Goal: Task Accomplishment & Management: Manage account settings

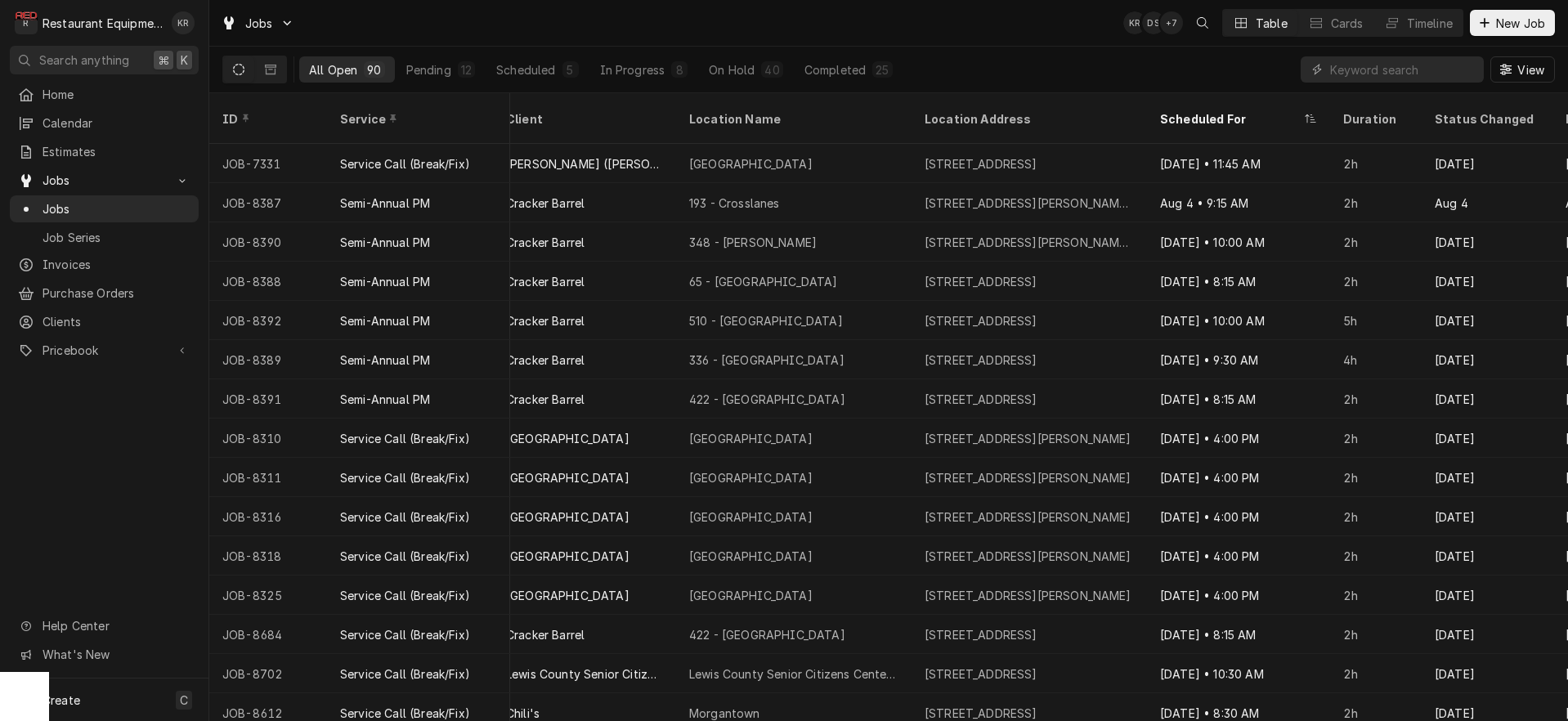
scroll to position [0, 1290]
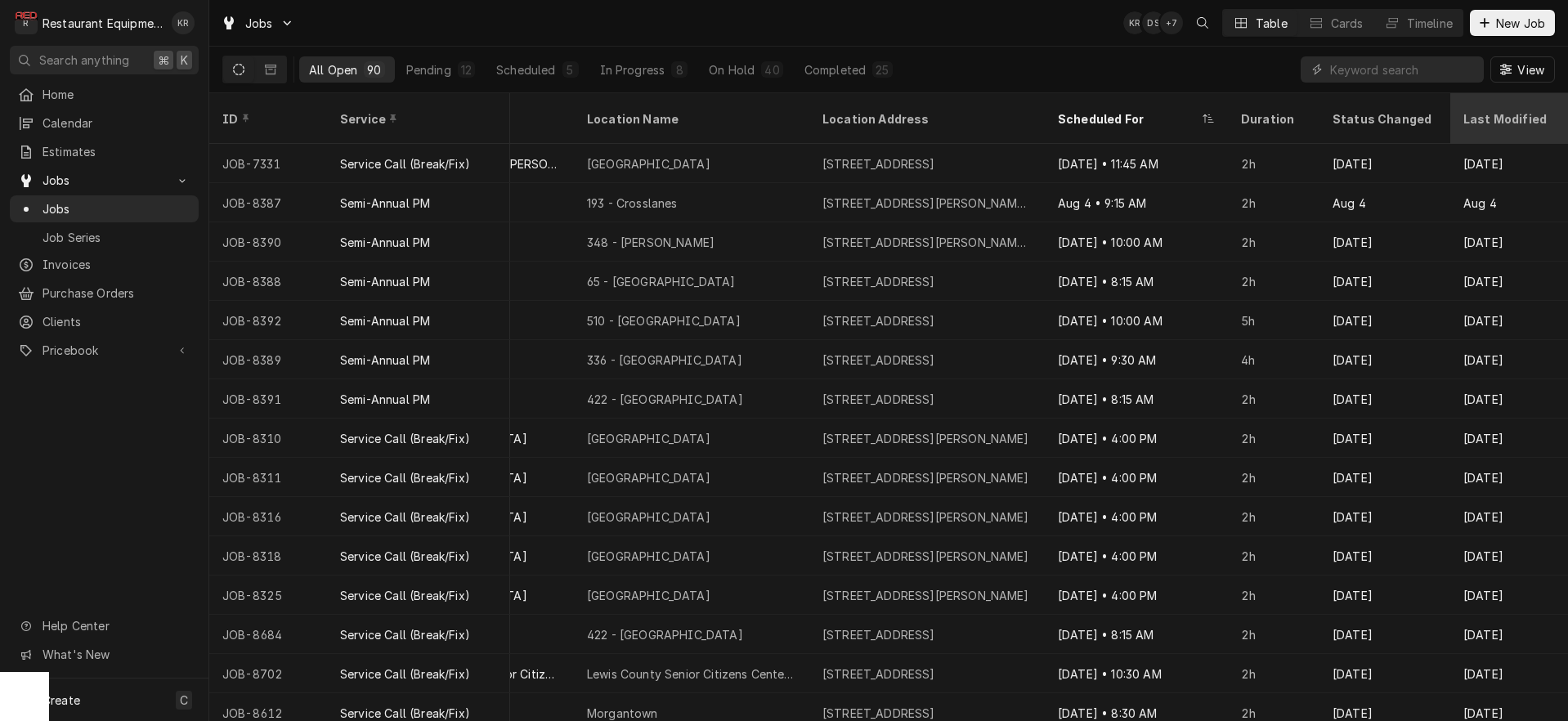
click at [1485, 111] on div "Last Modified" at bounding box center [1507, 119] width 89 height 17
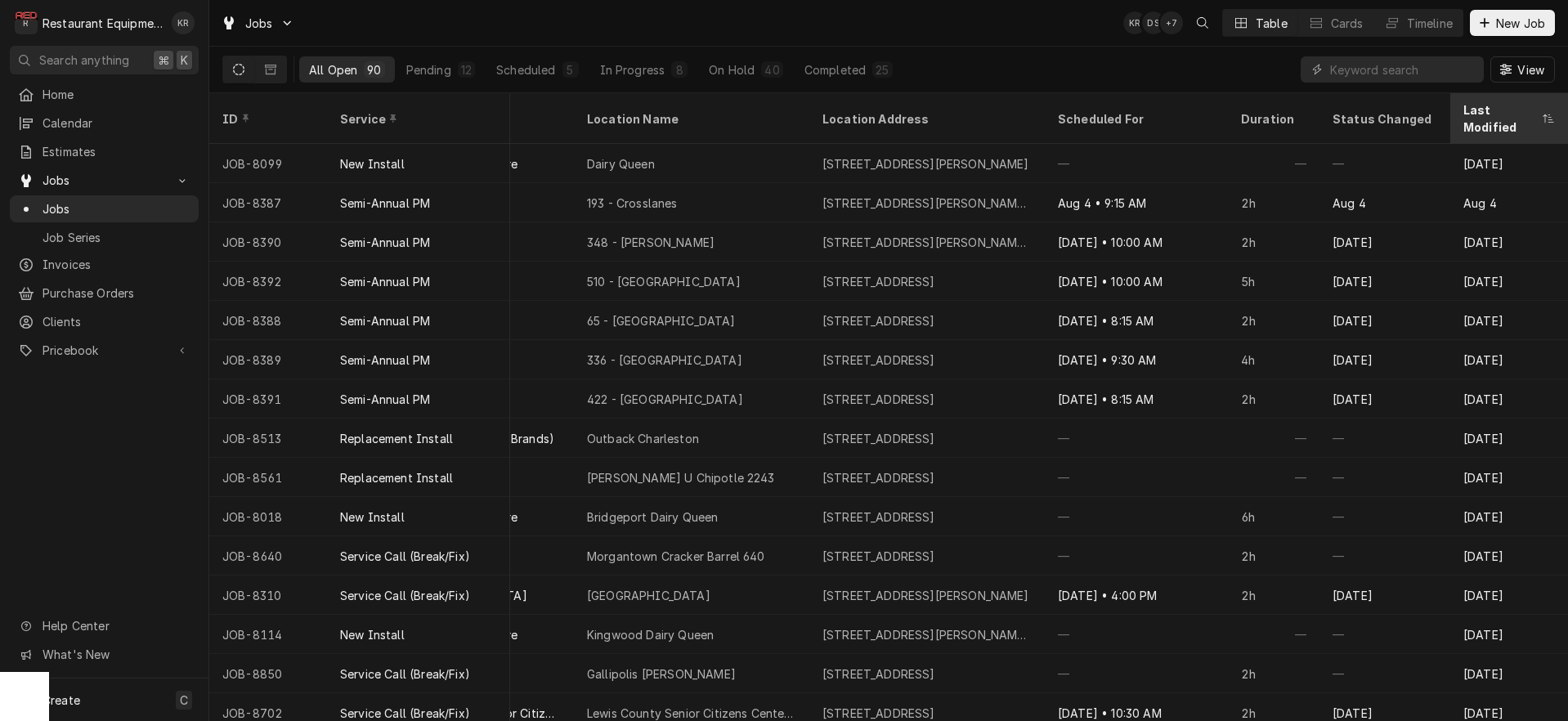
click at [1480, 108] on div "Last Modified" at bounding box center [1500, 118] width 75 height 35
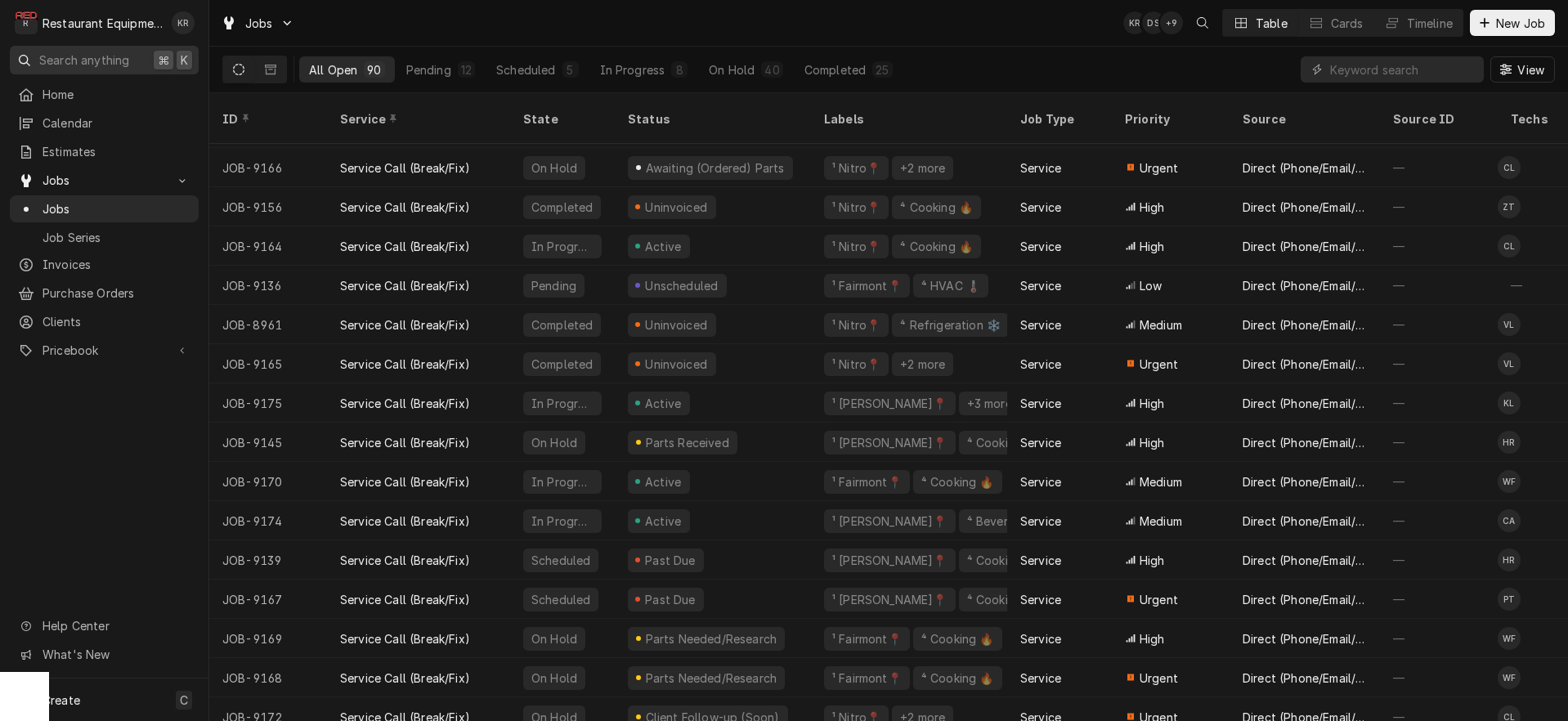
scroll to position [0, 0]
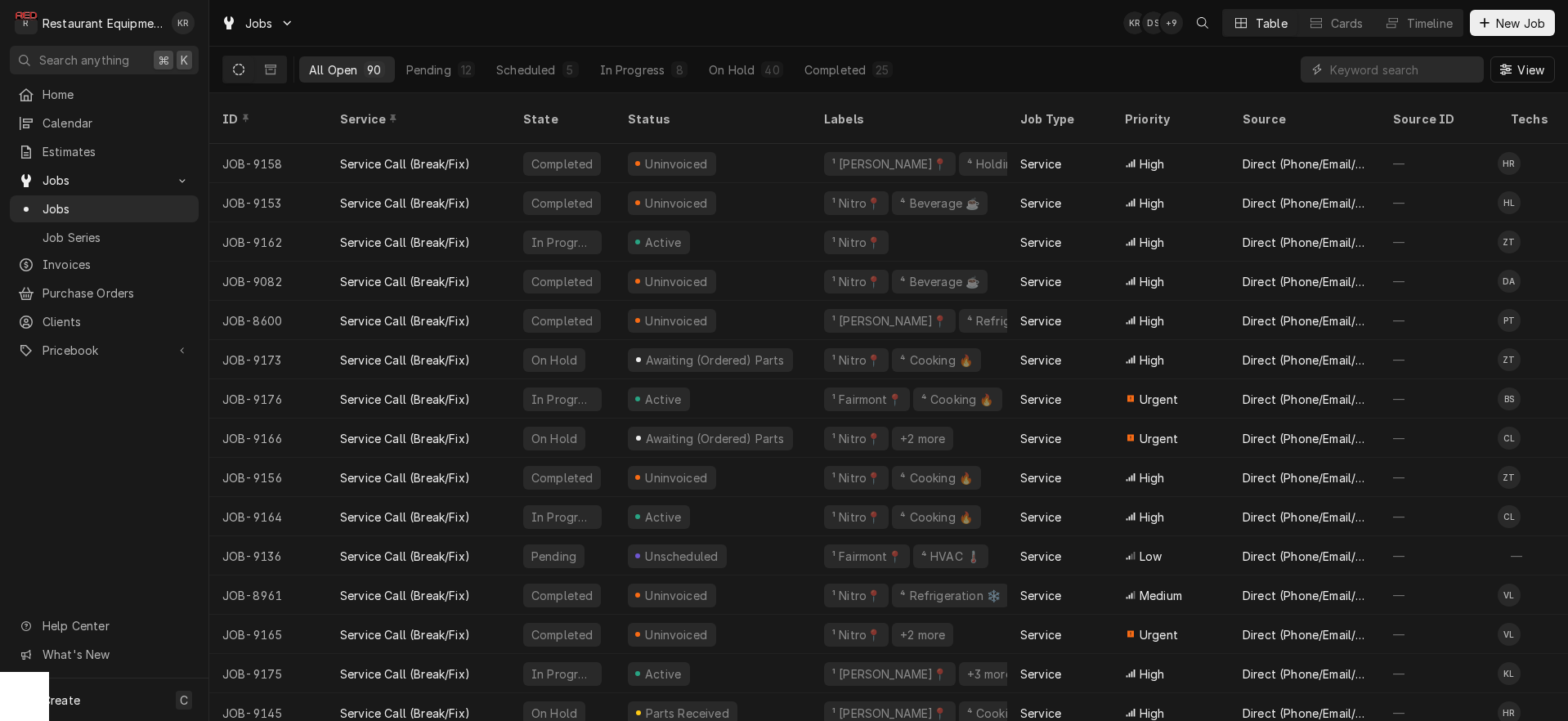
click at [234, 111] on div "ID" at bounding box center [266, 119] width 89 height 17
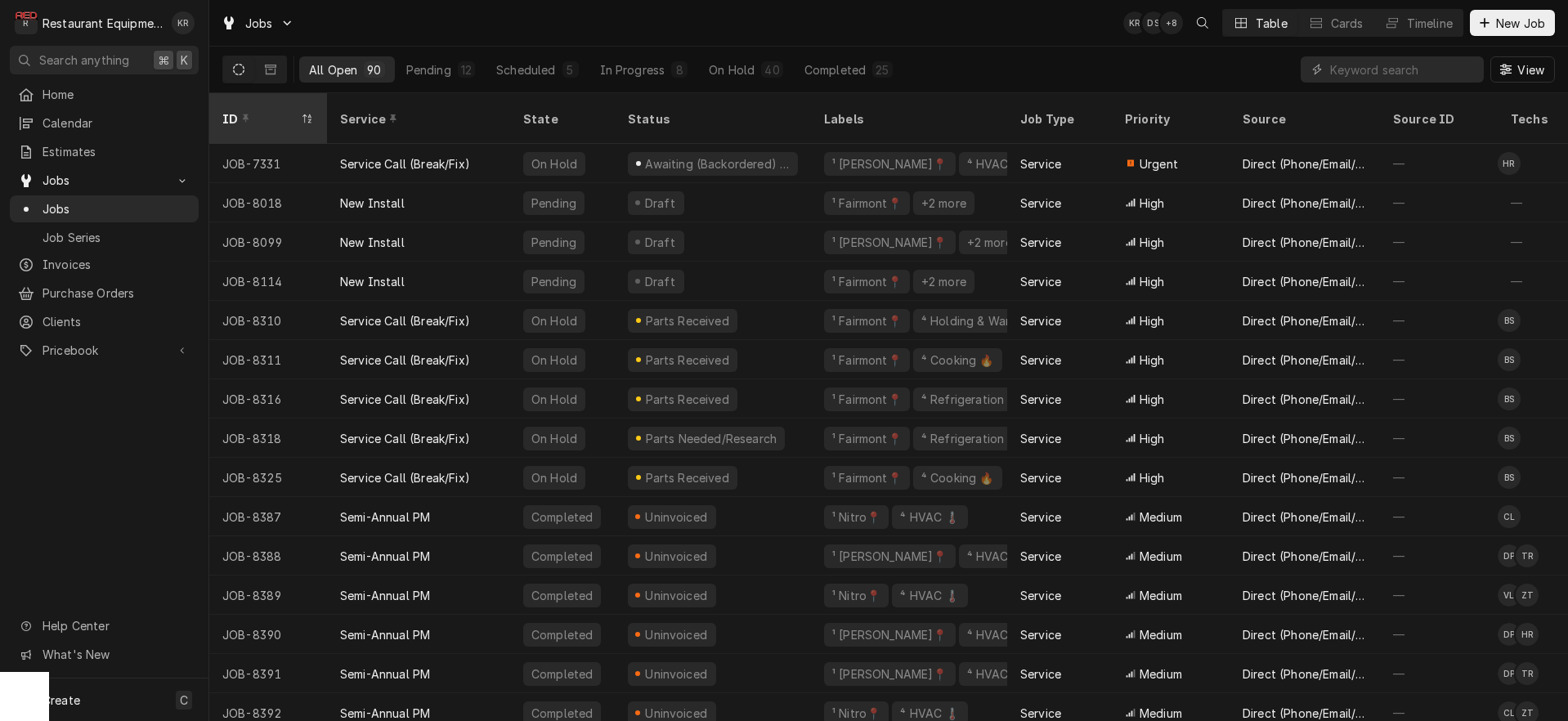
click at [234, 111] on div "ID" at bounding box center [259, 119] width 75 height 17
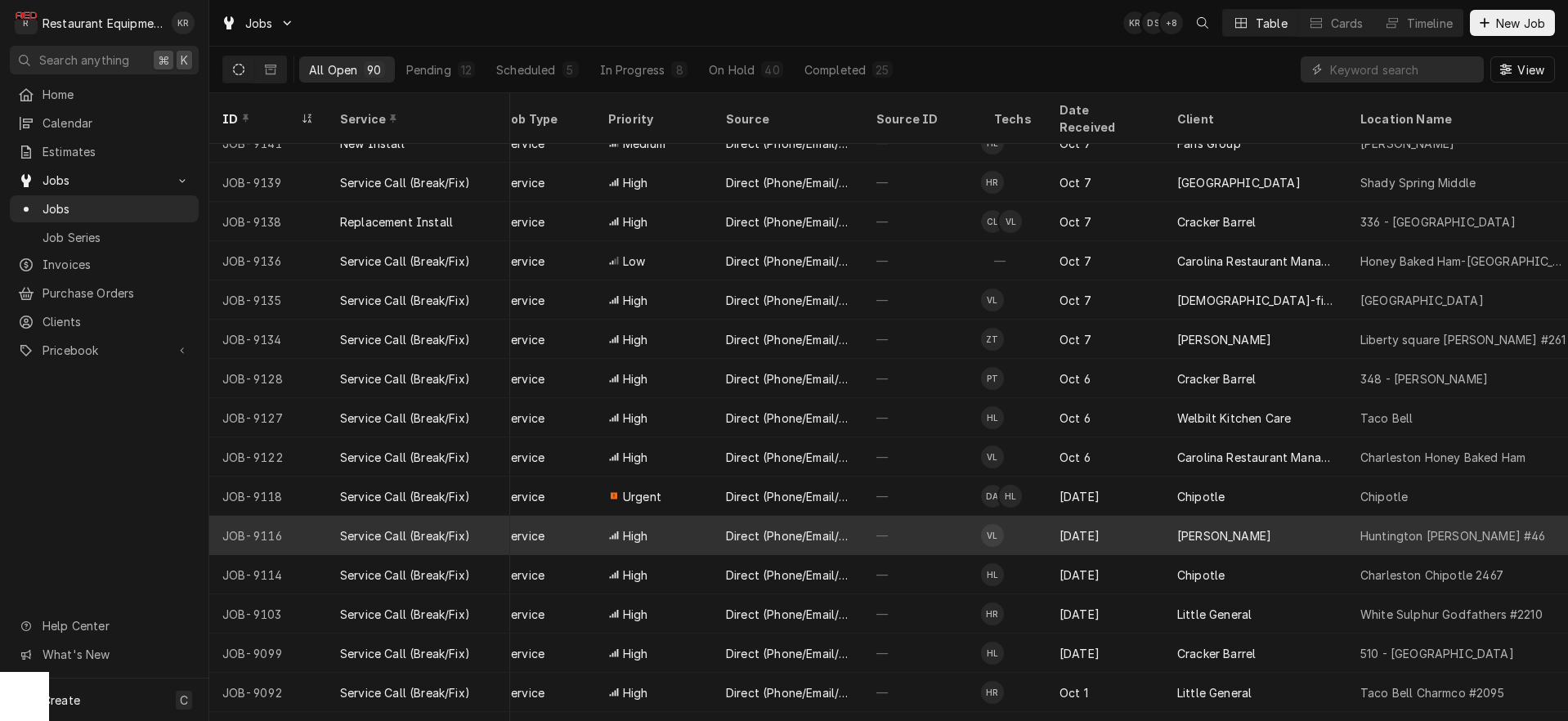
scroll to position [1237, 523]
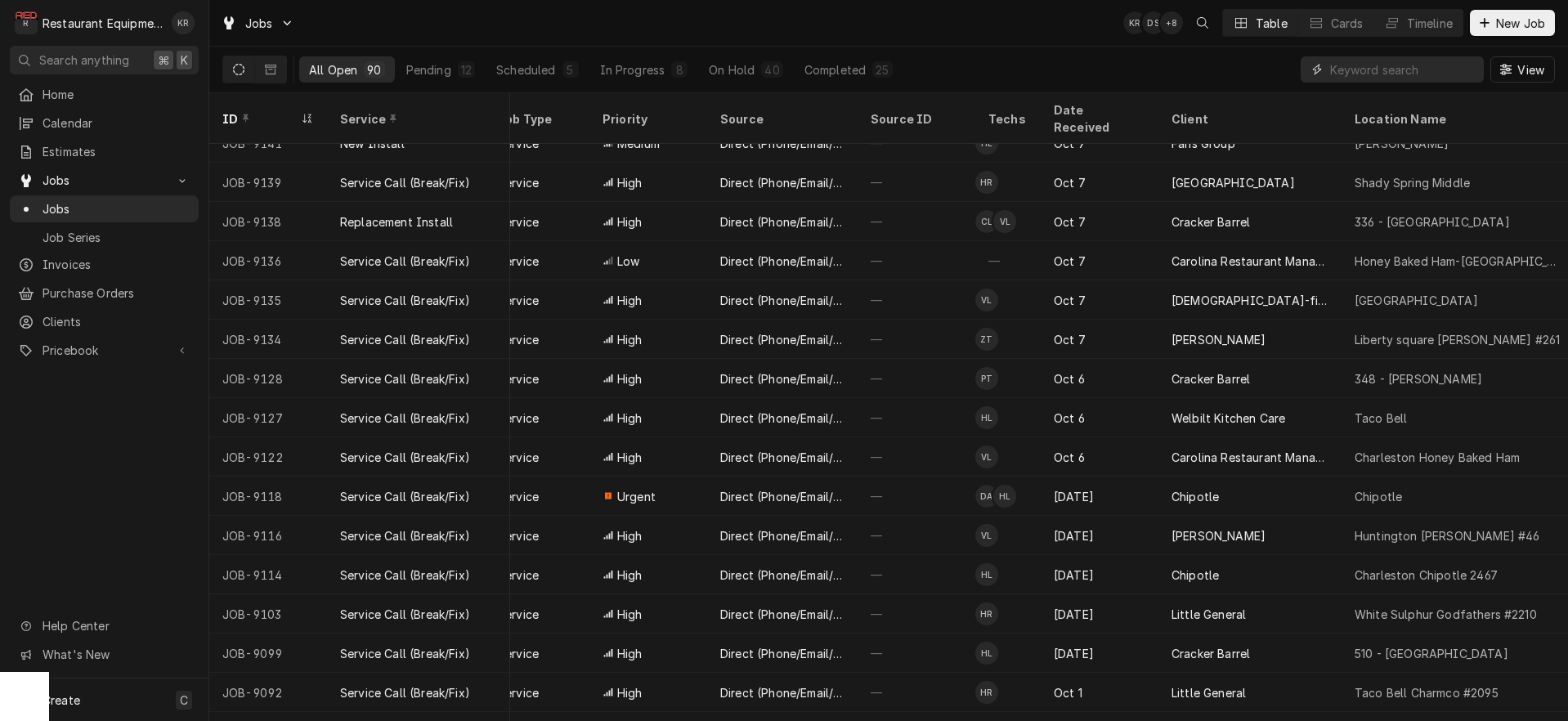
click at [1419, 72] on input "Dynamic Content Wrapper" at bounding box center [1403, 69] width 145 height 26
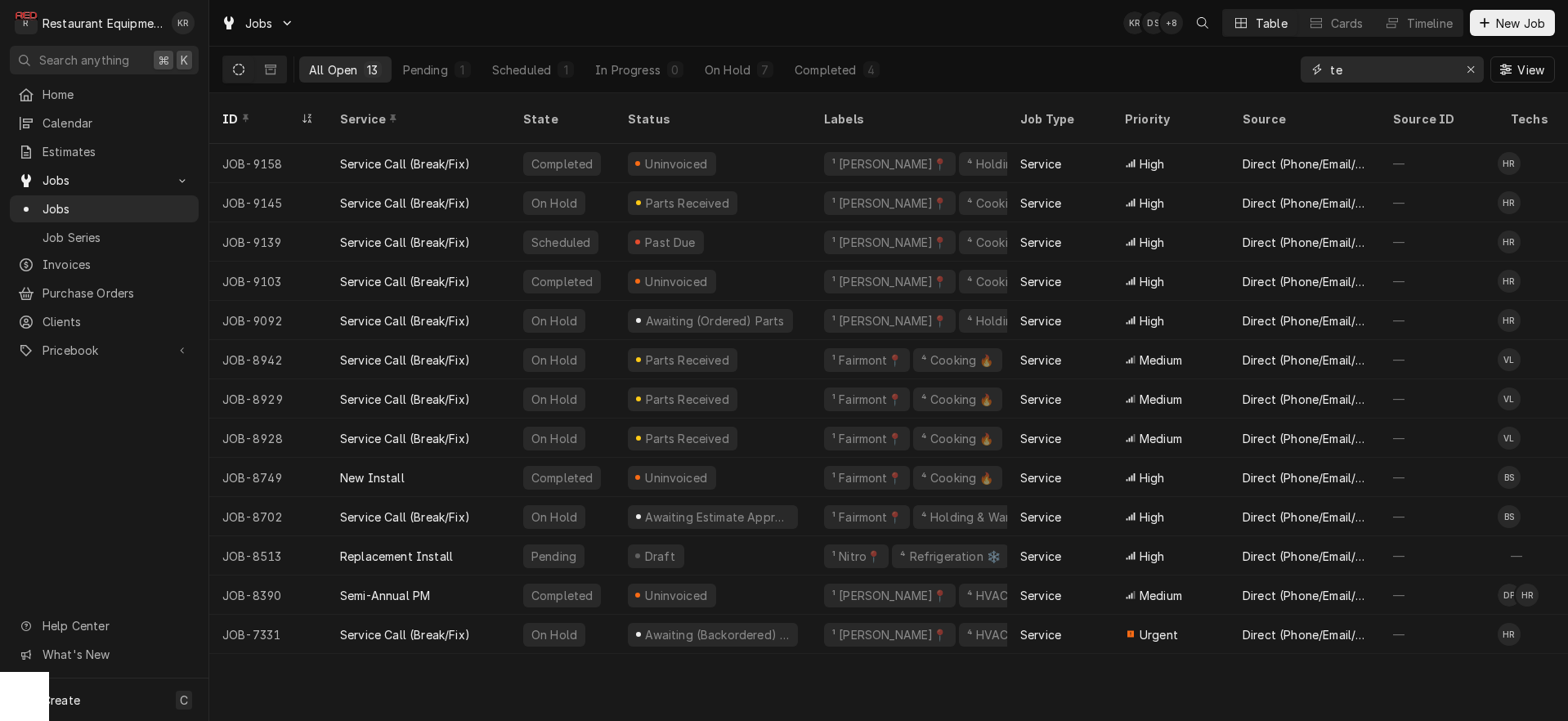
type input "t"
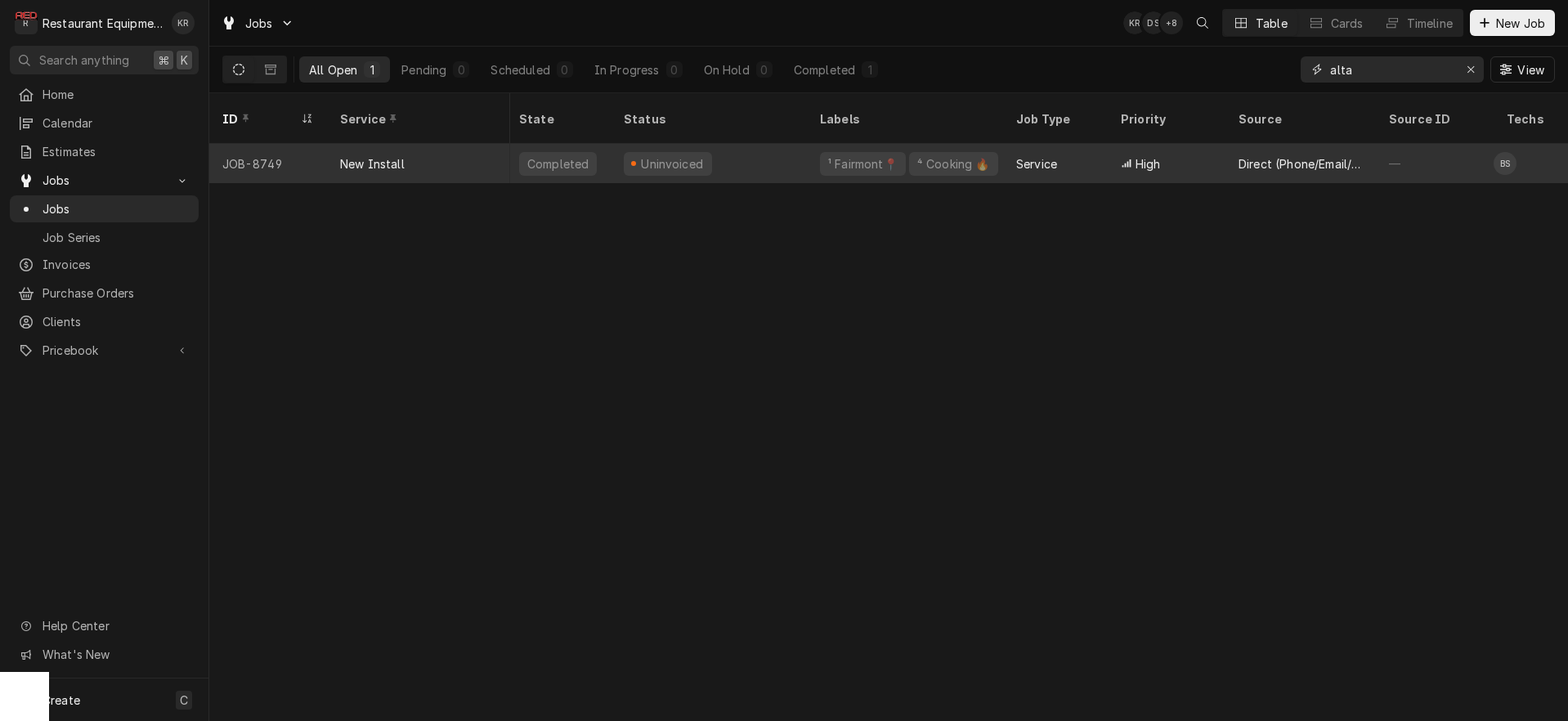
scroll to position [0, 0]
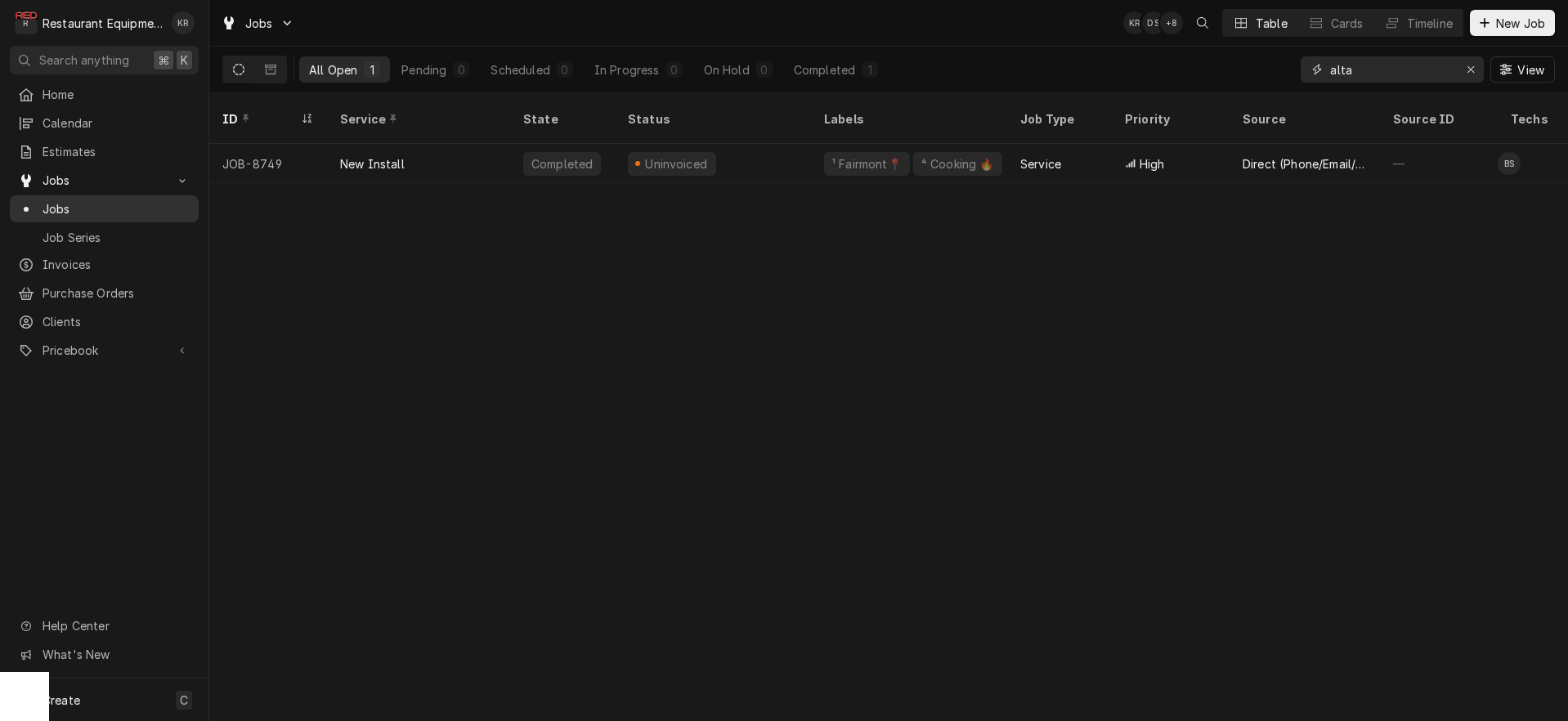
type input "alta"
click at [1474, 71] on div "Erase input" at bounding box center [1470, 69] width 16 height 16
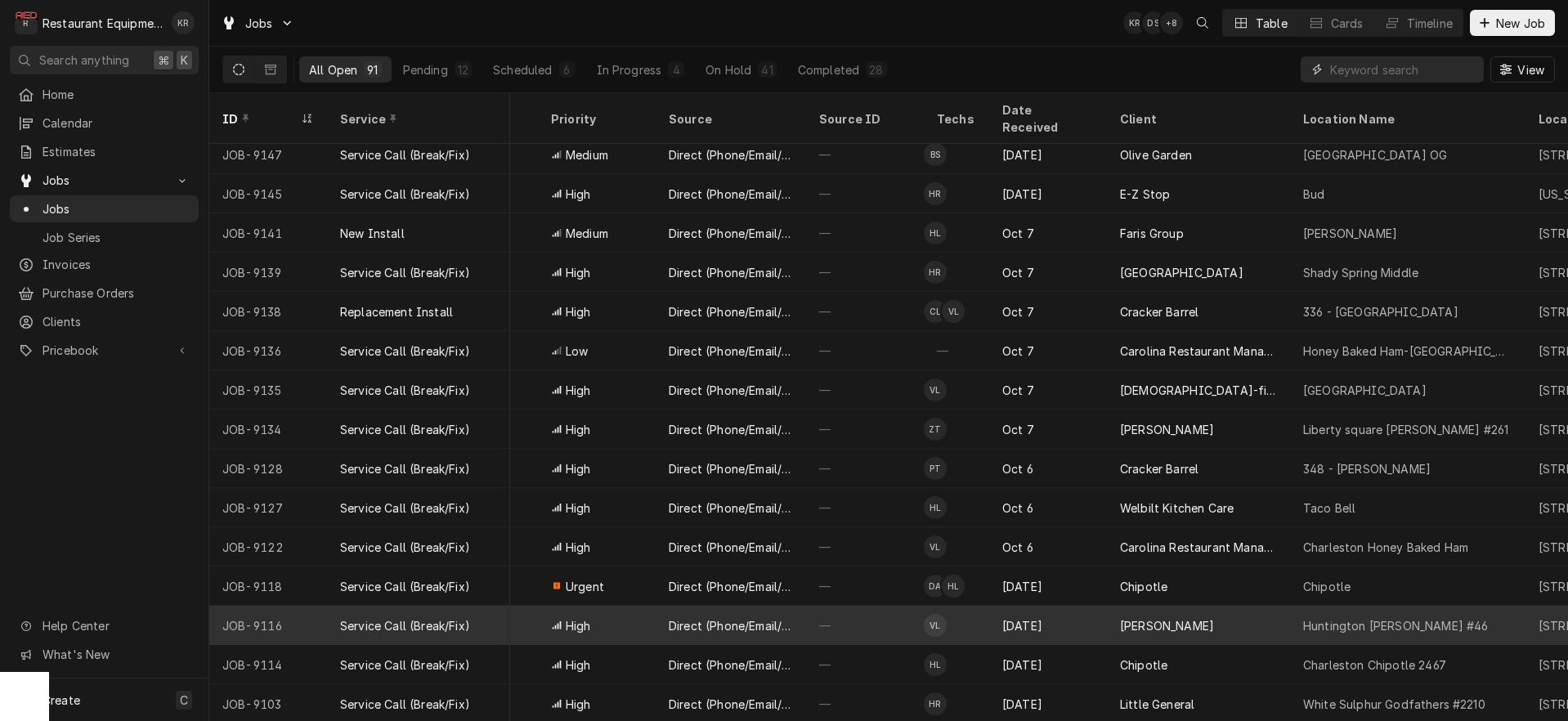
scroll to position [1147, 587]
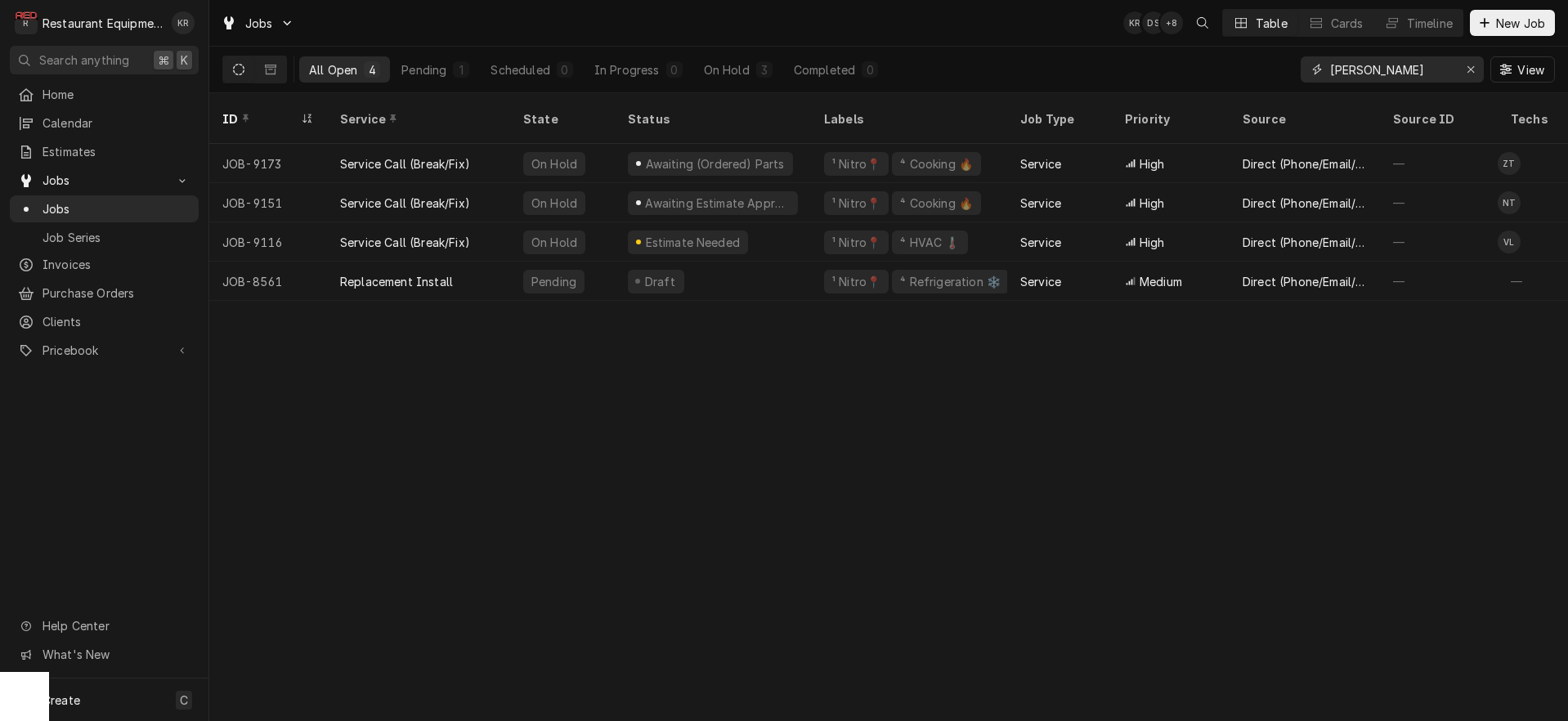
type input "huntington bob"
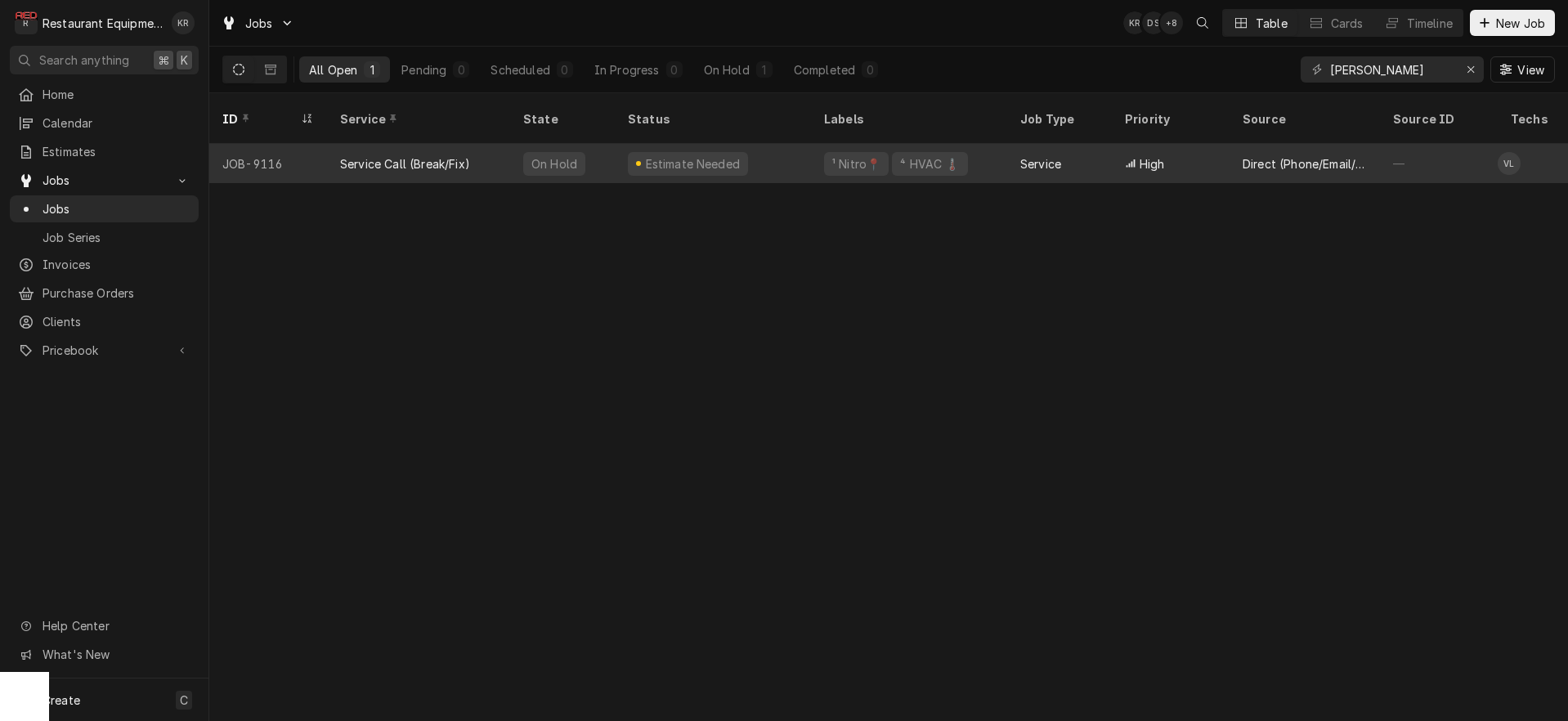
click at [501, 144] on div "Service Call (Break/Fix)" at bounding box center [418, 163] width 183 height 39
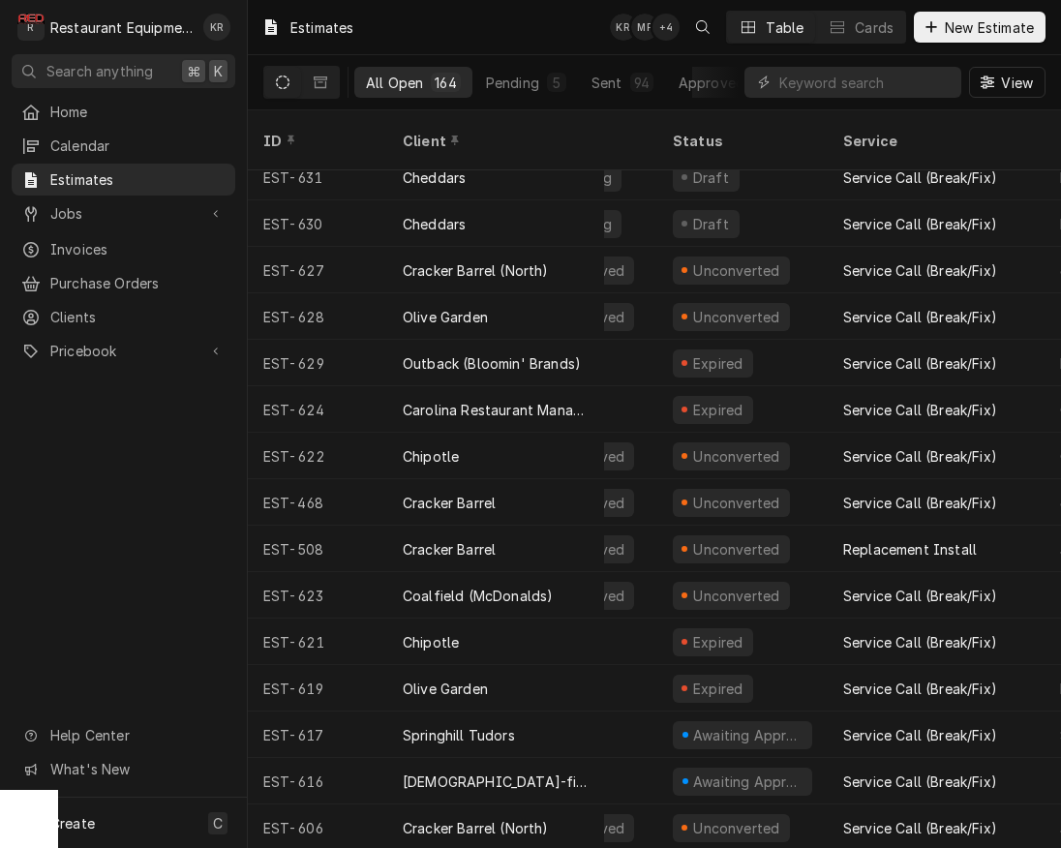
scroll to position [16, 0]
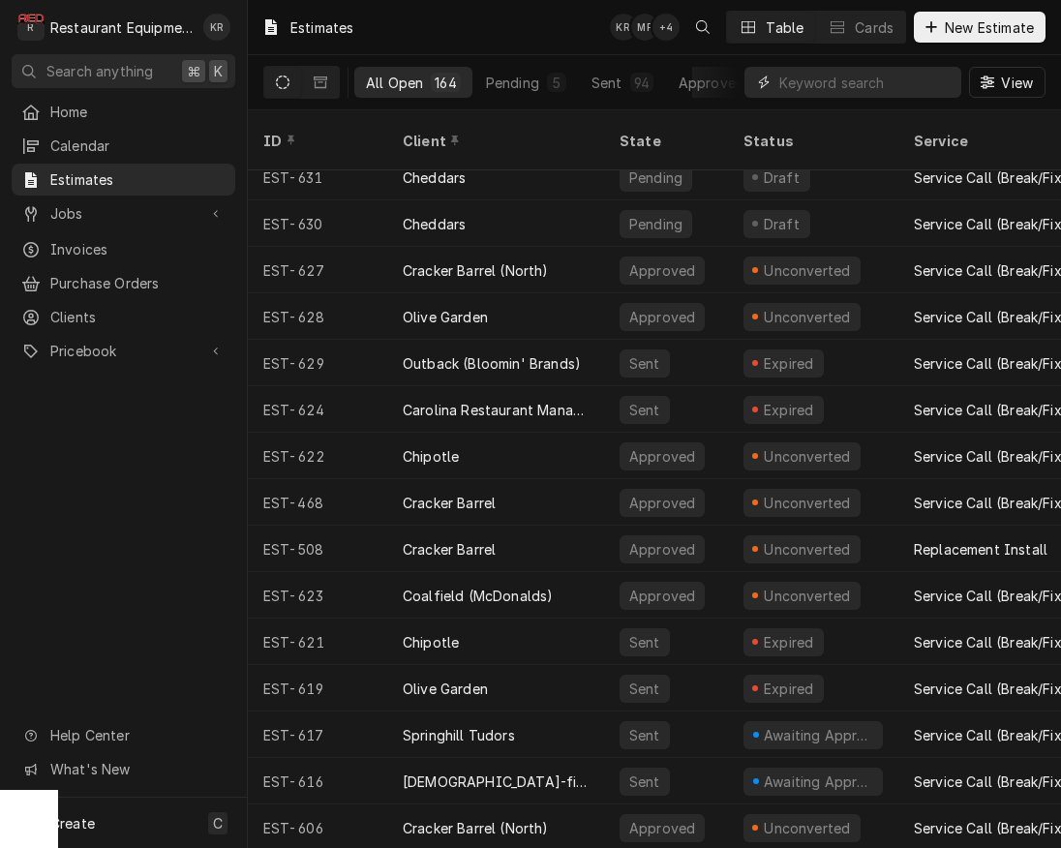
click at [841, 84] on input "Dynamic Content Wrapper" at bounding box center [865, 82] width 172 height 31
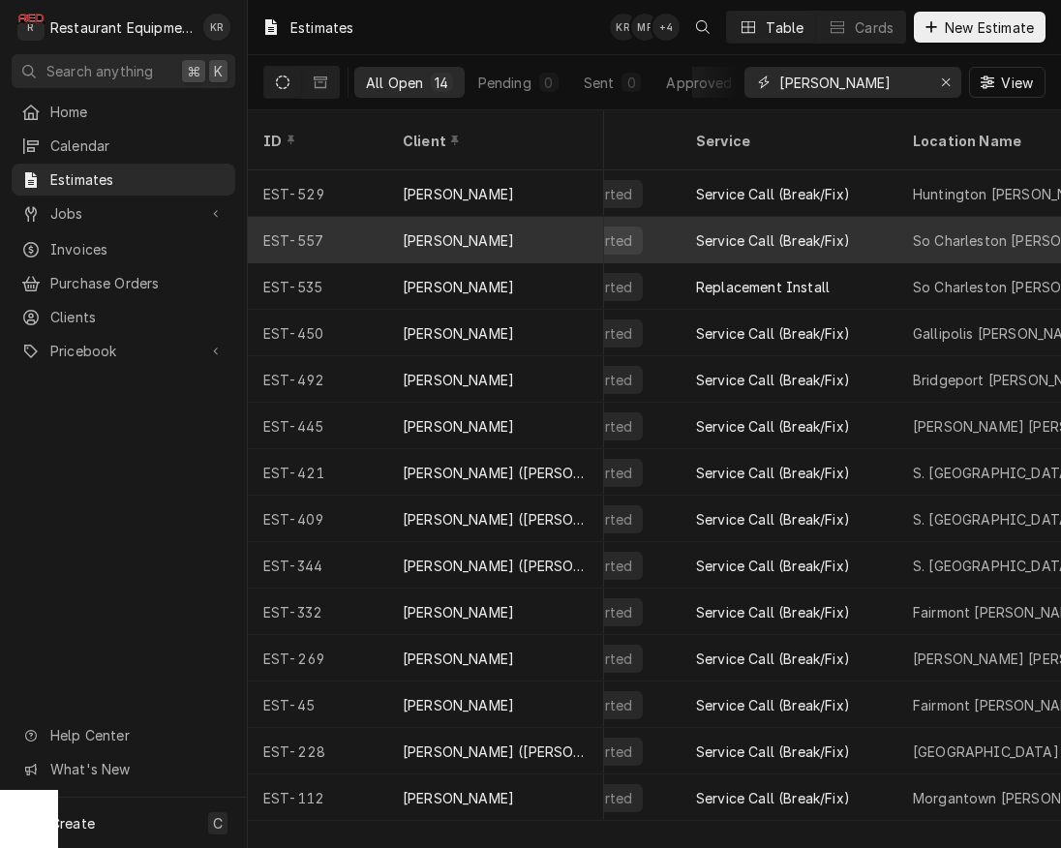
scroll to position [0, 0]
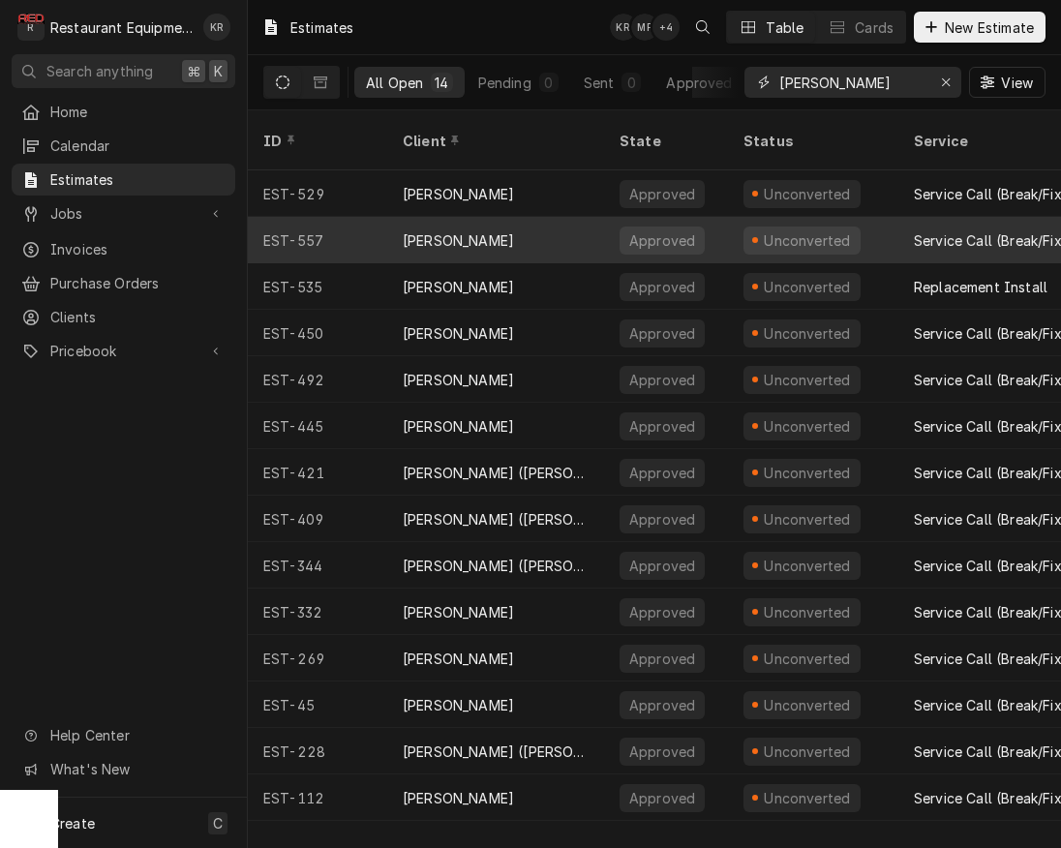
type input "bob"
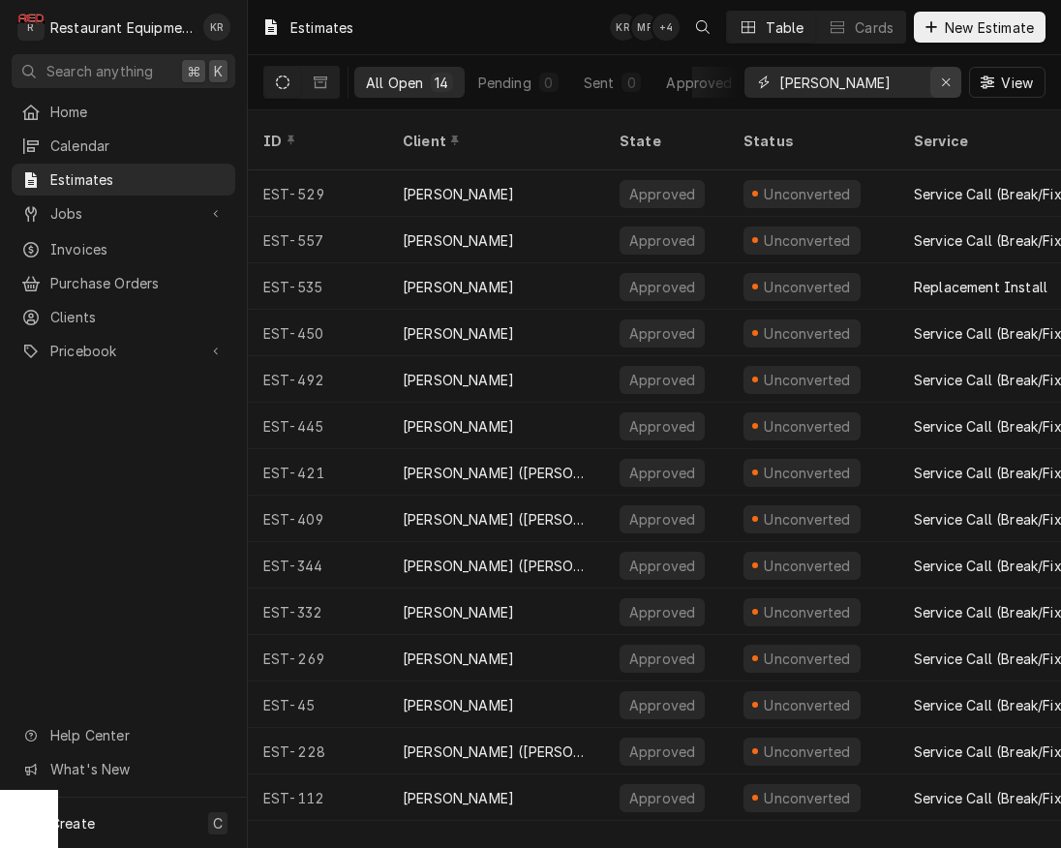
click at [950, 83] on icon "Erase input" at bounding box center [946, 83] width 11 height 14
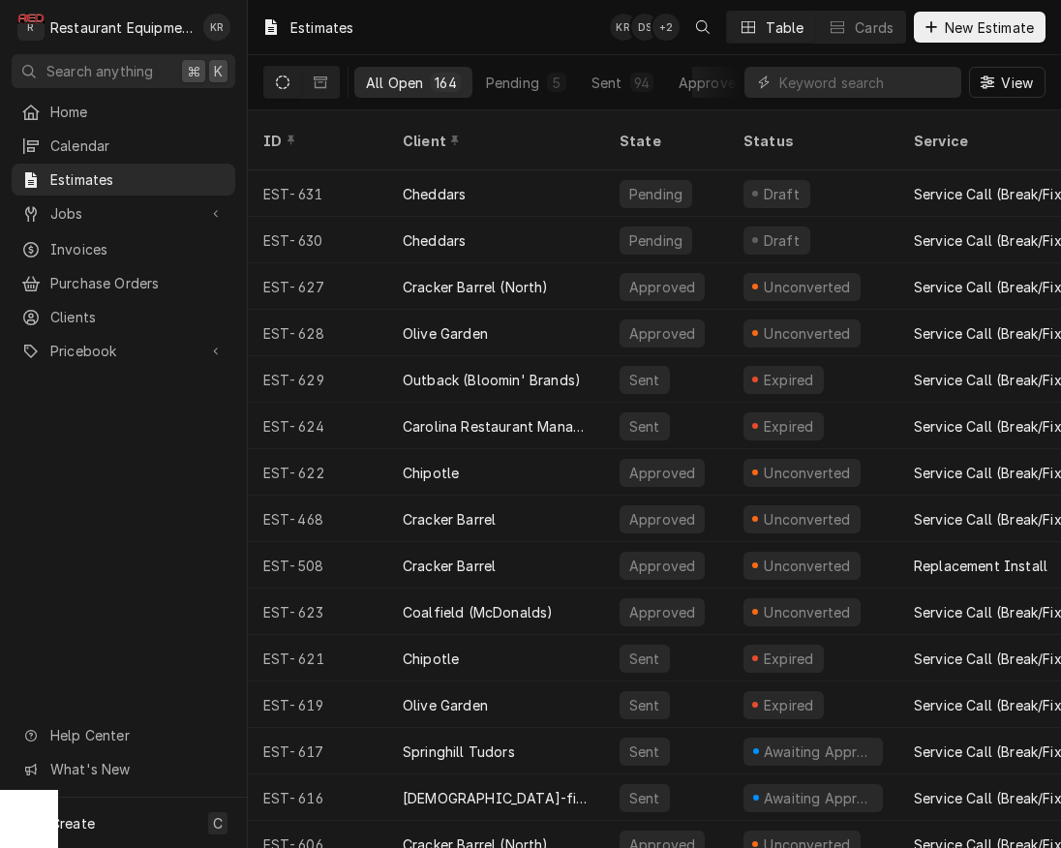
scroll to position [19, 0]
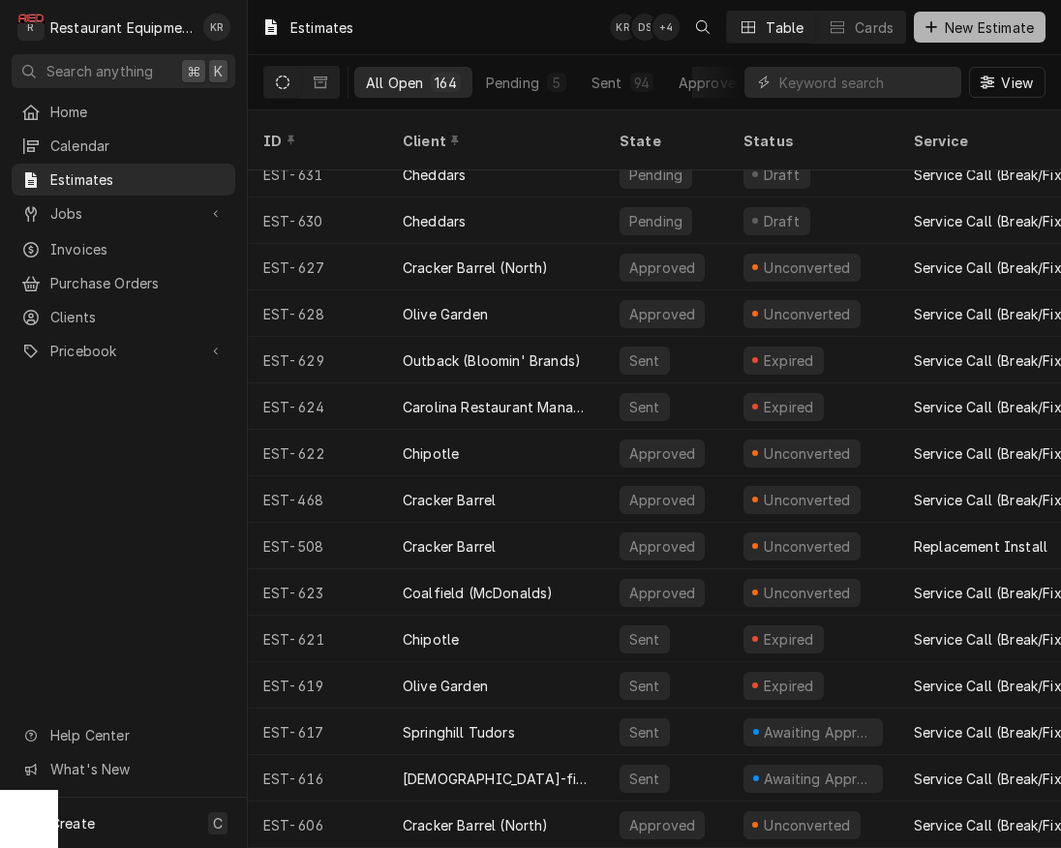
click at [982, 29] on span "New Estimate" at bounding box center [989, 27] width 97 height 20
click at [982, 30] on span "New Estimate" at bounding box center [989, 27] width 97 height 20
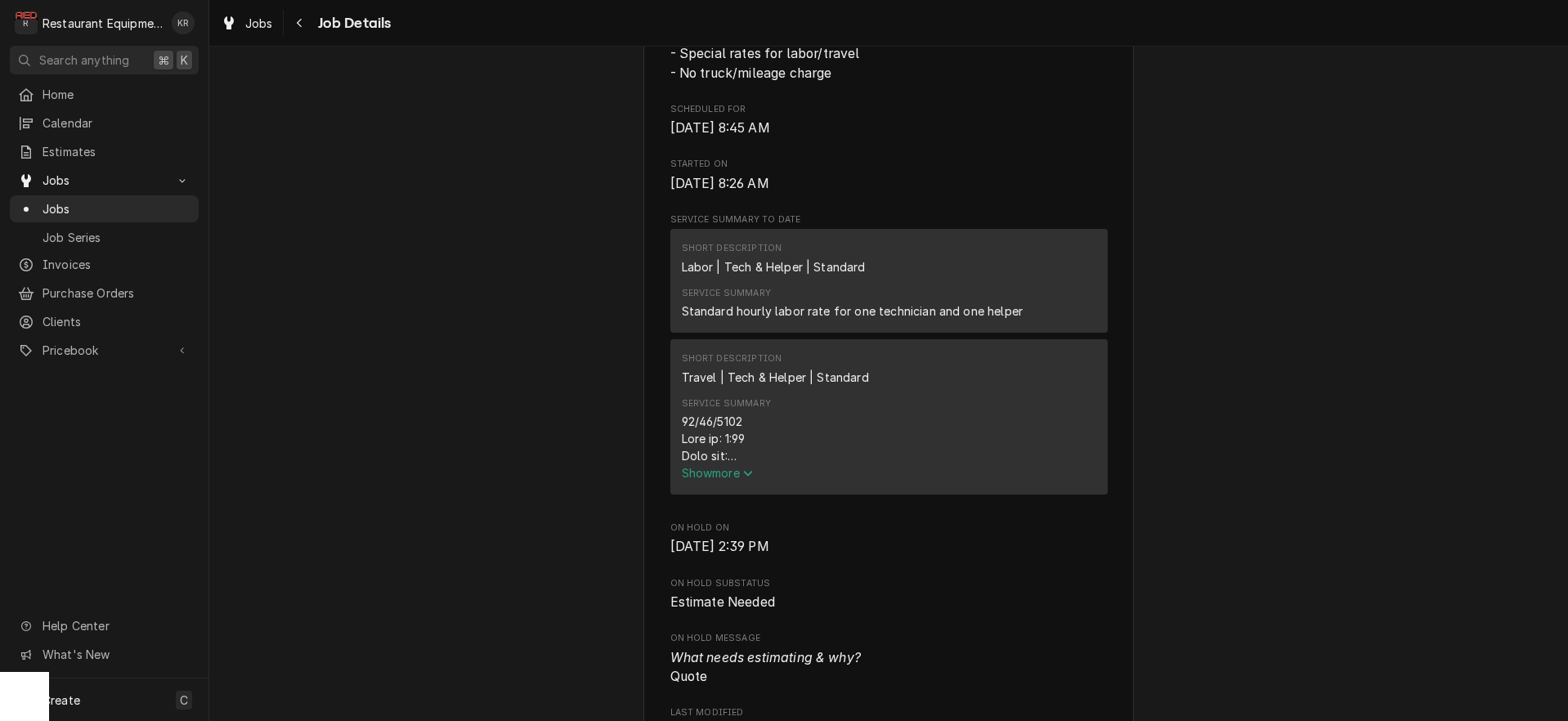
scroll to position [623, 0]
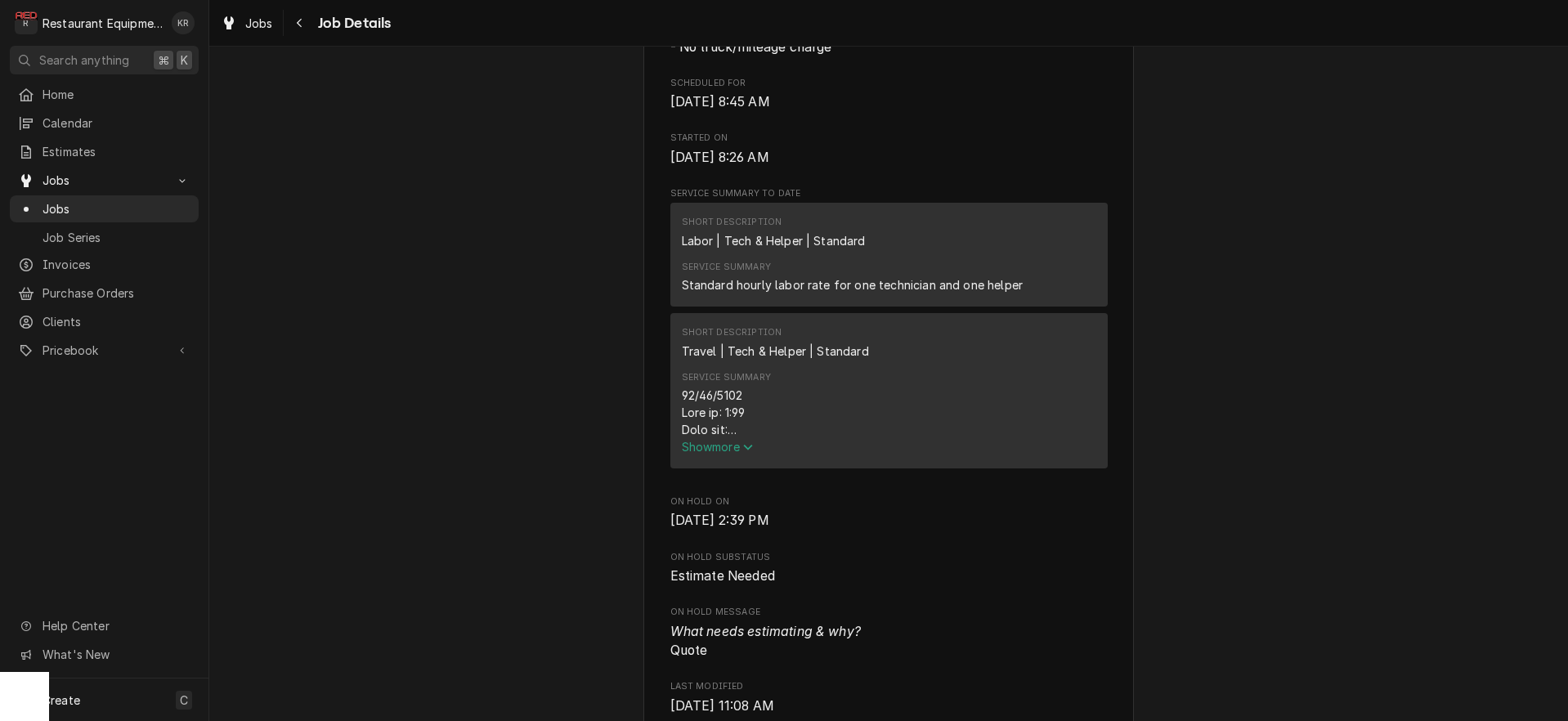
drag, startPoint x: 699, startPoint y: 467, endPoint x: 600, endPoint y: 444, distance: 101.6
click at [699, 453] on span "Show more" at bounding box center [717, 447] width 72 height 14
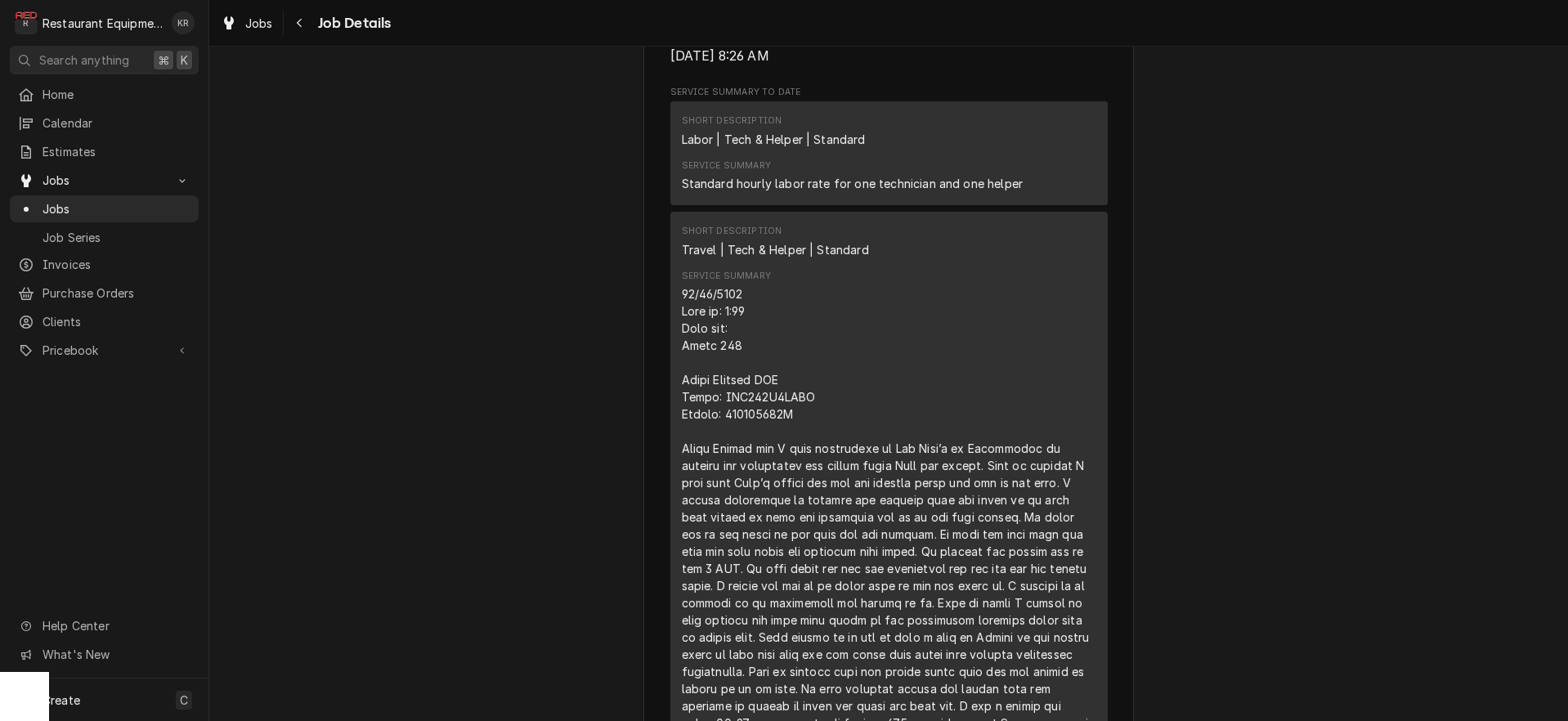
scroll to position [729, 0]
click at [258, 23] on span "Jobs" at bounding box center [258, 23] width 28 height 17
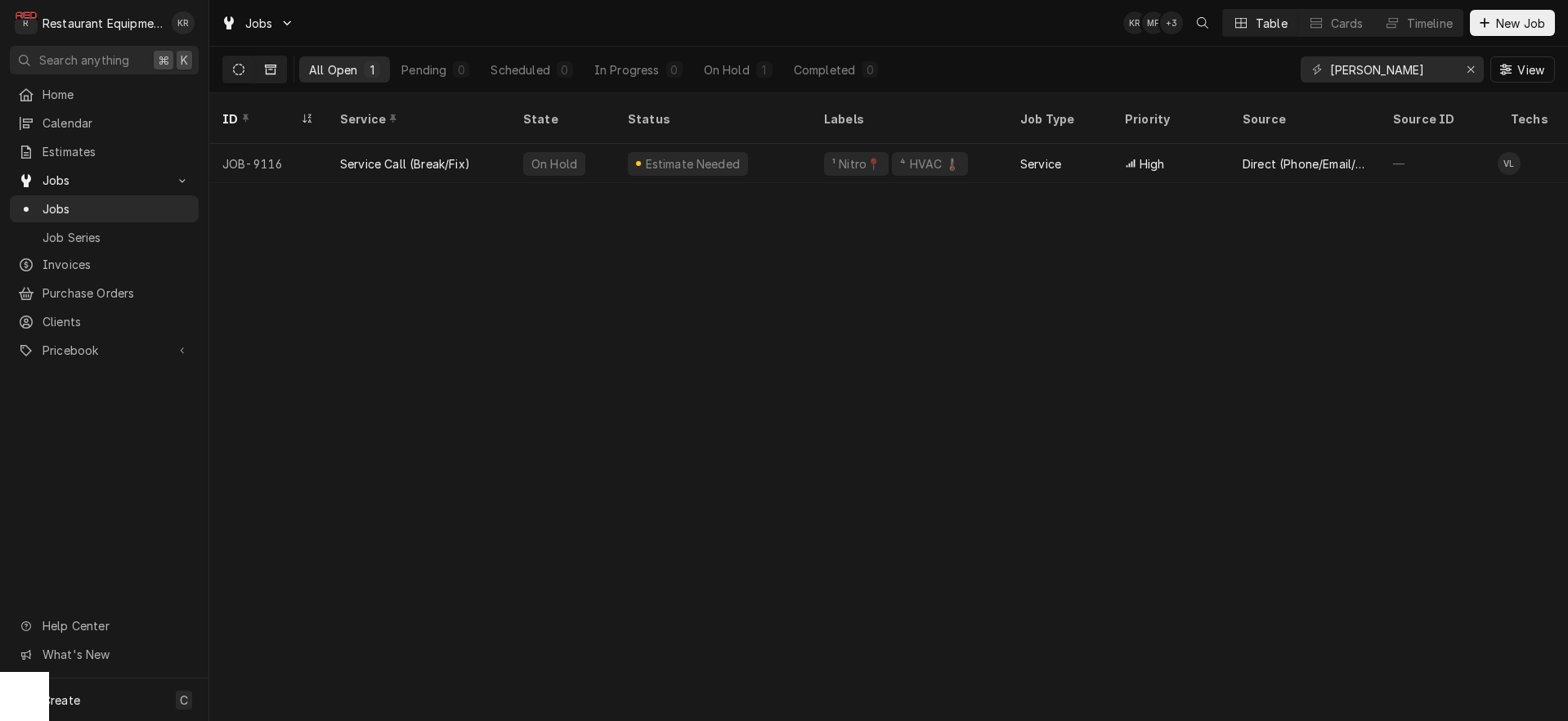
click at [269, 76] on button "Dynamic Content Wrapper" at bounding box center [270, 69] width 31 height 26
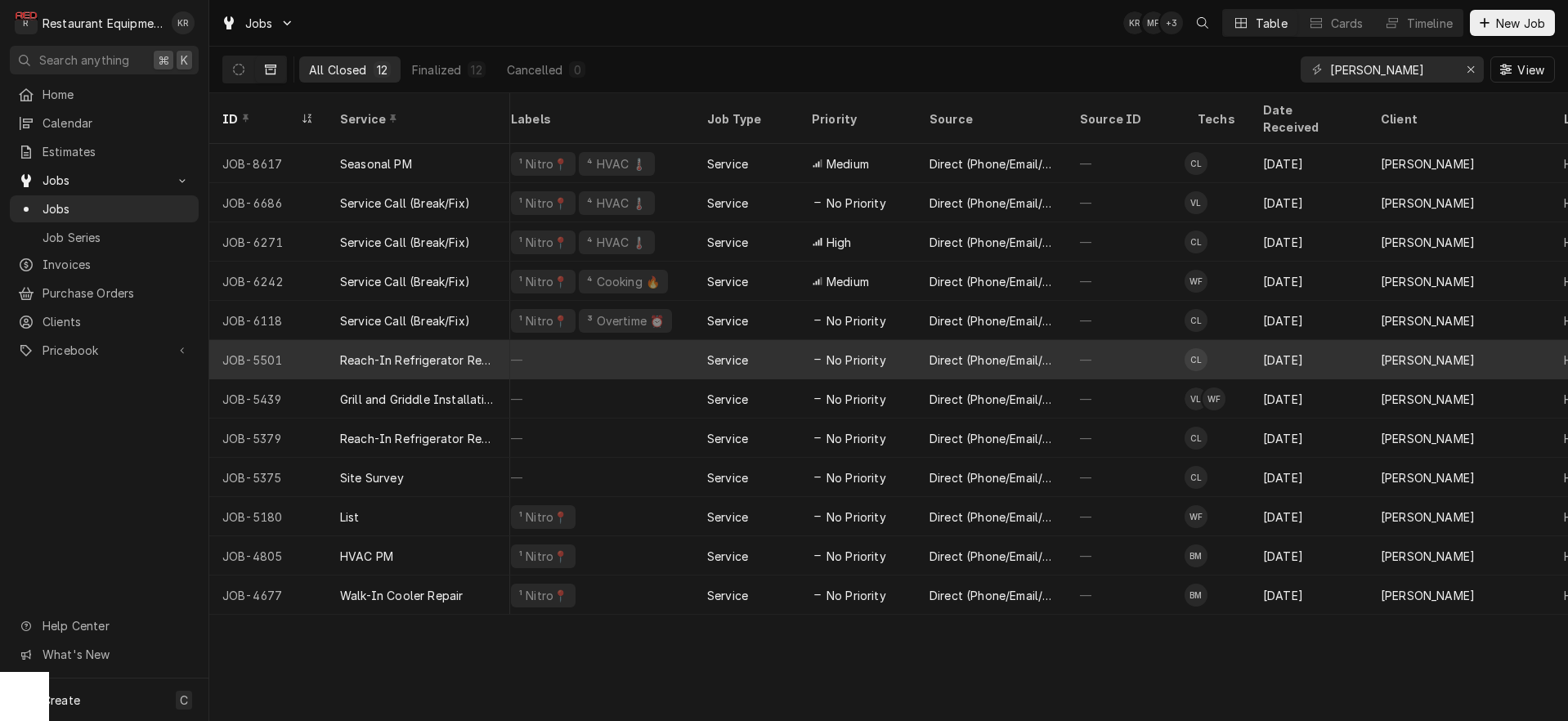
scroll to position [0, 112]
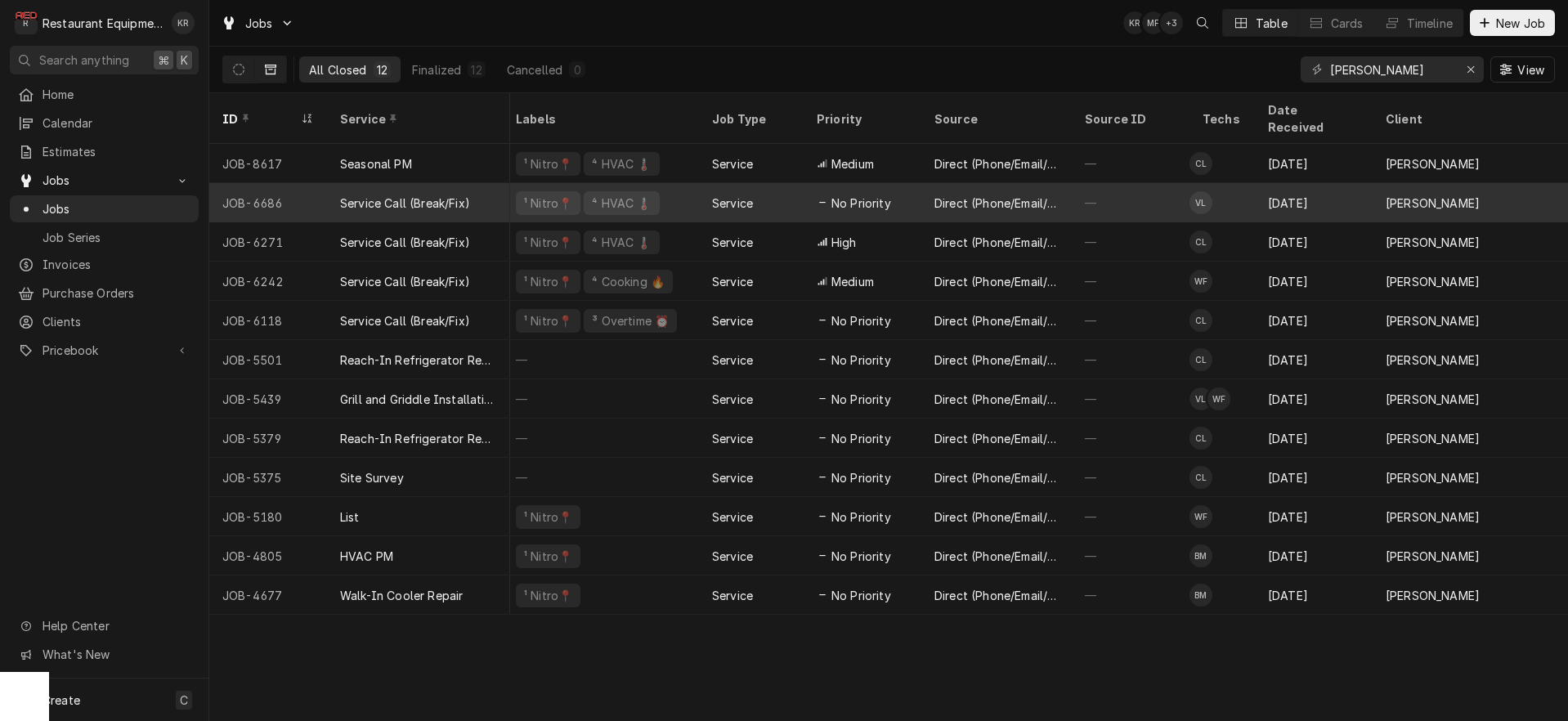
click at [405, 194] on div "Service Call (Break/Fix)" at bounding box center [405, 203] width 130 height 17
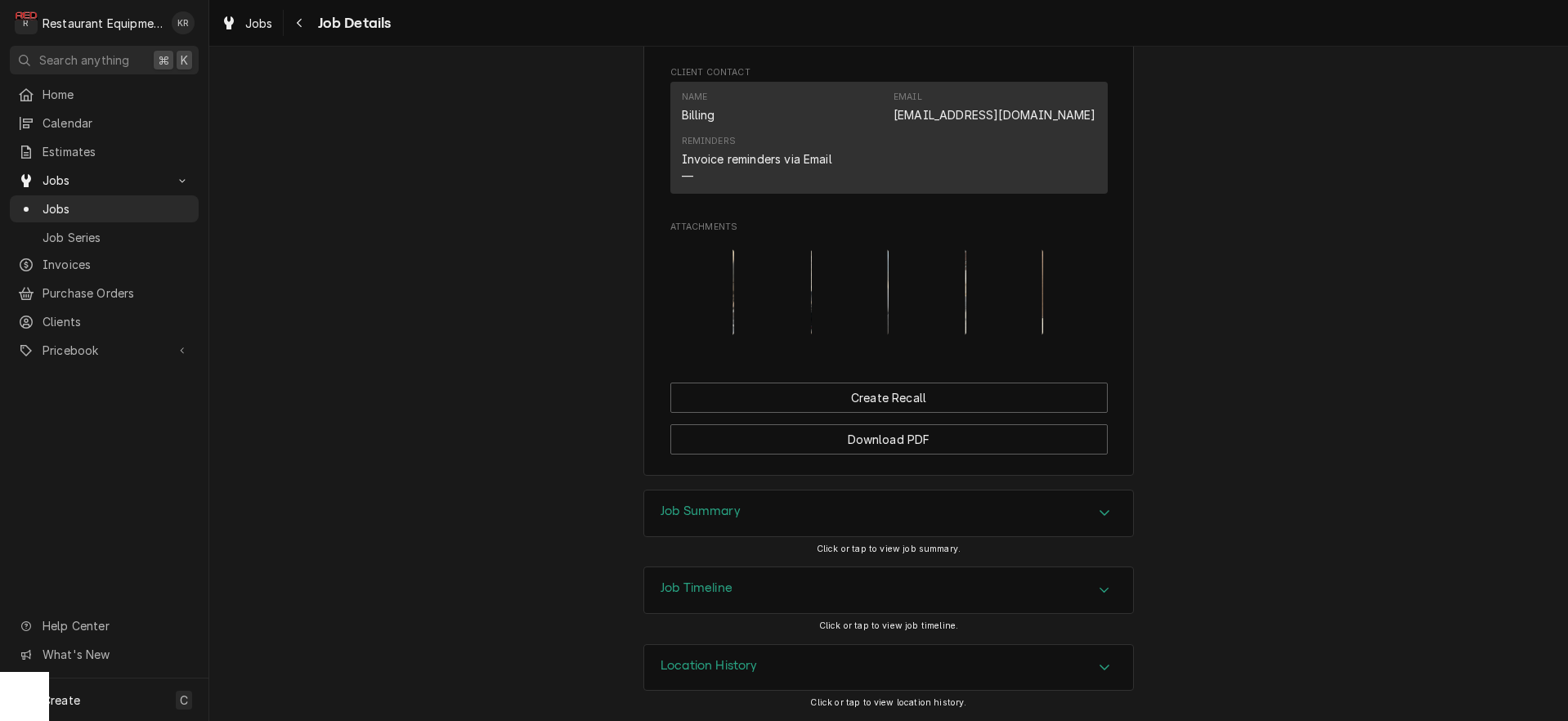
scroll to position [1219, 0]
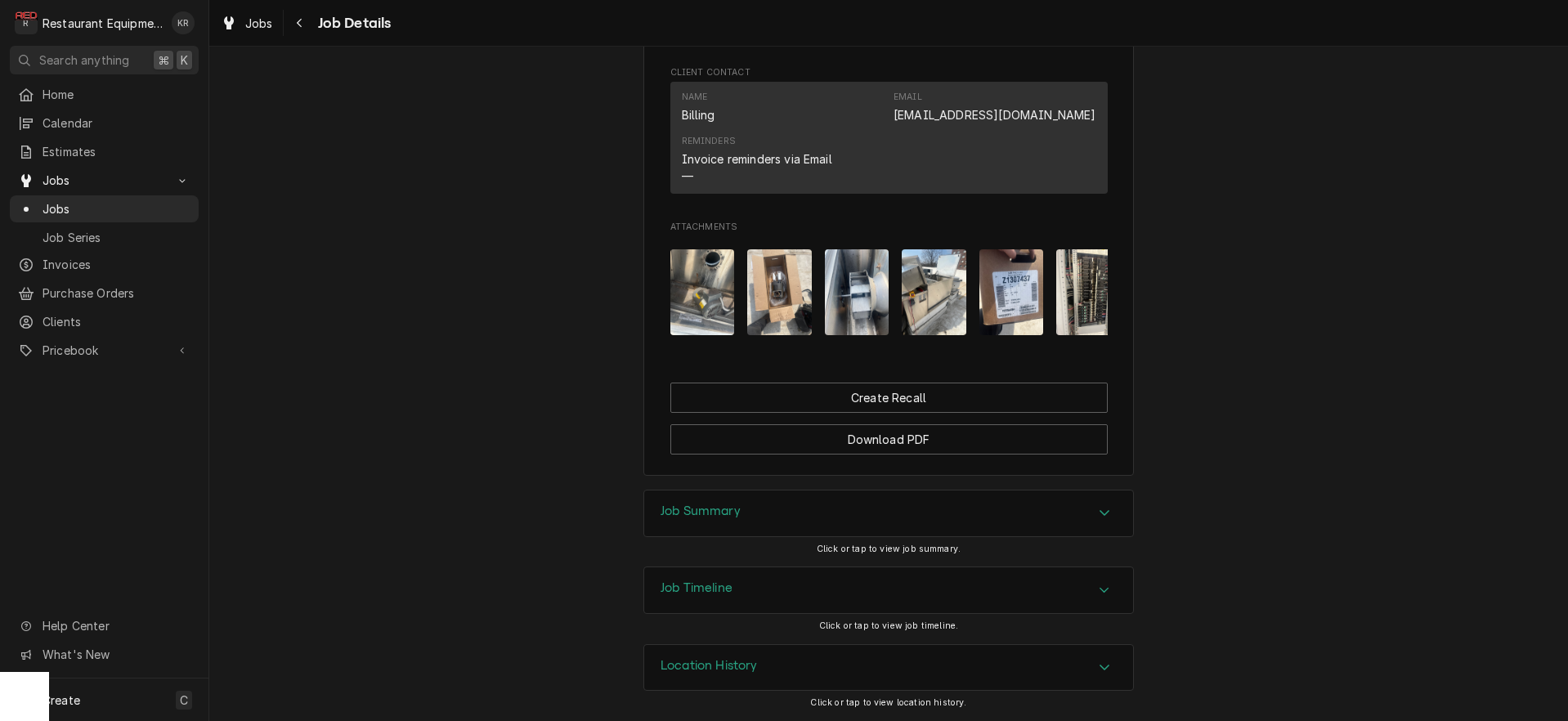
drag, startPoint x: 694, startPoint y: 516, endPoint x: 633, endPoint y: 499, distance: 63.3
click at [694, 516] on h3 "Job Summary" at bounding box center [700, 511] width 80 height 15
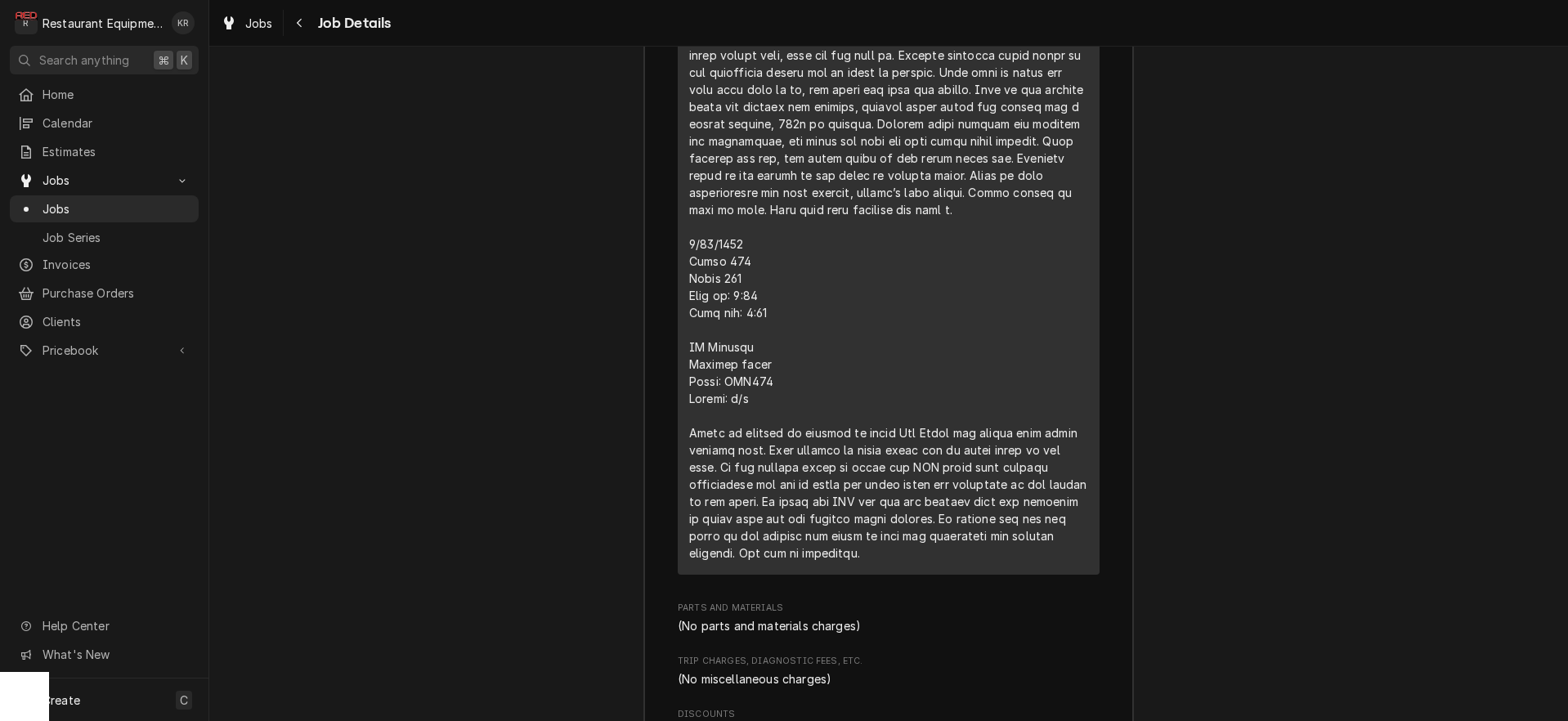
scroll to position [2290, 0]
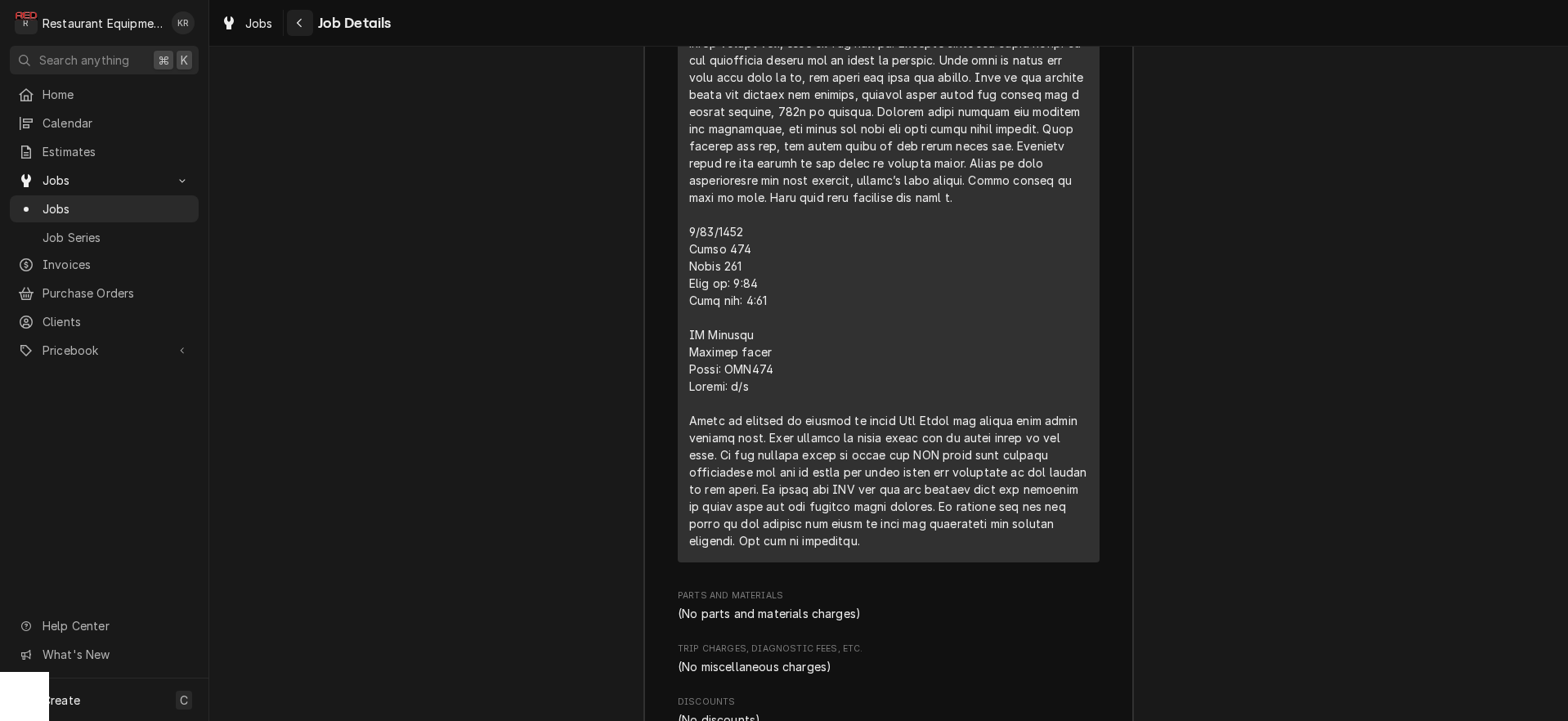
click at [287, 23] on div "Jobs Job Details" at bounding box center [302, 24] width 176 height 27
click at [301, 23] on icon "Navigate back" at bounding box center [299, 23] width 8 height 12
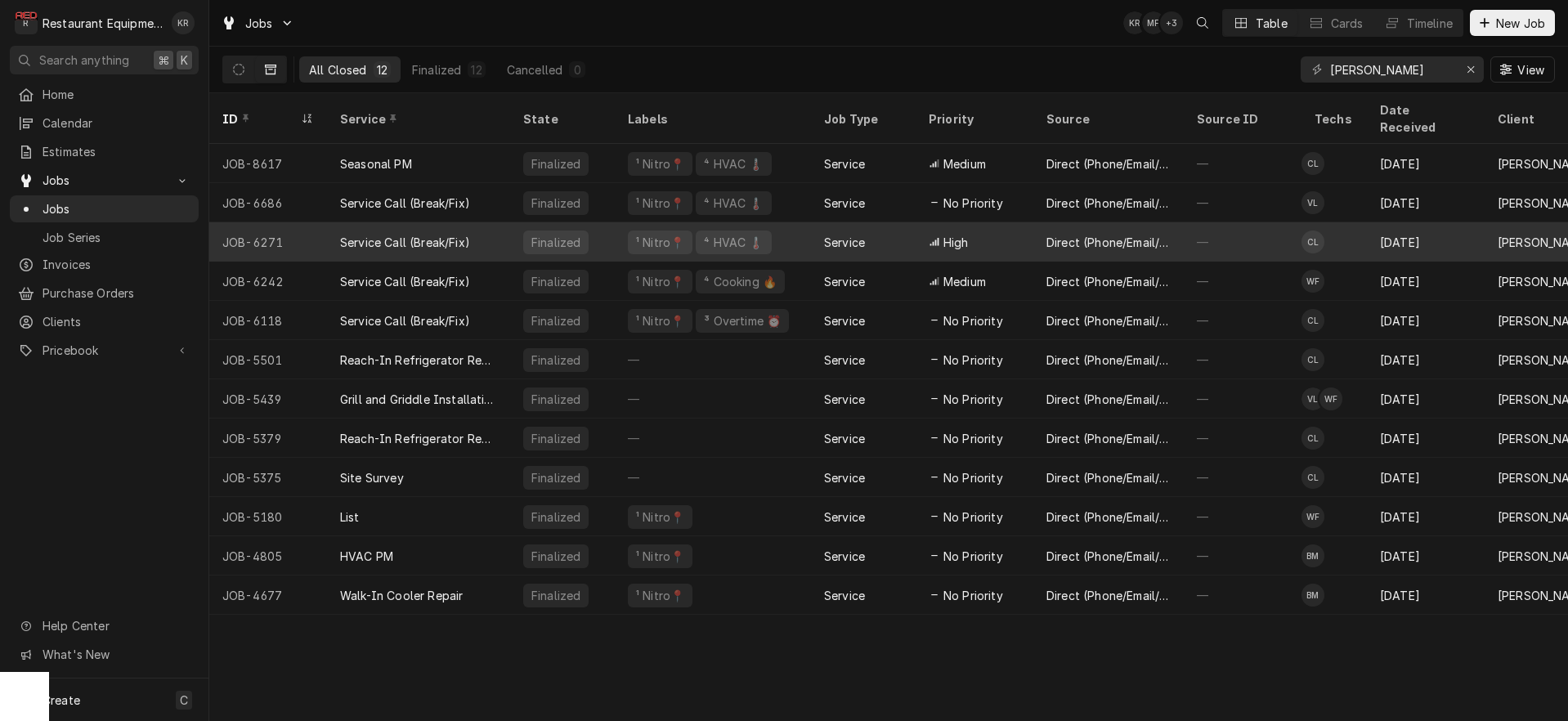
click at [710, 239] on div "¹ Nitro📍 ⁴ HVAC 🌡️" at bounding box center [713, 241] width 196 height 39
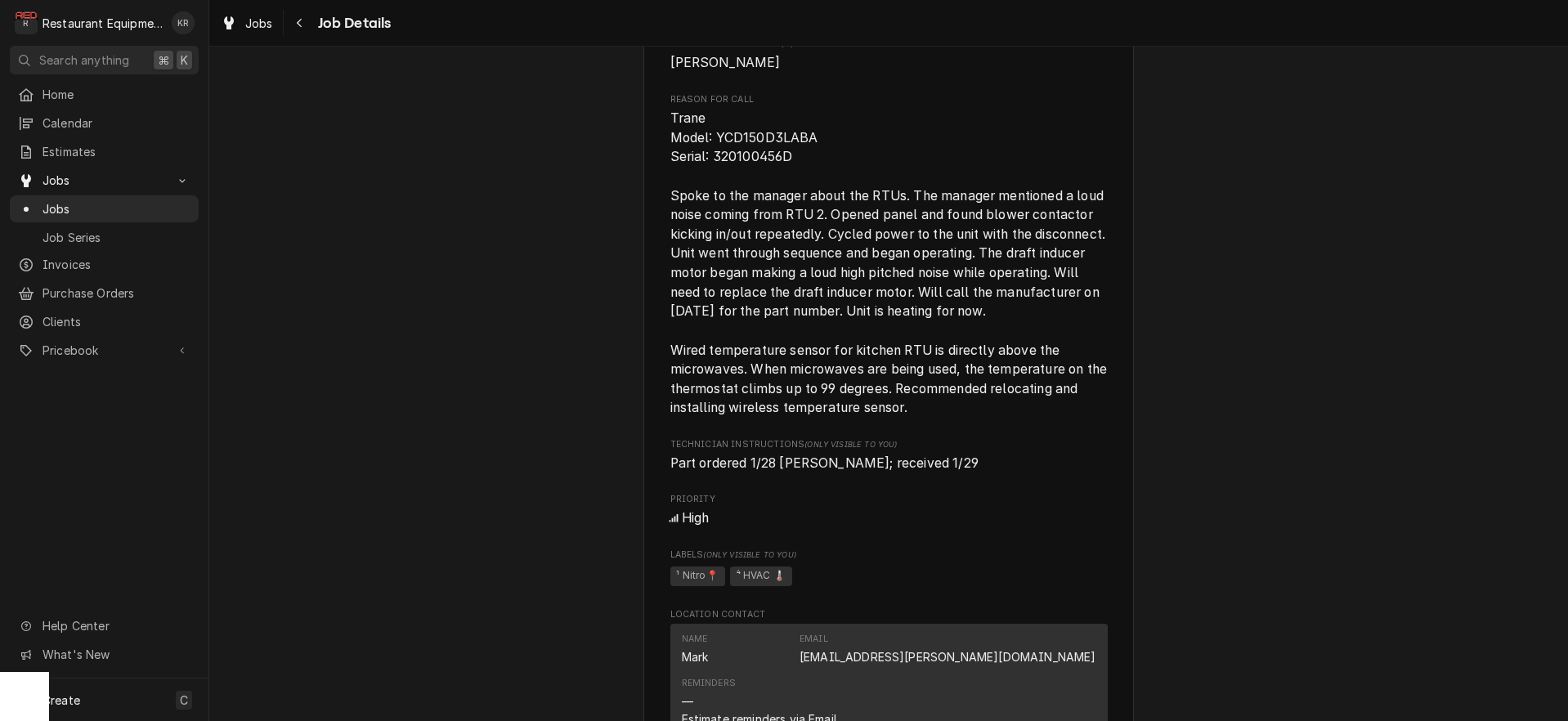
scroll to position [848, 0]
click at [299, 26] on icon "Navigate back" at bounding box center [299, 23] width 8 height 12
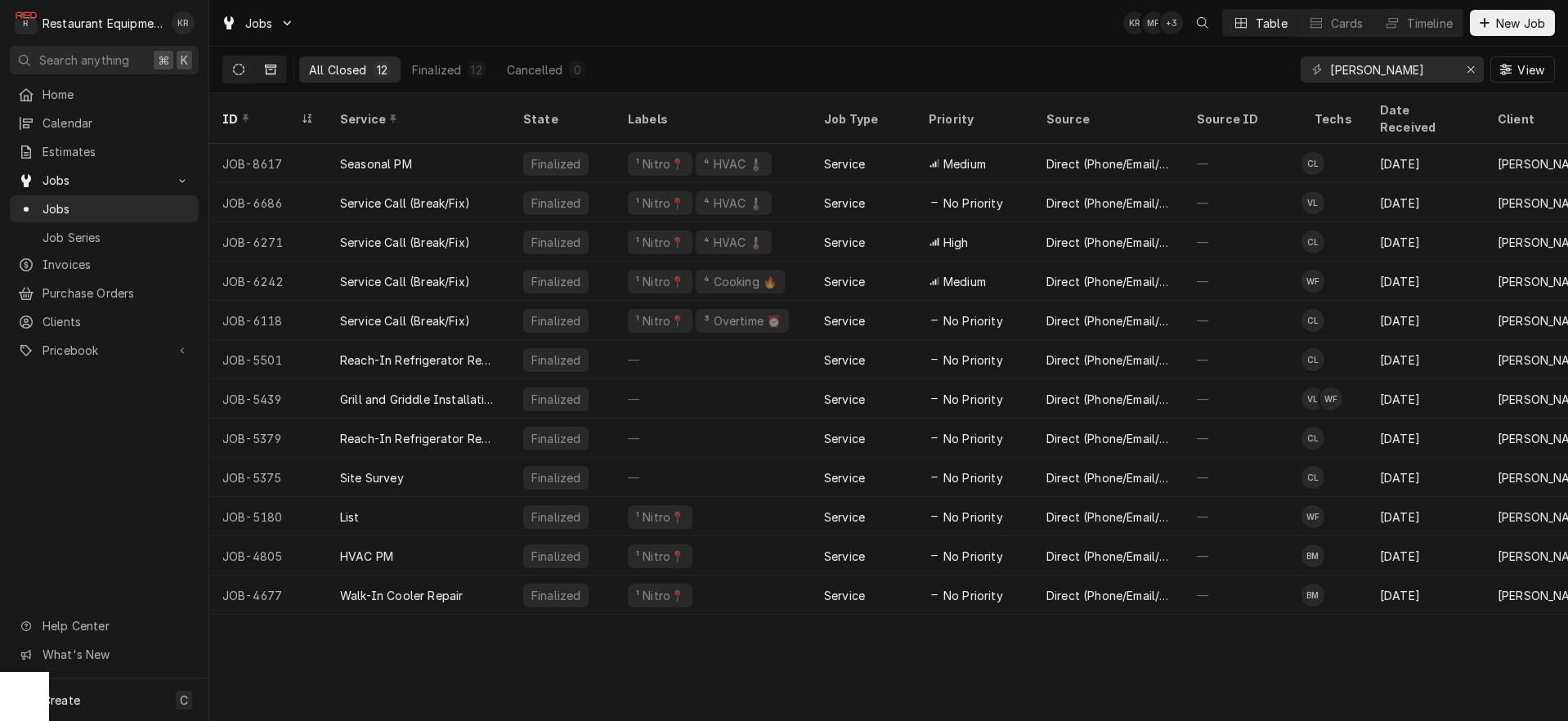
drag, startPoint x: 243, startPoint y: 79, endPoint x: 247, endPoint y: 70, distance: 9.8
click at [243, 79] on button "Dynamic Content Wrapper" at bounding box center [238, 69] width 31 height 26
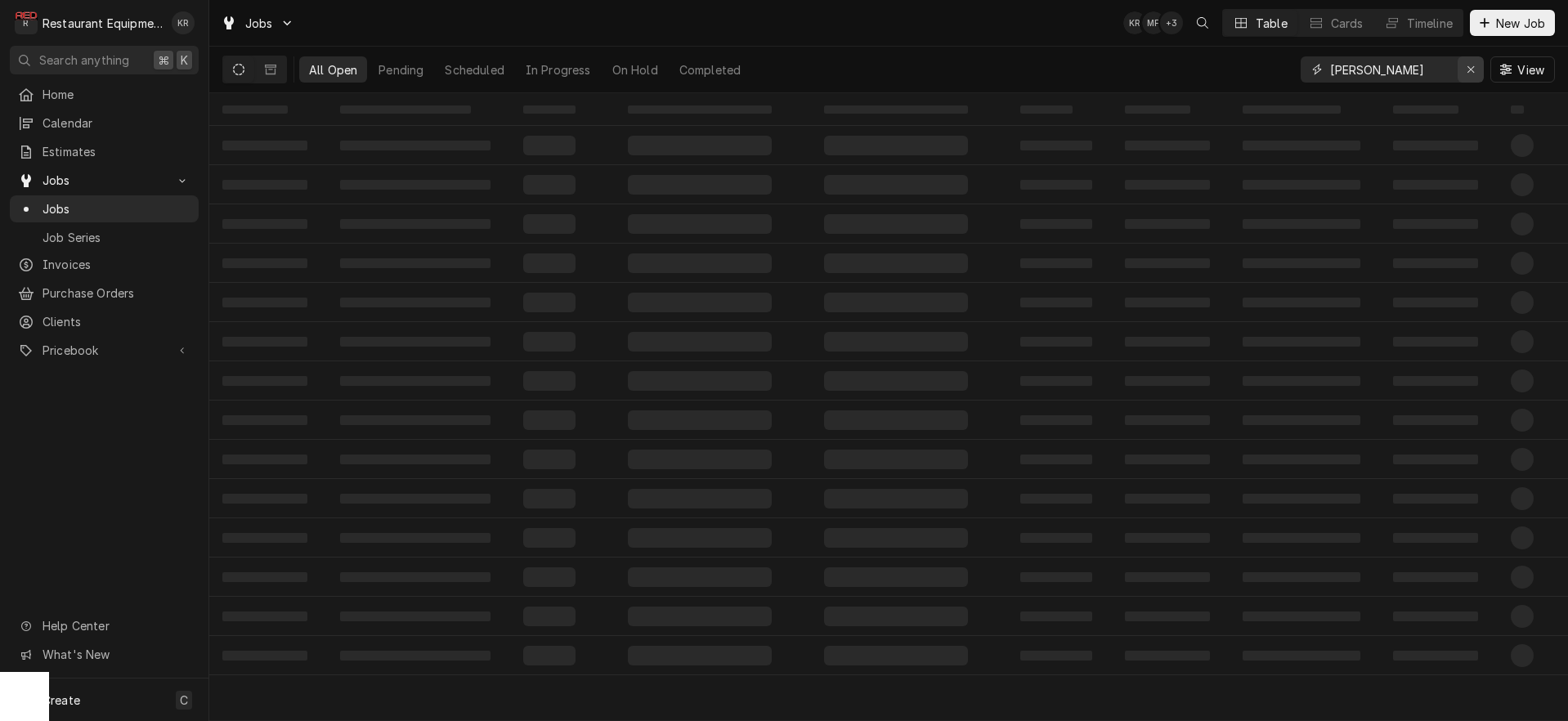
click at [1470, 70] on icon "Erase input" at bounding box center [1471, 69] width 7 height 7
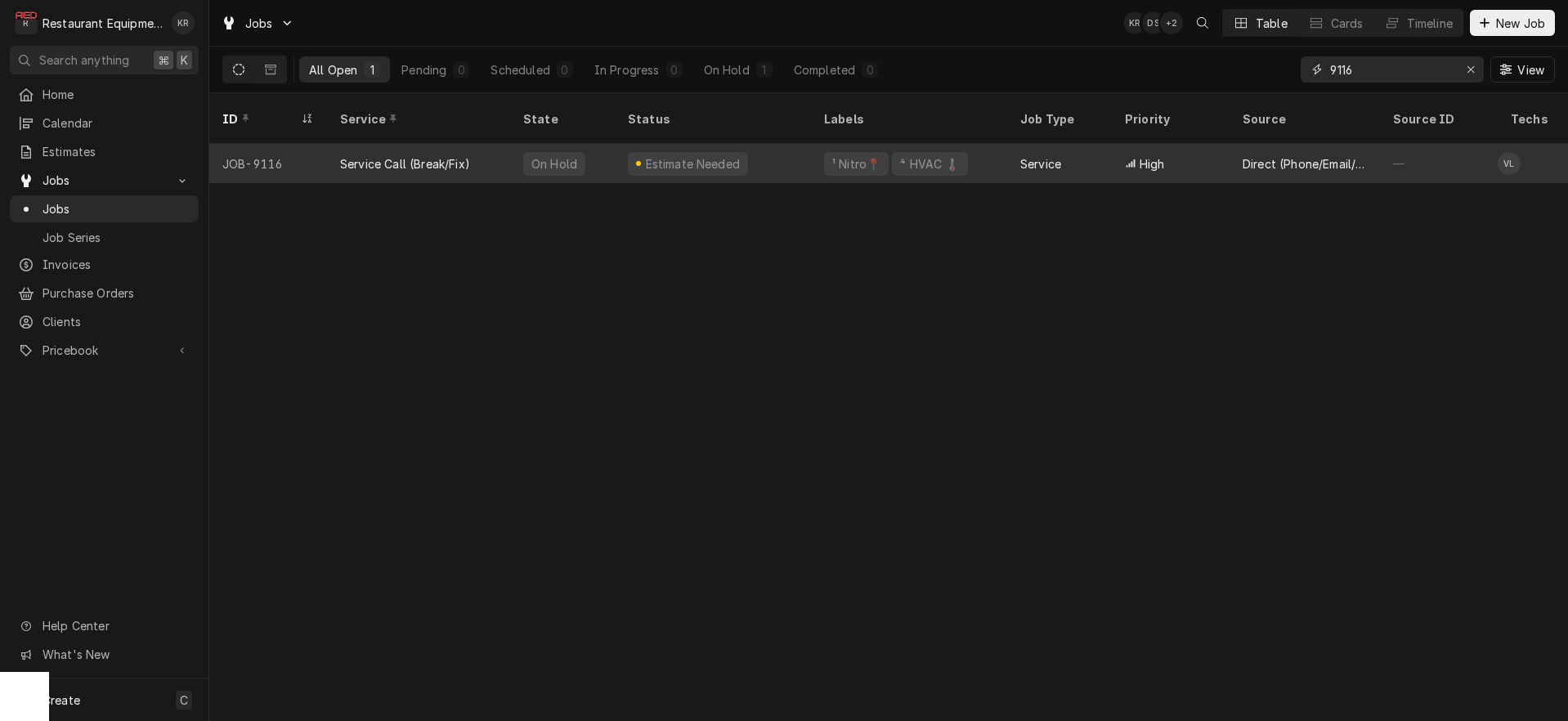
type input "9116"
click at [583, 145] on div "On Hold" at bounding box center [562, 163] width 105 height 39
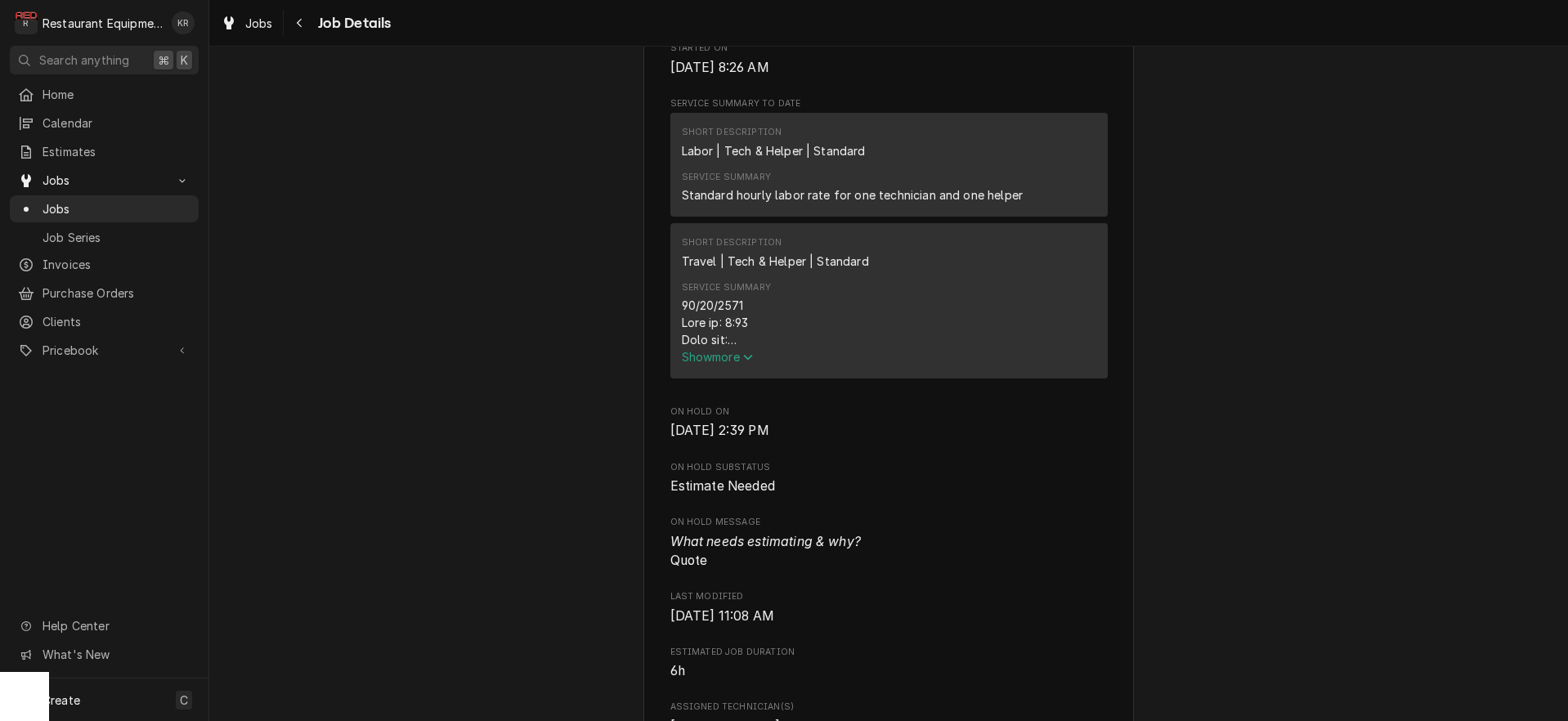
scroll to position [730, 0]
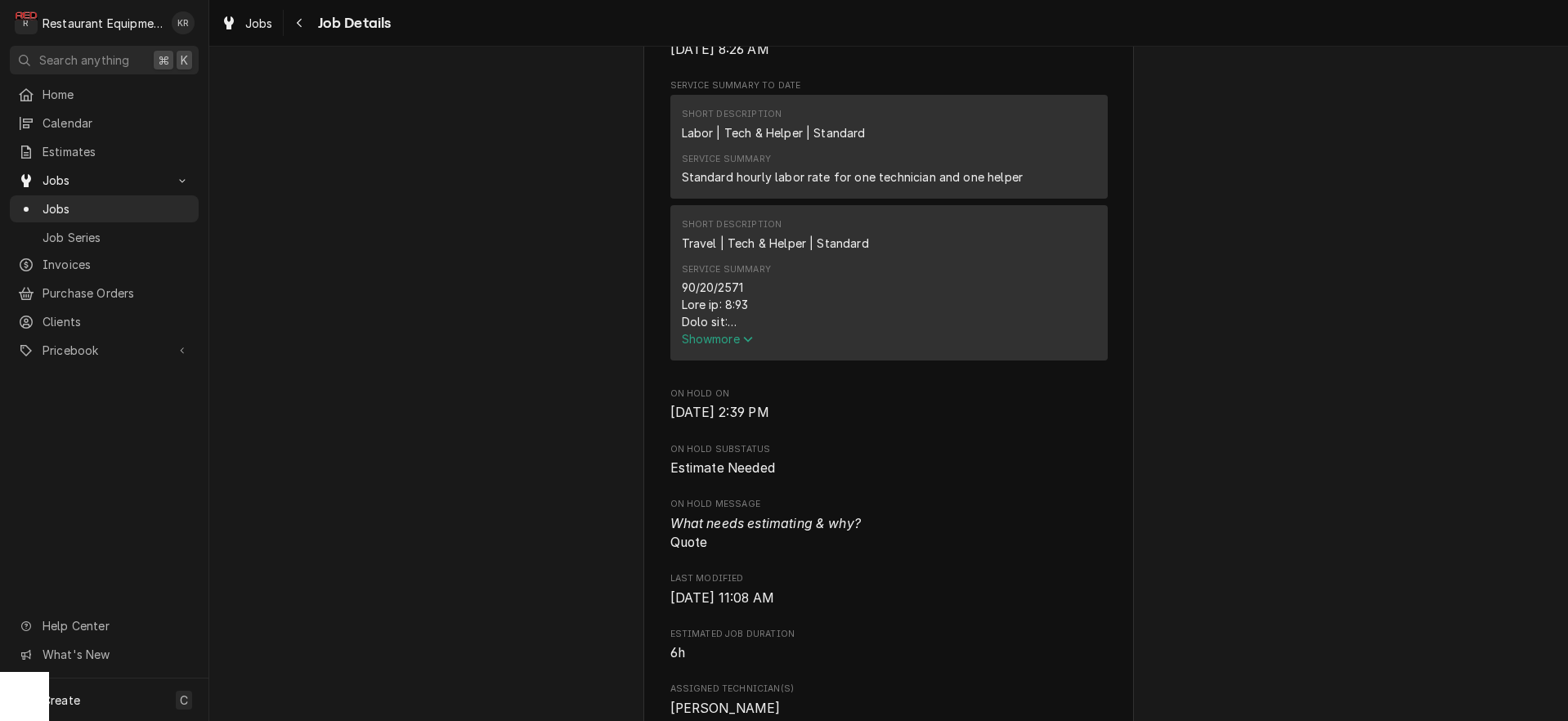
click at [716, 345] on span "Show more" at bounding box center [717, 339] width 72 height 14
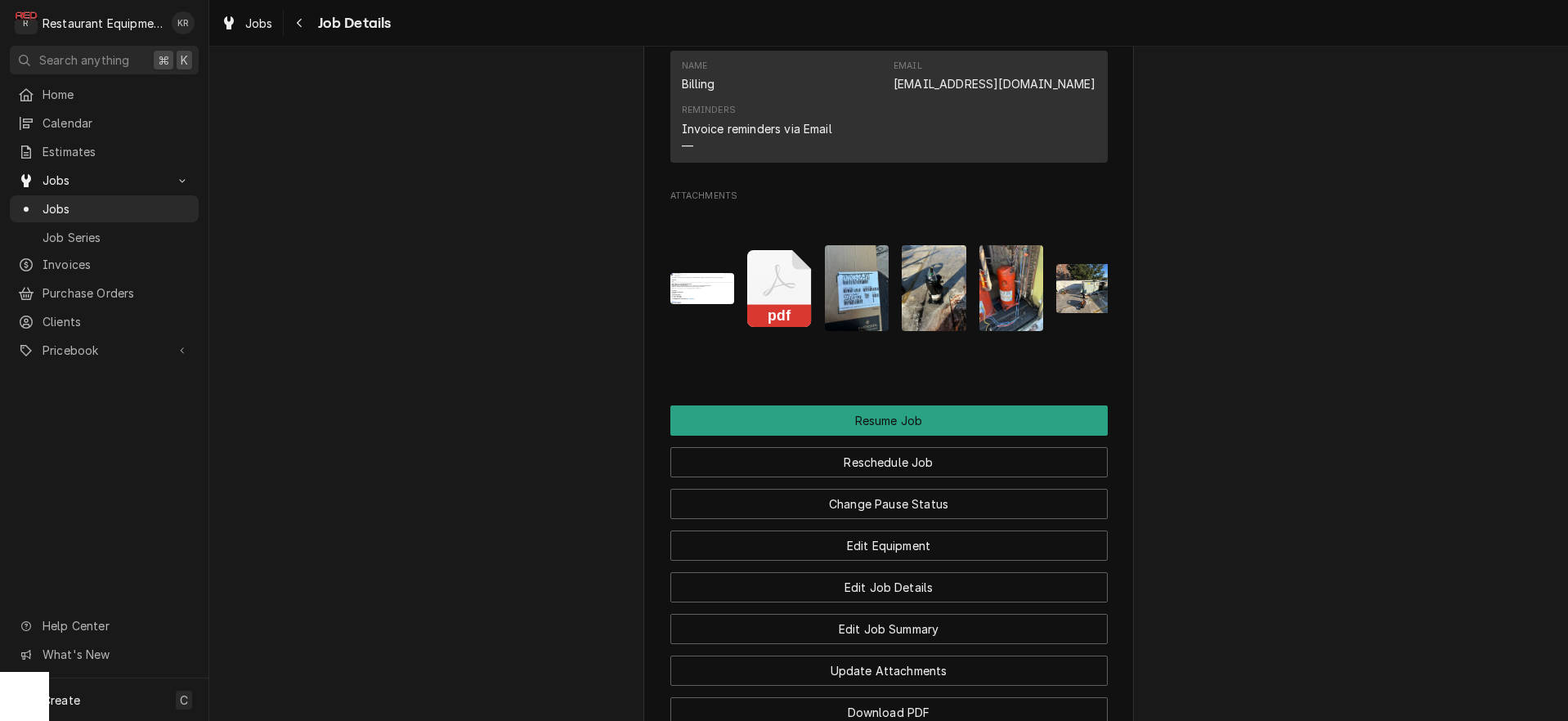
scroll to position [2985, 0]
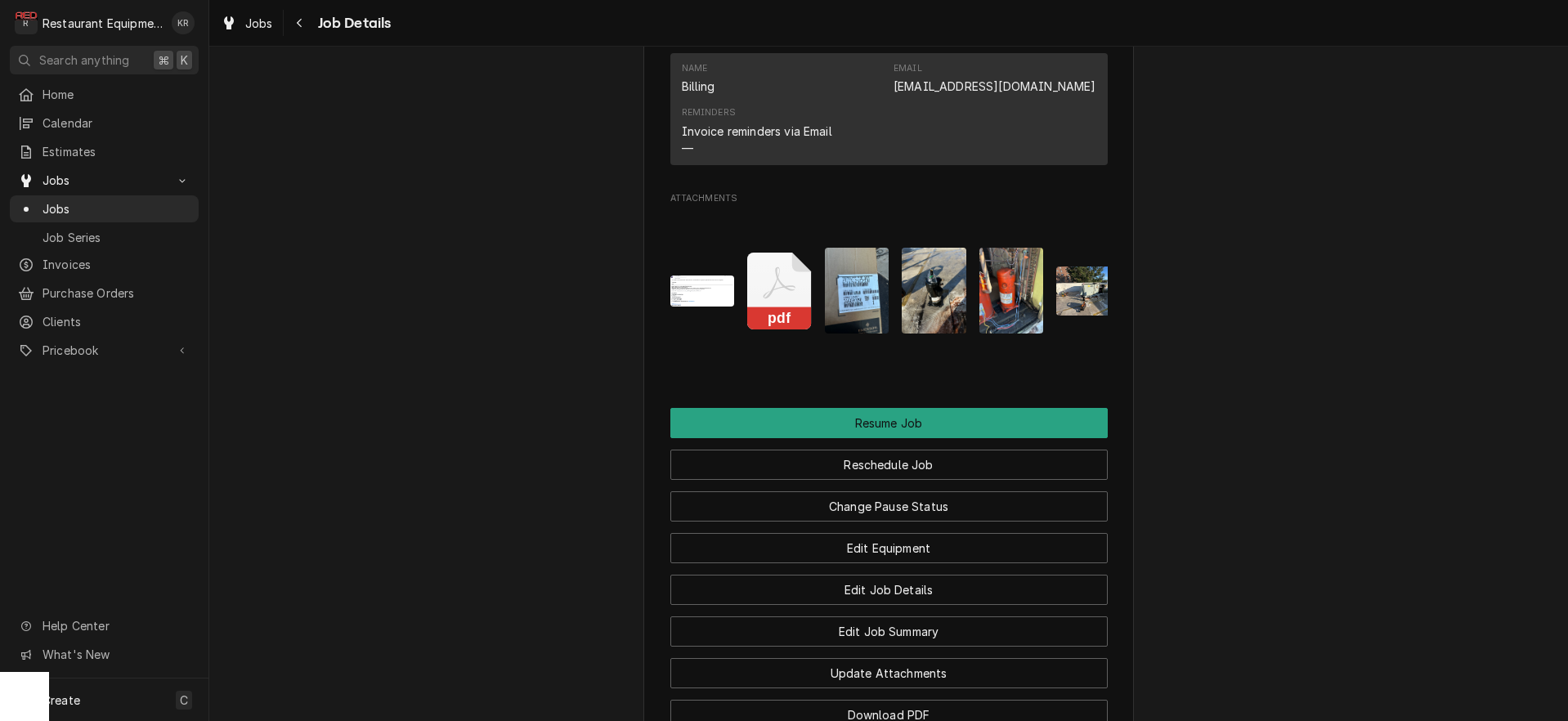
click at [859, 331] on img "Attachments" at bounding box center [857, 290] width 64 height 86
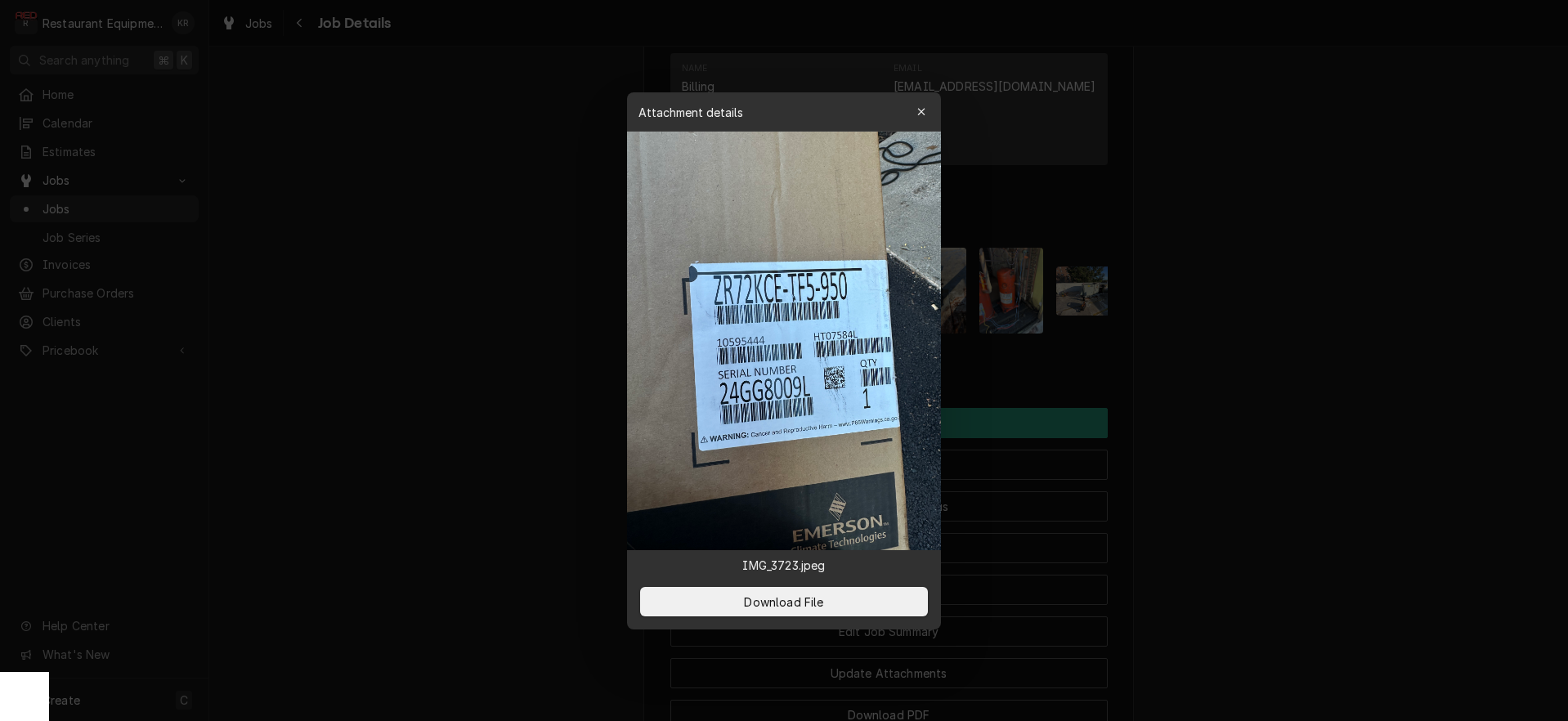
click at [859, 331] on img at bounding box center [784, 341] width 314 height 419
drag, startPoint x: 921, startPoint y: 110, endPoint x: 914, endPoint y: 156, distance: 46.5
click at [921, 110] on icon "button" at bounding box center [921, 112] width 9 height 12
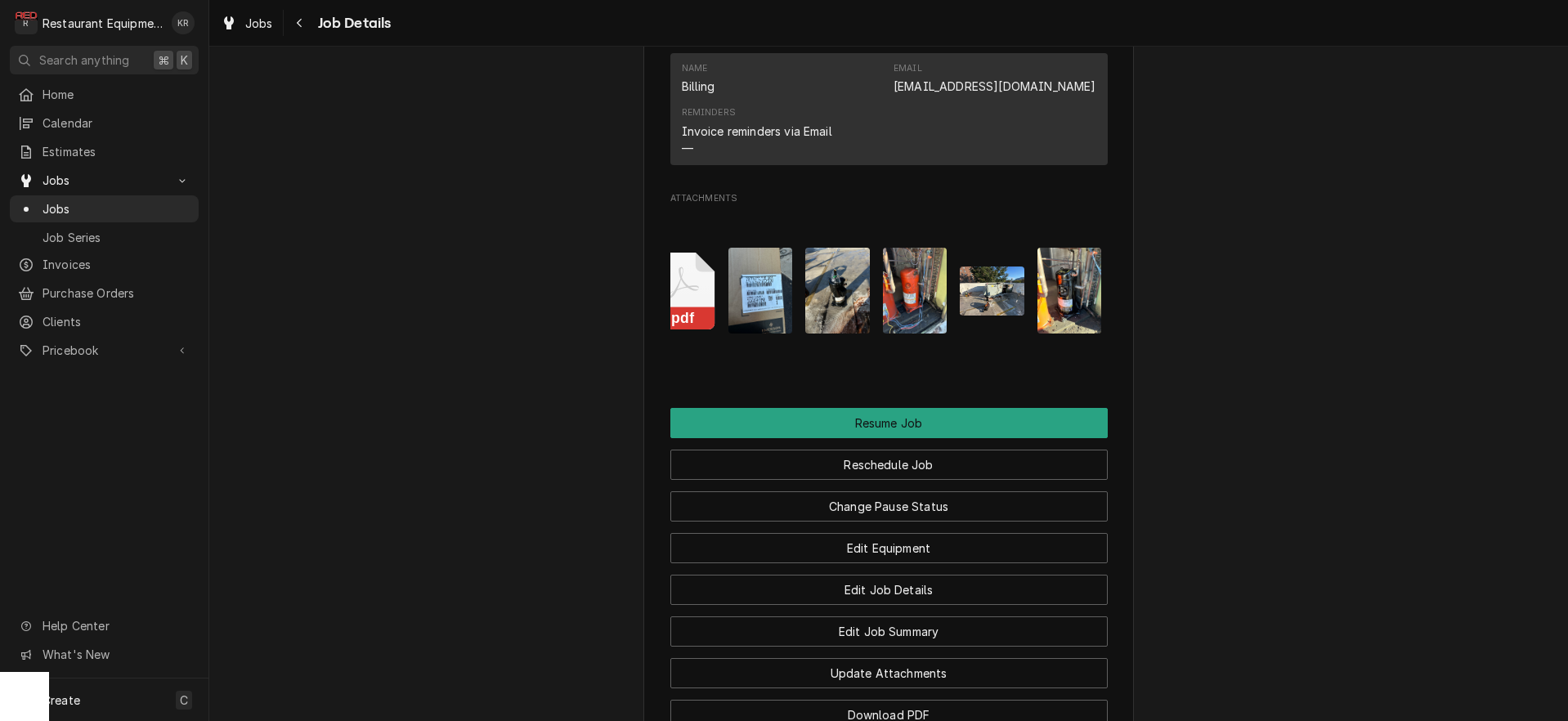
scroll to position [0, 0]
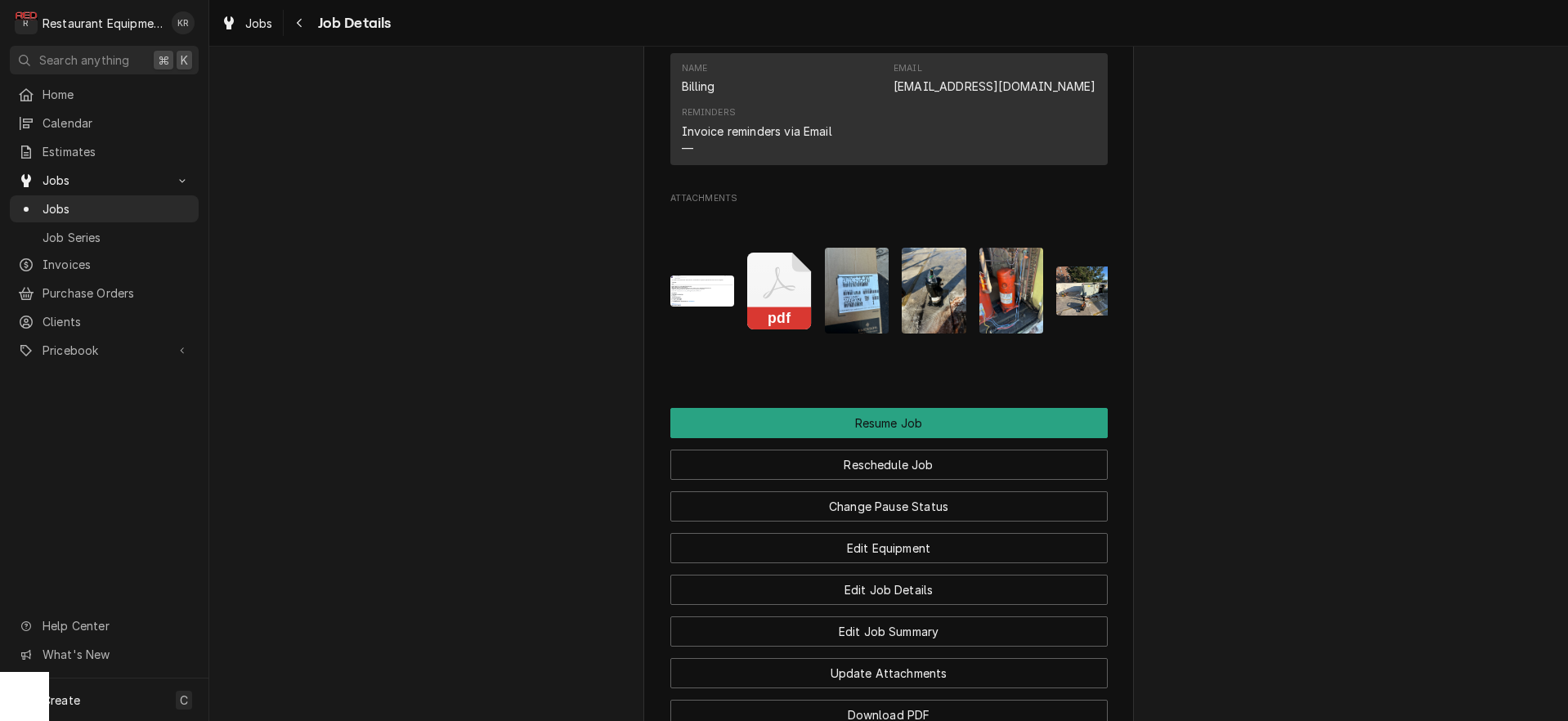
click at [718, 307] on img "Attachments" at bounding box center [703, 291] width 64 height 32
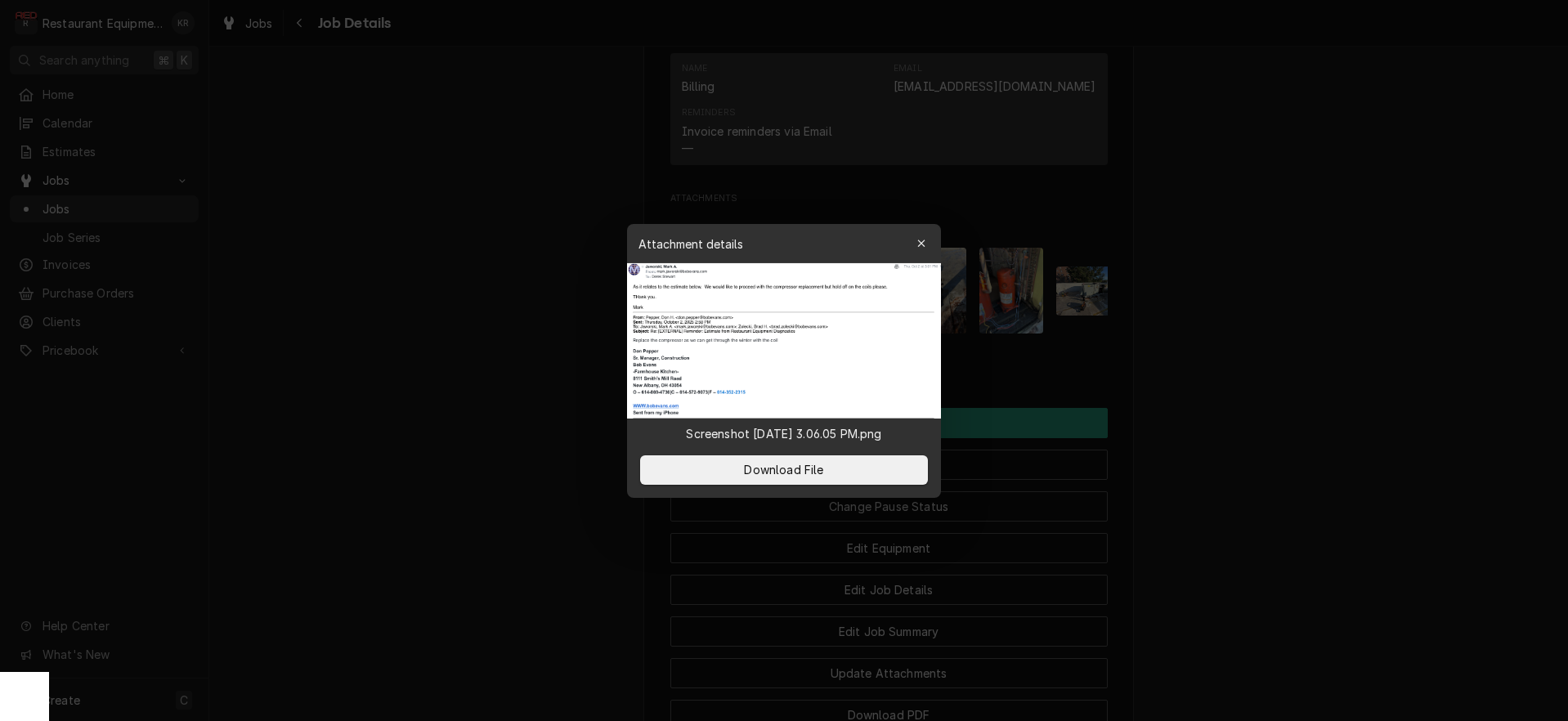
click at [922, 243] on icon "button" at bounding box center [920, 243] width 8 height 8
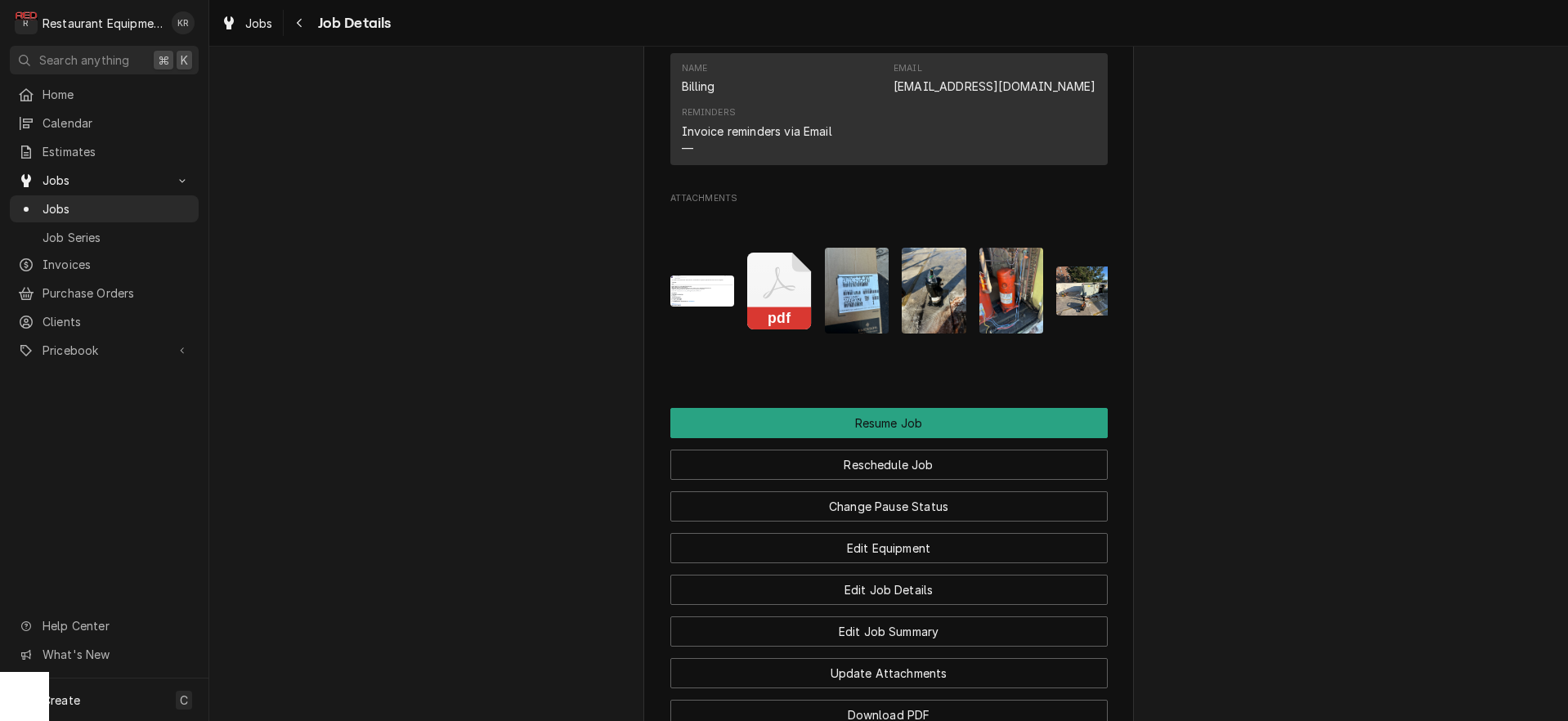
click at [865, 308] on img "Attachments" at bounding box center [857, 290] width 64 height 86
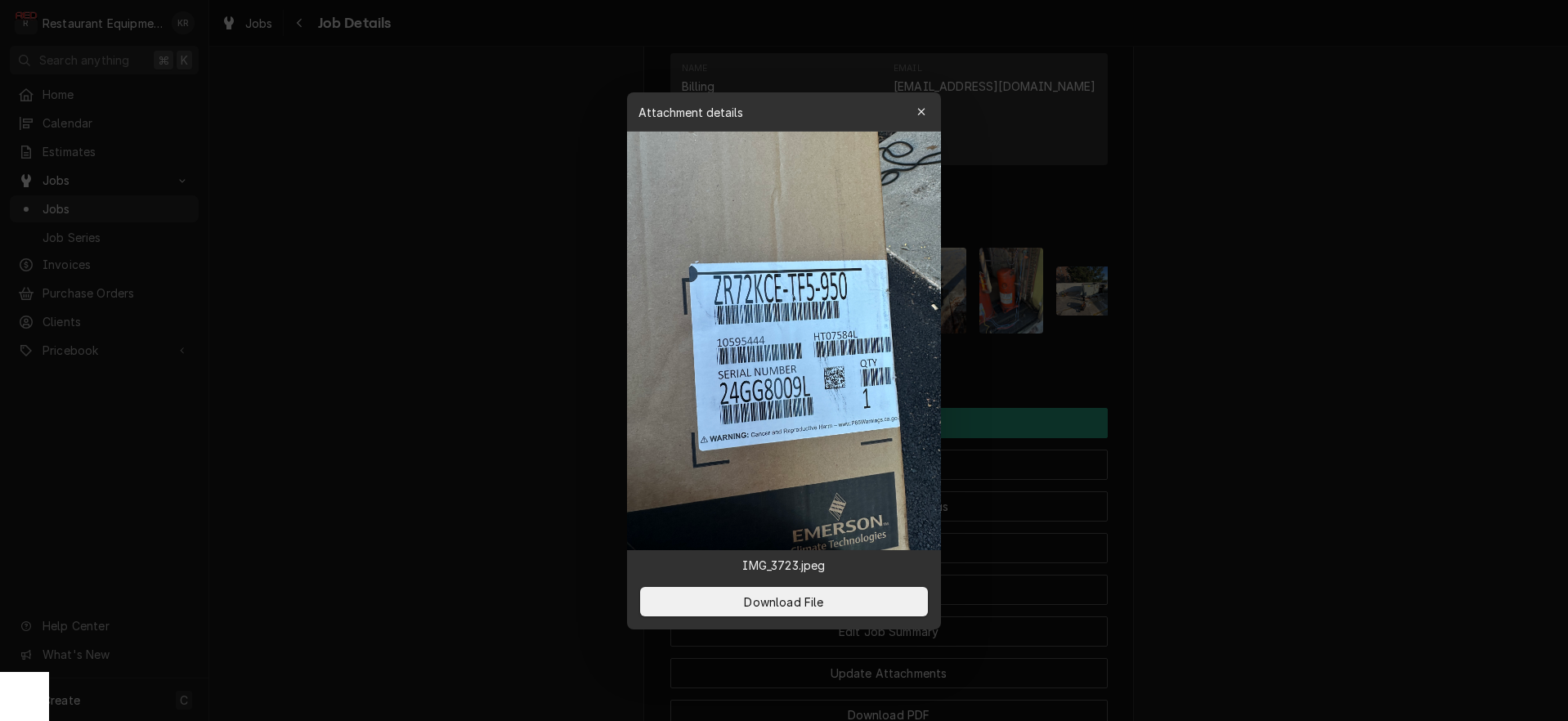
click at [925, 110] on icon "button" at bounding box center [920, 111] width 8 height 8
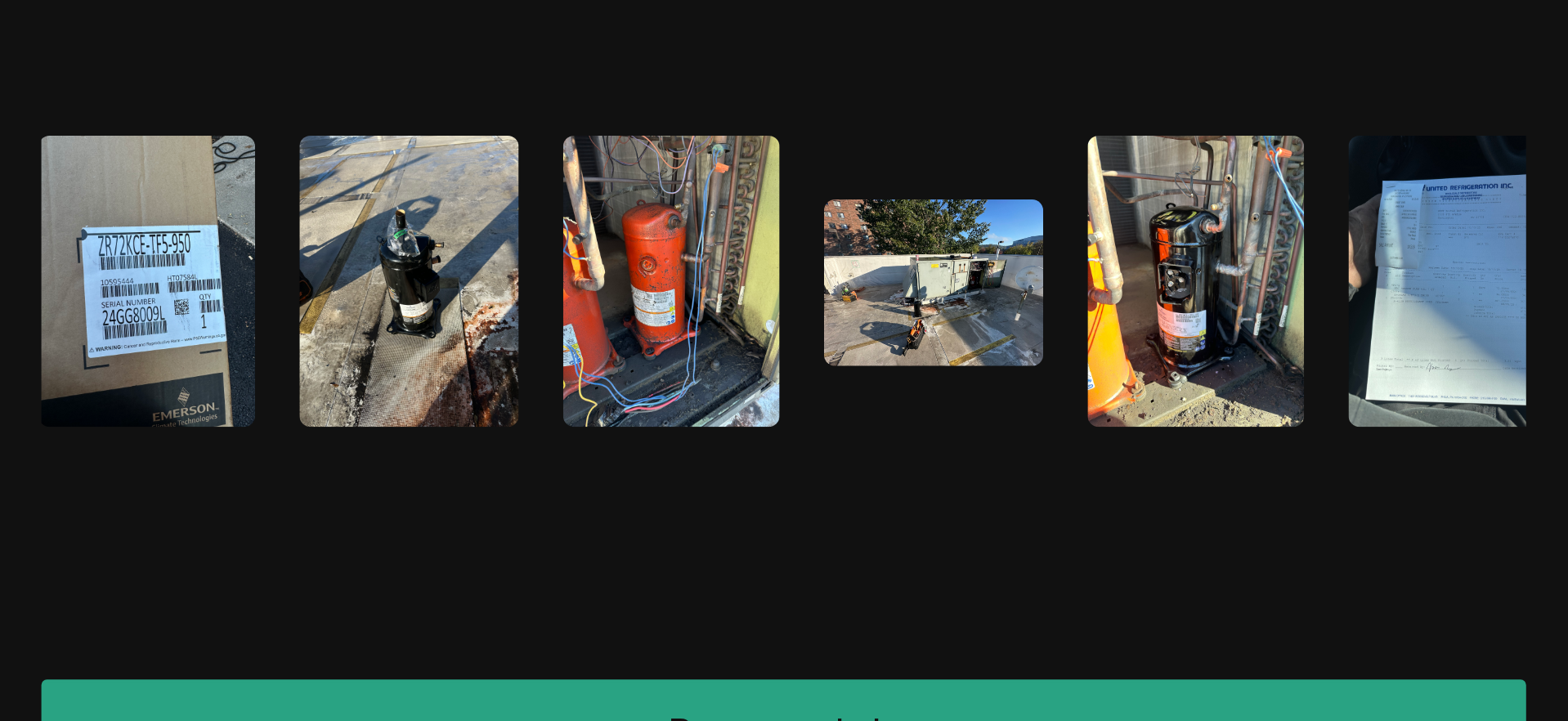
scroll to position [0, 155]
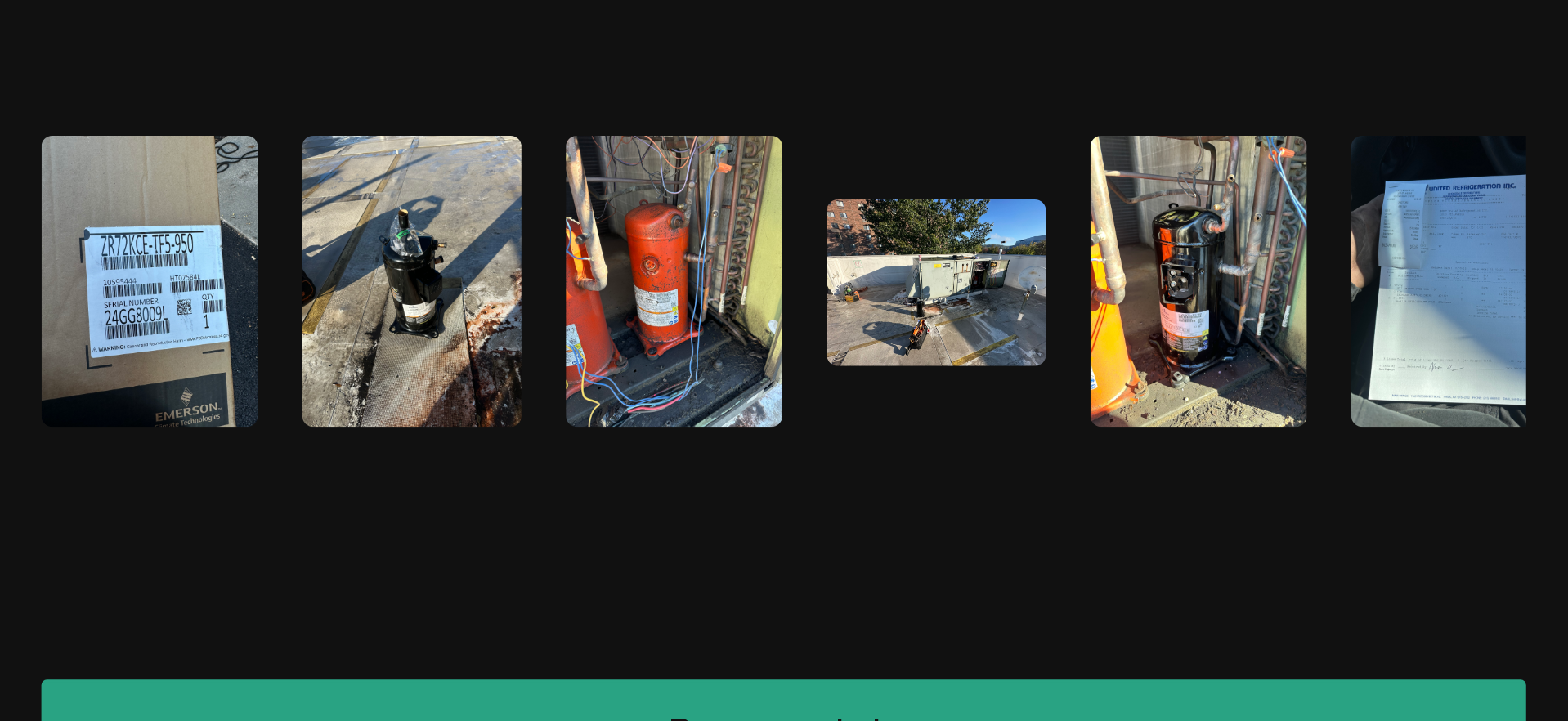
click at [857, 323] on img "Attachments" at bounding box center [857, 290] width 64 height 86
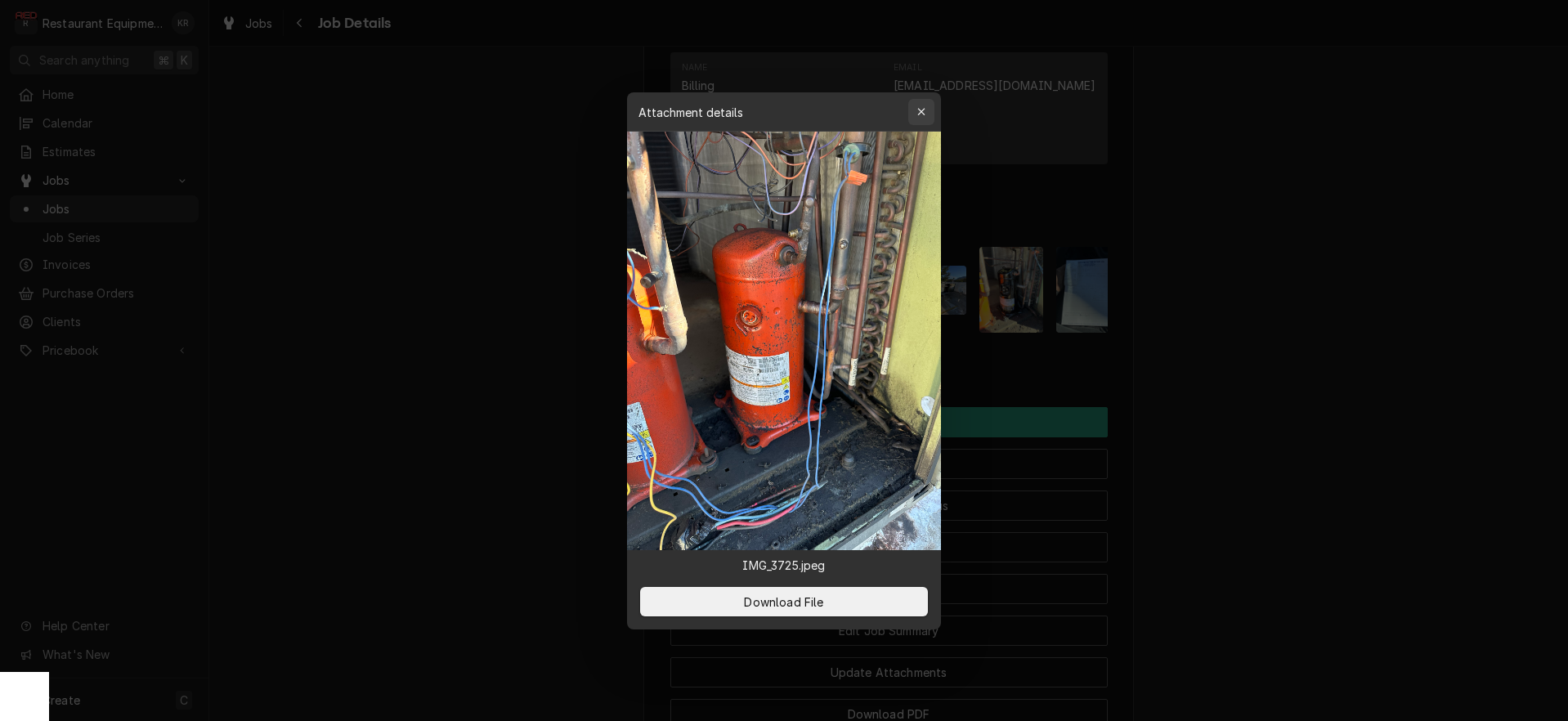
click at [920, 114] on icon "button" at bounding box center [920, 111] width 8 height 8
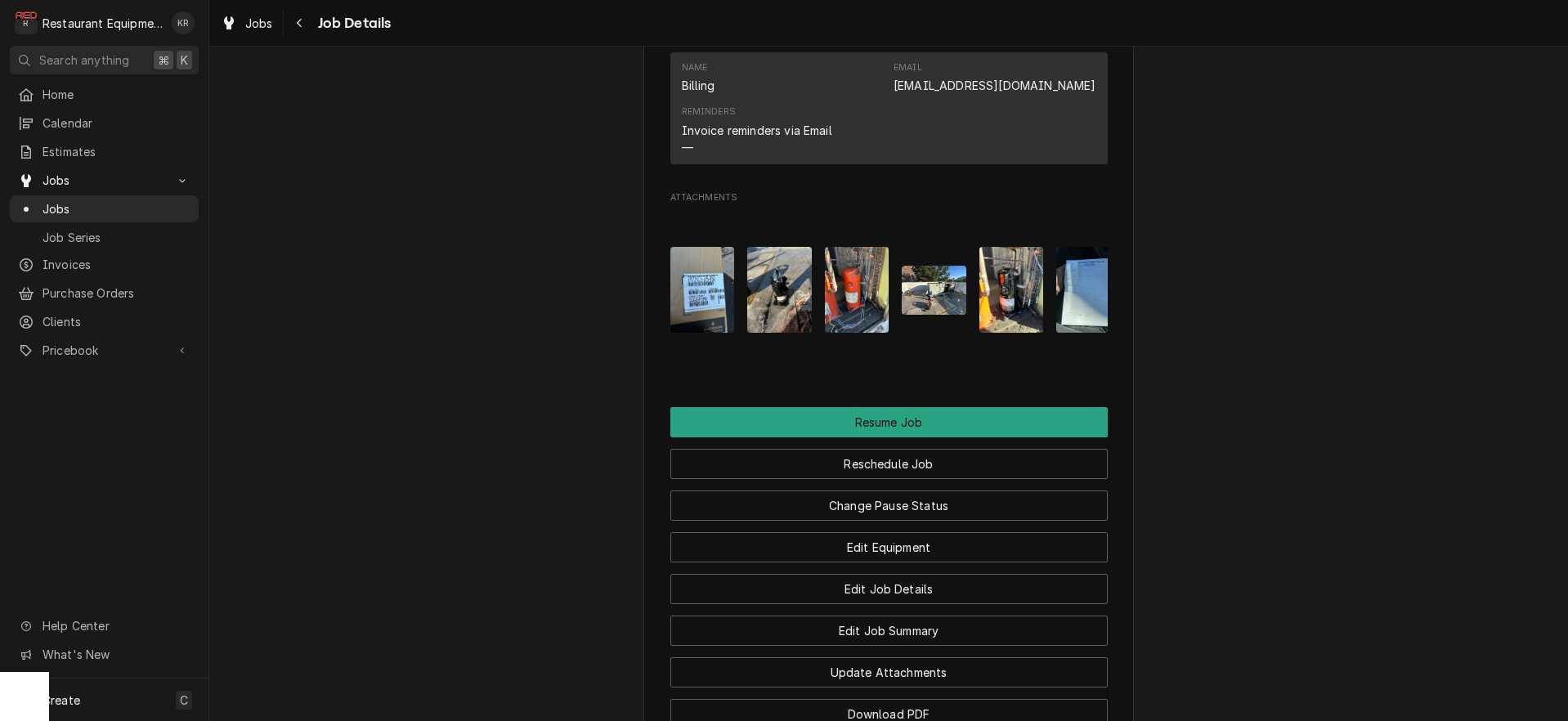
click at [1023, 319] on img "Attachments" at bounding box center [1012, 290] width 64 height 86
click at [1009, 304] on img "Attachments" at bounding box center [1012, 290] width 64 height 86
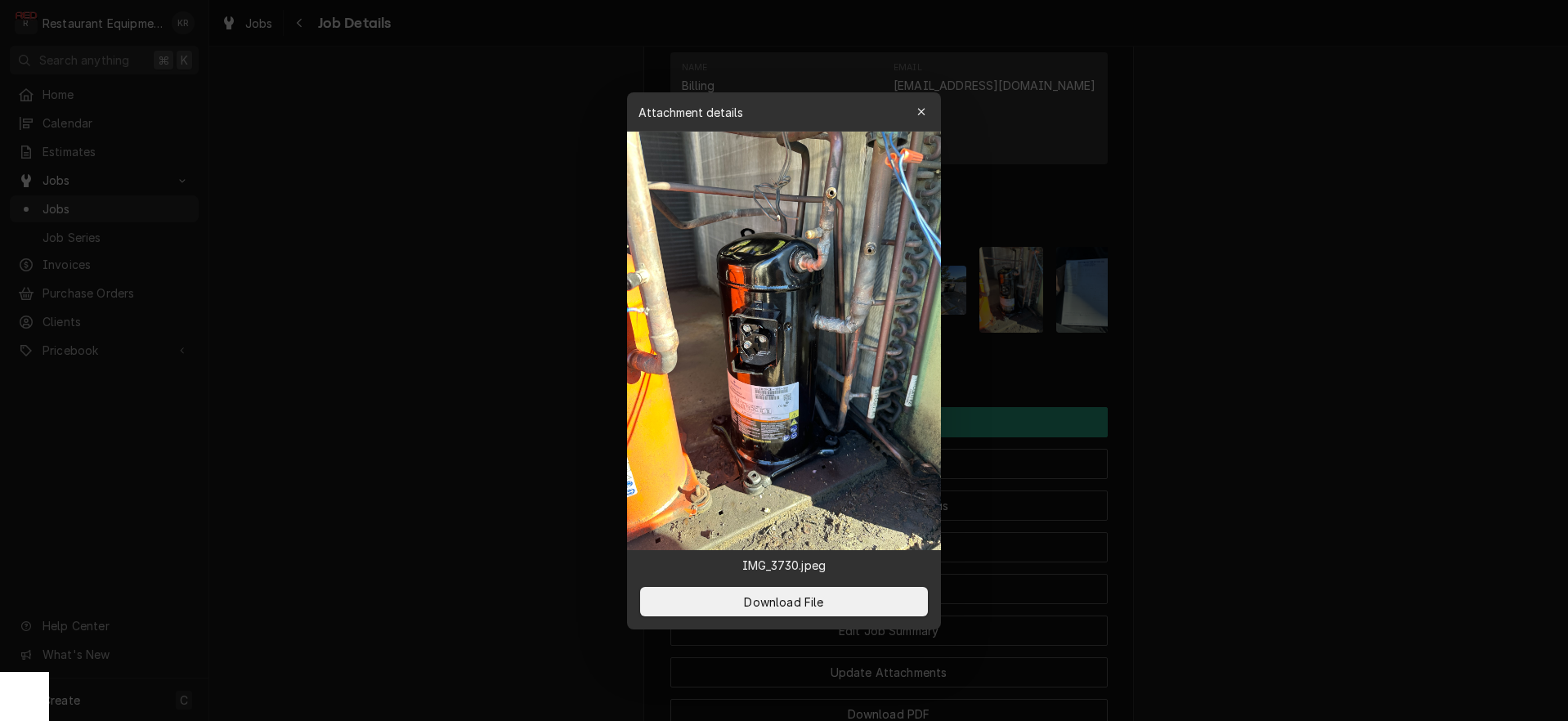
click at [922, 113] on icon "button" at bounding box center [920, 111] width 8 height 8
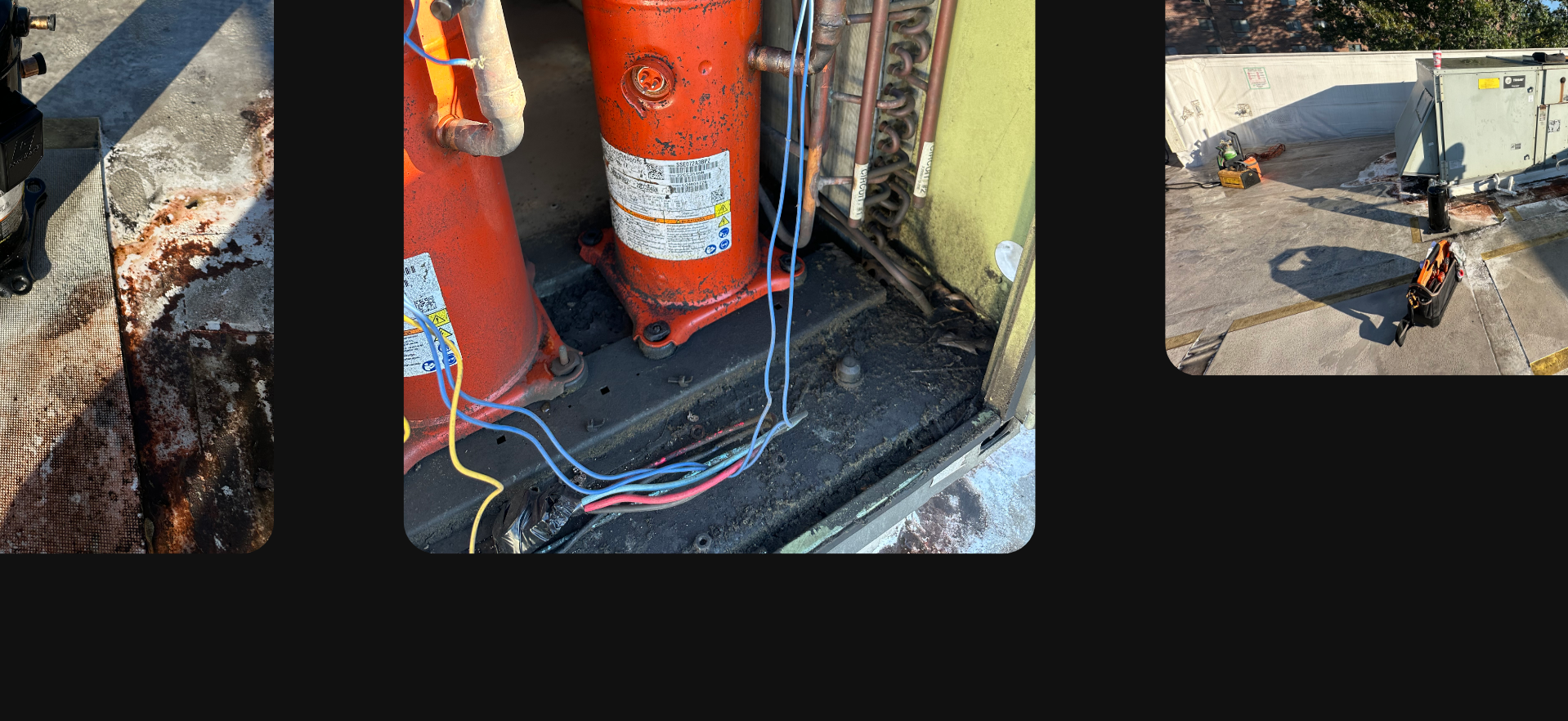
scroll to position [3049, 0]
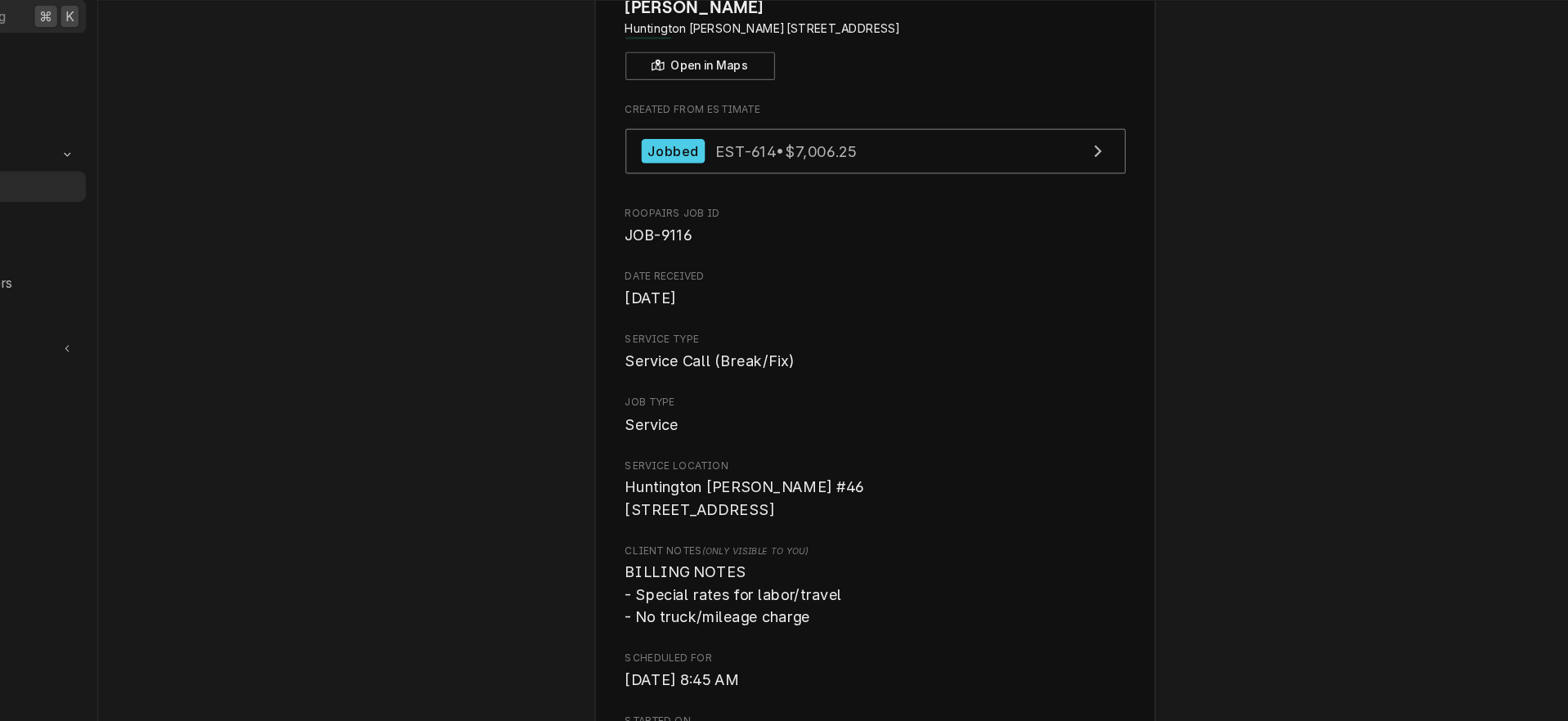
scroll to position [0, 0]
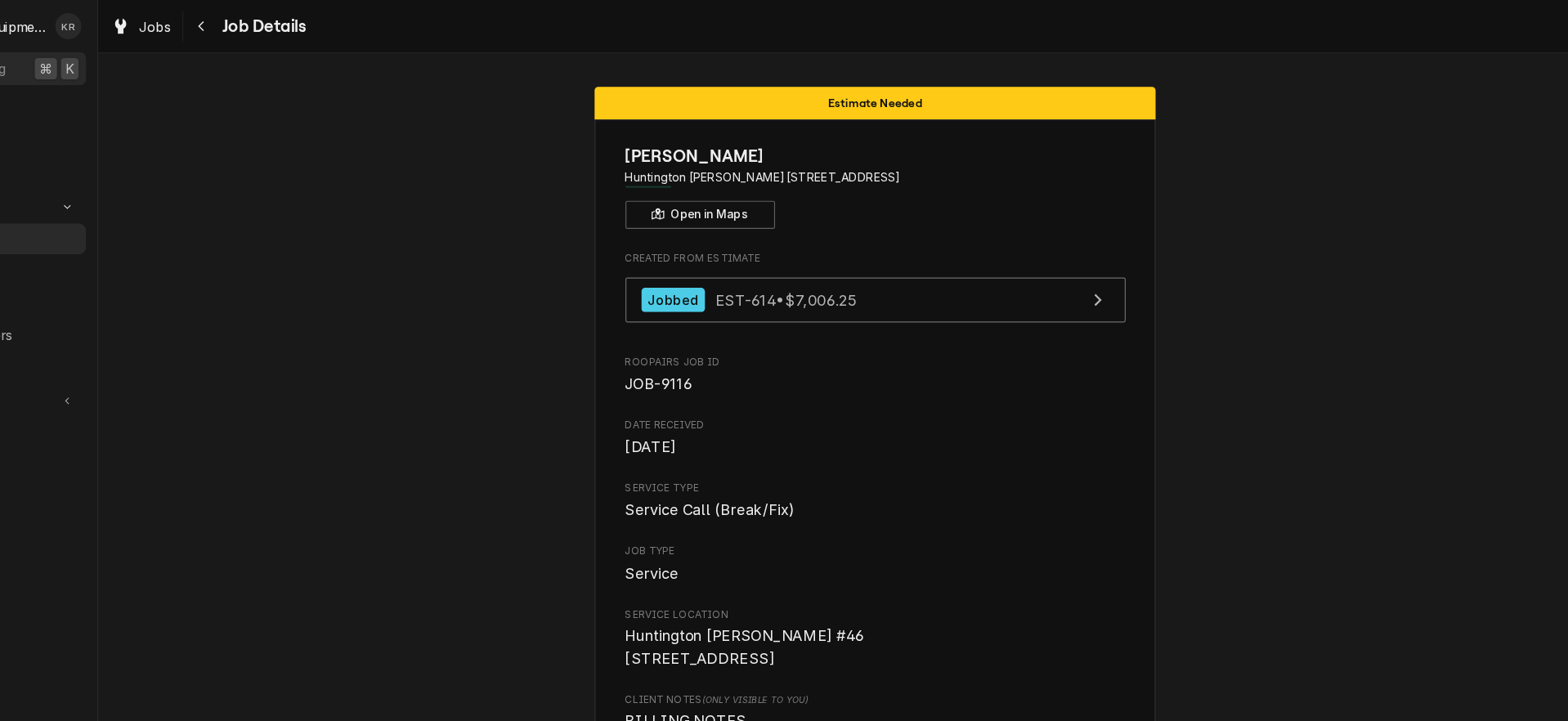
drag, startPoint x: 442, startPoint y: 112, endPoint x: 396, endPoint y: 102, distance: 47.1
click at [296, 19] on div "Navigate back" at bounding box center [300, 22] width 16 height 16
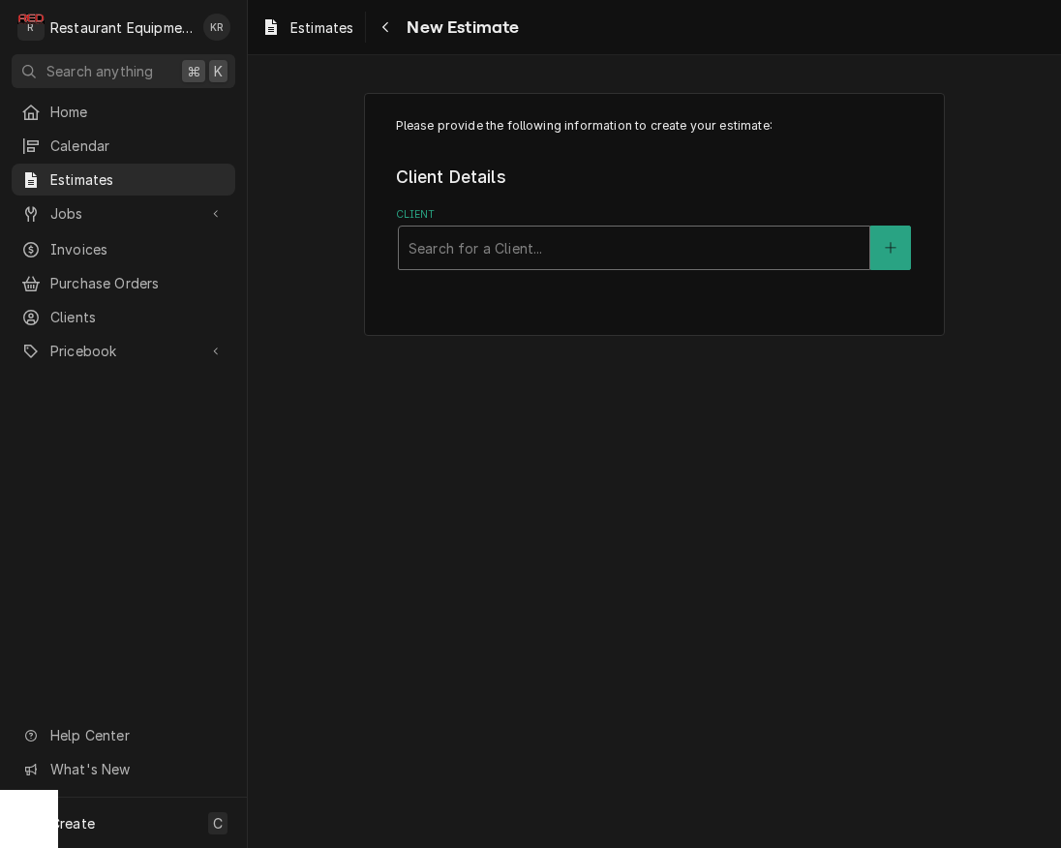
click at [731, 250] on div "Client" at bounding box center [634, 247] width 451 height 35
type input "bob"
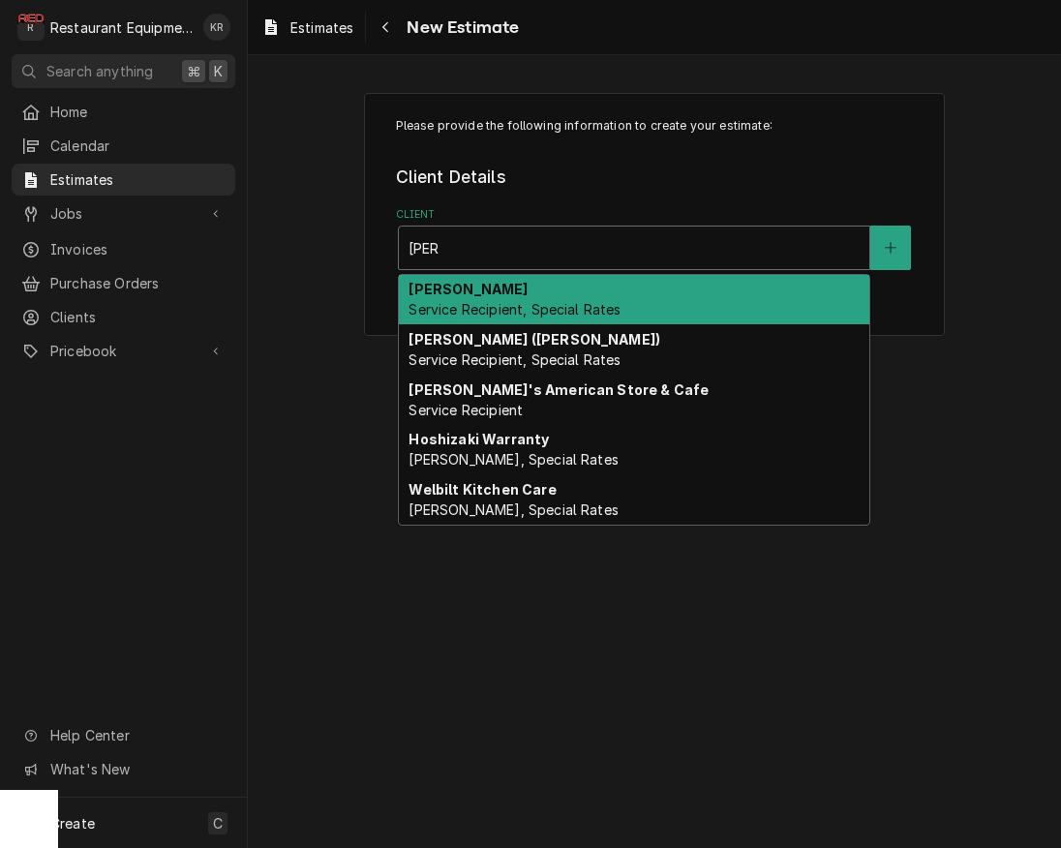
click at [587, 298] on div "Bob Evans Service Recipient, Special Rates" at bounding box center [634, 300] width 470 height 50
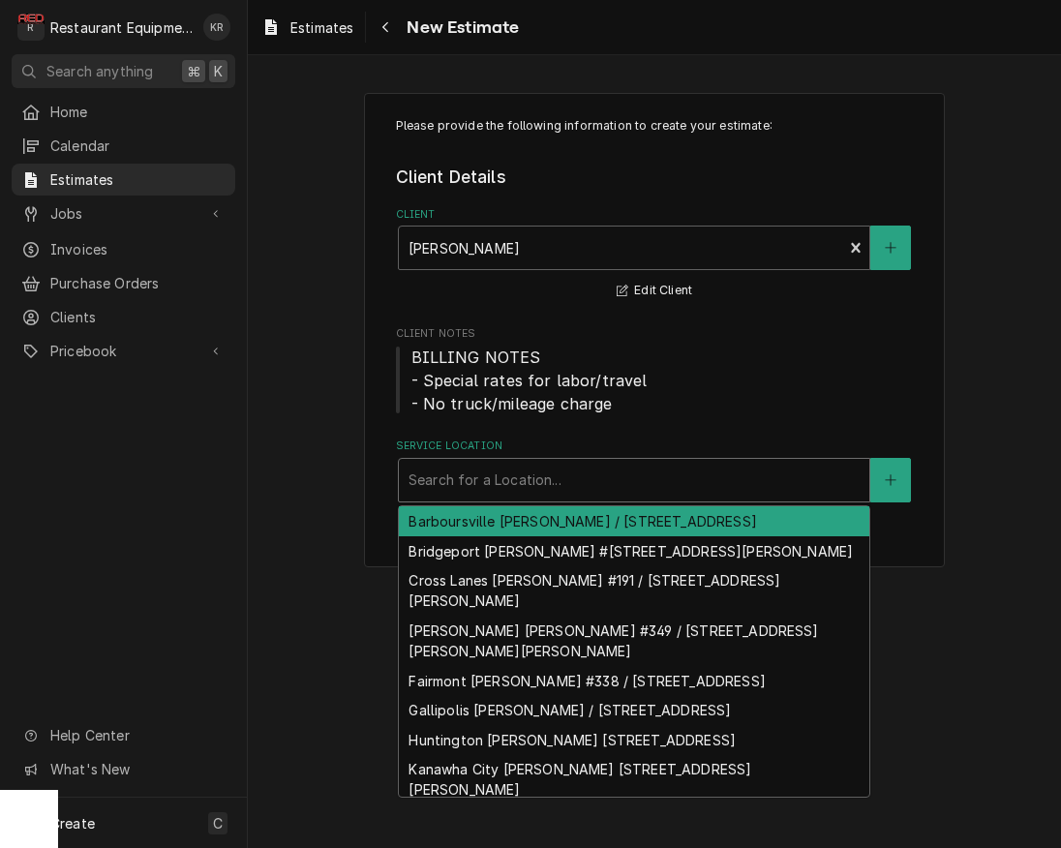
drag, startPoint x: 542, startPoint y: 477, endPoint x: 543, endPoint y: 465, distance: 12.6
click at [542, 477] on div "Service Location" at bounding box center [634, 480] width 451 height 35
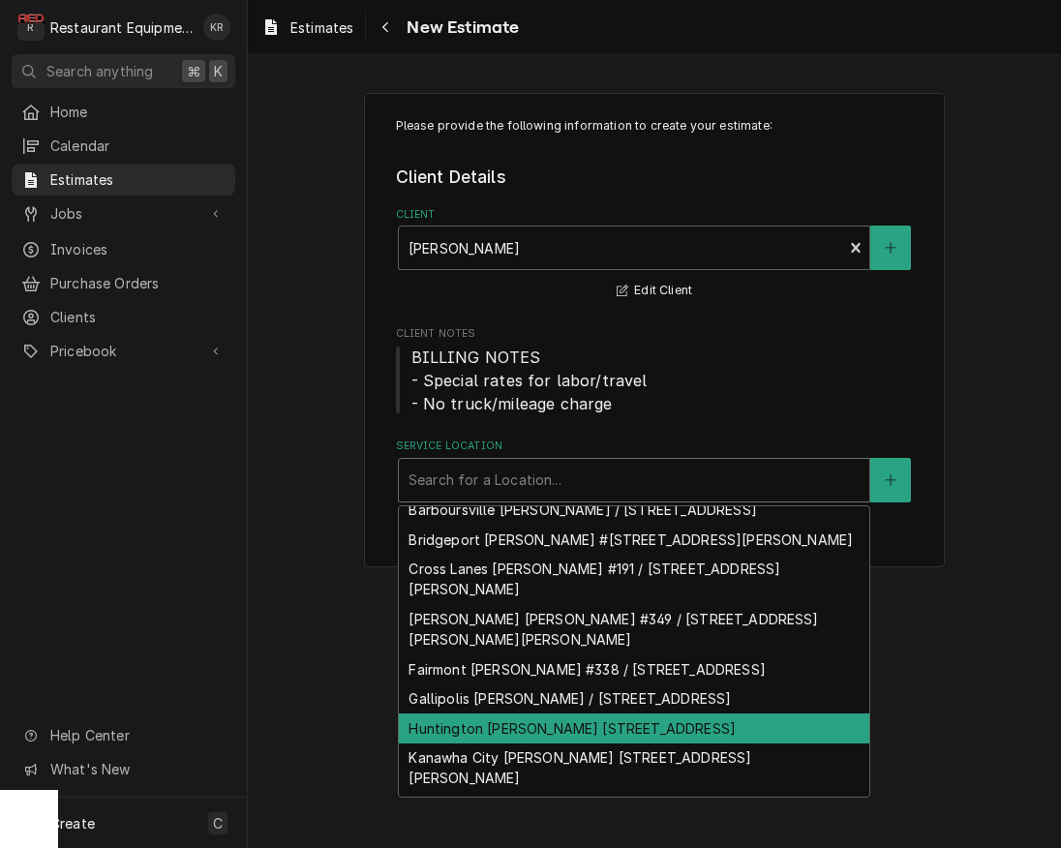
scroll to position [15, 0]
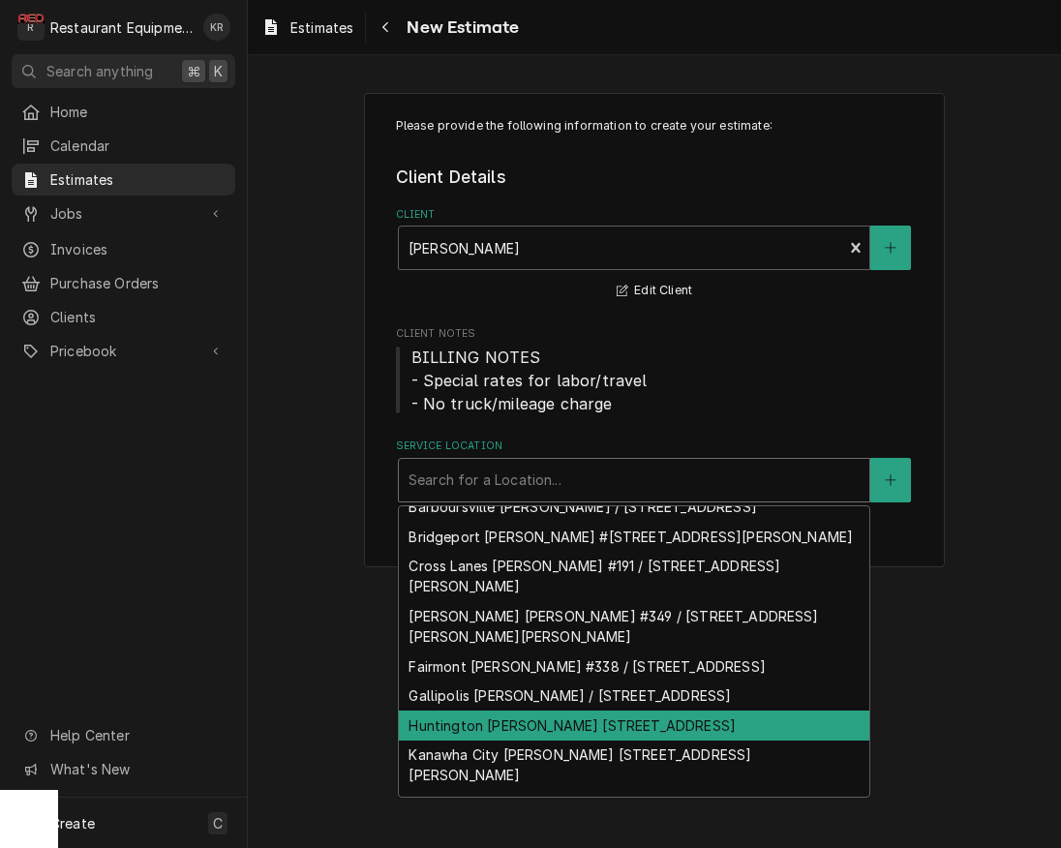
click at [537, 730] on div "Huntington Bob Evans #46 / 606 3rd Ave, Huntington, WV 25701" at bounding box center [634, 726] width 470 height 30
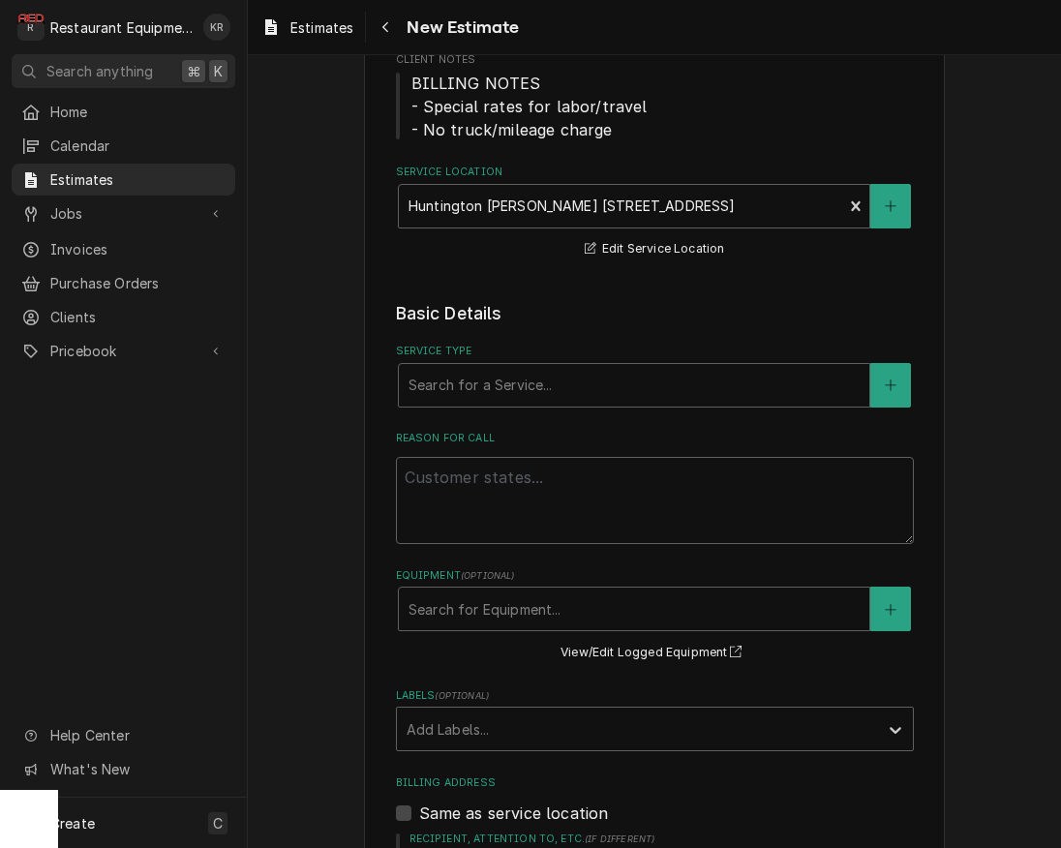
scroll to position [293, 0]
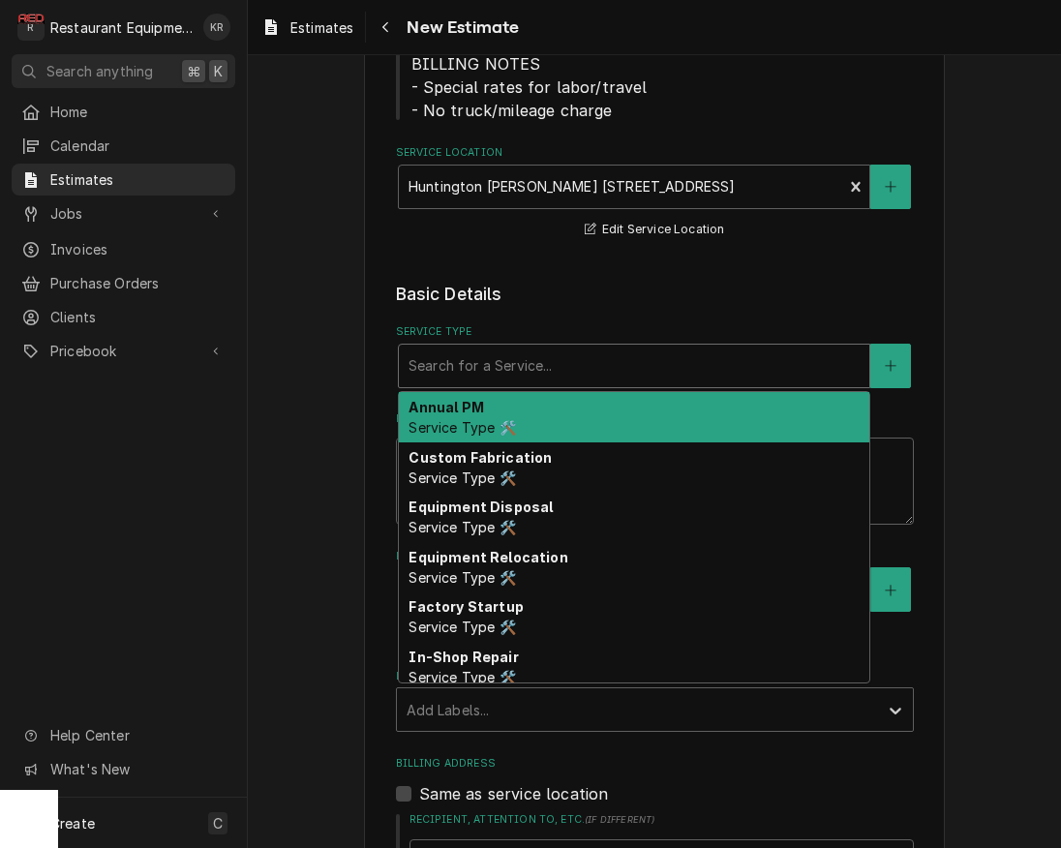
click at [530, 366] on div "Service Type" at bounding box center [634, 365] width 451 height 35
type textarea "x"
type input "b"
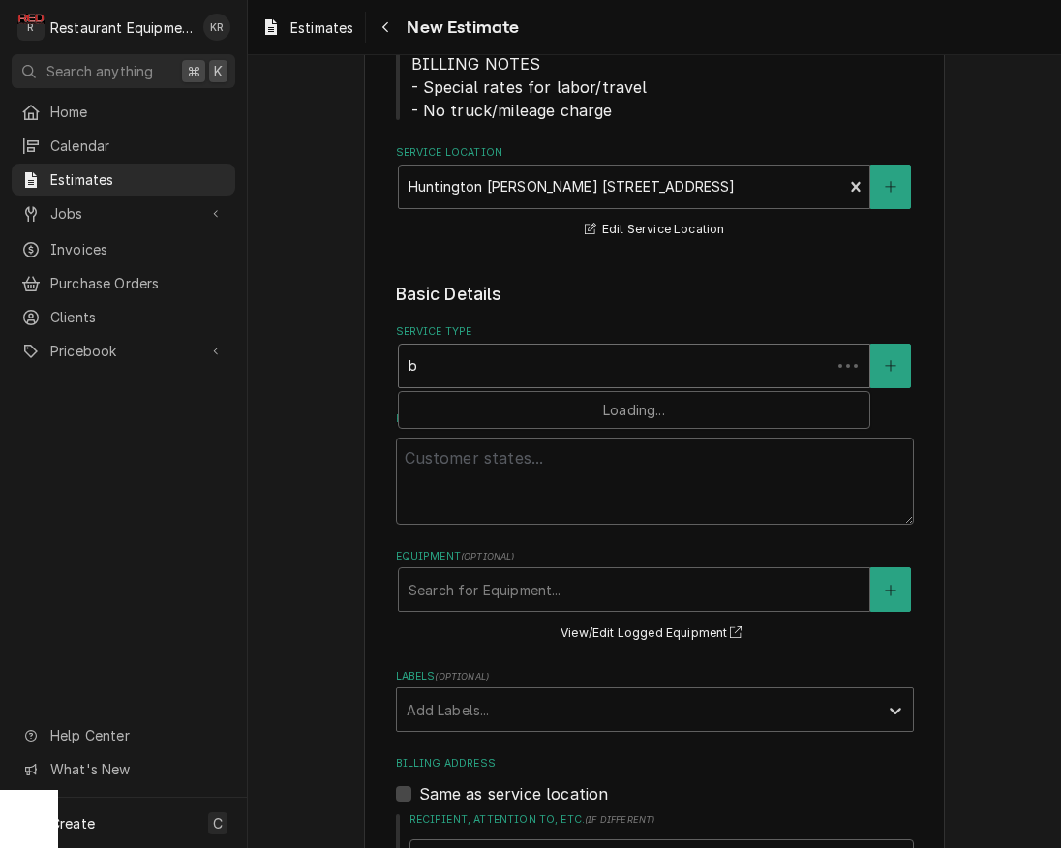
type textarea "x"
type input "br"
type textarea "x"
type input "bre"
type textarea "x"
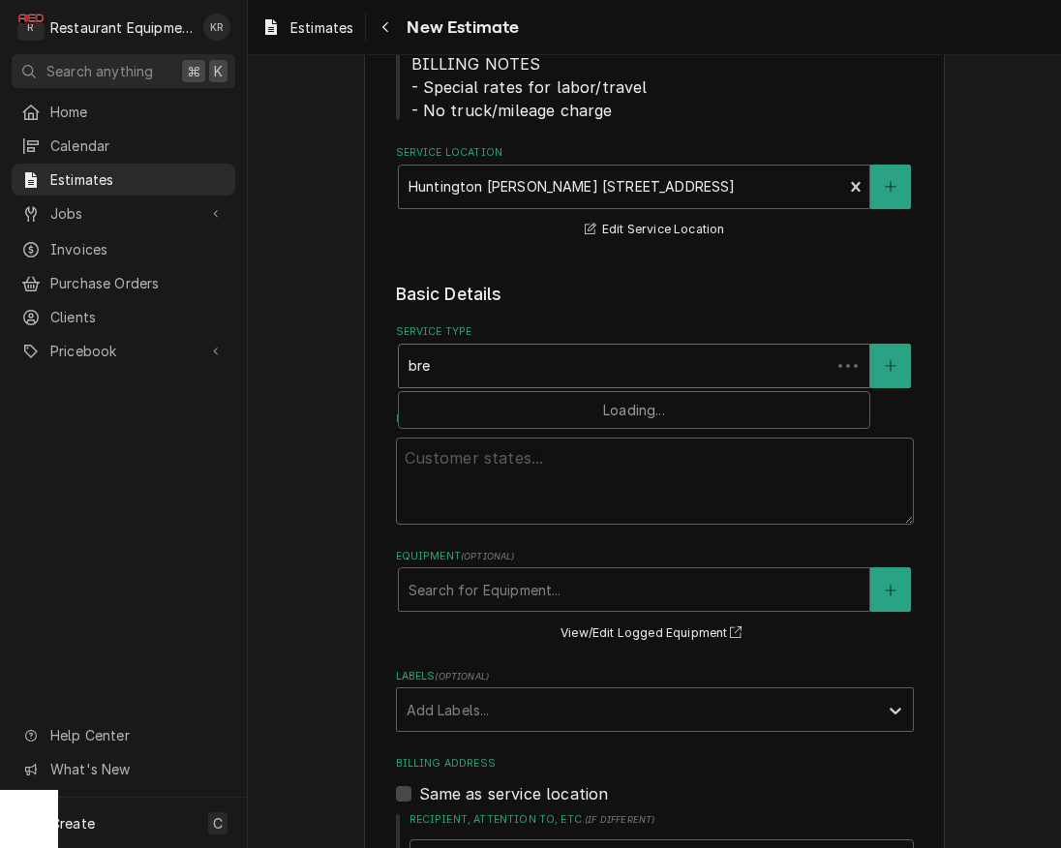
type input "brea"
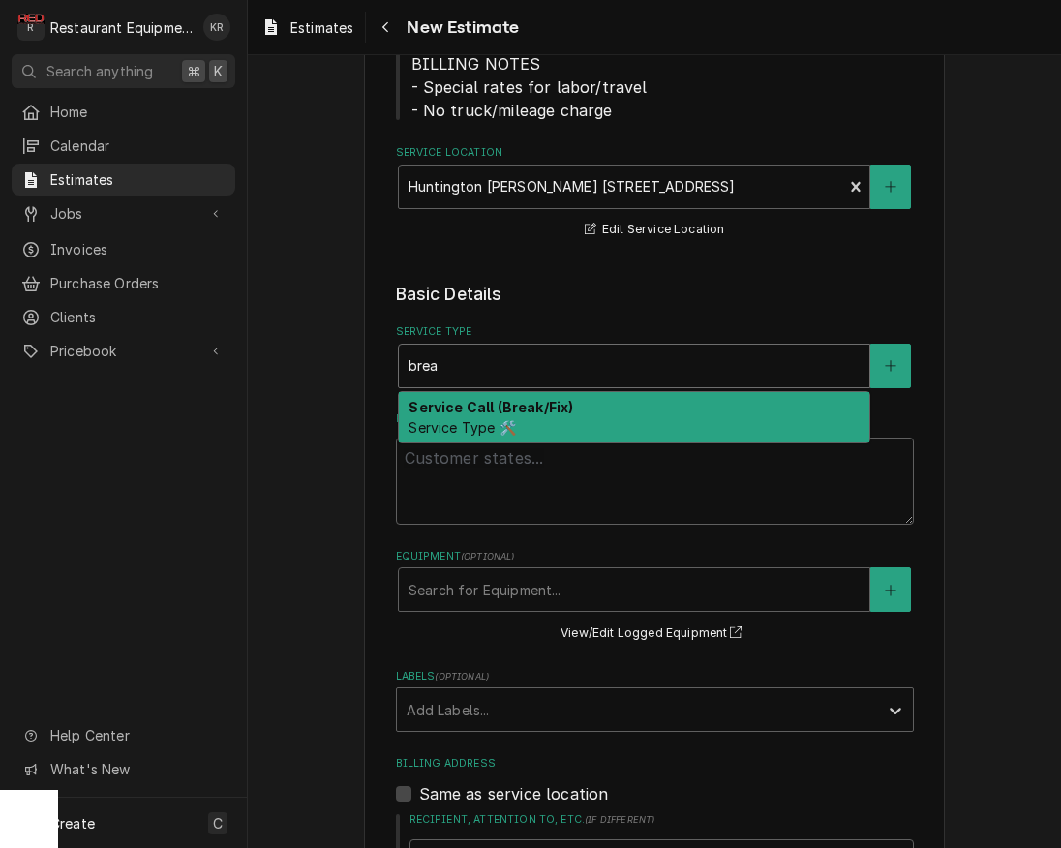
click at [528, 419] on div "Service Call (Break/Fix) Service Type 🛠️" at bounding box center [634, 417] width 470 height 50
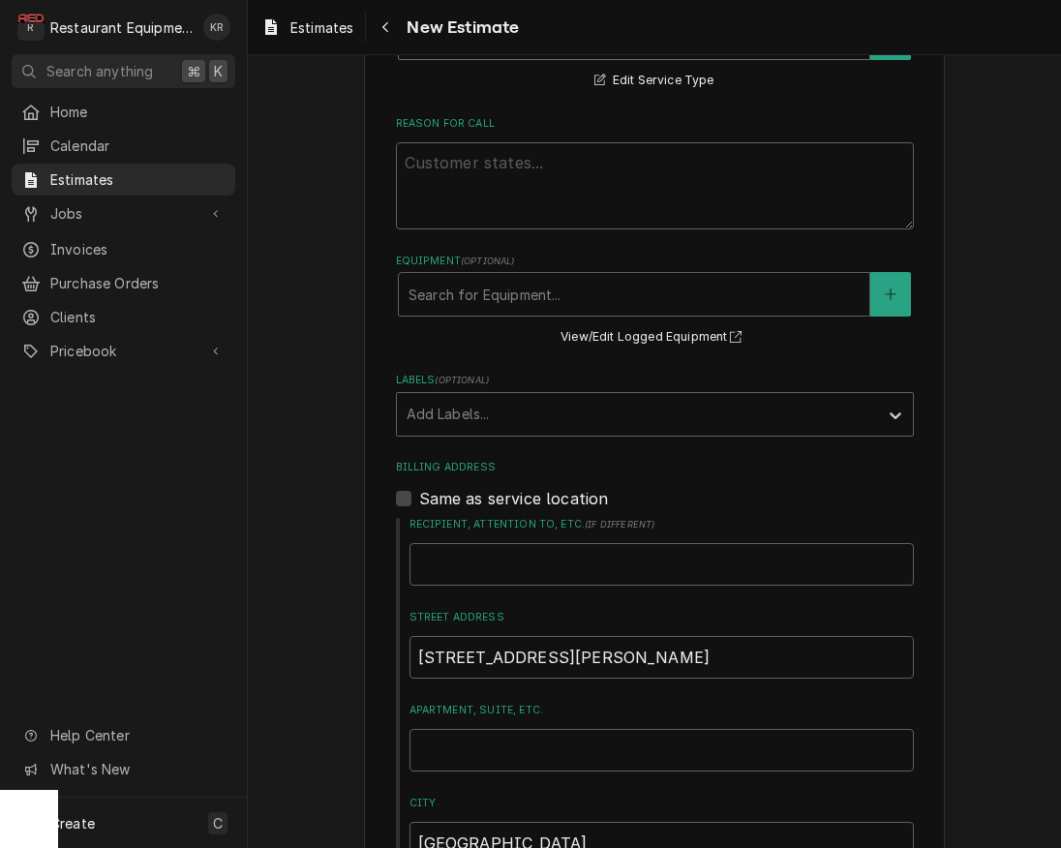
scroll to position [625, 0]
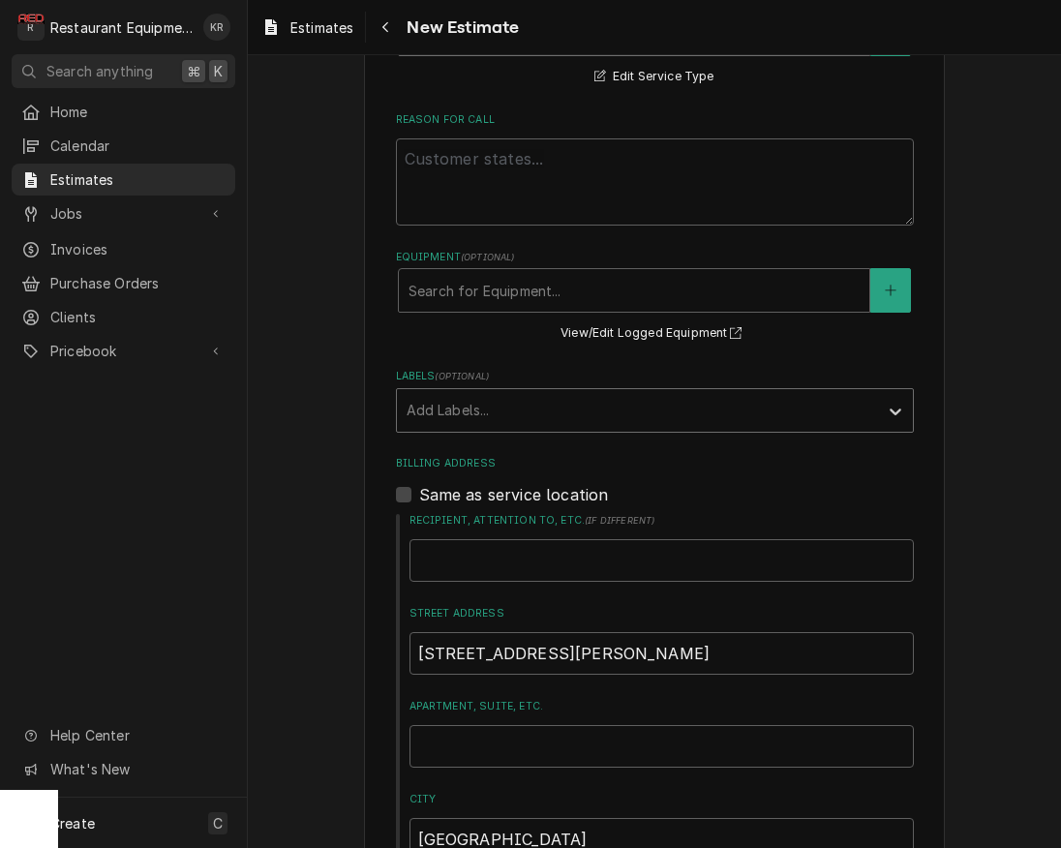
click at [500, 422] on div "Labels" at bounding box center [638, 410] width 462 height 35
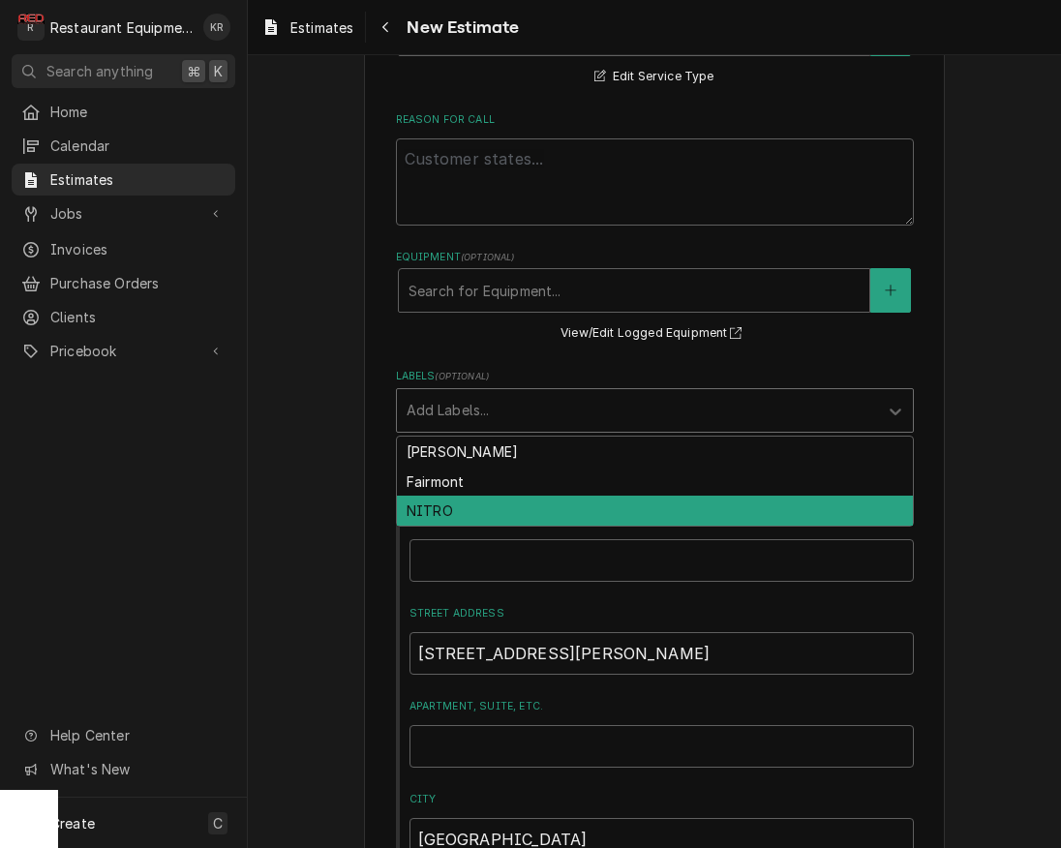
click at [490, 506] on div "NITRO" at bounding box center [655, 511] width 516 height 30
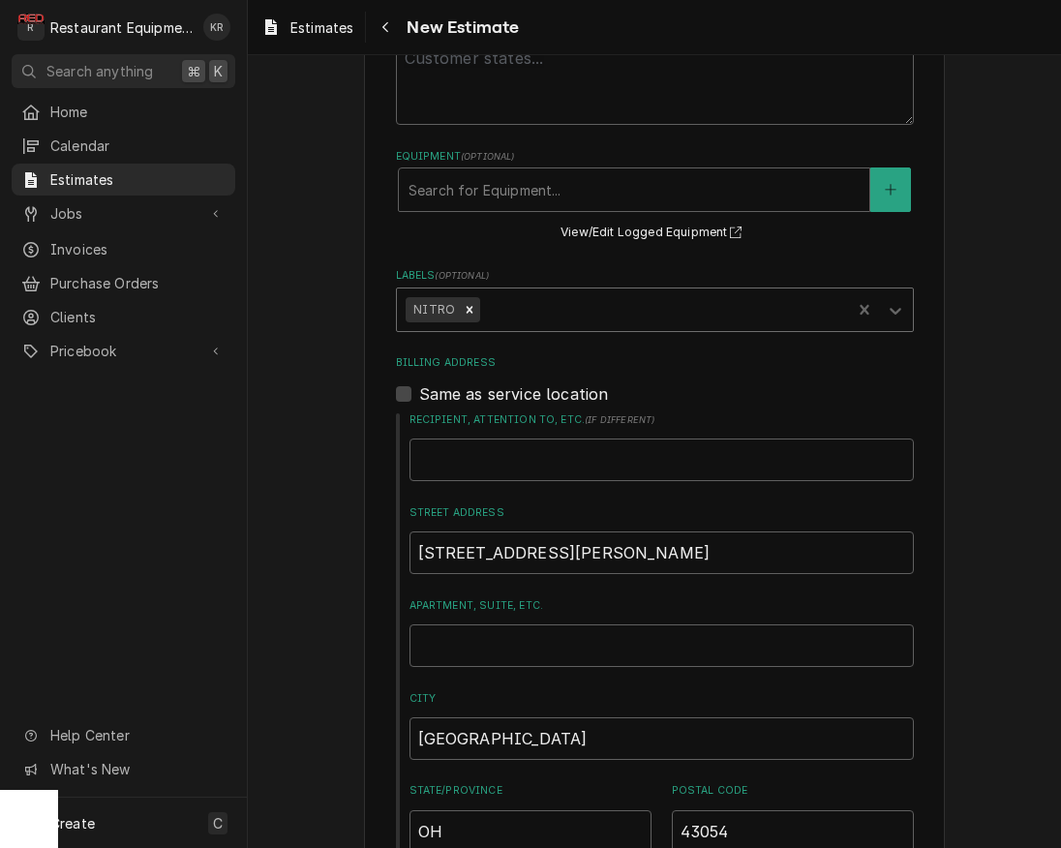
type textarea "x"
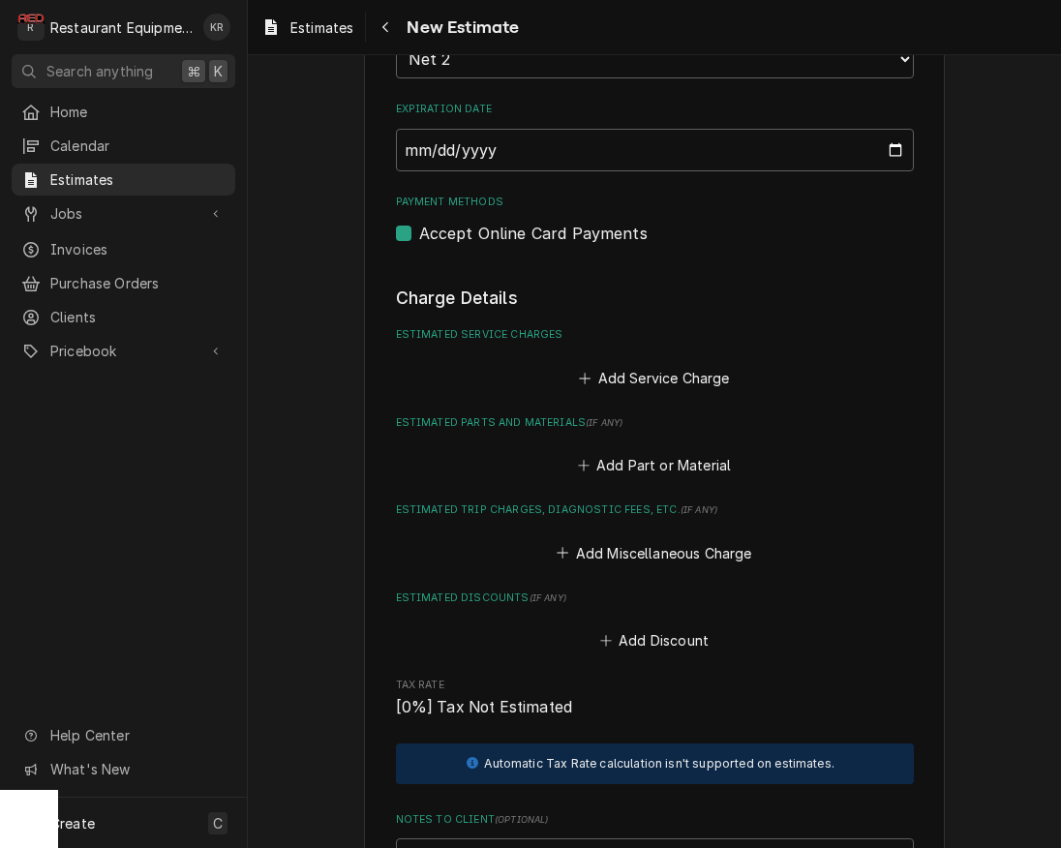
scroll to position [1590, 0]
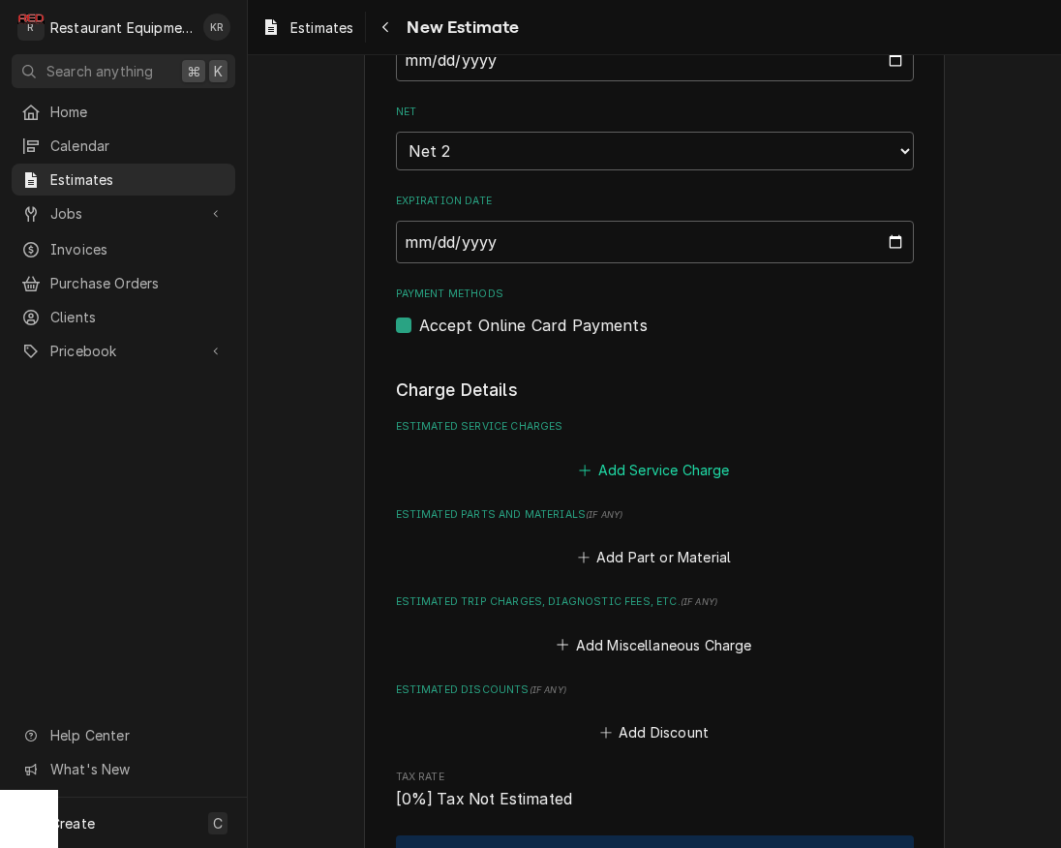
click at [652, 471] on button "Add Service Charge" at bounding box center [654, 469] width 157 height 27
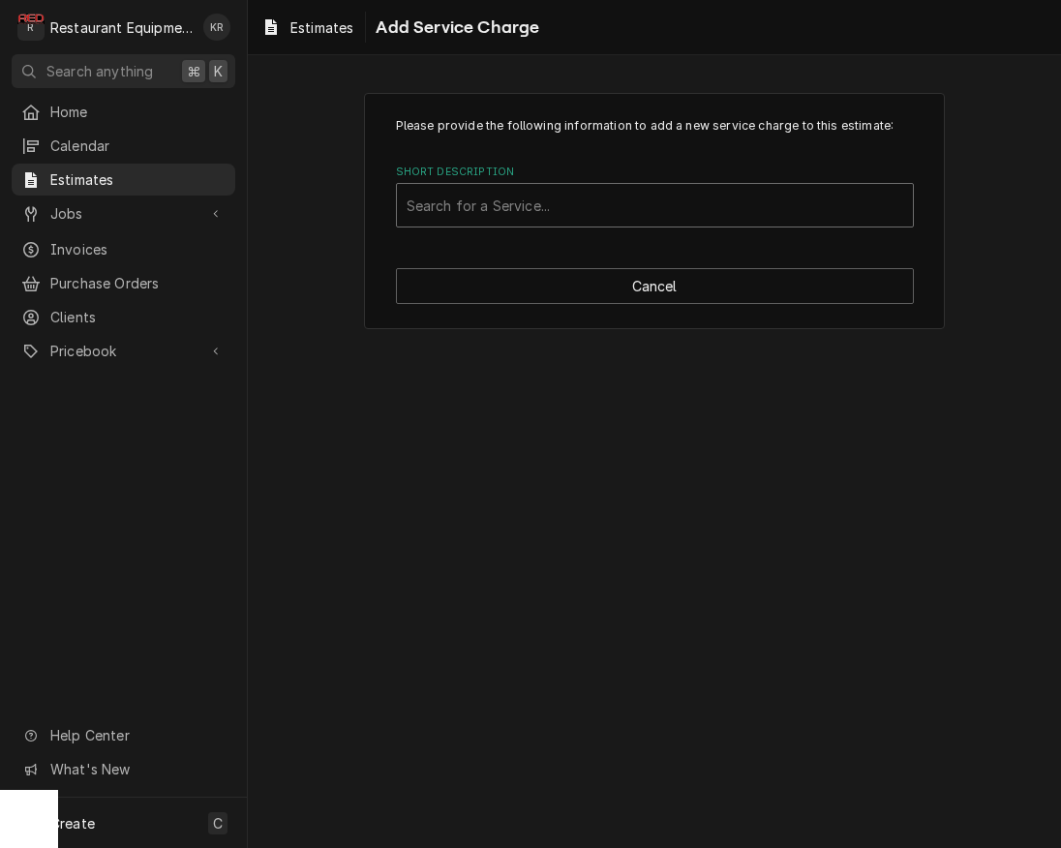
click at [488, 203] on div "Short Description" at bounding box center [655, 205] width 497 height 35
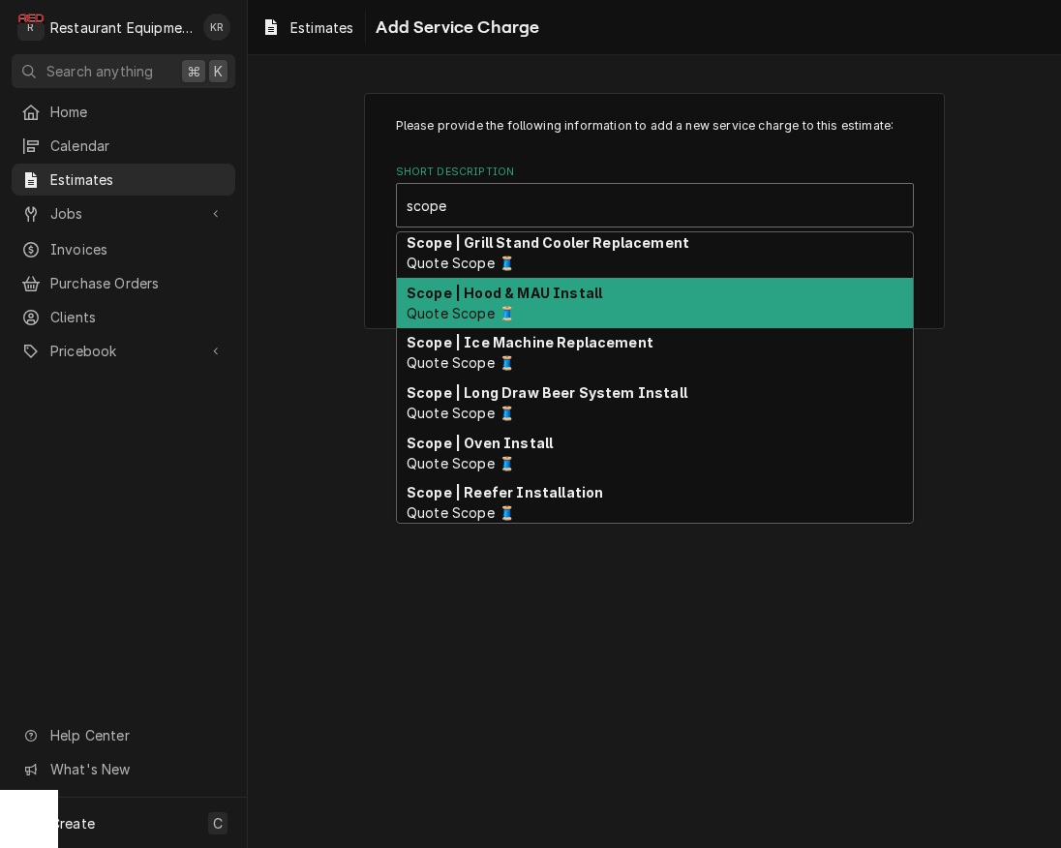
scroll to position [360, 0]
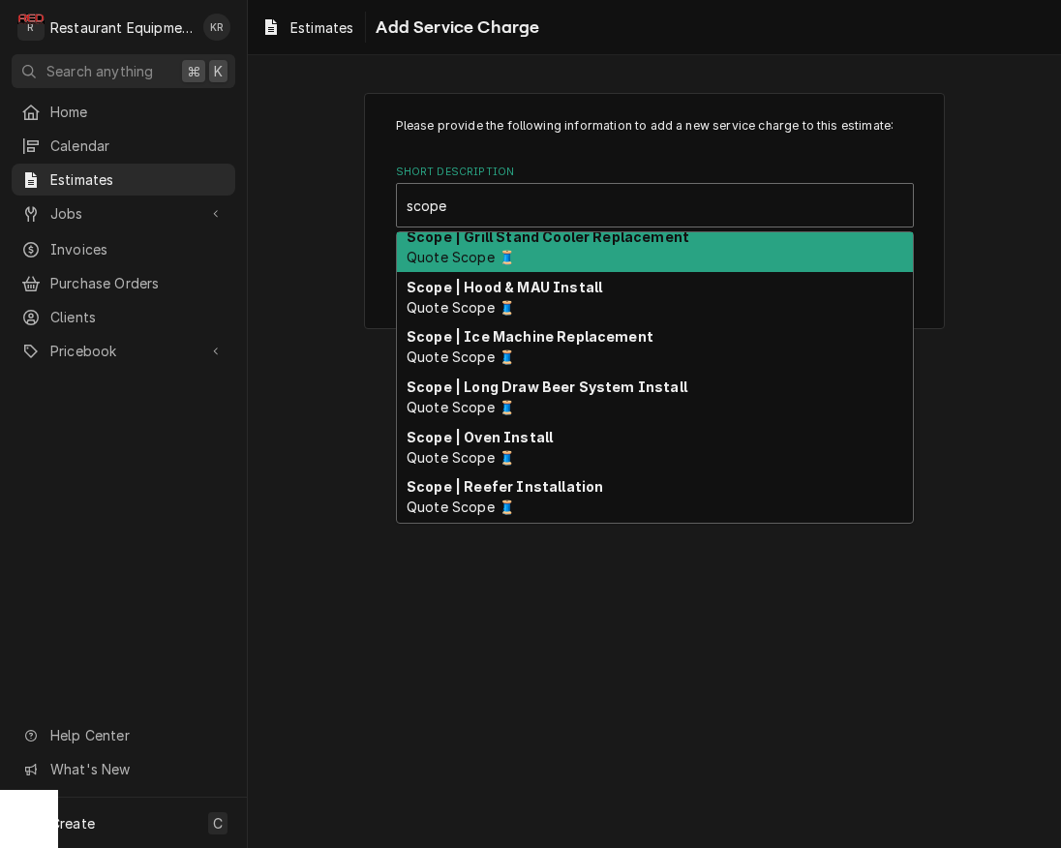
type input "scope"
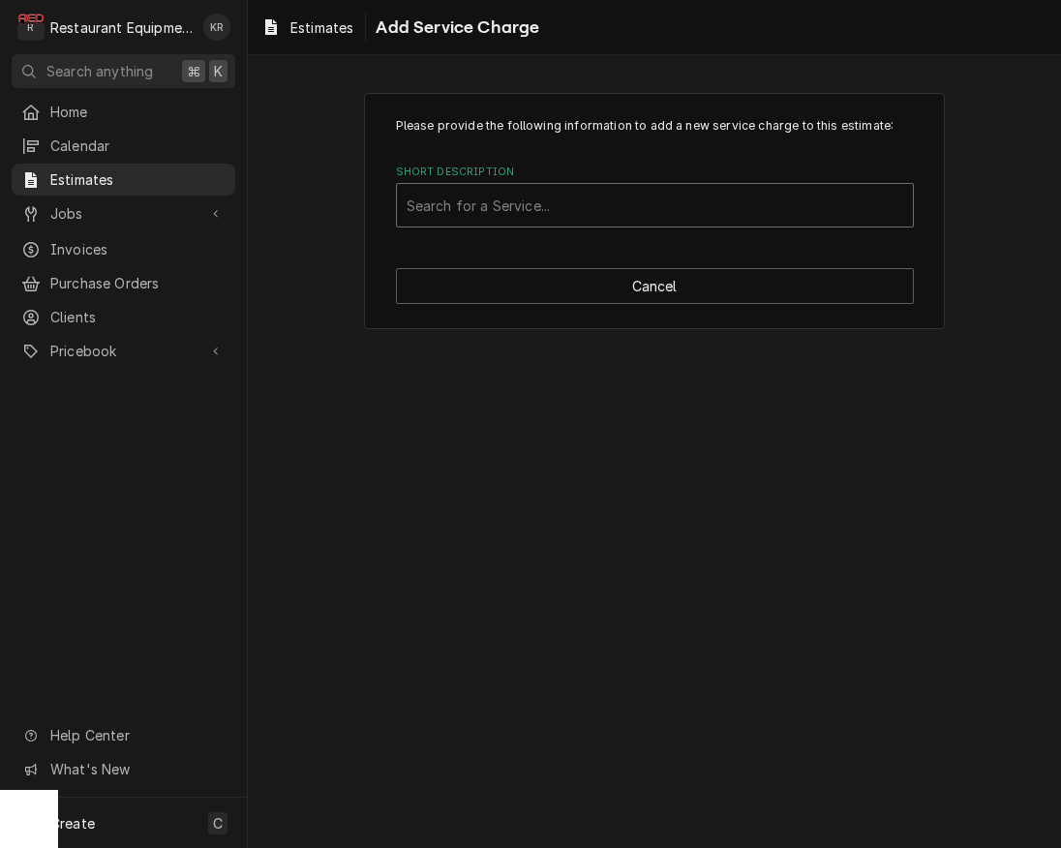
click at [481, 208] on div "Short Description" at bounding box center [655, 205] width 497 height 35
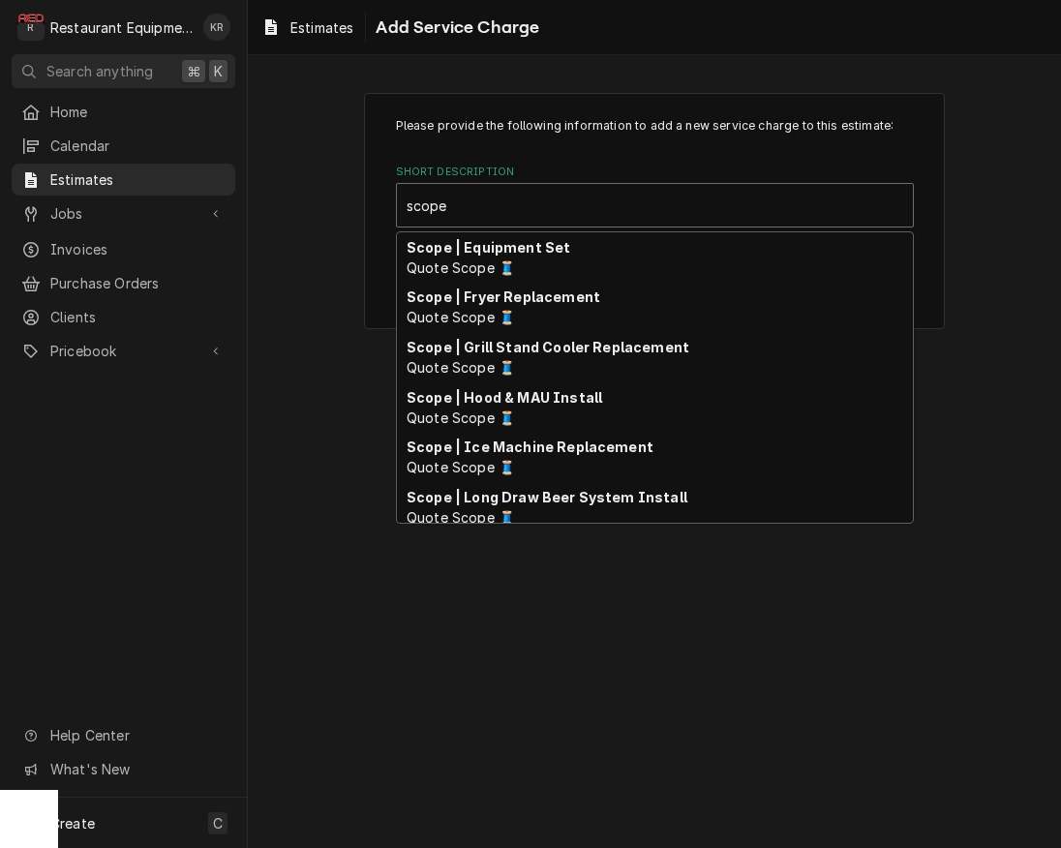
scroll to position [639, 0]
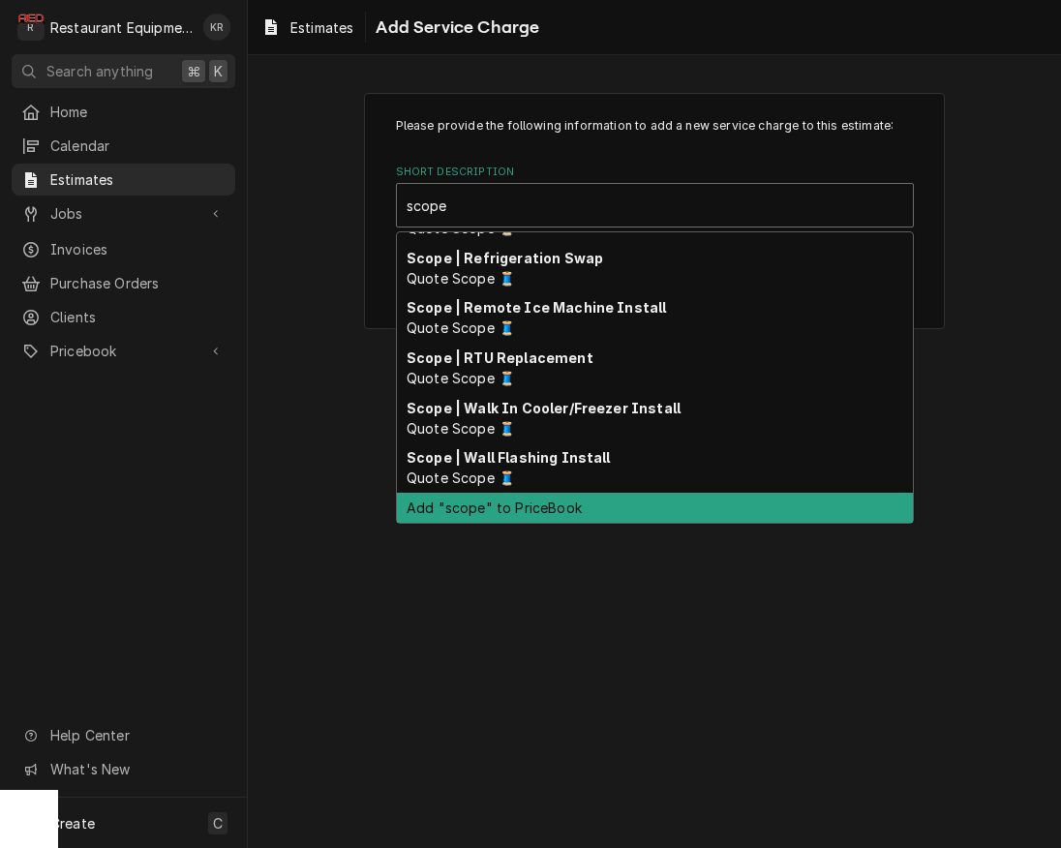
type input "scope"
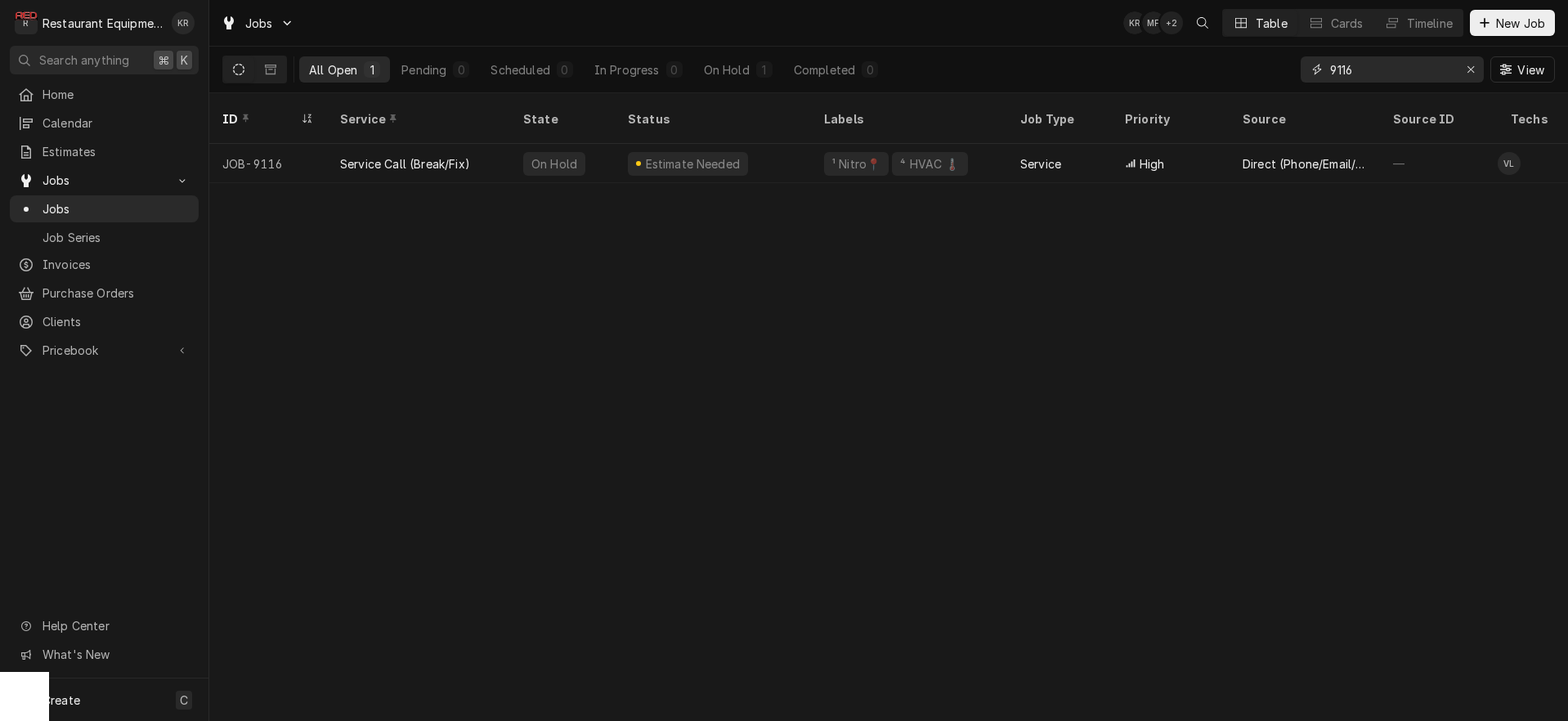
drag, startPoint x: 1386, startPoint y: 78, endPoint x: 1281, endPoint y: 68, distance: 105.5
click at [1330, 68] on input "9116" at bounding box center [1391, 69] width 122 height 26
type input "bob huntington"
click at [263, 62] on button "Dynamic Content Wrapper" at bounding box center [270, 69] width 31 height 26
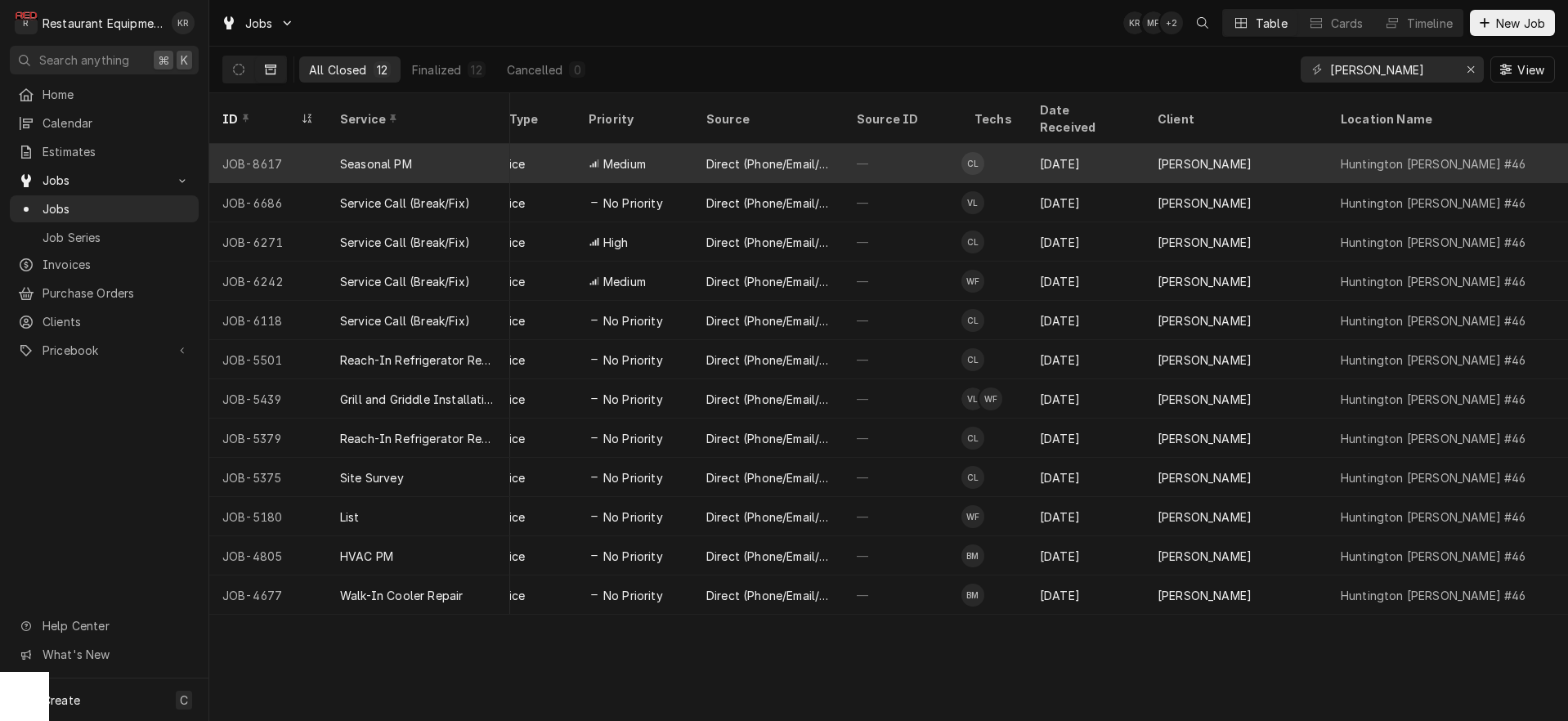
scroll to position [0, 355]
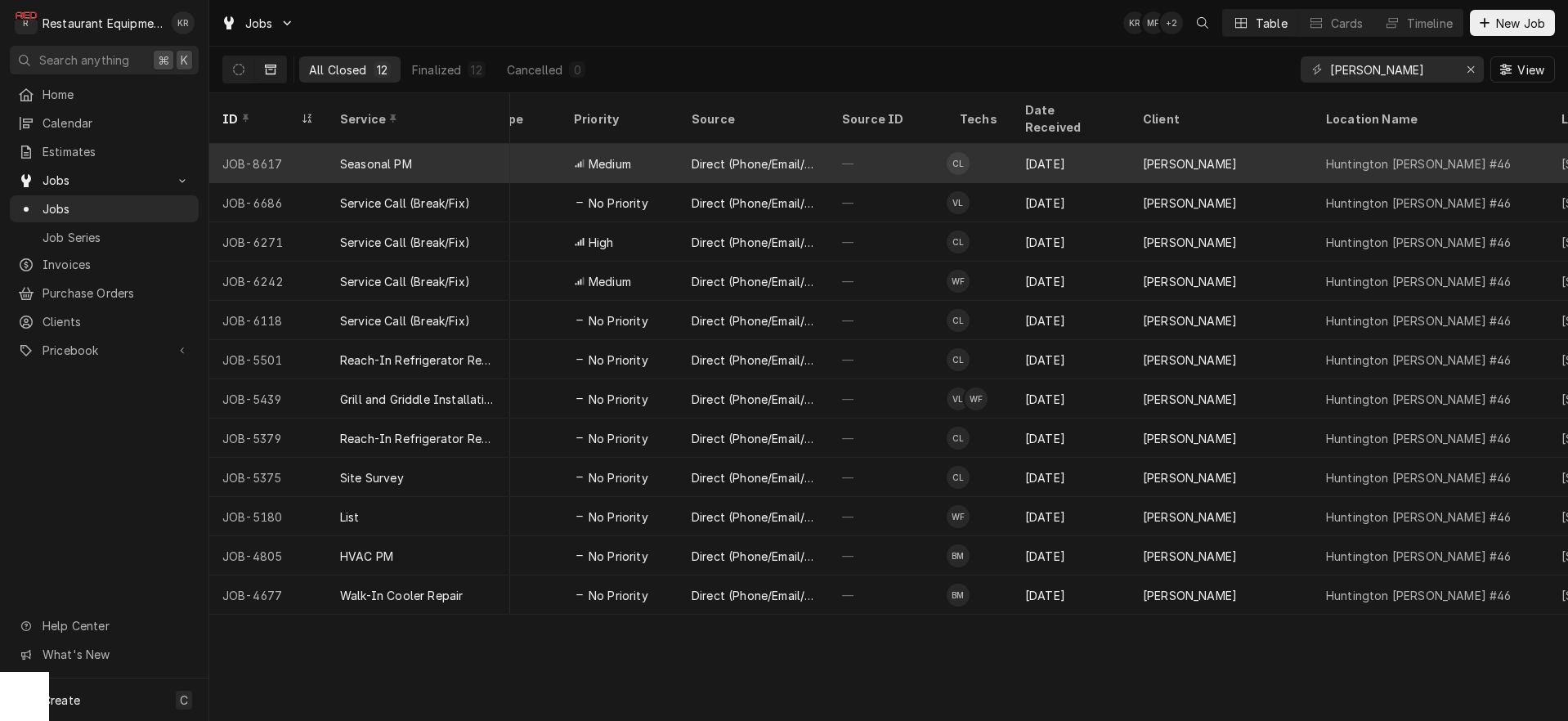
click at [1138, 144] on div "[PERSON_NAME]" at bounding box center [1221, 163] width 183 height 39
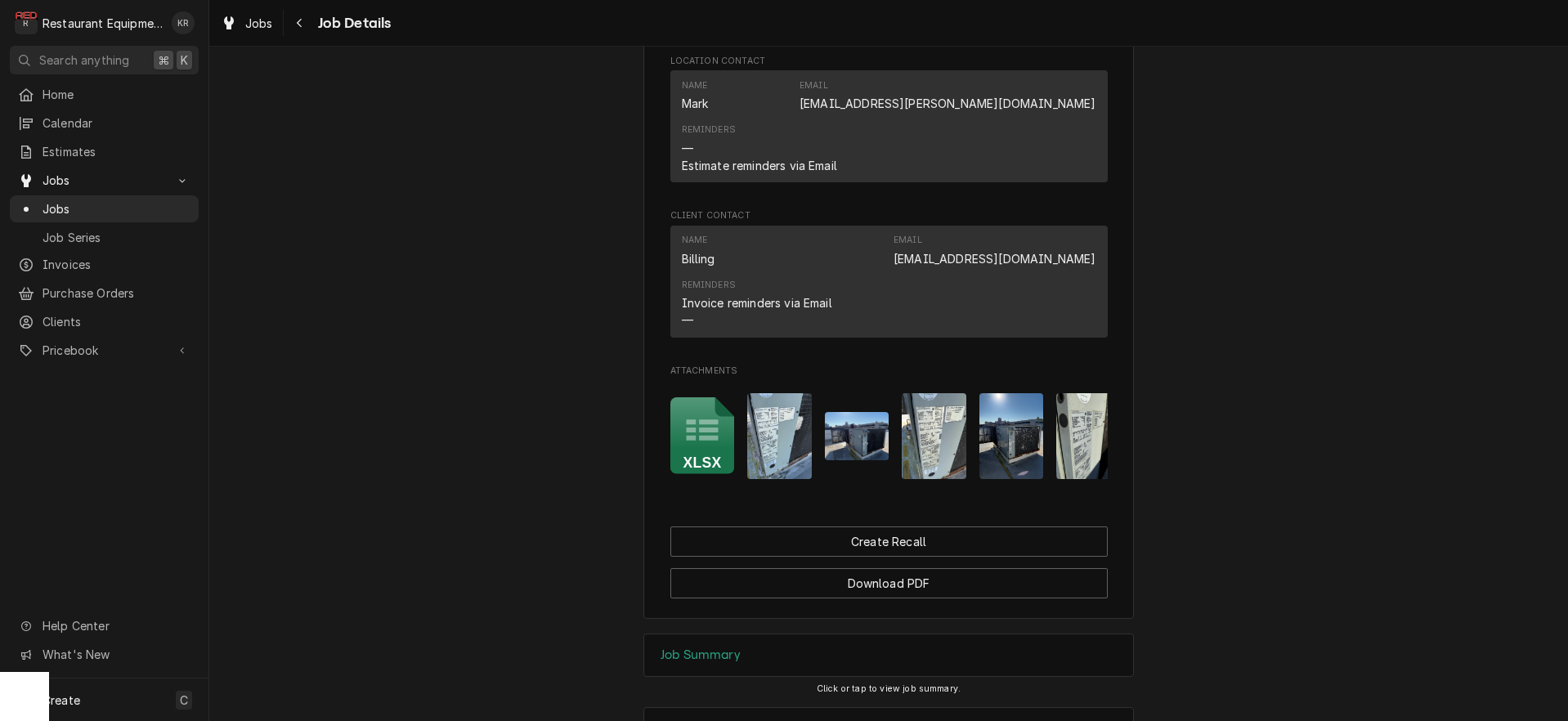
scroll to position [1414, 0]
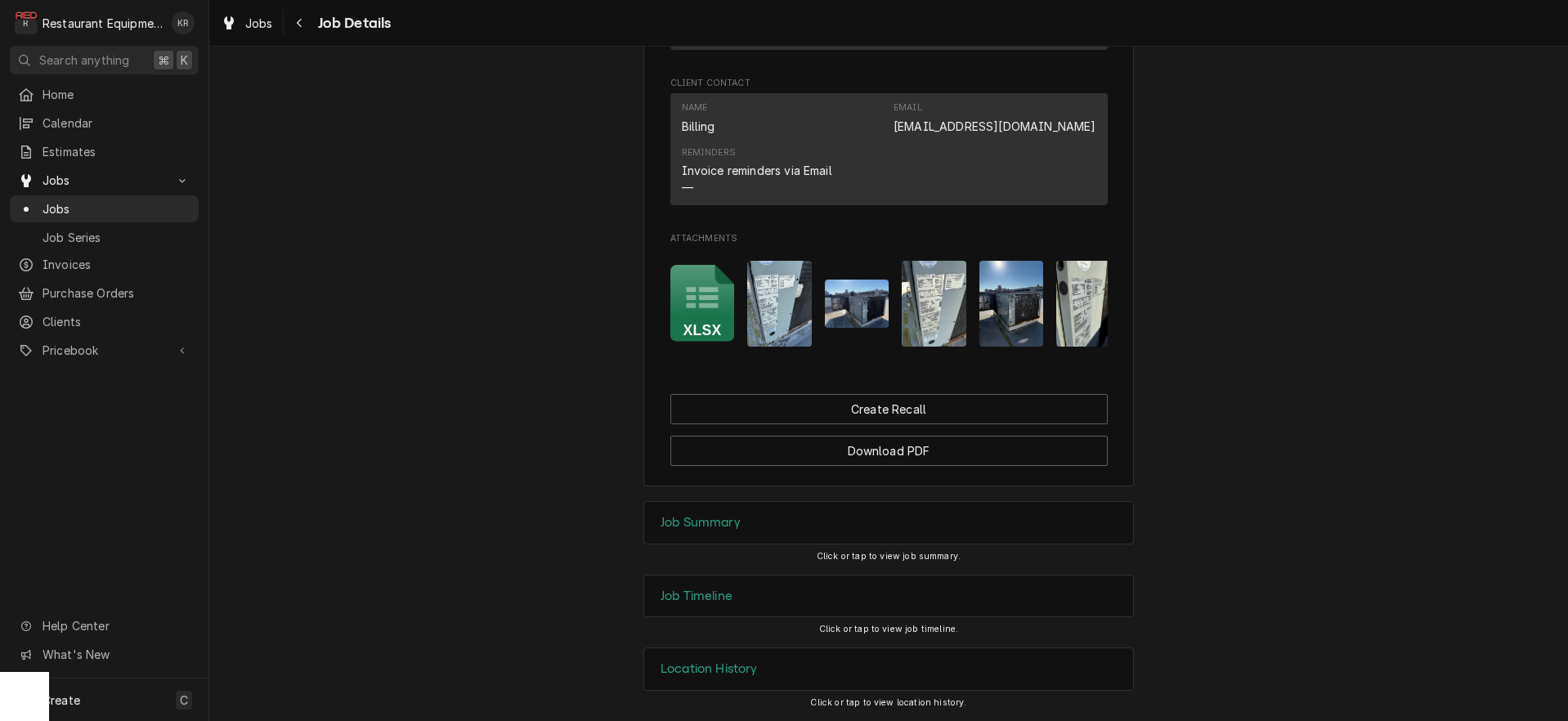
drag, startPoint x: 724, startPoint y: 525, endPoint x: 655, endPoint y: 499, distance: 73.7
click at [724, 525] on h3 "Job Summary" at bounding box center [700, 523] width 80 height 15
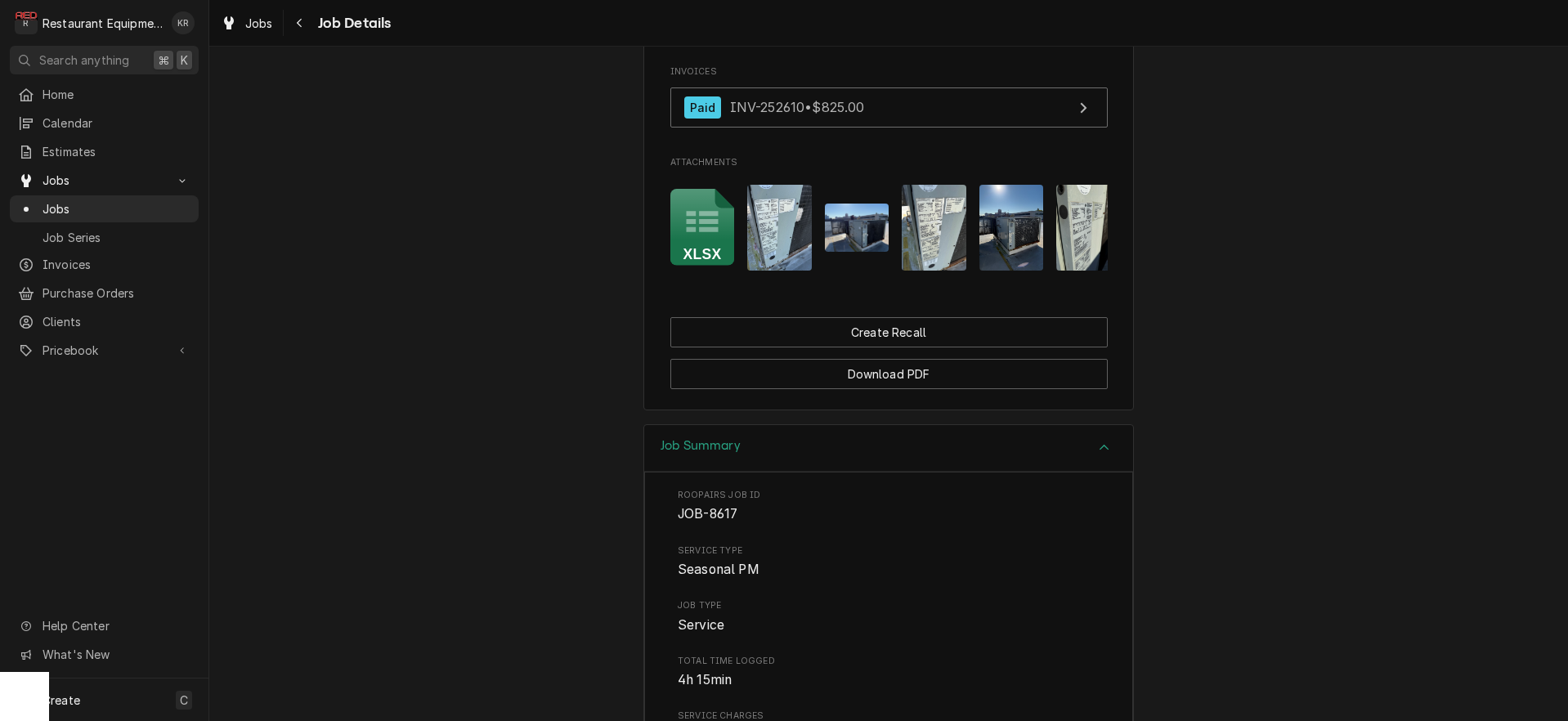
scroll to position [1390, 0]
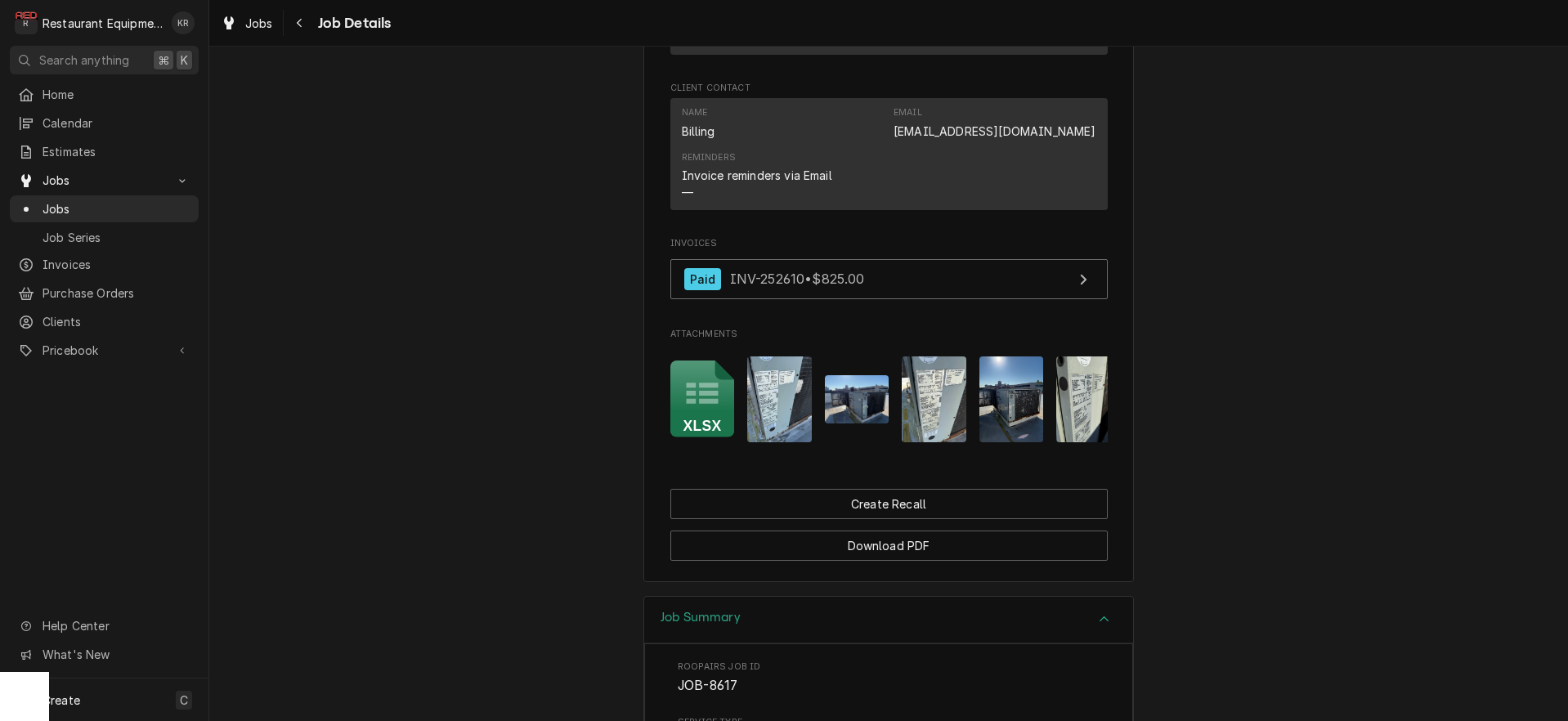
click at [784, 426] on img "Attachments" at bounding box center [779, 399] width 64 height 86
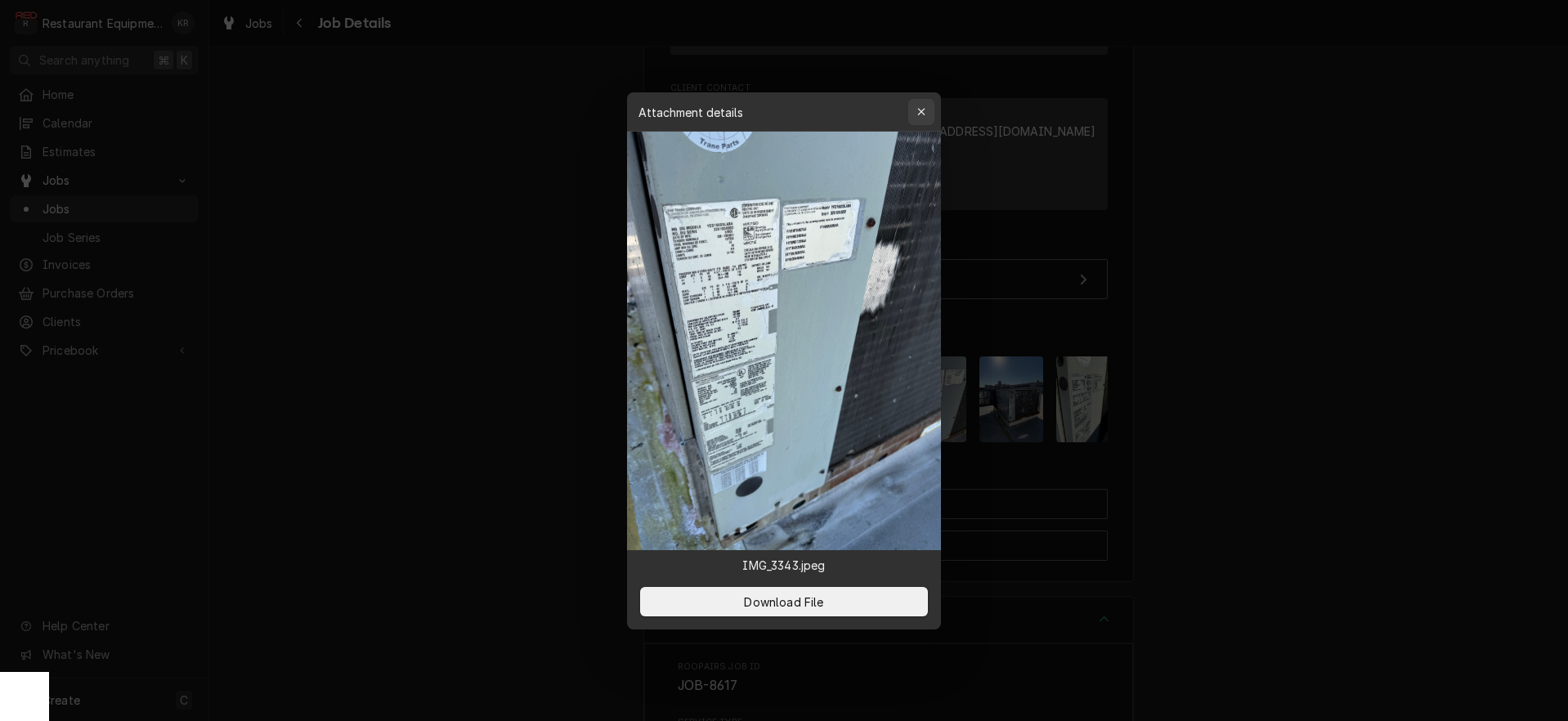
click at [920, 119] on div "button" at bounding box center [920, 111] width 16 height 16
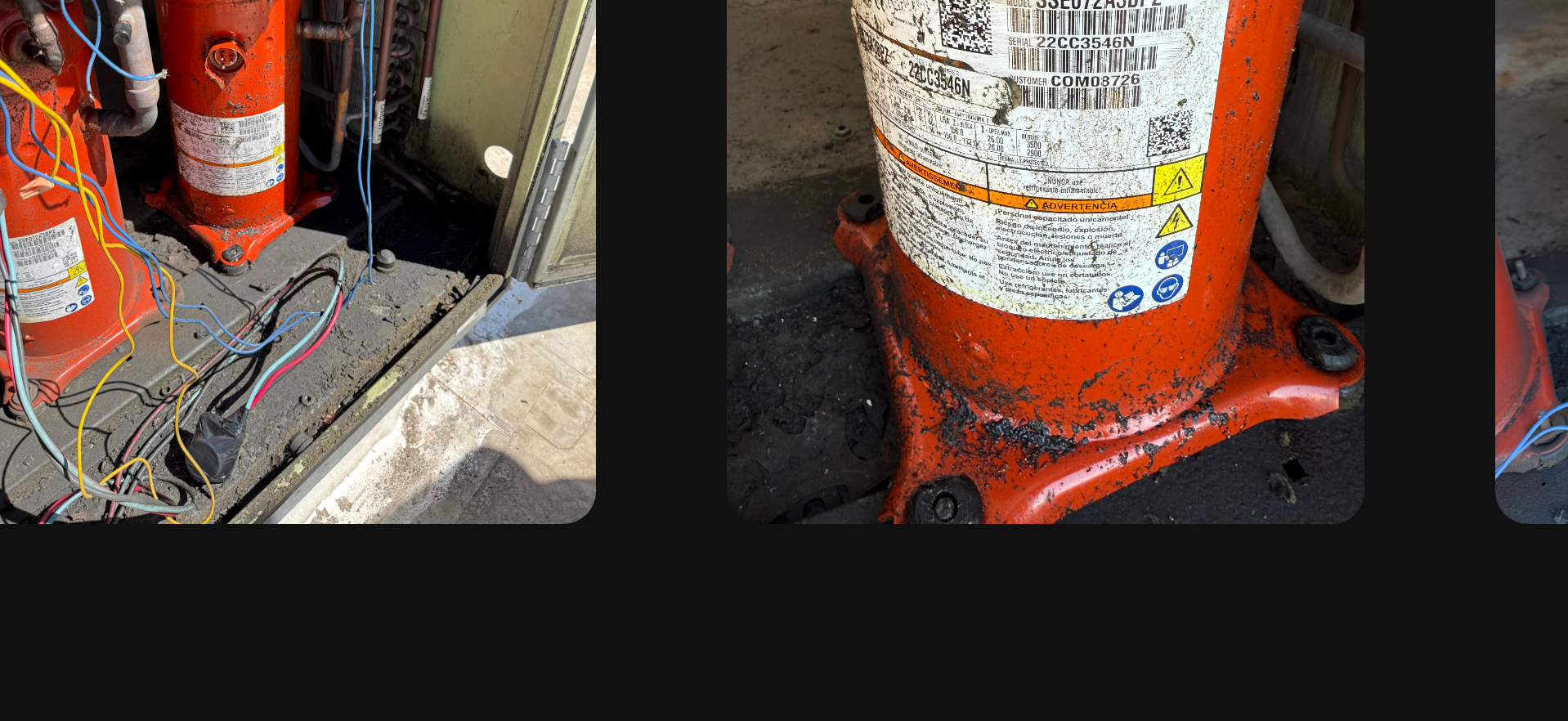
scroll to position [0, 854]
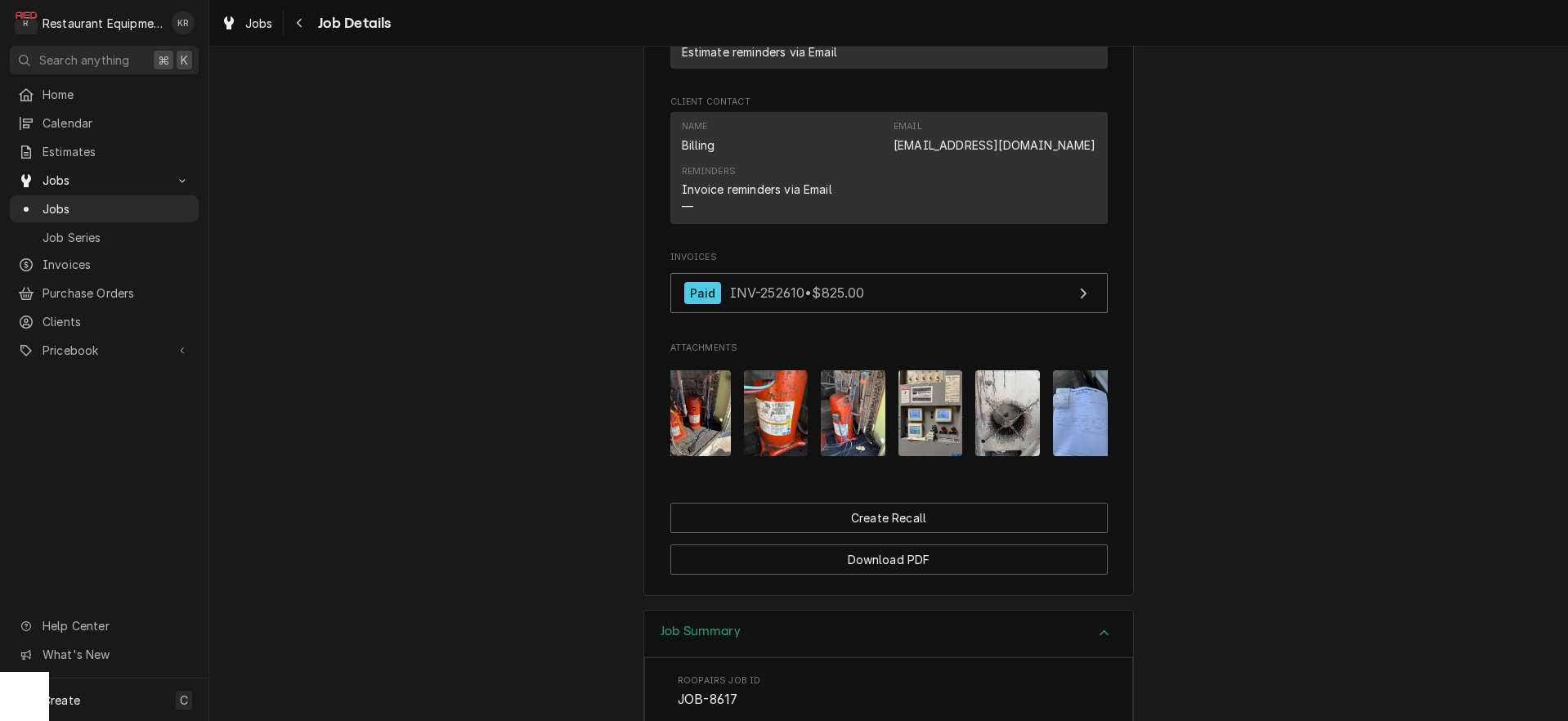
click at [708, 423] on img "Attachments" at bounding box center [698, 414] width 64 height 86
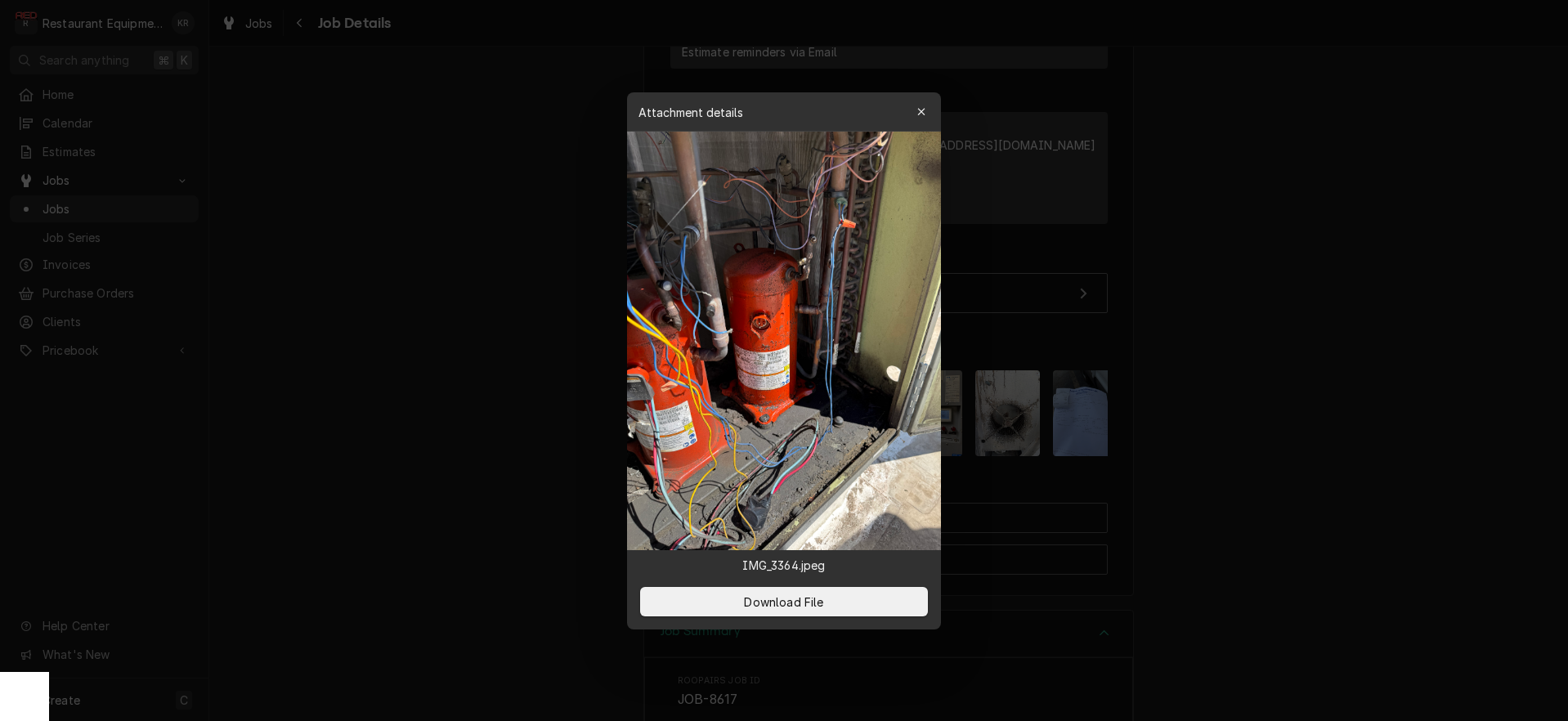
click at [708, 423] on img at bounding box center [784, 341] width 314 height 419
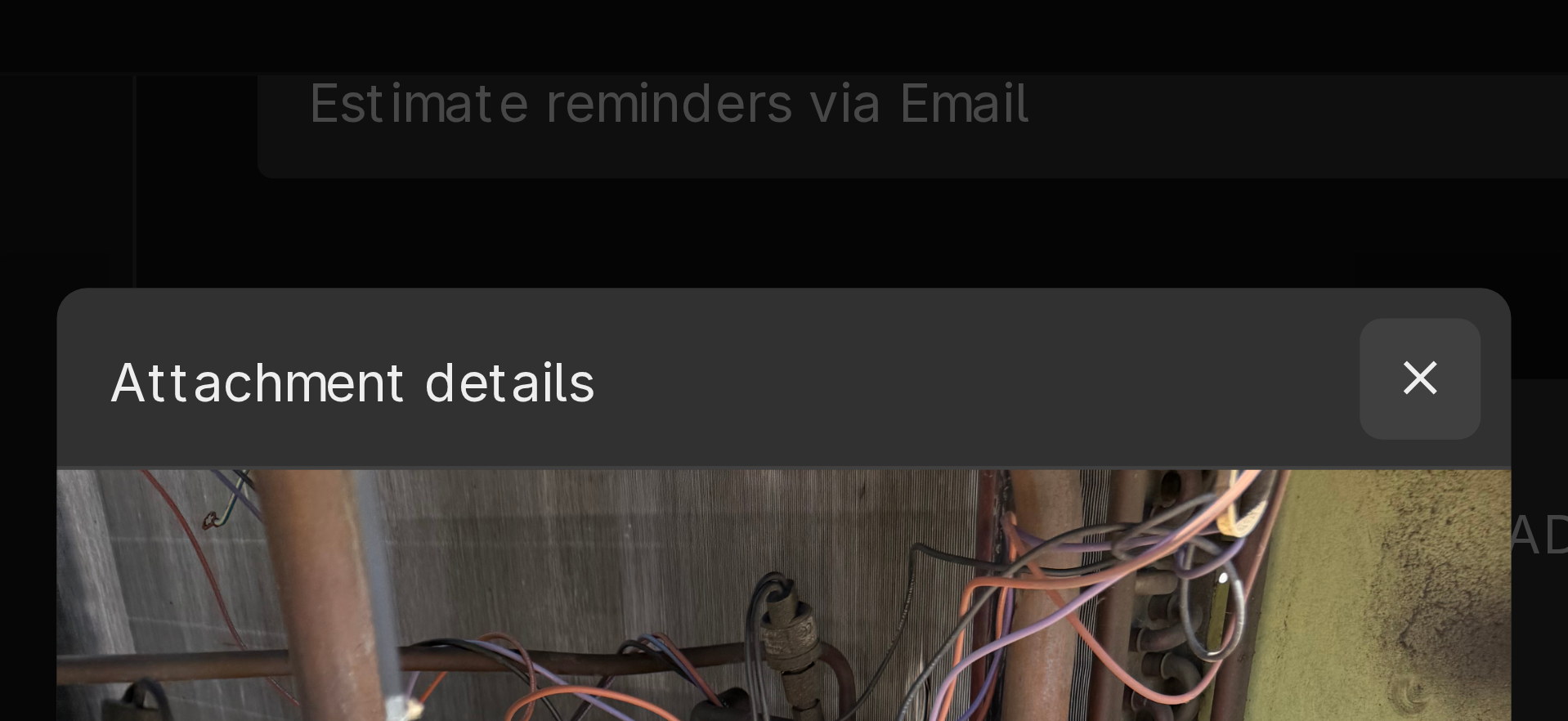
click at [920, 113] on icon "button" at bounding box center [921, 112] width 9 height 12
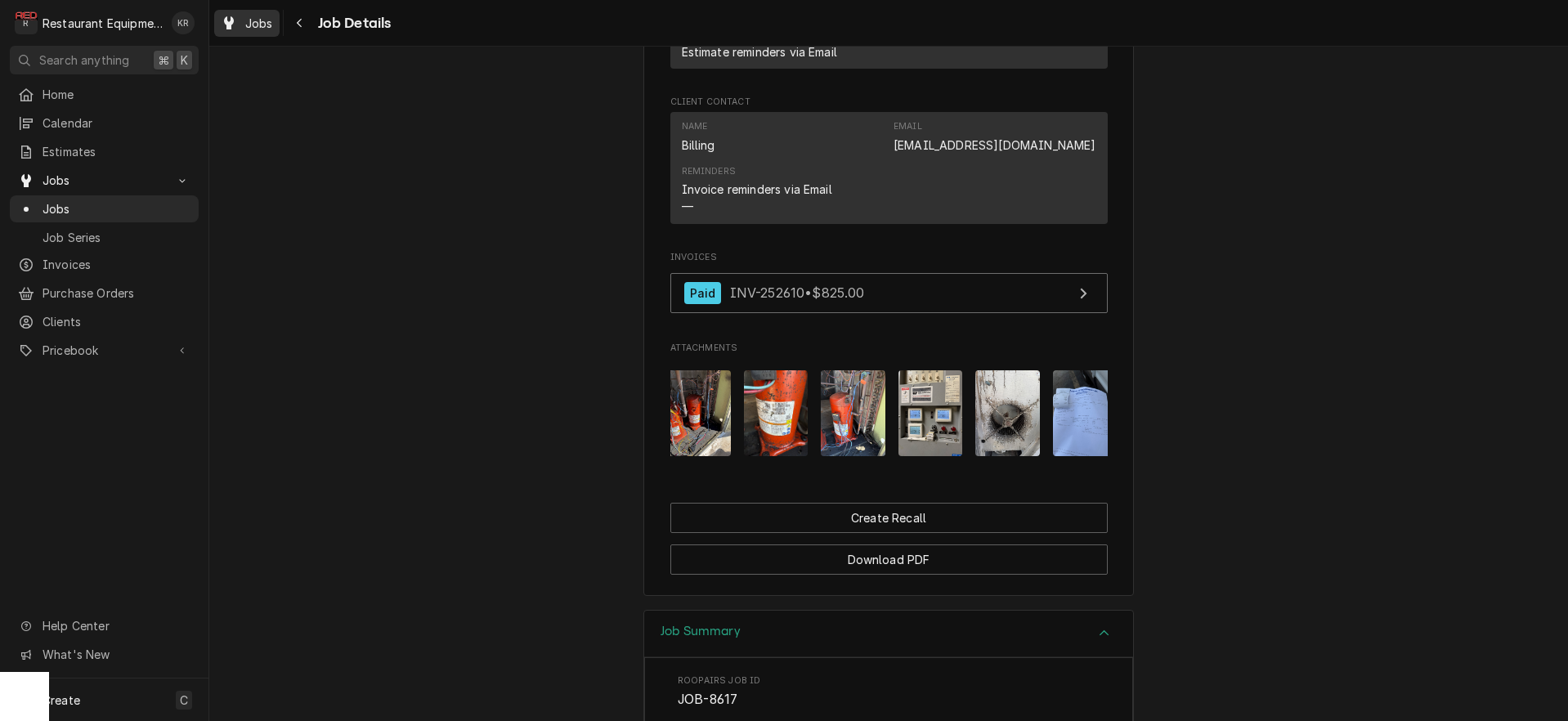
click at [270, 26] on span "Jobs" at bounding box center [258, 23] width 28 height 17
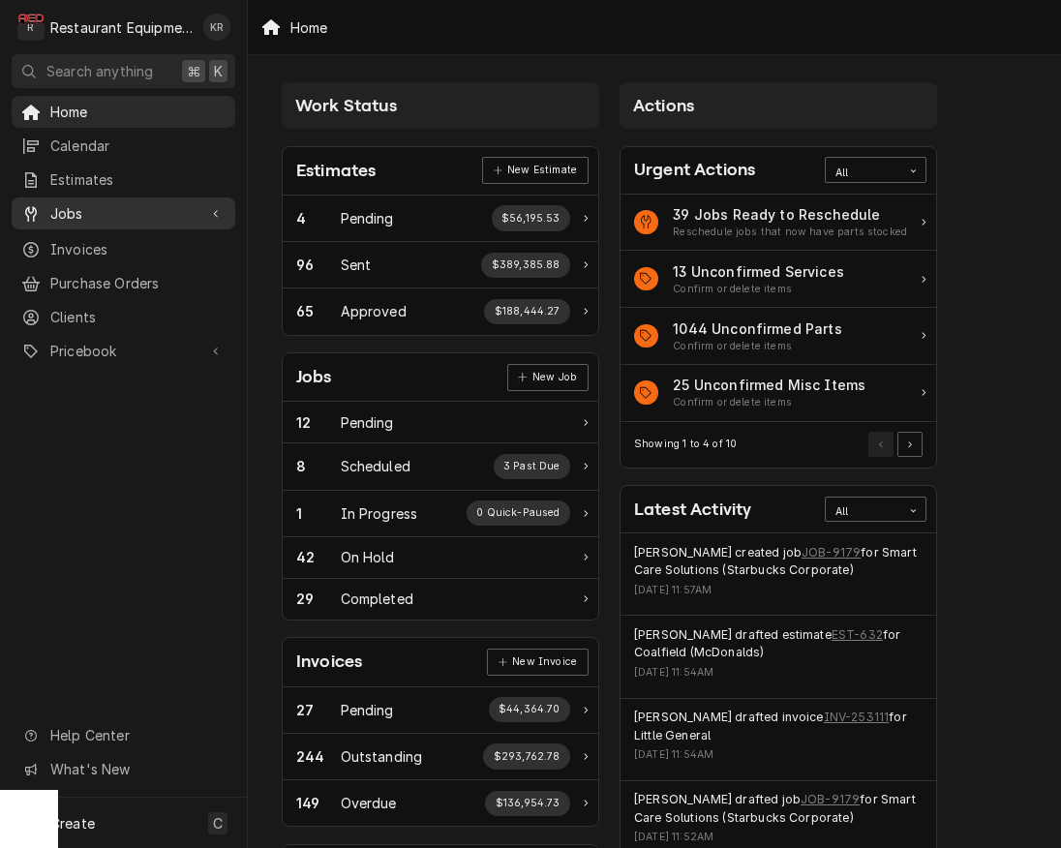
click at [77, 212] on span "Jobs" at bounding box center [123, 213] width 146 height 20
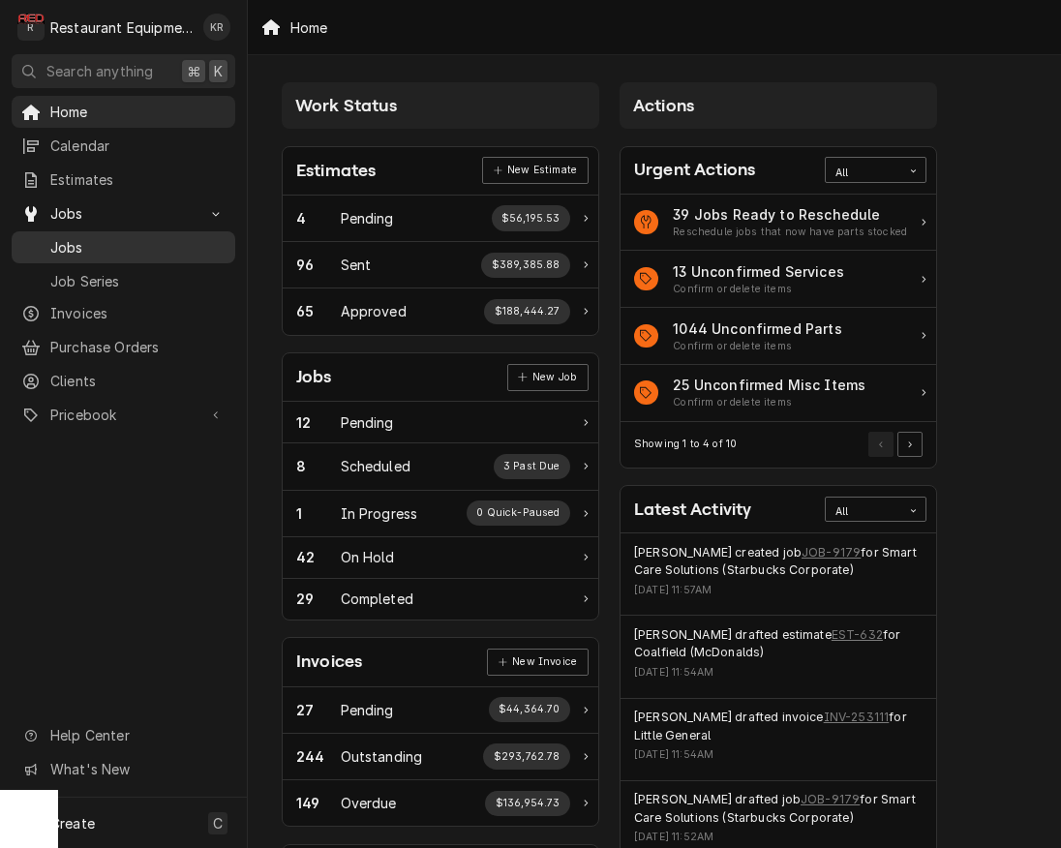
click at [119, 244] on span "Jobs" at bounding box center [137, 247] width 175 height 20
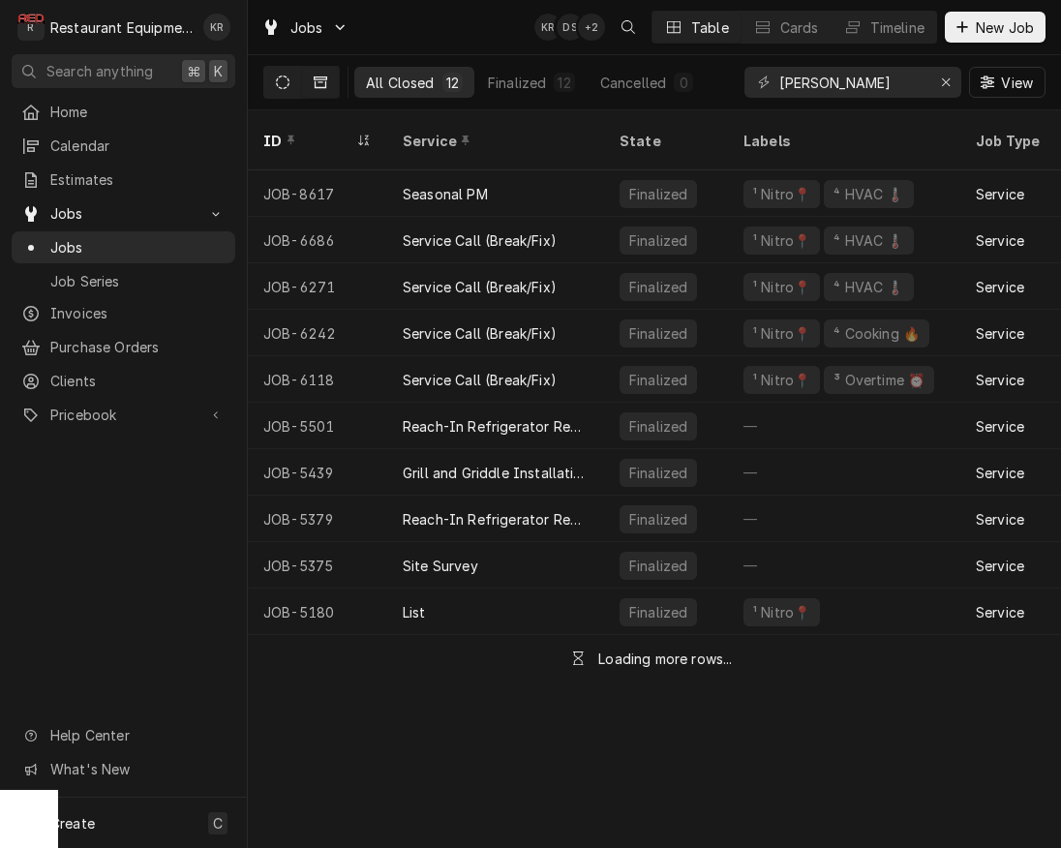
click at [273, 88] on button "Dynamic Content Wrapper" at bounding box center [282, 82] width 37 height 31
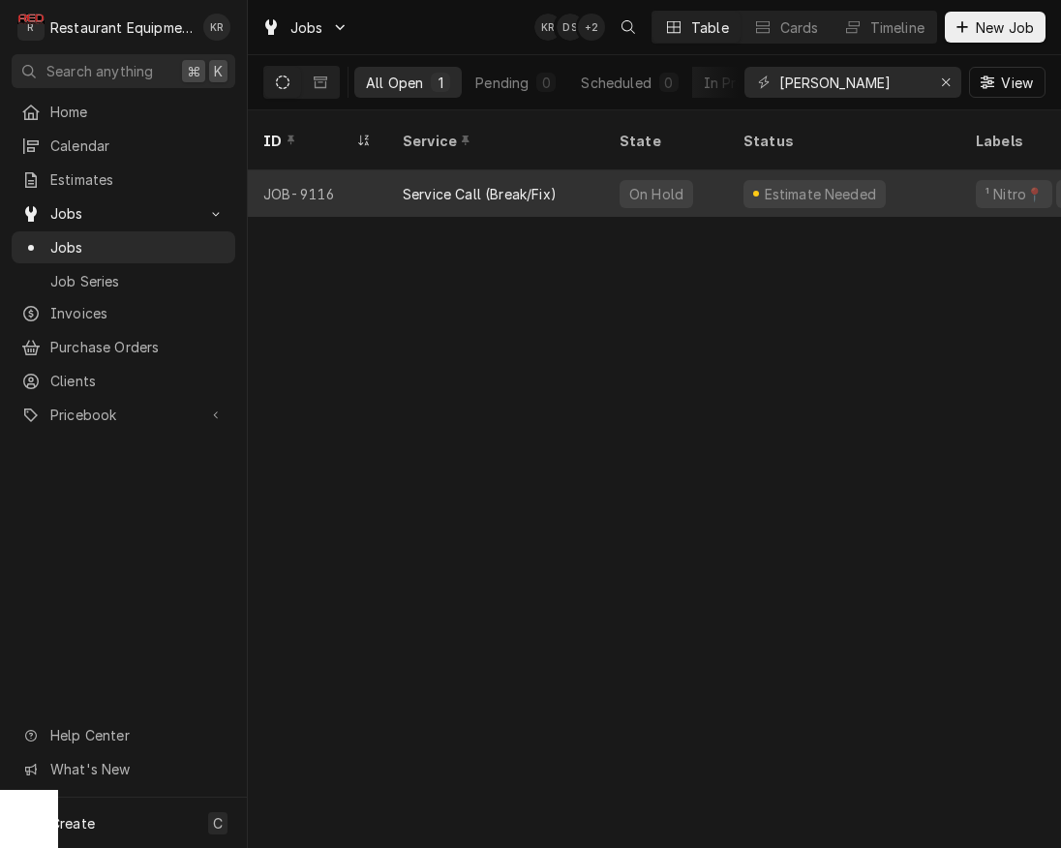
click at [325, 175] on div "JOB-9116" at bounding box center [317, 193] width 139 height 46
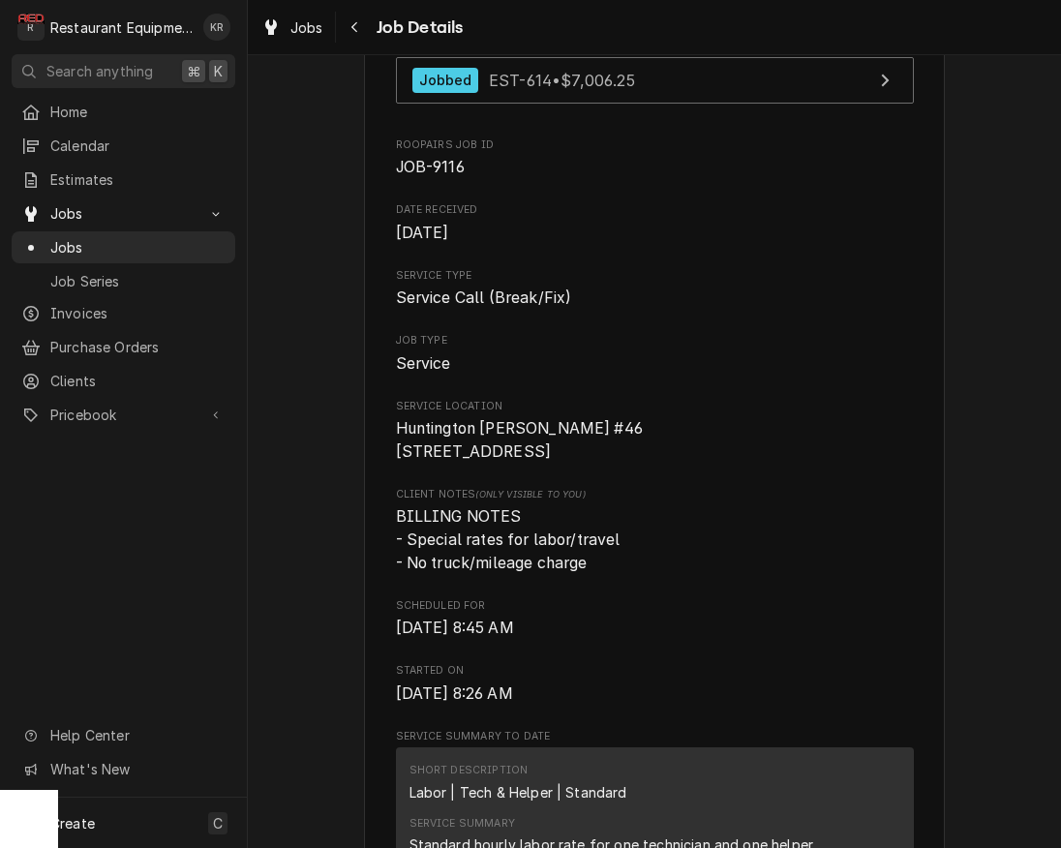
scroll to position [233, 0]
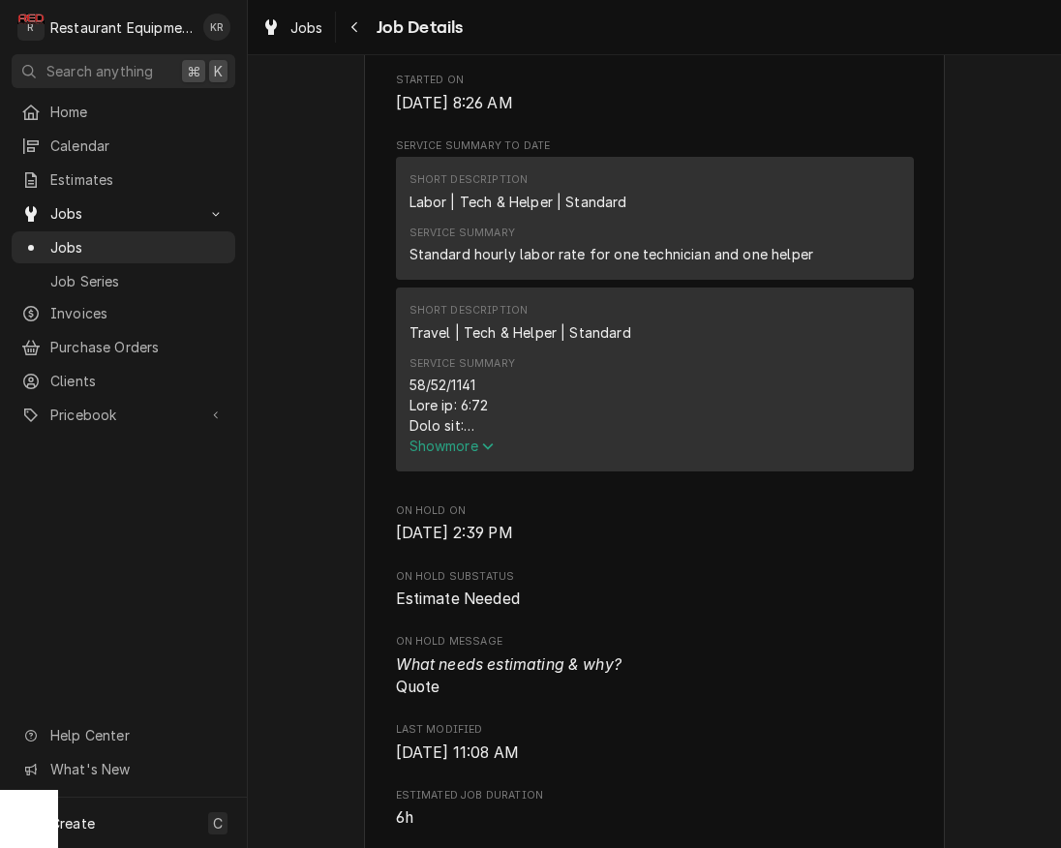
click at [459, 454] on span "Show more" at bounding box center [451, 446] width 85 height 16
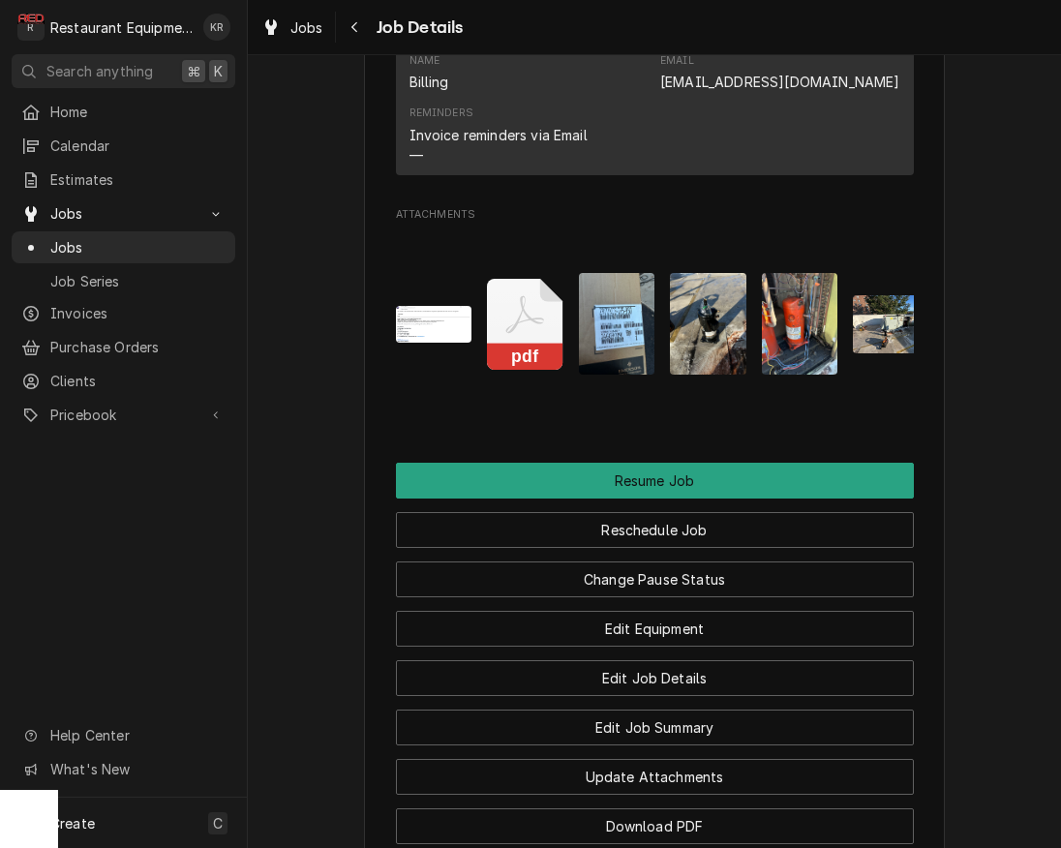
scroll to position [3739, 0]
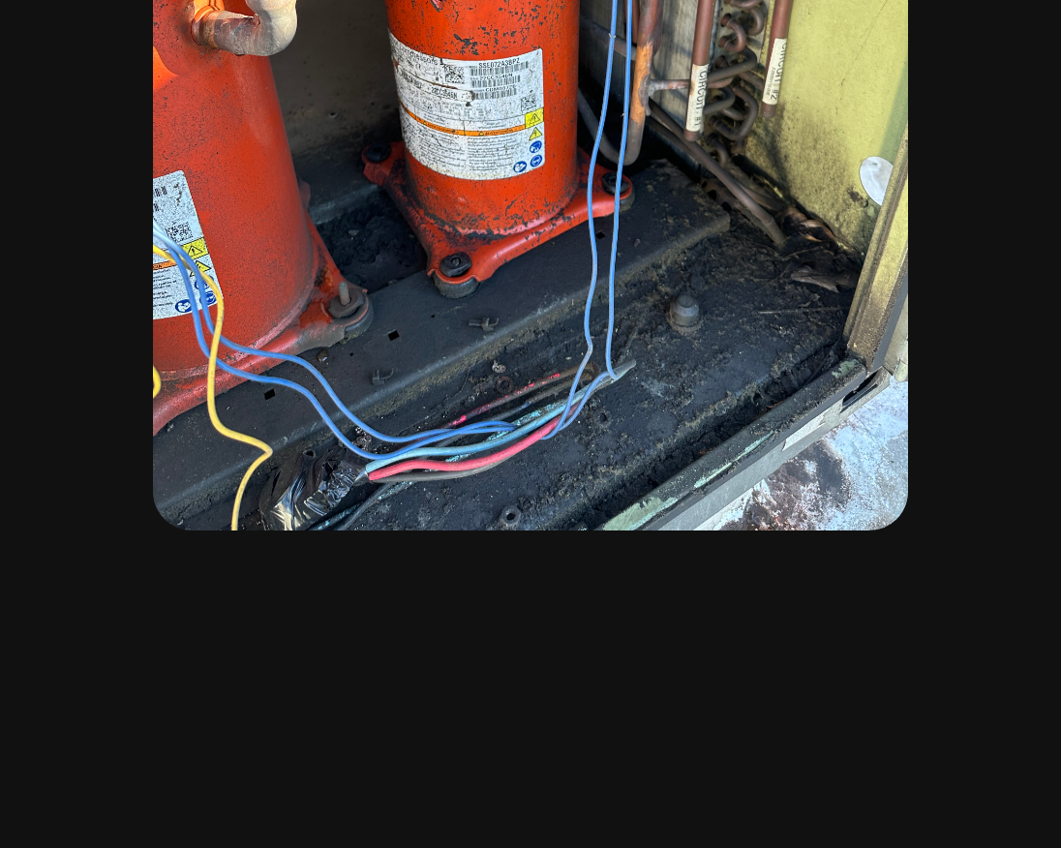
click at [807, 163] on img "Attachments" at bounding box center [800, 142] width 76 height 102
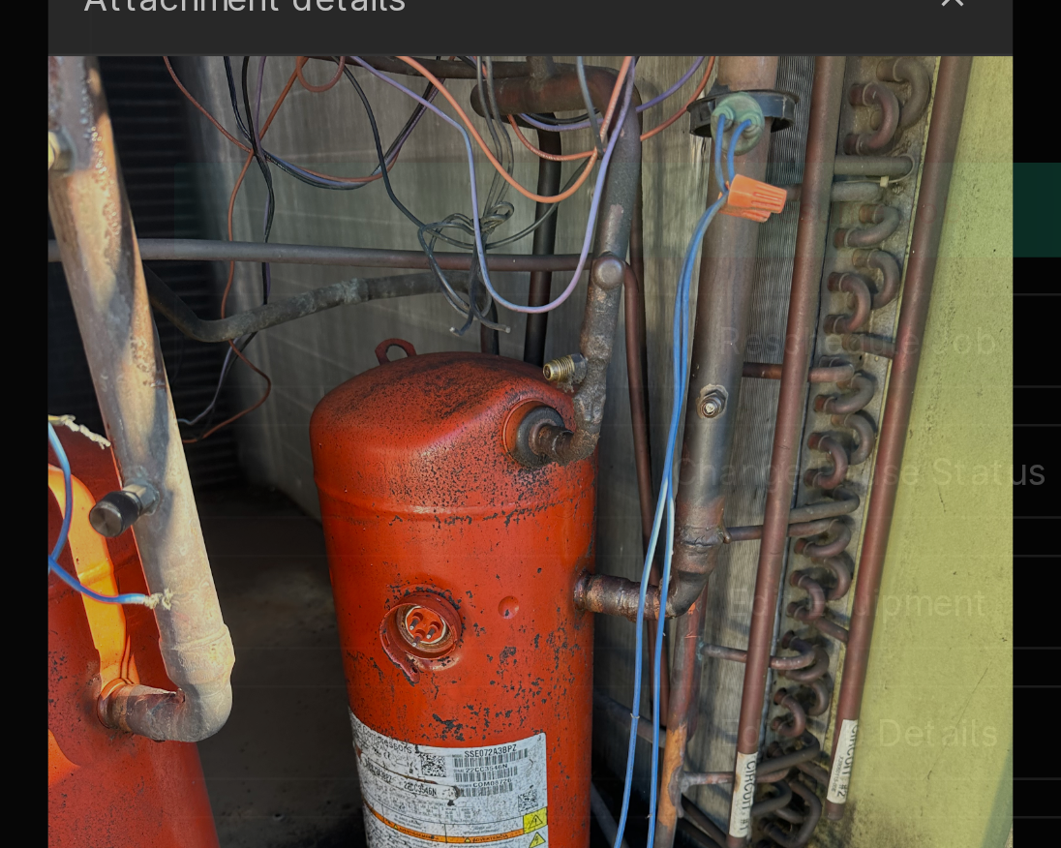
scroll to position [3840, 0]
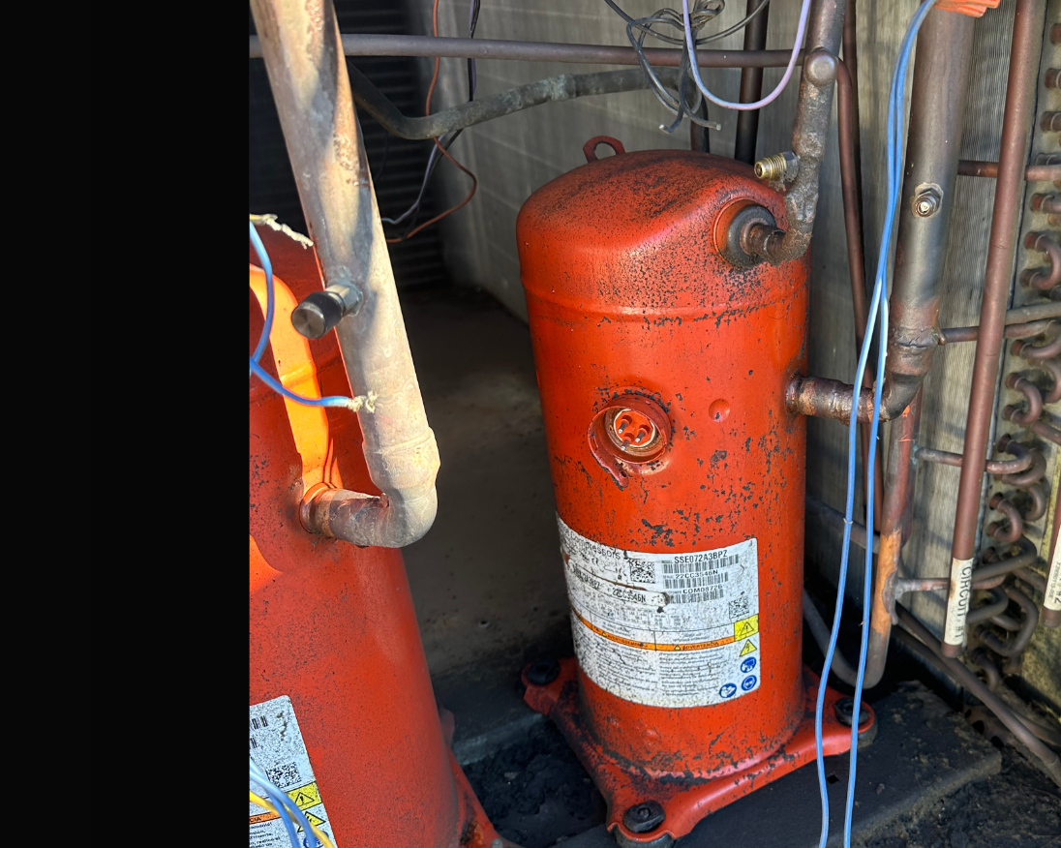
click at [345, 339] on img at bounding box center [531, 401] width 372 height 496
click at [326, 340] on div at bounding box center [530, 424] width 1061 height 848
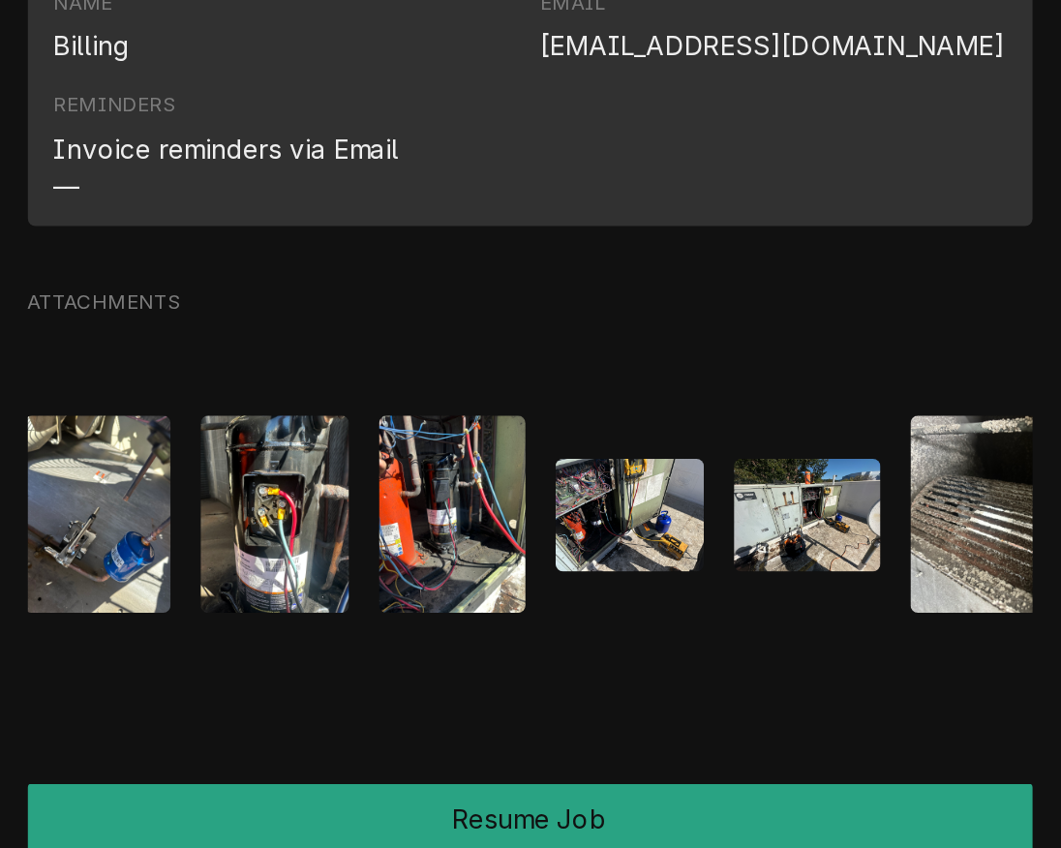
scroll to position [0, 738]
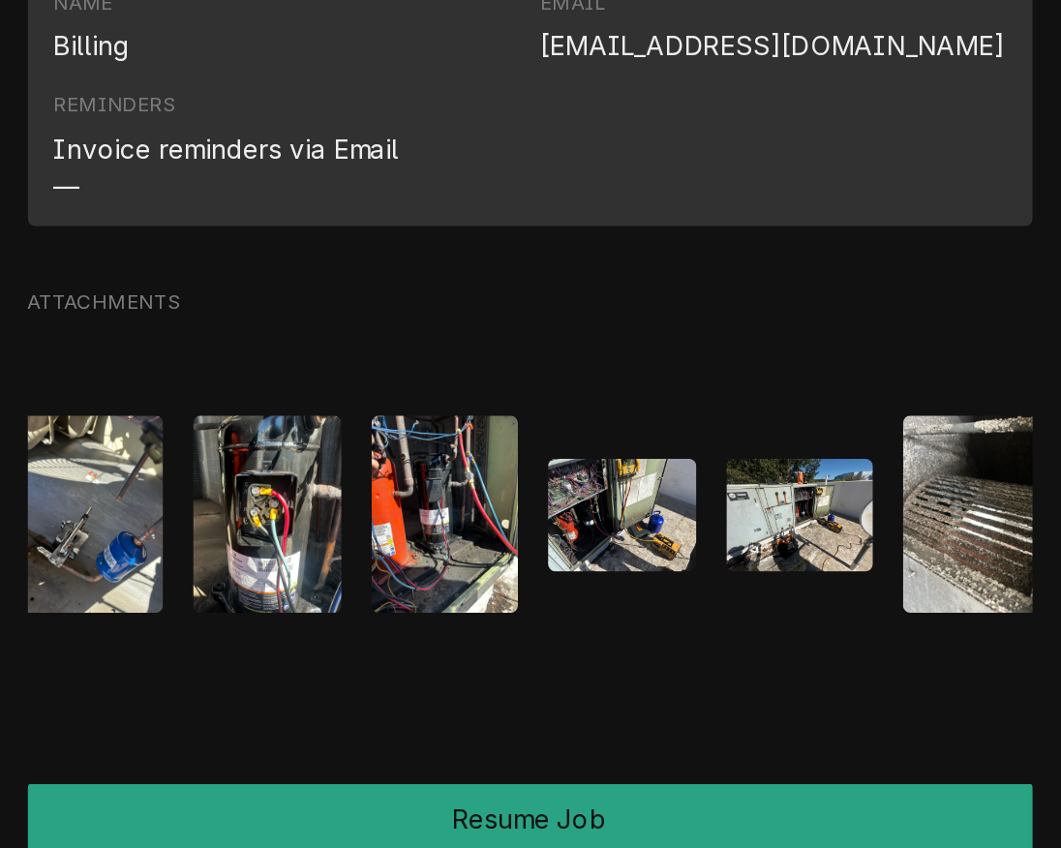
click at [621, 439] on img "Attachments" at bounding box center [611, 417] width 76 height 102
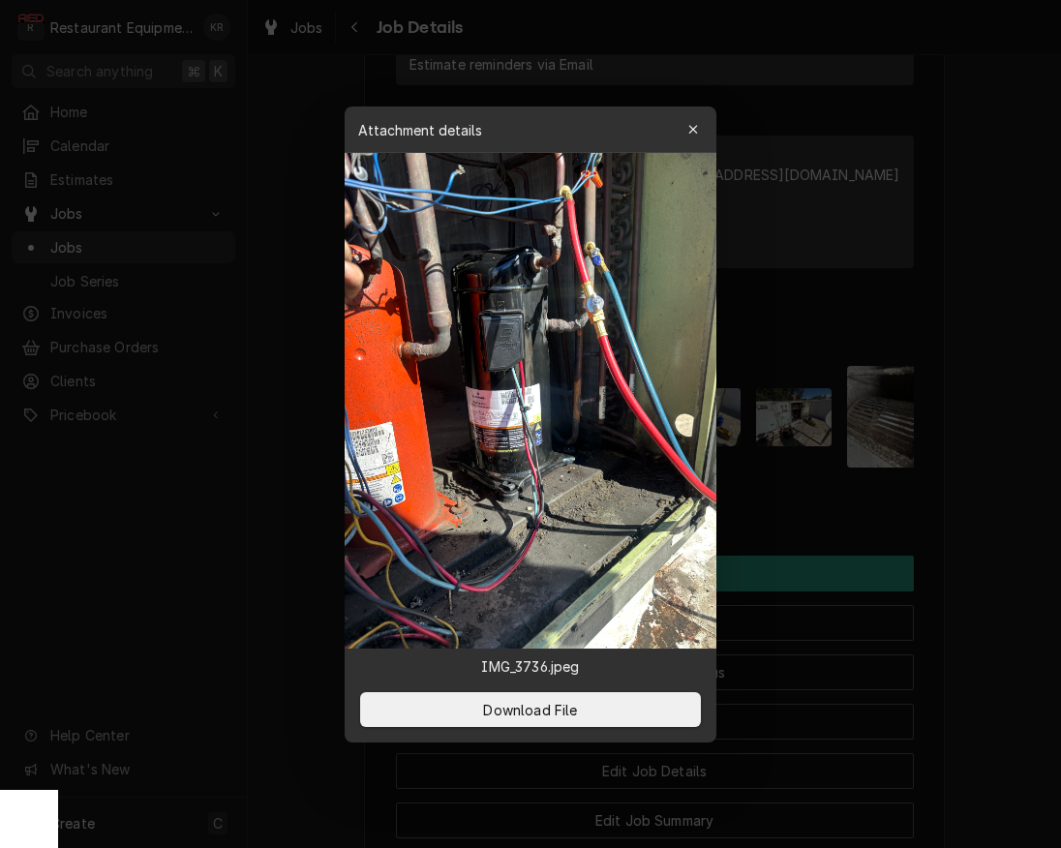
click at [696, 133] on icon "button" at bounding box center [692, 129] width 9 height 9
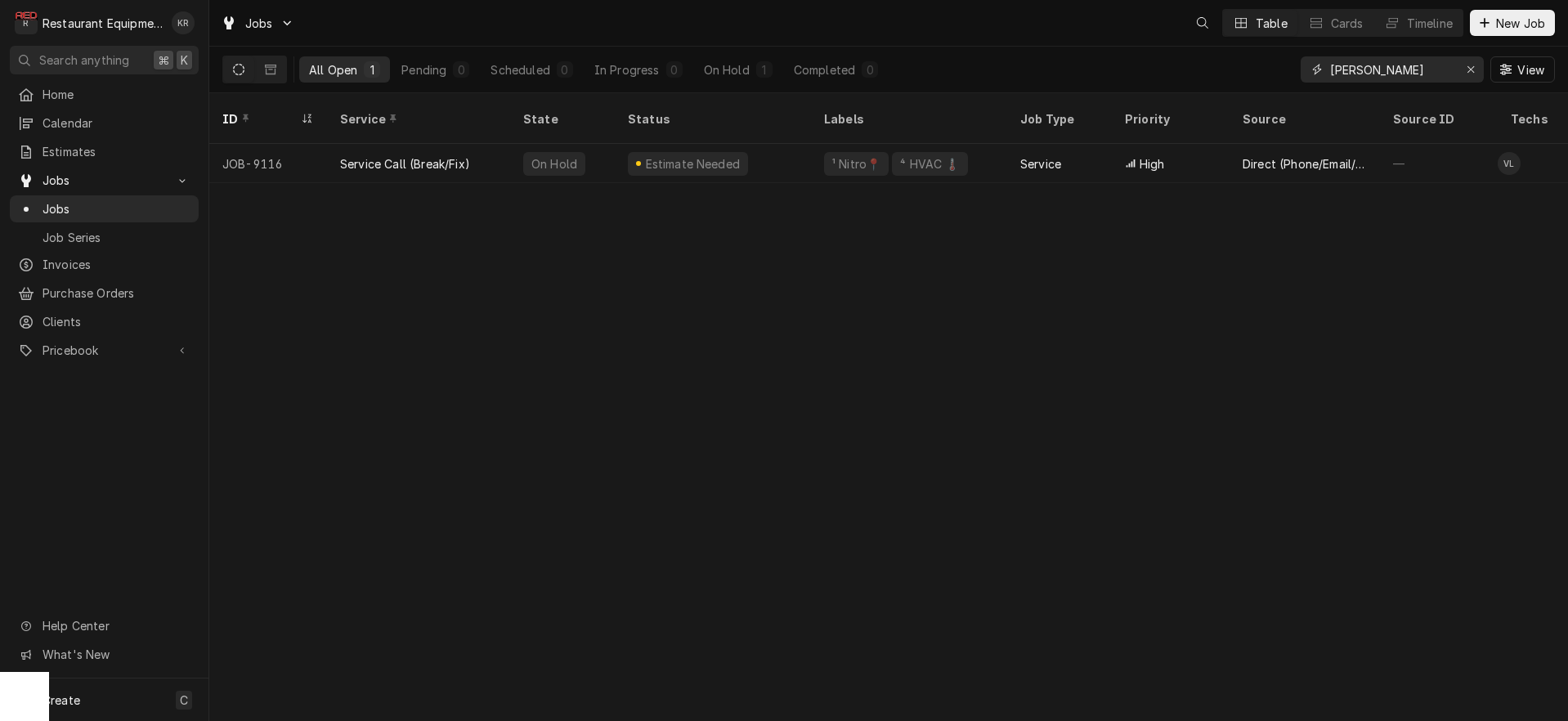
drag, startPoint x: 1448, startPoint y: 68, endPoint x: 1171, endPoint y: 74, distance: 277.1
click at [1330, 73] on input "bob huntington" at bounding box center [1391, 69] width 122 height 26
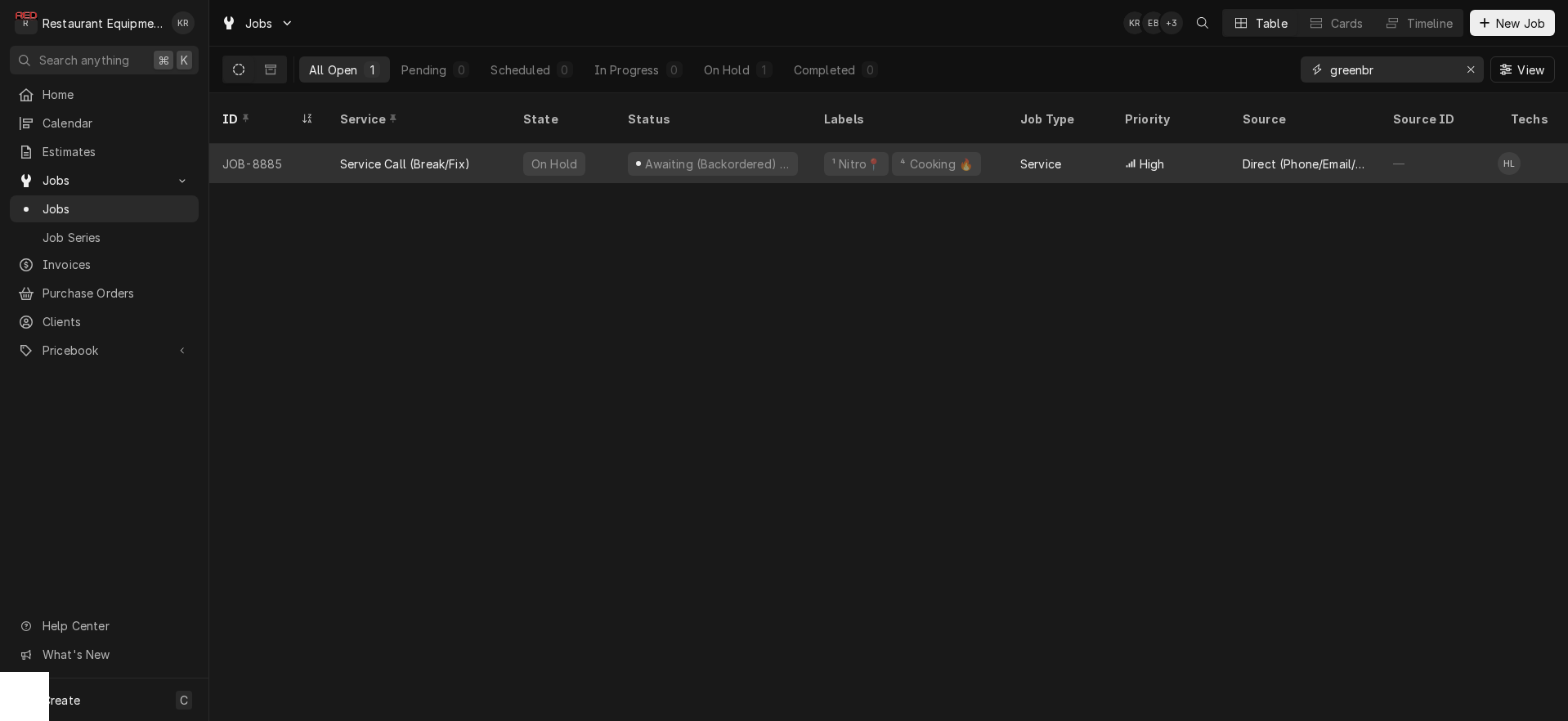
type input "greenbr"
click at [711, 155] on div "Awaiting (Backordered) Parts" at bounding box center [717, 164] width 148 height 17
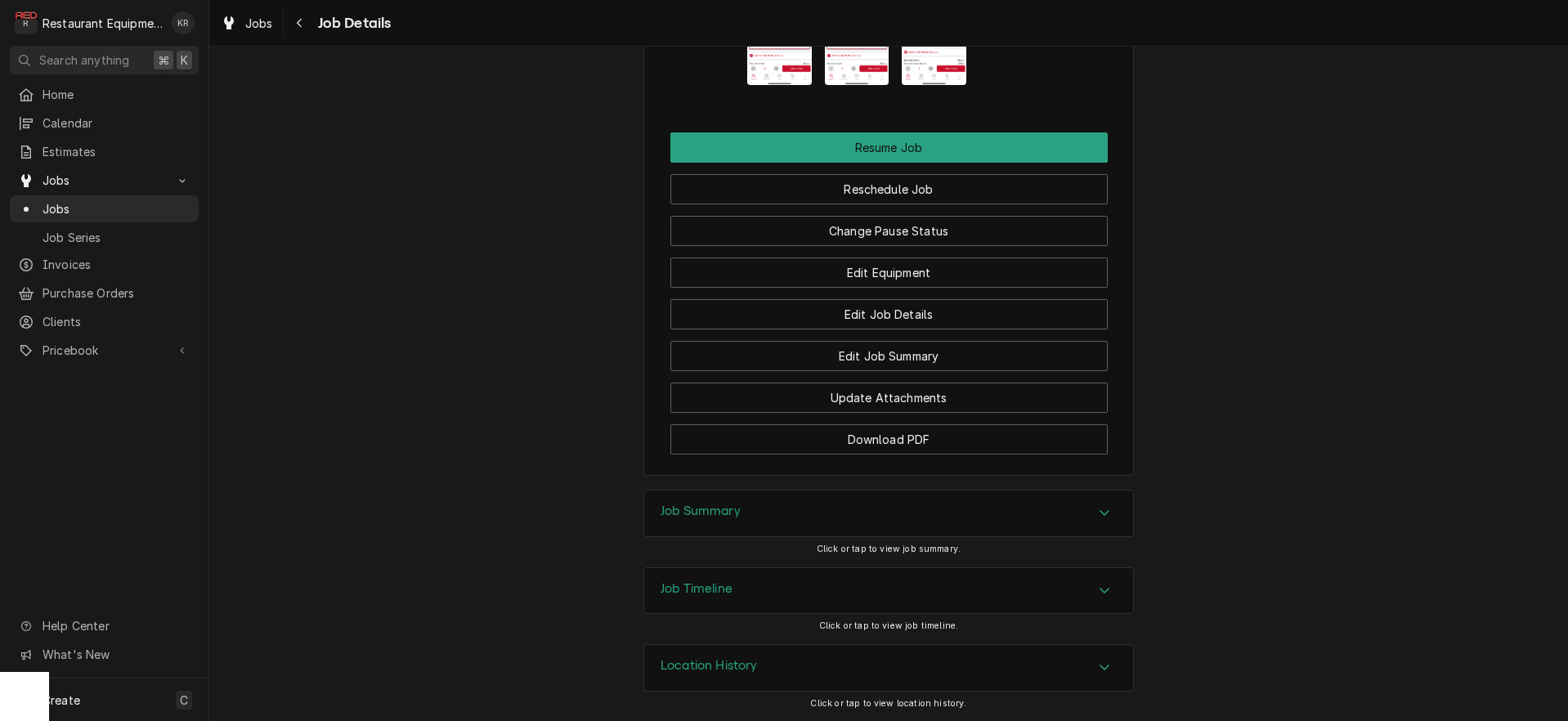
scroll to position [2191, 0]
click at [722, 514] on h3 "Job Summary" at bounding box center [700, 511] width 80 height 15
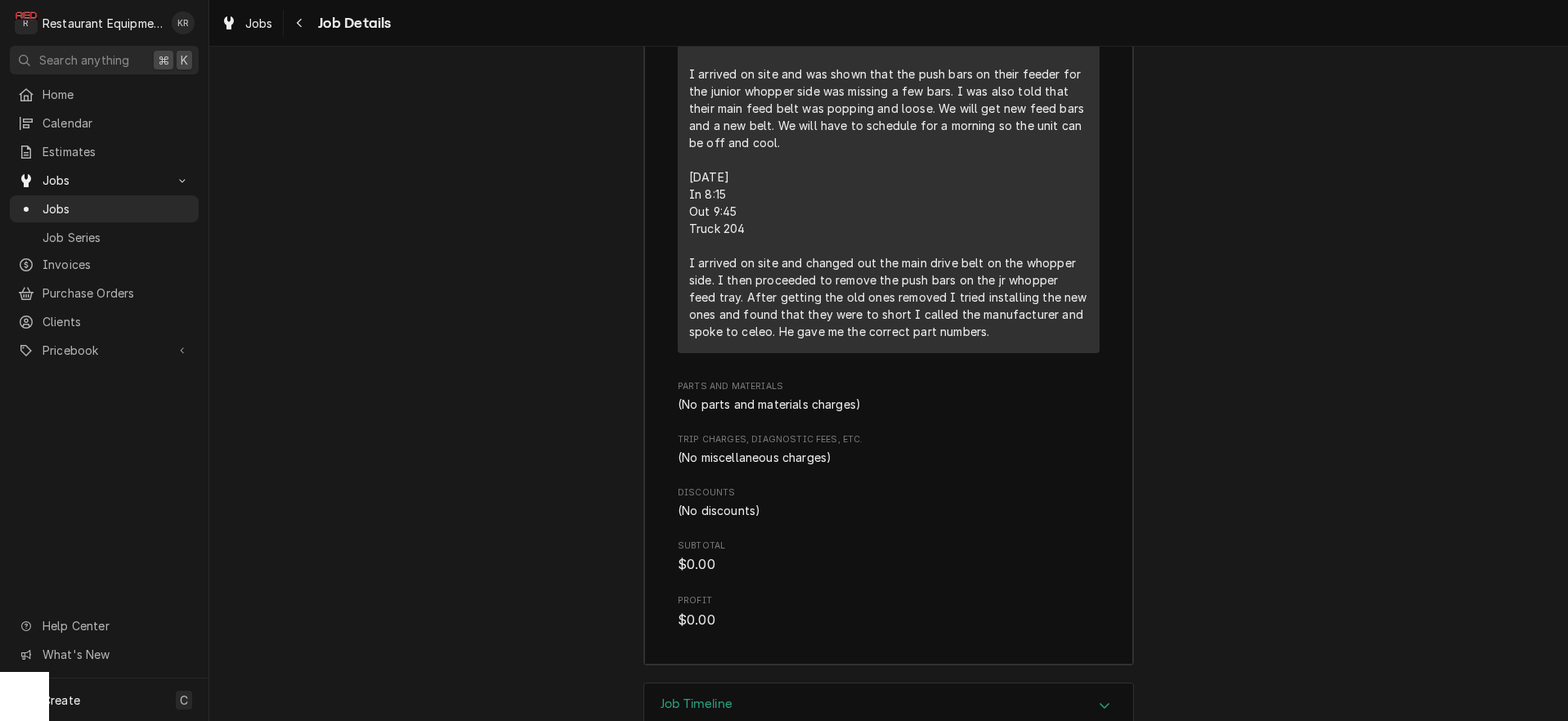
scroll to position [3128, 0]
click at [255, 32] on link "Jobs" at bounding box center [247, 24] width 65 height 27
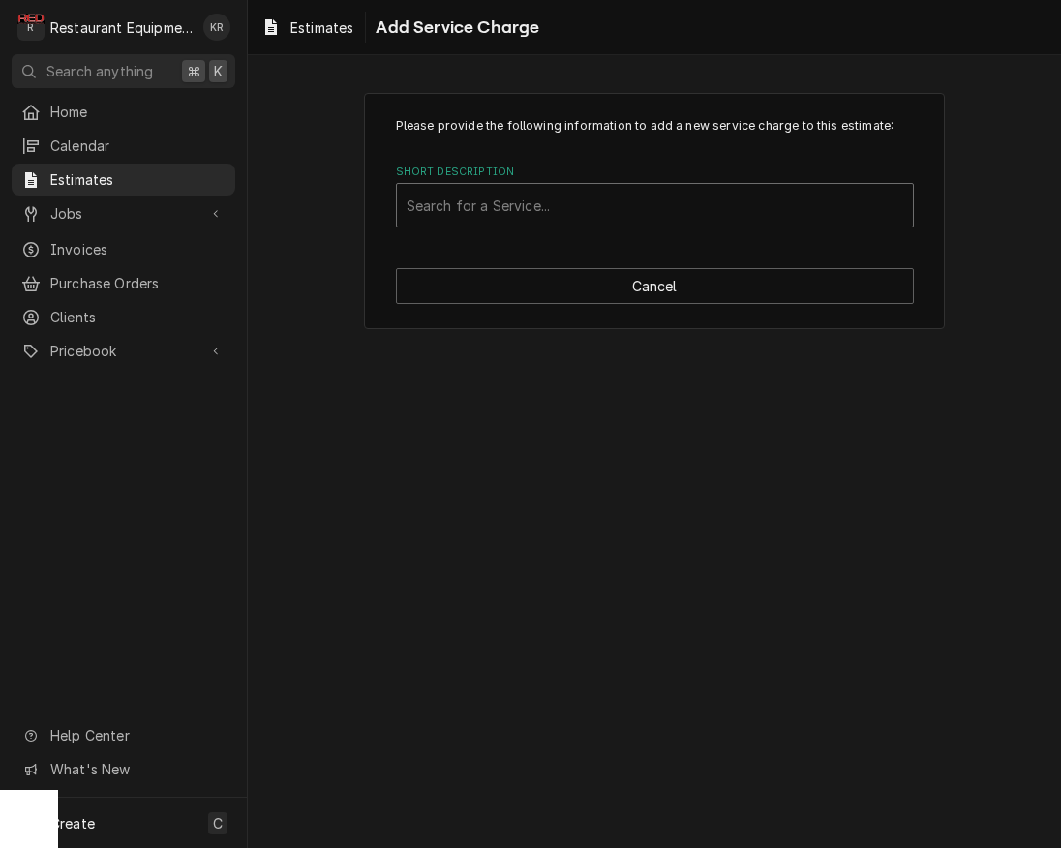
click at [567, 192] on div "Short Description" at bounding box center [655, 205] width 497 height 35
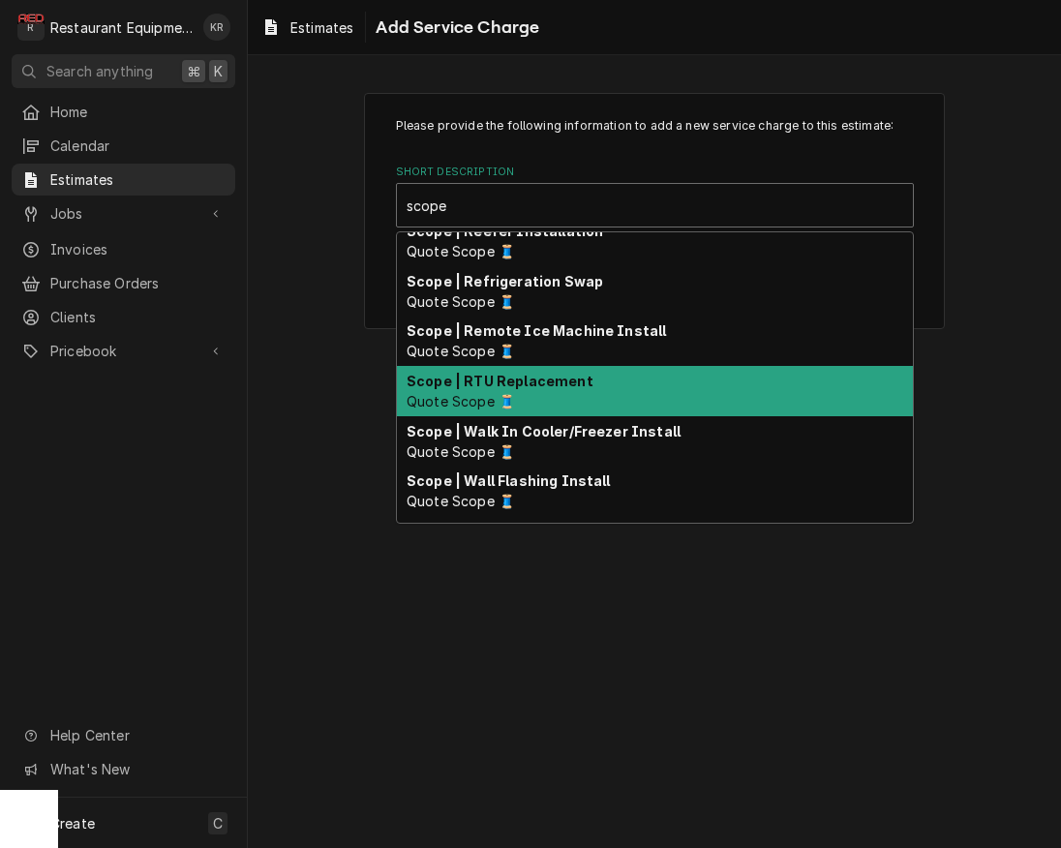
scroll to position [639, 0]
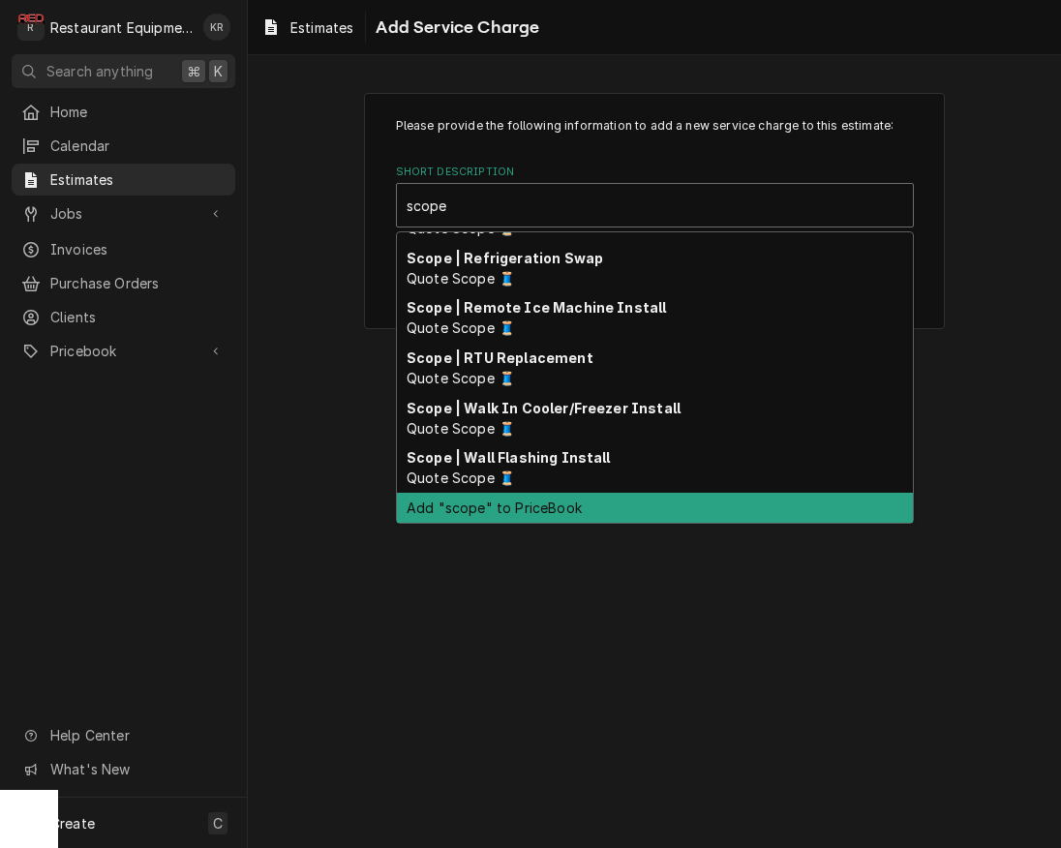
type input "scope"
click at [667, 563] on div "Please provide the following information to add a new service charge to this es…" at bounding box center [654, 451] width 813 height 793
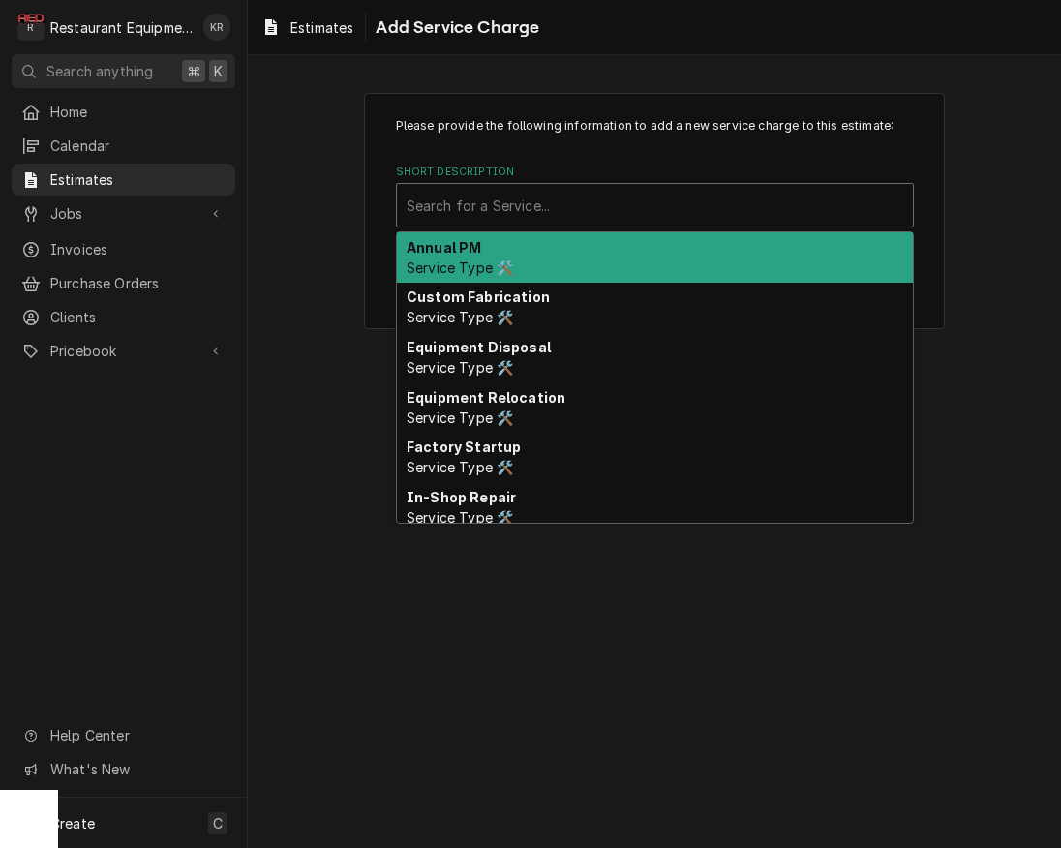
click at [632, 197] on div "Short Description" at bounding box center [655, 205] width 497 height 35
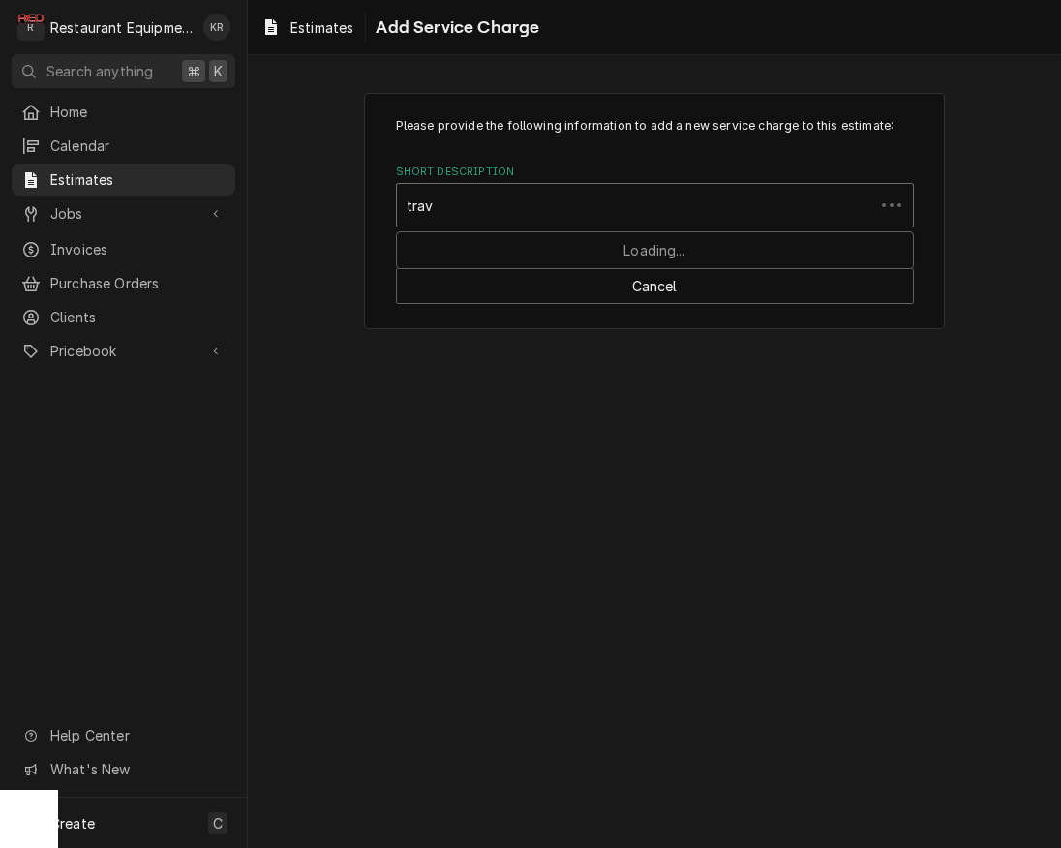
type input "trave"
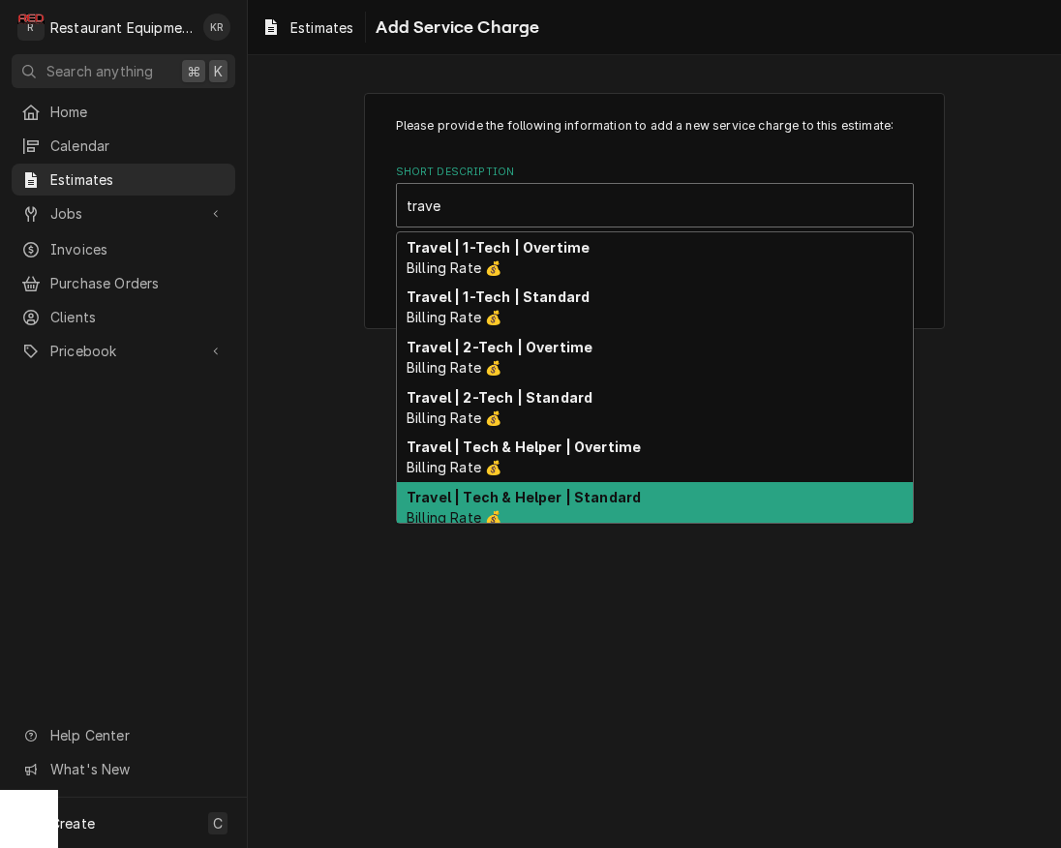
click at [597, 499] on strong "Travel | Tech & Helper | Standard" at bounding box center [524, 497] width 234 height 16
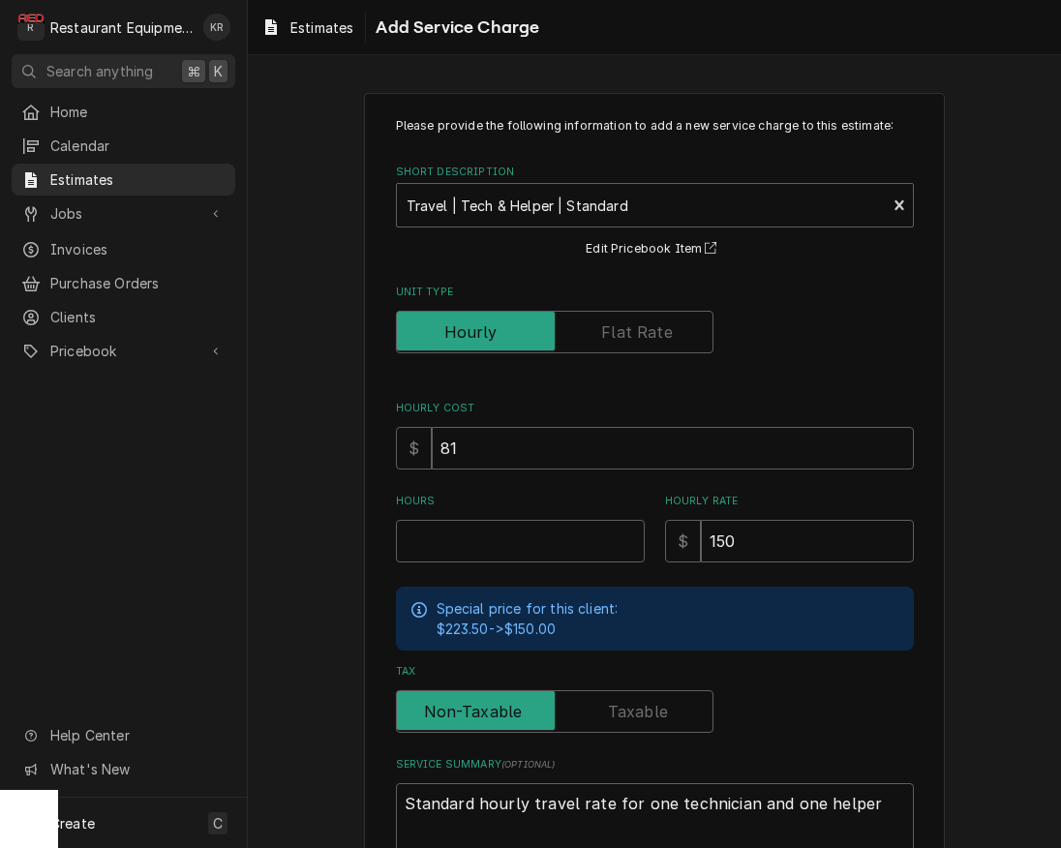
click at [486, 566] on div "Please provide the following information to add a new service charge to this es…" at bounding box center [655, 493] width 518 height 753
click at [489, 558] on input "Hours" at bounding box center [520, 541] width 249 height 43
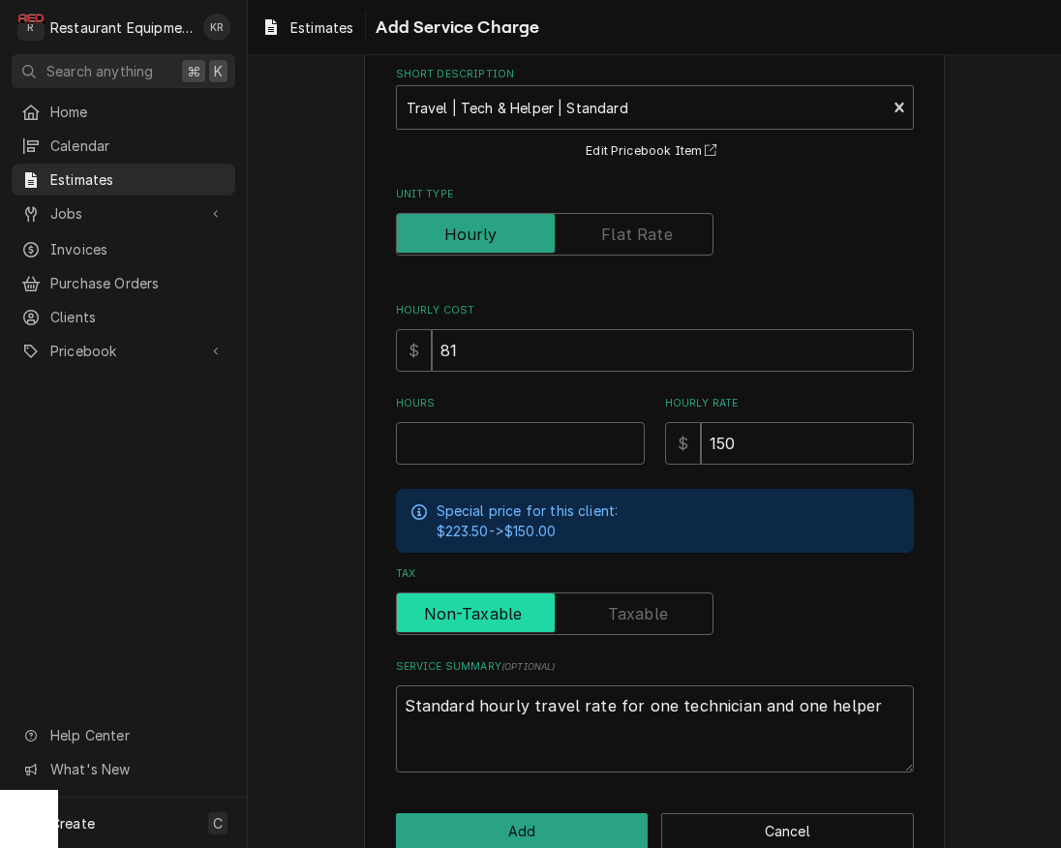
scroll to position [138, 0]
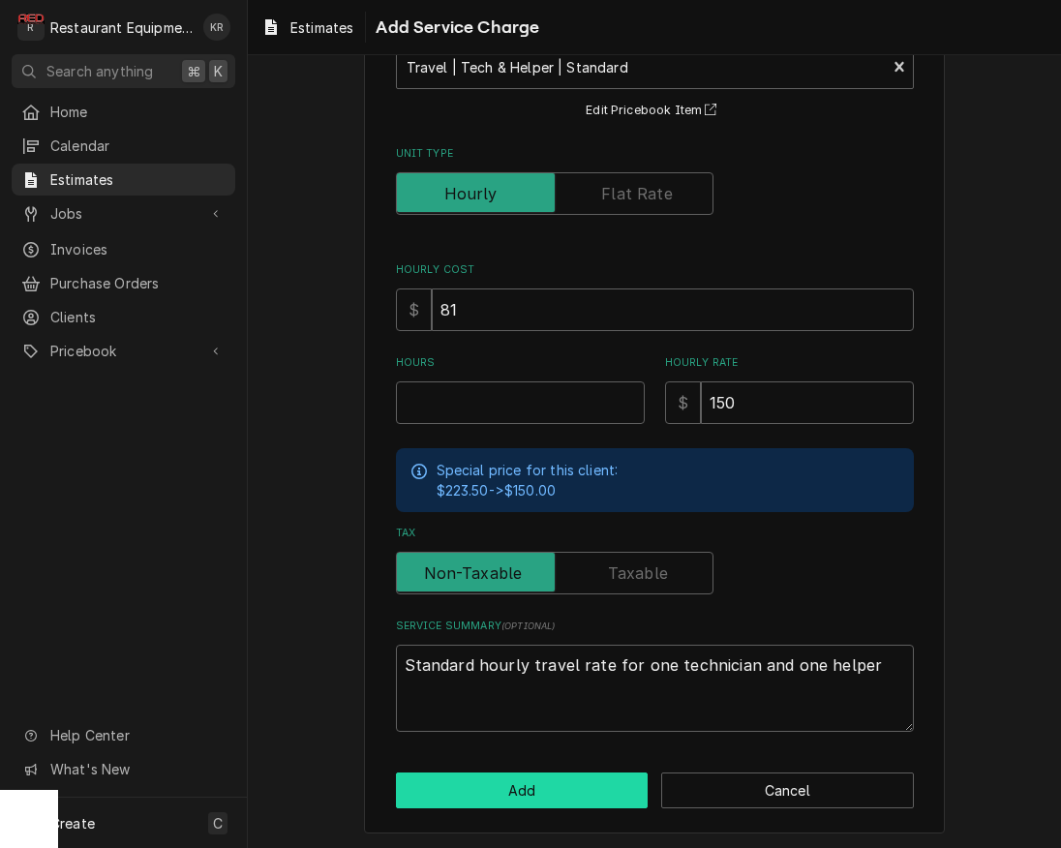
click at [513, 787] on button "Add" at bounding box center [522, 790] width 253 height 36
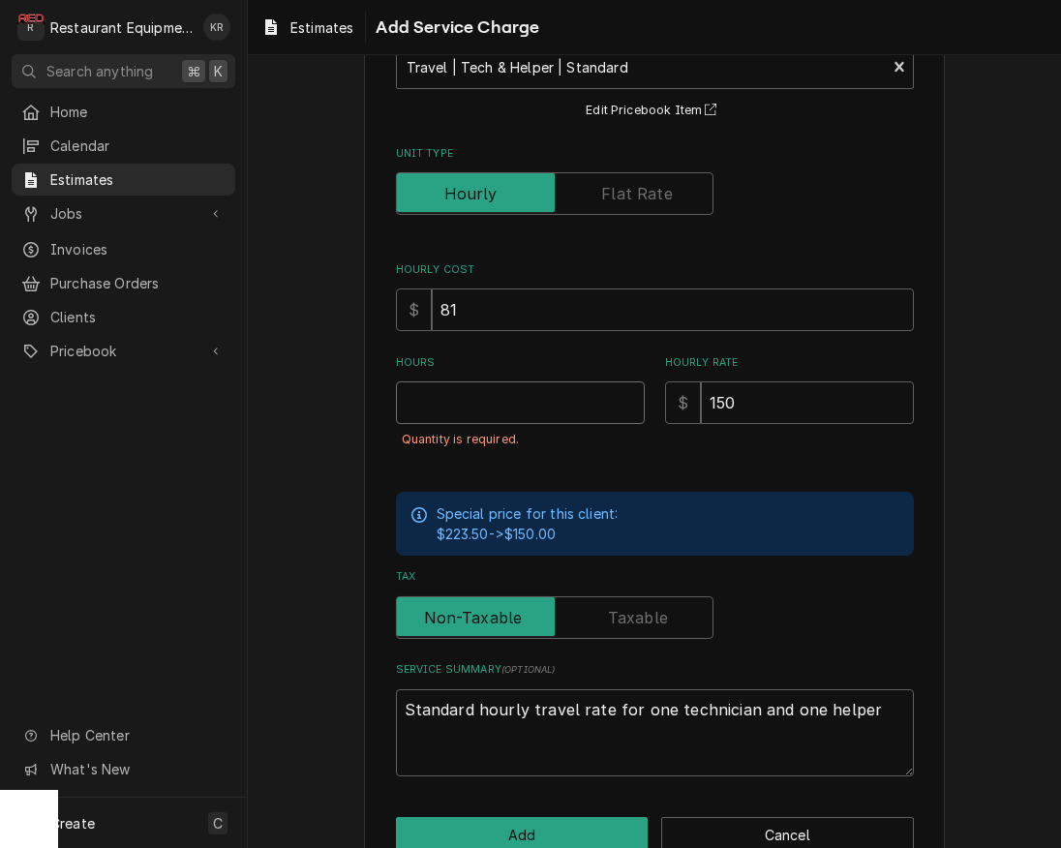
click at [449, 410] on input "Hours" at bounding box center [520, 402] width 249 height 43
type textarea "x"
type input "1"
type textarea "x"
type input "1.7"
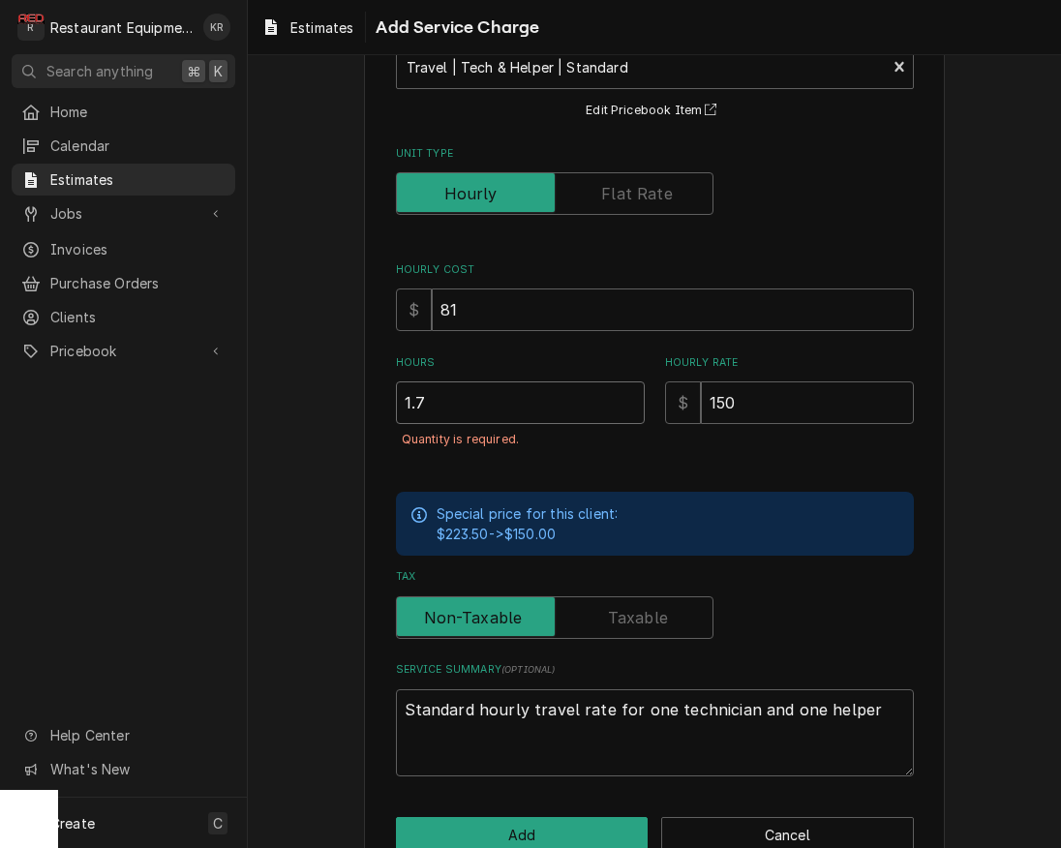
type textarea "x"
type input "1.75"
type textarea "x"
type input "1.75"
click at [555, 831] on button "Add" at bounding box center [522, 835] width 253 height 36
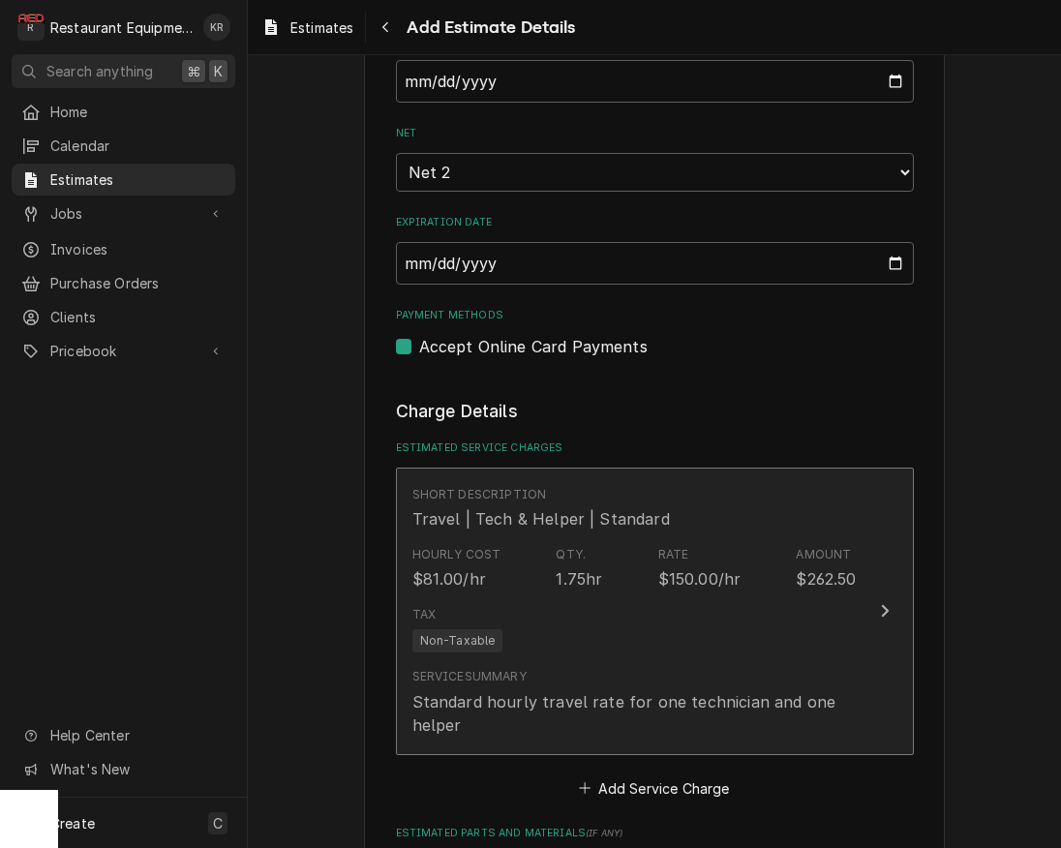
type textarea "x"
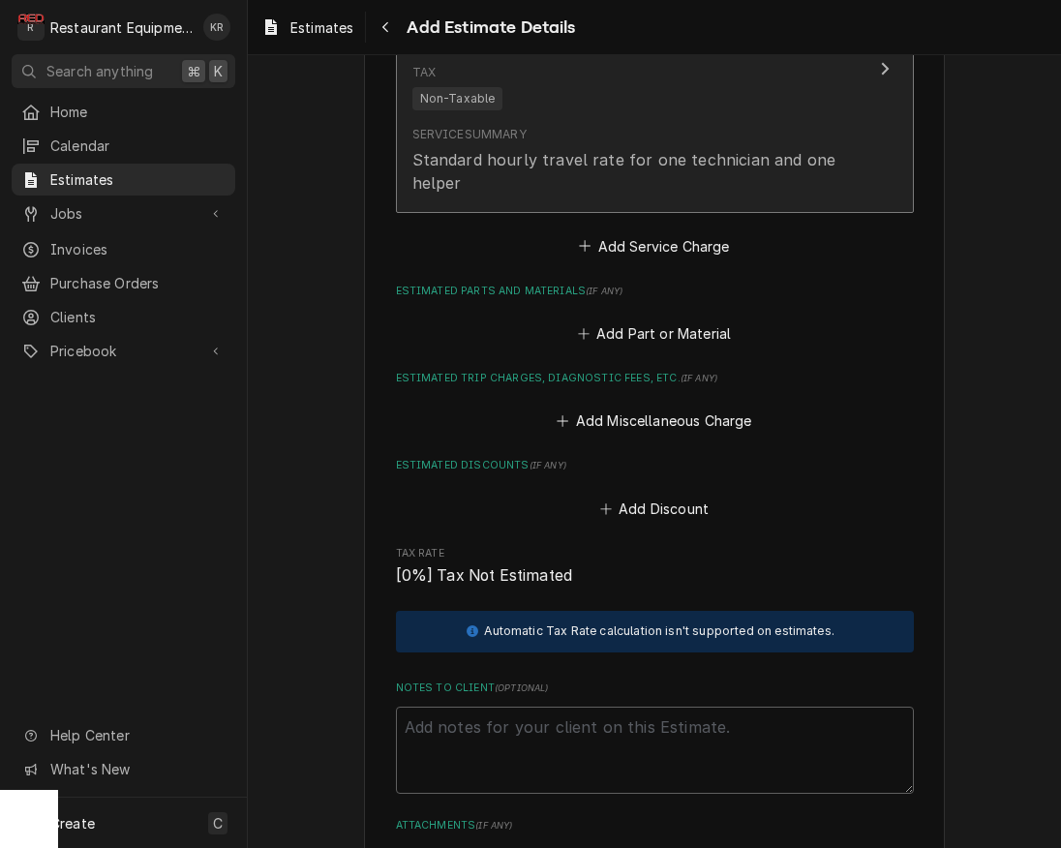
scroll to position [2049, 0]
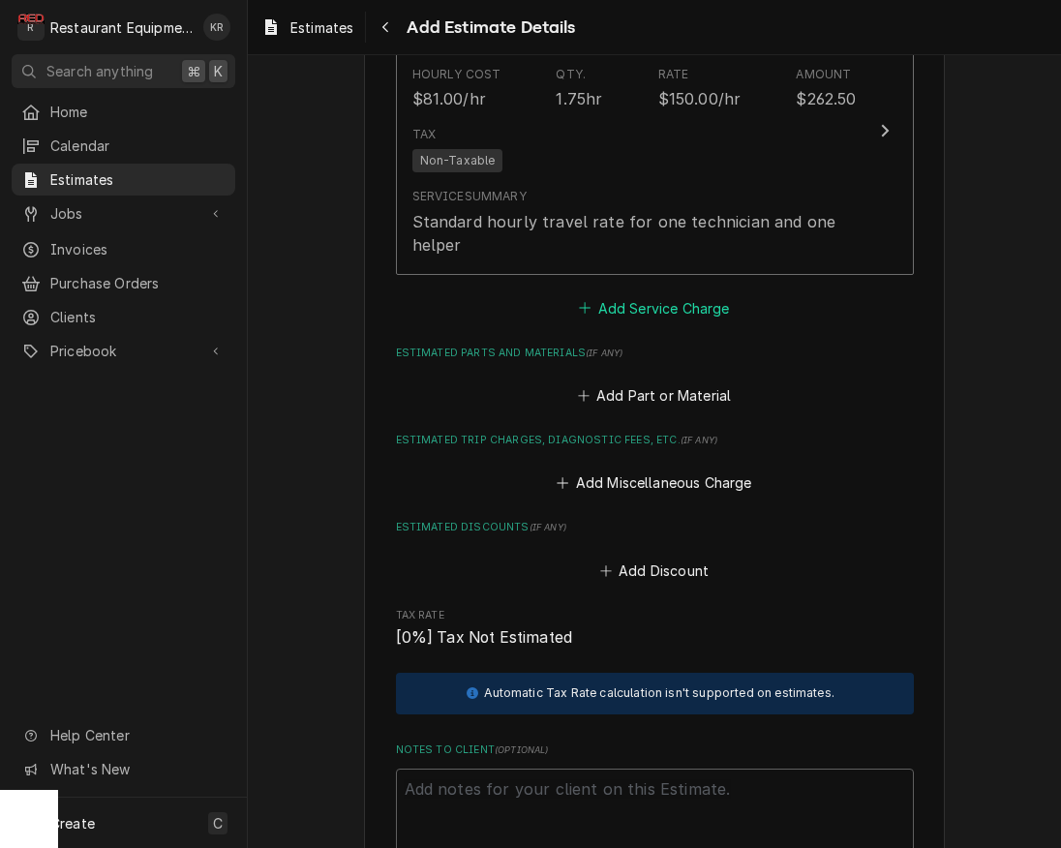
click at [651, 310] on button "Add Service Charge" at bounding box center [654, 307] width 157 height 27
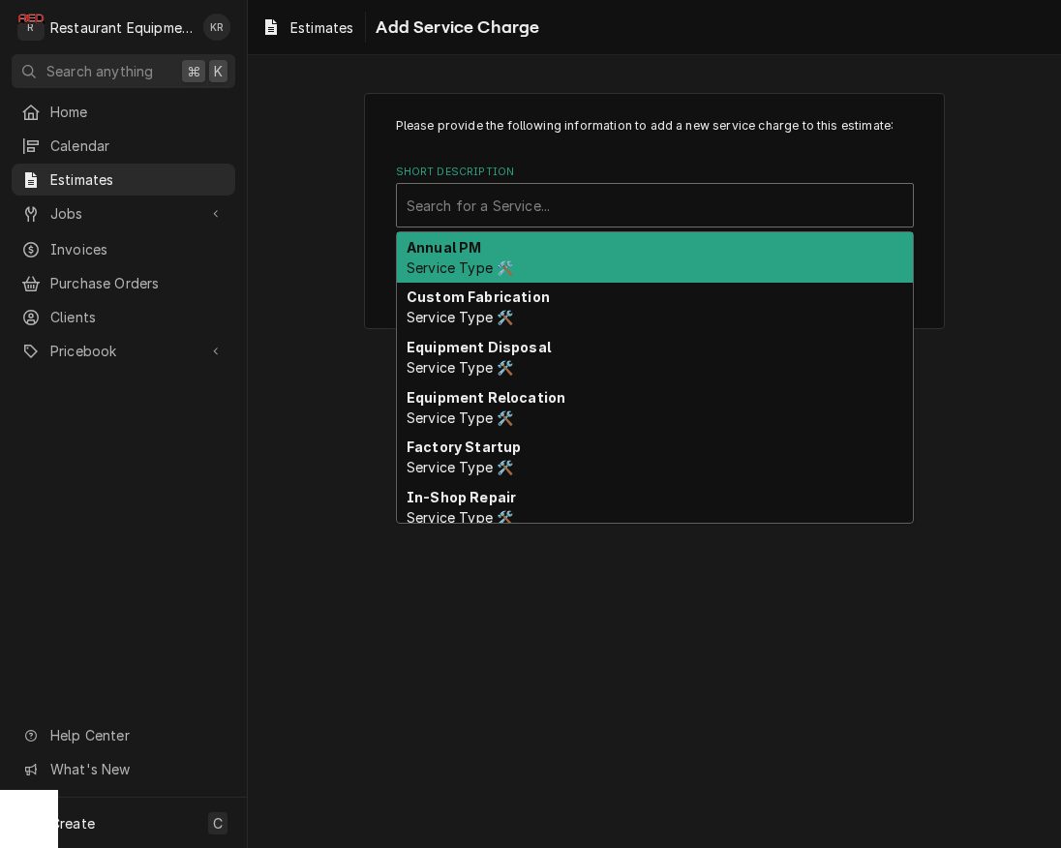
click at [547, 195] on div "Short Description" at bounding box center [655, 205] width 497 height 35
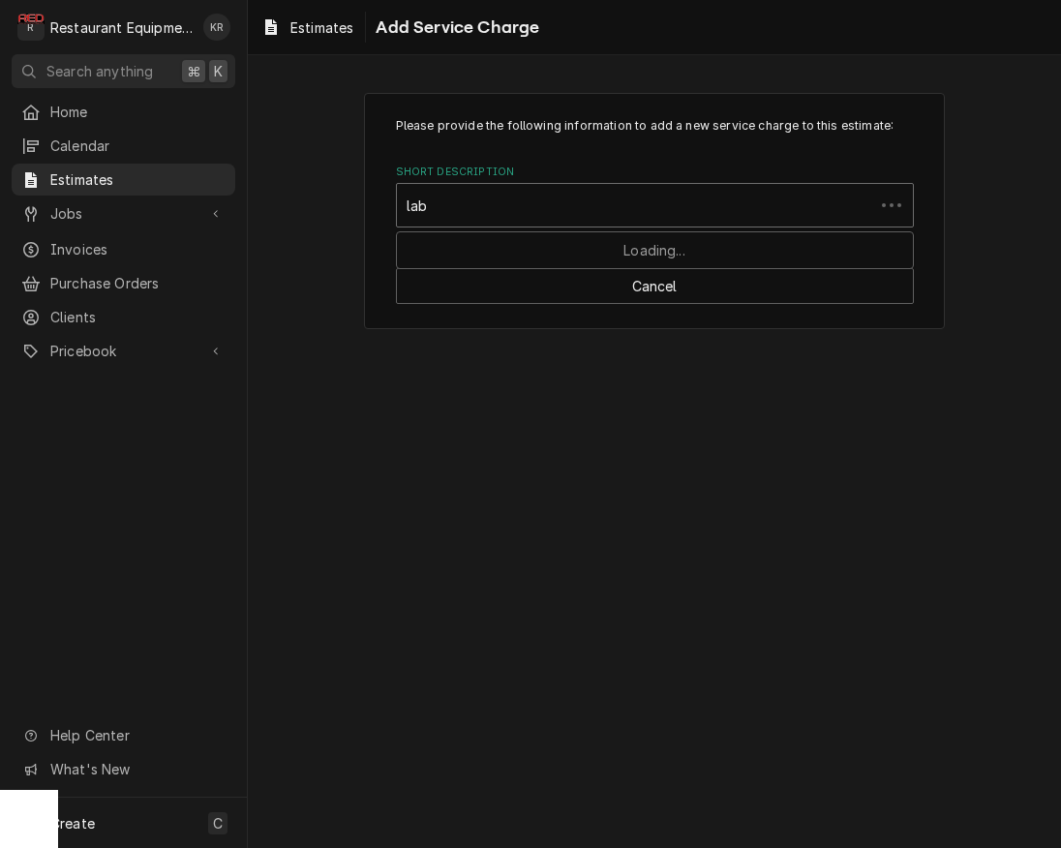
type input "labo"
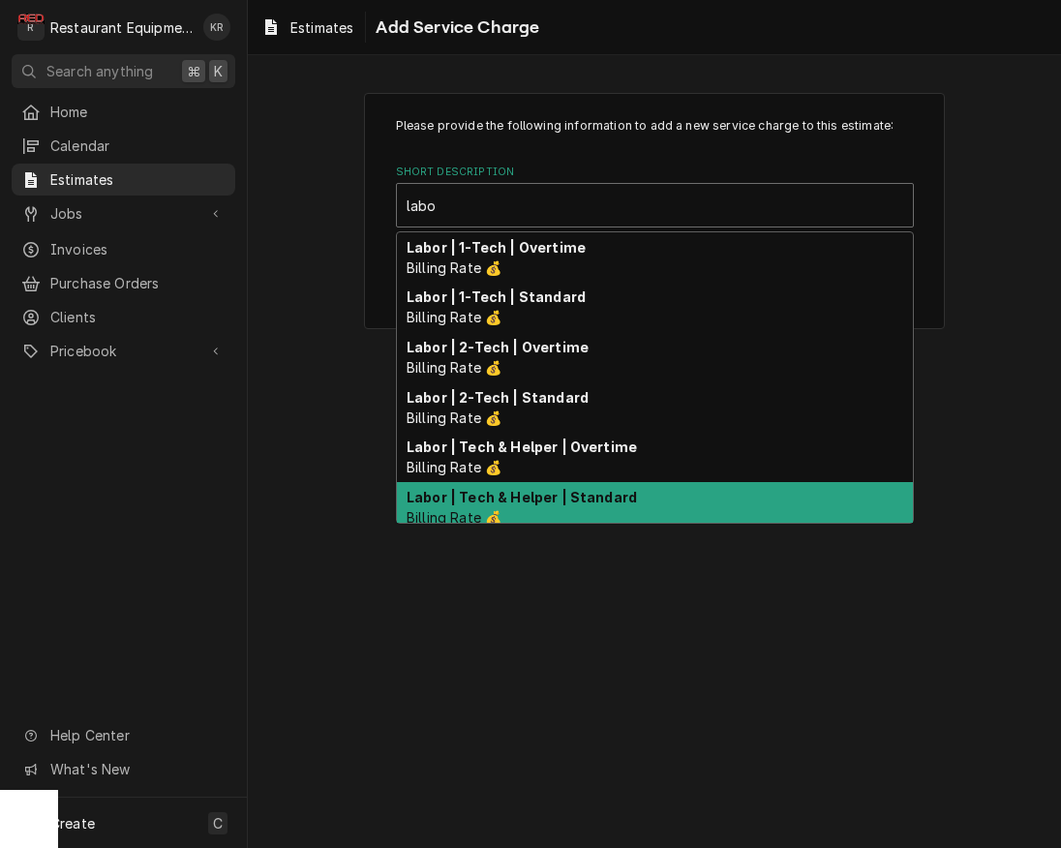
click at [529, 490] on strong "Labor | Tech & Helper | Standard" at bounding box center [522, 497] width 230 height 16
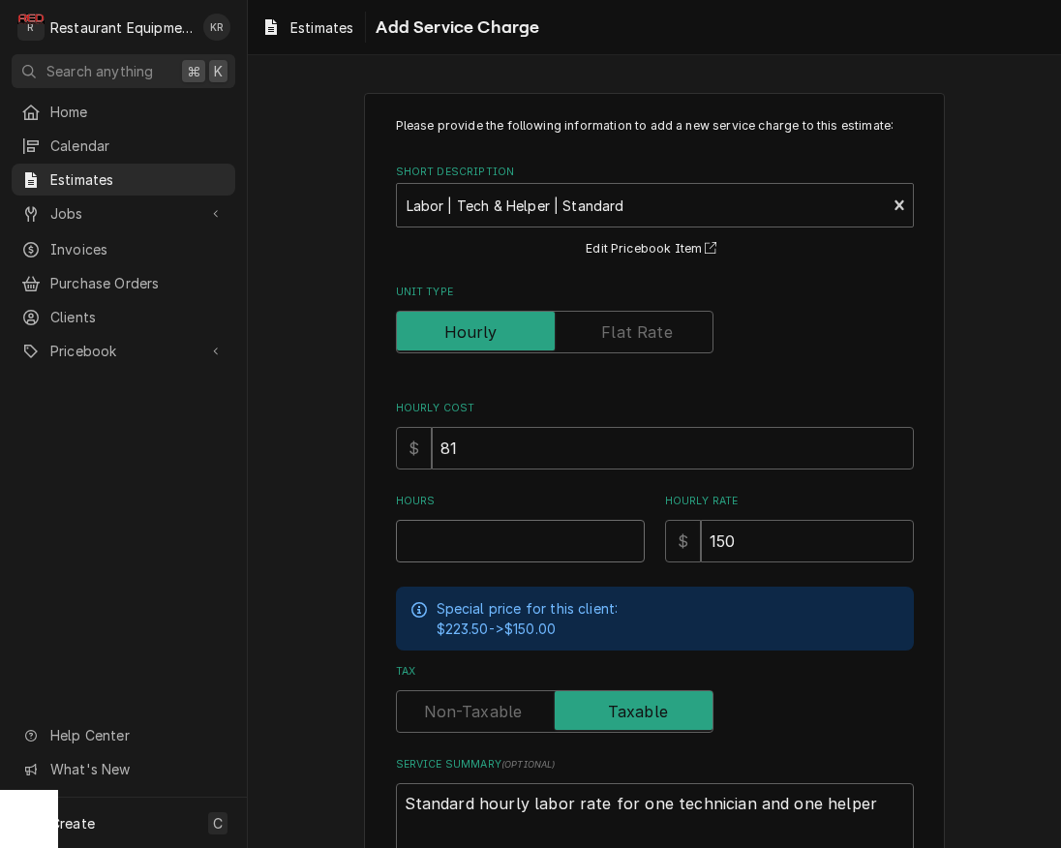
click at [477, 527] on input "Hours" at bounding box center [520, 541] width 249 height 43
type textarea "x"
type input "1"
type textarea "x"
type input "16"
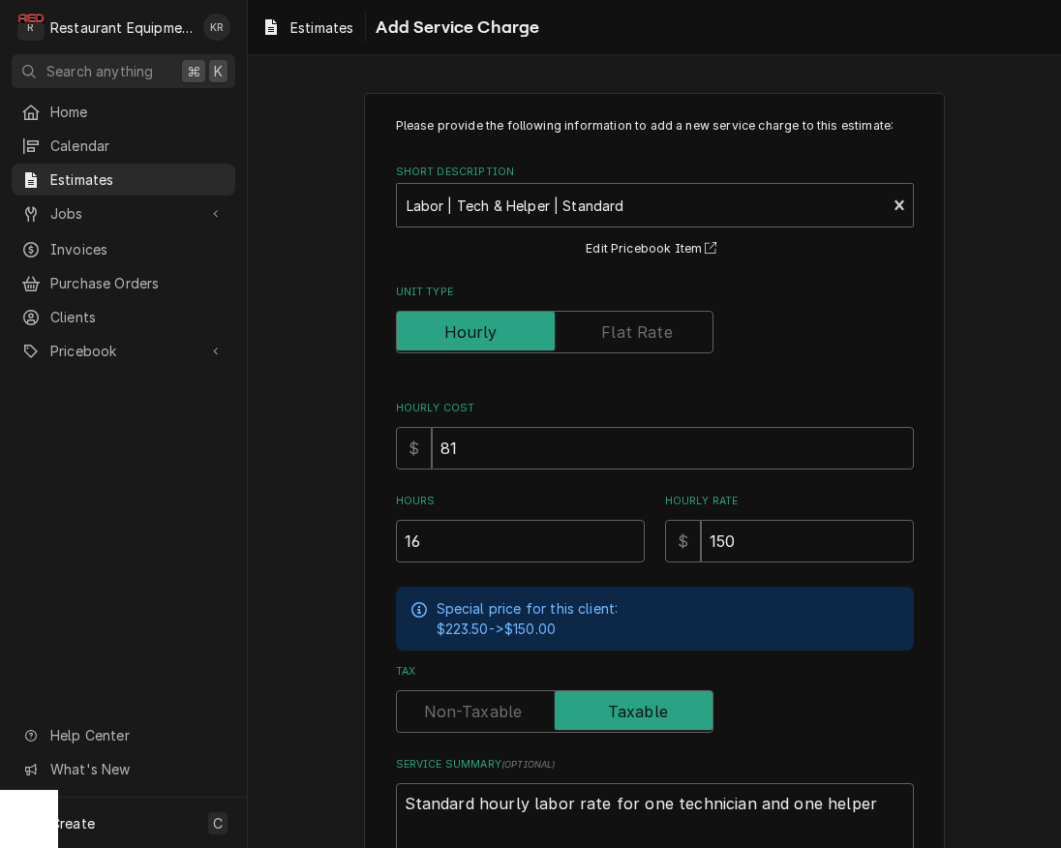
scroll to position [138, 0]
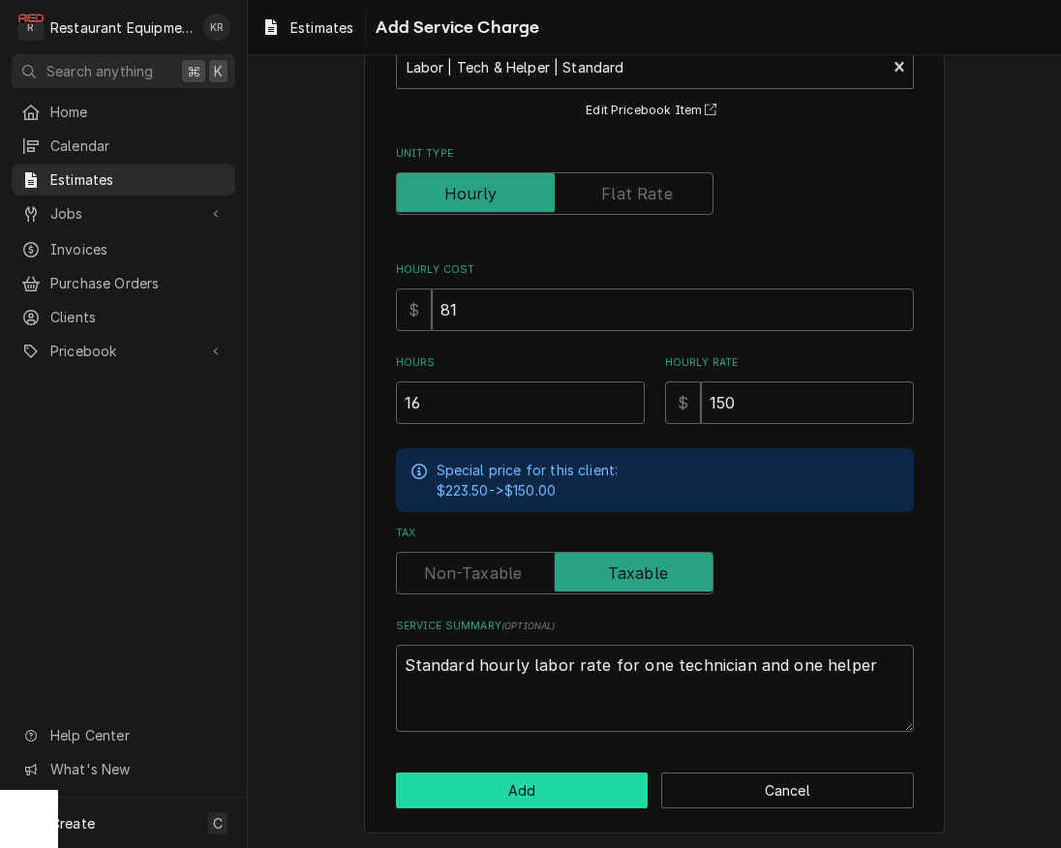
click at [532, 787] on button "Add" at bounding box center [522, 790] width 253 height 36
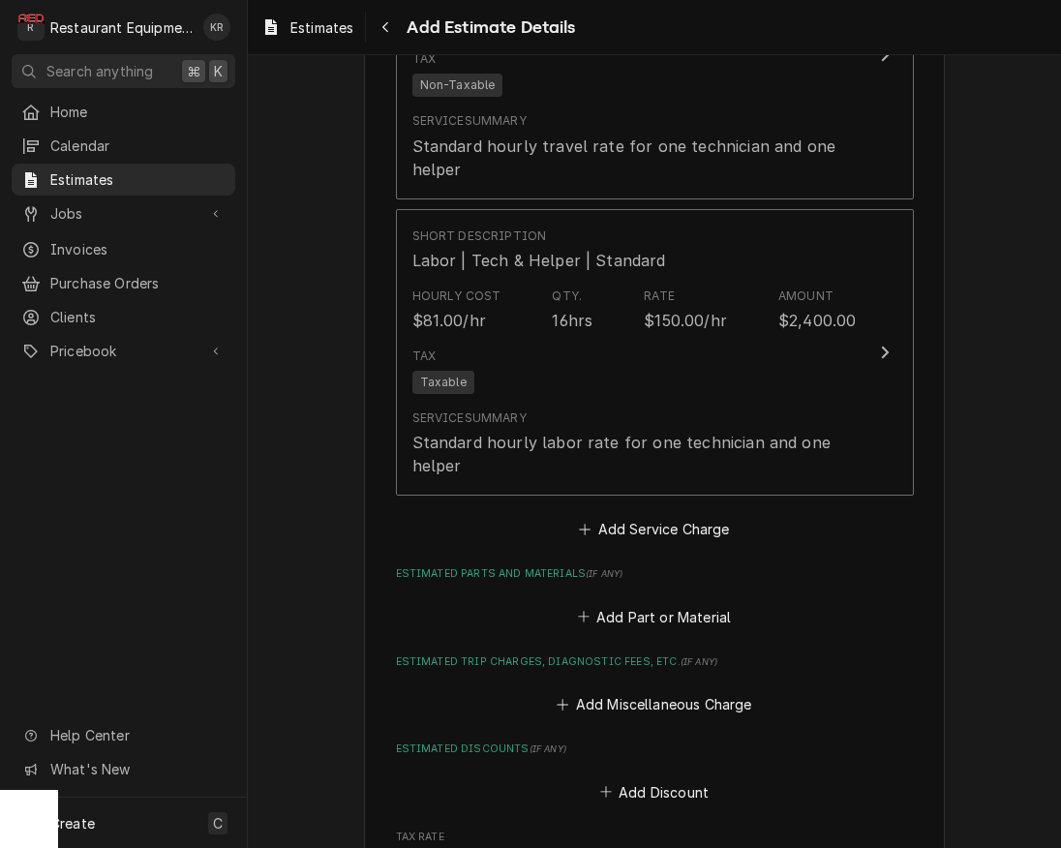
type textarea "x"
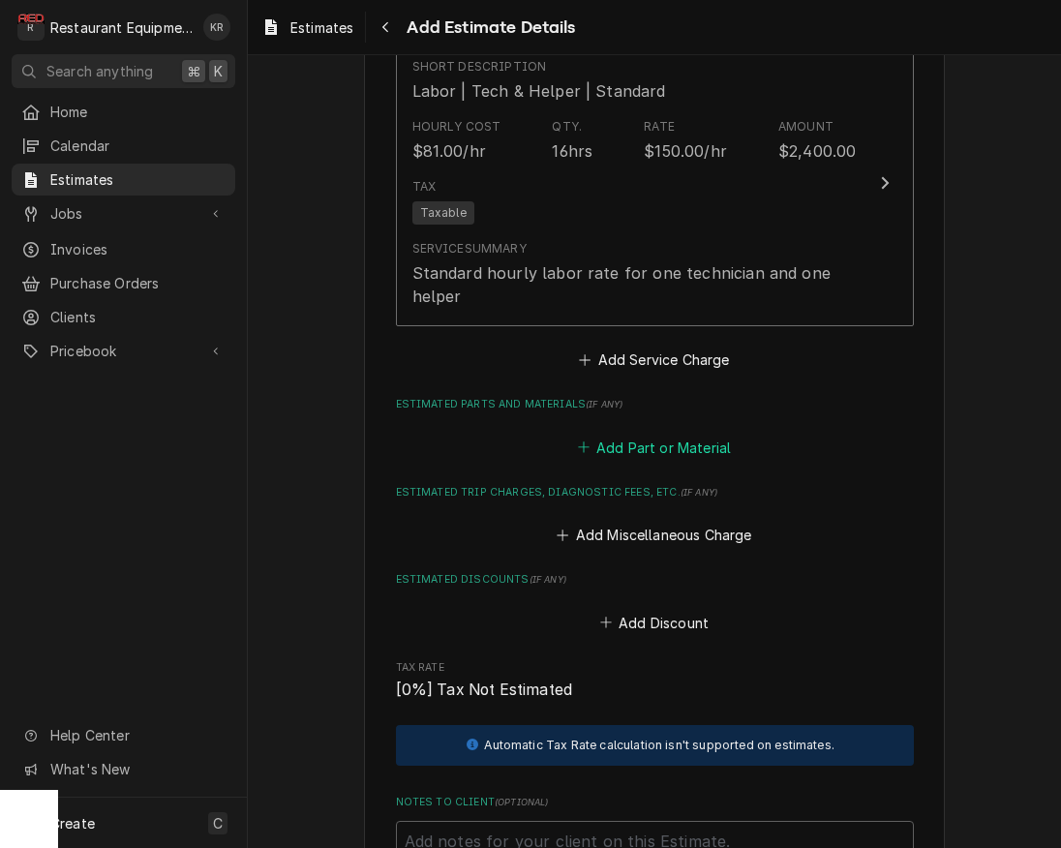
scroll to position [2309, 0]
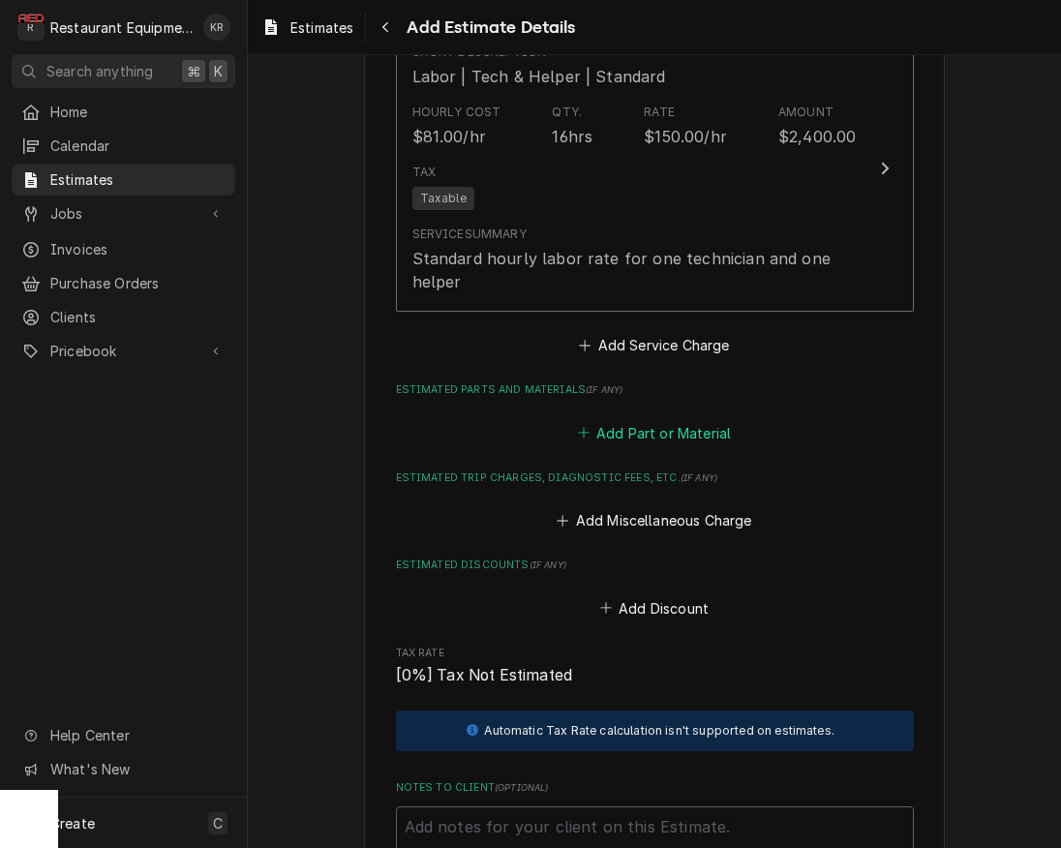
click at [637, 428] on button "Add Part or Material" at bounding box center [654, 432] width 160 height 27
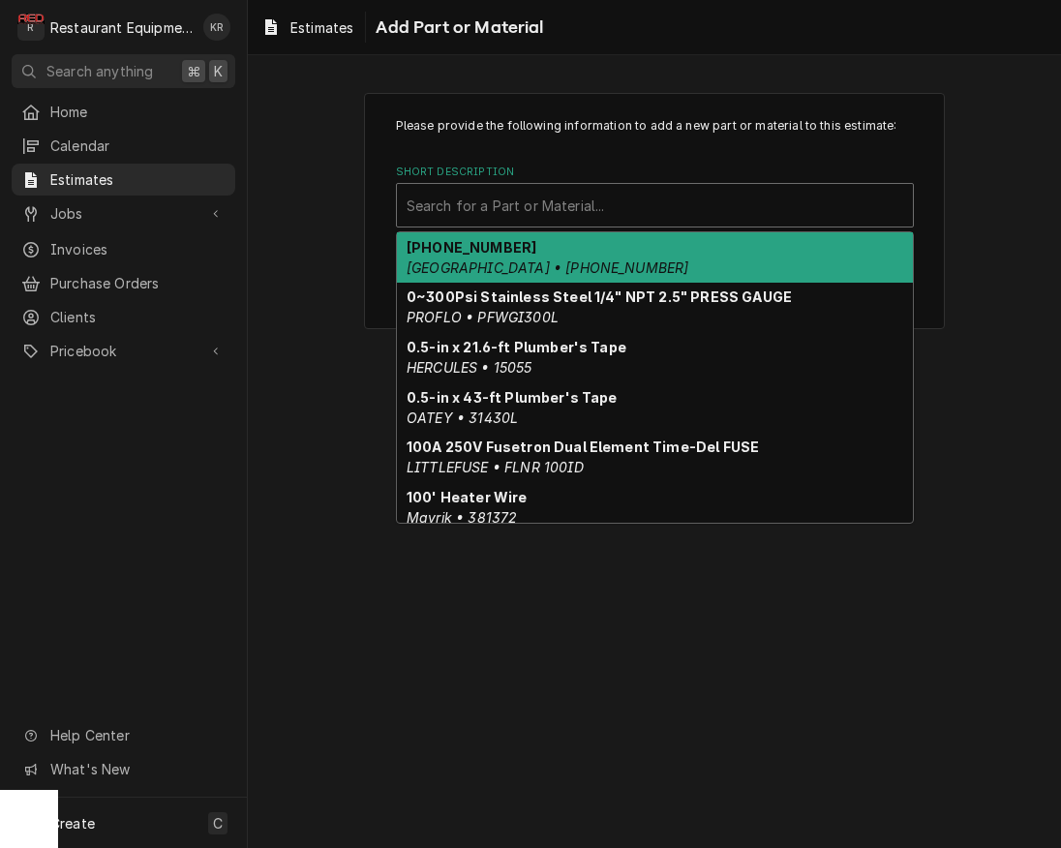
click at [562, 203] on div "Short Description" at bounding box center [655, 205] width 497 height 35
drag, startPoint x: 897, startPoint y: 124, endPoint x: 513, endPoint y: 200, distance: 391.8
click at [513, 200] on div "Short Description" at bounding box center [655, 205] width 497 height 35
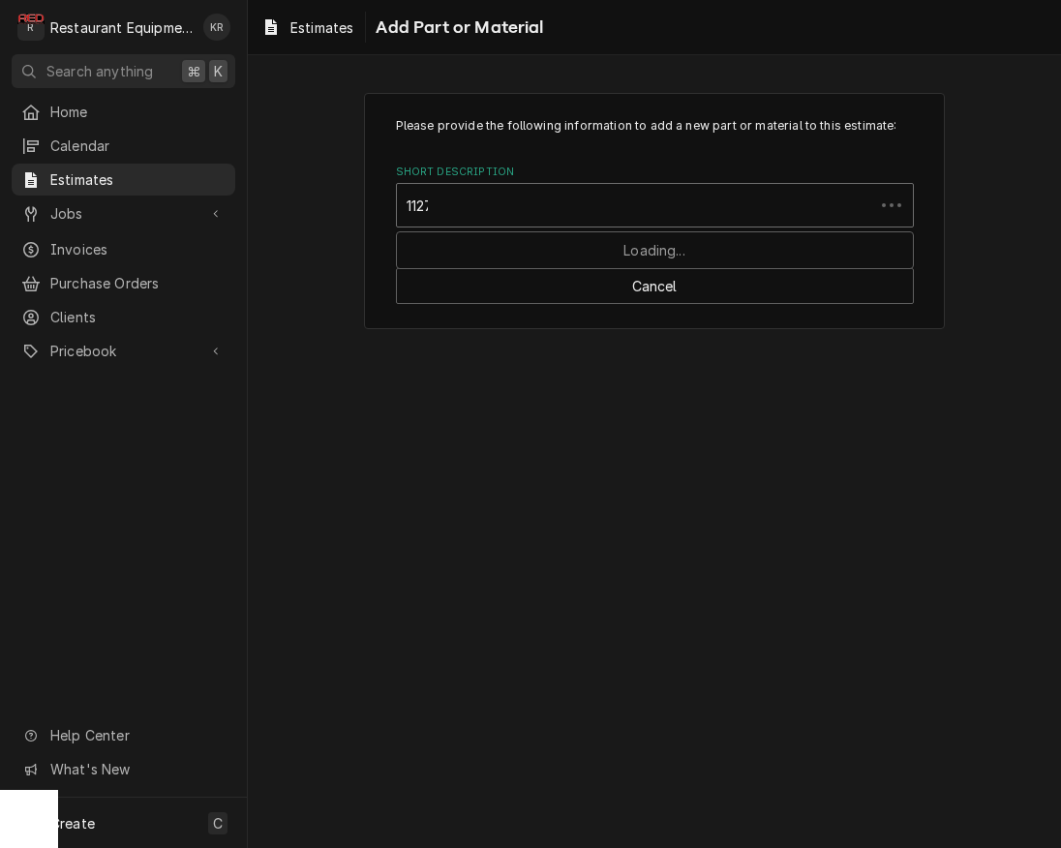
type input "11270"
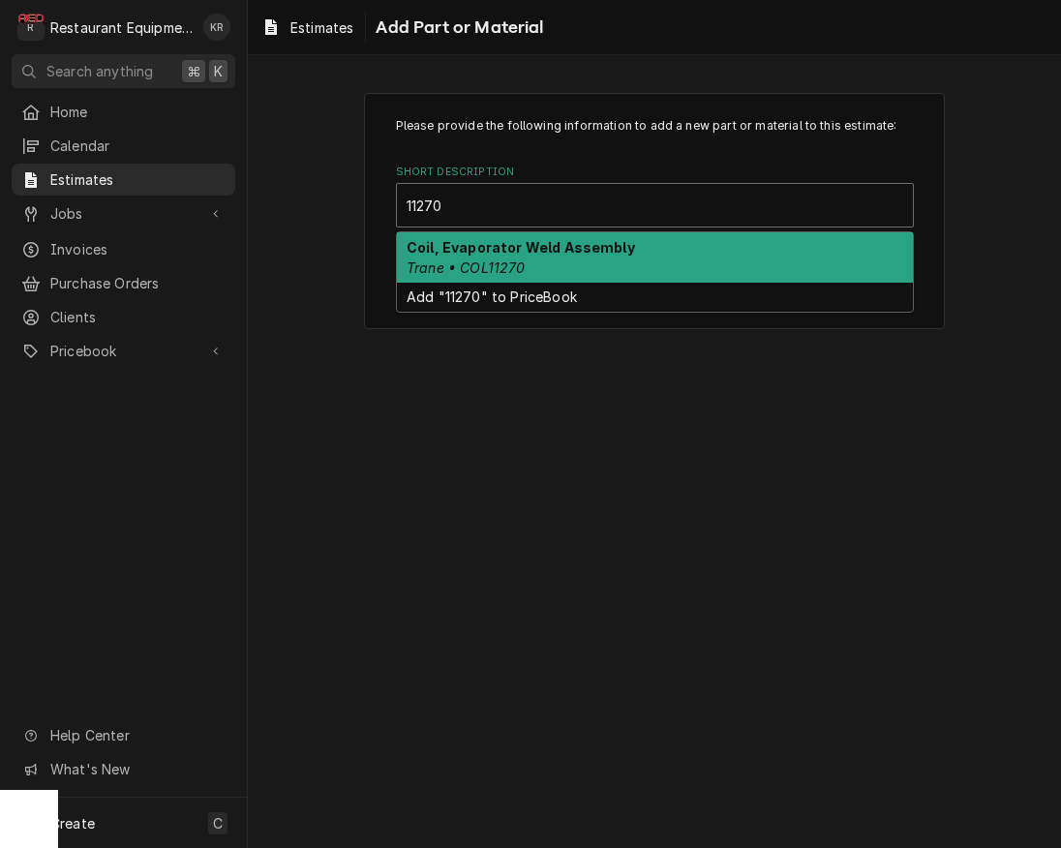
click at [449, 238] on div "Coil, Evaporator Weld Assembly Trane • COL11270" at bounding box center [655, 257] width 516 height 50
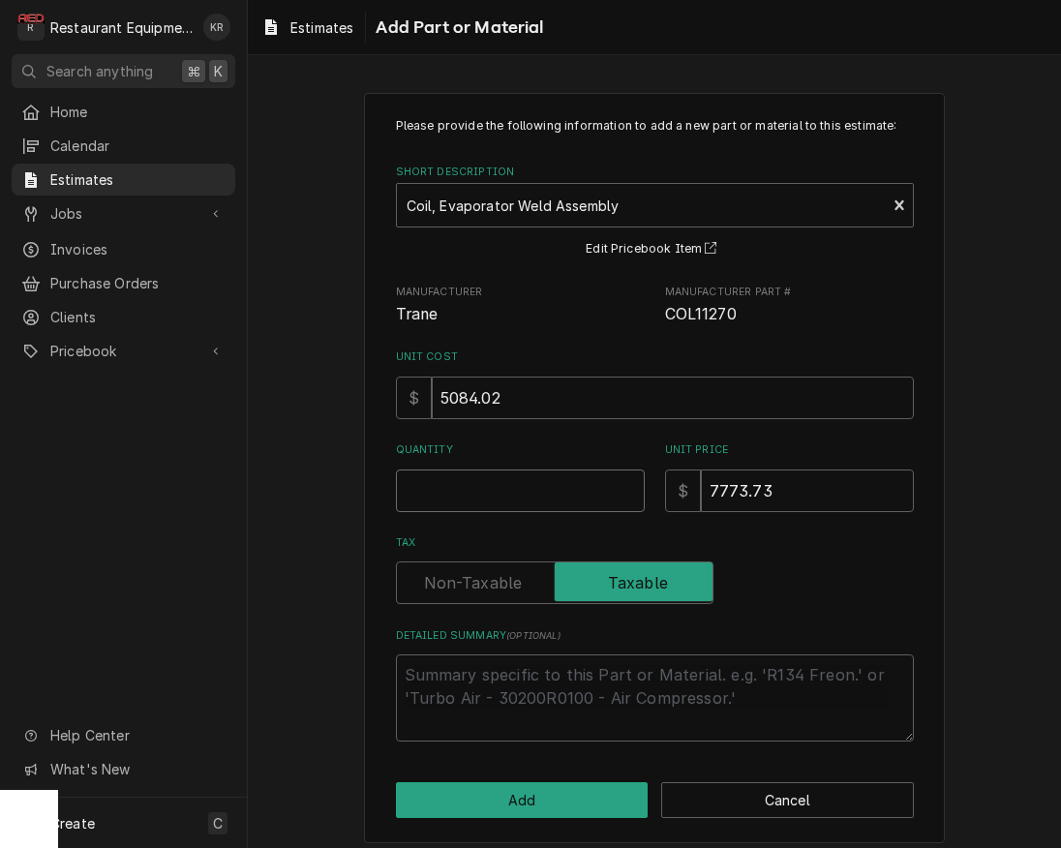
click at [457, 490] on input "Quantity" at bounding box center [520, 490] width 249 height 43
type textarea "x"
type input "1"
type textarea "x"
type input "1"
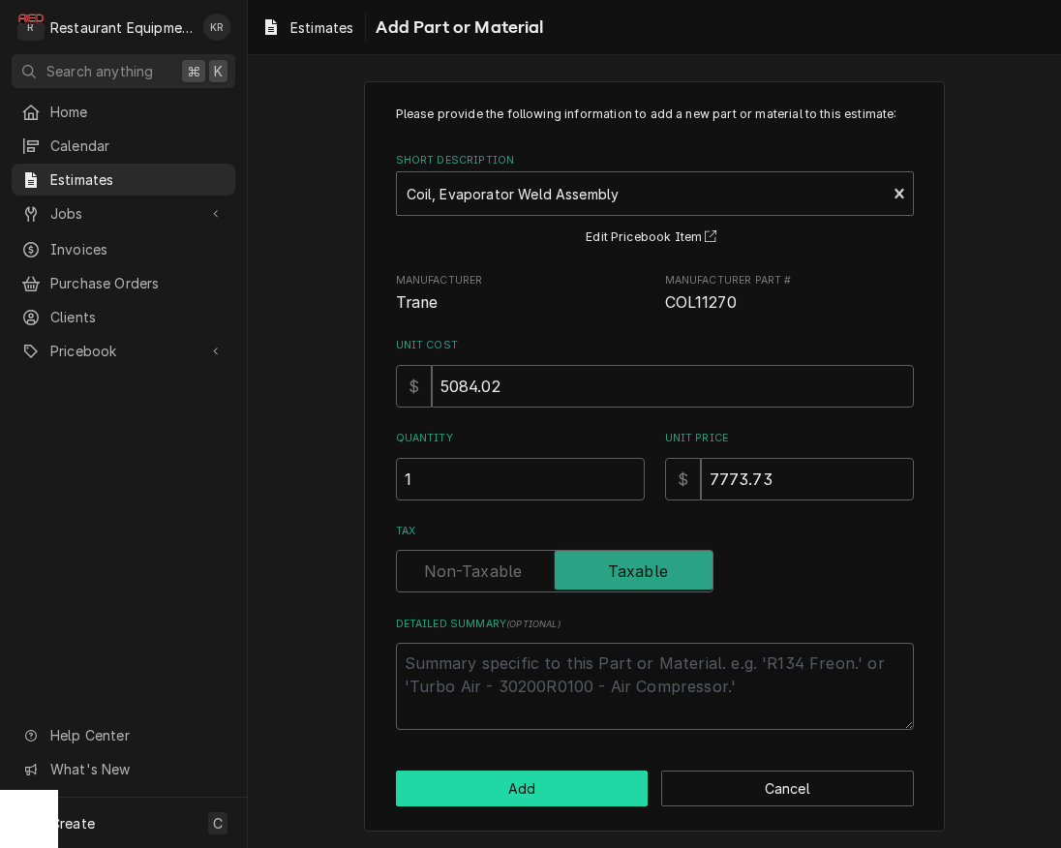
click at [537, 804] on button "Add" at bounding box center [522, 789] width 253 height 36
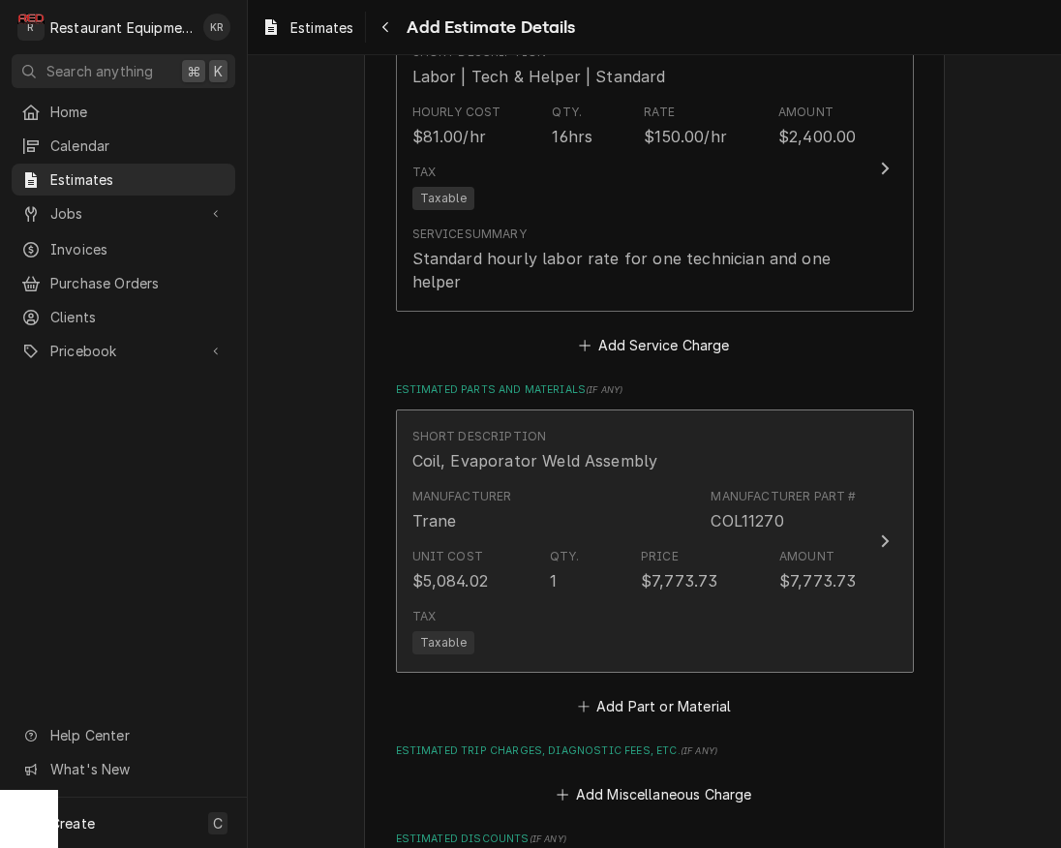
type textarea "x"
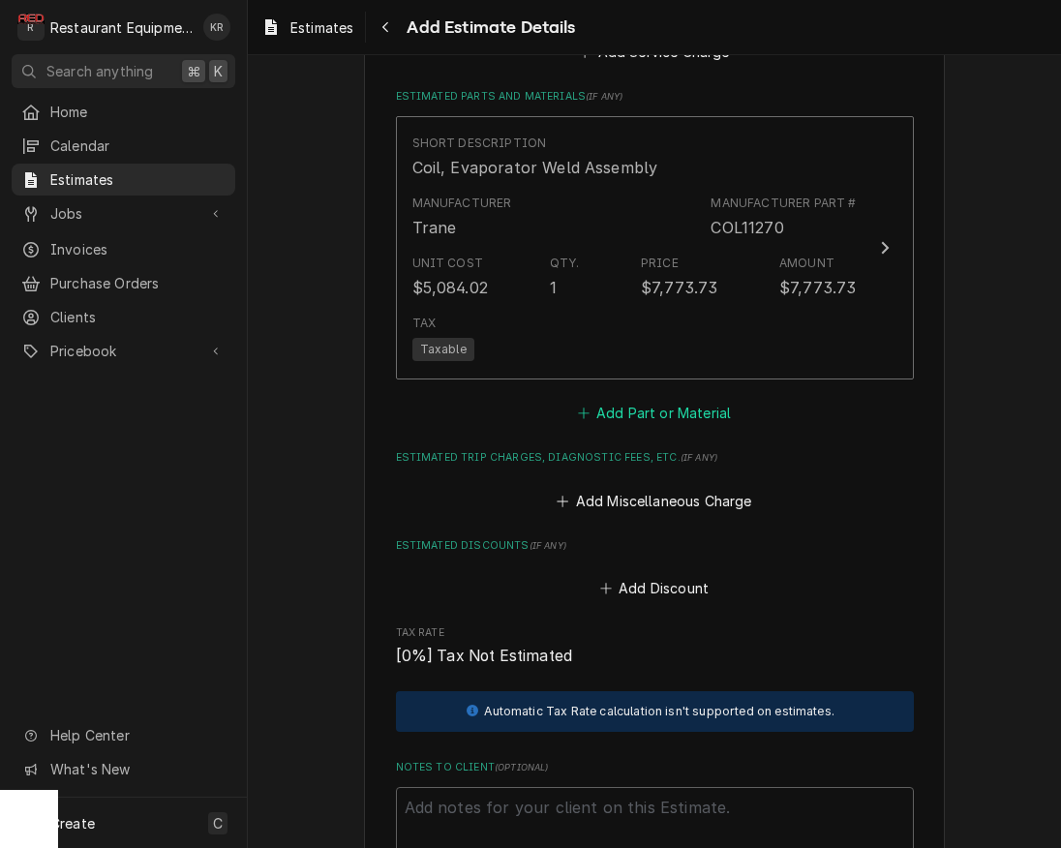
scroll to position [2622, 0]
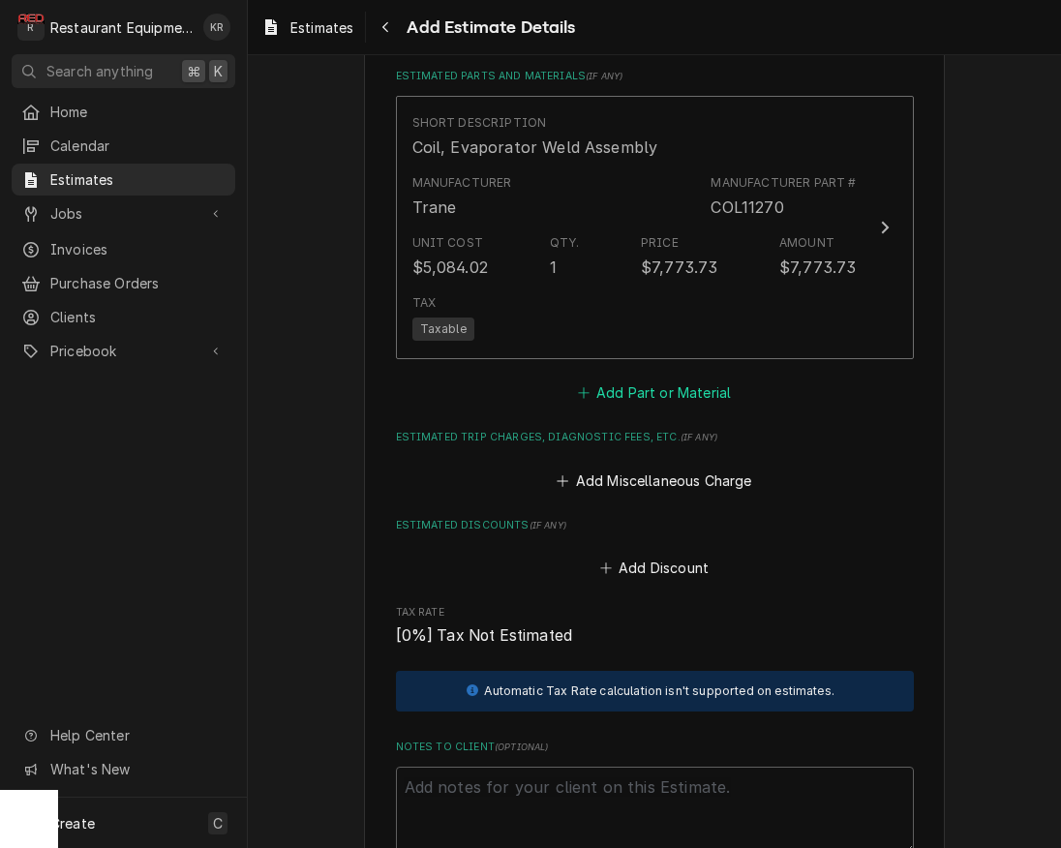
click at [652, 399] on button "Add Part or Material" at bounding box center [654, 392] width 160 height 27
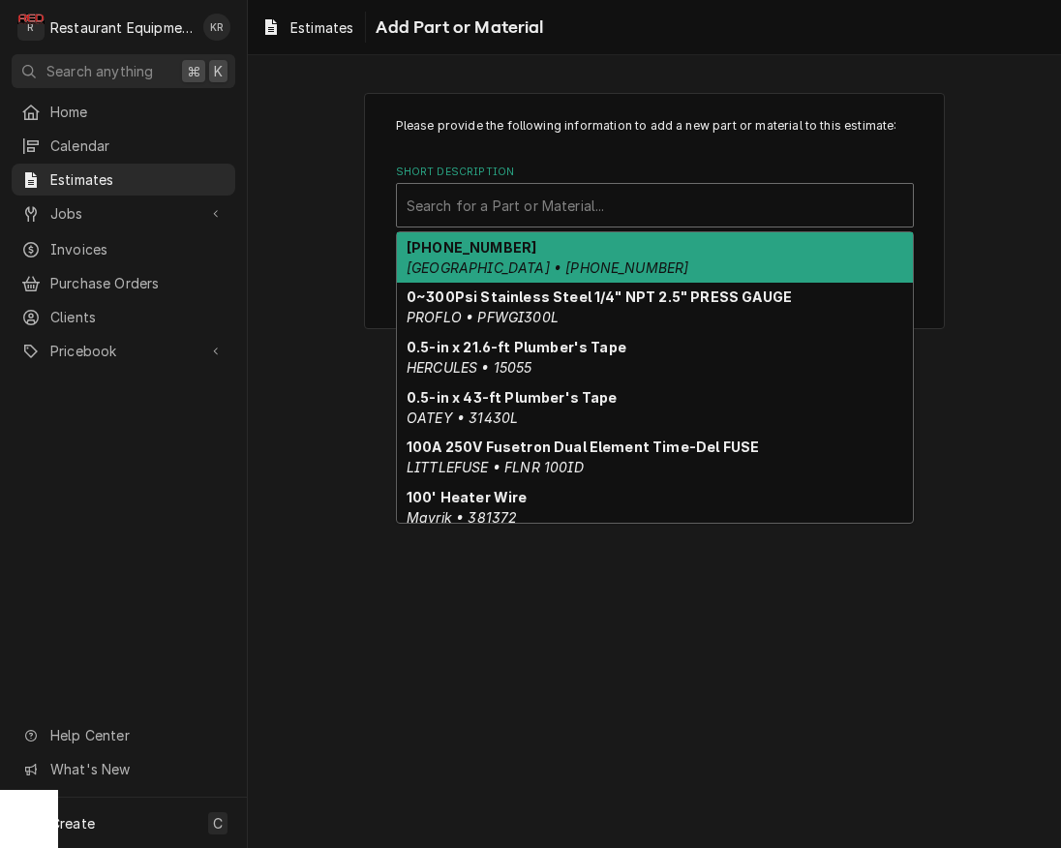
click at [492, 199] on div "Short Description" at bounding box center [655, 205] width 497 height 35
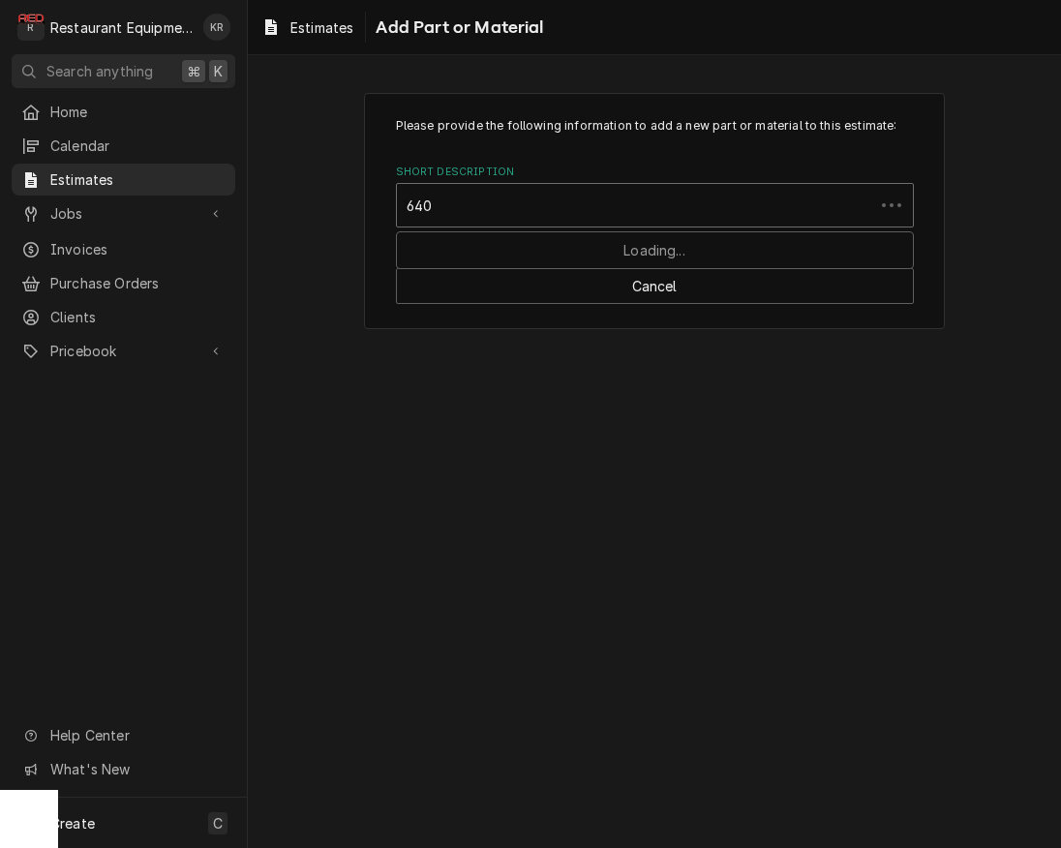
type input "6403"
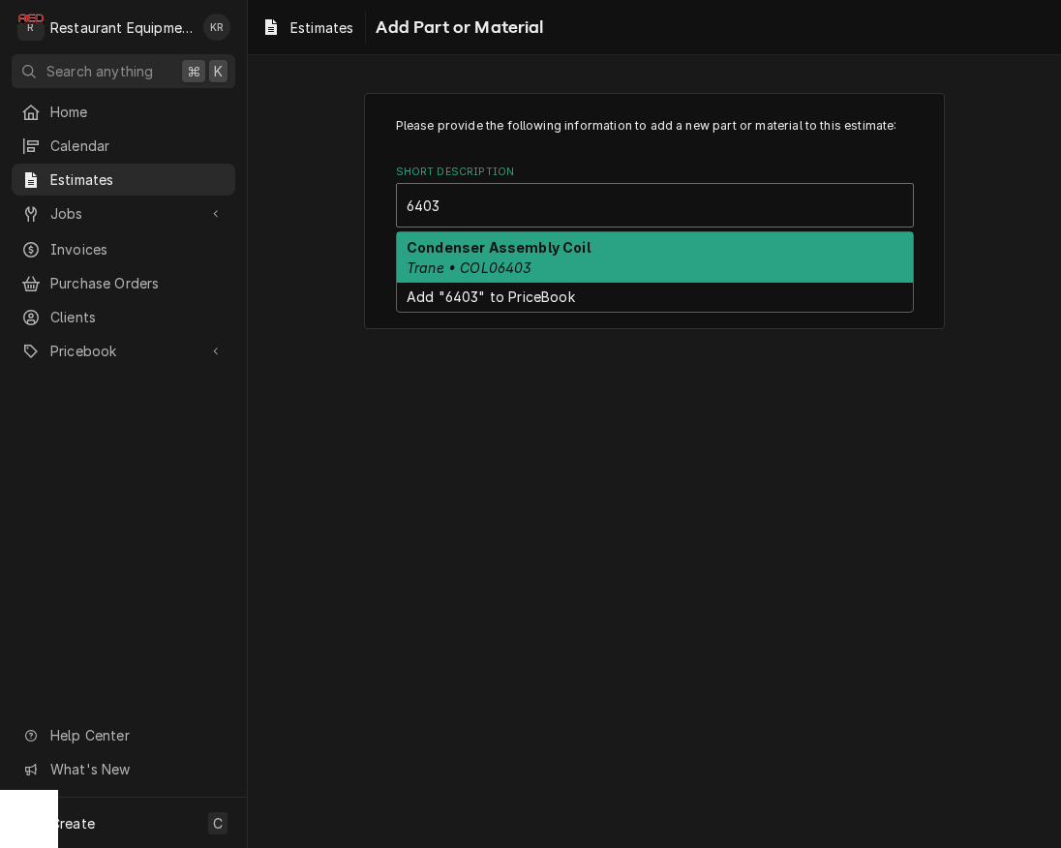
click at [497, 272] on em "Trane • COL06403" at bounding box center [470, 267] width 126 height 16
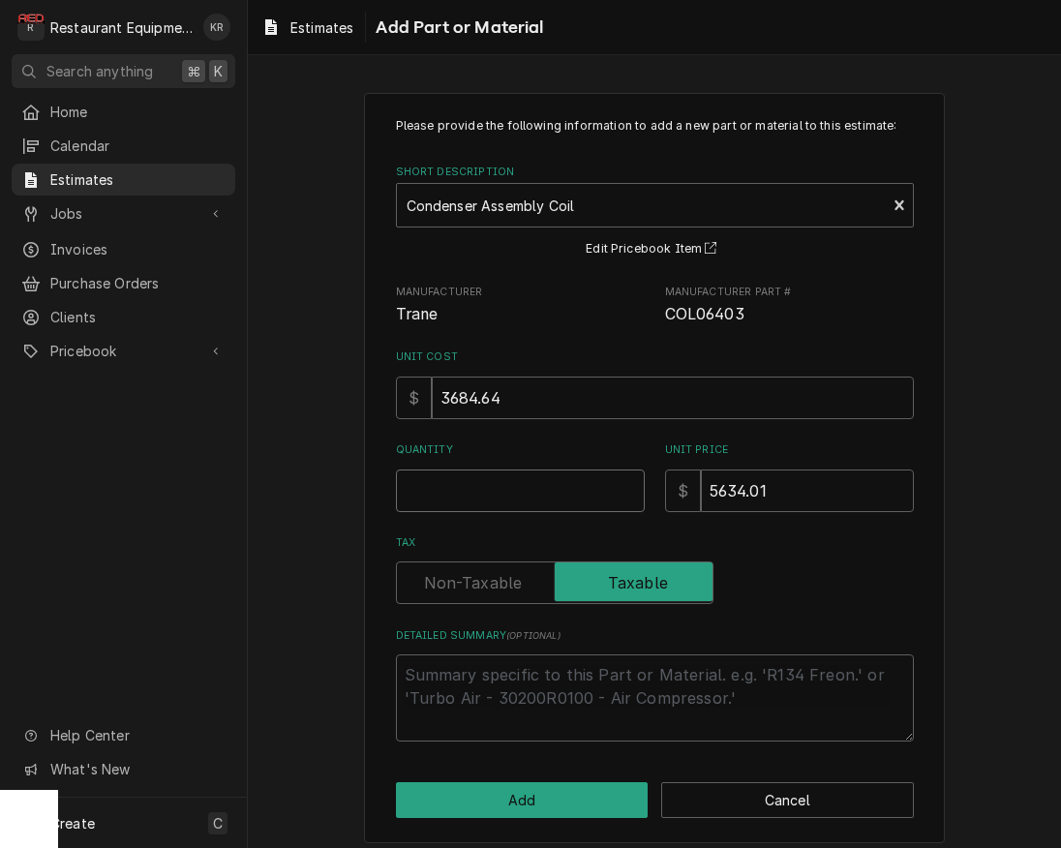
click at [451, 489] on input "Quantity" at bounding box center [520, 490] width 249 height 43
type textarea "x"
type input "1"
click at [501, 804] on button "Add" at bounding box center [522, 800] width 253 height 36
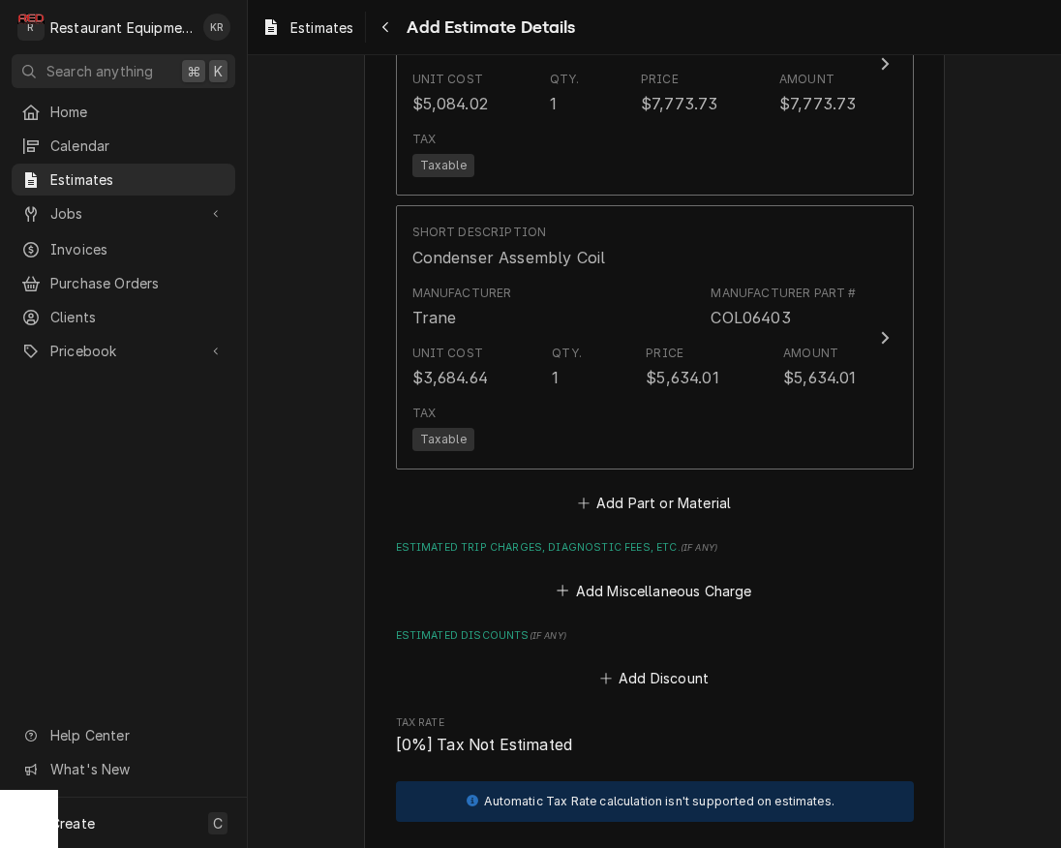
type textarea "x"
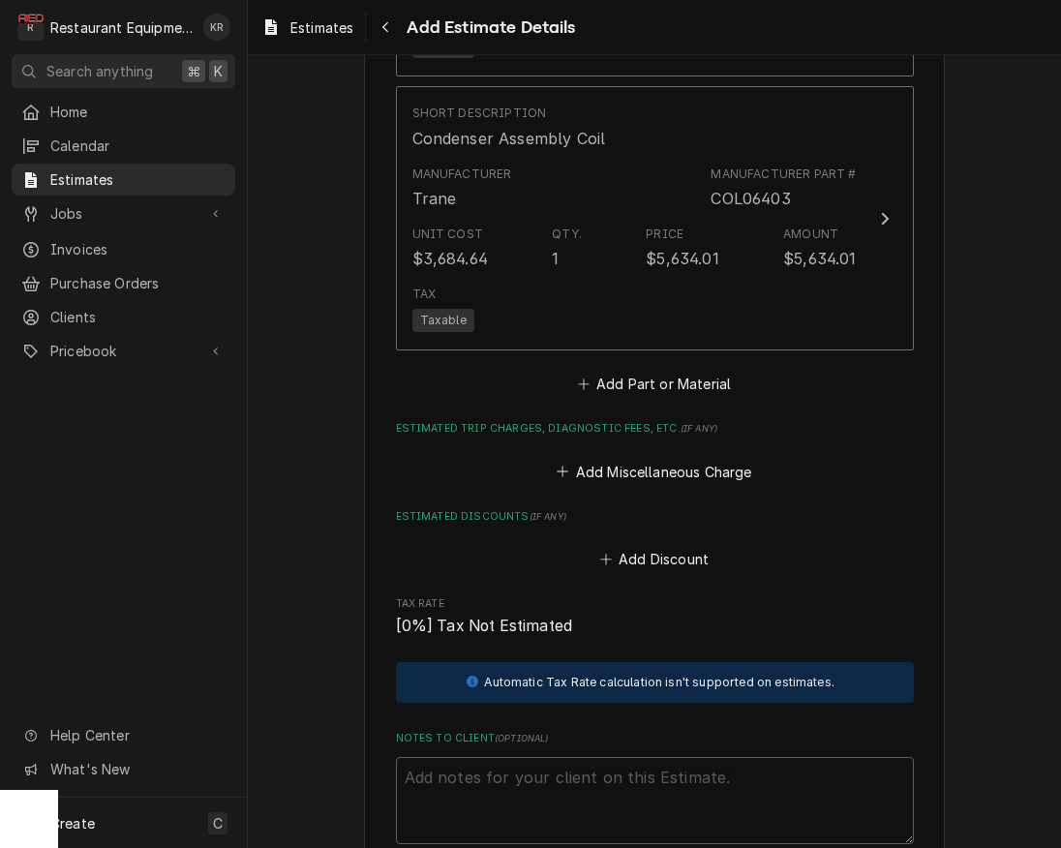
scroll to position [2914, 0]
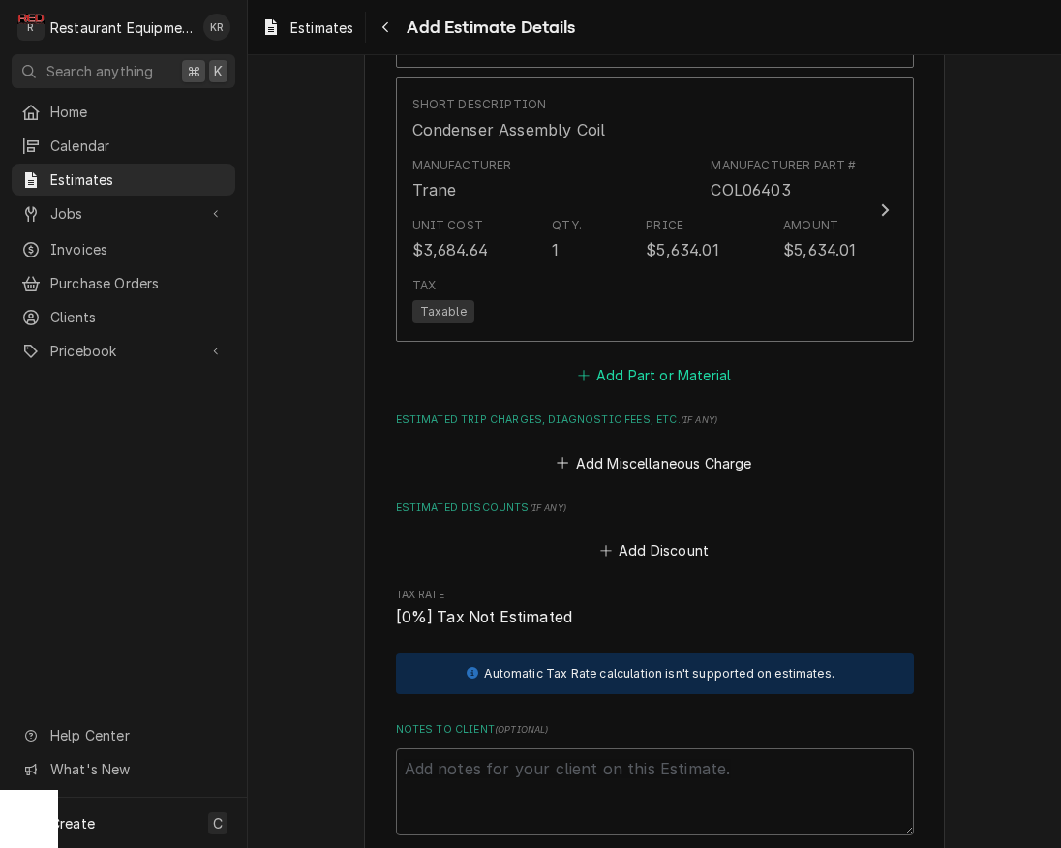
click at [645, 365] on button "Add Part or Material" at bounding box center [654, 375] width 160 height 27
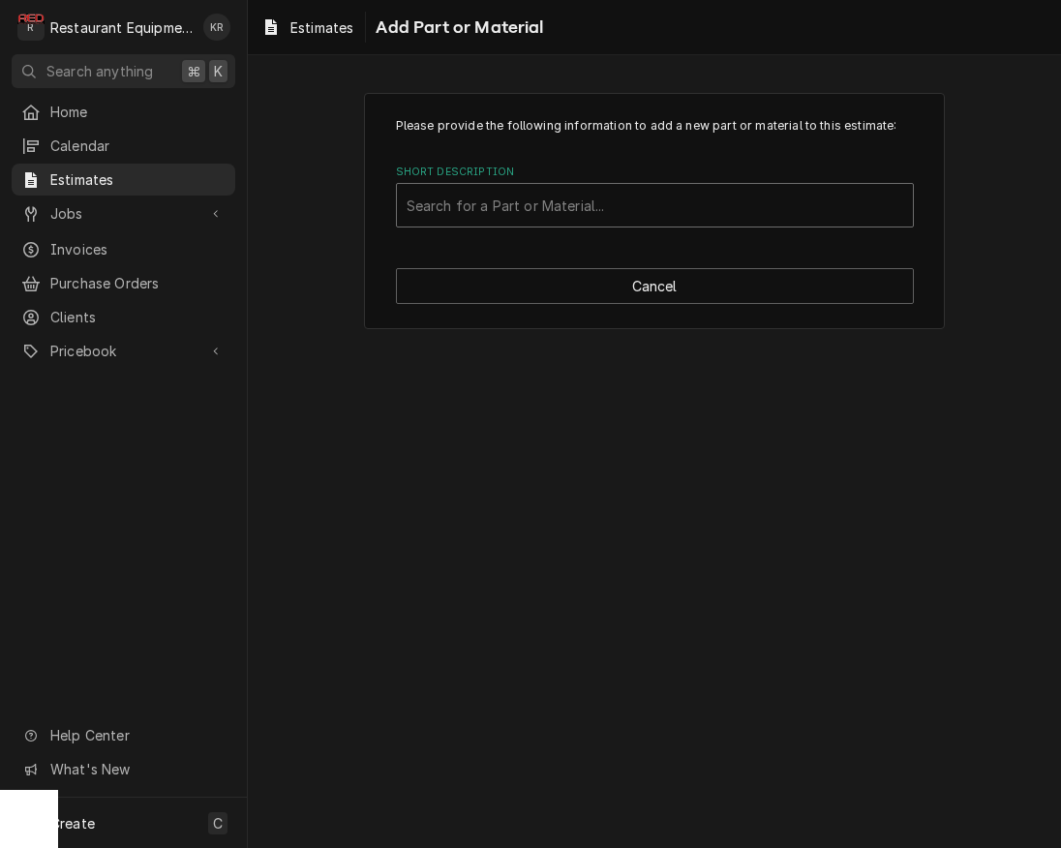
click at [499, 213] on div "Short Description" at bounding box center [655, 205] width 497 height 35
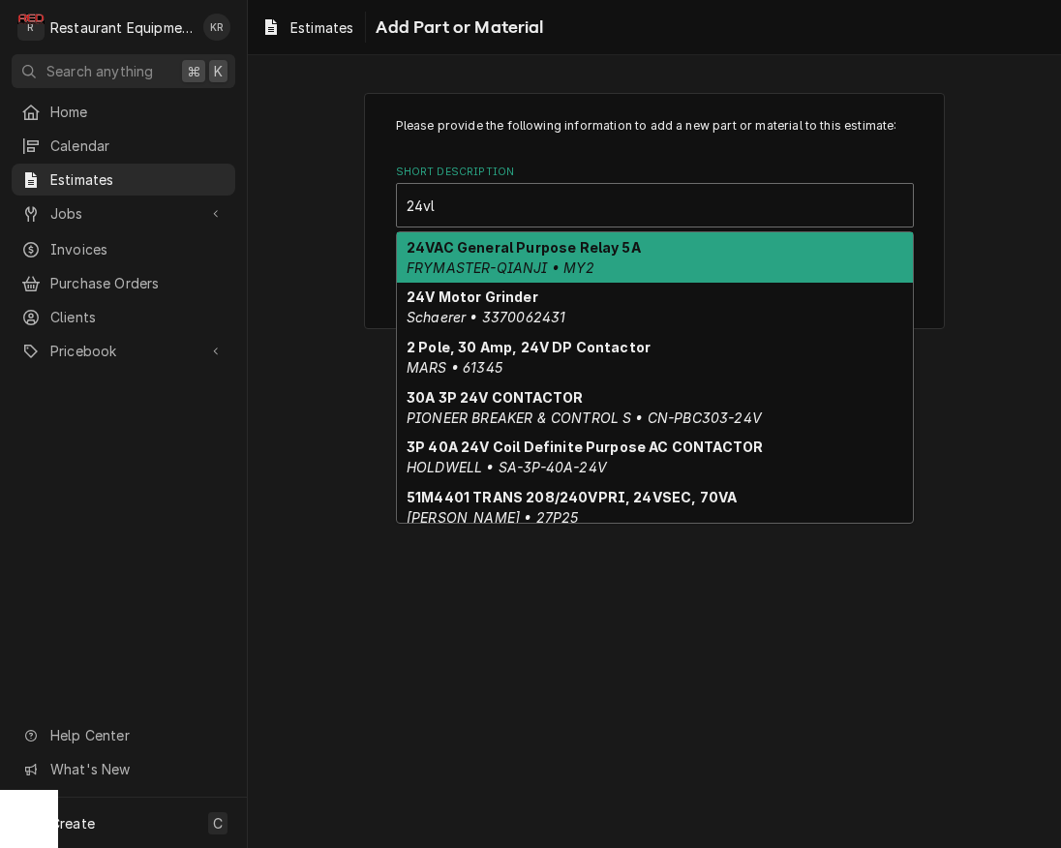
type input "24vla"
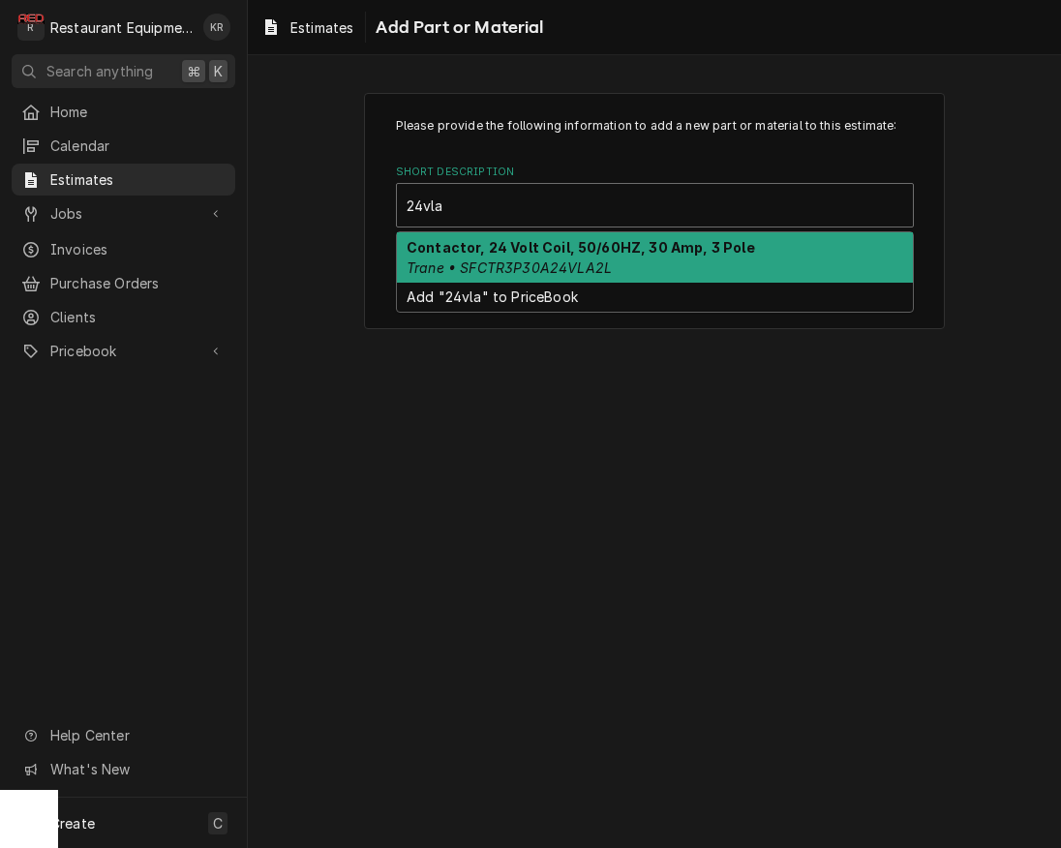
click at [467, 255] on strong "Contactor, 24 Volt Coil, 50/60HZ, 30 Amp, 3 Pole" at bounding box center [581, 247] width 348 height 16
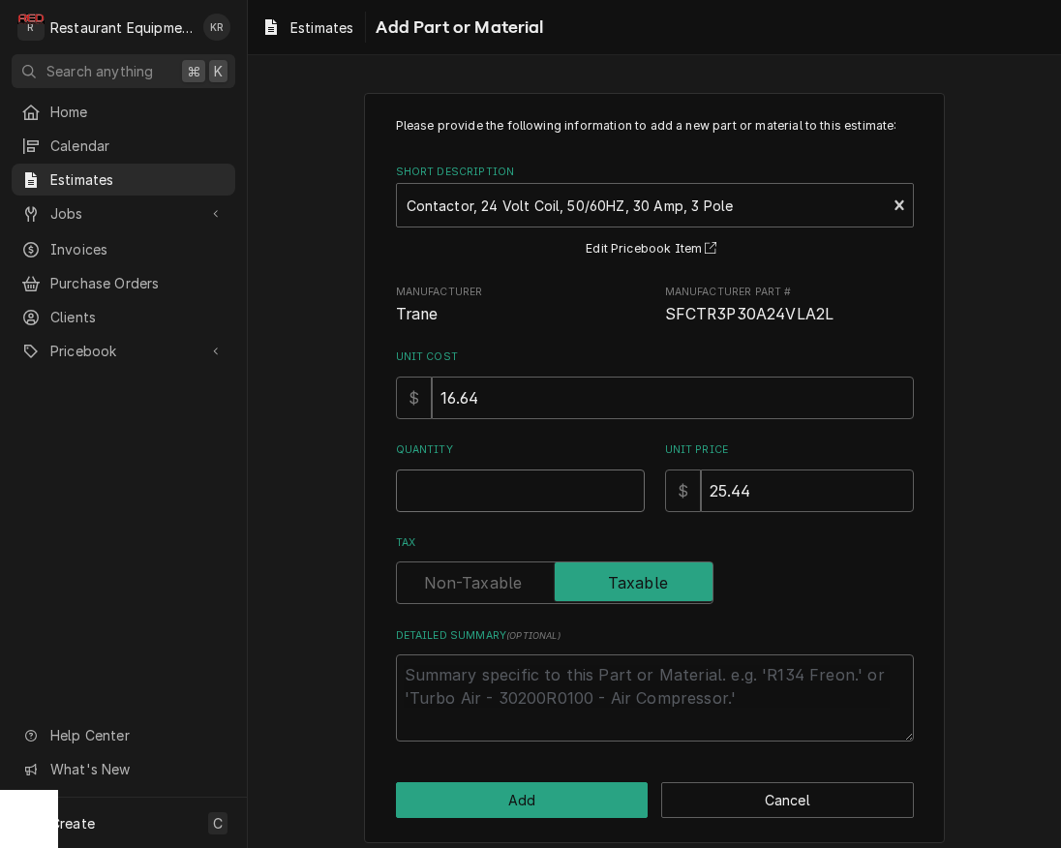
click at [447, 494] on input "Quantity" at bounding box center [520, 490] width 249 height 43
type textarea "x"
type input "2"
type textarea "x"
type input "2"
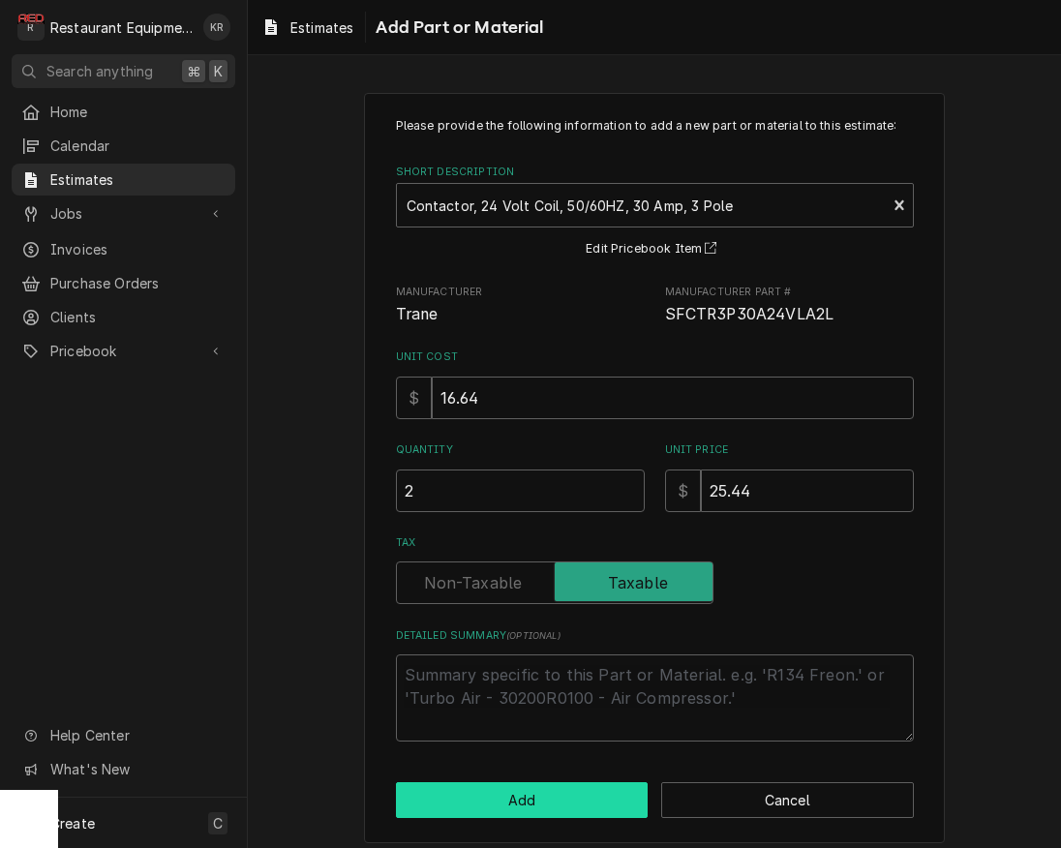
click at [498, 799] on button "Add" at bounding box center [522, 800] width 253 height 36
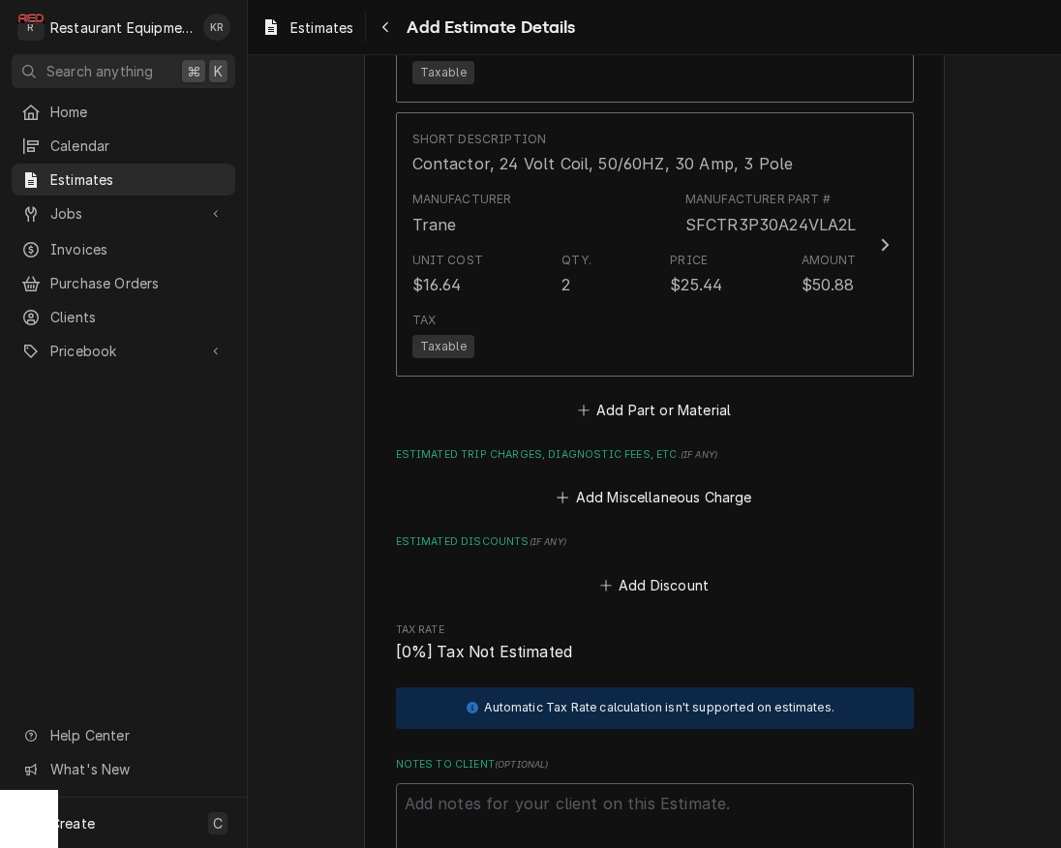
type textarea "x"
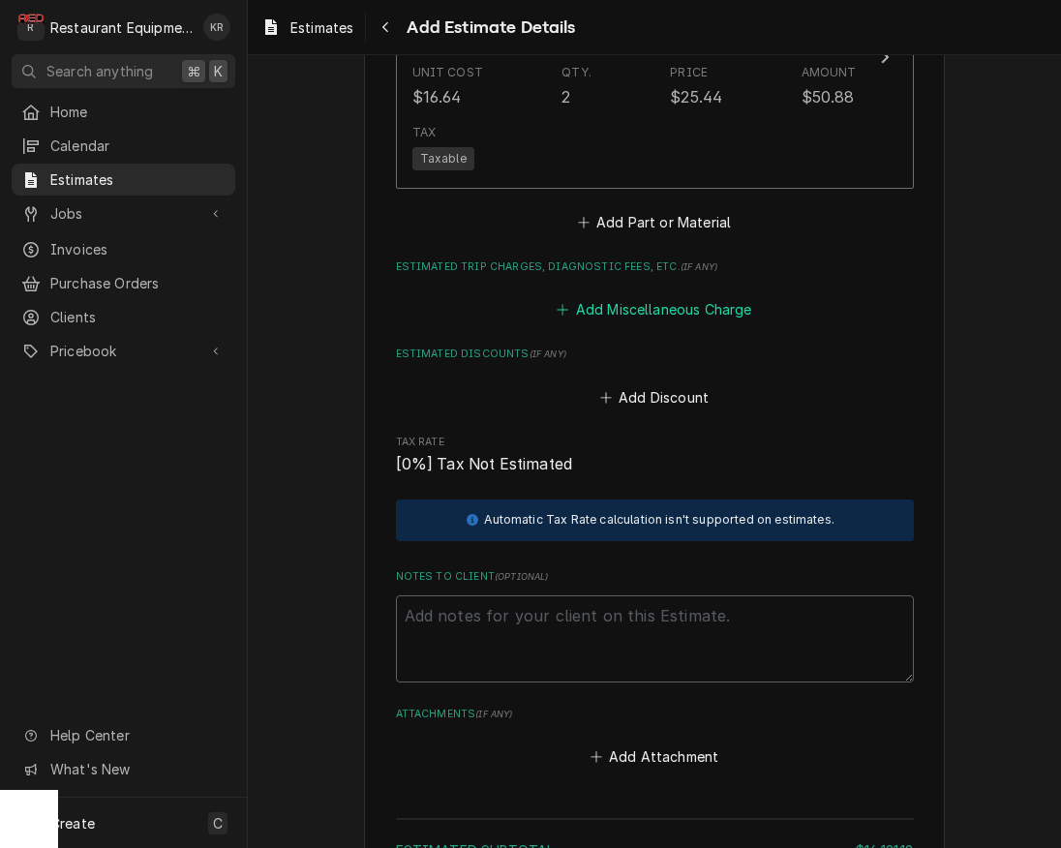
scroll to position [3344, 0]
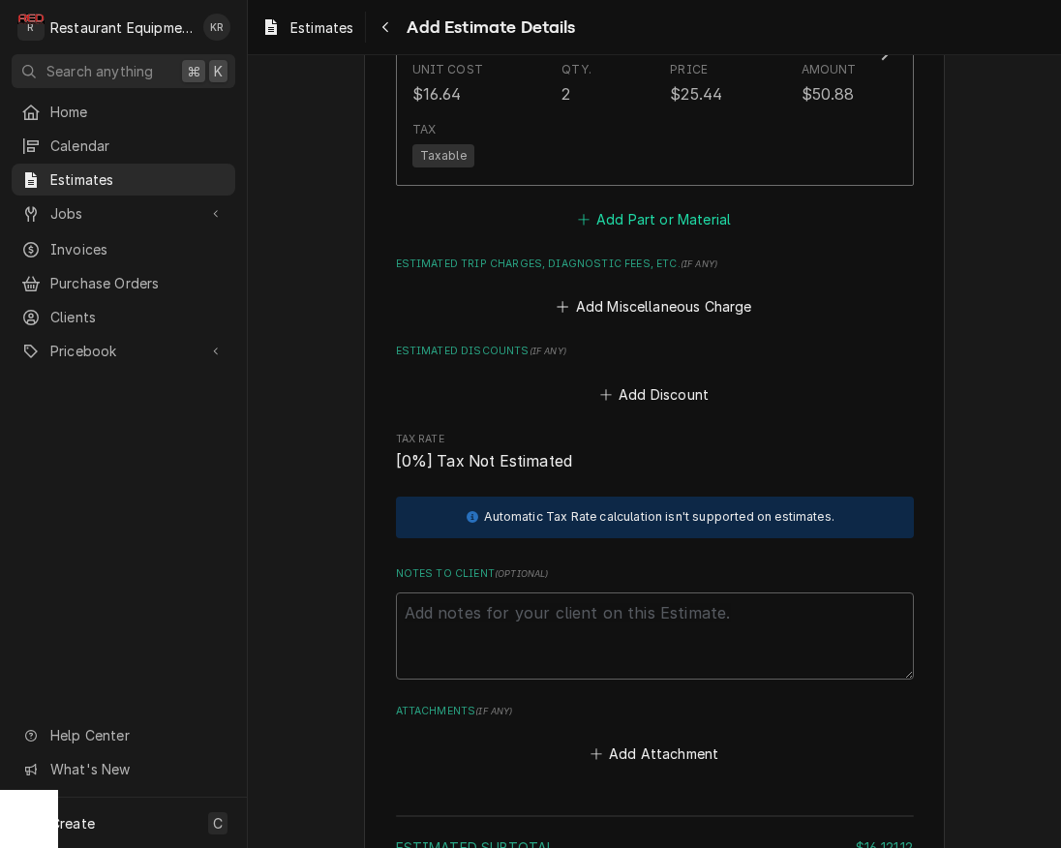
click at [675, 209] on button "Add Part or Material" at bounding box center [654, 218] width 160 height 27
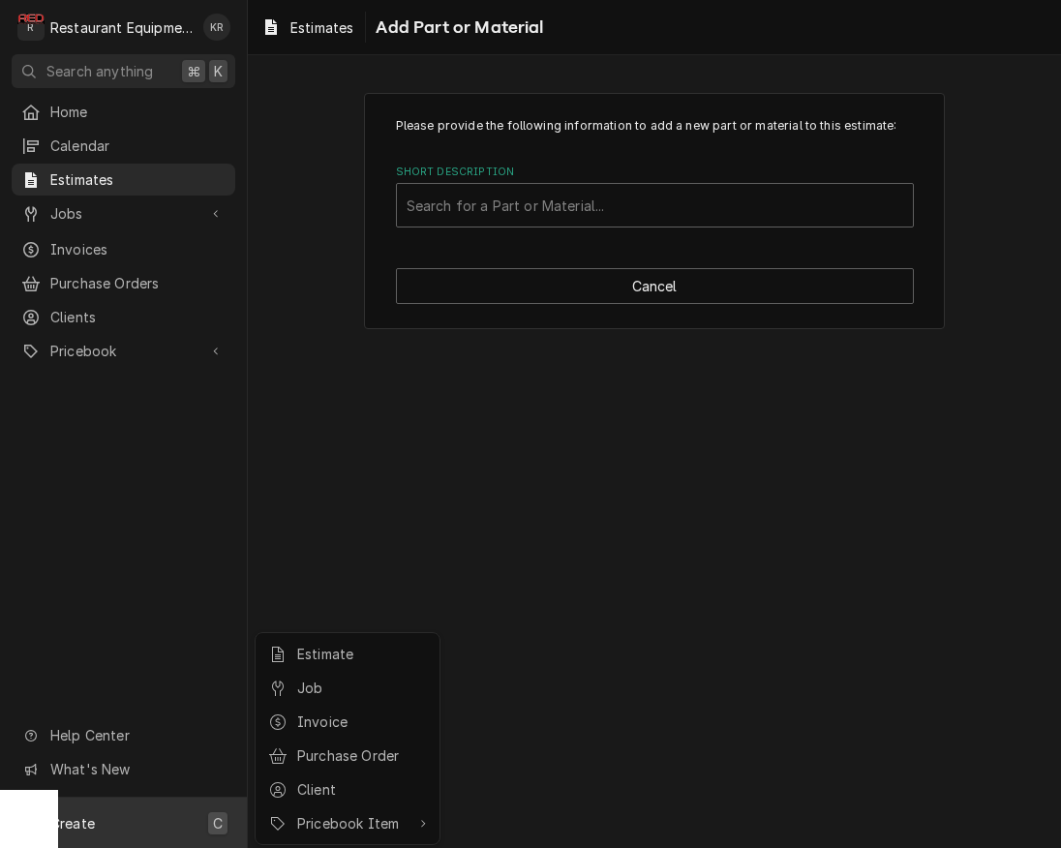
click at [653, 211] on html "R Restaurant Equipment Diagnostics KR Search anything ⌘ K Home Calendar Estimat…" at bounding box center [530, 424] width 1061 height 848
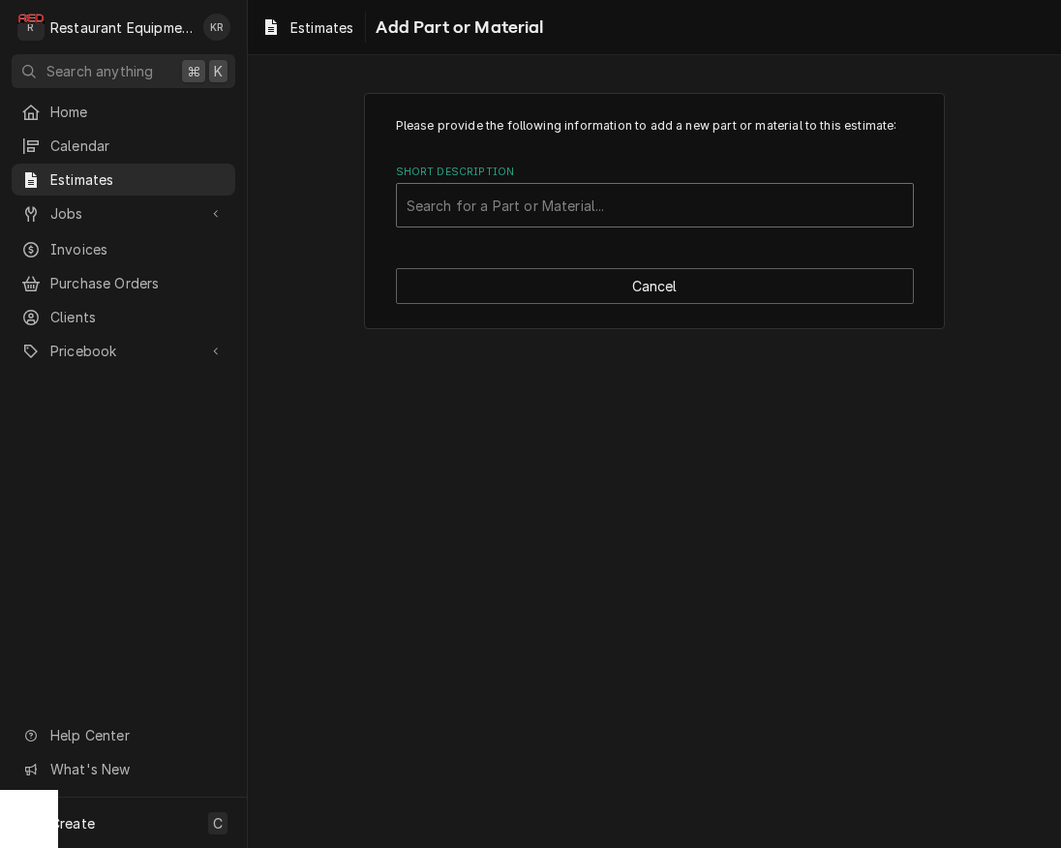
drag, startPoint x: 538, startPoint y: 216, endPoint x: 479, endPoint y: 214, distance: 59.1
click at [480, 215] on html "R Restaurant Equipment Diagnostics KR Search anything ⌘ K Home Calendar Estimat…" at bounding box center [530, 424] width 1061 height 848
click at [470, 209] on div "Short Description" at bounding box center [655, 205] width 497 height 35
type input "c163s"
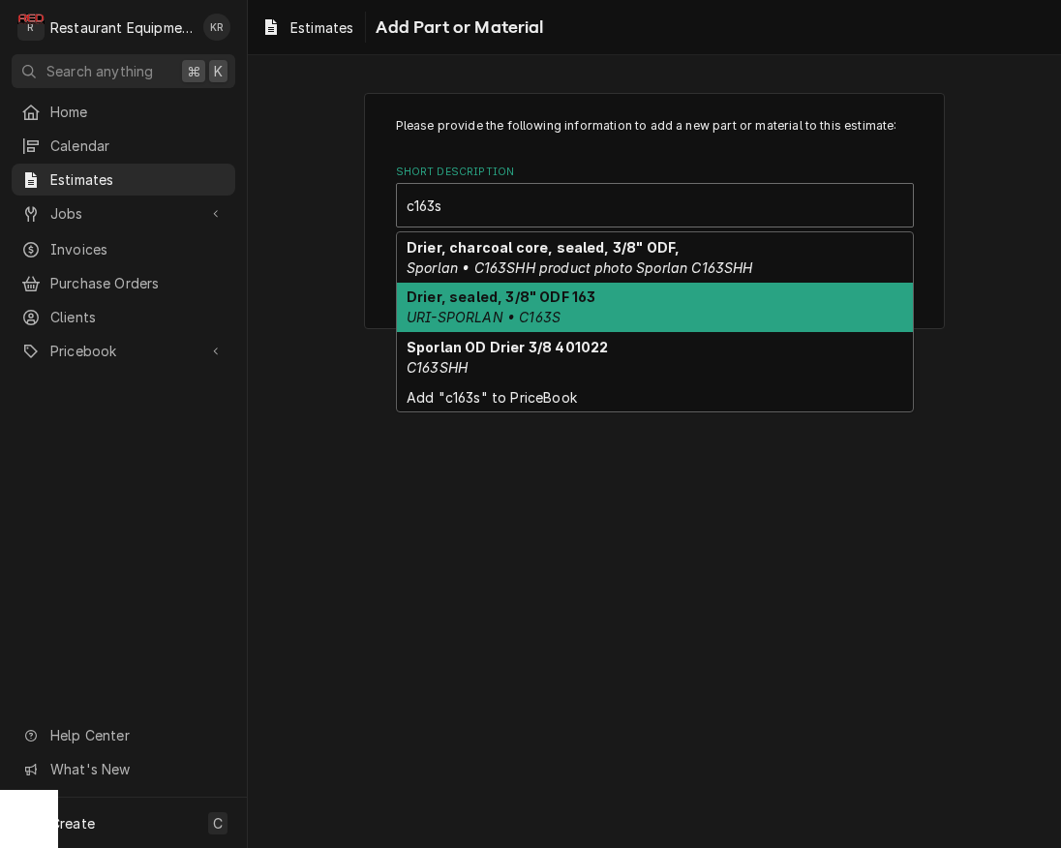
click at [483, 301] on strong "Drier, sealed, 3/8" ODF 163" at bounding box center [501, 296] width 189 height 16
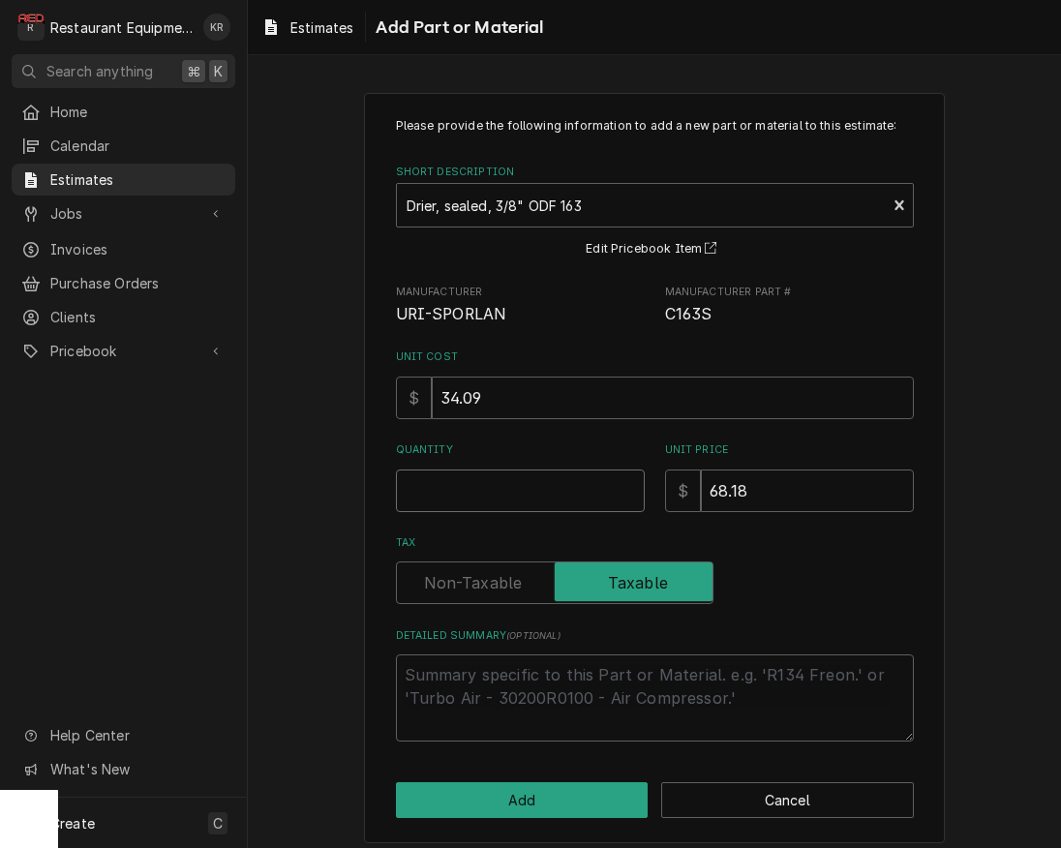
click at [451, 501] on input "Quantity" at bounding box center [520, 490] width 249 height 43
type textarea "x"
type input "2"
type textarea "x"
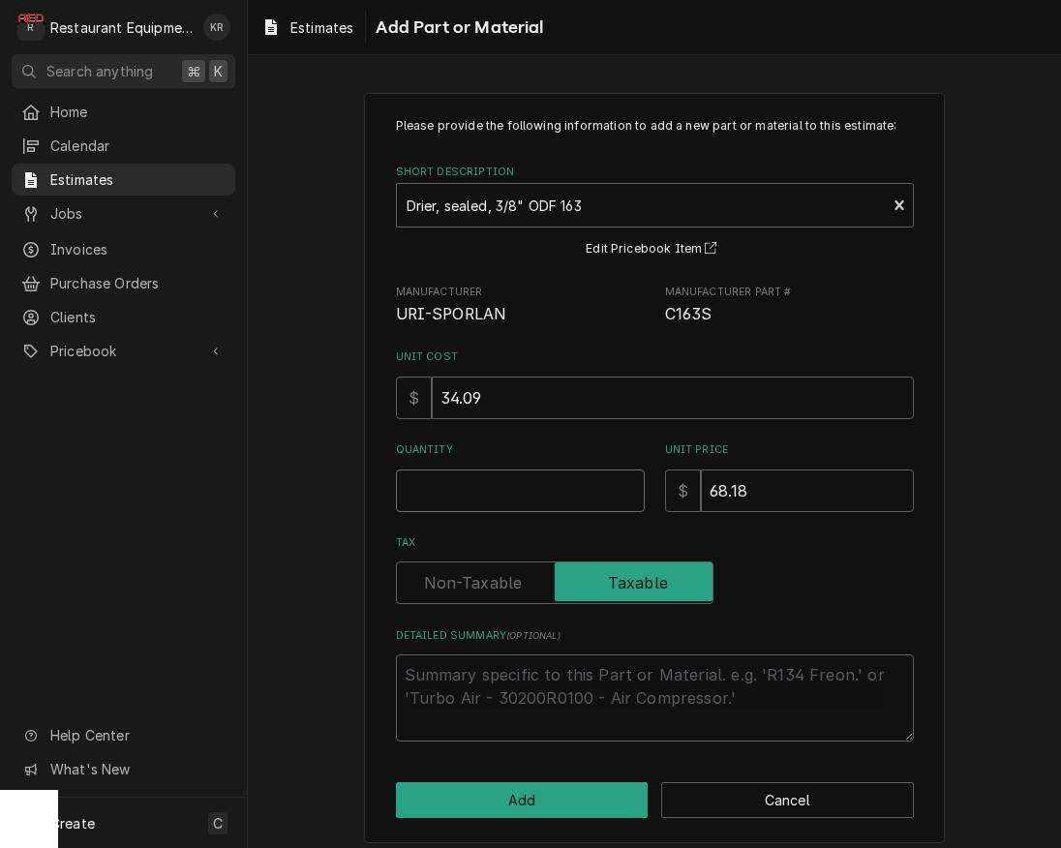
type input "1"
type textarea "x"
type input "1"
click at [508, 790] on button "Add" at bounding box center [522, 800] width 253 height 36
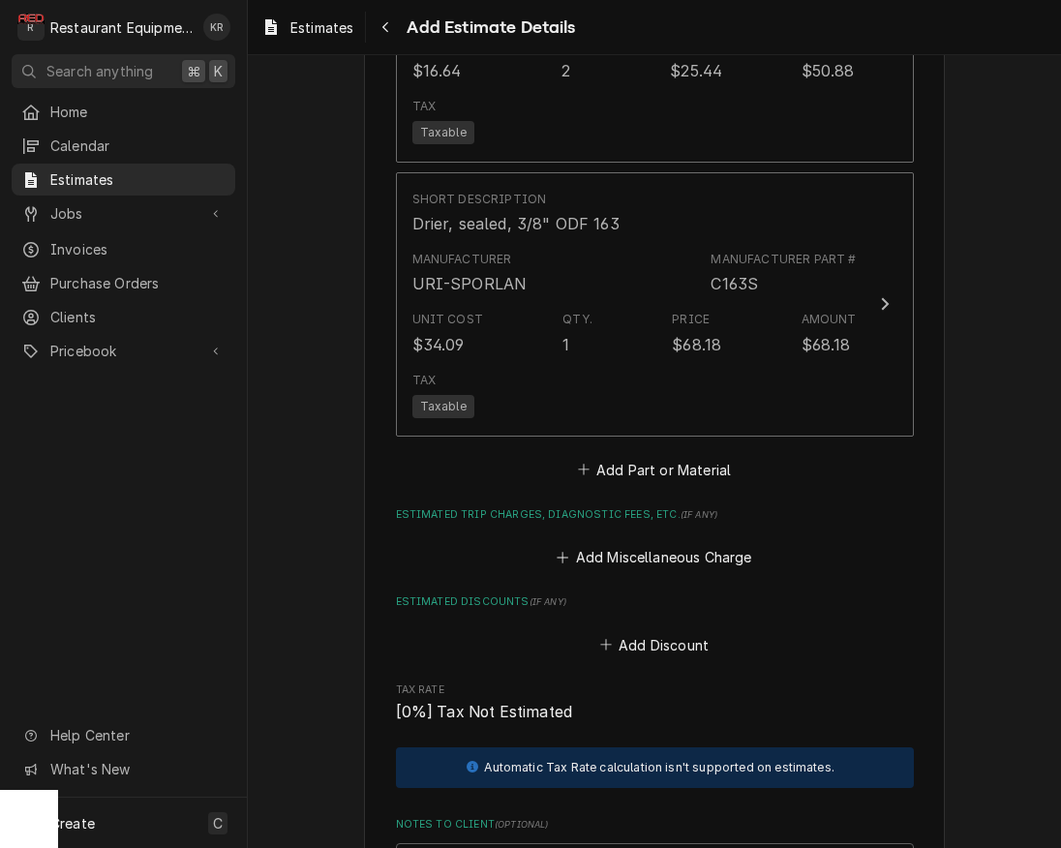
type textarea "x"
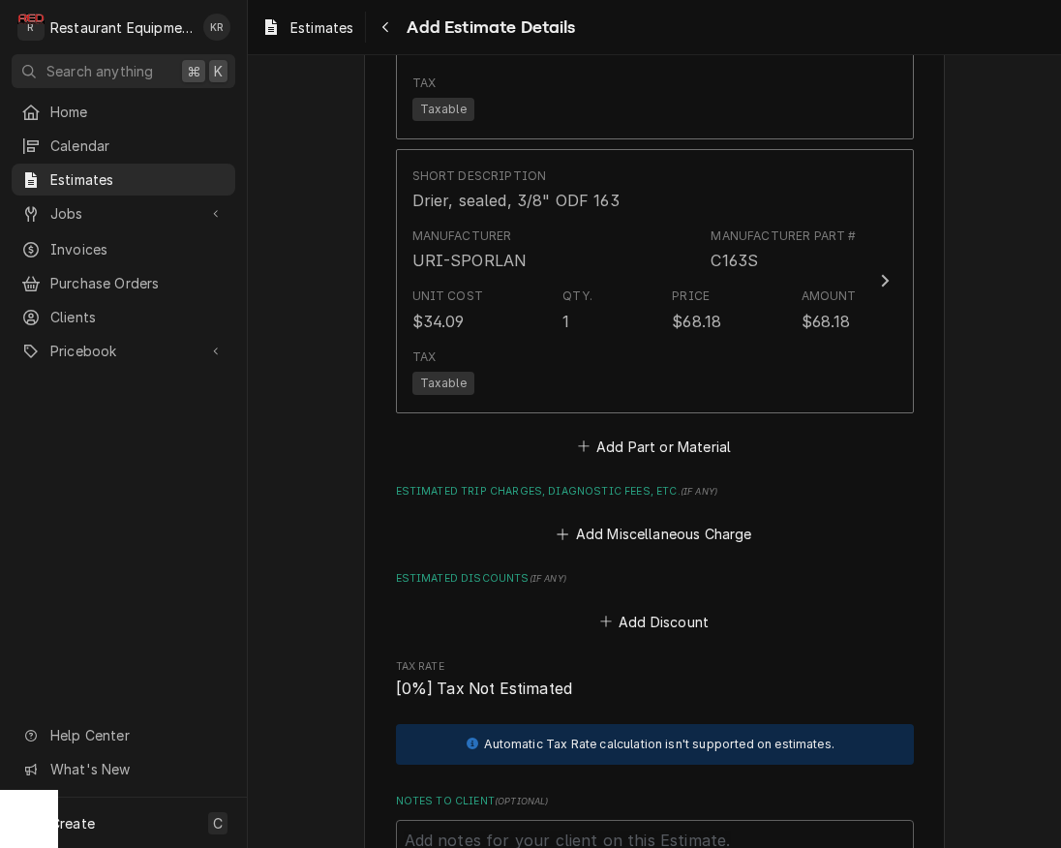
scroll to position [3389, 0]
click at [689, 436] on button "Add Part or Material" at bounding box center [654, 447] width 160 height 27
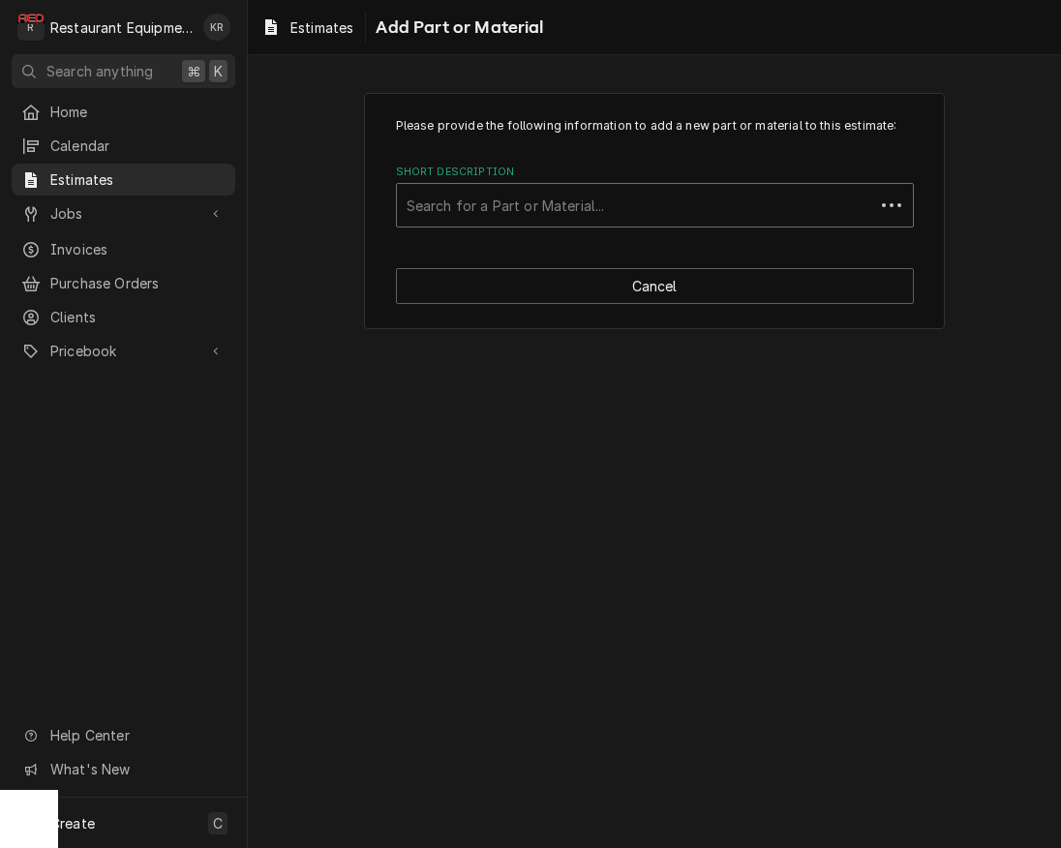
click at [492, 209] on div "Short Description" at bounding box center [636, 205] width 458 height 35
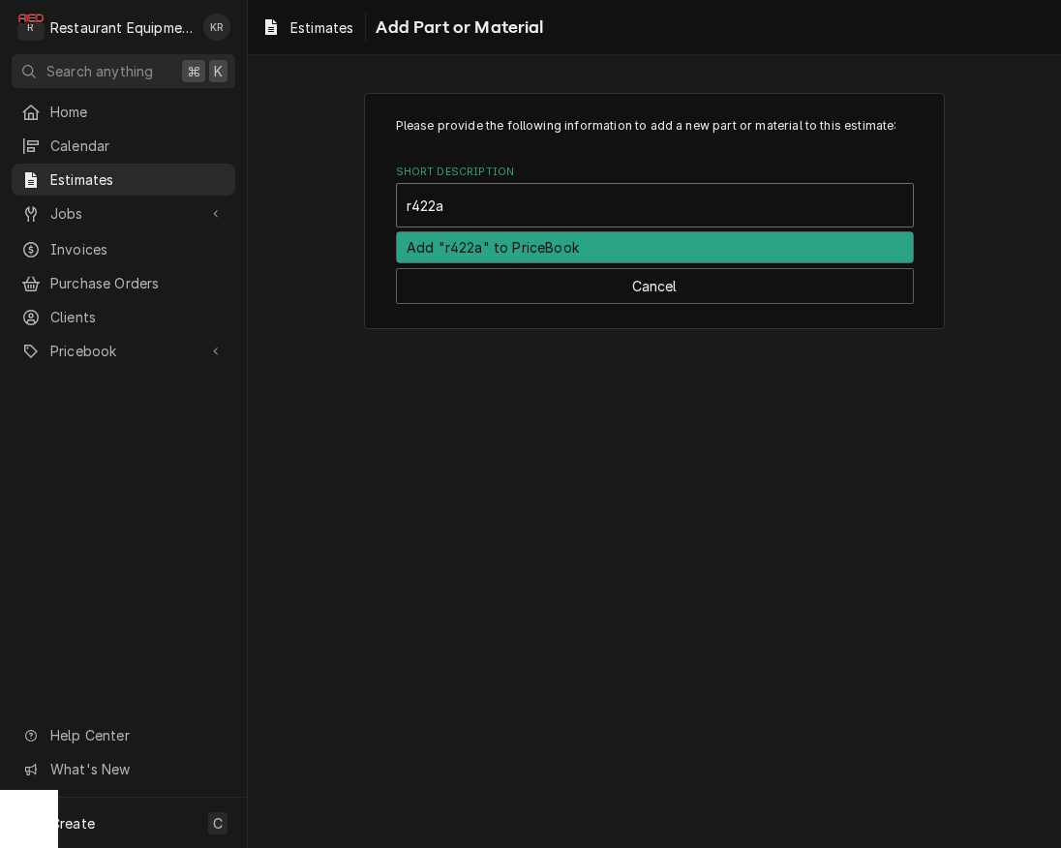
type input "r422"
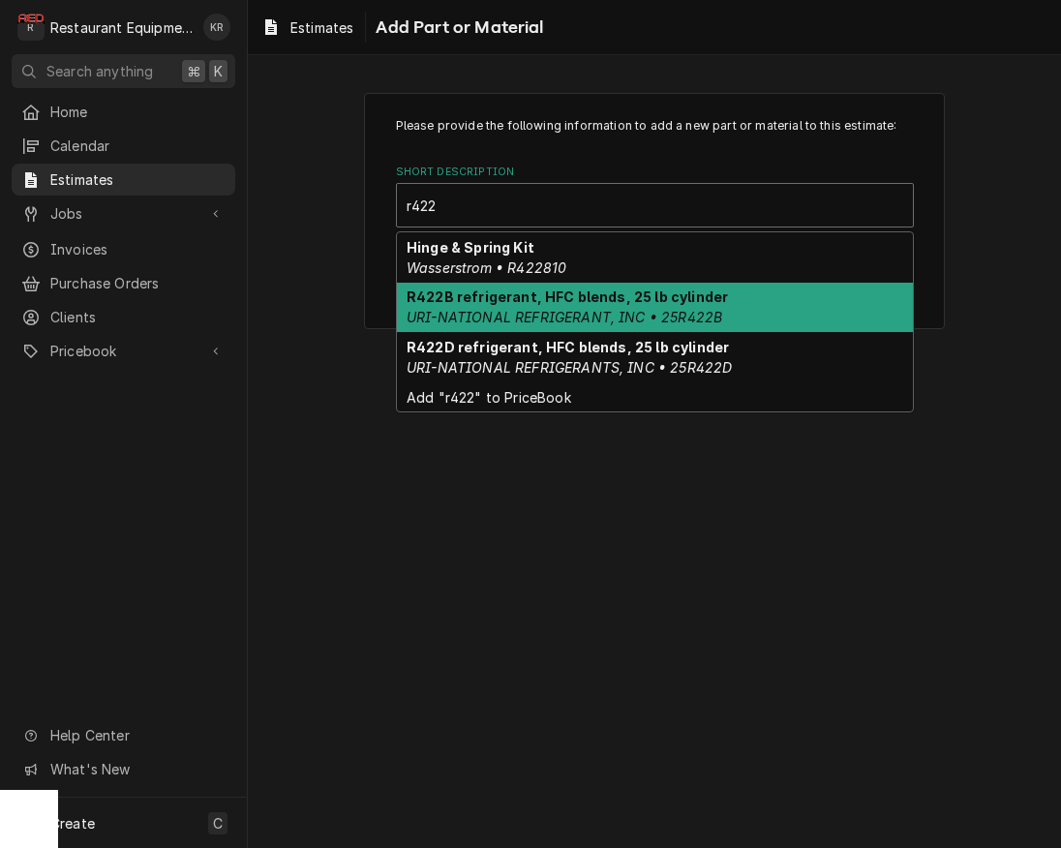
click at [503, 292] on strong "R422B refrigerant, HFC blends, 25 lb cylinder" at bounding box center [567, 296] width 321 height 16
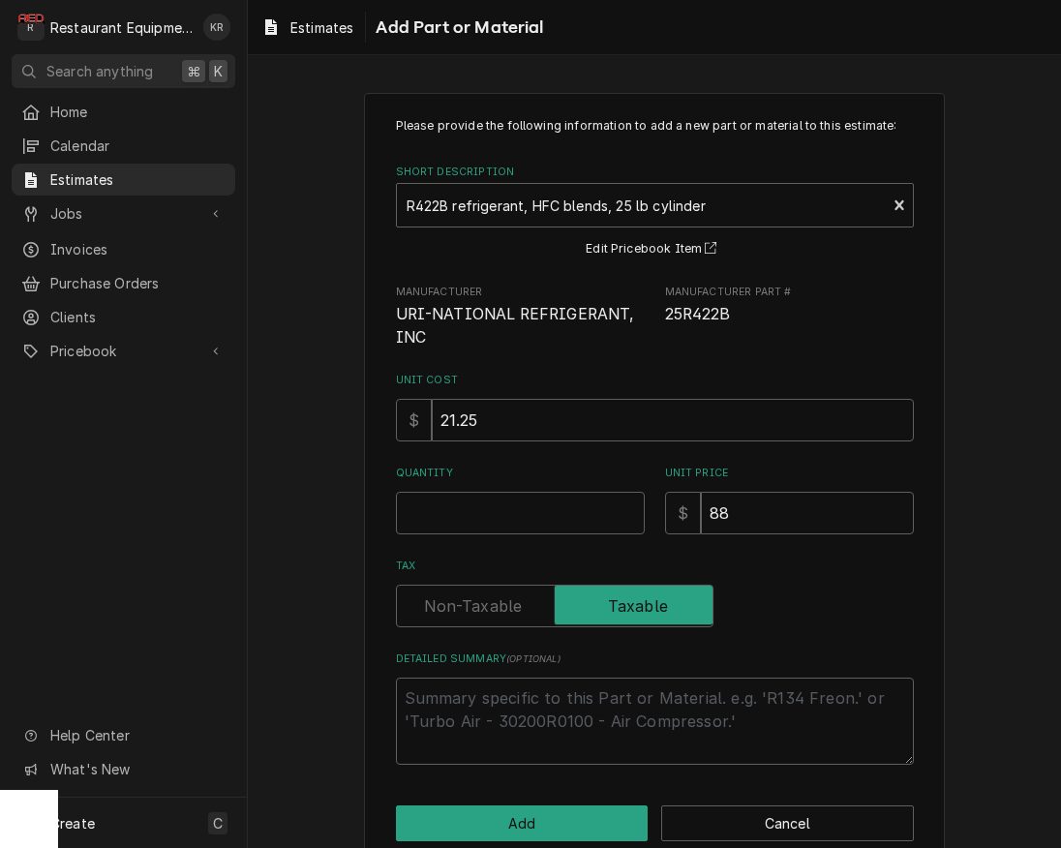
click at [450, 492] on div "Quantity" at bounding box center [520, 500] width 249 height 69
click at [453, 499] on input "Quantity" at bounding box center [520, 513] width 249 height 43
type textarea "x"
type input "2"
type textarea "x"
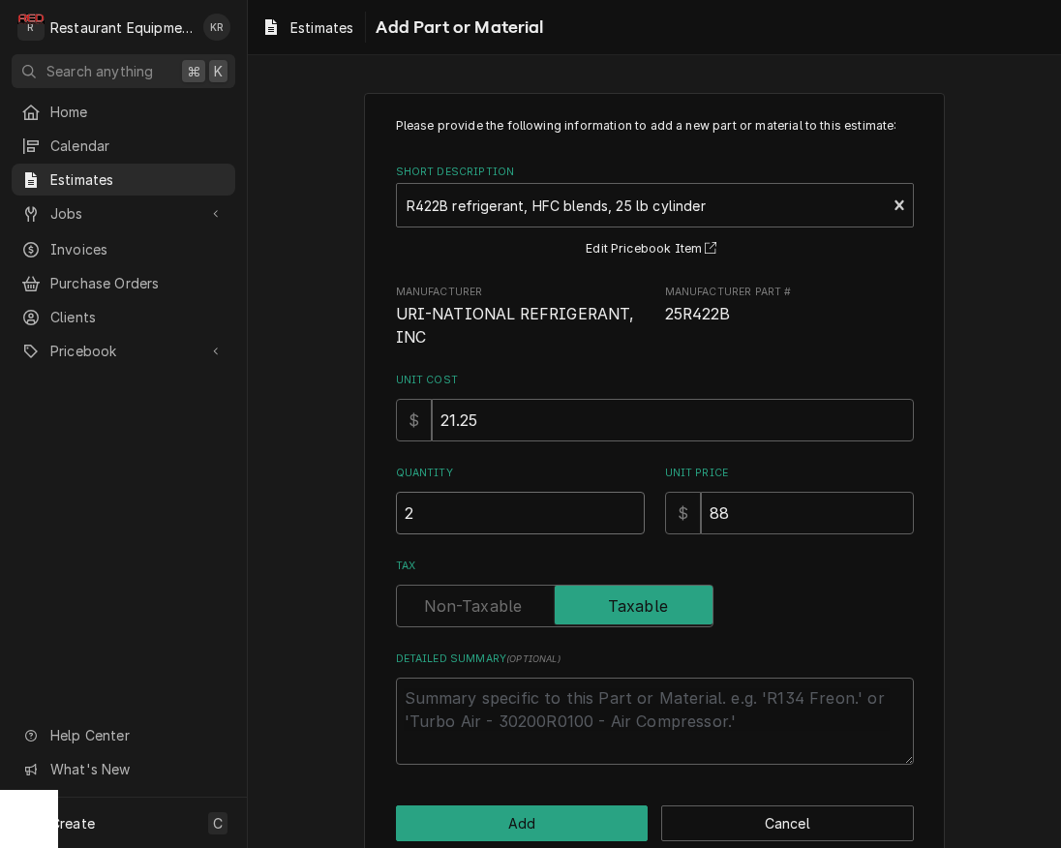
type input "22"
type textarea "x"
type input "22"
click at [500, 823] on button "Add" at bounding box center [522, 823] width 253 height 36
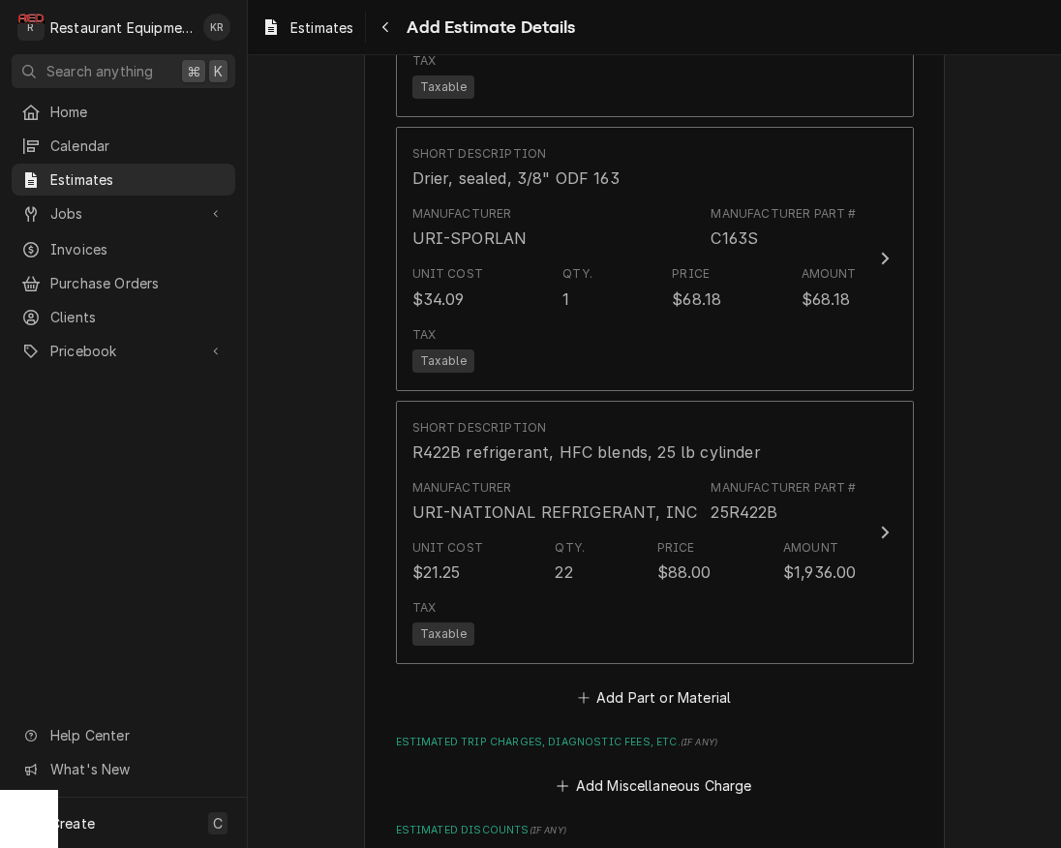
type textarea "x"
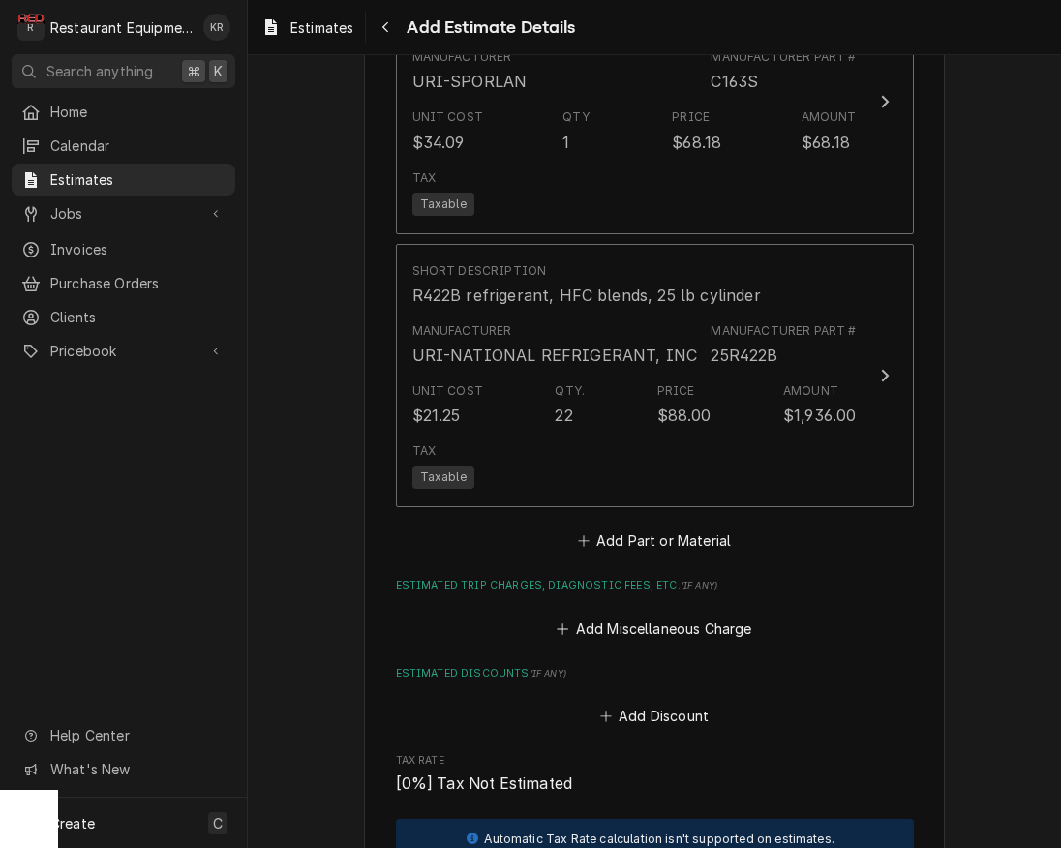
scroll to position [3575, 0]
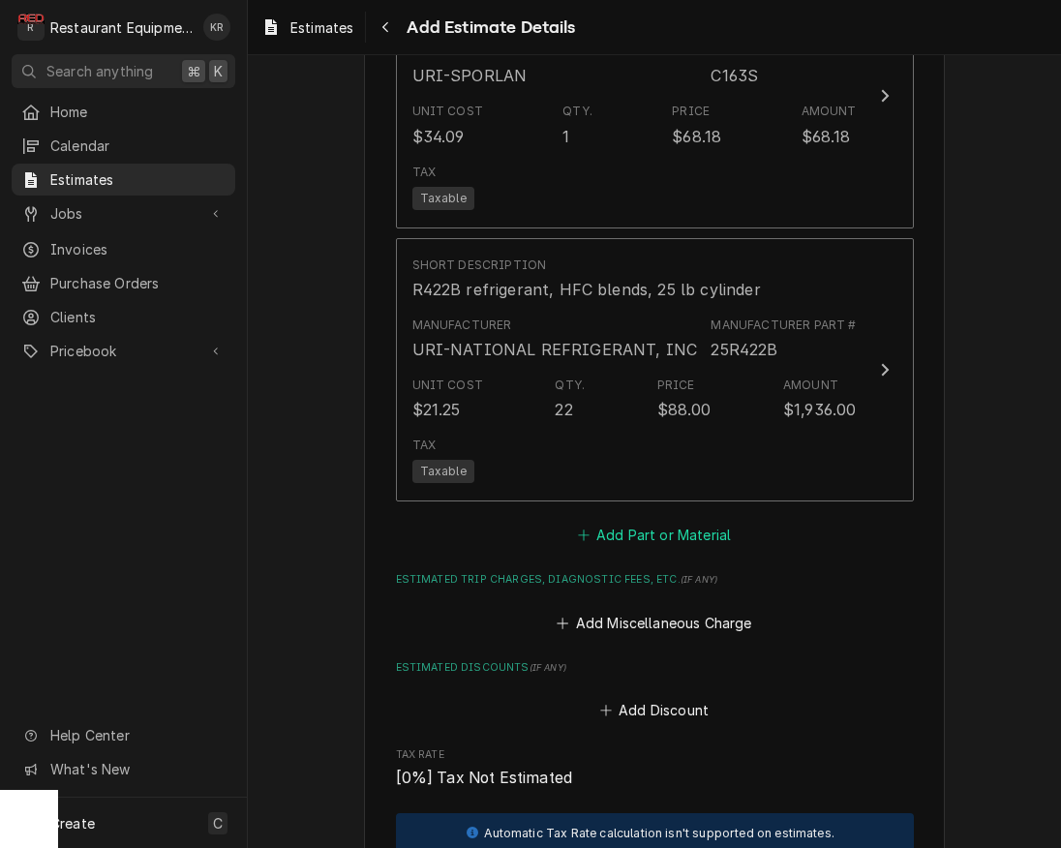
click at [634, 526] on button "Add Part or Material" at bounding box center [654, 535] width 160 height 27
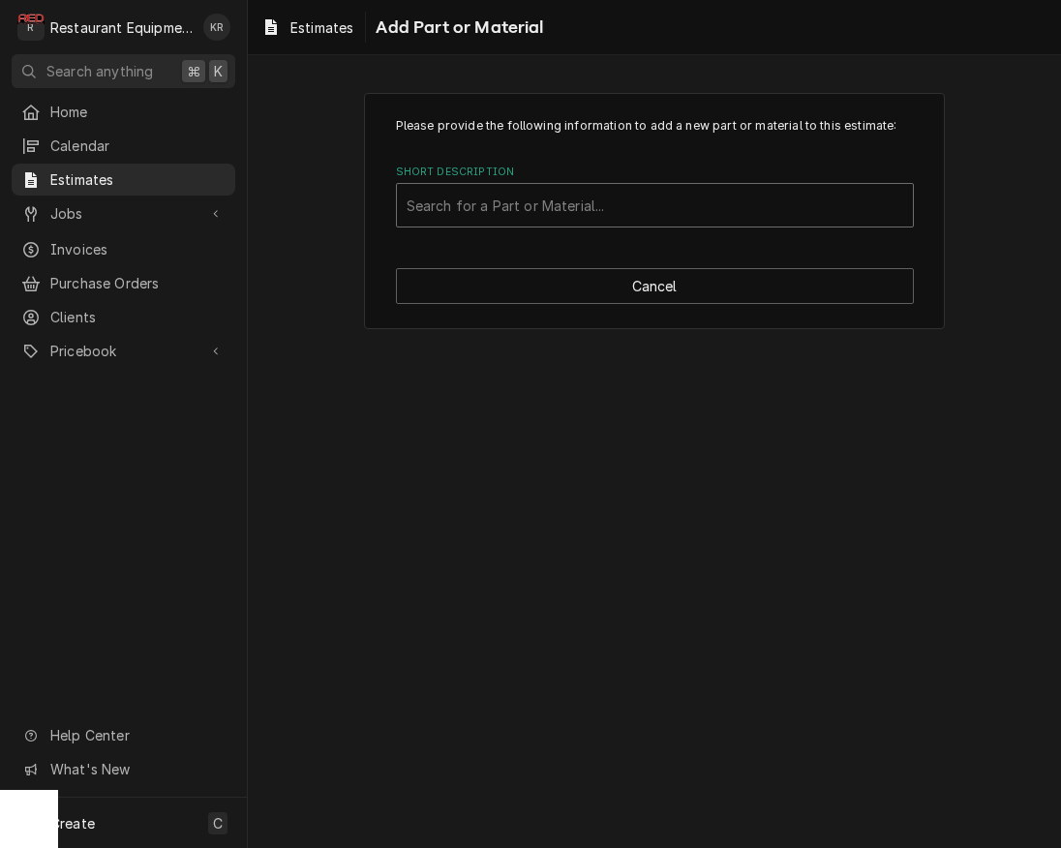
click at [564, 195] on div "Short Description" at bounding box center [655, 205] width 497 height 35
type input "torch"
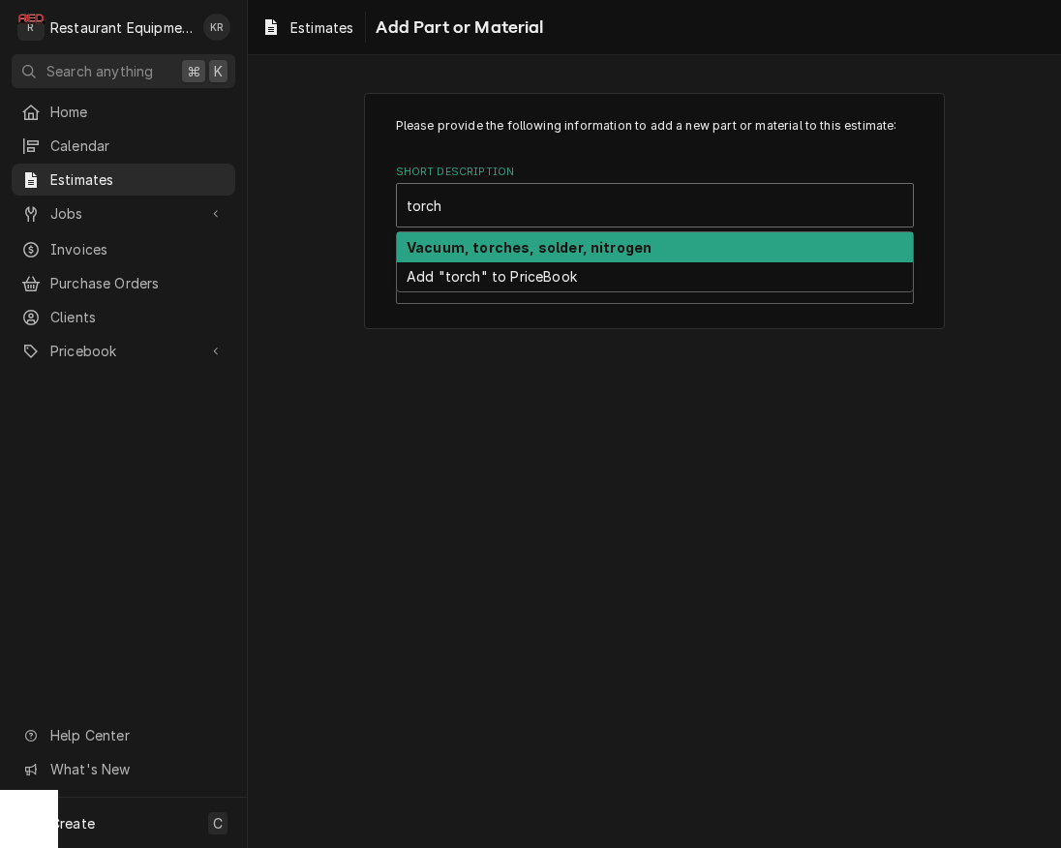
click at [531, 235] on div "Vacuum, torches, solder, nitrogen" at bounding box center [655, 247] width 516 height 30
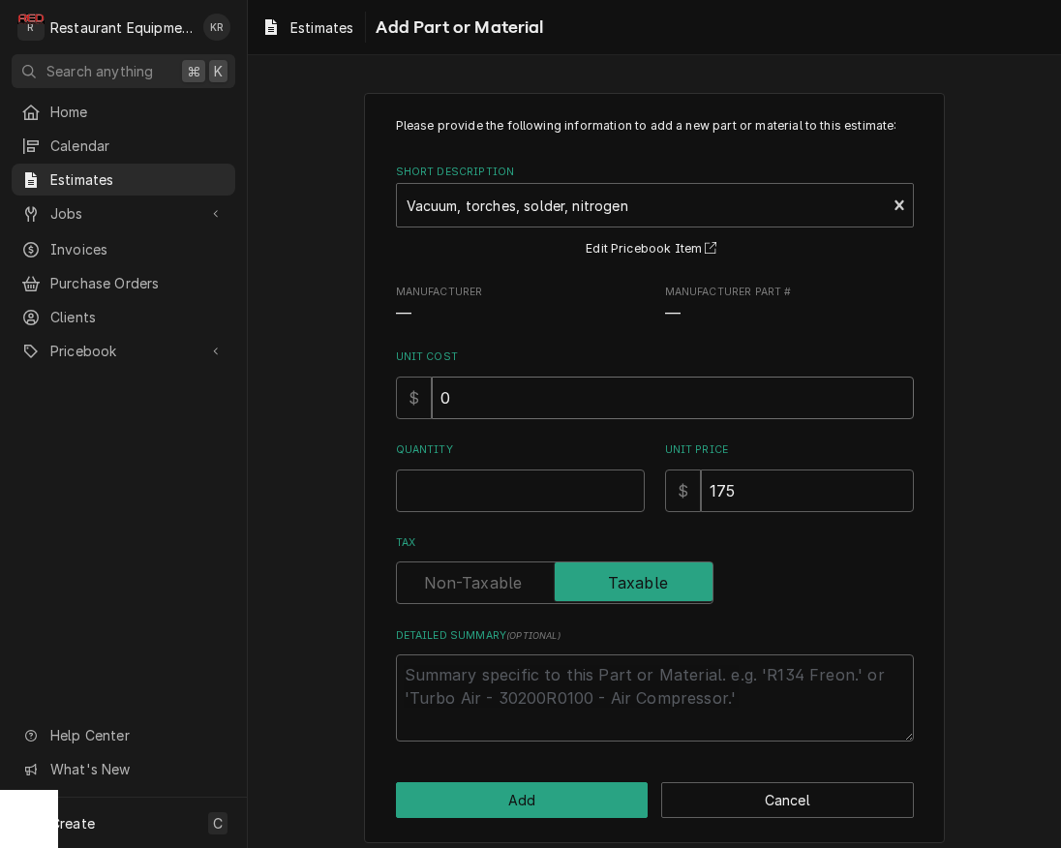
drag, startPoint x: 468, startPoint y: 391, endPoint x: 406, endPoint y: 387, distance: 62.1
click at [432, 387] on input "0" at bounding box center [673, 398] width 482 height 43
type textarea "x"
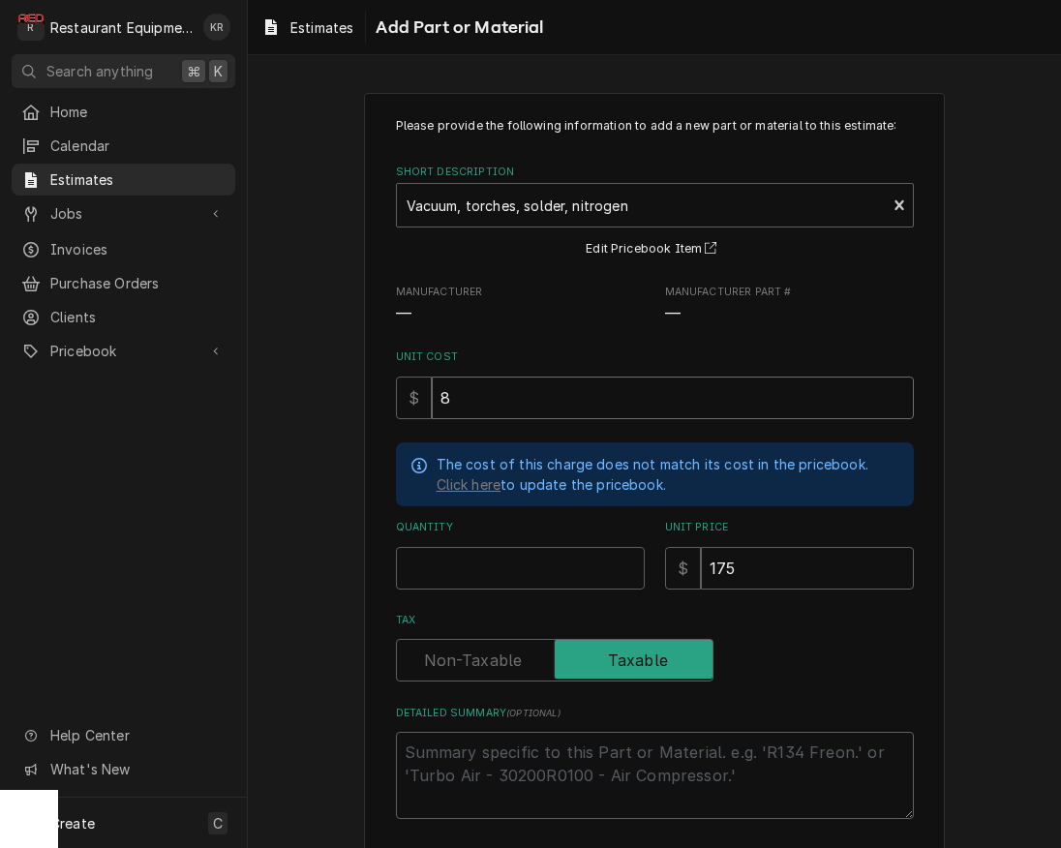
type input "87"
type textarea "x"
type input "87.5"
type textarea "x"
type input "1"
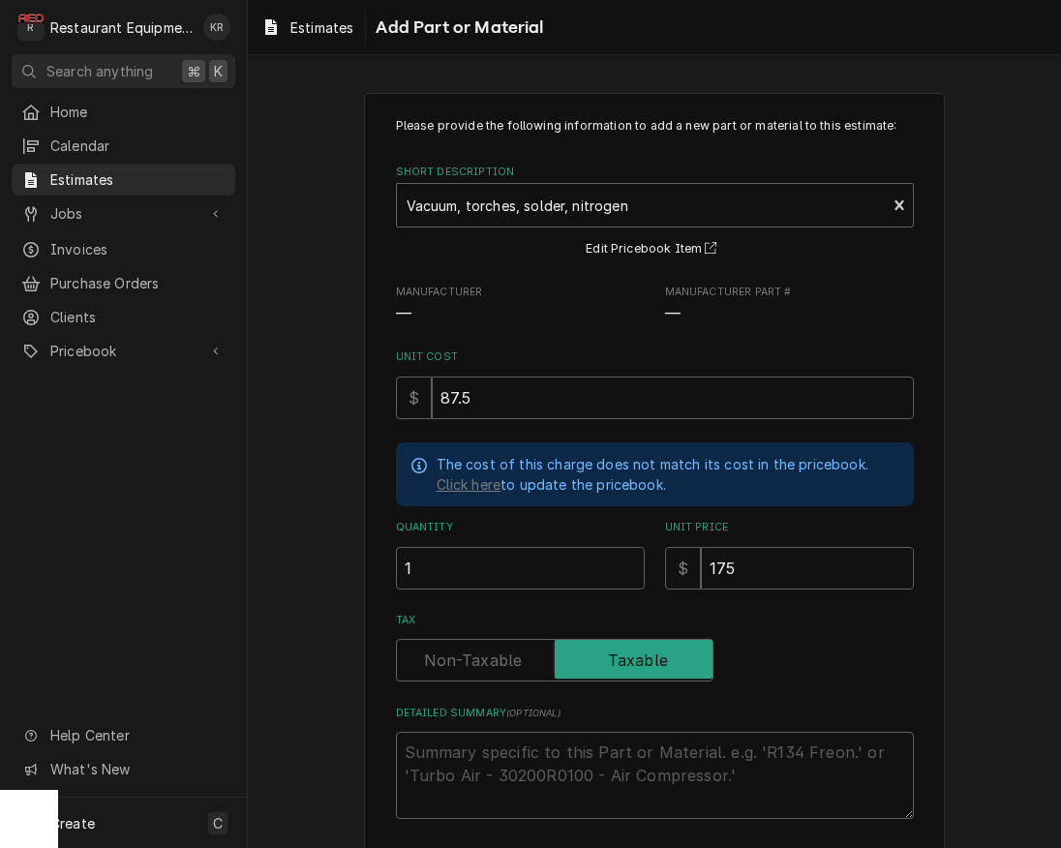
scroll to position [87, 0]
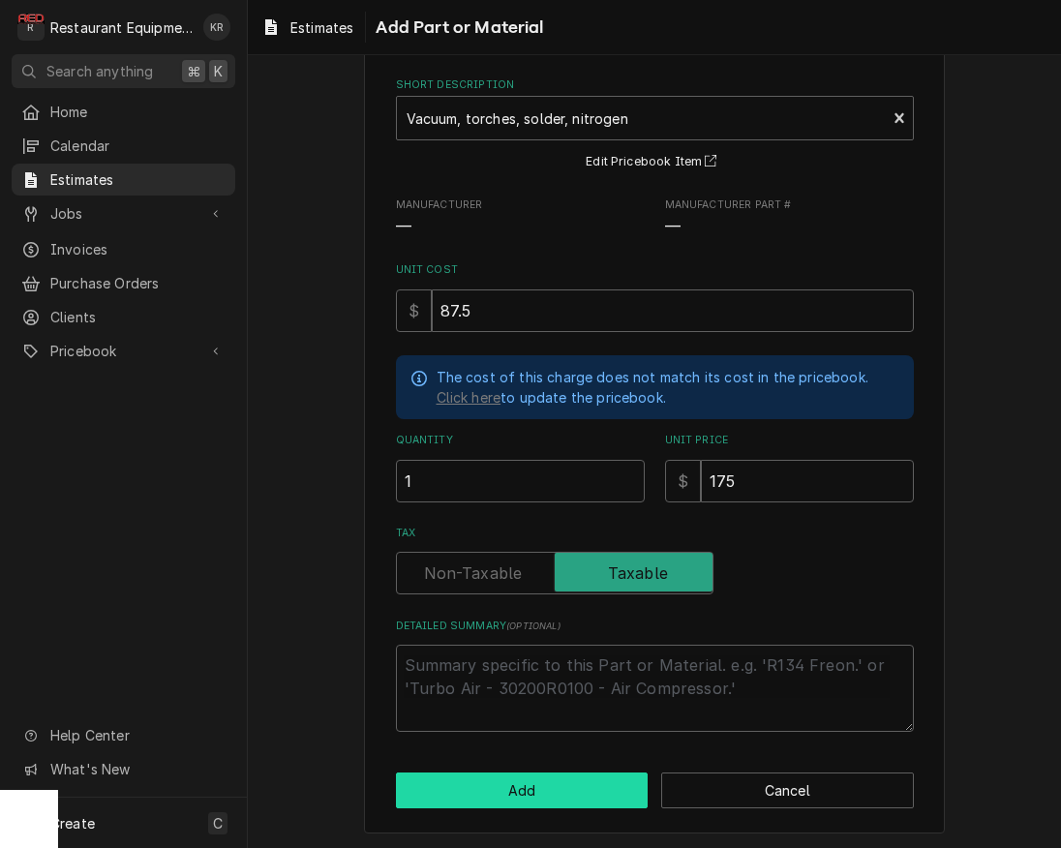
click at [556, 795] on button "Add" at bounding box center [522, 790] width 253 height 36
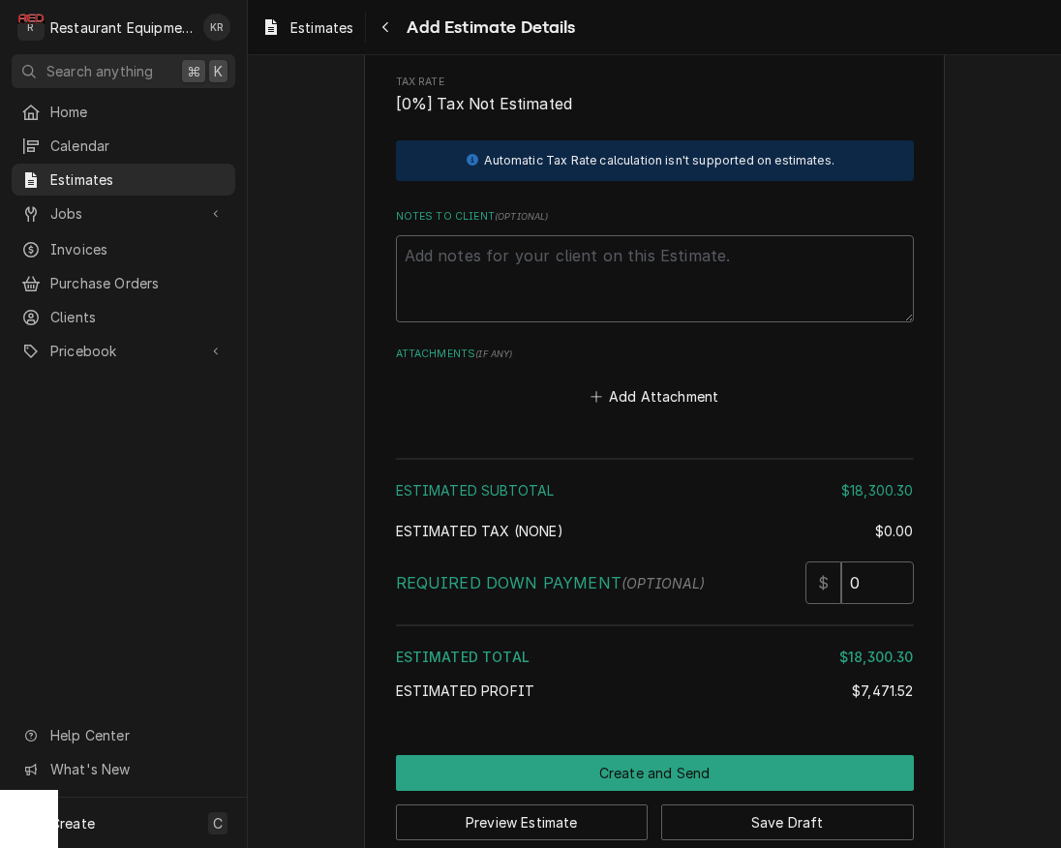
scroll to position [4551, 0]
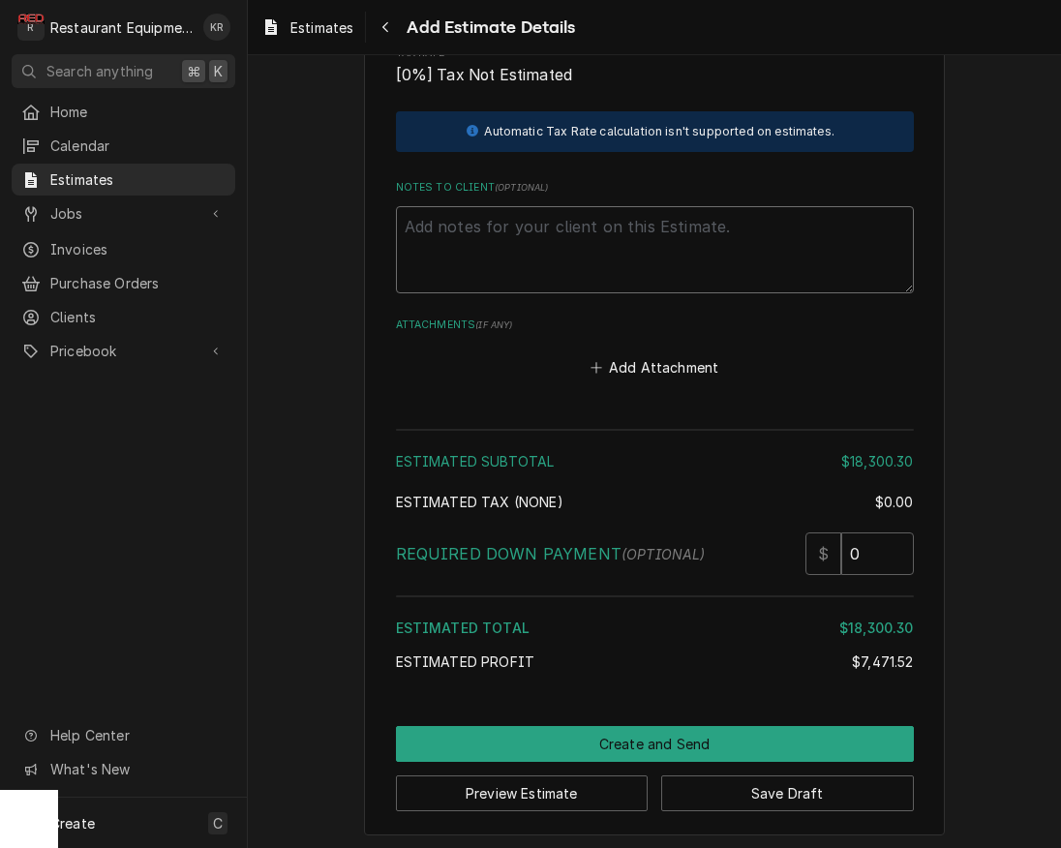
click at [478, 218] on textarea "Notes to Client ( optional )" at bounding box center [655, 249] width 518 height 87
type textarea "x"
type textarea "r"
type textarea "x"
type textarea "ro"
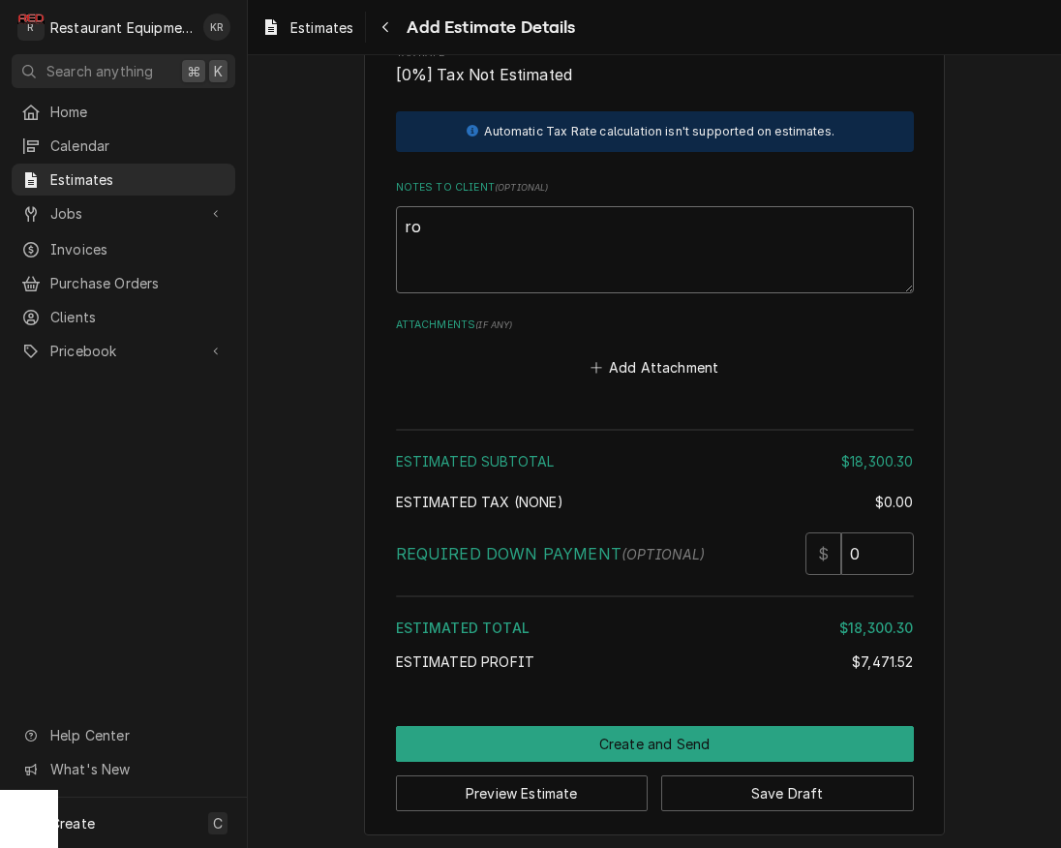
type textarea "x"
type textarea "roo"
type textarea "x"
type textarea "roo"
type textarea "x"
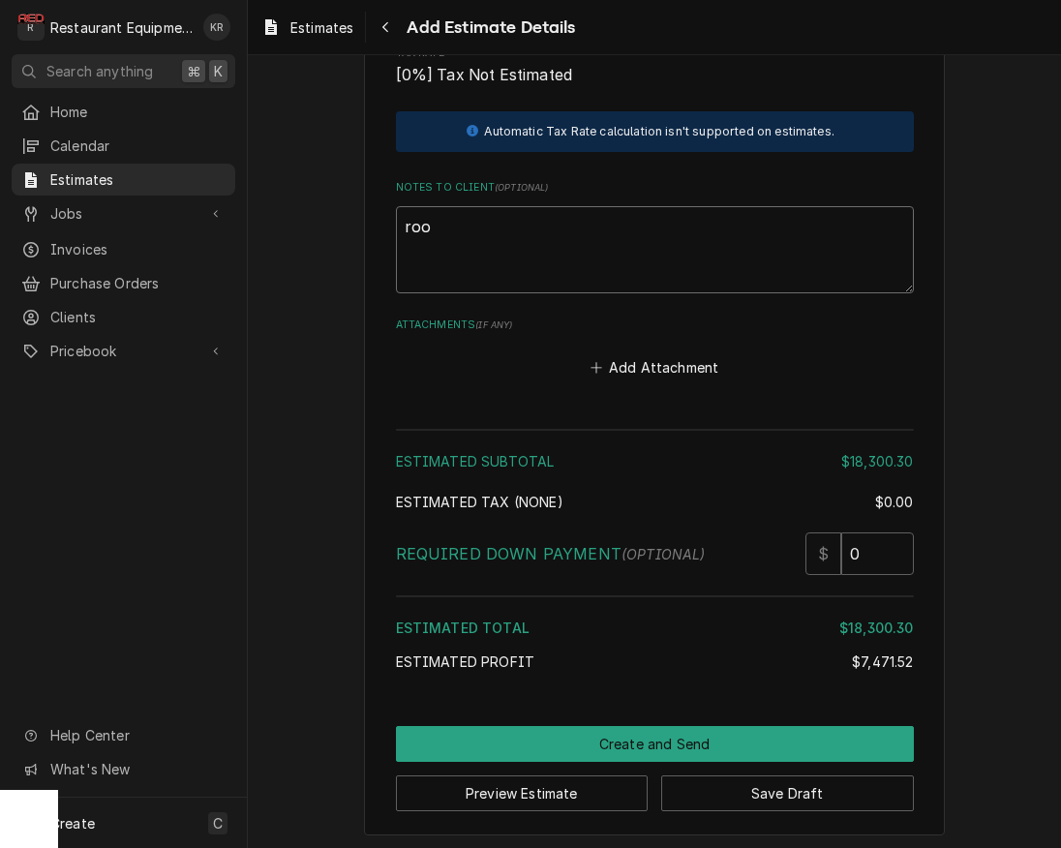
type textarea "roo 9"
type textarea "x"
type textarea "roo 91"
type textarea "x"
type textarea "roo 9116"
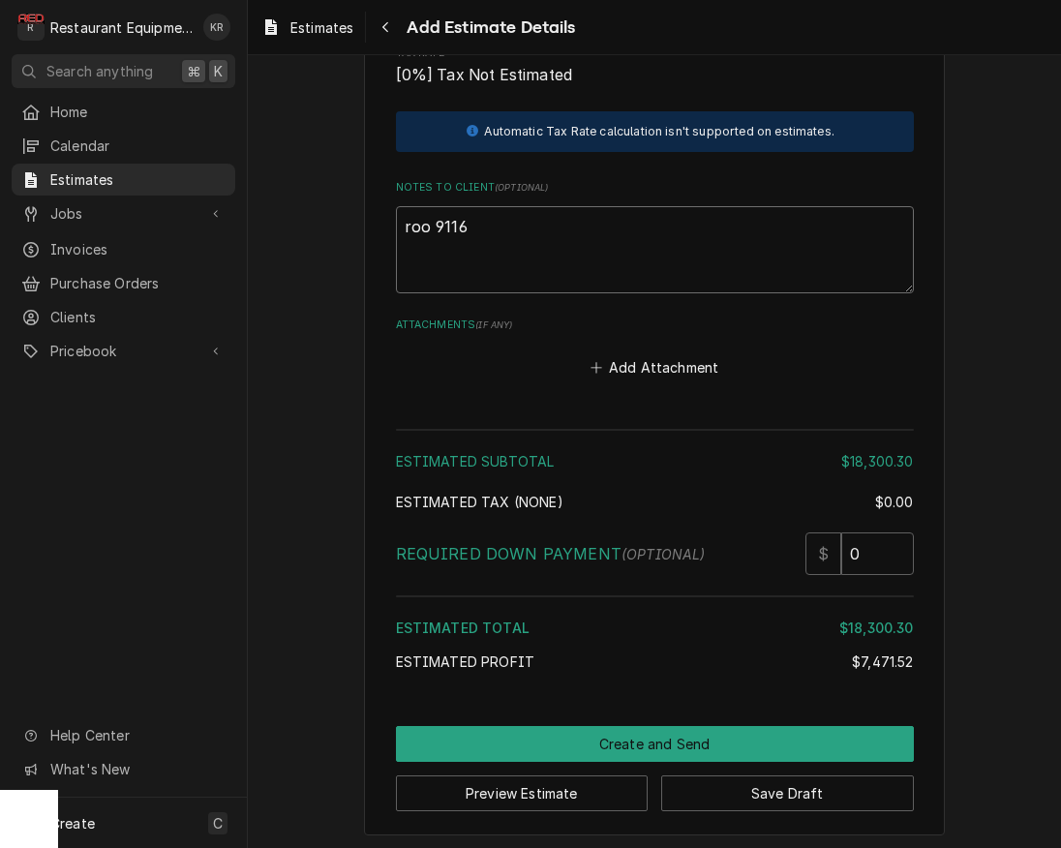
type textarea "x"
type textarea "roo 9116"
type textarea "x"
type textarea "roo 9116"
click at [411, 221] on textarea "roo 9116" at bounding box center [655, 249] width 518 height 87
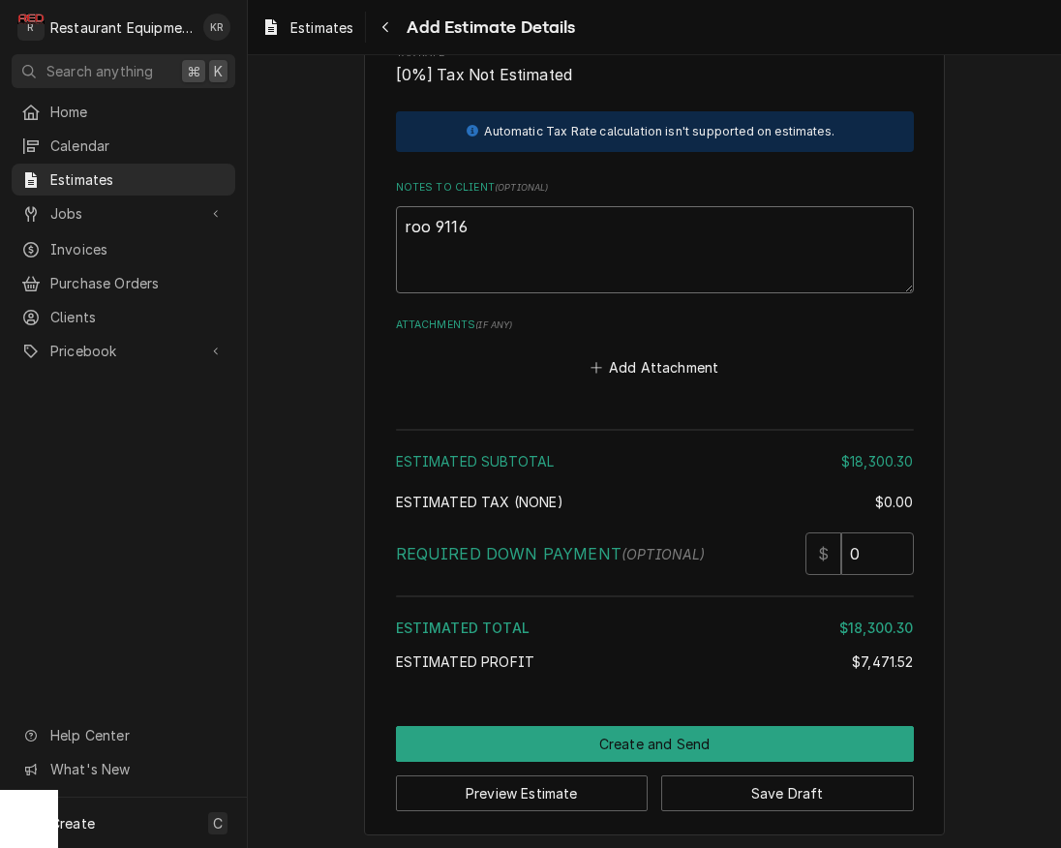
scroll to position [4545, 0]
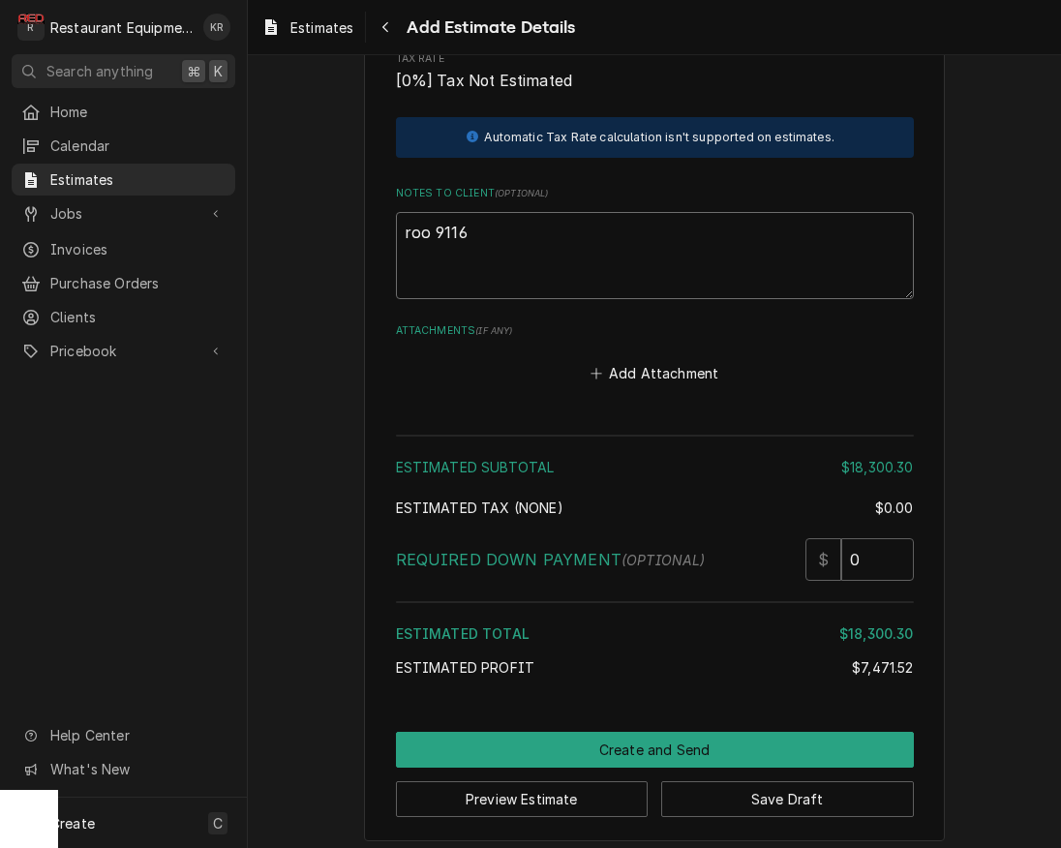
type textarea "x"
type textarea "oo 9116"
type textarea "x"
type textarea "Roo 9116"
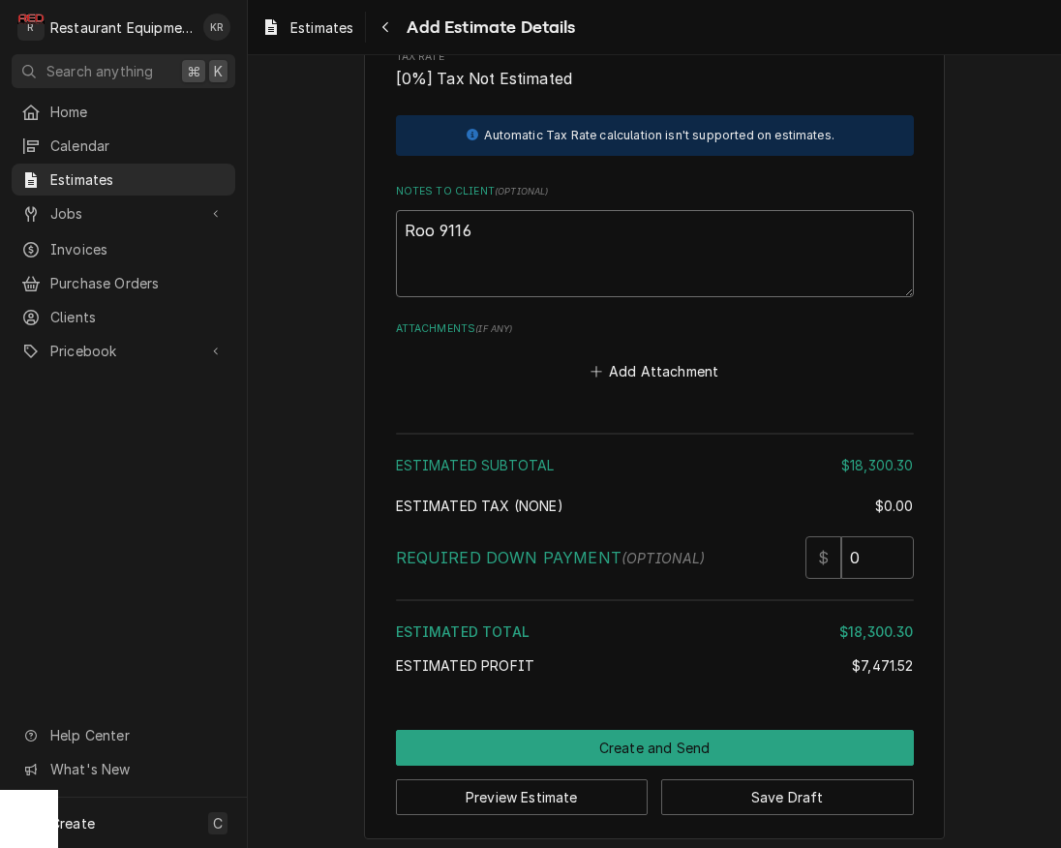
click at [478, 234] on textarea "Roo 9116" at bounding box center [655, 253] width 518 height 87
type textarea "x"
type textarea "Roo 9116"
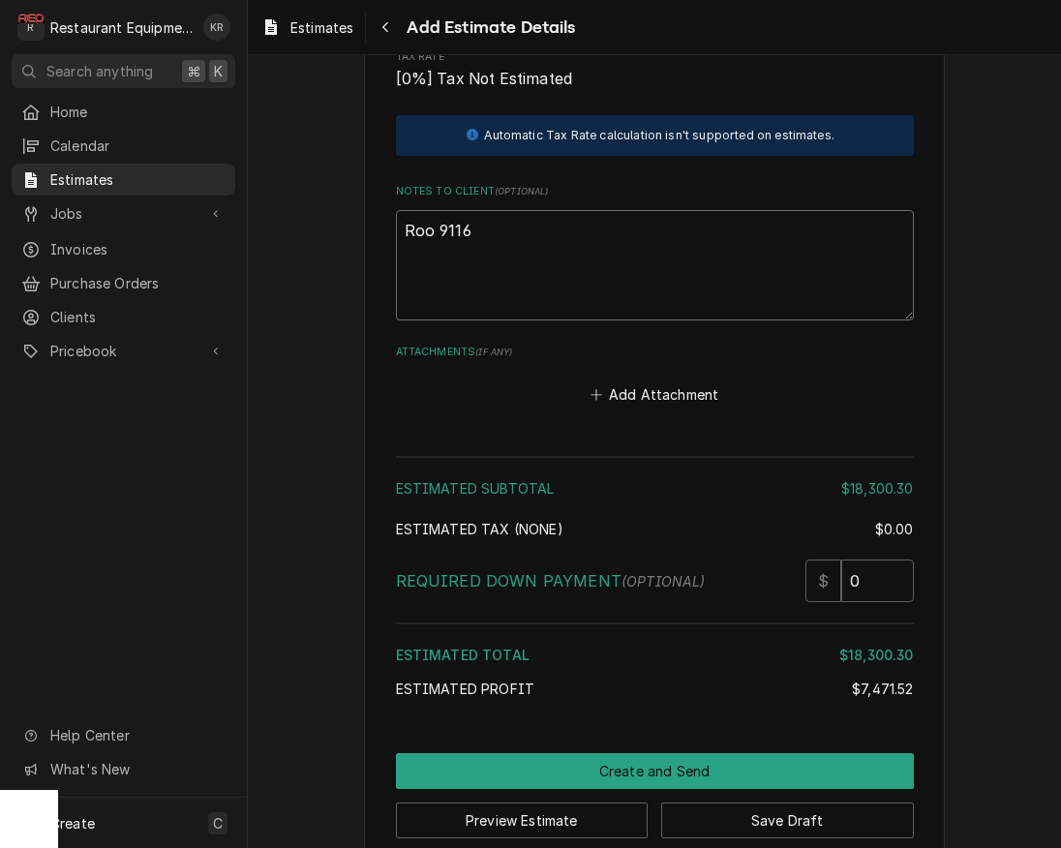
type textarea "x"
type textarea "Roo 9116"
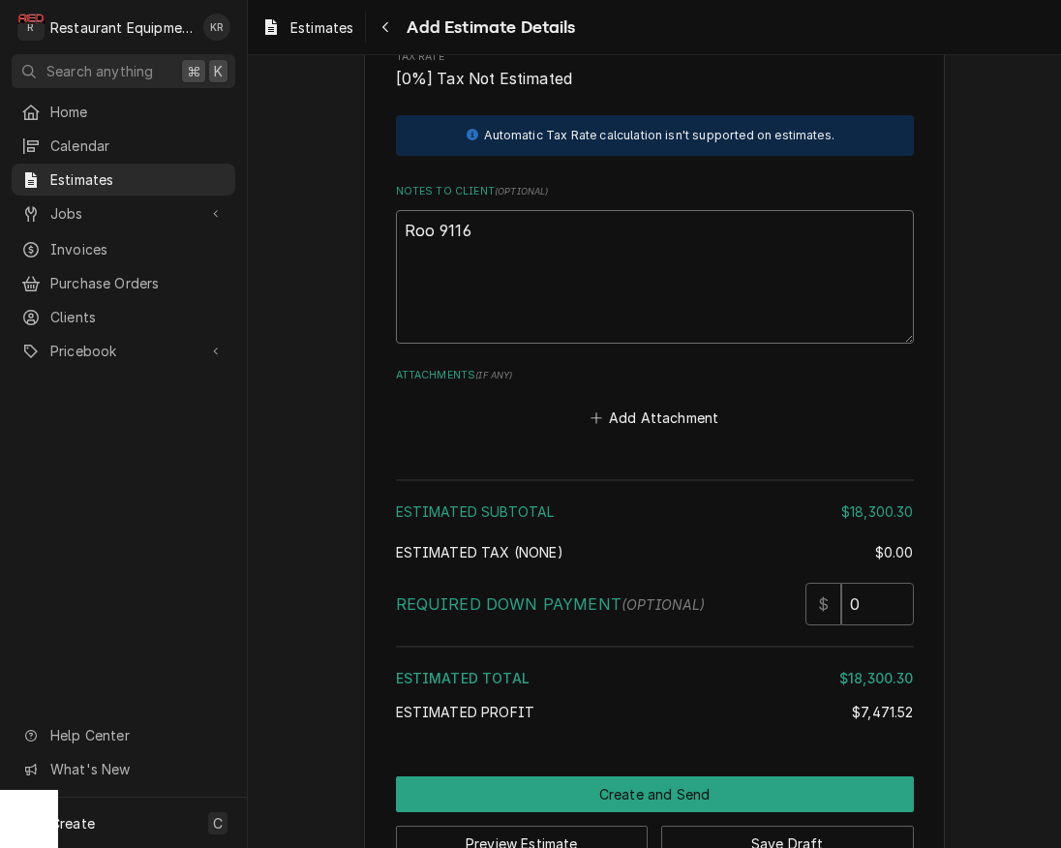
paste textarea "Trane Kitchen RTU Model: YCD150D3LABA Serial: 320100502D Today Elijah and I wer…"
type textarea "x"
type textarea "Roo 9116 Trane Kitchen RTU Model: YCD150D3LABA Serial: 320100502D Today Elijah …"
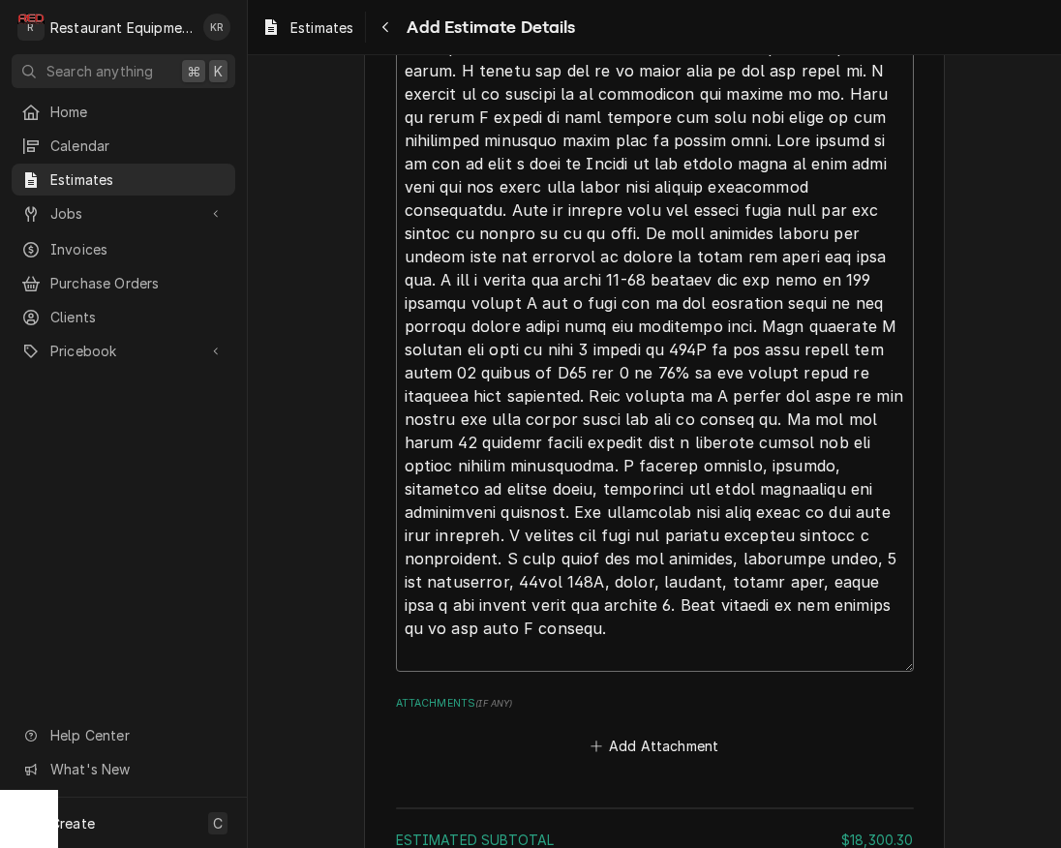
scroll to position [5070, 0]
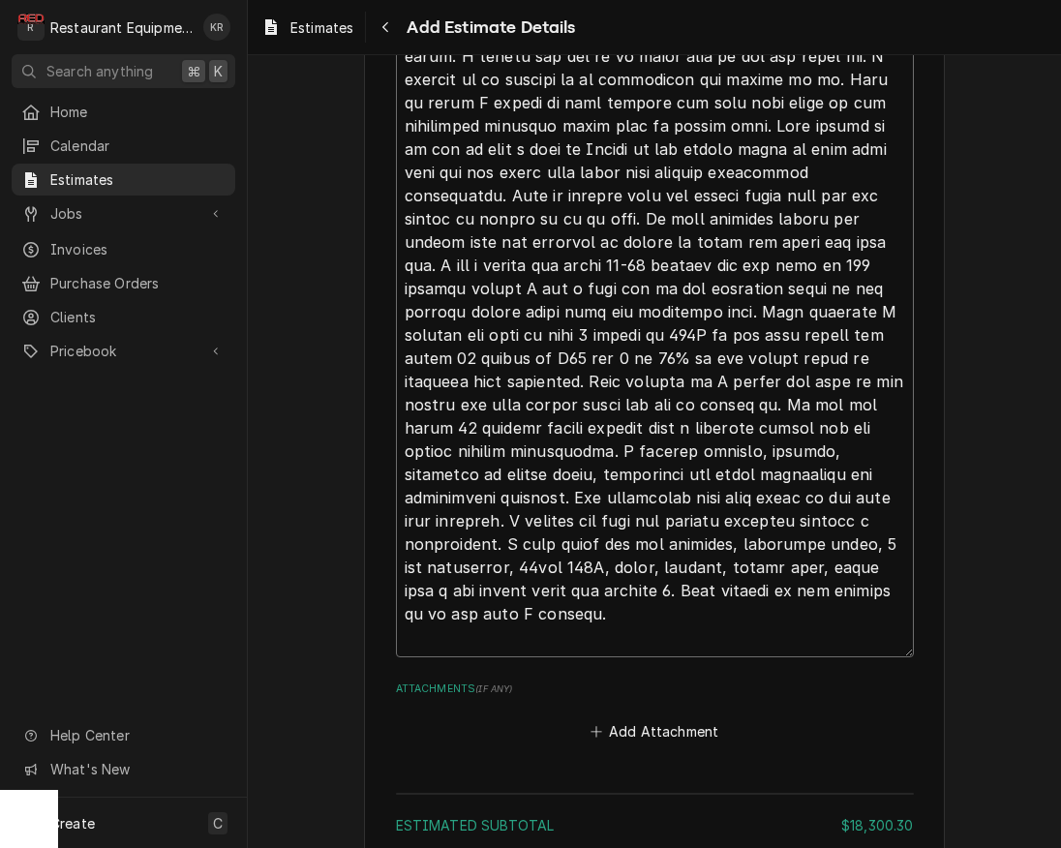
type textarea "x"
type textarea "Roo 9116 Trane Kitchen RTU Model: YCD150D3LABA Serial: 320100502D Today Elijah …"
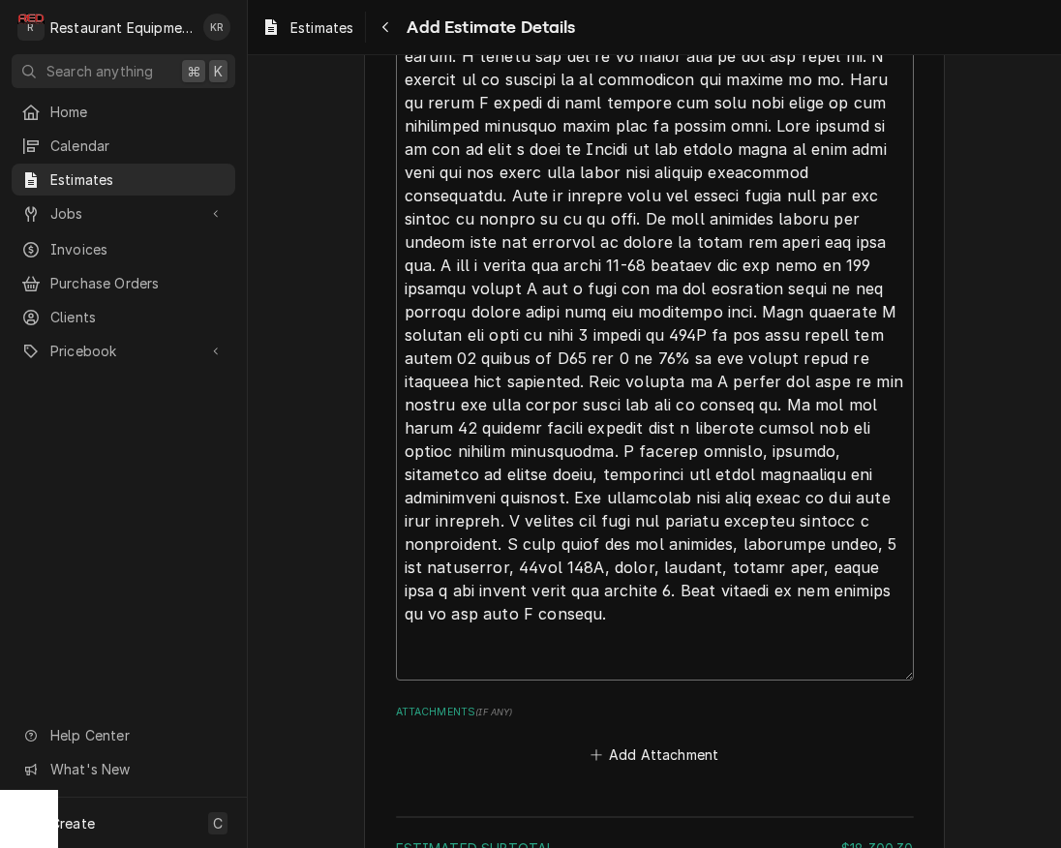
type textarea "x"
type textarea "Roo 9116 Trane Kitchen RTU Model: YCD150D3LABA Serial: 320100502D Today Elijah …"
type textarea "x"
type textarea "Roo 9116 Trane Kitchen RTU Model: YCD150D3LABA Serial: 320100502D Today Elijah …"
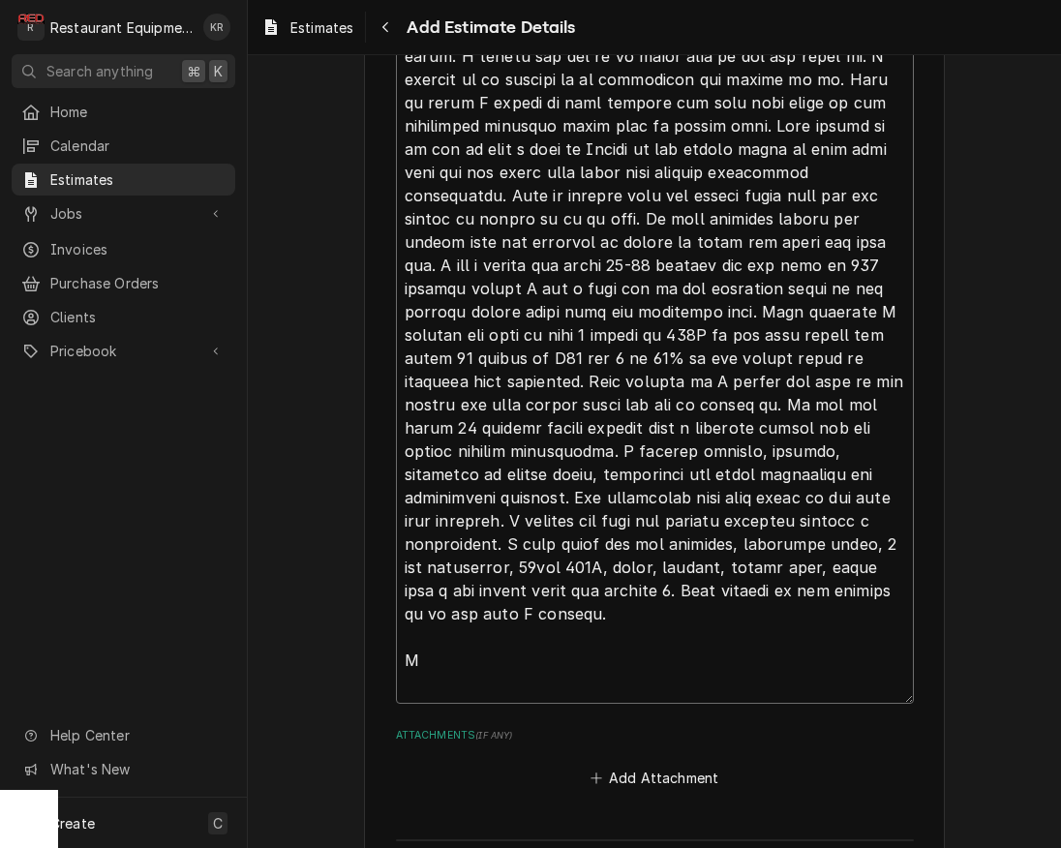
type textarea "x"
type textarea "Roo 9116 Trane Kitchen RTU Model: YCD150D3LABA Serial: 320100502D Today Elijah …"
type textarea "x"
type textarea "Roo 9116 Trane Kitchen RTU Model: YCD150D3LABA Serial: 320100502D Today Elijah …"
type textarea "x"
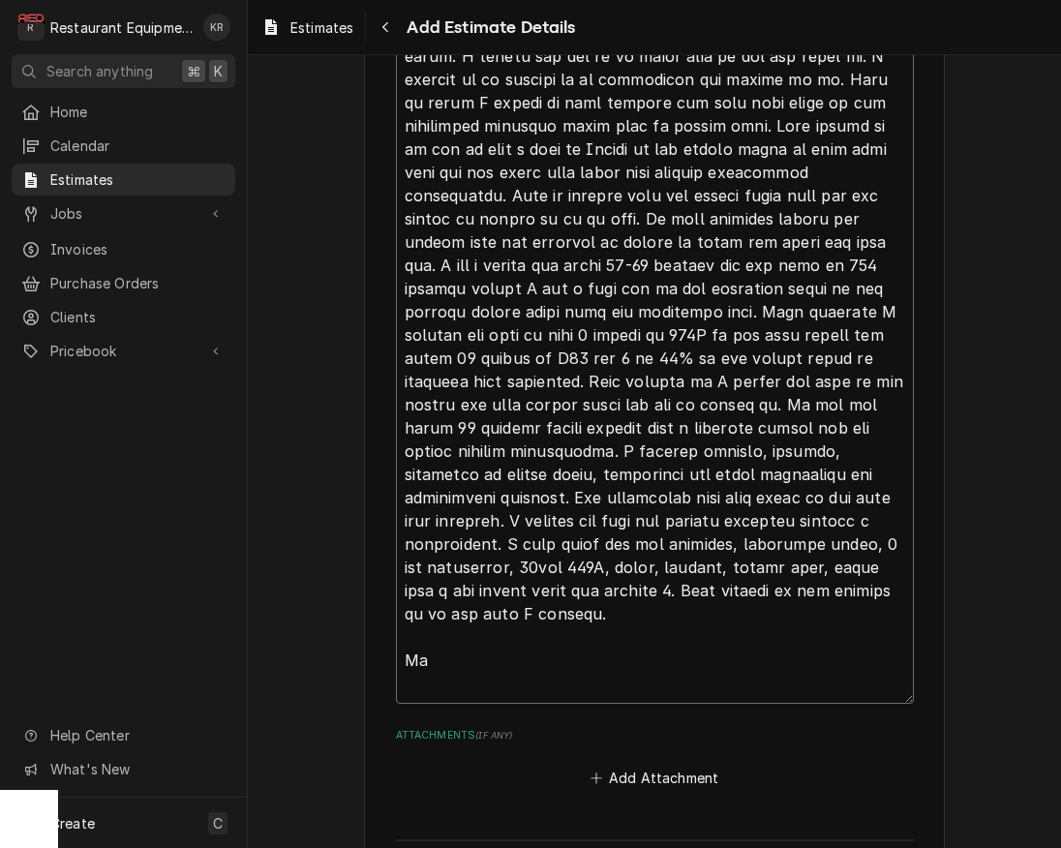
type textarea "Roo 9116 Trane Kitchen RTU Model: YCD150D3LABA Serial: 320100502D Today Elijah …"
type textarea "x"
type textarea "Roo 9116 Trane Kitchen RTU Model: YCD150D3LABA Serial: 320100502D Today Elijah …"
type textarea "x"
type textarea "Roo 9116 Trane Kitchen RTU Model: YCD150D3LABA Serial: 320100502D Today Elijah …"
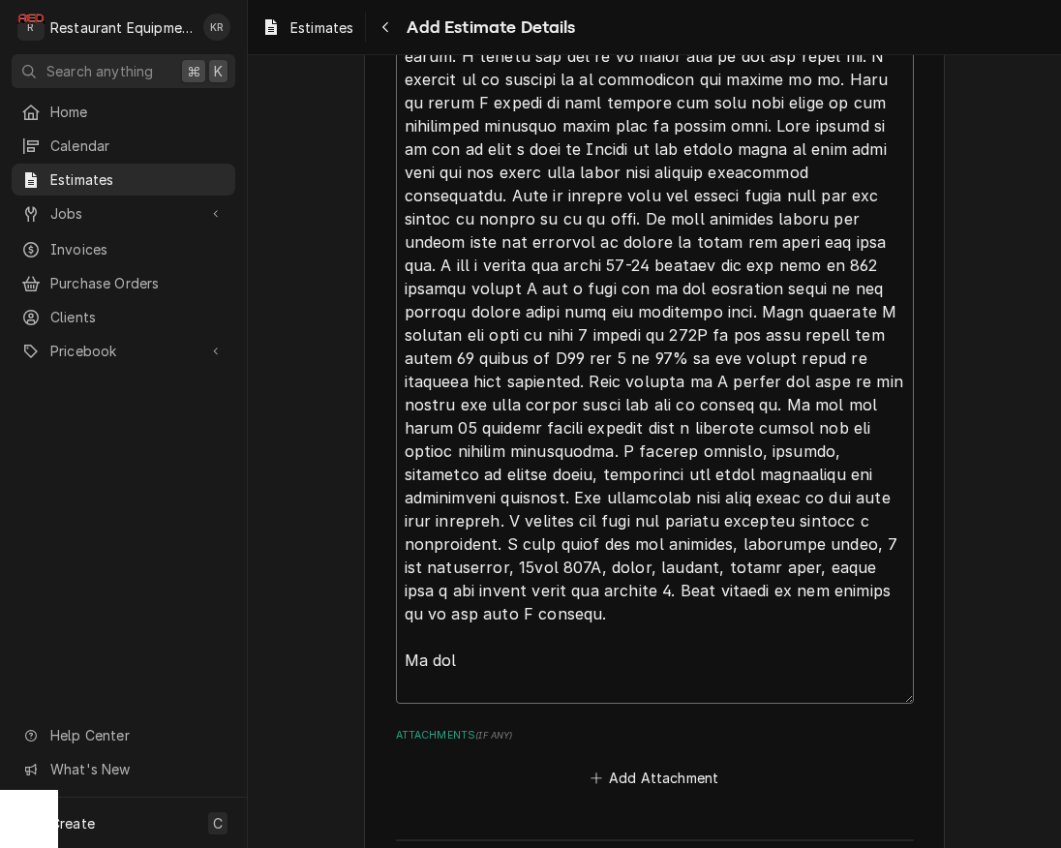
type textarea "x"
type textarea "Roo 9116 Trane Kitchen RTU Model: YCD150D3LABA Serial: 320100502D Today Elijah …"
type textarea "x"
type textarea "Roo 9116 Trane Kitchen RTU Model: YCD150D3LABA Serial: 320100502D Today Elijah …"
type textarea "x"
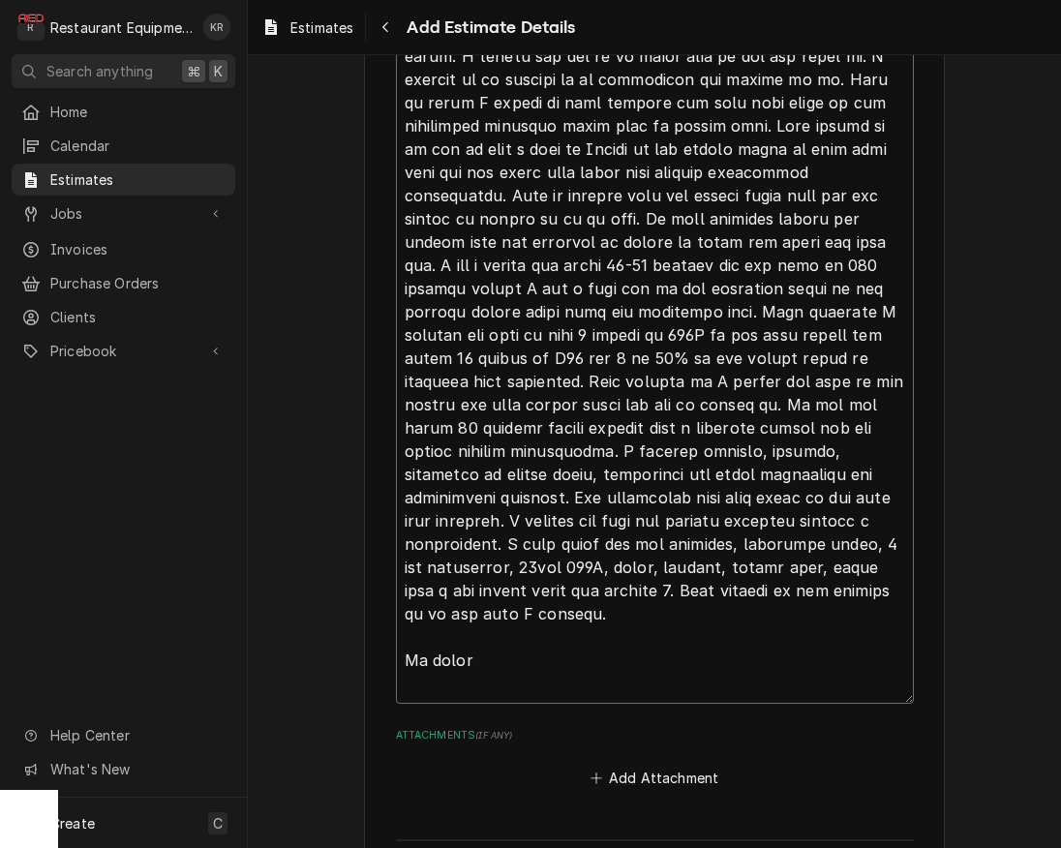
type textarea "Roo 9116 Trane Kitchen RTU Model: YCD150D3LABA Serial: 320100502D Today Elijah …"
type textarea "x"
type textarea "Roo 9116 Trane Kitchen RTU Model: YCD150D3LABA Serial: 320100502D Today Elijah …"
type textarea "x"
type textarea "Roo 9116 Trane Kitchen RTU Model: YCD150D3LABA Serial: 320100502D Today Elijah …"
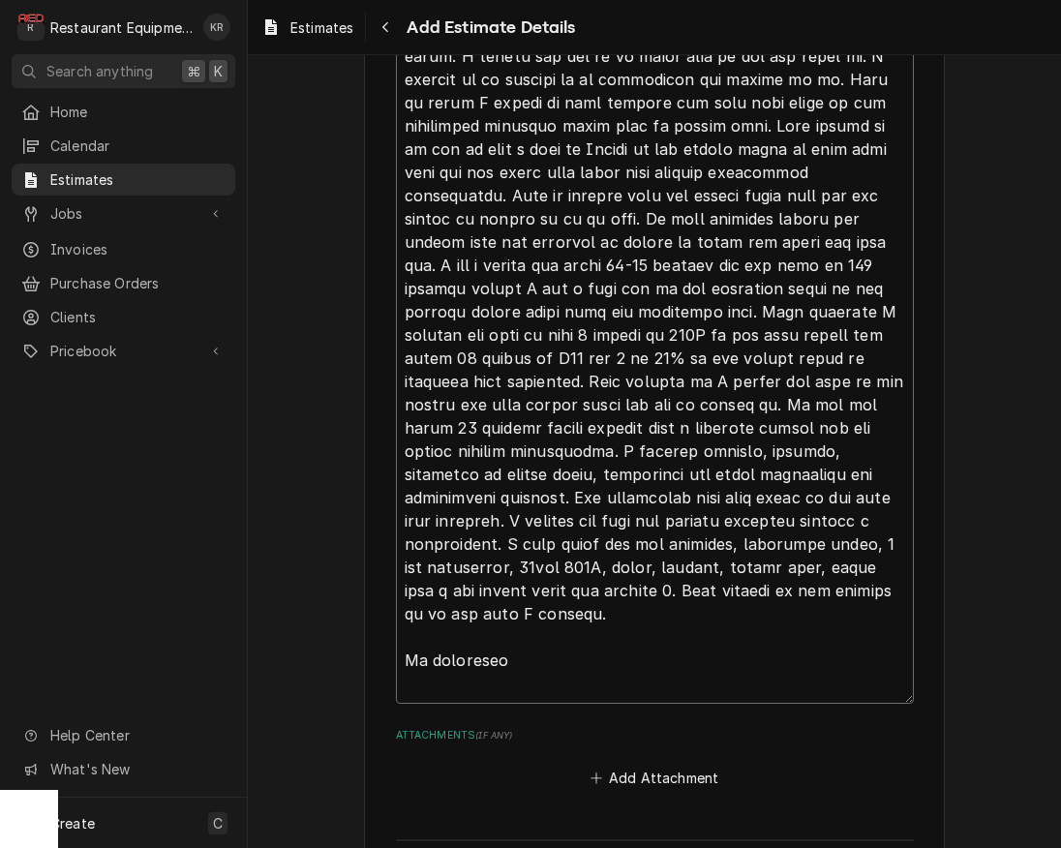
type textarea "x"
type textarea "Roo 9116 Trane Kitchen RTU Model: YCD150D3LABA Serial: 320100502D Today Elijah …"
type textarea "x"
type textarea "Roo 9116 Trane Kitchen RTU Model: YCD150D3LABA Serial: 320100502D Today Elijah …"
type textarea "x"
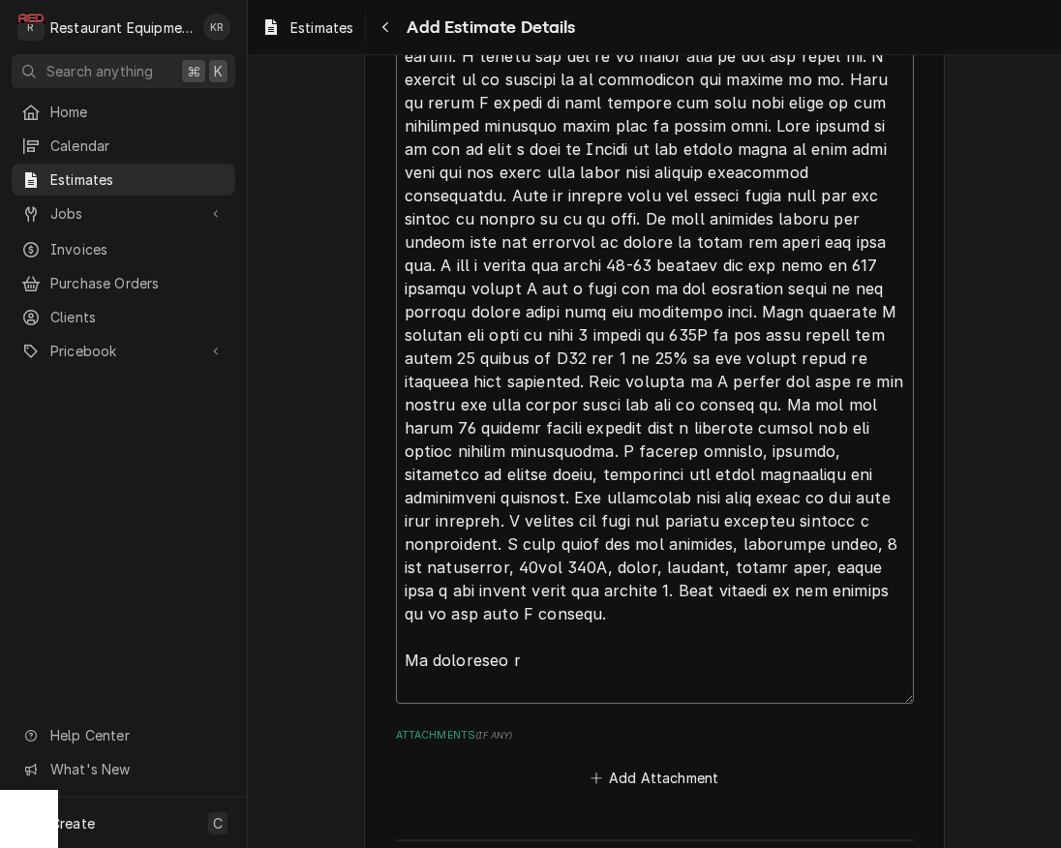
type textarea "Roo 9116 Trane Kitchen RTU Model: YCD150D3LABA Serial: 320100502D Today Elijah …"
type textarea "x"
type textarea "Roo 9116 Trane Kitchen RTU Model: YCD150D3LABA Serial: 320100502D Today Elijah …"
type textarea "x"
type textarea "Roo 9116 Trane Kitchen RTU Model: YCD150D3LABA Serial: 320100502D Today Elijah …"
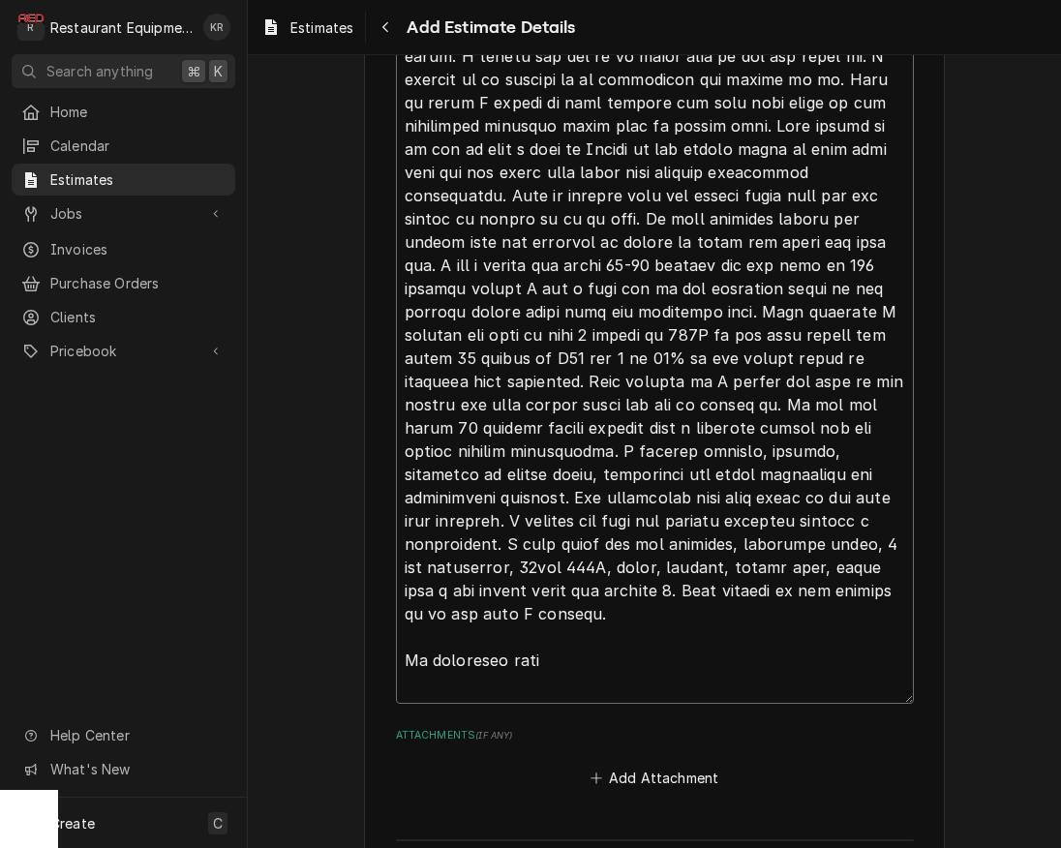
type textarea "x"
type textarea "Roo 9116 Trane Kitchen RTU Model: YCD150D3LABA Serial: 320100502D Today Elijah …"
type textarea "x"
type textarea "Roo 9116 Trane Kitchen RTU Model: YCD150D3LABA Serial: 320100502D Today Elijah …"
type textarea "x"
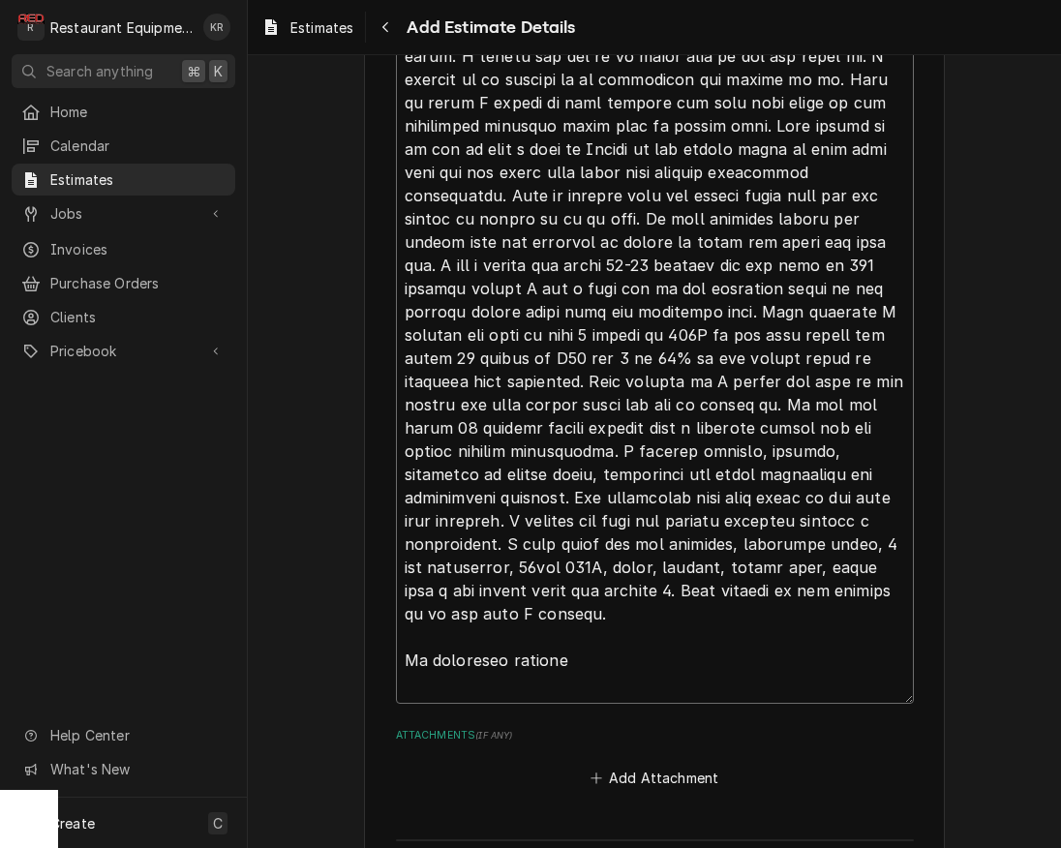
type textarea "Roo 9116 Trane Kitchen RTU Model: YCD150D3LABA Serial: 320100502D Today Elijah …"
type textarea "x"
type textarea "Roo 9116 Trane Kitchen RTU Model: YCD150D3LABA Serial: 320100502D Today Elijah …"
type textarea "x"
type textarea "Roo 9116 Trane Kitchen RTU Model: YCD150D3LABA Serial: 320100502D Today Elijah …"
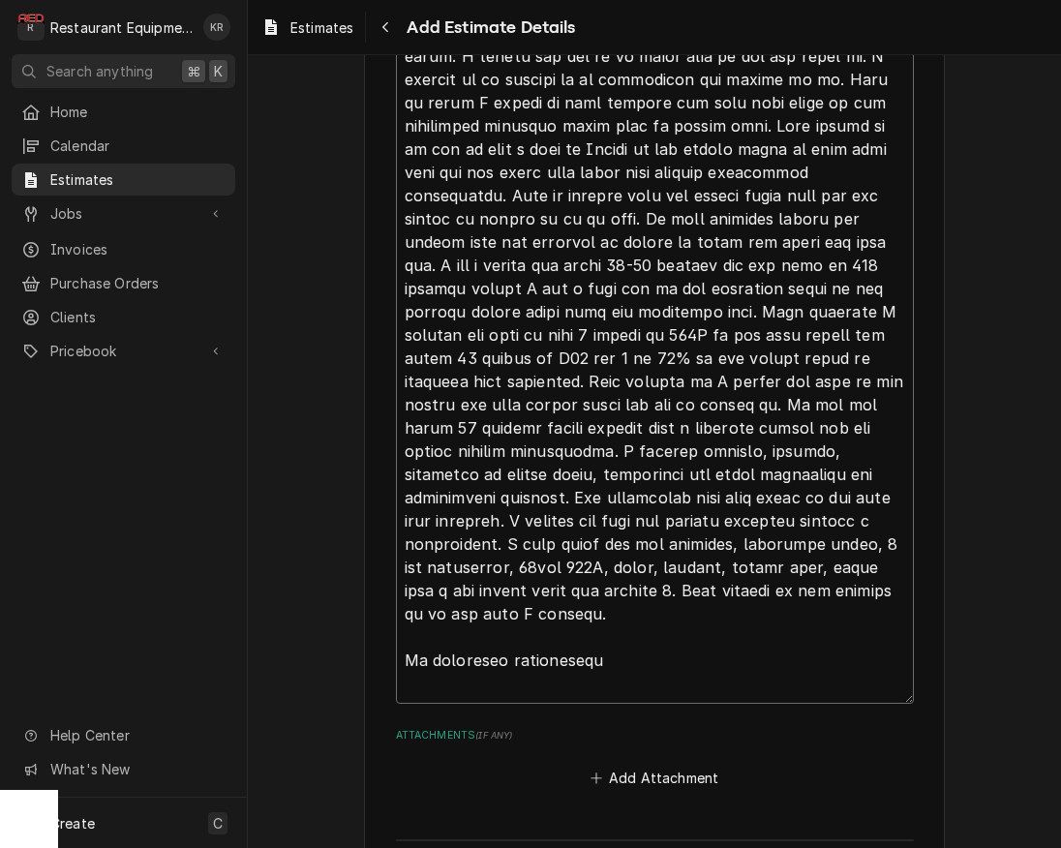
type textarea "x"
type textarea "Roo 9116 Trane Kitchen RTU Model: YCD150D3LABA Serial: 320100502D Today Elijah …"
type textarea "x"
type textarea "Roo 9116 Trane Kitchen RTU Model: YCD150D3LABA Serial: 320100502D Today Elijah …"
type textarea "x"
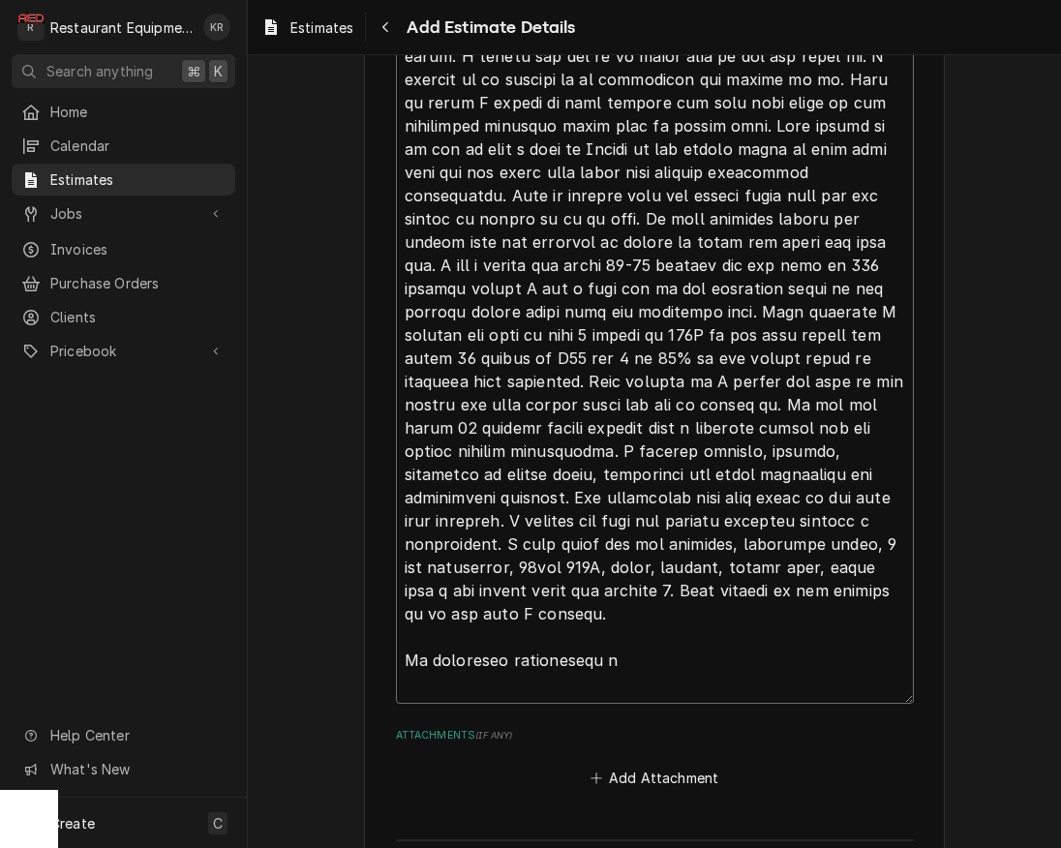
type textarea "Roo 9116 Trane Kitchen RTU Model: YCD150D3LABA Serial: 320100502D Today Elijah …"
type textarea "x"
type textarea "Roo 9116 Trane Kitchen RTU Model: YCD150D3LABA Serial: 320100502D Today Elijah …"
type textarea "x"
type textarea "Roo 9116 Trane Kitchen RTU Model: YCD150D3LABA Serial: 320100502D Today Elijah …"
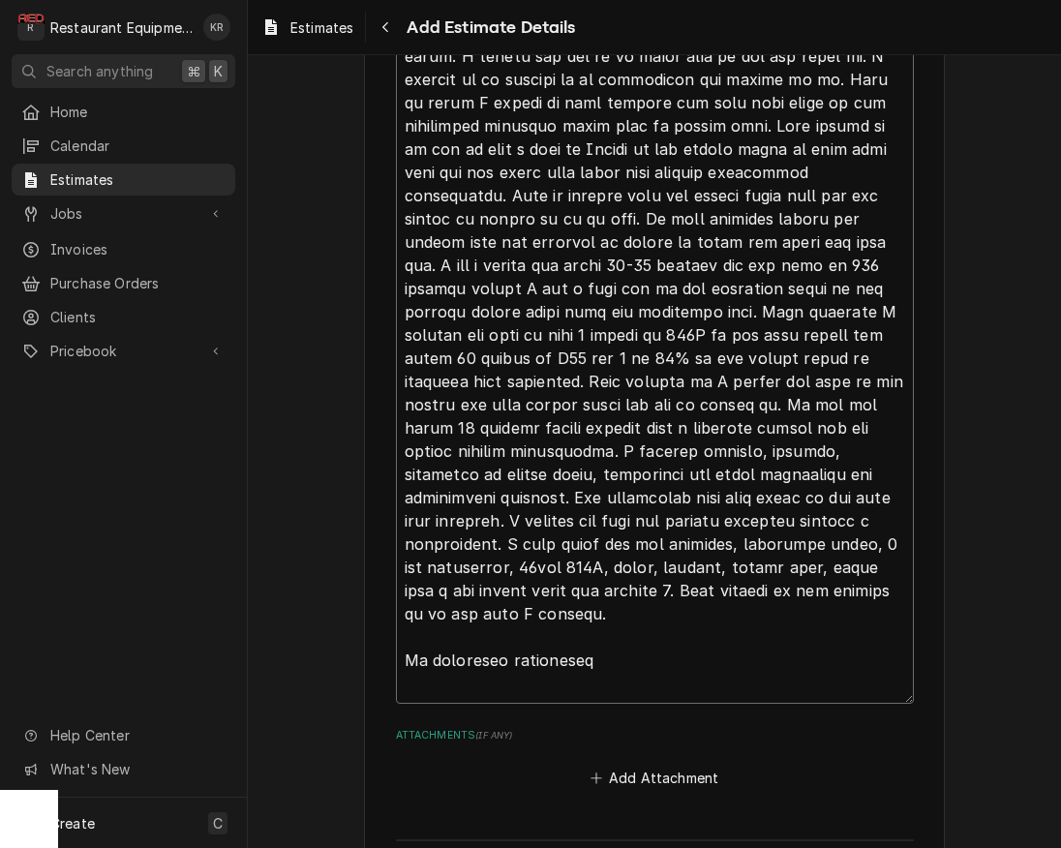
type textarea "x"
type textarea "Roo 9116 Trane Kitchen RTU Model: YCD150D3LABA Serial: 320100502D Today Elijah …"
type textarea "x"
type textarea "Roo 9116 Trane Kitchen RTU Model: YCD150D3LABA Serial: 320100502D Today Elijah …"
type textarea "x"
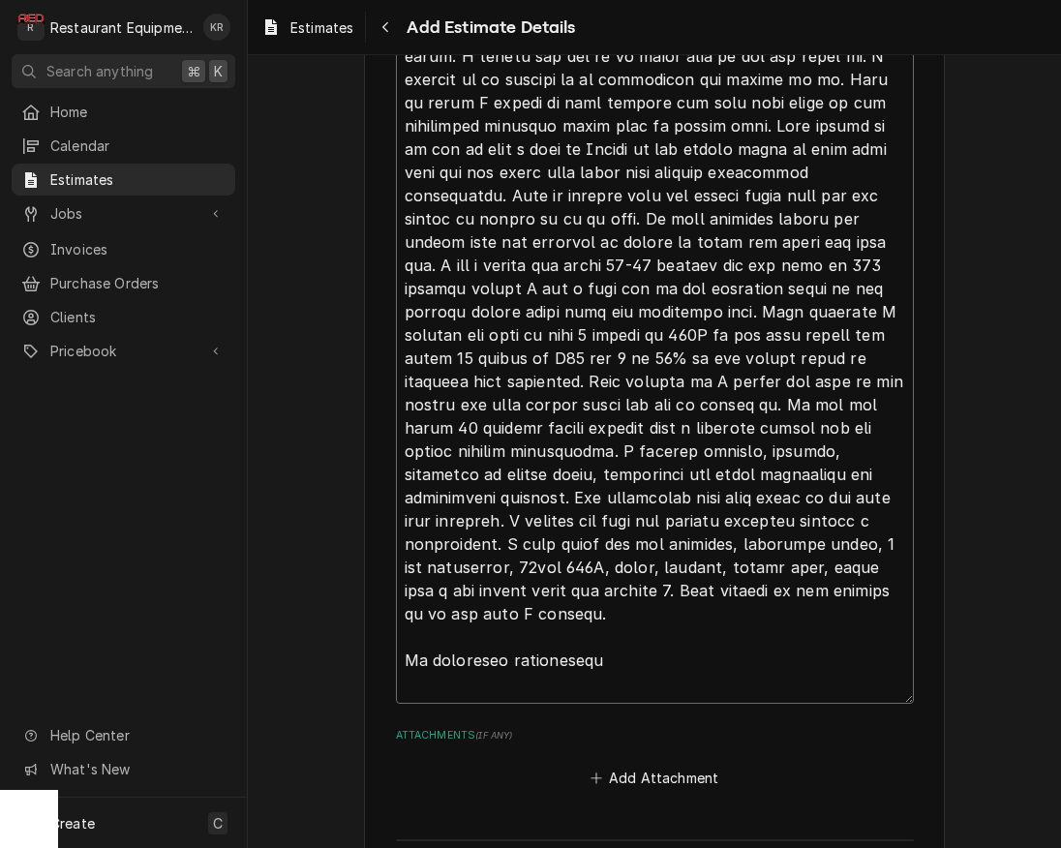
type textarea "Roo 9116 Trane Kitchen RTU Model: YCD150D3LABA Serial: 320100502D Today Elijah …"
type textarea "x"
type textarea "Roo 9116 Trane Kitchen RTU Model: YCD150D3LABA Serial: 320100502D Today Elijah …"
type textarea "x"
type textarea "Roo 9116 Trane Kitchen RTU Model: YCD150D3LABA Serial: 320100502D Today Elijah …"
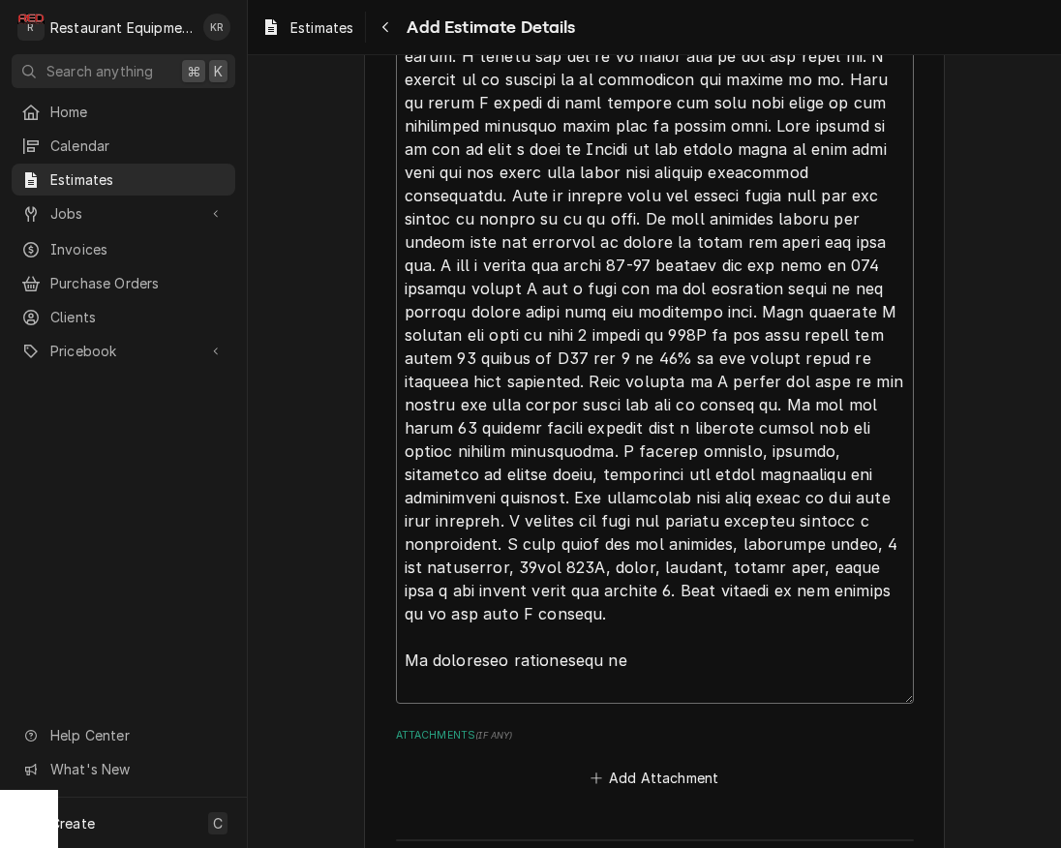
type textarea "x"
type textarea "Roo 9116 Trane Kitchen RTU Model: YCD150D3LABA Serial: 320100502D Today Elijah …"
type textarea "x"
type textarea "Roo 9116 Trane Kitchen RTU Model: YCD150D3LABA Serial: 320100502D Today Elijah …"
type textarea "x"
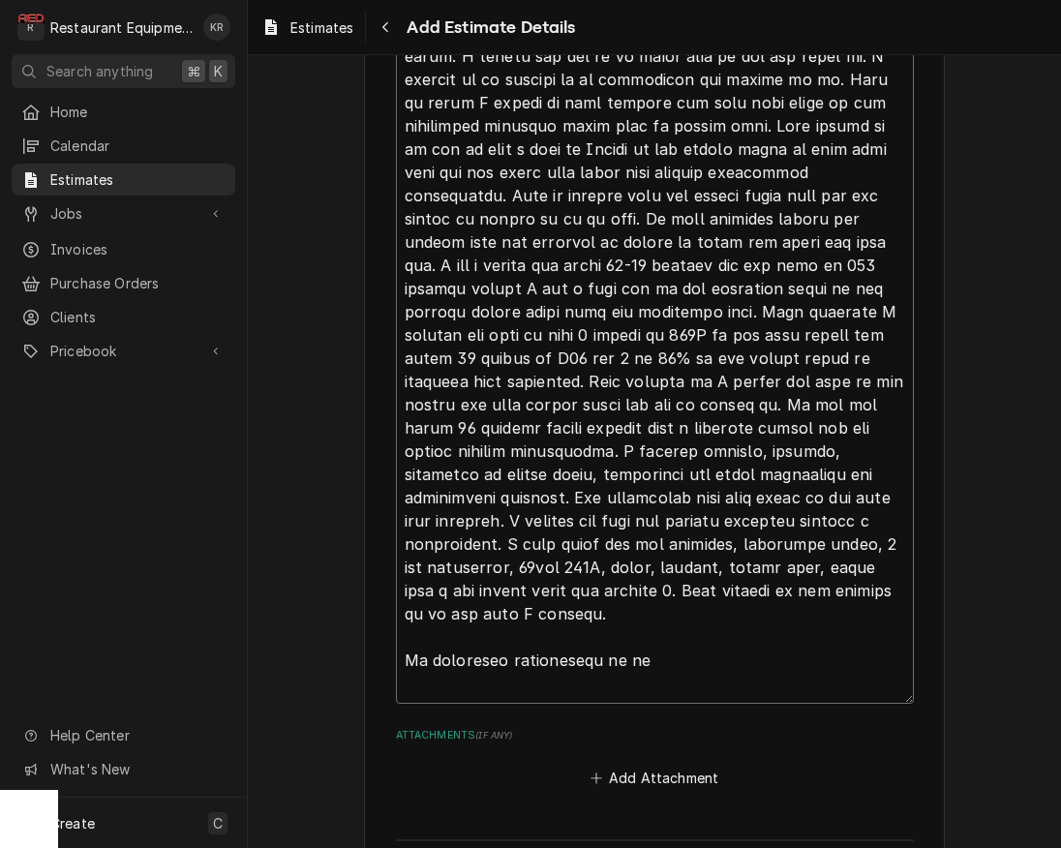
type textarea "Roo 9116 Trane Kitchen RTU Model: YCD150D3LABA Serial: 320100502D Today Elijah …"
type textarea "x"
type textarea "Roo 9116 Trane Kitchen RTU Model: YCD150D3LABA Serial: 320100502D Today Elijah …"
type textarea "x"
type textarea "Roo 9116 Trane Kitchen RTU Model: YCD150D3LABA Serial: 320100502D Today Elijah …"
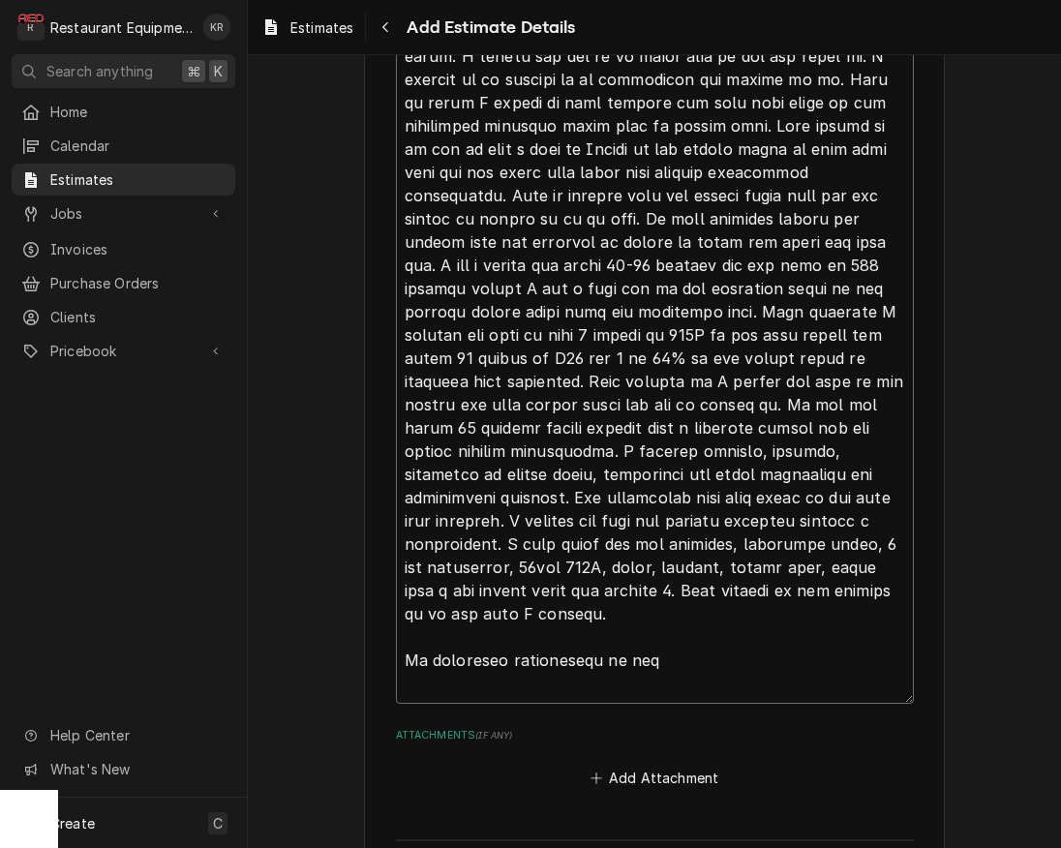
type textarea "x"
type textarea "Roo 9116 Trane Kitchen RTU Model: YCD150D3LABA Serial: 320100502D Today Elijah …"
type textarea "x"
type textarea "Roo 9116 Trane Kitchen RTU Model: YCD150D3LABA Serial: 320100502D Today Elijah …"
type textarea "x"
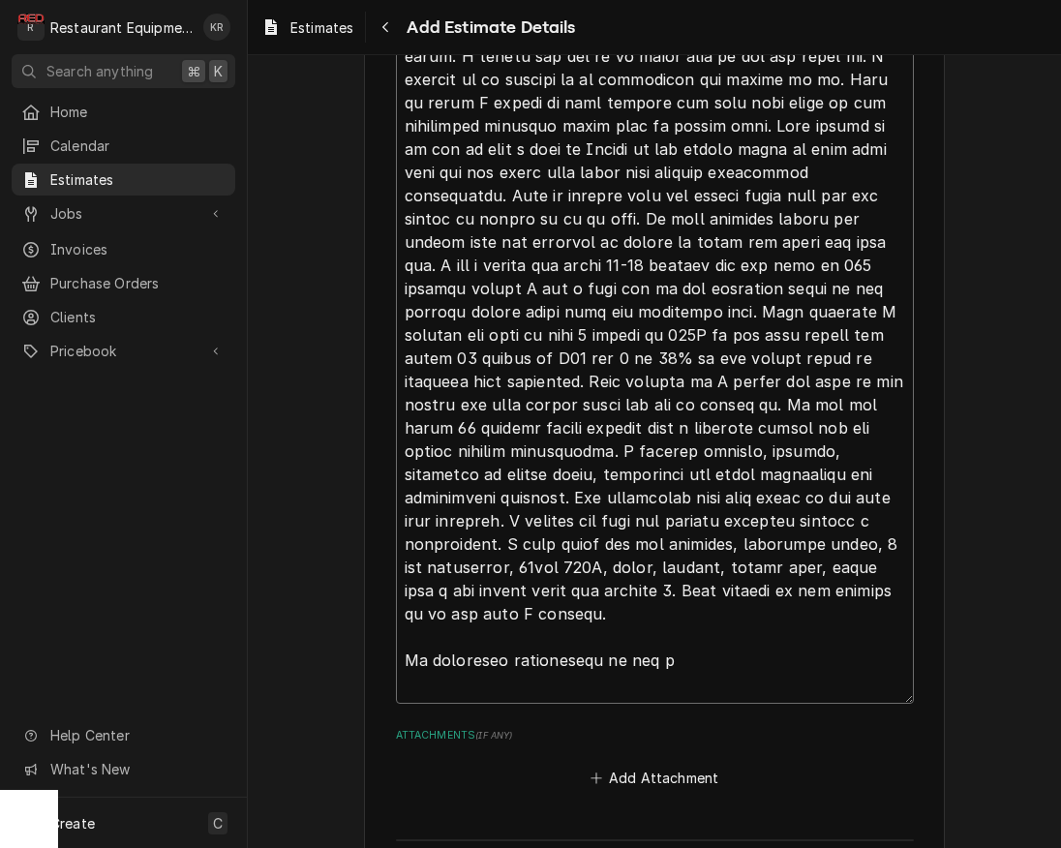
type textarea "Roo 9116 Trane Kitchen RTU Model: YCD150D3LABA Serial: 320100502D Today Elijah …"
type textarea "x"
type textarea "Roo 9116 Trane Kitchen RTU Model: YCD150D3LABA Serial: 320100502D Today Elijah …"
type textarea "x"
type textarea "Roo 9116 Trane Kitchen RTU Model: YCD150D3LABA Serial: 320100502D Today Elijah …"
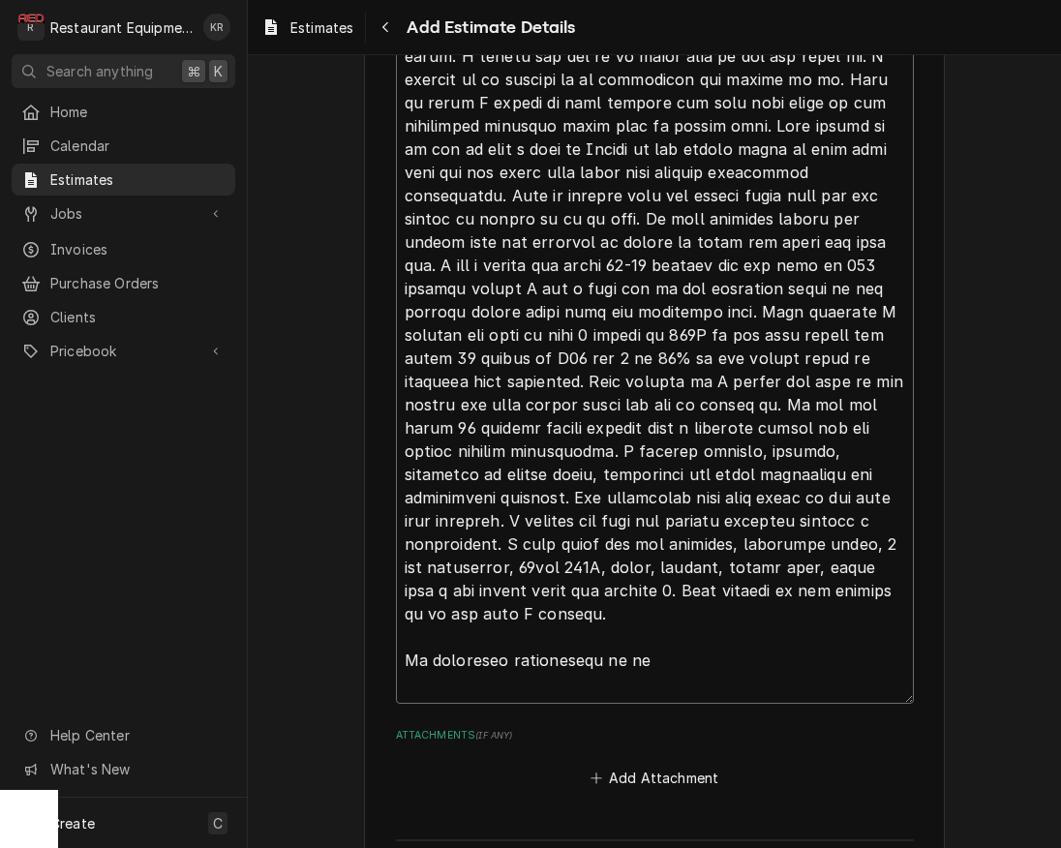
type textarea "x"
type textarea "Roo 9116 Trane Kitchen RTU Model: YCD150D3LABA Serial: 320100502D Today Elijah …"
type textarea "x"
type textarea "Roo 9116 Trane Kitchen RTU Model: YCD150D3LABA Serial: 320100502D Today Elijah …"
type textarea "x"
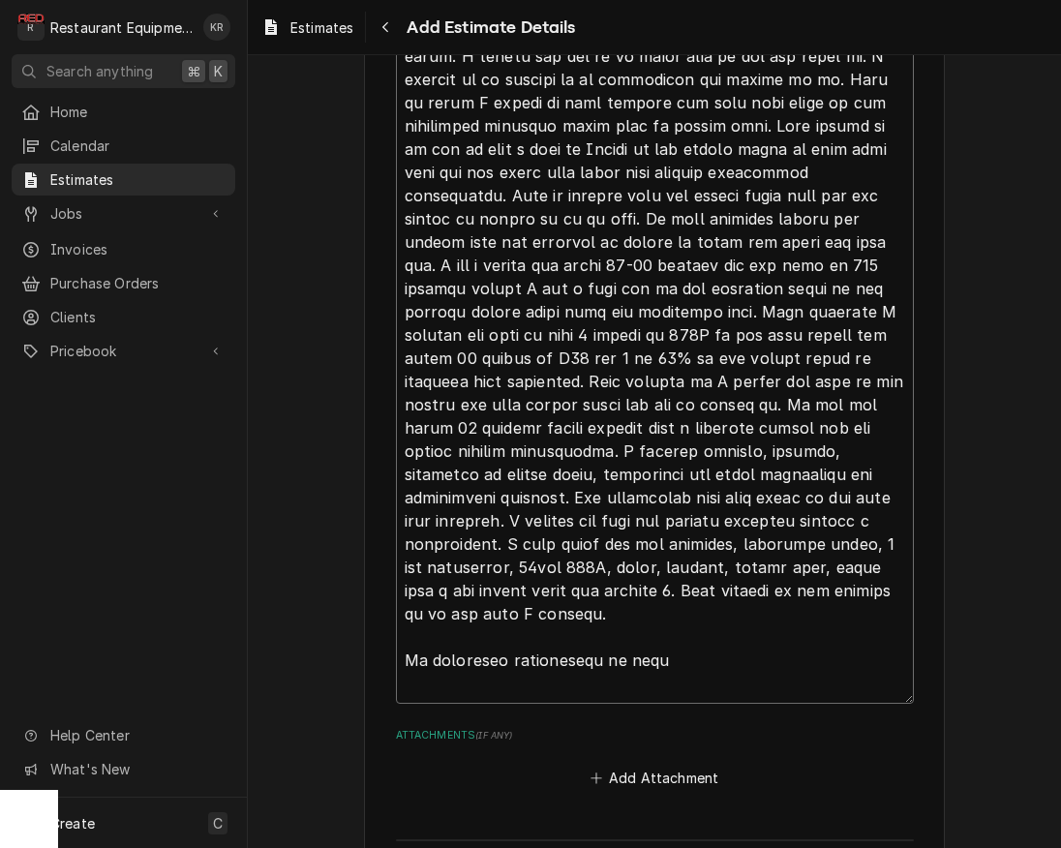
type textarea "Roo 9116 Trane Kitchen RTU Model: YCD150D3LABA Serial: 320100502D Today Elijah …"
type textarea "x"
type textarea "Roo 9116 Trane Kitchen RTU Model: YCD150D3LABA Serial: 320100502D Today Elijah …"
type textarea "x"
type textarea "Roo 9116 Trane Kitchen RTU Model: YCD150D3LABA Serial: 320100502D Today Elijah …"
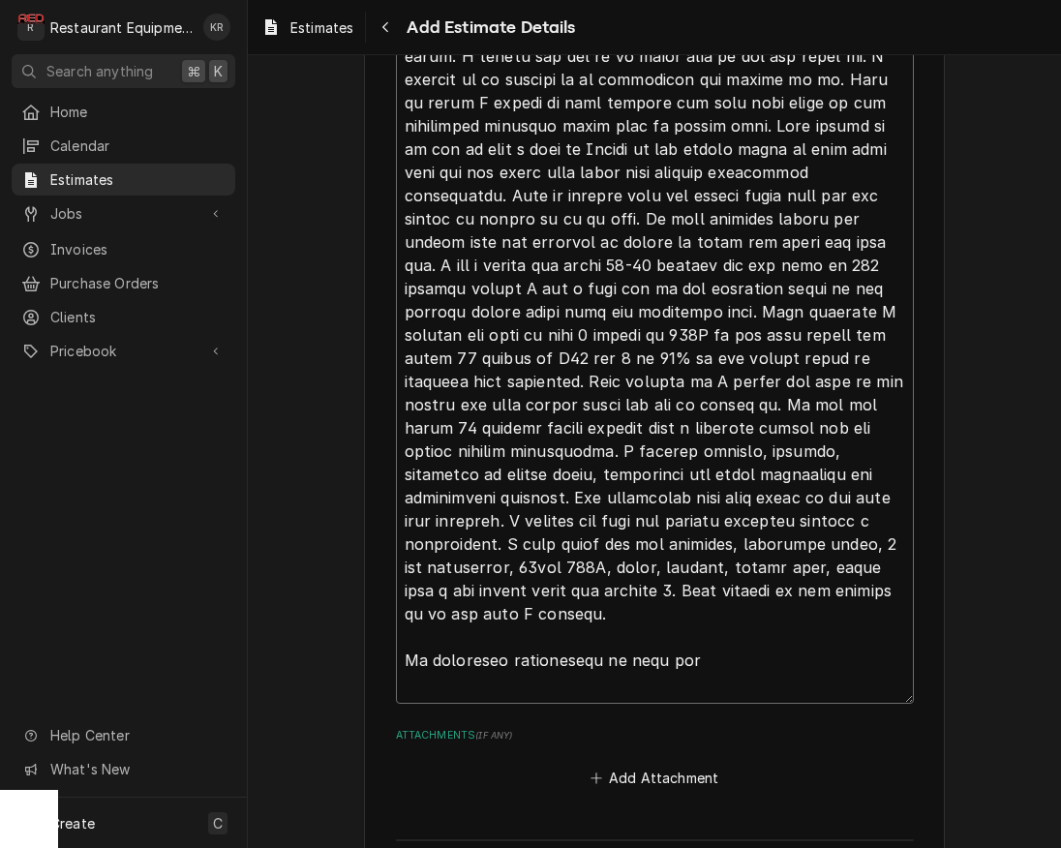
type textarea "x"
type textarea "Roo 9116 Trane Kitchen RTU Model: YCD150D3LABA Serial: 320100502D Today Elijah …"
type textarea "x"
type textarea "Roo 9116 Trane Kitchen RTU Model: YCD150D3LABA Serial: 320100502D Today Elijah …"
type textarea "x"
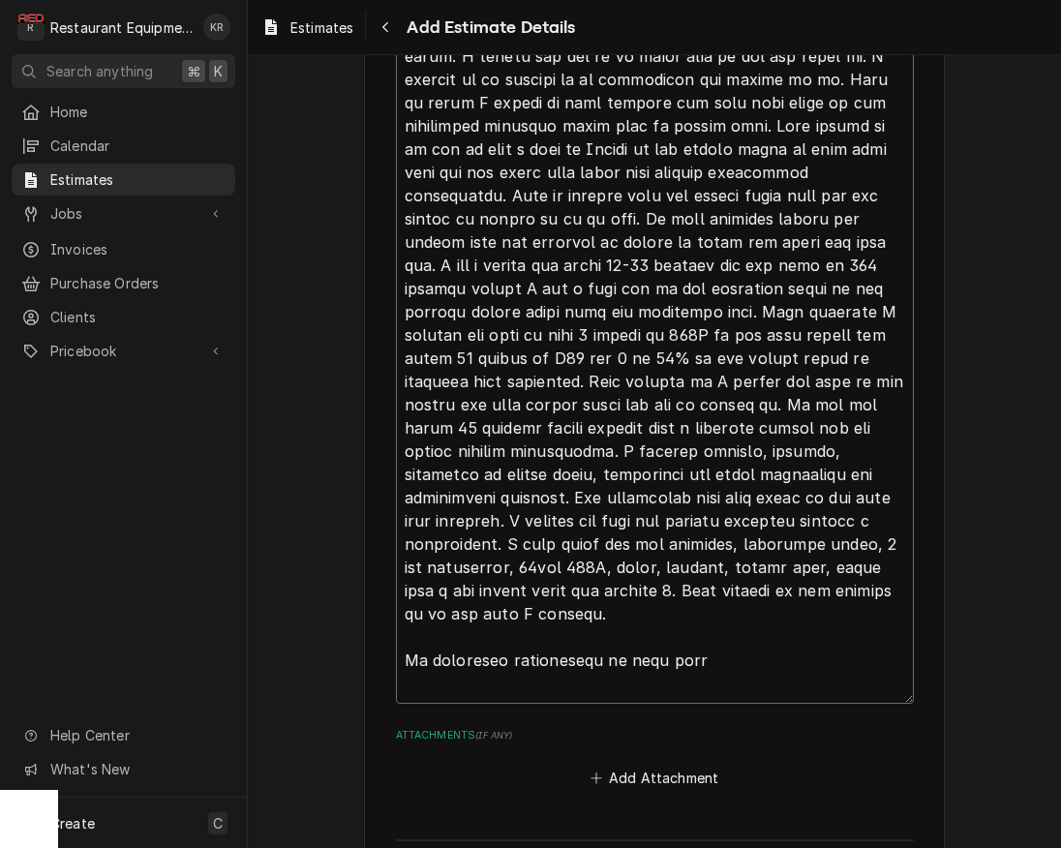
type textarea "Roo 9116 Trane Kitchen RTU Model: YCD150D3LABA Serial: 320100502D Today Elijah …"
type textarea "x"
type textarea "Roo 9116 Trane Kitchen RTU Model: YCD150D3LABA Serial: 320100502D Today Elijah …"
type textarea "x"
type textarea "Roo 9116 Trane Kitchen RTU Model: YCD150D3LABA Serial: 320100502D Today Elijah …"
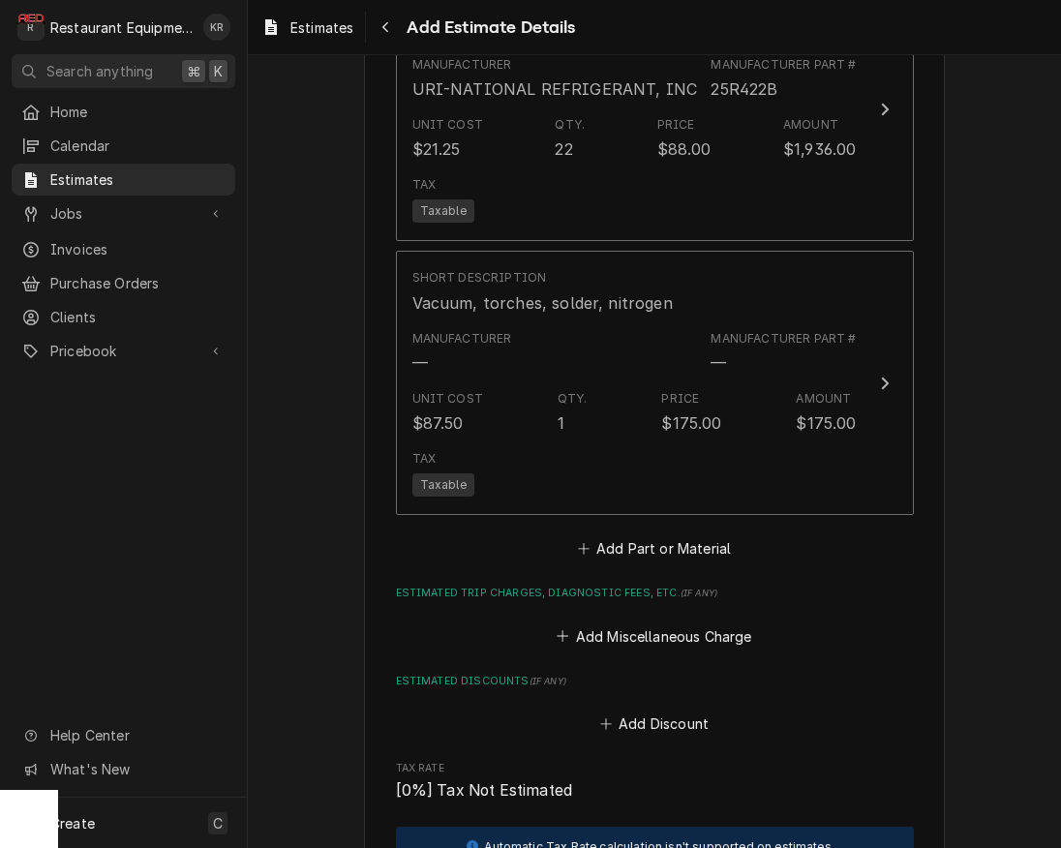
scroll to position [3831, 0]
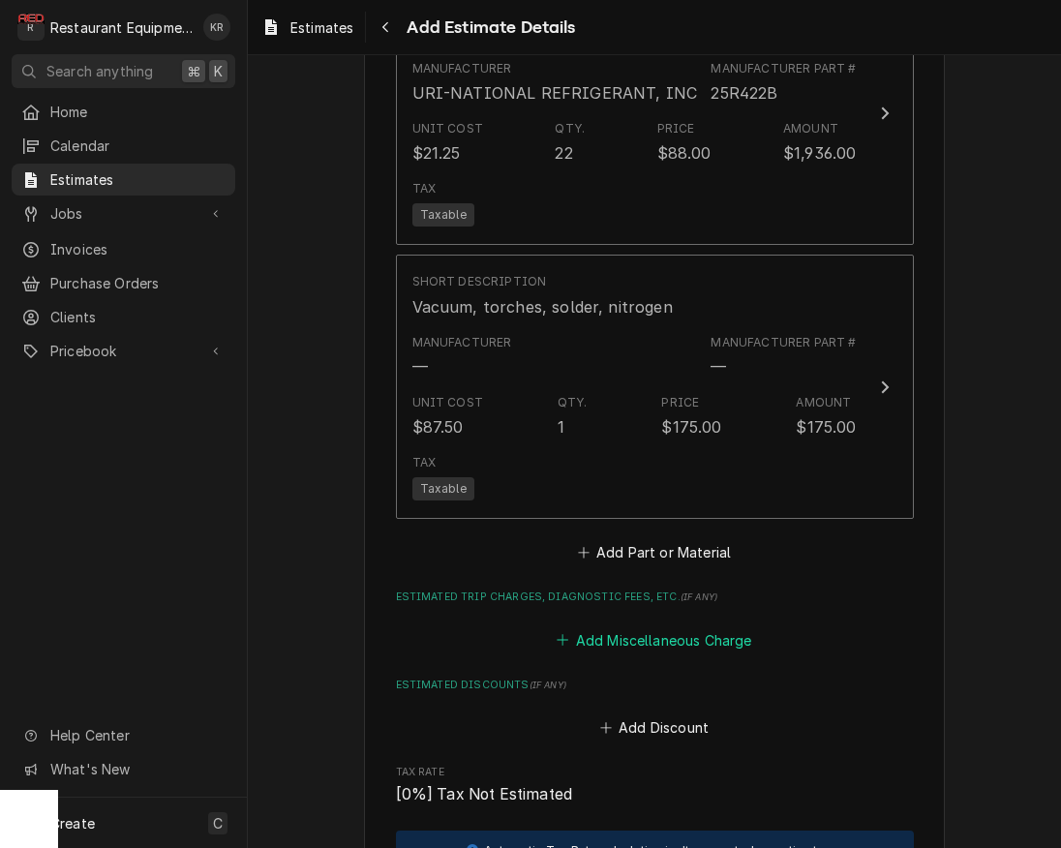
drag, startPoint x: 1050, startPoint y: 464, endPoint x: 681, endPoint y: 644, distance: 411.3
click at [681, 644] on button "Add Miscellaneous Charge" at bounding box center [654, 639] width 201 height 27
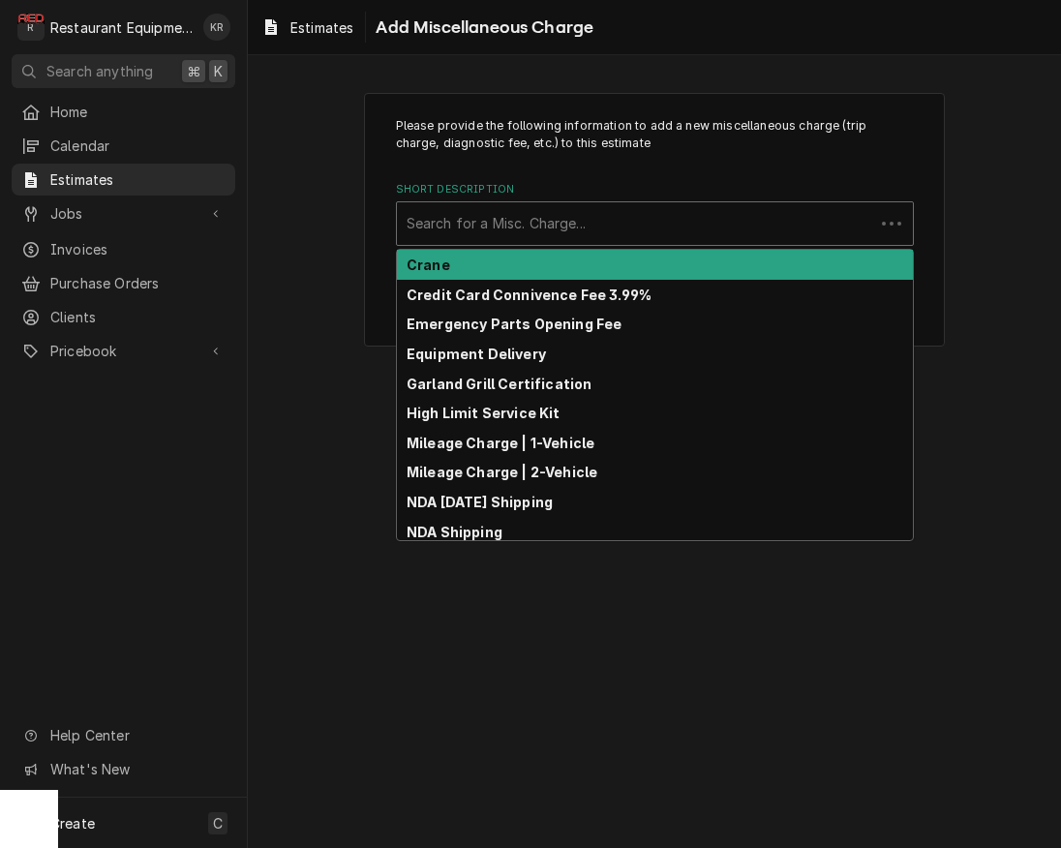
click at [458, 231] on div "Short Description" at bounding box center [636, 223] width 458 height 35
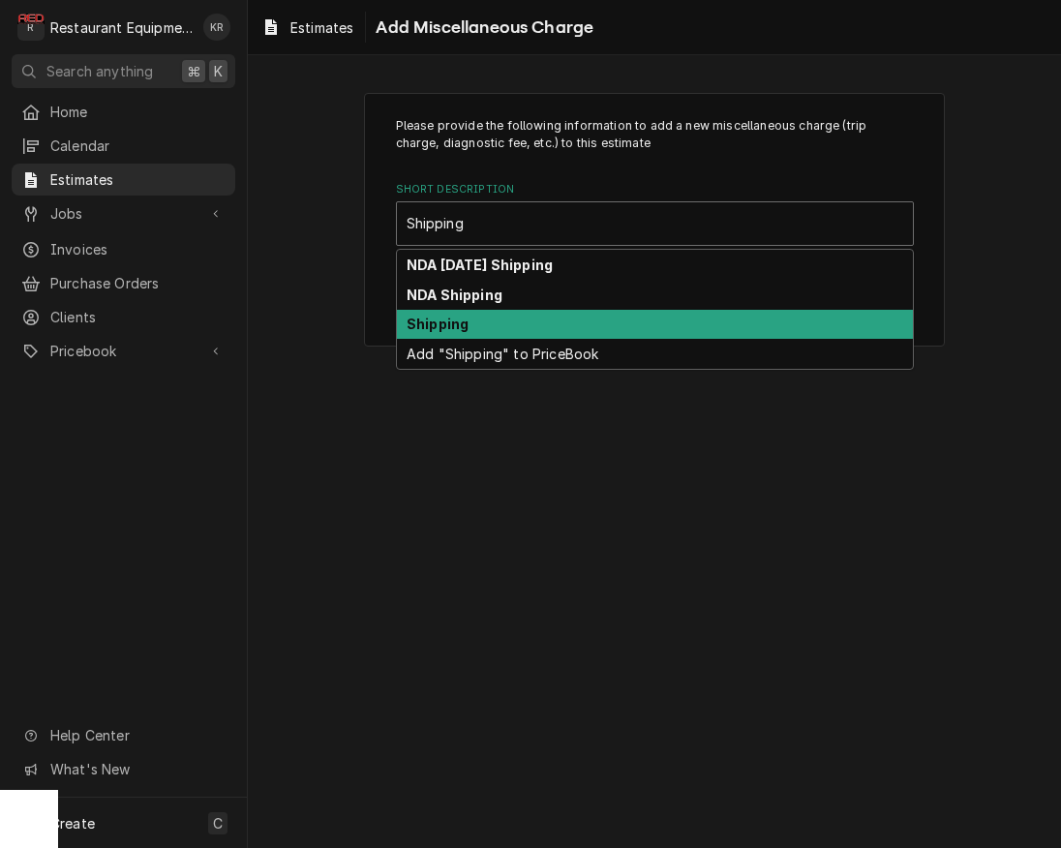
click at [451, 338] on div "Shipping" at bounding box center [655, 325] width 516 height 30
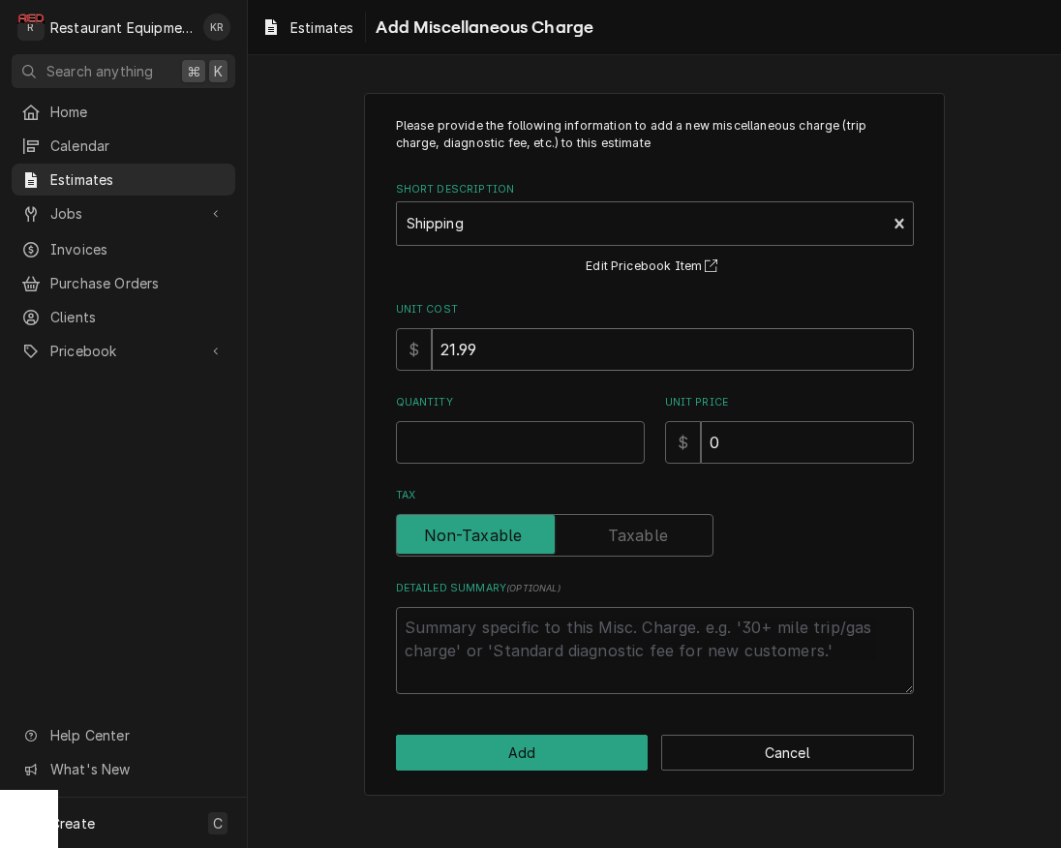
drag, startPoint x: 510, startPoint y: 356, endPoint x: 376, endPoint y: 327, distance: 137.7
click at [432, 328] on input "21.99" at bounding box center [673, 349] width 482 height 43
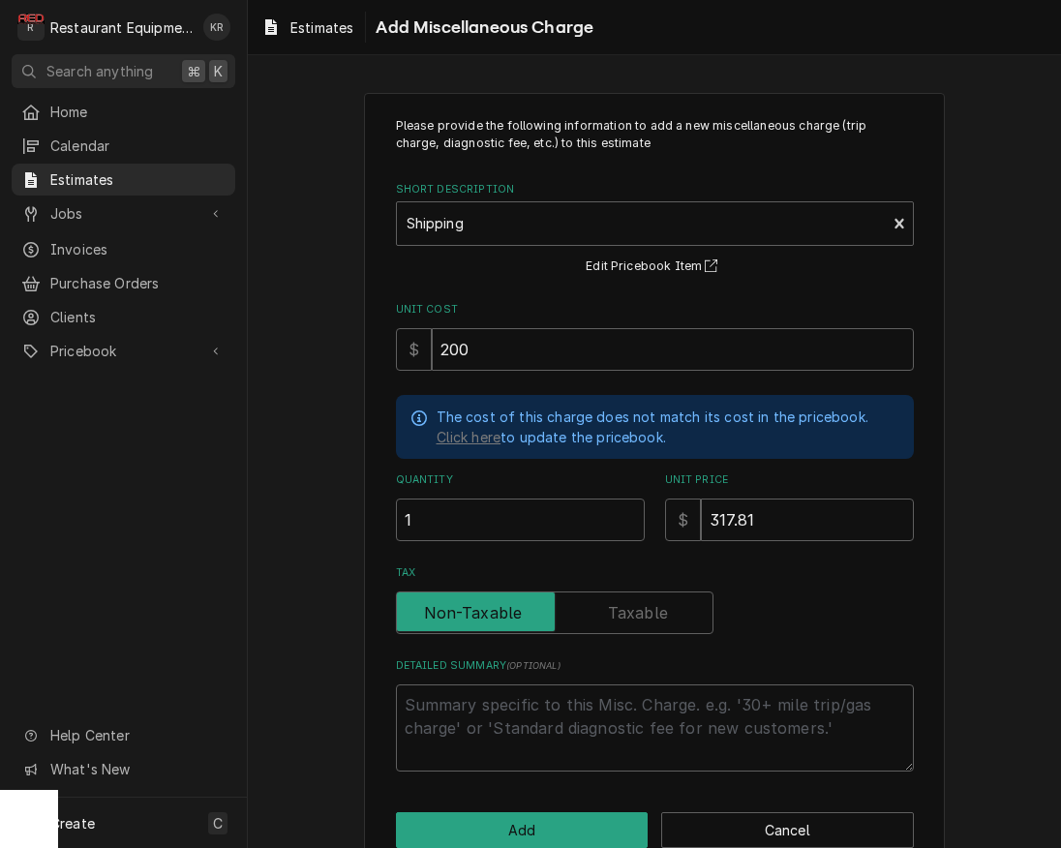
scroll to position [3, 0]
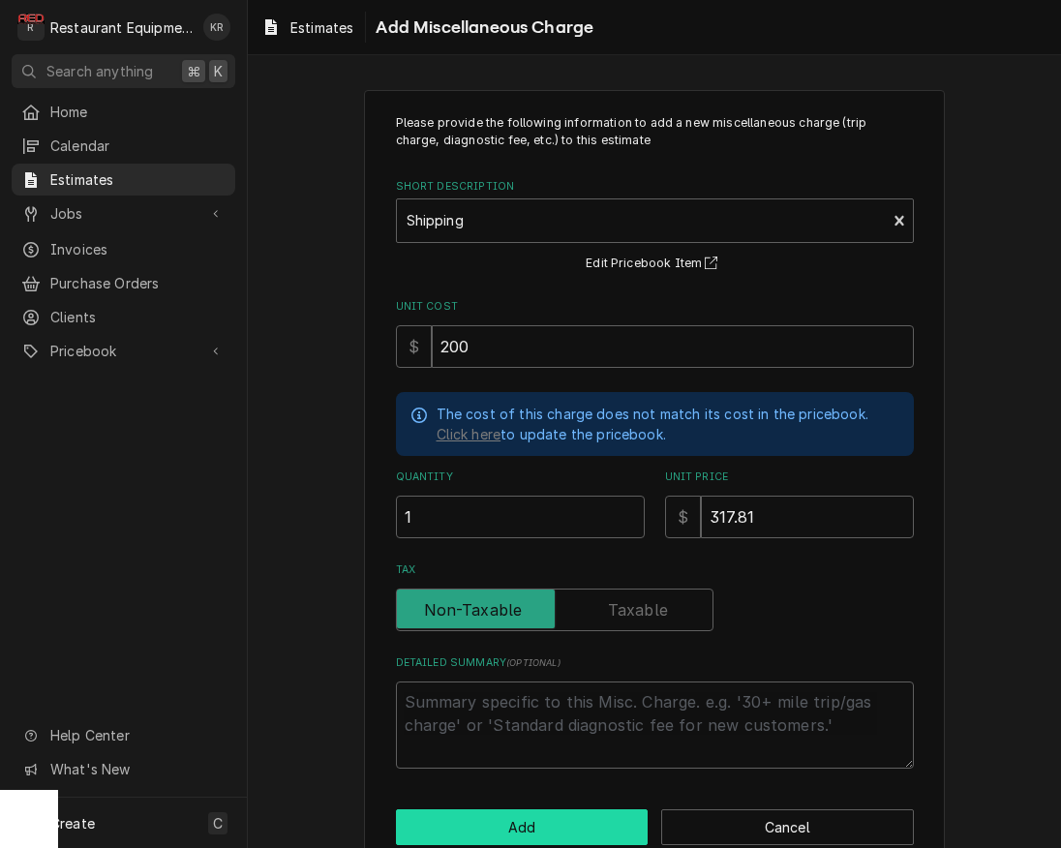
click at [546, 821] on button "Add" at bounding box center [522, 827] width 253 height 36
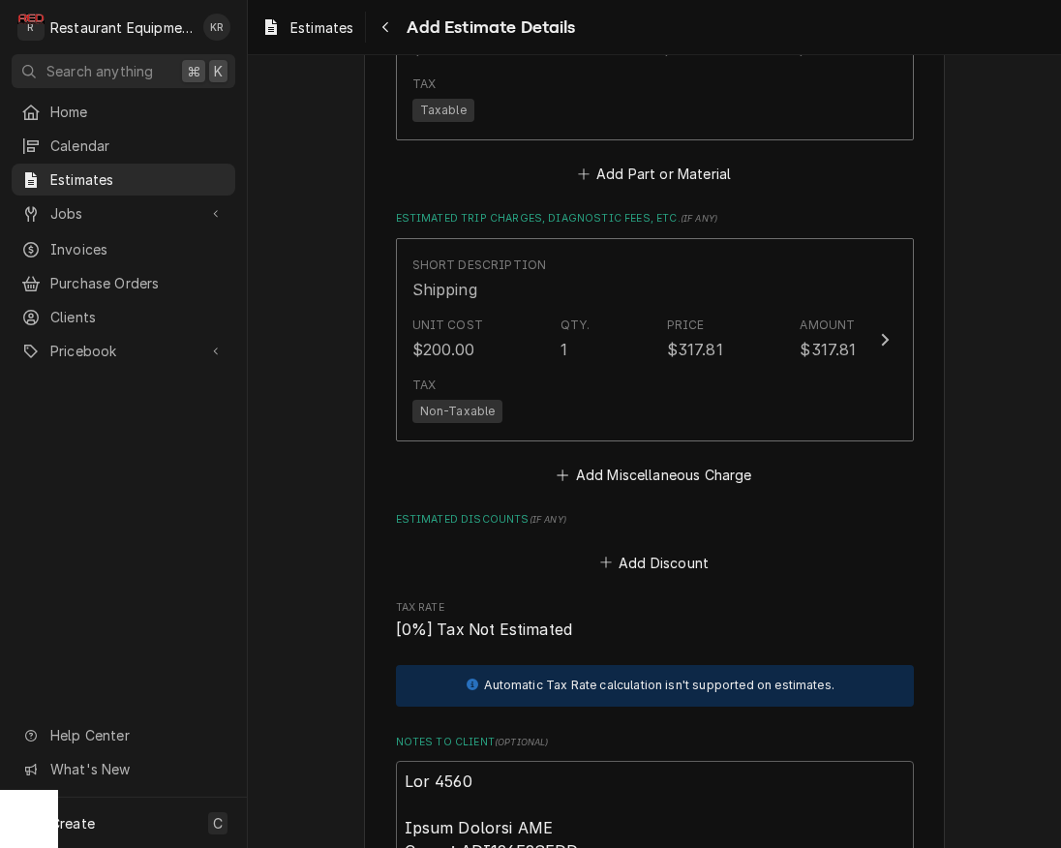
scroll to position [4212, 0]
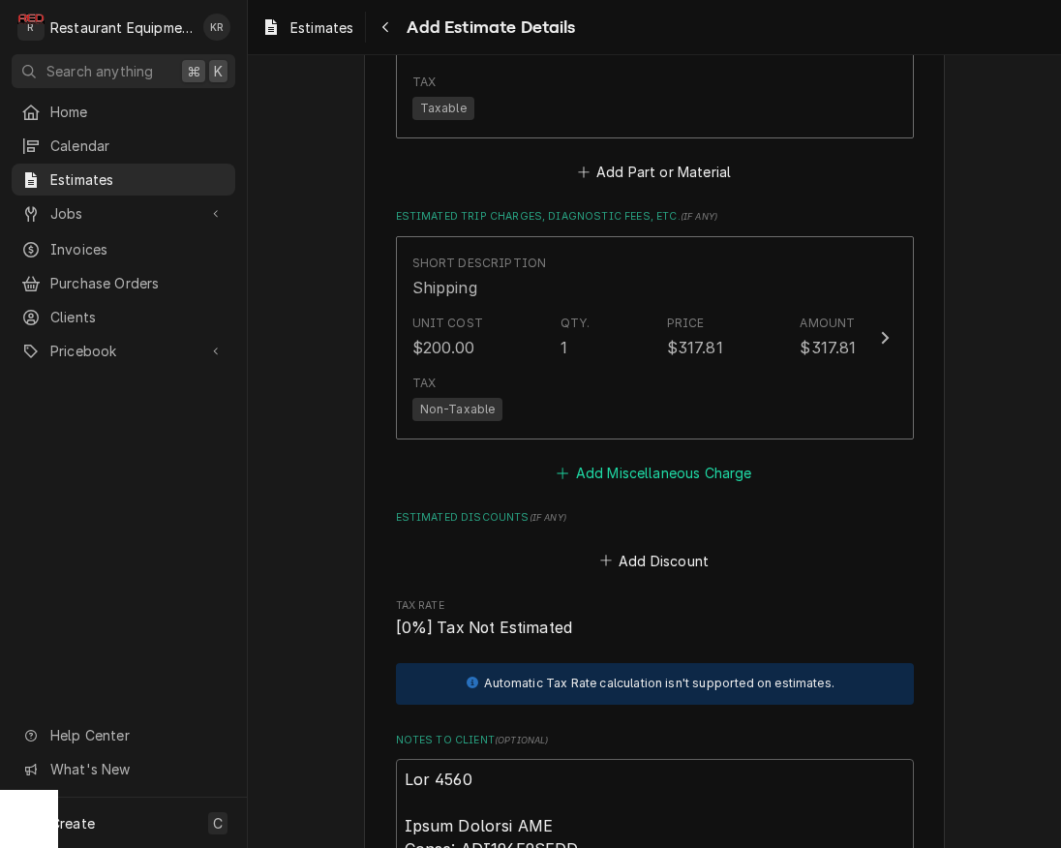
drag, startPoint x: 1057, startPoint y: 697, endPoint x: 644, endPoint y: 462, distance: 475.6
click at [664, 474] on button "Add Miscellaneous Charge" at bounding box center [654, 473] width 201 height 27
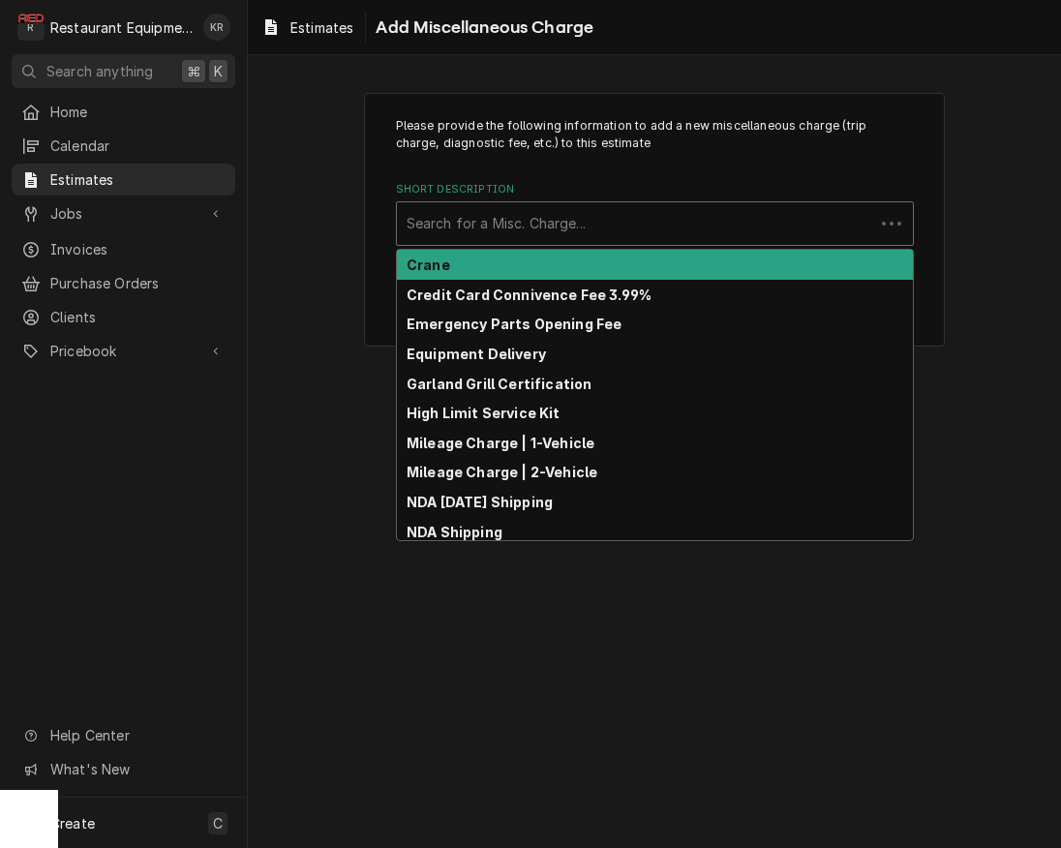
click at [532, 222] on div "Short Description" at bounding box center [636, 223] width 458 height 35
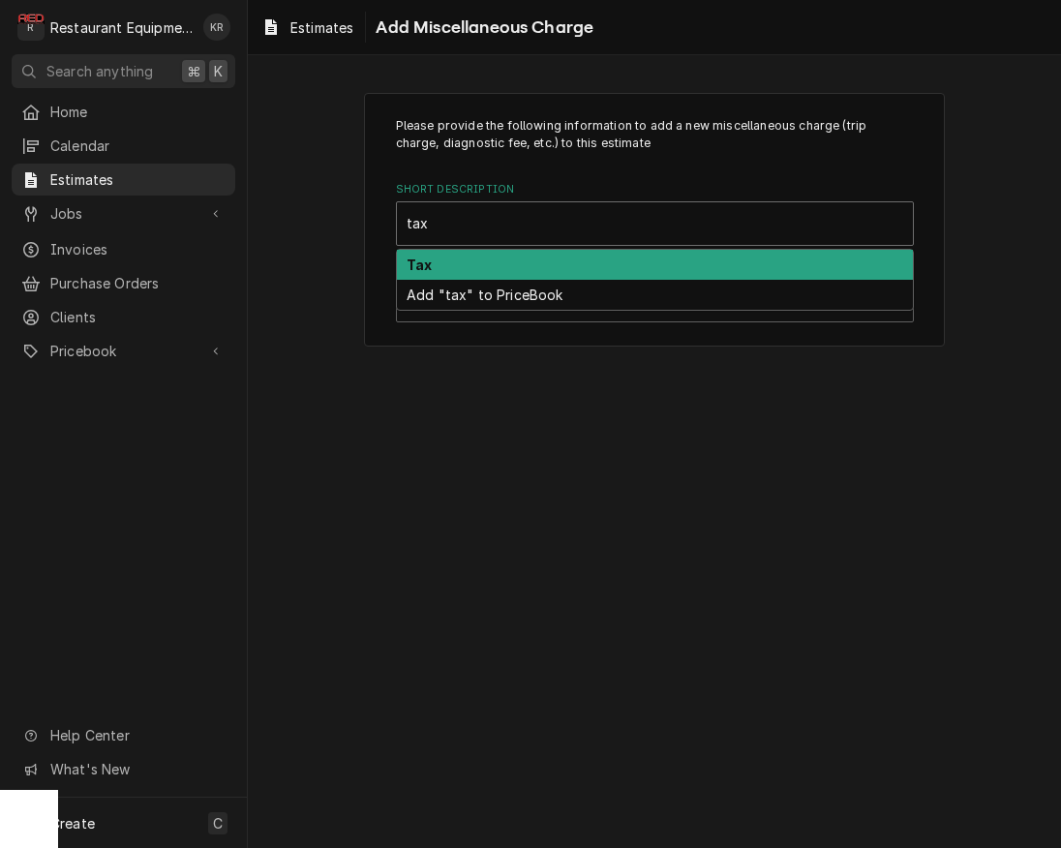
click at [489, 276] on div "Tax" at bounding box center [655, 265] width 516 height 30
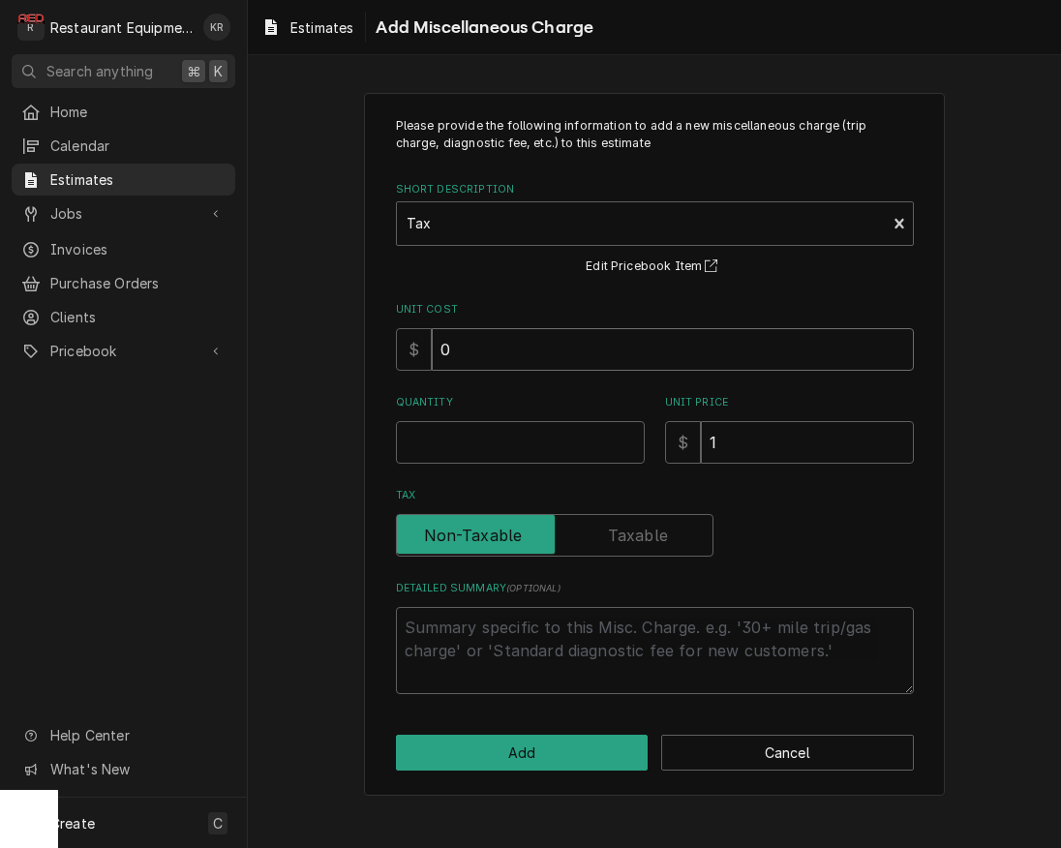
drag, startPoint x: 469, startPoint y: 360, endPoint x: 399, endPoint y: 353, distance: 71.0
click at [432, 353] on input "0" at bounding box center [673, 349] width 482 height 43
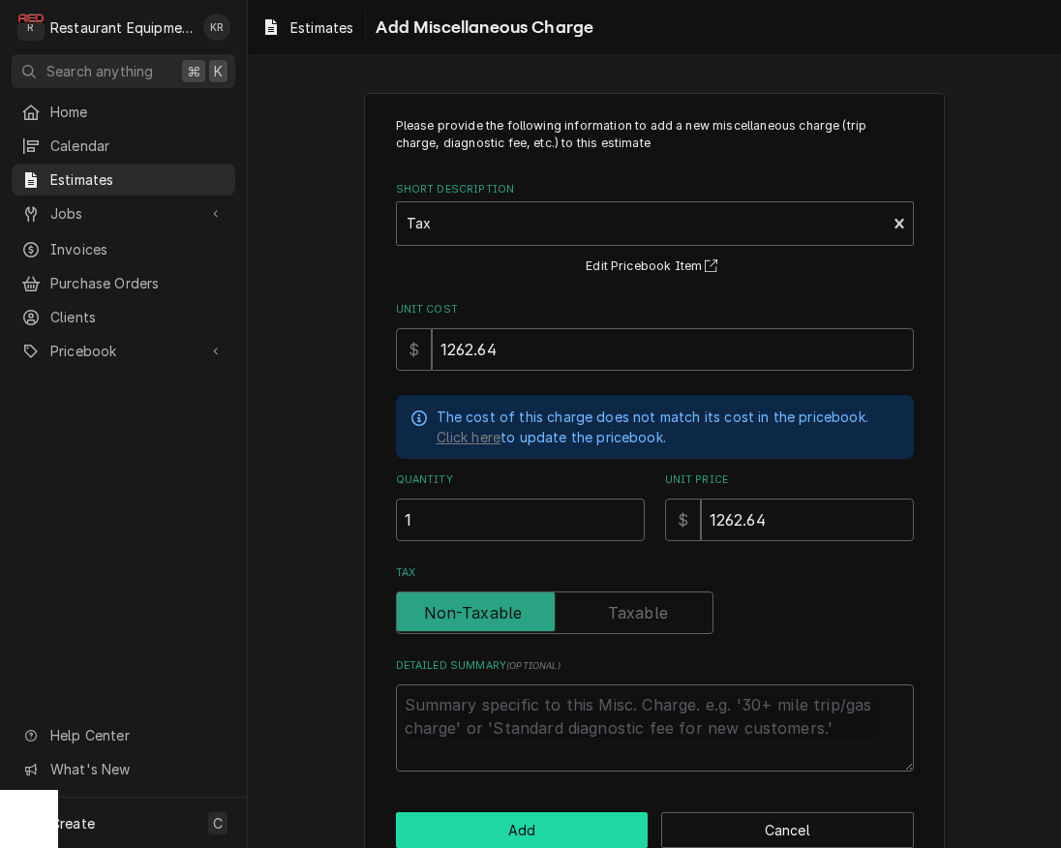
click at [477, 837] on button "Add" at bounding box center [522, 830] width 253 height 36
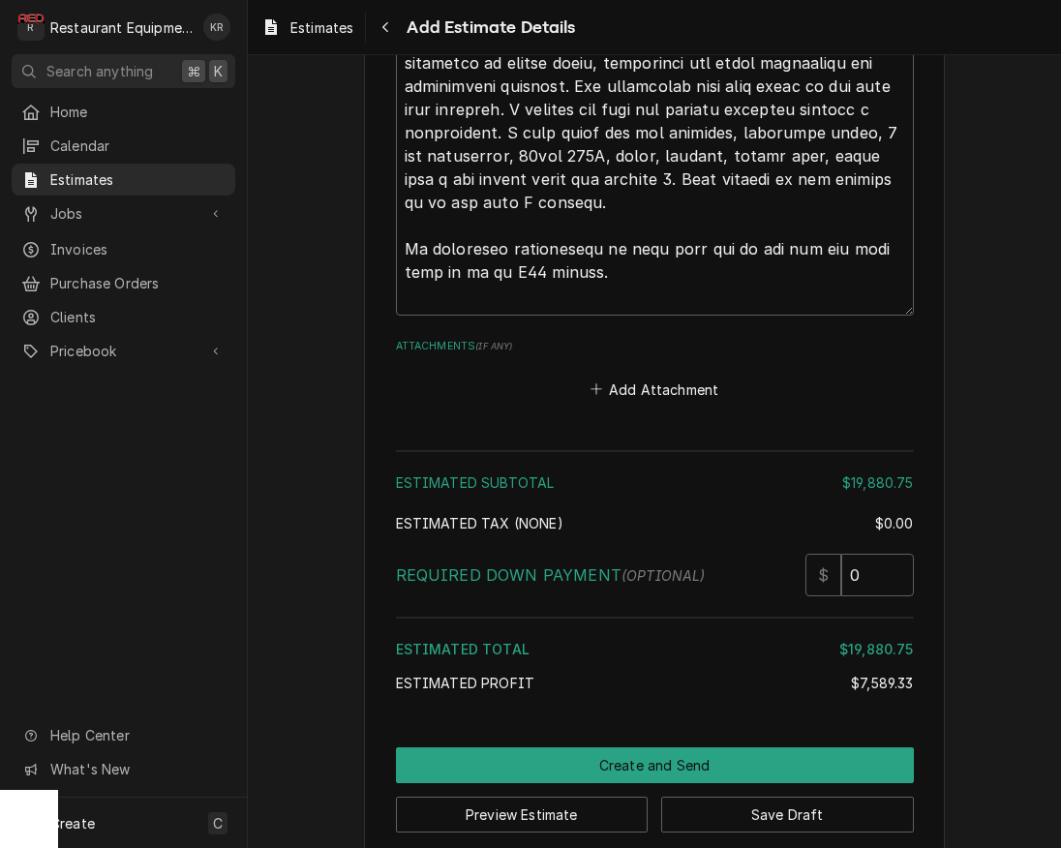
scroll to position [5929, 0]
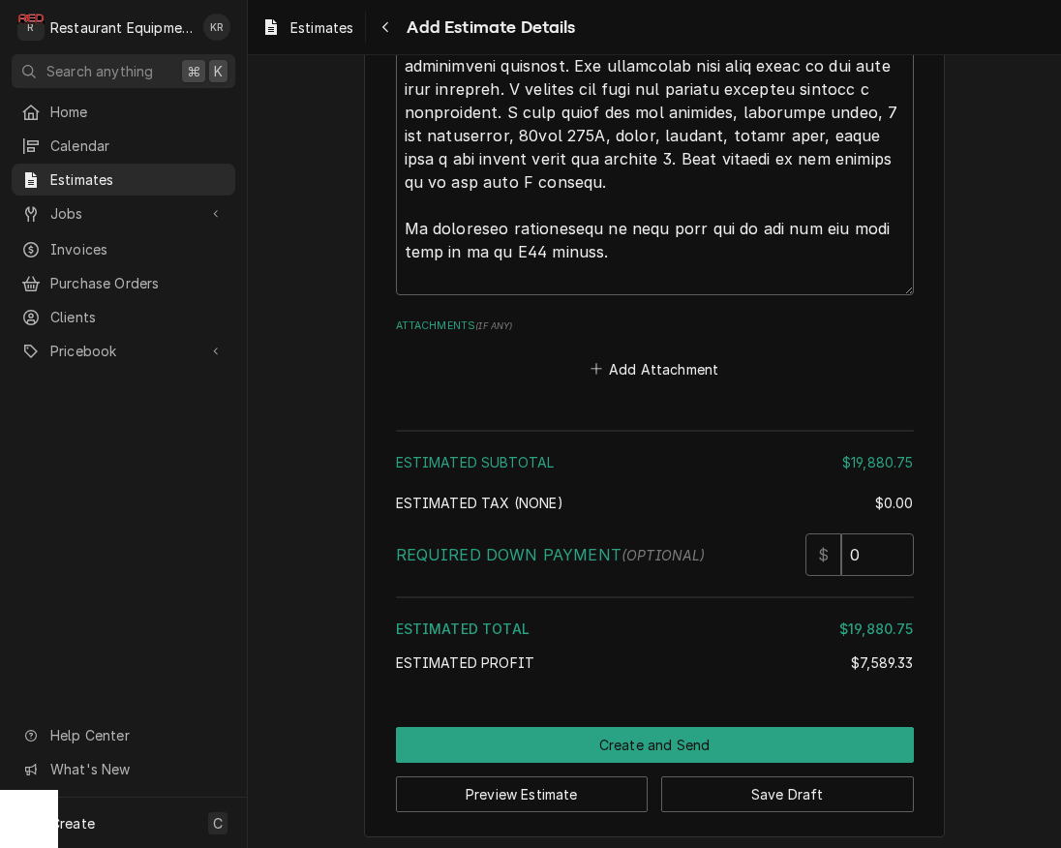
click at [723, 802] on button "Save Draft" at bounding box center [787, 794] width 253 height 36
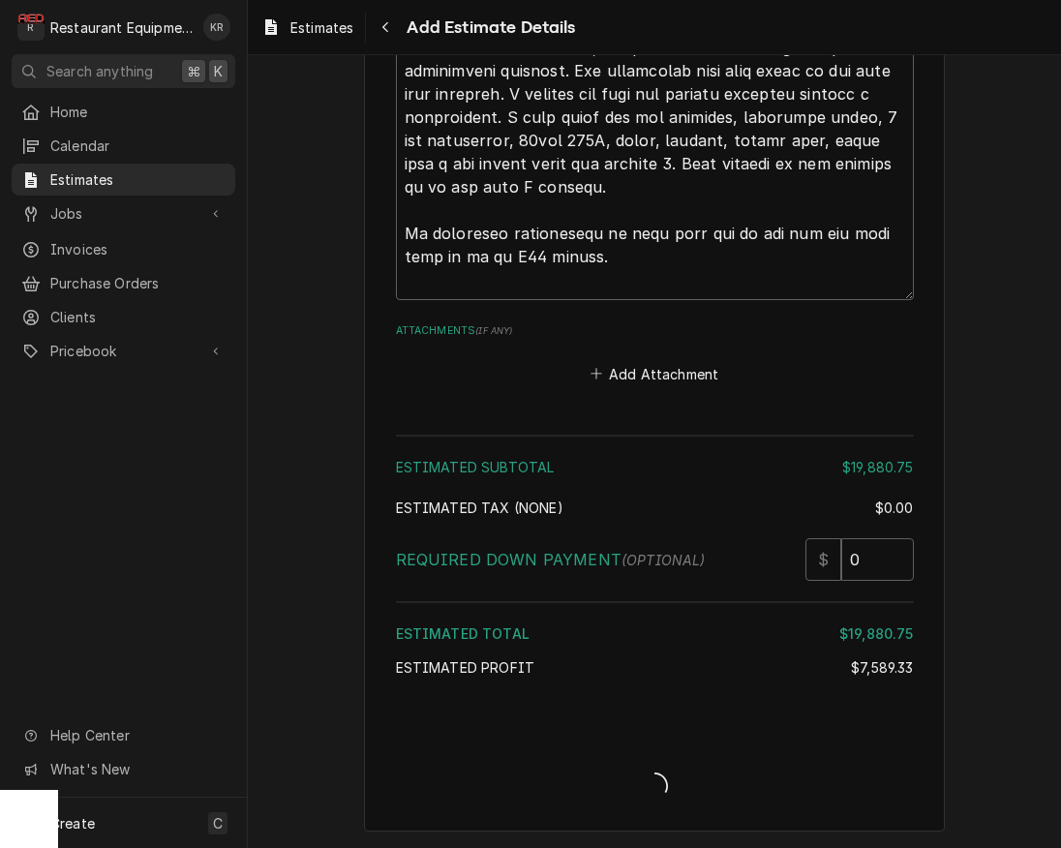
scroll to position [5919, 0]
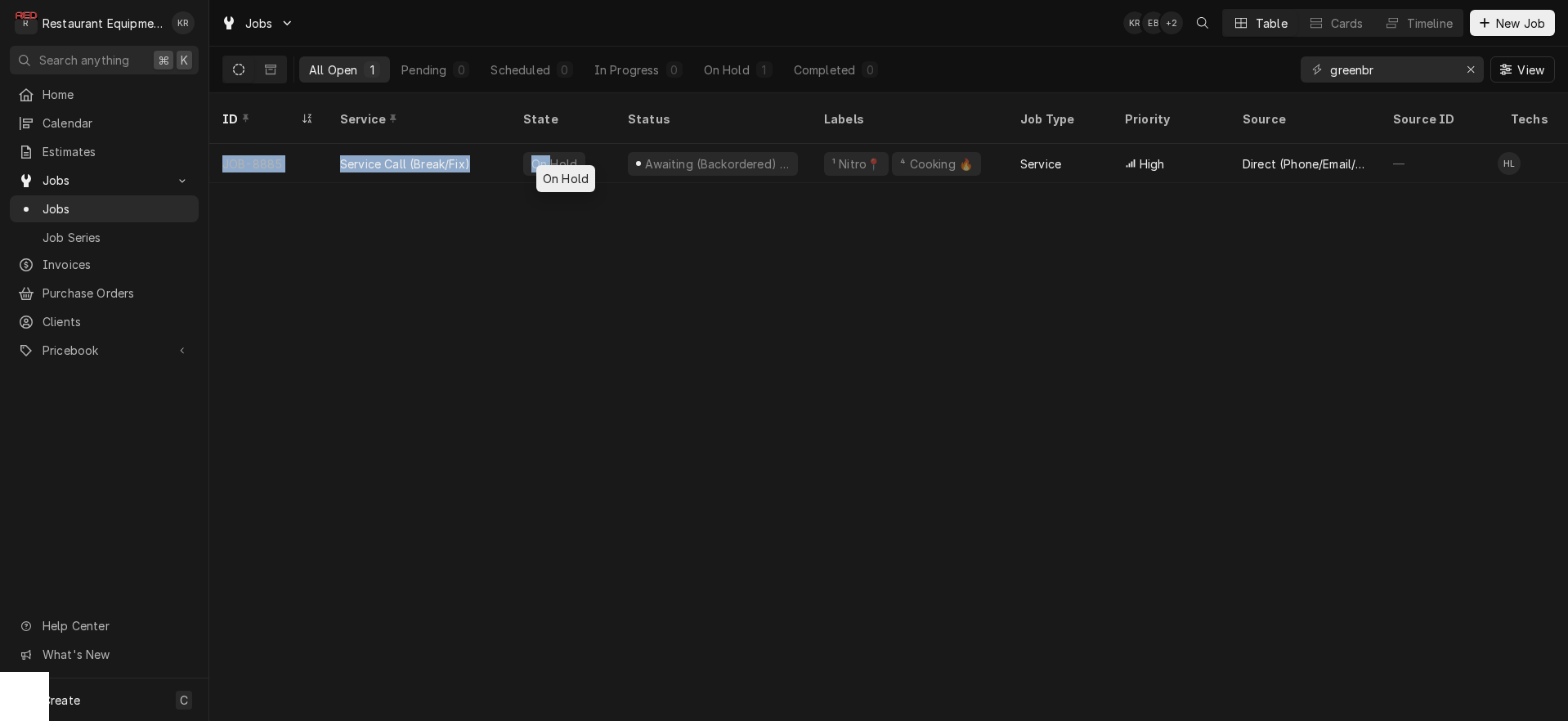
drag, startPoint x: 547, startPoint y: 141, endPoint x: 506, endPoint y: 263, distance: 128.7
click at [529, 172] on div "On Hold" at bounding box center [554, 164] width 49 height 17
click at [1472, 67] on icon "Erase input" at bounding box center [1471, 69] width 7 height 7
click at [1419, 70] on input "Dynamic Content Wrapper" at bounding box center [1407, 69] width 154 height 26
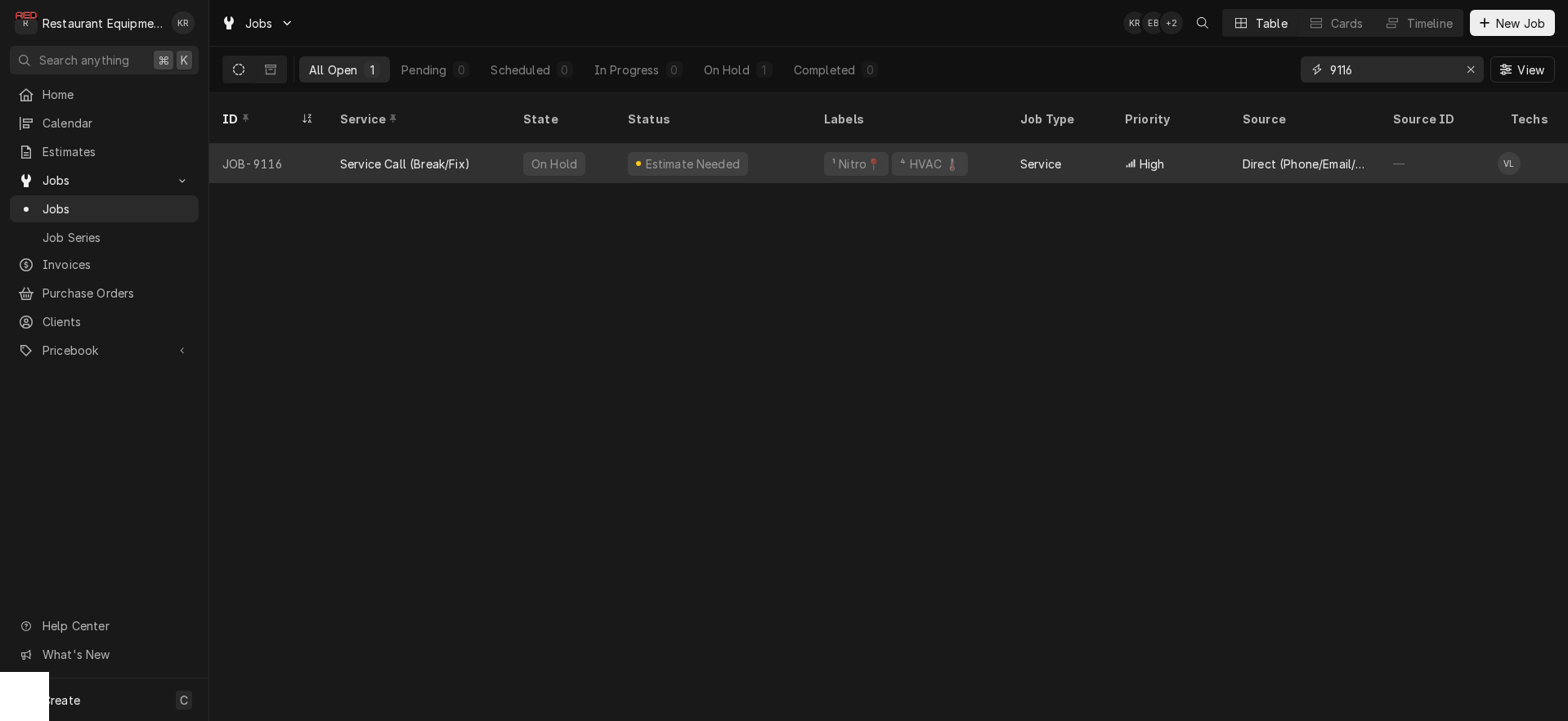
type input "9116"
click at [660, 155] on div "Estimate Needed" at bounding box center [692, 164] width 98 height 17
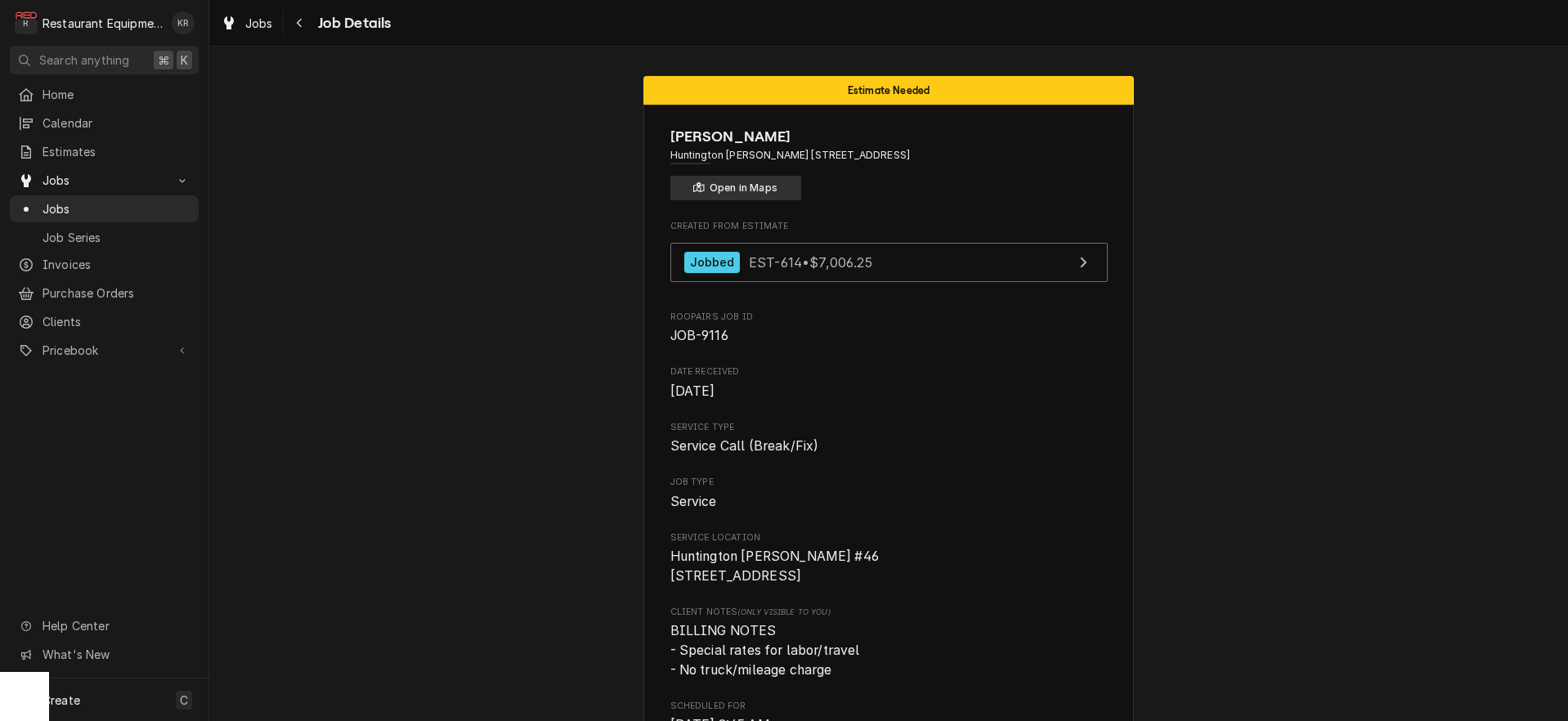
click at [744, 178] on button "Open in Maps" at bounding box center [735, 187] width 131 height 24
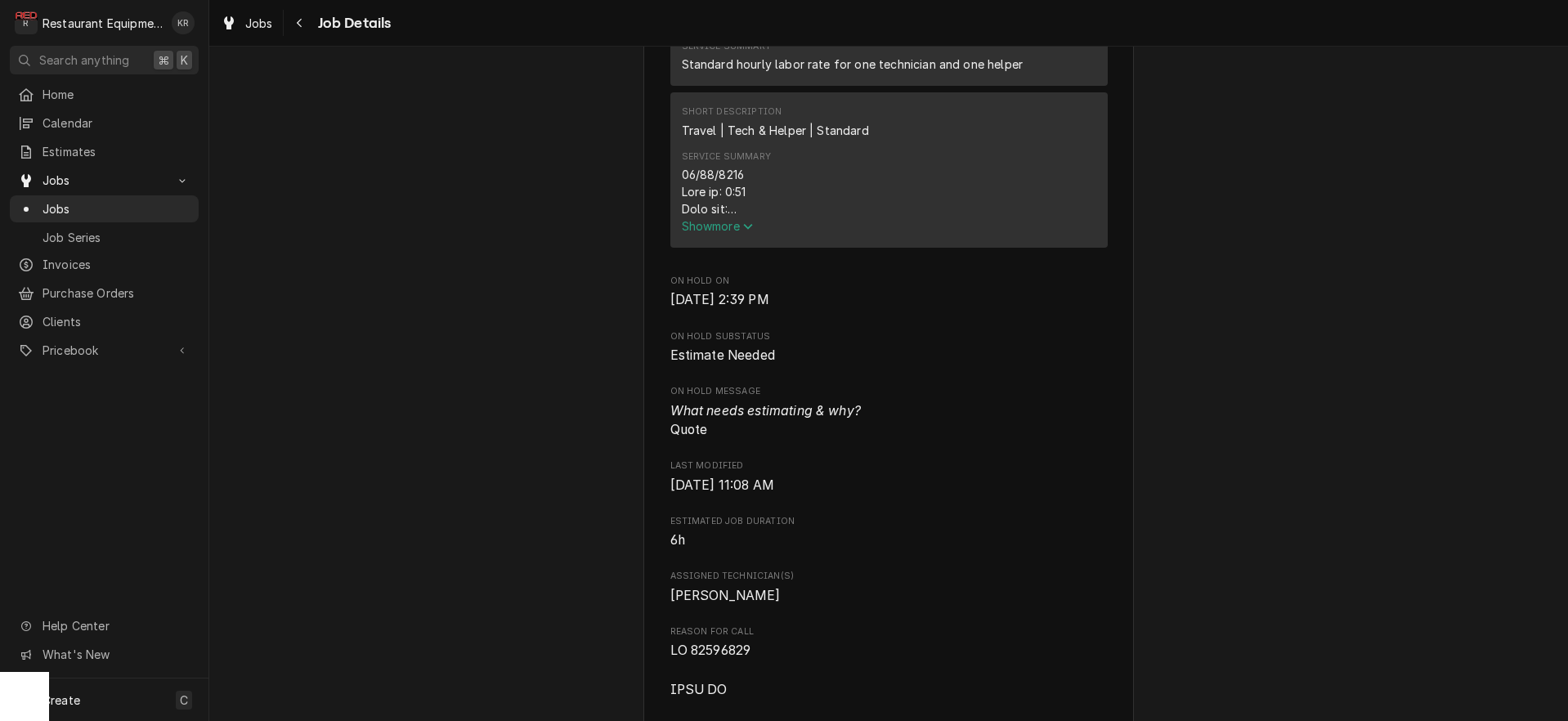
scroll to position [865, 0]
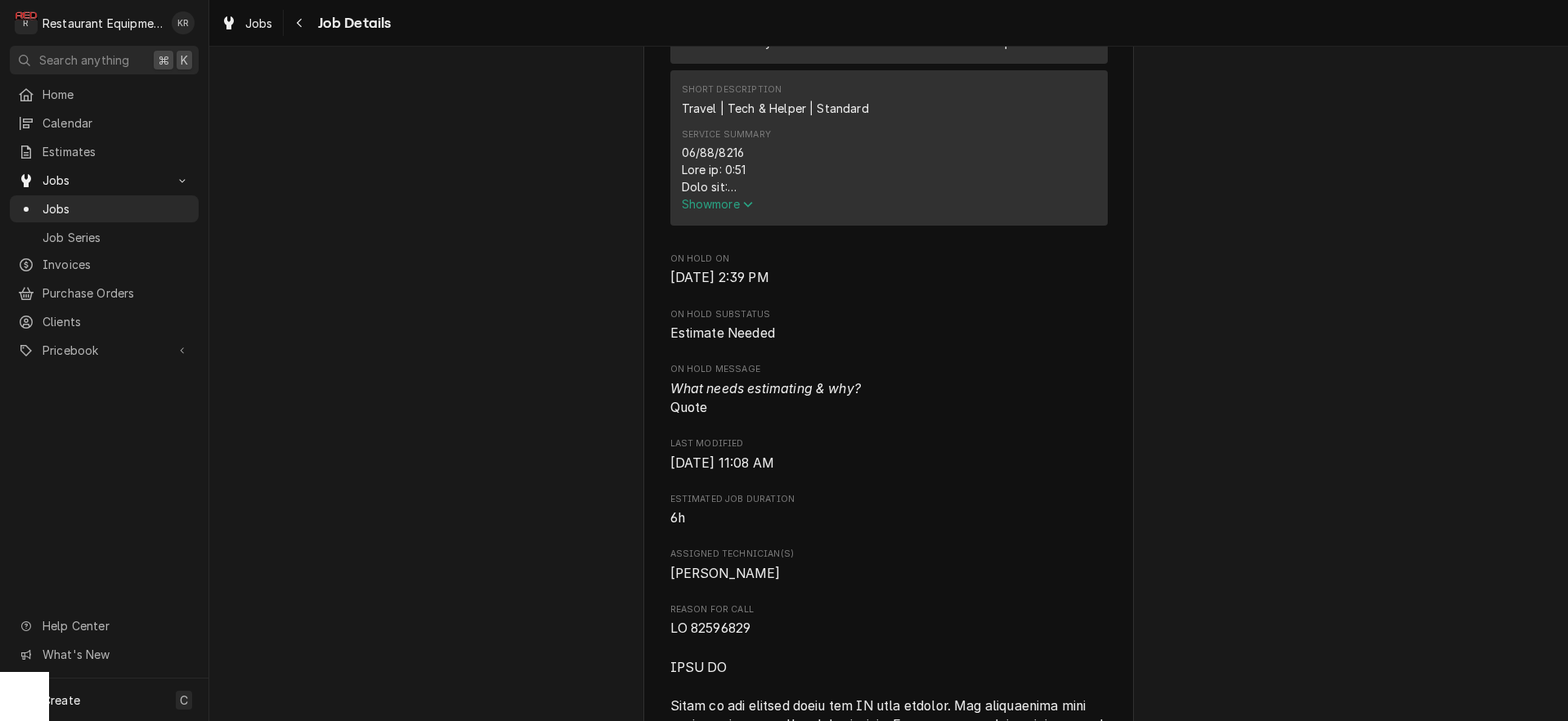
click at [709, 211] on span "Show more" at bounding box center [717, 203] width 72 height 14
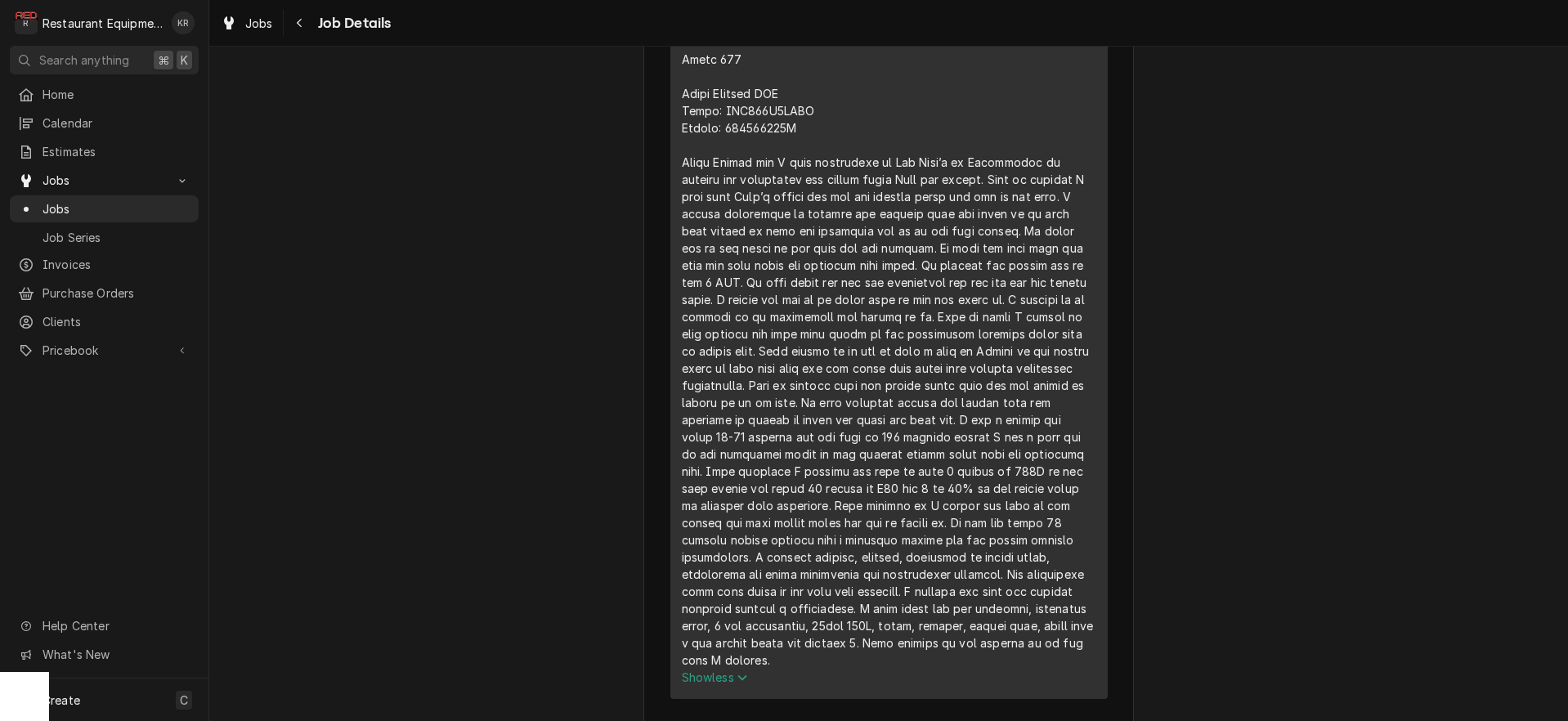
scroll to position [1011, 0]
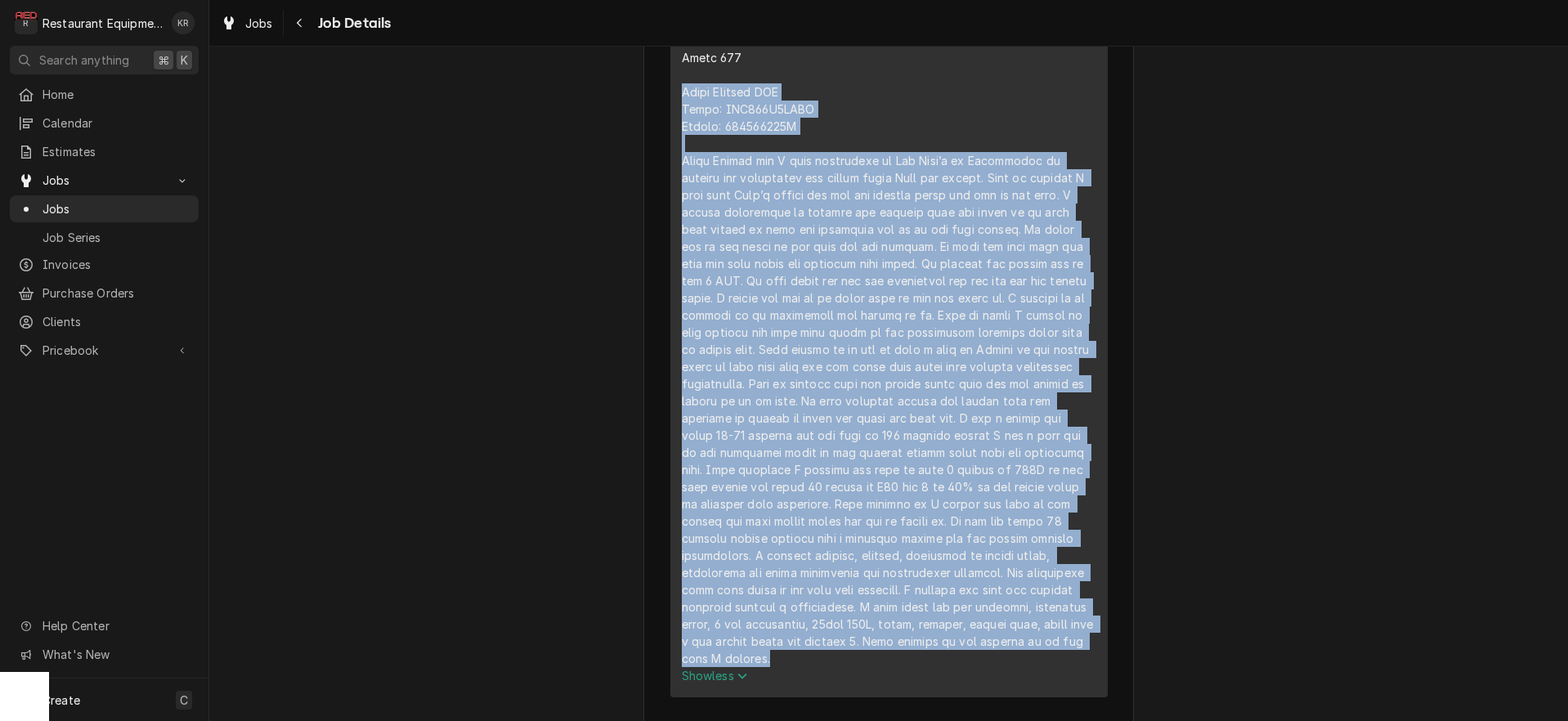
drag, startPoint x: 675, startPoint y: 108, endPoint x: 1102, endPoint y: 664, distance: 701.0
click at [1108, 674] on div "Short Description Travel | Tech & Helper | Standard Service Summary Show less" at bounding box center [889, 310] width 437 height 772
copy div "Trane Kitchen RTU Model: YCD150D3LABA Serial: 320100502D Today Elijah and I wer…"
click at [307, 24] on div "Navigate back" at bounding box center [300, 22] width 16 height 16
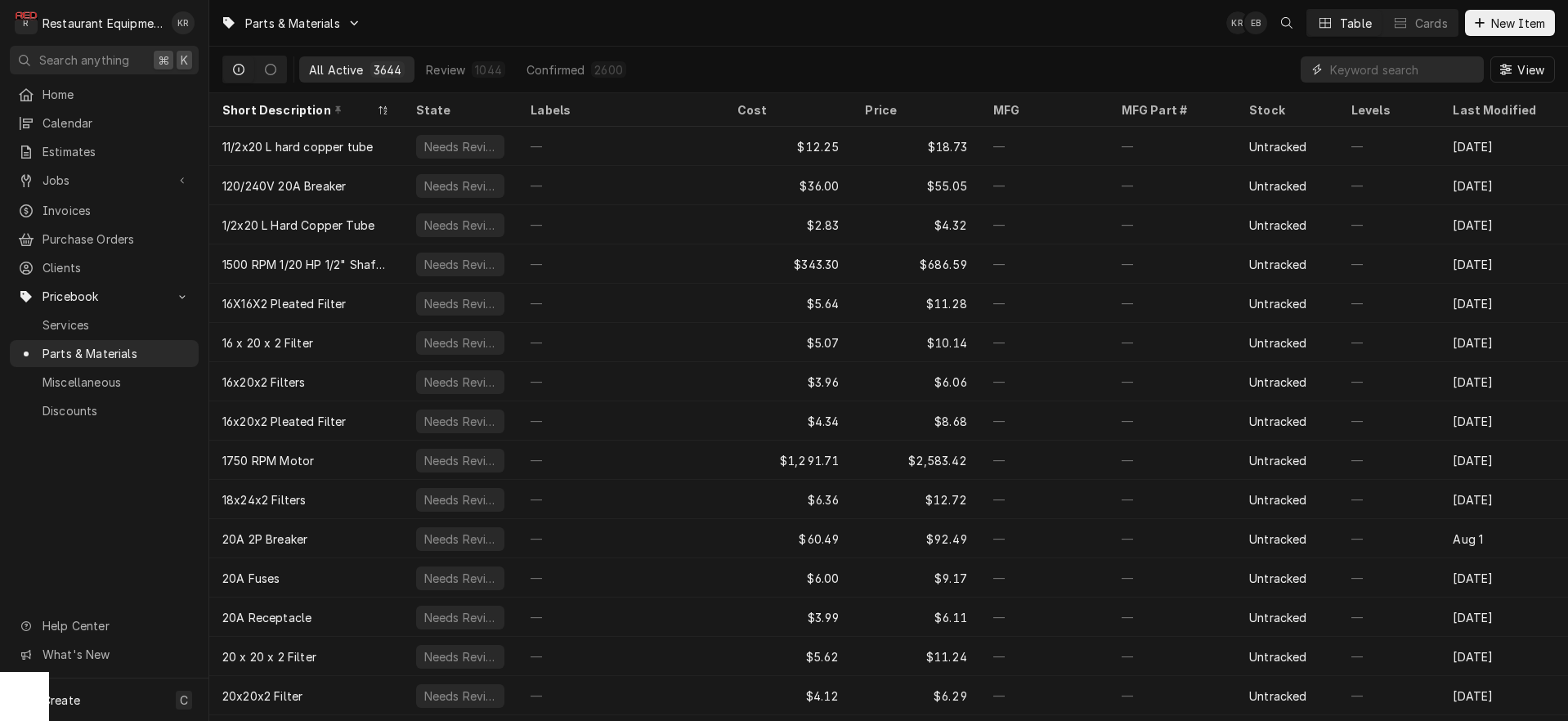
click at [1370, 68] on input "Dynamic Content Wrapper" at bounding box center [1403, 69] width 145 height 26
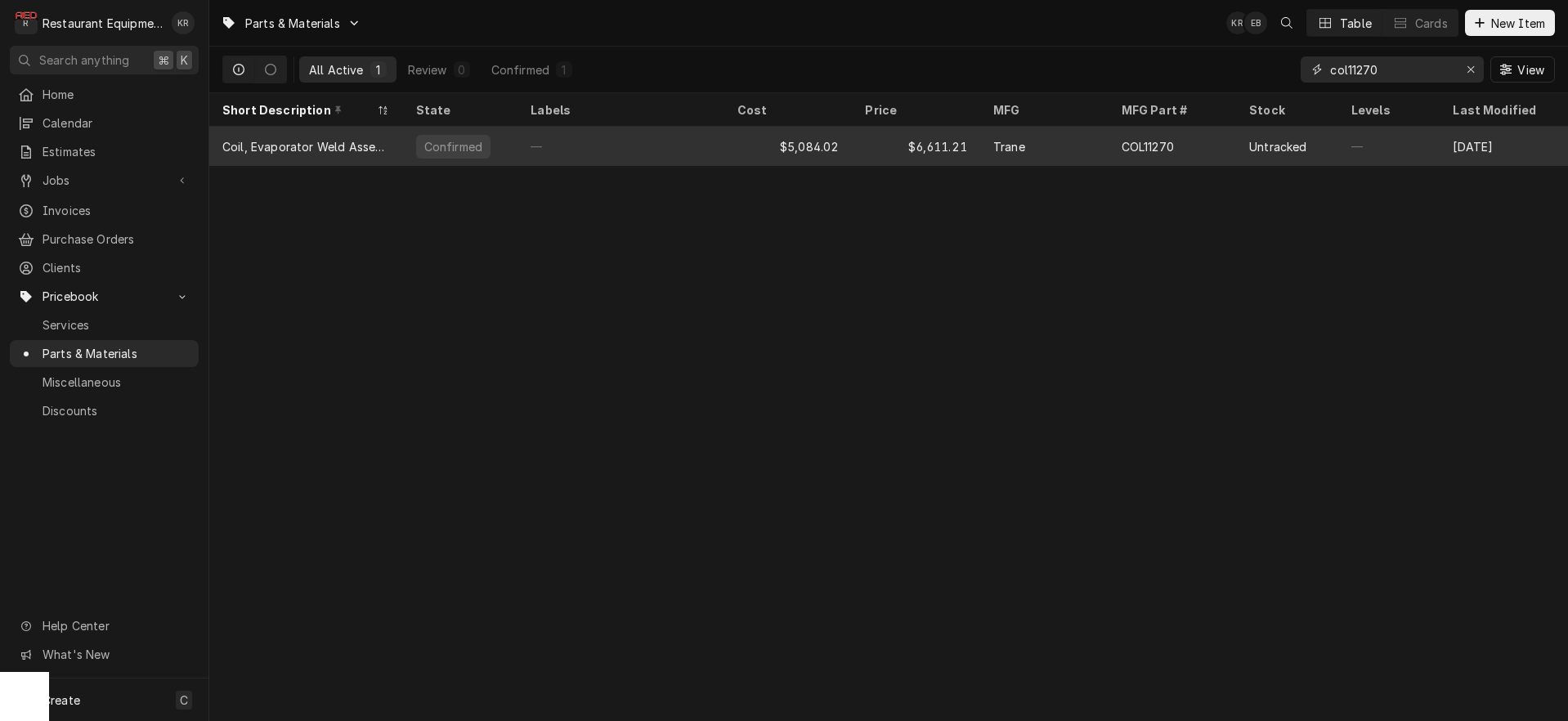
type input "col11270"
click at [606, 136] on div "—" at bounding box center [621, 146] width 207 height 39
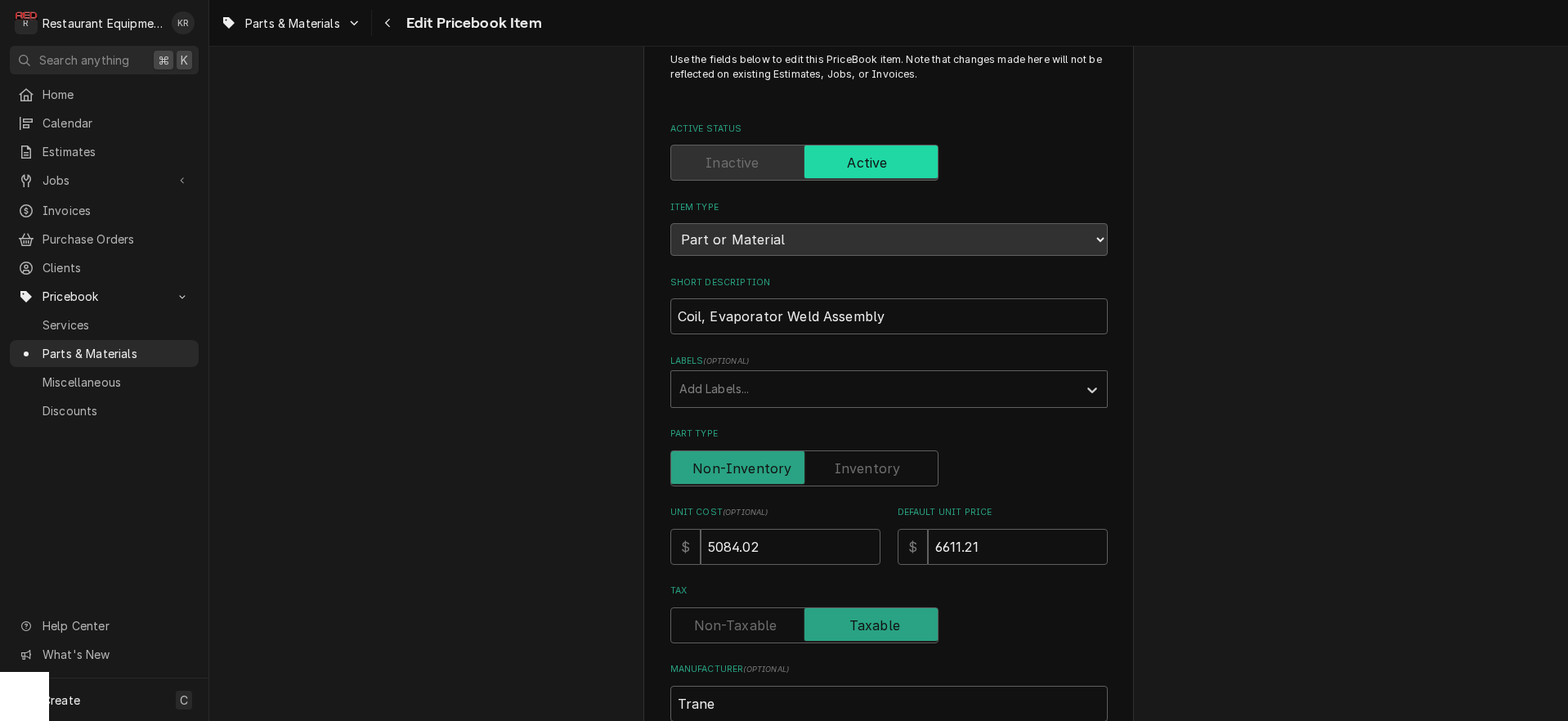
scroll to position [45, 0]
drag, startPoint x: 944, startPoint y: 548, endPoint x: 860, endPoint y: 551, distance: 84.1
click at [860, 551] on div "Unit Cost ( optional ) $ 5084.02 Default Unit Price $ 6611.21" at bounding box center [889, 536] width 437 height 58
drag, startPoint x: 1001, startPoint y: 545, endPoint x: 873, endPoint y: 550, distance: 128.1
click at [928, 550] on input "6611.21" at bounding box center [1017, 548] width 180 height 36
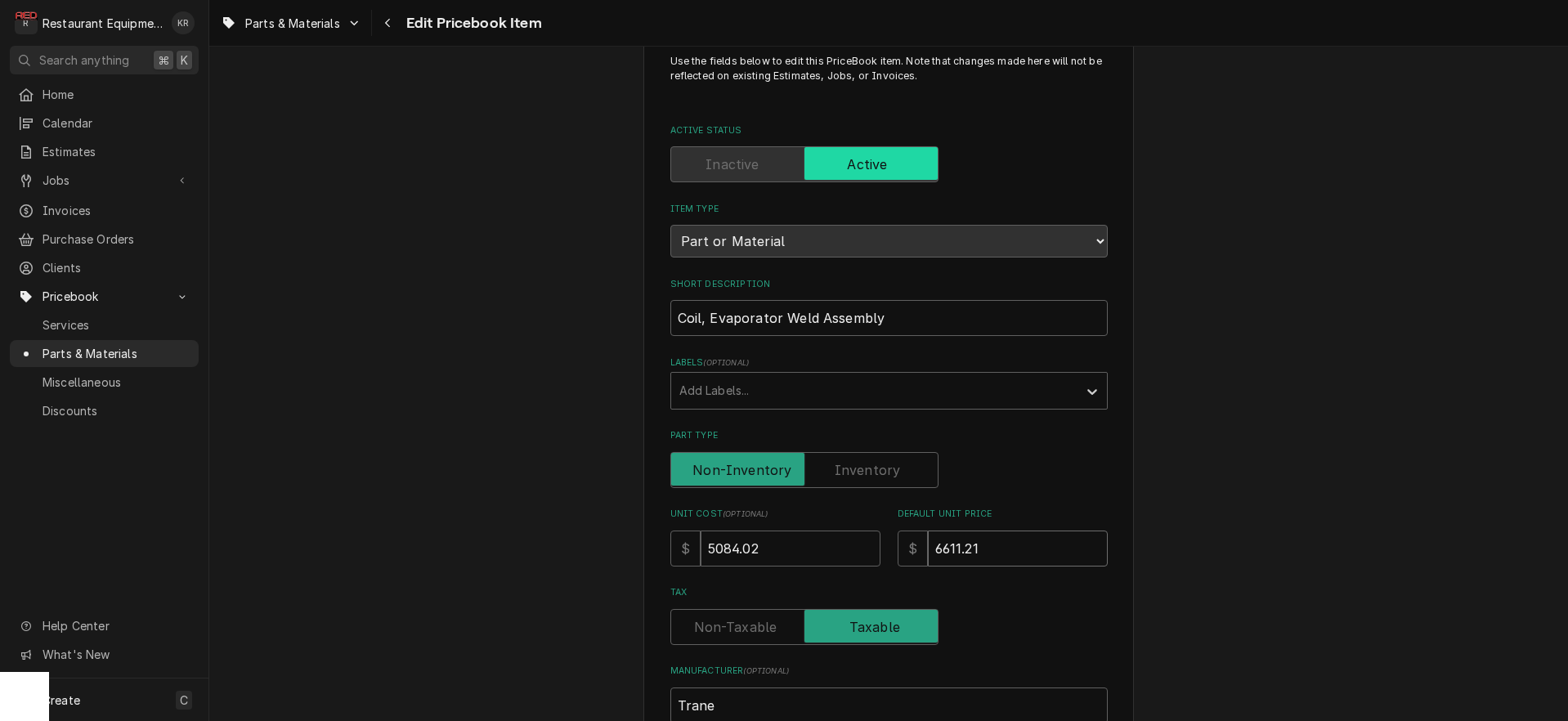
type textarea "x"
type input "7"
type textarea "x"
type input "77"
type textarea "x"
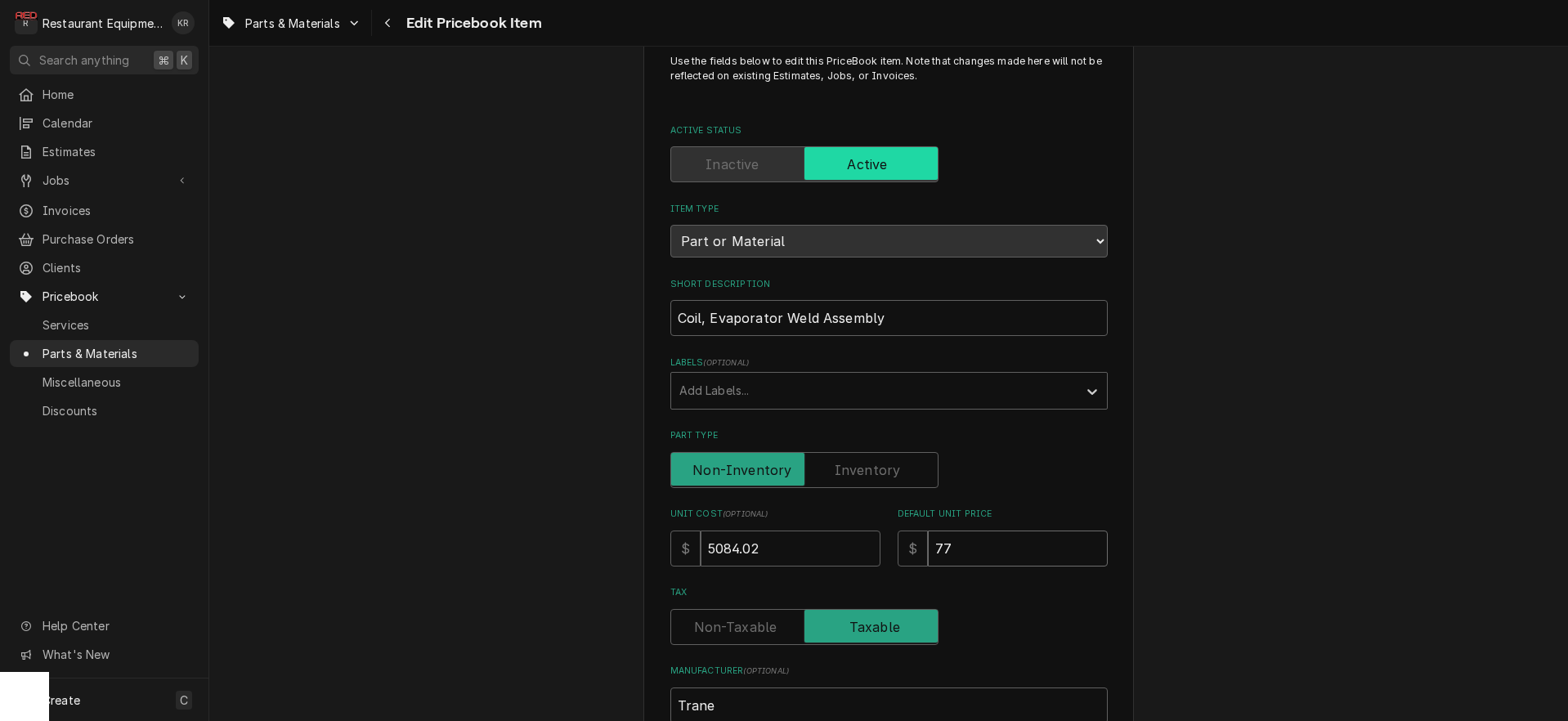
type input "777"
type textarea "x"
type input "7773"
type textarea "x"
type input "7773.7"
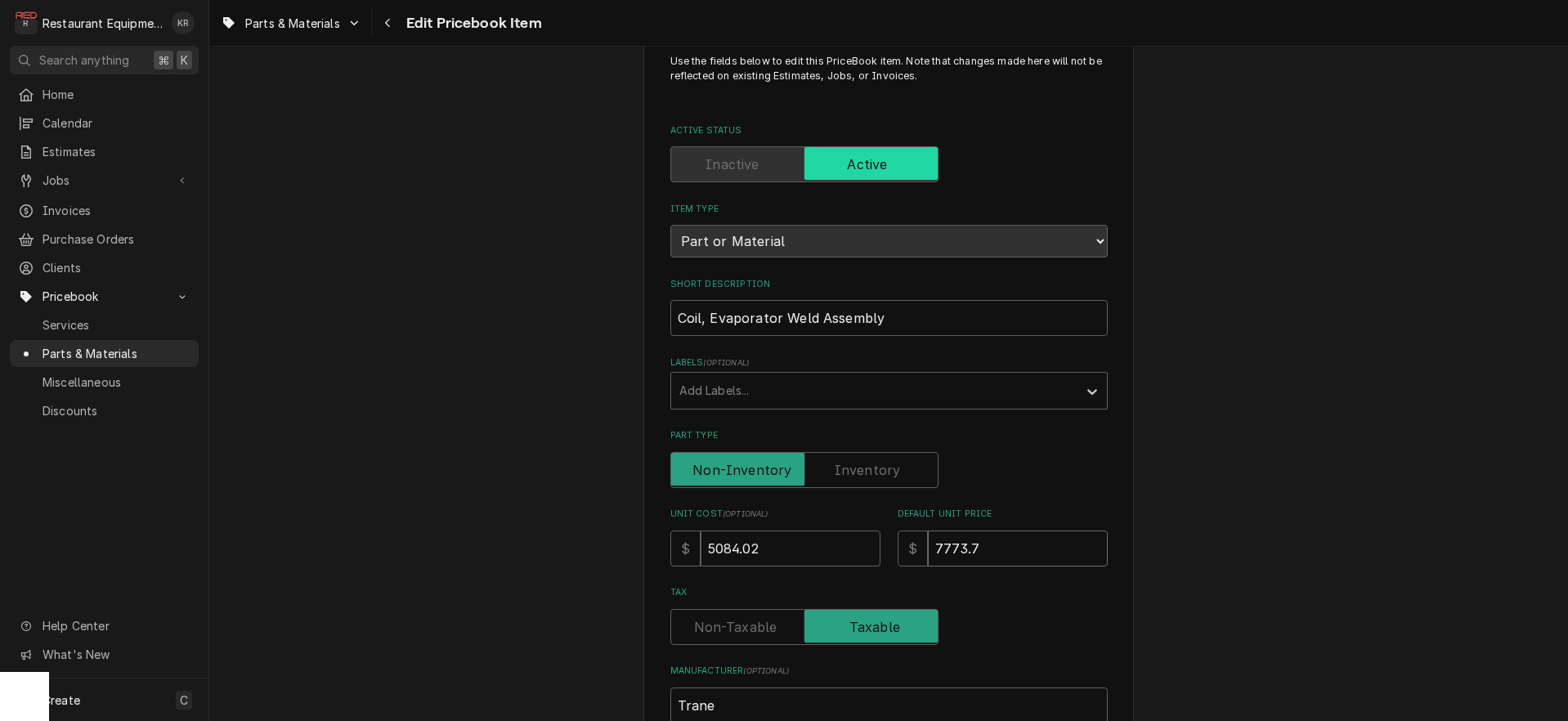
type textarea "x"
type input "7773.763"
type textarea "x"
type input "7773.763"
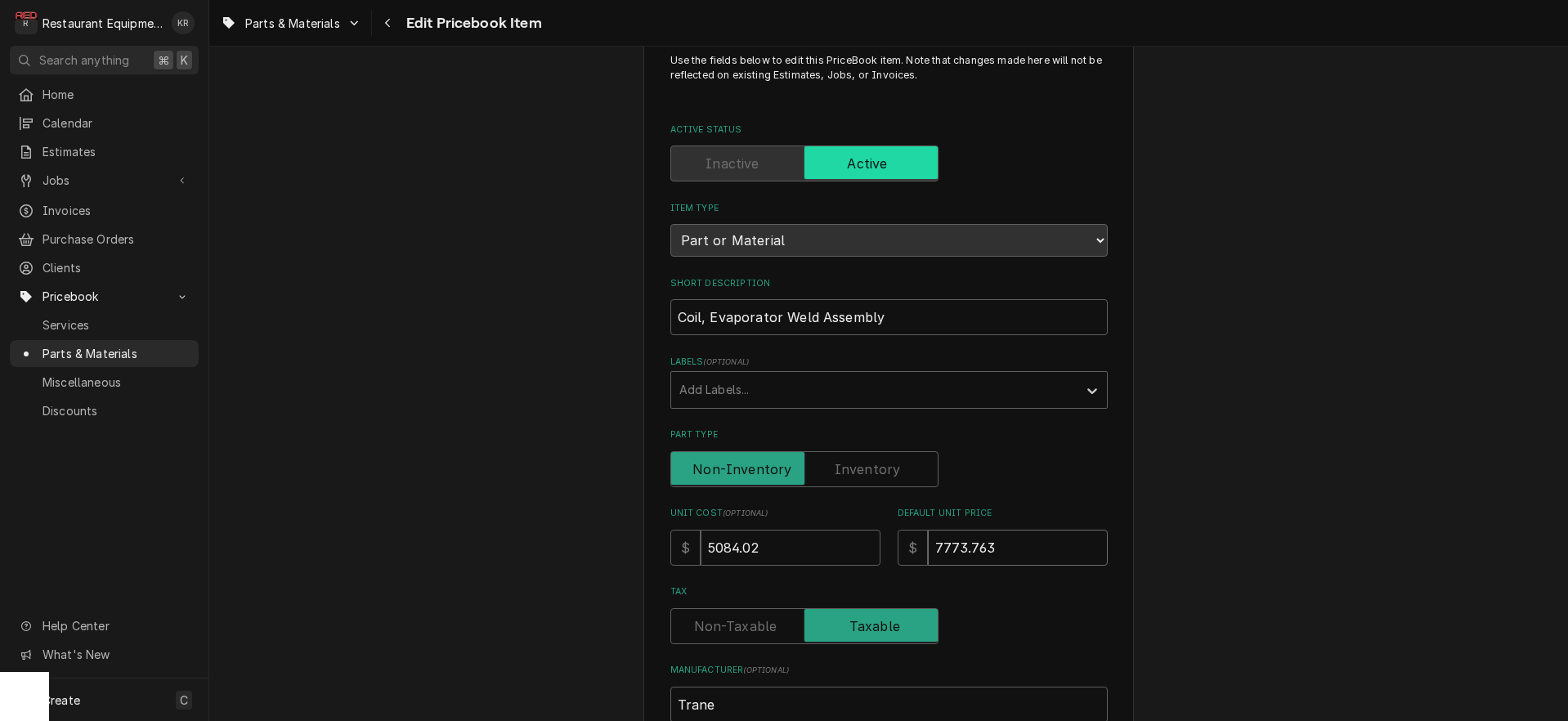
click at [1049, 553] on input "7773.763" at bounding box center [1017, 547] width 180 height 36
type textarea "x"
type input "7773.76"
type textarea "x"
type input "7773.7"
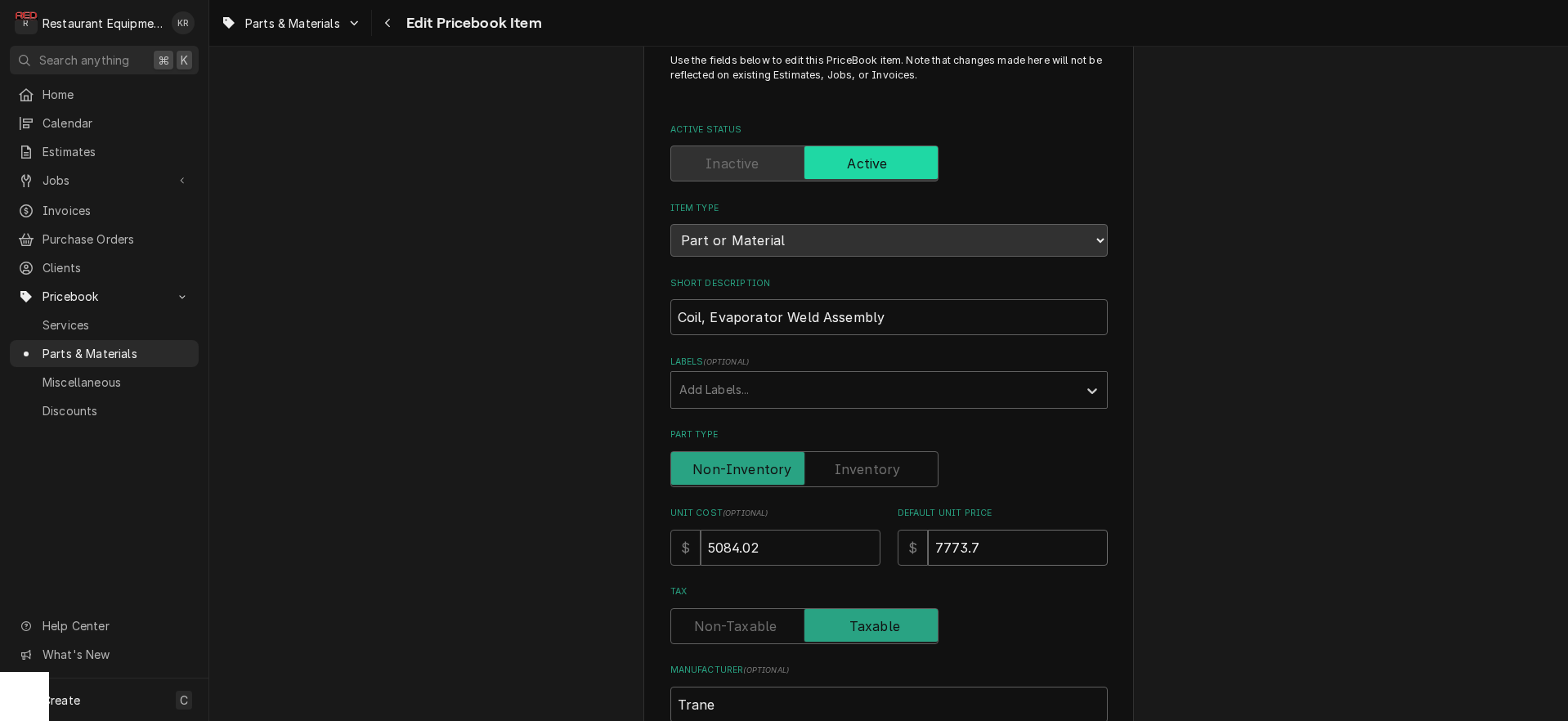
type textarea "x"
type input "7773.73"
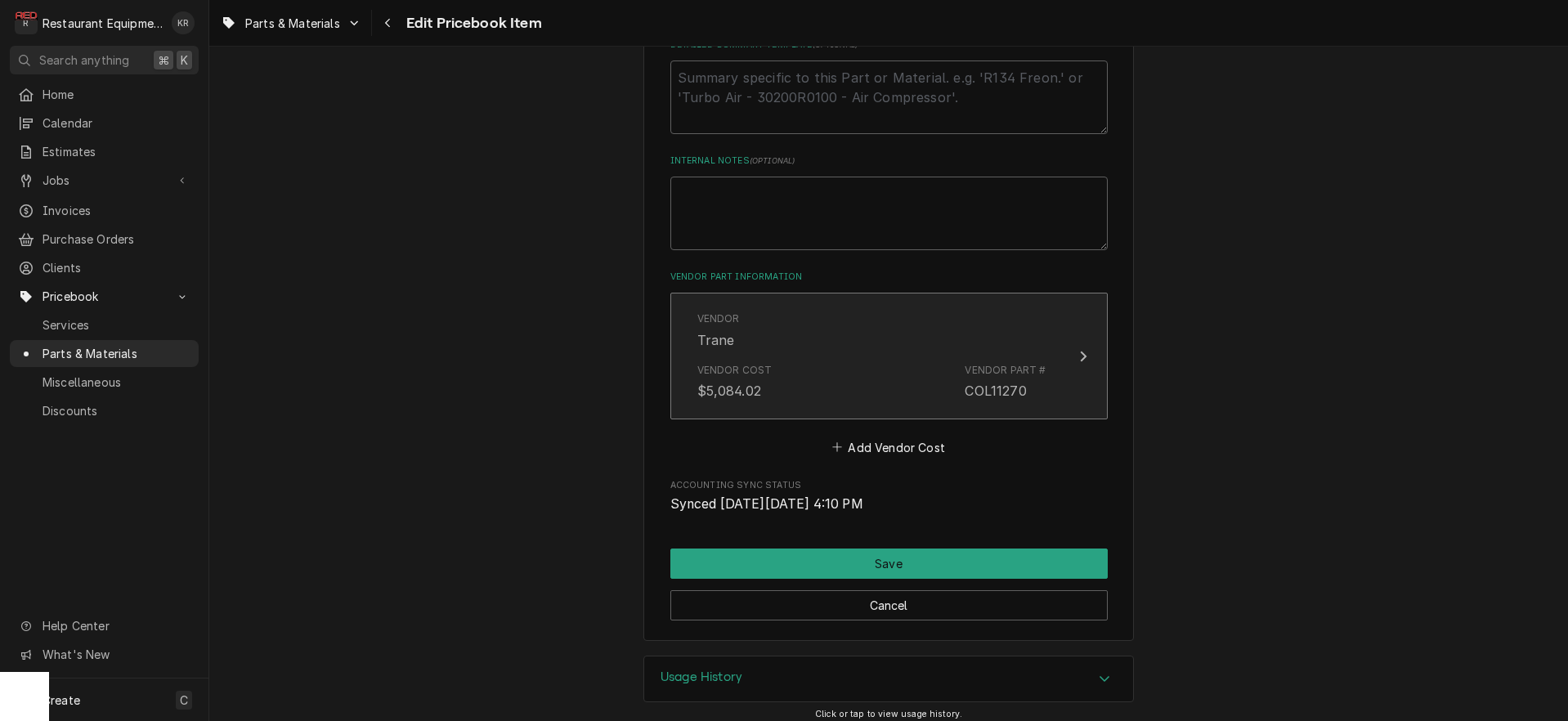
scroll to position [838, 0]
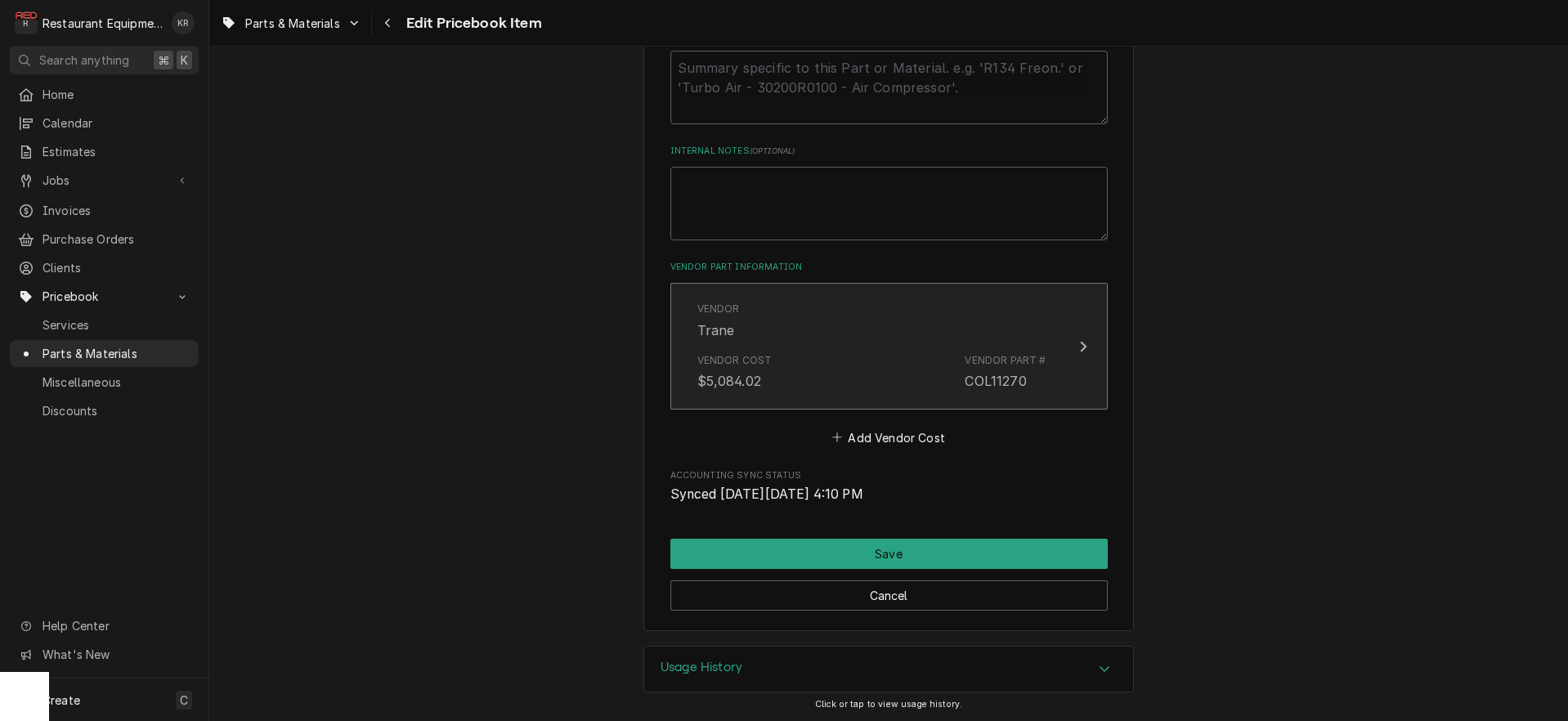
click at [853, 334] on div "Vendor Trane" at bounding box center [871, 320] width 349 height 51
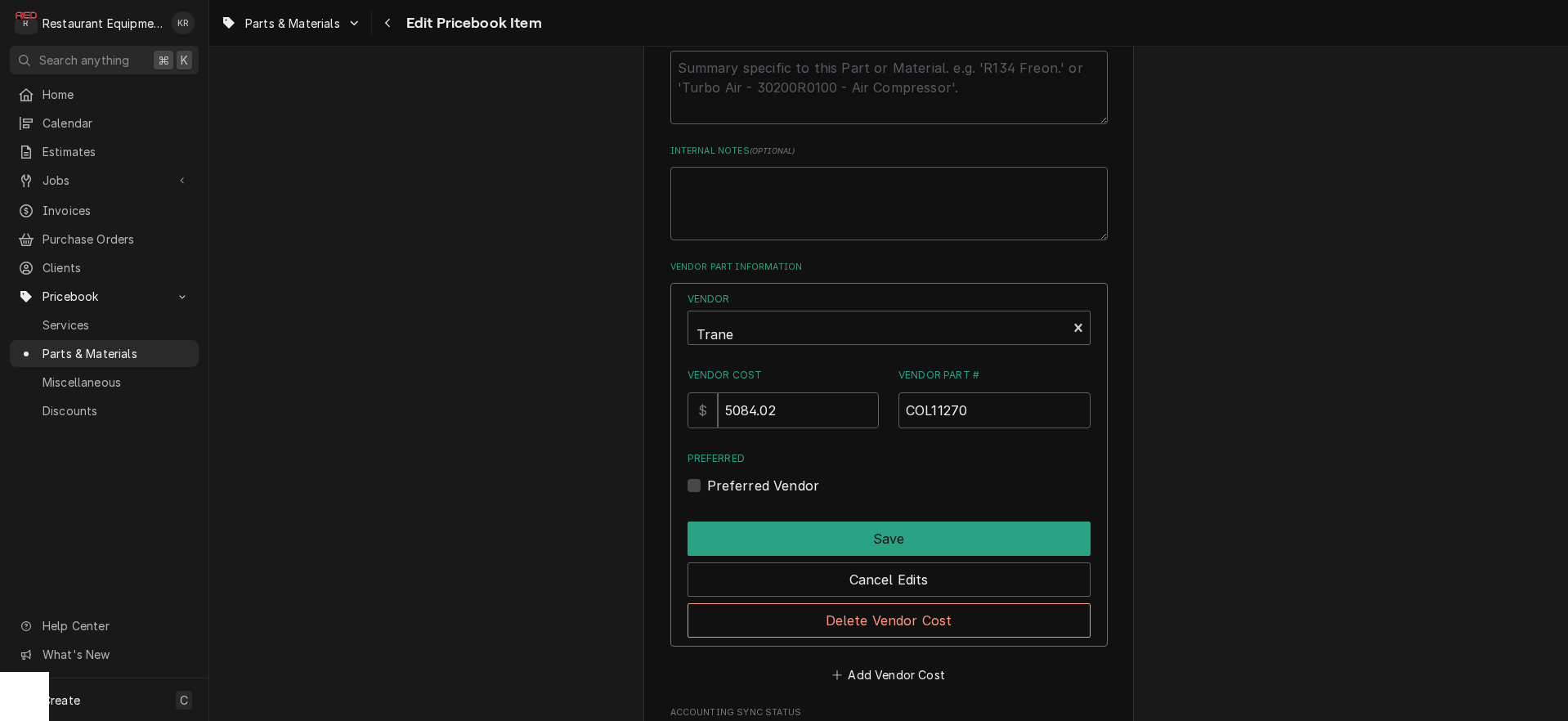
click at [705, 480] on div "Vendor Trane Vendor Cost $ 5084.02 Vendor Part # COL11270 Preferred Preferred V…" at bounding box center [889, 464] width 437 height 364
click at [710, 485] on label "Preferred Vendor" at bounding box center [763, 485] width 113 height 19
click at [710, 485] on input "Preferred" at bounding box center [908, 493] width 403 height 36
checkbox input "true"
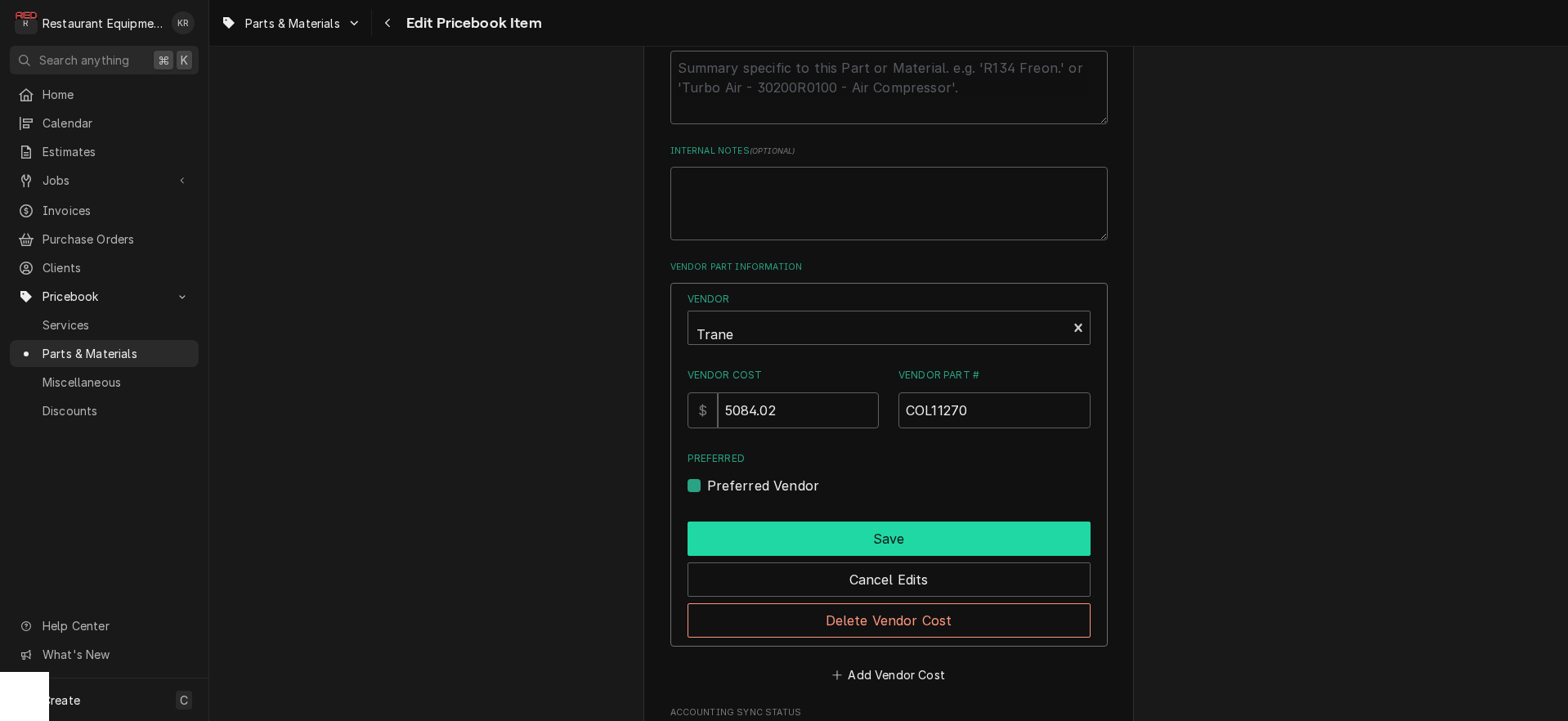
click at [877, 535] on button "Save" at bounding box center [888, 539] width 403 height 35
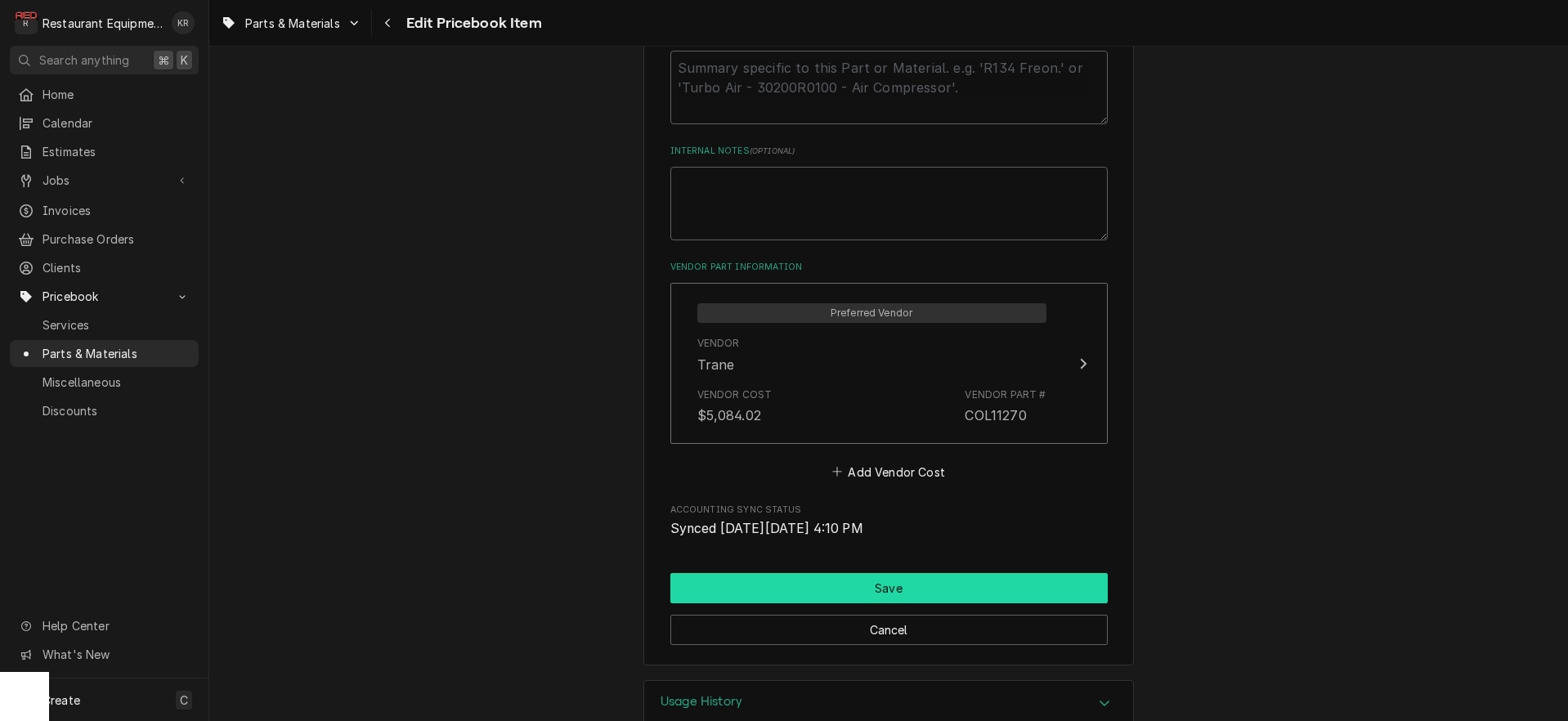
click at [878, 588] on button "Save" at bounding box center [889, 588] width 437 height 30
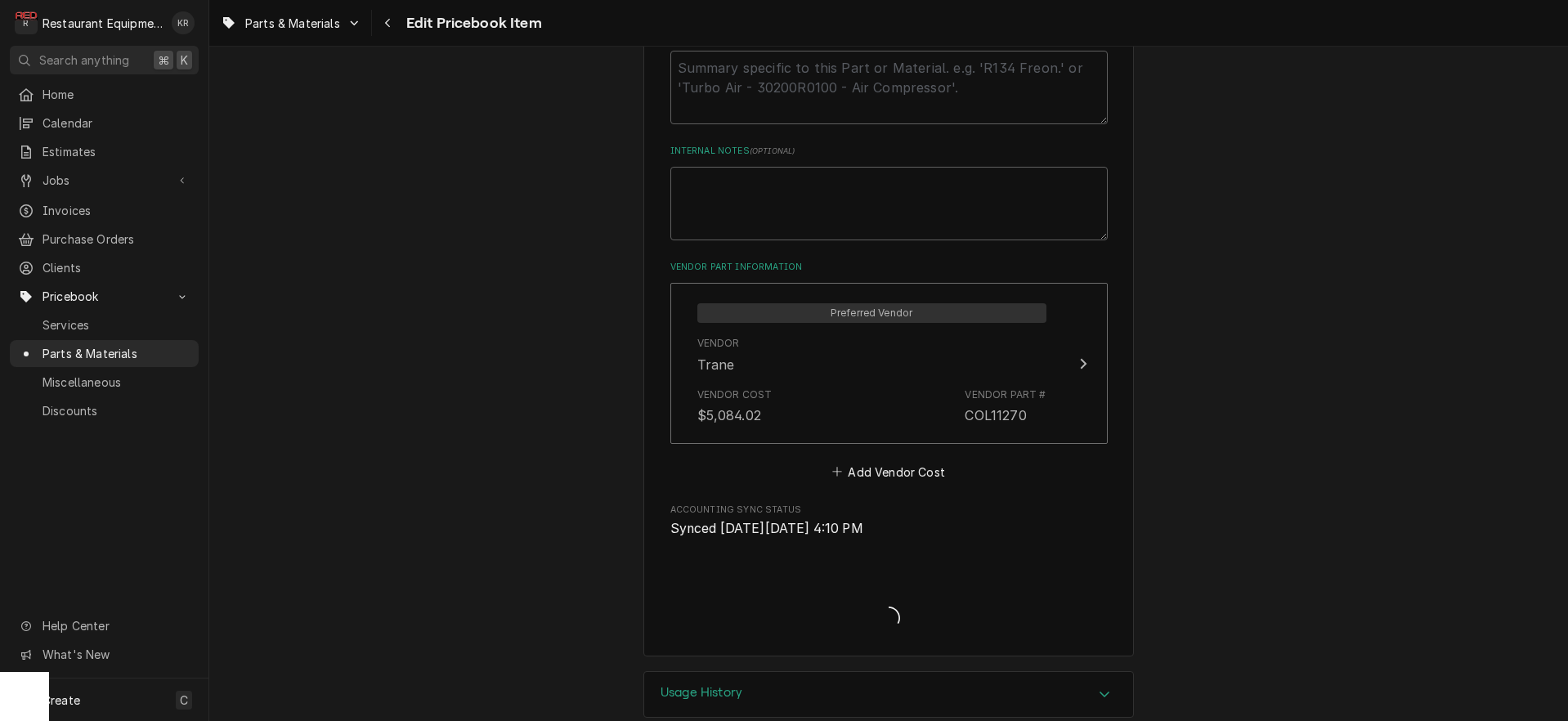
type textarea "x"
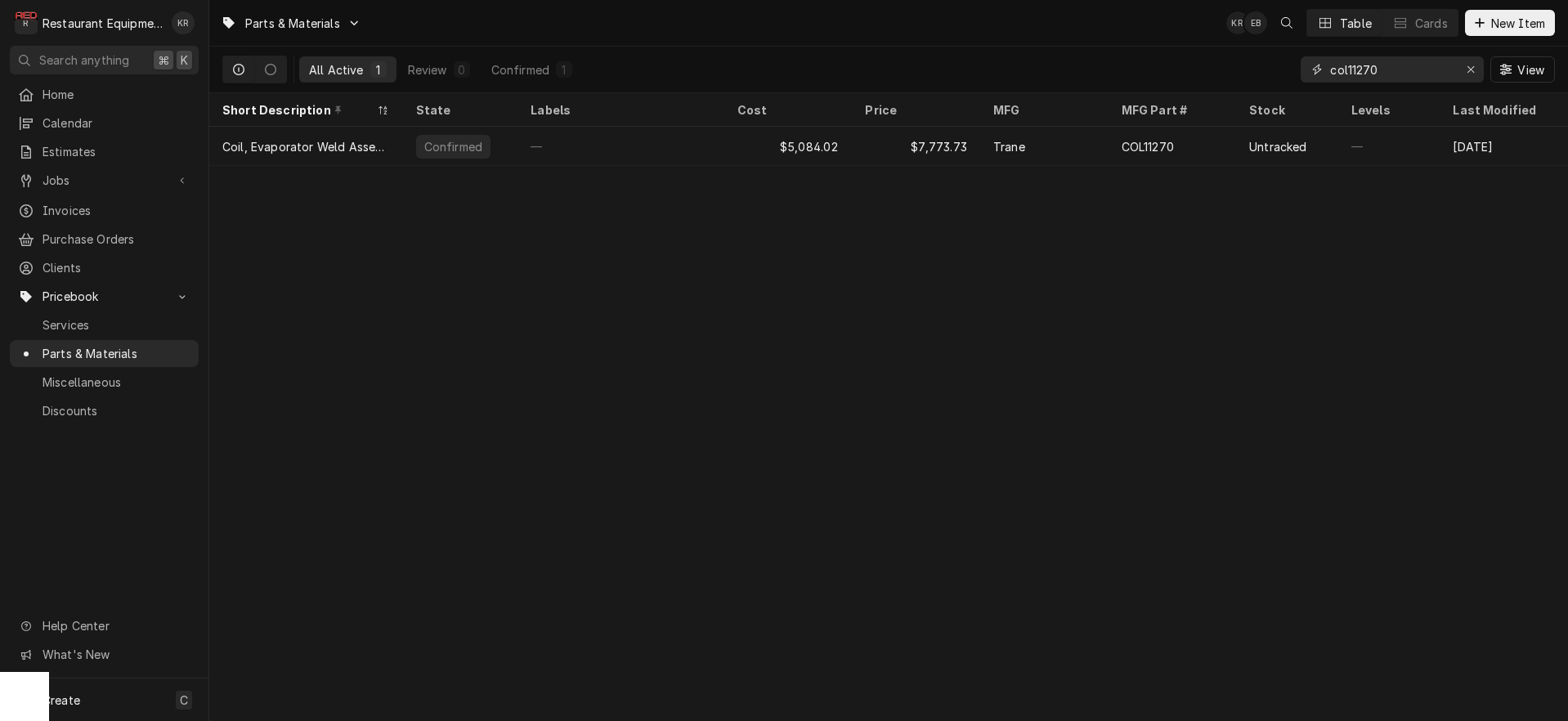
drag, startPoint x: 1317, startPoint y: 66, endPoint x: 1217, endPoint y: 65, distance: 100.0
click at [1330, 65] on input "col11270" at bounding box center [1391, 69] width 122 height 26
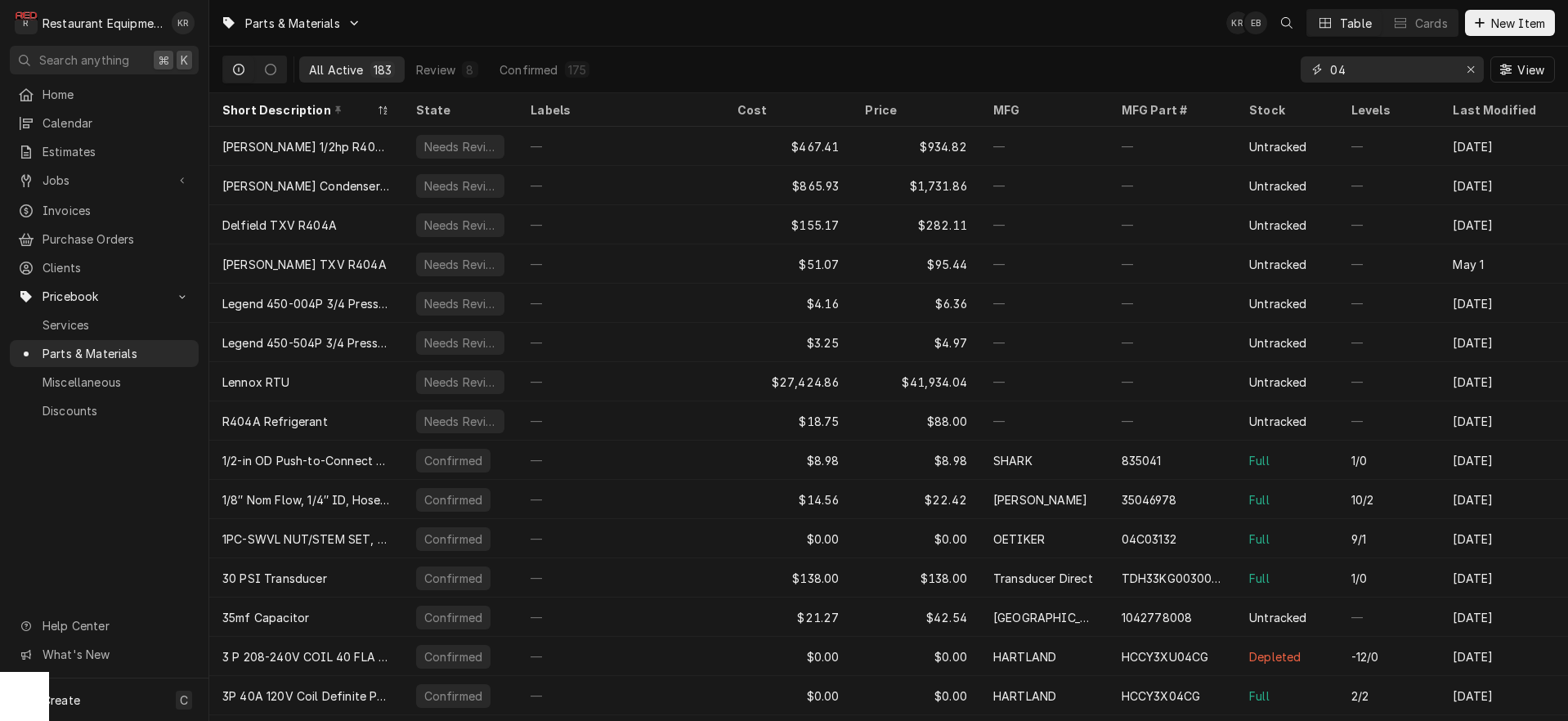
type input "0"
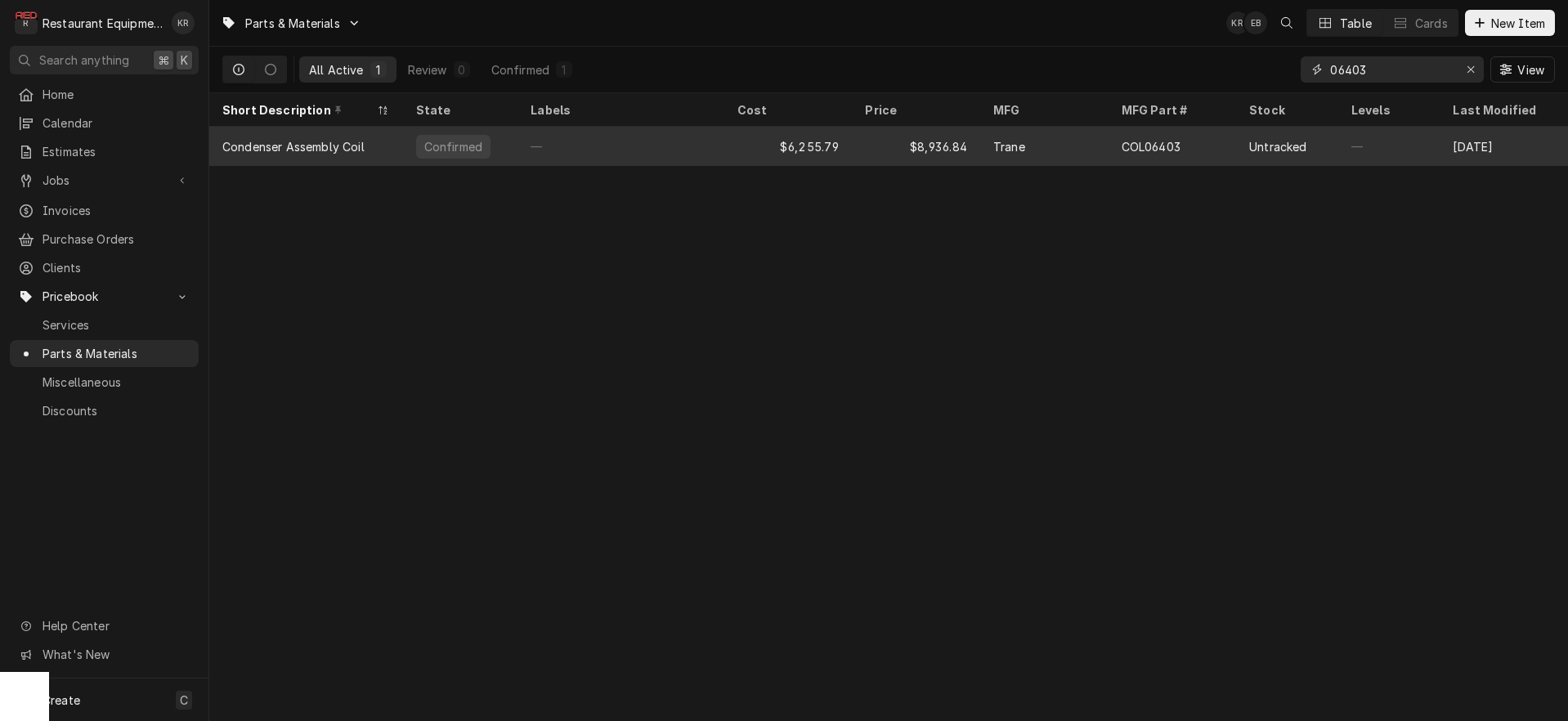
type input "06403"
click at [842, 139] on div "$6,255.79" at bounding box center [789, 146] width 128 height 39
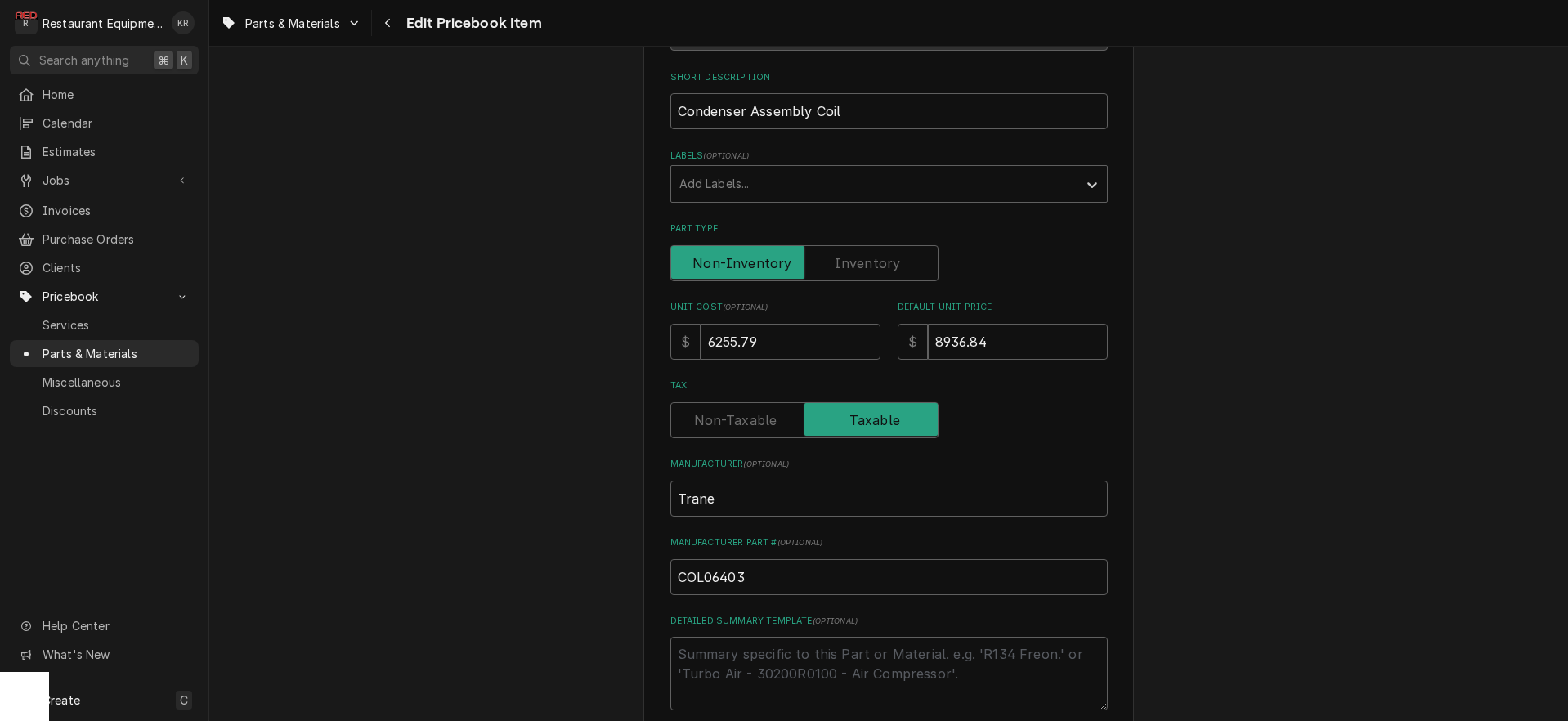
scroll to position [265, 0]
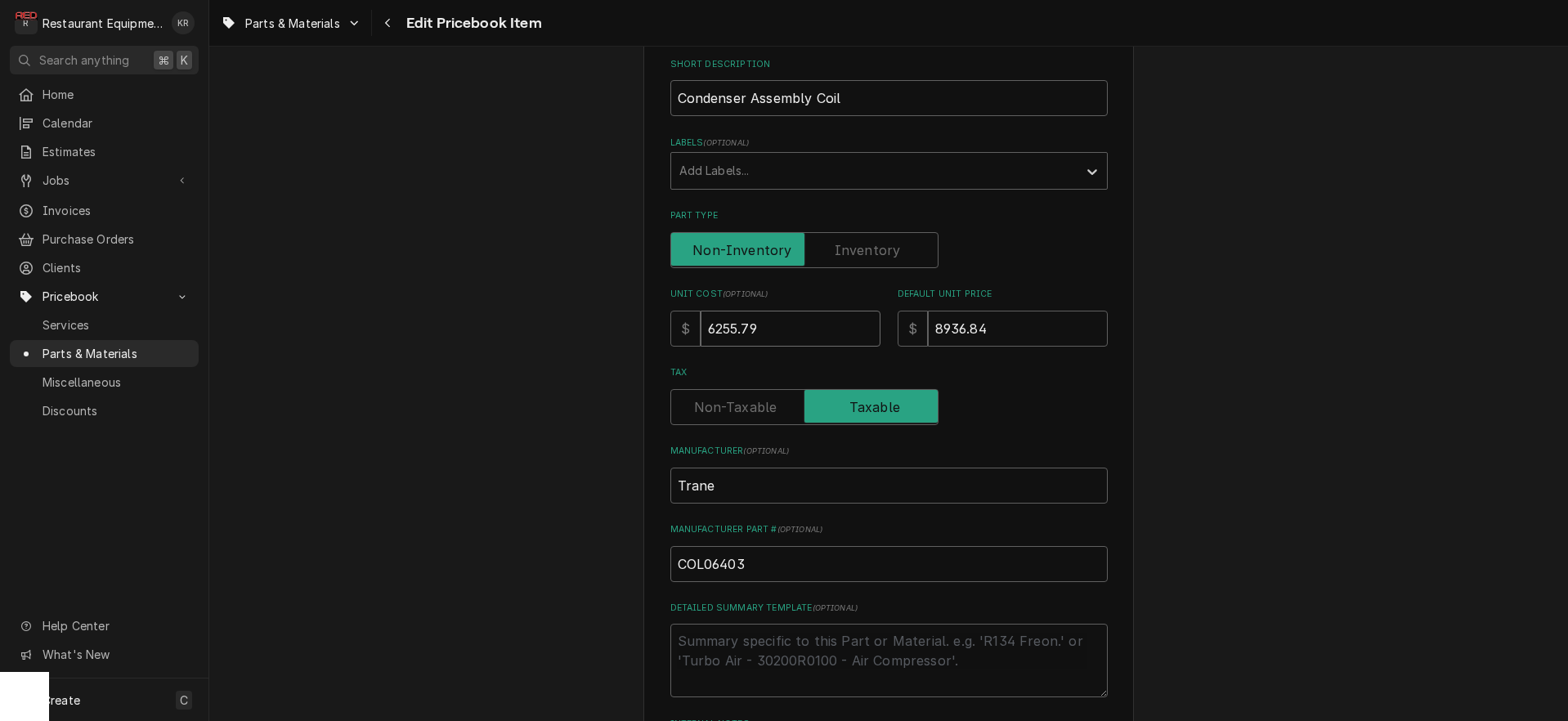
drag, startPoint x: 795, startPoint y: 340, endPoint x: 792, endPoint y: 331, distance: 9.5
click at [794, 337] on input "6255.79" at bounding box center [790, 328] width 180 height 36
drag, startPoint x: 787, startPoint y: 330, endPoint x: 645, endPoint y: 317, distance: 142.6
click at [701, 317] on input "6255.79" at bounding box center [790, 328] width 180 height 36
type input "3"
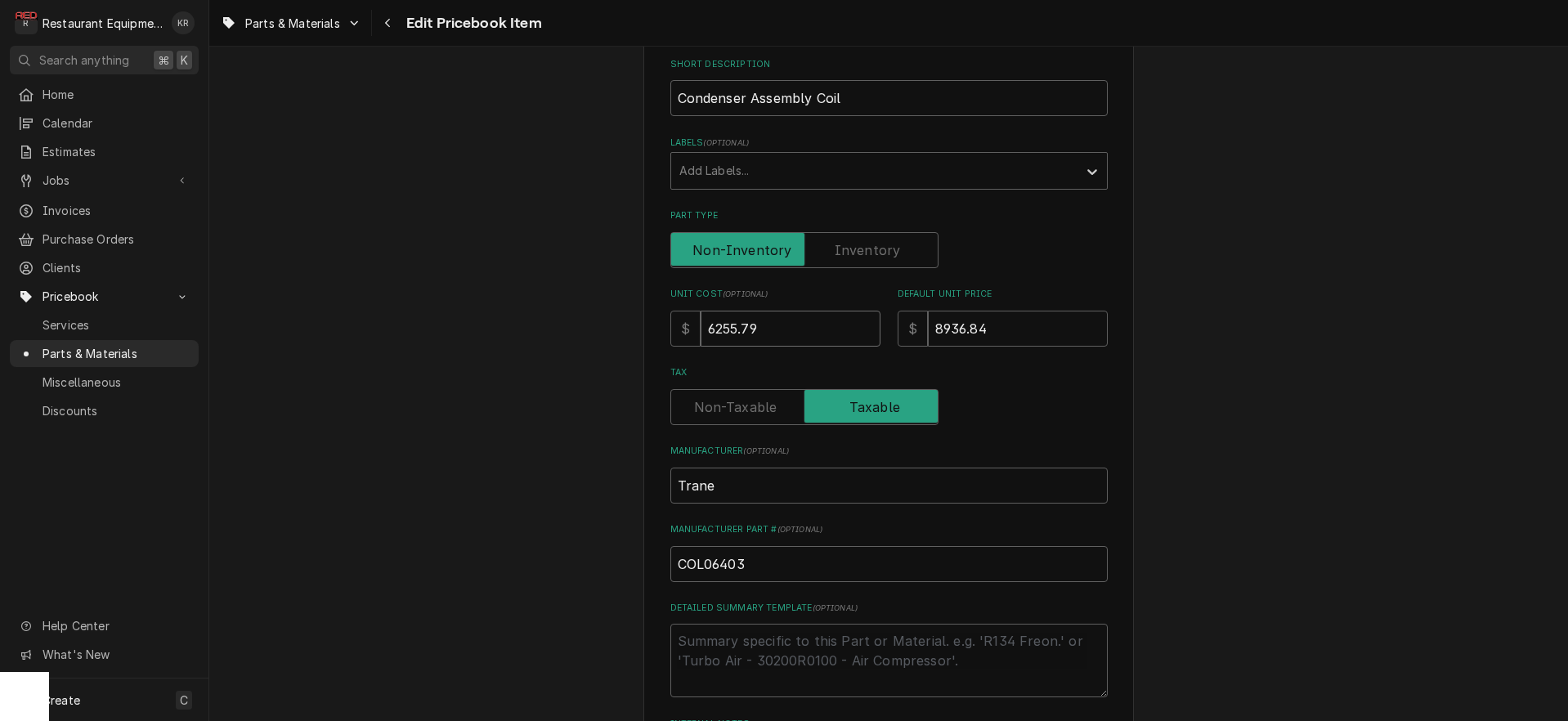
type textarea "x"
type input "36"
type textarea "x"
type input "368"
type textarea "x"
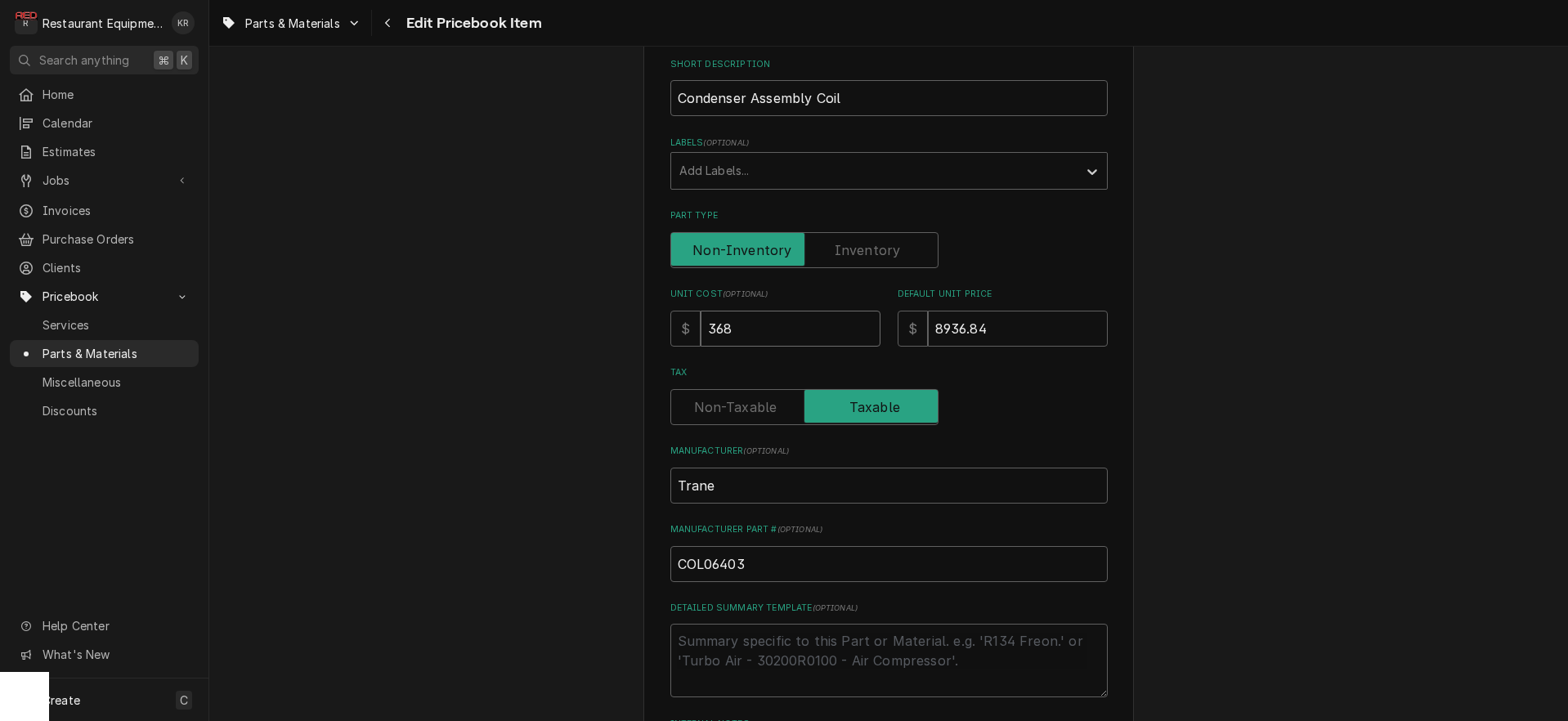
type input "3684"
type textarea "x"
type input "3684.6"
type textarea "x"
type input "3684.64"
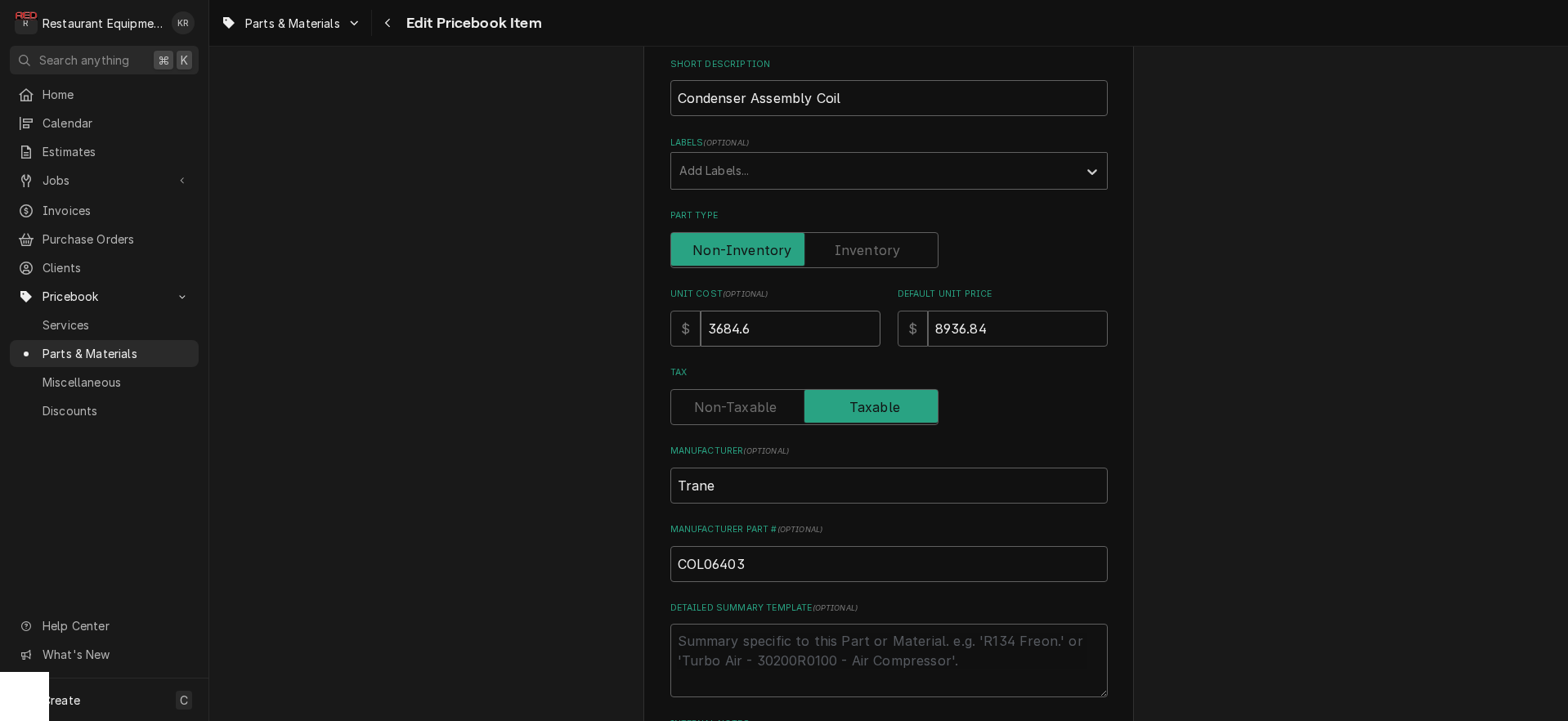
type textarea "x"
type input "3684.64"
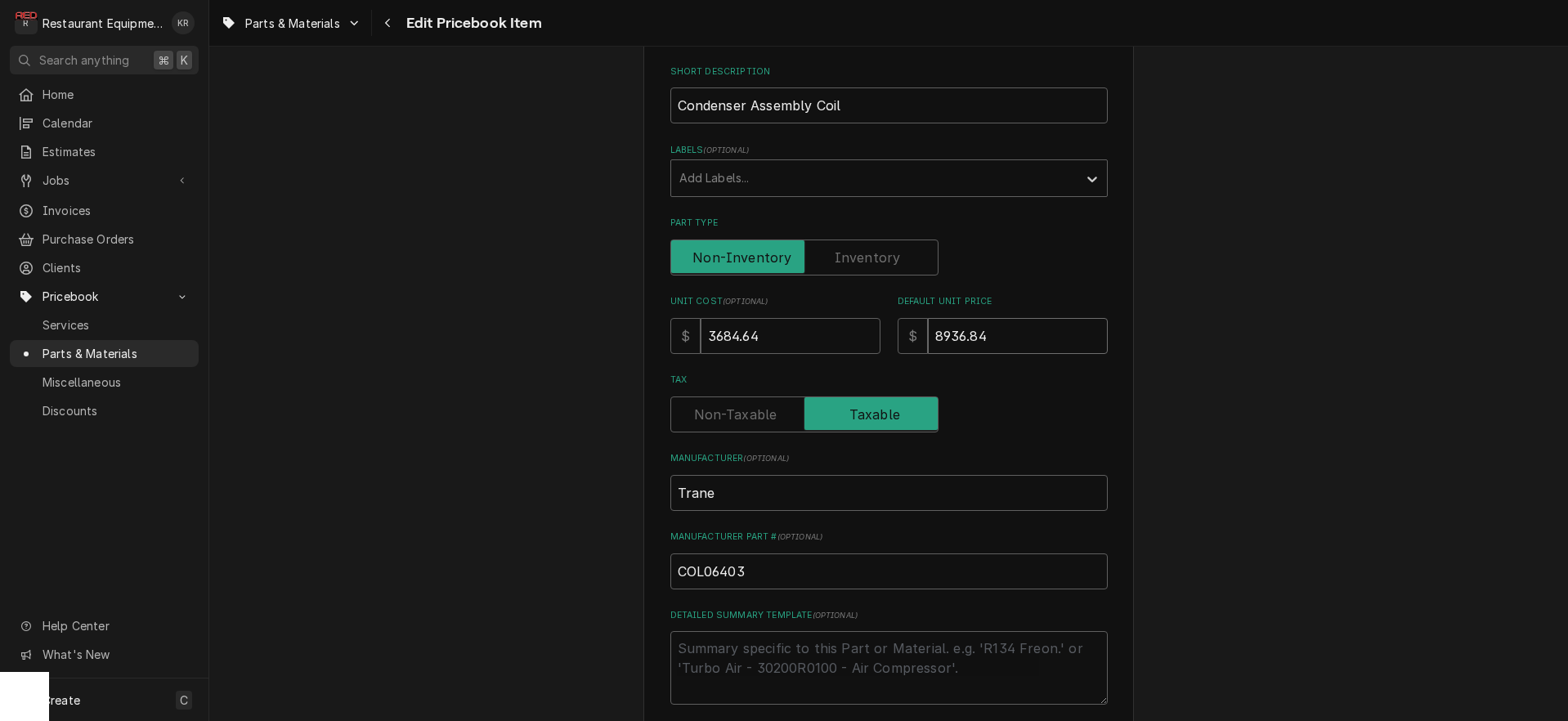
drag, startPoint x: 994, startPoint y: 328, endPoint x: 880, endPoint y: 331, distance: 114.0
click at [928, 331] on input "8936.84" at bounding box center [1017, 336] width 180 height 36
type input "5"
type textarea "x"
type input "56"
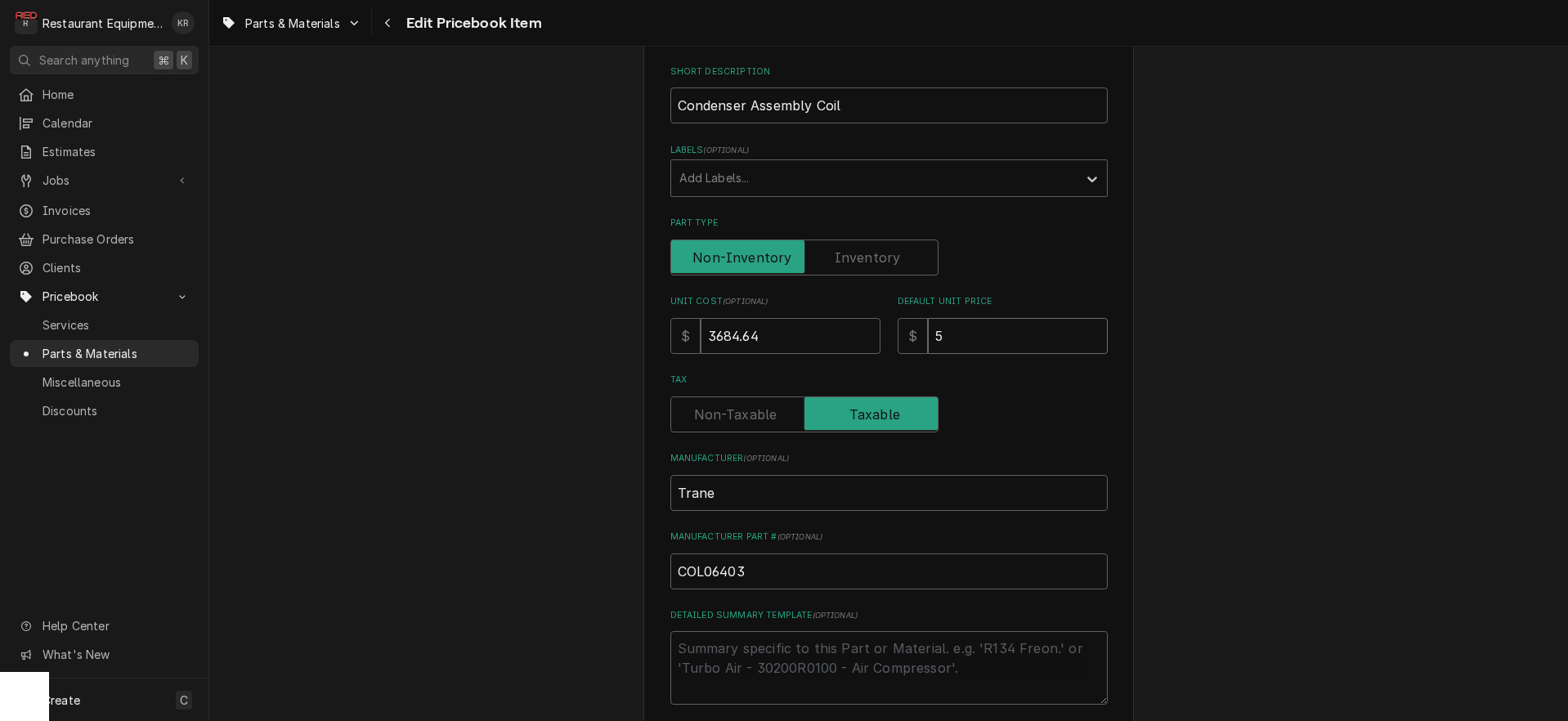
type textarea "x"
type input "563"
type textarea "x"
type input "5634"
type textarea "x"
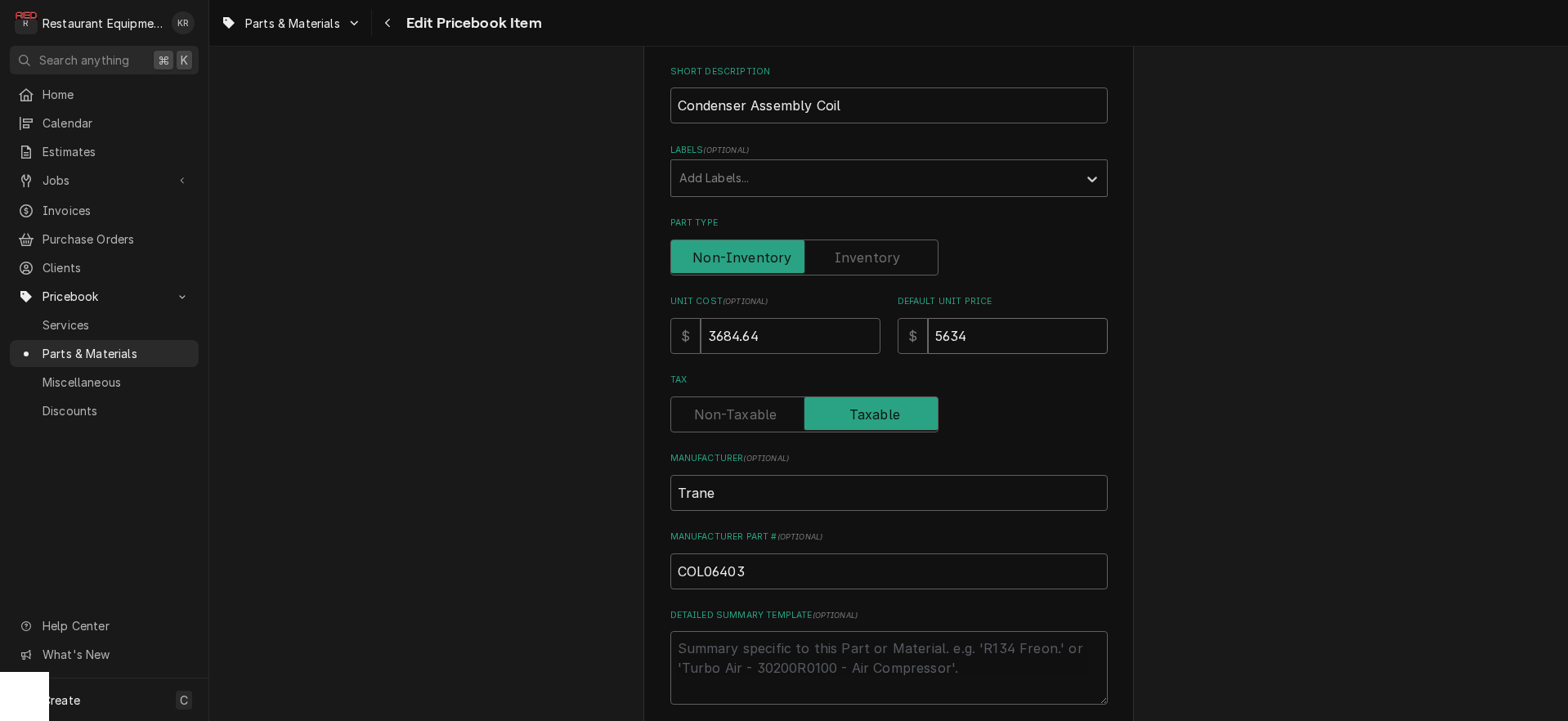
type input "5634.0"
type textarea "x"
type input "5634.01"
type textarea "x"
type input "5634.01"
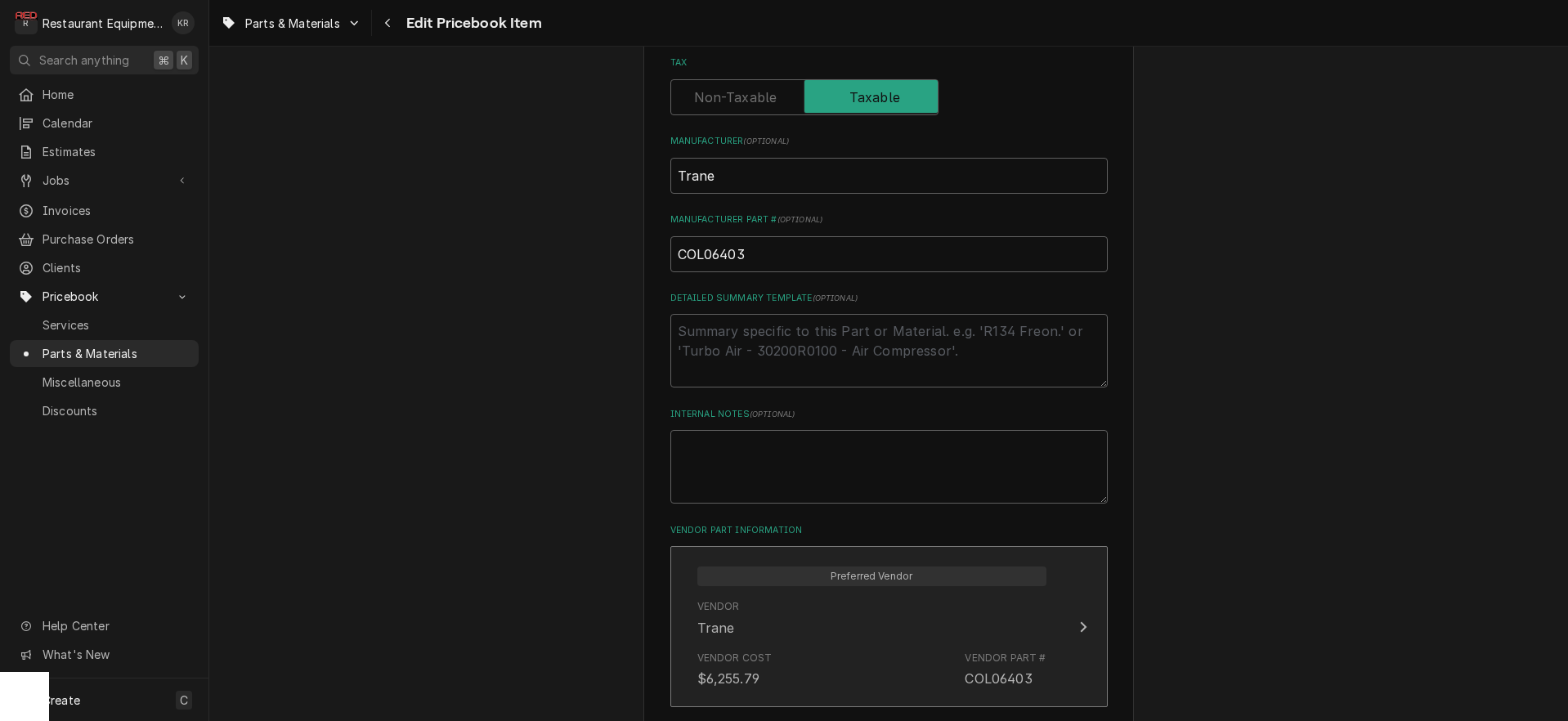
scroll to position [588, 0]
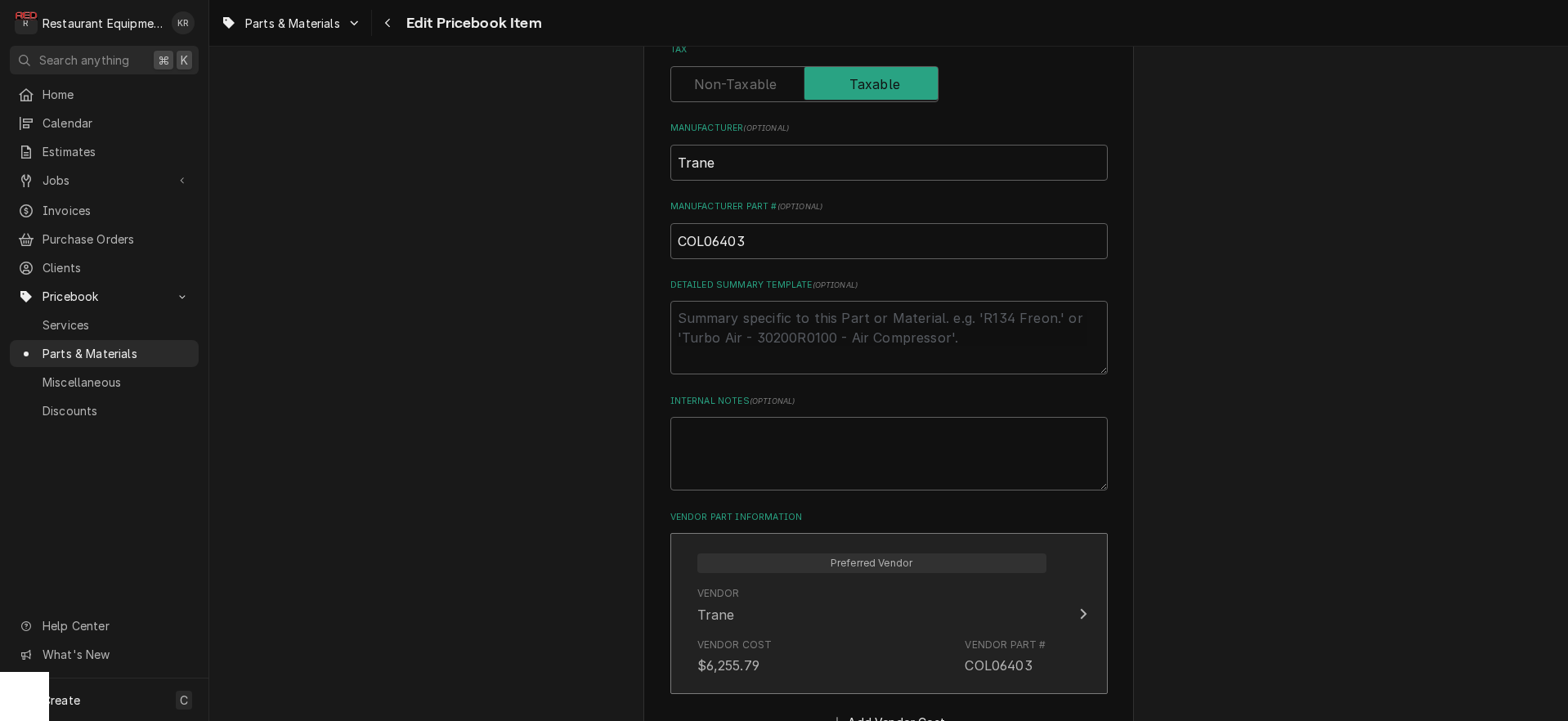
click at [884, 602] on div "Vendor Trane" at bounding box center [871, 604] width 349 height 51
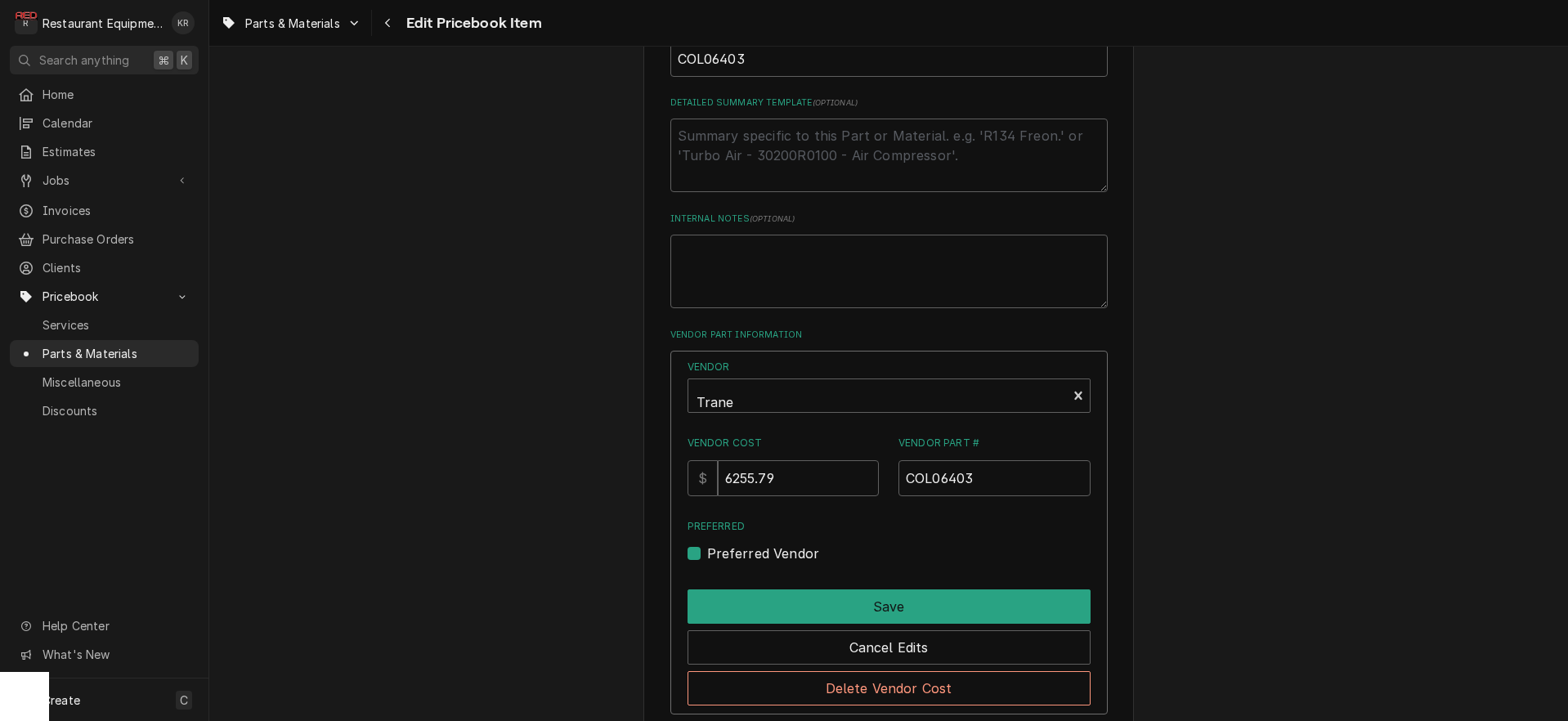
scroll to position [778, 0]
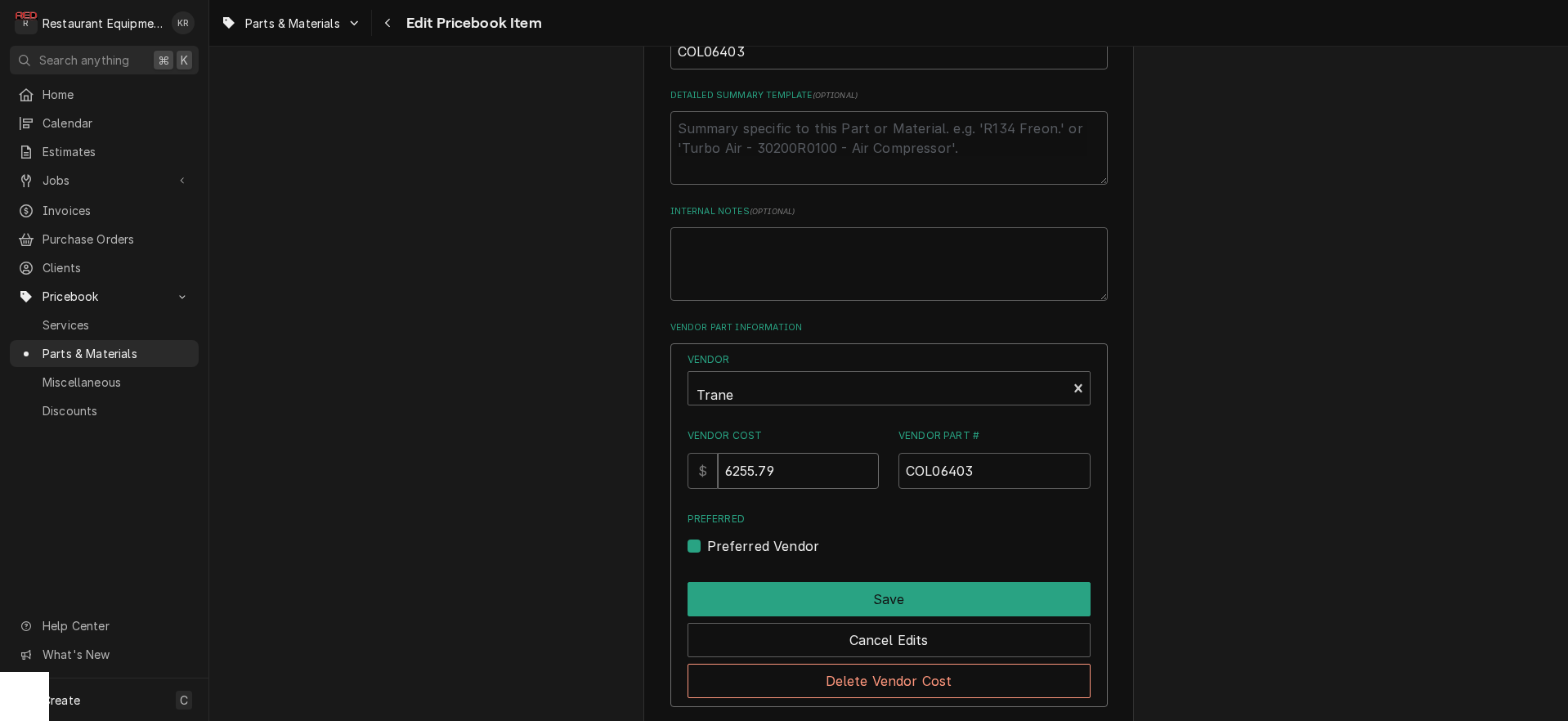
drag, startPoint x: 794, startPoint y: 465, endPoint x: 611, endPoint y: 442, distance: 184.4
click at [718, 453] on input "6255.79" at bounding box center [798, 470] width 161 height 36
type input "3684.64"
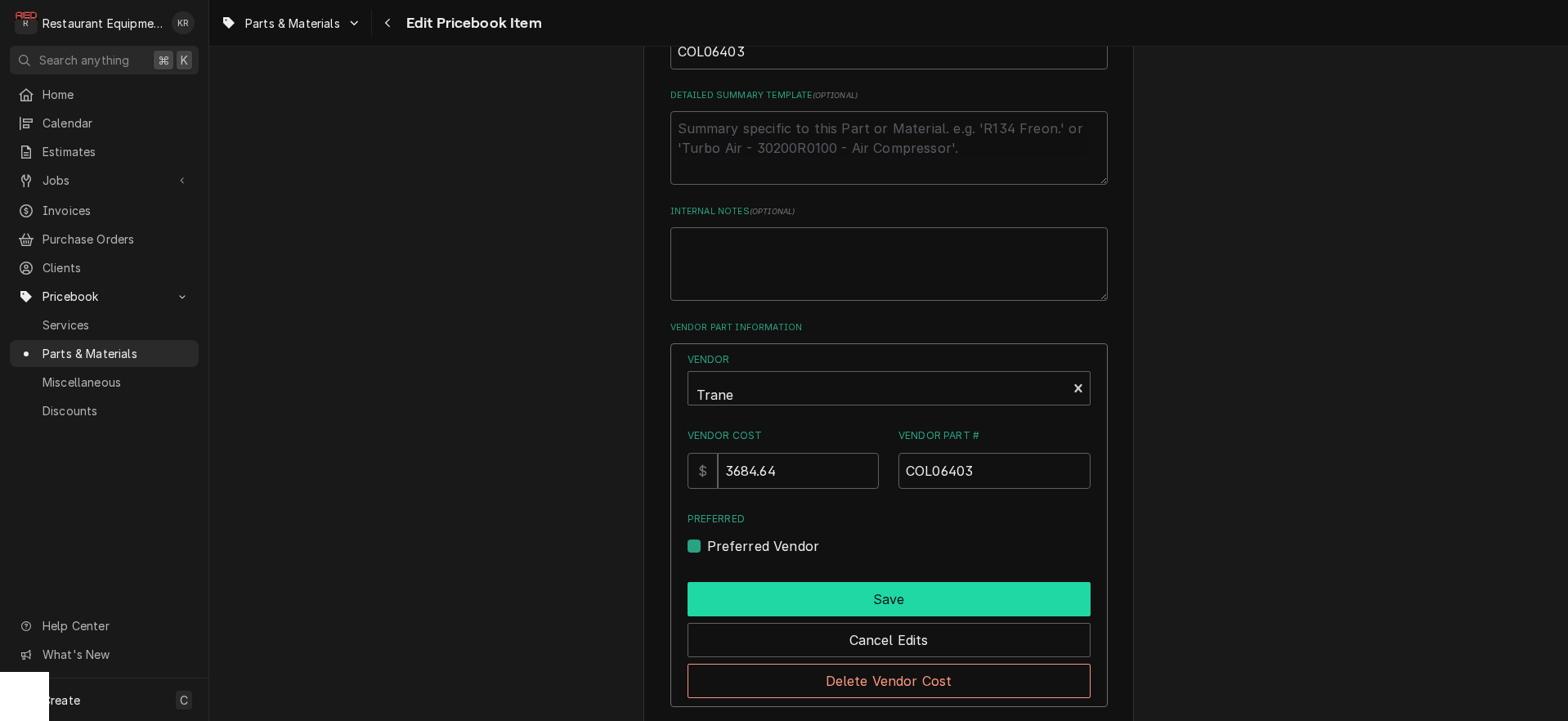
click at [843, 602] on button "Save" at bounding box center [888, 599] width 403 height 35
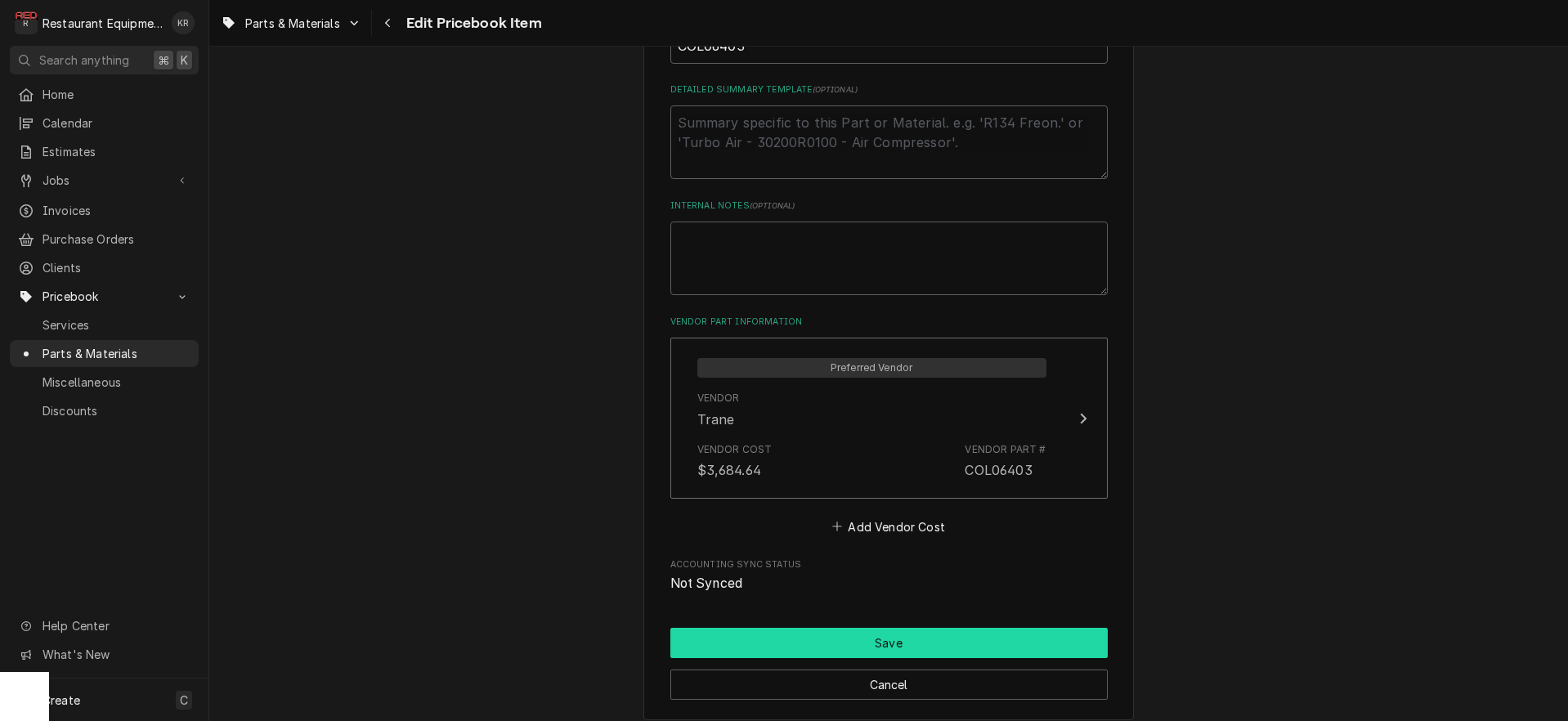
click at [886, 642] on button "Save" at bounding box center [889, 642] width 437 height 30
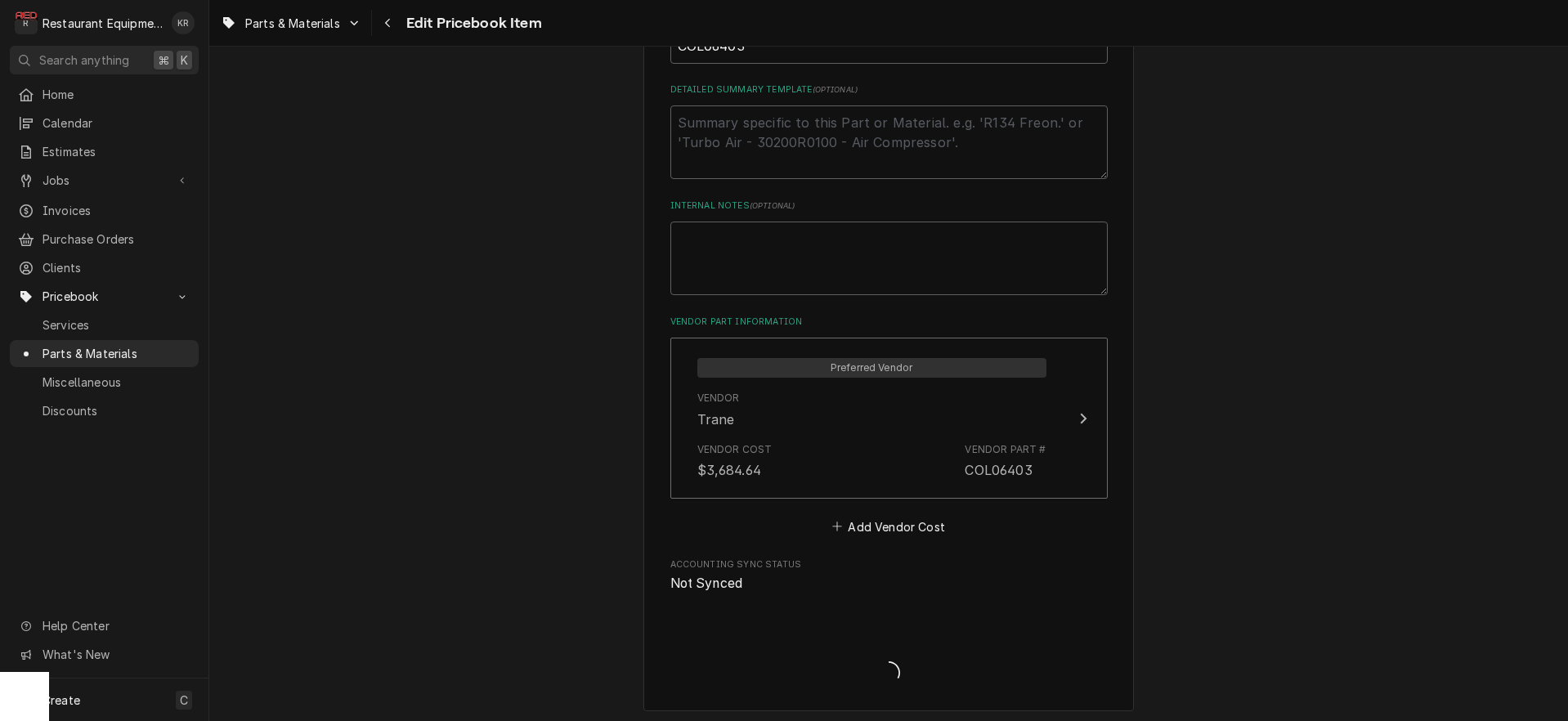
scroll to position [781, 0]
type textarea "x"
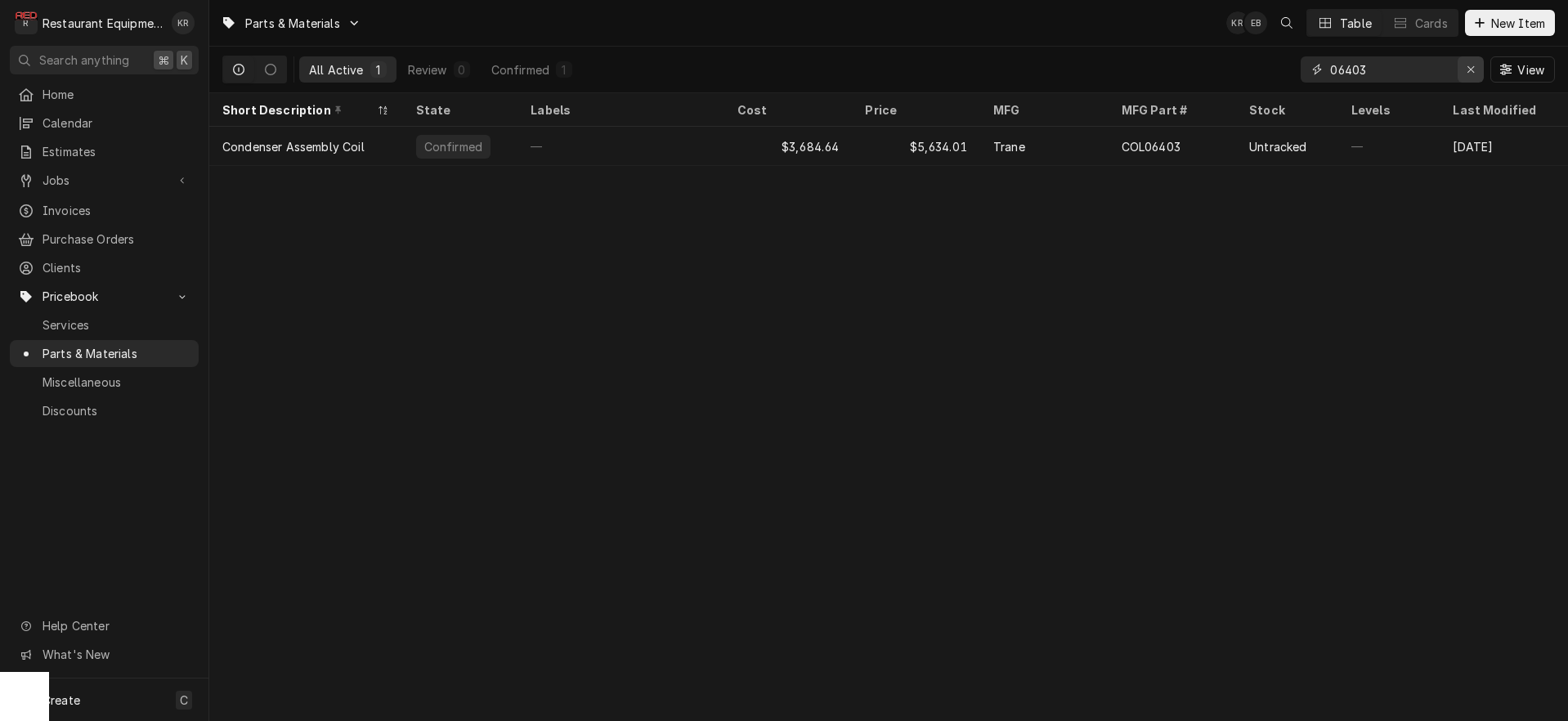
click at [1471, 68] on icon "Erase input" at bounding box center [1471, 70] width 9 height 12
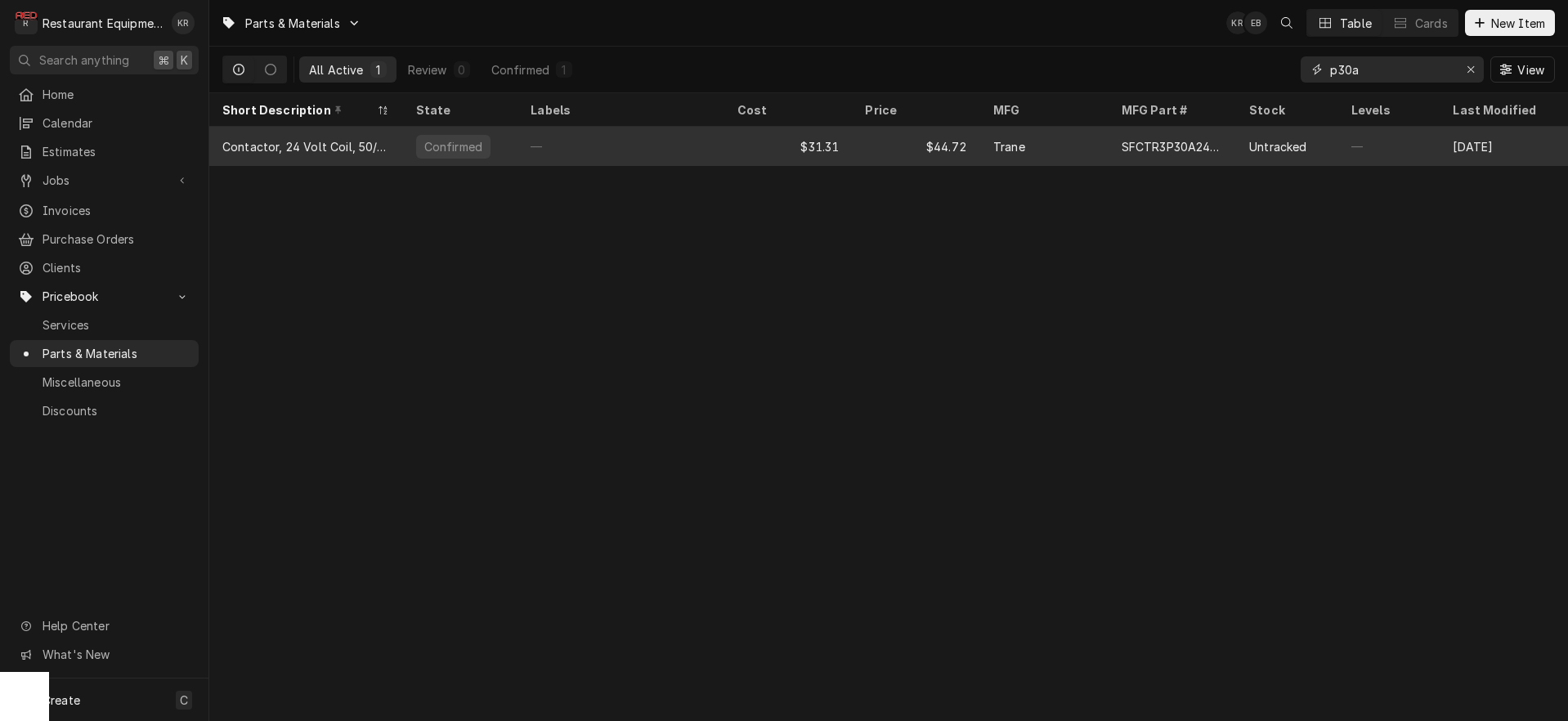
type input "p30a"
click at [647, 145] on div "—" at bounding box center [621, 146] width 207 height 39
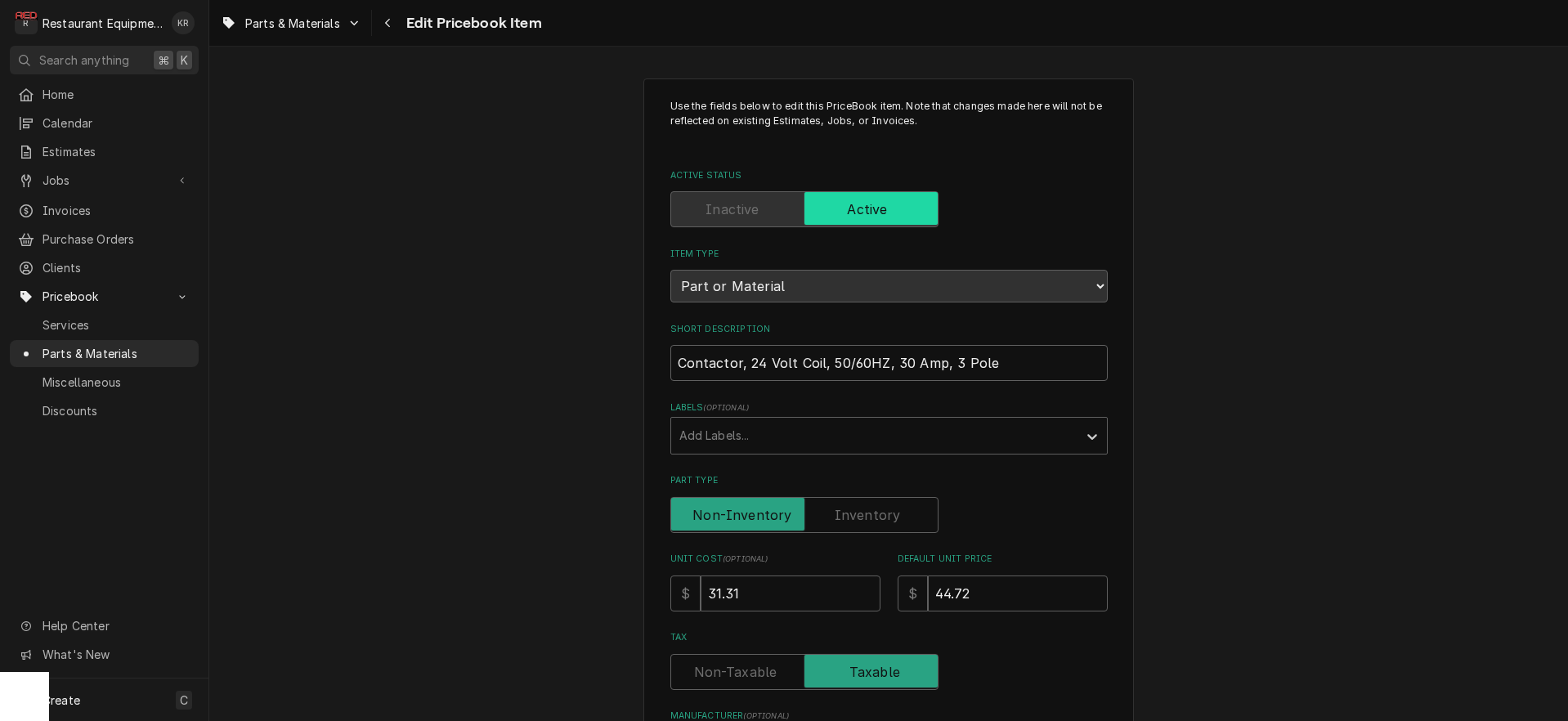
scroll to position [3, 0]
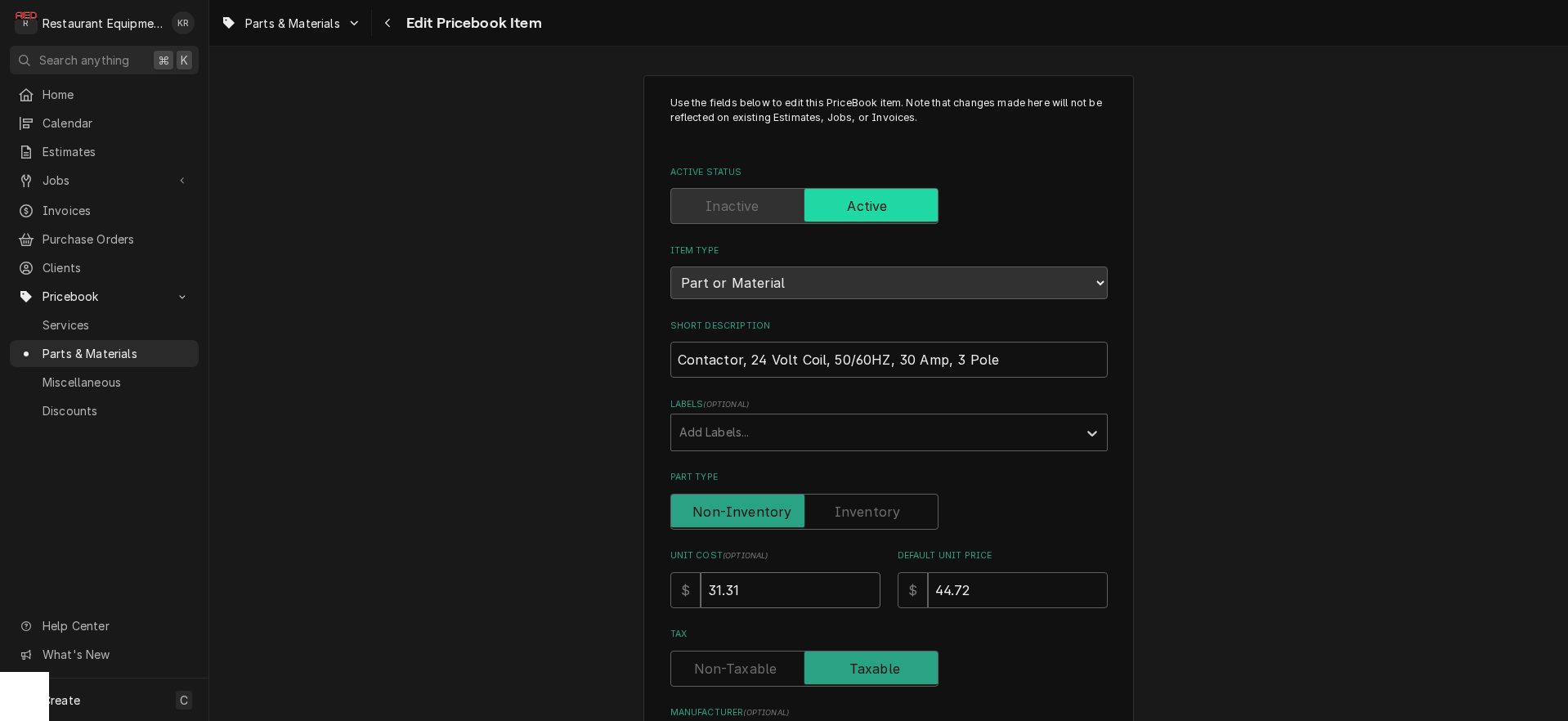
drag, startPoint x: 766, startPoint y: 588, endPoint x: 601, endPoint y: 581, distance: 165.1
drag, startPoint x: 744, startPoint y: 593, endPoint x: 692, endPoint y: 587, distance: 52.3
click at [701, 587] on input "31.31" at bounding box center [790, 590] width 180 height 36
type textarea "x"
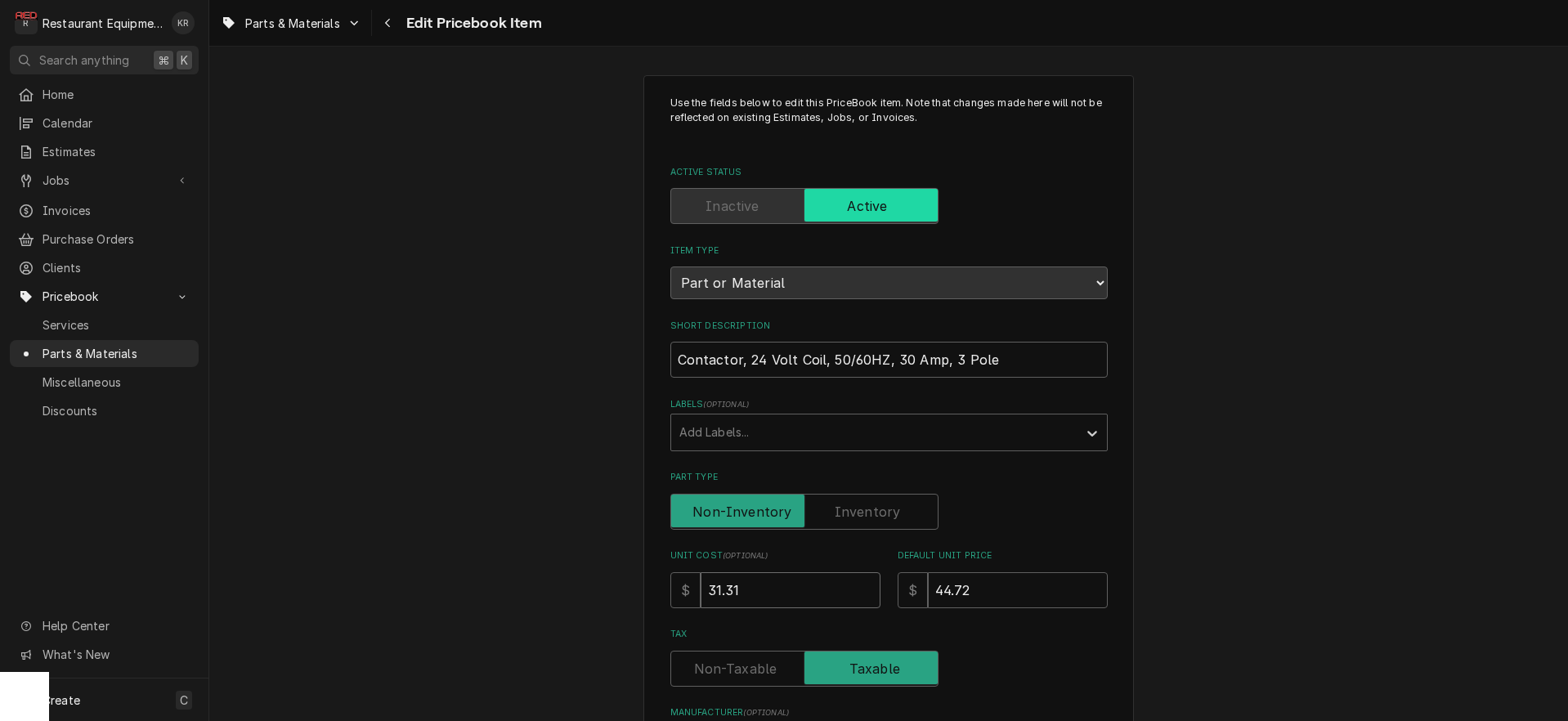
type input "1"
type textarea "x"
type input "16"
type textarea "x"
type input "16.6"
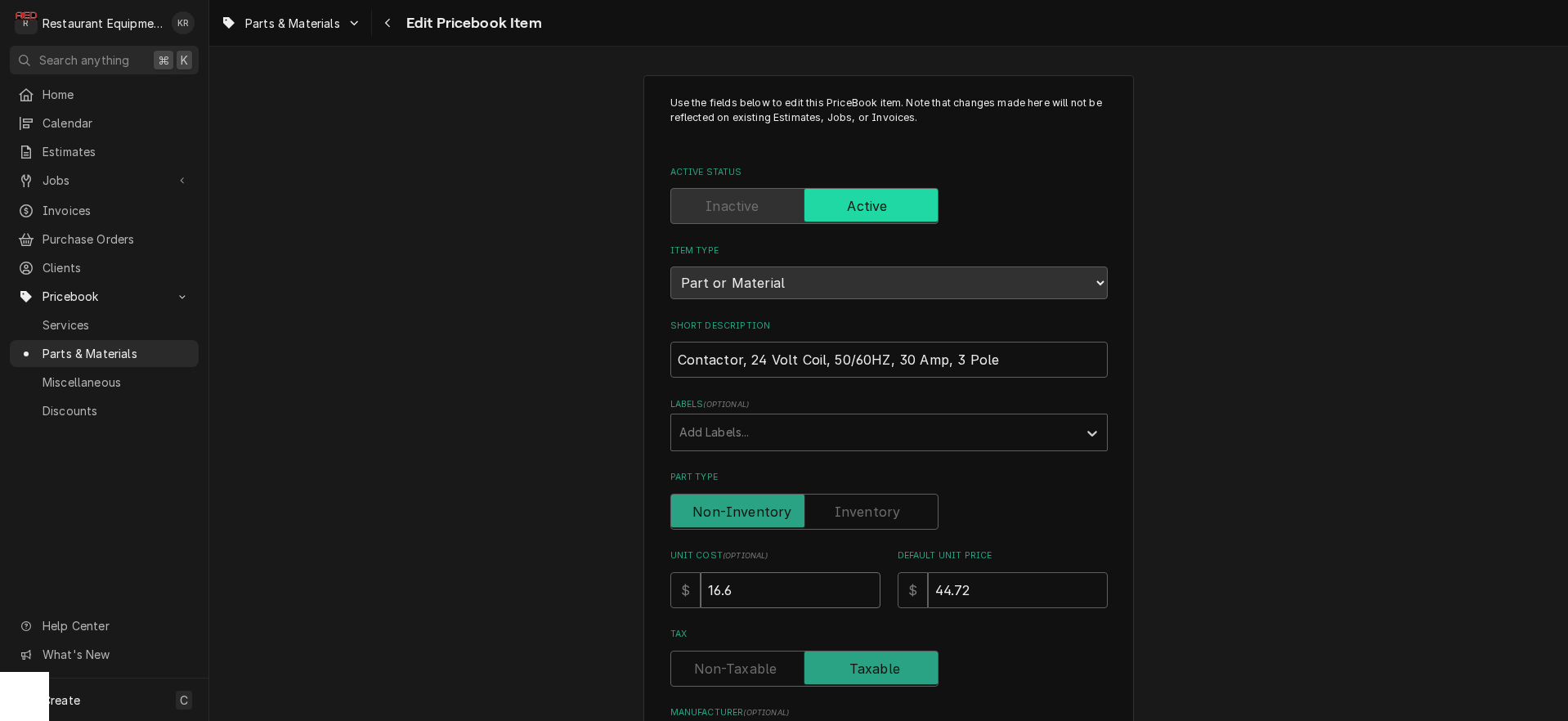
type textarea "x"
type input "16.65"
type textarea "x"
type input "16.6"
type textarea "x"
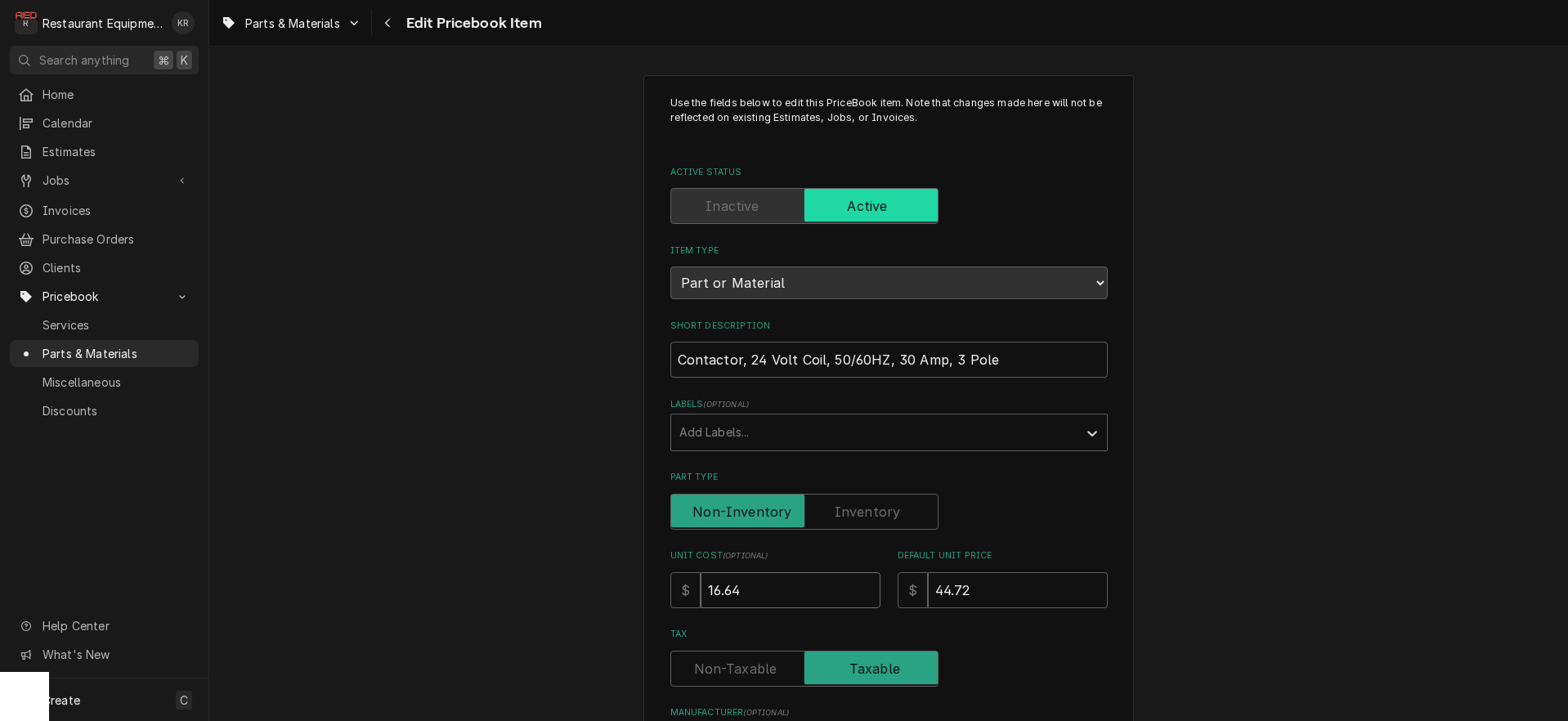
type input "16.64"
drag, startPoint x: 981, startPoint y: 589, endPoint x: 883, endPoint y: 588, distance: 98.0
click at [928, 588] on input "44.72" at bounding box center [1017, 592] width 180 height 36
click at [1003, 594] on input "44.72" at bounding box center [1017, 593] width 180 height 36
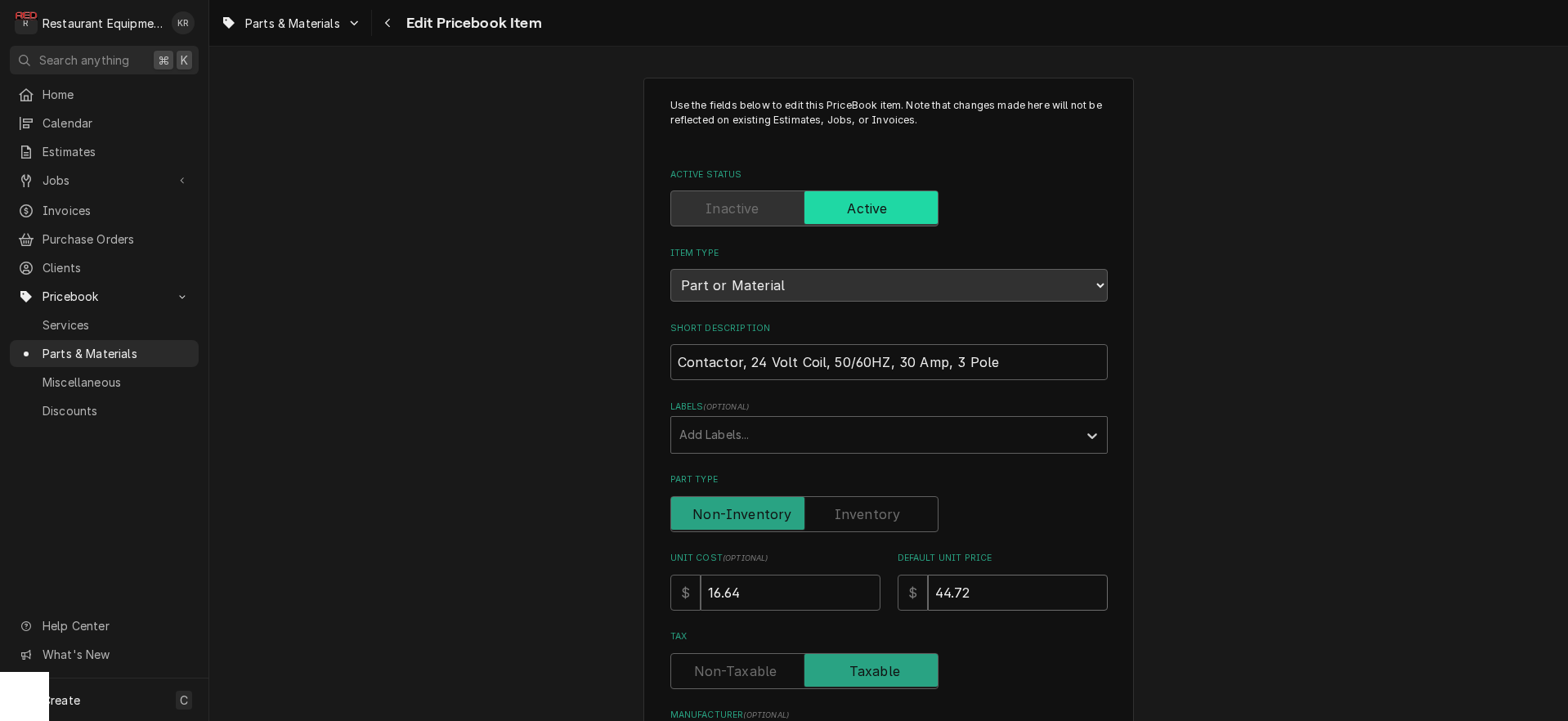
drag, startPoint x: 981, startPoint y: 594, endPoint x: 888, endPoint y: 592, distance: 93.0
click at [928, 592] on input "44.72" at bounding box center [1017, 593] width 180 height 36
type textarea "x"
type input "2"
type textarea "x"
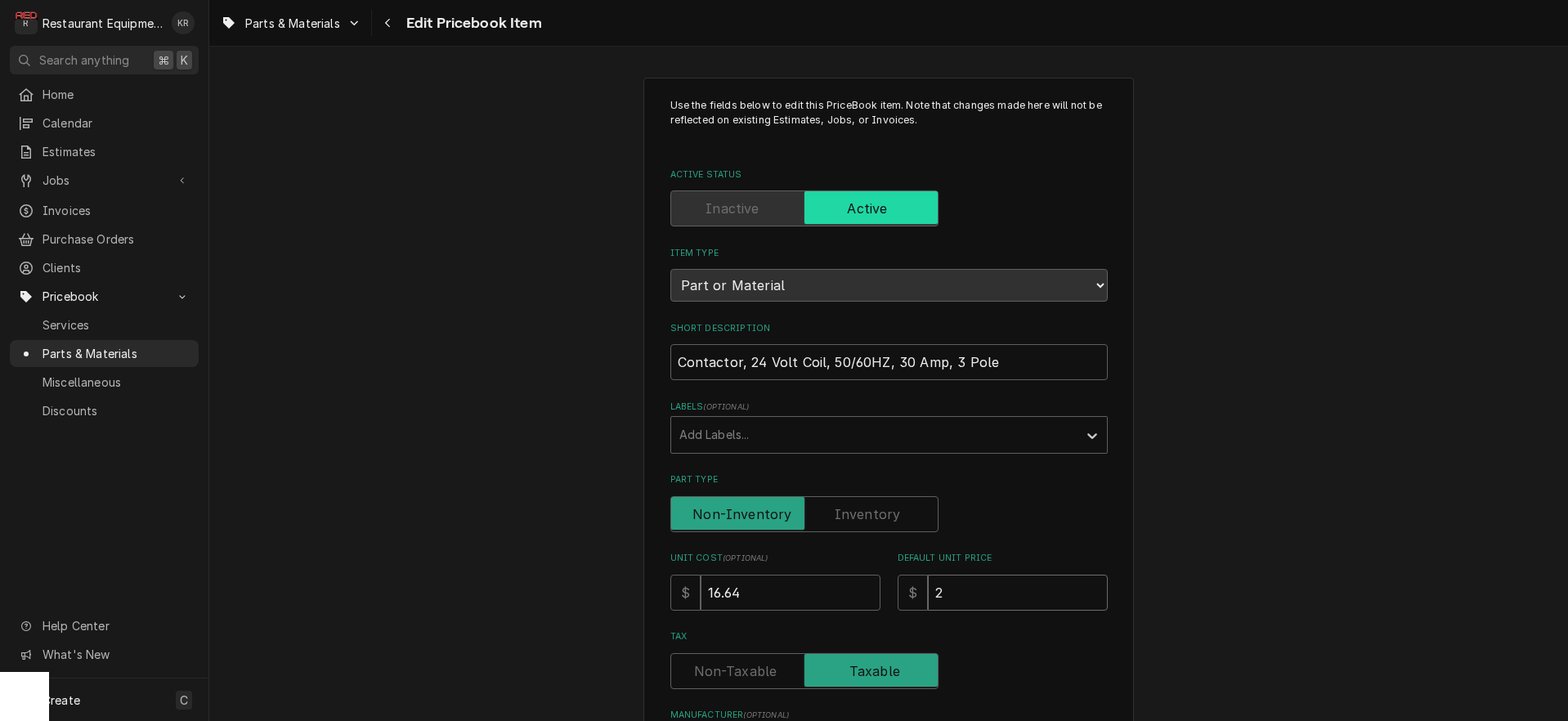
type input "25"
type textarea "x"
type input "25.4"
type textarea "x"
type input "25.44"
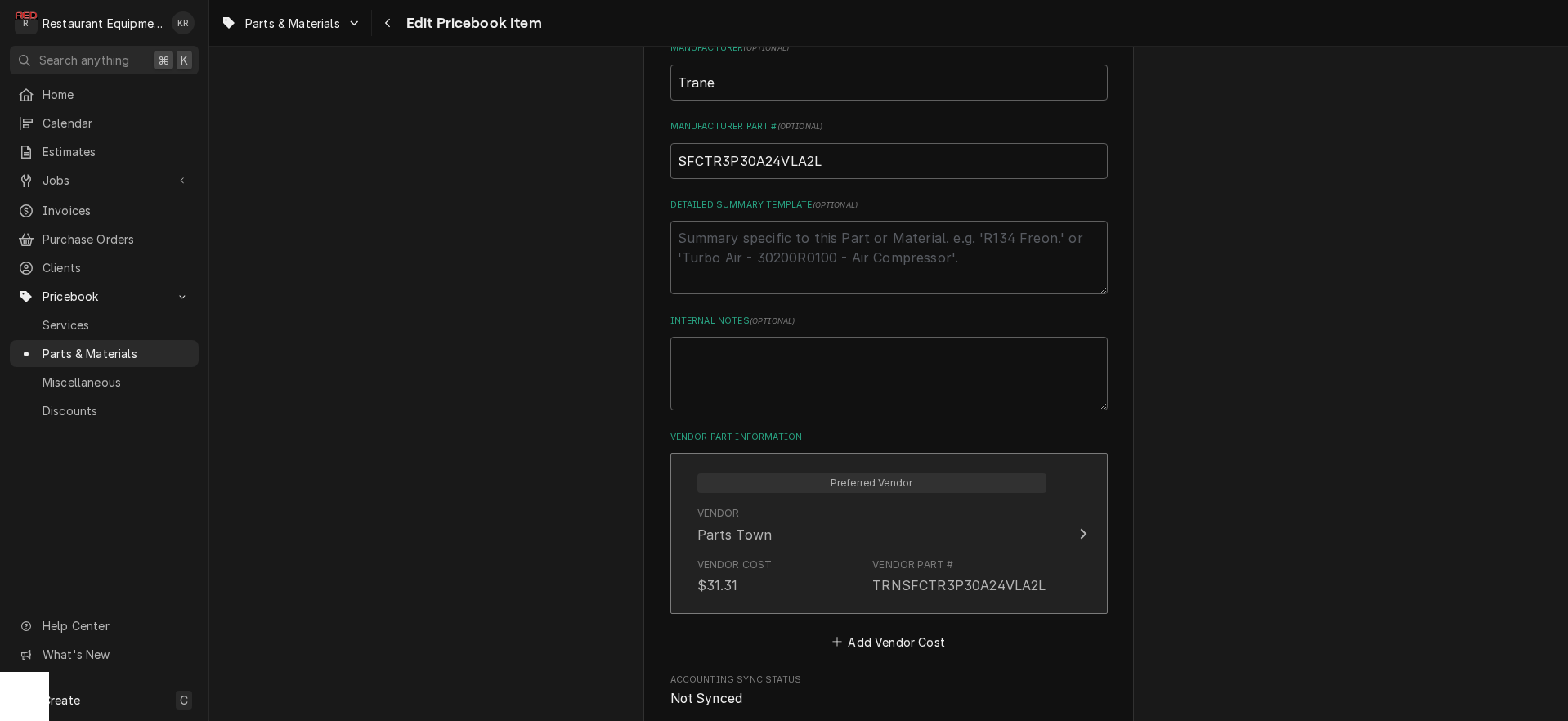
scroll to position [670, 0]
click at [802, 549] on div "Vendor Cost $31.31 Vendor Part # TRNSFCTR3P30A24VLA2L" at bounding box center [871, 574] width 349 height 51
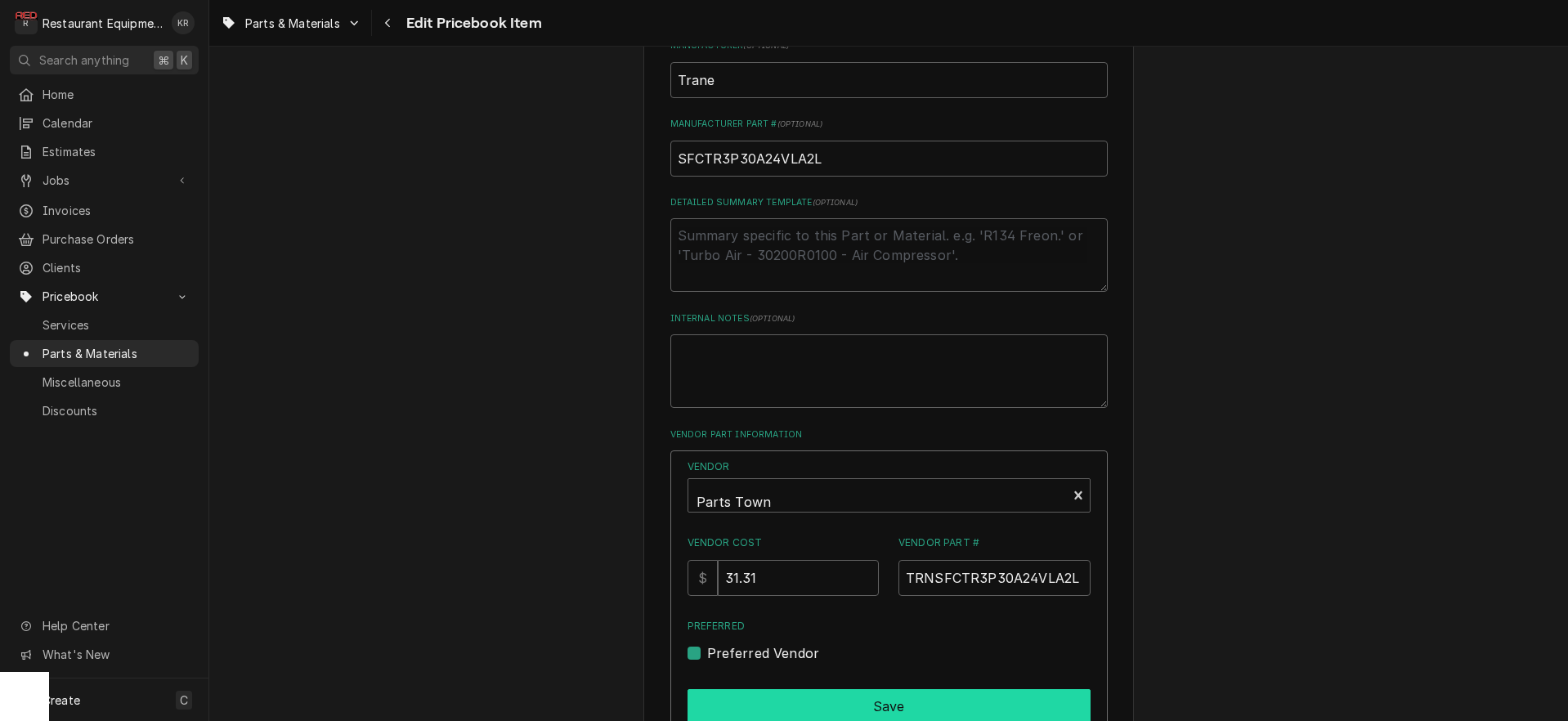
click at [804, 690] on button "Save" at bounding box center [888, 706] width 403 height 35
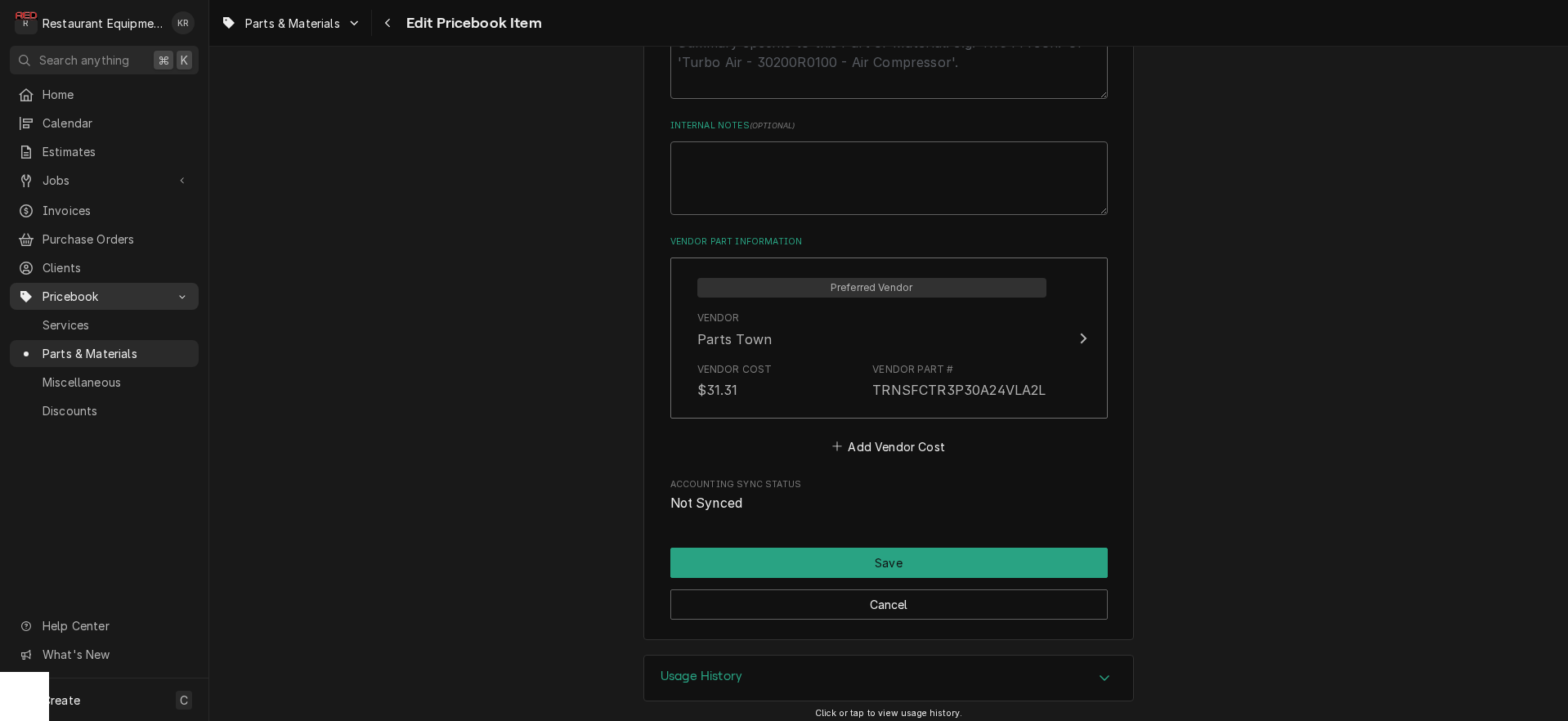
scroll to position [872, 0]
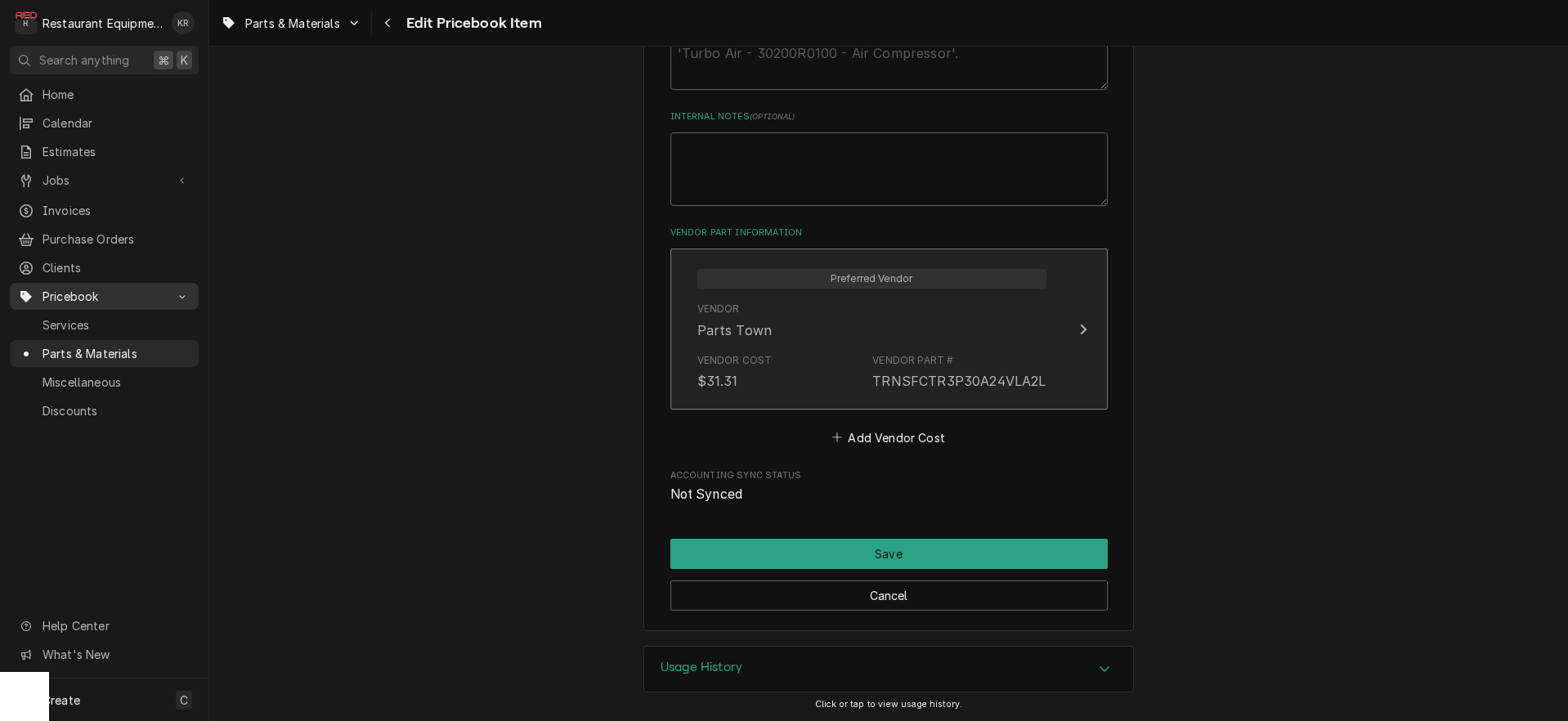
click at [935, 373] on div "TRNSFCTR3P30A24VLA2L" at bounding box center [958, 380] width 173 height 19
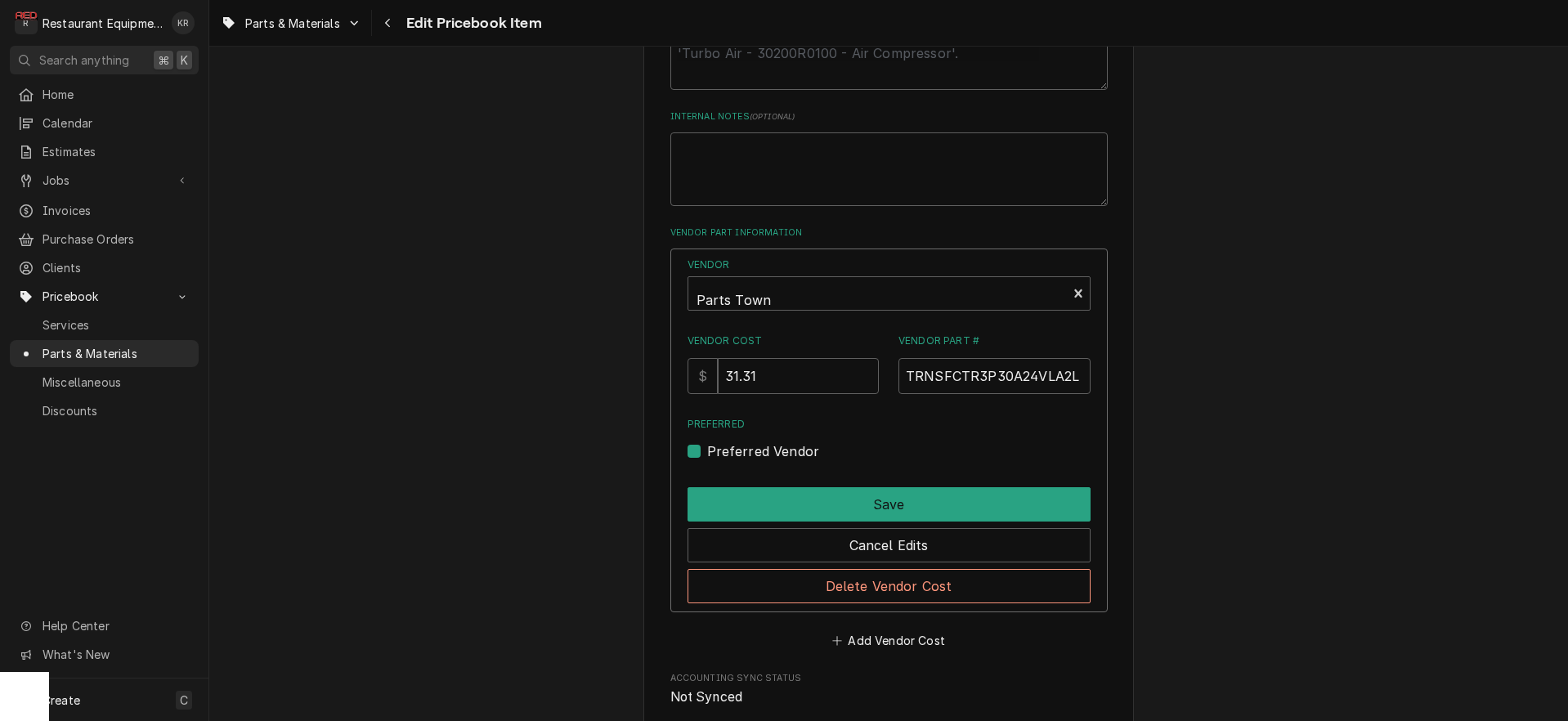
click at [791, 315] on div "Vendor Parts Town Vendor Cost $ 31.31 Vendor Part # TRNSFCTR3P30A24VLA2L Prefer…" at bounding box center [888, 359] width 403 height 203
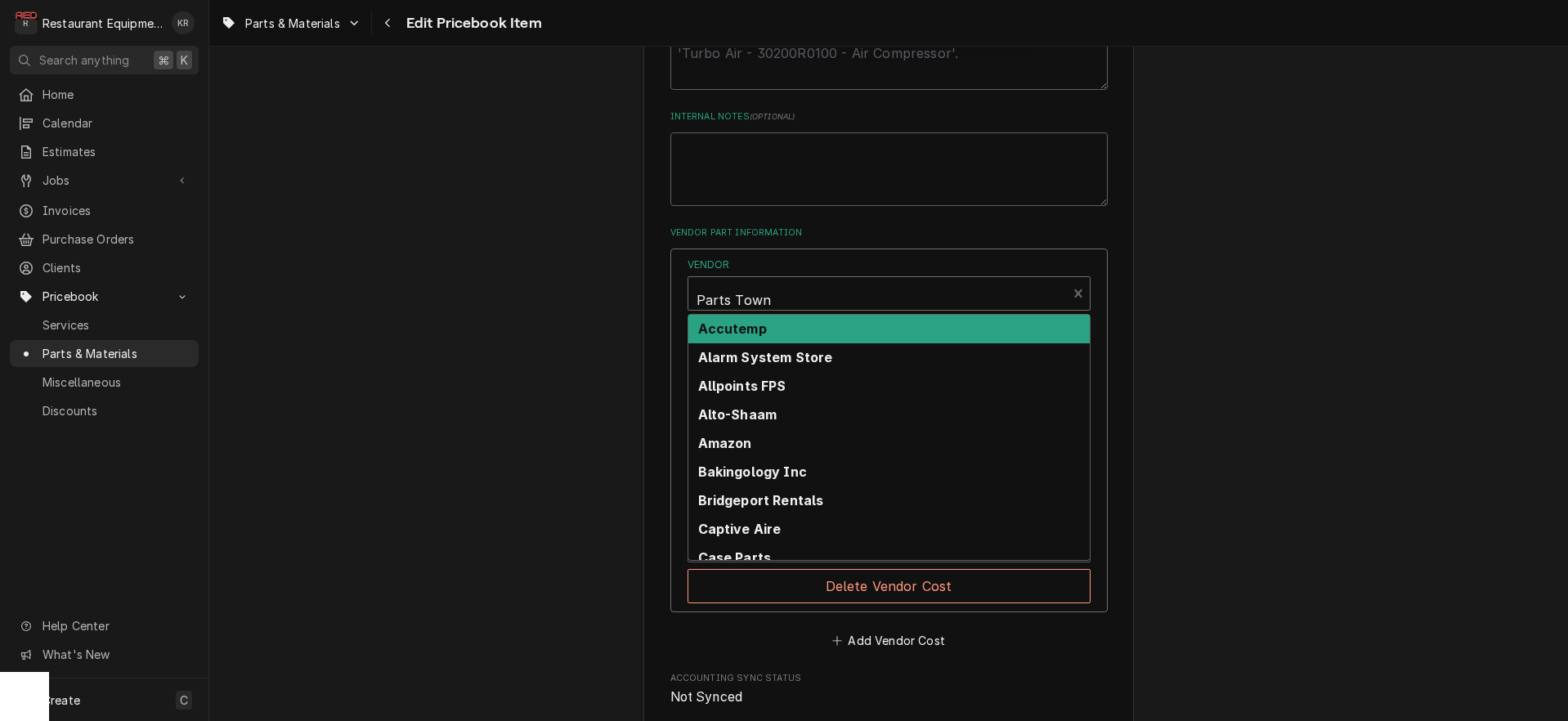
click at [790, 306] on div "Vendor" at bounding box center [877, 300] width 362 height 39
type textarea "x"
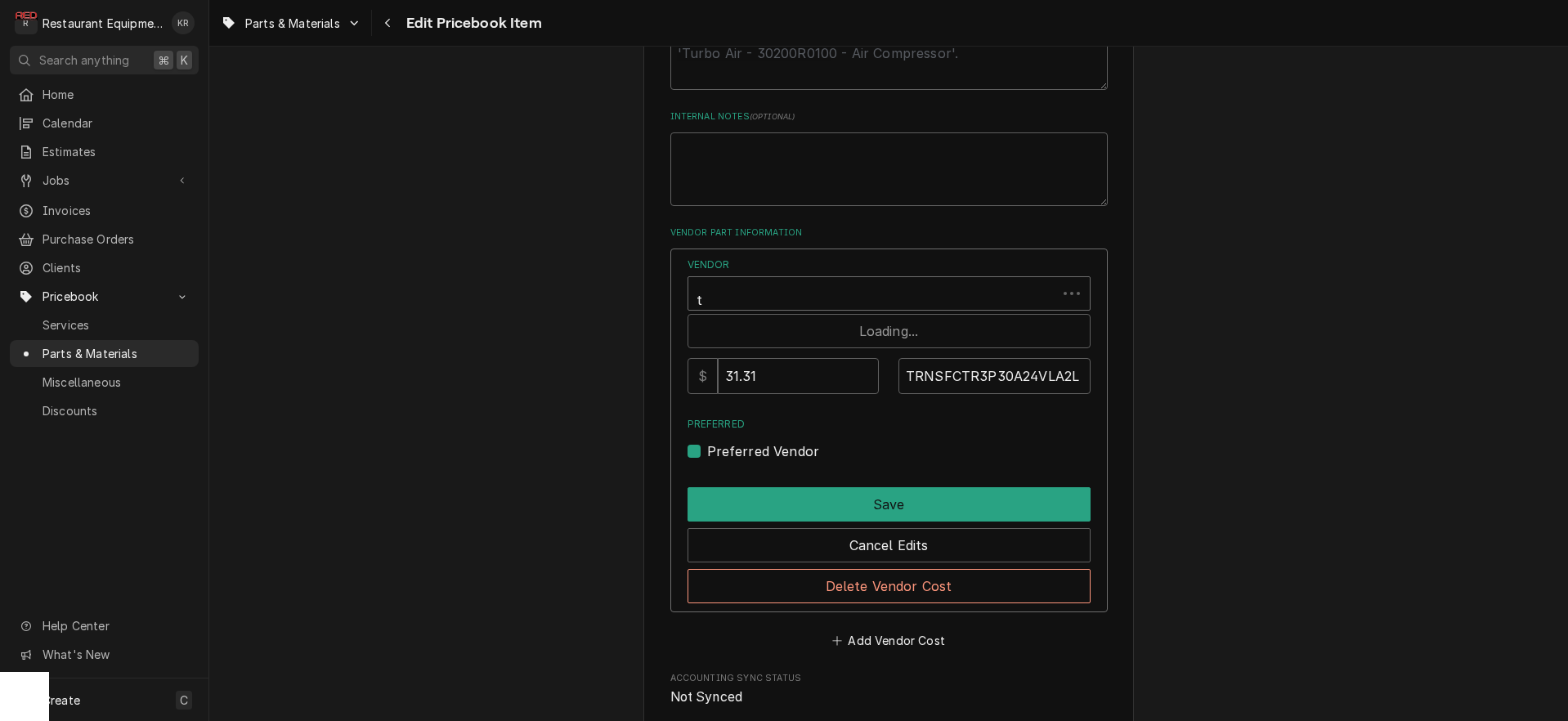
type input "tr"
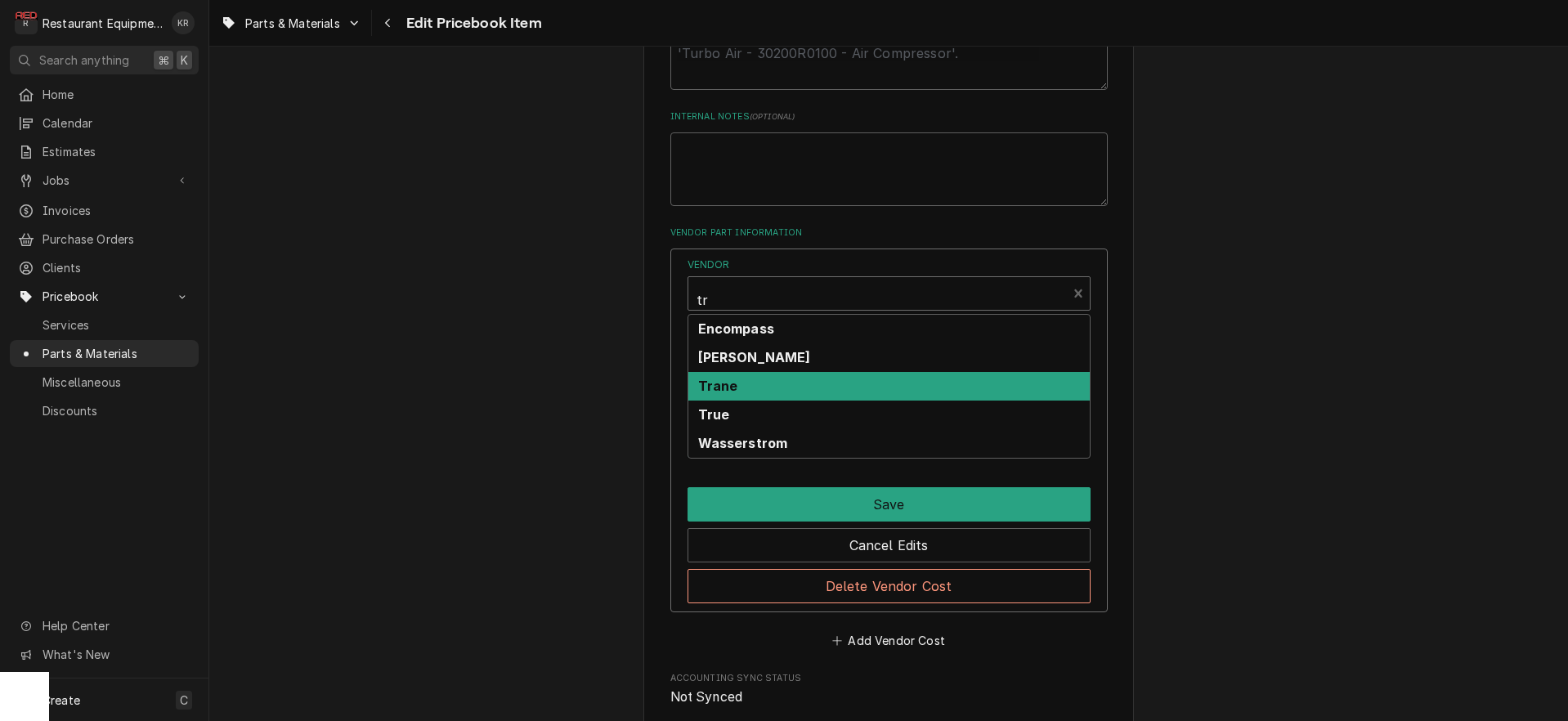
click at [768, 393] on div "Trane" at bounding box center [888, 386] width 401 height 29
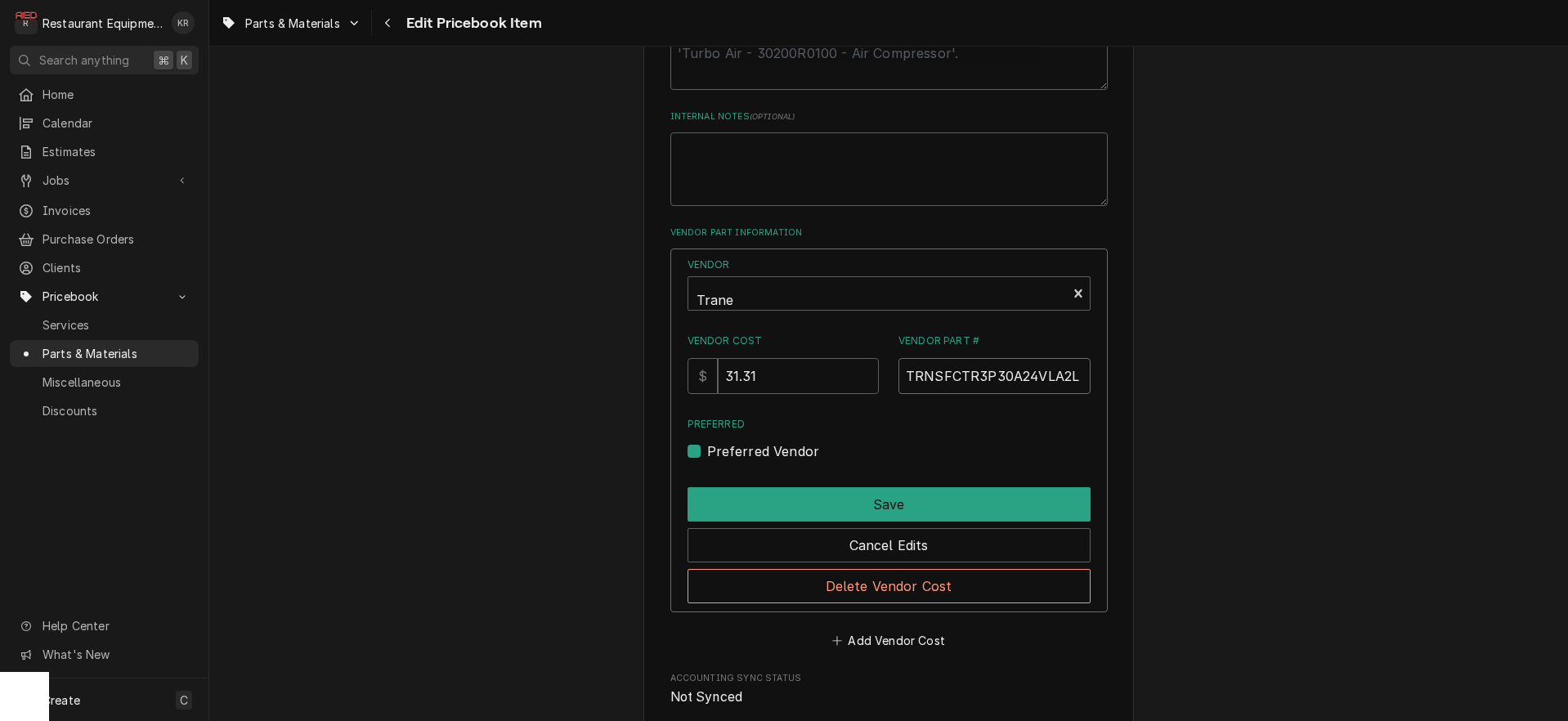
drag, startPoint x: 935, startPoint y: 374, endPoint x: 849, endPoint y: 371, distance: 86.1
click at [898, 371] on input "TRNSFCTR3P30A24VLA2L" at bounding box center [994, 376] width 192 height 36
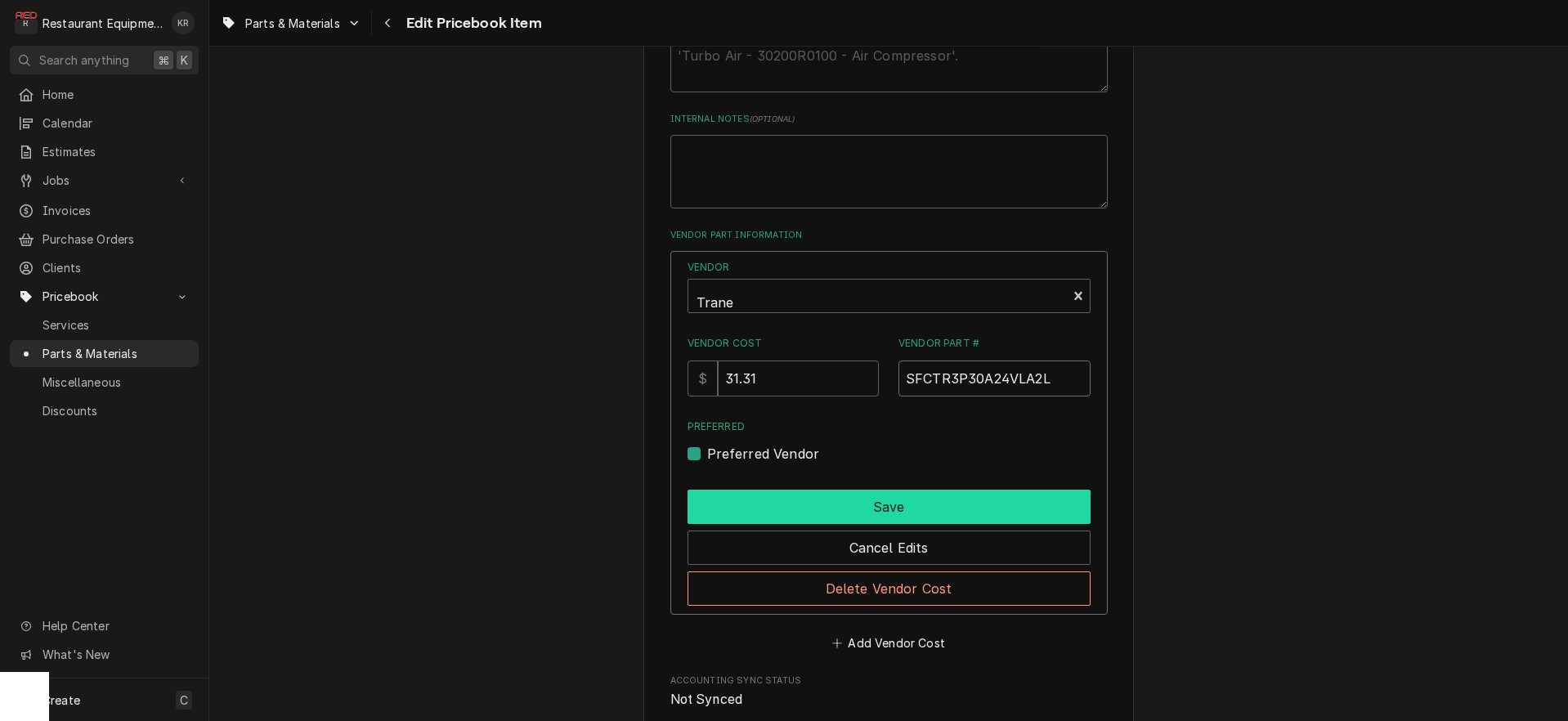
type input "SFCTR3P30A24VLA2L"
click at [812, 508] on button "Save" at bounding box center [888, 507] width 403 height 35
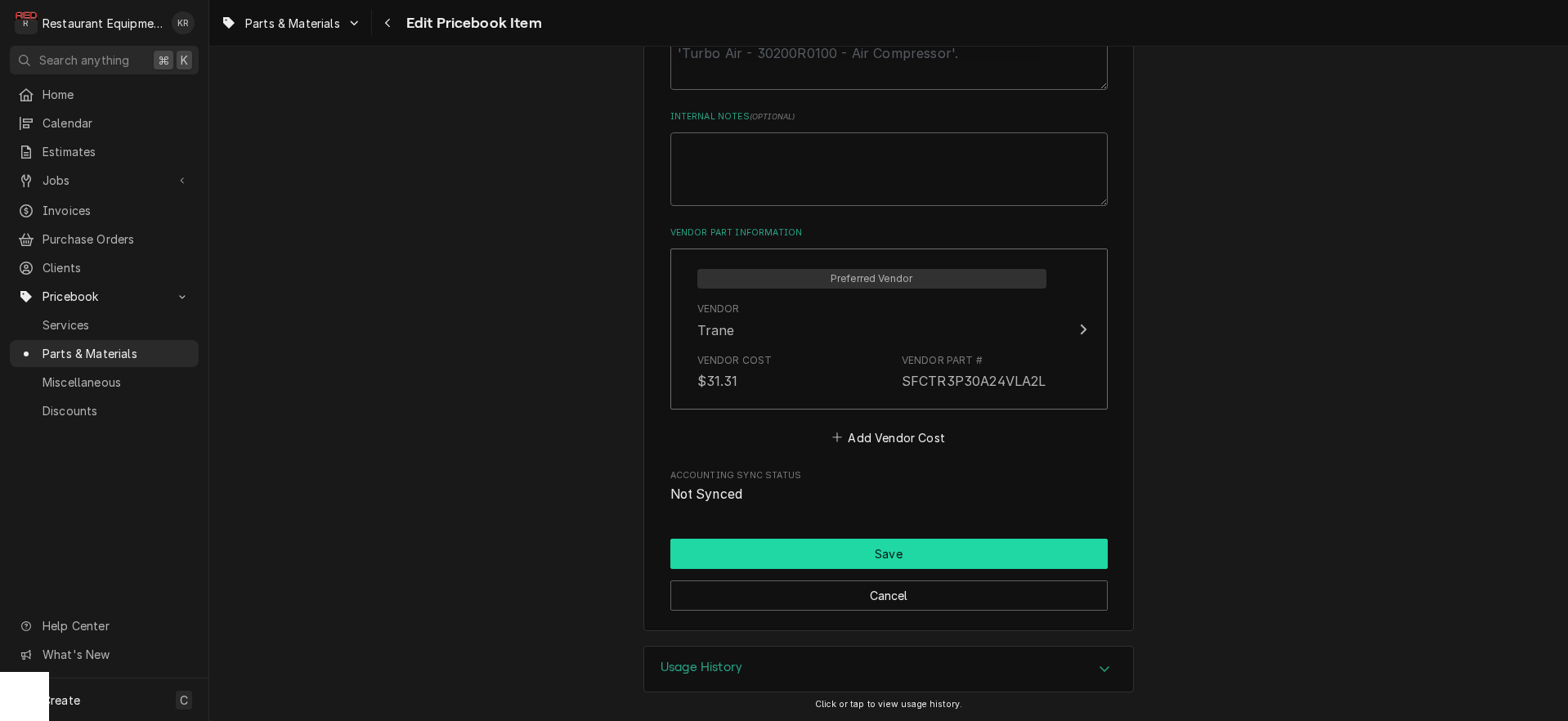
click at [830, 550] on button "Save" at bounding box center [889, 554] width 437 height 30
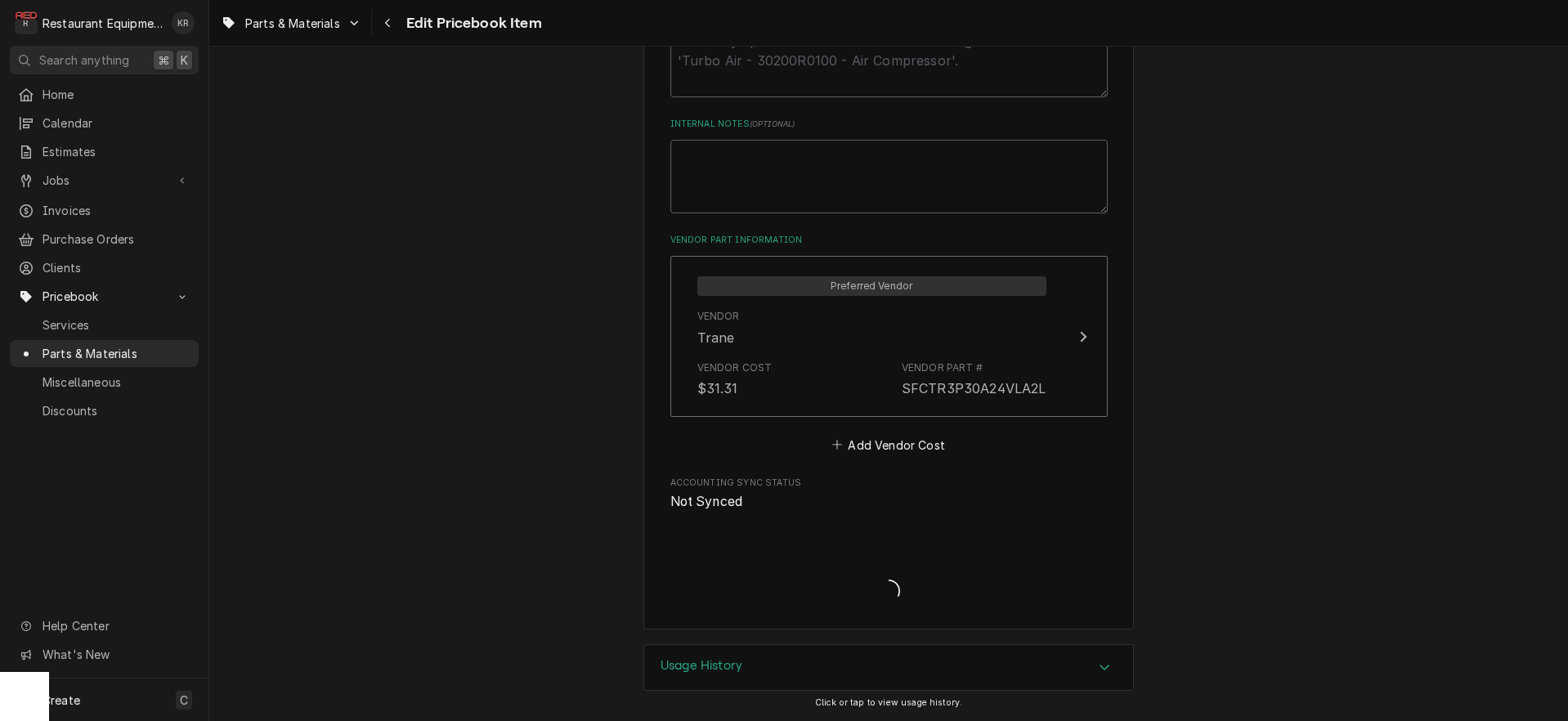
scroll to position [863, 0]
type textarea "x"
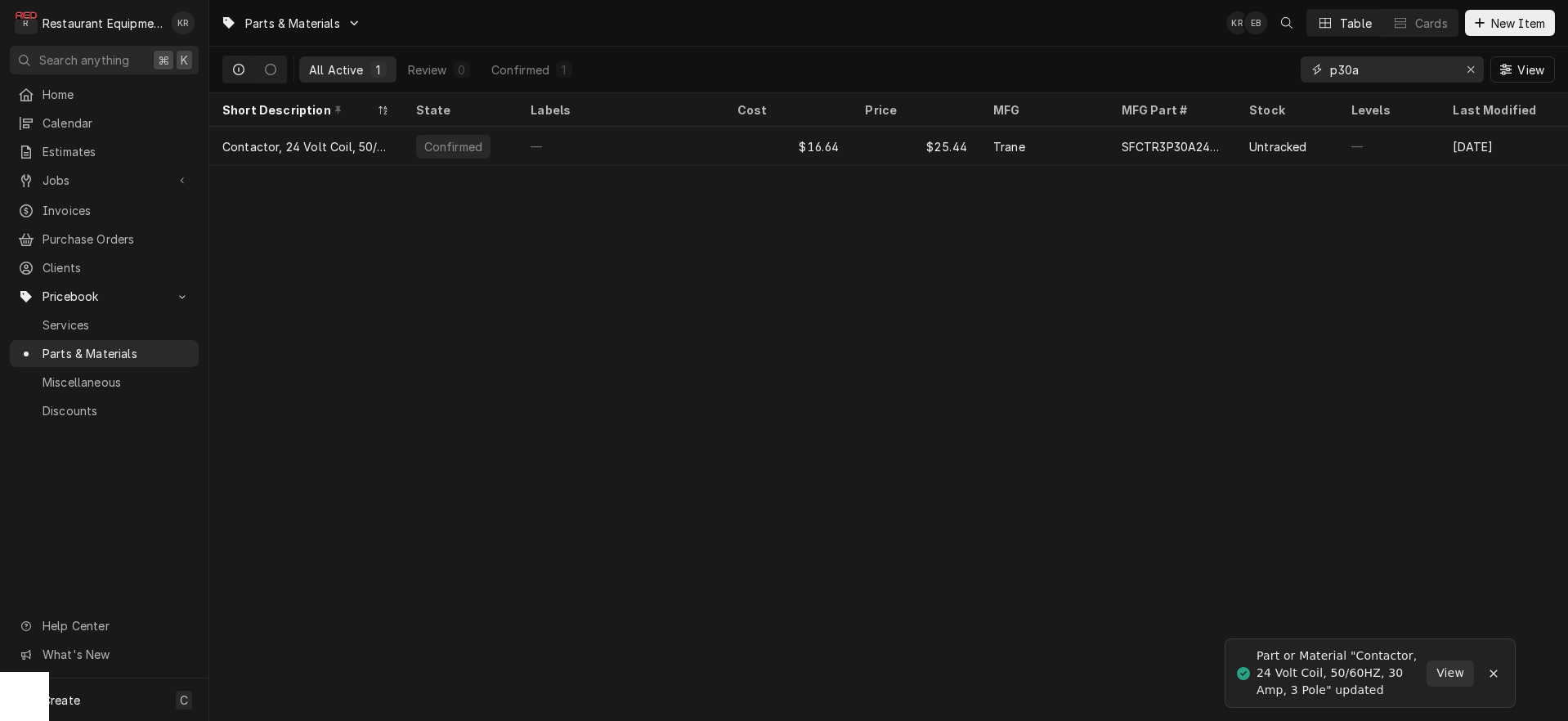
drag, startPoint x: 1392, startPoint y: 72, endPoint x: 1247, endPoint y: 70, distance: 145.0
click at [1330, 70] on input "p30a" at bounding box center [1391, 69] width 122 height 26
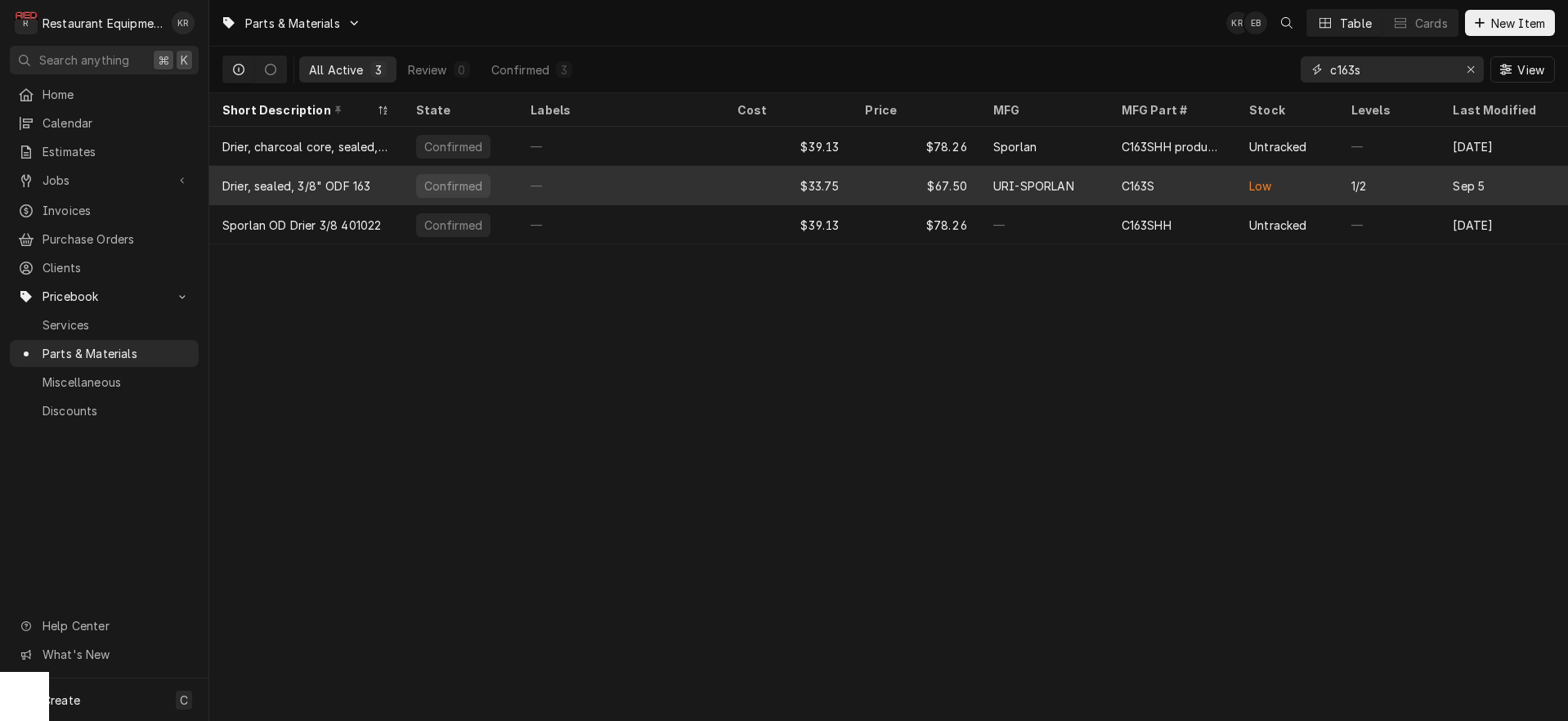
type input "c163s"
click at [941, 186] on div "$67.50" at bounding box center [916, 186] width 128 height 39
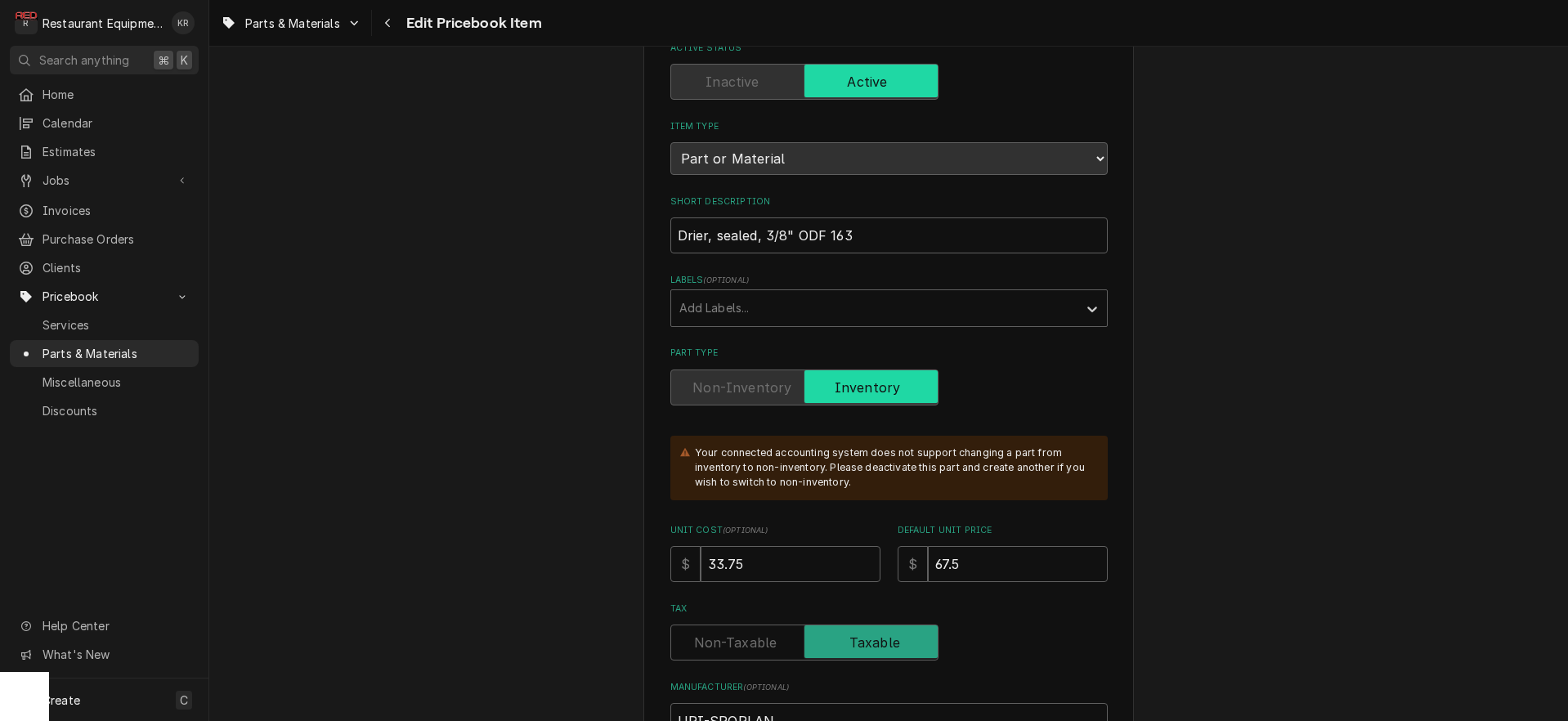
scroll to position [132, 0]
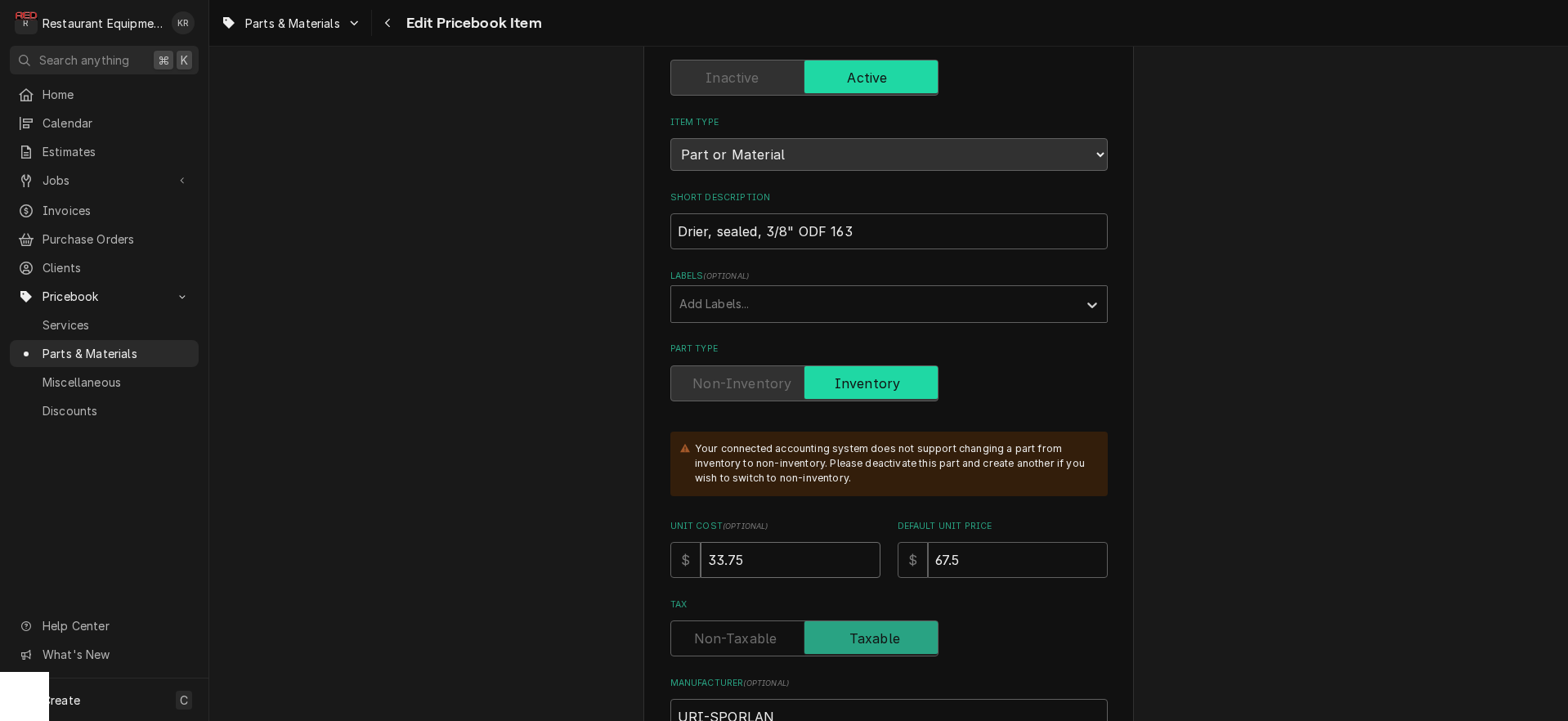
drag, startPoint x: 775, startPoint y: 562, endPoint x: 625, endPoint y: 538, distance: 151.9
drag, startPoint x: 601, startPoint y: 549, endPoint x: 589, endPoint y: 545, distance: 12.6
click at [701, 545] on input "33.75" at bounding box center [790, 560] width 180 height 36
type textarea "x"
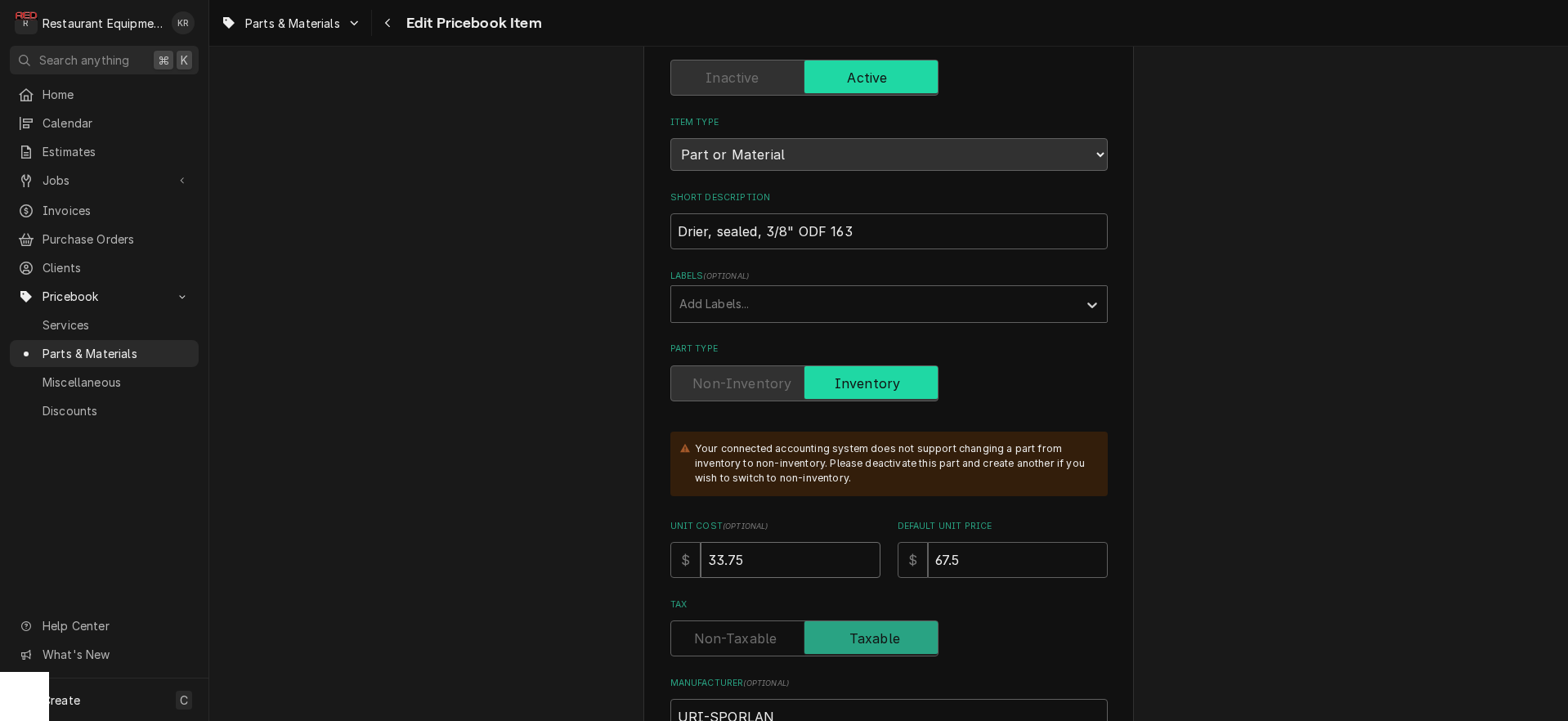
type input "3"
type textarea "x"
type input "34"
type textarea "x"
type input "34.0"
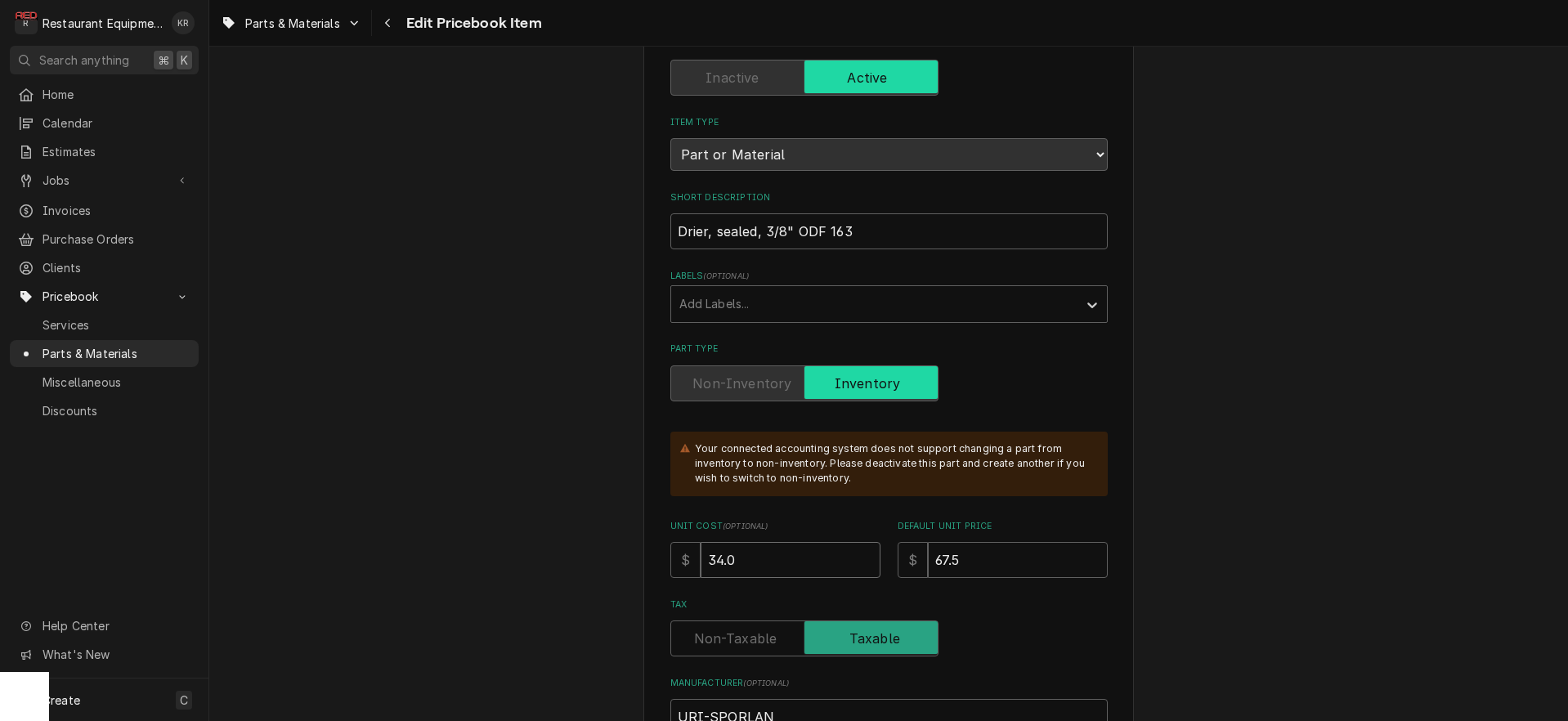
type textarea "x"
type input "34.09"
type textarea "x"
type input "6"
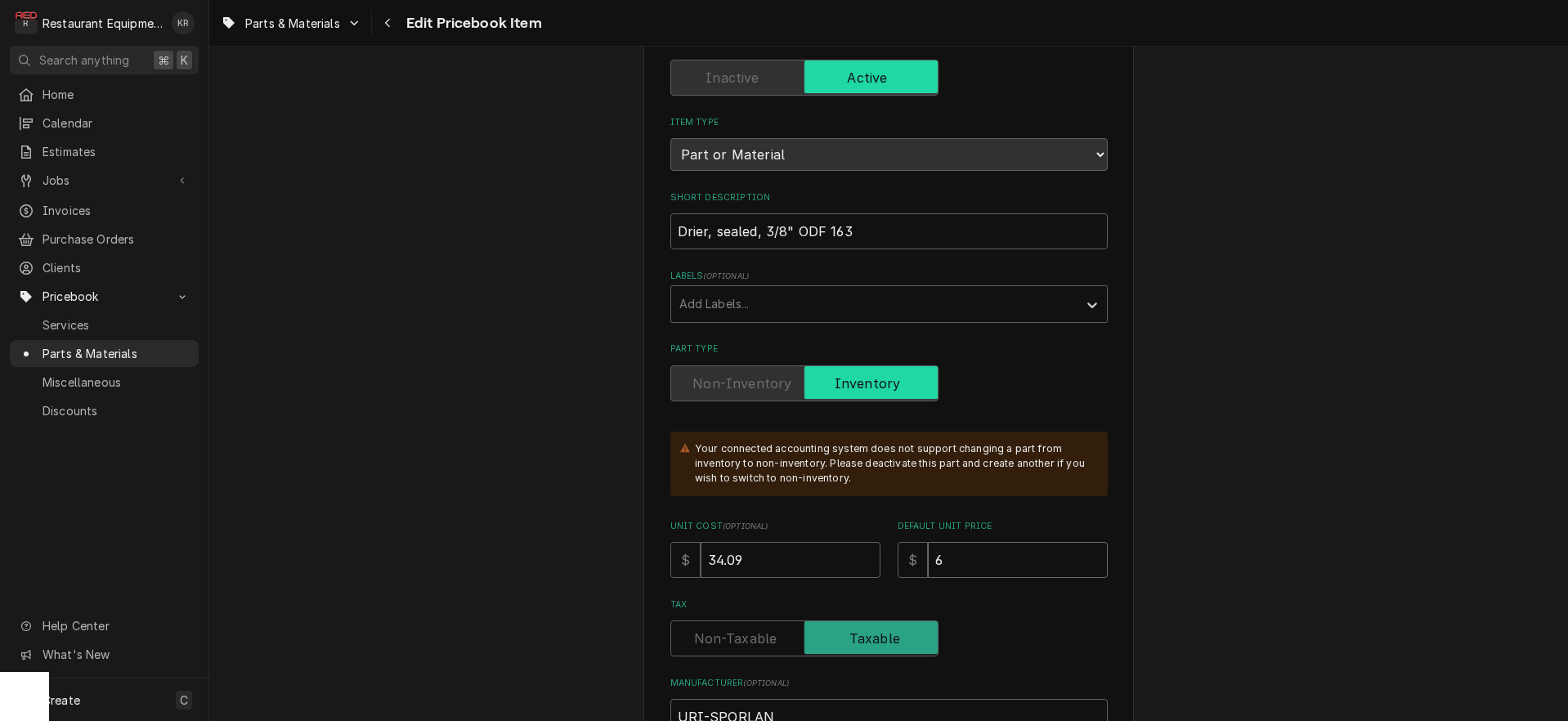
type textarea "x"
type input "68"
type textarea "x"
type input "68.1"
type textarea "x"
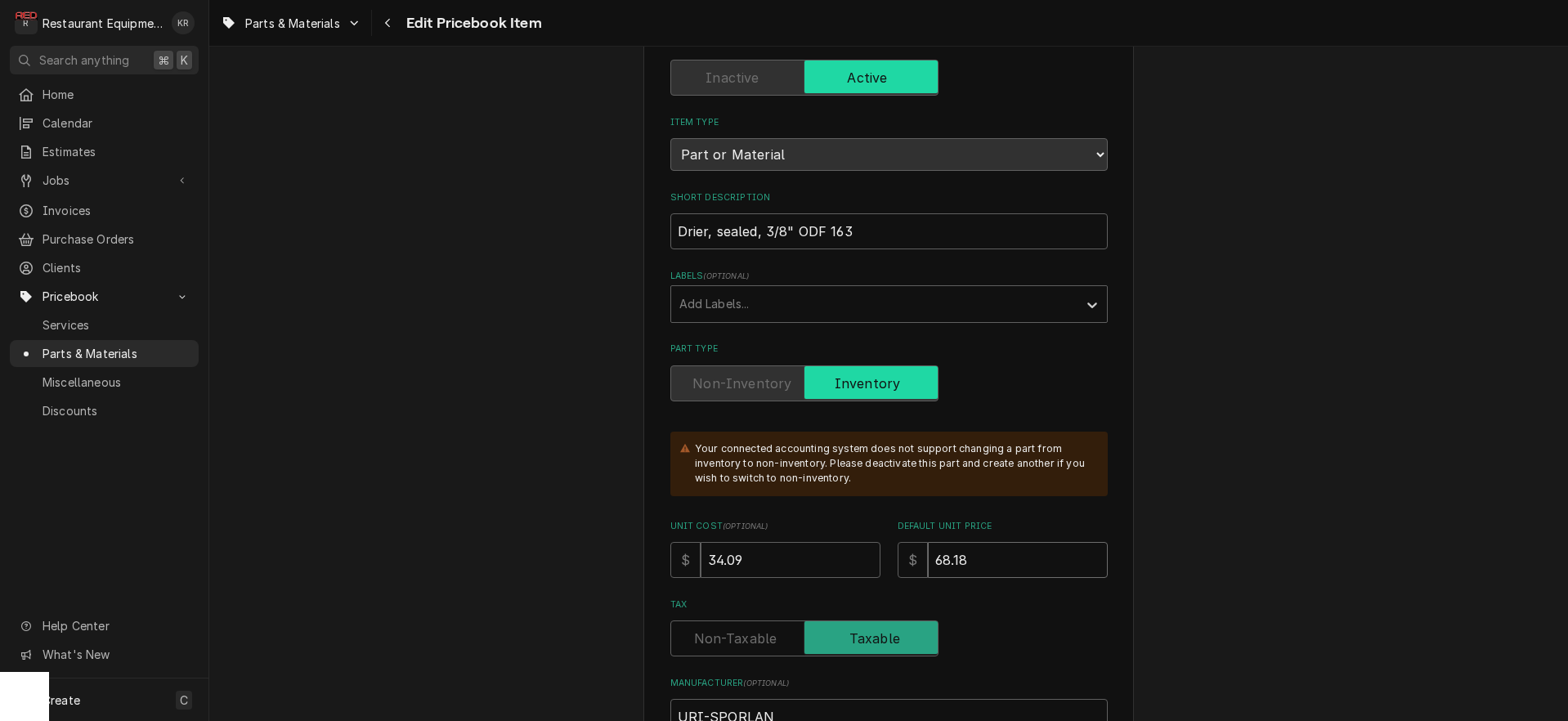
type input "68.18"
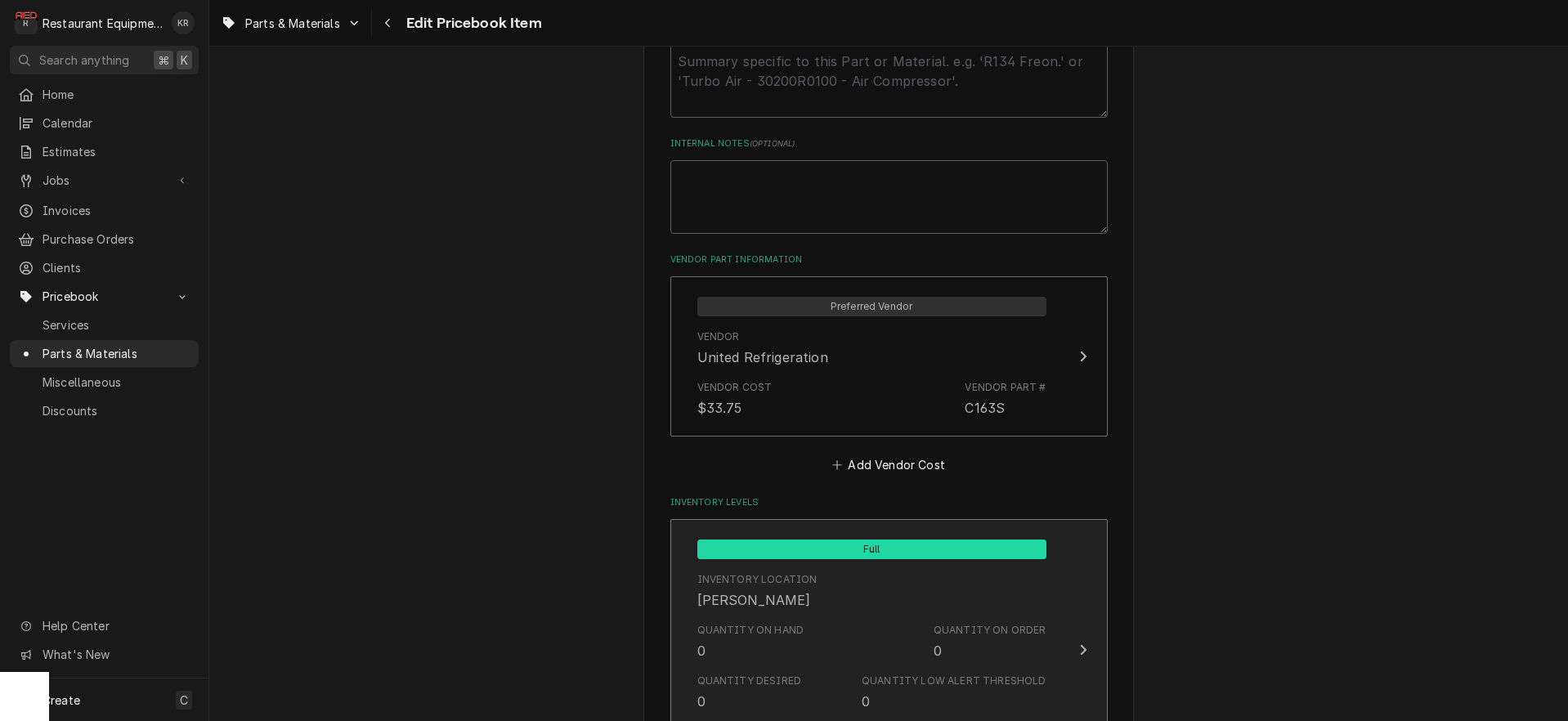
scroll to position [946, 0]
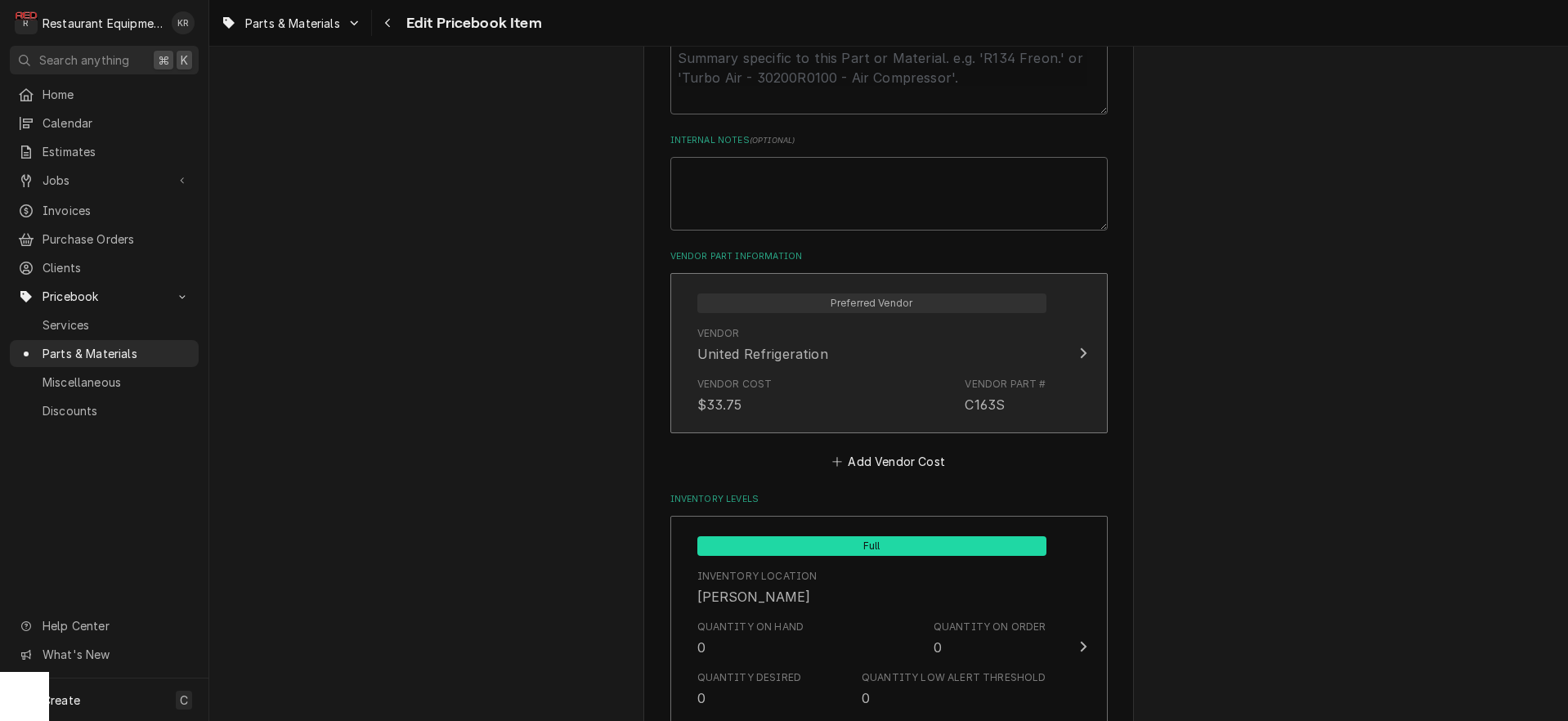
click at [851, 371] on div "Vendor Cost $33.75 Vendor Part # C163S" at bounding box center [871, 396] width 349 height 51
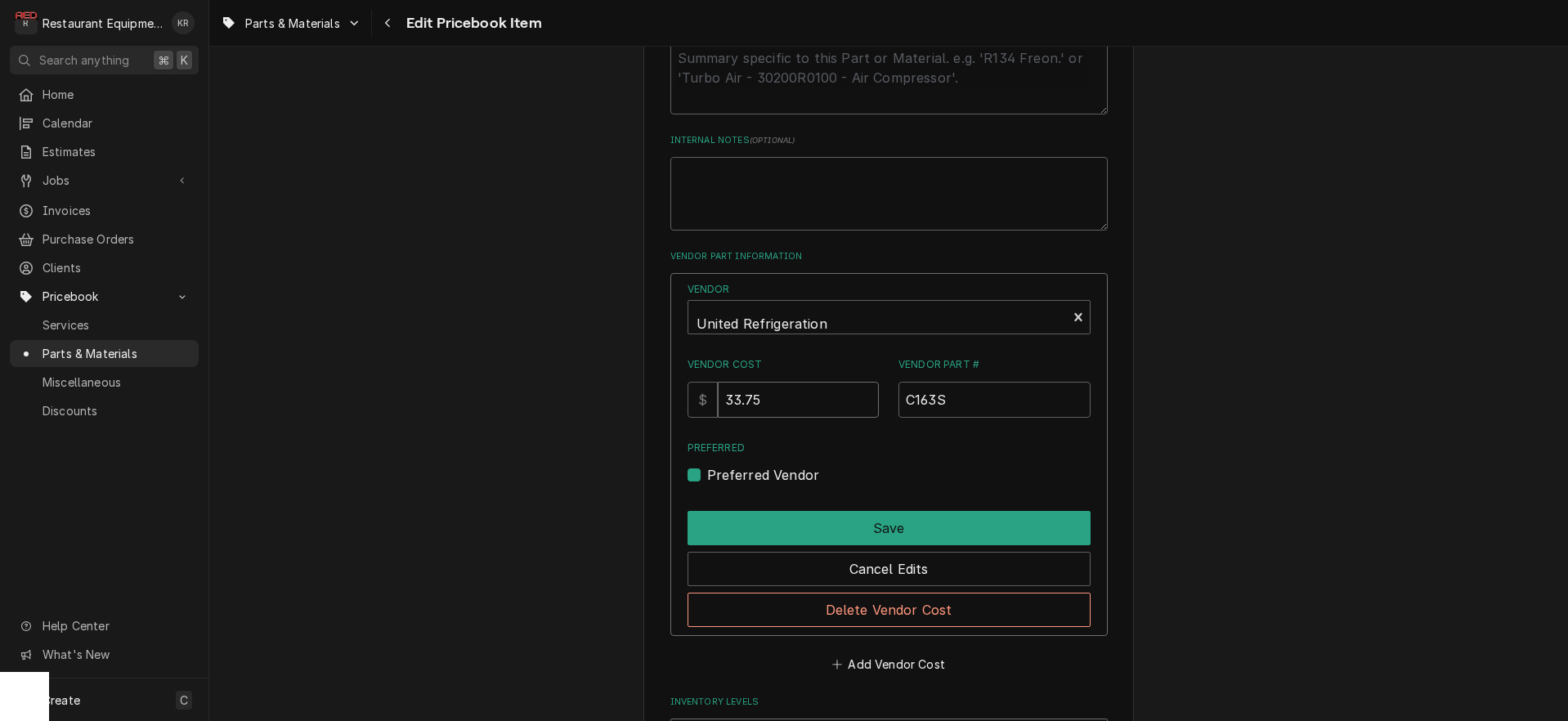
drag, startPoint x: 782, startPoint y: 396, endPoint x: 662, endPoint y: 381, distance: 120.9
click at [718, 382] on input "33.75" at bounding box center [798, 399] width 161 height 36
type input "34.18"
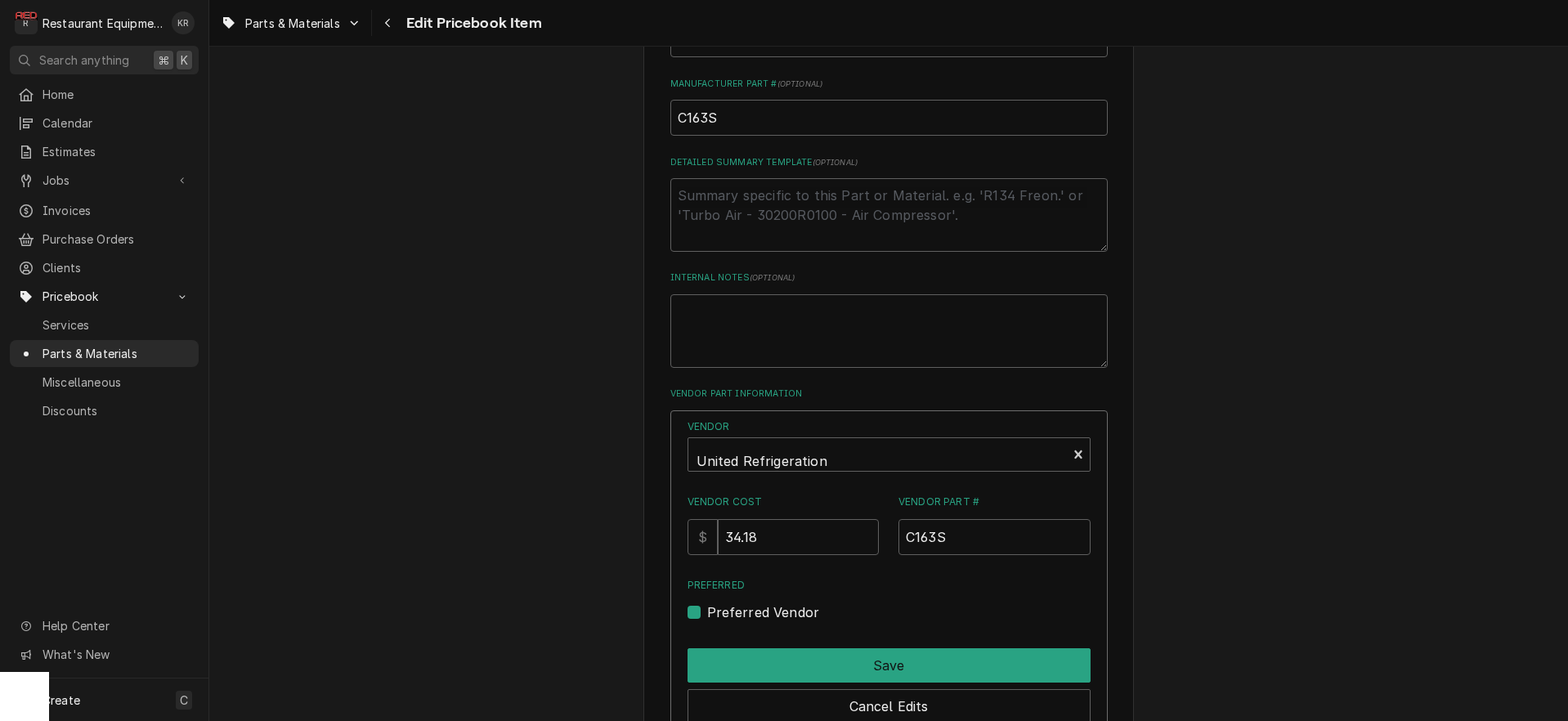
scroll to position [814, 0]
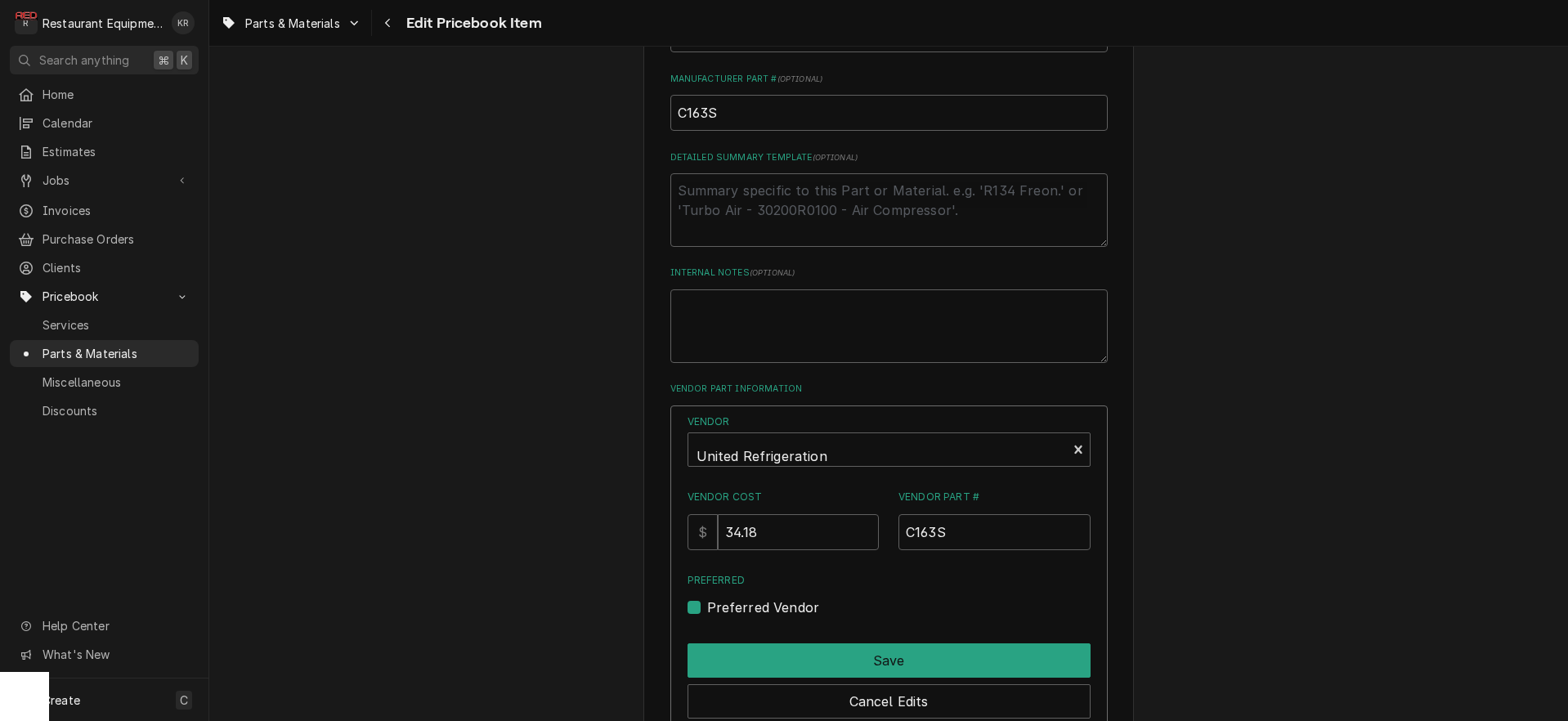
drag, startPoint x: 792, startPoint y: 523, endPoint x: 762, endPoint y: 524, distance: 30.0
click at [762, 524] on input "34.18" at bounding box center [798, 532] width 161 height 36
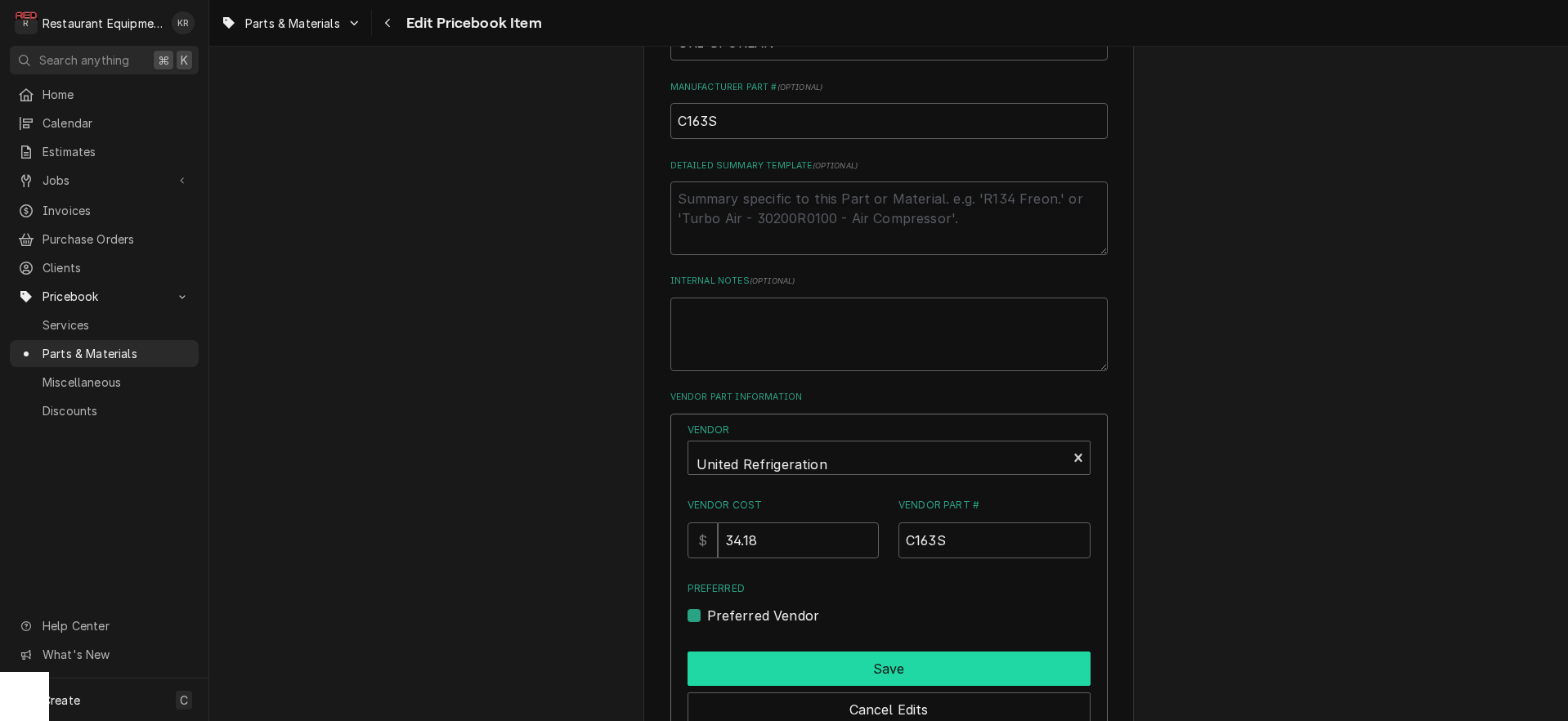
click at [887, 669] on button "Save" at bounding box center [888, 669] width 403 height 35
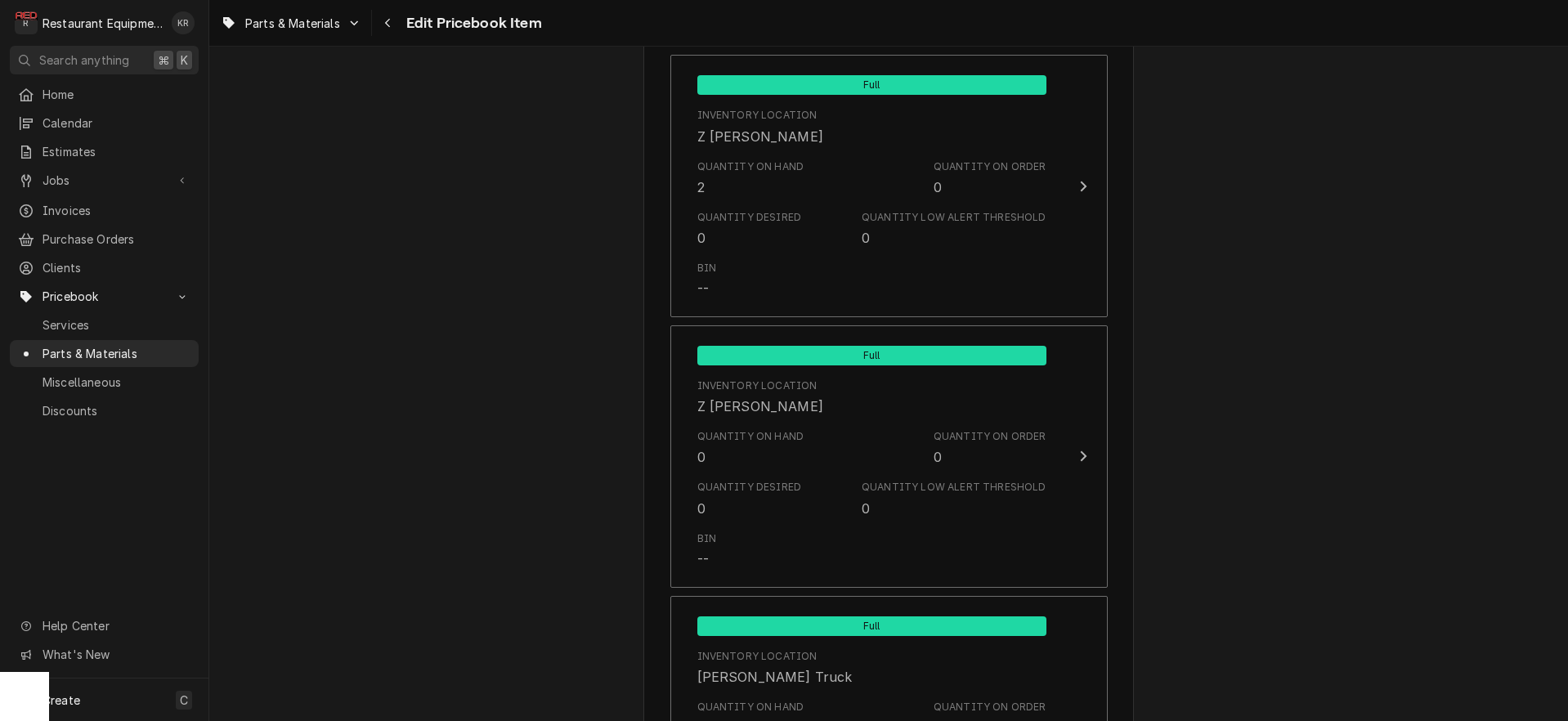
scroll to position [10808, 0]
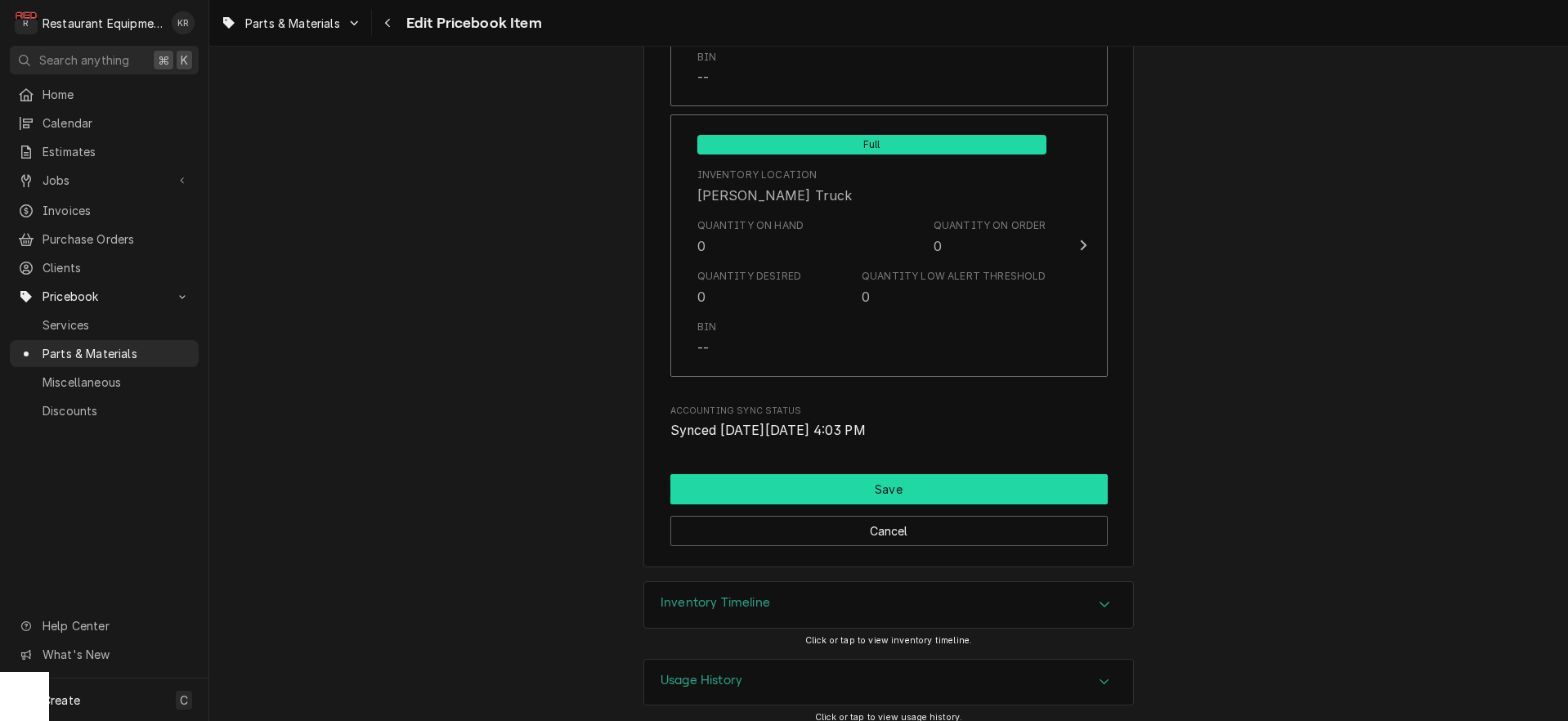
click at [901, 474] on button "Save" at bounding box center [889, 489] width 437 height 30
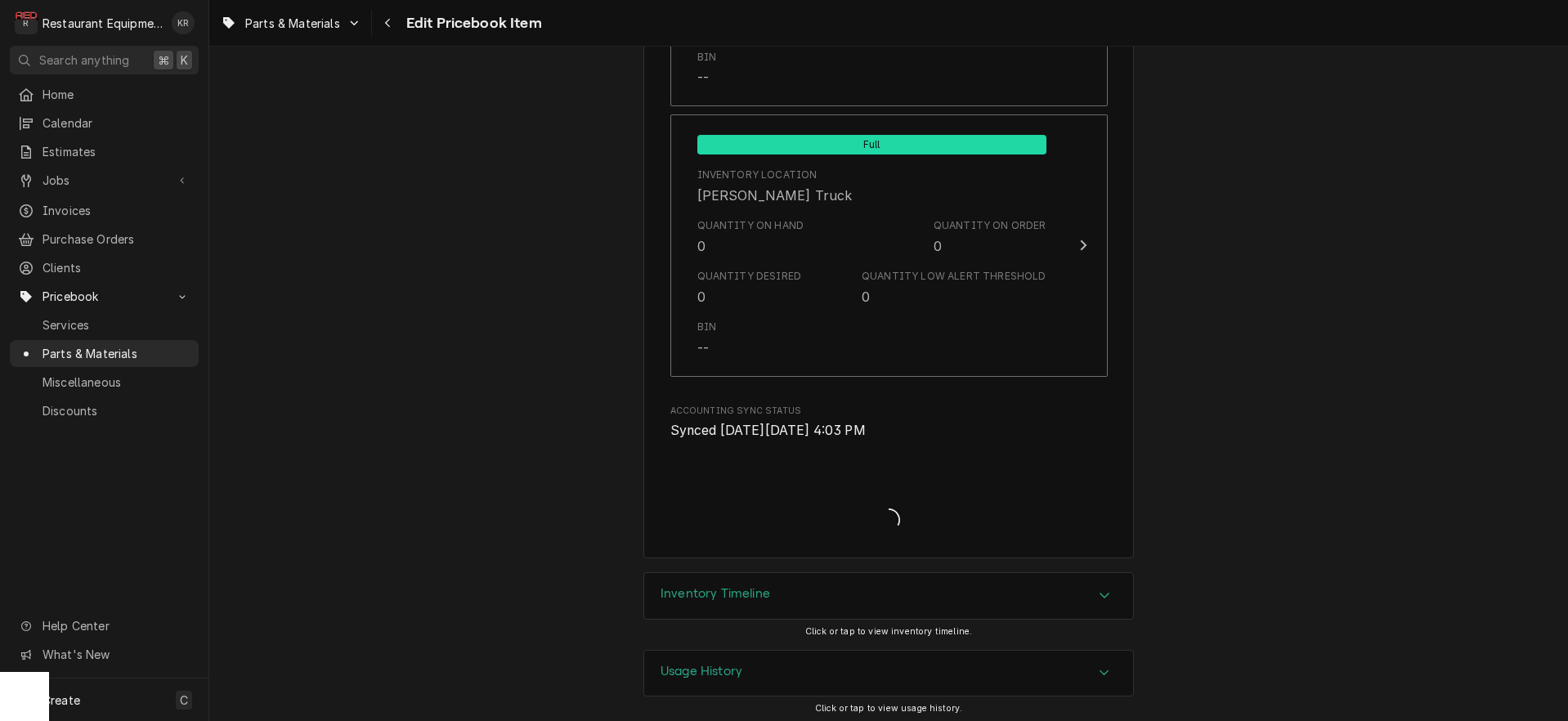
scroll to position [10800, 0]
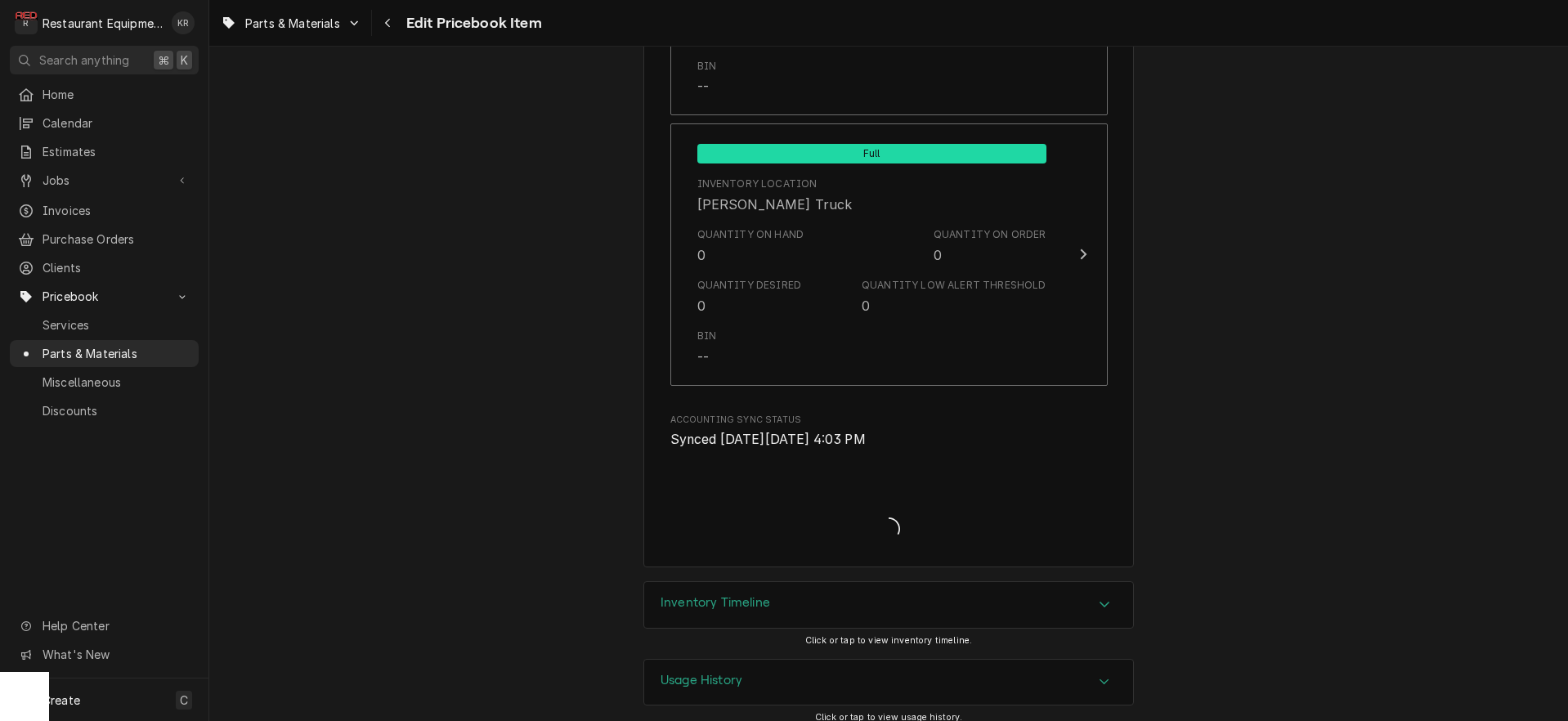
type textarea "x"
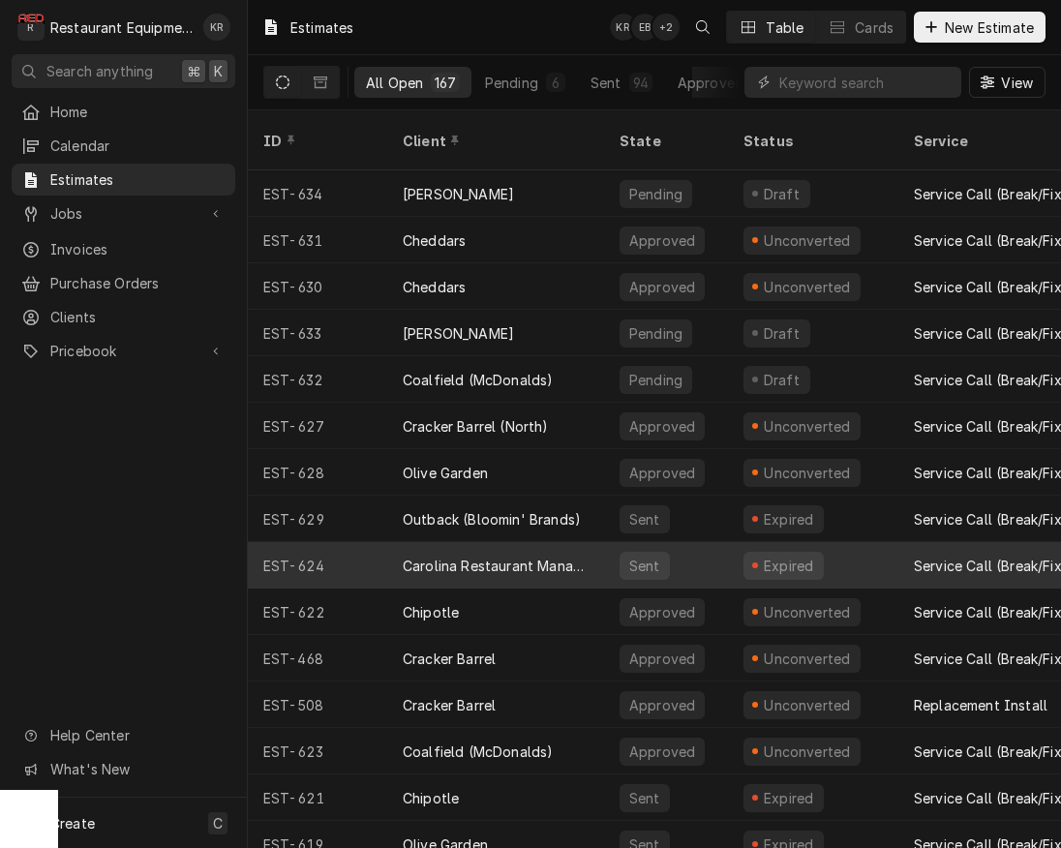
click at [528, 556] on div "Carolina Restaurant Management (Honey Baked Ham)" at bounding box center [496, 566] width 186 height 20
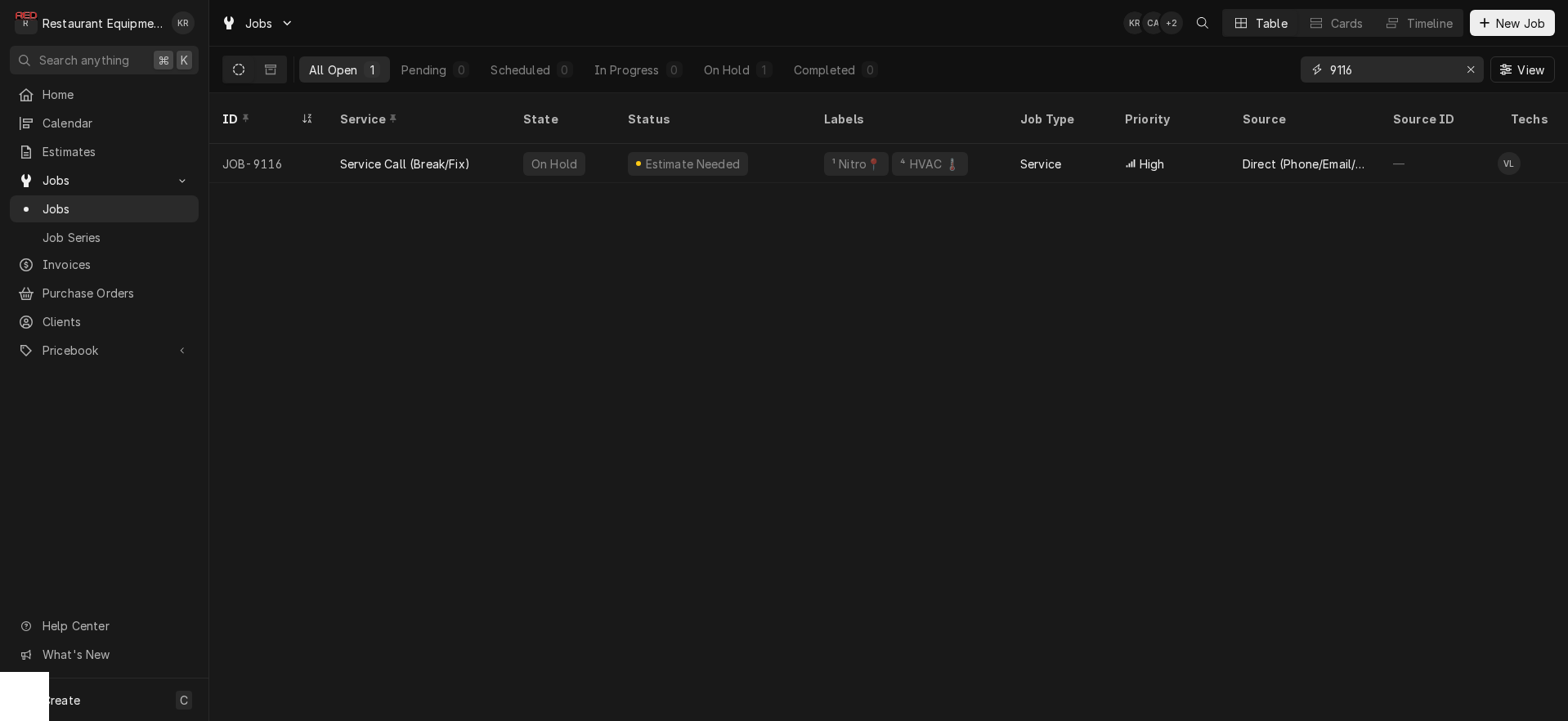
drag, startPoint x: 1406, startPoint y: 74, endPoint x: 1258, endPoint y: 83, distance: 148.3
click at [1330, 83] on input "9116" at bounding box center [1391, 69] width 122 height 26
type input "9"
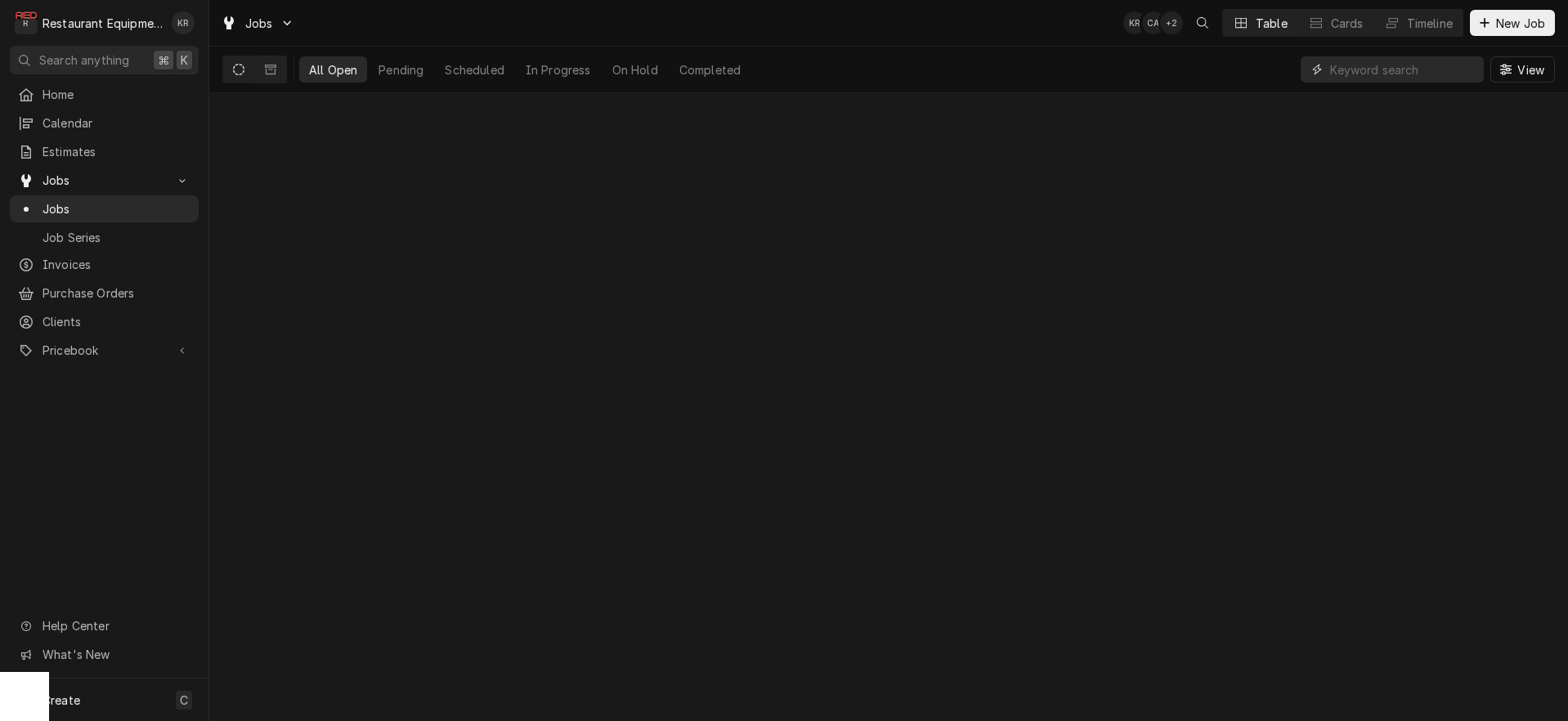
type input "8"
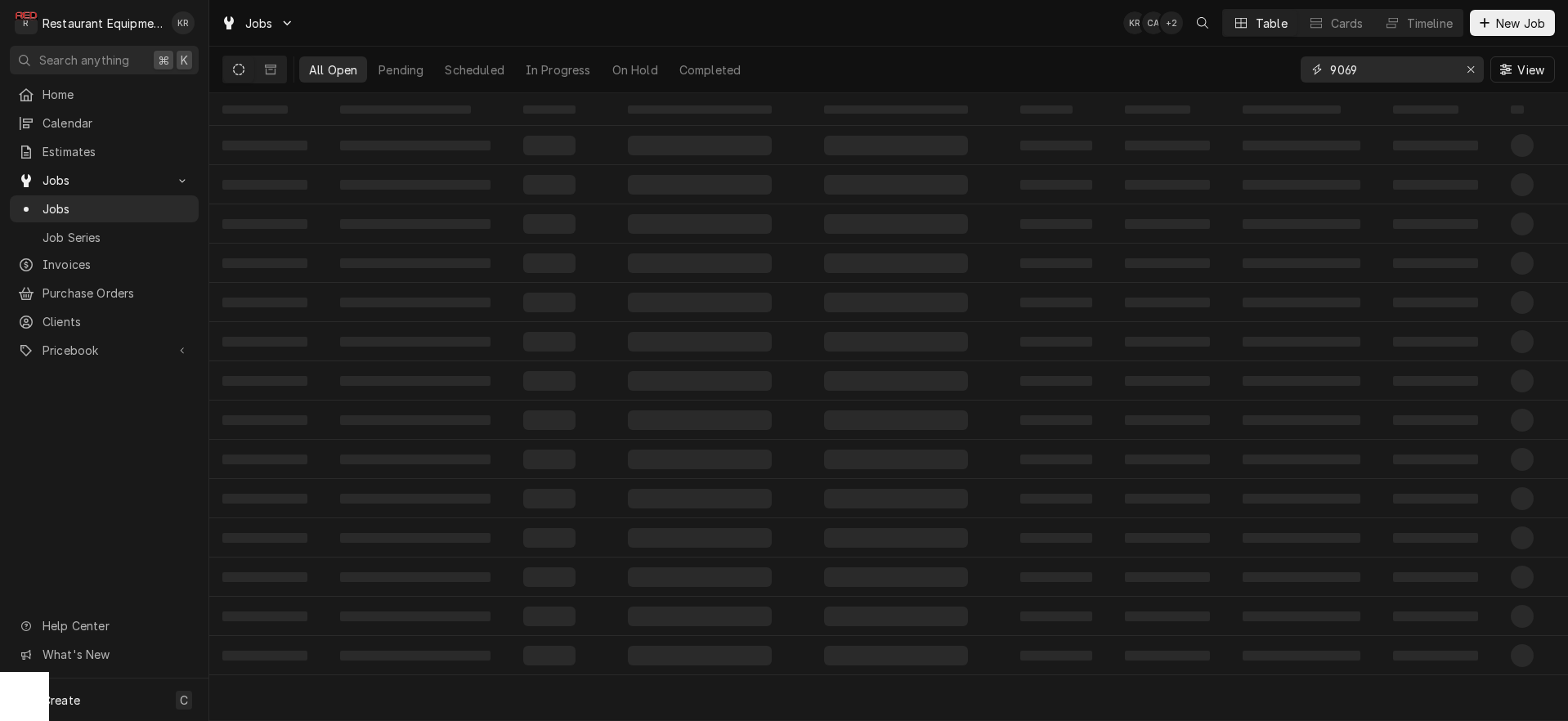
type input "9069"
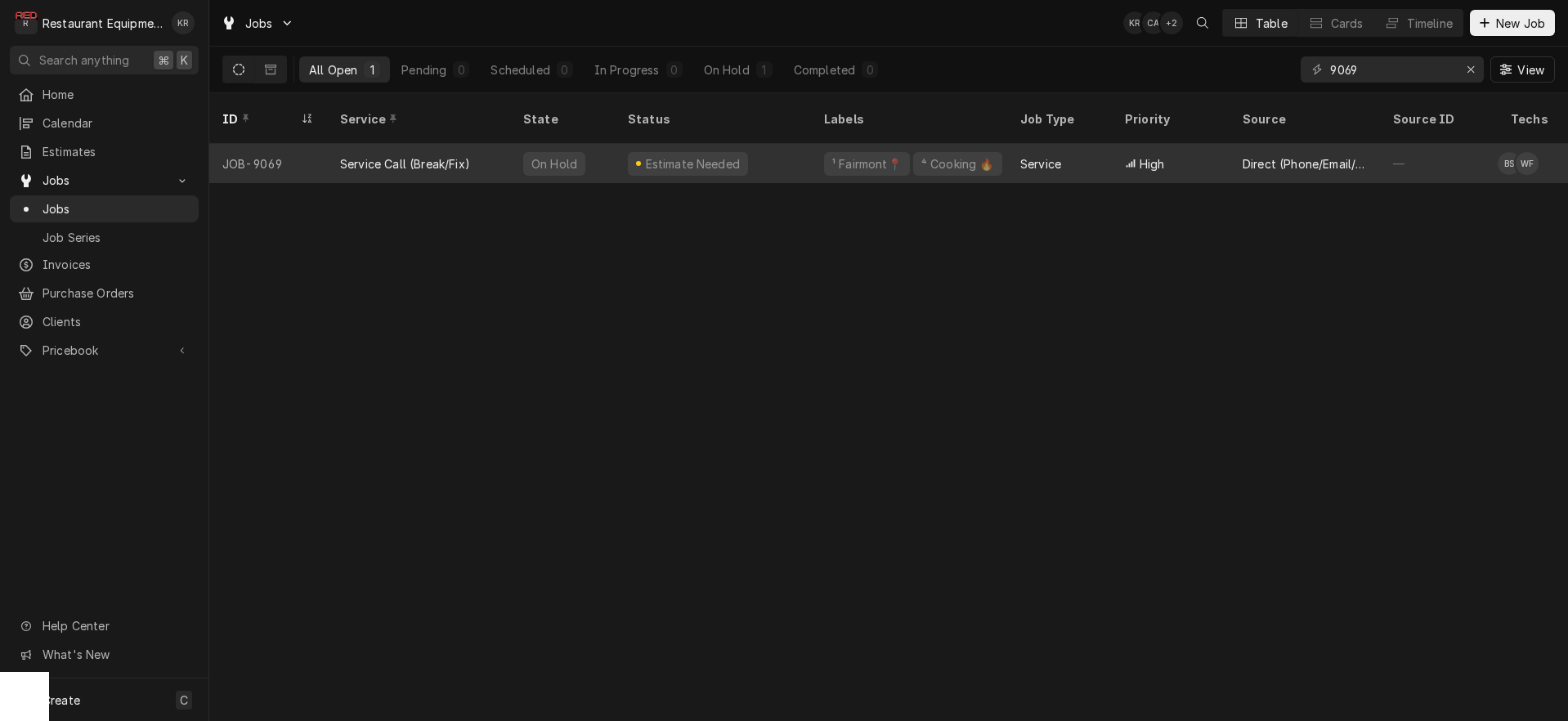
click at [709, 155] on div "Estimate Needed" at bounding box center [692, 164] width 98 height 17
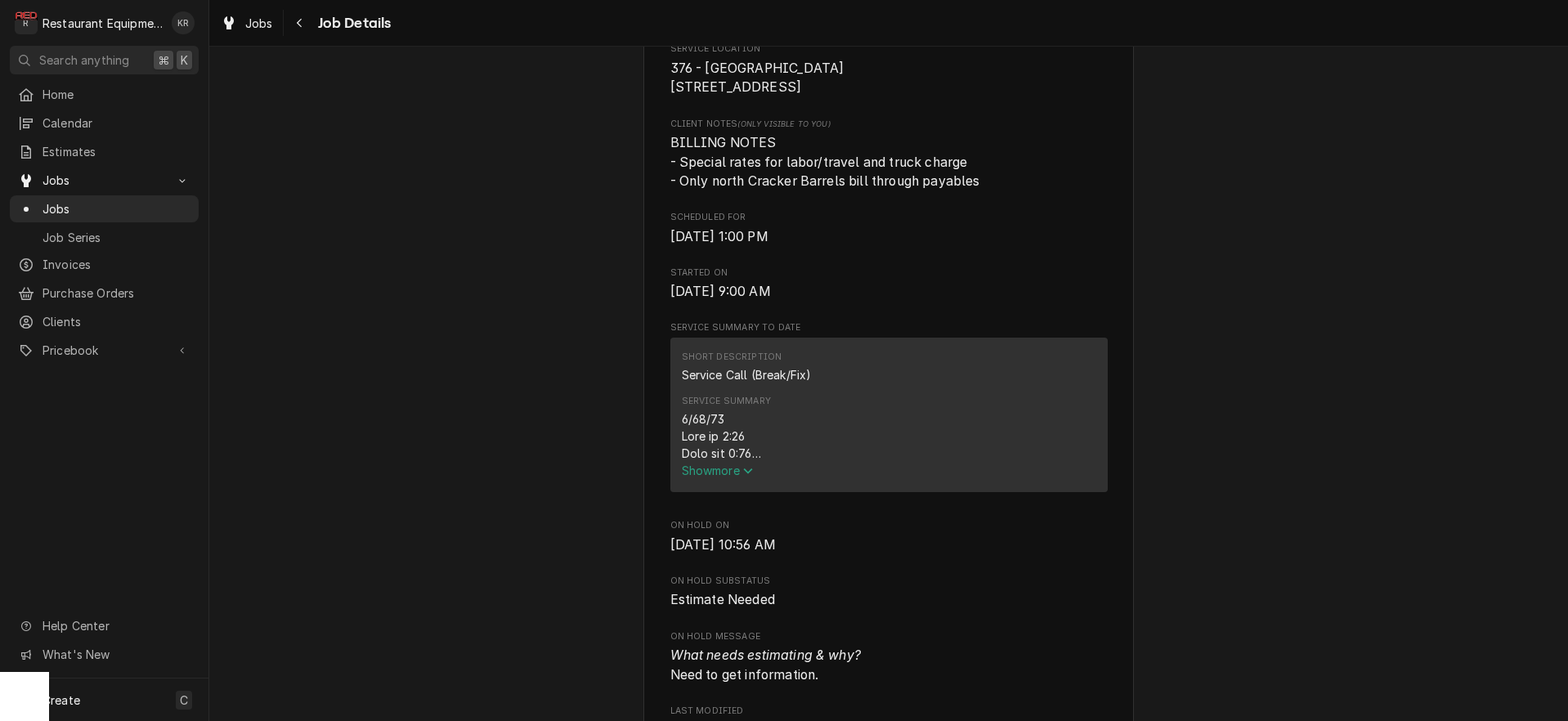
scroll to position [399, 0]
click at [713, 475] on span "Show more" at bounding box center [717, 469] width 72 height 14
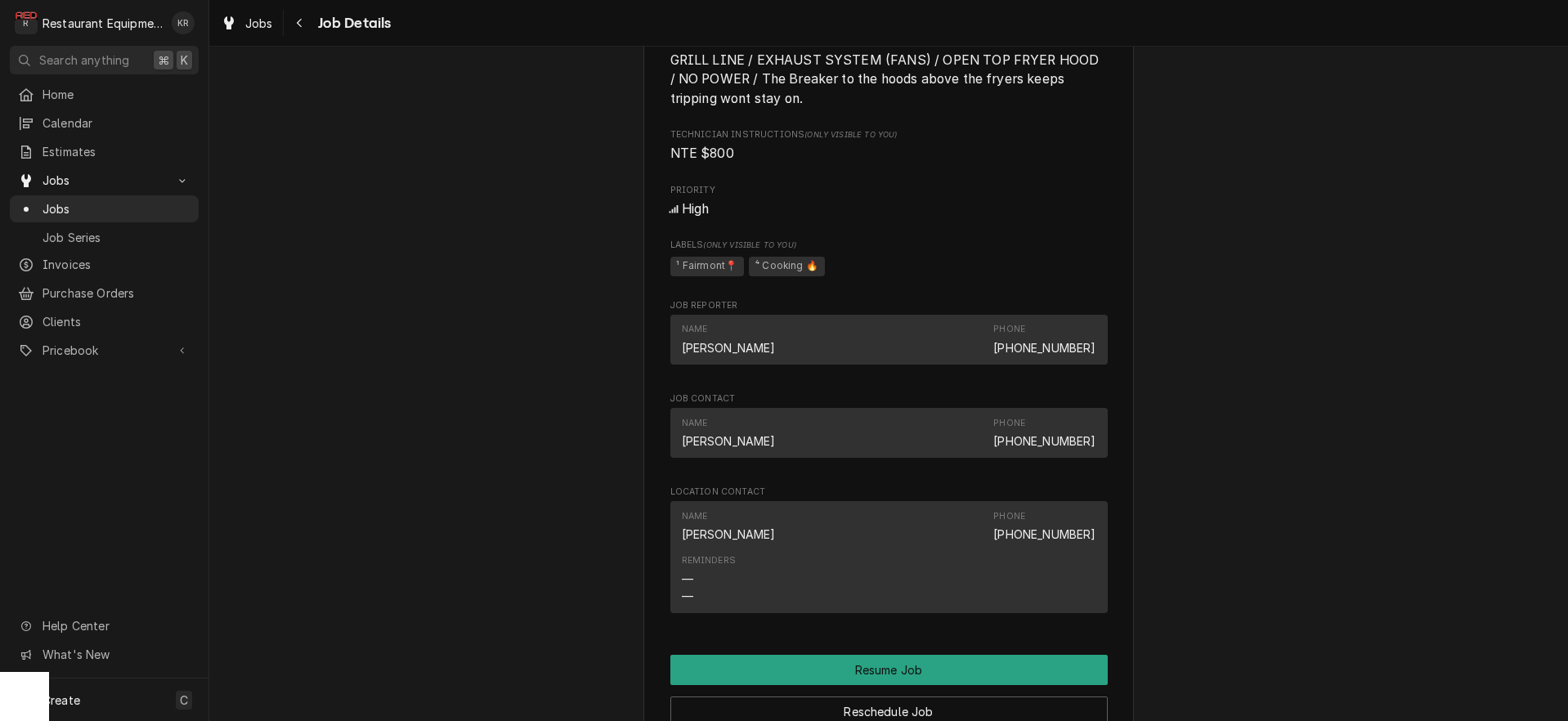
scroll to position [1911, 0]
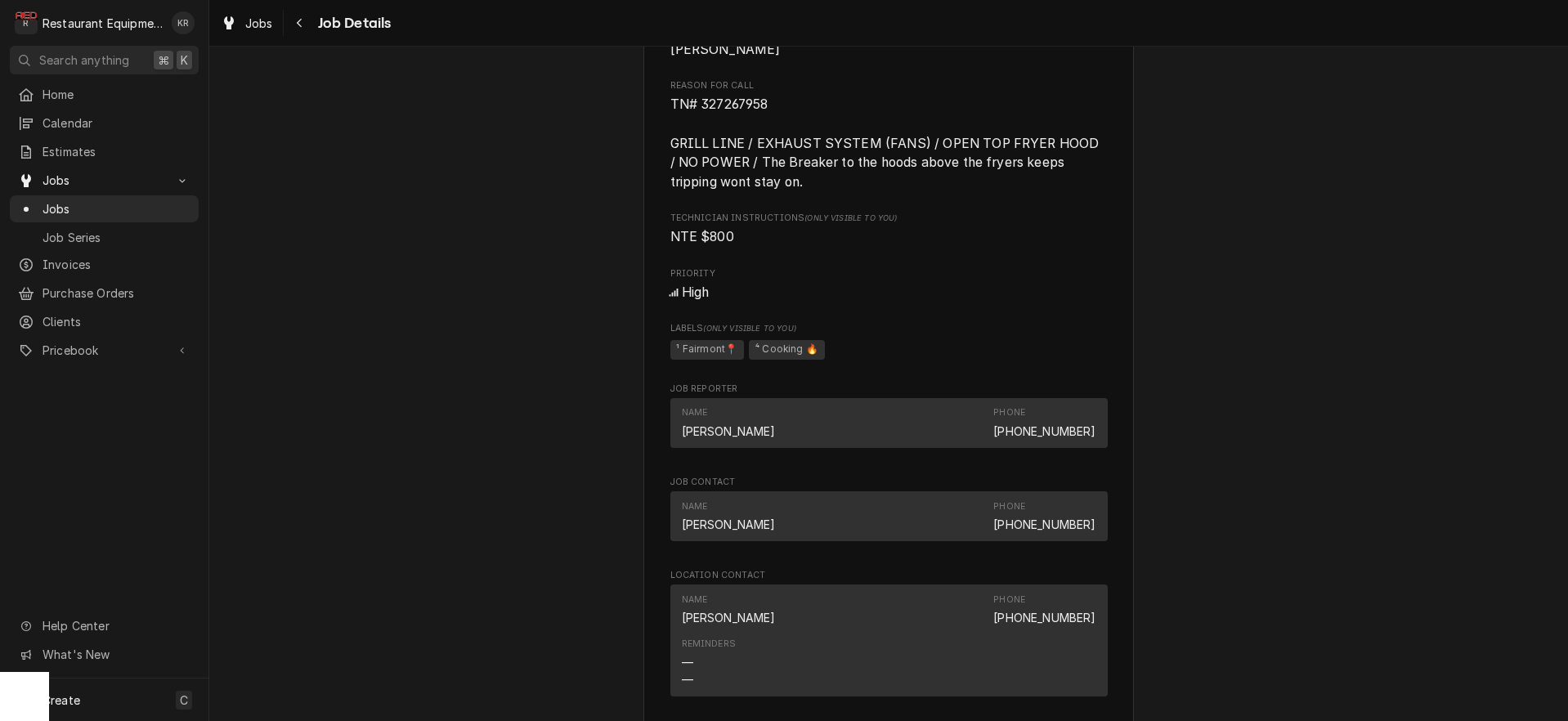
click at [736, 143] on span "TN# 327267958 GRILL LINE / EXHAUST SYSTEM (FANS) / OPEN TOP FRYER HOOD / NO POW…" at bounding box center [887, 143] width 432 height 93
copy span "327267958"
click at [304, 22] on div "Navigate back" at bounding box center [300, 22] width 16 height 16
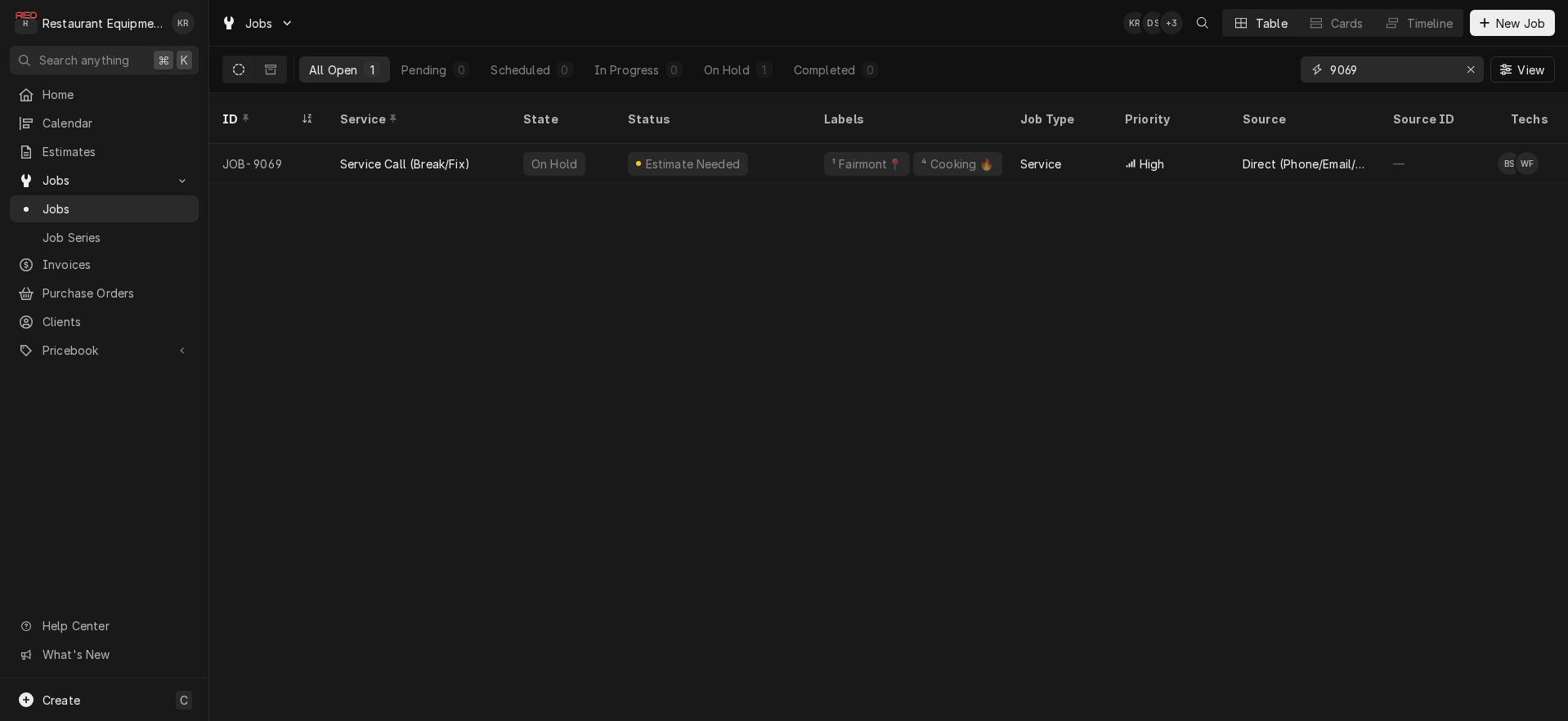
drag, startPoint x: 1389, startPoint y: 70, endPoint x: 1229, endPoint y: 60, distance: 160.3
click at [1330, 61] on input "9069" at bounding box center [1391, 69] width 122 height 26
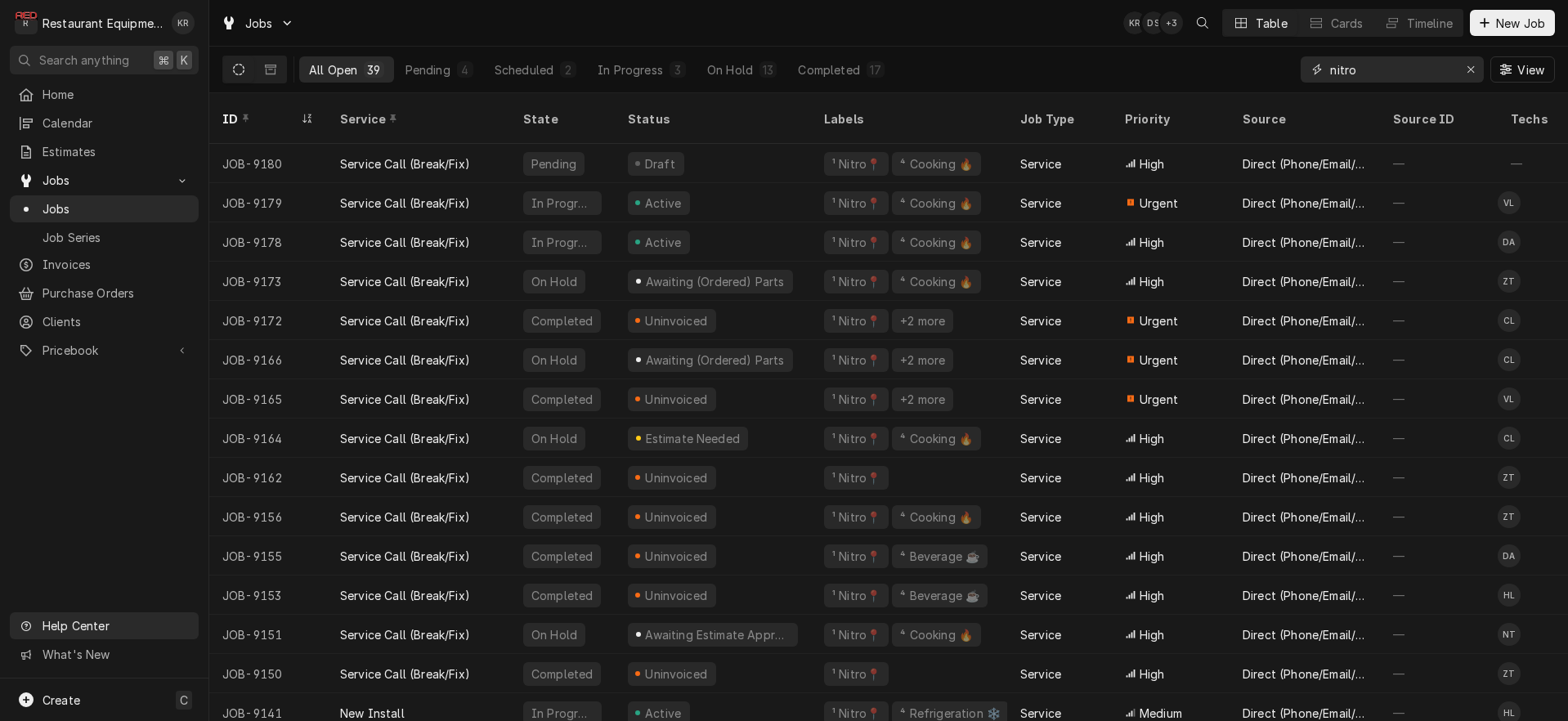
type input "nitro"
click at [1522, 67] on span "View" at bounding box center [1531, 70] width 34 height 17
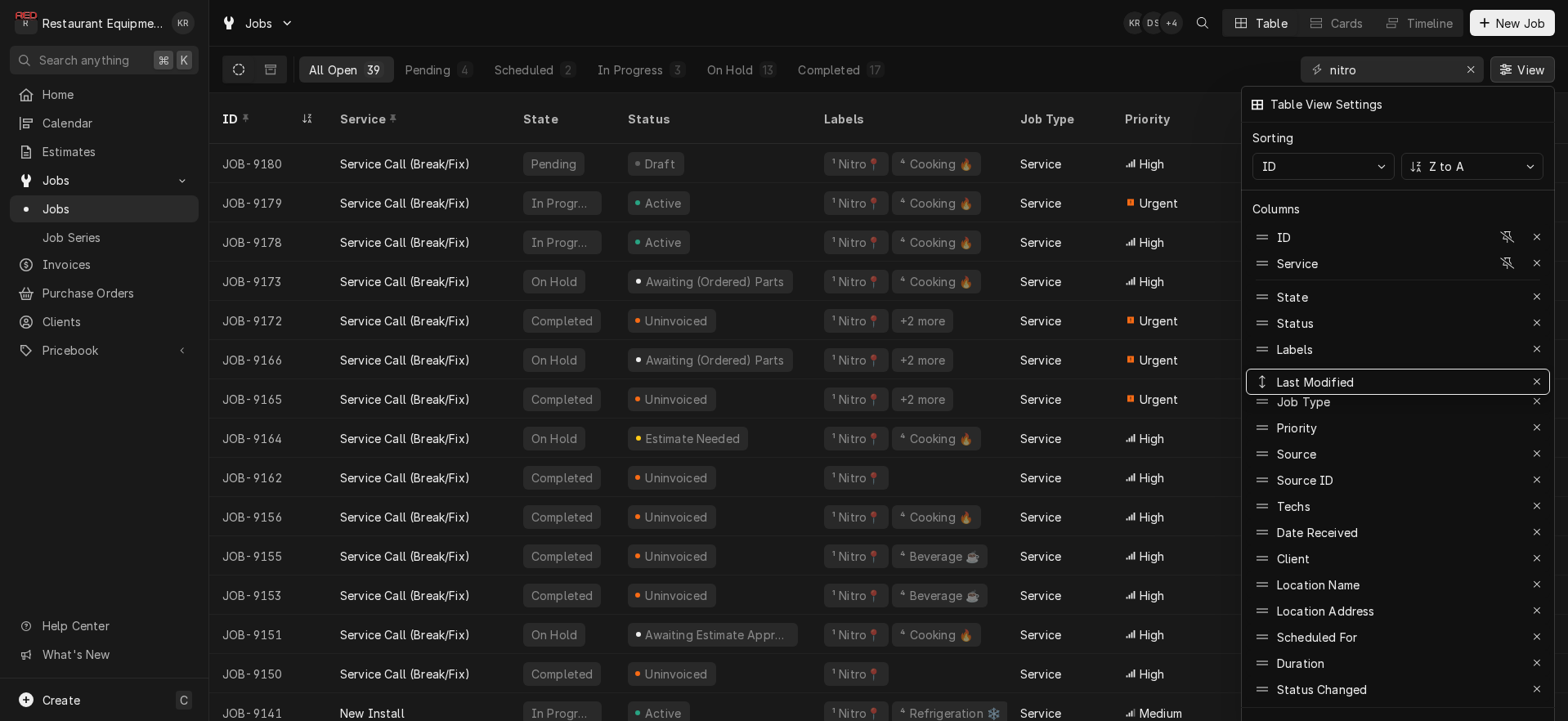
drag, startPoint x: 1309, startPoint y: 681, endPoint x: 1294, endPoint y: 371, distance: 310.4
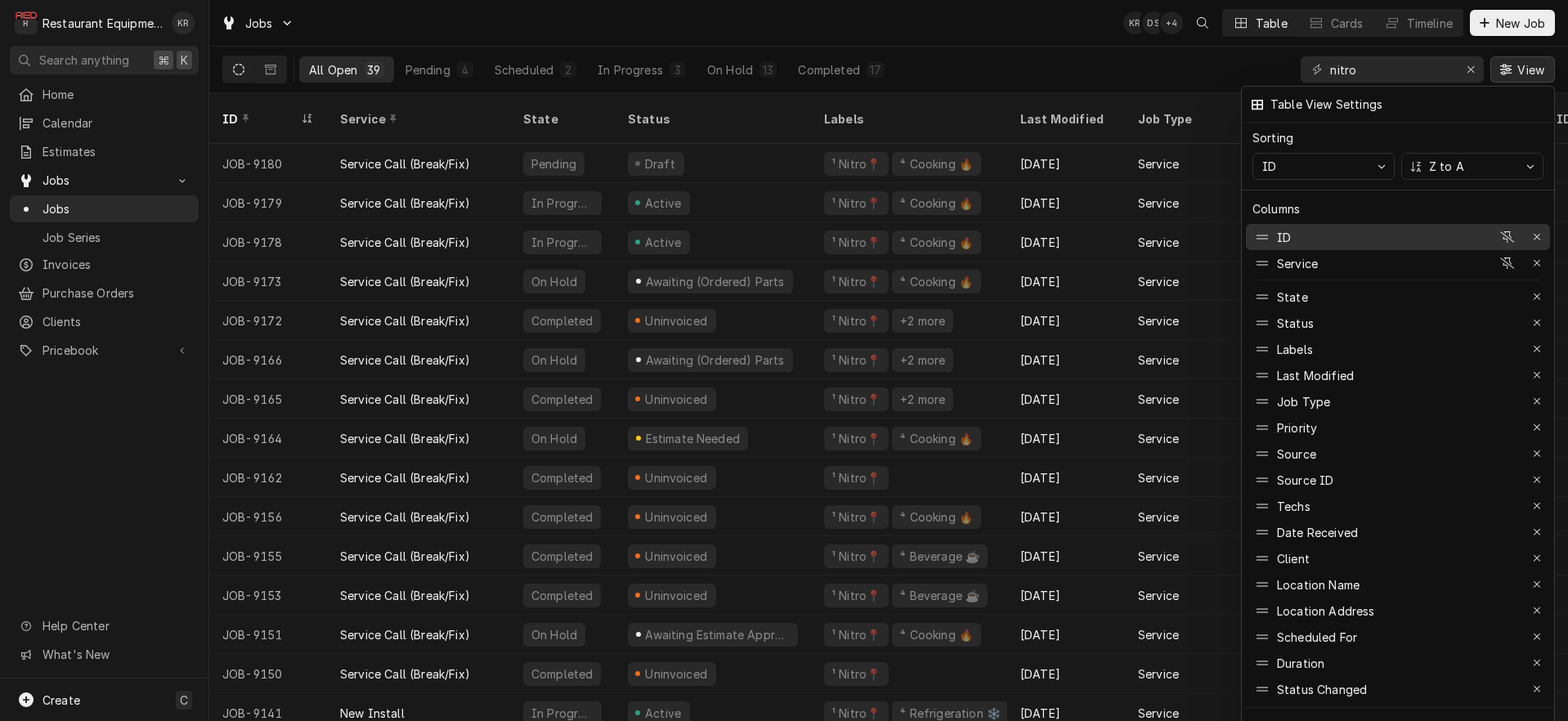
click at [1297, 224] on div "ID" at bounding box center [1371, 236] width 239 height 26
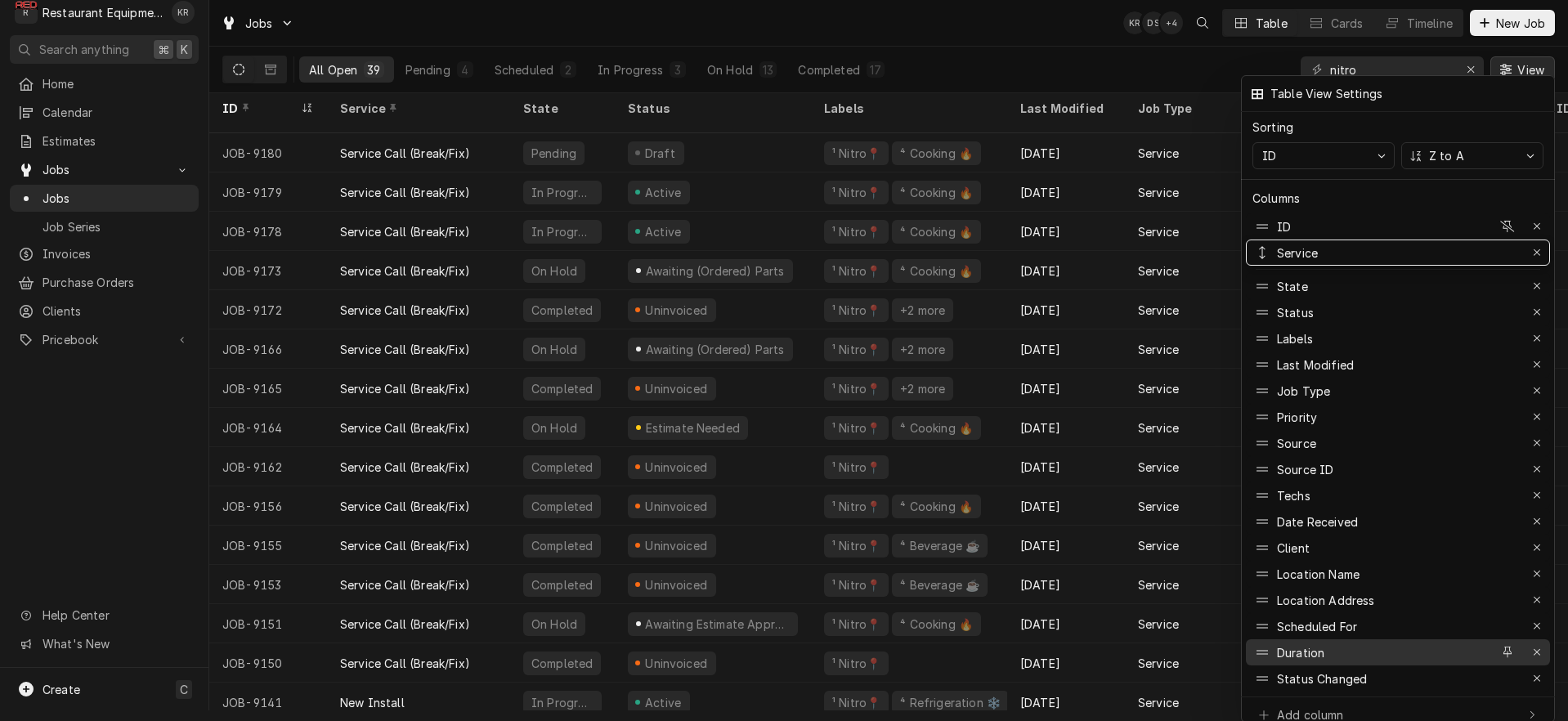
scroll to position [13, 0]
drag, startPoint x: 1301, startPoint y: 248, endPoint x: 1343, endPoint y: 662, distance: 416.1
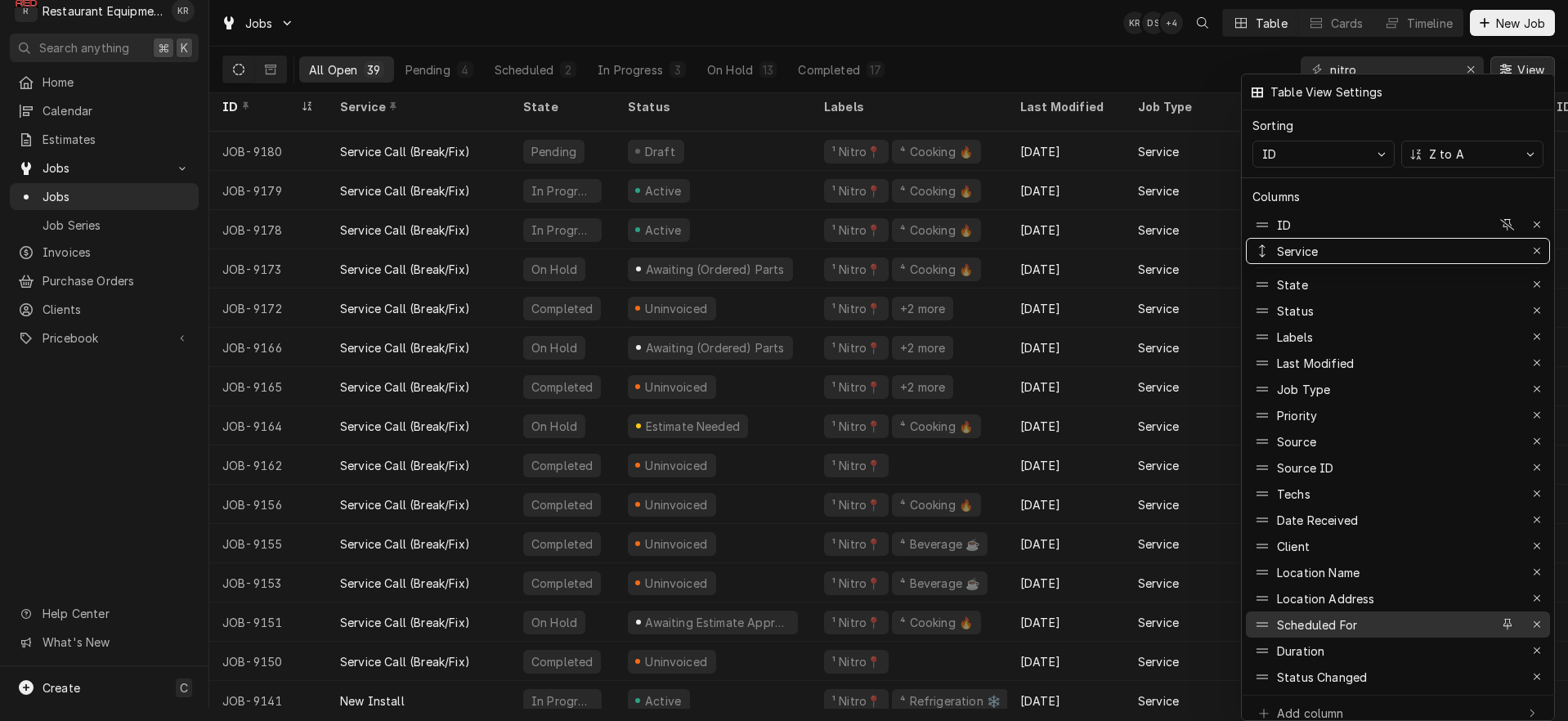
drag, startPoint x: 1319, startPoint y: 243, endPoint x: 1359, endPoint y: 626, distance: 385.1
drag, startPoint x: 1309, startPoint y: 235, endPoint x: 1343, endPoint y: 683, distance: 449.3
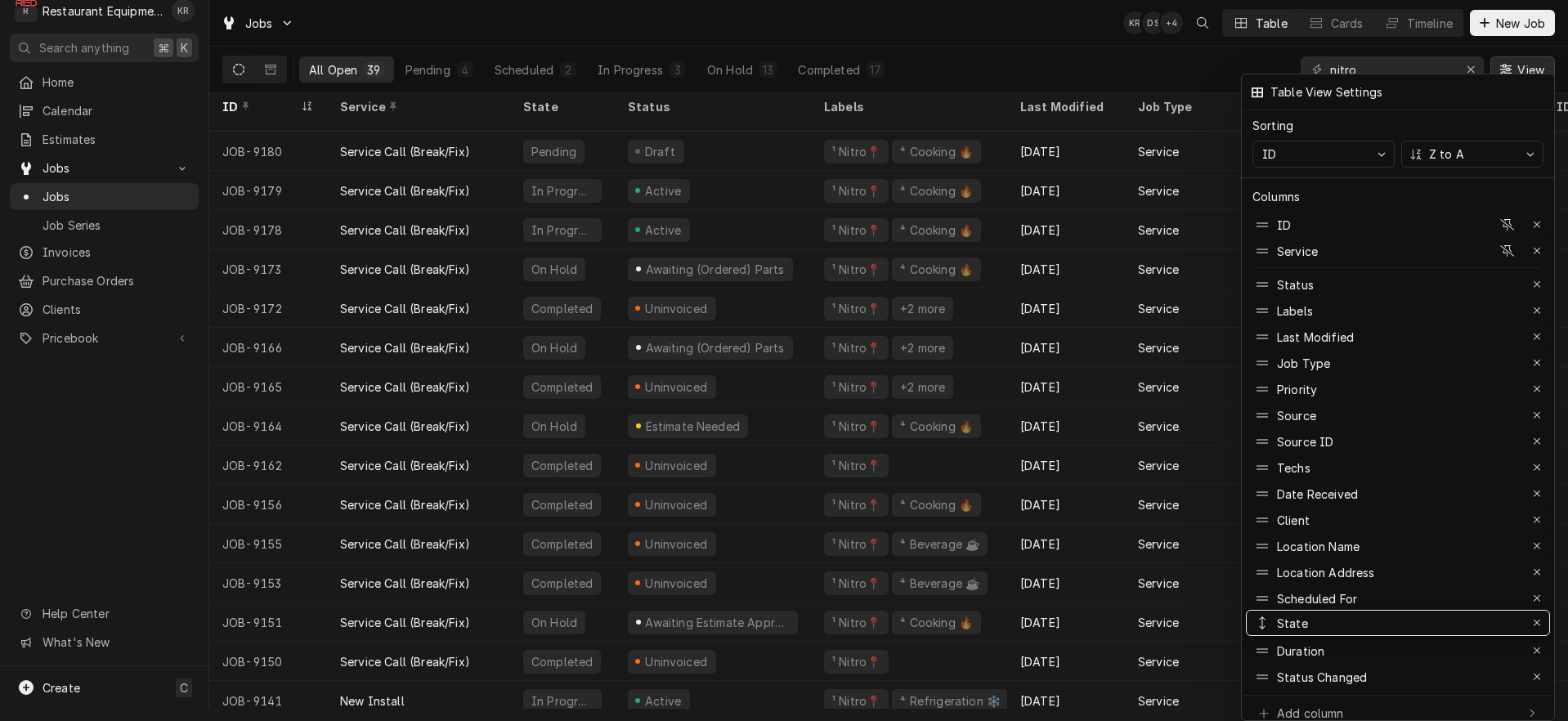
drag, startPoint x: 1313, startPoint y: 275, endPoint x: 1345, endPoint y: 615, distance: 341.5
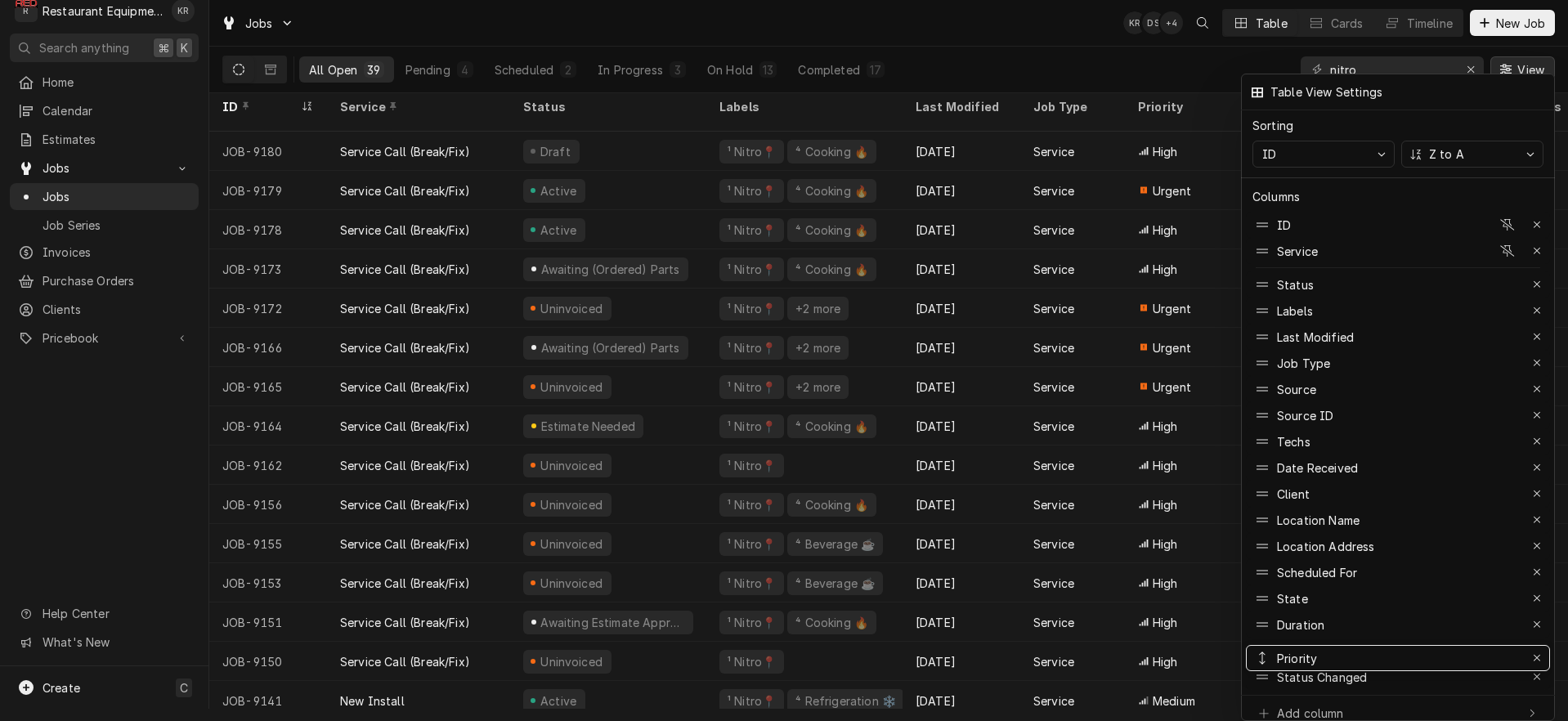
drag, startPoint x: 1324, startPoint y: 391, endPoint x: 1348, endPoint y: 648, distance: 258.1
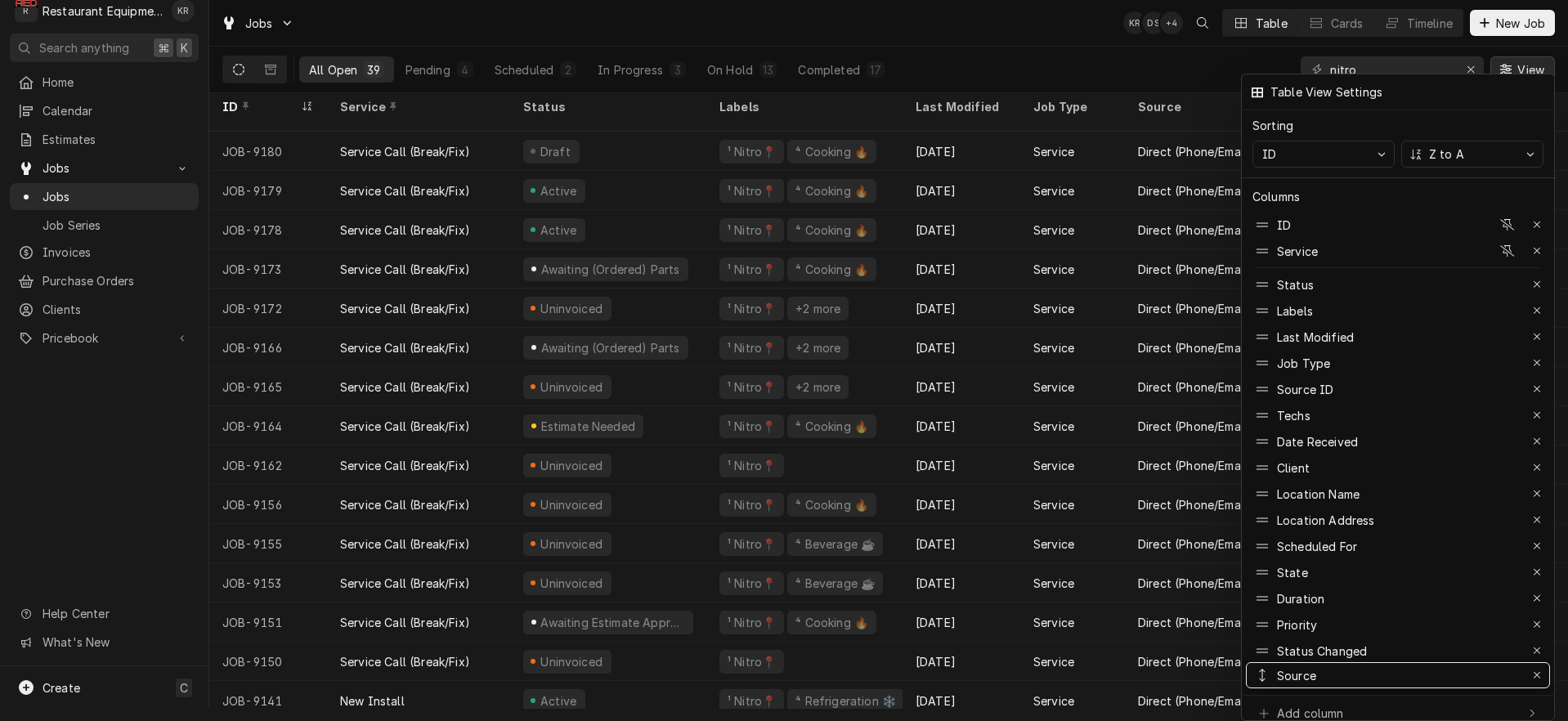
drag, startPoint x: 1338, startPoint y: 375, endPoint x: 1358, endPoint y: 659, distance: 284.7
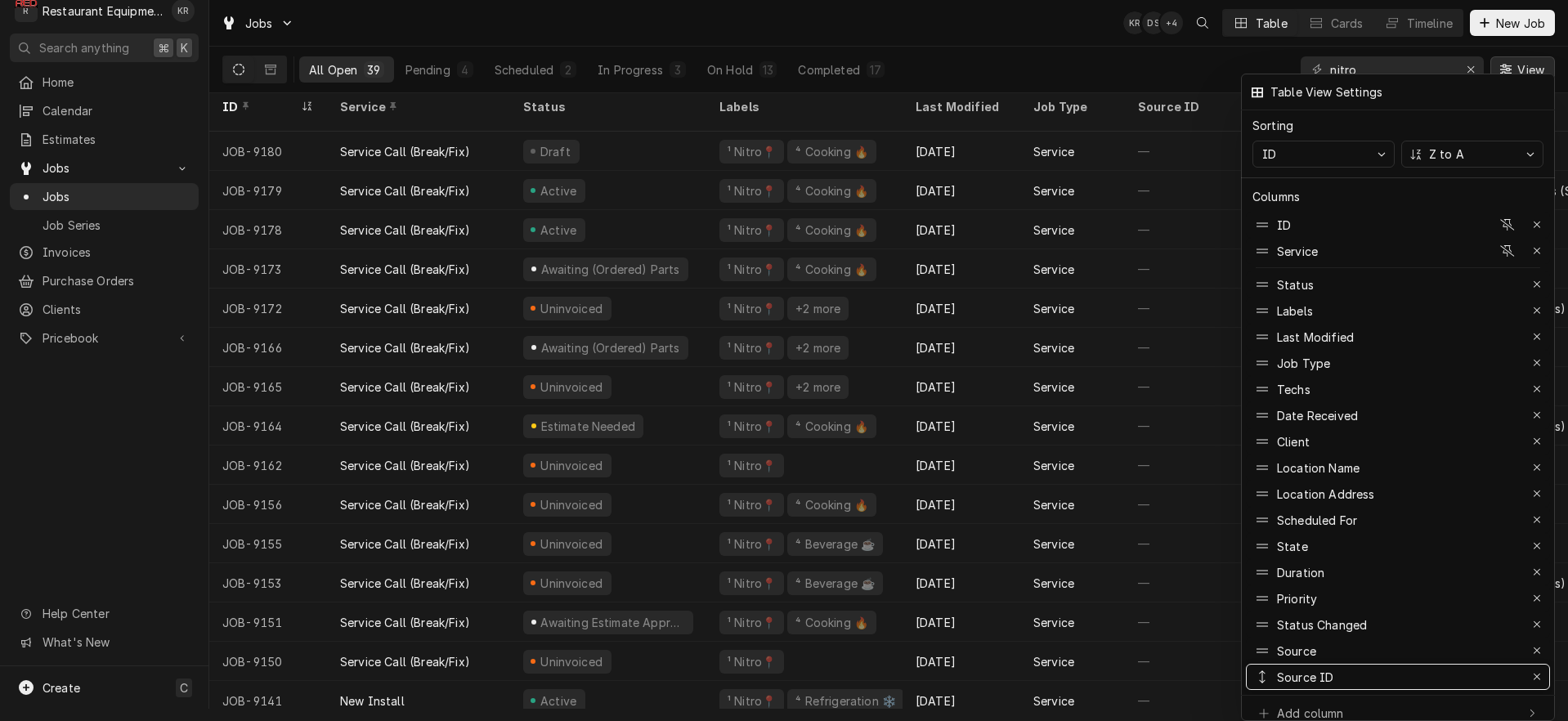
drag, startPoint x: 1324, startPoint y: 385, endPoint x: 1351, endPoint y: 683, distance: 299.2
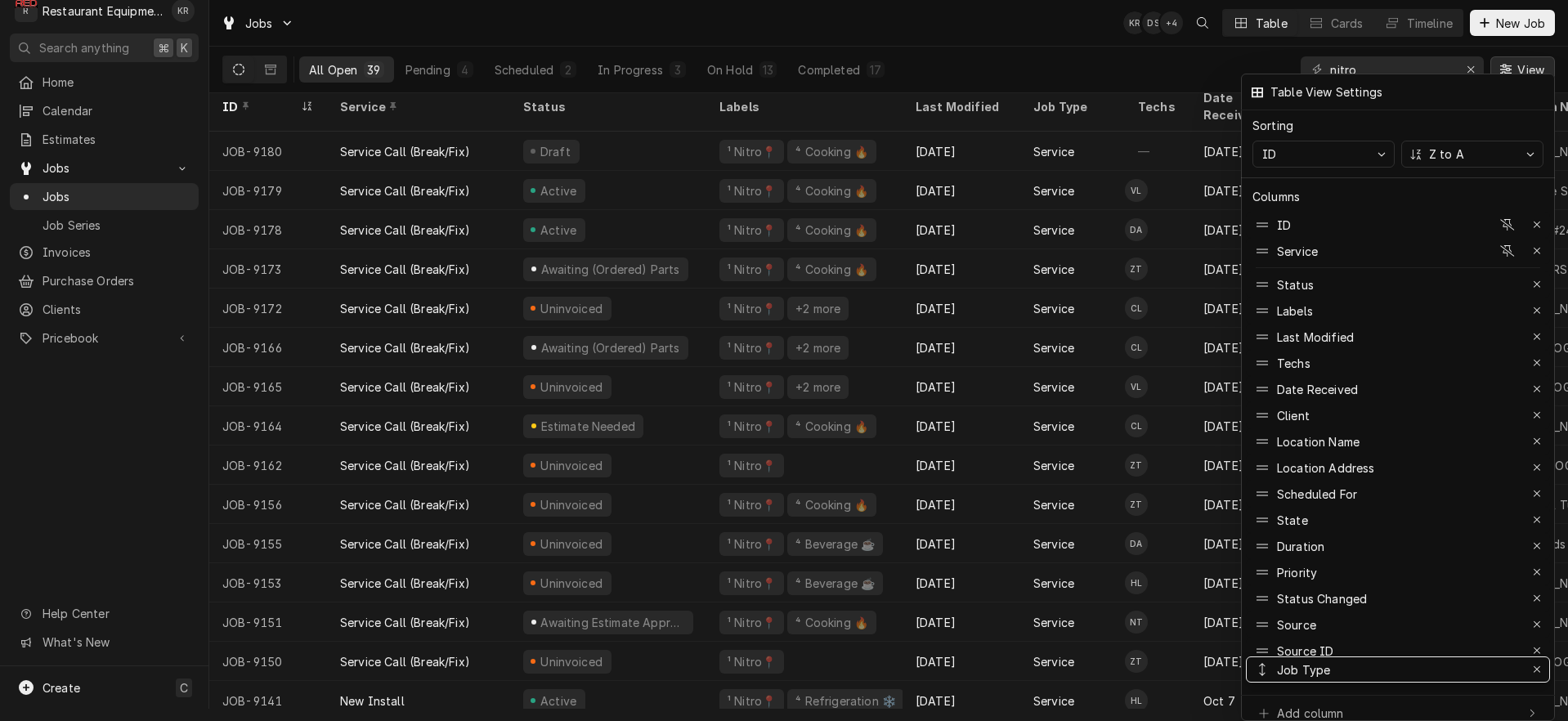
drag, startPoint x: 1309, startPoint y: 350, endPoint x: 1342, endPoint y: 668, distance: 319.7
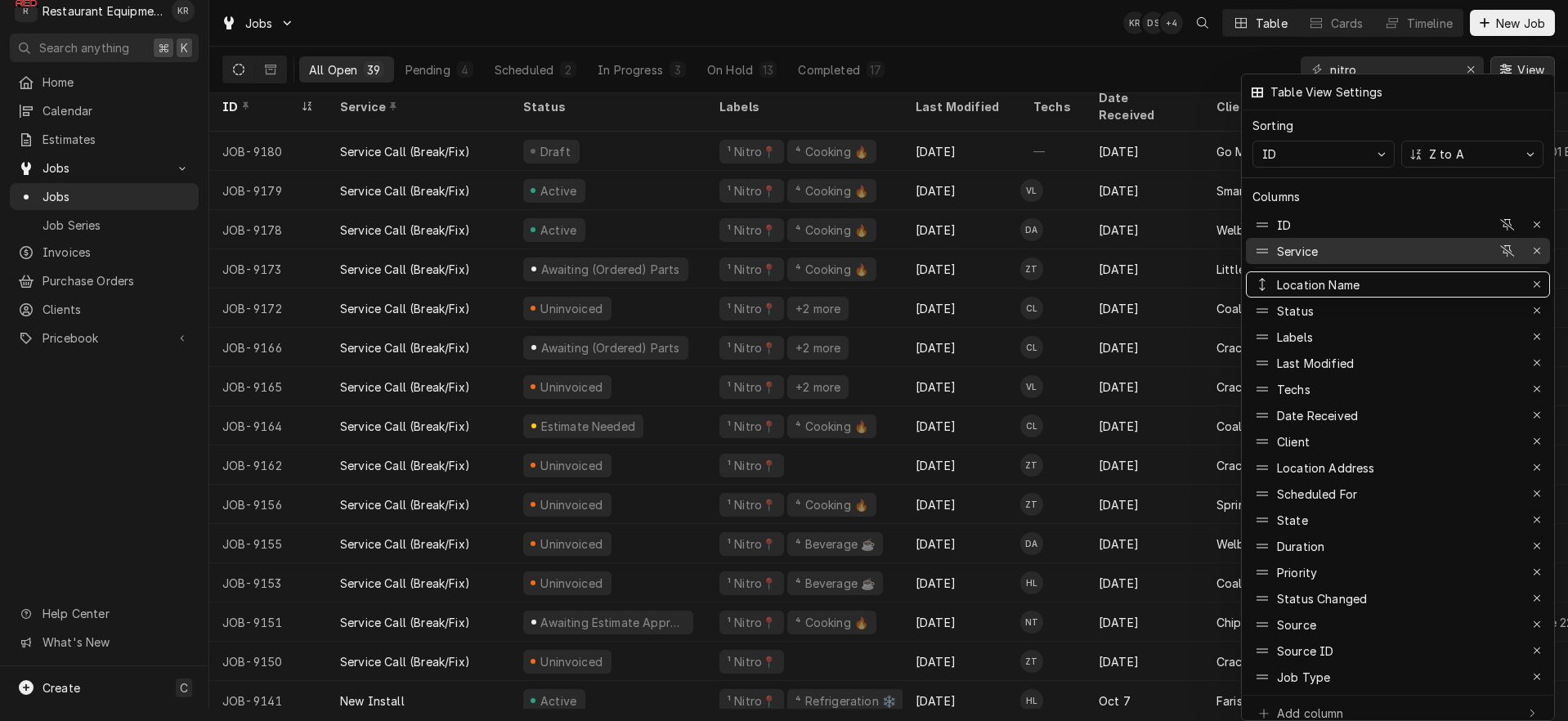
drag, startPoint x: 1326, startPoint y: 437, endPoint x: 1332, endPoint y: 252, distance: 185.1
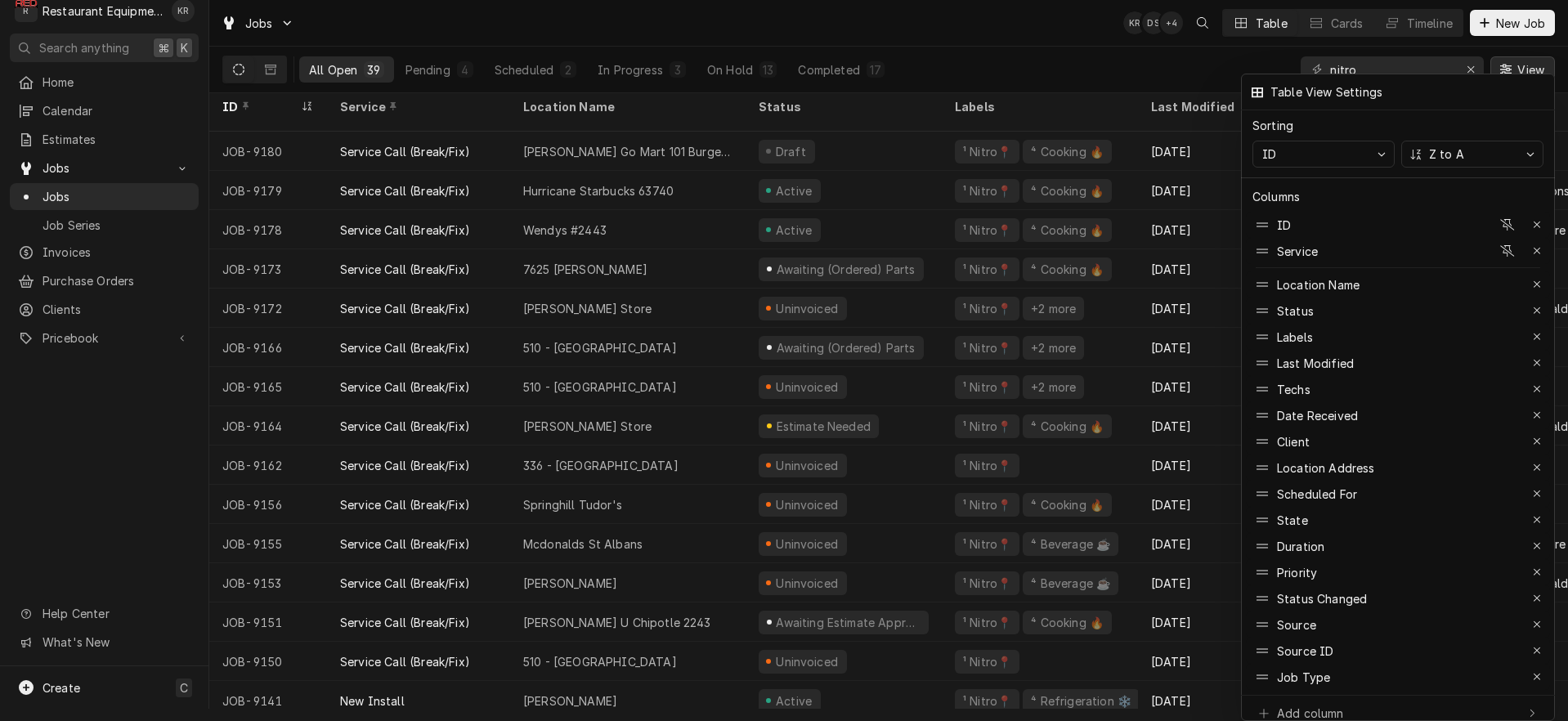
click at [1069, 77] on div at bounding box center [784, 360] width 1568 height 721
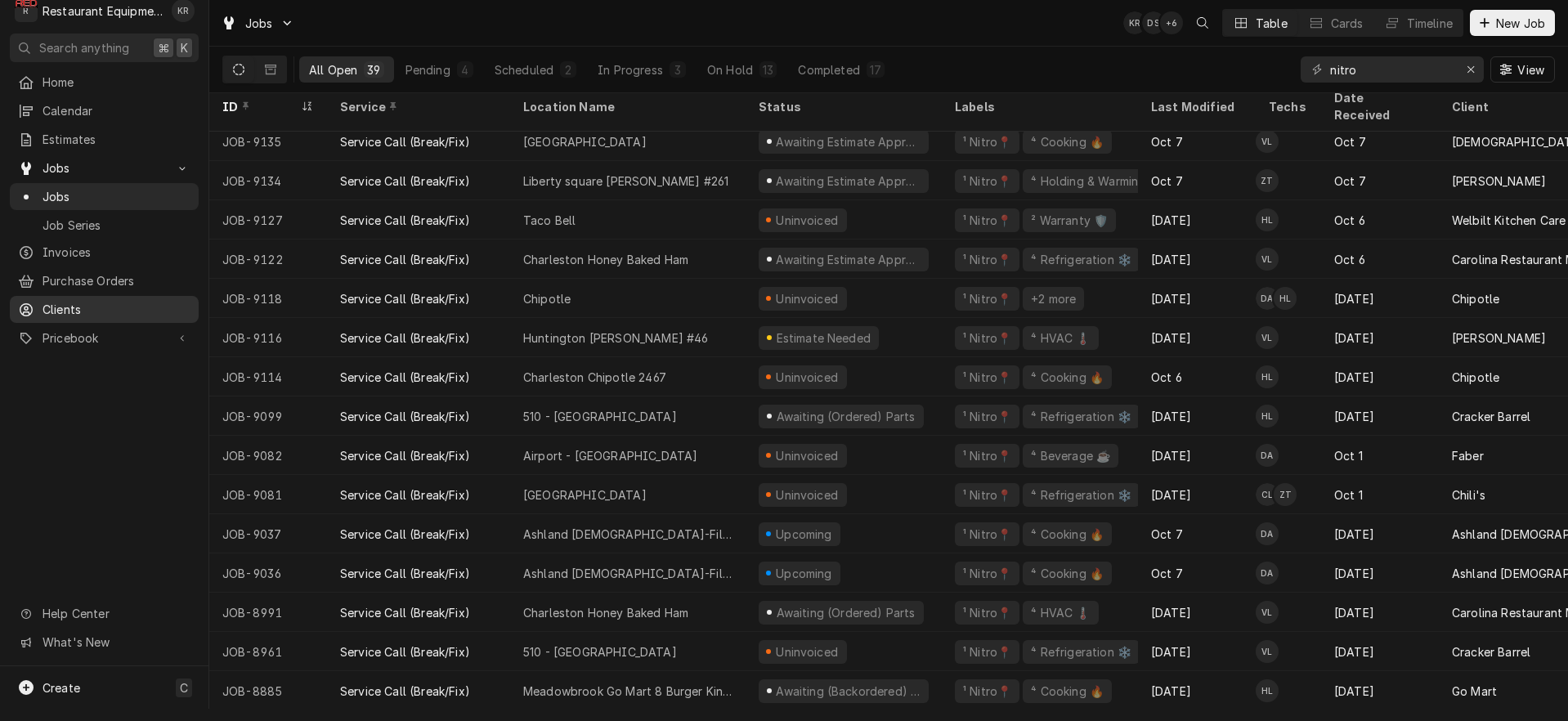
scroll to position [638, 0]
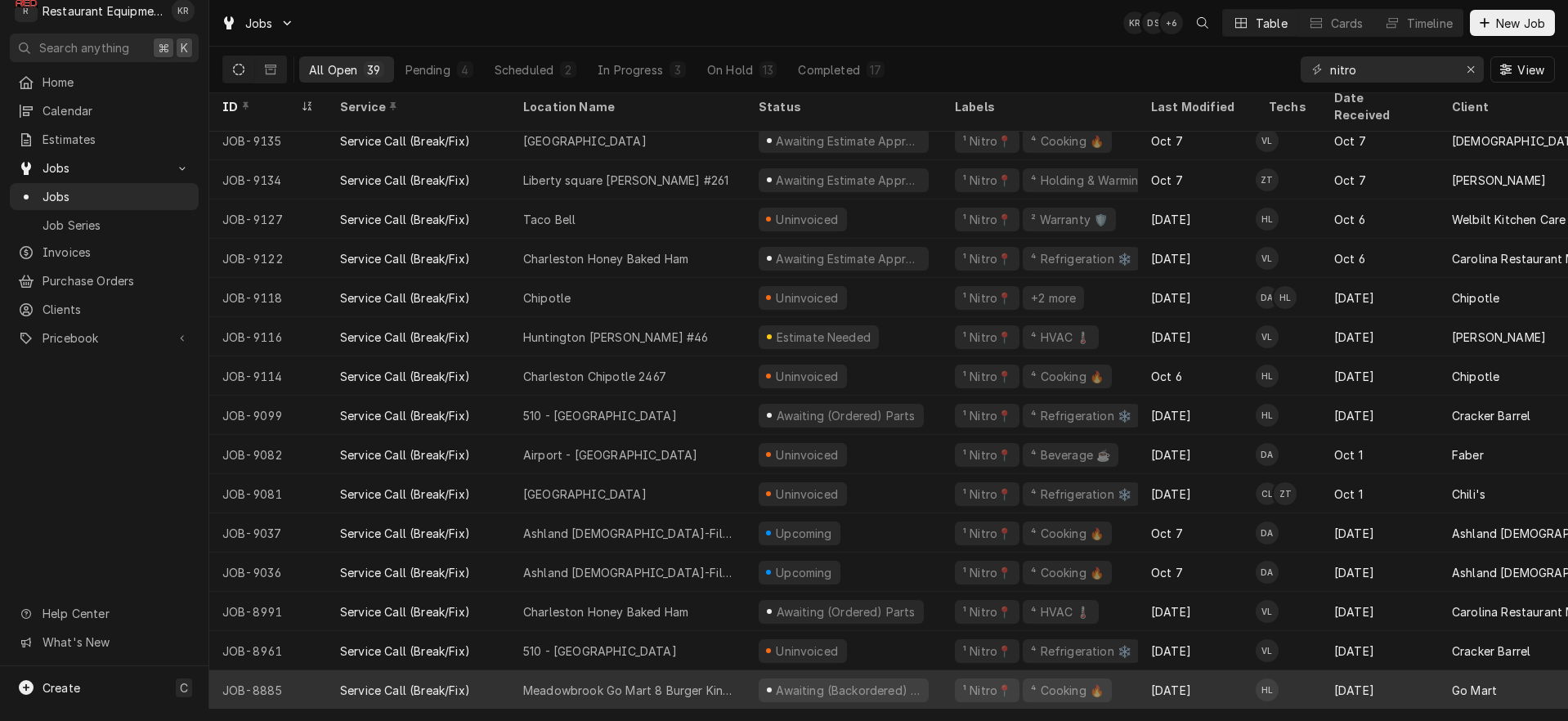
click at [431, 680] on div "Service Call (Break/Fix)" at bounding box center [405, 690] width 130 height 17
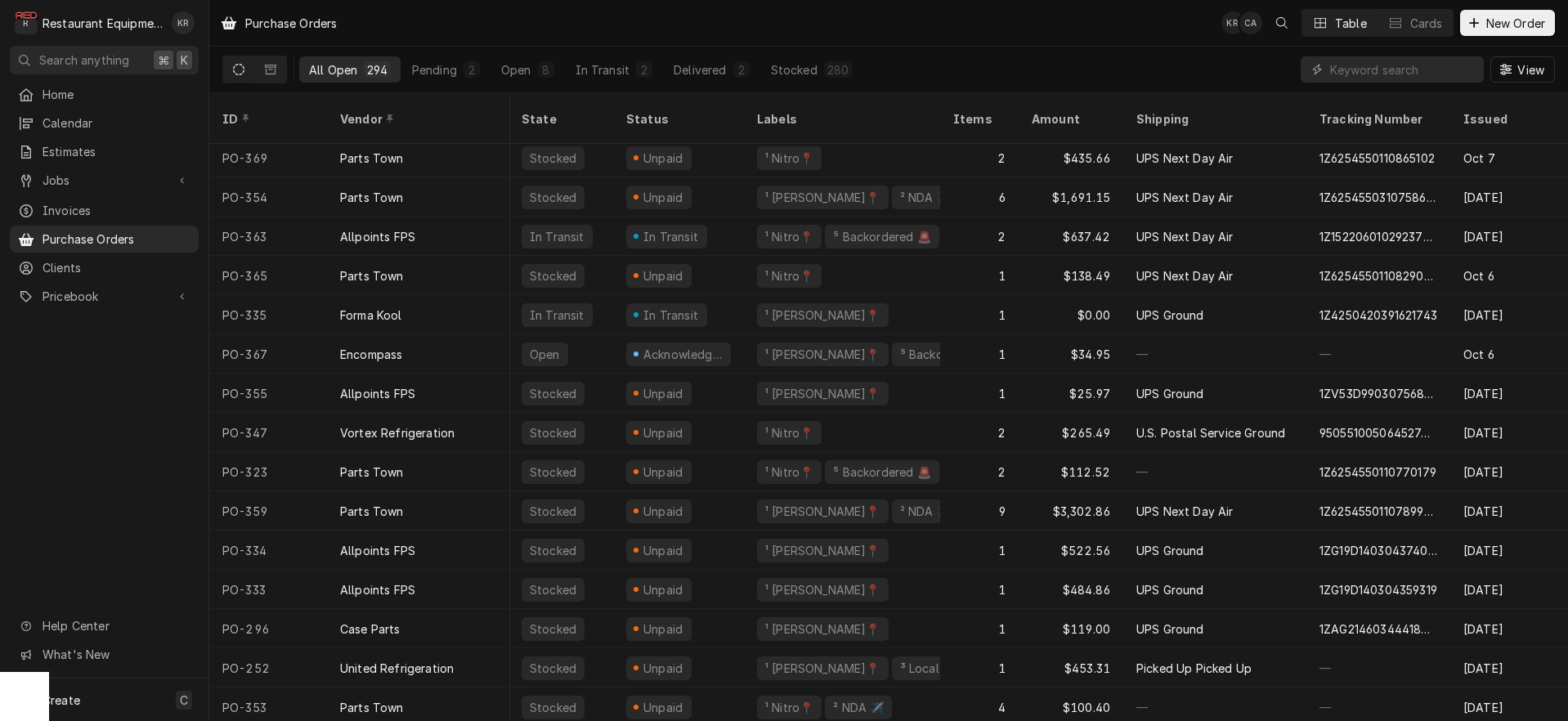
scroll to position [790, 0]
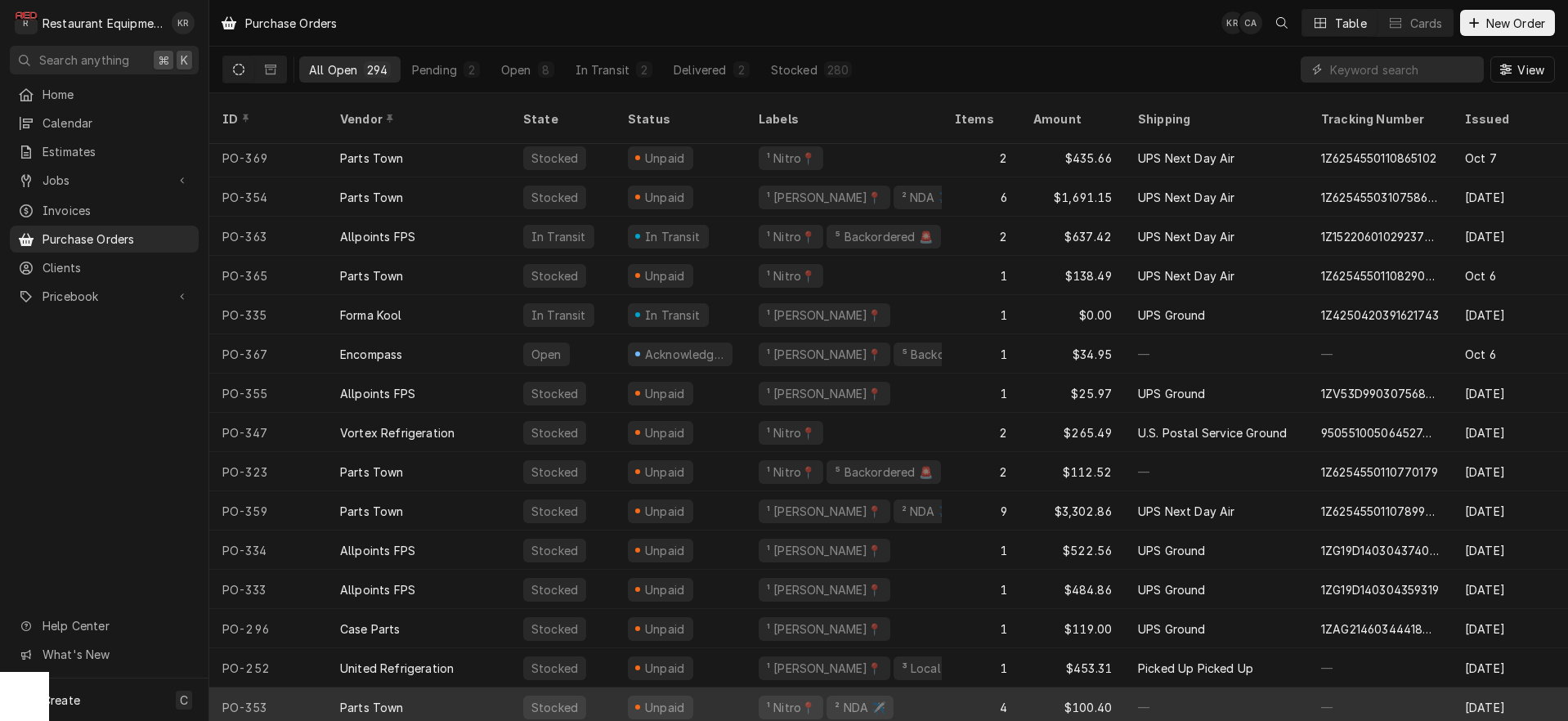
click at [770, 696] on div "¹ Nitro📍" at bounding box center [790, 707] width 64 height 24
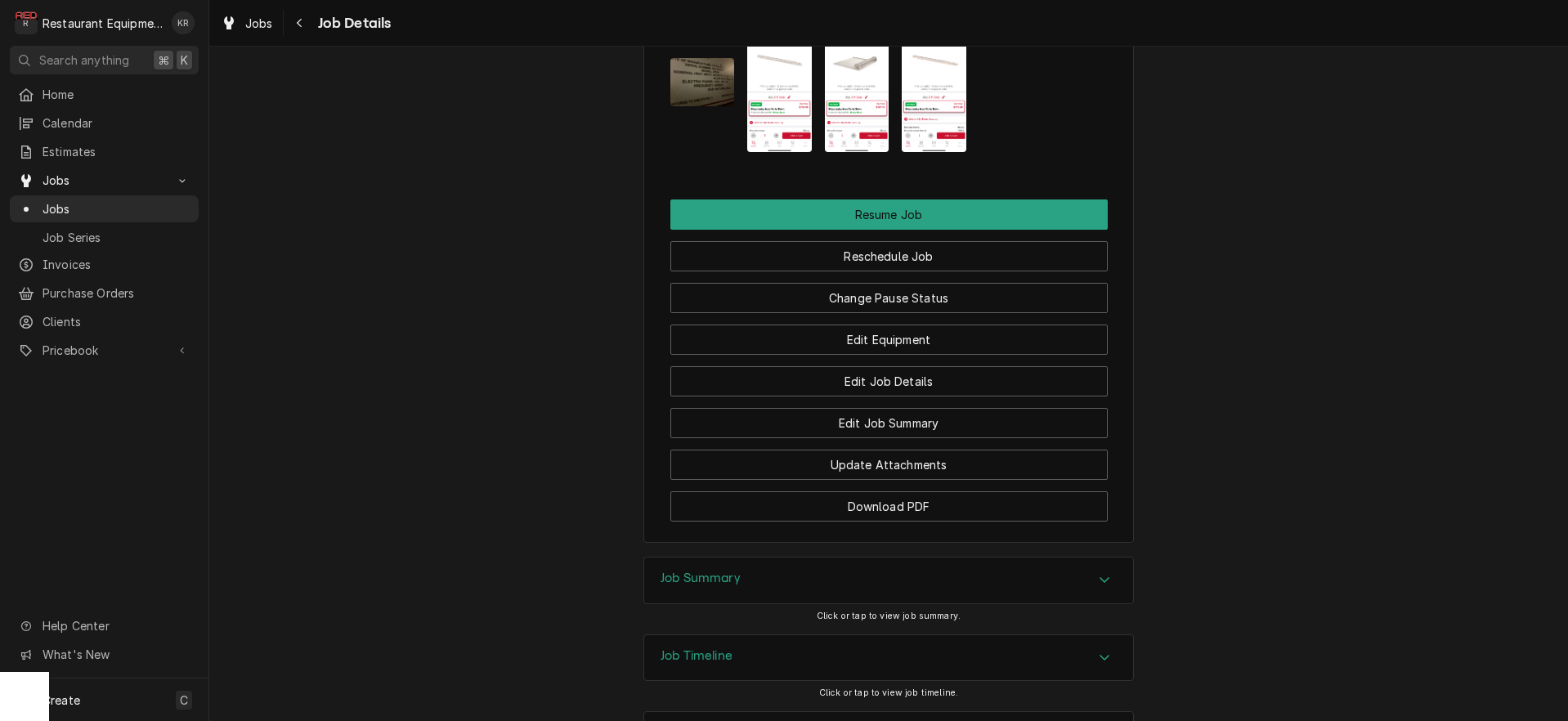
scroll to position [2191, 0]
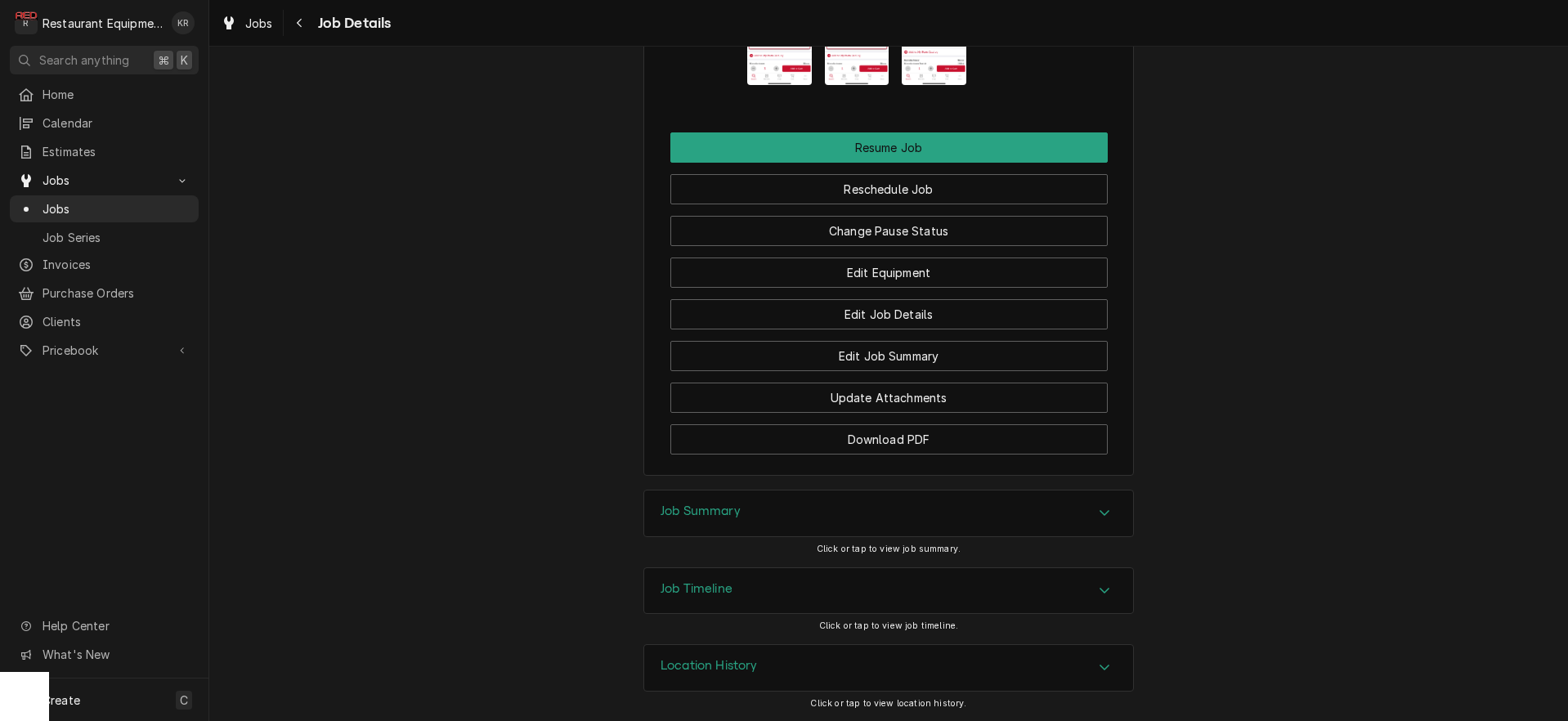
click at [724, 524] on div "Job Summary" at bounding box center [888, 513] width 489 height 46
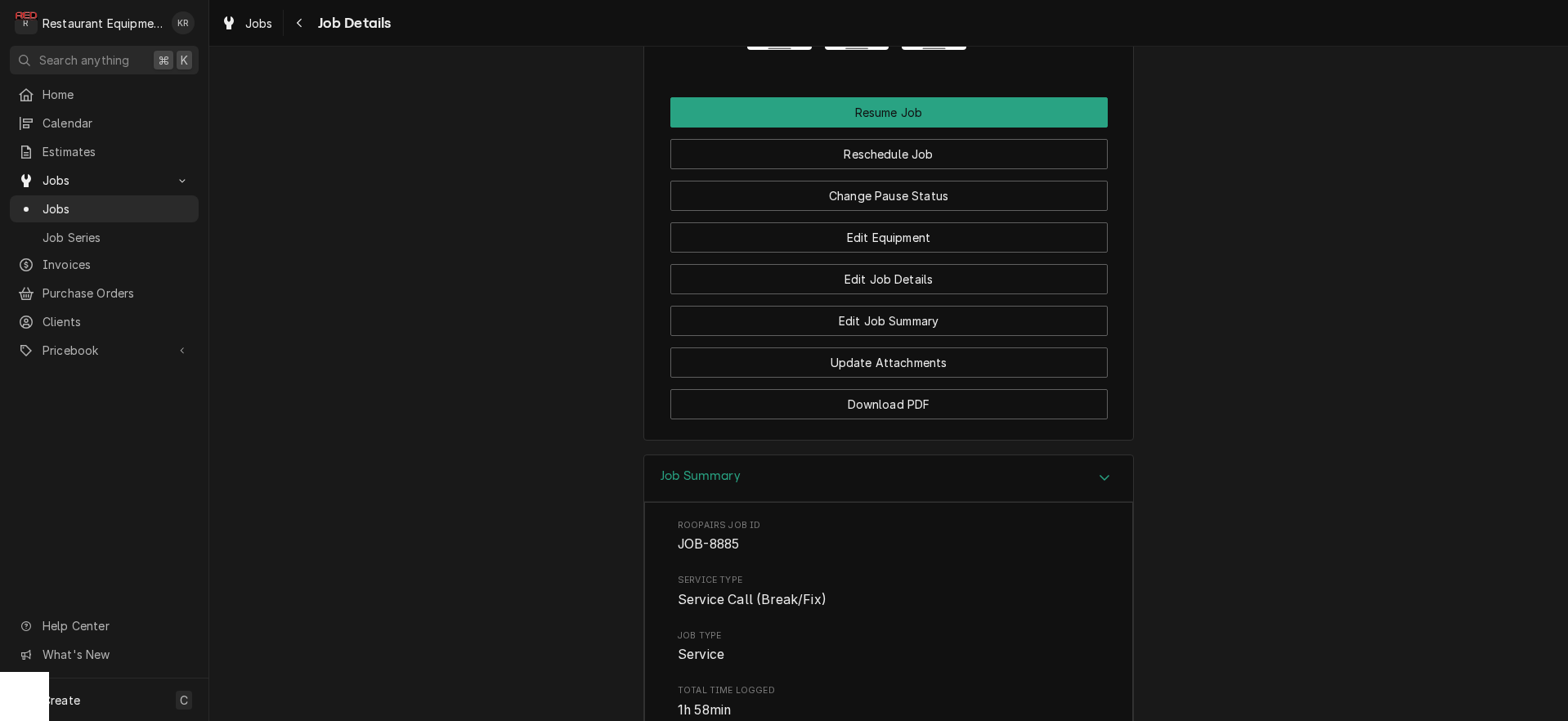
click at [724, 484] on h3 "Job Summary" at bounding box center [700, 476] width 80 height 15
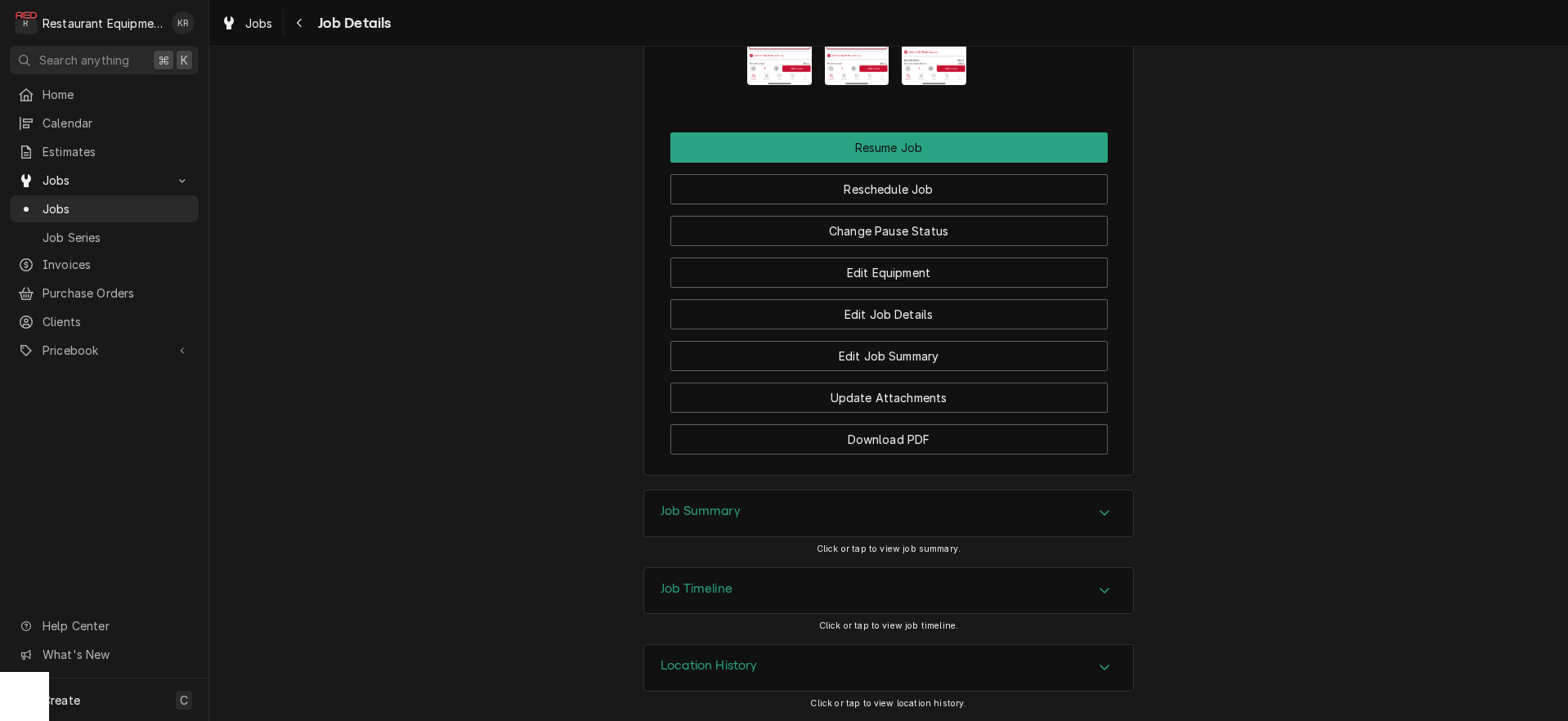
click at [713, 508] on h3 "Job Summary" at bounding box center [700, 511] width 80 height 15
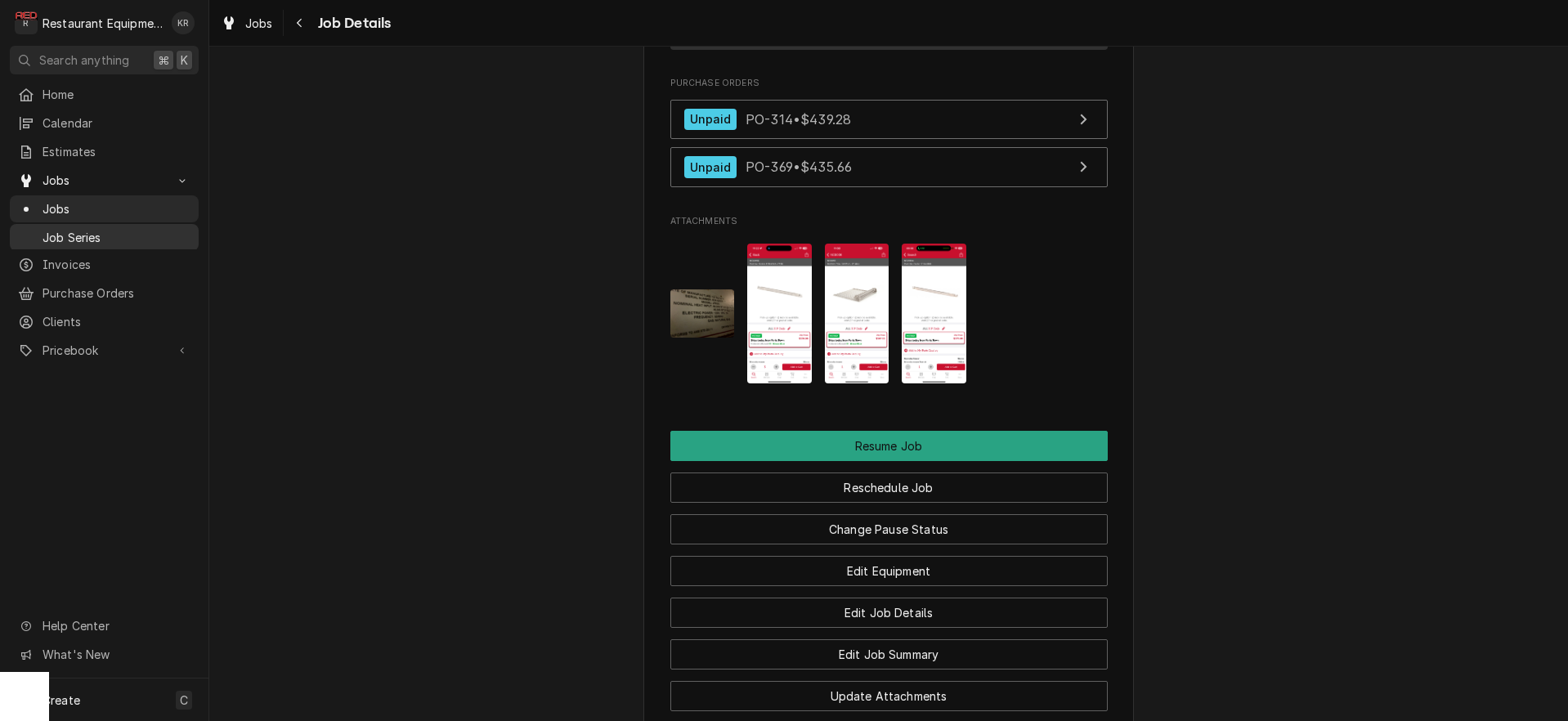
scroll to position [1858, 0]
click at [244, 19] on div "Jobs" at bounding box center [247, 23] width 59 height 20
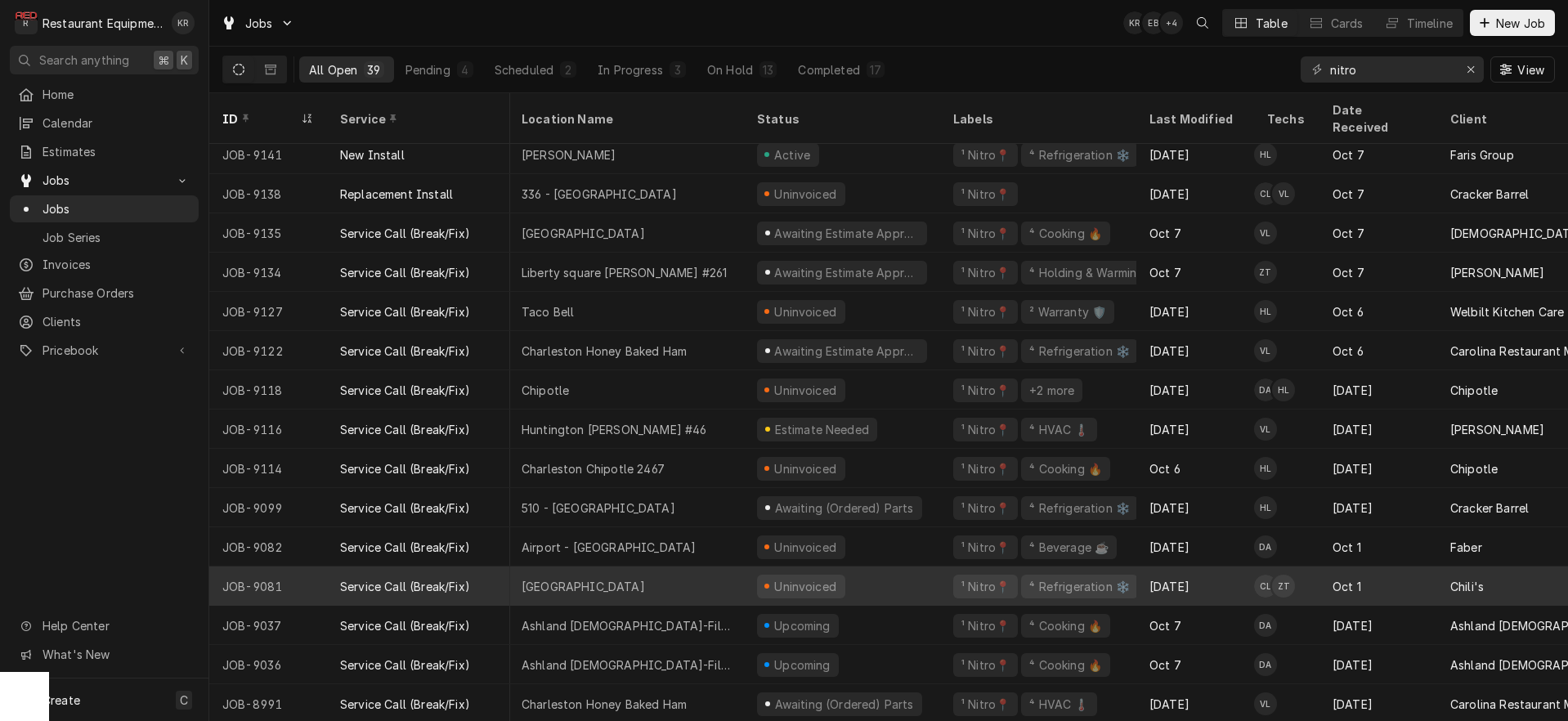
scroll to position [558, 0]
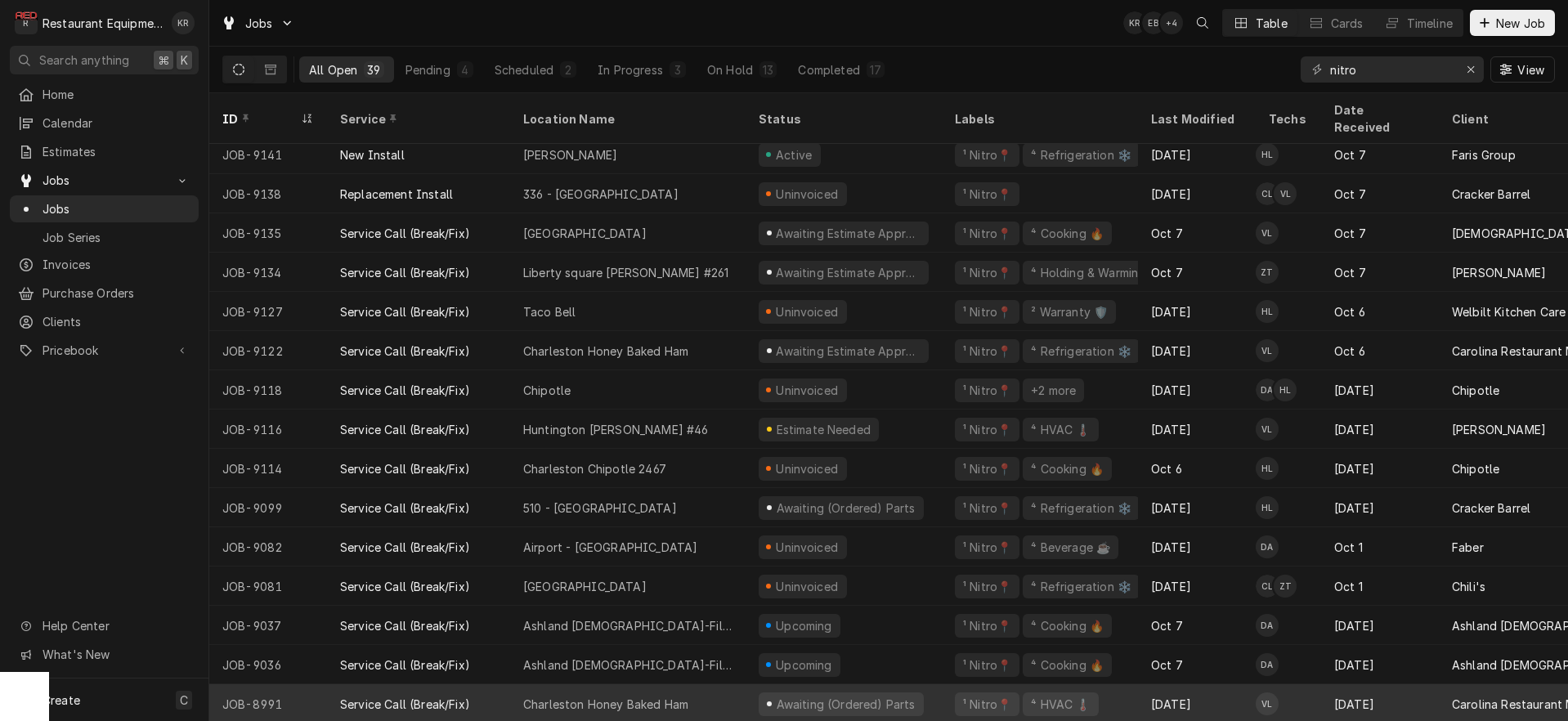
click at [799, 696] on div "Awaiting (Ordered) Parts" at bounding box center [845, 704] width 142 height 17
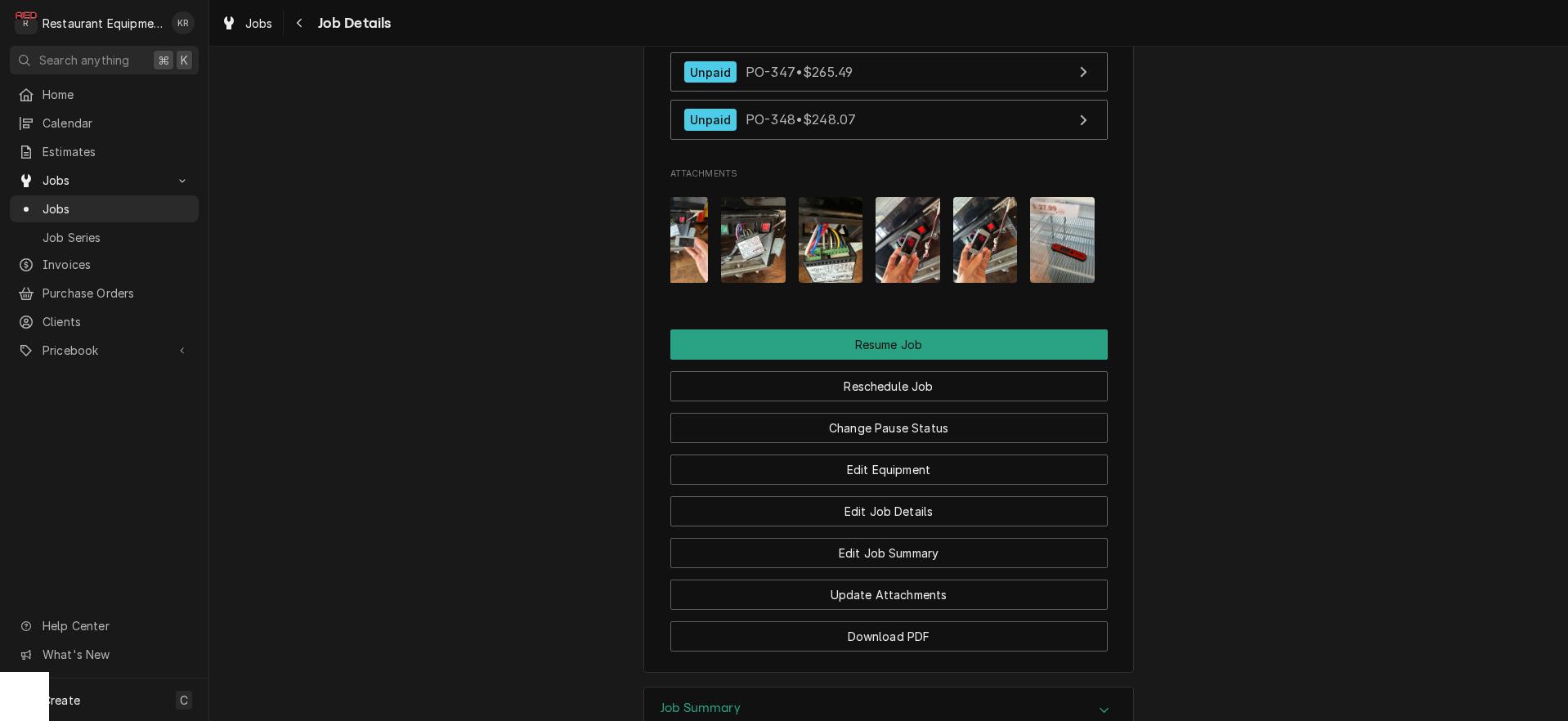
scroll to position [1679, 0]
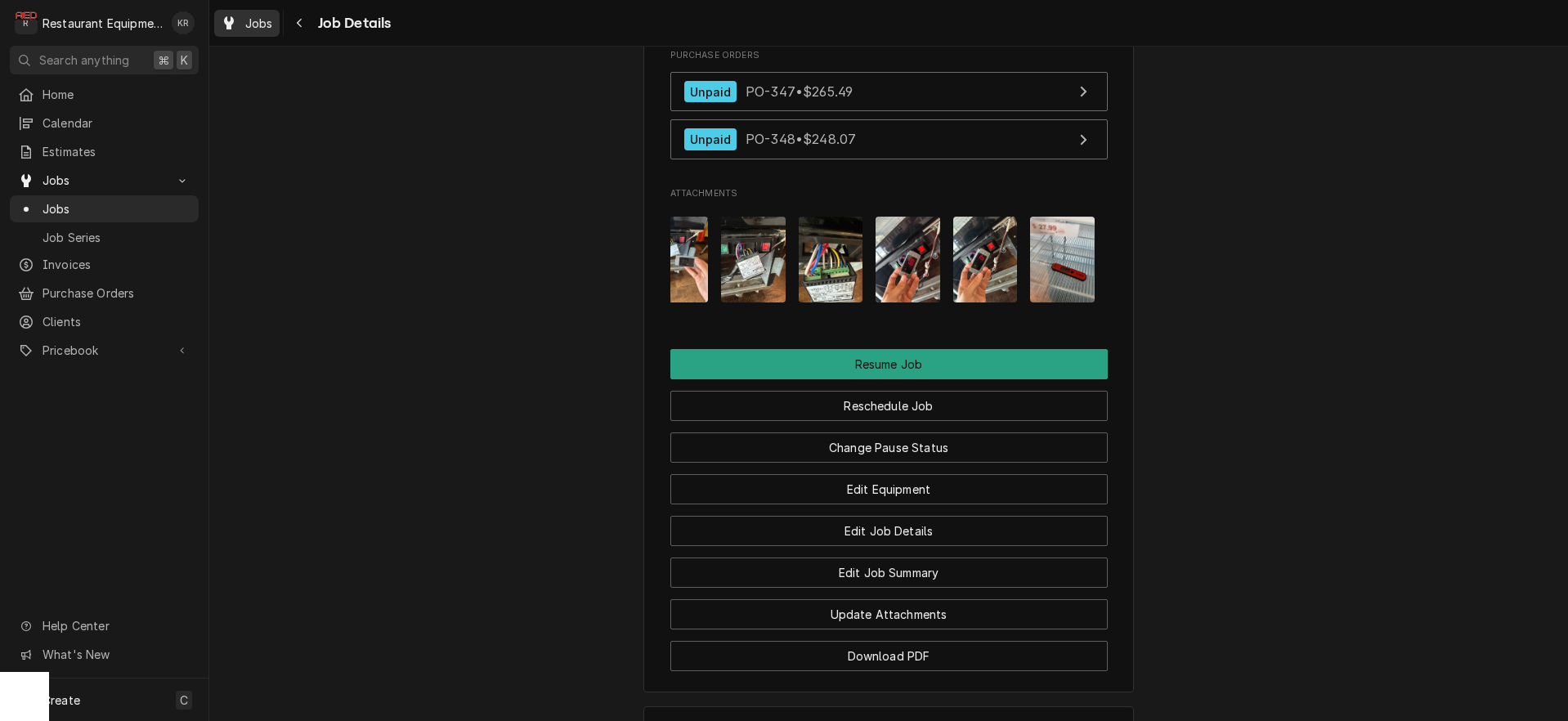
click at [251, 25] on span "Jobs" at bounding box center [258, 23] width 28 height 17
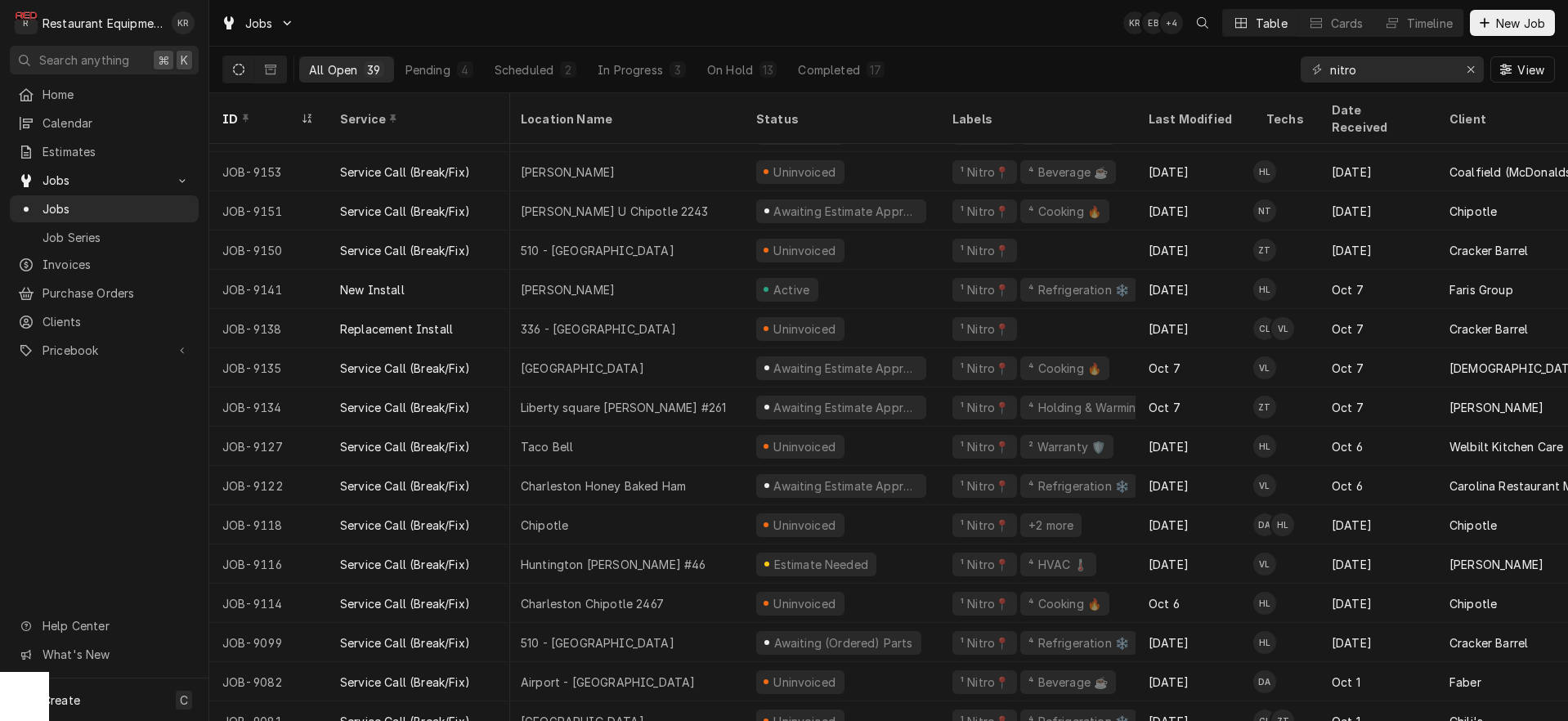
scroll to position [502, 3]
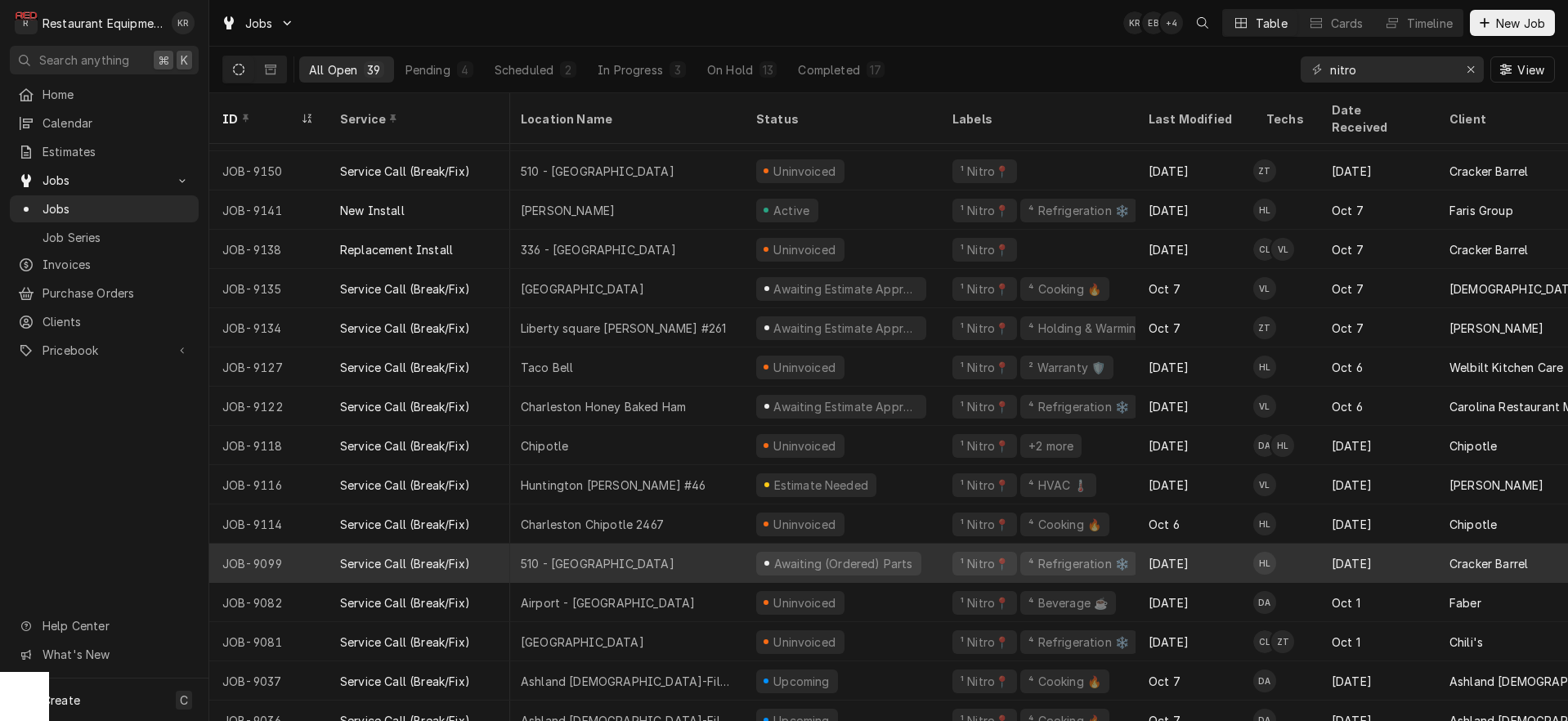
click at [574, 555] on div "510 - Charleston" at bounding box center [598, 563] width 154 height 17
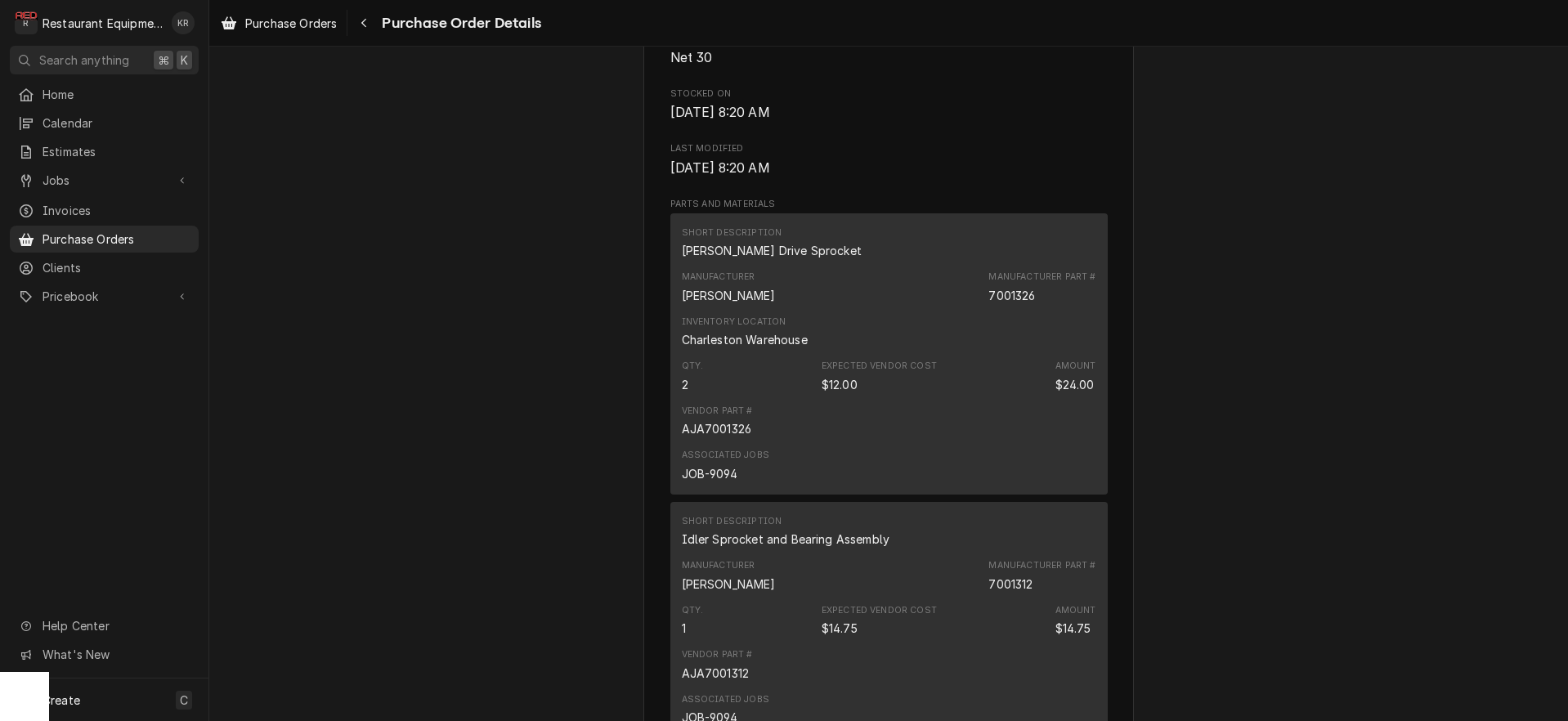
scroll to position [1018, 0]
click at [364, 22] on icon "Navigate back" at bounding box center [364, 23] width 5 height 9
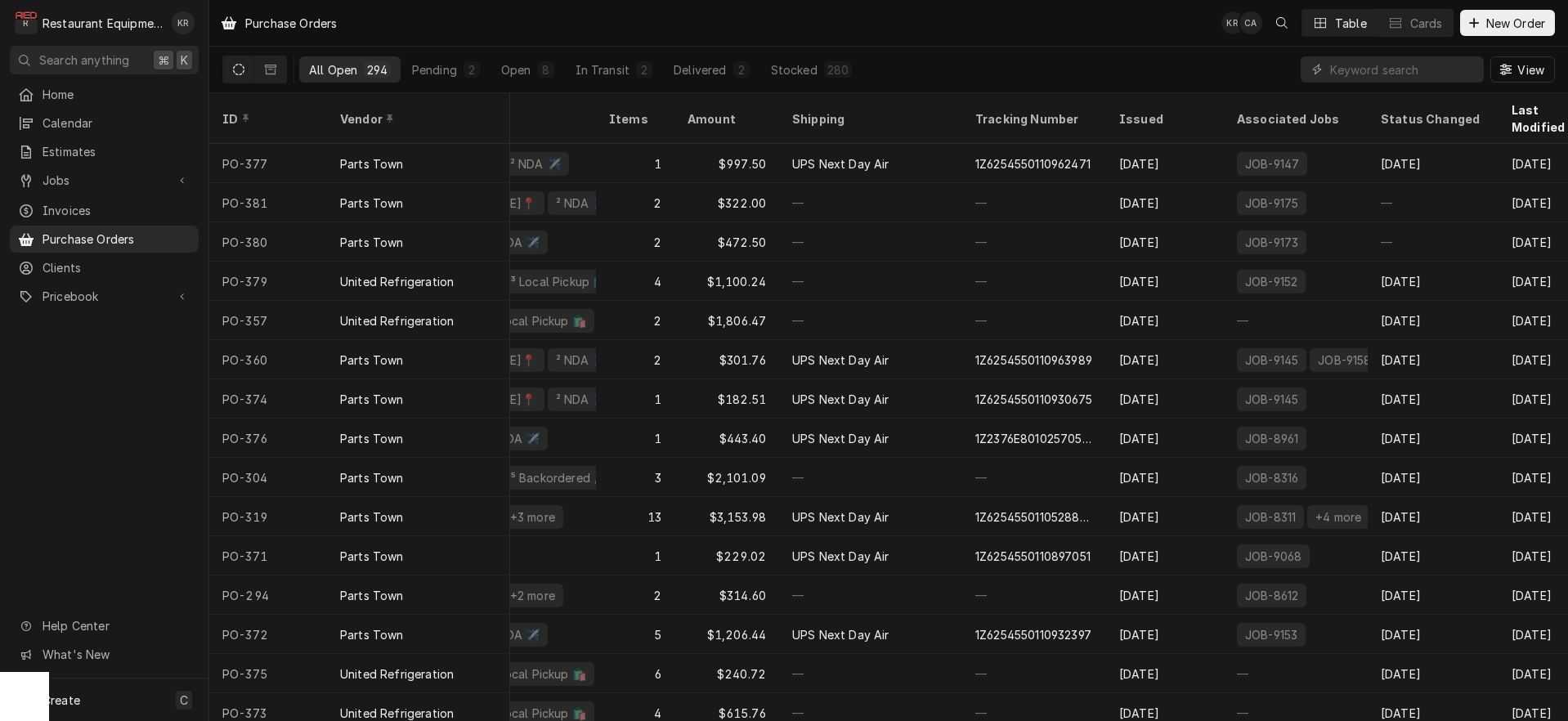
scroll to position [1, 345]
click at [1413, 65] on input "Dynamic Content Wrapper" at bounding box center [1403, 69] width 145 height 26
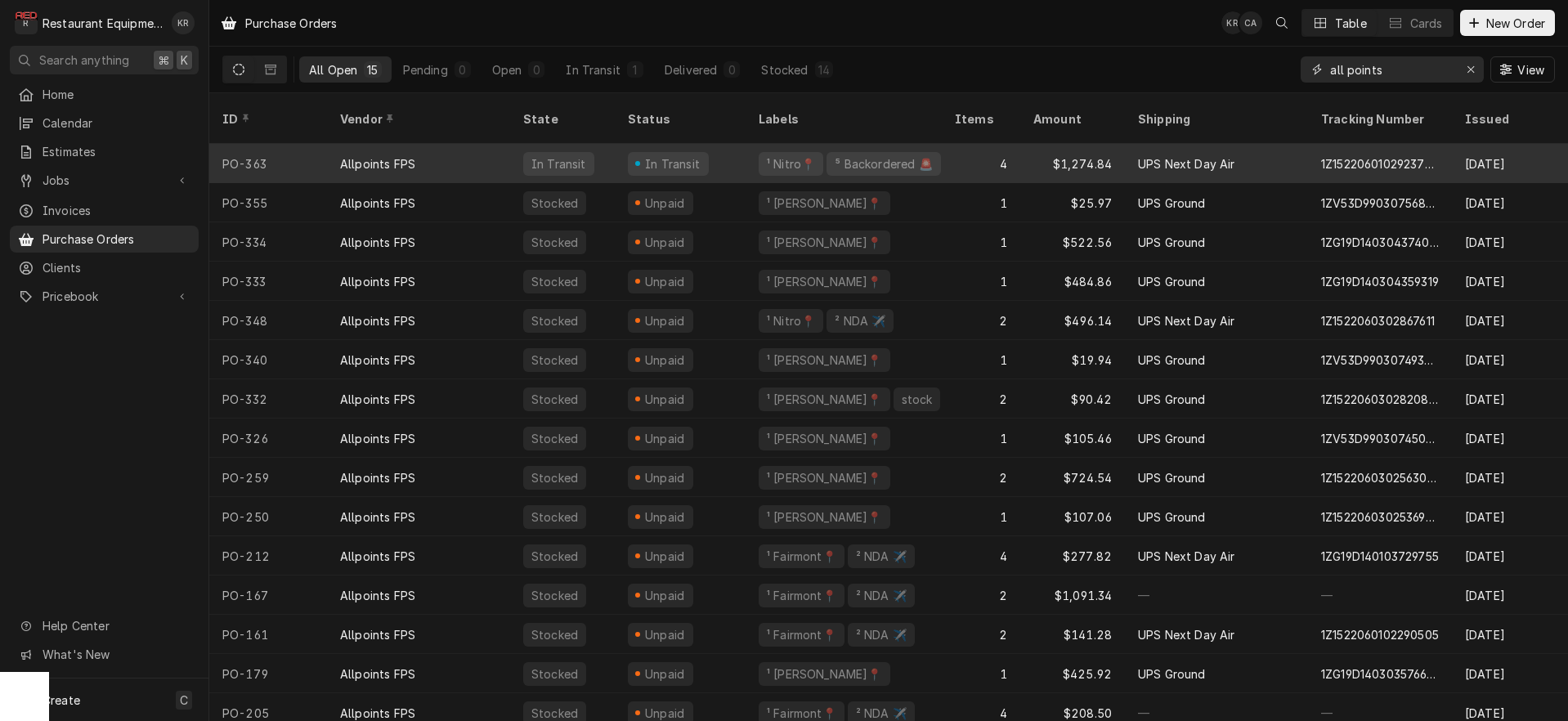
type input "all points"
click at [762, 152] on div "¹ Nitro📍" at bounding box center [790, 164] width 64 height 24
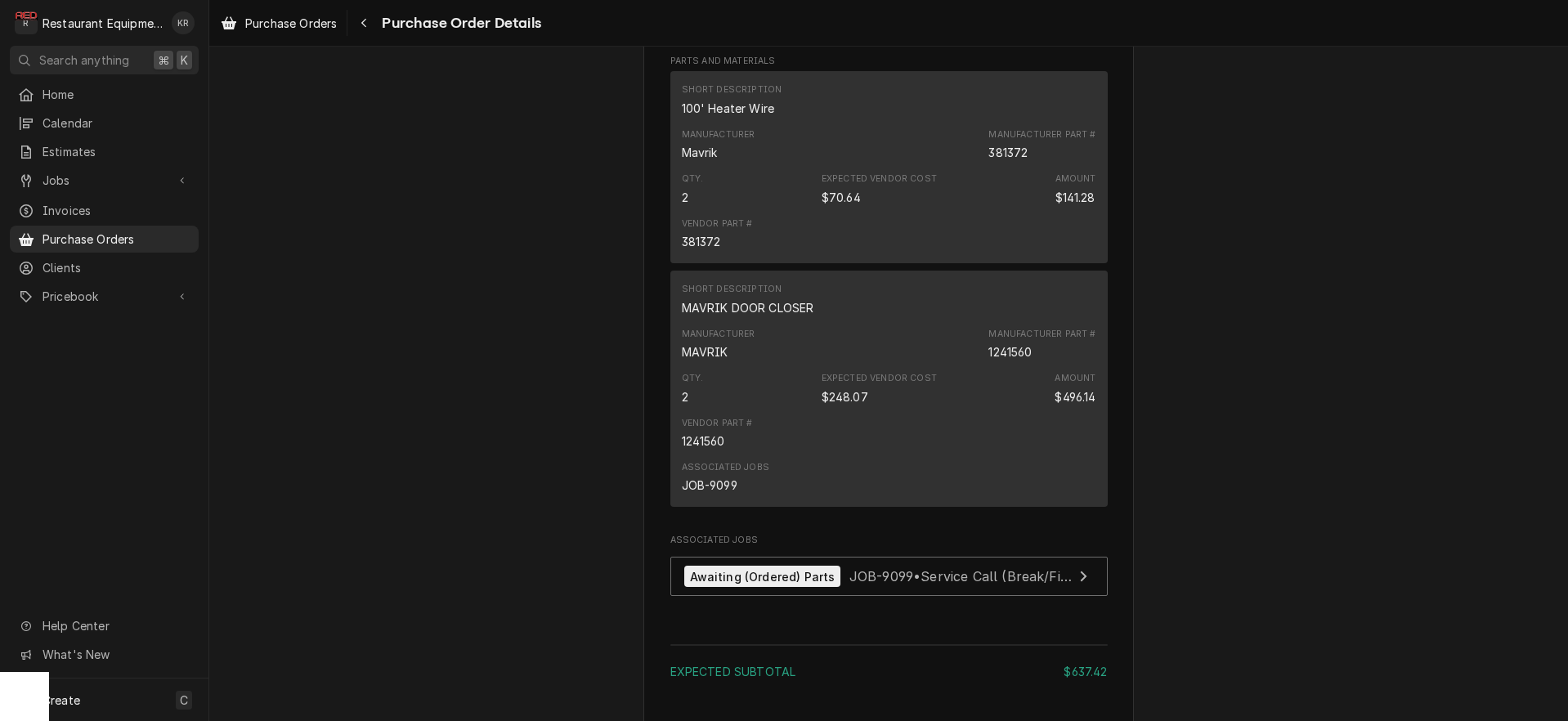
scroll to position [1106, 0]
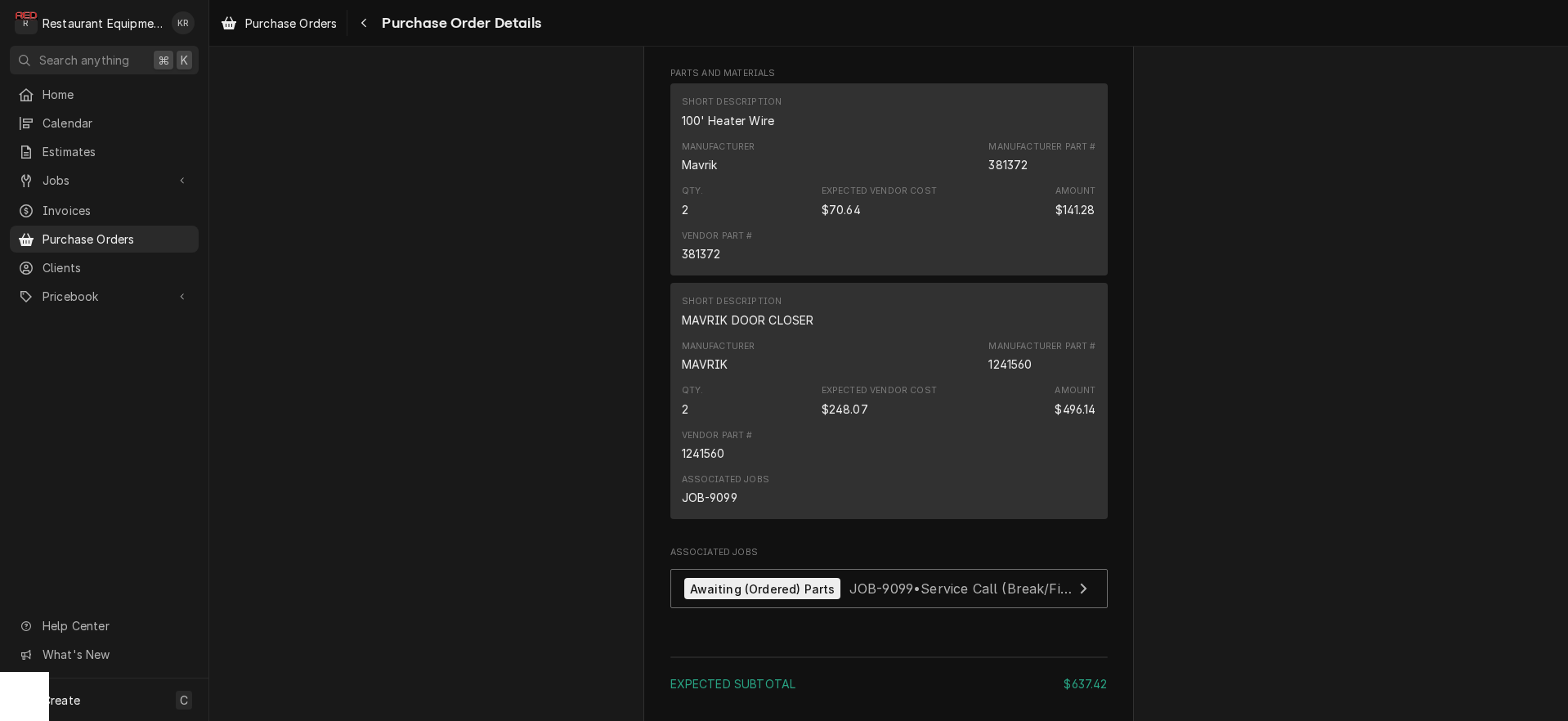
drag, startPoint x: 279, startPoint y: 20, endPoint x: 264, endPoint y: 3, distance: 22.7
click at [279, 20] on span "Purchase Orders" at bounding box center [290, 23] width 91 height 17
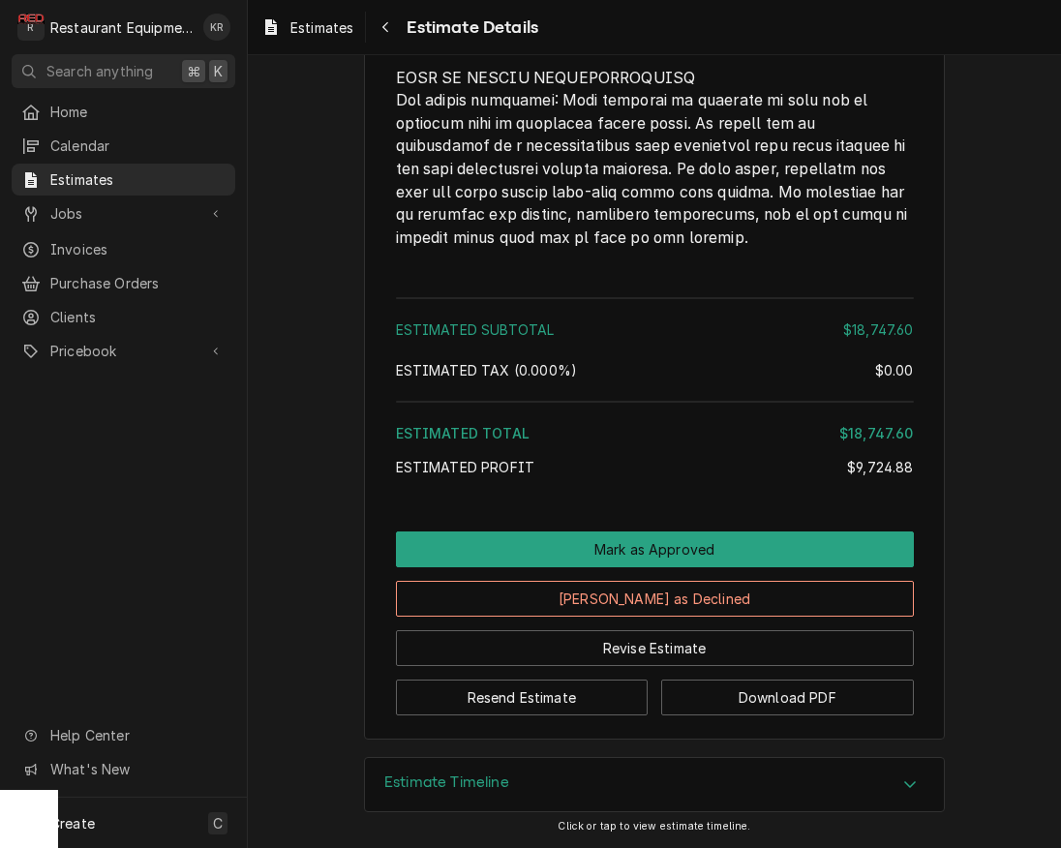
scroll to position [6331, 0]
click at [492, 793] on div "Estimate Timeline" at bounding box center [446, 784] width 125 height 23
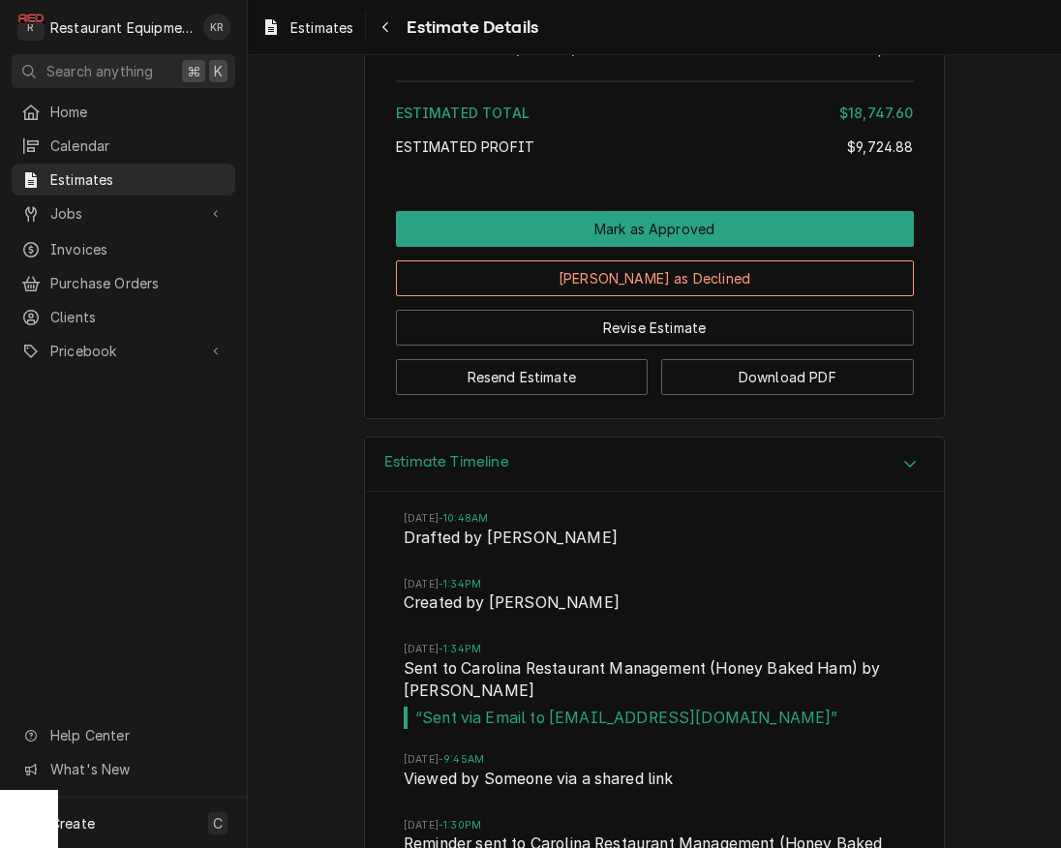
scroll to position [7243, 0]
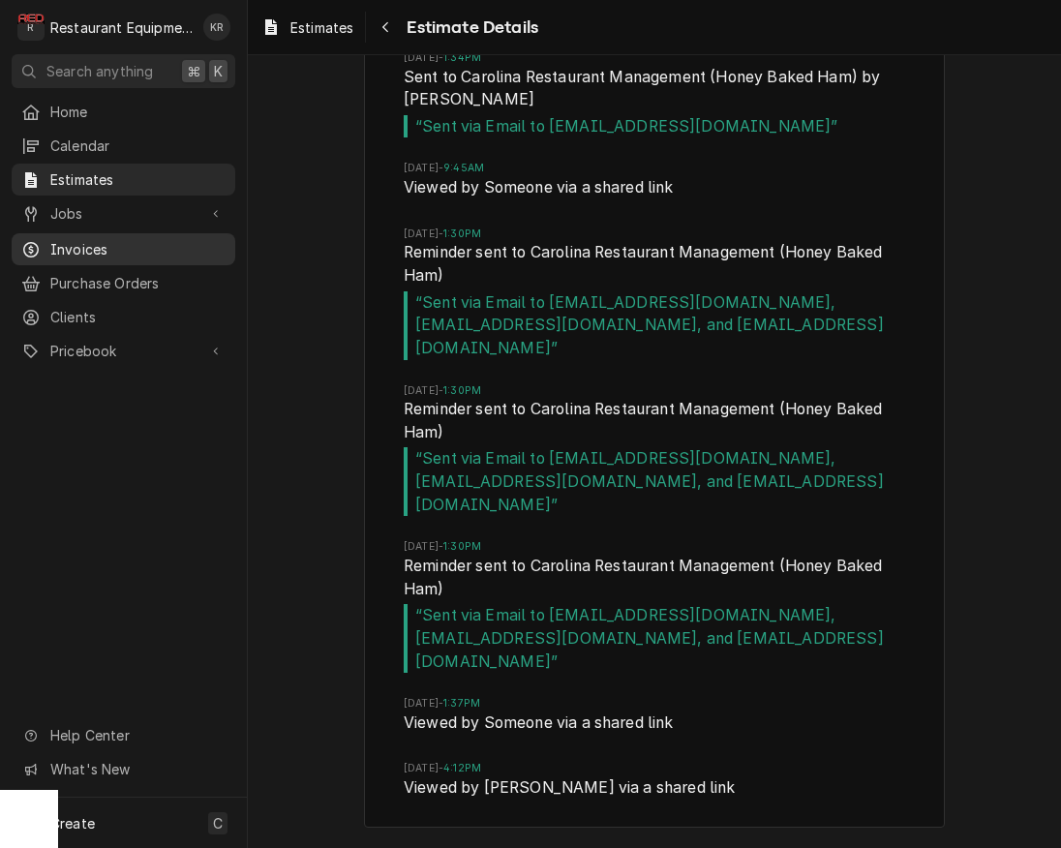
click at [72, 241] on span "Invoices" at bounding box center [137, 249] width 175 height 20
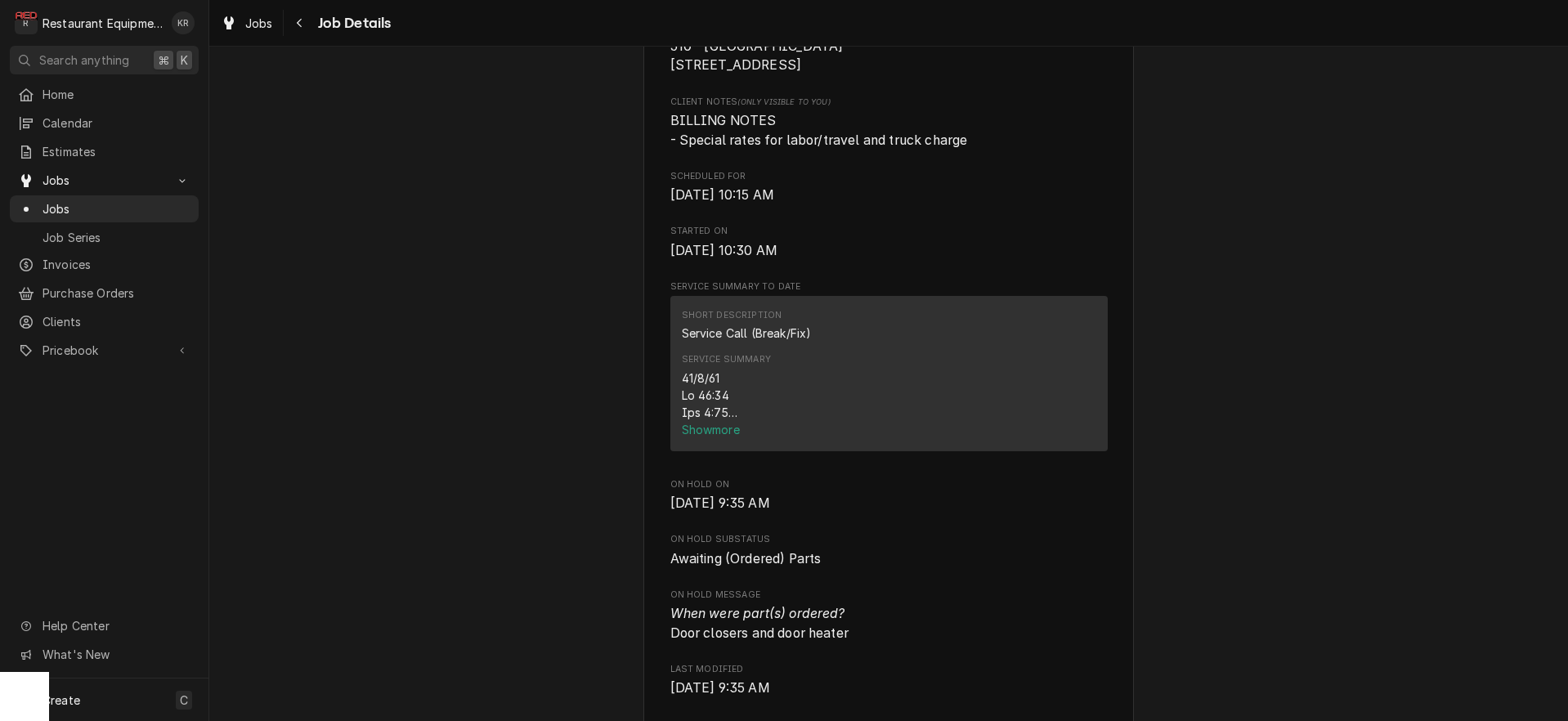
click at [705, 436] on span "Show more" at bounding box center [712, 429] width 62 height 14
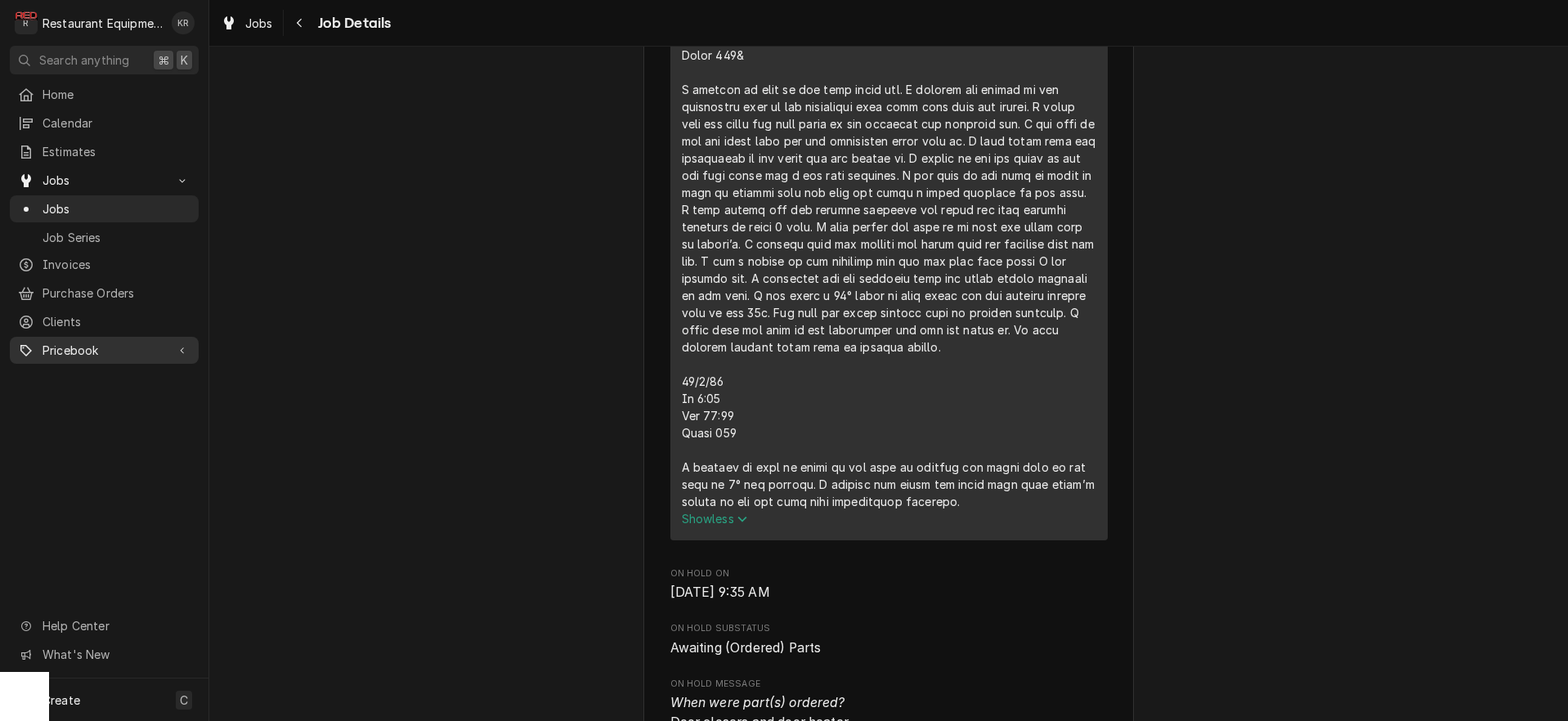
scroll to position [794, 0]
click at [270, 26] on span "Jobs" at bounding box center [258, 23] width 28 height 17
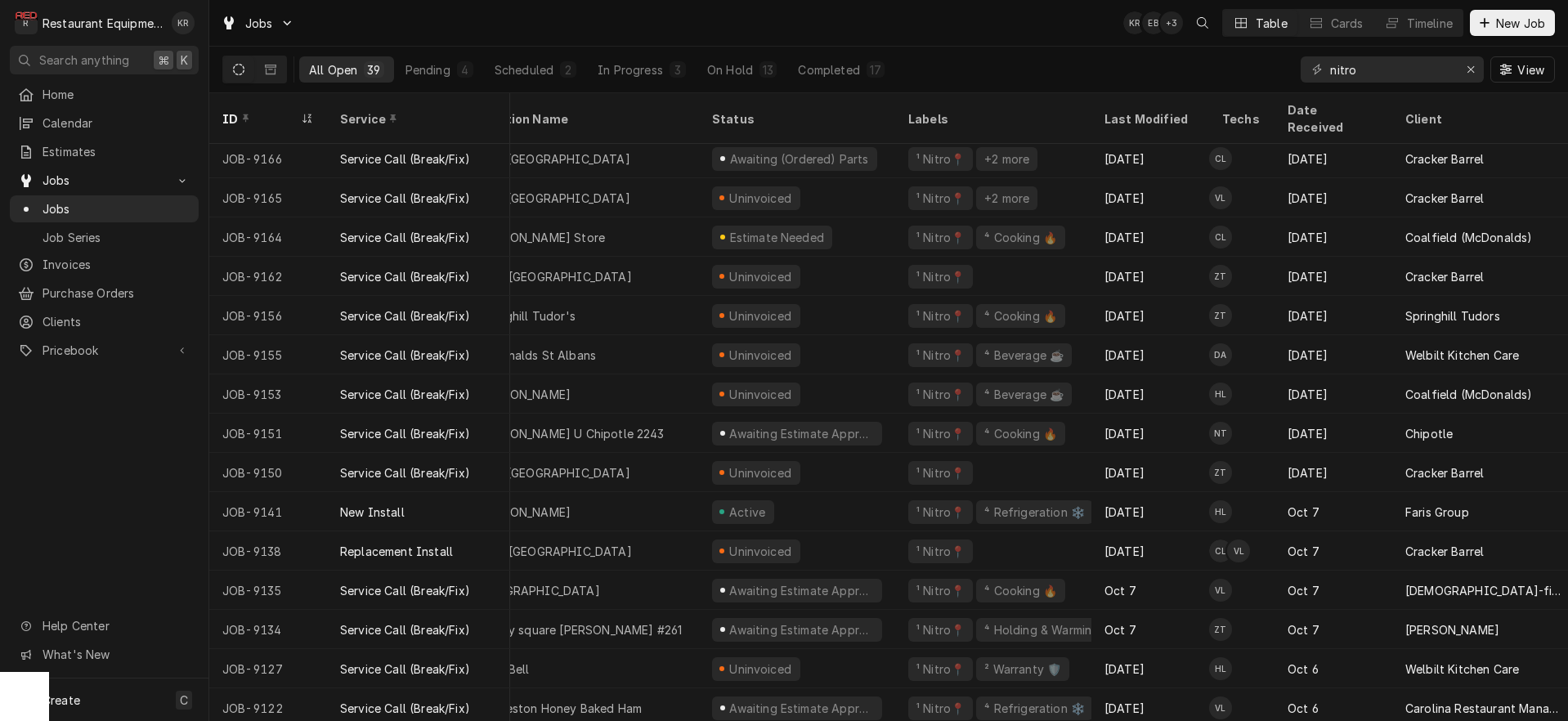
scroll to position [201, 47]
drag, startPoint x: 1464, startPoint y: 67, endPoint x: 1452, endPoint y: 68, distance: 12.0
click at [1464, 67] on div "Erase input" at bounding box center [1470, 69] width 16 height 16
click at [1441, 67] on input "Dynamic Content Wrapper" at bounding box center [1407, 69] width 154 height 26
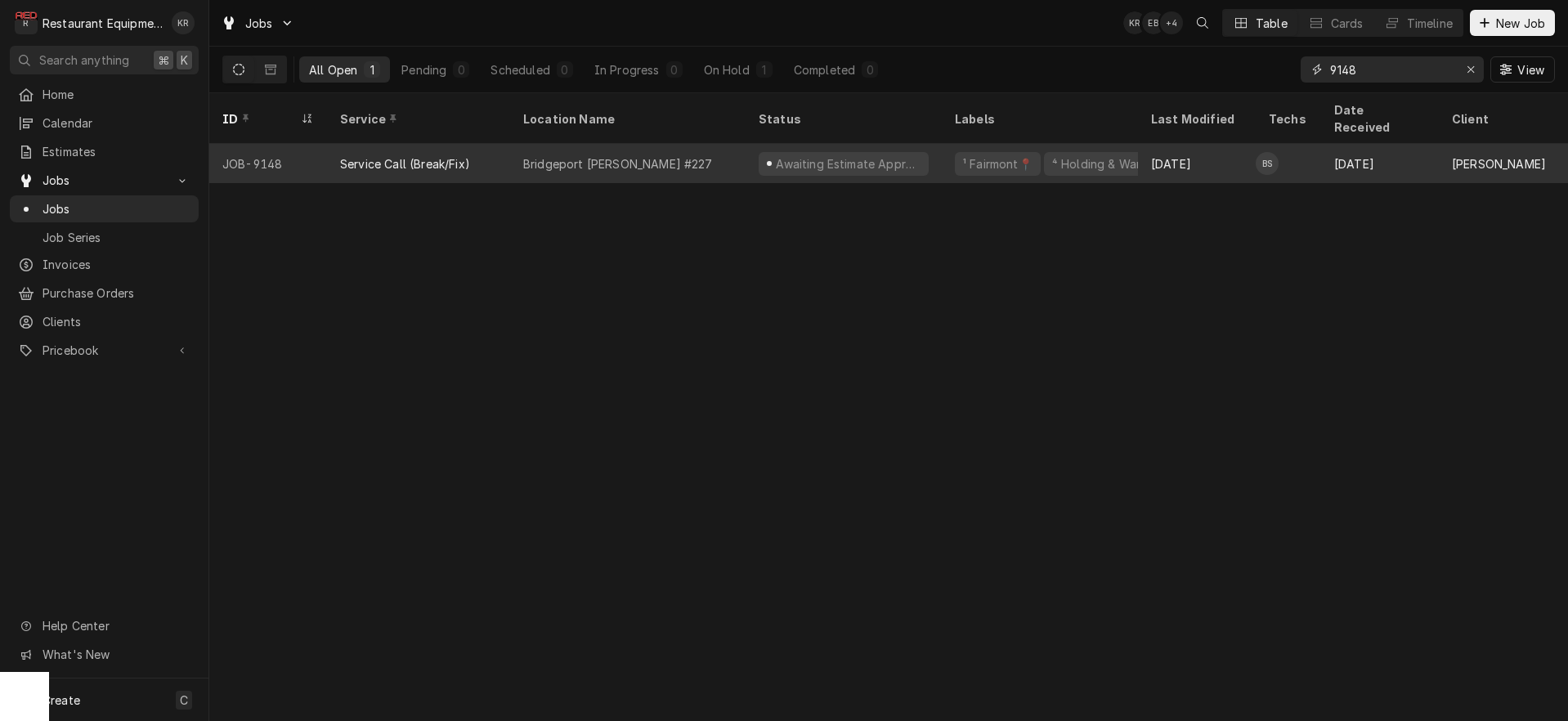
type input "9148"
click at [744, 146] on div "Bridgeport Bob Evans #227" at bounding box center [627, 163] width 236 height 39
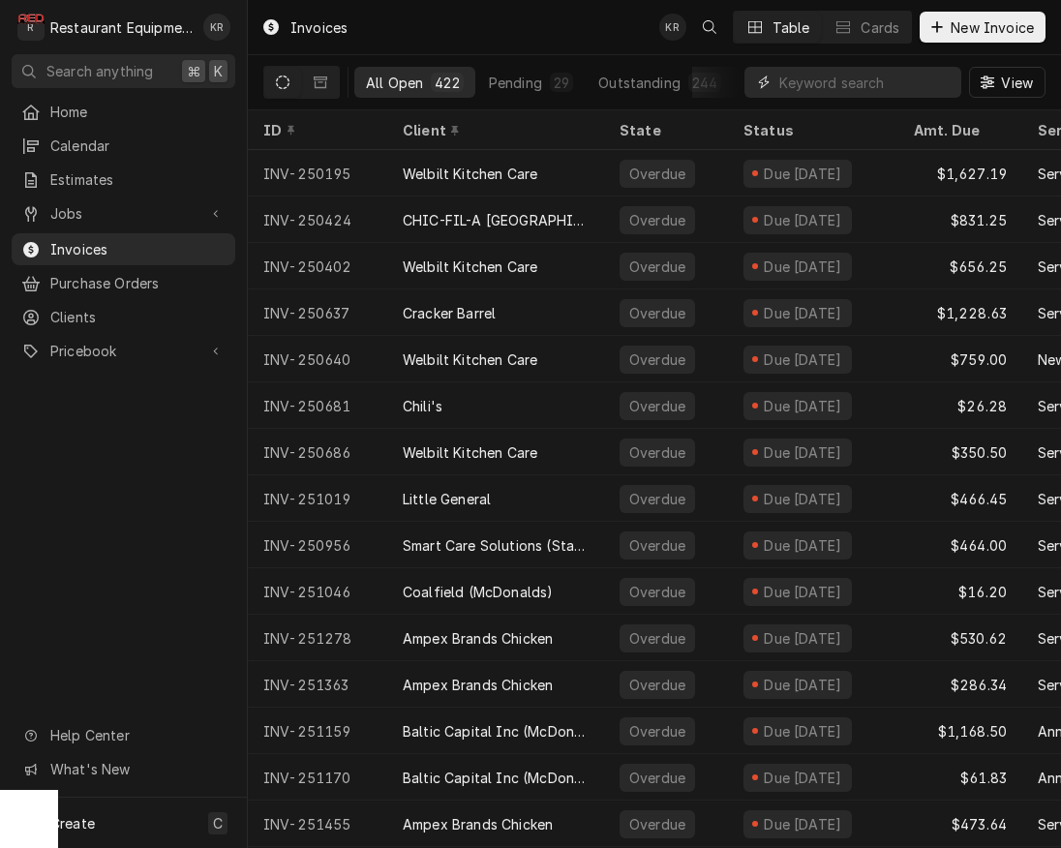
click at [823, 82] on input "Dynamic Content Wrapper" at bounding box center [865, 82] width 172 height 31
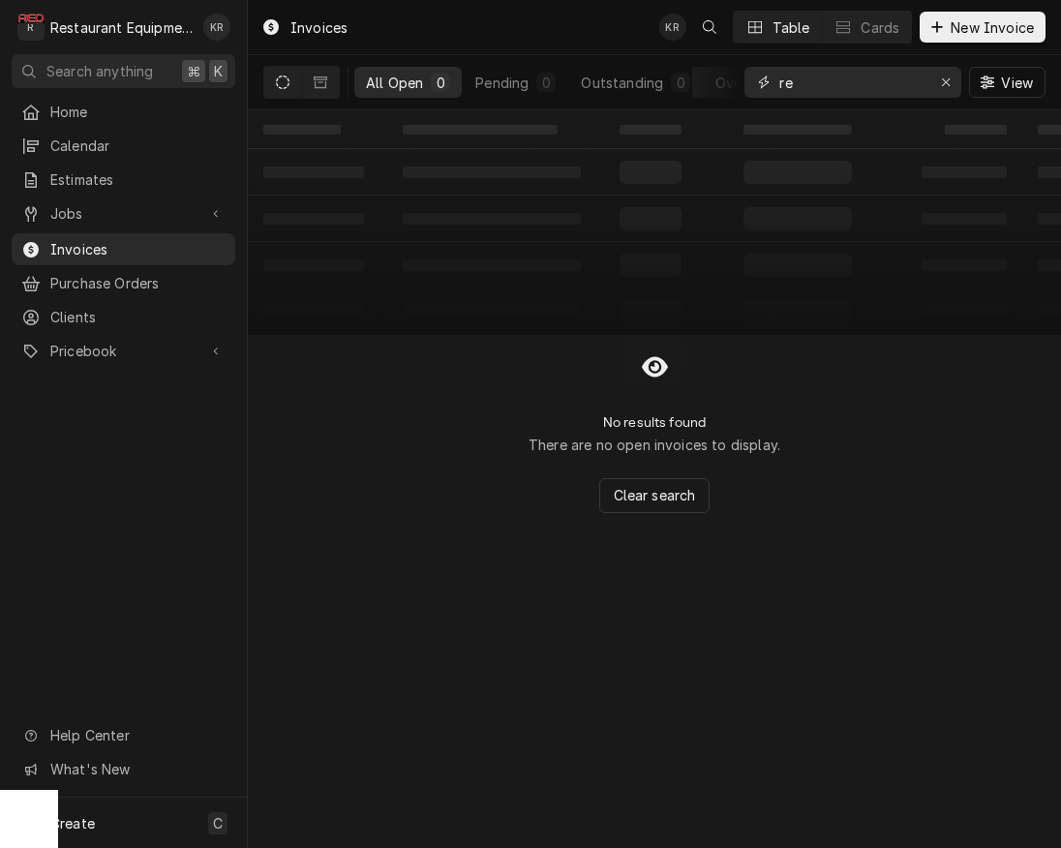
type input "r"
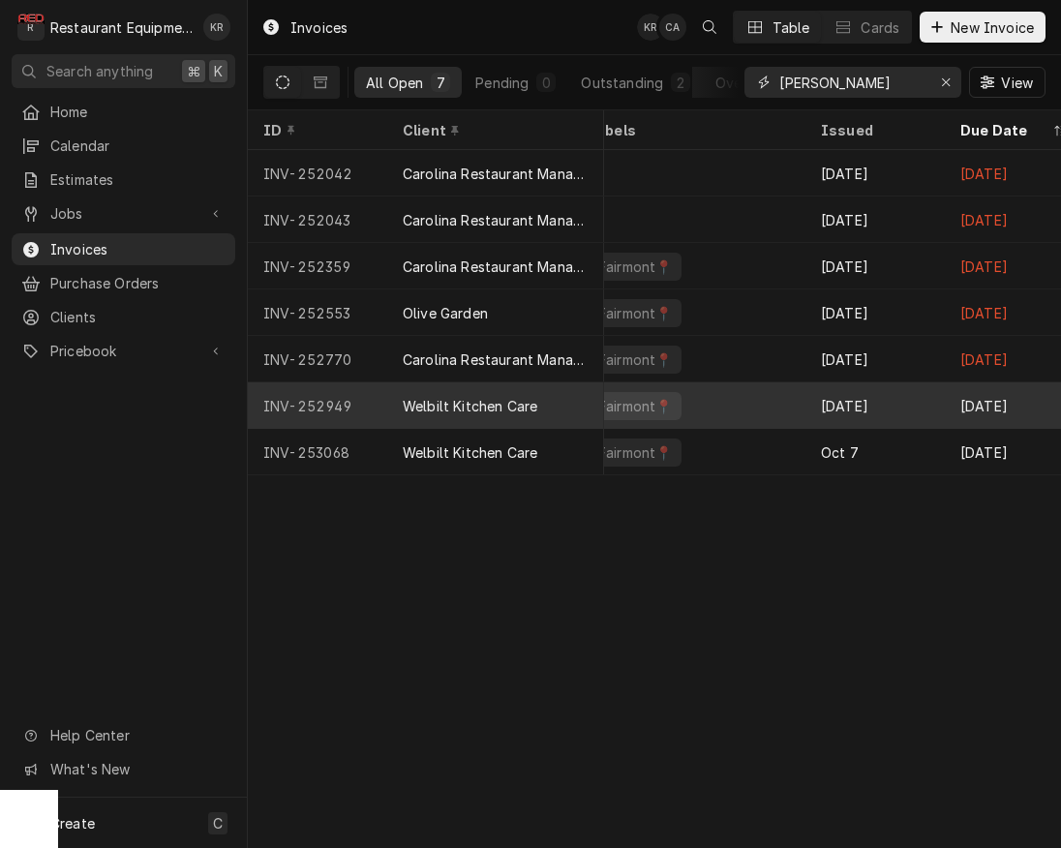
scroll to position [0, 1221]
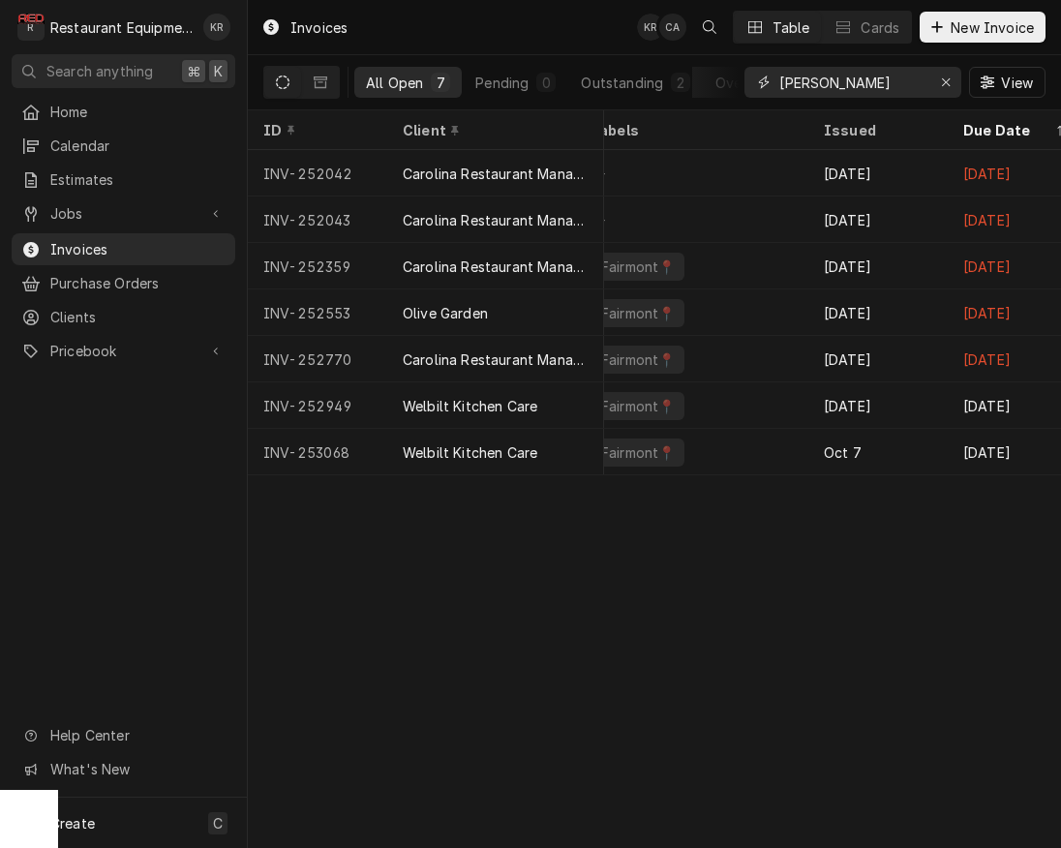
drag, startPoint x: 816, startPoint y: 84, endPoint x: 672, endPoint y: 83, distance: 144.2
click at [779, 83] on input "[PERSON_NAME]" at bounding box center [851, 82] width 145 height 31
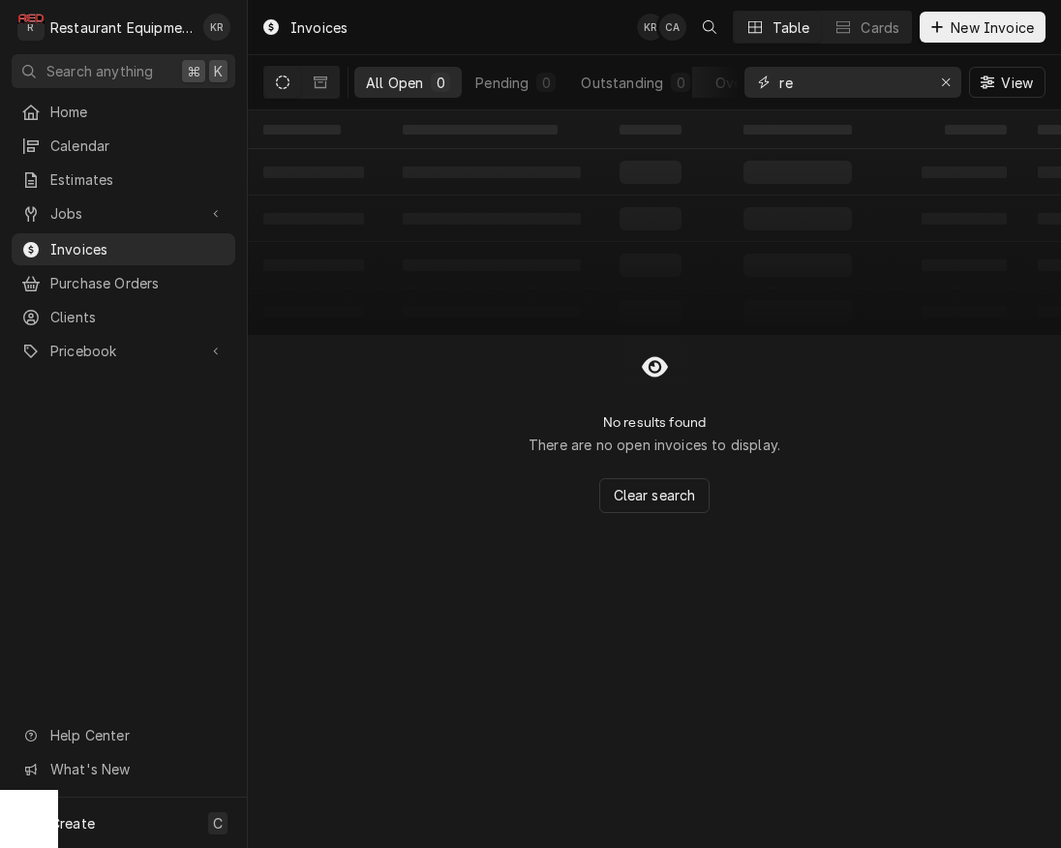
type input "r"
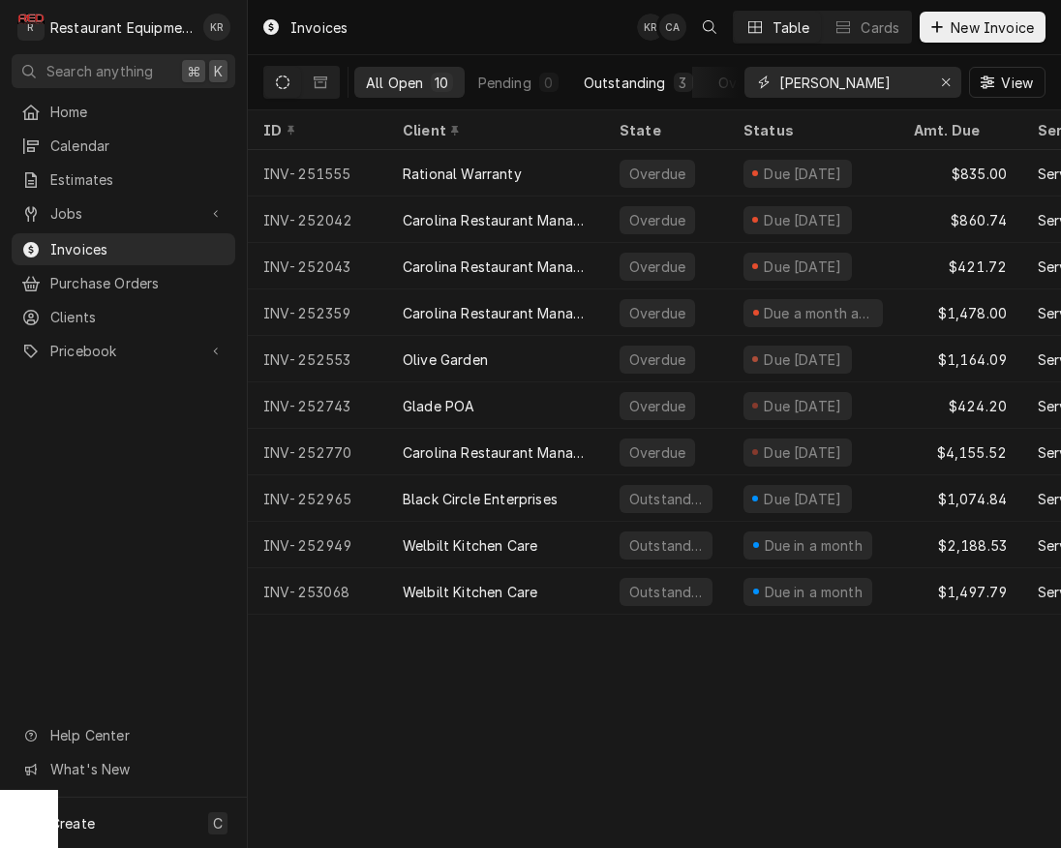
scroll to position [0, 0]
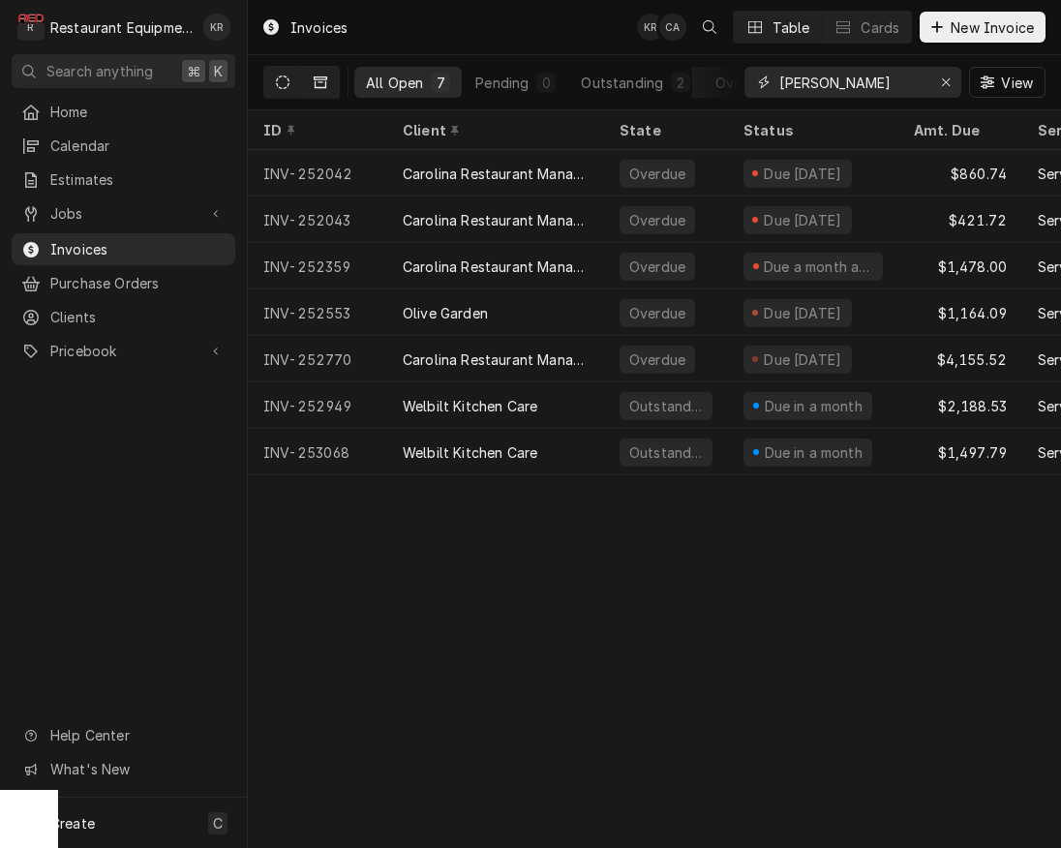
type input "[PERSON_NAME]"
click at [331, 76] on button "Dynamic Content Wrapper" at bounding box center [320, 82] width 37 height 31
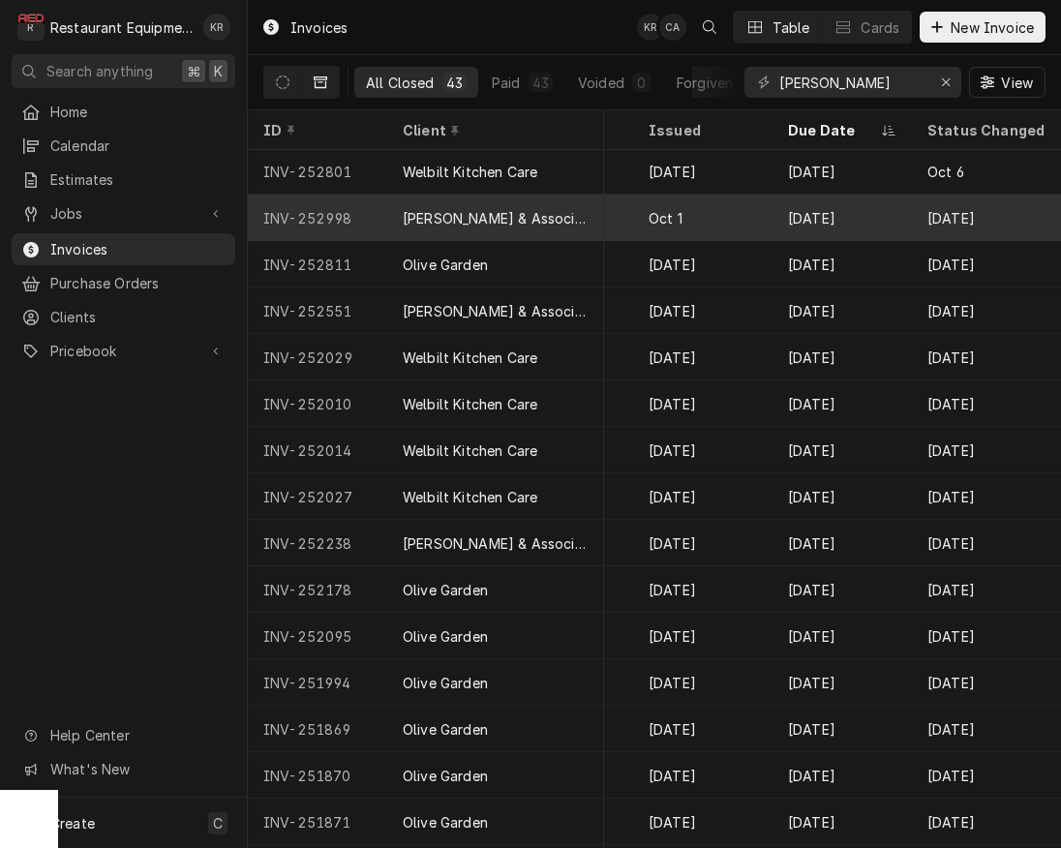
scroll to position [2, 1242]
click at [780, 203] on div "Oct 31" at bounding box center [841, 218] width 139 height 46
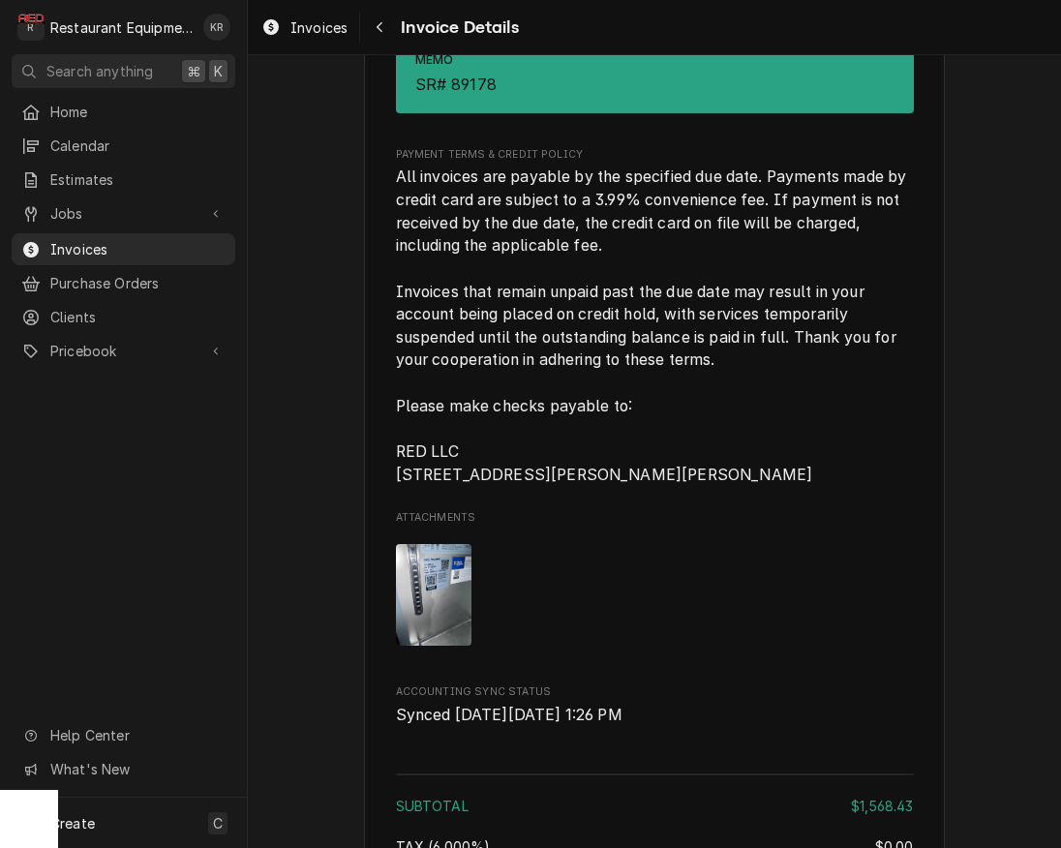
scroll to position [4854, 0]
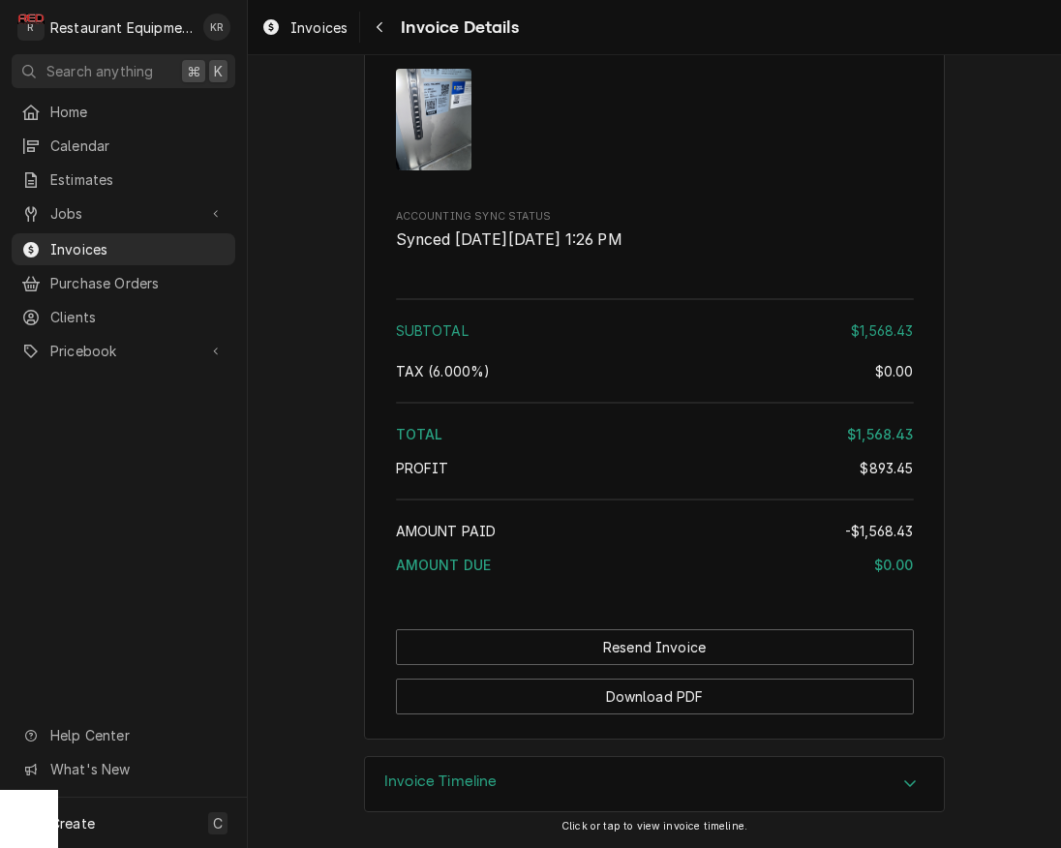
click at [484, 781] on h3 "Invoice Timeline" at bounding box center [440, 781] width 113 height 18
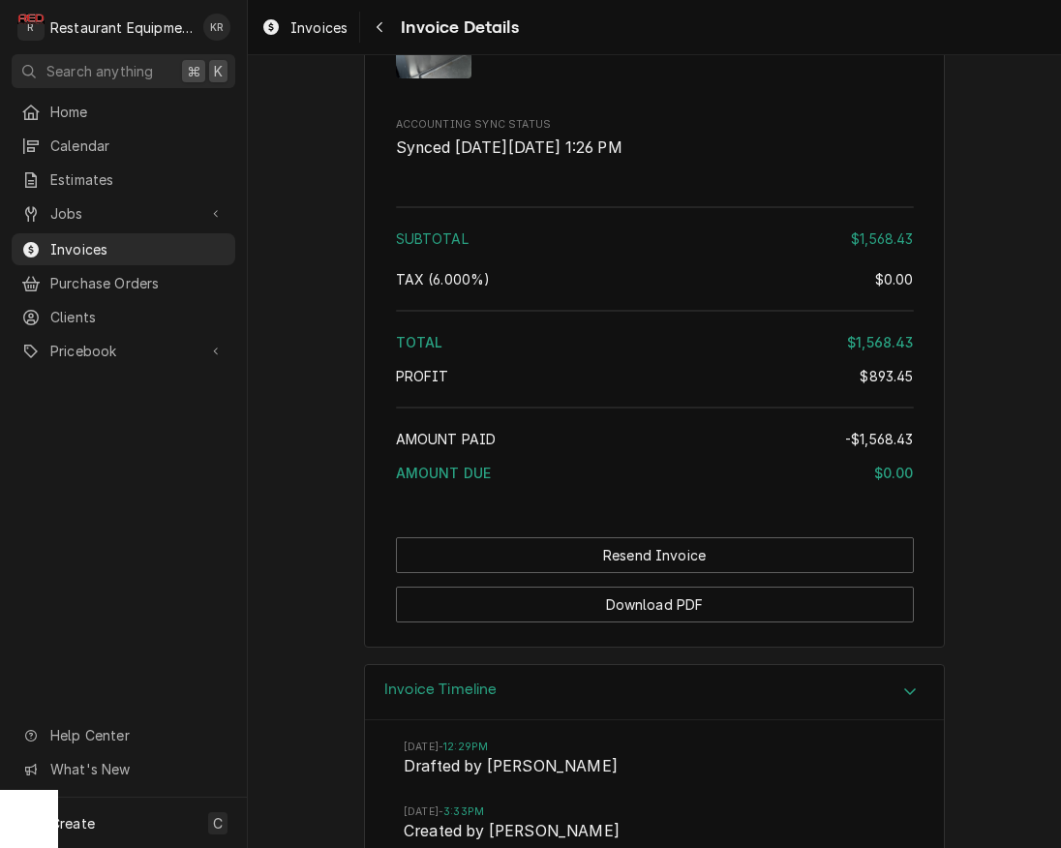
scroll to position [5208, 0]
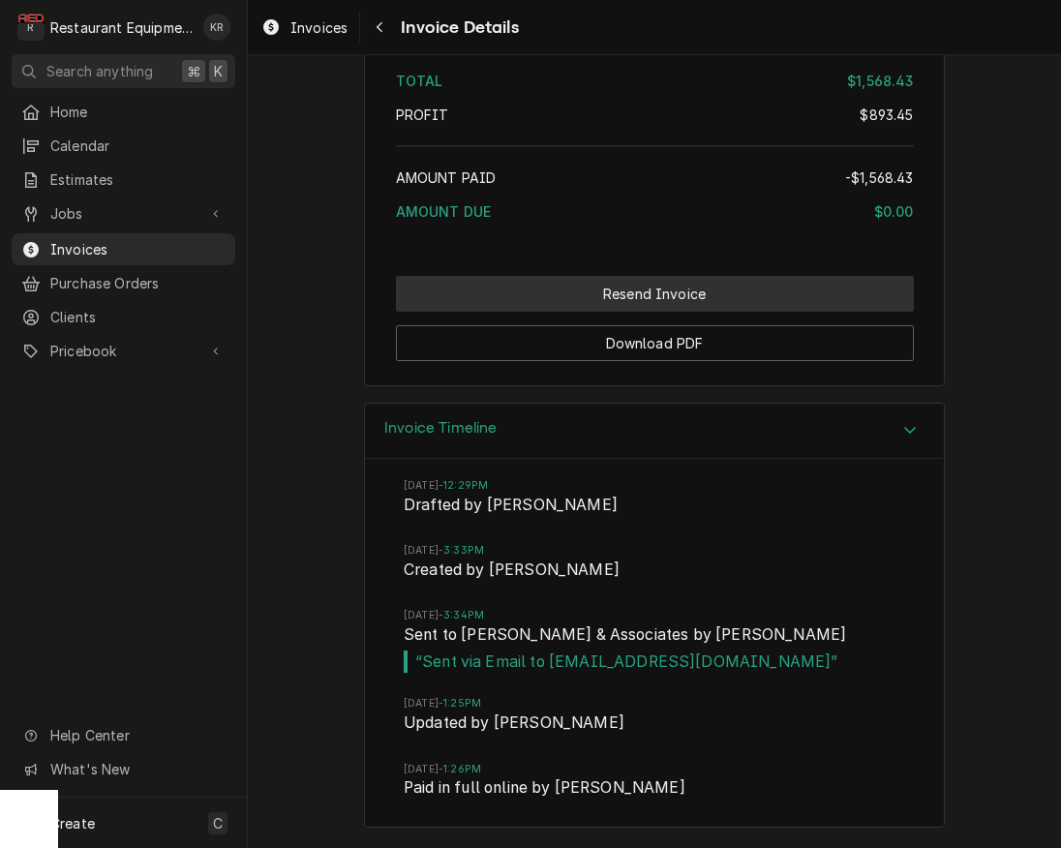
click at [627, 289] on button "Resend Invoice" at bounding box center [655, 294] width 518 height 36
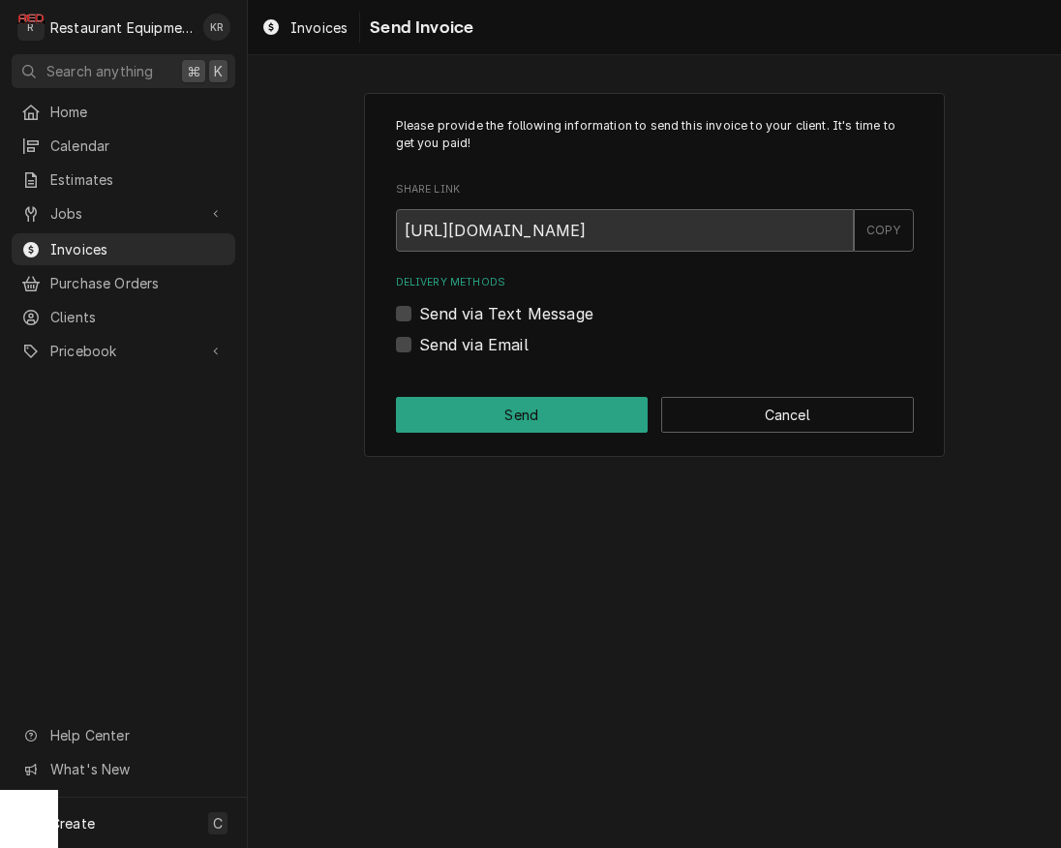
drag, startPoint x: 401, startPoint y: 341, endPoint x: 437, endPoint y: 356, distance: 39.0
click at [419, 343] on label "Send via Email" at bounding box center [473, 344] width 109 height 23
click at [419, 342] on label "Send via Email" at bounding box center [473, 344] width 109 height 23
click at [419, 342] on input "Send via Email" at bounding box center [678, 354] width 518 height 43
checkbox input "true"
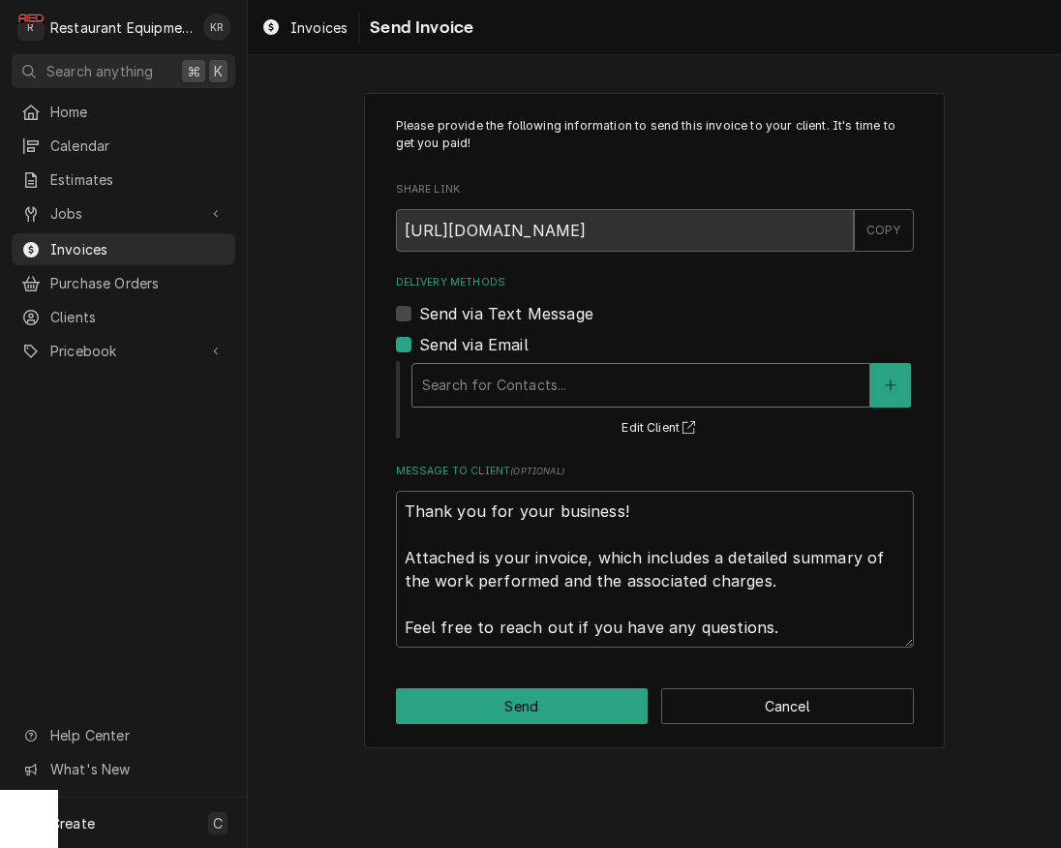
click at [515, 387] on div "Delivery Methods" at bounding box center [641, 385] width 438 height 35
click at [737, 699] on button "Cancel" at bounding box center [787, 706] width 253 height 36
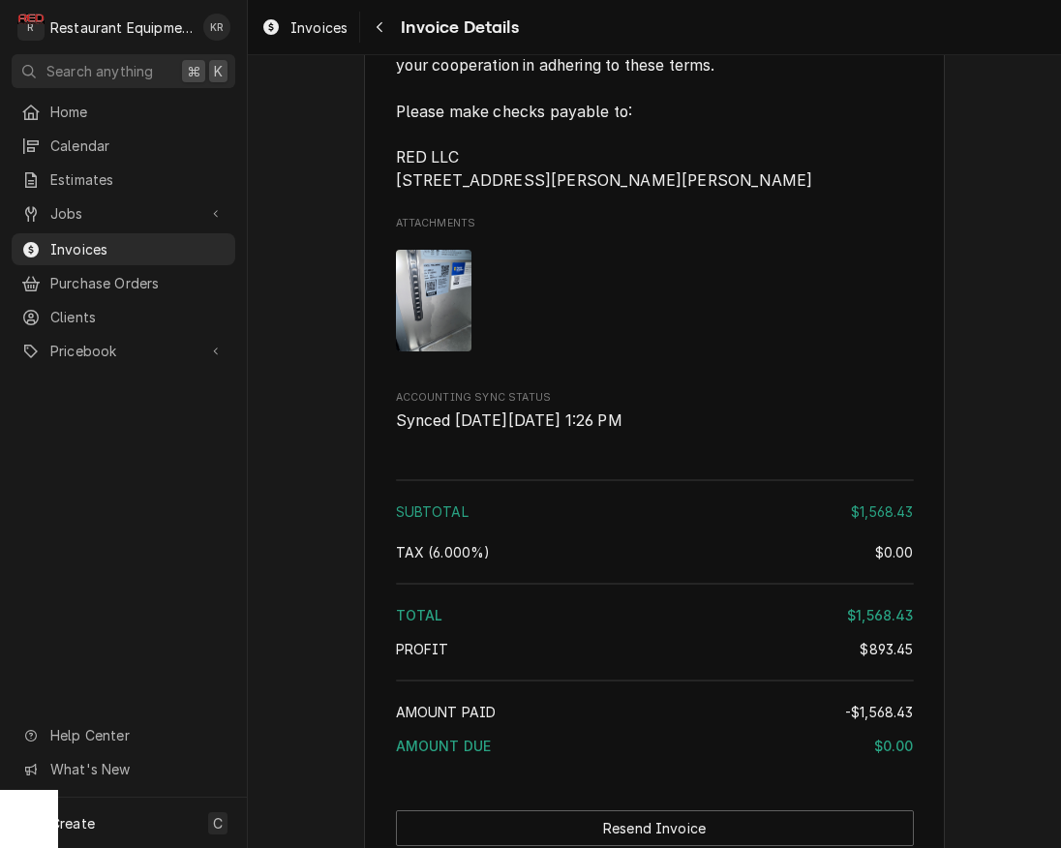
scroll to position [4849, 0]
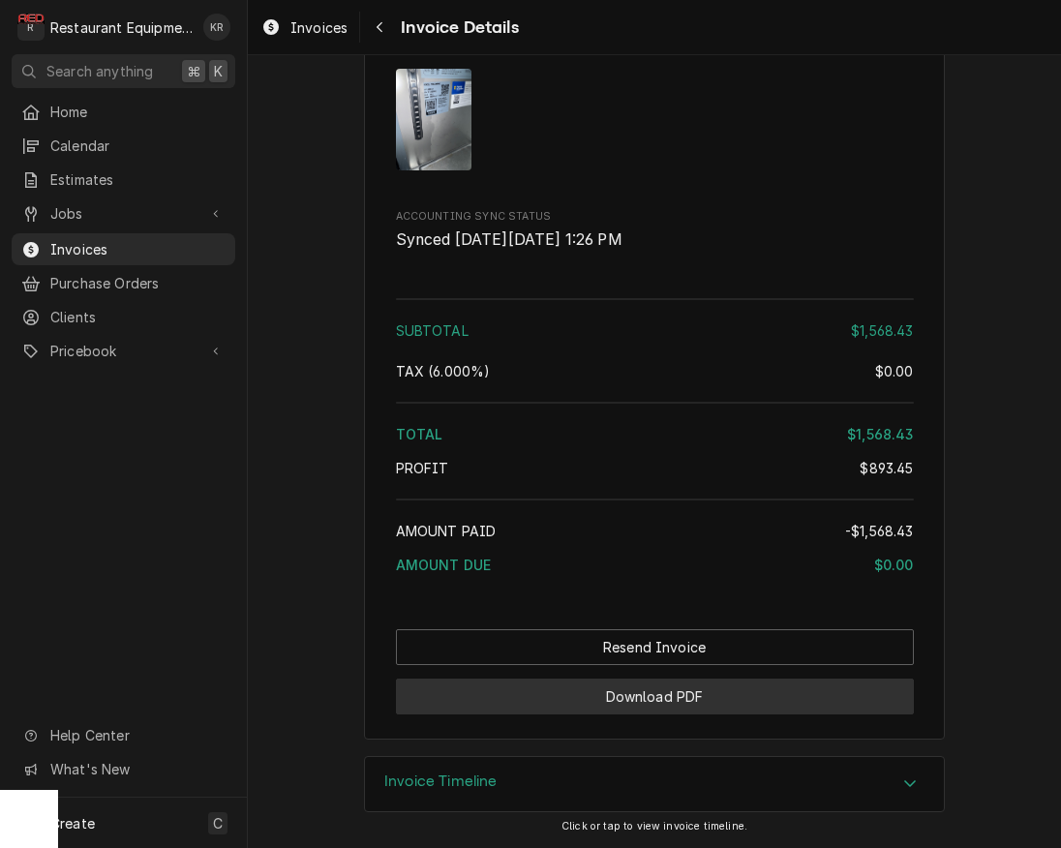
click at [600, 699] on button "Download PDF" at bounding box center [655, 697] width 518 height 36
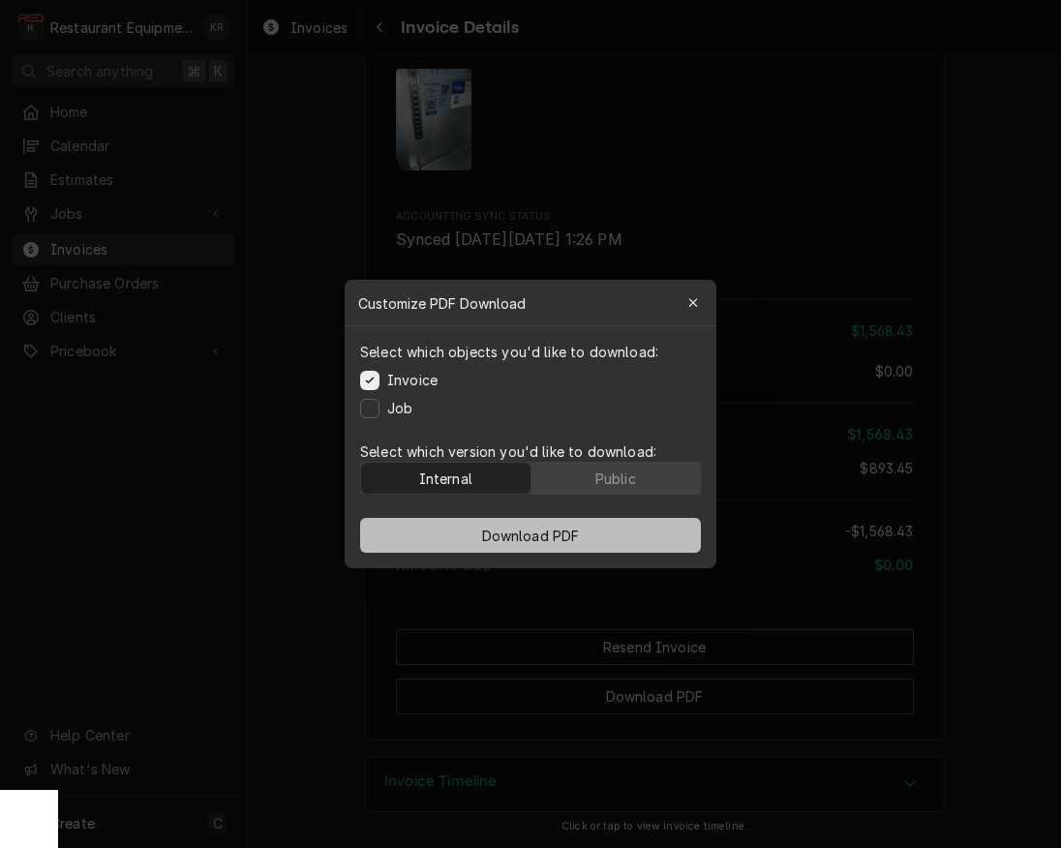
click at [494, 531] on span "Download PDF" at bounding box center [531, 536] width 106 height 20
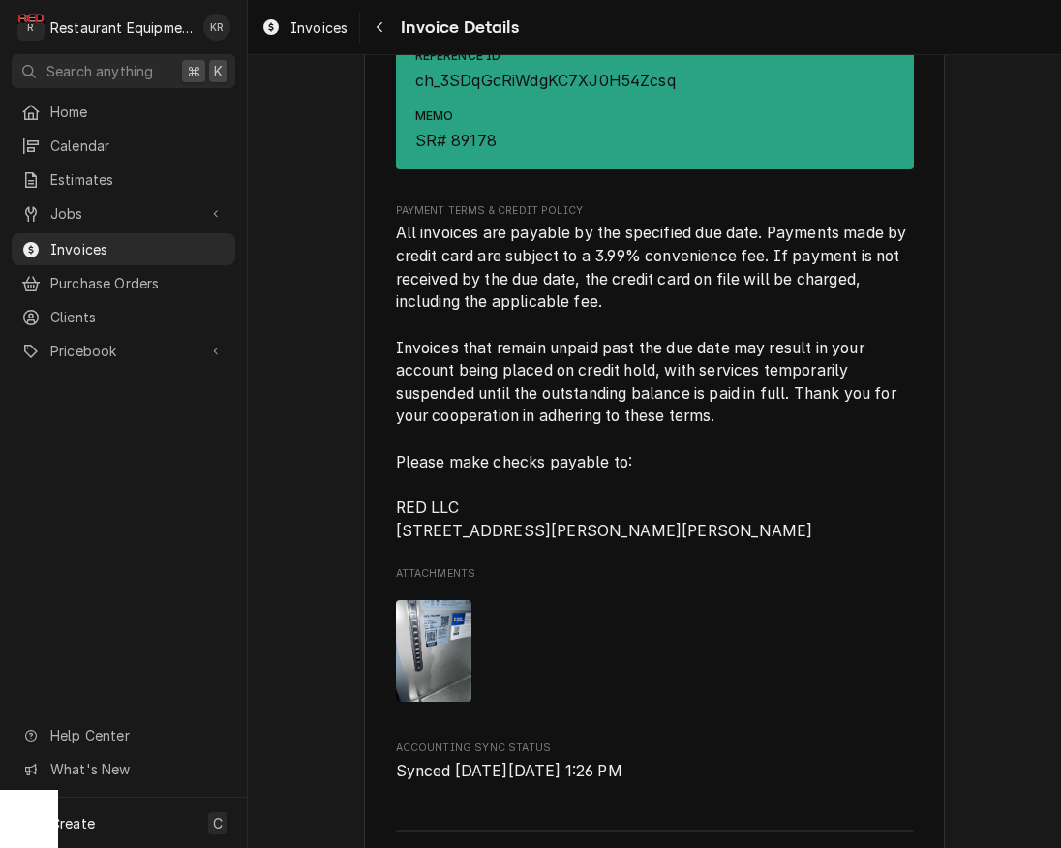
scroll to position [4854, 0]
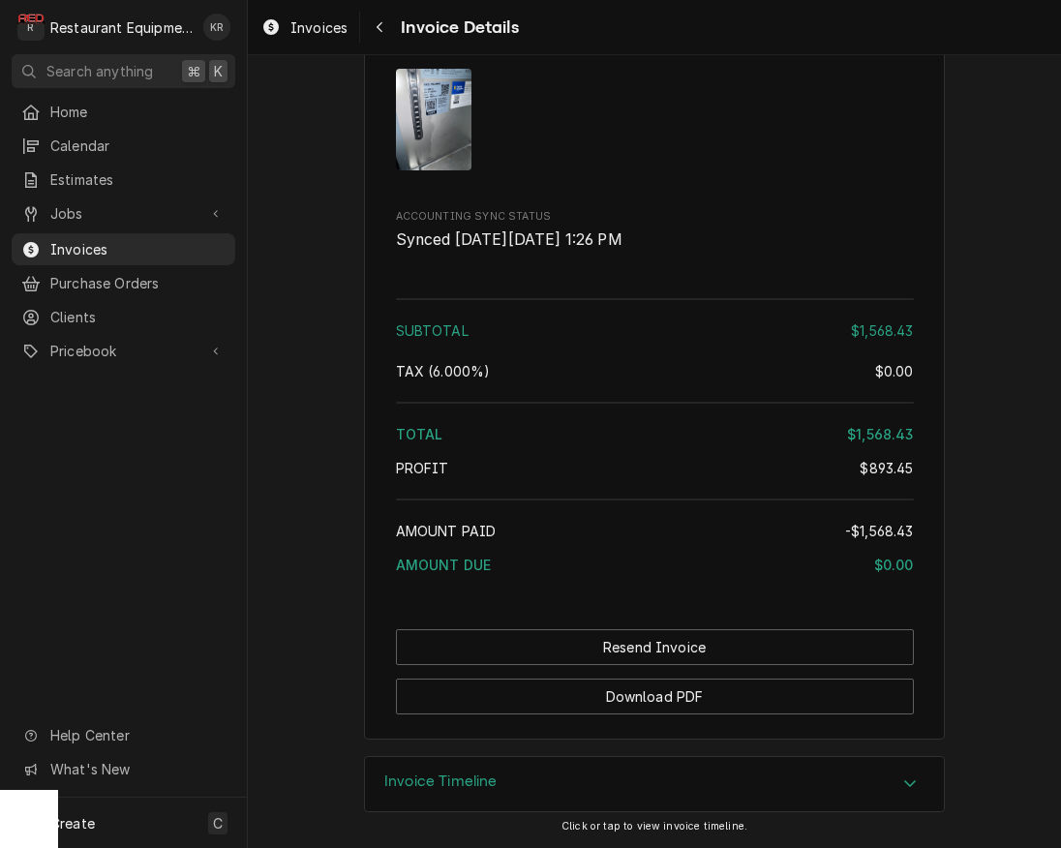
click at [505, 782] on div "Invoice Timeline" at bounding box center [654, 784] width 579 height 54
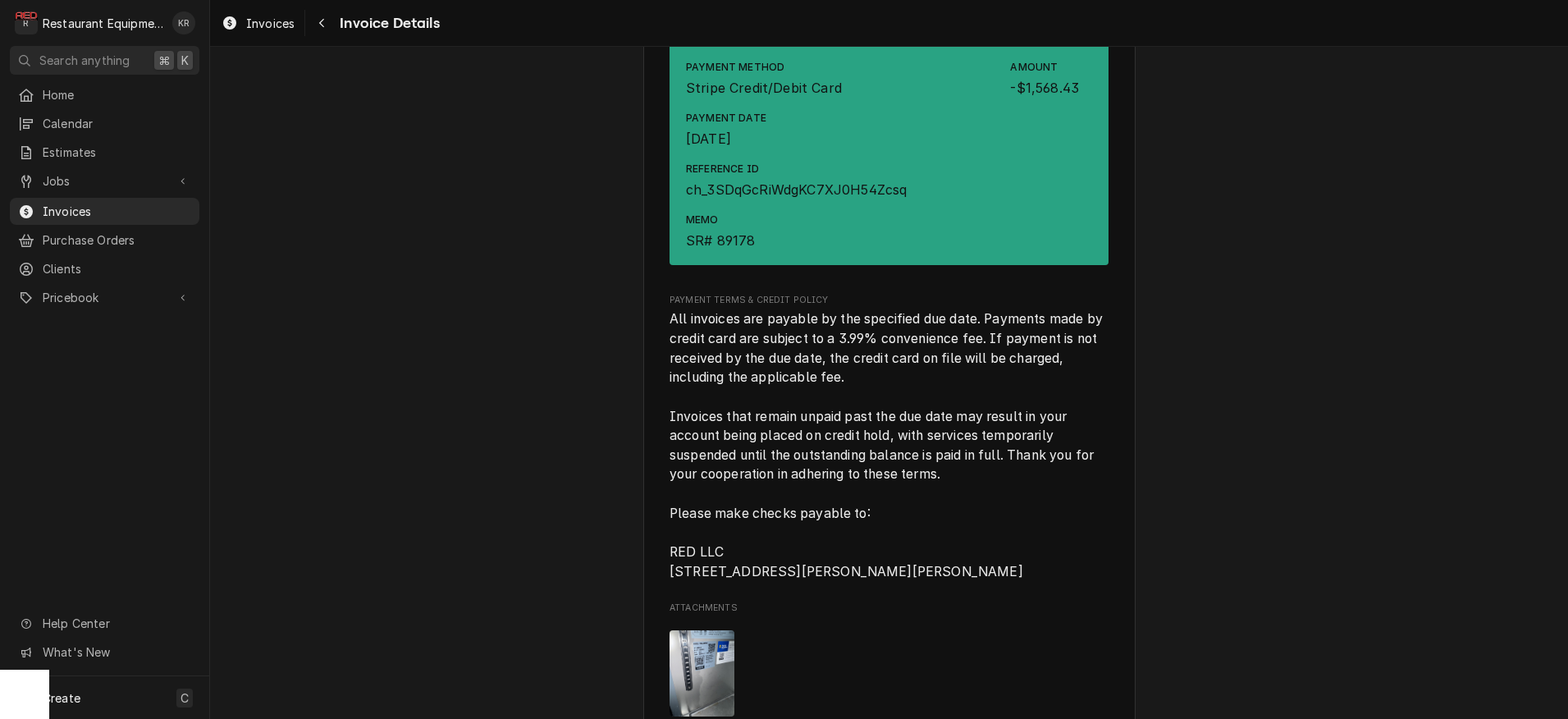
scroll to position [3486, 0]
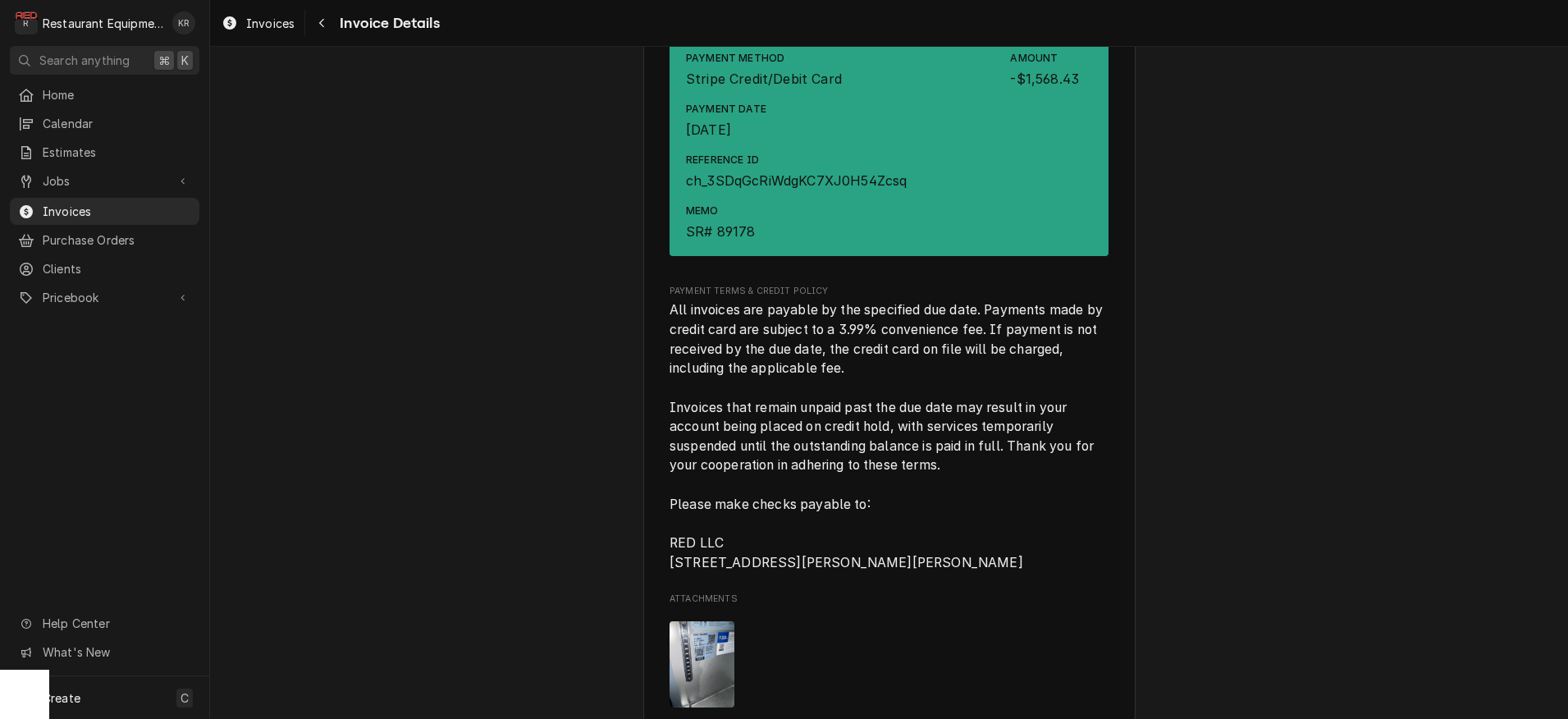
drag, startPoint x: 668, startPoint y: 61, endPoint x: 711, endPoint y: 60, distance: 43.0
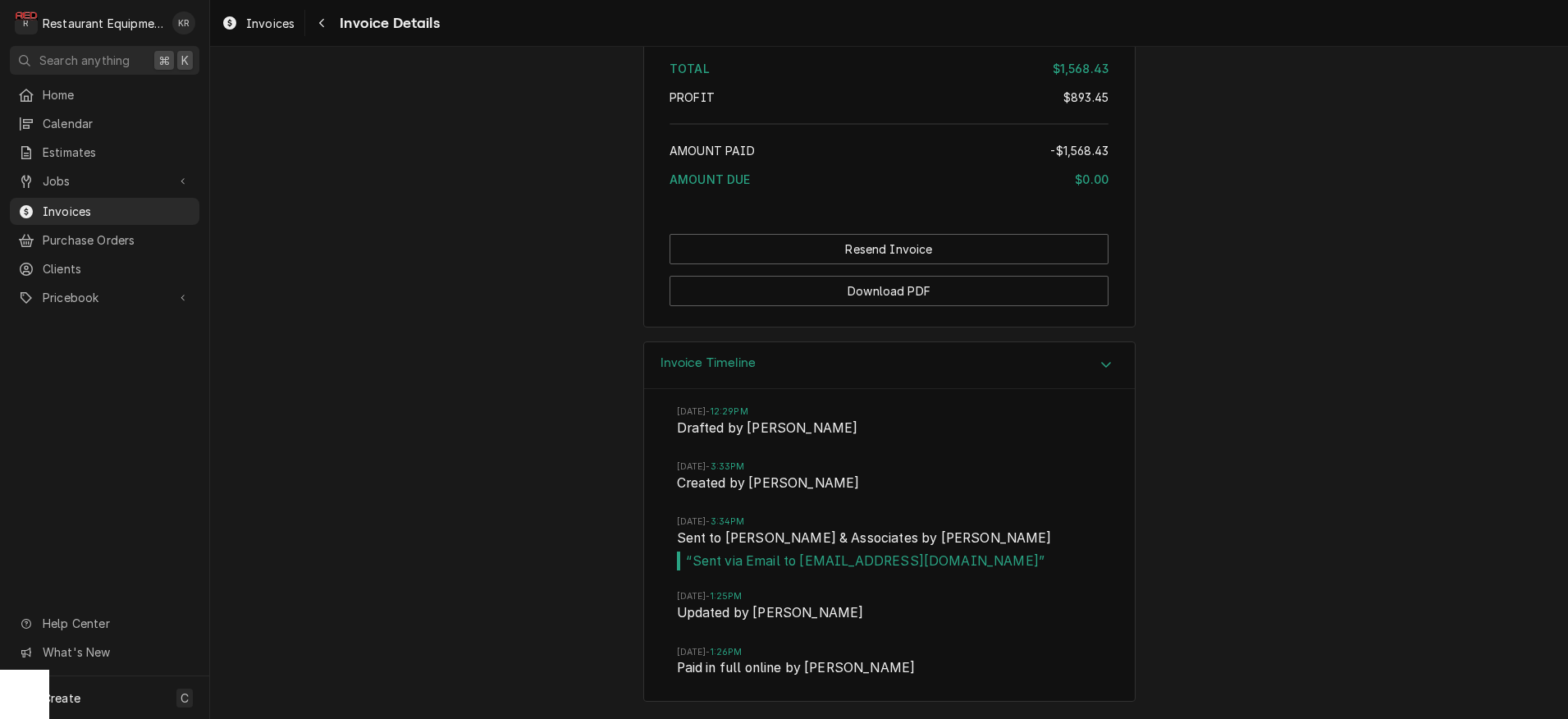
scroll to position [4407, 0]
click at [898, 265] on button "Resend Invoice" at bounding box center [889, 249] width 439 height 31
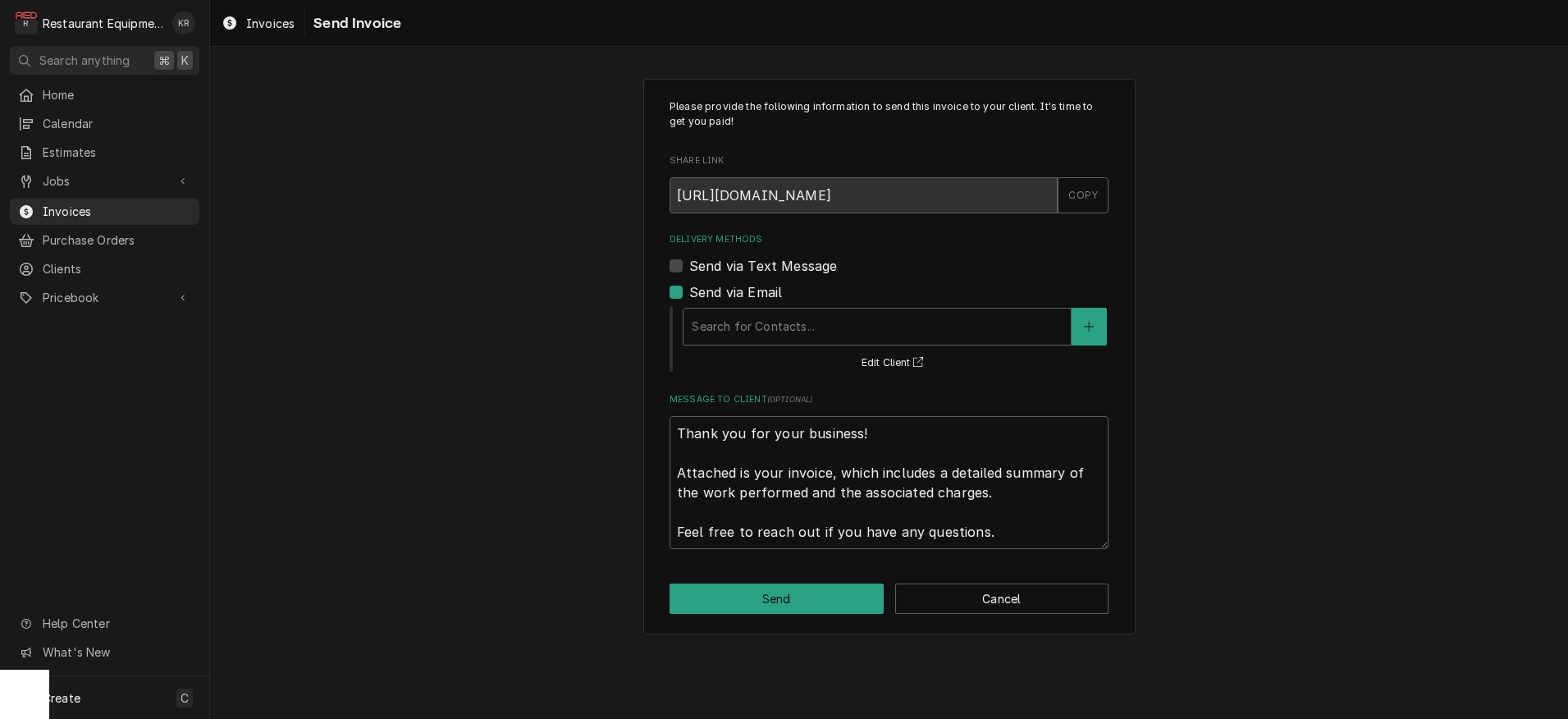
type textarea "x"
click at [898, 599] on button "Cancel" at bounding box center [1002, 599] width 214 height 31
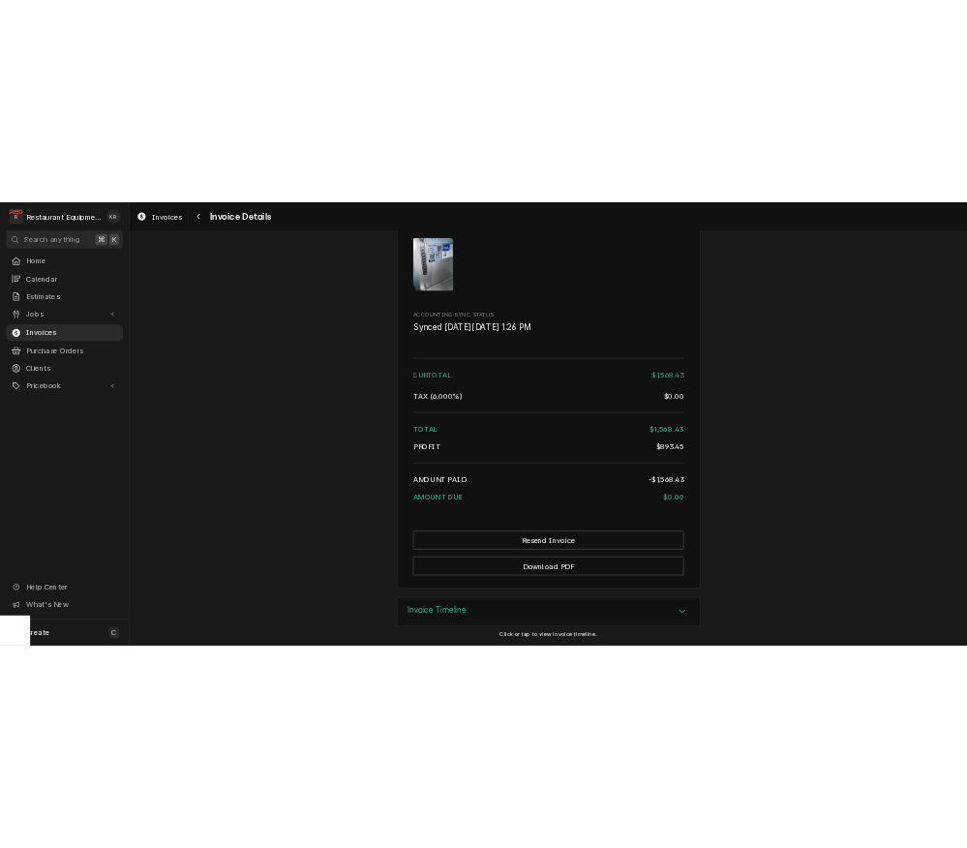
scroll to position [4854, 0]
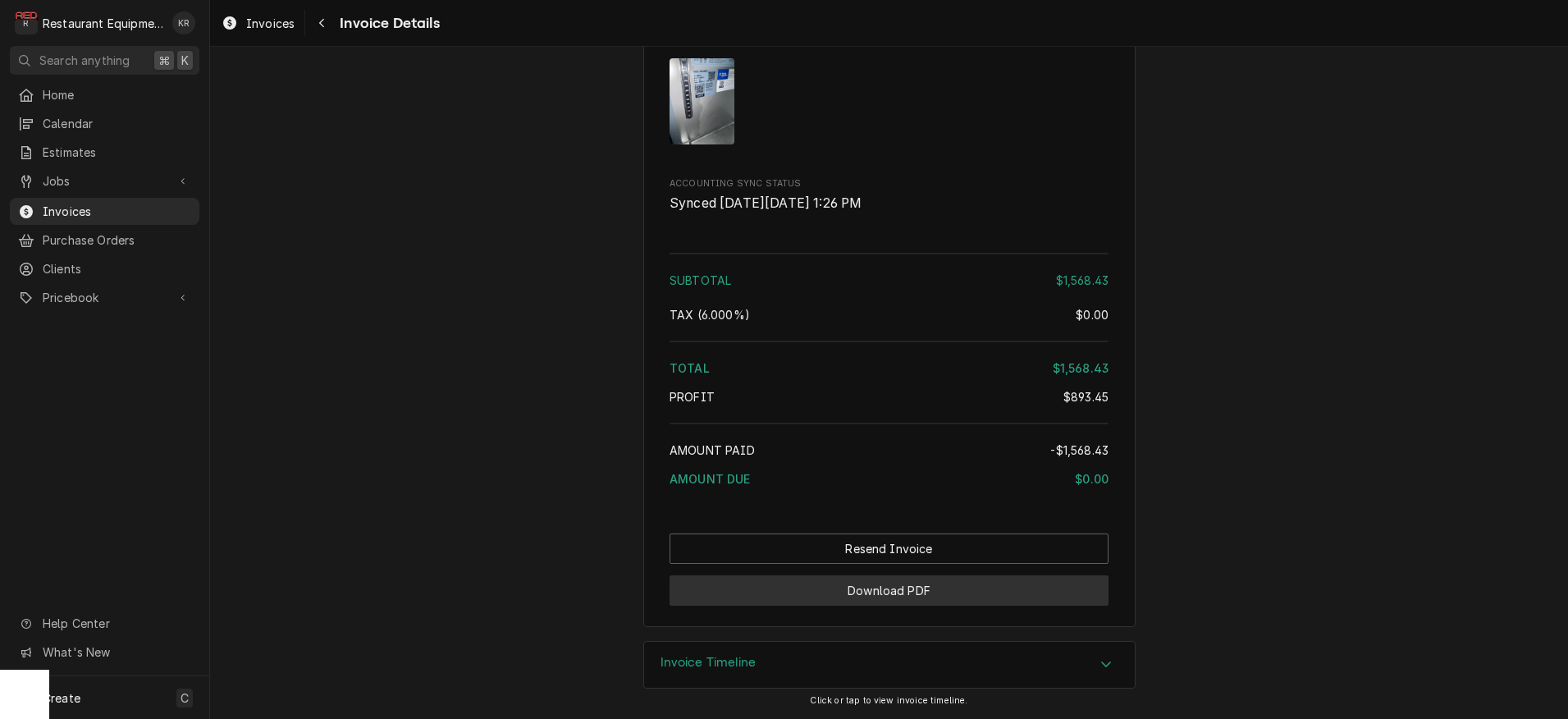
click at [859, 590] on button "Download PDF" at bounding box center [889, 591] width 439 height 31
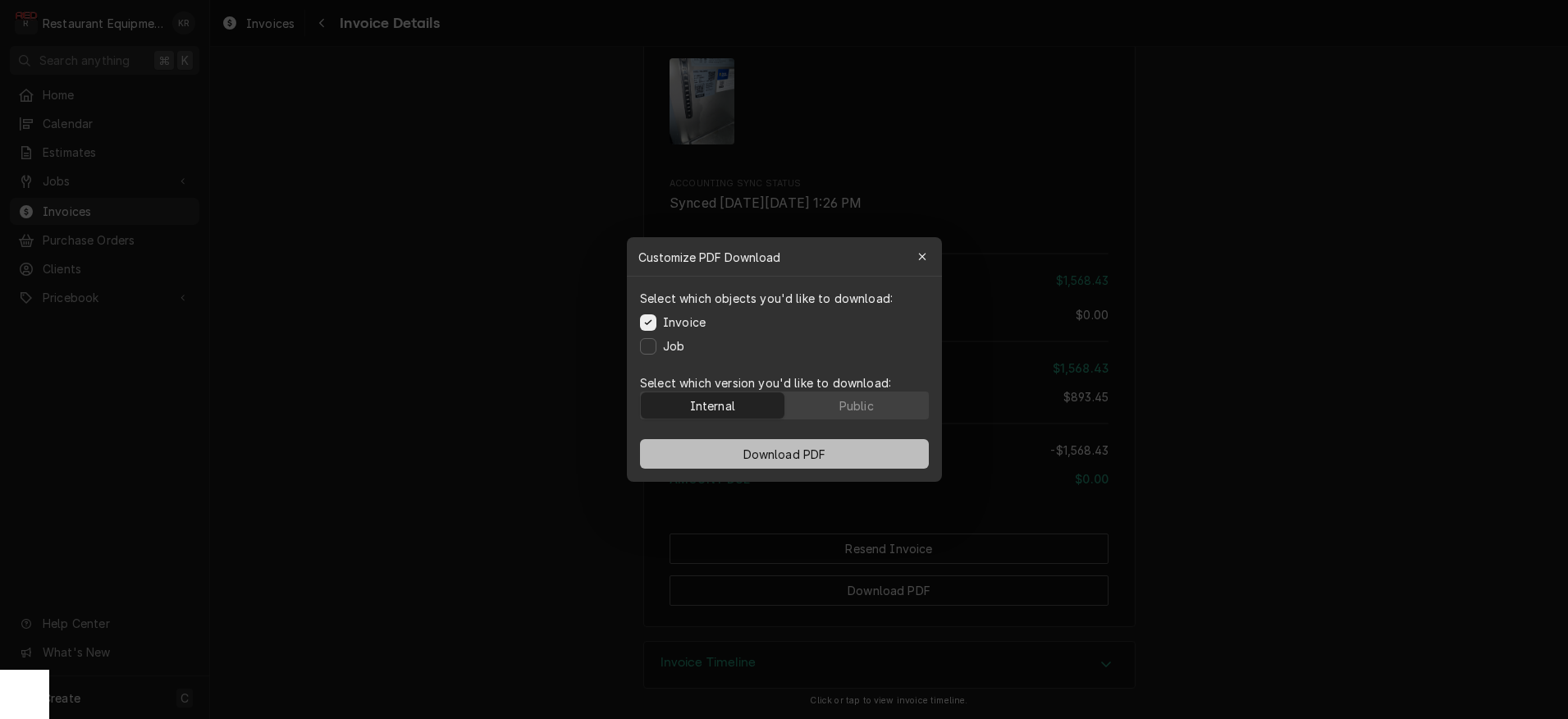
click at [774, 453] on span "Download PDF" at bounding box center [784, 454] width 90 height 17
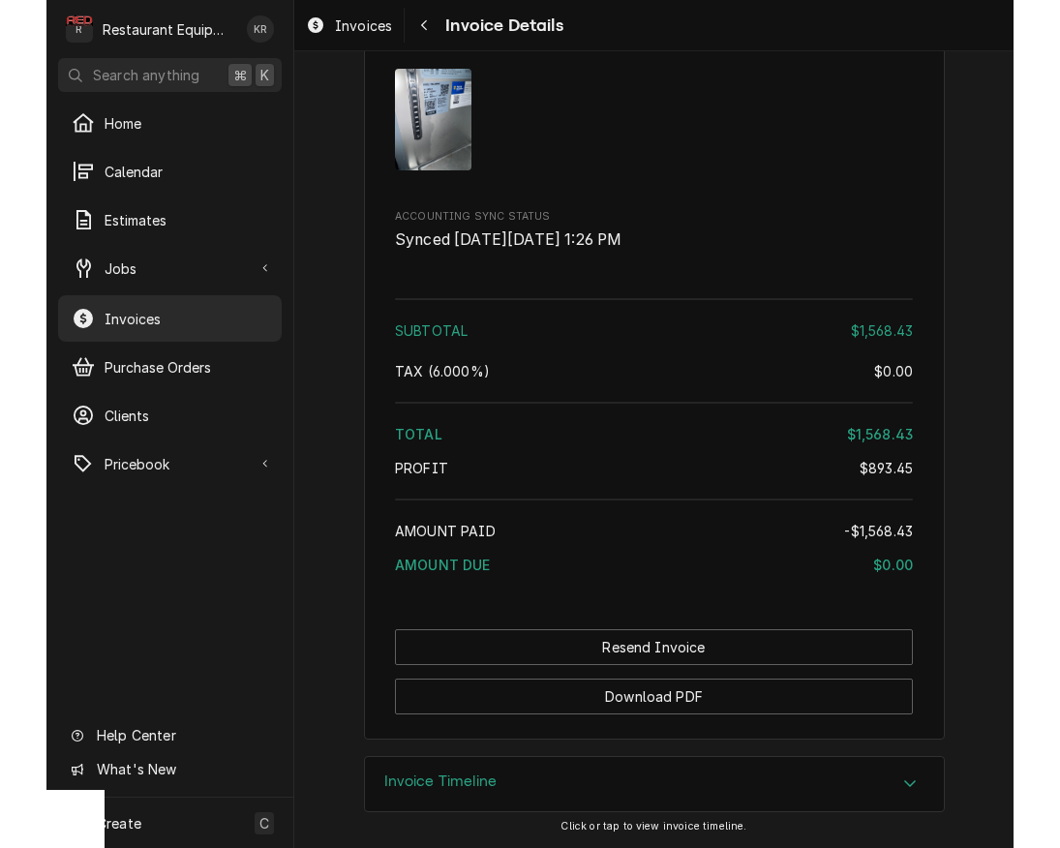
scroll to position [4850, 0]
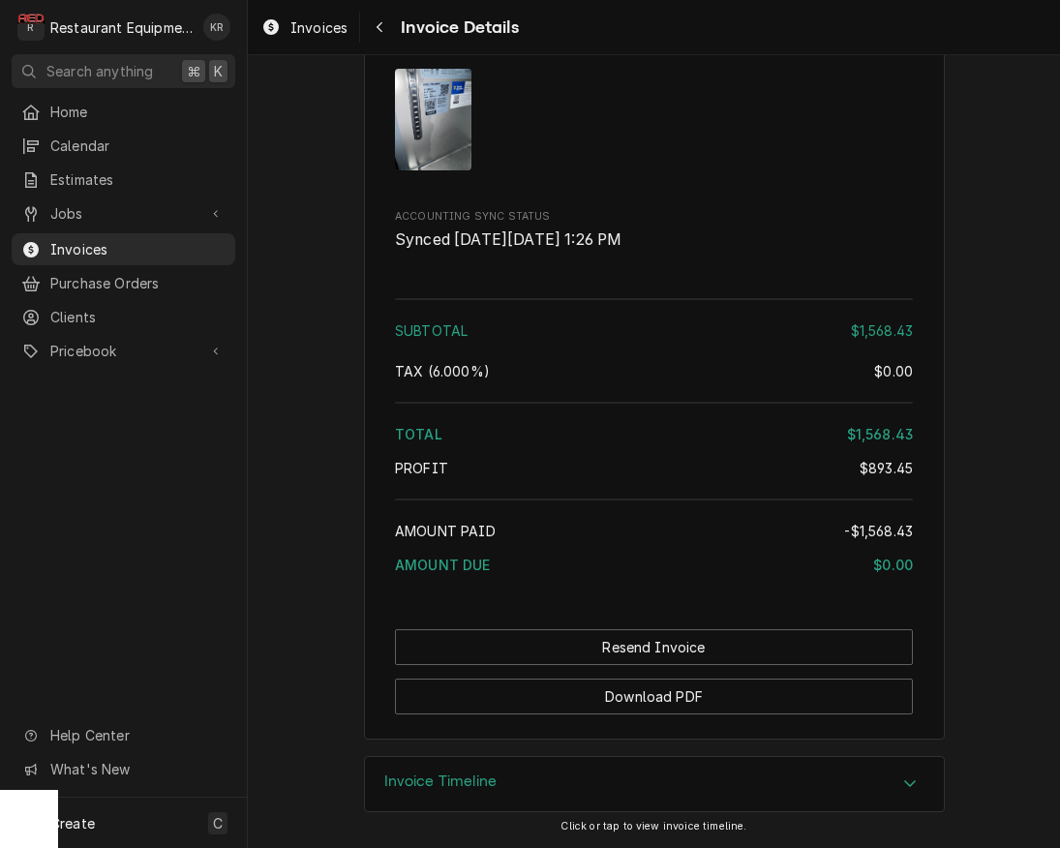
click at [67, 177] on span "Estimates" at bounding box center [137, 179] width 175 height 20
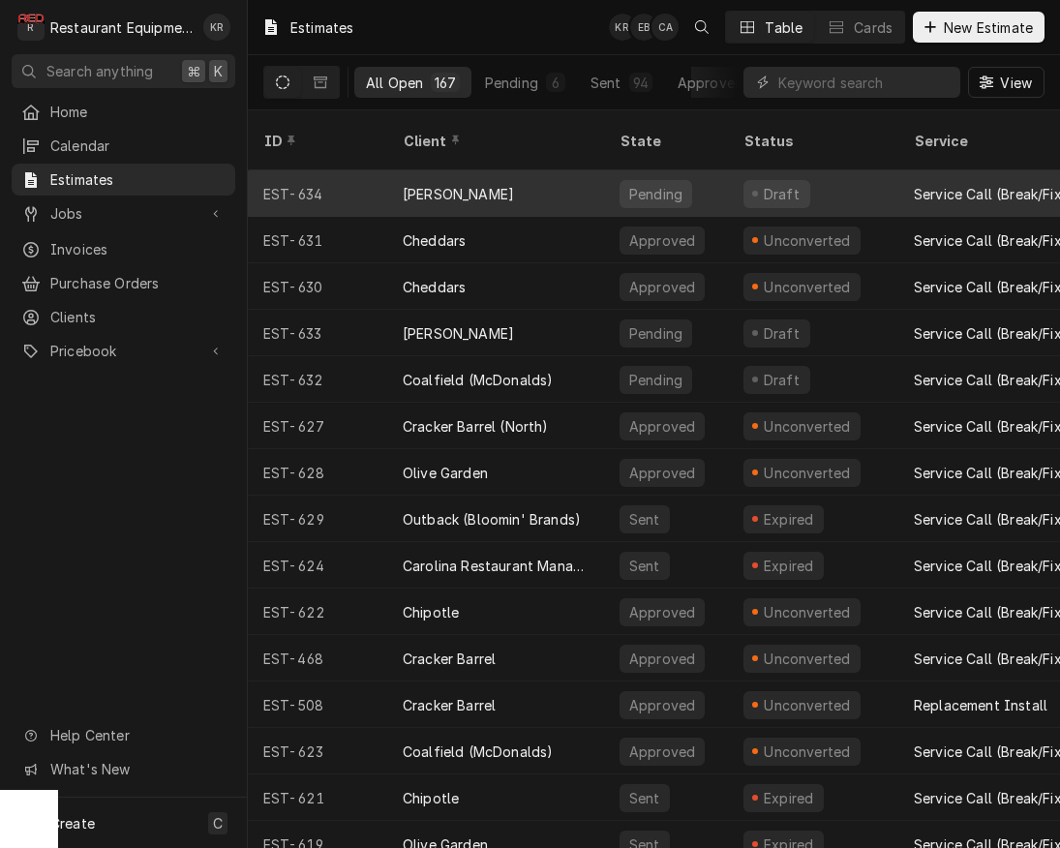
click at [427, 184] on div "[PERSON_NAME]" at bounding box center [458, 194] width 111 height 20
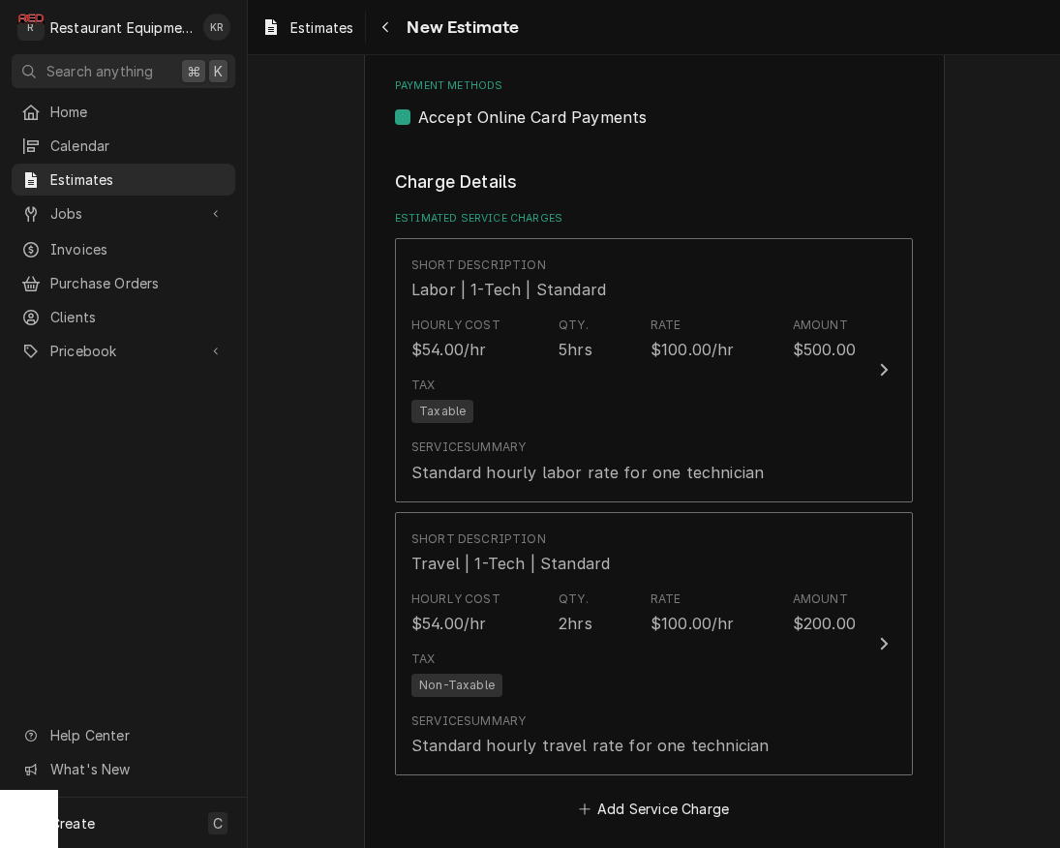
scroll to position [2569, 0]
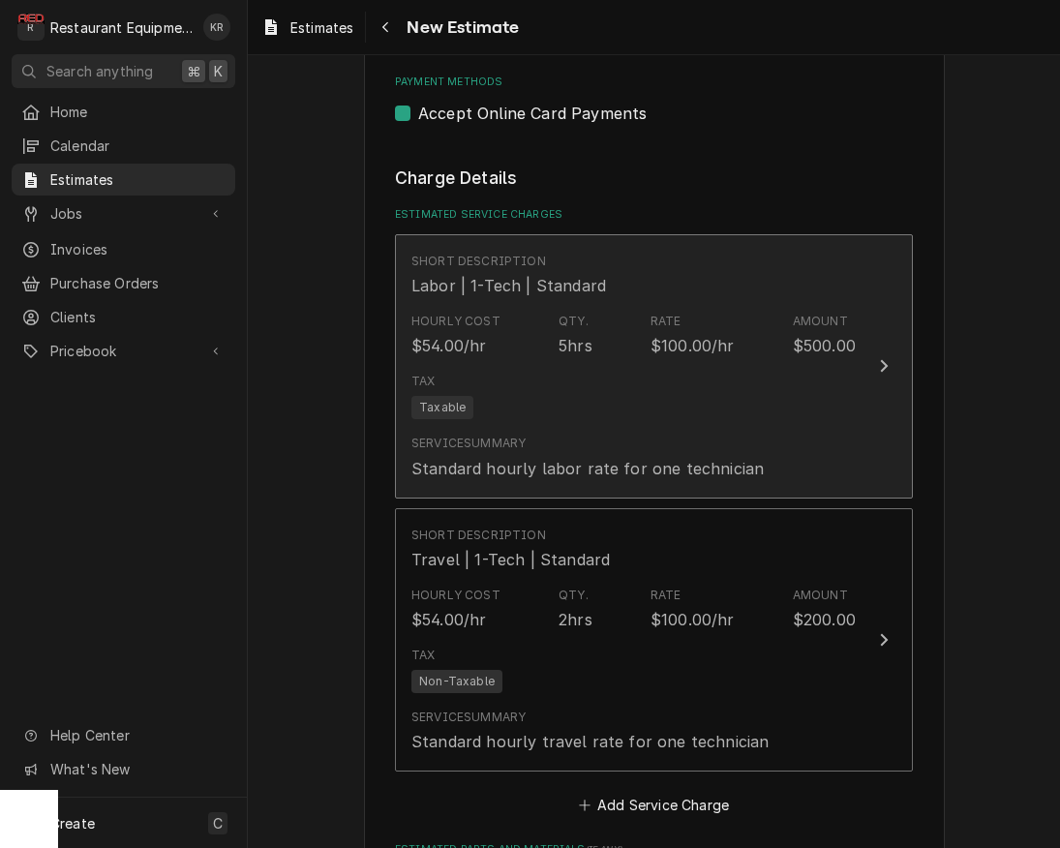
click at [563, 306] on div "Hourly Cost $54.00/hr Qty. 5hrs Rate $100.00/hr Amount $500.00" at bounding box center [633, 335] width 444 height 60
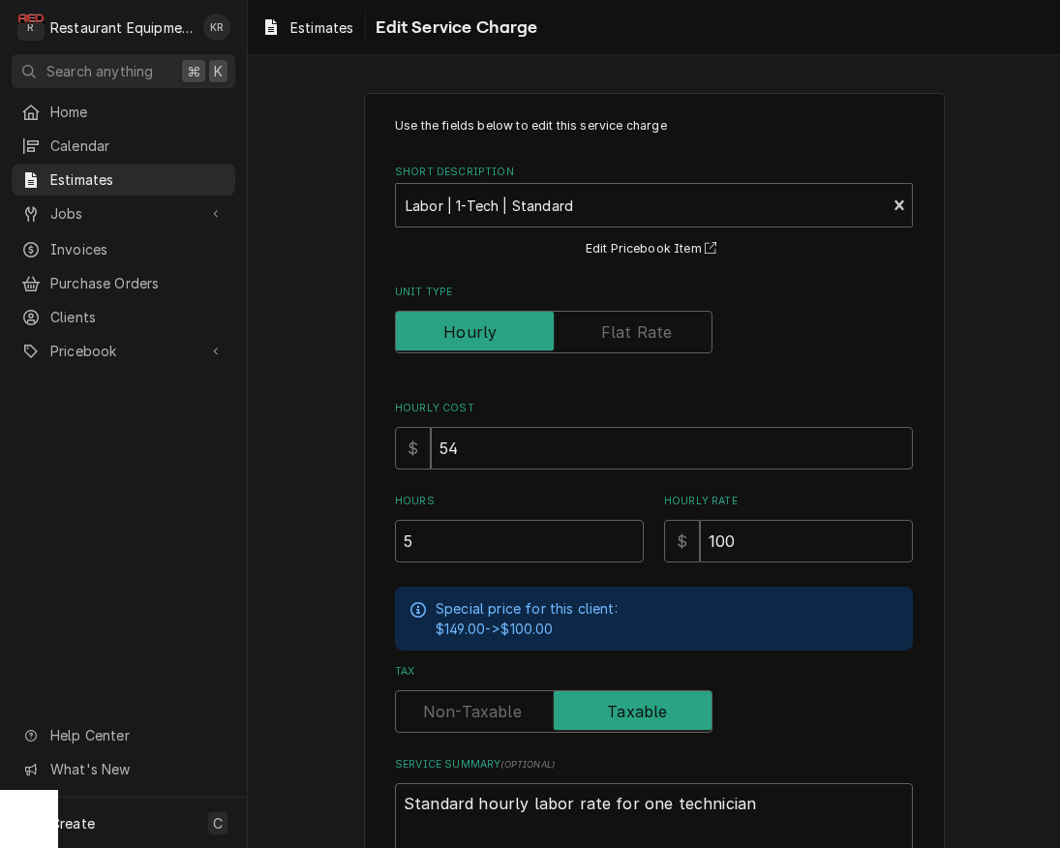
drag, startPoint x: 969, startPoint y: 389, endPoint x: 954, endPoint y: 405, distance: 21.2
click at [969, 389] on div "Use the fields below to edit this service charge Short Description Labor | 1-Te…" at bounding box center [654, 557] width 812 height 962
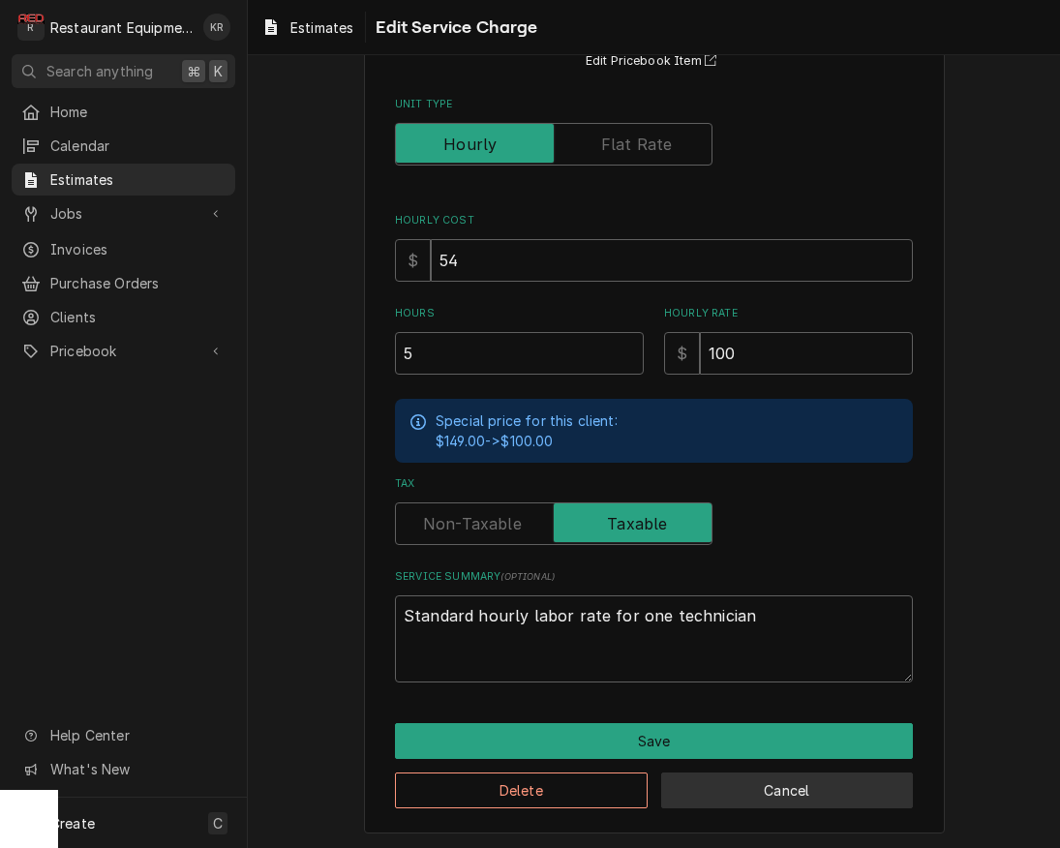
click at [780, 774] on button "Cancel" at bounding box center [787, 790] width 253 height 36
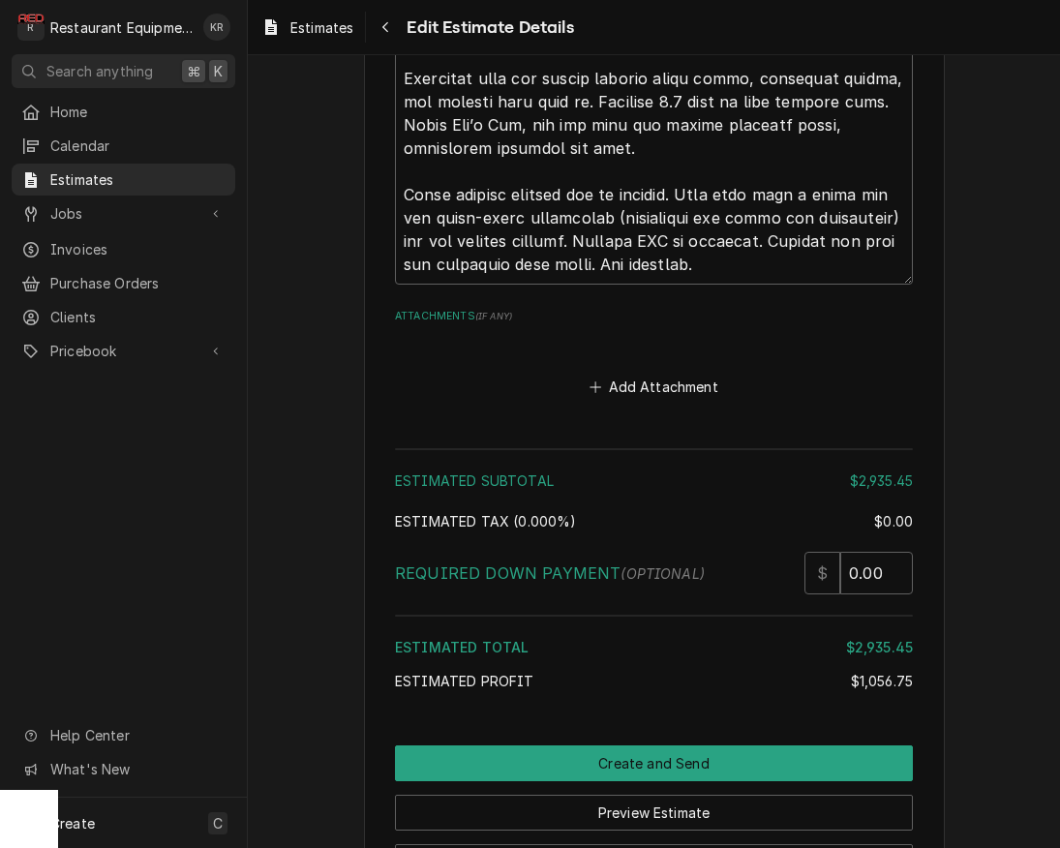
scroll to position [5961, 0]
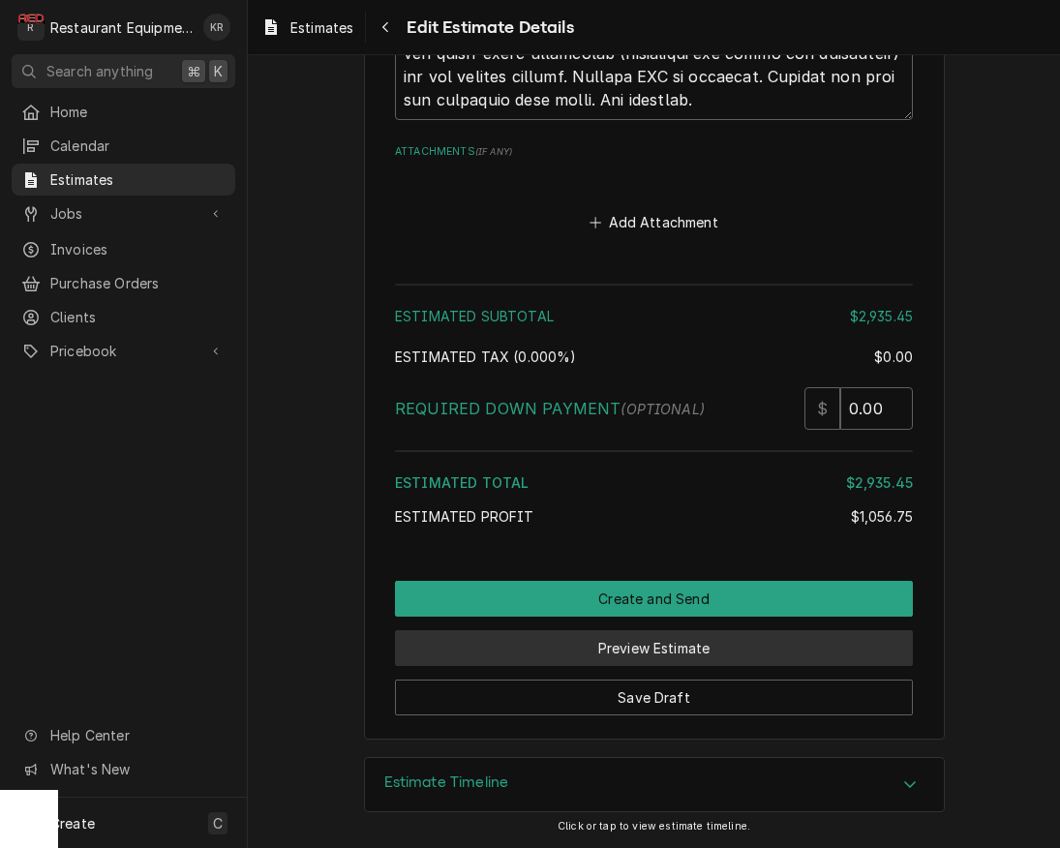
click at [733, 652] on button "Preview Estimate" at bounding box center [654, 648] width 518 height 36
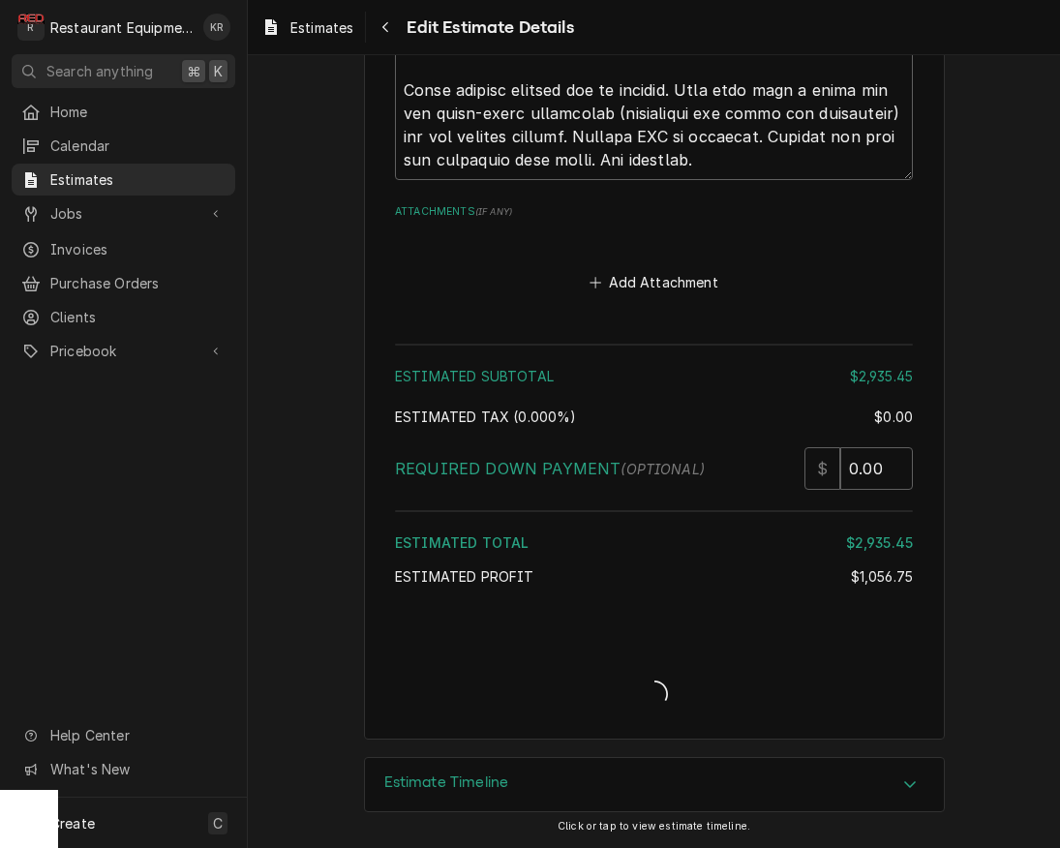
type textarea "x"
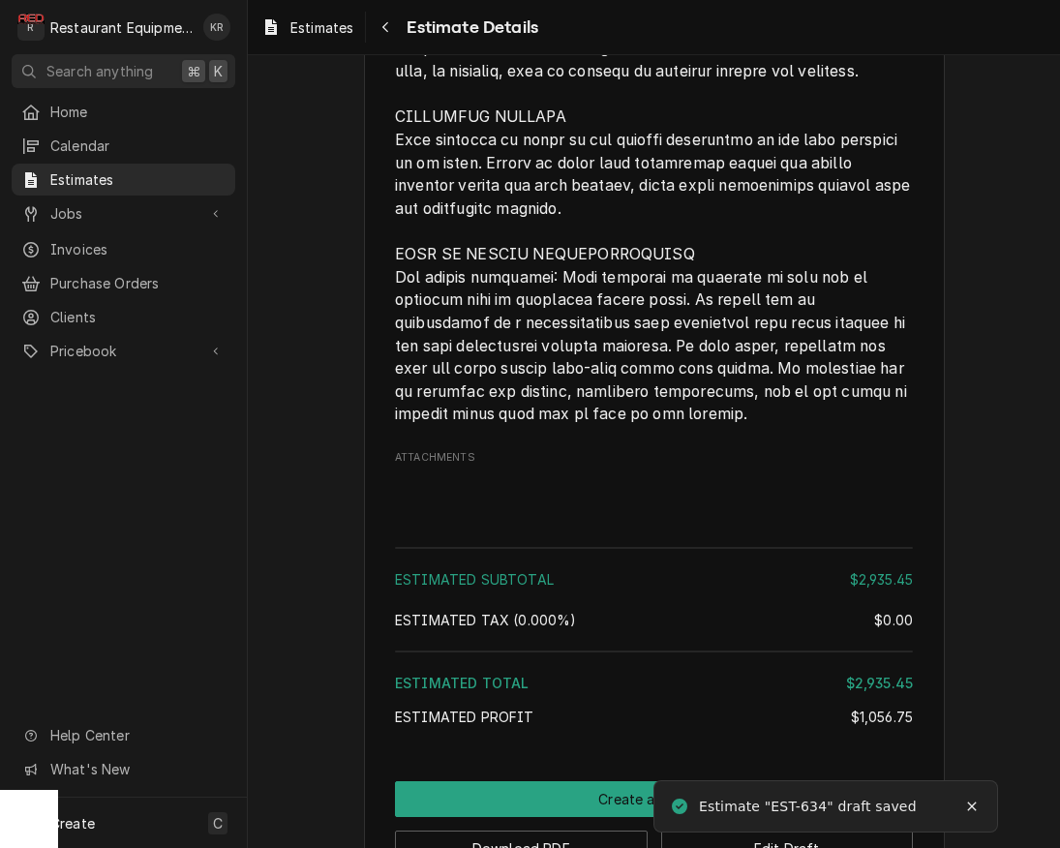
scroll to position [5284, 0]
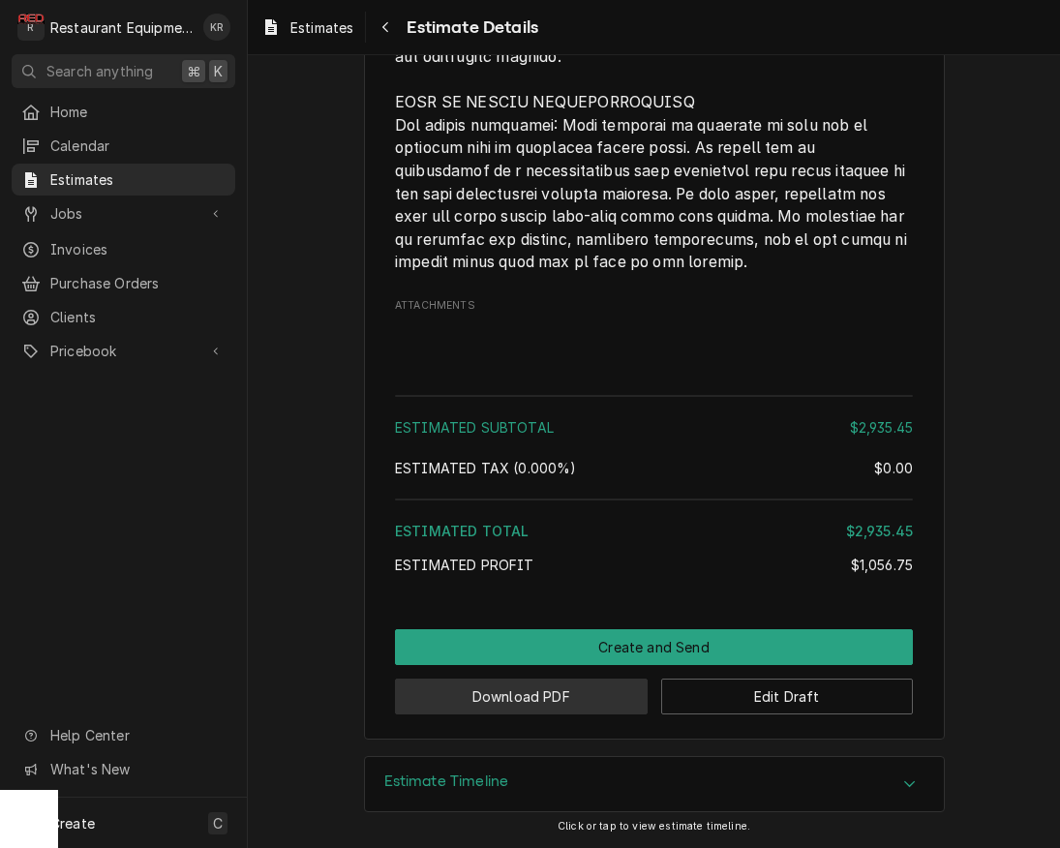
click at [523, 691] on button "Download PDF" at bounding box center [521, 697] width 253 height 36
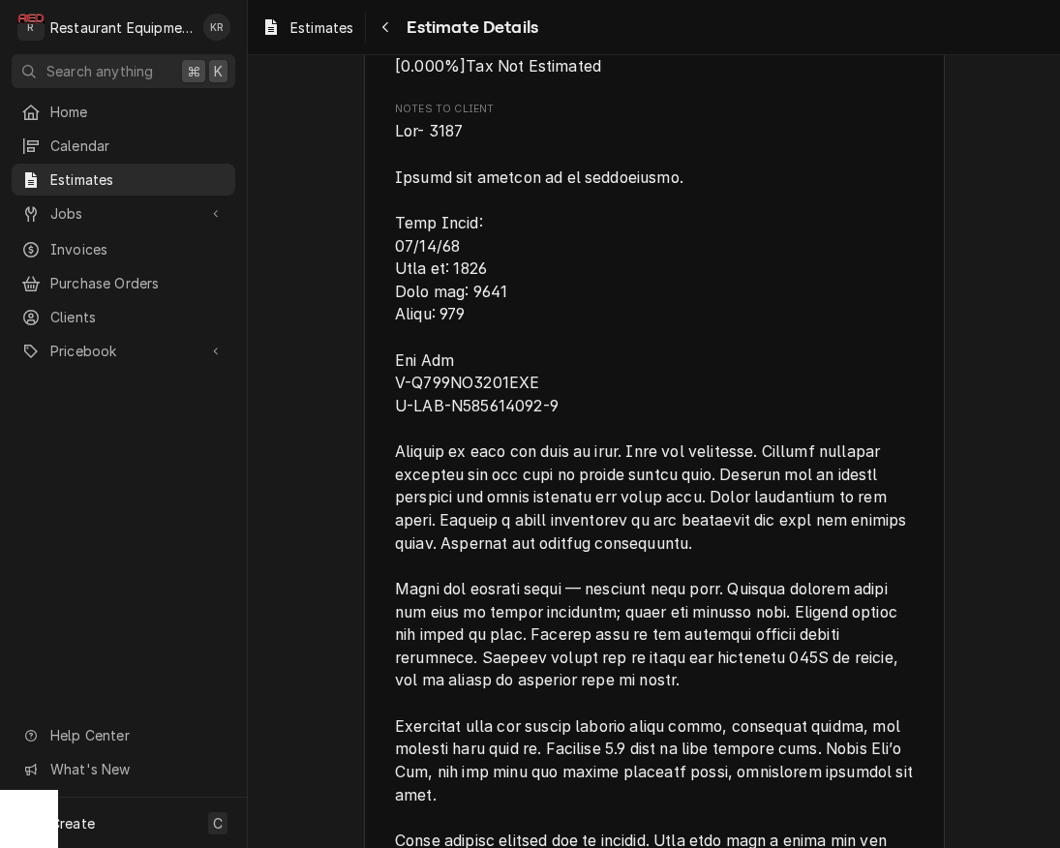
scroll to position [3611, 0]
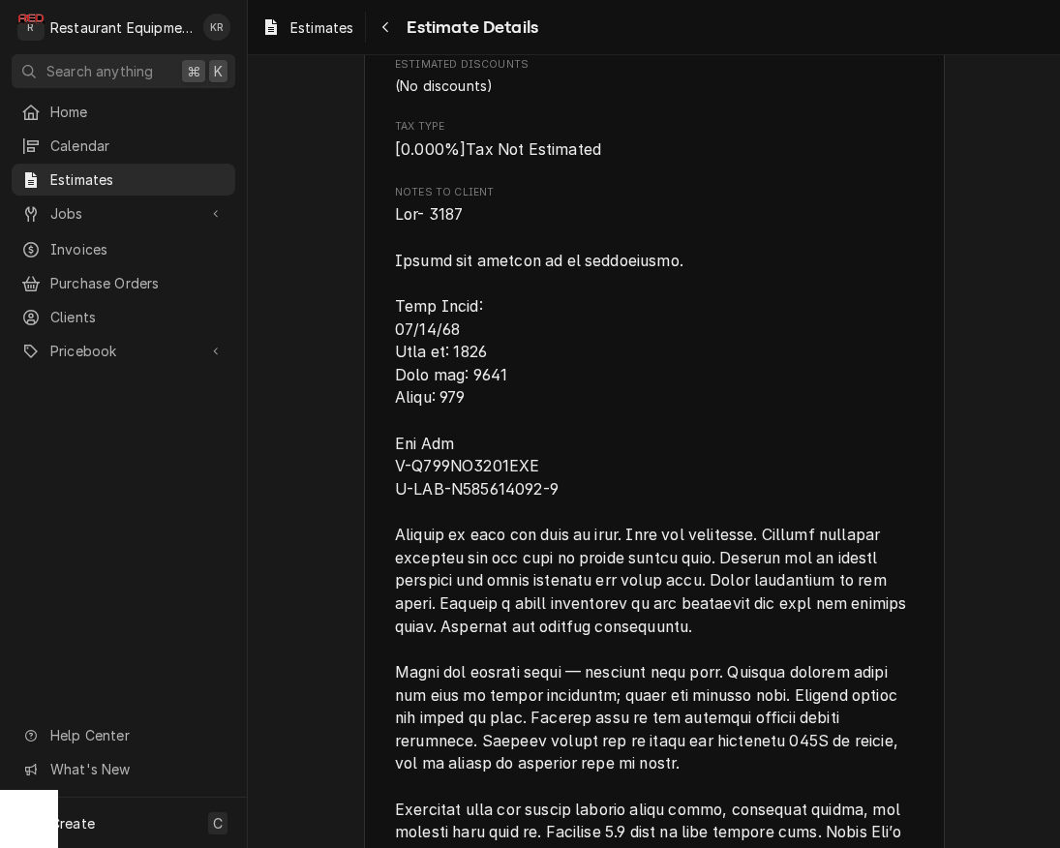
click at [554, 507] on span "Notes to Client" at bounding box center [654, 603] width 518 height 801
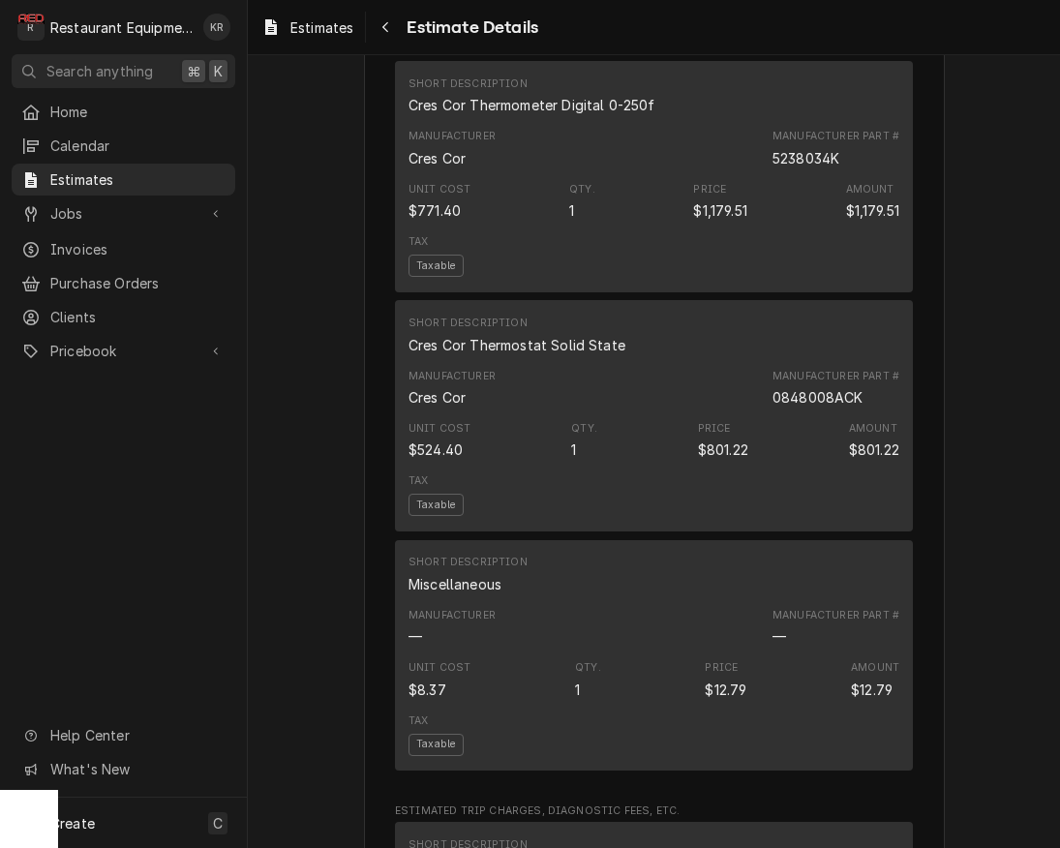
scroll to position [2337, 0]
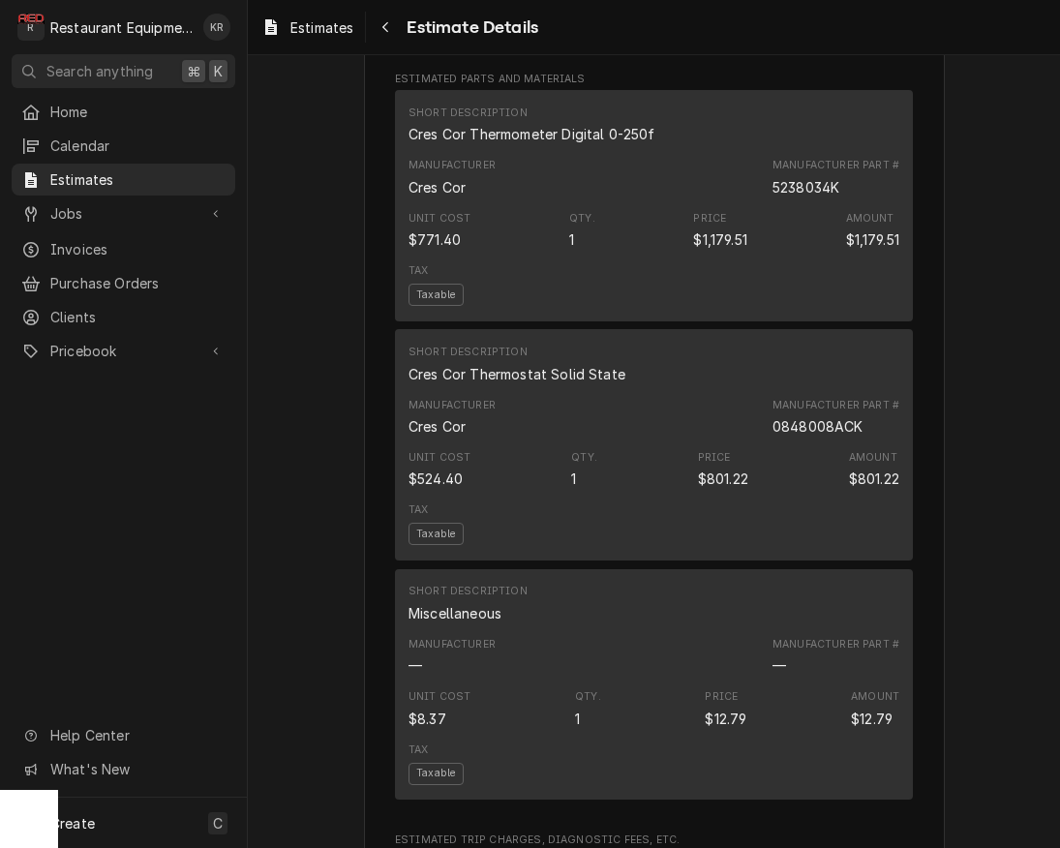
click at [631, 443] on div "Manufacturer Cres Cor Manufacturer Part # 0848008ACK" at bounding box center [654, 417] width 491 height 52
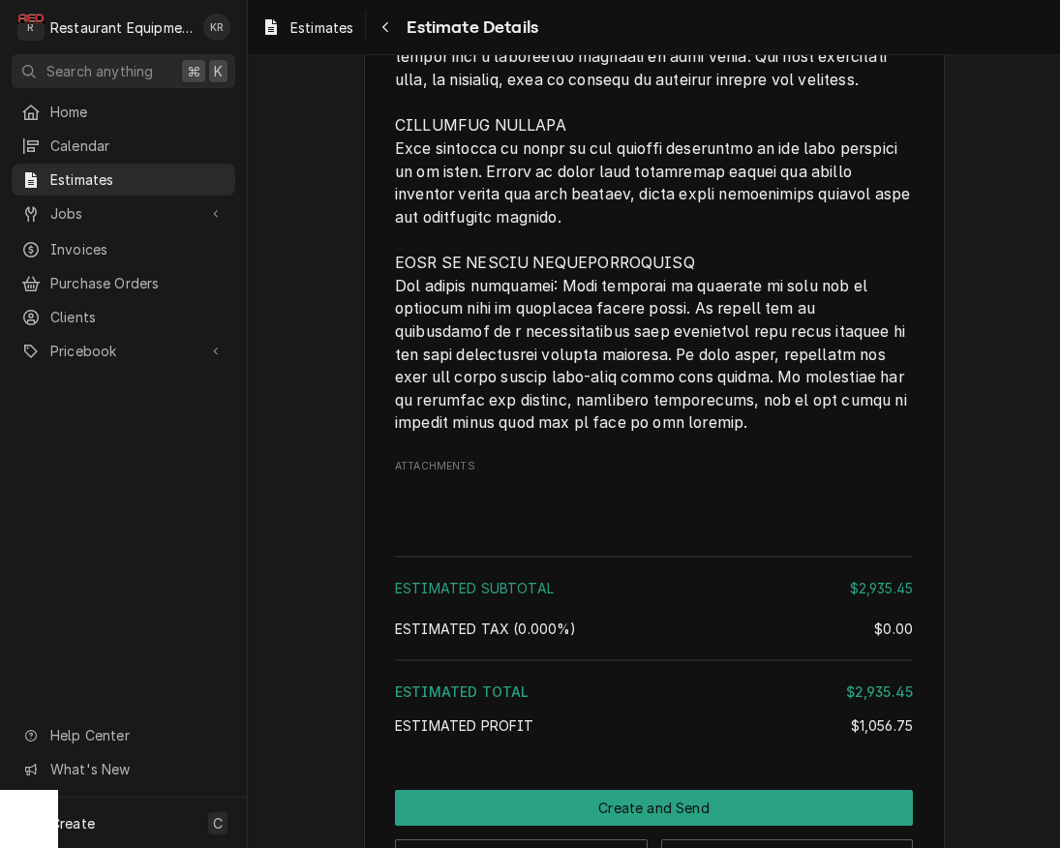
scroll to position [5284, 0]
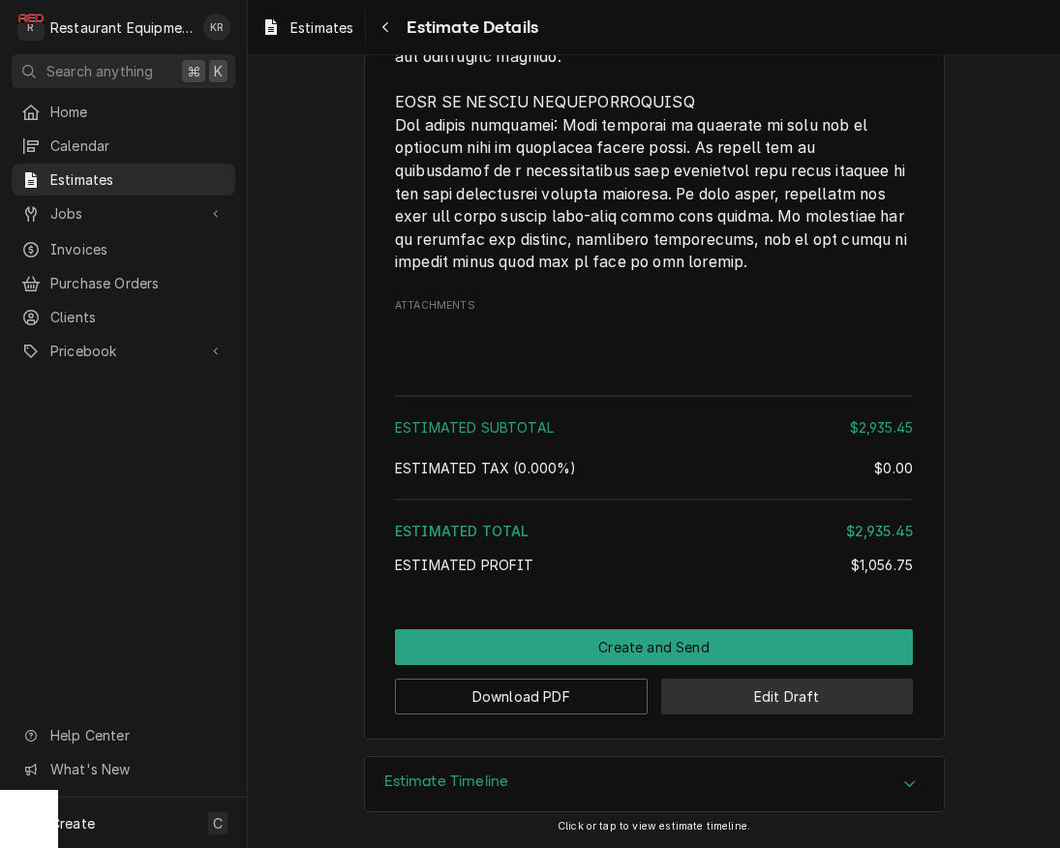
click at [750, 693] on button "Edit Draft" at bounding box center [787, 697] width 253 height 36
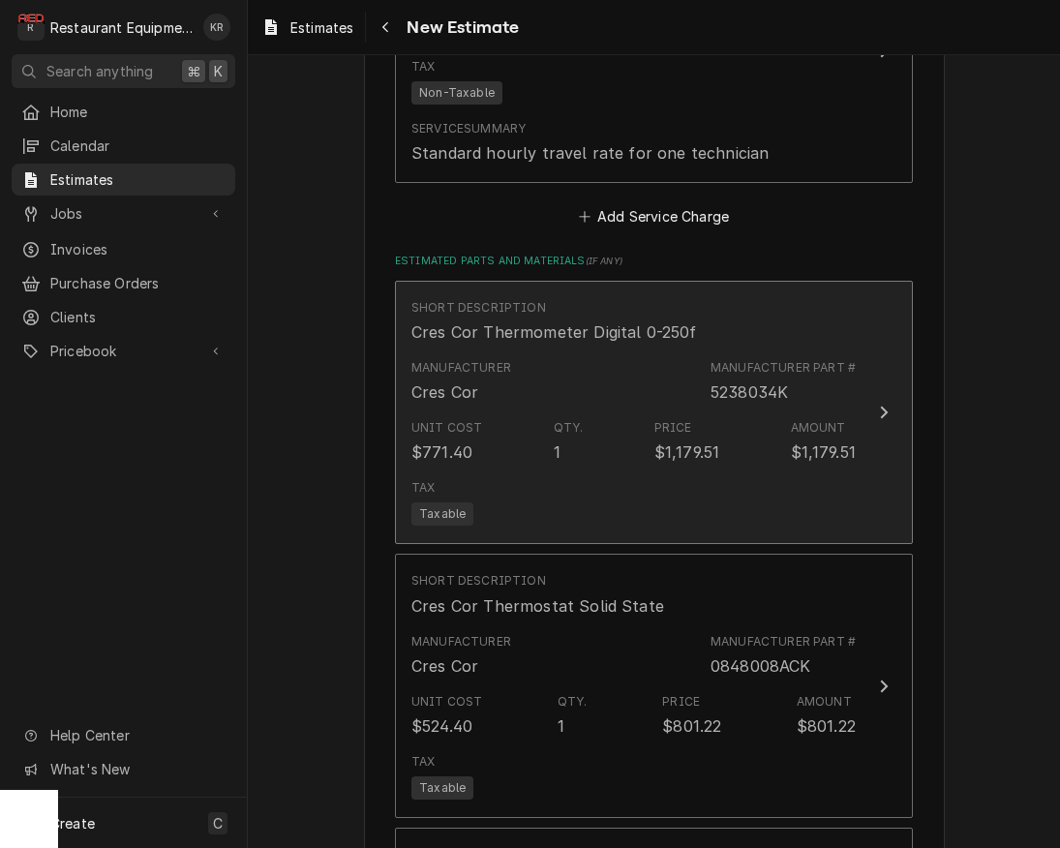
click at [764, 485] on div "Tax Taxable" at bounding box center [633, 502] width 444 height 62
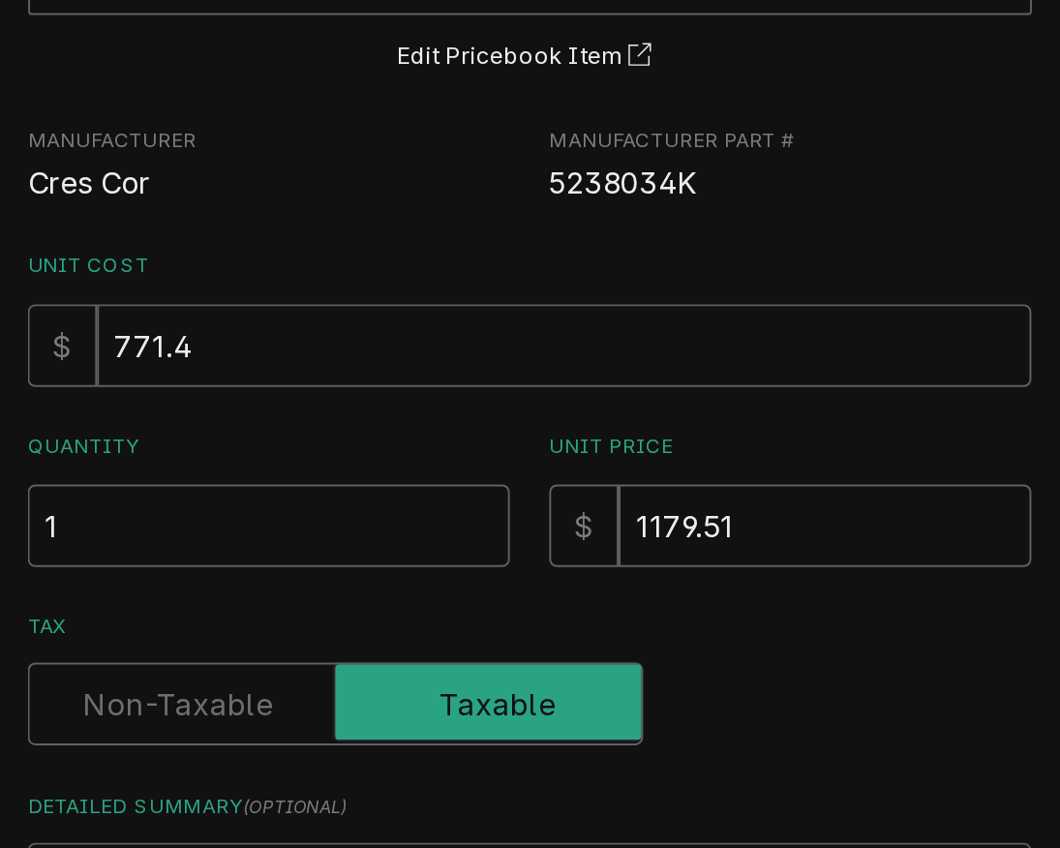
click at [699, 315] on span "5238034K" at bounding box center [702, 314] width 76 height 18
click at [699, 316] on span "5238034K" at bounding box center [702, 314] width 76 height 18
click at [699, 317] on span "5238034K" at bounding box center [702, 314] width 76 height 18
click at [699, 318] on span "5238034K" at bounding box center [702, 314] width 76 height 18
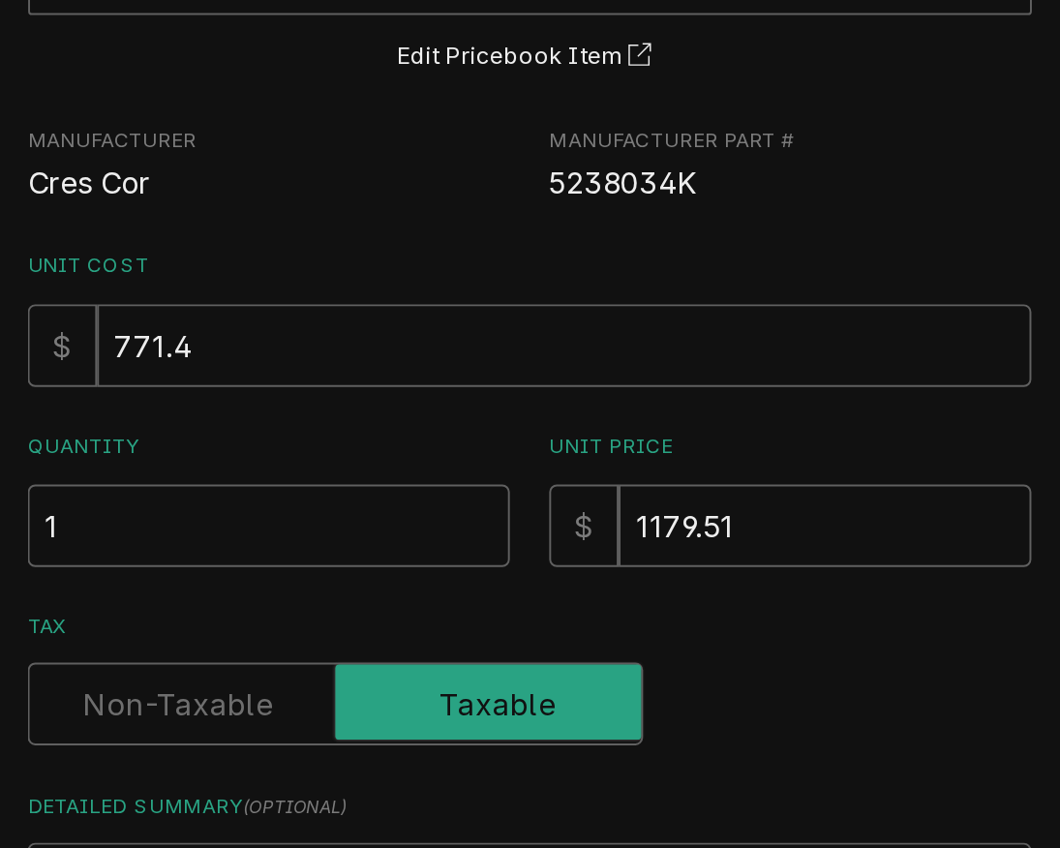
click at [699, 318] on span "5238034K" at bounding box center [702, 314] width 76 height 18
click at [699, 319] on span "5238034K" at bounding box center [702, 314] width 76 height 18
click at [699, 320] on span "5238034K" at bounding box center [702, 314] width 76 height 18
click at [699, 319] on span "5238034K" at bounding box center [702, 314] width 76 height 18
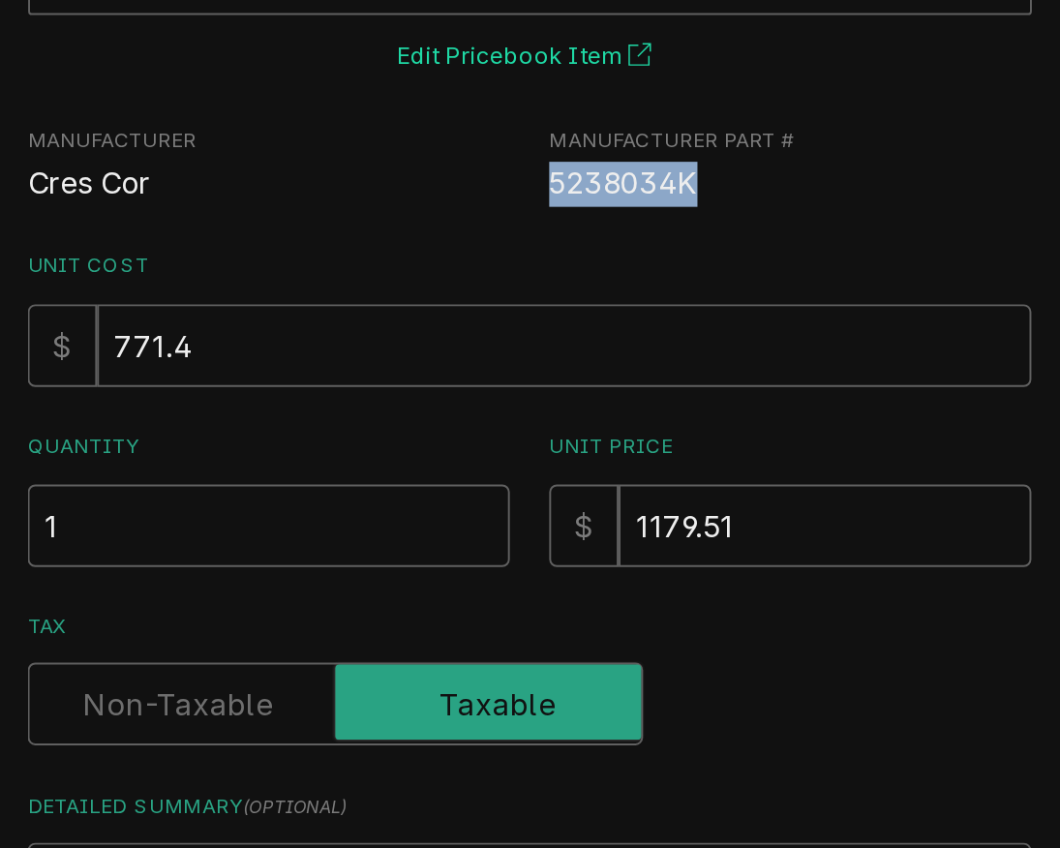
click at [672, 249] on button "Edit Pricebook Item" at bounding box center [654, 249] width 143 height 24
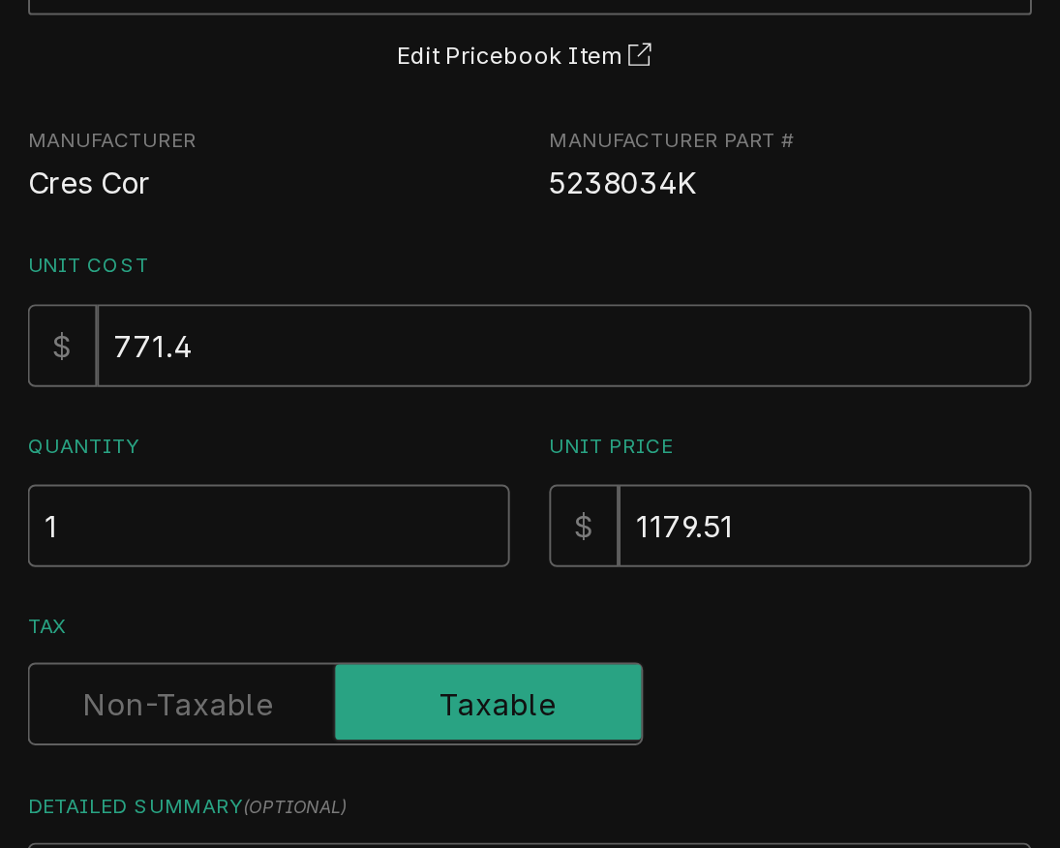
click at [634, 351] on label "Unit Cost" at bounding box center [654, 356] width 518 height 15
click at [634, 377] on input "771.4" at bounding box center [672, 398] width 482 height 43
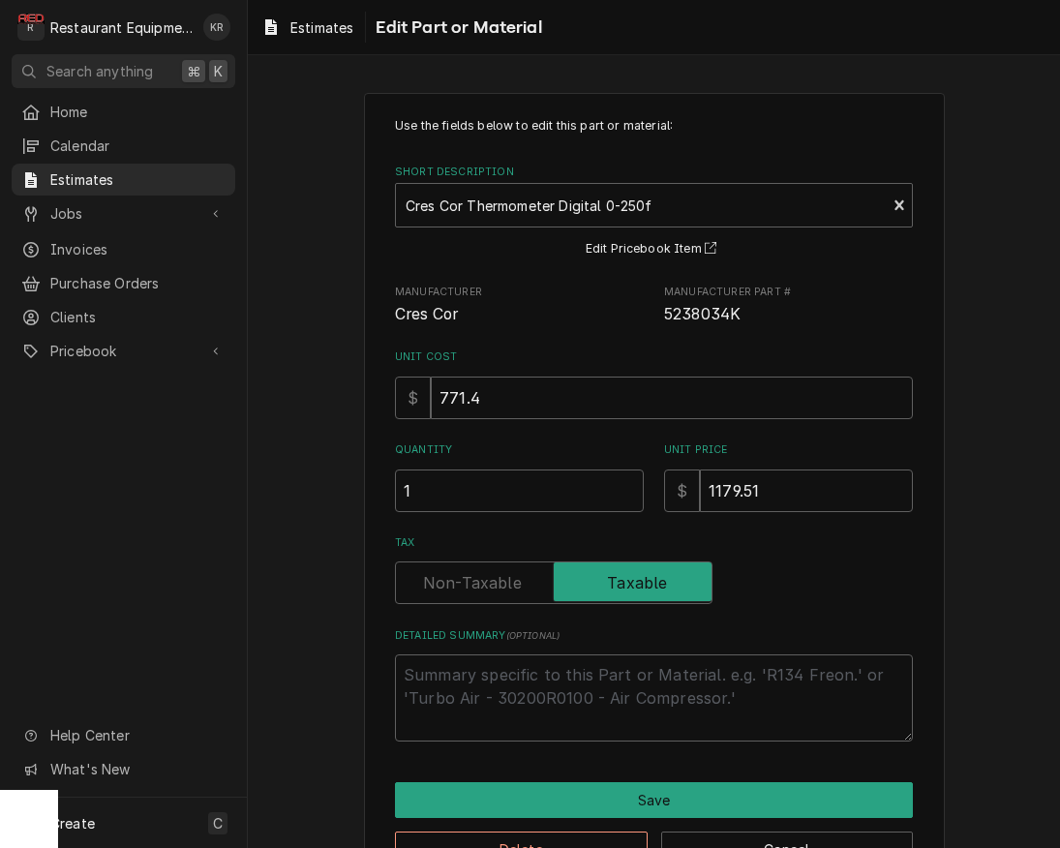
scroll to position [61, 0]
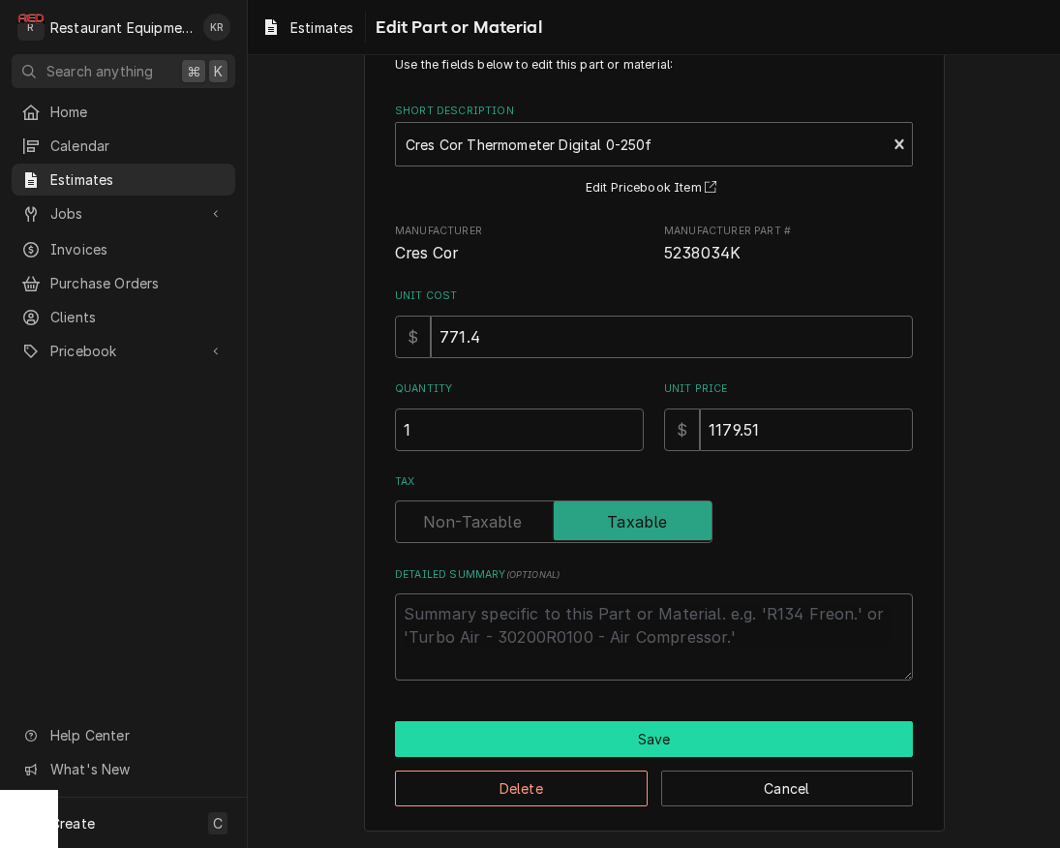
click at [692, 737] on button "Save" at bounding box center [654, 739] width 518 height 36
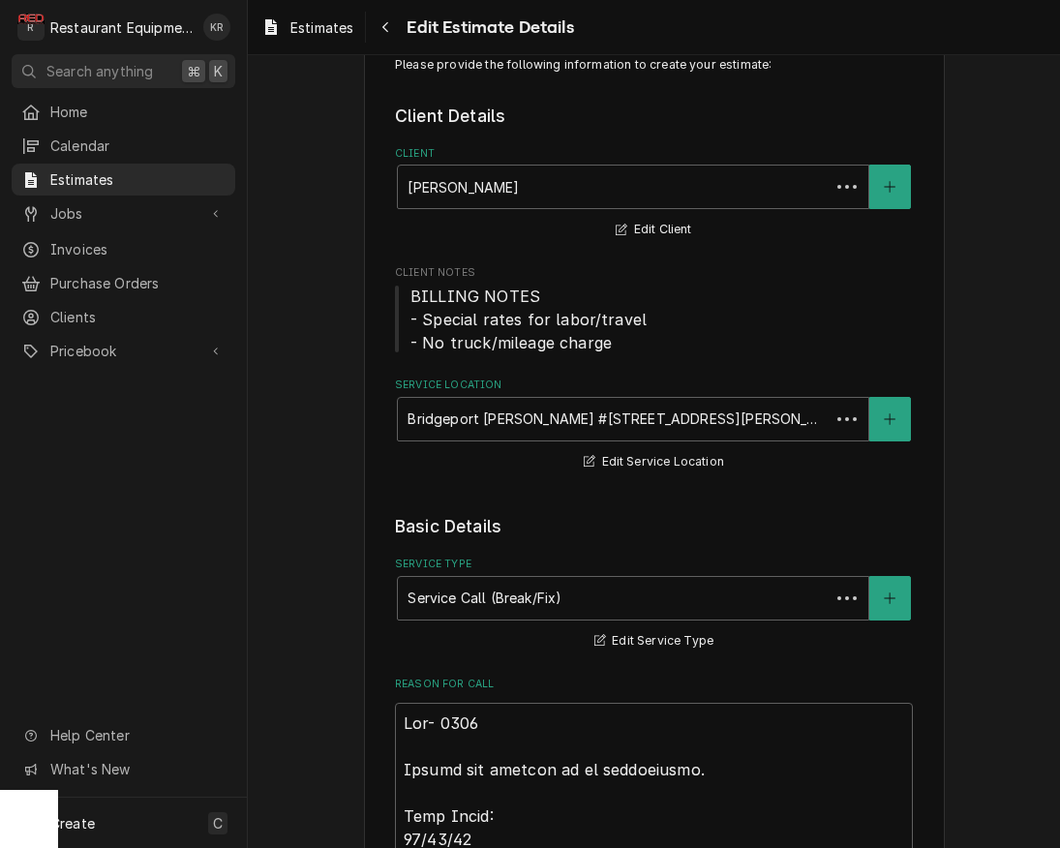
scroll to position [3134, 0]
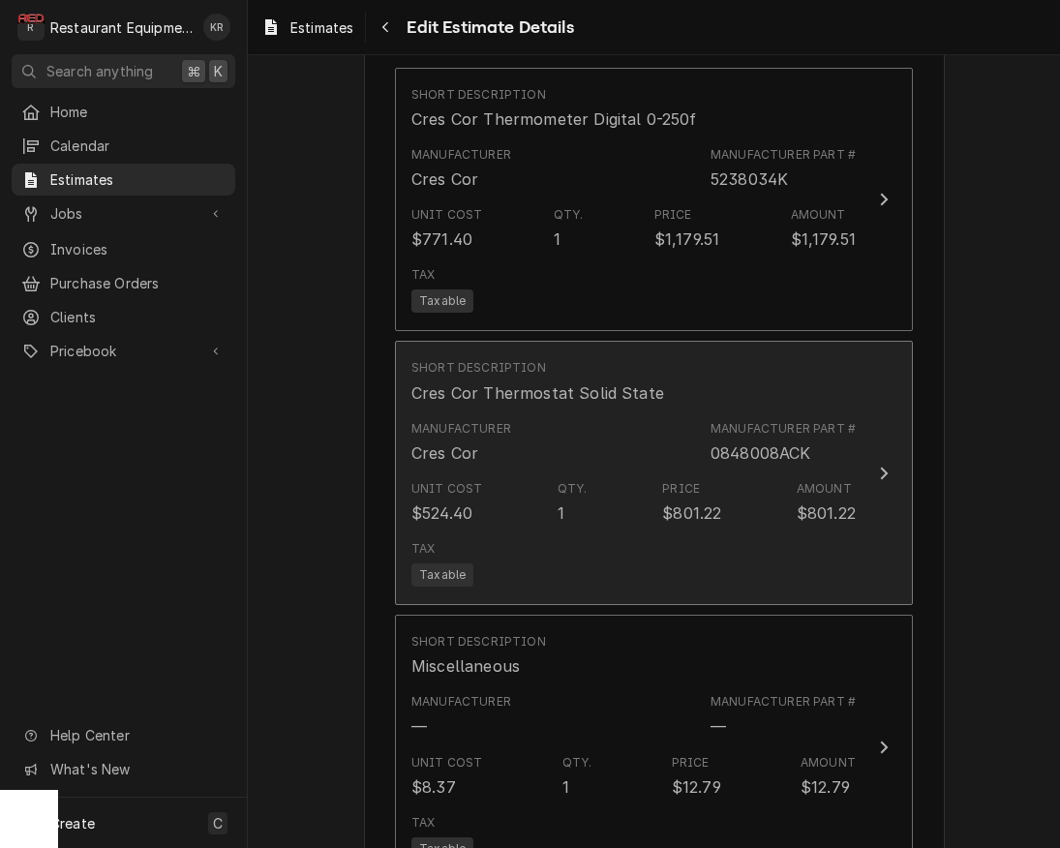
click at [772, 528] on div "Unit Cost $524.40 Qty. 1 Price $801.22 Amount $801.22" at bounding box center [633, 502] width 444 height 60
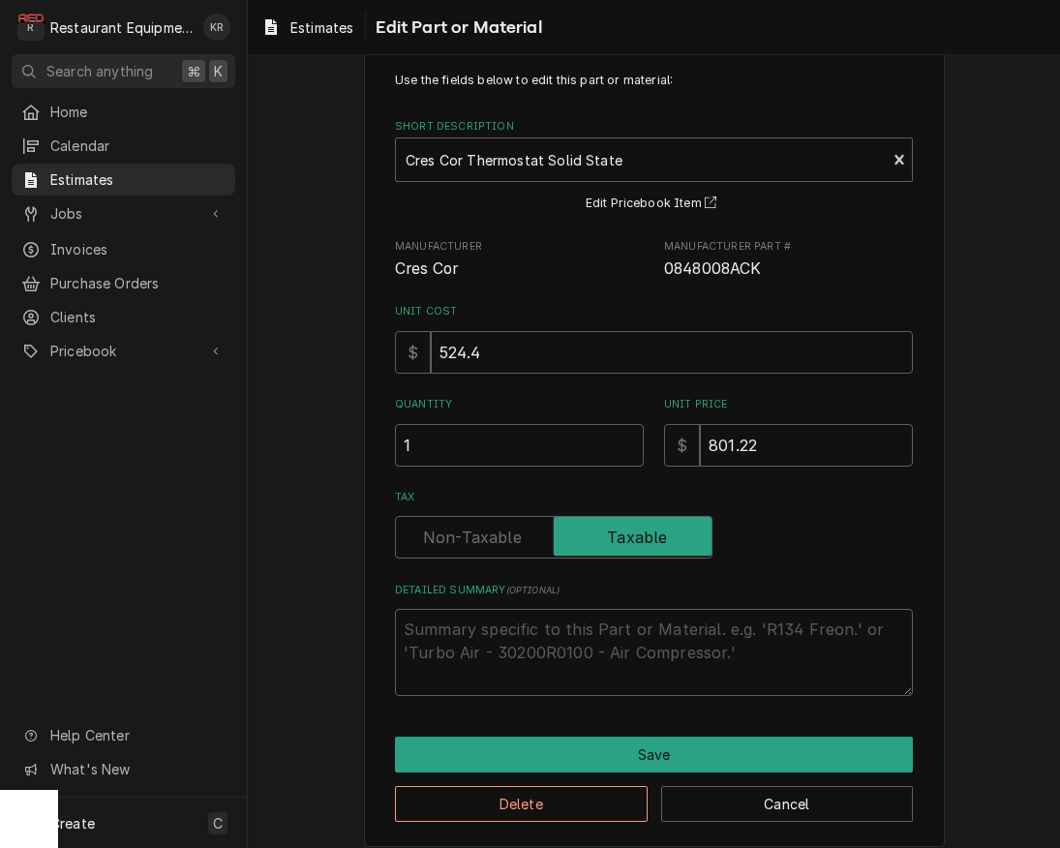
scroll to position [61, 0]
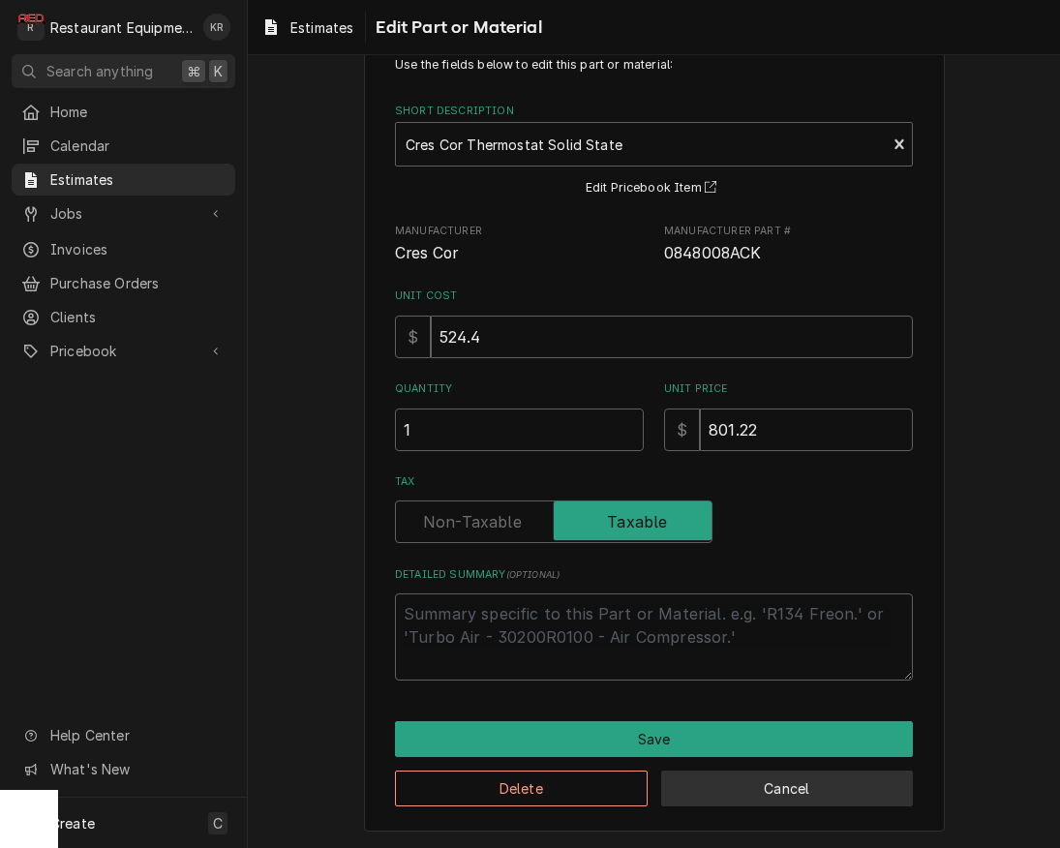
click at [776, 796] on button "Cancel" at bounding box center [787, 789] width 253 height 36
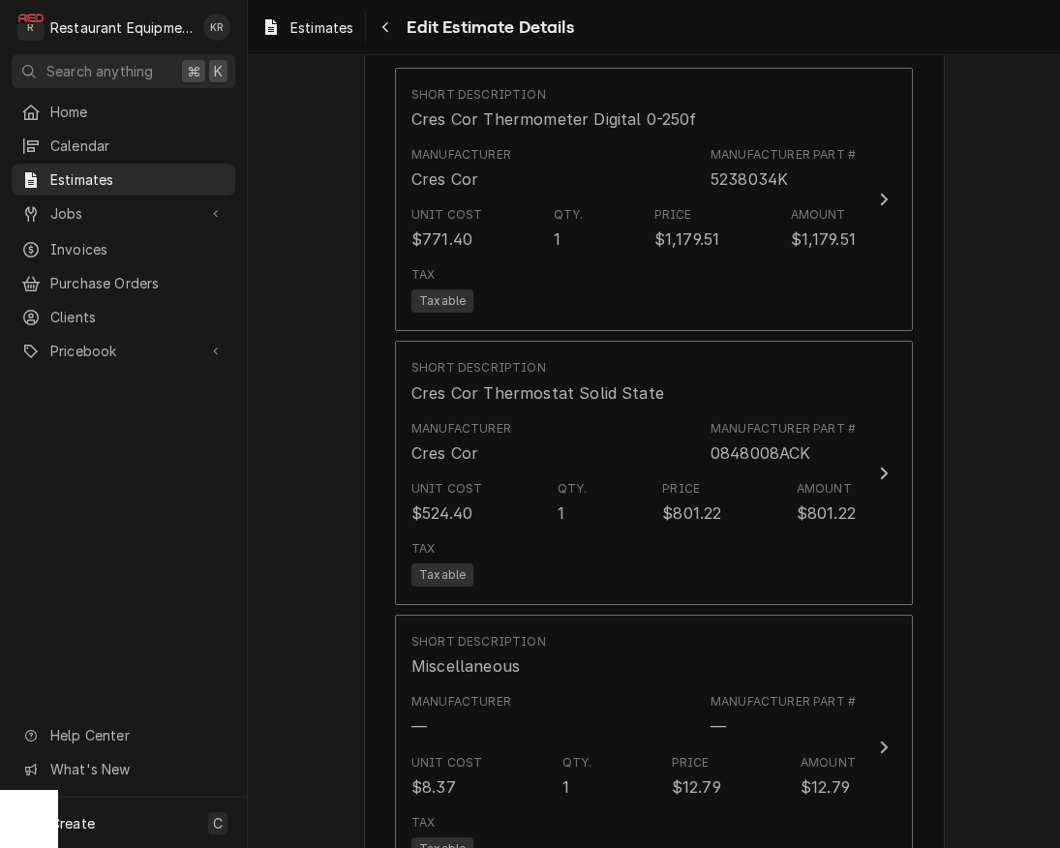
scroll to position [3347, 0]
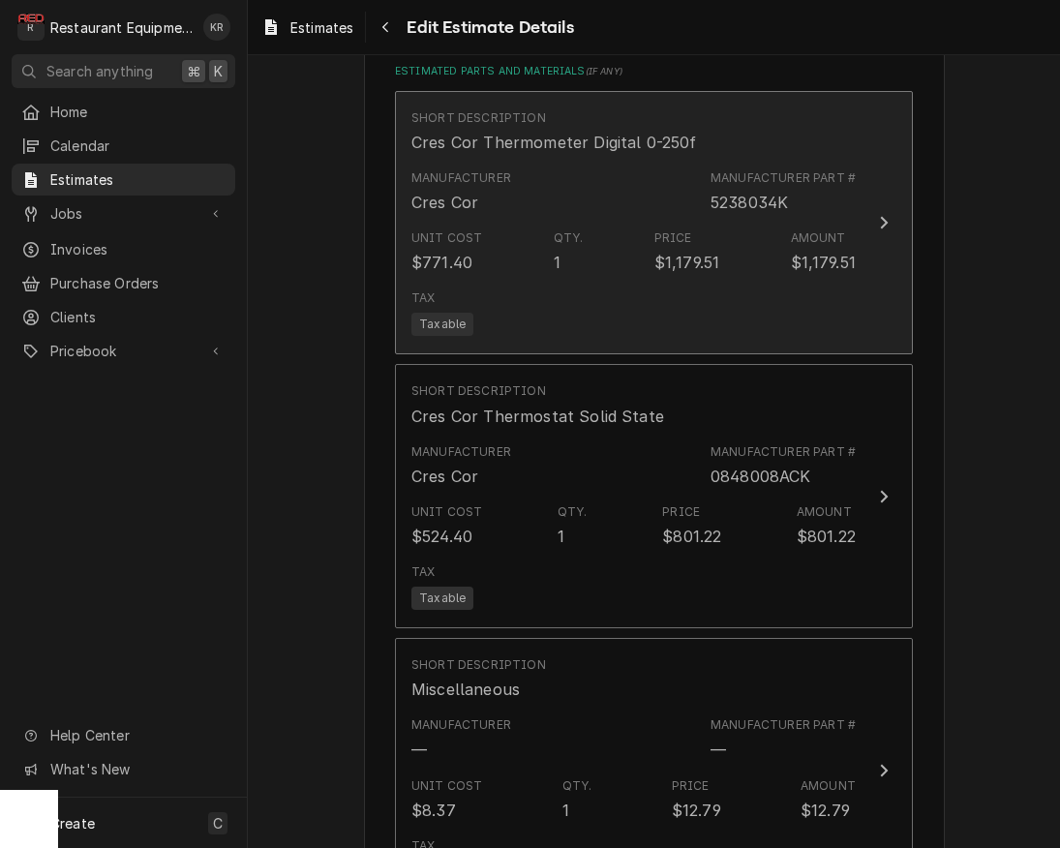
click at [739, 198] on div "5238034K" at bounding box center [749, 202] width 77 height 23
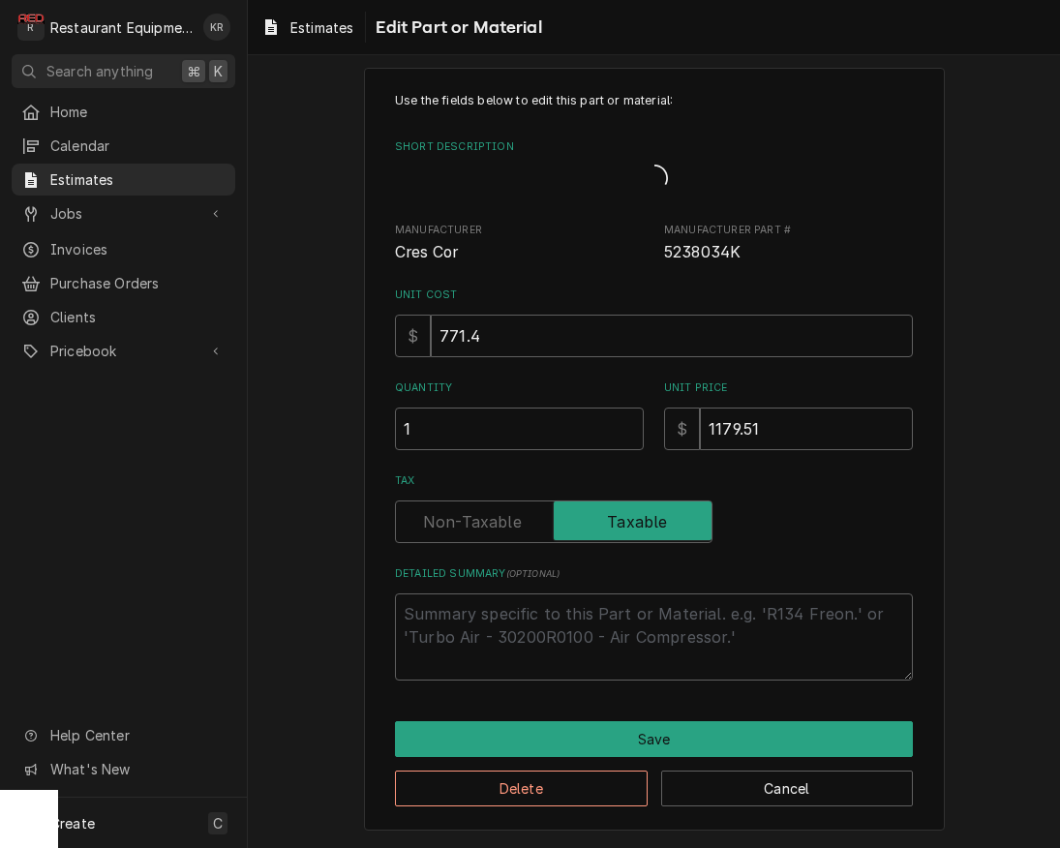
scroll to position [2, 0]
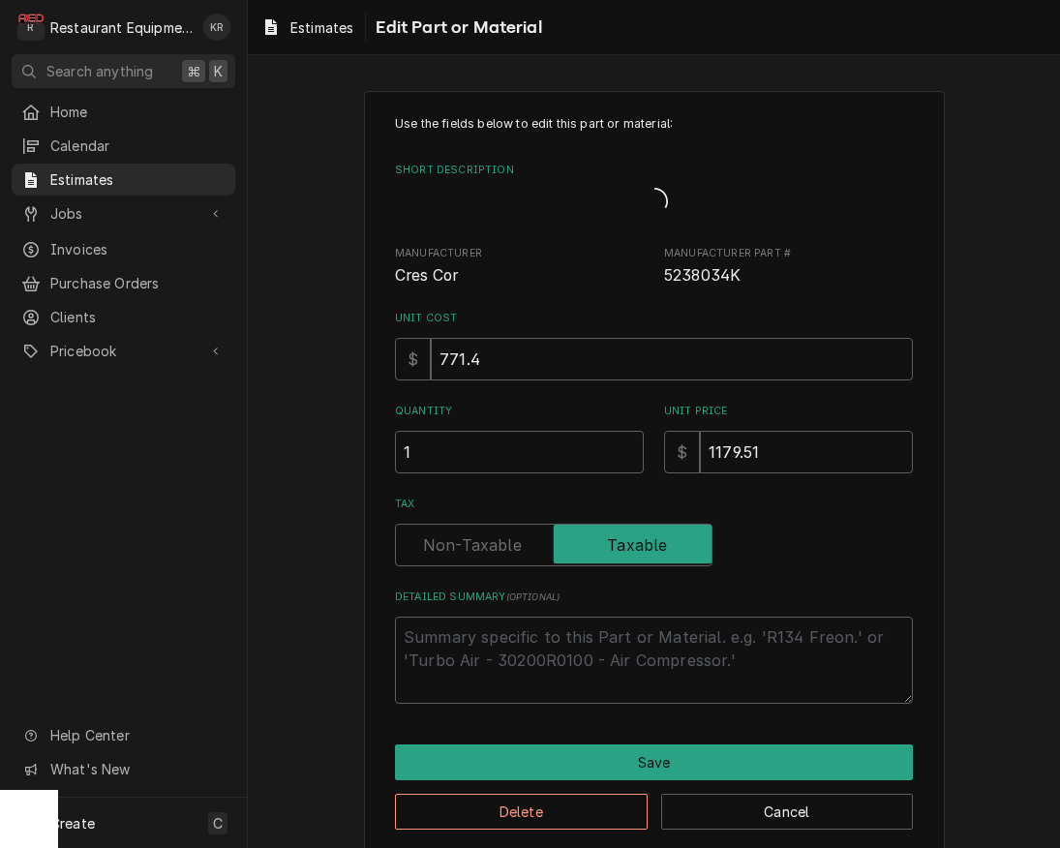
click at [739, 198] on div "Short Description" at bounding box center [654, 201] width 518 height 41
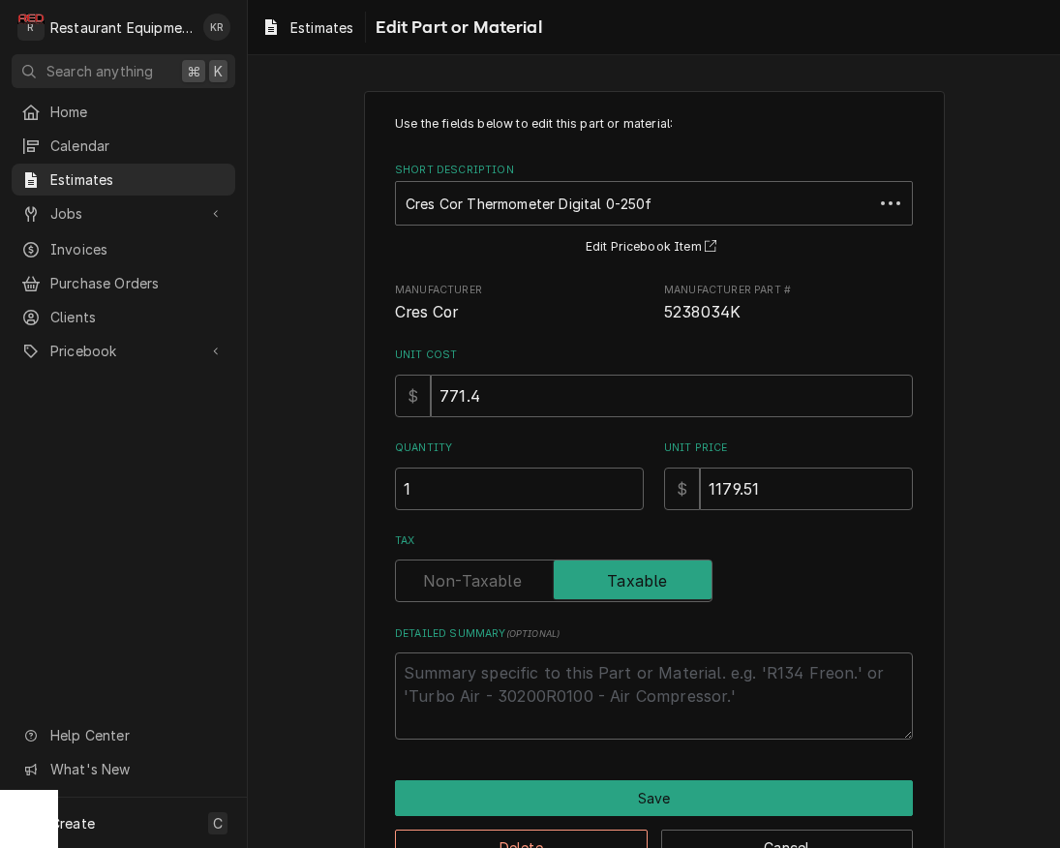
scroll to position [0, 0]
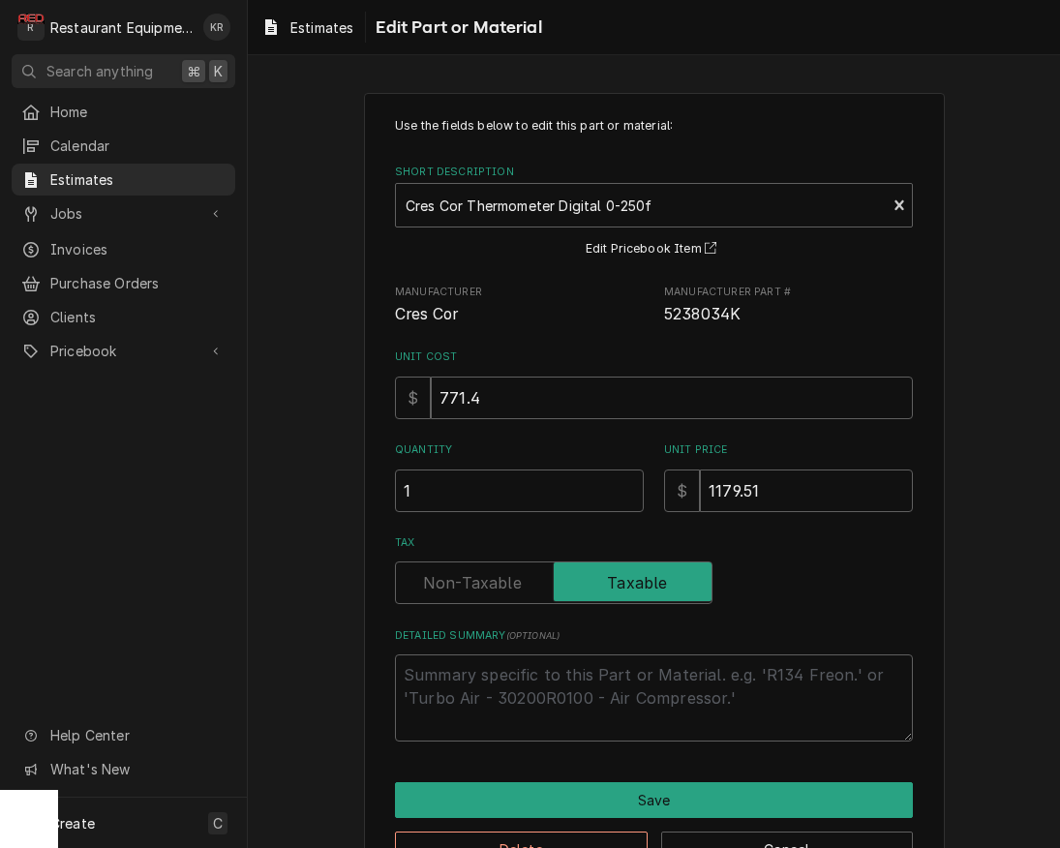
click at [696, 318] on span "5238034K" at bounding box center [702, 314] width 76 height 18
copy span "5238034K"
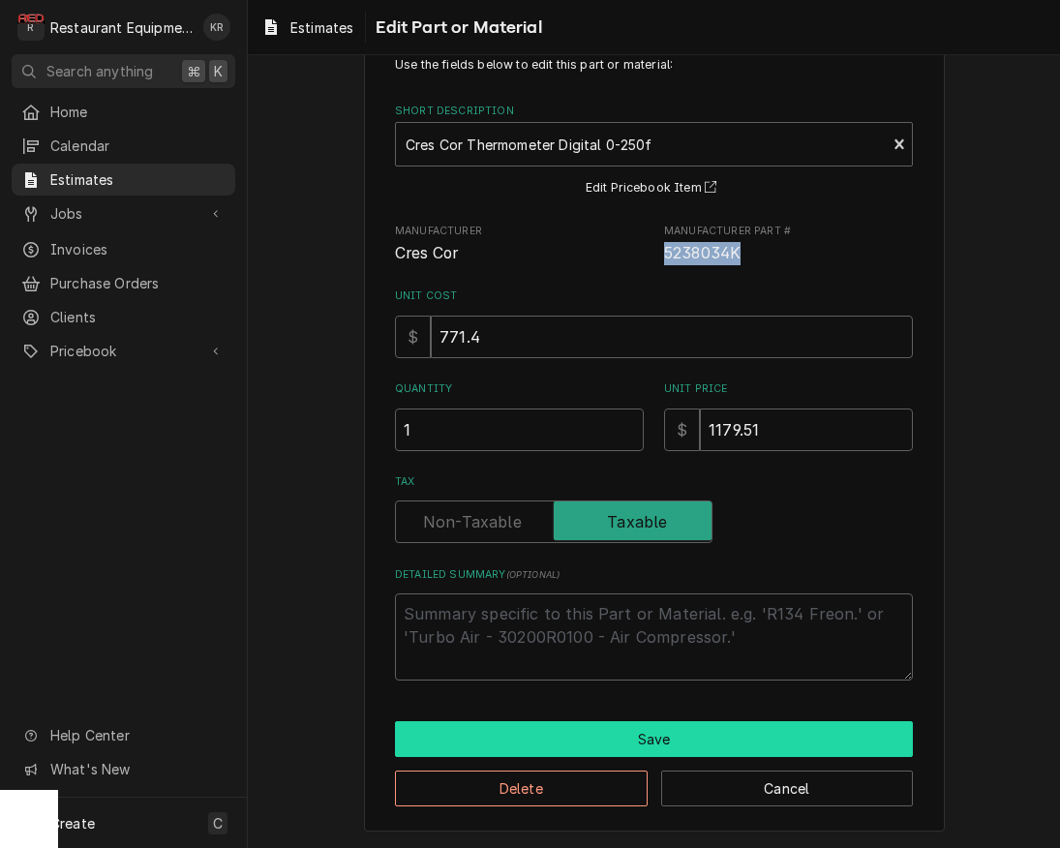
click at [668, 738] on button "Save" at bounding box center [654, 739] width 518 height 36
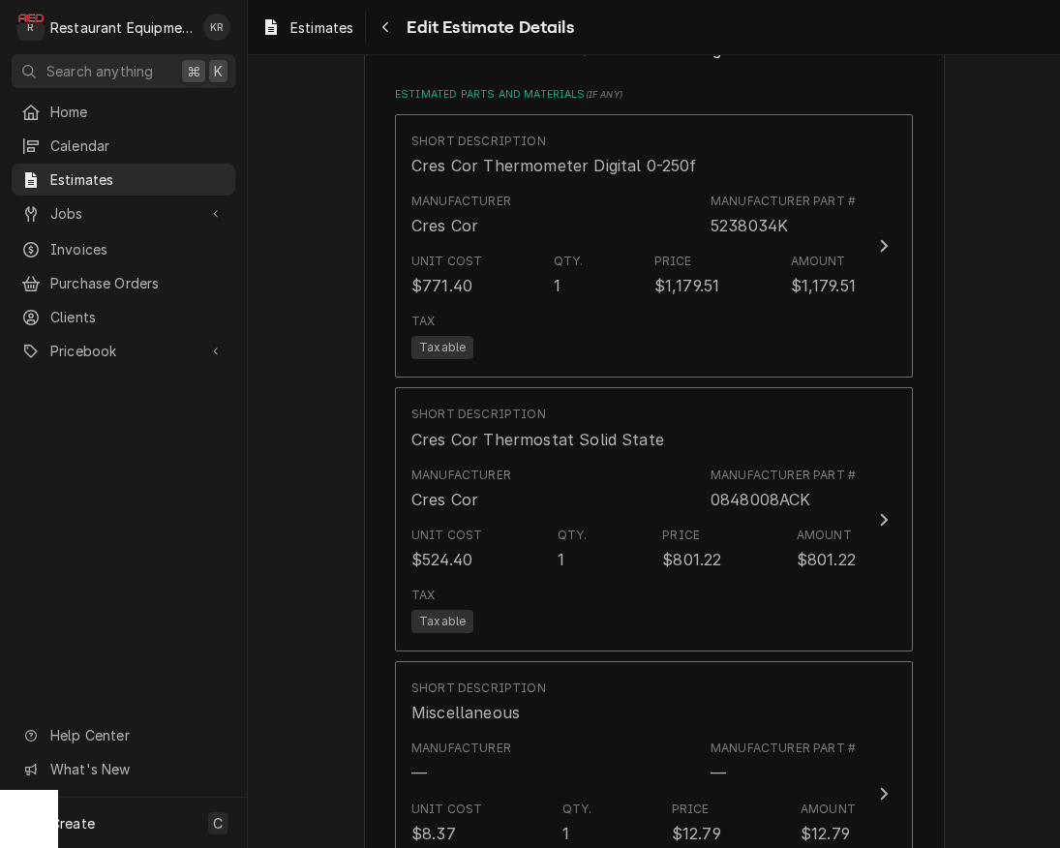
scroll to position [3324, 0]
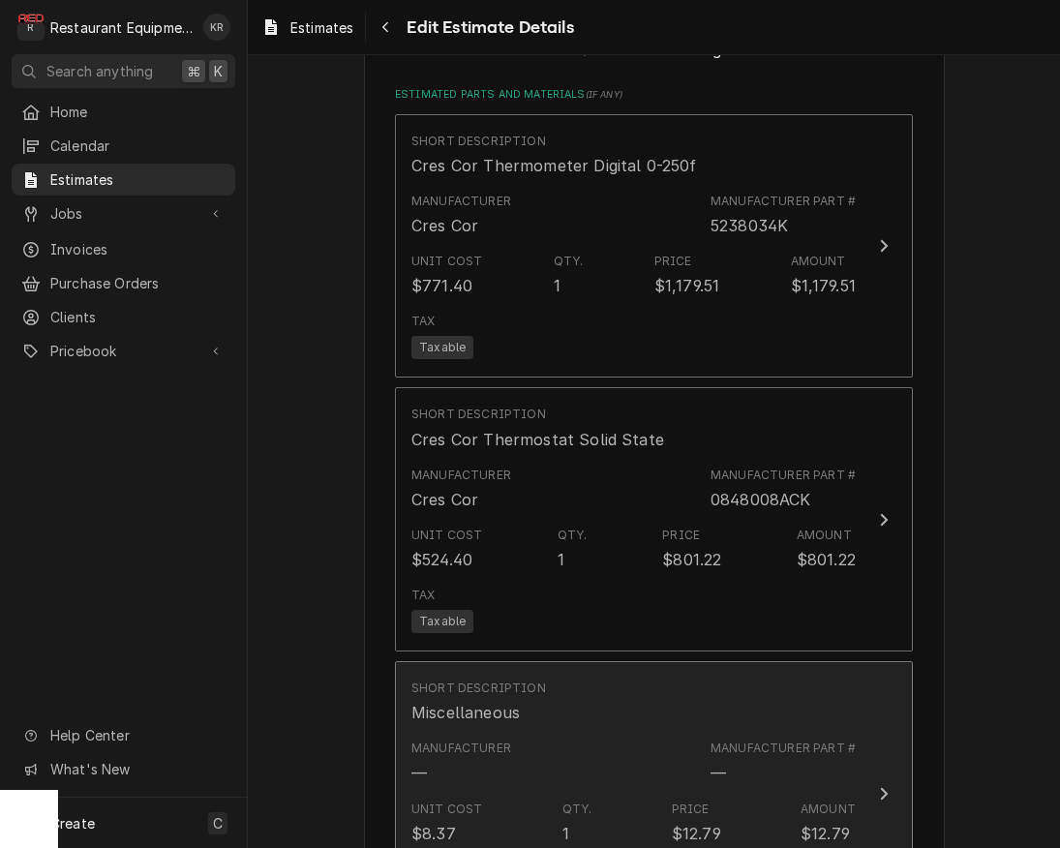
type textarea "x"
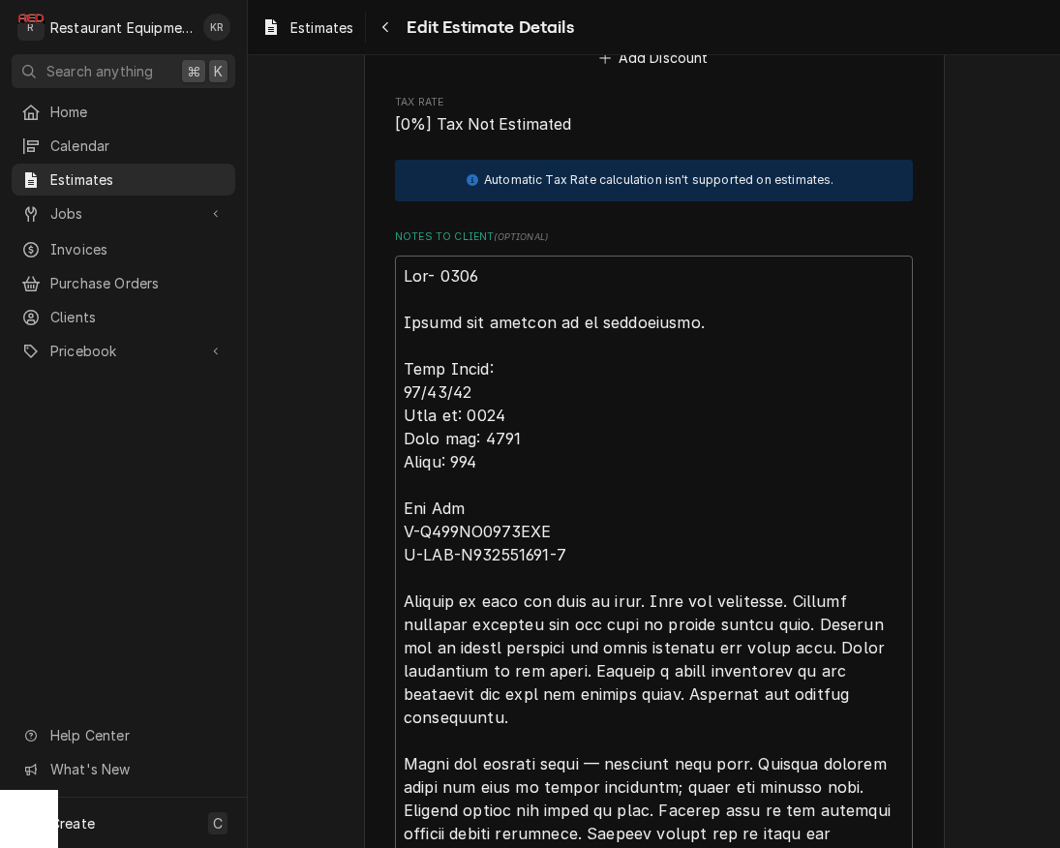
scroll to position [4959, 0]
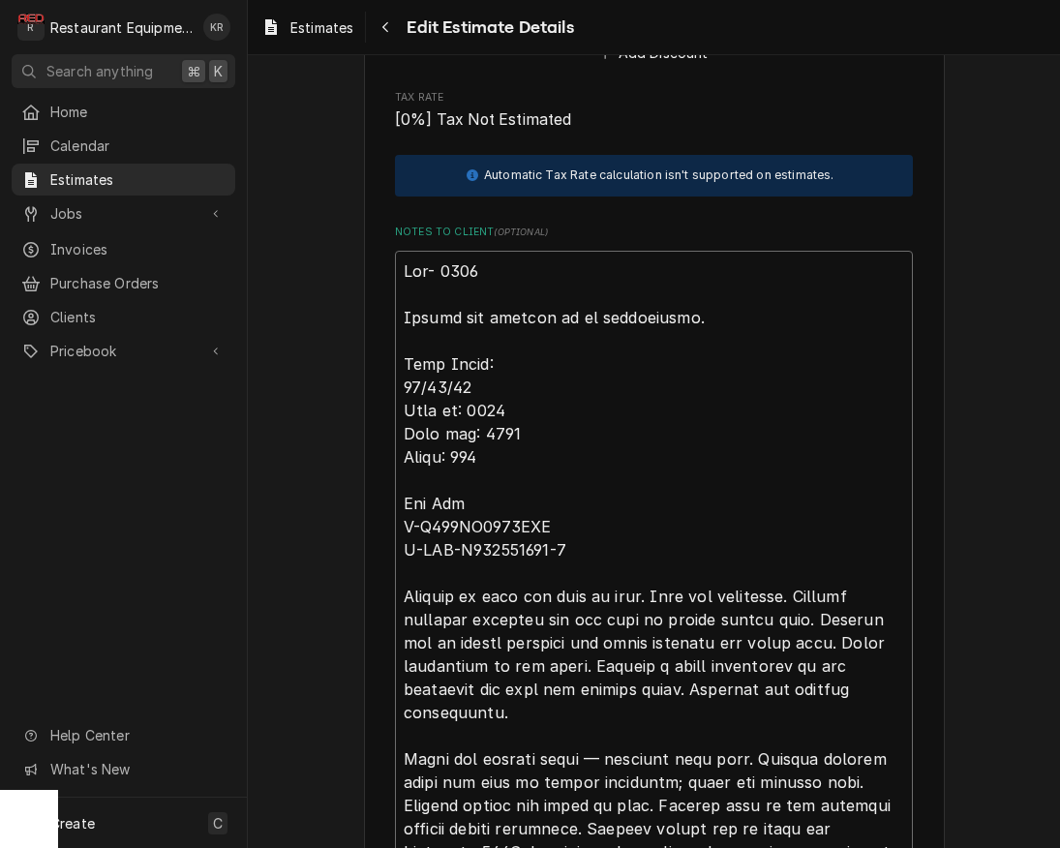
drag, startPoint x: 421, startPoint y: 545, endPoint x: 567, endPoint y: 550, distance: 146.3
click at [577, 551] on textarea "Notes to Client ( optional )" at bounding box center [654, 678] width 518 height 854
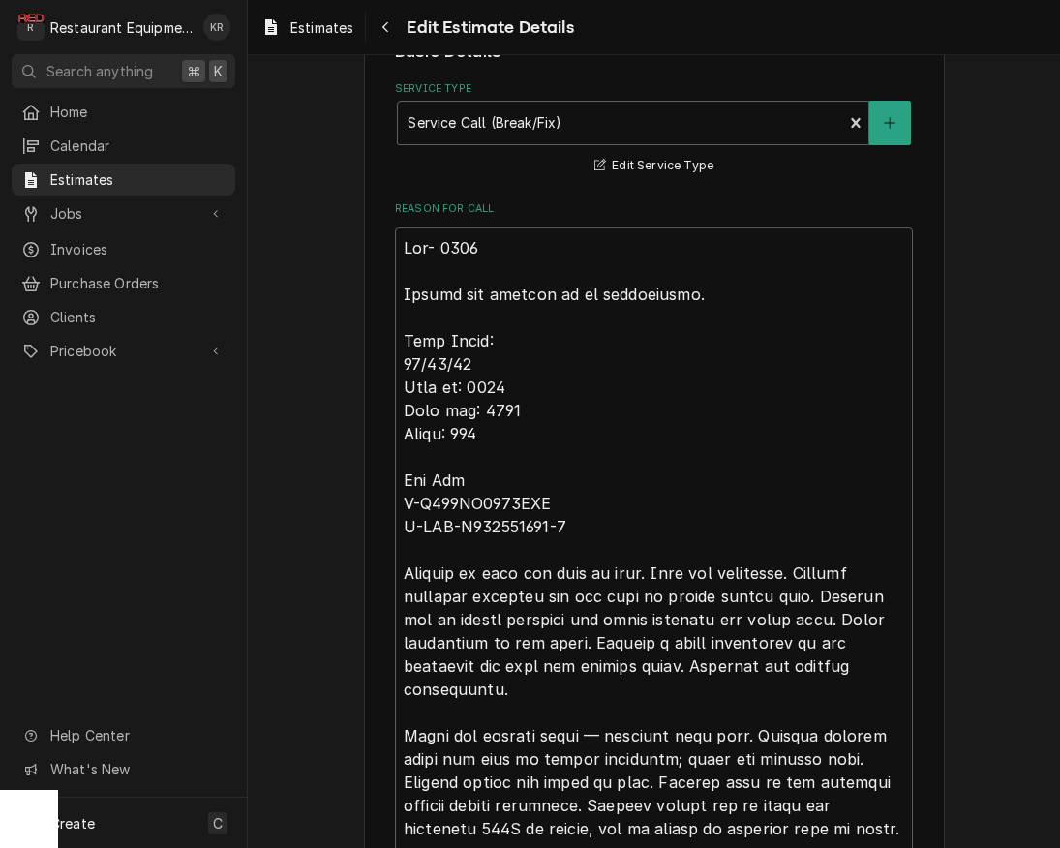
scroll to position [525, 0]
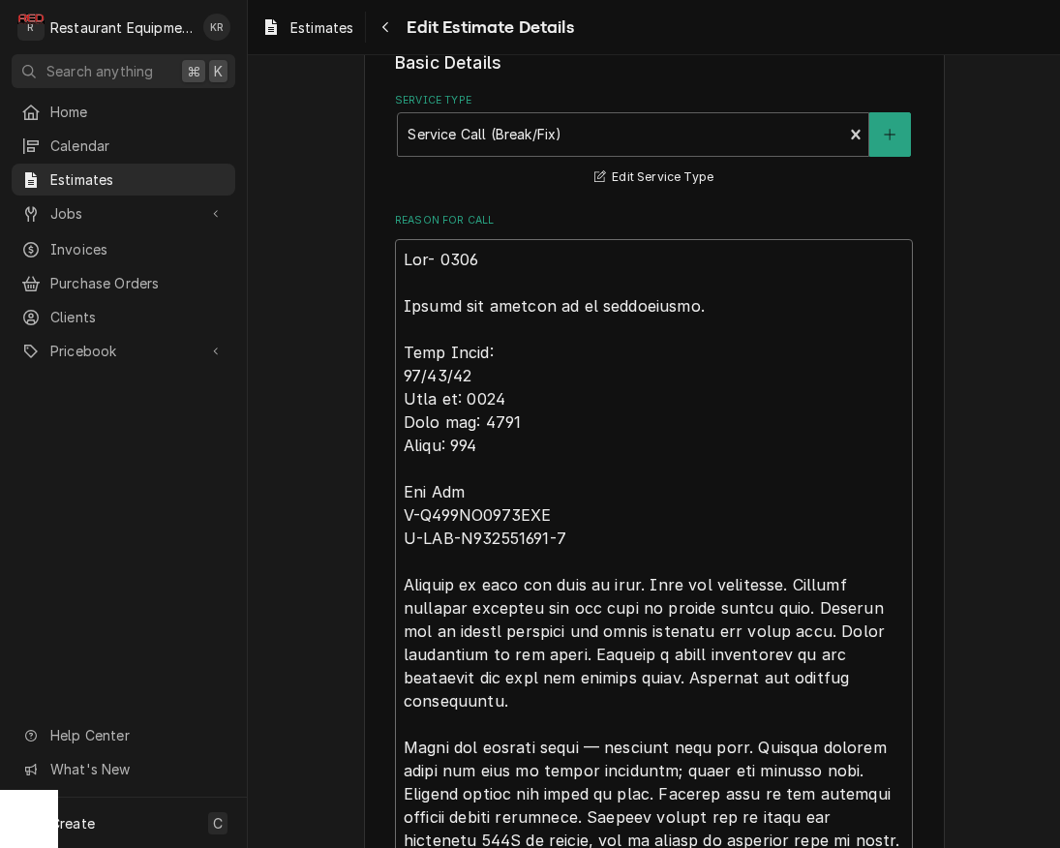
click at [400, 293] on textarea "Reason For Call" at bounding box center [654, 666] width 518 height 854
click at [404, 260] on textarea "Reason For Call" at bounding box center [654, 666] width 518 height 854
type textarea "Roo- 9148 Hotbox not getting up to temperature. Tech Notes: 10/10/25 Time in: 1…"
type textarea "x"
type textarea "Roo- 9148 Hotbox not getting up to temperature. Tech Notes: 10/10/25 Time in: 1…"
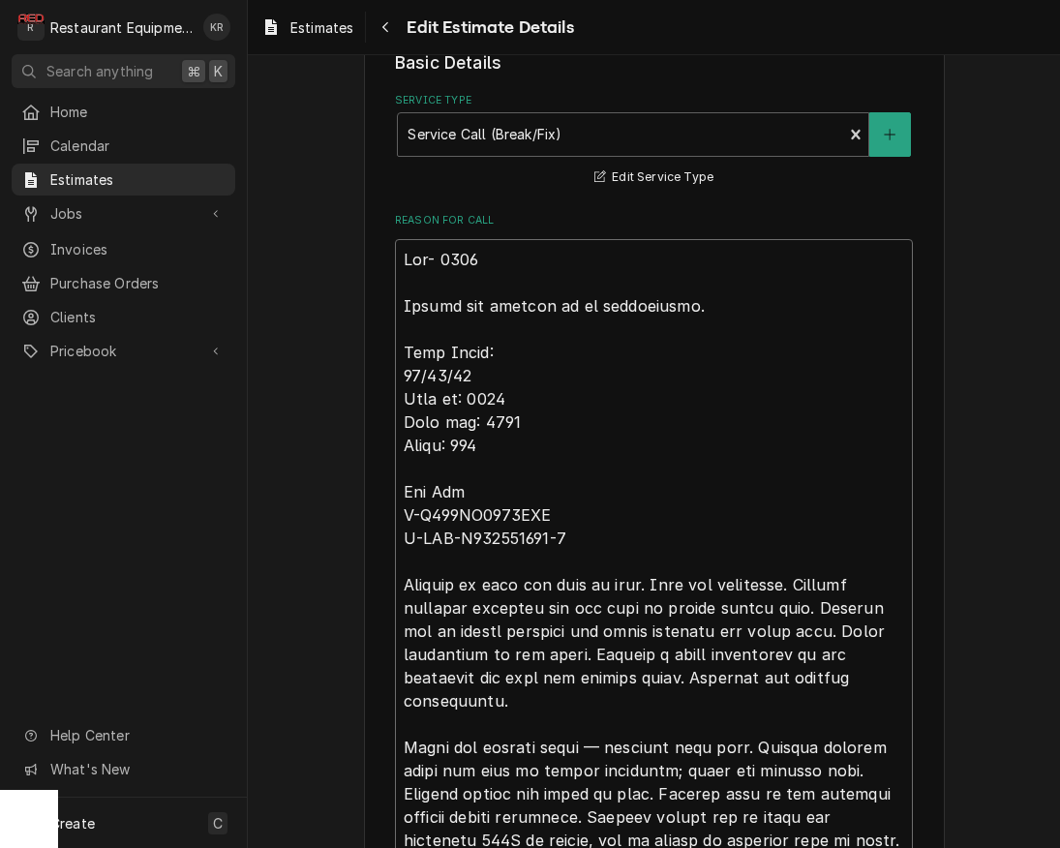
type textarea "x"
type textarea "Roo- 9148 Hotbox not getting up to temperature. Tech Notes: 10/10/25 Time in: 1…"
type textarea "x"
type textarea "Roo- 9148 Hotbox not getting up to temperature. Tech Notes: 10/10/25 Time in: 1…"
type textarea "x"
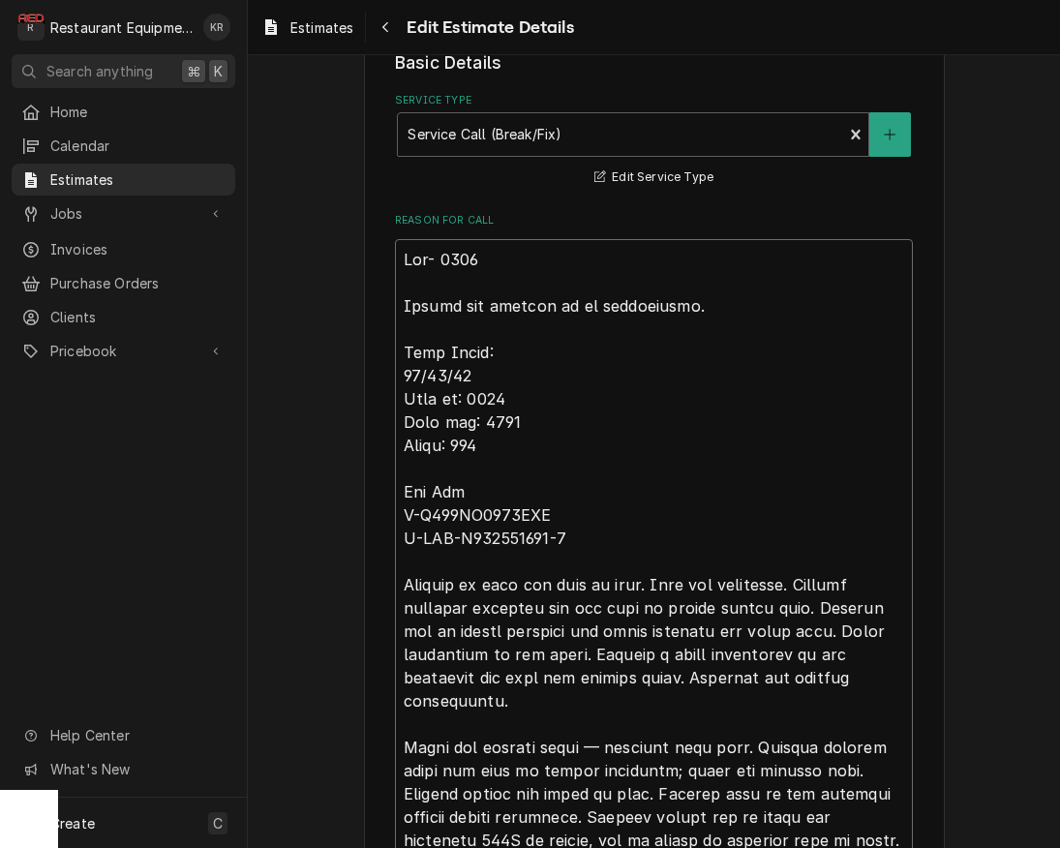
type textarea "Roo- 9148 Hotbox not getting up to temperature. Tech Notes: 10/10/25 Time in: 1…"
click at [442, 251] on textarea "Reason For Call" at bounding box center [654, 724] width 518 height 970
type textarea "x"
type textarea "W Roo- 9148 Hotbox not getting up to temperature. Tech Notes: 10/10/25 Time in:…"
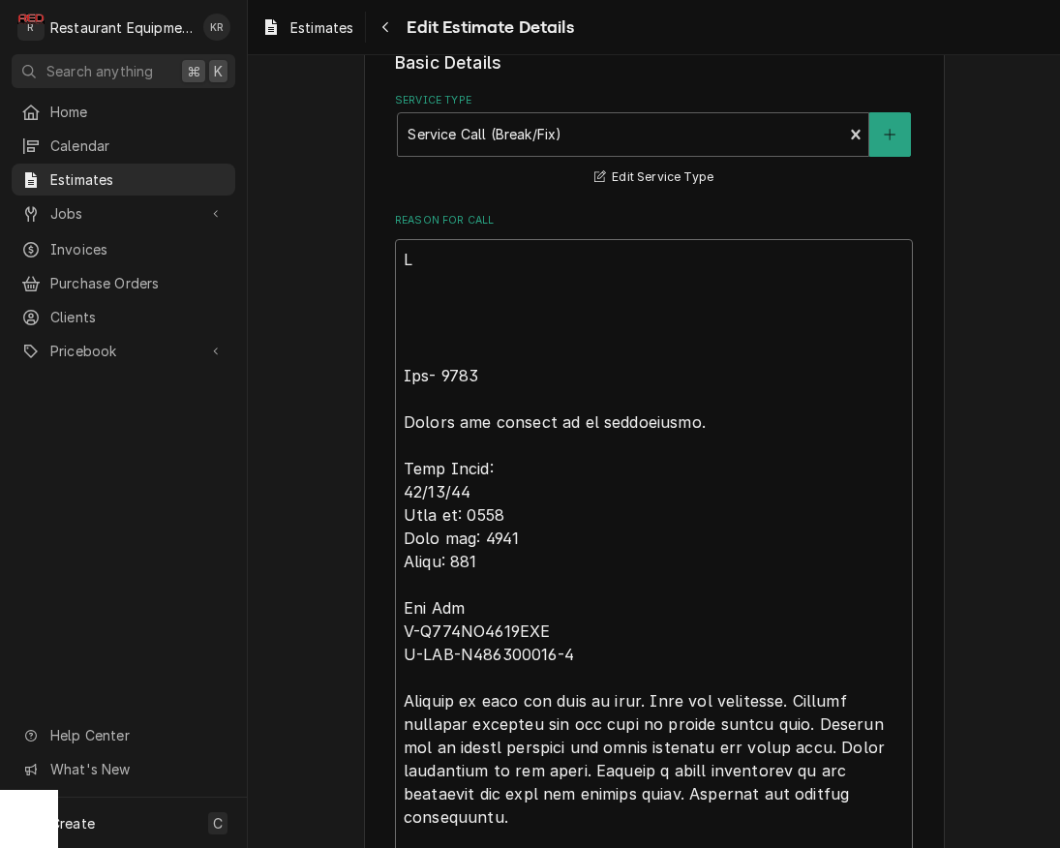
type textarea "x"
type textarea "We Roo- 9148 Hotbox not getting up to temperature. Tech Notes: 10/10/25 Time in…"
type textarea "x"
type textarea "We a Roo- 9148 Hotbox not getting up to temperature. Tech Notes: 10/10/25 Time …"
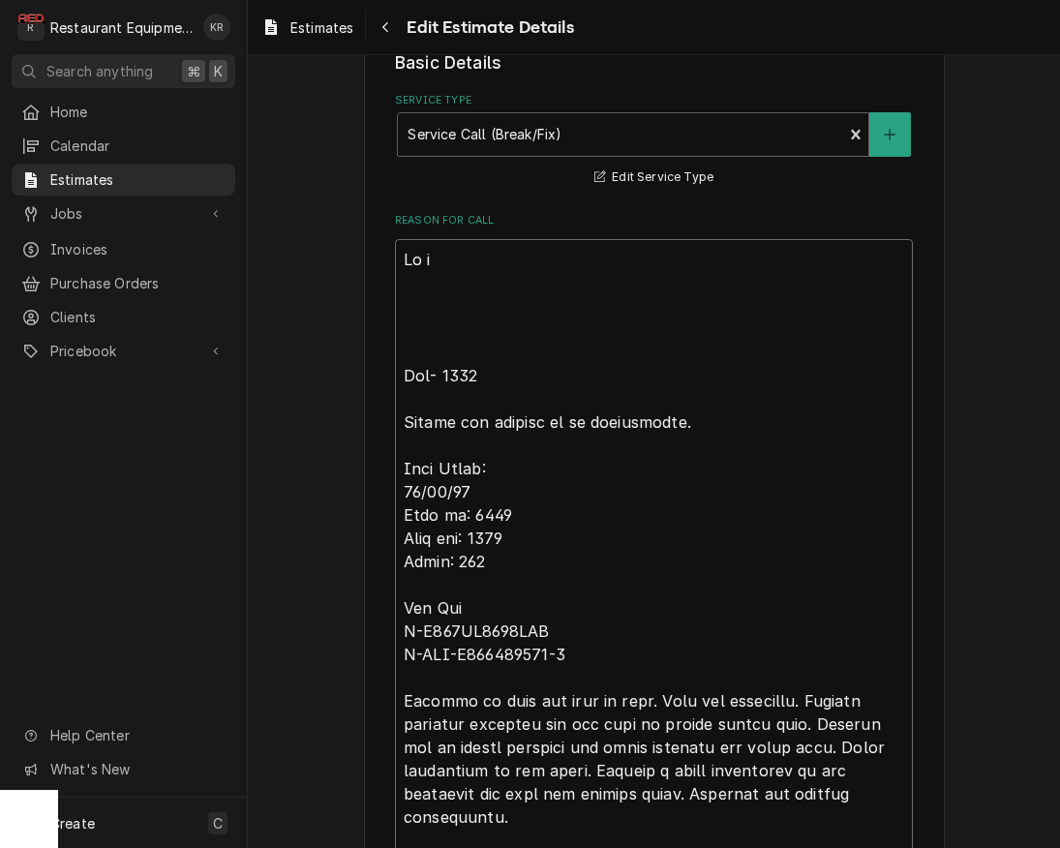
type textarea "x"
type textarea "We ar Roo- 9148 Hotbox not getting up to temperature. Tech Notes: 10/10/25 Time…"
type textarea "x"
type textarea "We are Roo- 9148 Hotbox not getting up to temperature. Tech Notes: 10/10/25 Tim…"
type textarea "x"
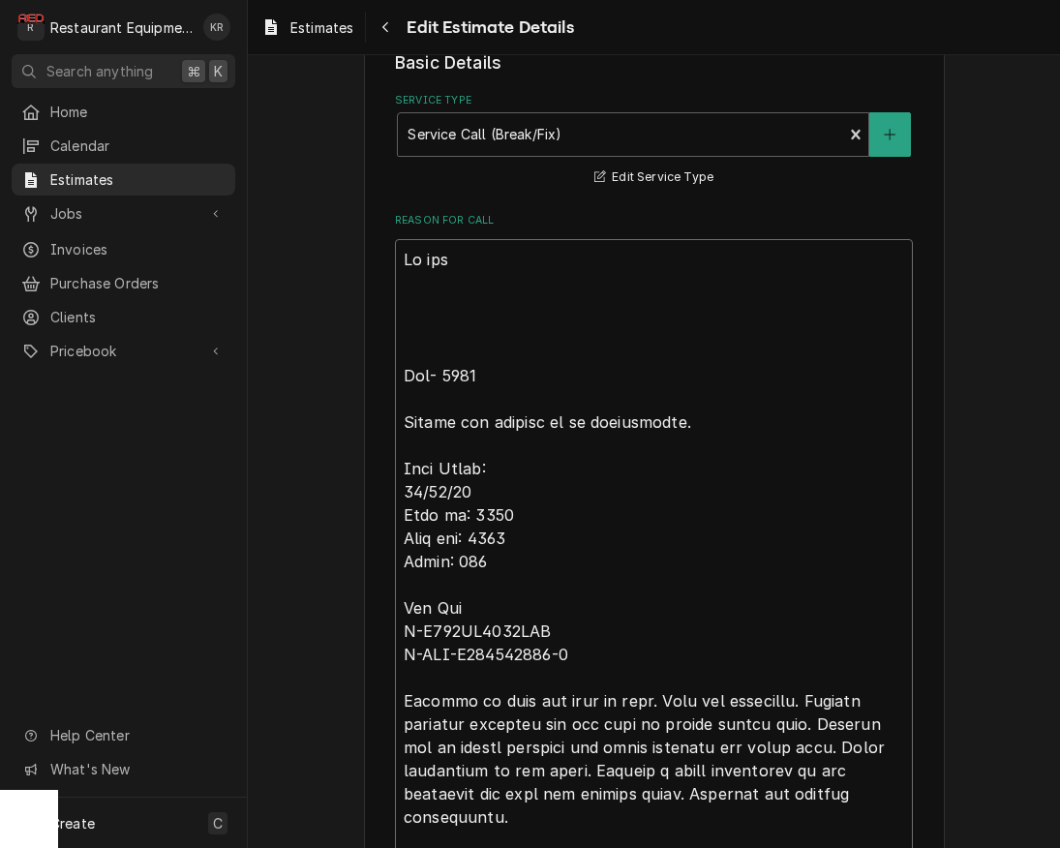
type textarea "We are Roo- 9148 Hotbox not getting up to temperature. Tech Notes: 10/10/25 Tim…"
type textarea "x"
type textarea "We are n Roo- 9148 Hotbox not getting up to temperature. Tech Notes: 10/10/25 T…"
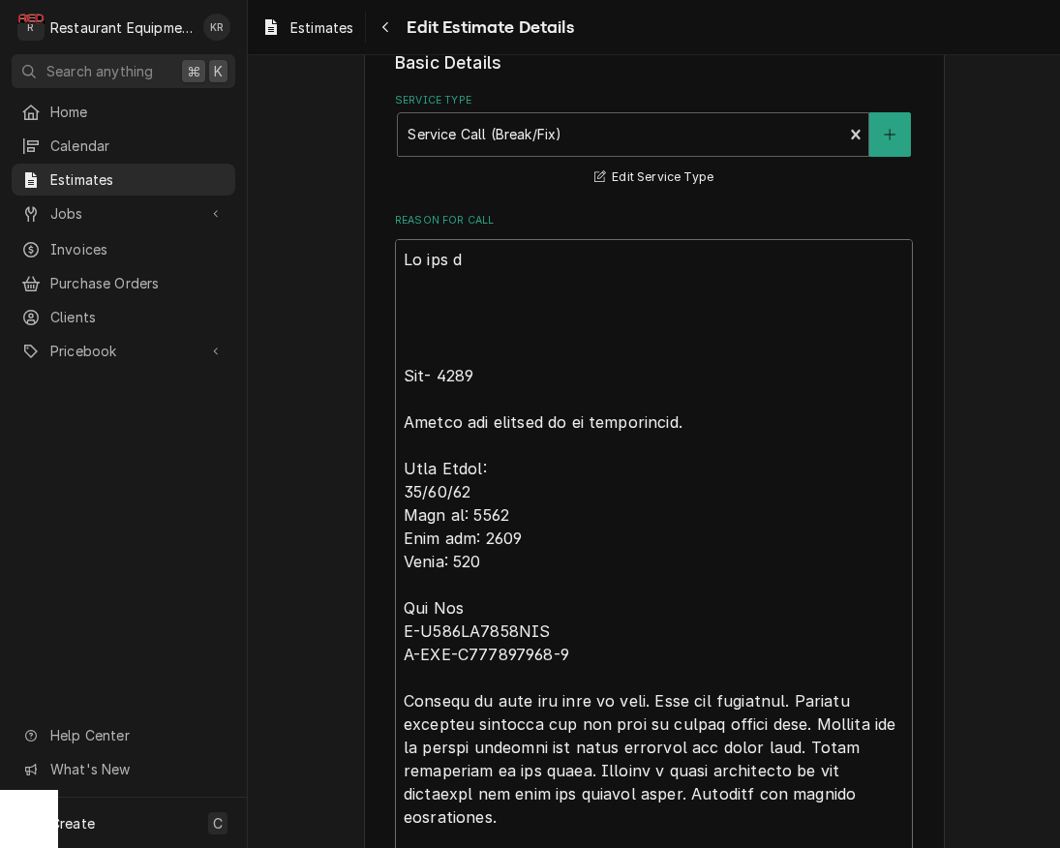
type textarea "x"
type textarea "We are no Roo- 9148 Hotbox not getting up to temperature. Tech Notes: 10/10/25 …"
type textarea "x"
type textarea "We are not Roo- 9148 Hotbox not getting up to temperature. Tech Notes: 10/10/25…"
type textarea "x"
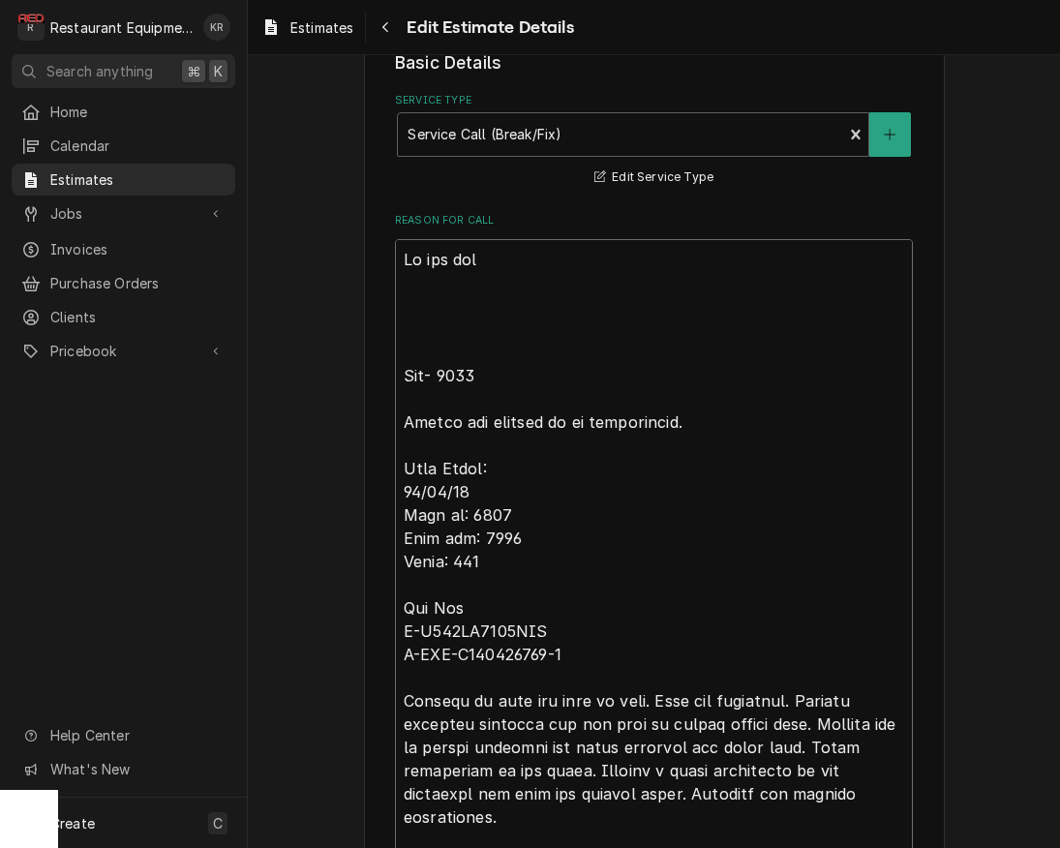
type textarea "We are not Roo- 9148 Hotbox not getting up to temperature. Tech Notes: 10/10/25…"
type textarea "x"
type textarea "We are not s Roo- 9148 Hotbox not getting up to temperature. Tech Notes: 10/10/…"
type textarea "x"
type textarea "We are not su Roo- 9148 Hotbox not getting up to temperature. Tech Notes: 10/10…"
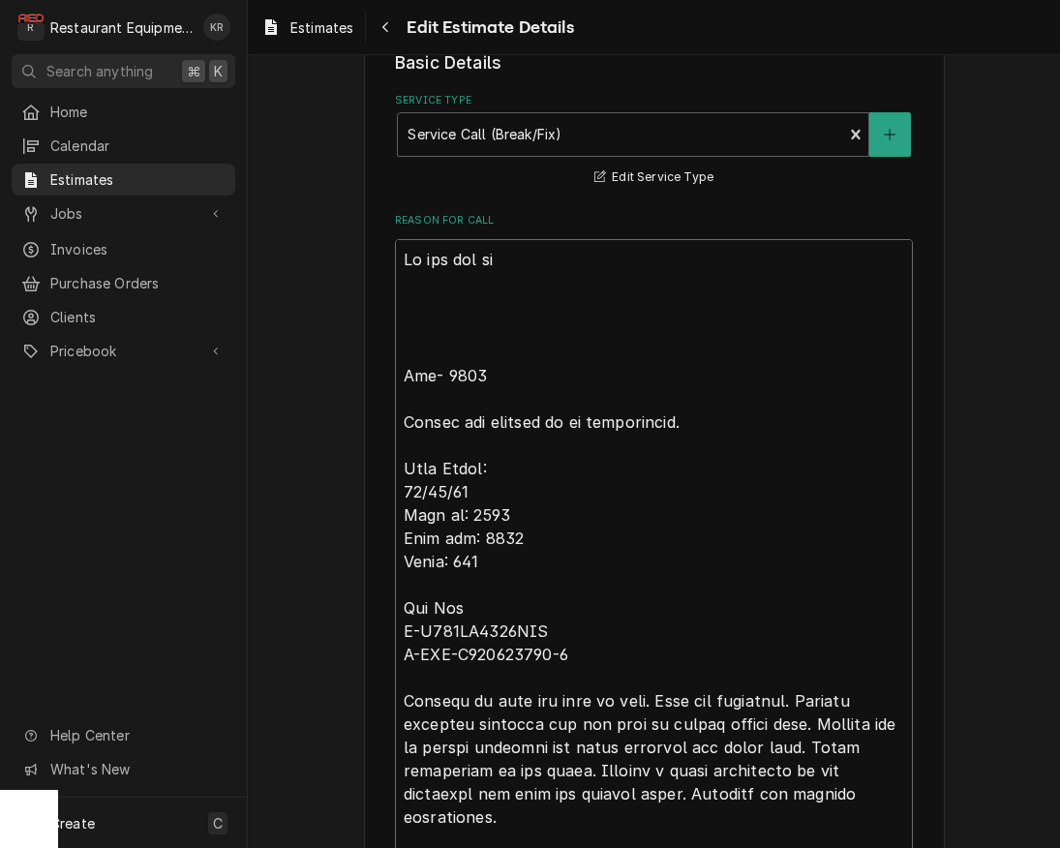
type textarea "x"
type textarea "We are not sur Roo- 9148 Hotbox not getting up to temperature. Tech Notes: 10/1…"
type textarea "x"
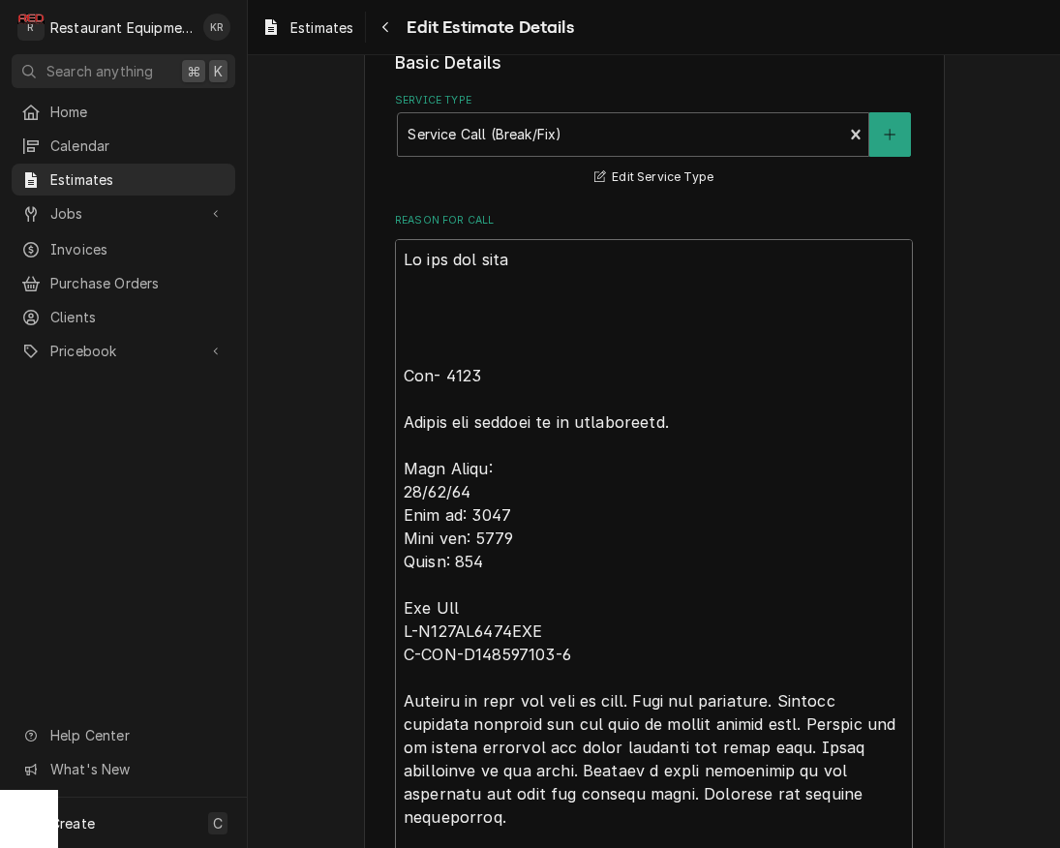
type textarea "We are not sure Roo- 9148 Hotbox not getting up to temperature. Tech Notes: 10/…"
type textarea "x"
type textarea "We are not sure o Roo- 9148 Hotbox not getting up to temperature. Tech Notes: 1…"
type textarea "x"
type textarea "We are not sure of Roo- 9148 Hotbox not getting up to temperature. Tech Notes: …"
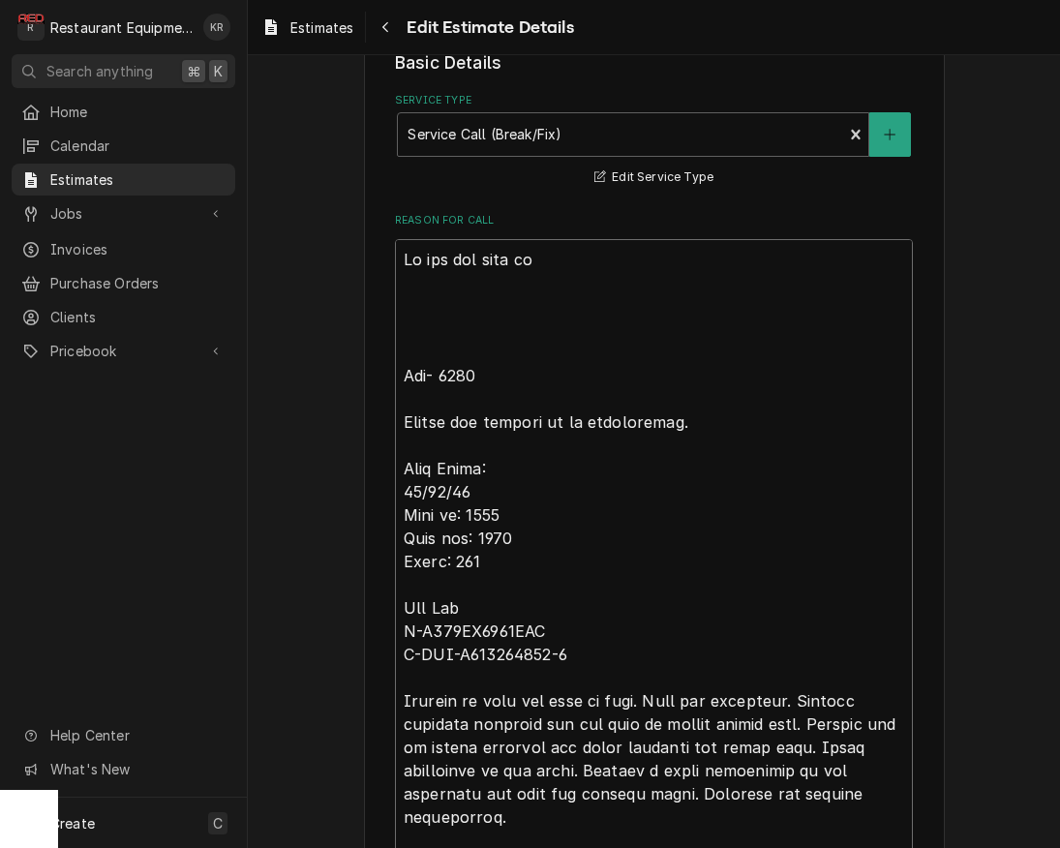
type textarea "x"
type textarea "We are not sure of t Roo- 9148 Hotbox not getting up to temperature. Tech Notes…"
type textarea "x"
type textarea "We are not sure of th Roo- 9148 Hotbox not getting up to temperature. Tech Note…"
type textarea "x"
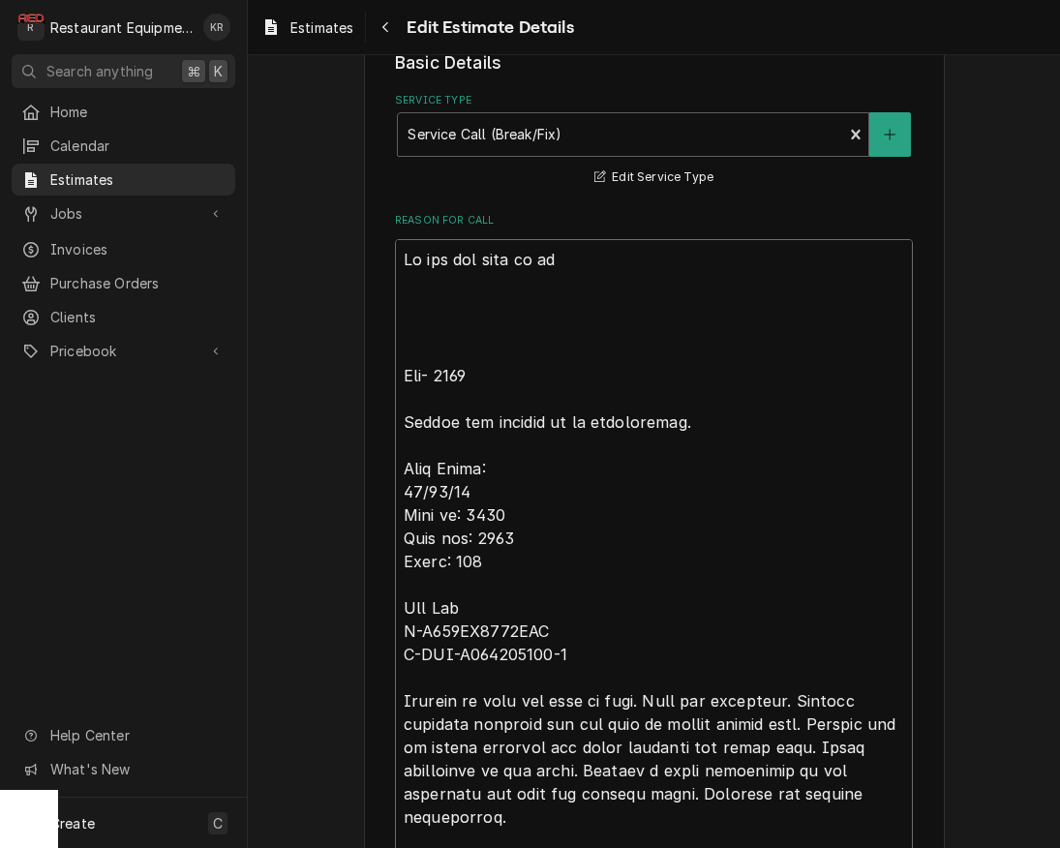
type textarea "We are not sure of the Roo- 9148 Hotbox not getting up to temperature. Tech Not…"
type textarea "x"
type textarea "We are not sure of the Roo- 9148 Hotbox not getting up to temperature. Tech Not…"
type textarea "x"
type textarea "We are not sure of the a Roo- 9148 Hotbox not getting up to temperature. Tech N…"
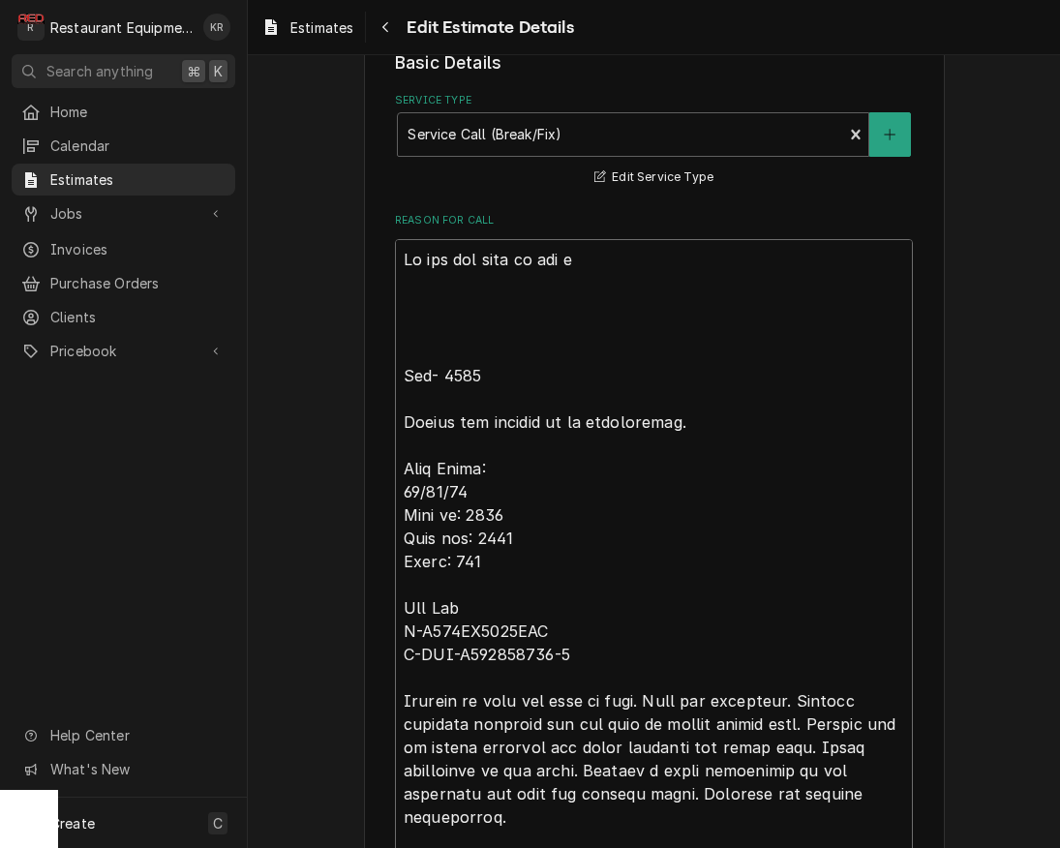
type textarea "x"
type textarea "We are not sure of the age Roo- 9148 Hotbox not getting up to temperature. Tech…"
type textarea "x"
type textarea "We are not sure of the age o Roo- 9148 Hotbox not getting up to temperature. Te…"
type textarea "x"
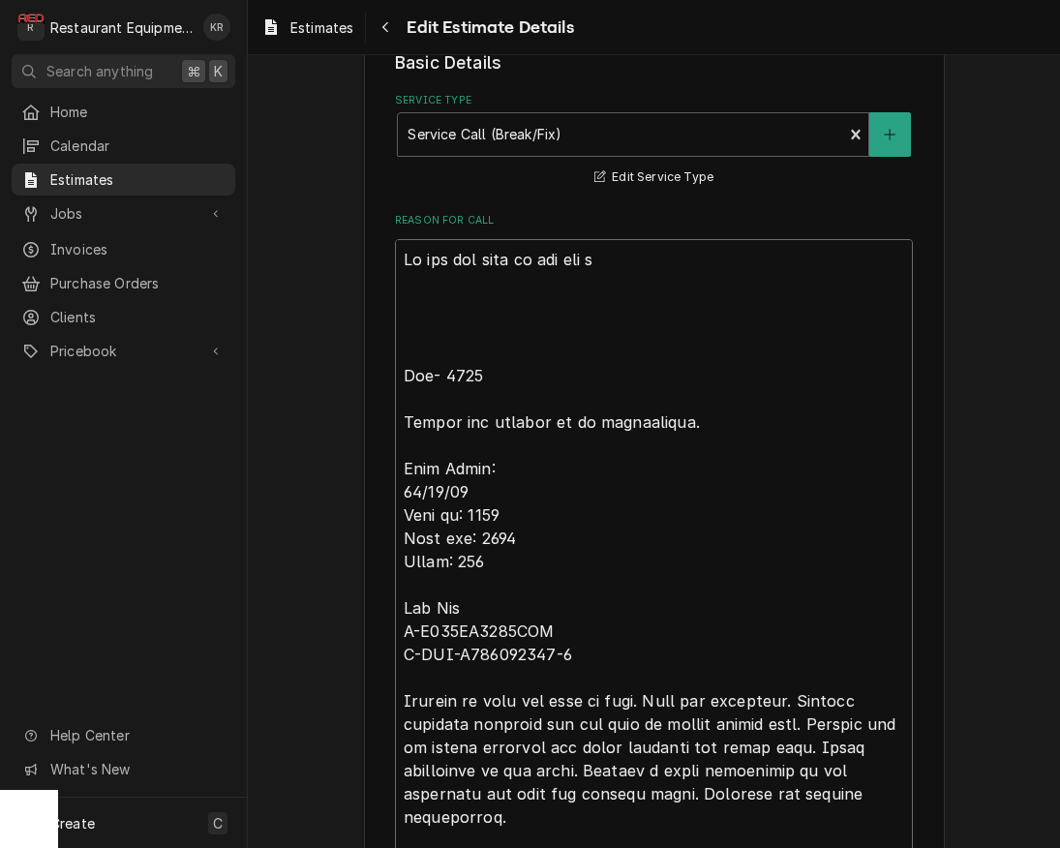
type textarea "We are not sure of the age of Roo- 9148 Hotbox not getting up to temperature. T…"
type textarea "x"
type textarea "We are not sure of the age of Roo- 9148 Hotbox not getting up to temperature. T…"
type textarea "x"
type textarea "We are not sure of the age of th Roo- 9148 Hotbox not getting up to temperature…"
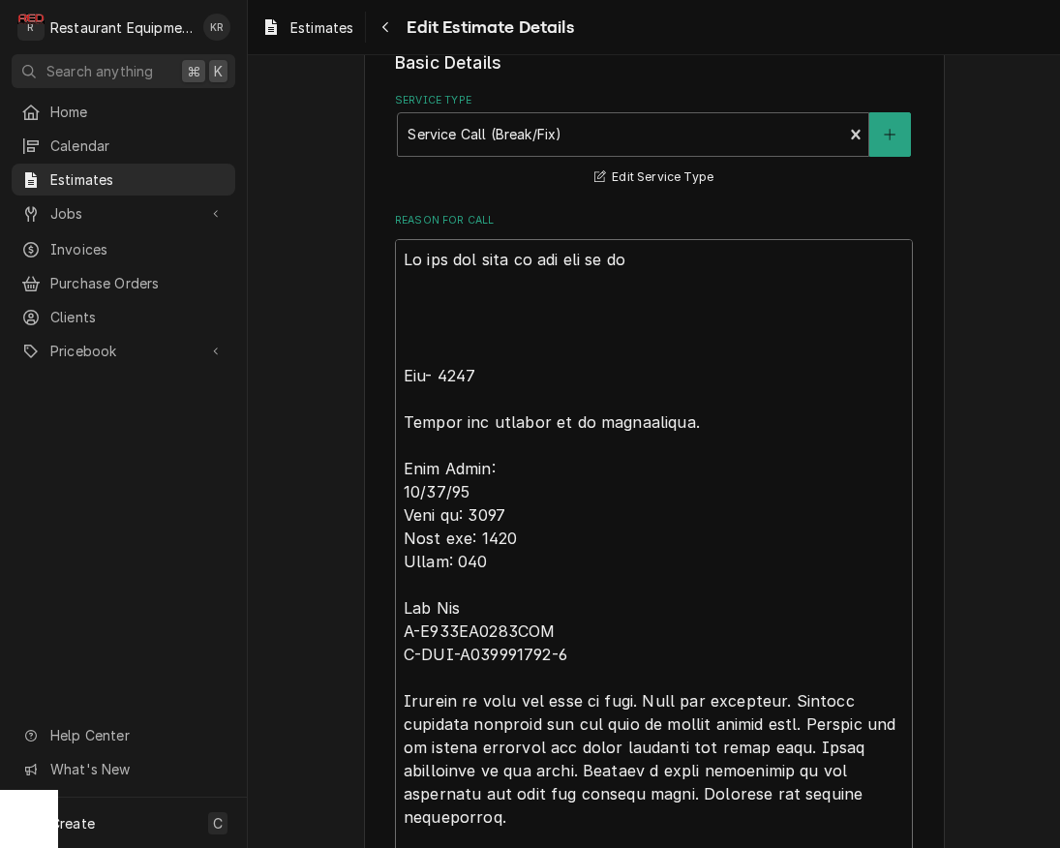
type textarea "x"
type textarea "We are not sure of the age of thi Roo- 9148 Hotbox not getting up to temperatur…"
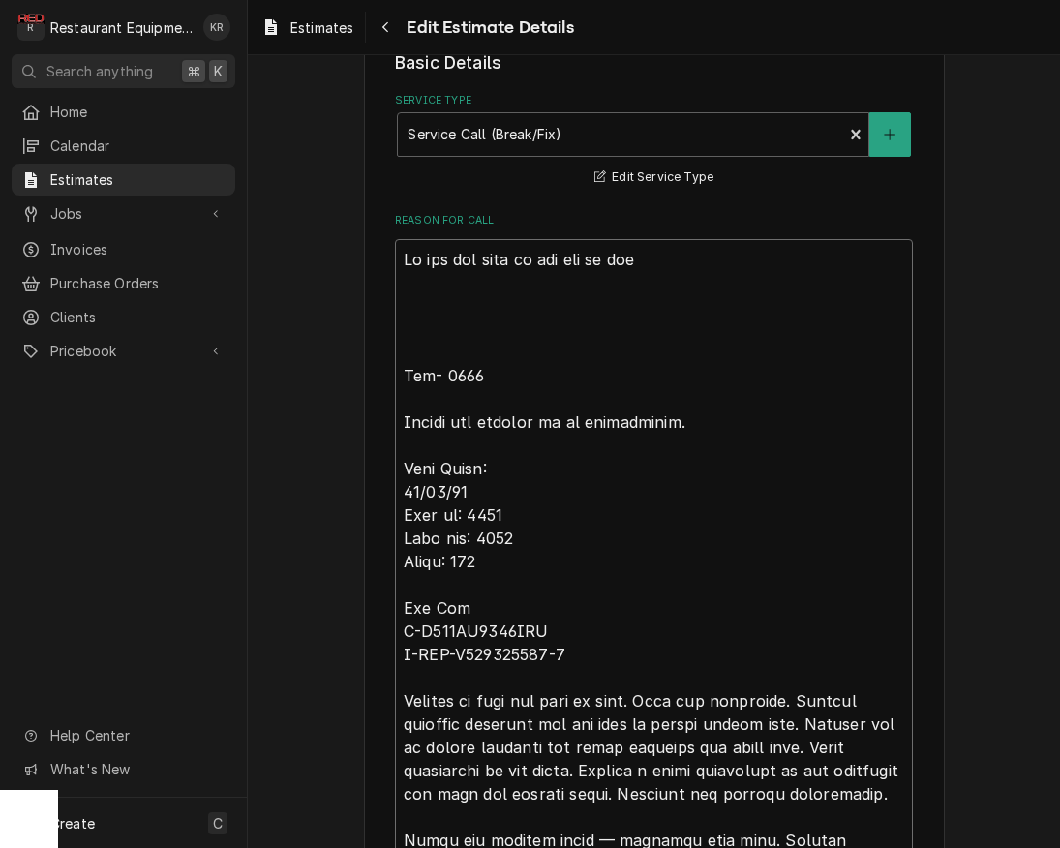
type textarea "x"
type textarea "We are not sure of the age of this Roo- 9148 Hotbox not getting up to temperatu…"
type textarea "x"
type textarea "We are not sure of the age of this Roo- 9148 Hotbox not getting up to temperatu…"
type textarea "x"
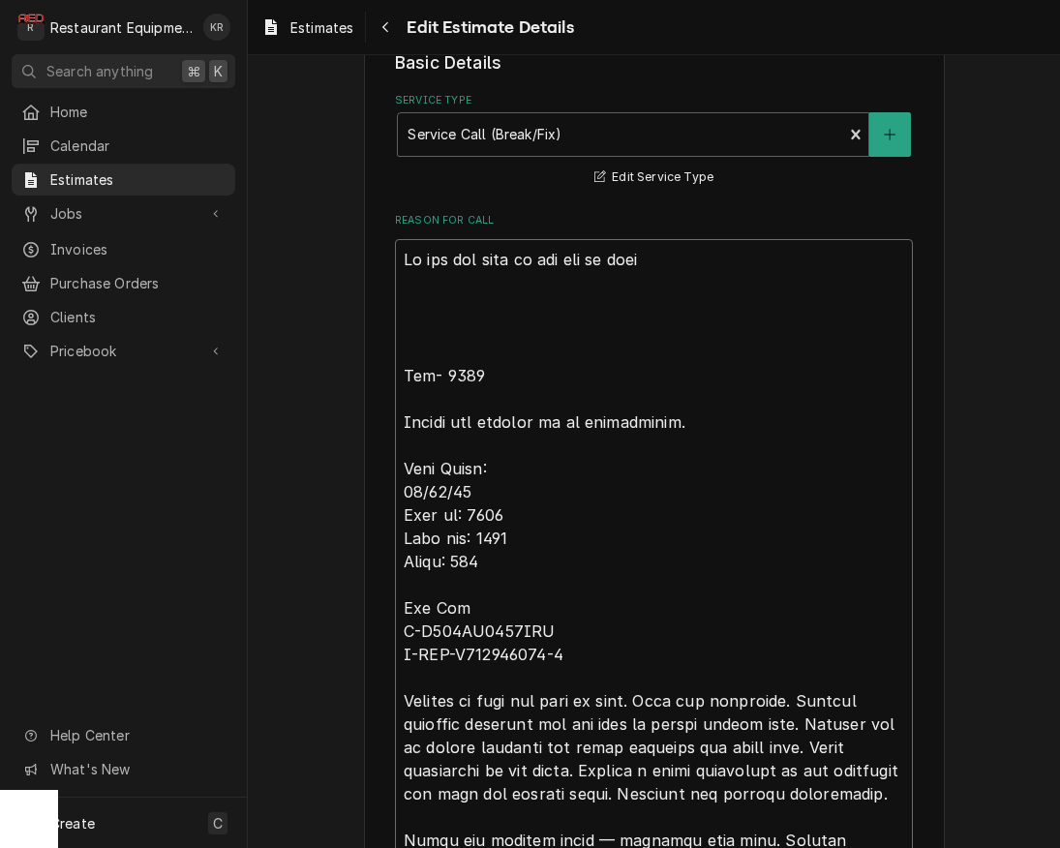
type textarea "We are not sure of the age of this u Roo- 9148 Hotbox not getting up to tempera…"
type textarea "x"
type textarea "We are not sure of the age of this un Roo- 9148 Hotbox not getting up to temper…"
type textarea "x"
type textarea "We are not sure of the age of this uni Roo- 9148 Hotbox not getting up to tempe…"
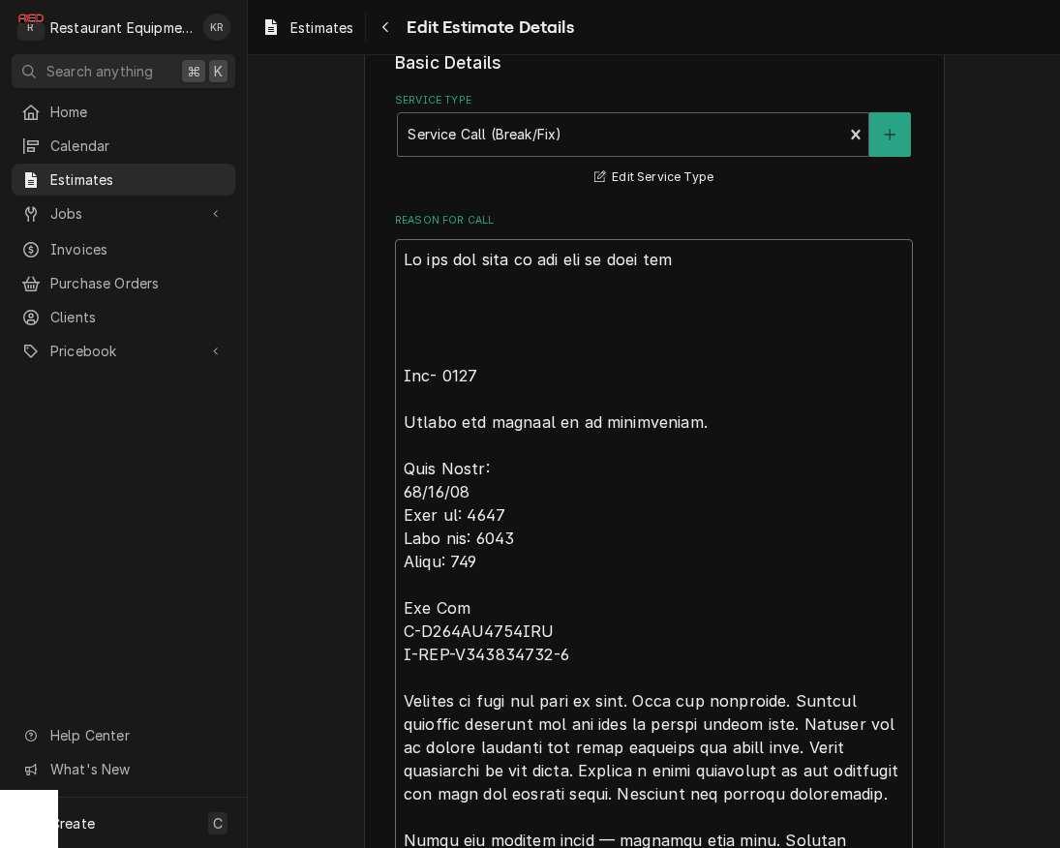
type textarea "x"
type textarea "We are not sure of the age of this unit Roo- 9148 Hotbox not getting up to temp…"
type textarea "x"
type textarea "We are not sure of the age of this unit d Roo- 9148 Hotbox not getting up to te…"
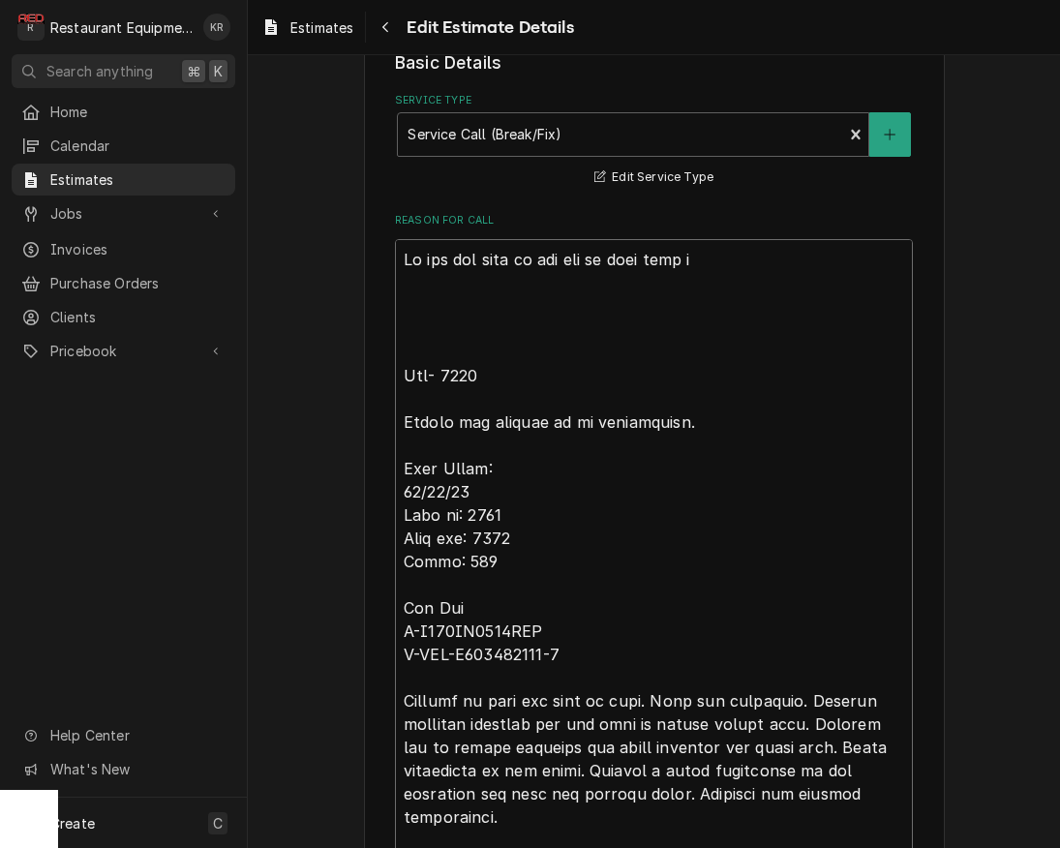
type textarea "x"
type textarea "We are not sure of the age of this unit de Roo- 9148 Hotbox not getting up to t…"
type textarea "x"
type textarea "We are not sure of the age of this unit d Roo- 9148 Hotbox not getting up to te…"
type textarea "x"
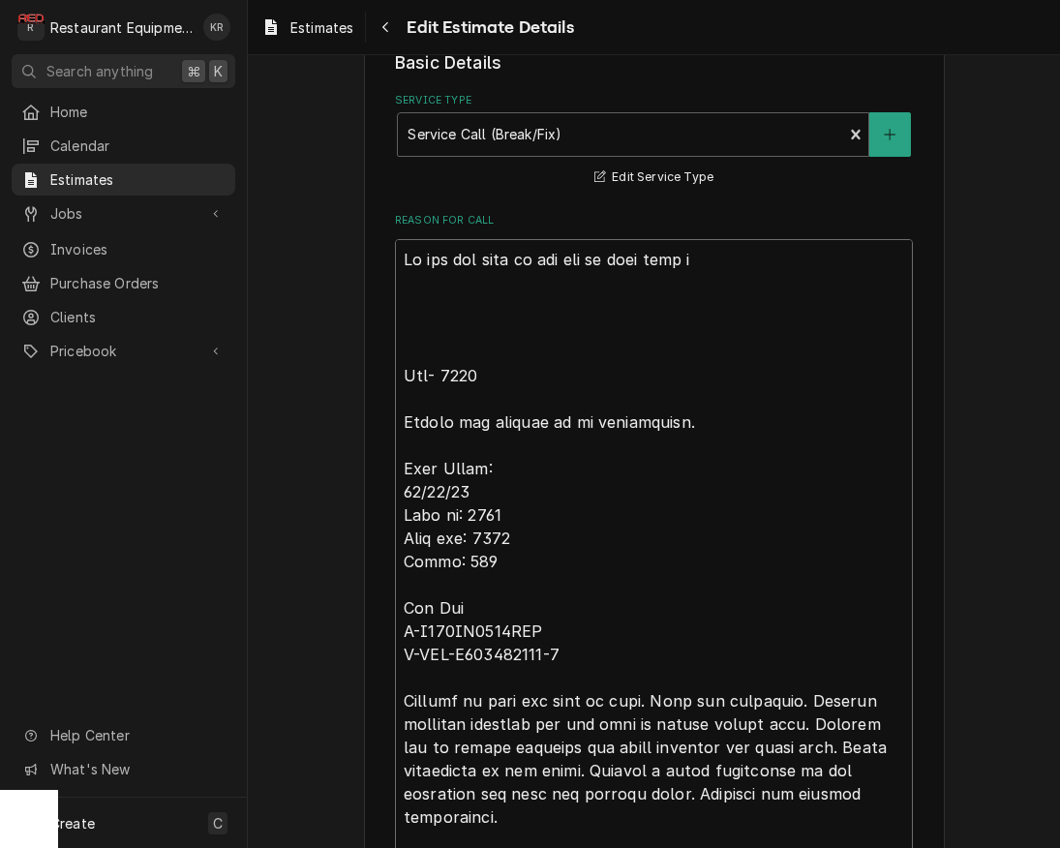
type textarea "We are not sure of the age of this unit du Roo- 9148 Hotbox not getting up to t…"
type textarea "x"
type textarea "We are not sure of the age of this unit due Roo- 9148 Hotbox not getting up to …"
type textarea "x"
type textarea "We are not sure of the age of this unit due Roo- 9148 Hotbox not getting up to …"
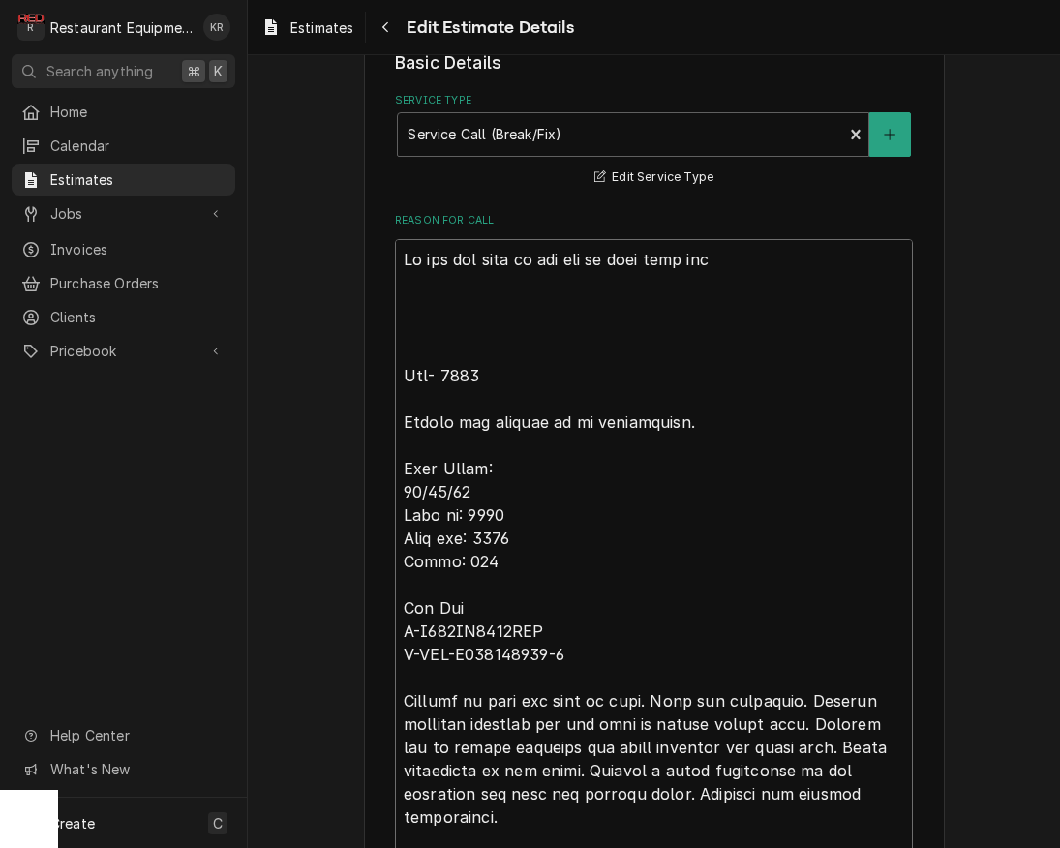
type textarea "x"
type textarea "We are not sure of the age of this unit due t Roo- 9148 Hotbox not getting up t…"
type textarea "x"
type textarea "We are not sure of the age of this unit due to Roo- 9148 Hotbox not getting up …"
type textarea "x"
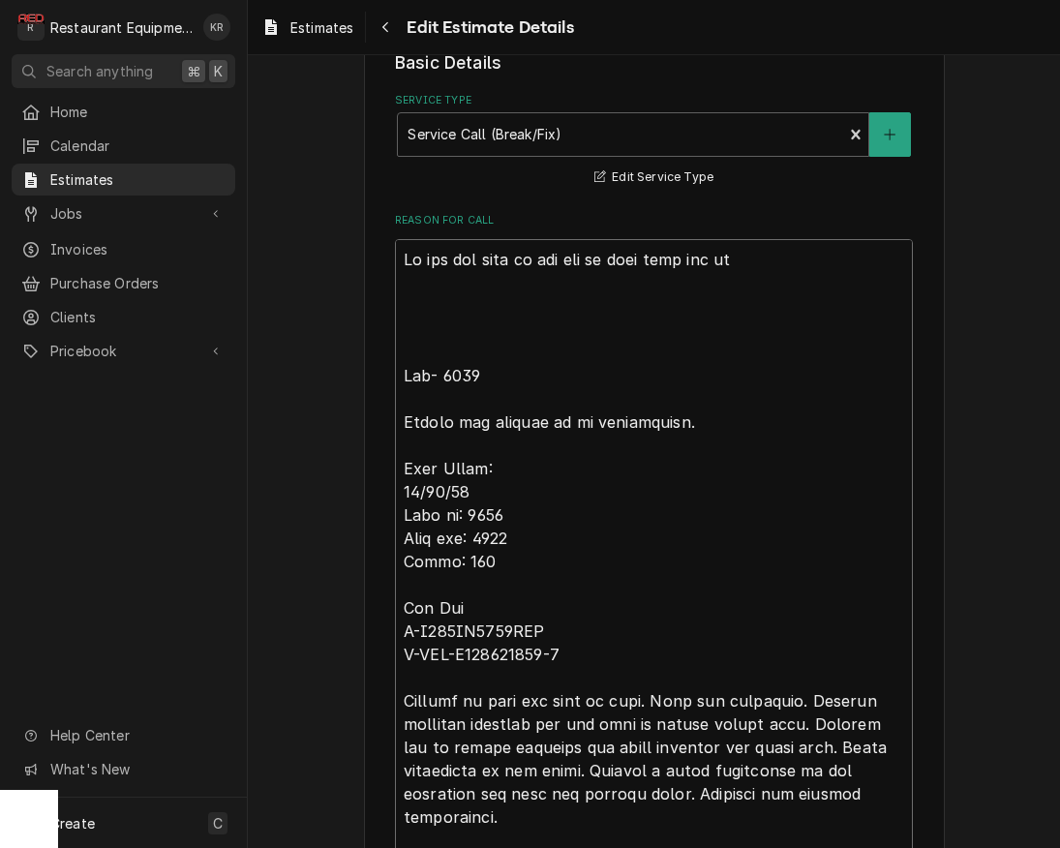
type textarea "We are not sure of the age of this unit due to Roo- 9148 Hotbox not getting up …"
type textarea "x"
type textarea "We are not sure of the age of this unit due to C Roo- 9148 Hotbox not getting u…"
type textarea "x"
type textarea "We are not sure of the age of this unit due to Cr Roo- 9148 Hotbox not getting …"
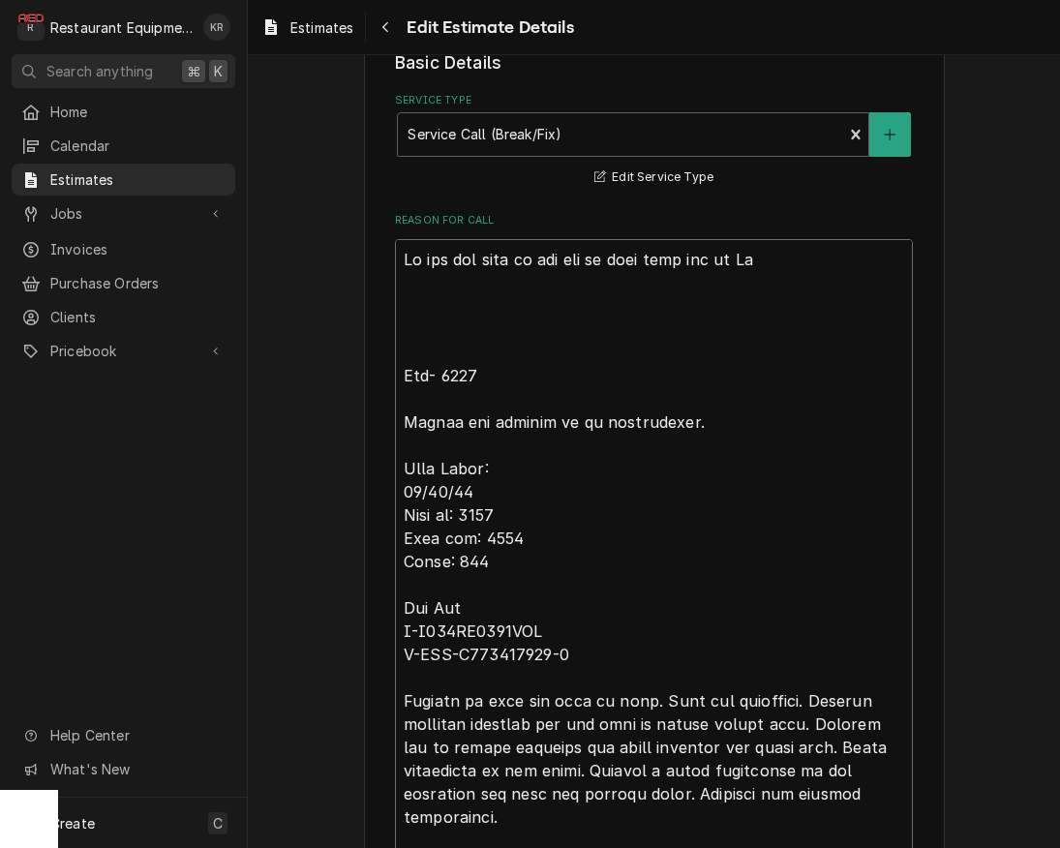
type textarea "x"
type textarea "We are not sure of the age of this unit due to Cre Roo- 9148 Hotbox not getting…"
type textarea "x"
type textarea "We are not sure of the age of this unit due to Cres Roo- 9148 Hotbox not gettin…"
type textarea "x"
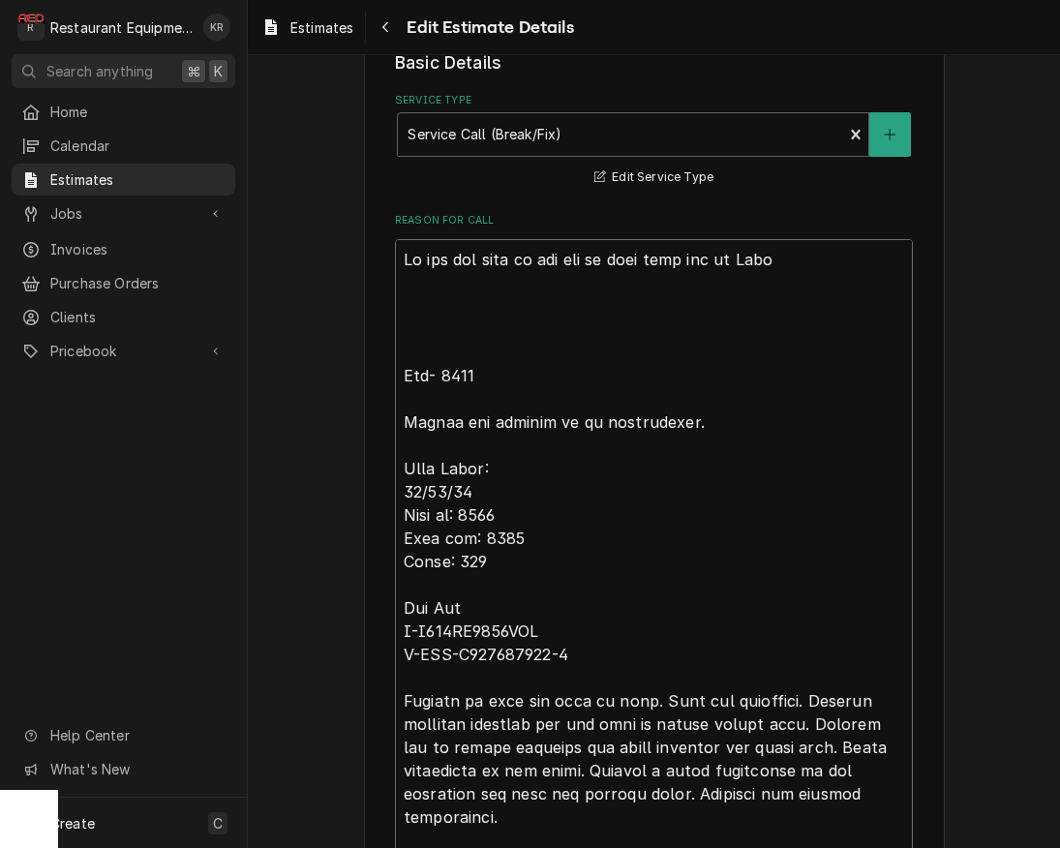
type textarea "We are not sure of the age of this unit due to Cres Roo- 9148 Hotbox not gettin…"
type textarea "x"
type textarea "We are not sure of the age of this unit due to Cres C Roo- 9148 Hotbox not gett…"
type textarea "x"
type textarea "We are not sure of the age of this unit due to Cres Co Roo- 9148 Hotbox not get…"
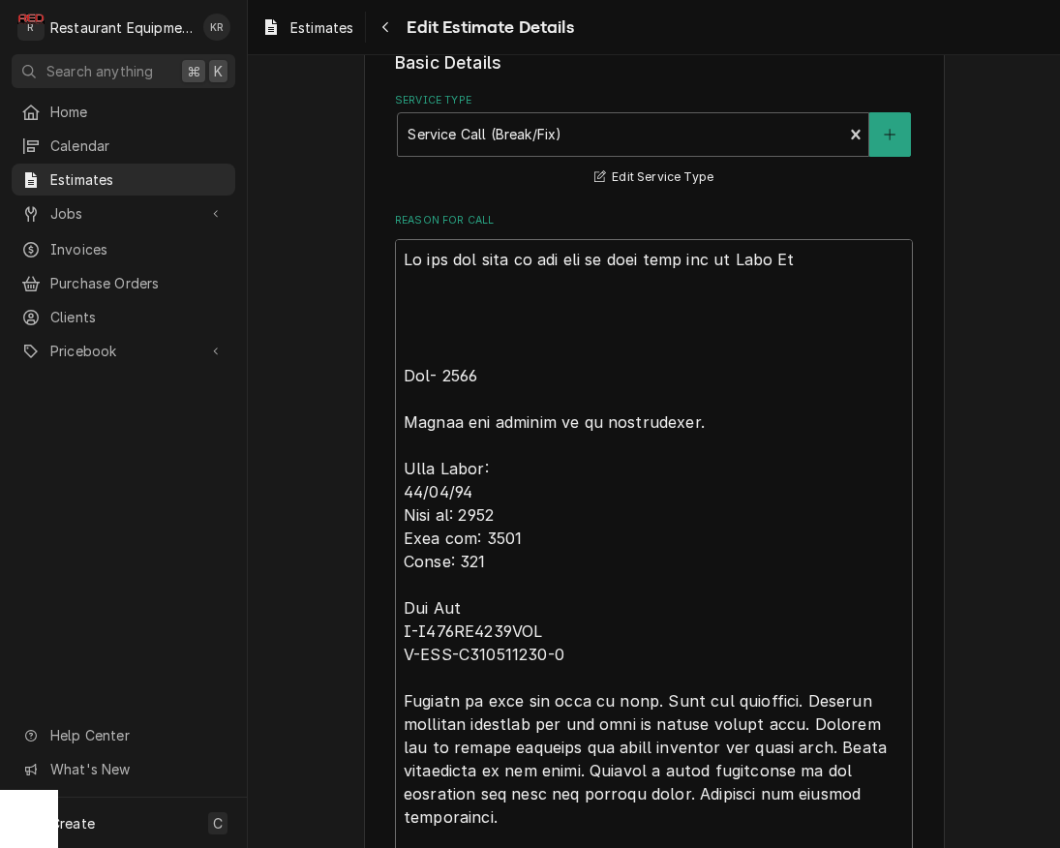
type textarea "x"
type textarea "We are not sure of the age of this unit due to Cres Cor Roo- 9148 Hotbox not ge…"
type textarea "x"
type textarea "We are not sure of the age of this unit due to Cres Cor Roo- 9148 Hotbox not ge…"
type textarea "x"
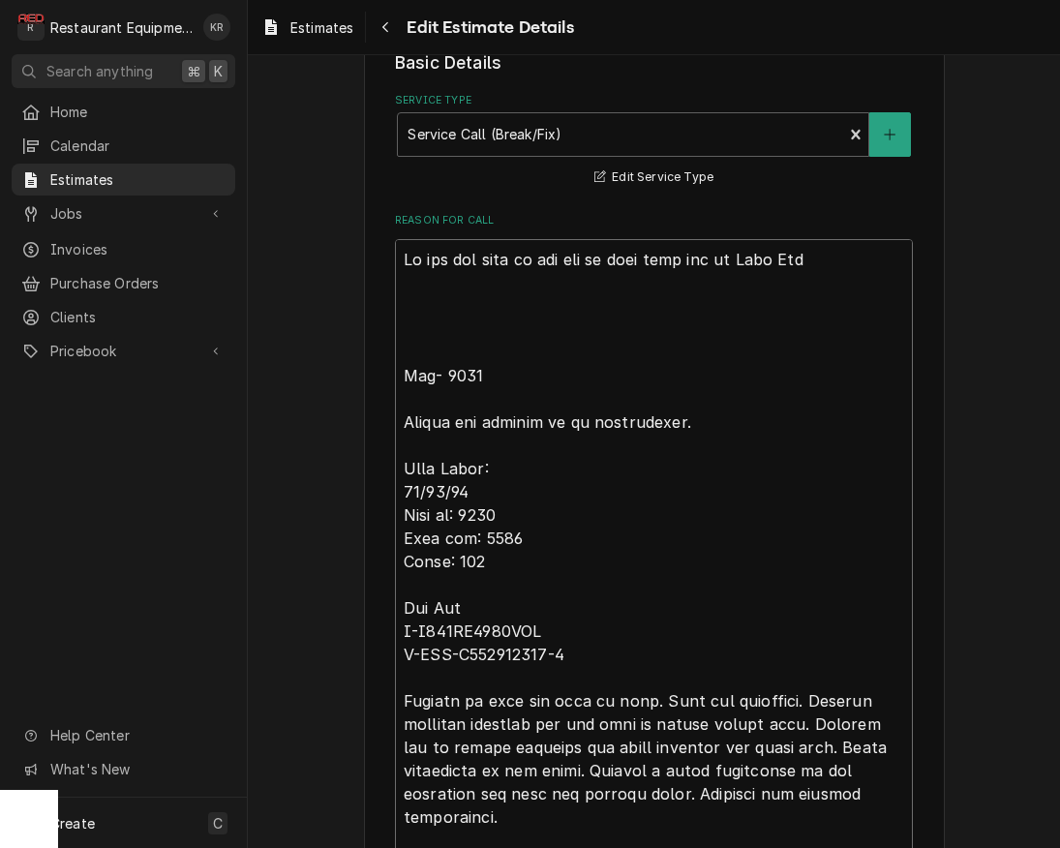
type textarea "We are not sure of the age of this unit due to Cres Cor n Roo- 9148 Hotbox not …"
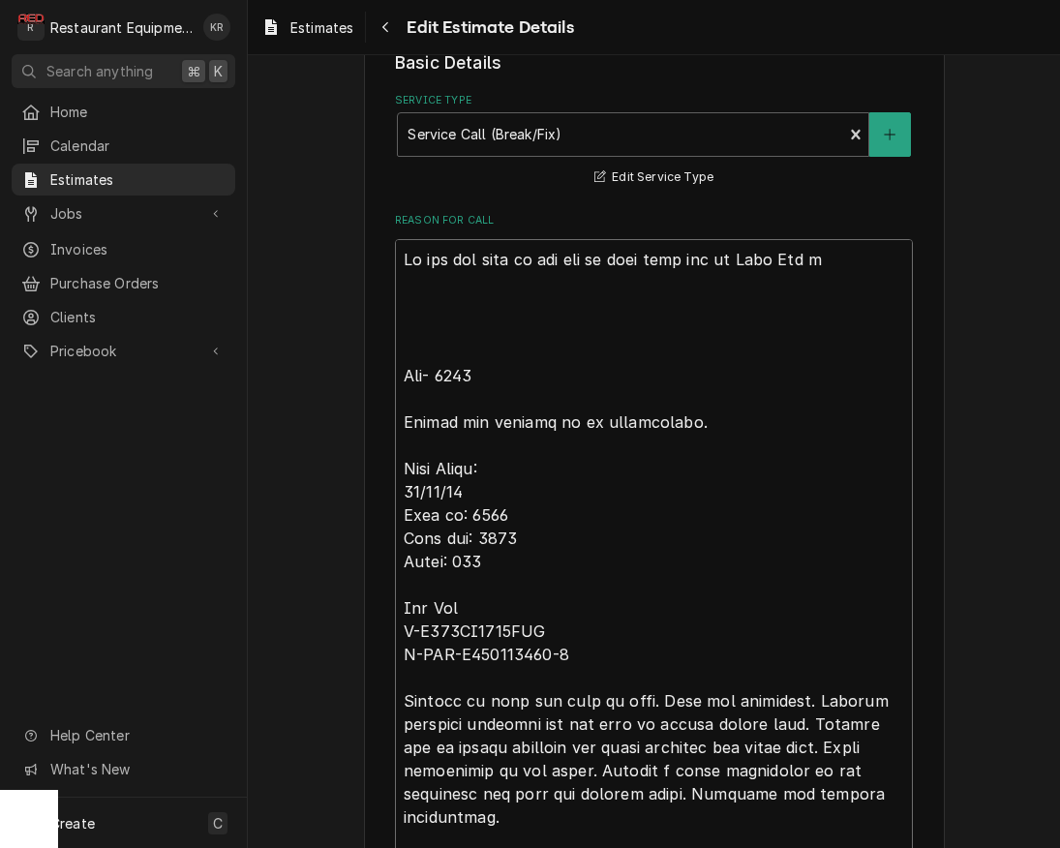
type textarea "x"
type textarea "We are not sure of the age of this unit due to Cres Cor no Roo- 9148 Hotbox not…"
type textarea "x"
type textarea "We are not sure of the age of this unit due to Cres Cor not Roo- 9148 Hotbox no…"
type textarea "x"
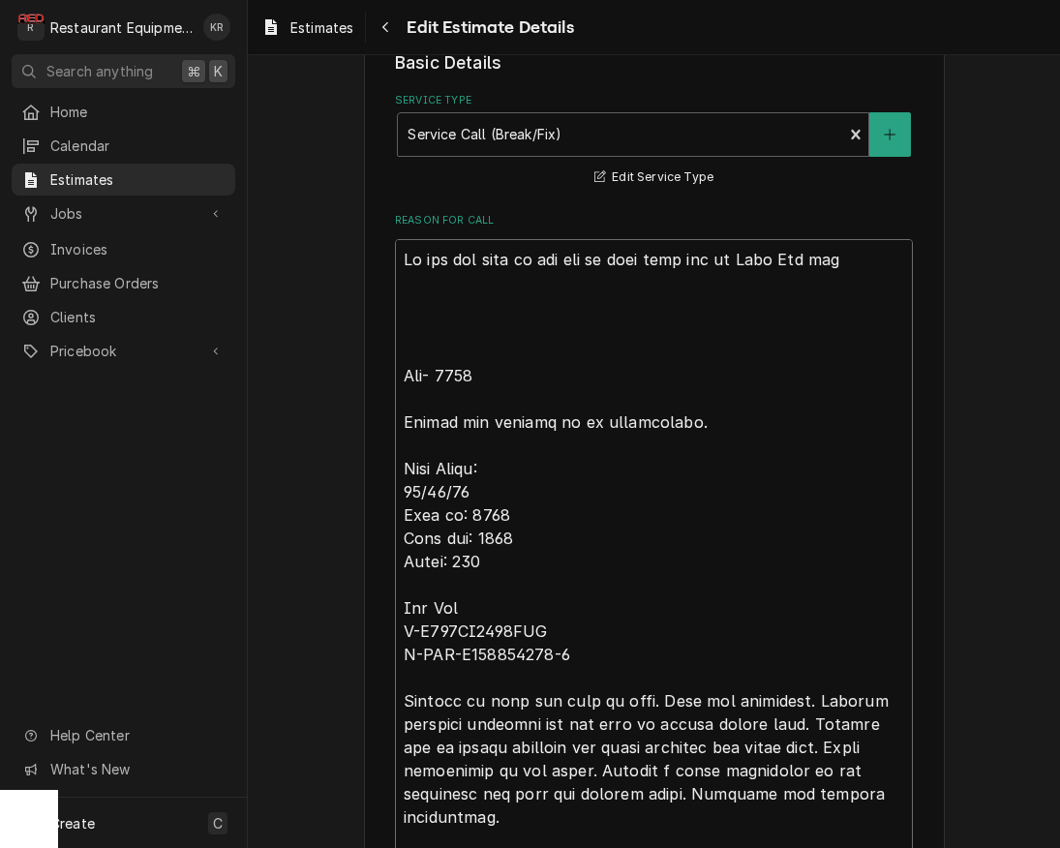
type textarea "We are not sure of the age of this unit due to Cres Cor not Roo- 9148 Hotbox no…"
type textarea "x"
type textarea "We are not sure of the age of this unit due to Cres Cor not h Roo- 9148 Hotbox …"
type textarea "x"
type textarea "We are not sure of the age of this unit due to Cres Cor not ha Roo- 9148 Hotbox…"
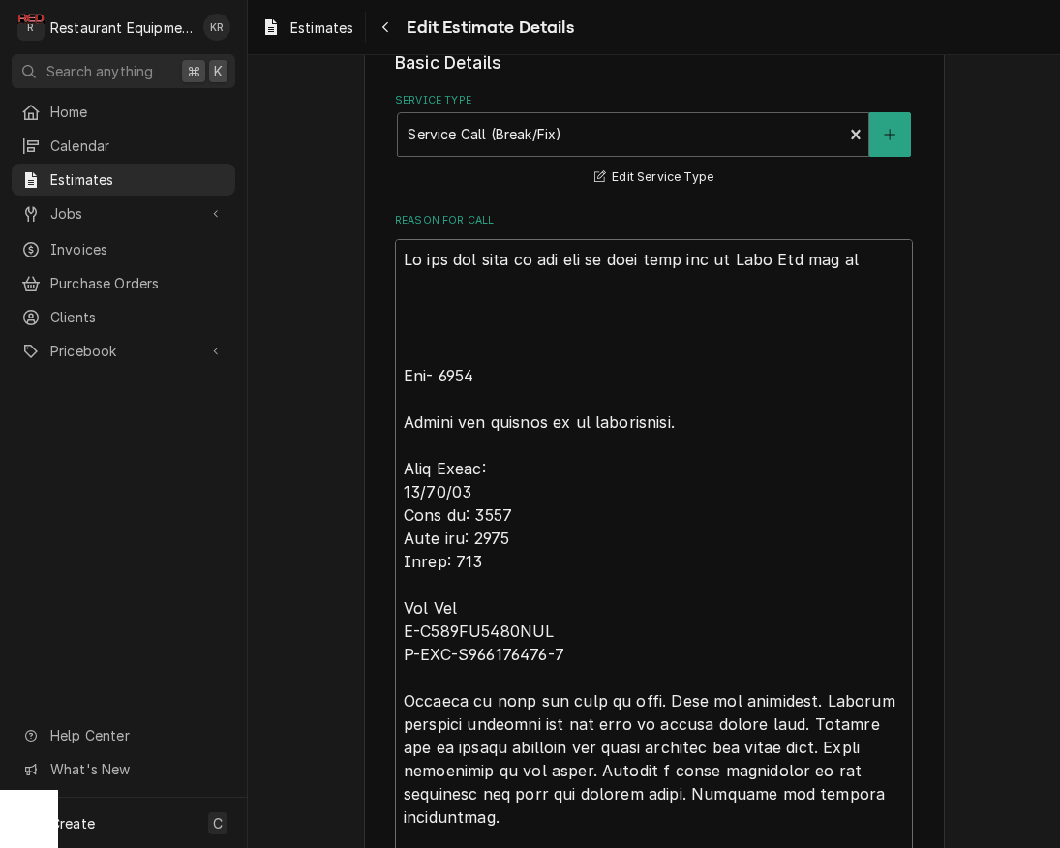
type textarea "x"
type textarea "We are not sure of the age of this unit due to Cres Cor not havi Roo- 9148 Hotb…"
type textarea "x"
type textarea "We are not sure of the age of this unit due to Cres Cor not havin Roo- 9148 Hot…"
type textarea "x"
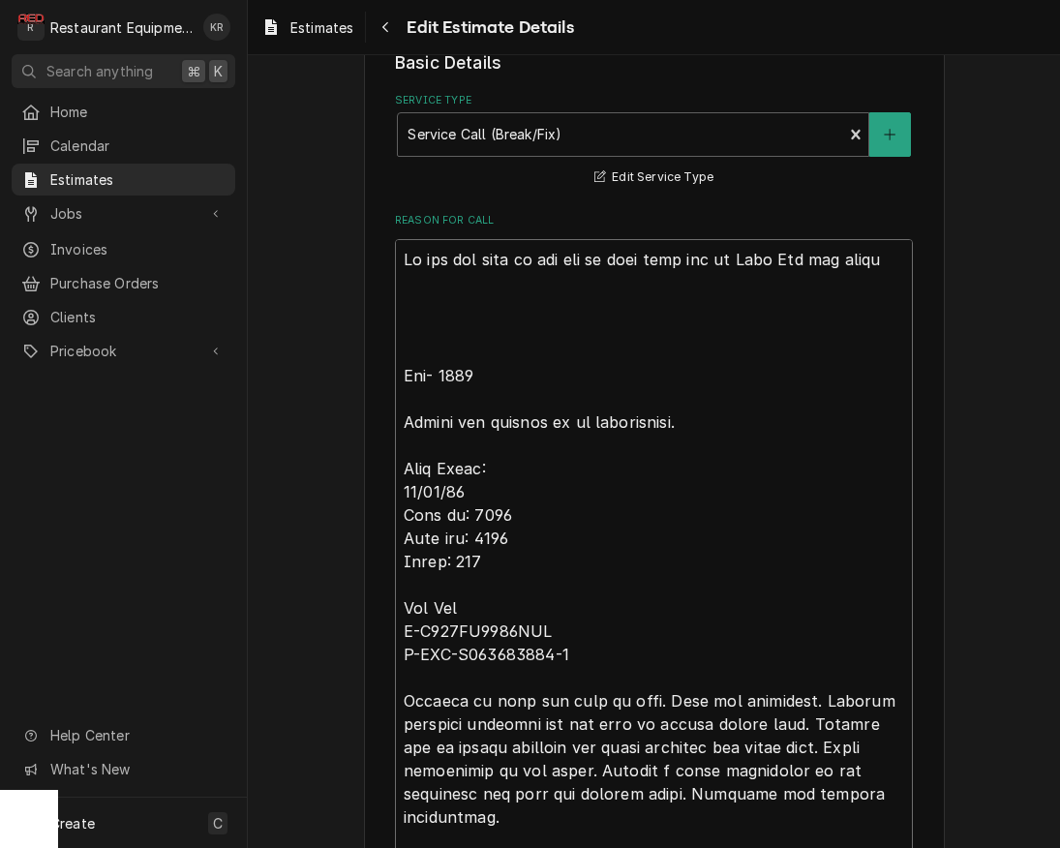
type textarea "We are not sure of the age of this unit due to Cres Cor not having Roo- 9148 Ho…"
type textarea "x"
type textarea "We are not sure of the age of this unit due to Cres Cor not having Roo- 9148 Ho…"
type textarea "x"
type textarea "We are not sure of the age of this unit due to Cres Cor not having a Roo- 9148 …"
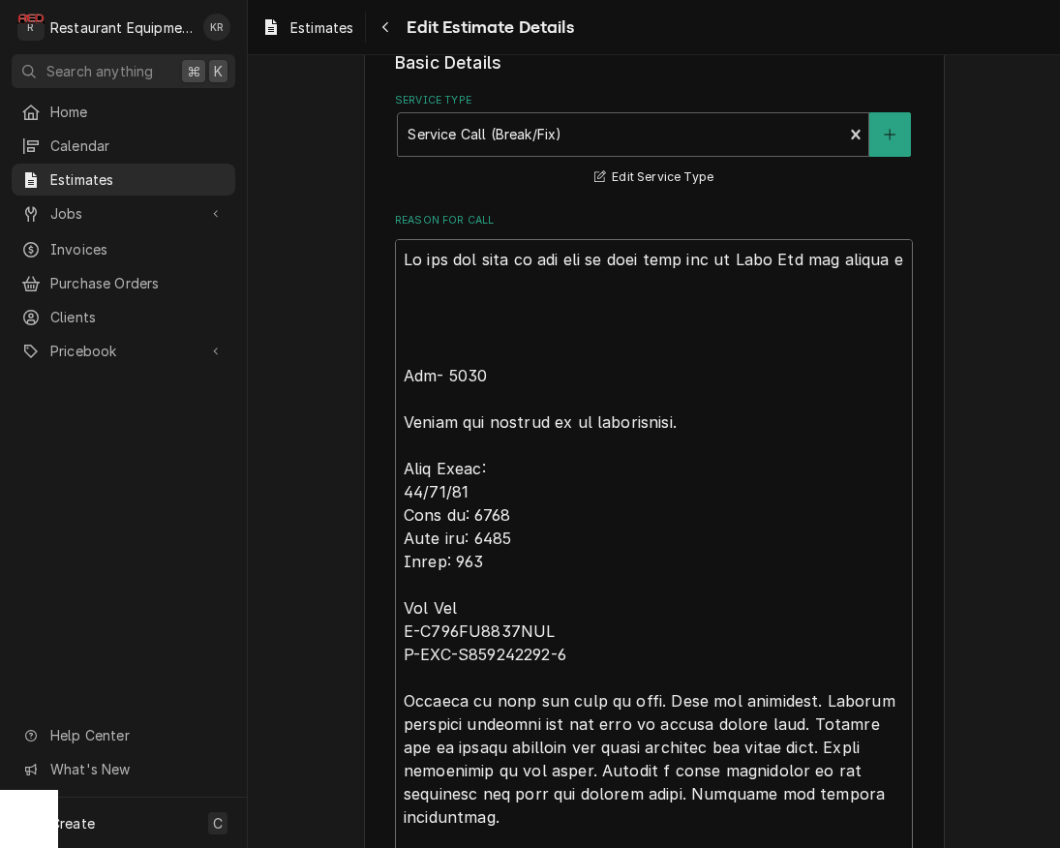
type textarea "x"
type textarea "We are not sure of the age of this unit due to Cres Cor not having a Roo- 9148 …"
type textarea "x"
type textarea "We are not sure of the age of this unit due to Cres Cor not having a d Roo- 914…"
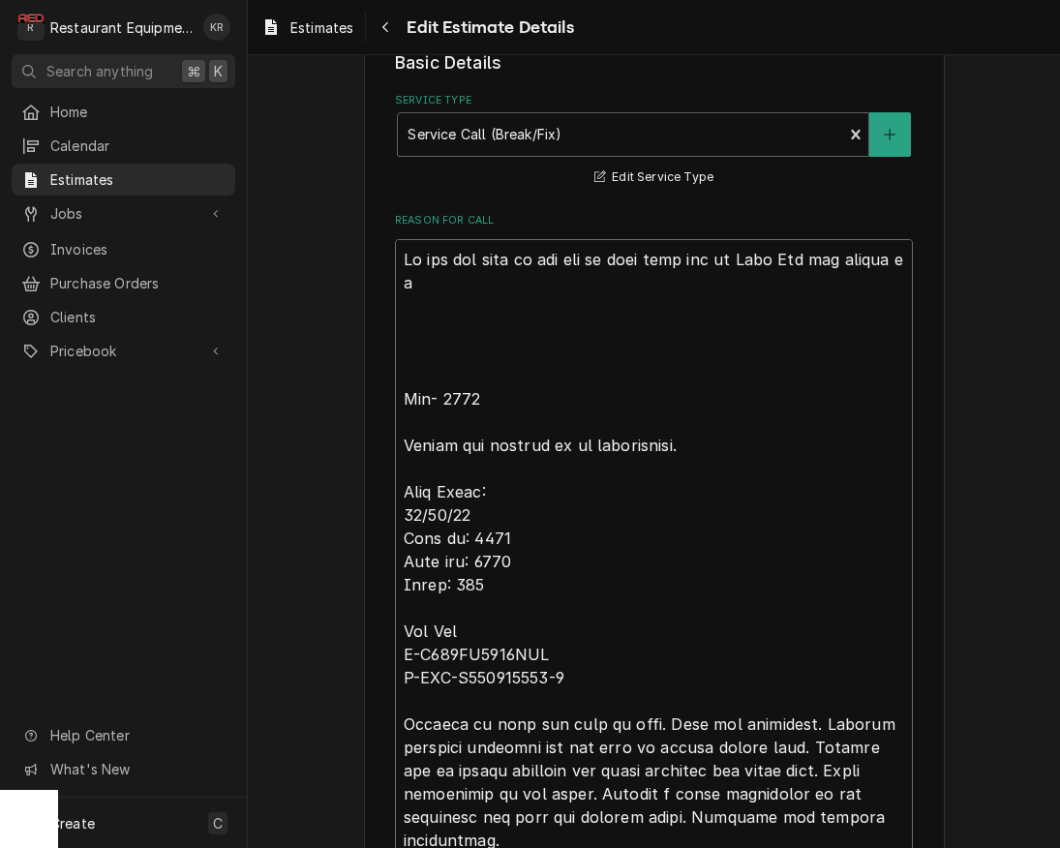
type textarea "x"
type textarea "We are not sure of the age of this unit due to Cres Cor not having a de Roo- 91…"
type textarea "x"
type textarea "We are not sure of the age of this unit due to Cres Cor not having a dec Roo- 9…"
type textarea "x"
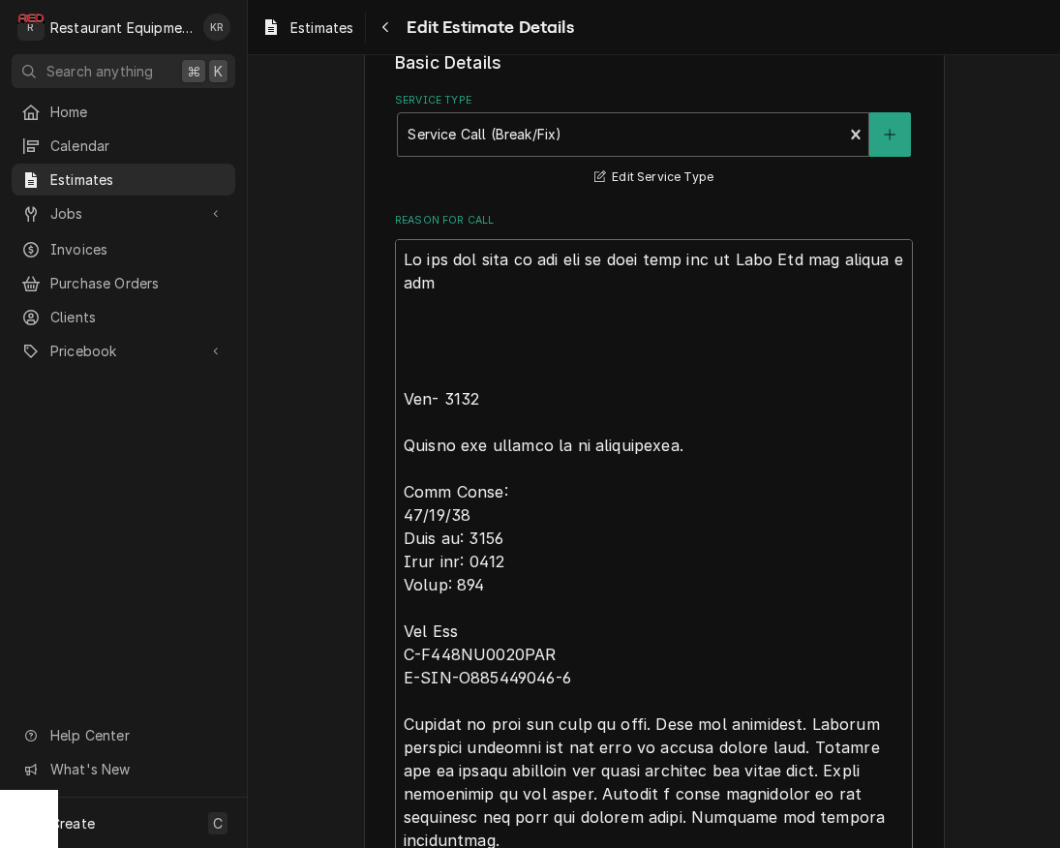
type textarea "We are not sure of the age of this unit due to Cres Cor not having a deci Roo- …"
type textarea "x"
type textarea "We are not sure of the age of this unit due to Cres Cor not having a decip Roo-…"
type textarea "x"
type textarea "We are not sure of the age of this unit due to Cres Cor not having a deciphe Ro…"
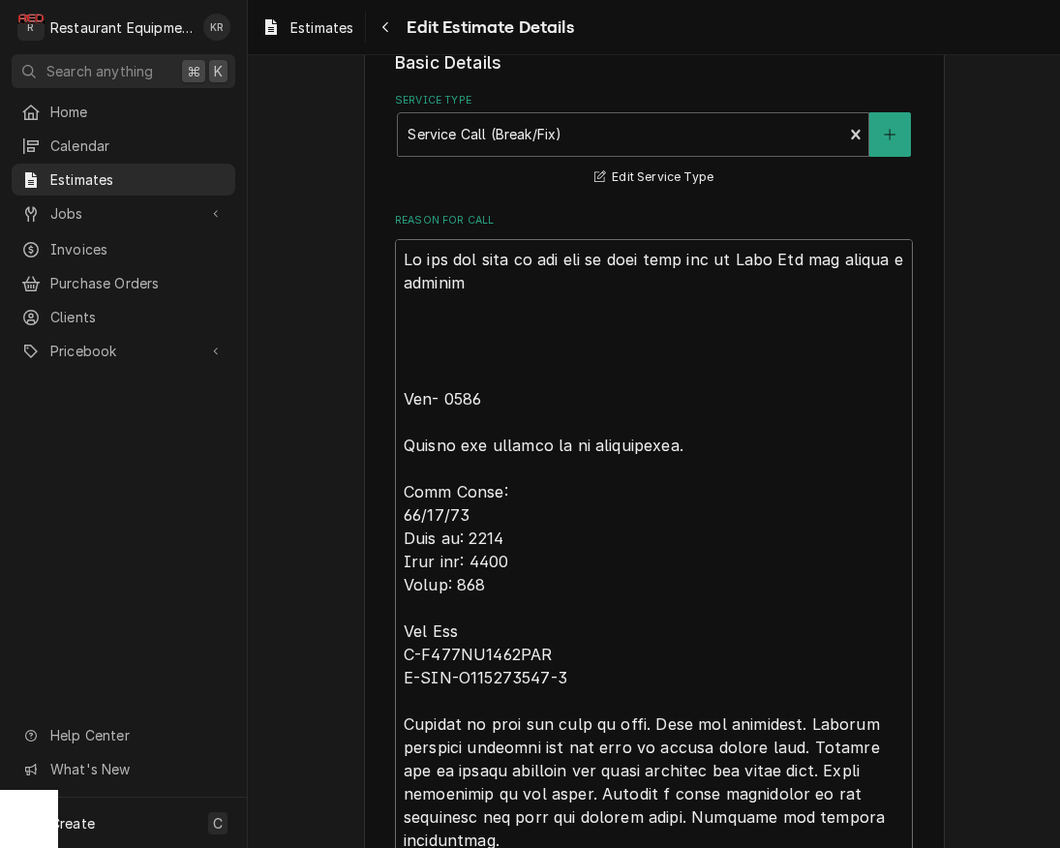
type textarea "x"
type textarea "We are not sure of the age of this unit due to Cres Cor not having a decipher R…"
type textarea "x"
type textarea "We are not sure of the age of this unit due to Cres Cor not having a deciphera …"
type textarea "x"
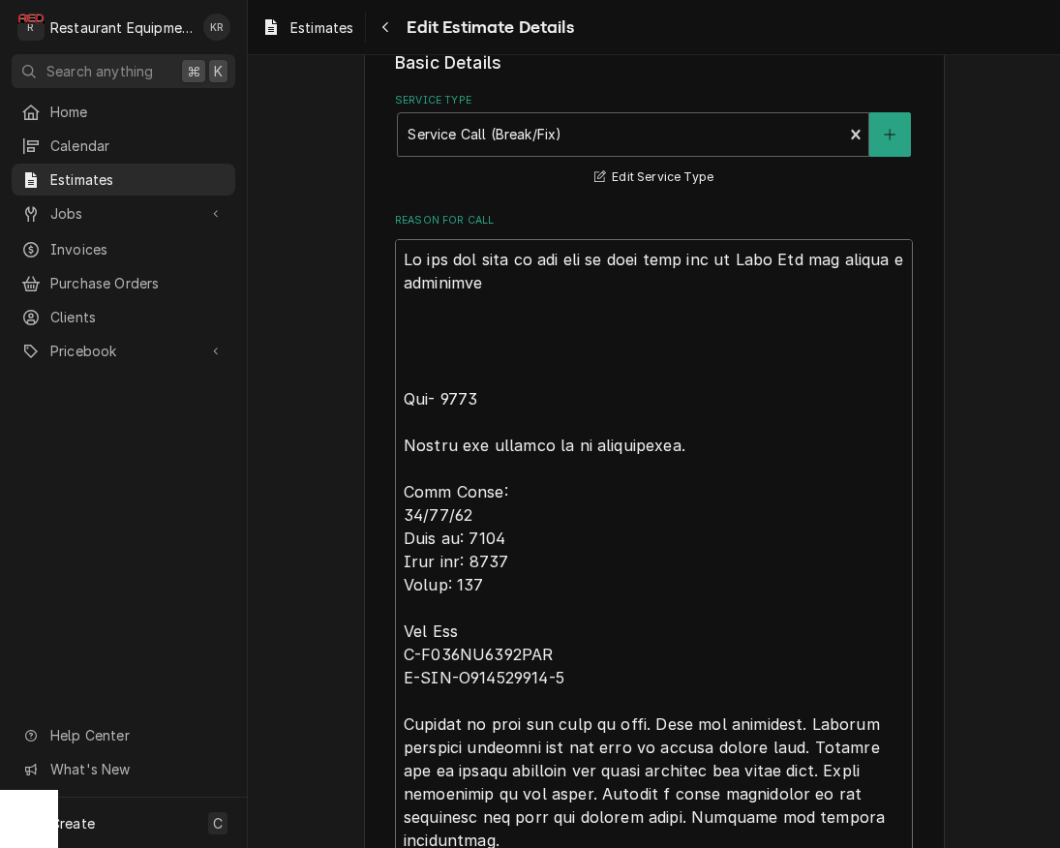
type textarea "We are not sure of the age of this unit due to Cres Cor not having a decipherab…"
type textarea "x"
type textarea "We are not sure of the age of this unit due to Cres Cor not having a decipherab…"
type textarea "x"
type textarea "We are not sure of the age of this unit due to Cres Cor not having a decipherab…"
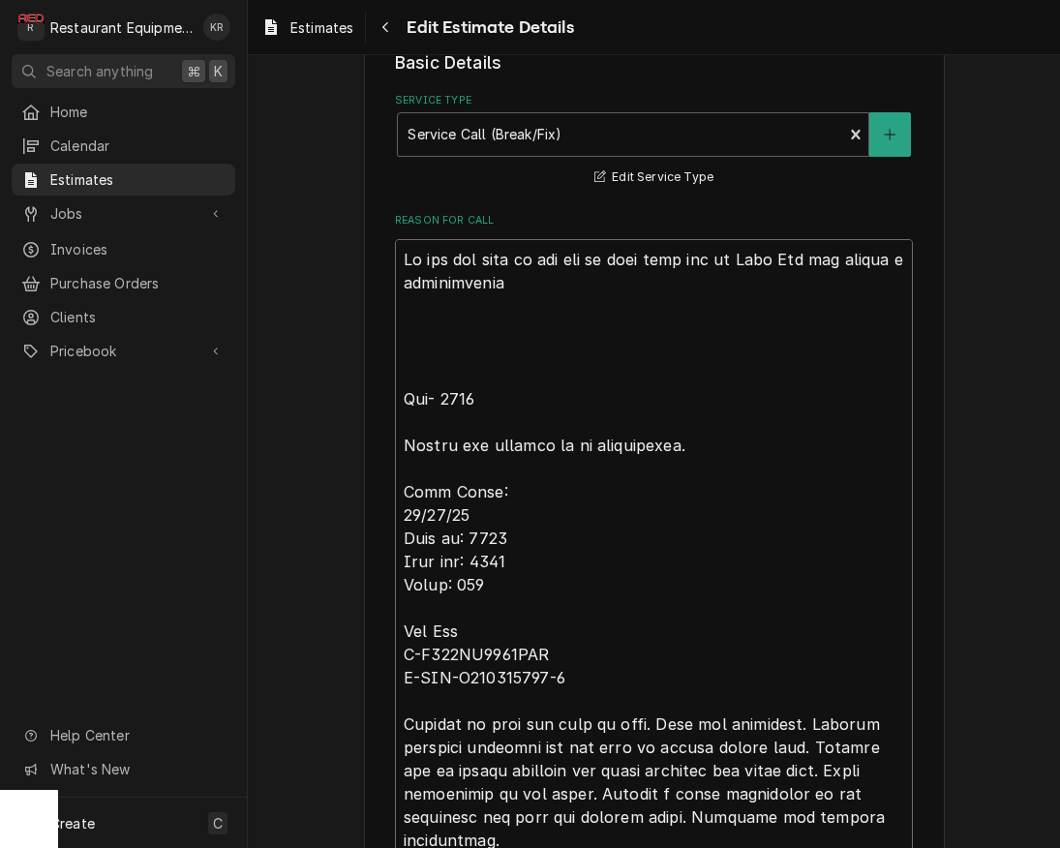
type textarea "x"
type textarea "We are not sure of the age of this unit due to Cres Cor not having a decipherab…"
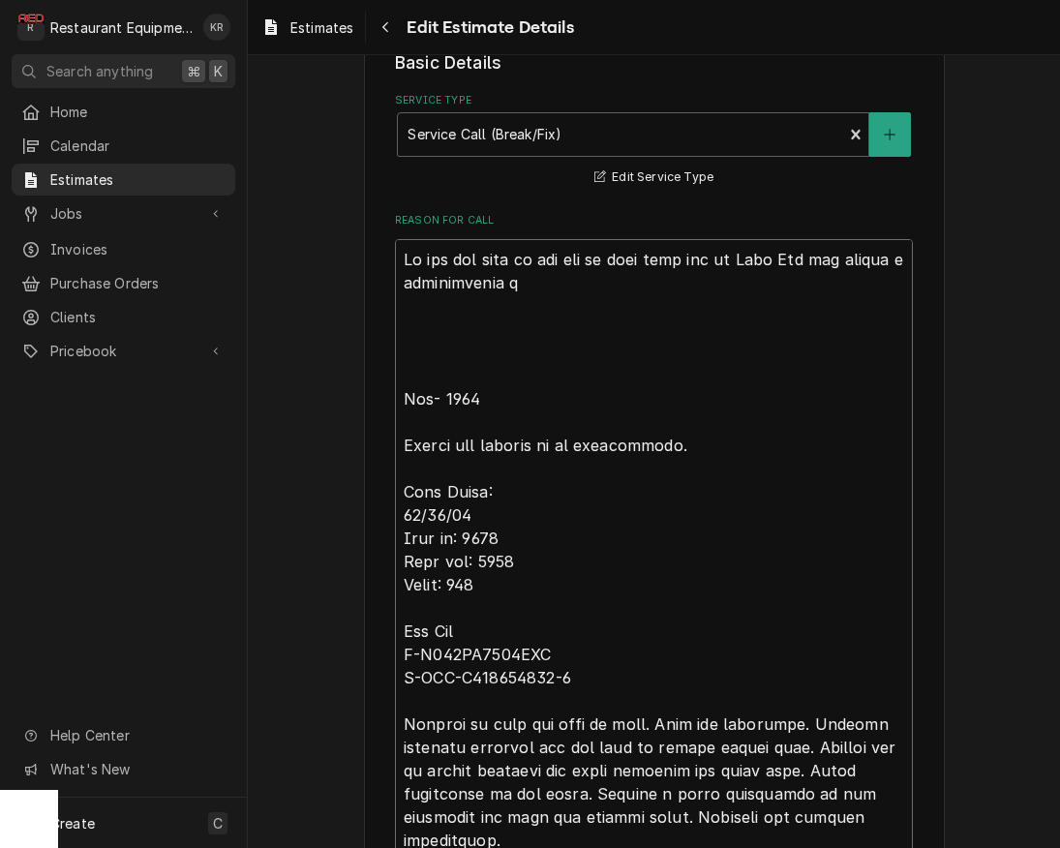
type textarea "x"
type textarea "We are not sure of the age of this unit due to Cres Cor not having a decipherab…"
type textarea "x"
type textarea "We are not sure of the age of this unit due to Cres Cor not having a decipherab…"
type textarea "x"
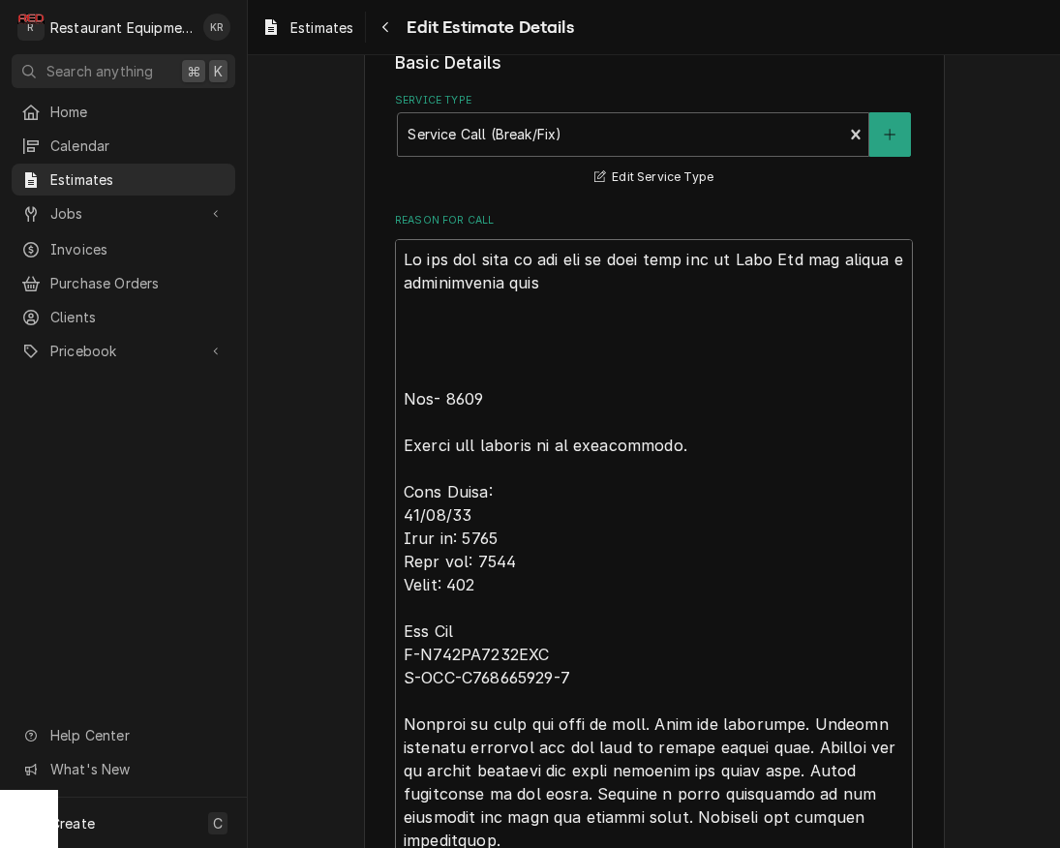
type textarea "We are not sure of the age of this unit due to Cres Cor not having a decipherab…"
type textarea "x"
type textarea "We are not sure of the age of this unit due to Cres Cor not having a decipherab…"
type textarea "x"
type textarea "We are not sure of the age of this unit due to Cres Cor not having a decipherab…"
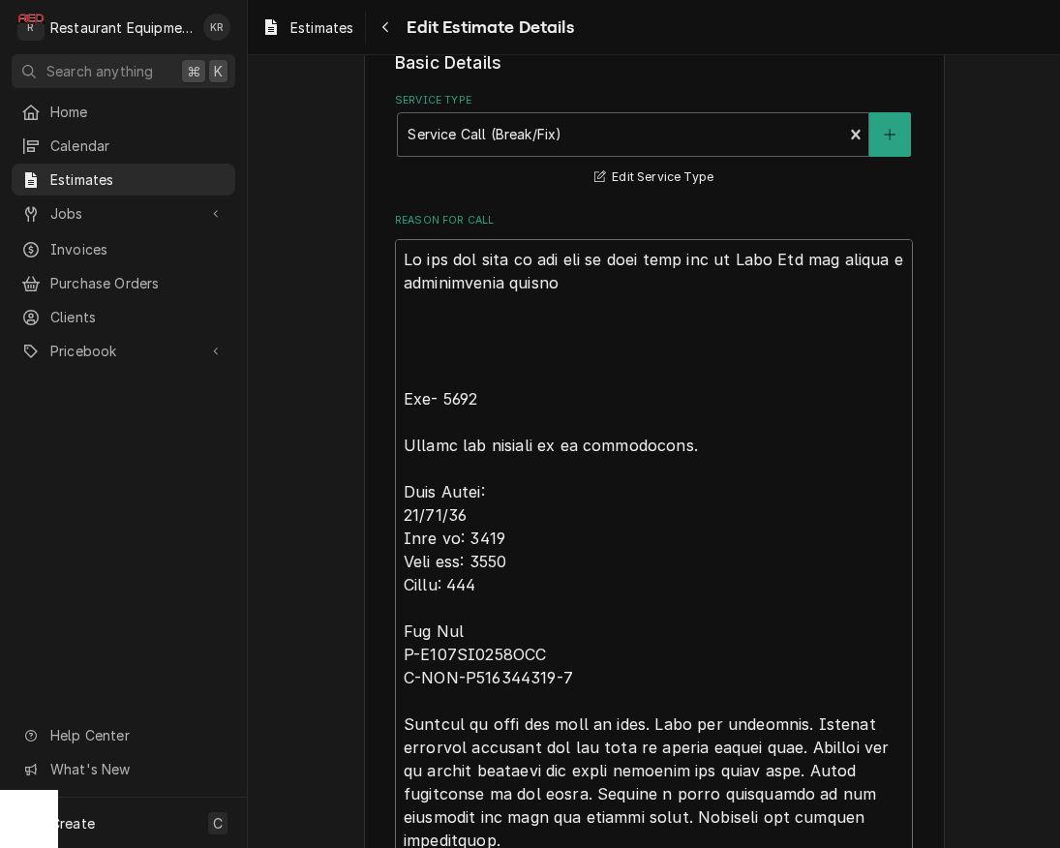
type textarea "x"
type textarea "We are not sure of the age of this unit due to Cres Cor not having a decipherab…"
type textarea "x"
type textarea "We are not sure of the age of this unit due to Cres Cor not having a decipherab…"
type textarea "x"
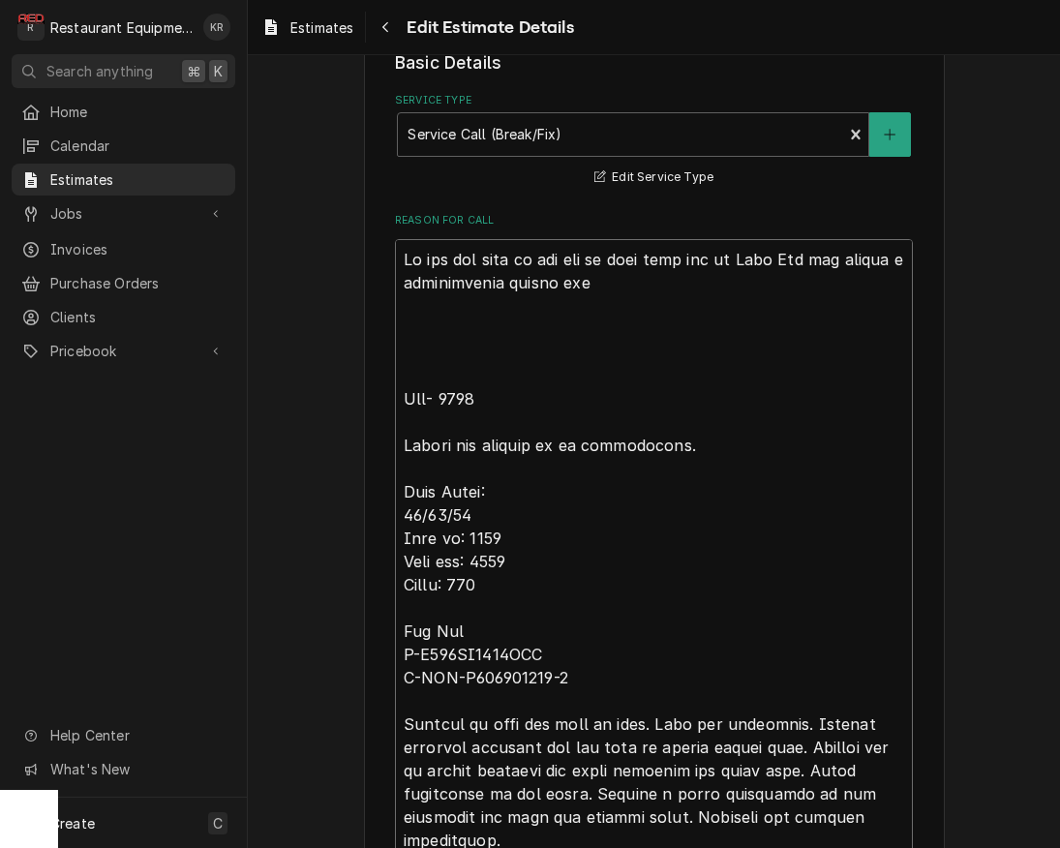
type textarea "We are not sure of the age of this unit due to Cres Cor not having a decipherab…"
type textarea "x"
type textarea "We are not sure of the age of this unit due to Cres Cor not having a decipherab…"
type textarea "x"
type textarea "We are not sure of the age of this unit due to Cres Cor not having a decipherab…"
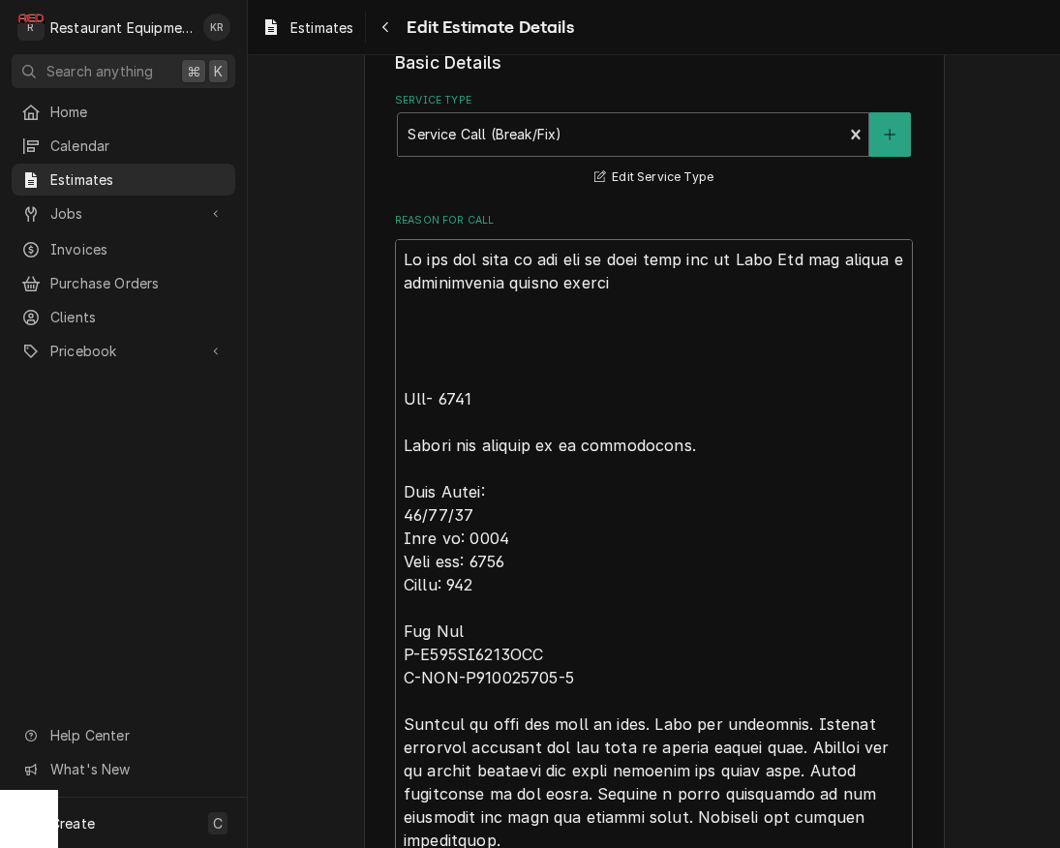
type textarea "x"
type textarea "We are not sure of the age of this unit due to Cres Cor not having a decipherab…"
type textarea "x"
type textarea "We are not sure of the age of this unit due to Cres Cor not having a decipherab…"
type textarea "x"
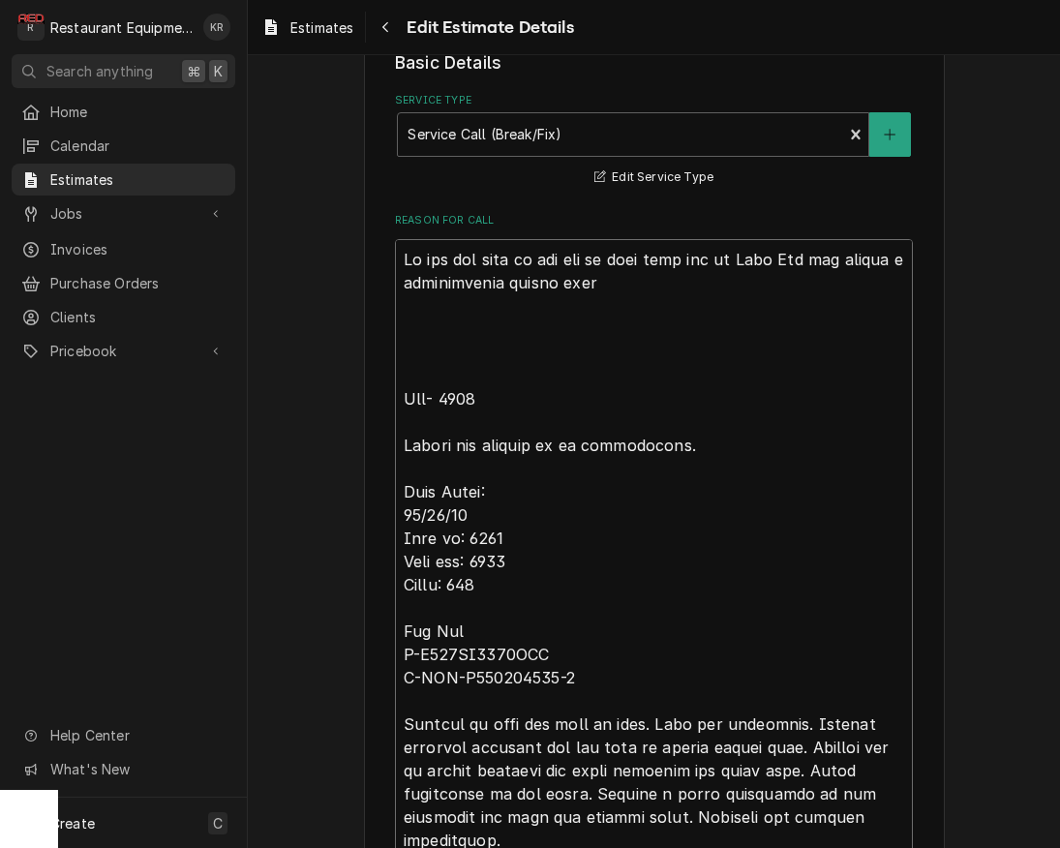
type textarea "We are not sure of the age of this unit due to Cres Cor not having a decipherab…"
type textarea "x"
type textarea "We are not sure of the age of this unit due to Cres Cor not having a decipherab…"
type textarea "x"
type textarea "We are not sure of the age of this unit due to Cres Cor not having a decipherab…"
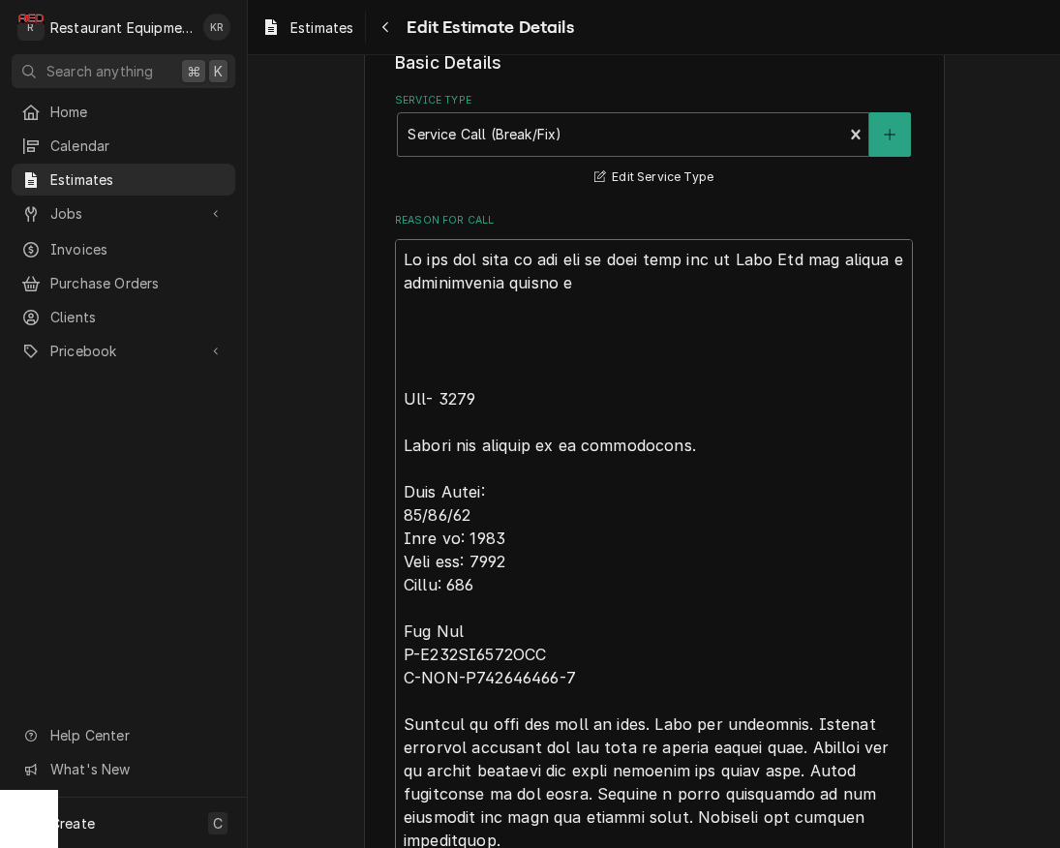
type textarea "x"
type textarea "We are not sure of the age of this unit due to Cres Cor not having a decipherab…"
type textarea "x"
type textarea "We are not sure of the age of this unit due to Cres Cor not having a decipherab…"
type textarea "x"
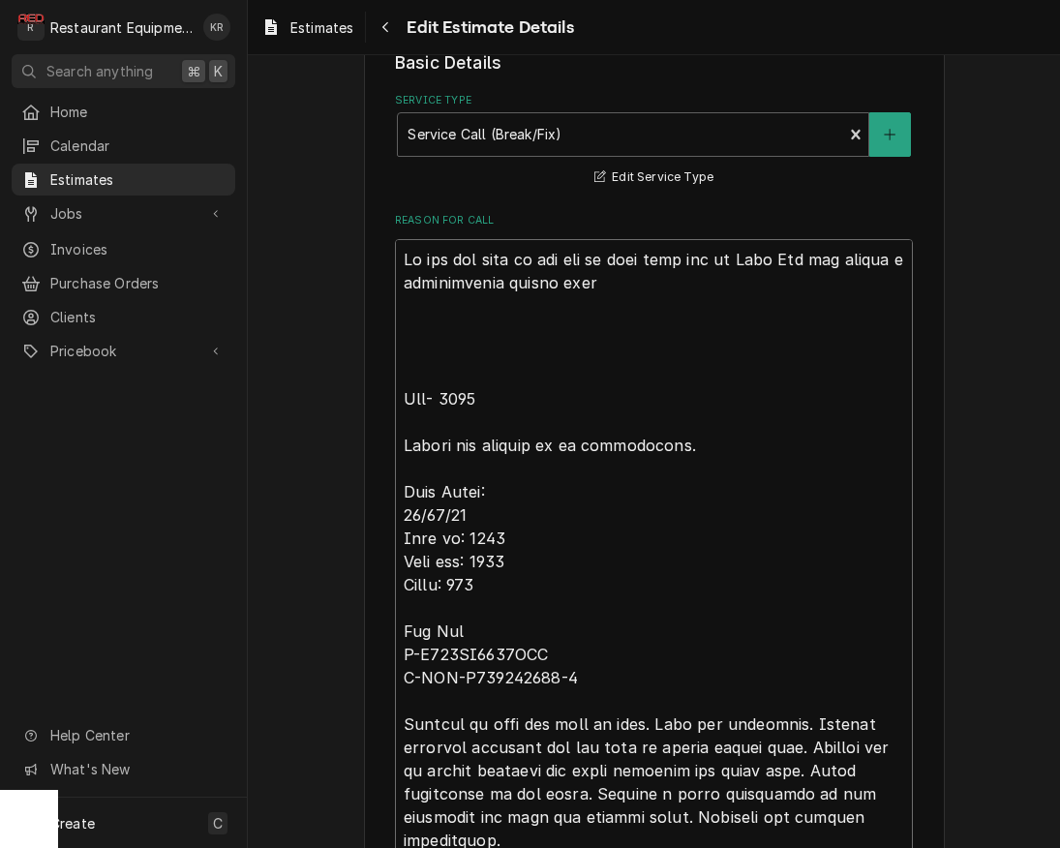
type textarea "We are not sure of the age of this unit due to Cres Cor not having a decipherab…"
type textarea "x"
type textarea "We are not sure of the age of this unit due to Cres Cor not having a decipherab…"
type textarea "x"
type textarea "We are not sure of the age of this unit due to Cres Cor not having a decipherab…"
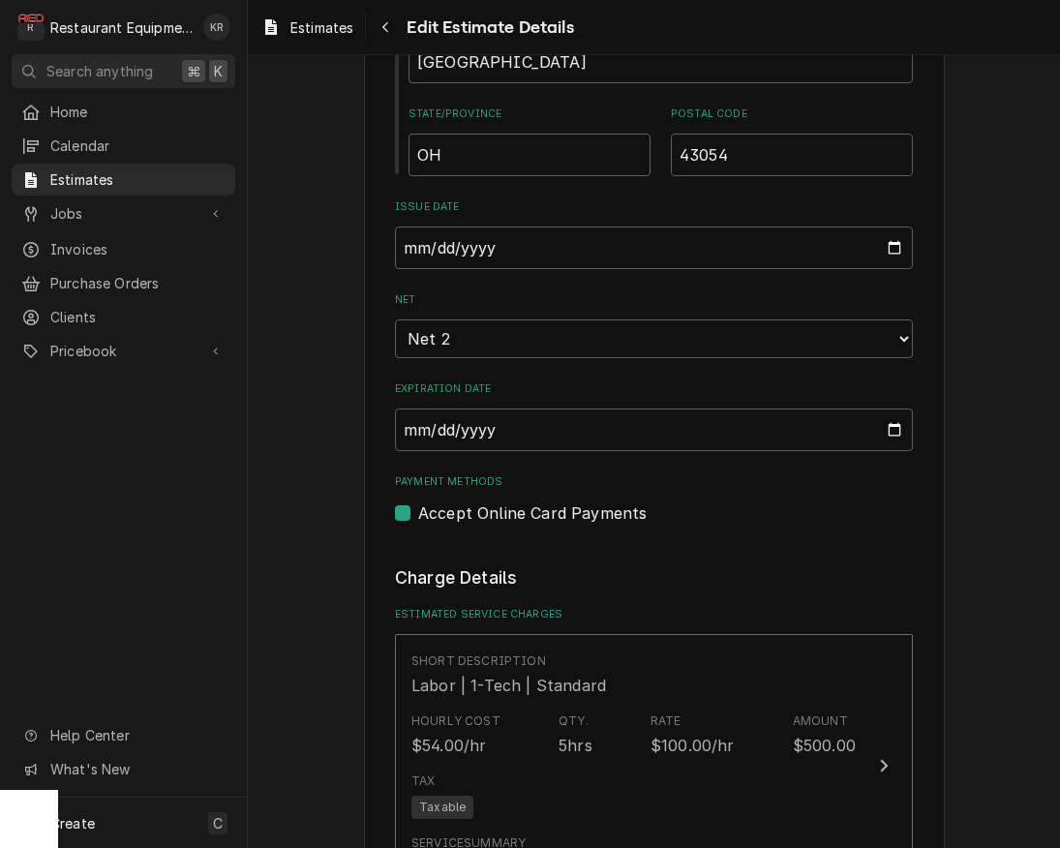
scroll to position [2537, 0]
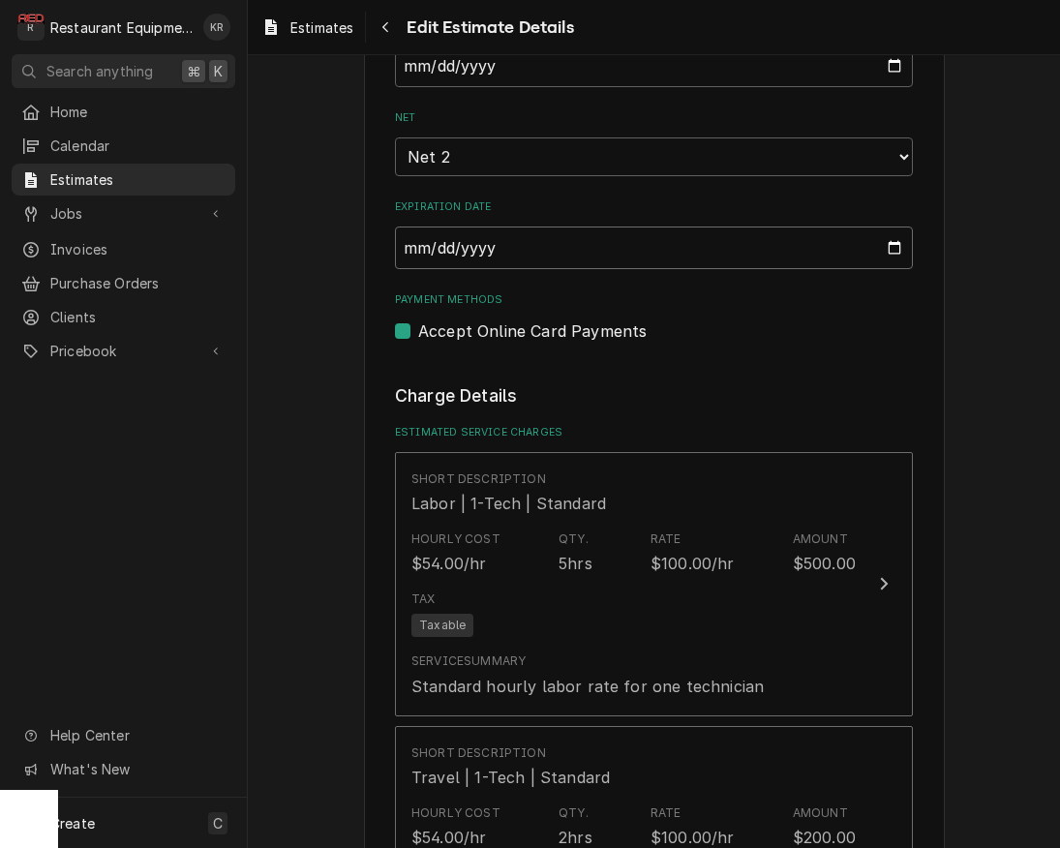
click at [511, 260] on input "2025-10-15" at bounding box center [654, 248] width 518 height 43
click at [504, 235] on input "2025-10-15" at bounding box center [654, 248] width 518 height 43
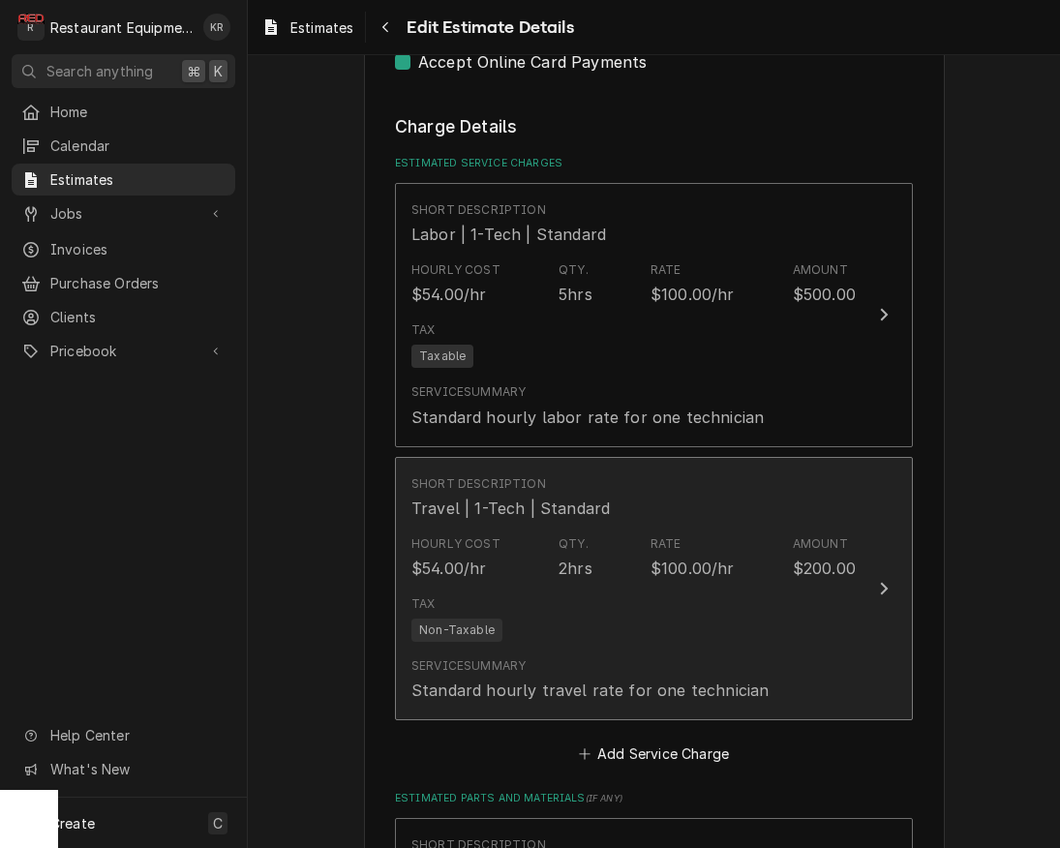
click at [697, 551] on div "Rate $100.00/hr" at bounding box center [693, 557] width 84 height 45
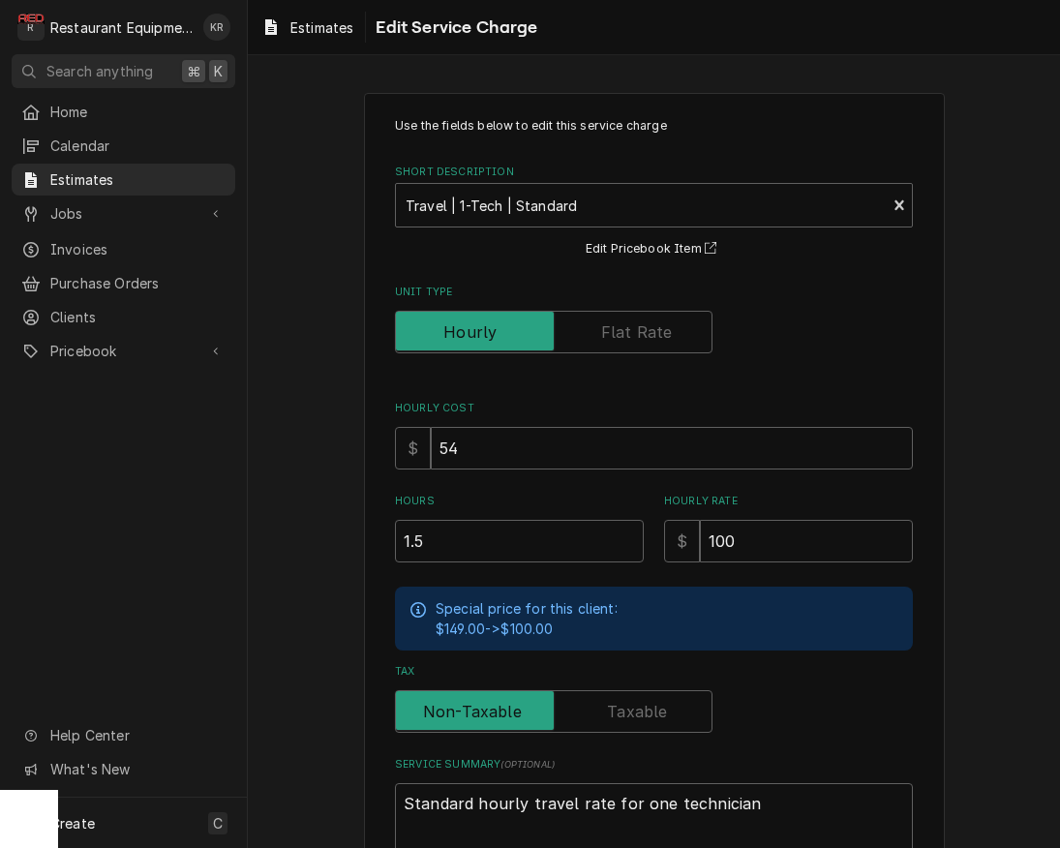
click at [624, 545] on input "1.5" at bounding box center [519, 541] width 249 height 43
click at [624, 545] on input "1" at bounding box center [519, 541] width 249 height 43
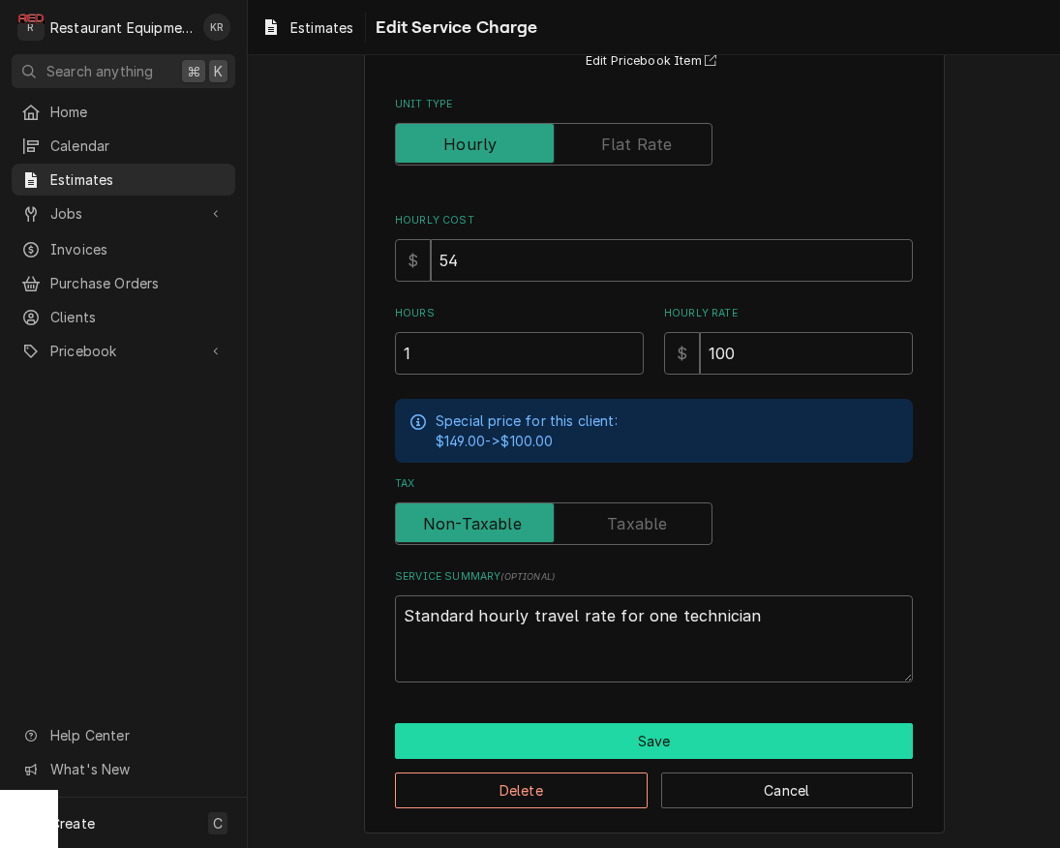
click at [607, 730] on button "Save" at bounding box center [654, 741] width 518 height 36
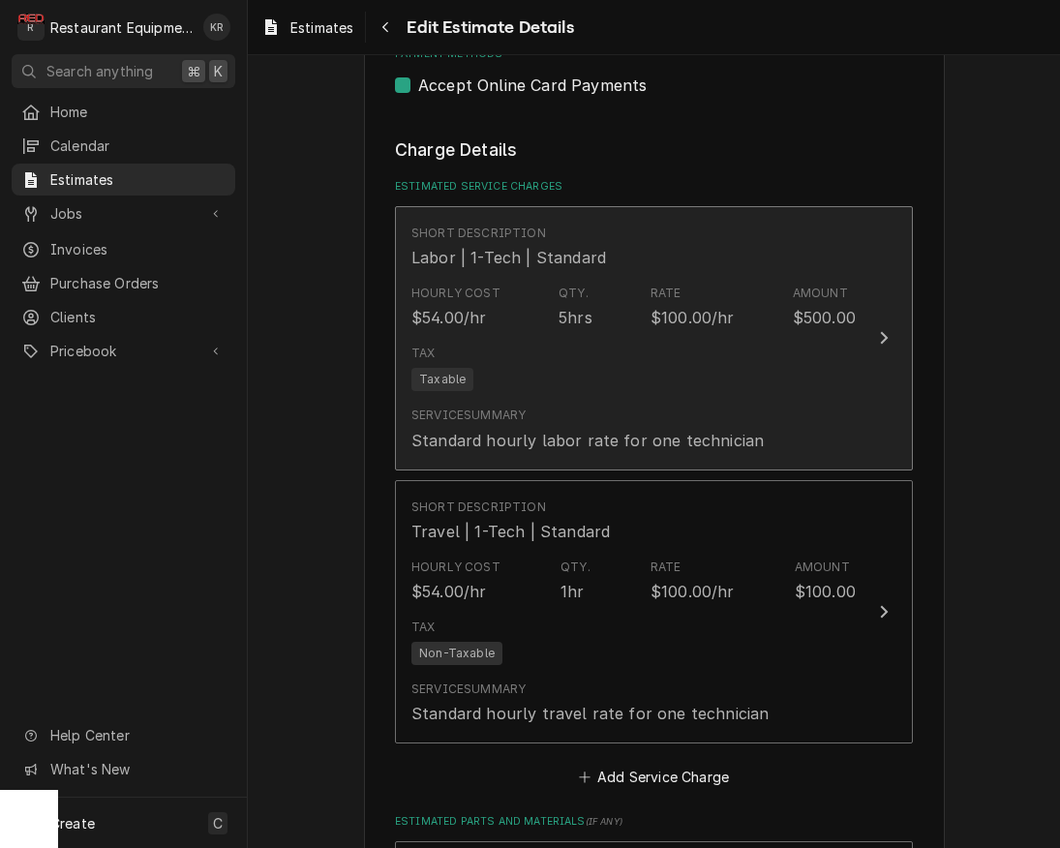
click at [571, 387] on div "Tax Taxable" at bounding box center [633, 368] width 444 height 62
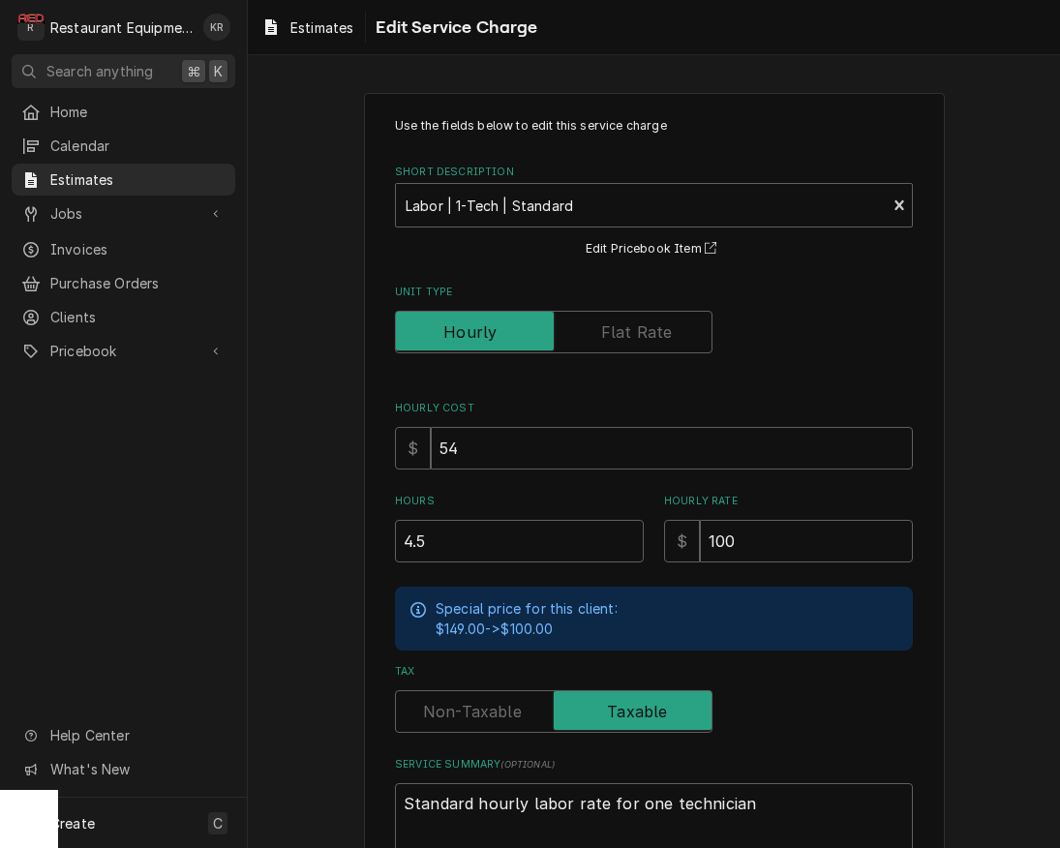
click at [630, 547] on input "4.5" at bounding box center [519, 541] width 249 height 43
click at [630, 547] on input "4" at bounding box center [519, 541] width 249 height 43
click at [630, 547] on input "3.5" at bounding box center [519, 541] width 249 height 43
click at [630, 547] on input "3" at bounding box center [519, 541] width 249 height 43
click at [630, 547] on input "2.5" at bounding box center [519, 541] width 249 height 43
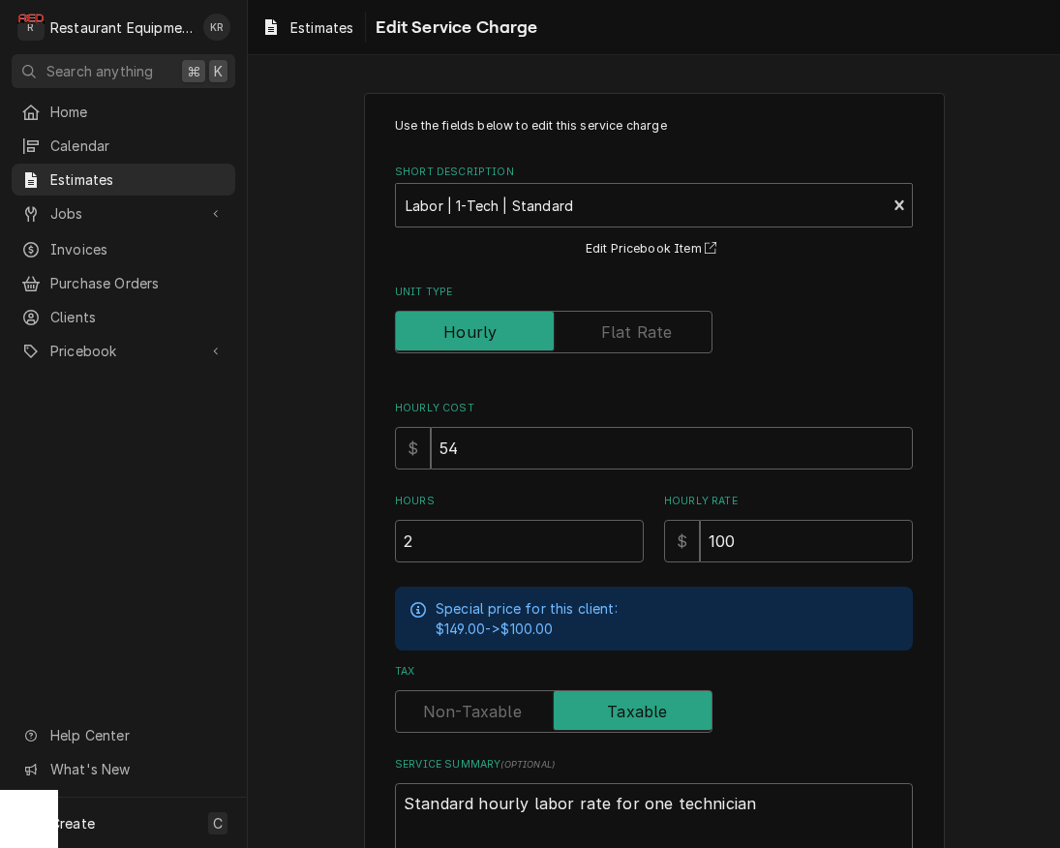
click at [630, 547] on input "2" at bounding box center [519, 541] width 249 height 43
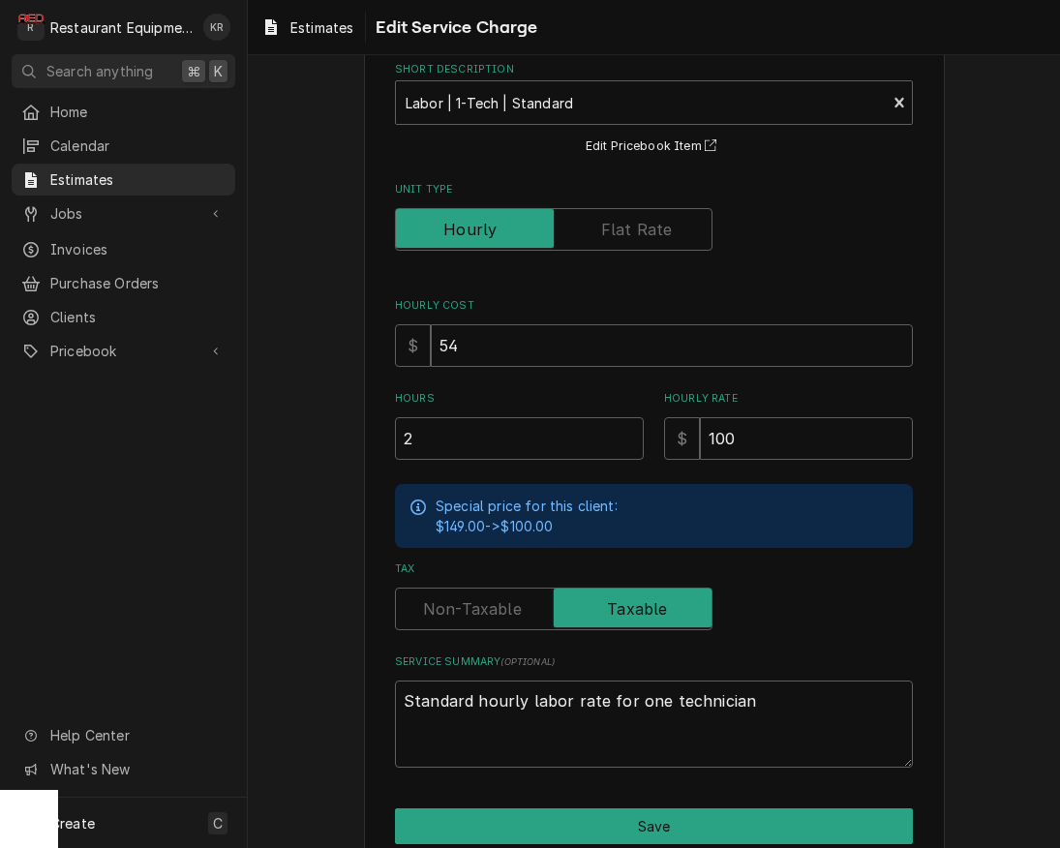
scroll to position [188, 0]
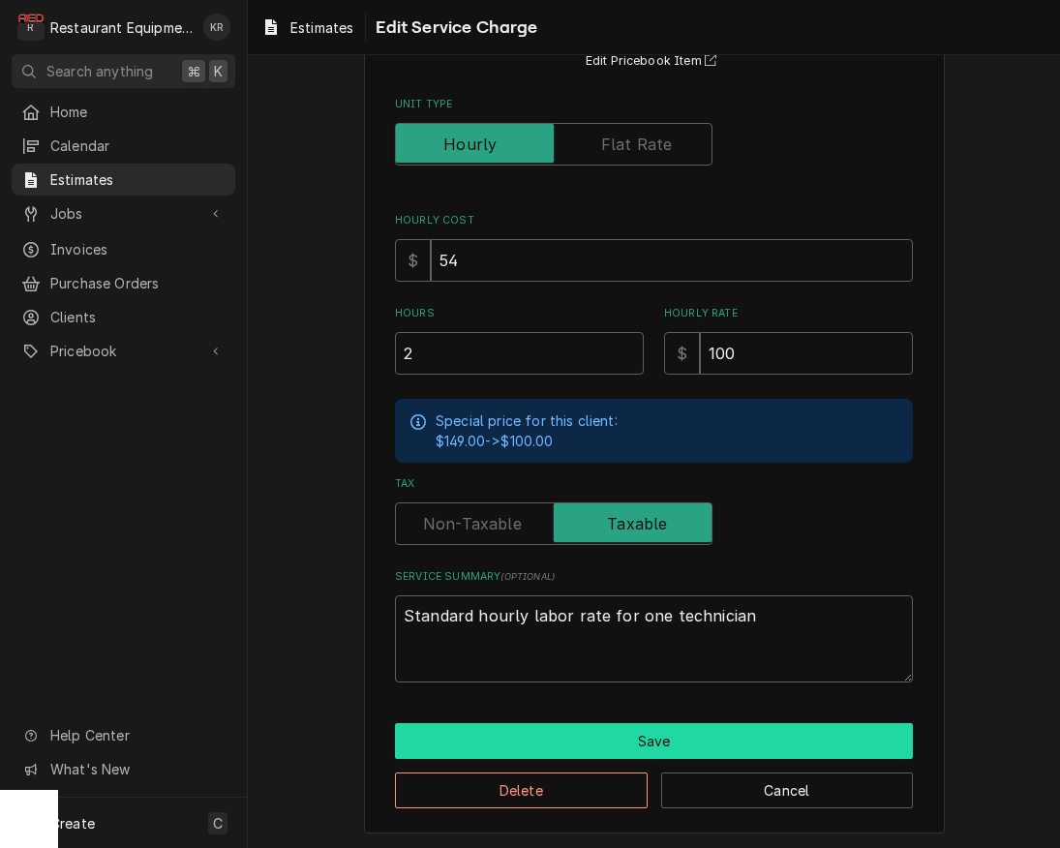
click at [640, 743] on button "Save" at bounding box center [654, 741] width 518 height 36
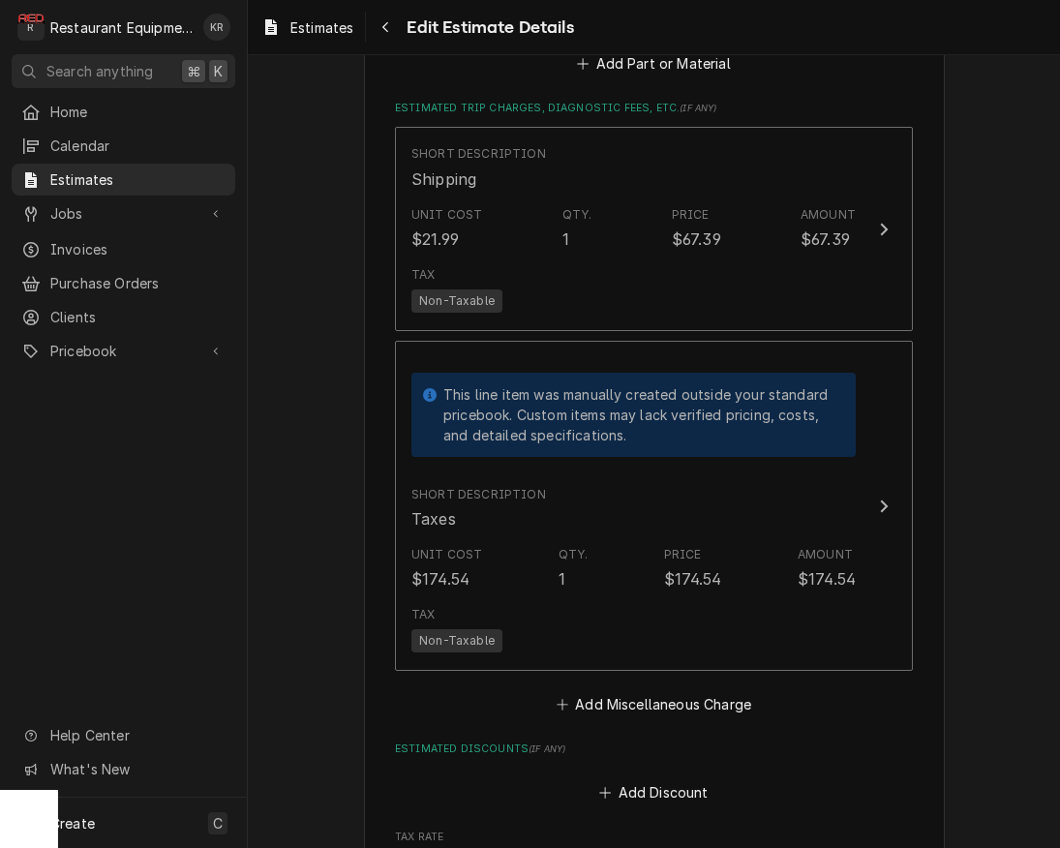
scroll to position [4427, 0]
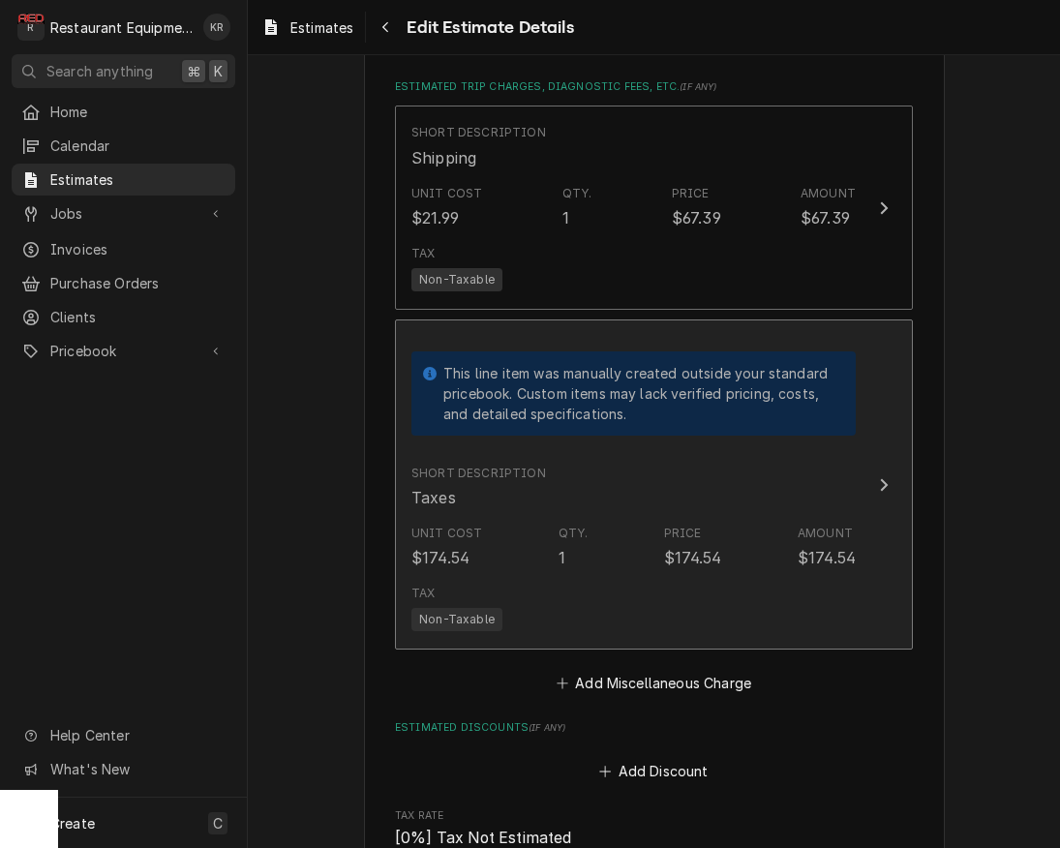
click at [702, 571] on div "Unit Cost $174.54 Qty. 1 Price $174.54 Amount $174.54" at bounding box center [633, 547] width 444 height 60
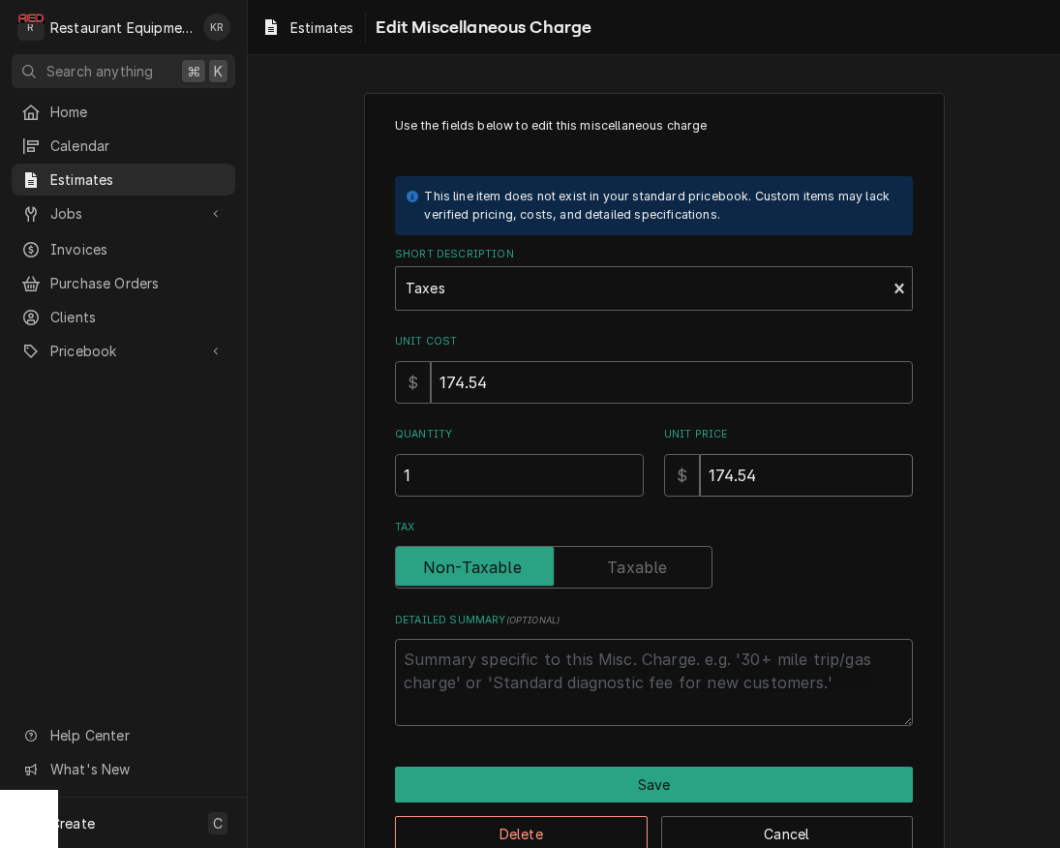
drag, startPoint x: 697, startPoint y: 461, endPoint x: 488, endPoint y: 439, distance: 210.2
click at [700, 454] on input "174.54" at bounding box center [806, 475] width 213 height 43
click at [799, 476] on input "153.54" at bounding box center [806, 475] width 213 height 43
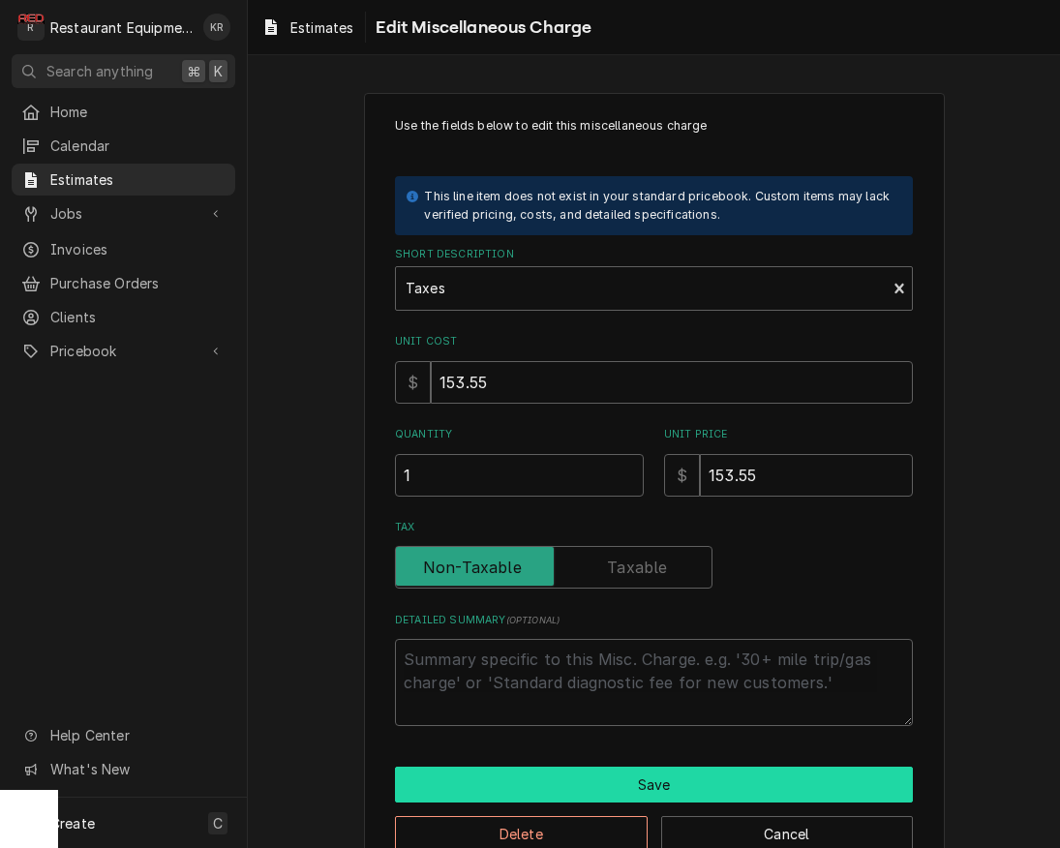
click at [660, 774] on button "Save" at bounding box center [654, 785] width 518 height 36
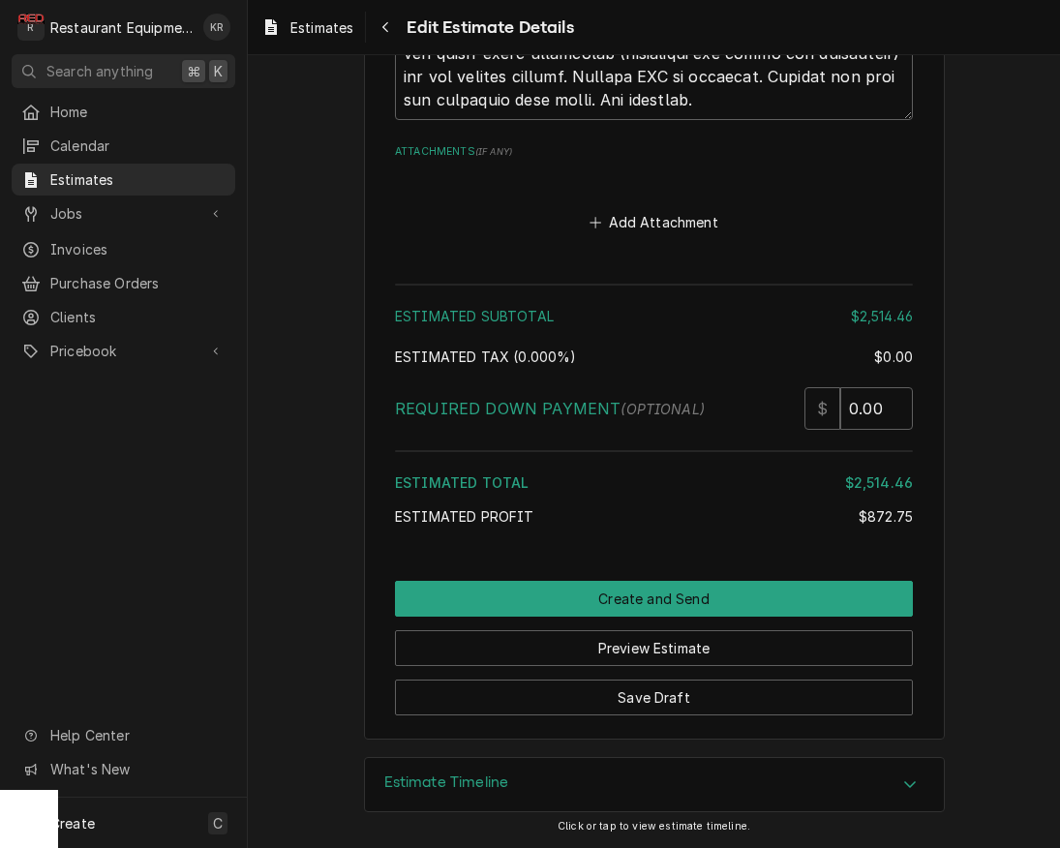
scroll to position [6147, 0]
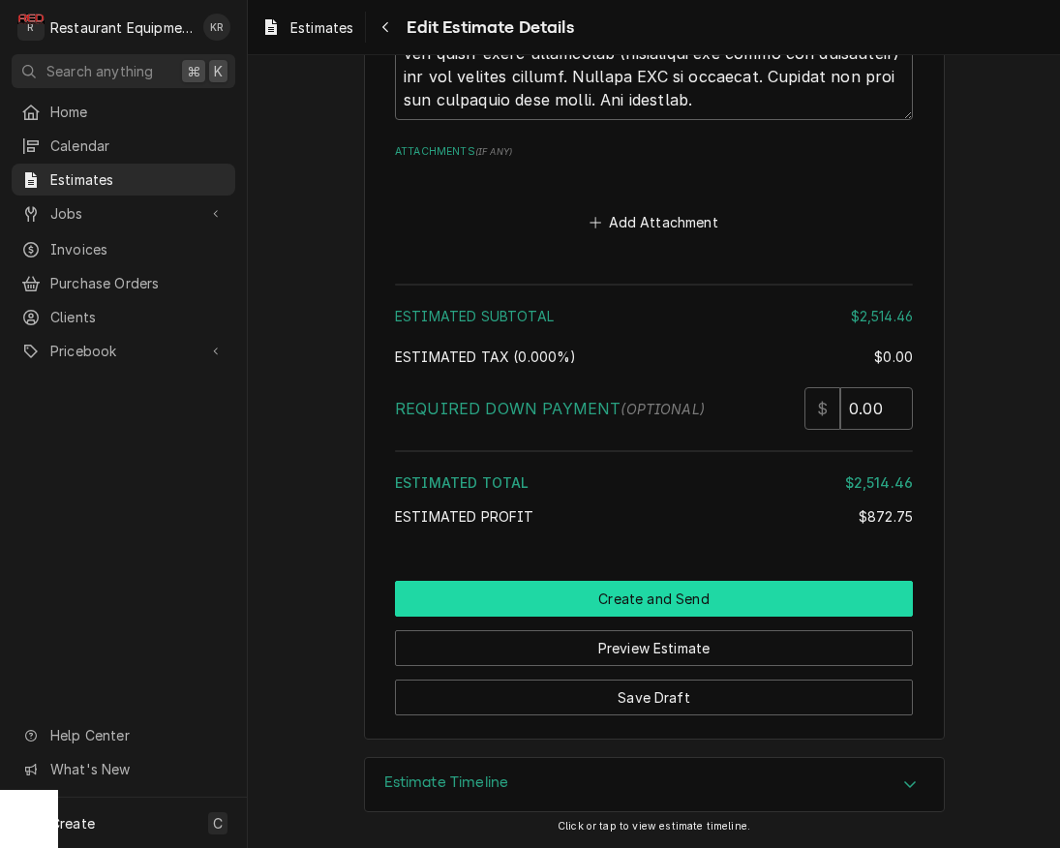
click at [633, 585] on button "Create and Send" at bounding box center [654, 599] width 518 height 36
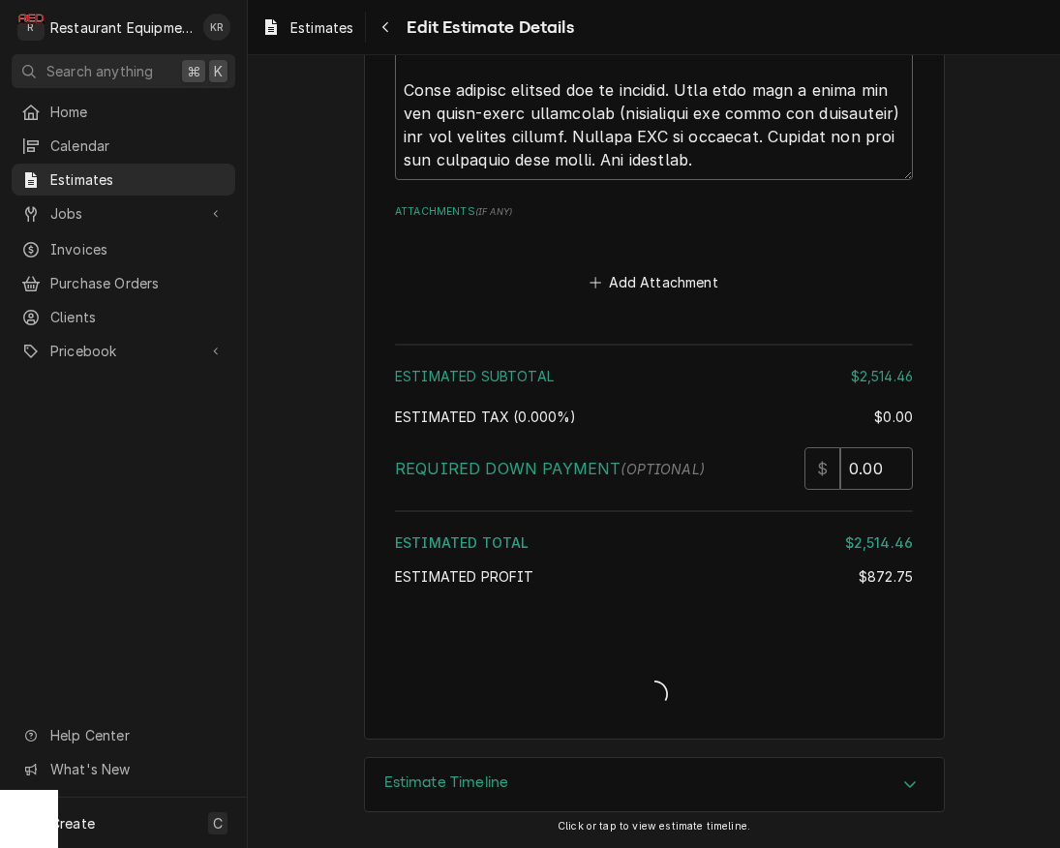
scroll to position [6087, 0]
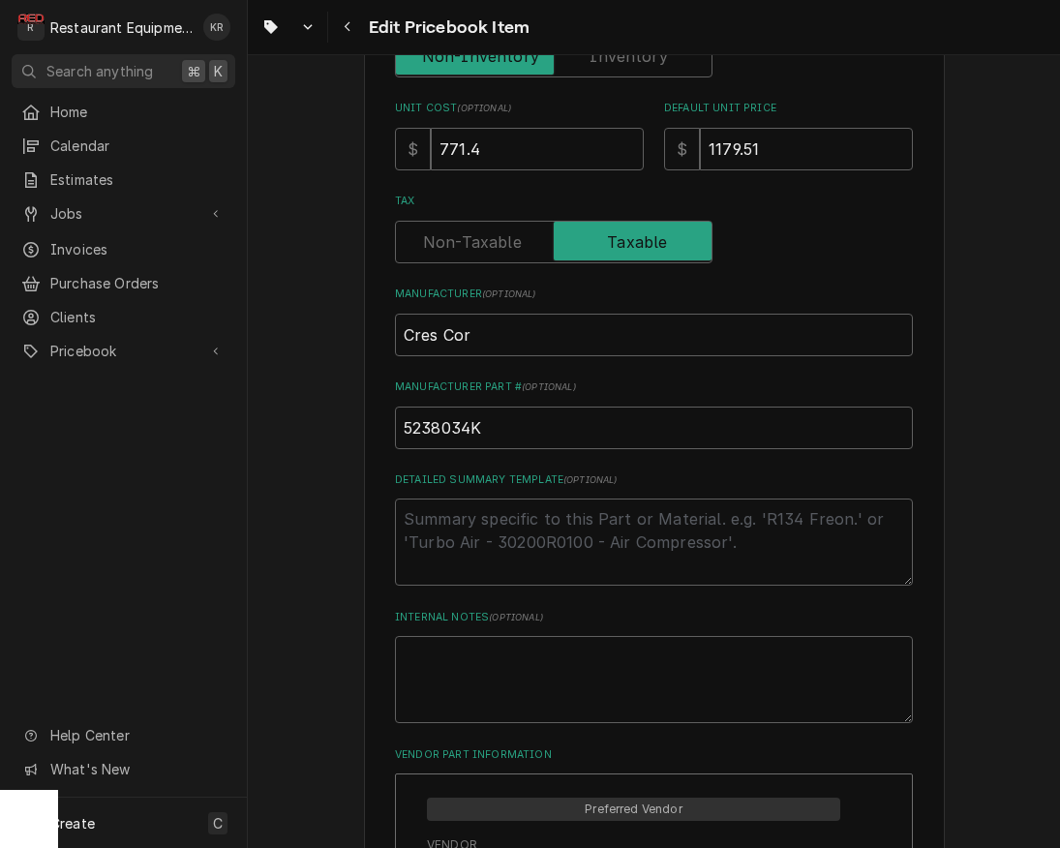
scroll to position [555, 0]
drag, startPoint x: 520, startPoint y: 425, endPoint x: 206, endPoint y: 385, distance: 316.1
click at [395, 406] on input "5238034K" at bounding box center [654, 427] width 518 height 43
type textarea "x"
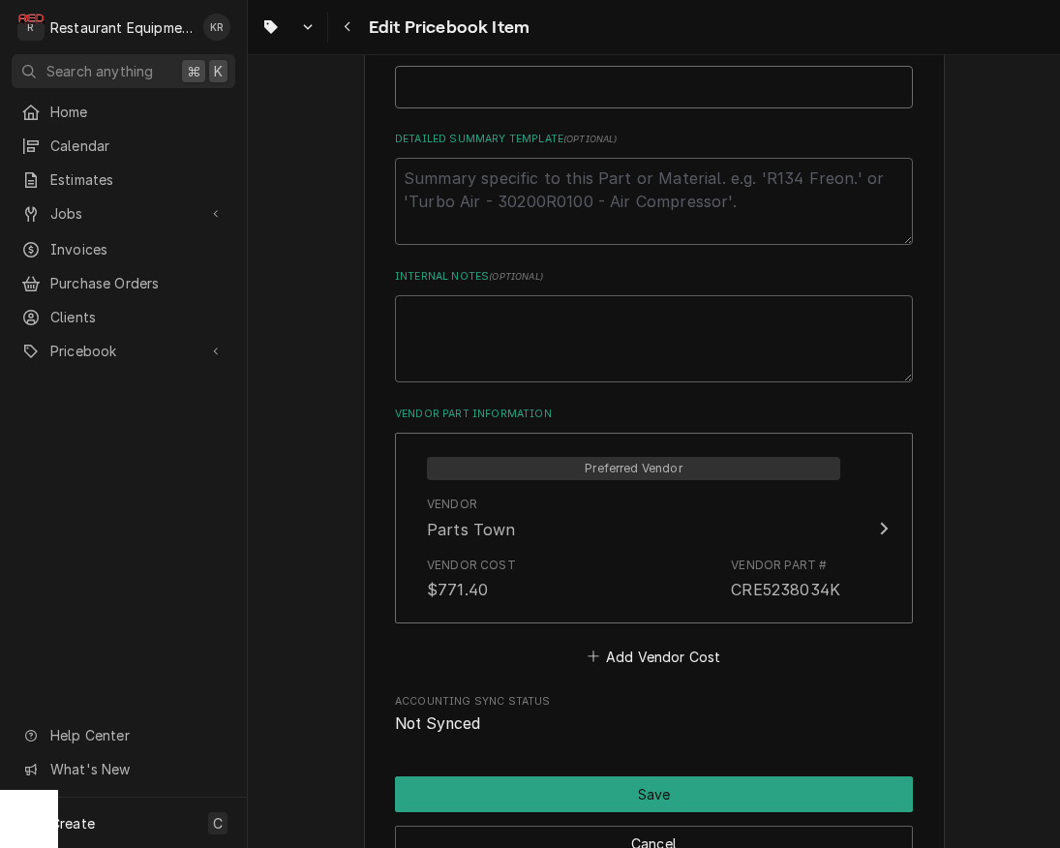
scroll to position [1039, 0]
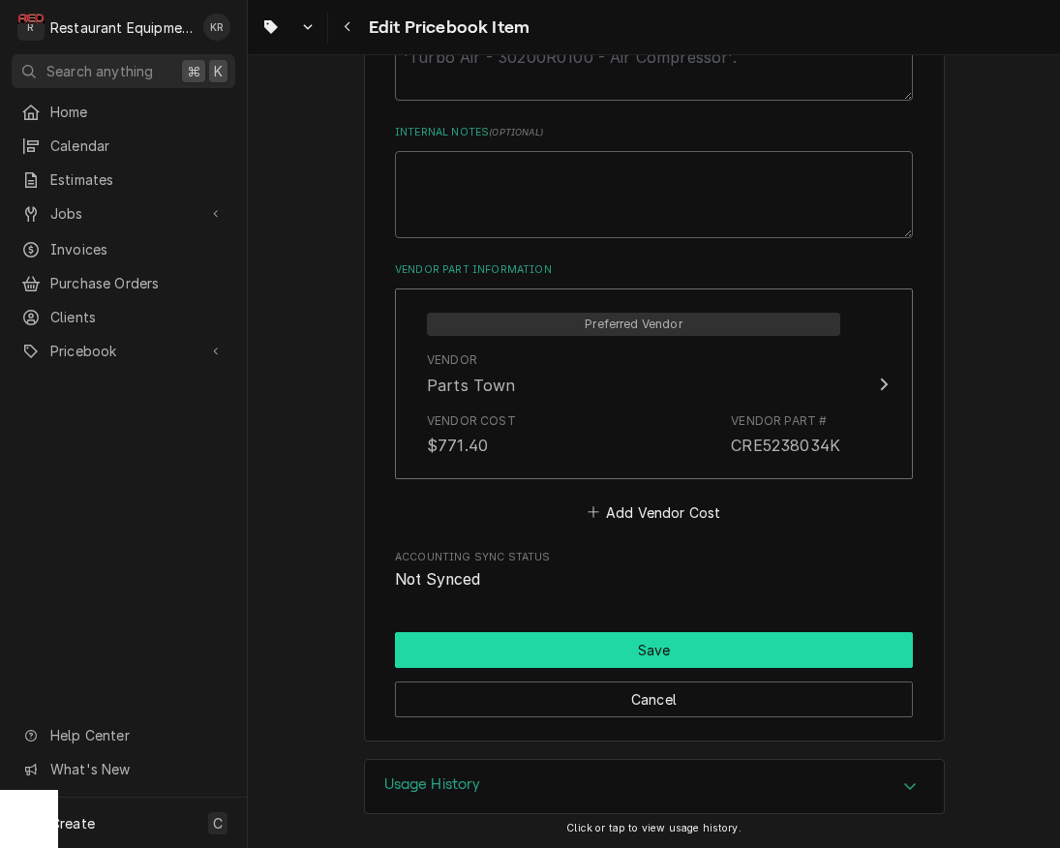
click at [654, 651] on button "Save" at bounding box center [654, 650] width 518 height 36
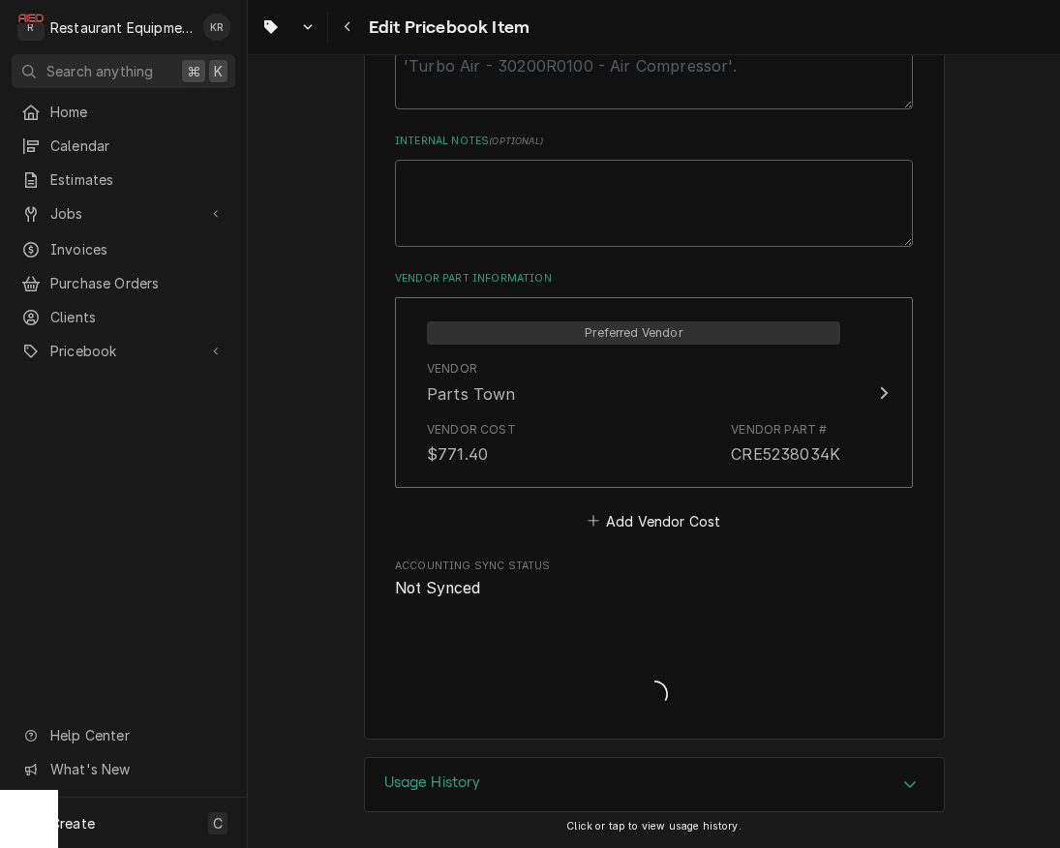
scroll to position [1028, 0]
type textarea "x"
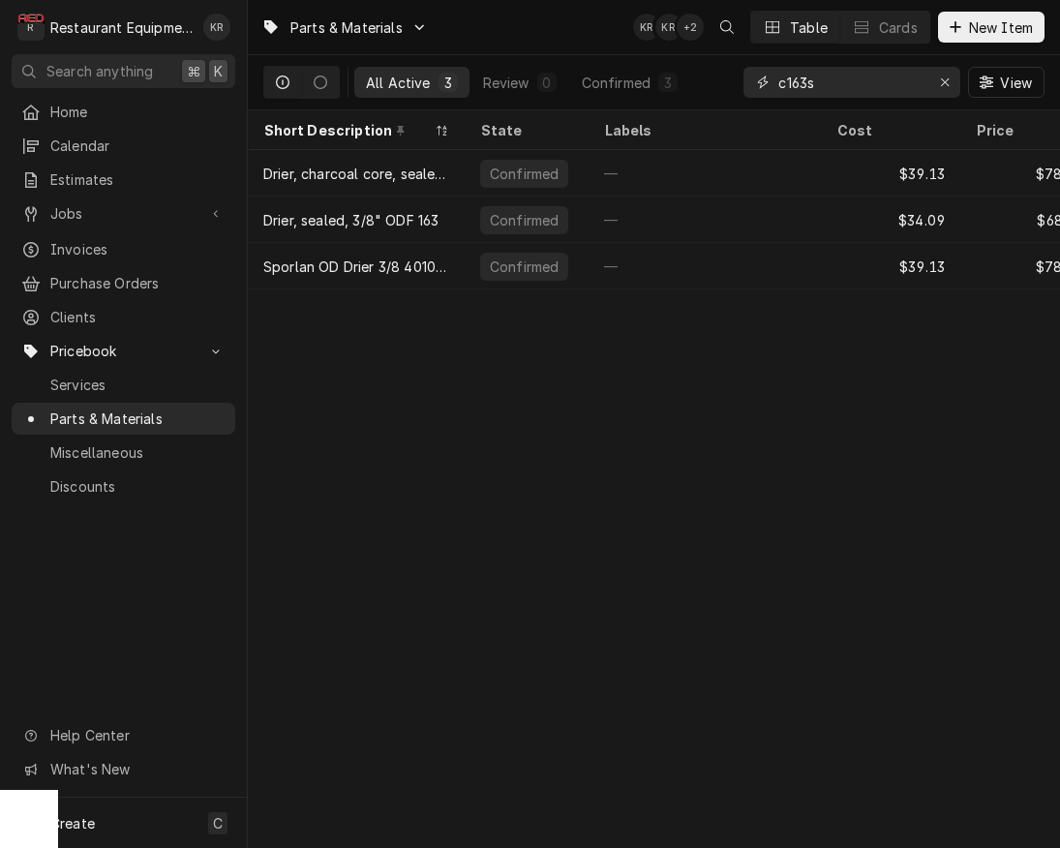
drag, startPoint x: 834, startPoint y: 84, endPoint x: 734, endPoint y: 76, distance: 101.1
click at [778, 76] on input "c163s" at bounding box center [850, 82] width 145 height 31
paste input "5238034K"
type input "5238034K"
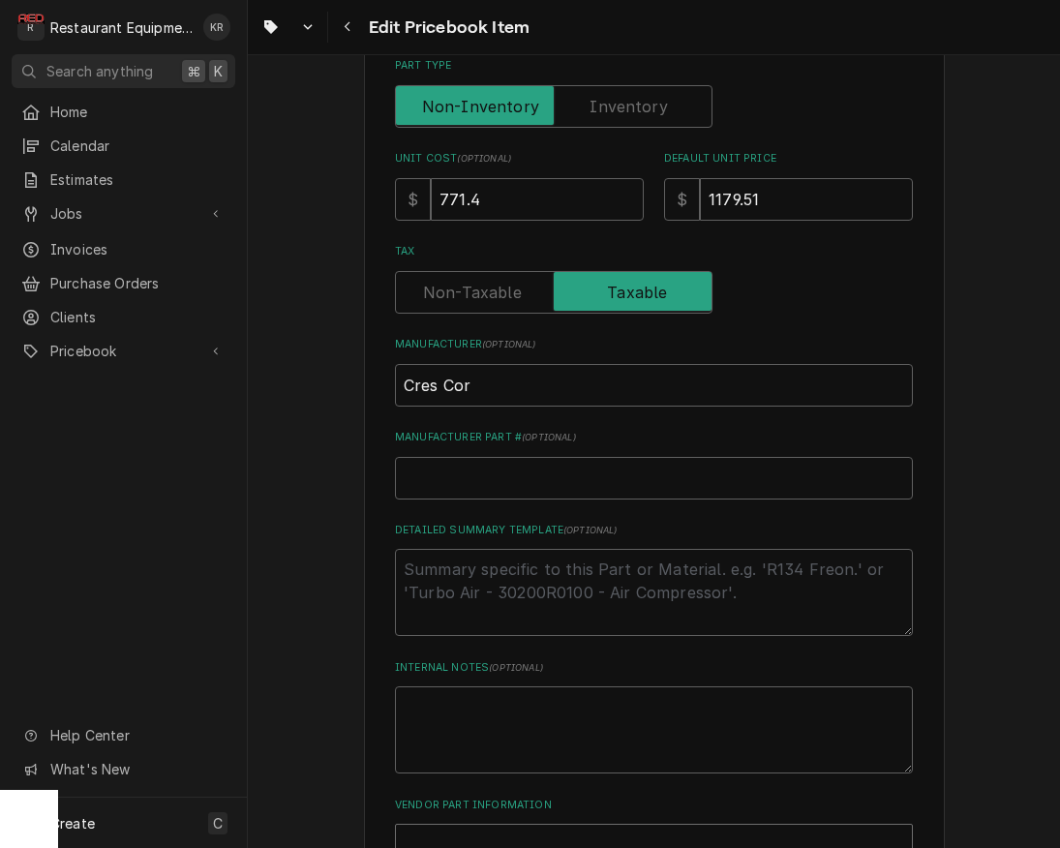
scroll to position [556, 0]
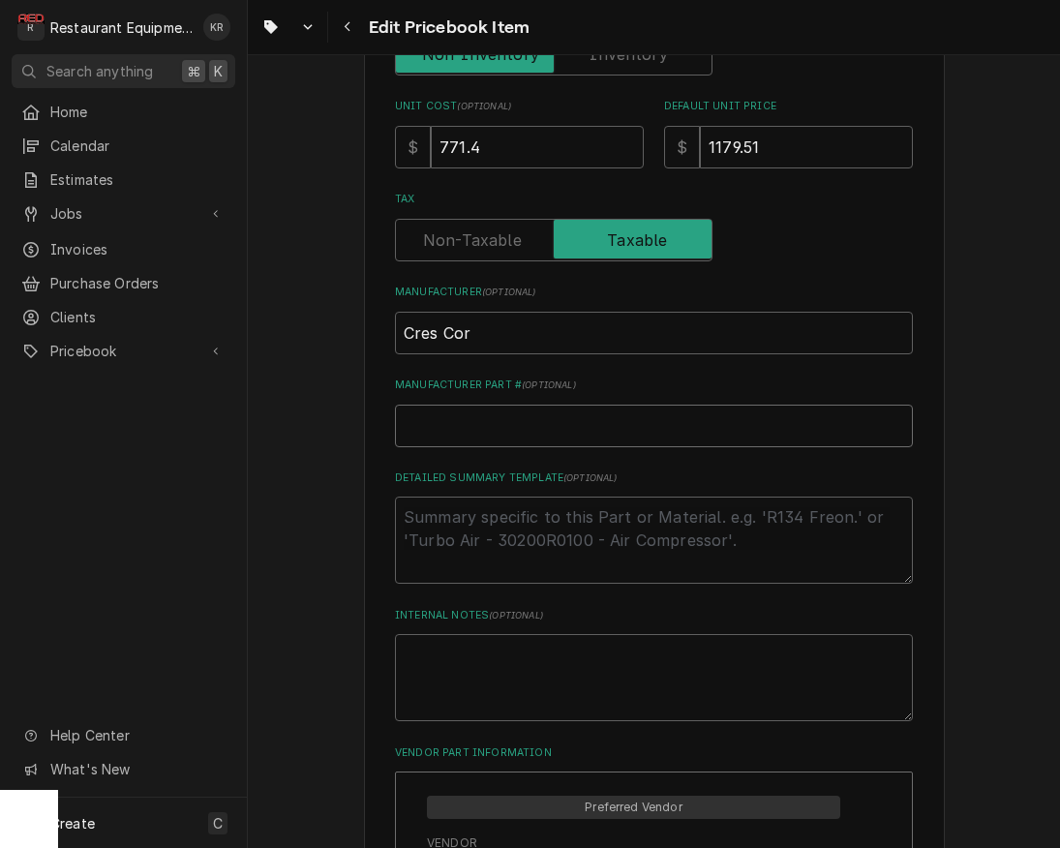
click at [442, 422] on input "Manufacturer Part # ( optional )" at bounding box center [654, 426] width 518 height 43
paste input "5238034K"
type textarea "x"
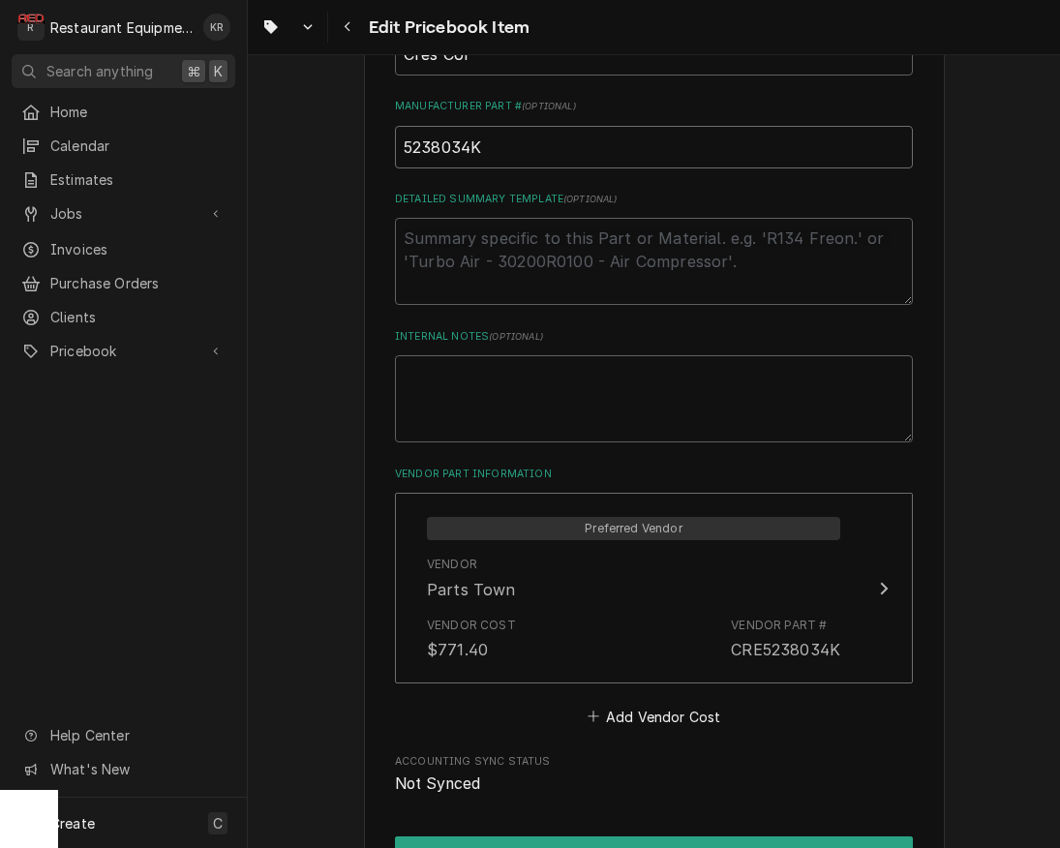
scroll to position [1039, 0]
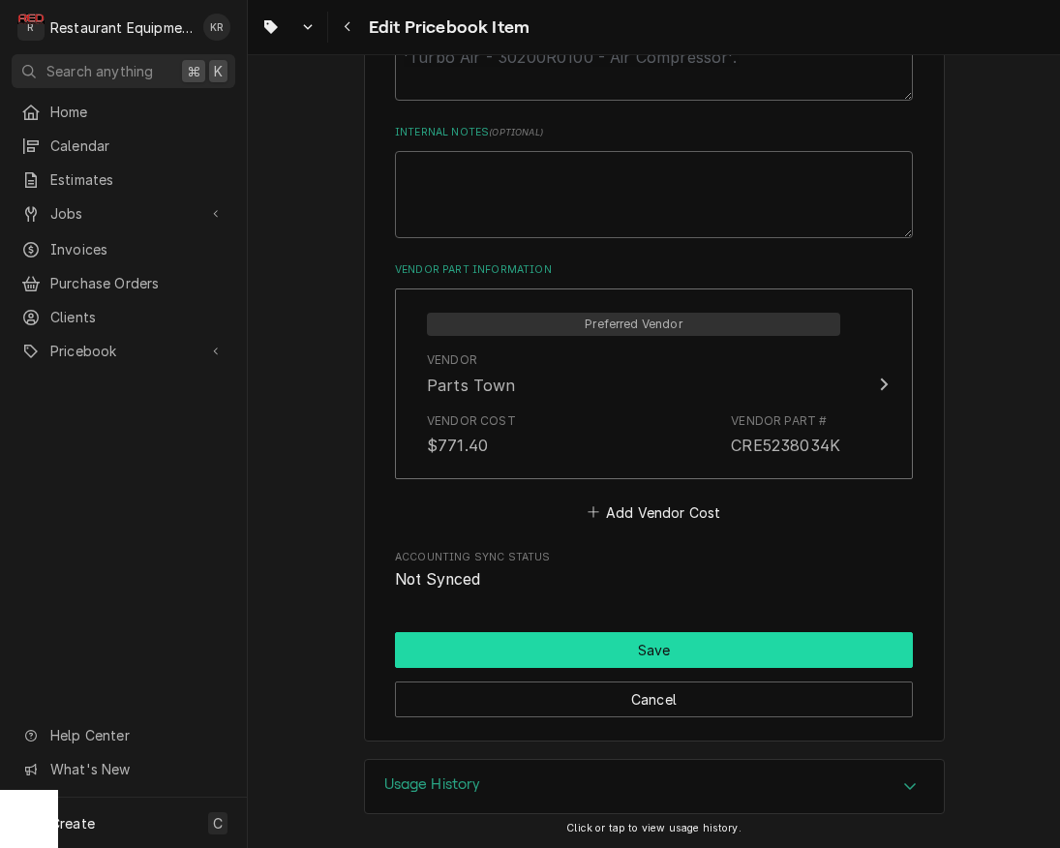
type input "5238034K"
click at [662, 661] on button "Save" at bounding box center [654, 650] width 518 height 36
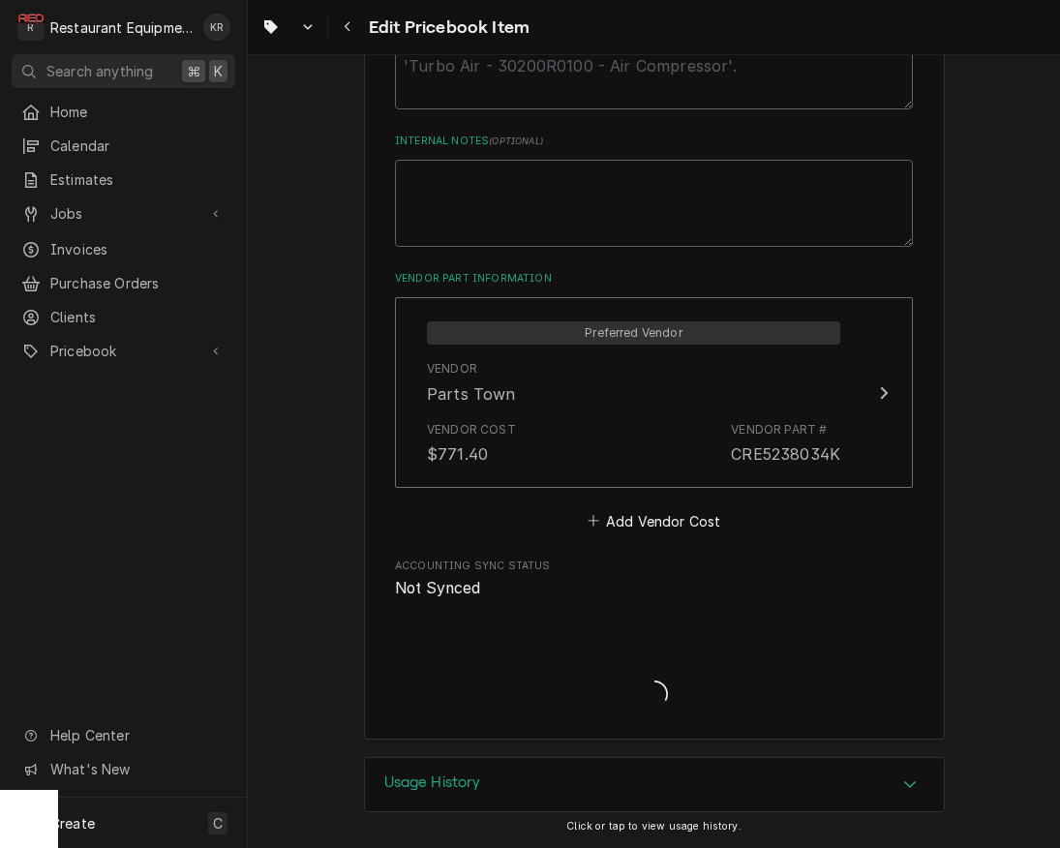
scroll to position [1028, 0]
type textarea "x"
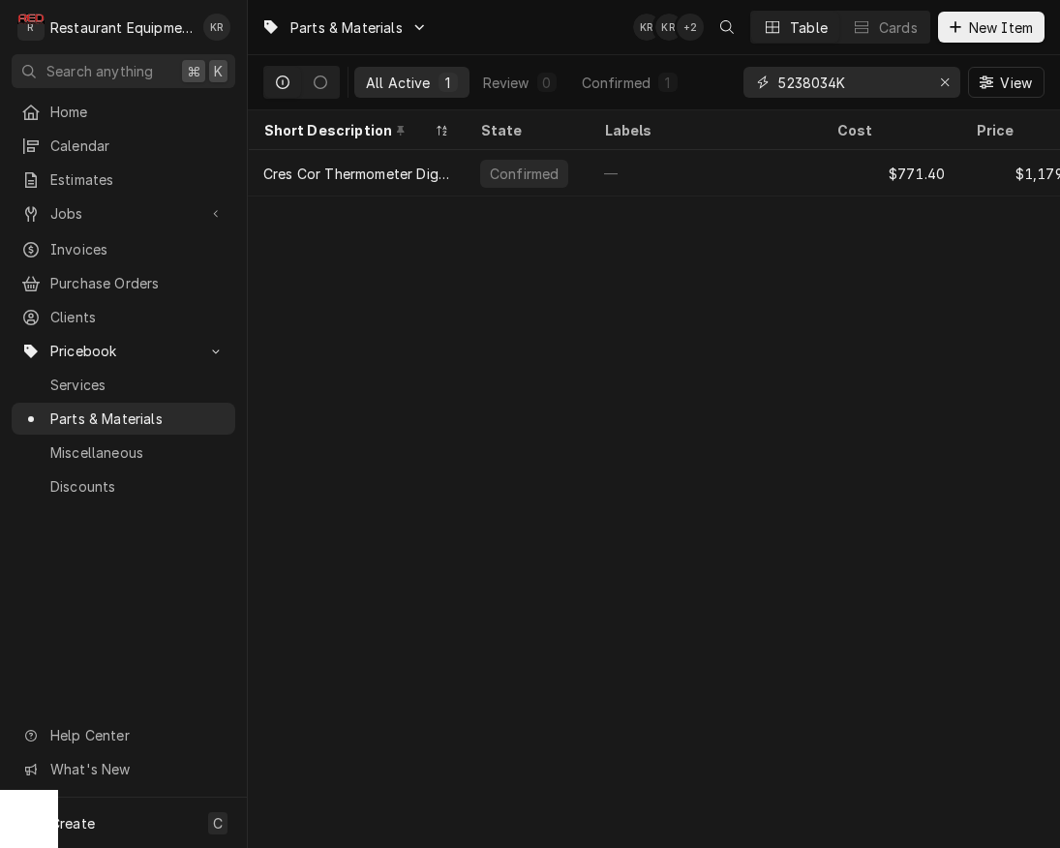
drag, startPoint x: 943, startPoint y: 81, endPoint x: 910, endPoint y: 71, distance: 34.6
click at [943, 81] on icon "Erase input" at bounding box center [945, 82] width 8 height 8
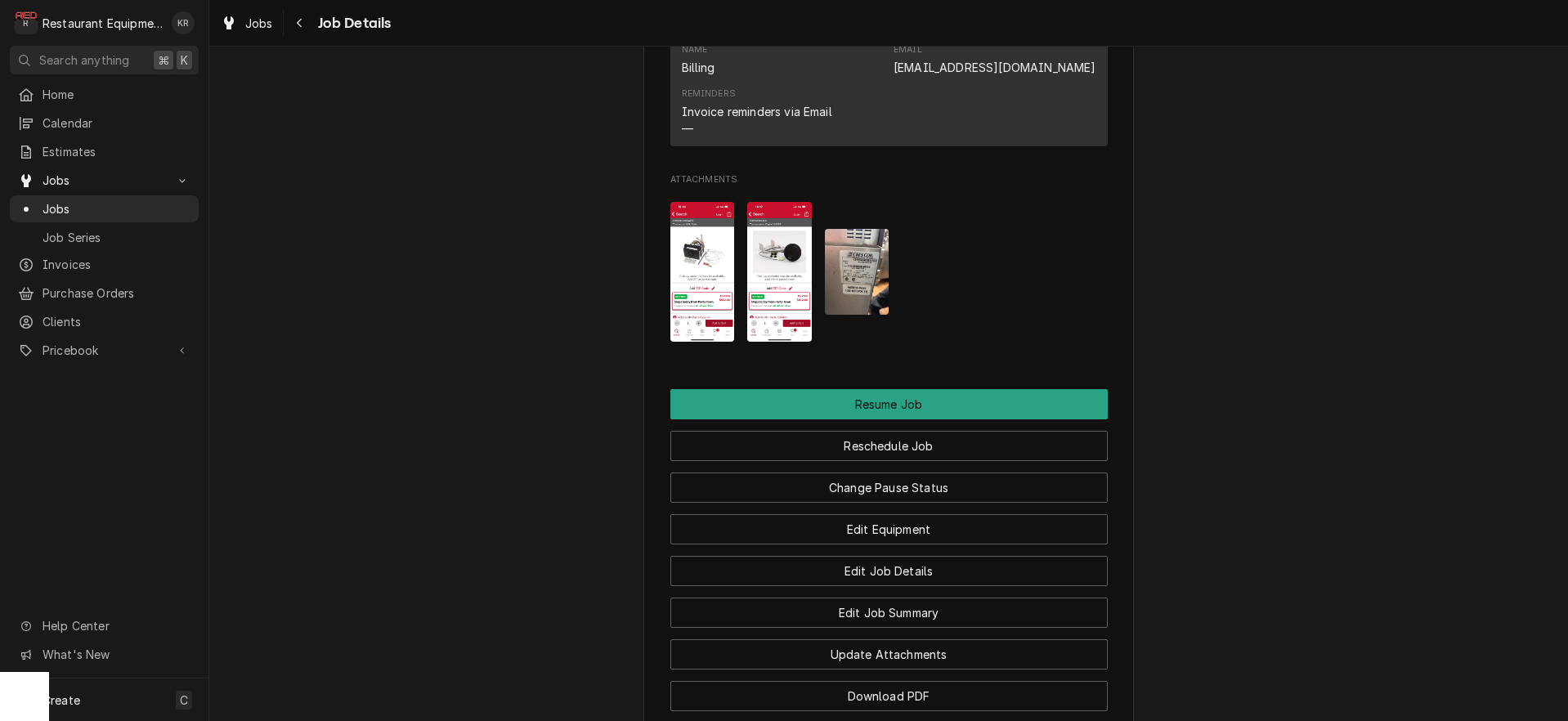
scroll to position [1762, 0]
click at [866, 300] on img "Attachments" at bounding box center [857, 271] width 64 height 86
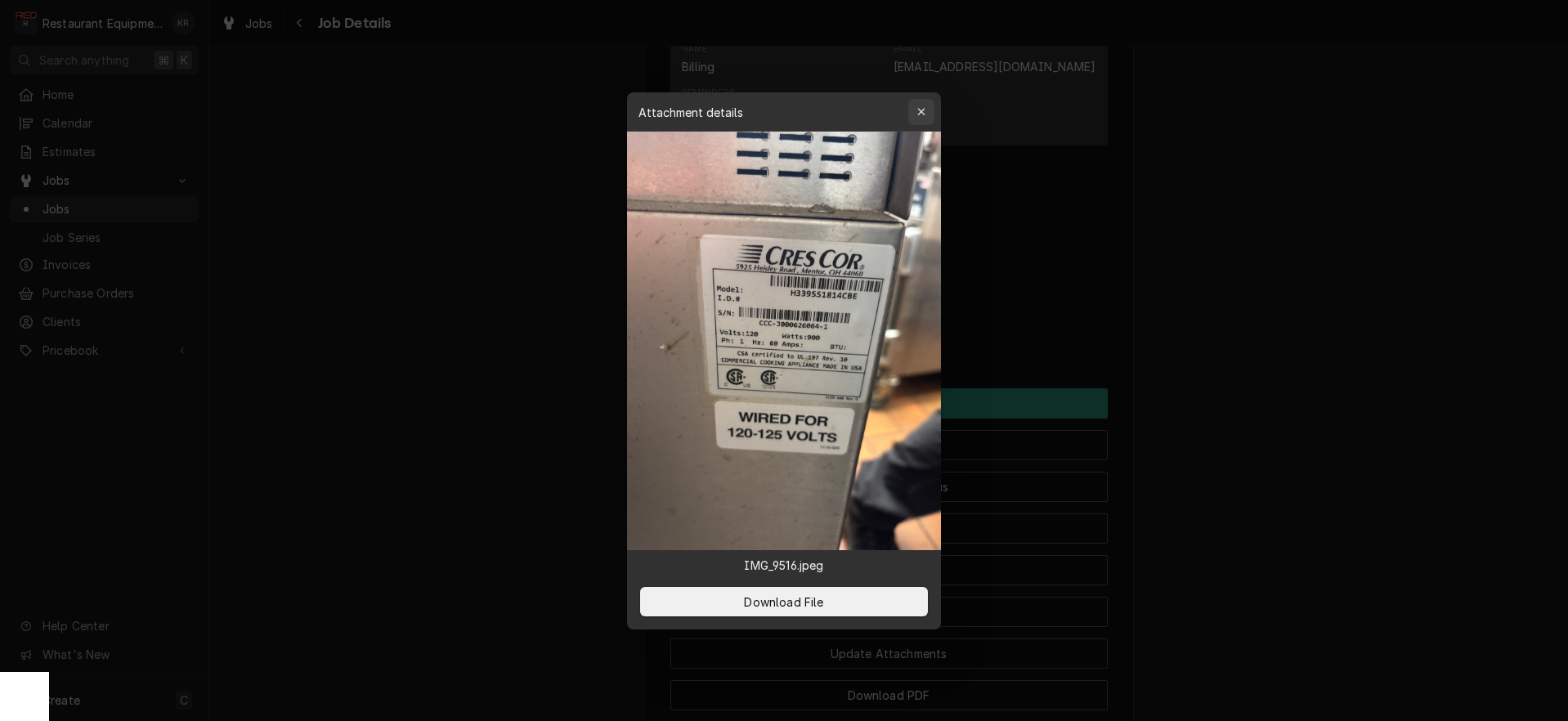
click at [924, 113] on icon "button" at bounding box center [921, 112] width 9 height 12
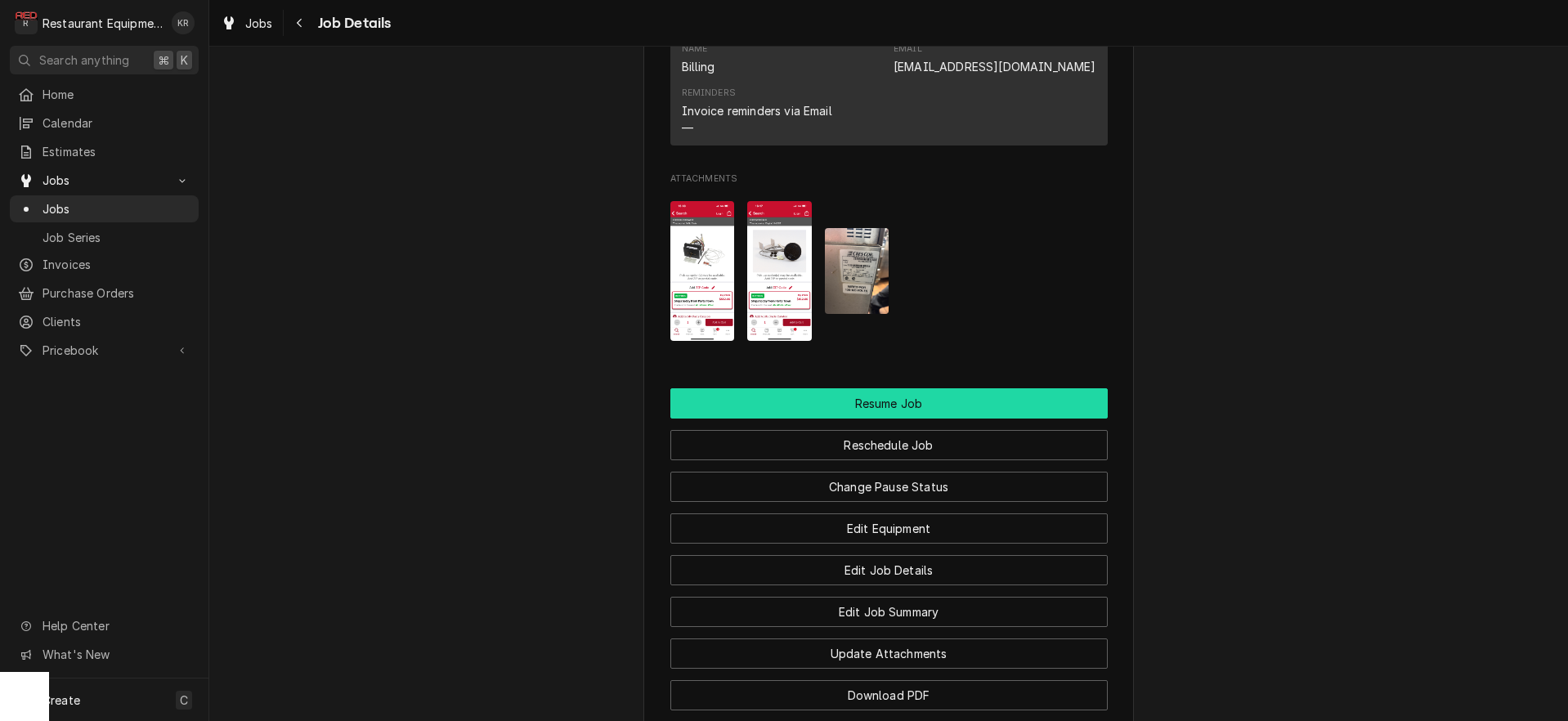
click at [860, 419] on button "Resume Job" at bounding box center [889, 404] width 437 height 30
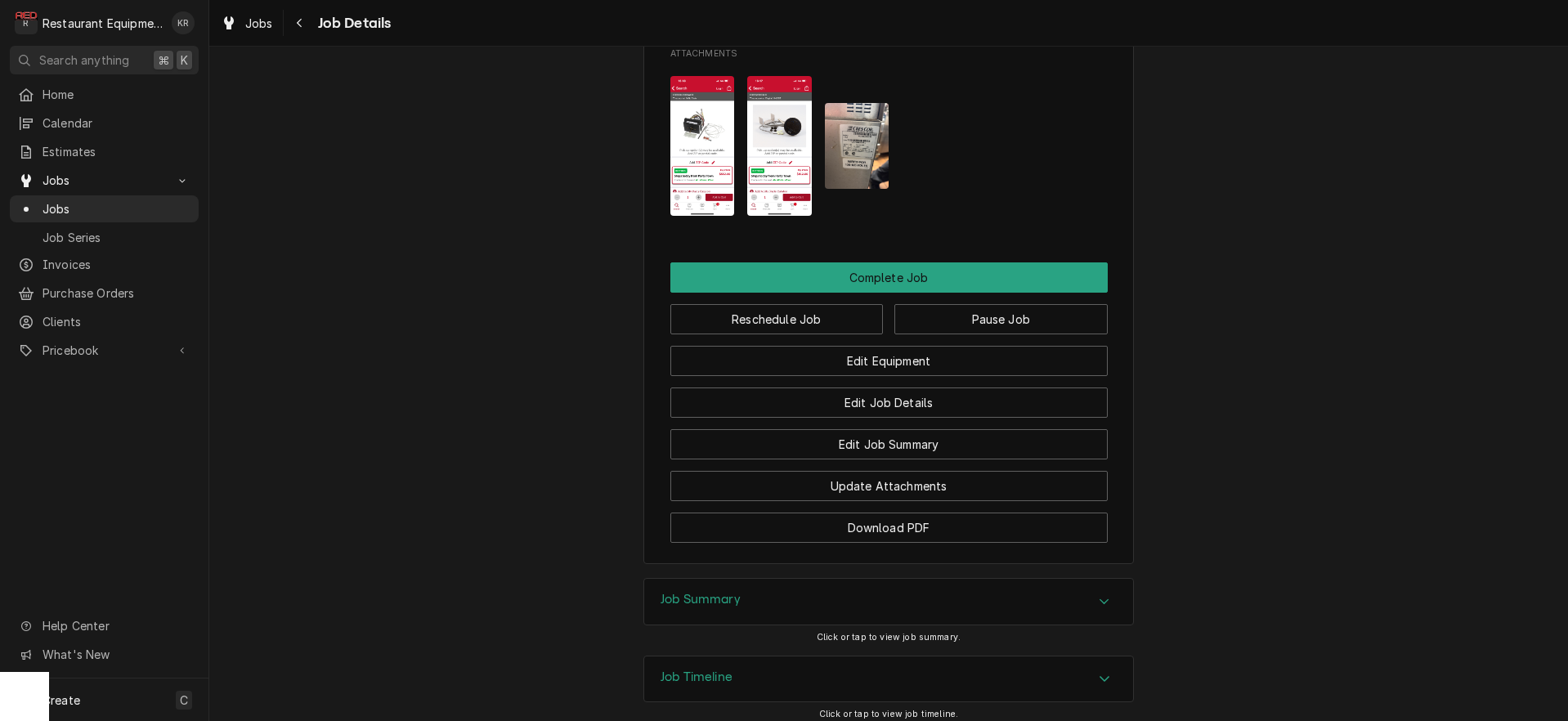
scroll to position [1866, 0]
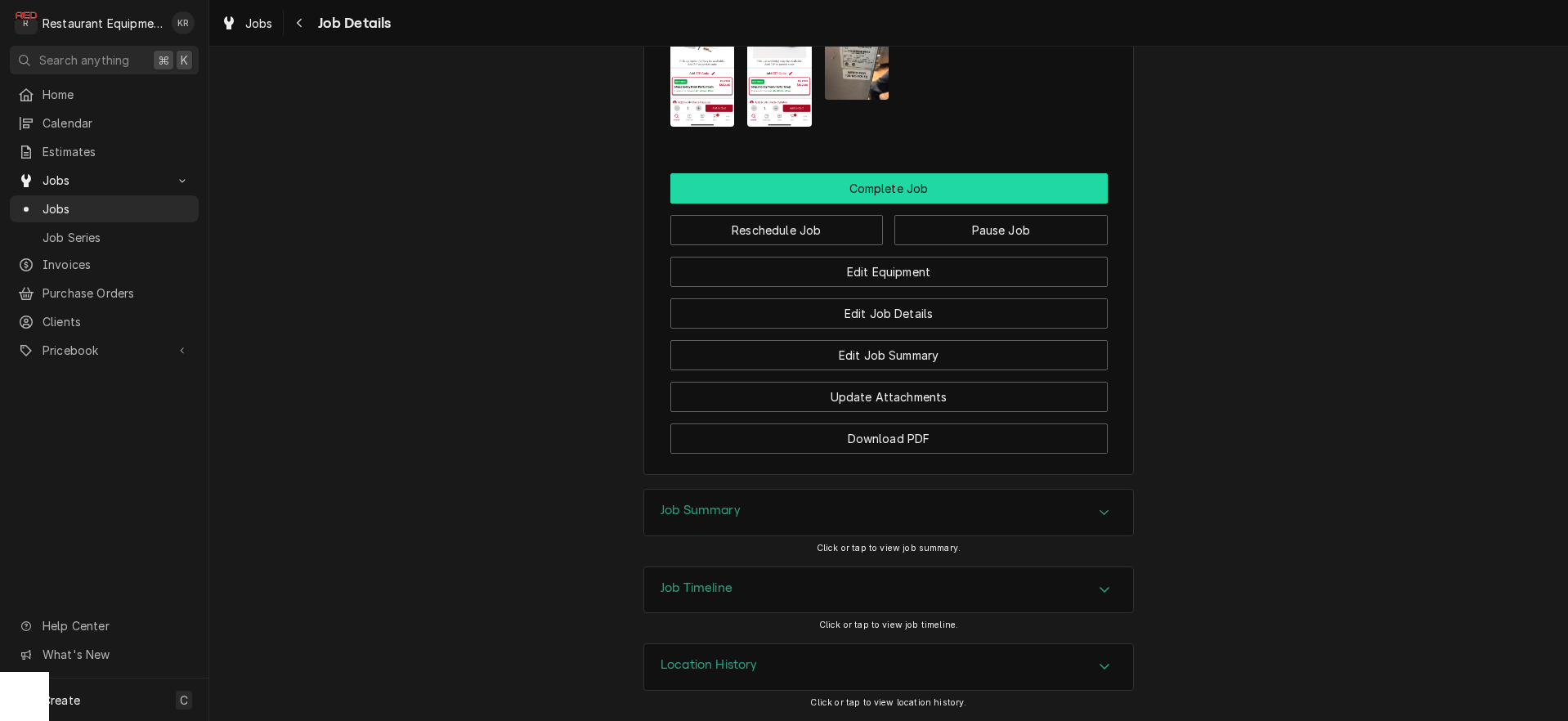
click at [925, 195] on button "Complete Job" at bounding box center [889, 188] width 437 height 30
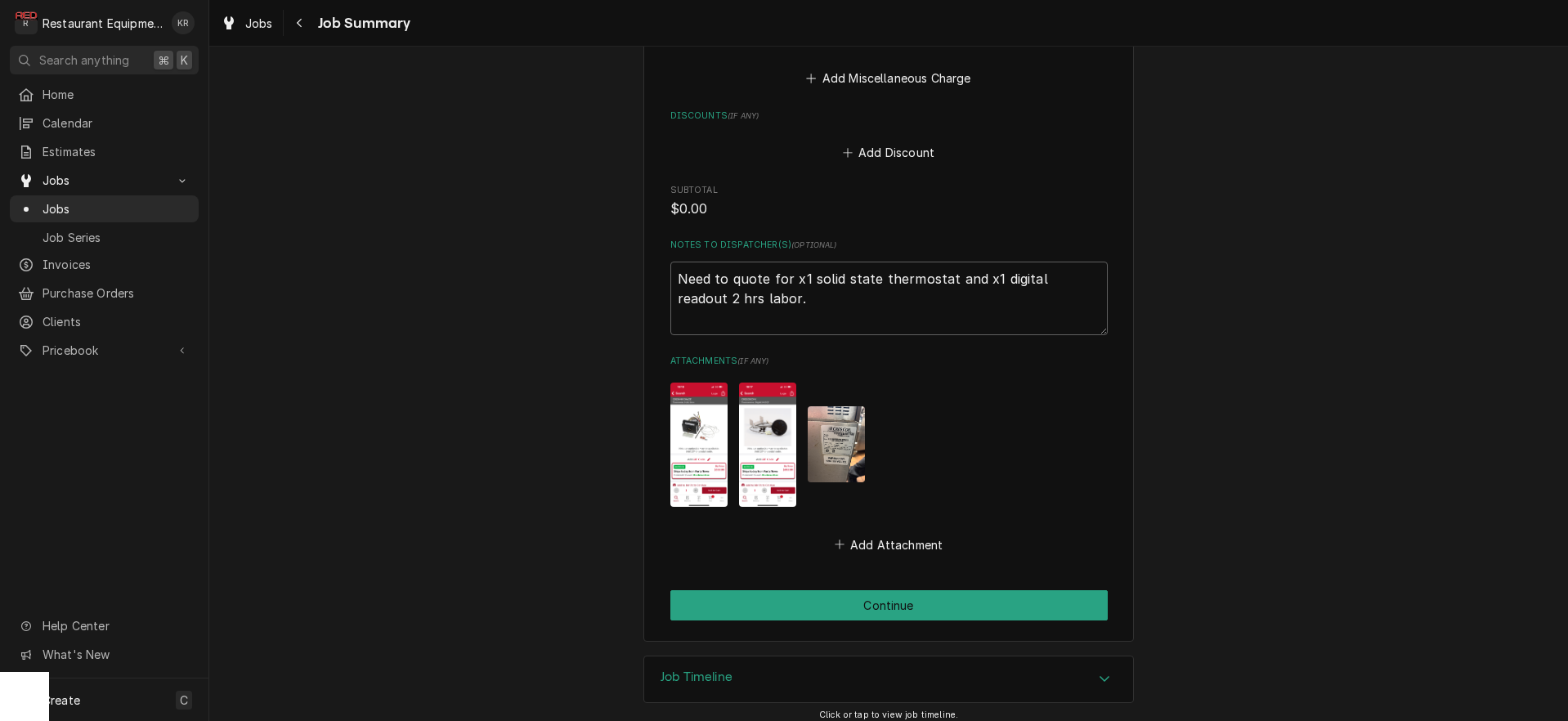
scroll to position [1426, 0]
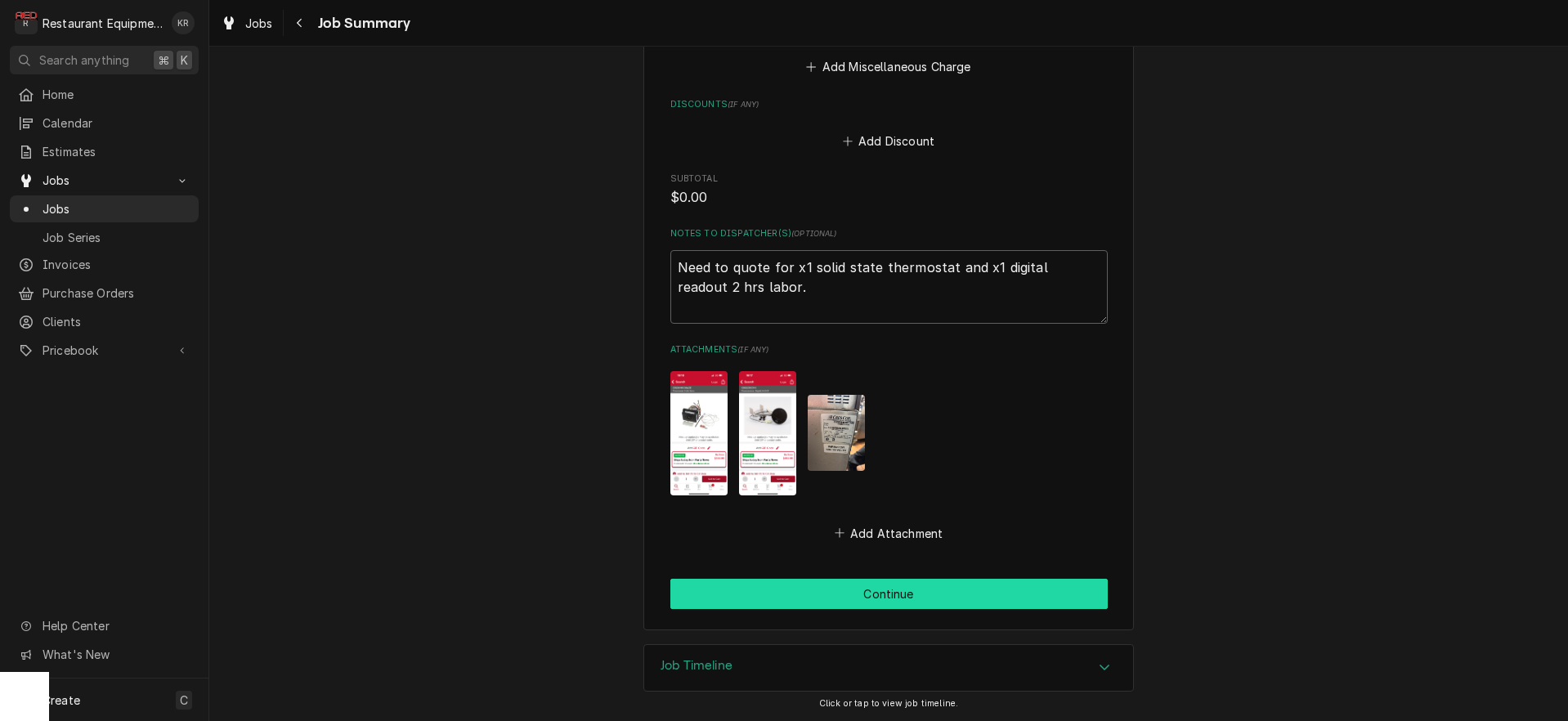
click at [876, 608] on button "Continue" at bounding box center [889, 594] width 437 height 30
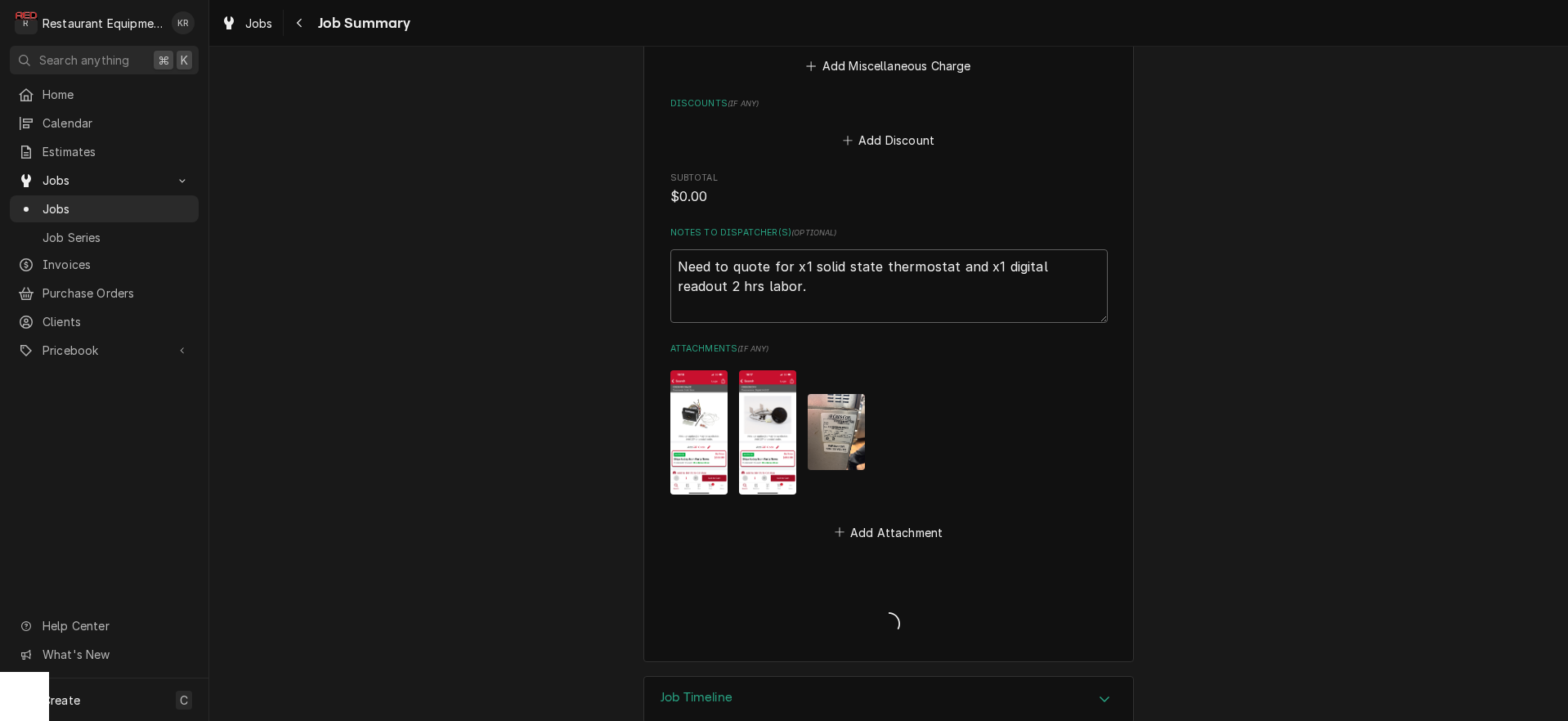
type textarea "x"
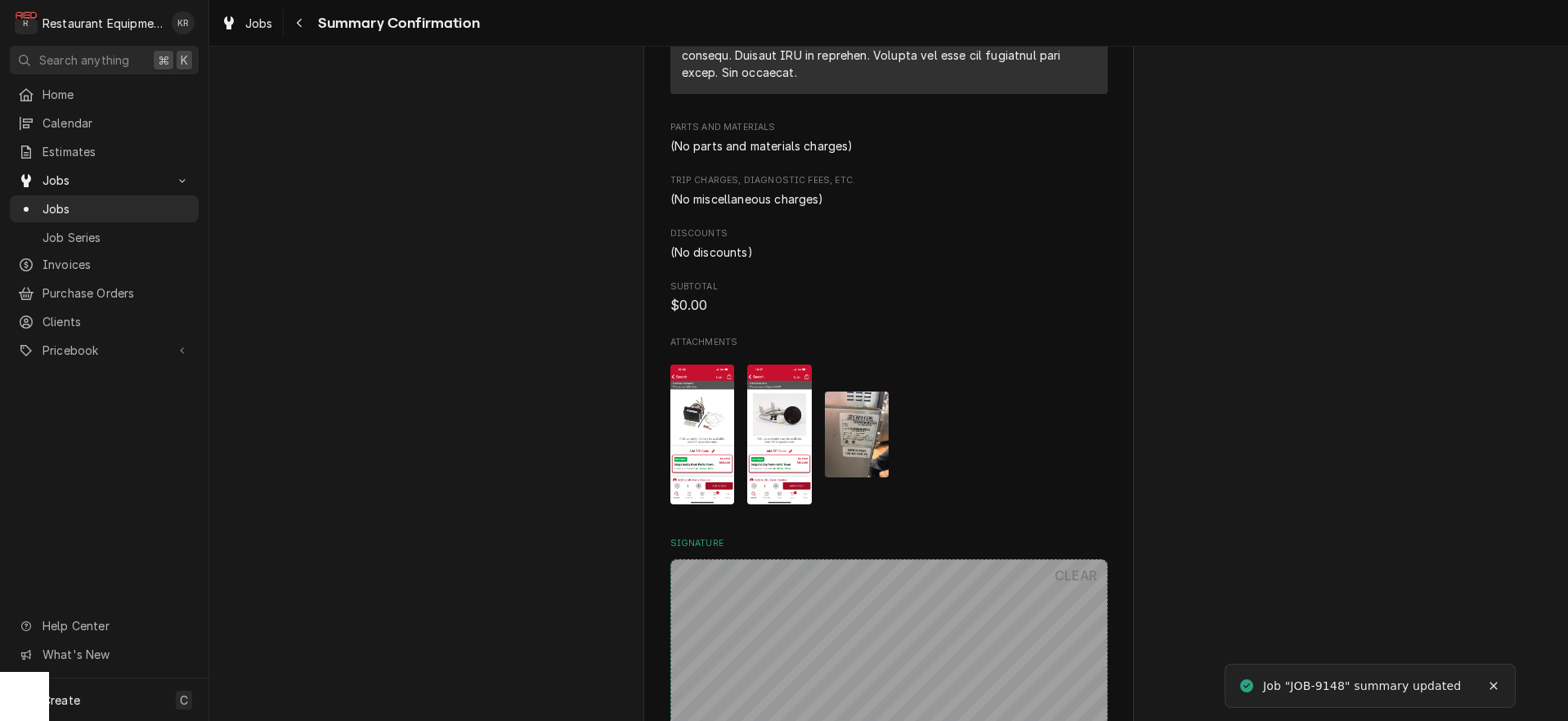
scroll to position [1418, 0]
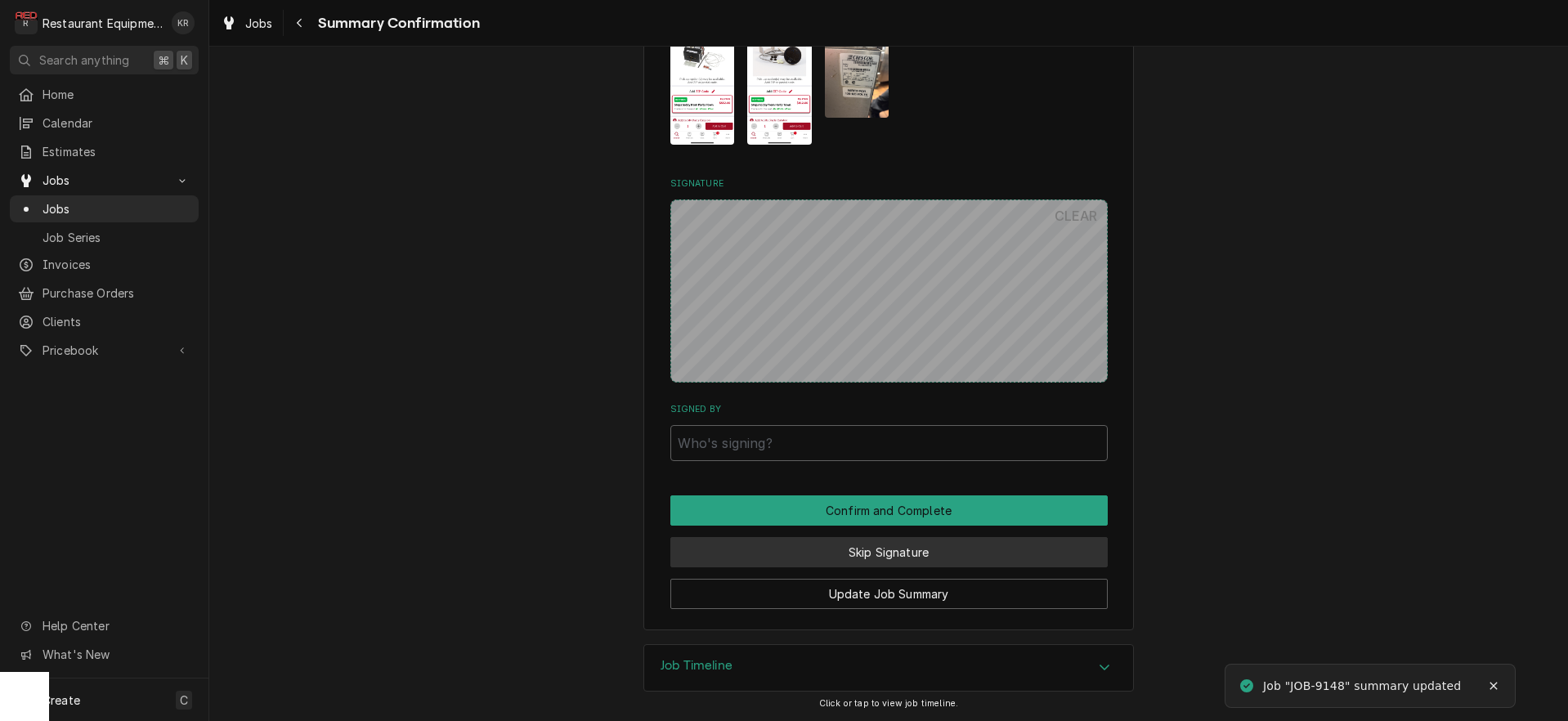
click at [856, 540] on button "Skip Signature" at bounding box center [889, 552] width 437 height 30
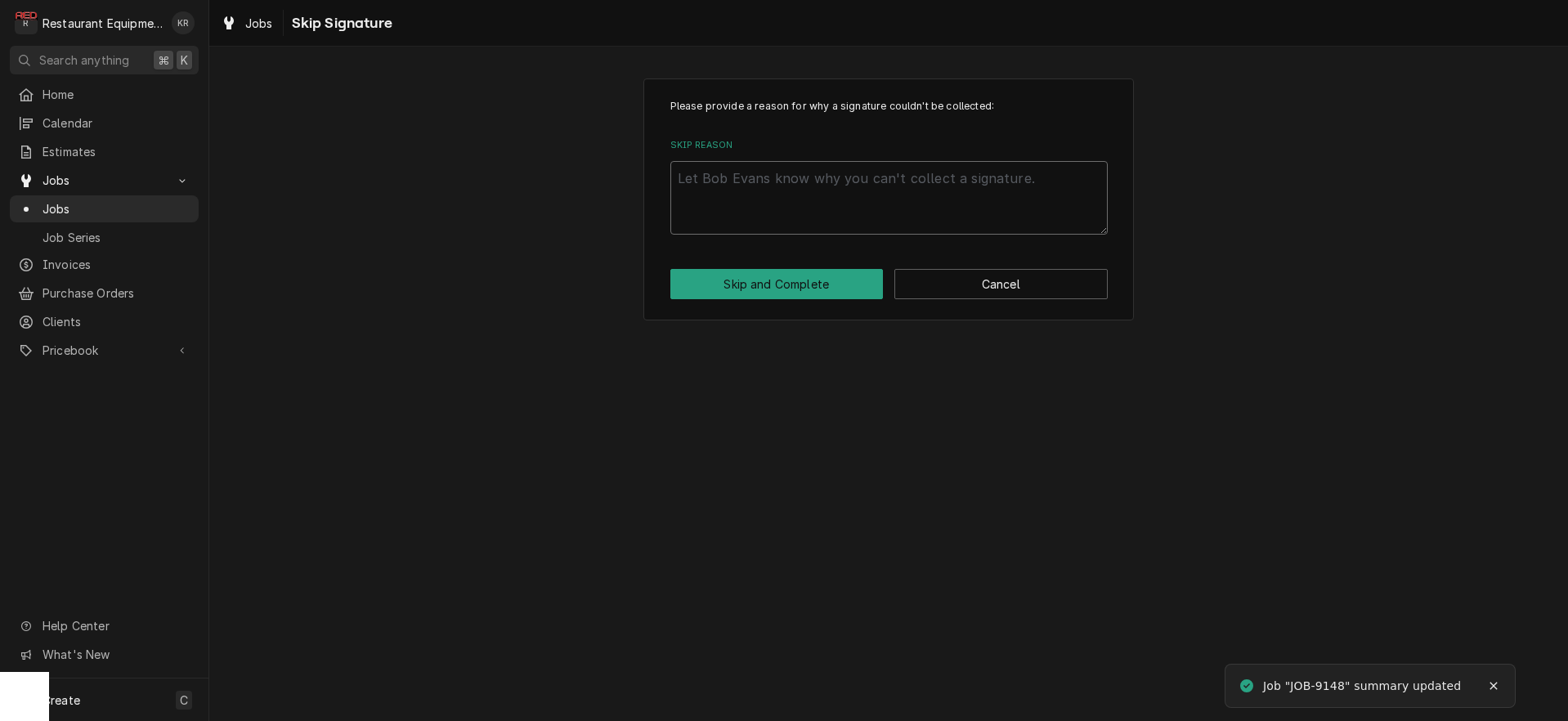
click at [866, 187] on textarea "Skip Reason" at bounding box center [889, 198] width 437 height 73
type textarea "x"
type textarea "e"
type textarea "x"
type textarea "es"
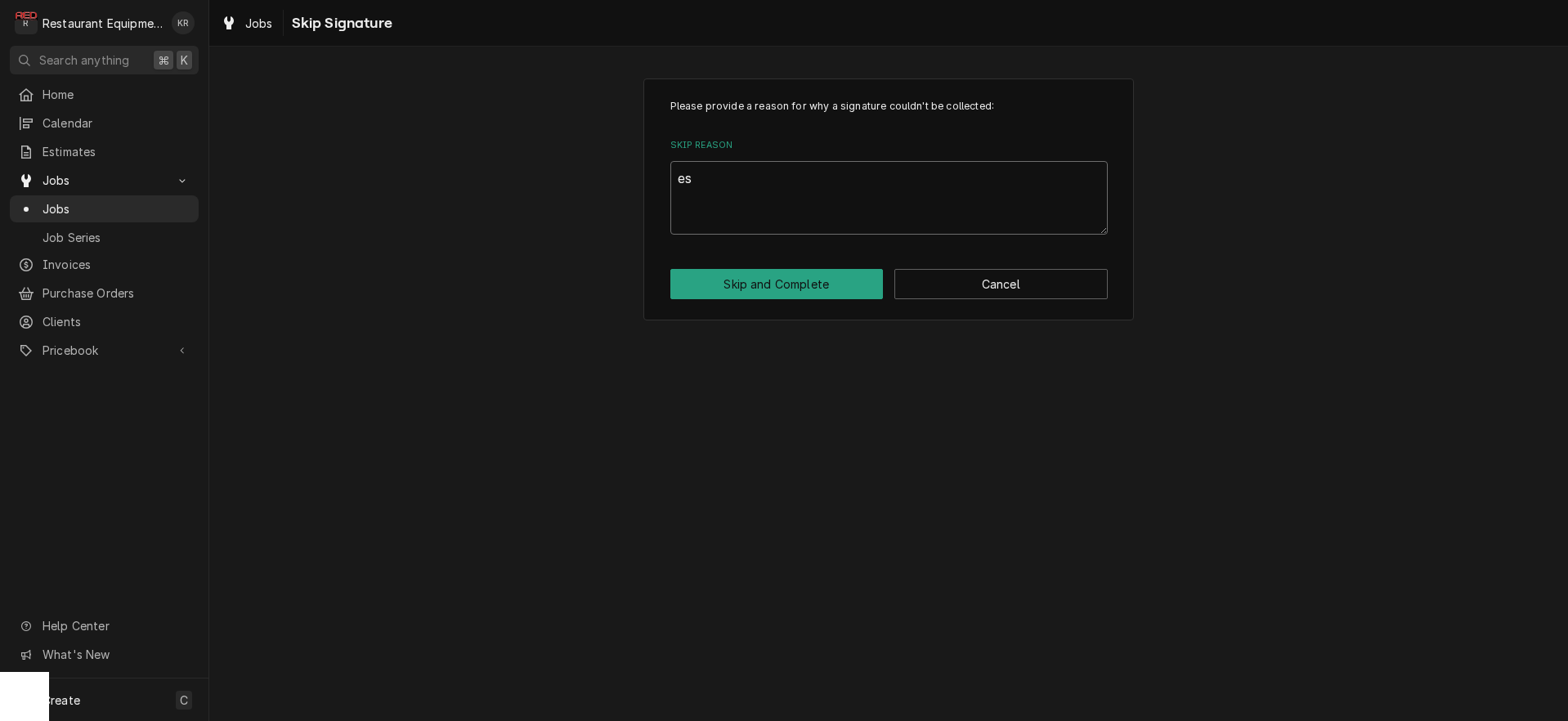
type textarea "x"
type textarea "est"
type textarea "x"
type textarea "est"
type textarea "x"
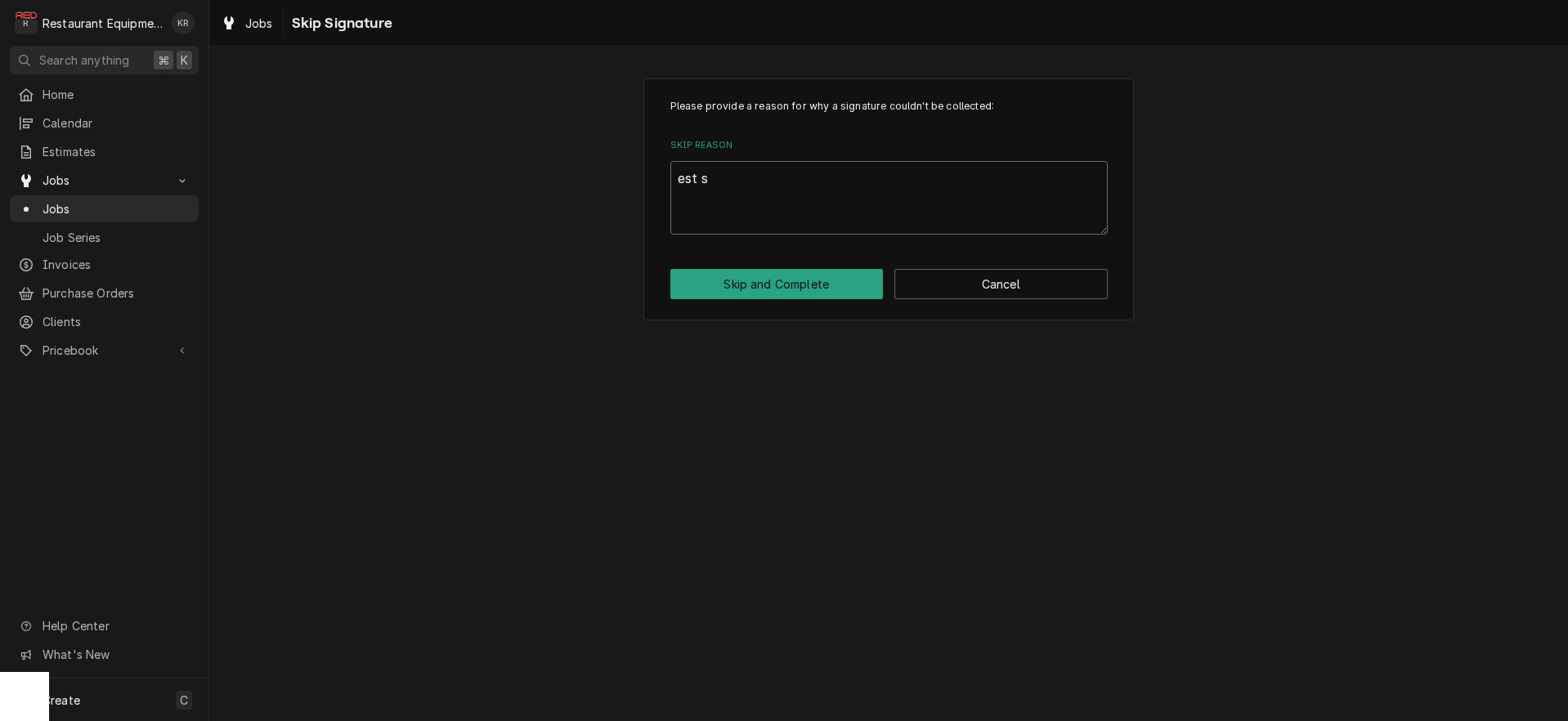
type textarea "est se"
type textarea "x"
type textarea "est sen"
type textarea "x"
type textarea "est sent"
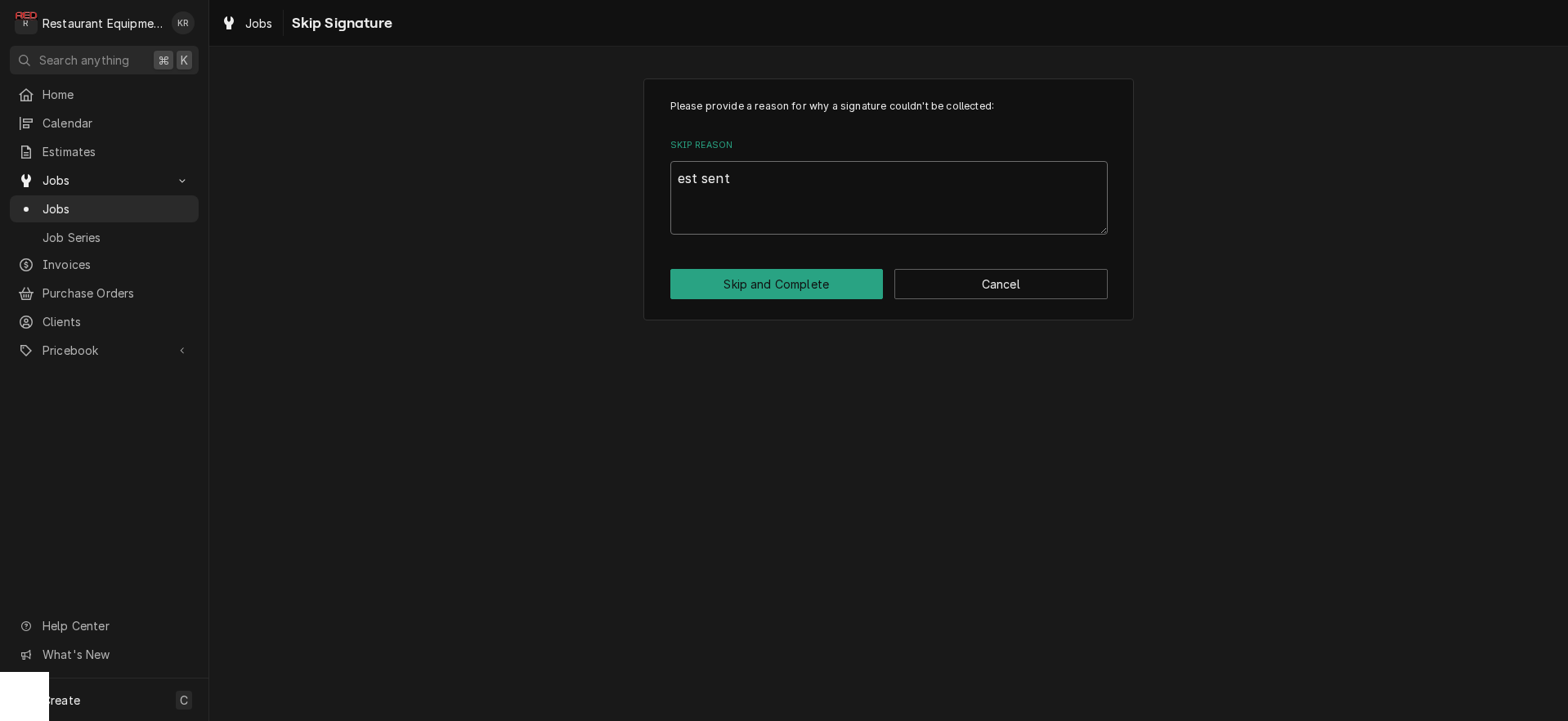
type textarea "x"
type textarea "est sent"
type textarea "x"
type textarea "est sent 1"
type textarea "x"
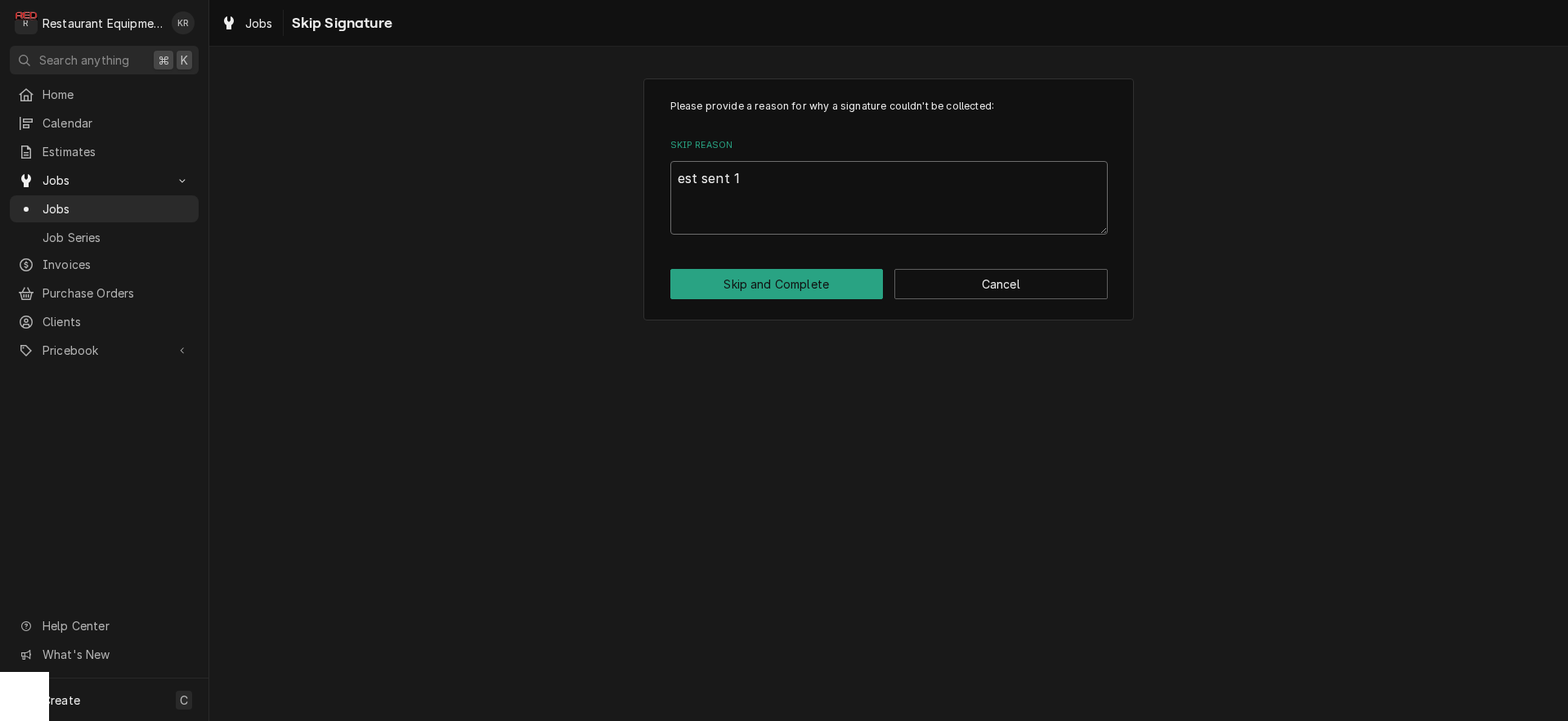
type textarea "est sent 10"
type textarea "x"
type textarea "est sent 10/"
type textarea "x"
type textarea "est sent 10/1"
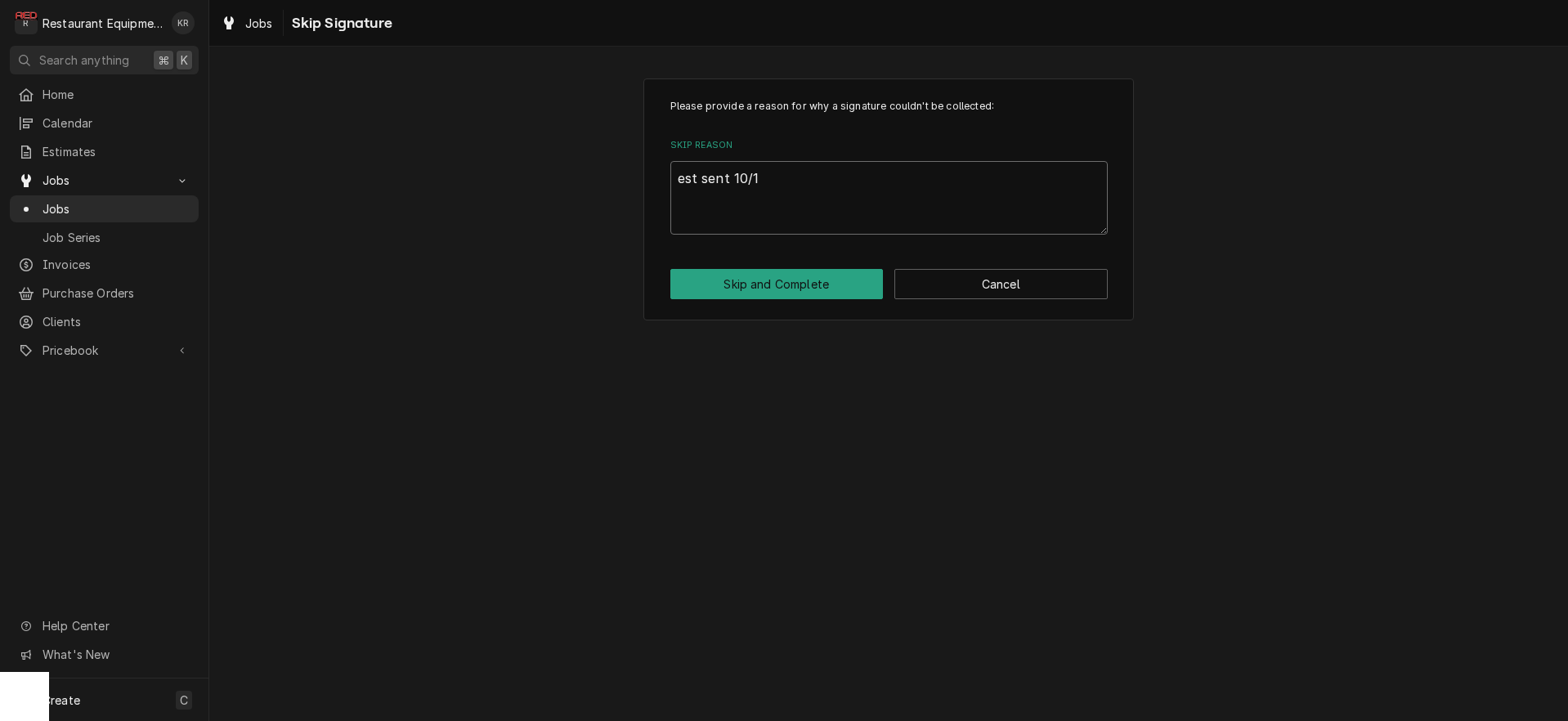
type textarea "x"
type textarea "est sent 10/13"
type textarea "x"
type textarea "est sent 10/13"
type textarea "x"
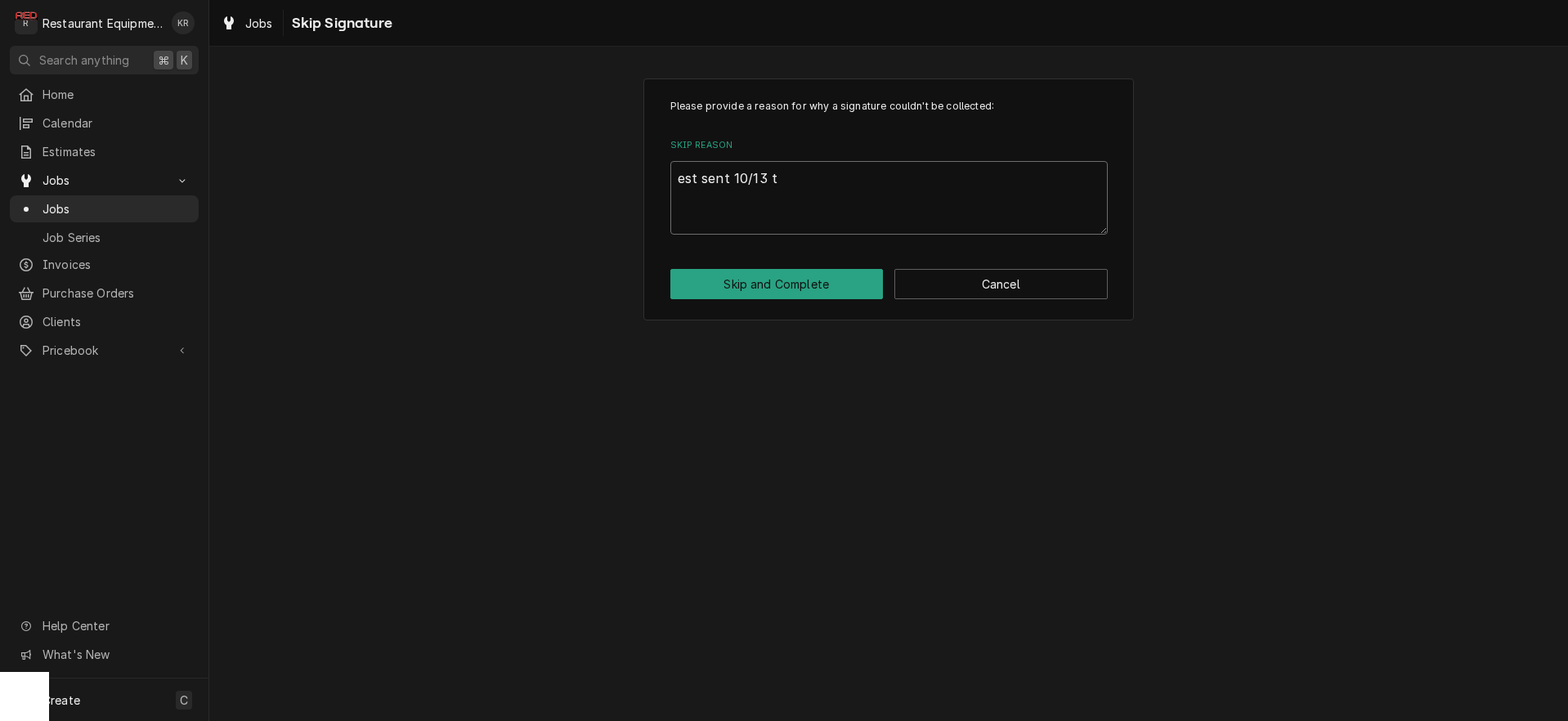
type textarea "est sent 10/13 to"
type textarea "x"
type textarea "est sent 10/13 to"
type textarea "x"
type textarea "est sent 10/13 to sh"
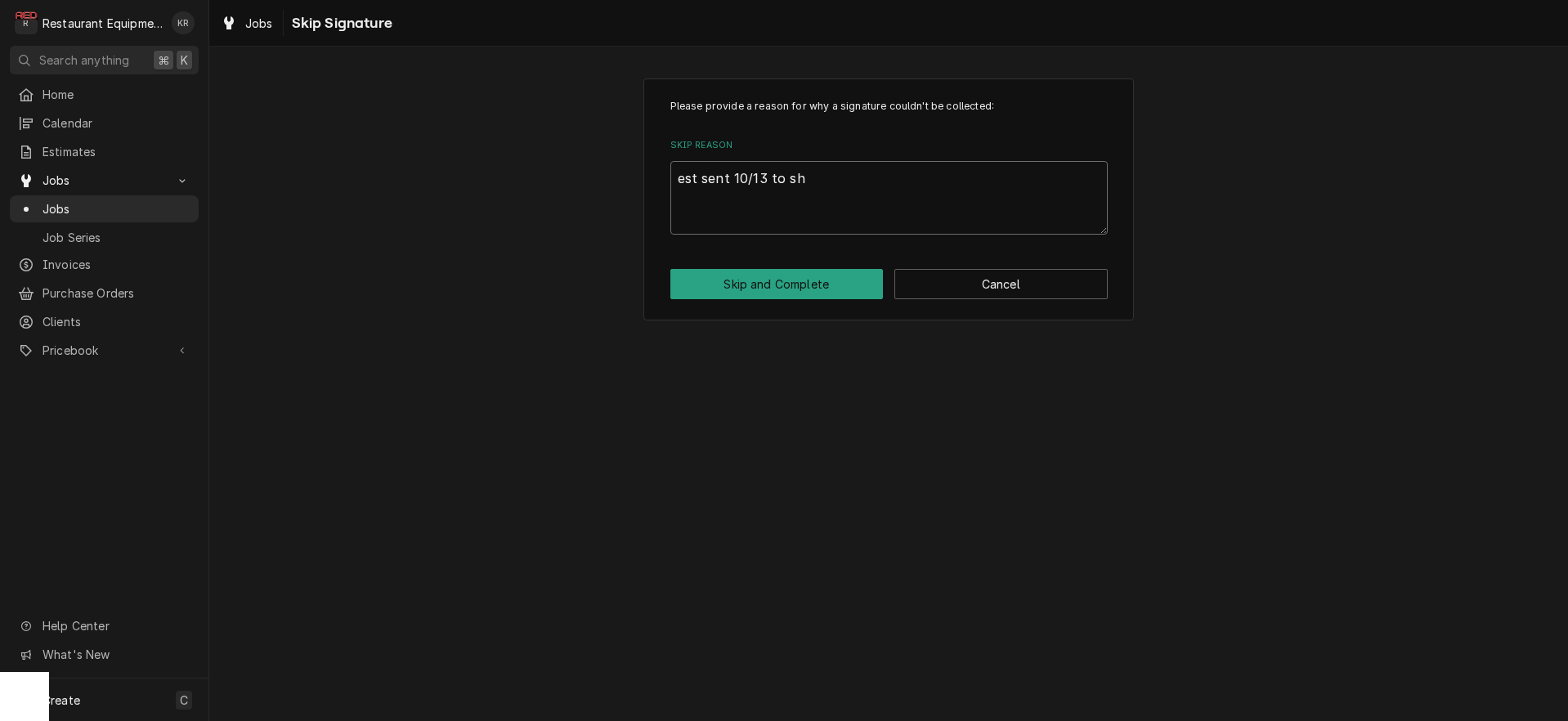
type textarea "x"
type textarea "est sent 10/13 to sha"
type textarea "x"
type textarea "est sent 10/13 to shaw"
type textarea "x"
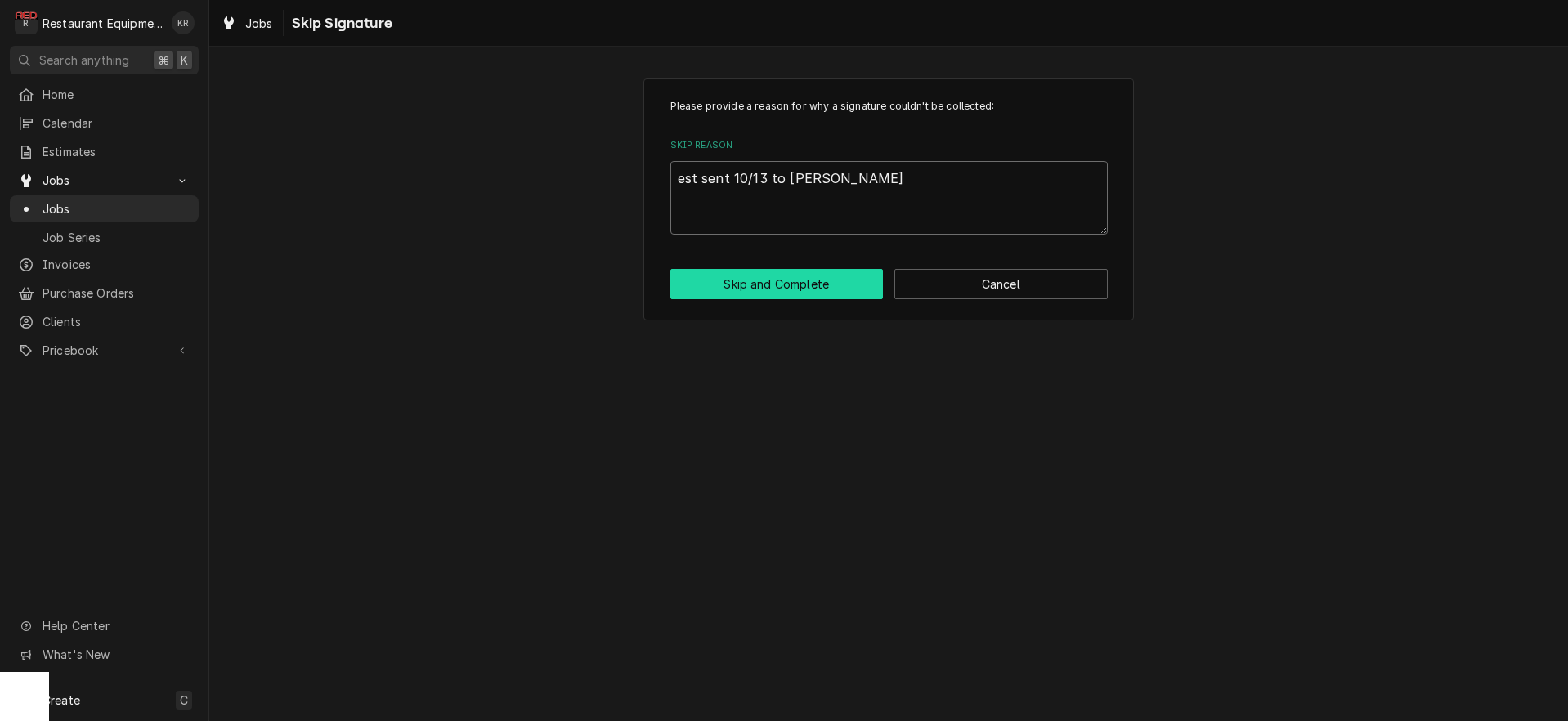
type textarea "est sent 10/13 to shawn"
click at [768, 280] on button "Skip and Complete" at bounding box center [777, 284] width 214 height 30
type textarea "x"
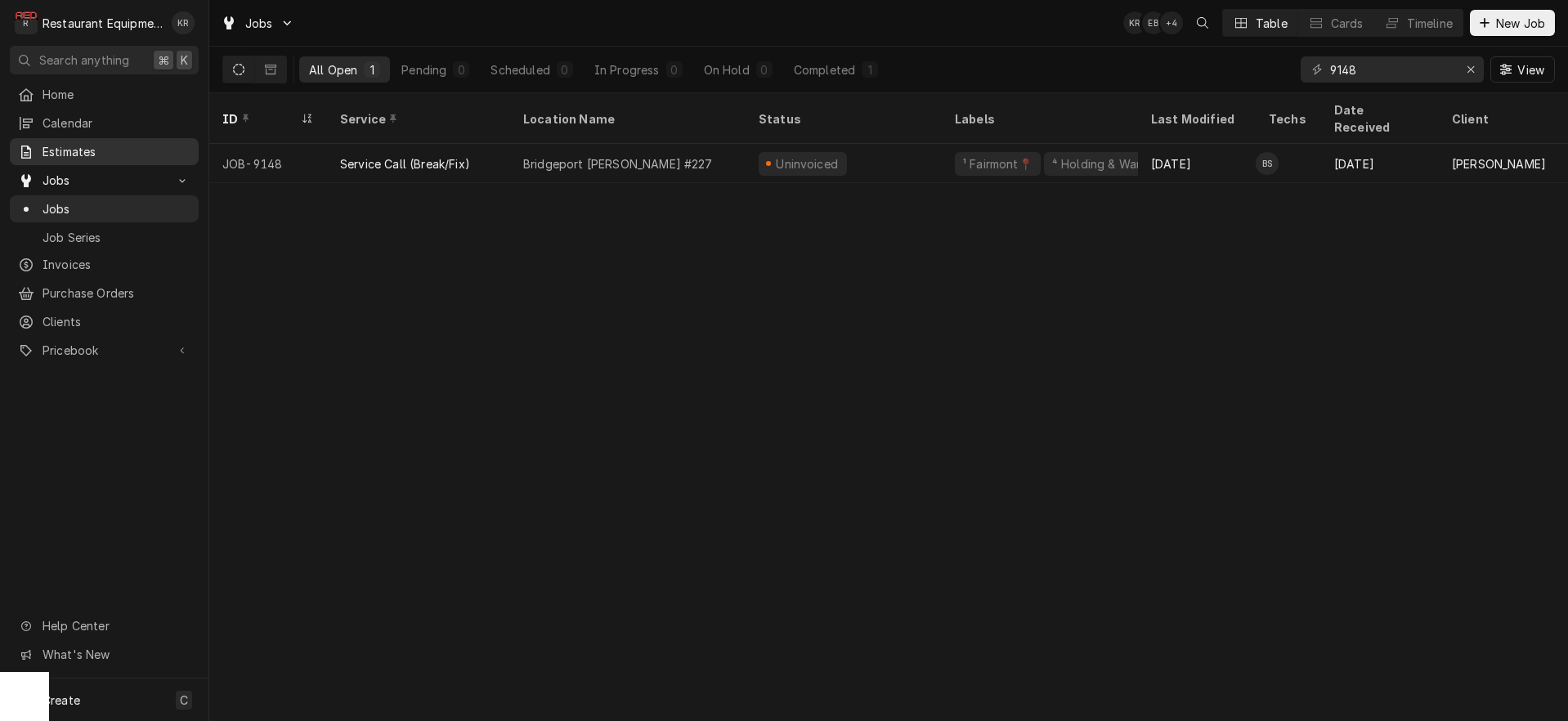
click at [81, 148] on span "Estimates" at bounding box center [116, 151] width 148 height 17
click at [78, 147] on span "Estimates" at bounding box center [116, 151] width 148 height 17
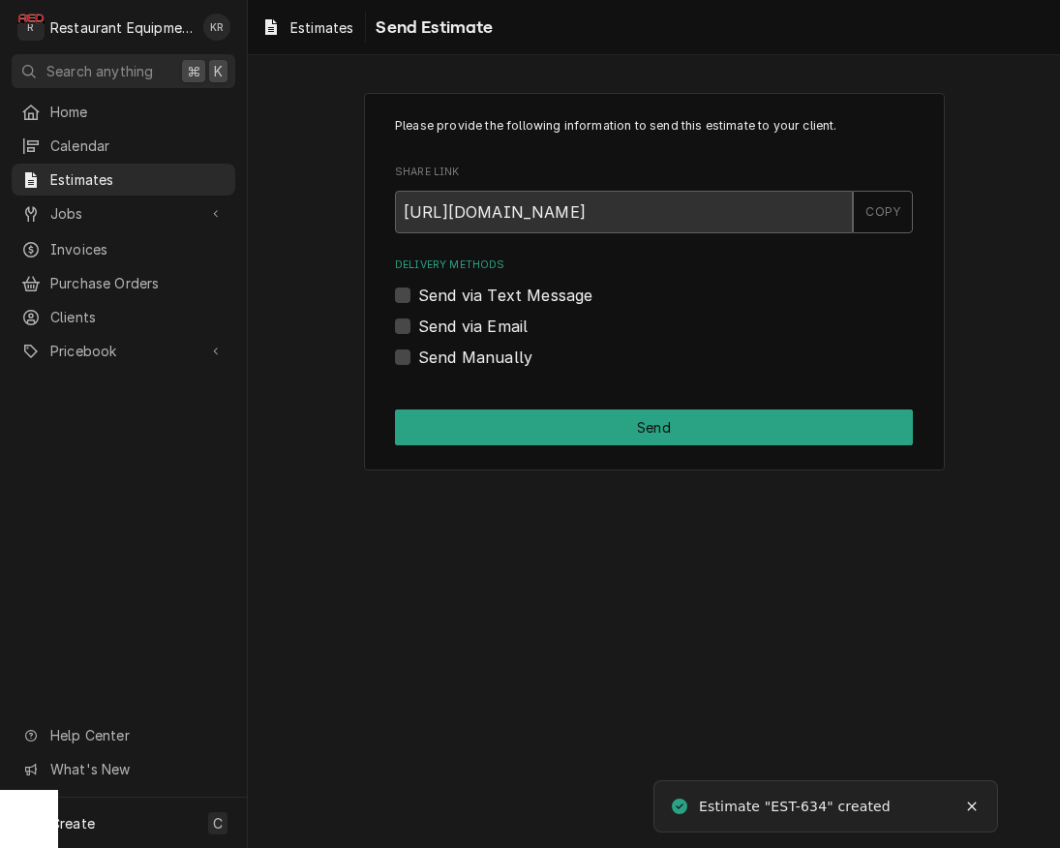
click at [418, 327] on label "Send via Email" at bounding box center [472, 326] width 109 height 23
click at [418, 327] on input "Send via Email" at bounding box center [677, 336] width 518 height 43
checkbox input "true"
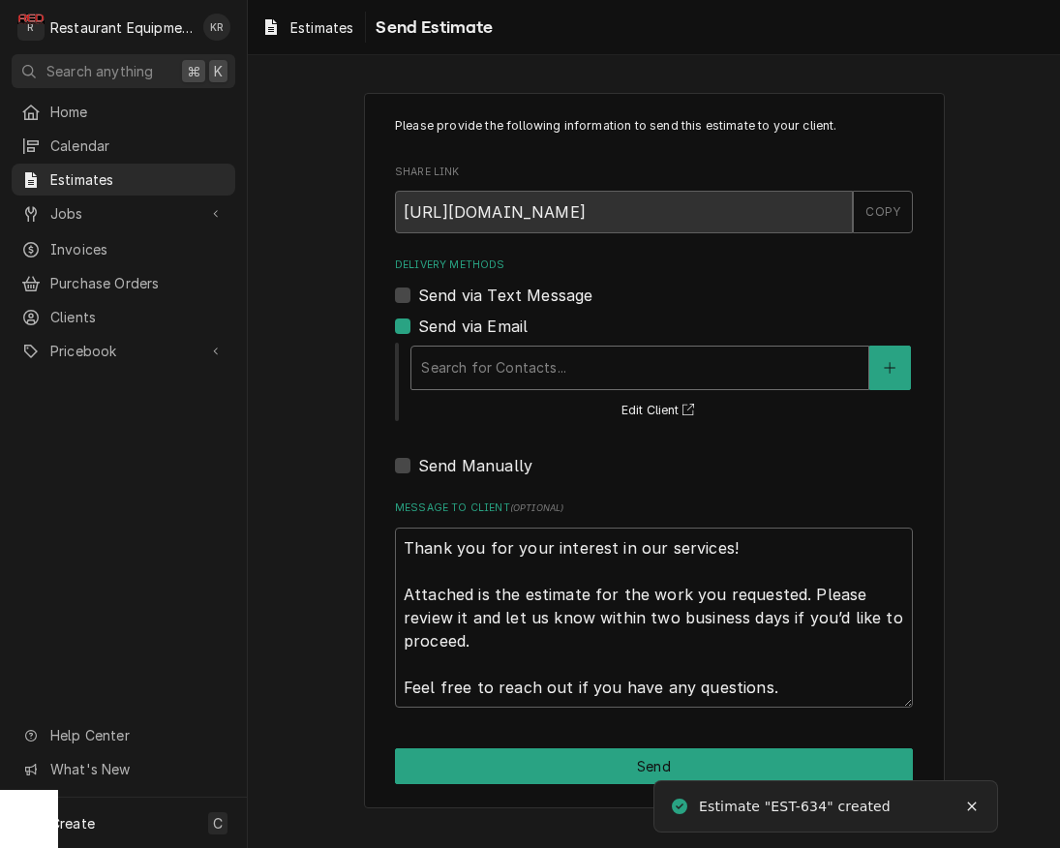
click at [531, 367] on div "Delivery Methods" at bounding box center [640, 367] width 438 height 35
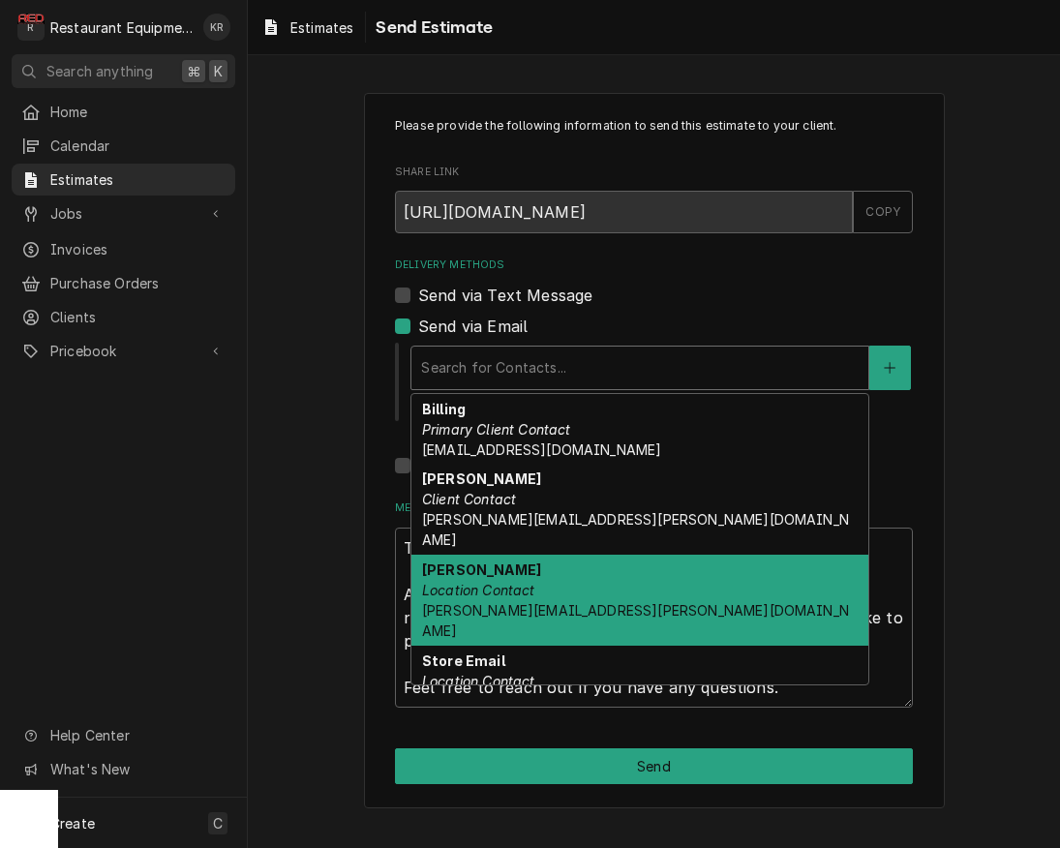
click at [551, 555] on div "Shawn Location Contact shawn.modesitt@bobevans.com" at bounding box center [639, 600] width 457 height 91
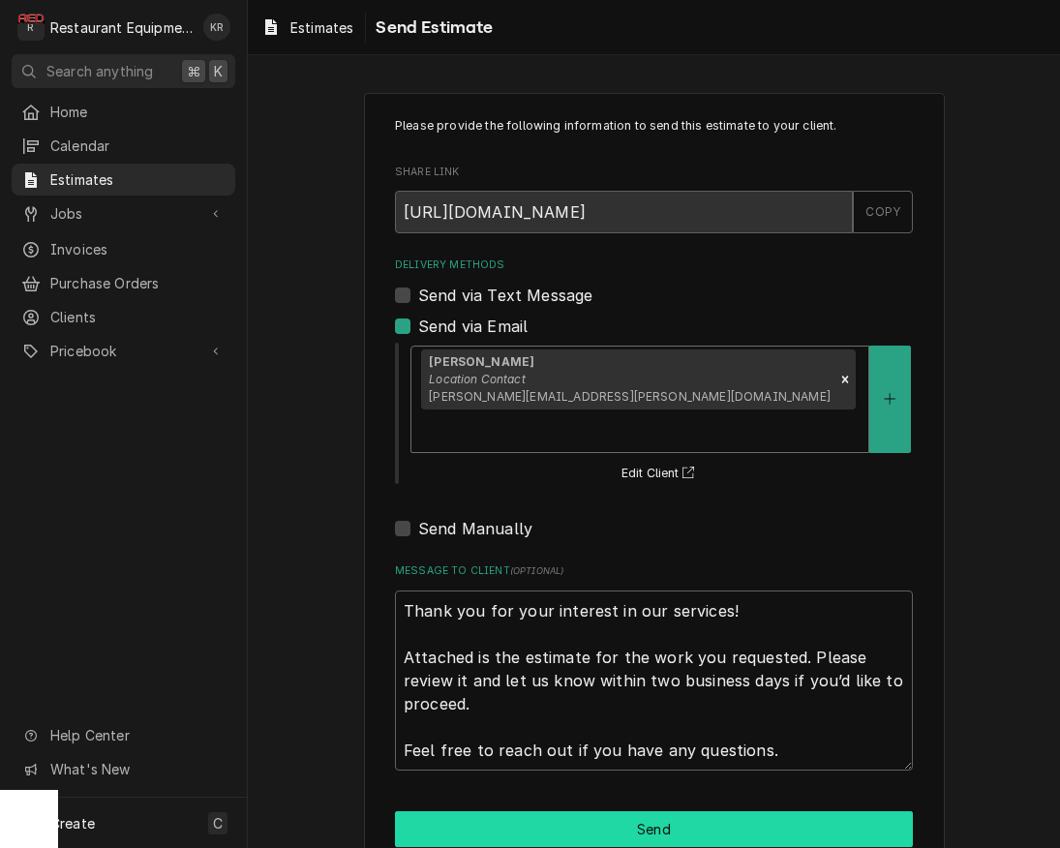
click at [678, 811] on button "Send" at bounding box center [654, 829] width 518 height 36
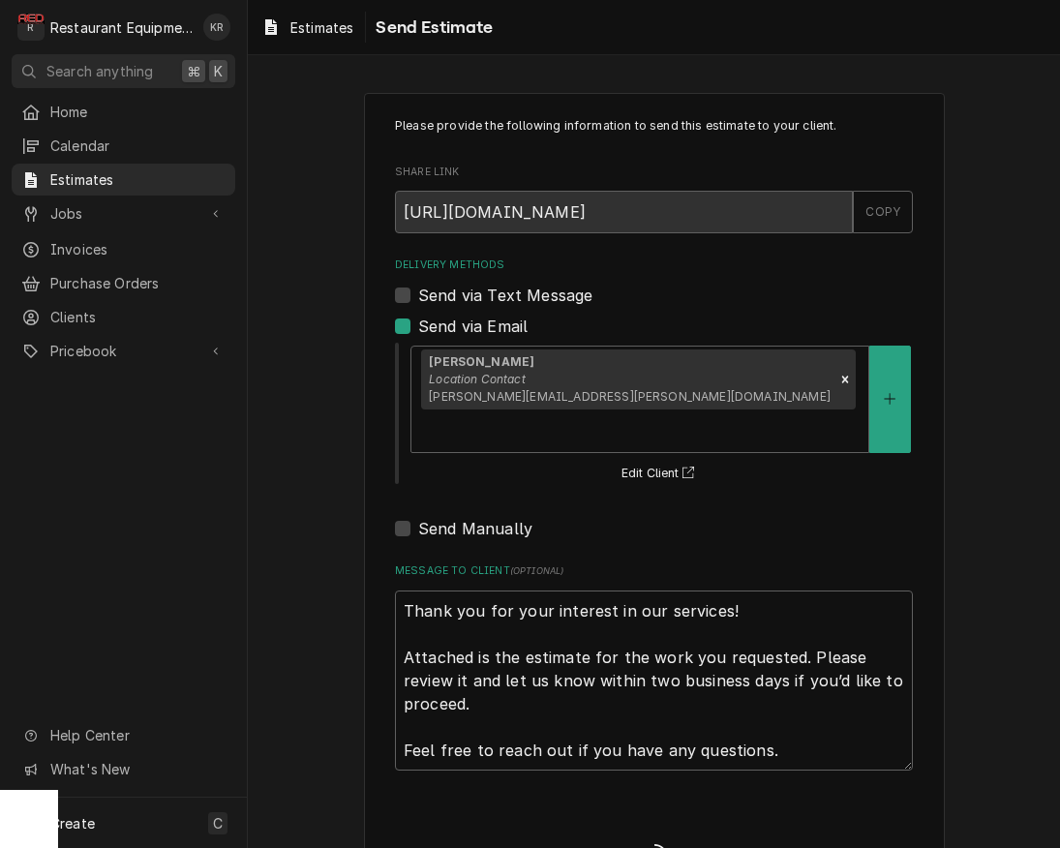
type textarea "x"
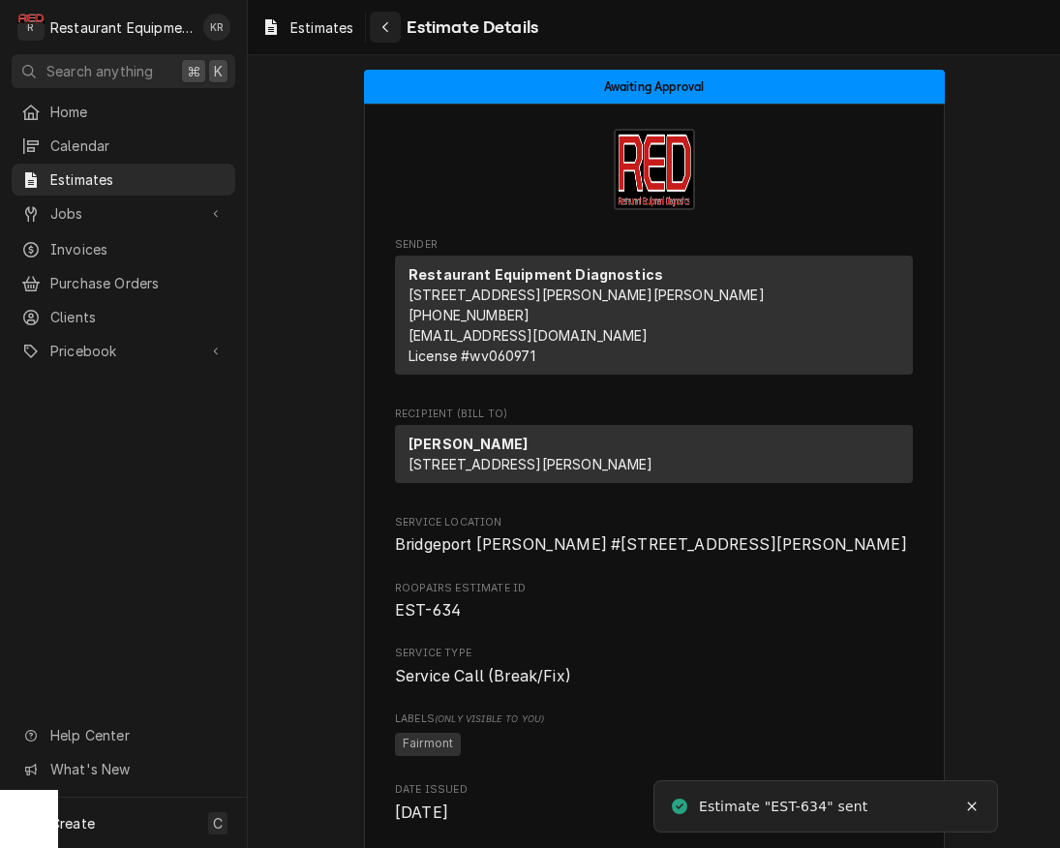
click at [393, 29] on div "Navigate back" at bounding box center [385, 26] width 19 height 19
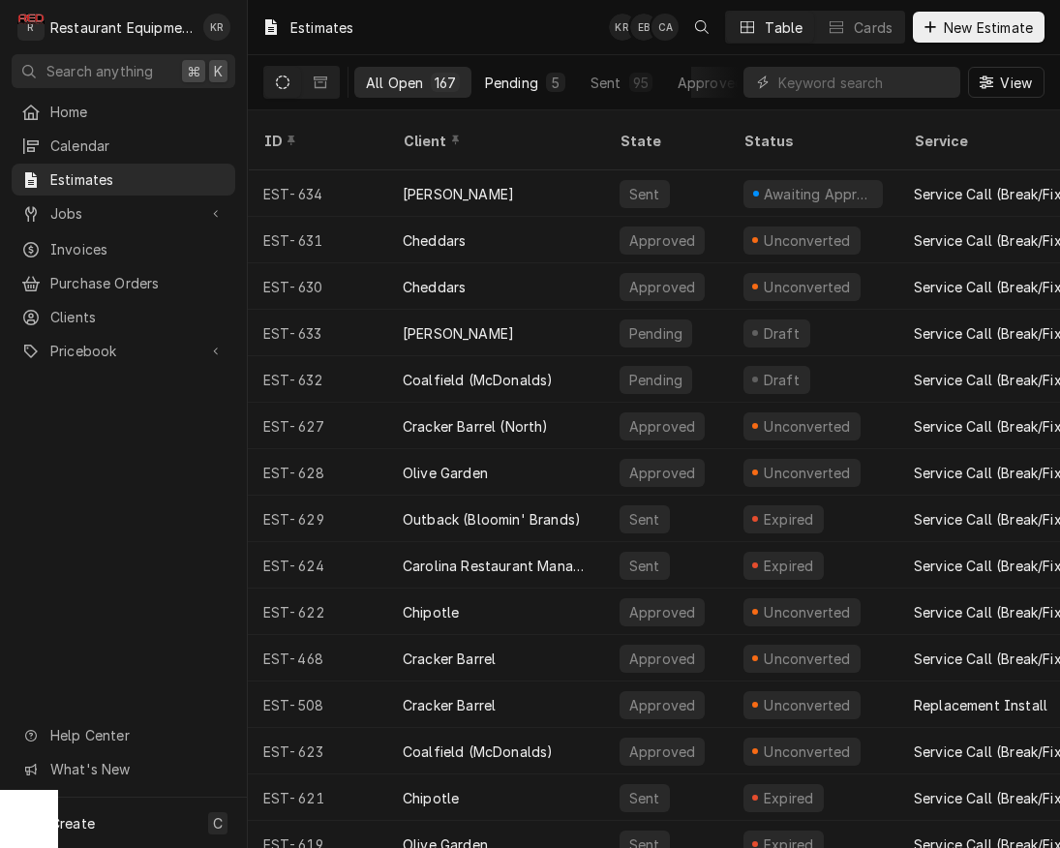
click at [526, 78] on div "Pending" at bounding box center [511, 83] width 53 height 20
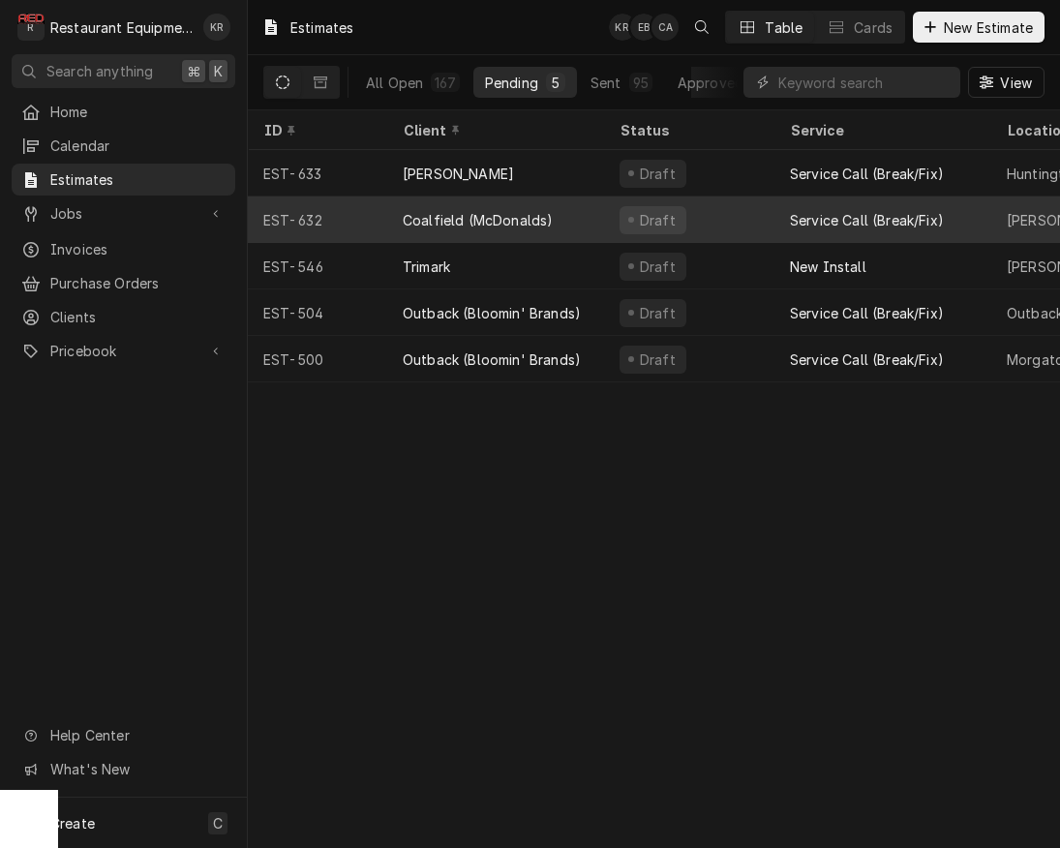
click at [567, 221] on div "Coalfield (McDonalds)" at bounding box center [495, 220] width 217 height 46
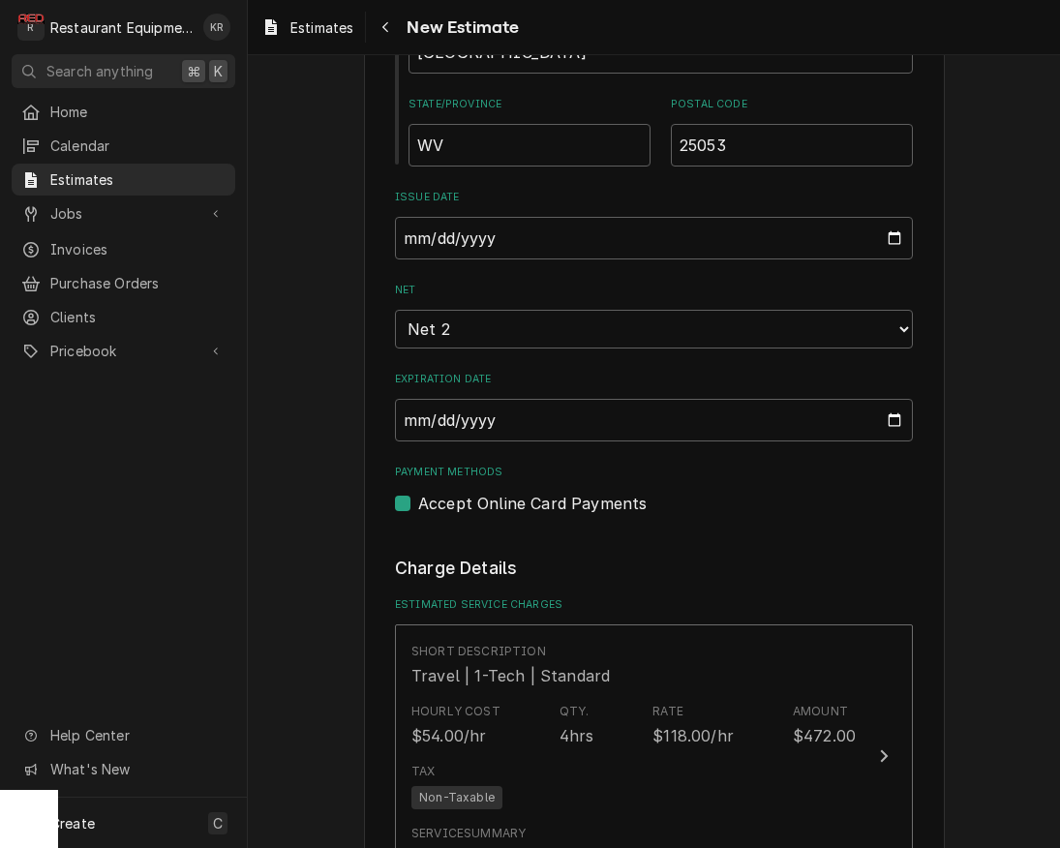
scroll to position [1401, 0]
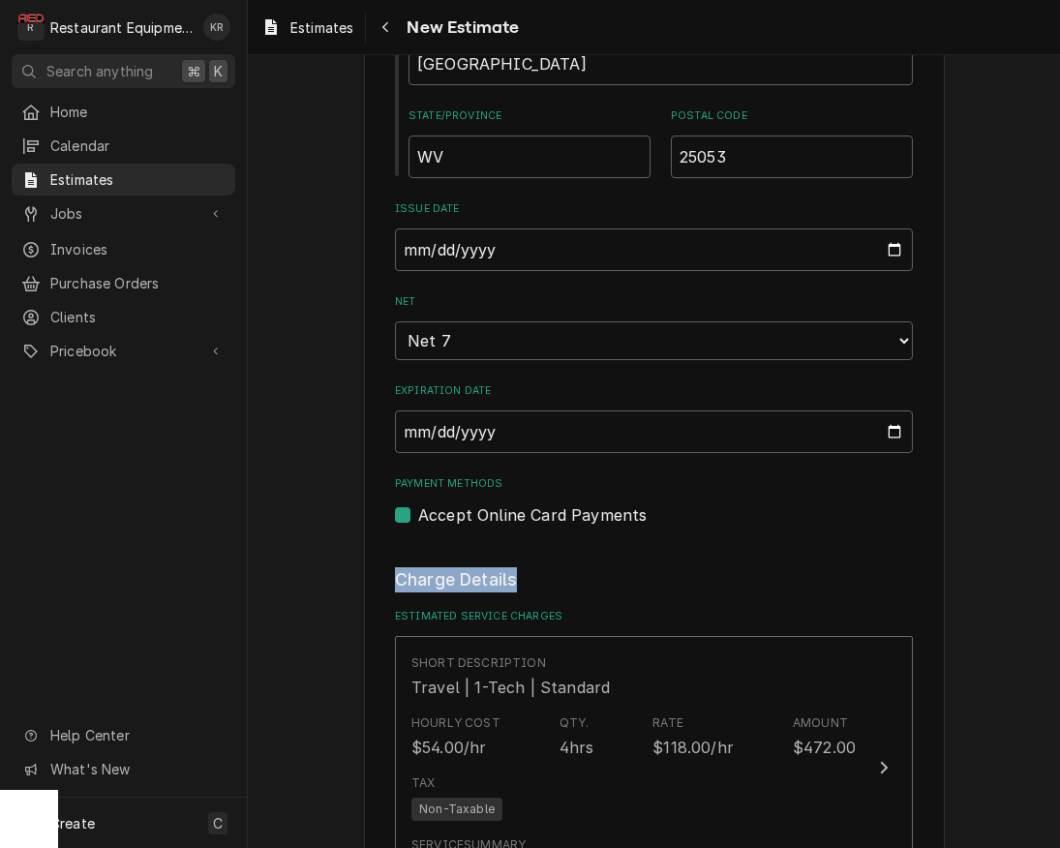
drag, startPoint x: 868, startPoint y: 591, endPoint x: 863, endPoint y: 582, distance: 11.3
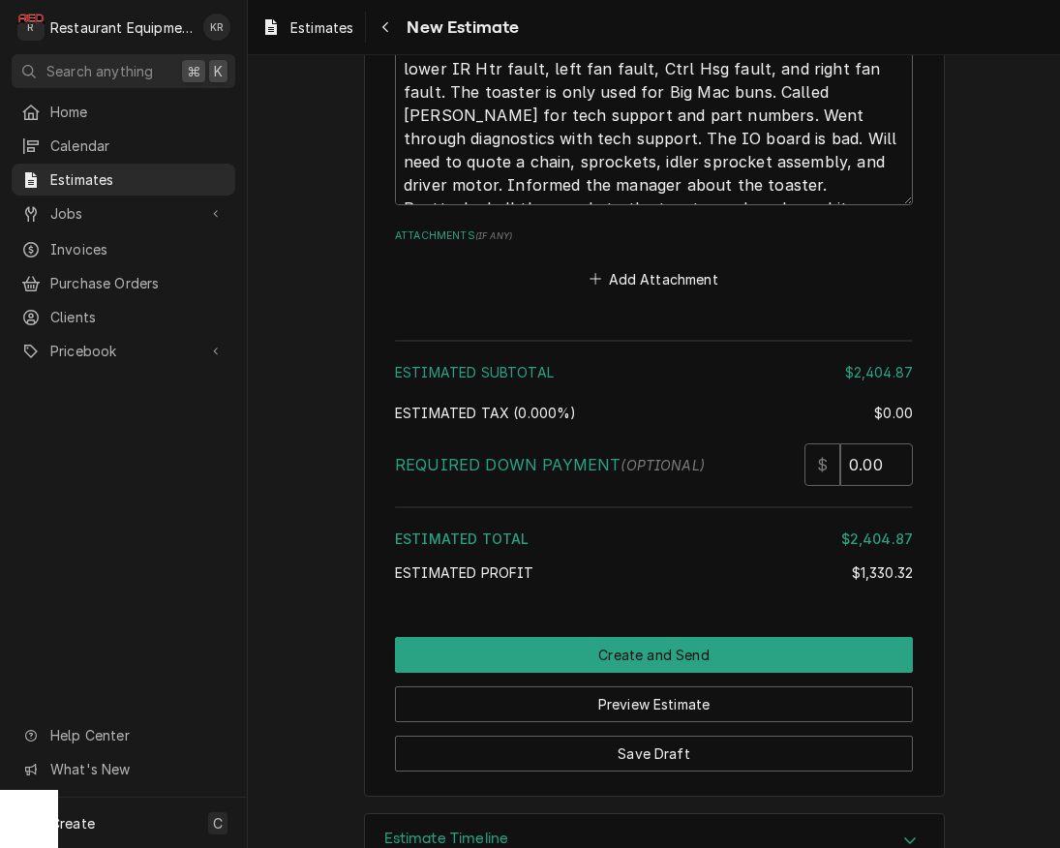
scroll to position [5447, 0]
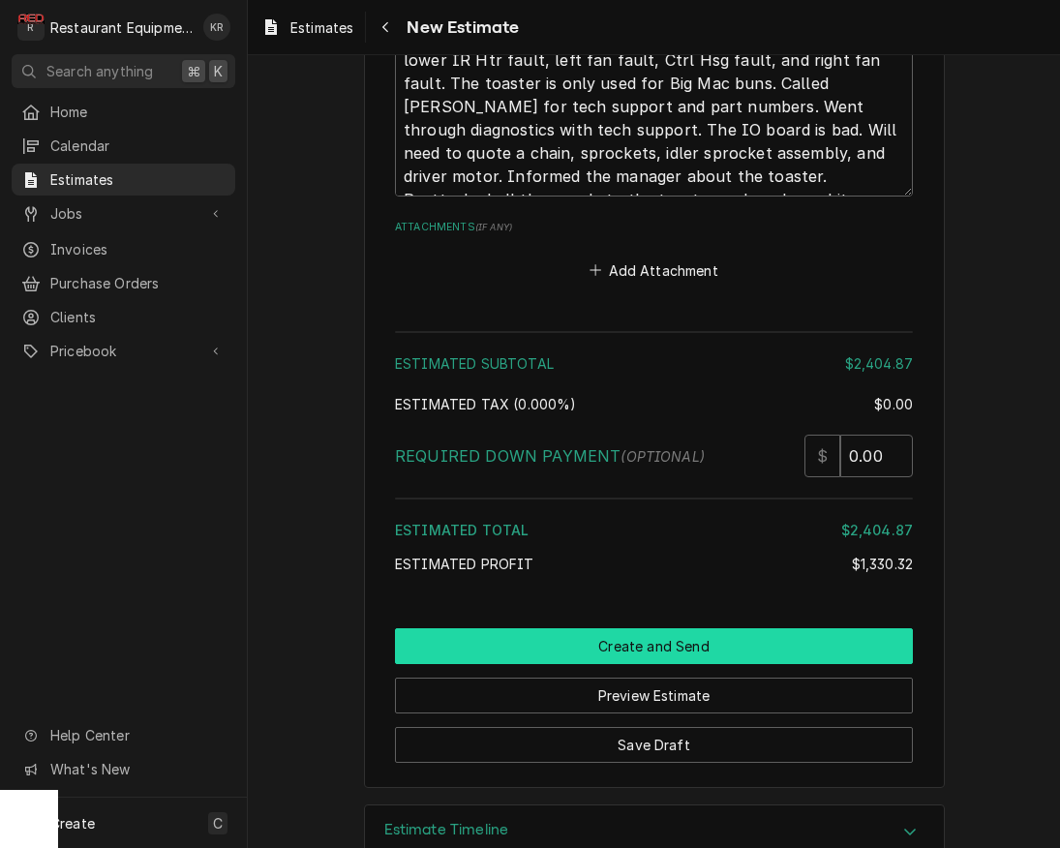
click at [627, 639] on button "Create and Send" at bounding box center [654, 646] width 518 height 36
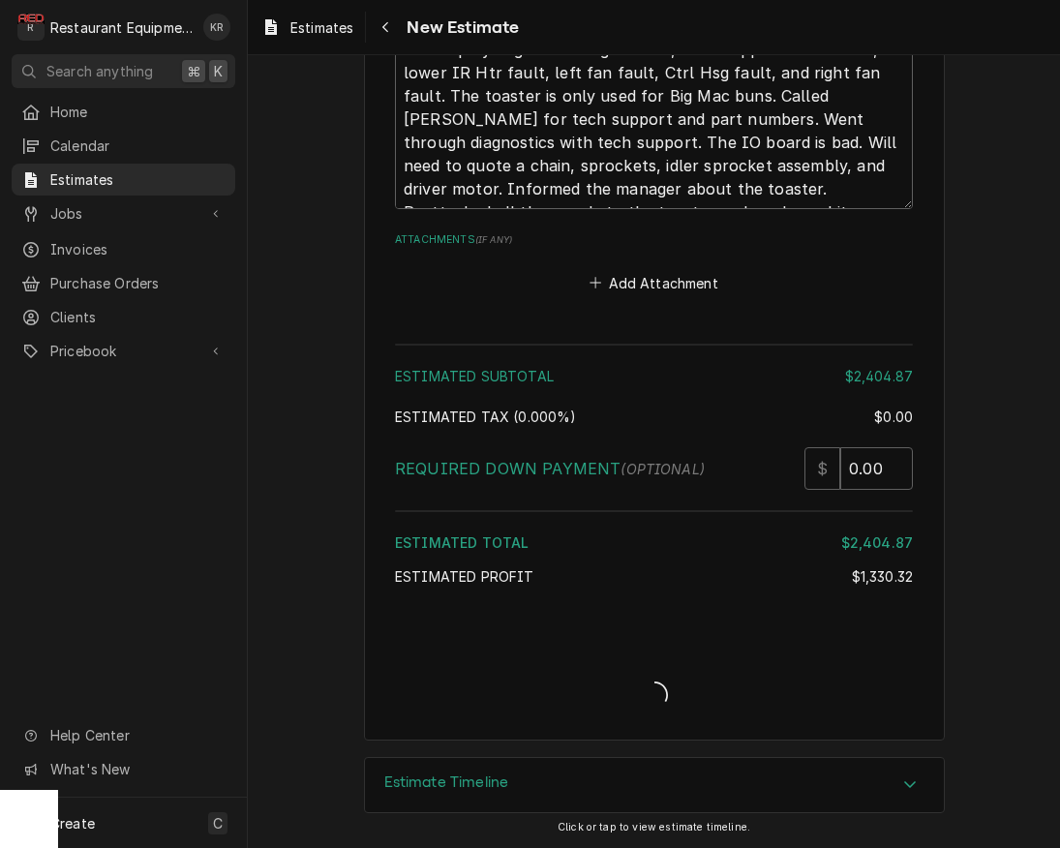
scroll to position [5429, 0]
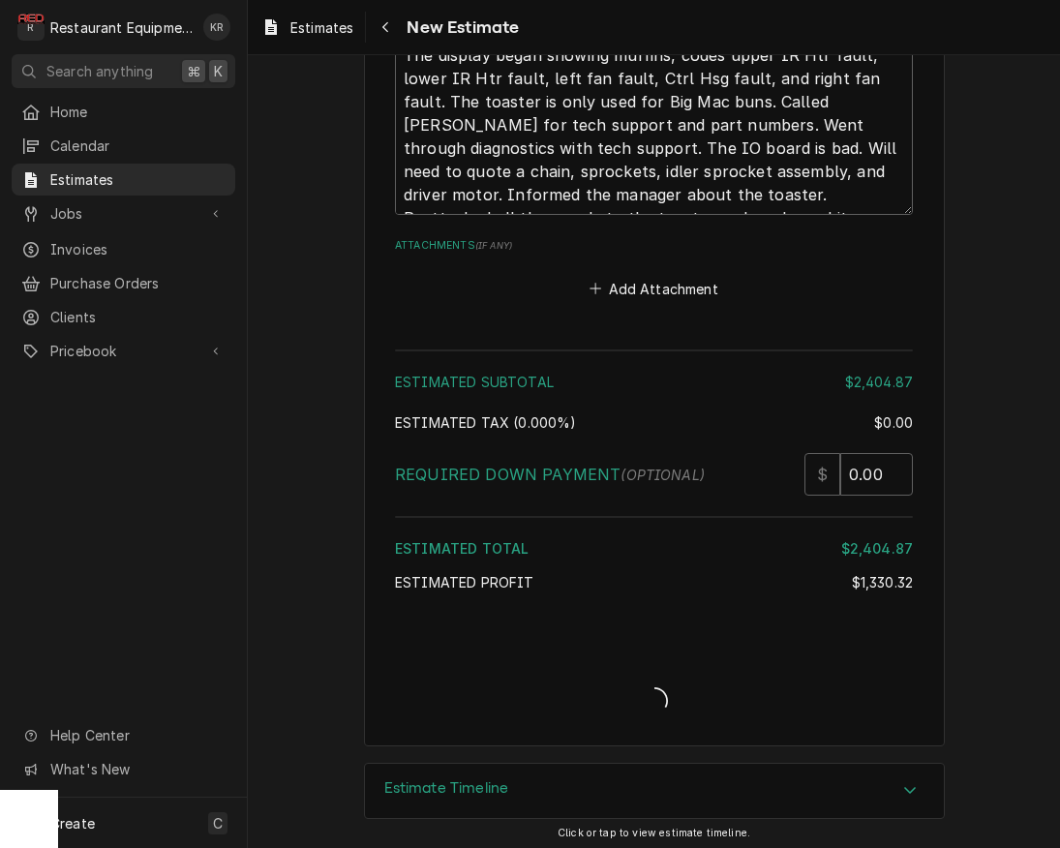
type textarea "x"
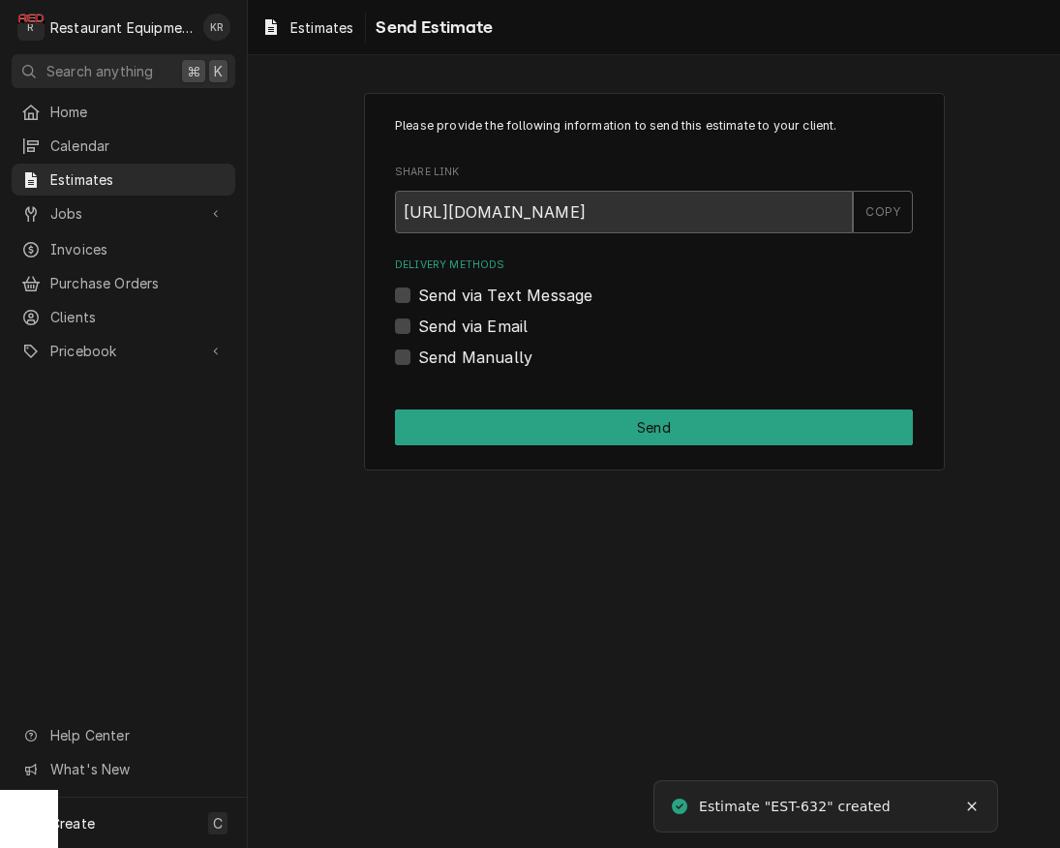
click at [418, 326] on label "Send via Email" at bounding box center [472, 326] width 109 height 23
click at [418, 326] on input "Send via Email" at bounding box center [677, 336] width 518 height 43
checkbox input "true"
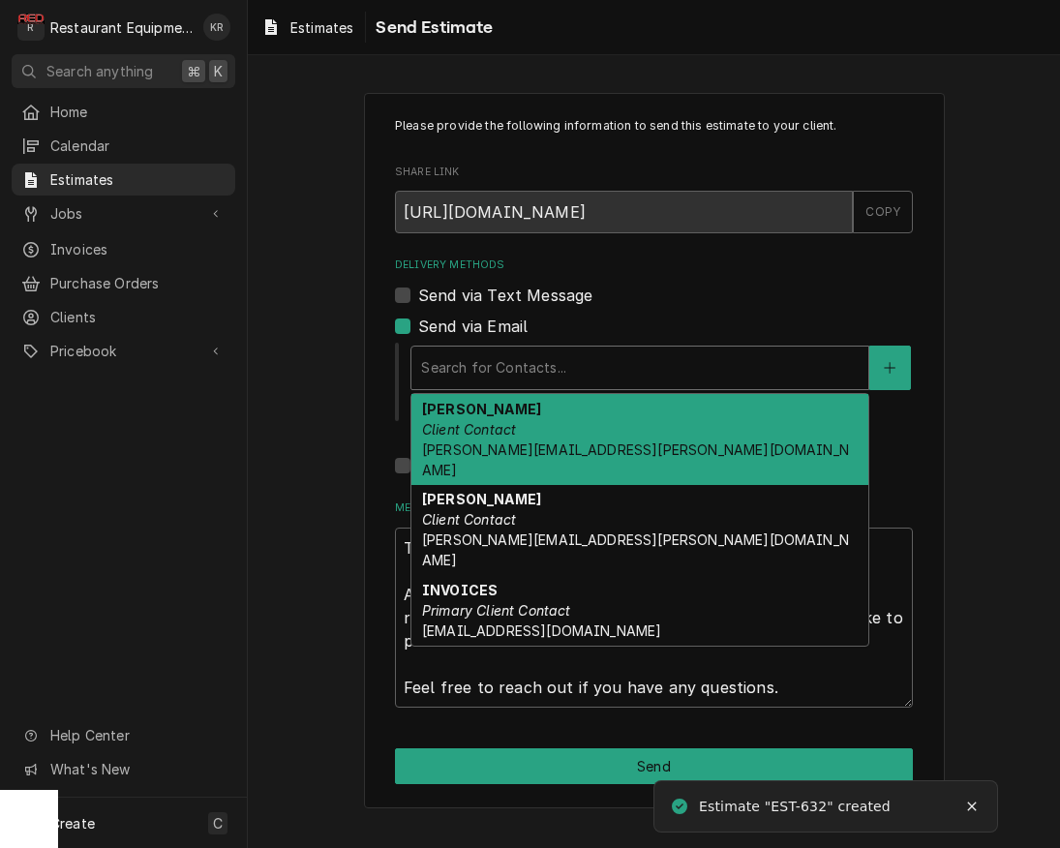
click at [546, 366] on div "Delivery Methods" at bounding box center [640, 367] width 438 height 35
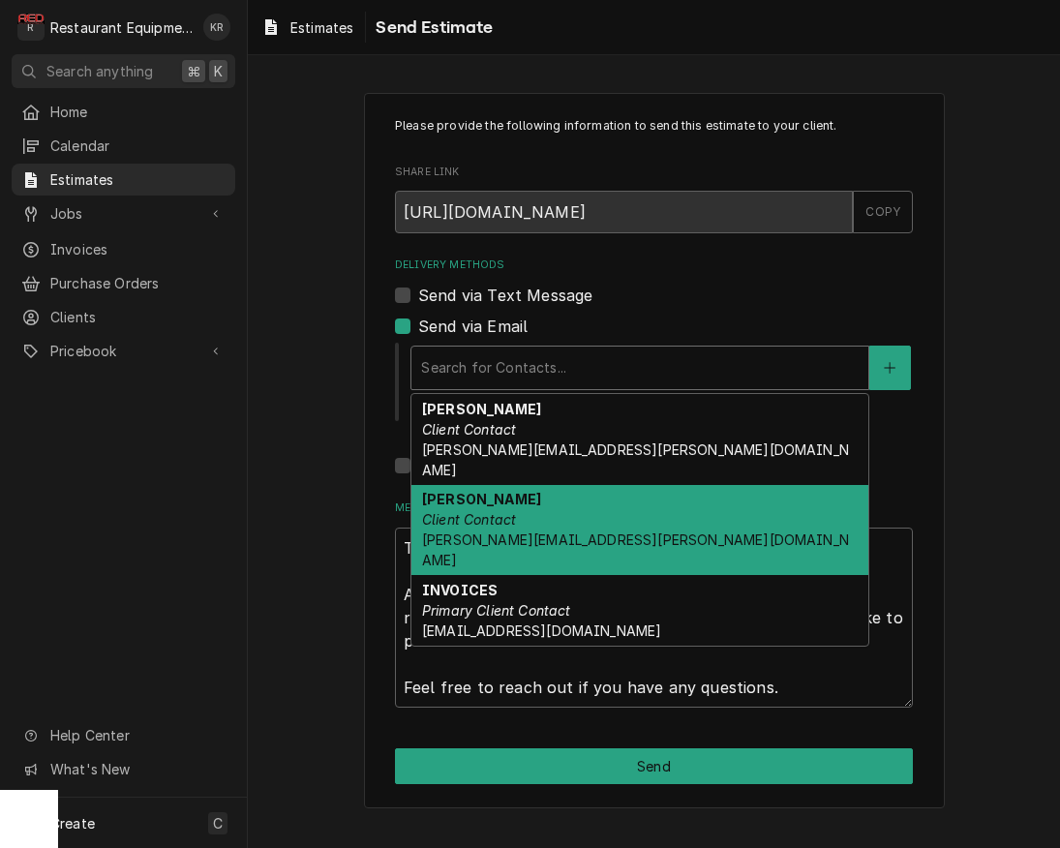
click at [547, 485] on div "[PERSON_NAME] Client Contact [PERSON_NAME][EMAIL_ADDRESS][PERSON_NAME][DOMAIN_N…" at bounding box center [639, 530] width 457 height 91
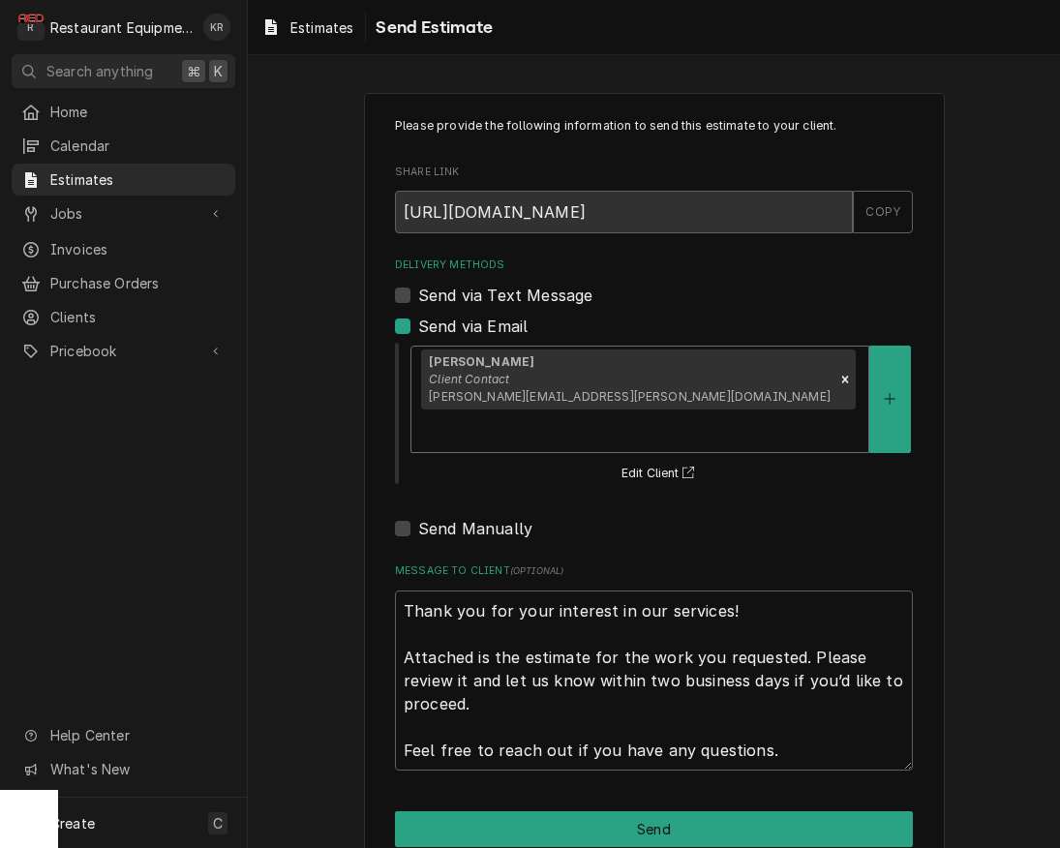
click at [740, 413] on div "Delivery Methods" at bounding box center [640, 430] width 438 height 35
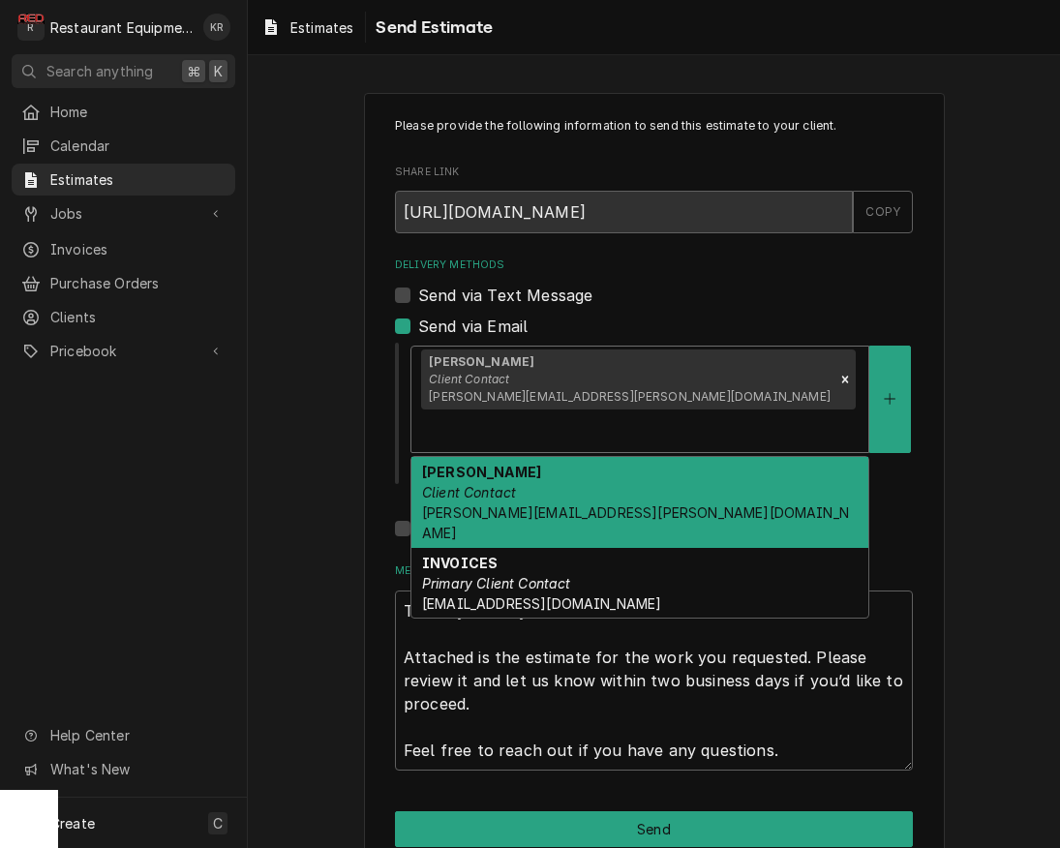
click at [674, 457] on div "[PERSON_NAME] Client Contact [PERSON_NAME][EMAIL_ADDRESS][PERSON_NAME][DOMAIN_N…" at bounding box center [639, 502] width 457 height 91
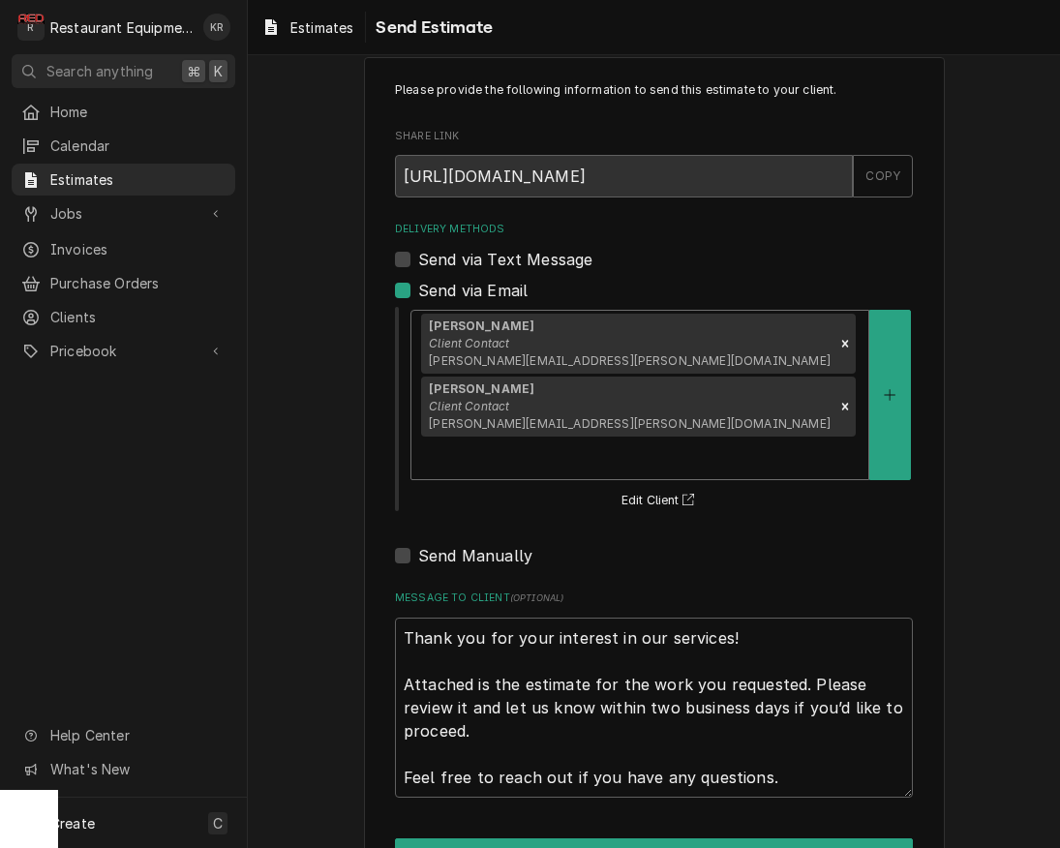
scroll to position [65, 0]
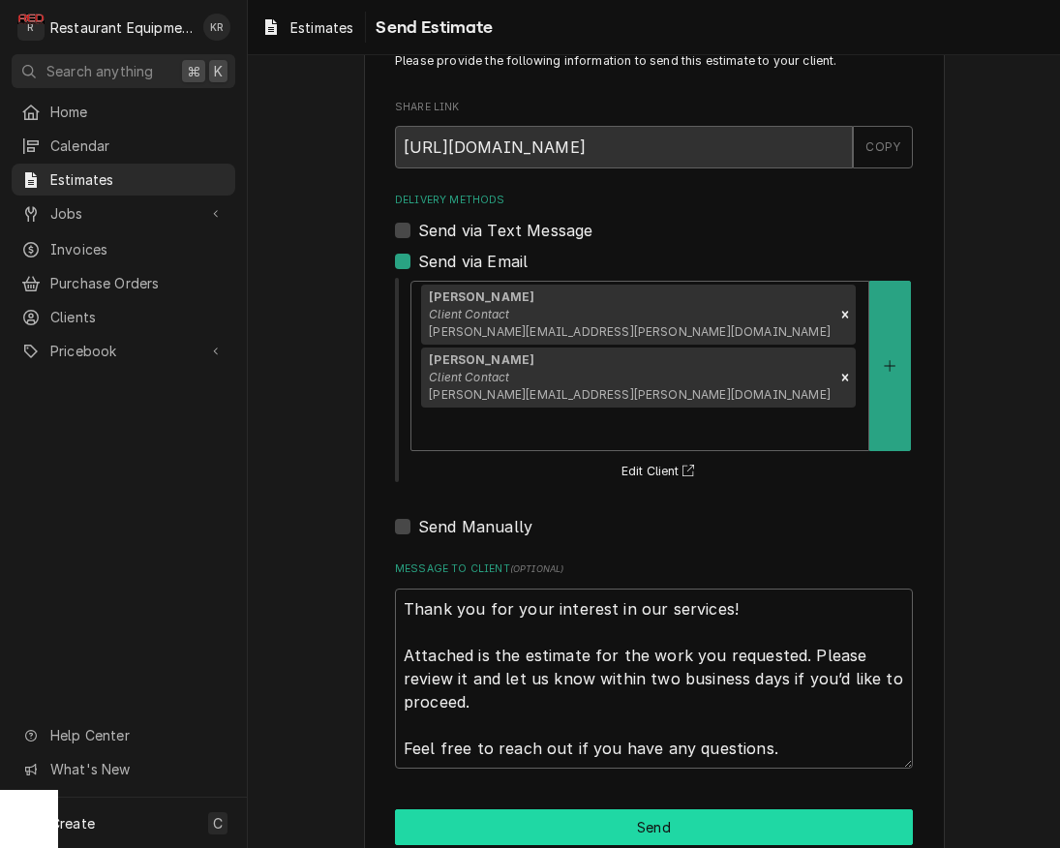
click at [662, 809] on button "Send" at bounding box center [654, 827] width 518 height 36
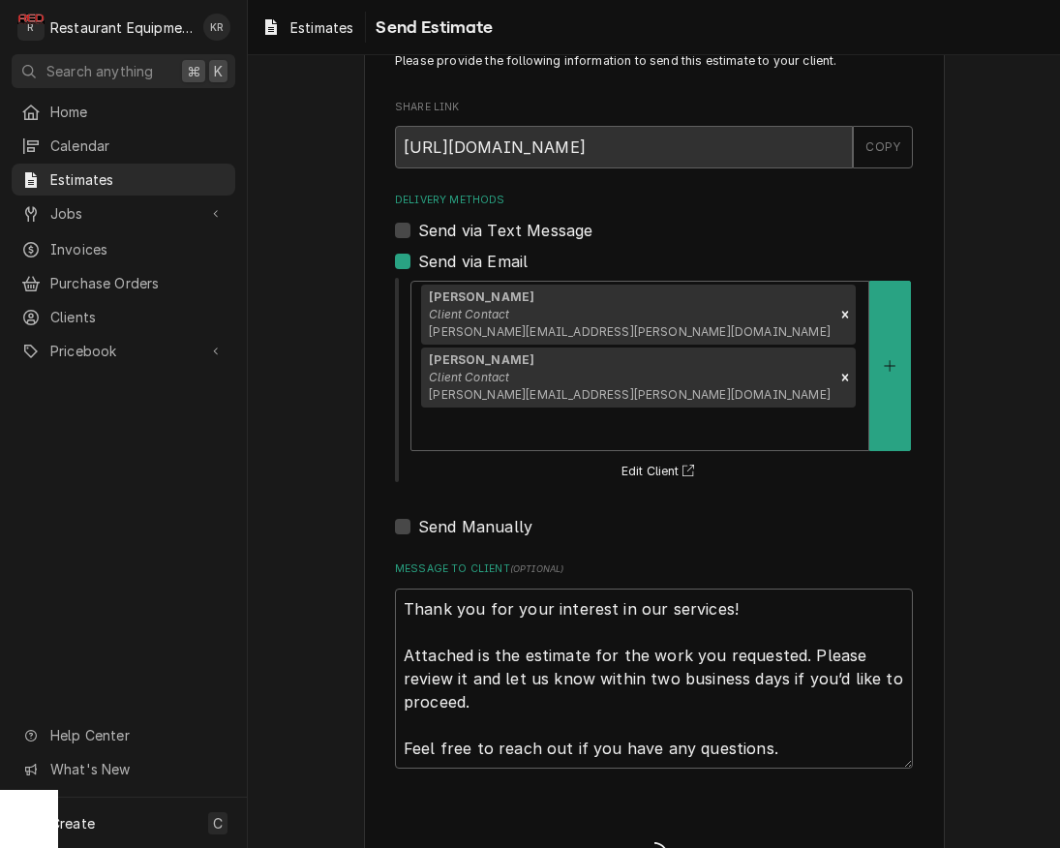
type textarea "x"
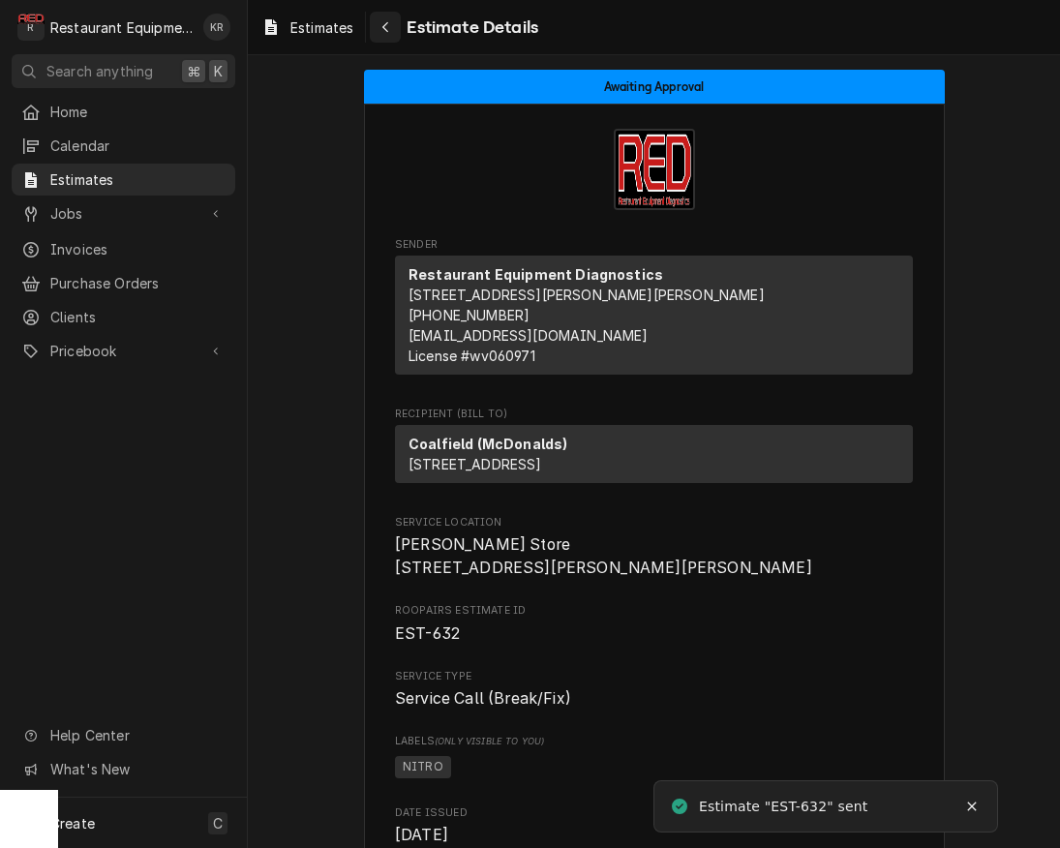
click at [393, 28] on div "Navigate back" at bounding box center [385, 26] width 19 height 19
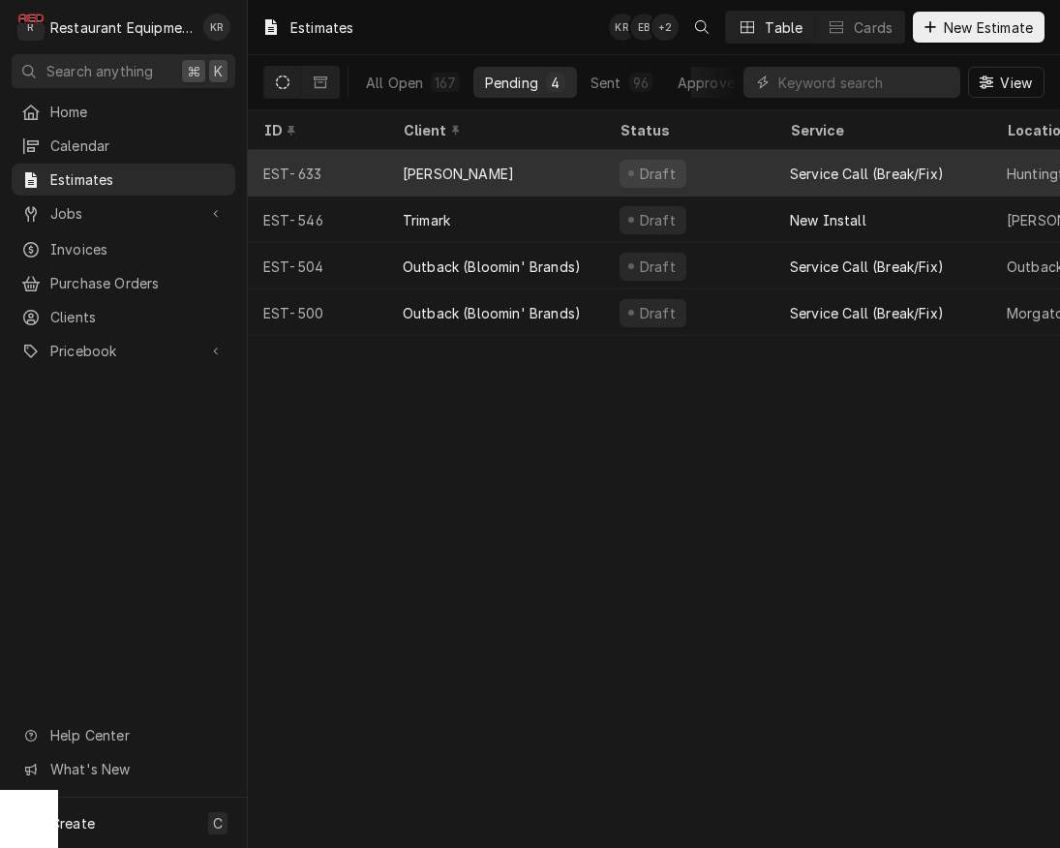
click at [556, 174] on div "[PERSON_NAME]" at bounding box center [495, 173] width 217 height 46
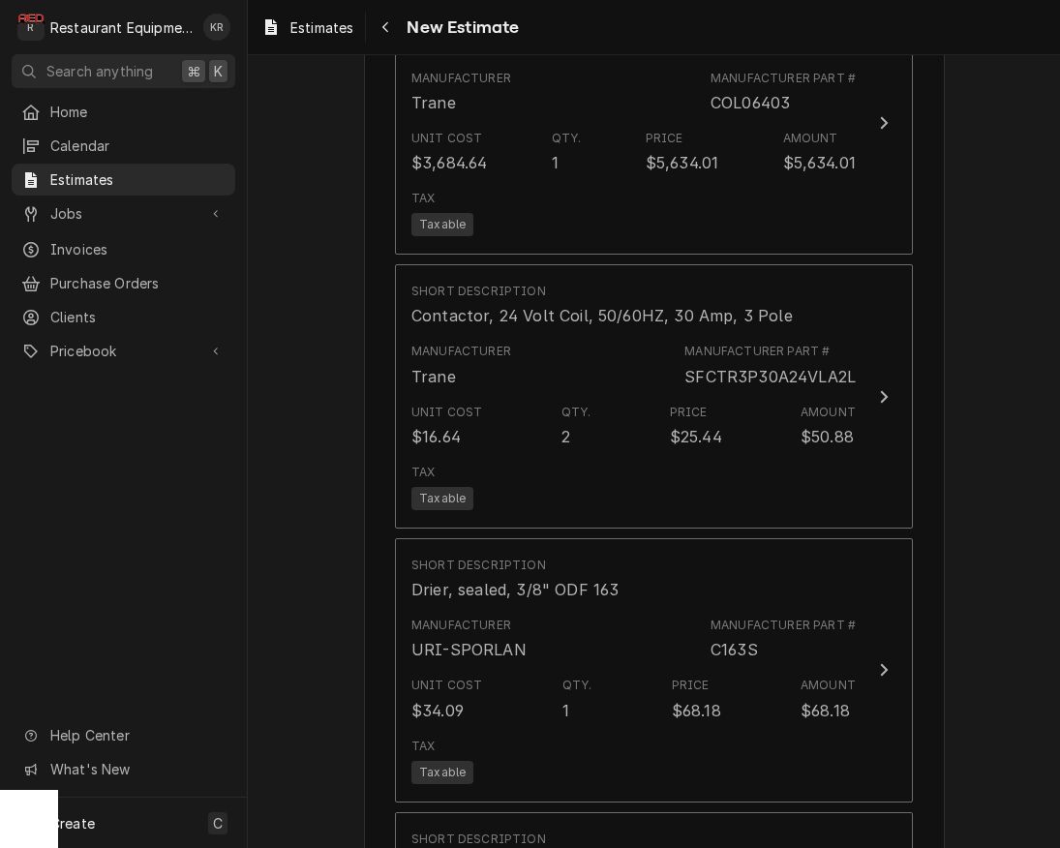
scroll to position [2991, 0]
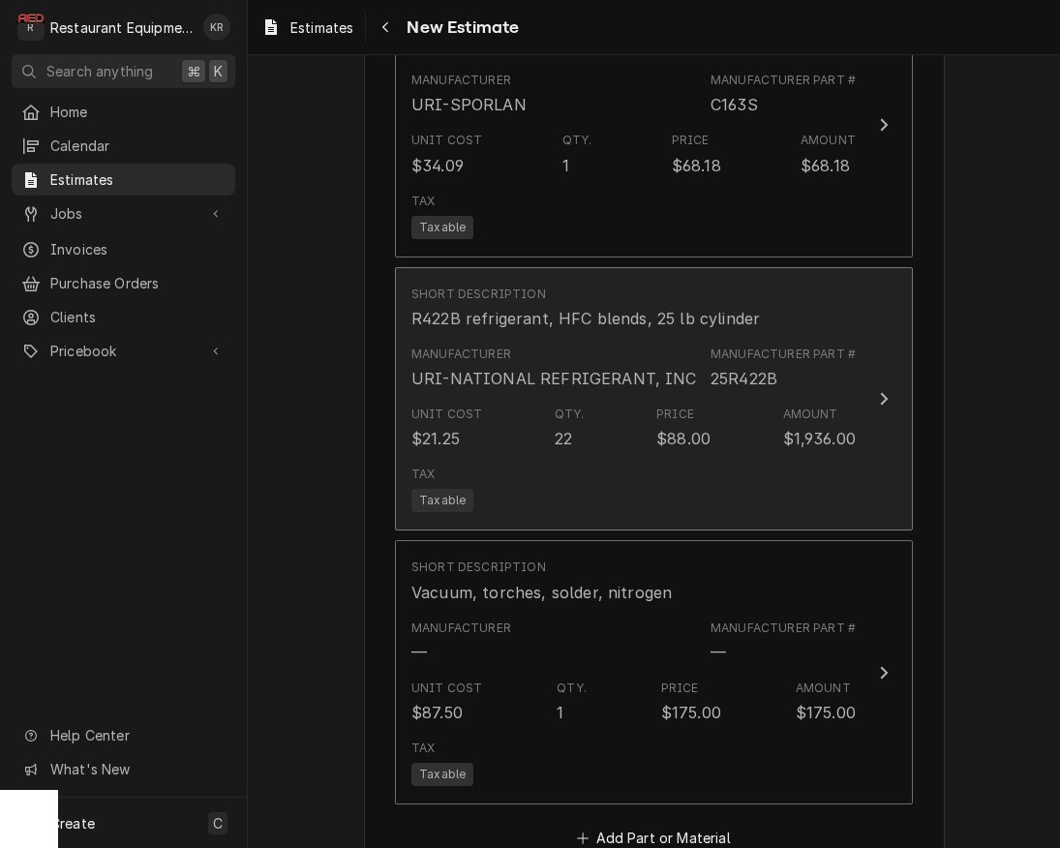
click at [668, 433] on div "$88.00" at bounding box center [683, 438] width 54 height 23
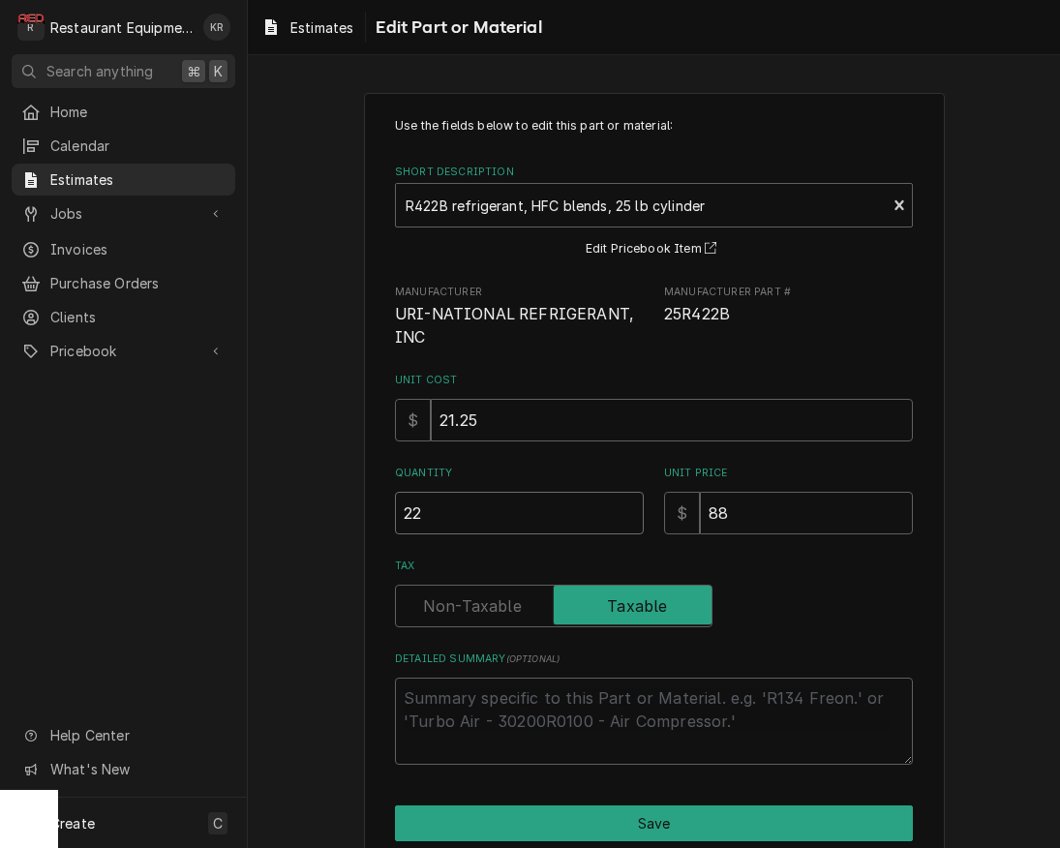
drag, startPoint x: 501, startPoint y: 517, endPoint x: 301, endPoint y: 506, distance: 200.7
click at [395, 508] on input "22" at bounding box center [519, 513] width 249 height 43
type textarea "x"
type input "9"
type textarea "x"
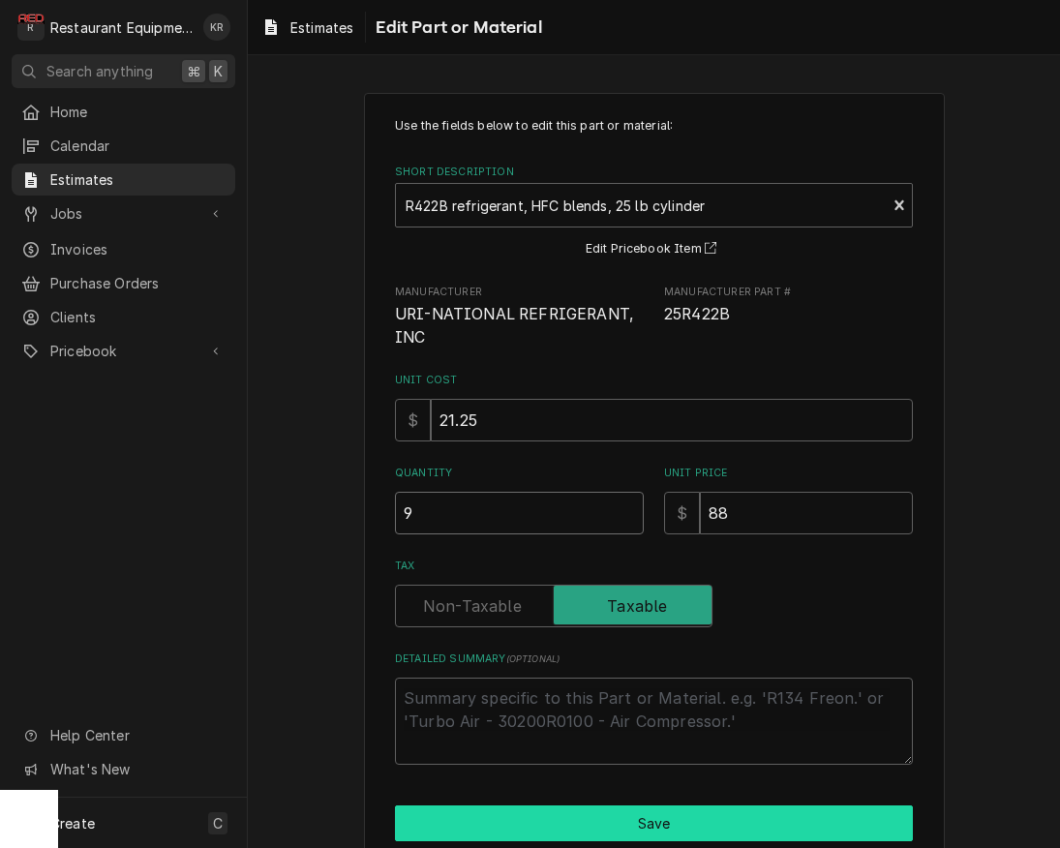
type input "9"
click at [644, 817] on button "Save" at bounding box center [654, 823] width 518 height 36
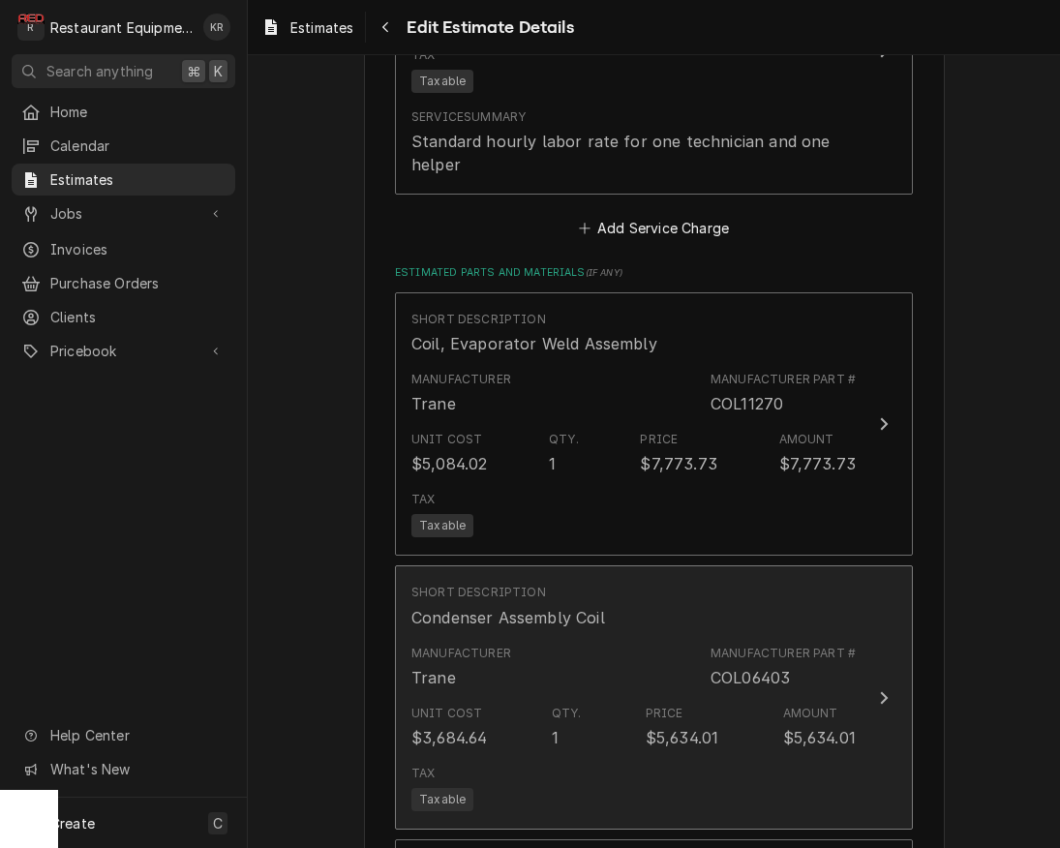
scroll to position [2431, 0]
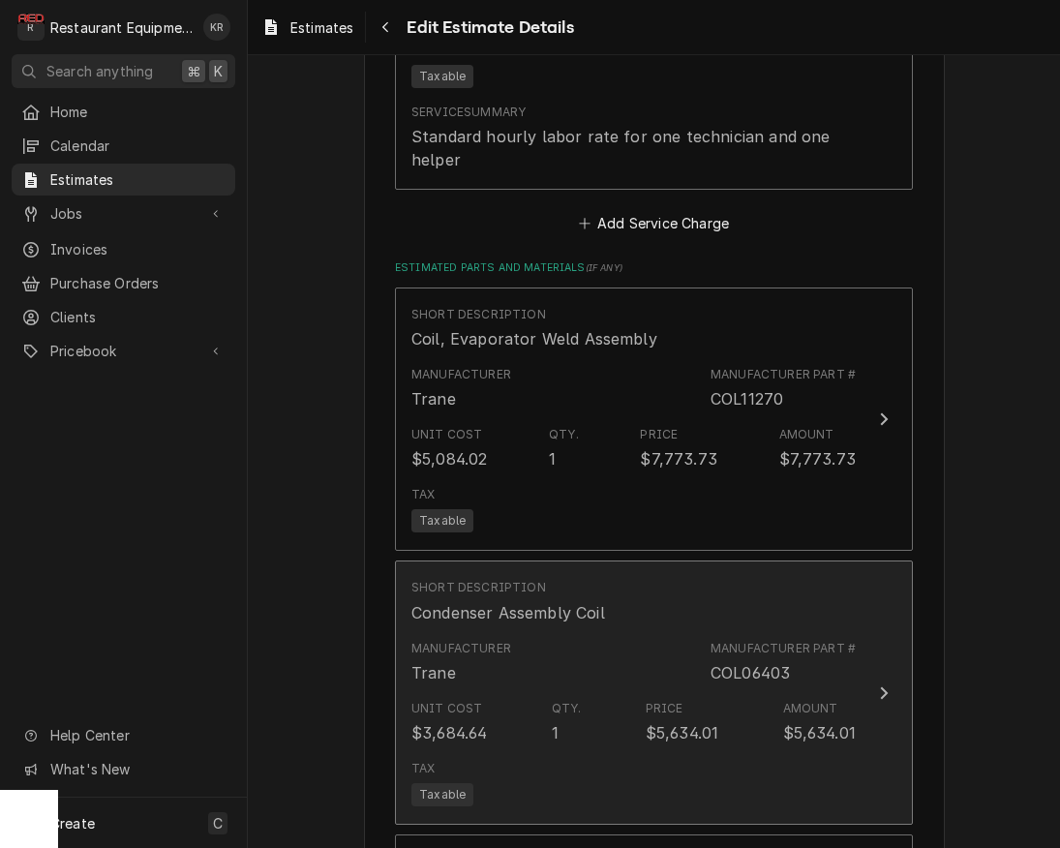
click at [812, 608] on div "Short Description Condenser Assembly Coil" at bounding box center [633, 601] width 444 height 60
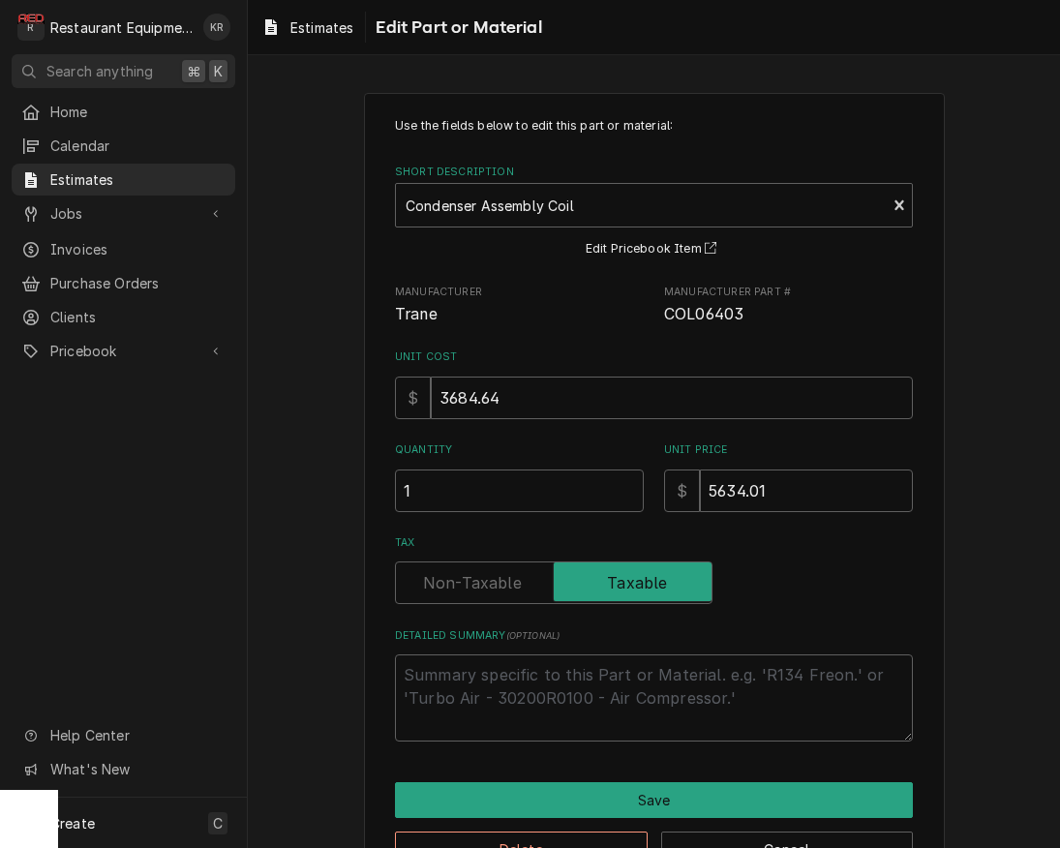
scroll to position [61, 0]
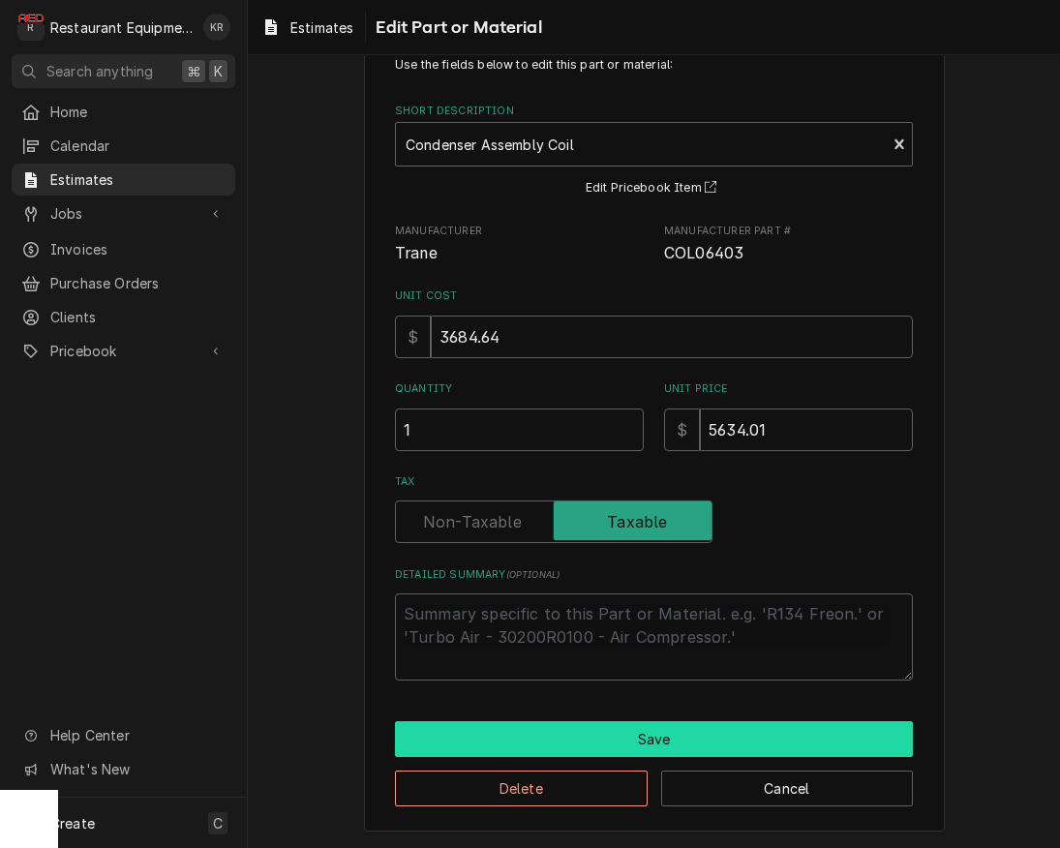
click at [746, 733] on button "Save" at bounding box center [654, 739] width 518 height 36
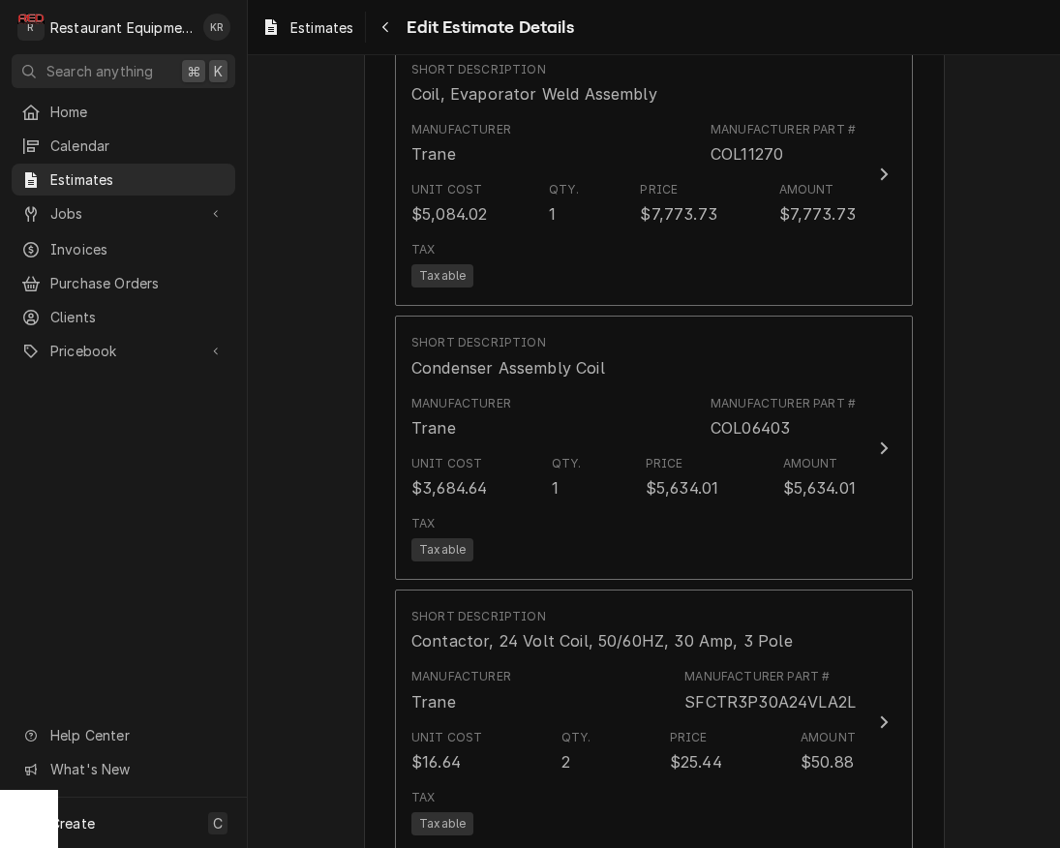
scroll to position [2684, 0]
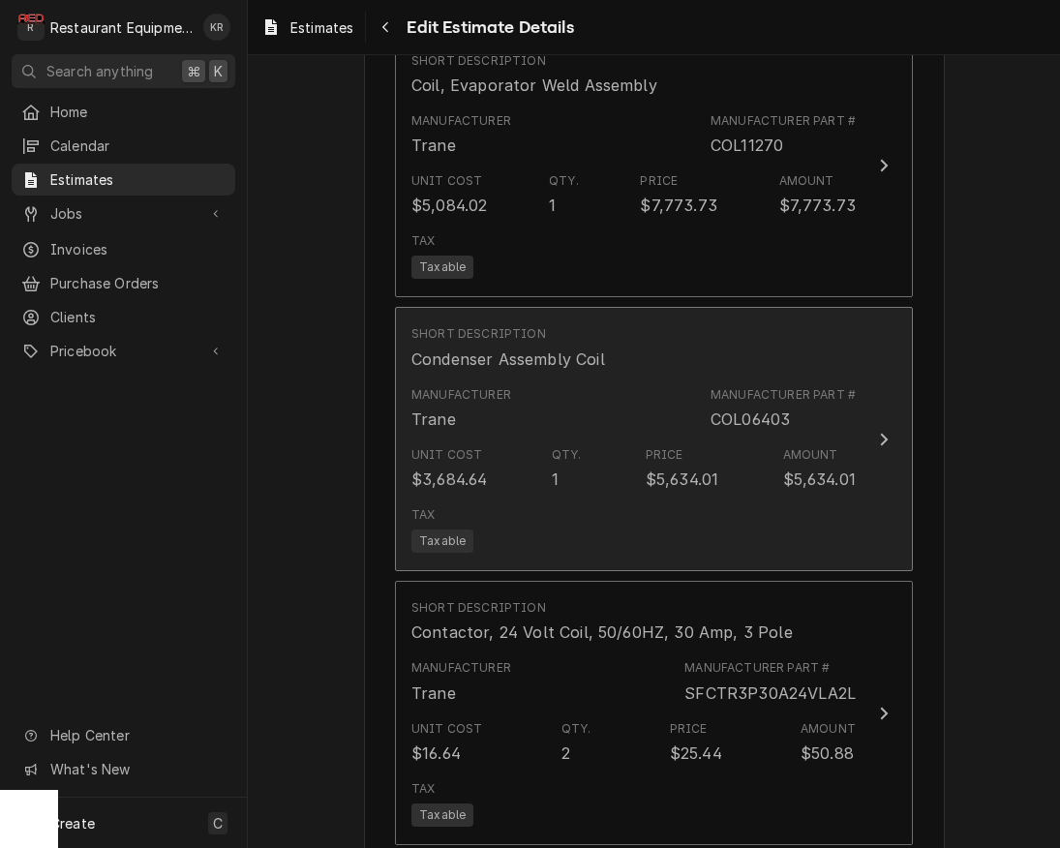
click at [675, 488] on div "Unit Cost $3,684.64 Qty. 1 Price $5,634.01 Amount $5,634.01" at bounding box center [633, 469] width 444 height 60
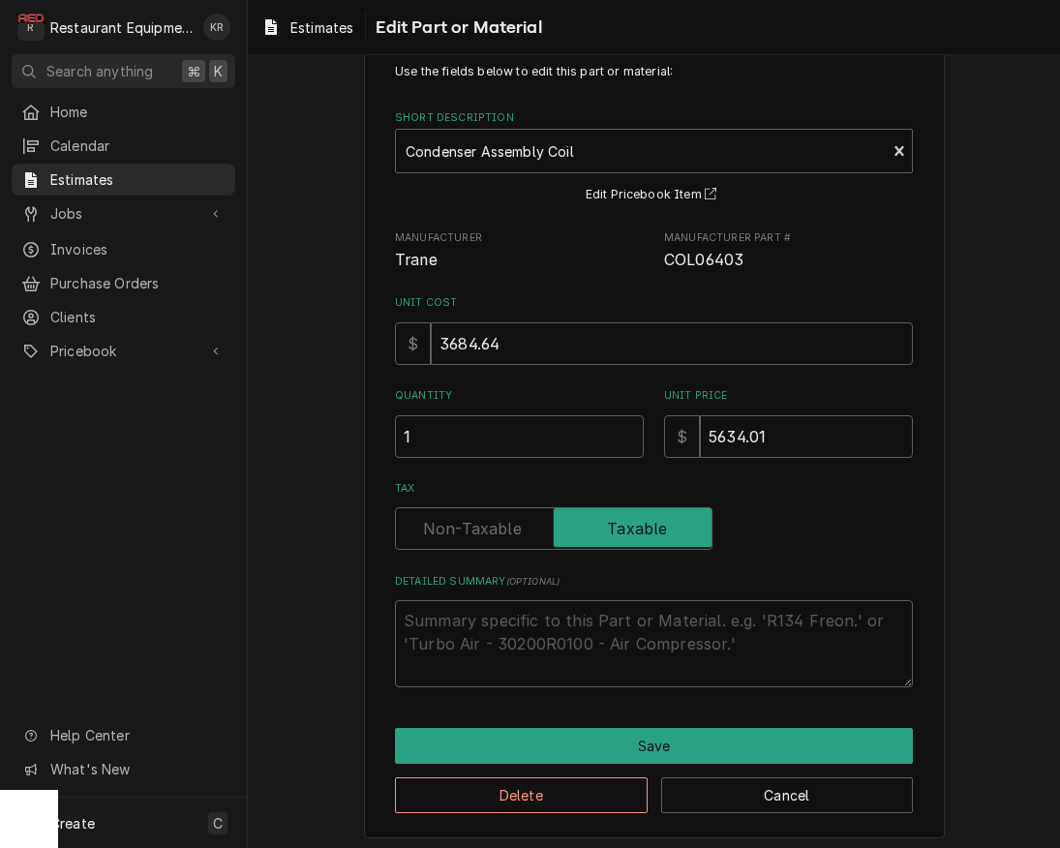
scroll to position [61, 0]
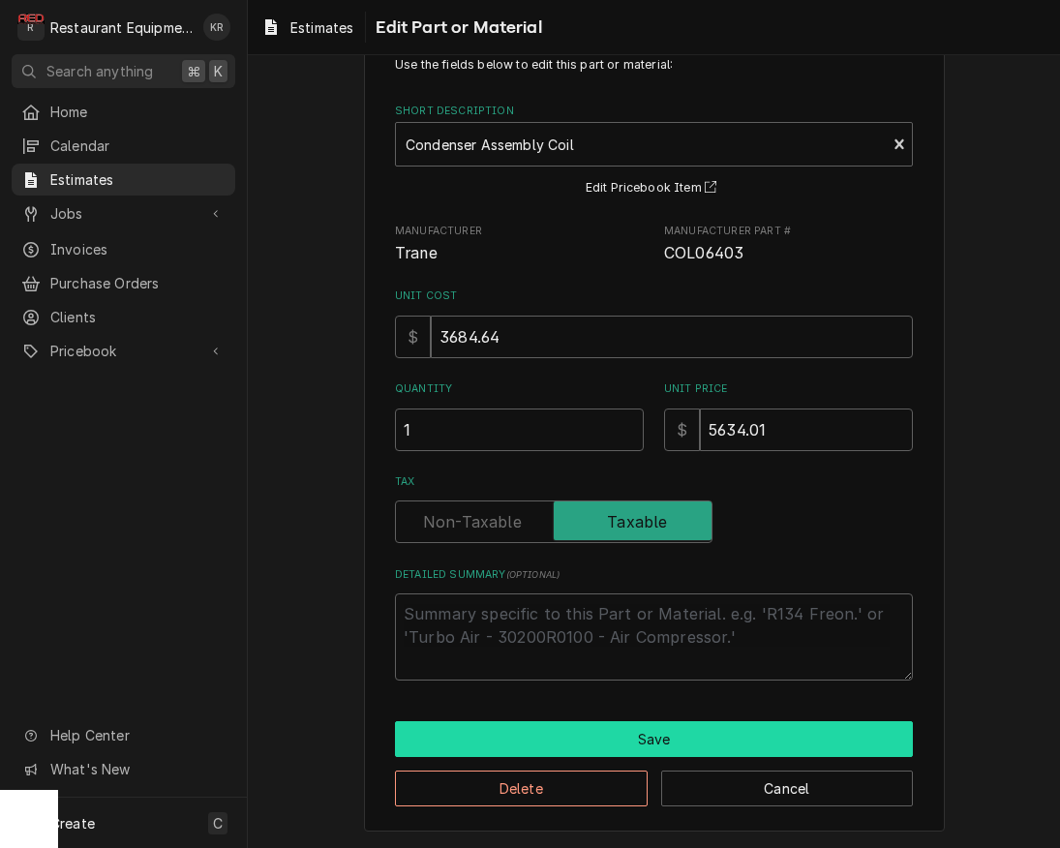
click at [651, 734] on button "Save" at bounding box center [654, 739] width 518 height 36
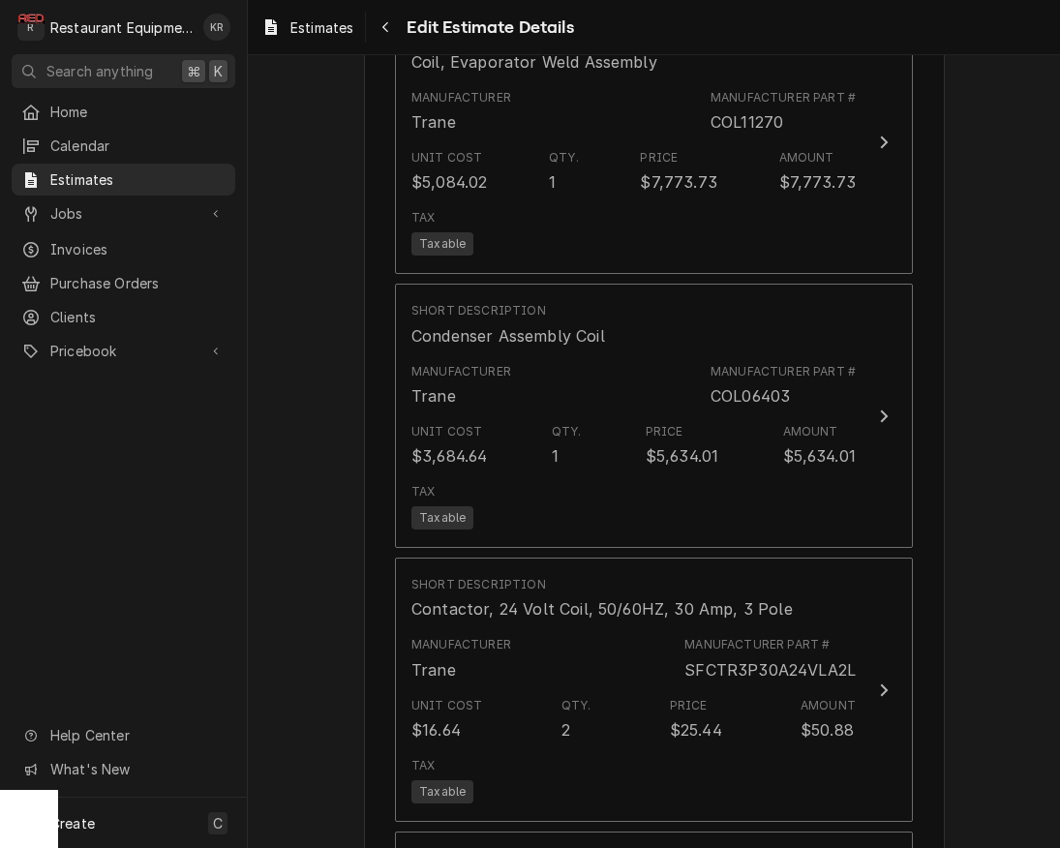
scroll to position [2708, 0]
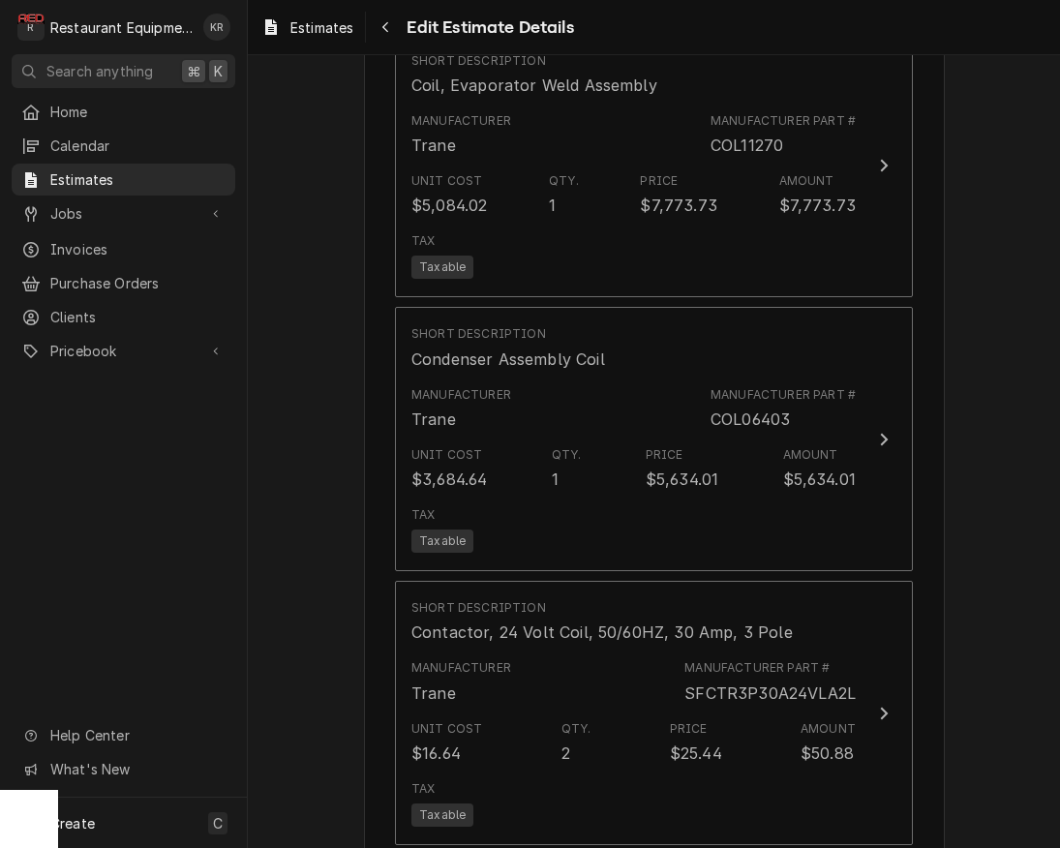
type textarea "x"
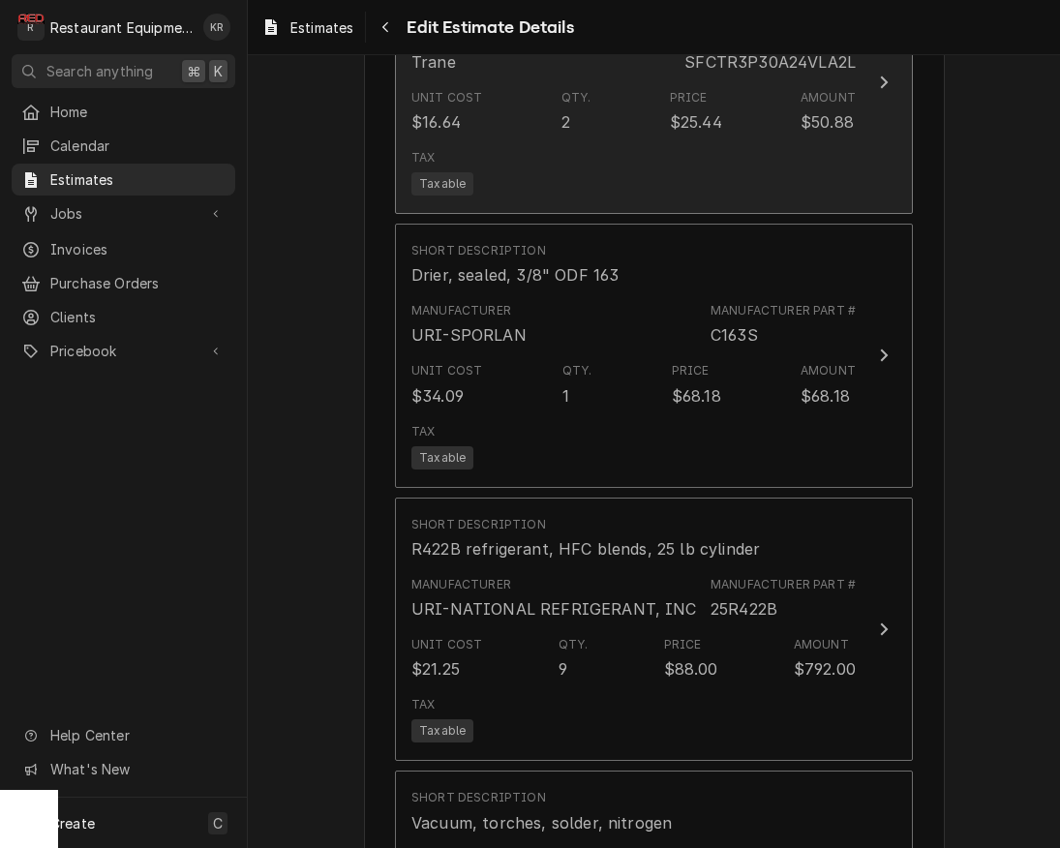
scroll to position [3345, 0]
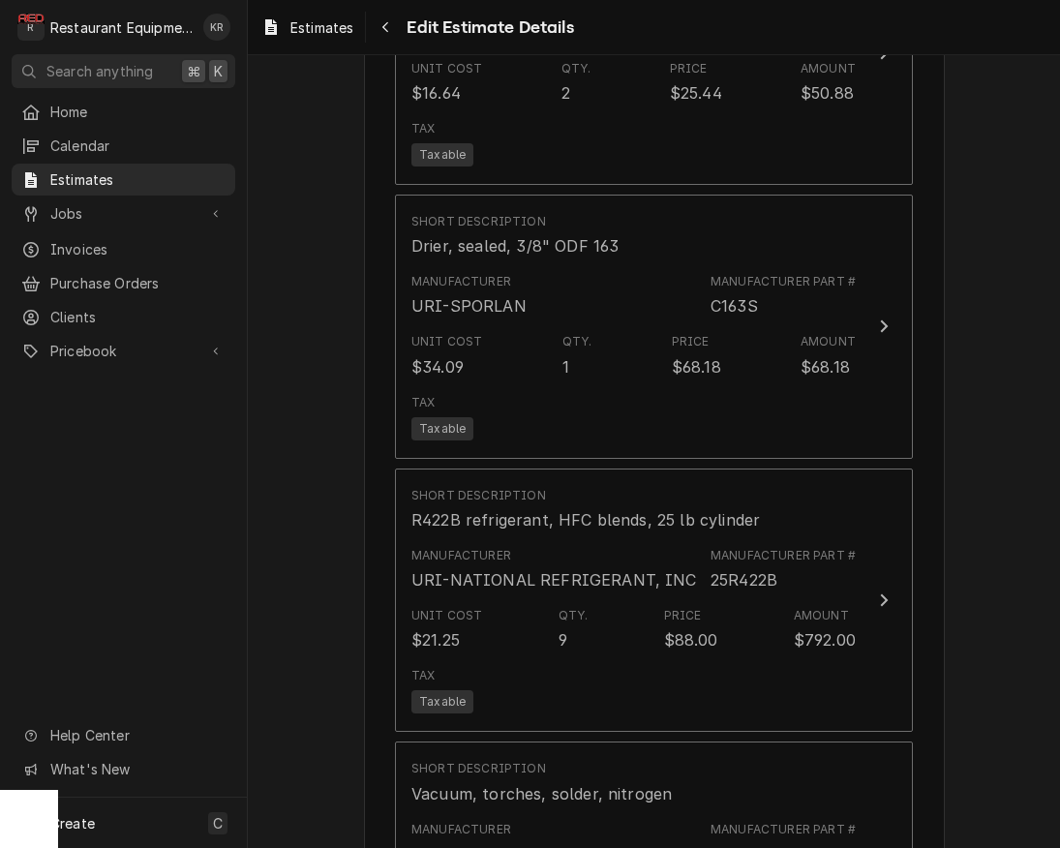
click at [995, 290] on div "Please provide the following information to create your estimate: Client Detail…" at bounding box center [654, 86] width 812 height 6710
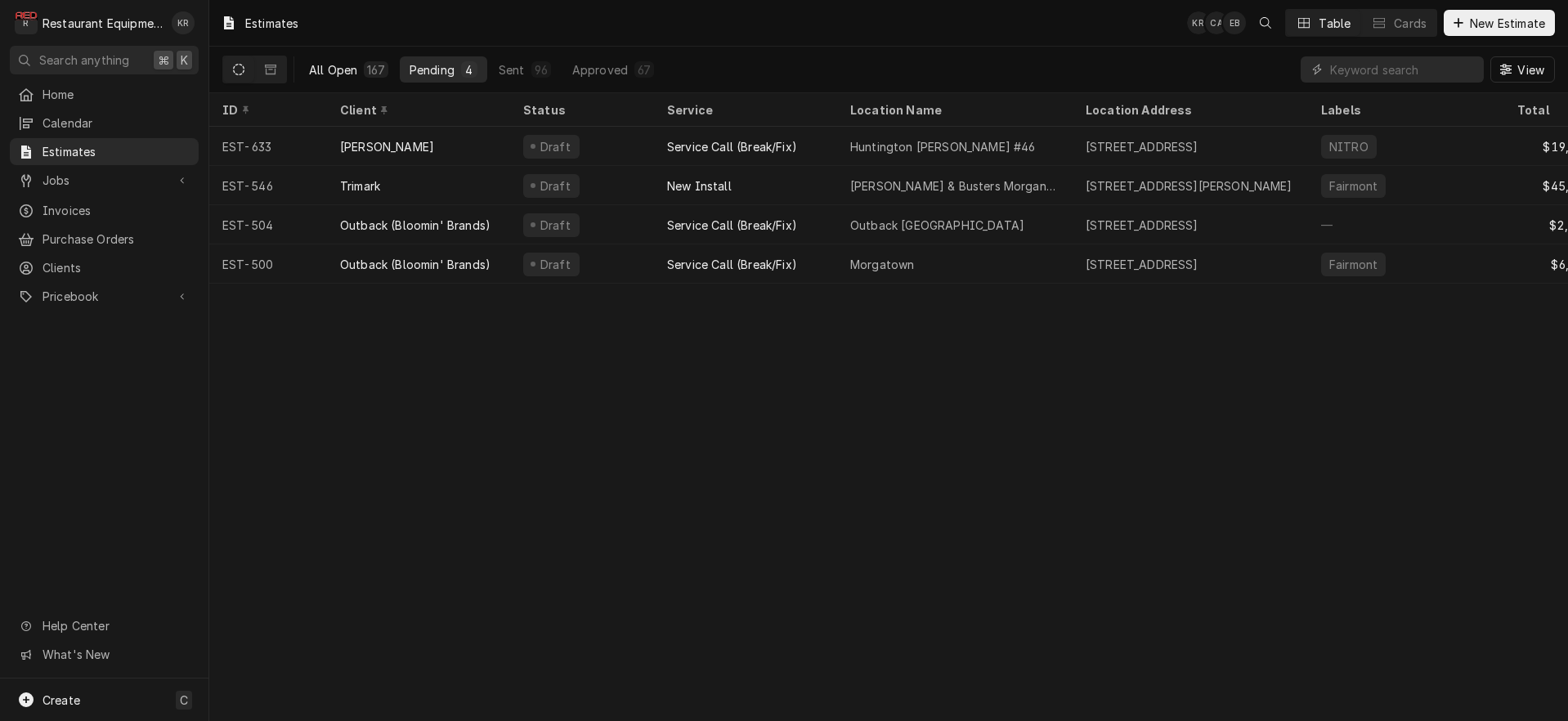
click at [361, 71] on button "All Open 167" at bounding box center [348, 69] width 99 height 26
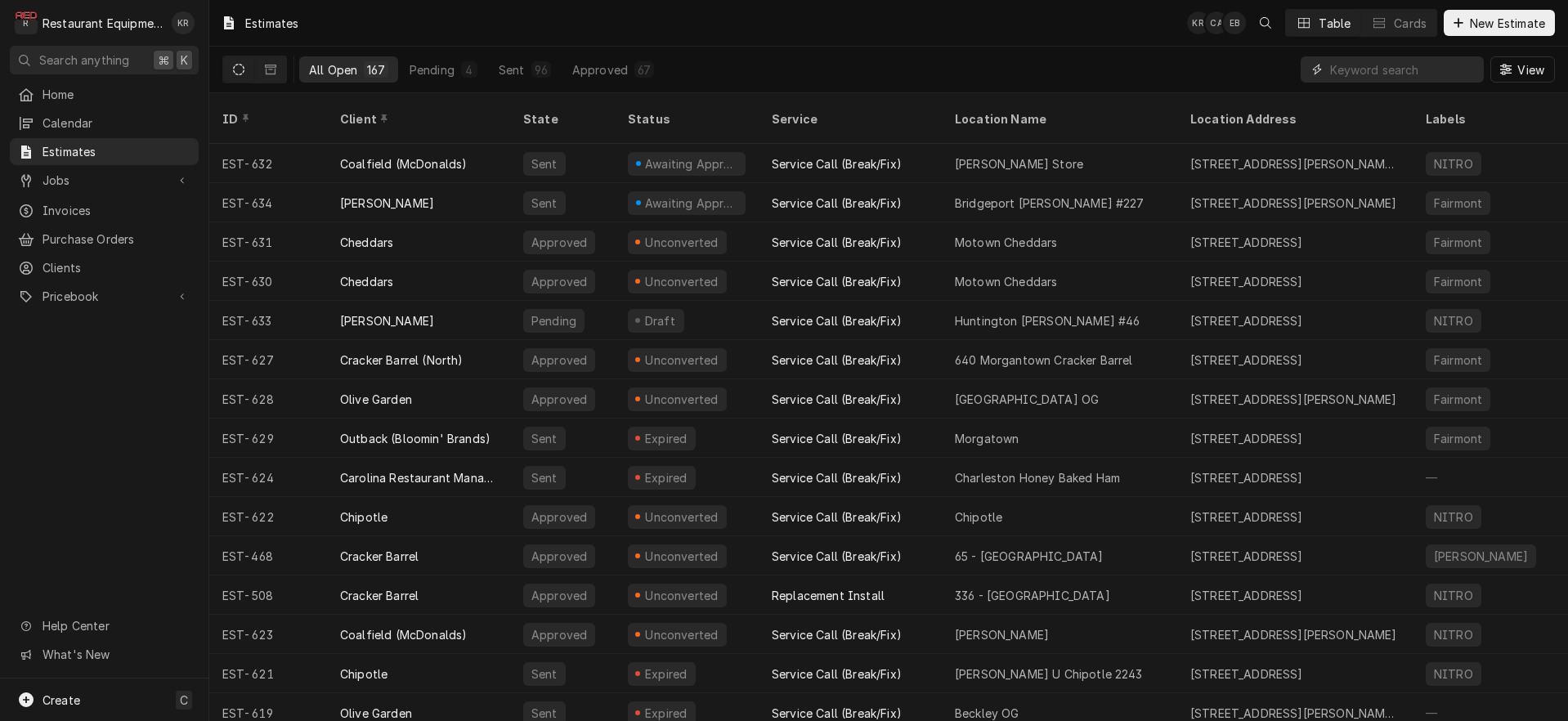
click at [1373, 66] on input "Dynamic Content Wrapper" at bounding box center [1403, 69] width 145 height 26
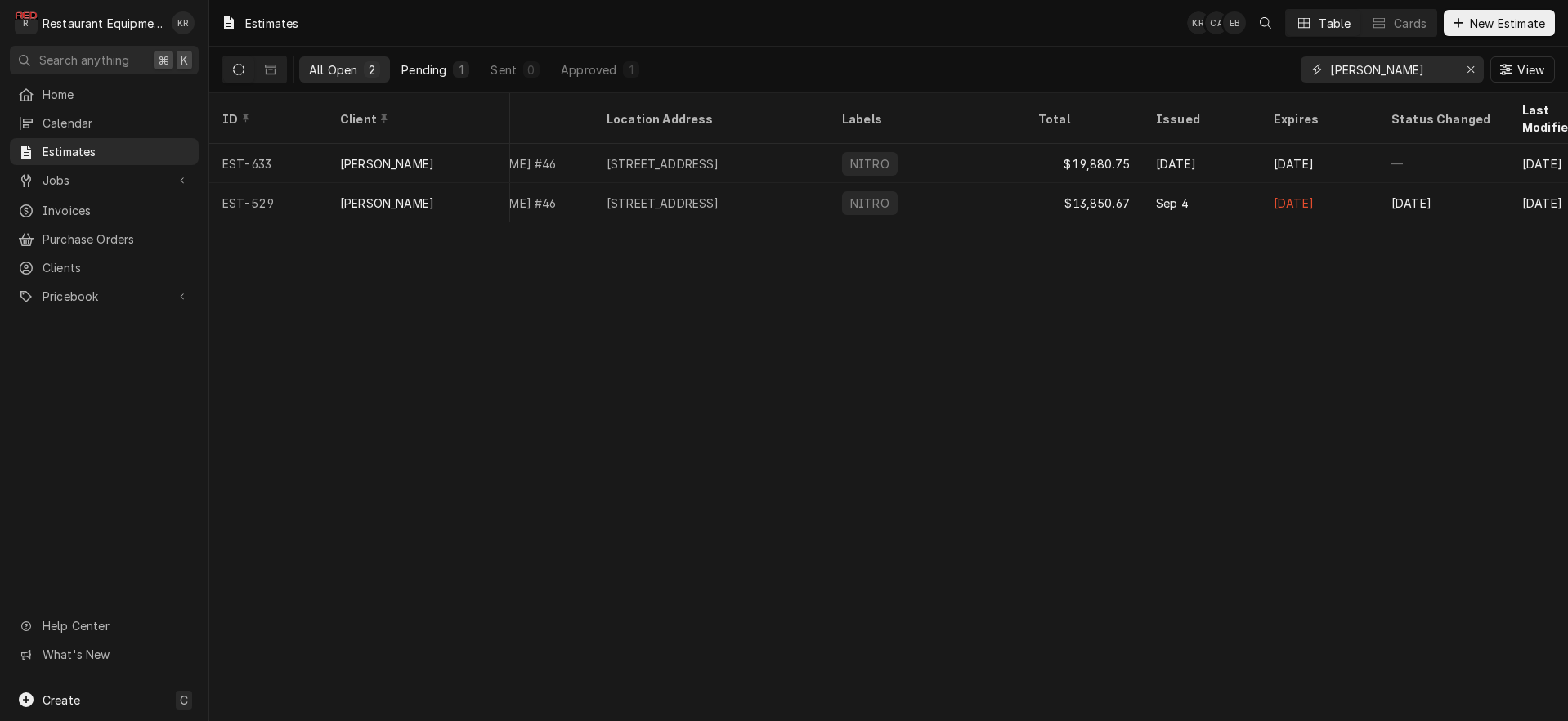
scroll to position [0, 572]
type input "bob huntington"
click at [593, 62] on div "Approved" at bounding box center [589, 70] width 56 height 17
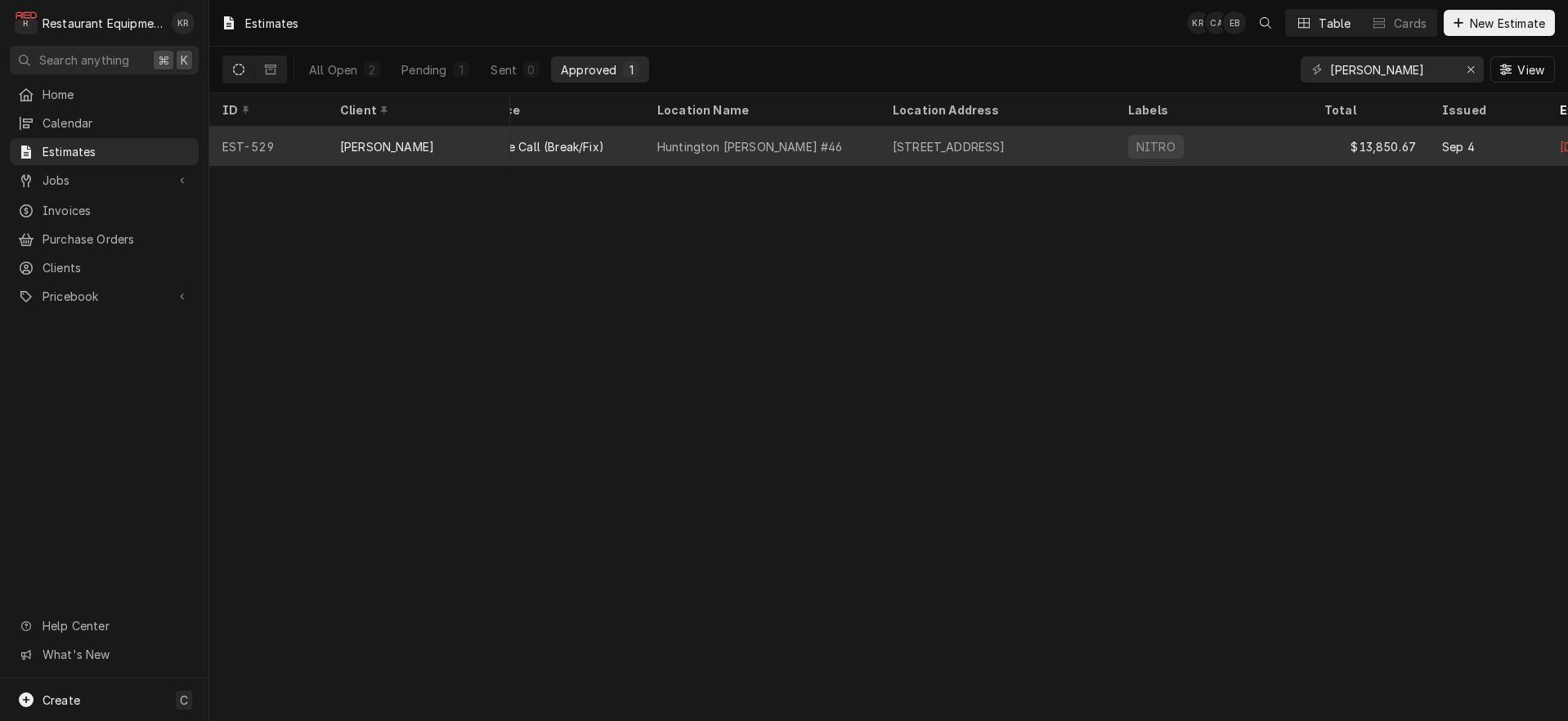
scroll to position [0, 198]
click at [1000, 139] on div "606 3rd Ave, Huntington, WV 25701" at bounding box center [943, 147] width 113 height 17
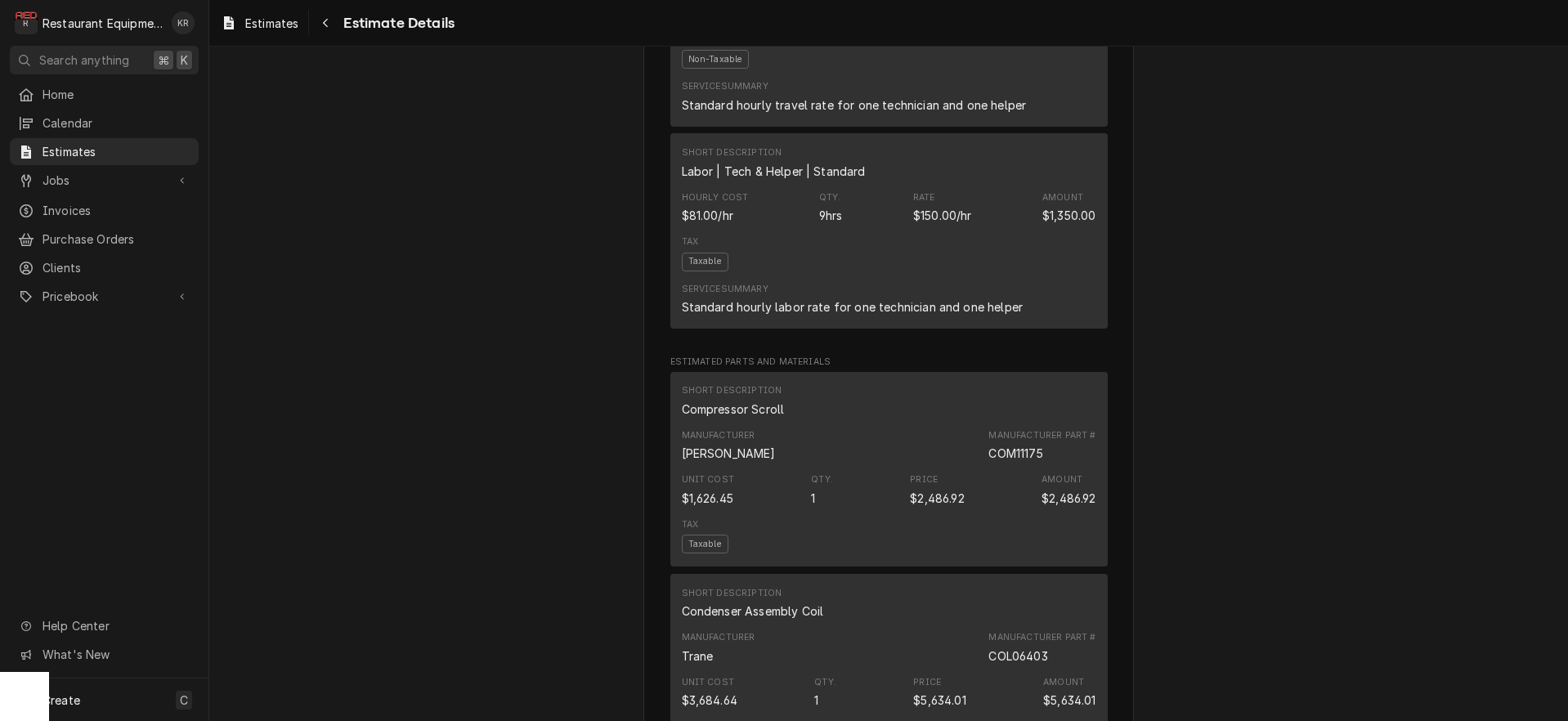
scroll to position [1580, 0]
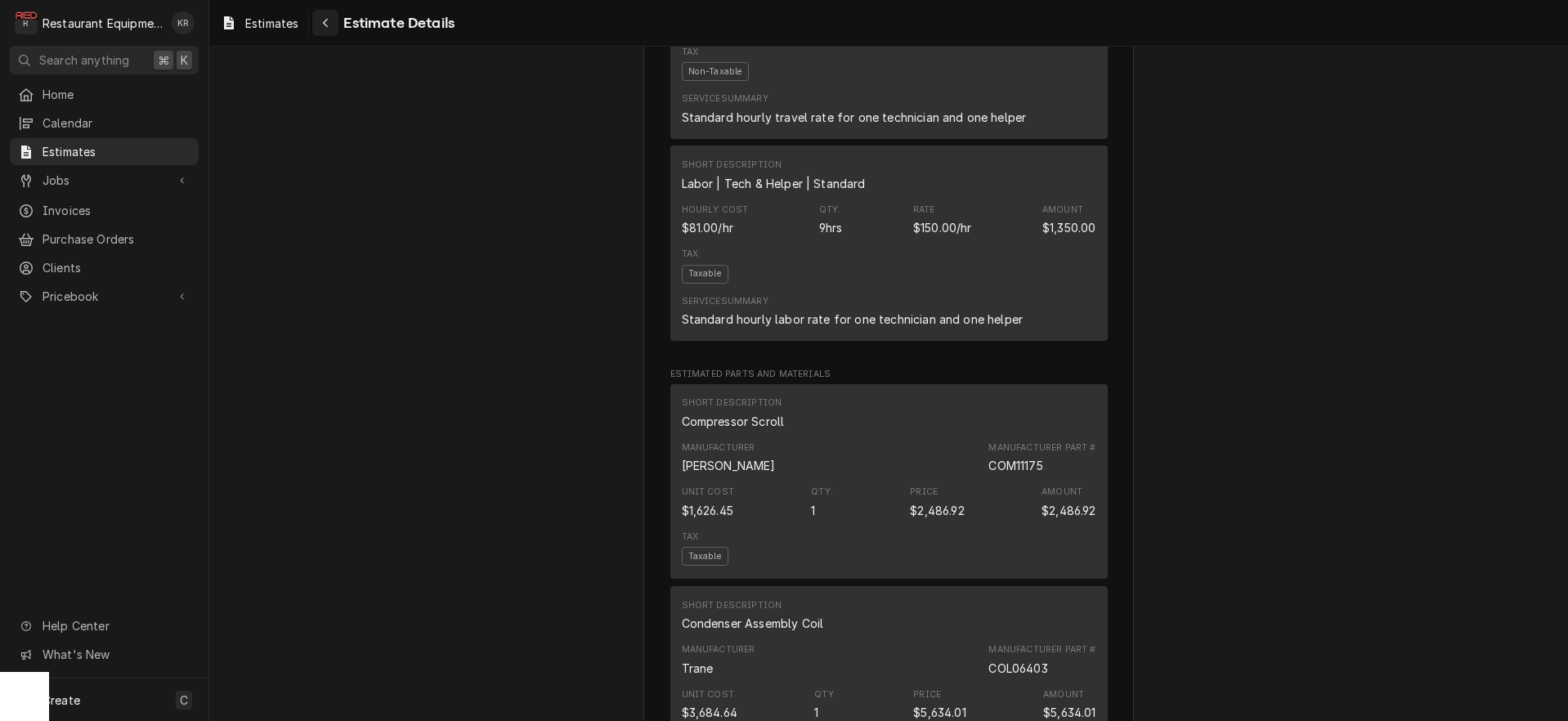
click at [339, 19] on button "Navigate back" at bounding box center [325, 23] width 26 height 26
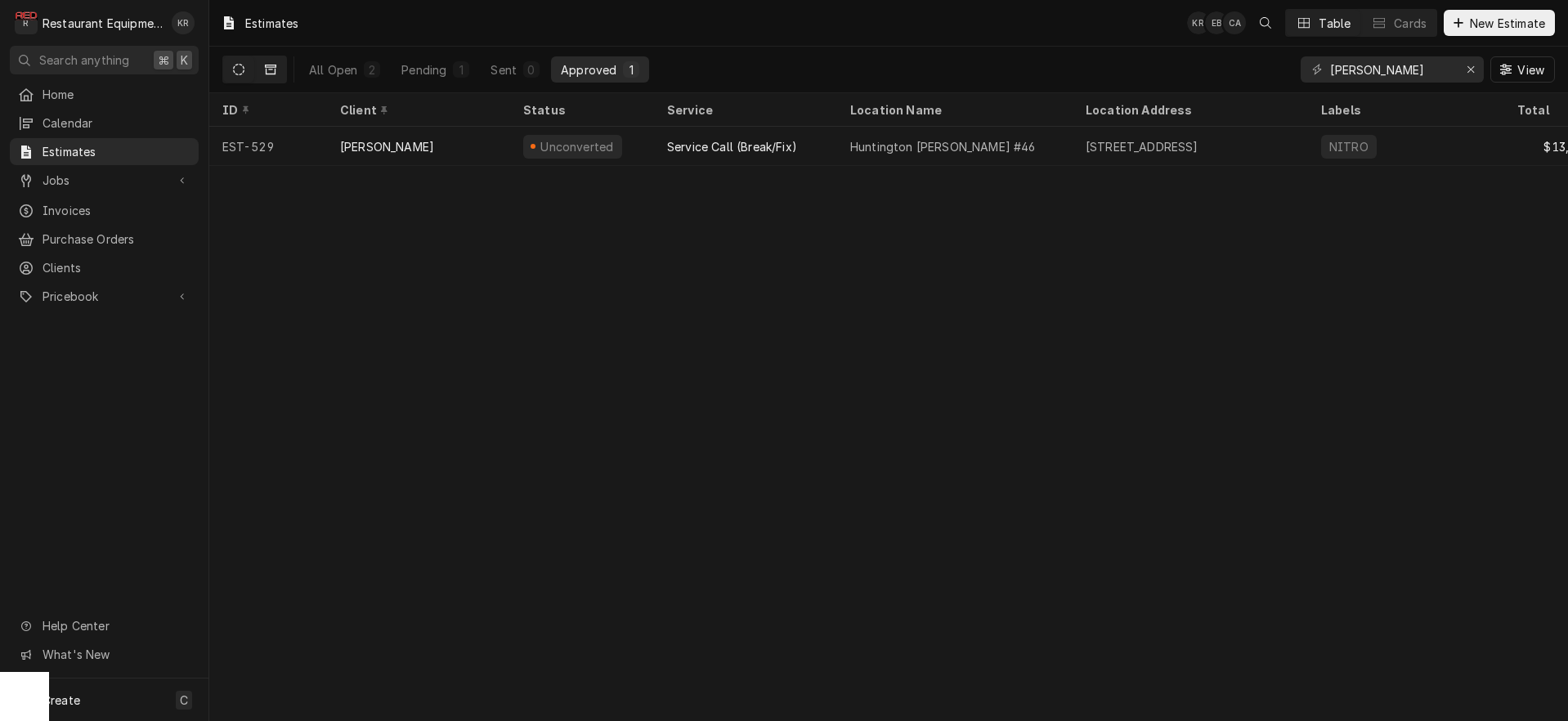
click at [279, 71] on button "Dynamic Content Wrapper" at bounding box center [270, 69] width 31 height 26
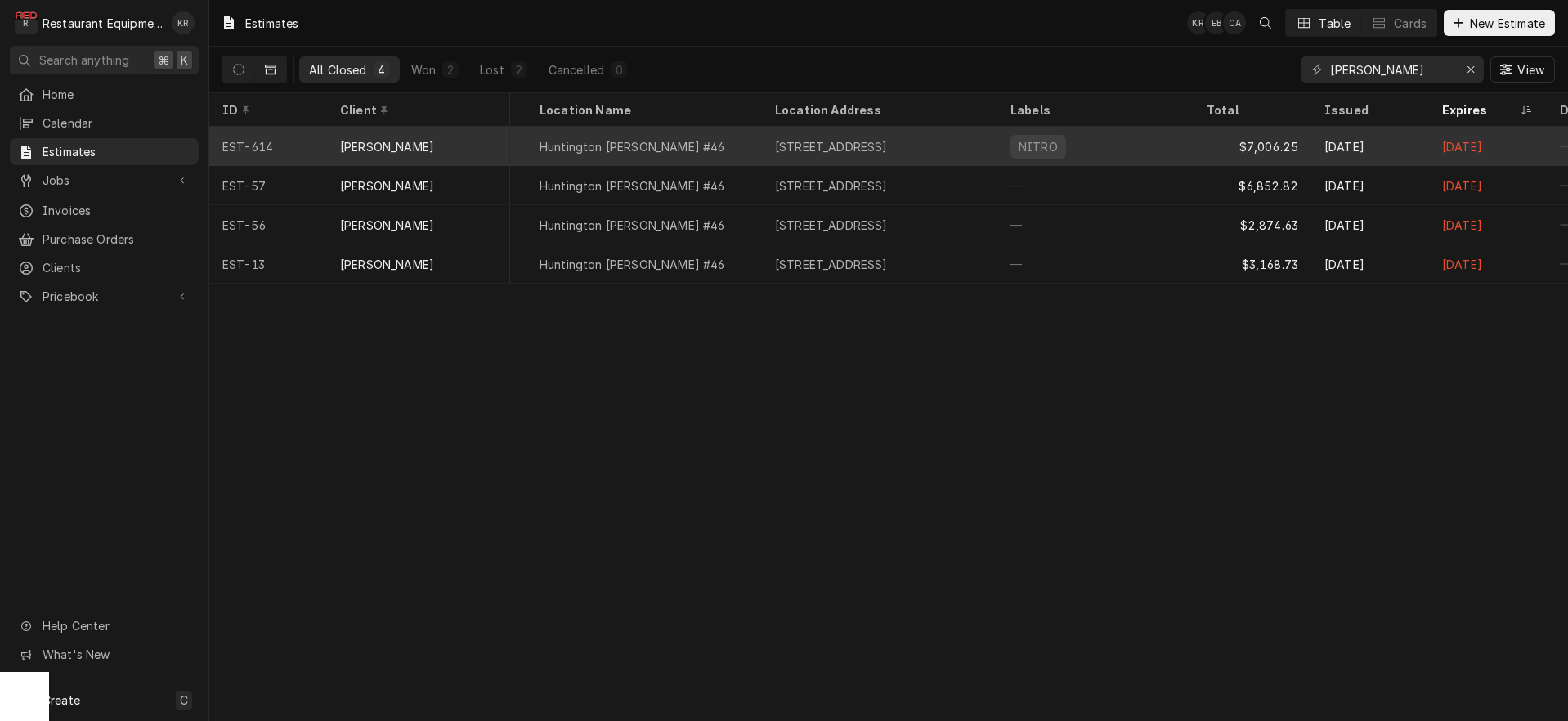
scroll to position [0, 438]
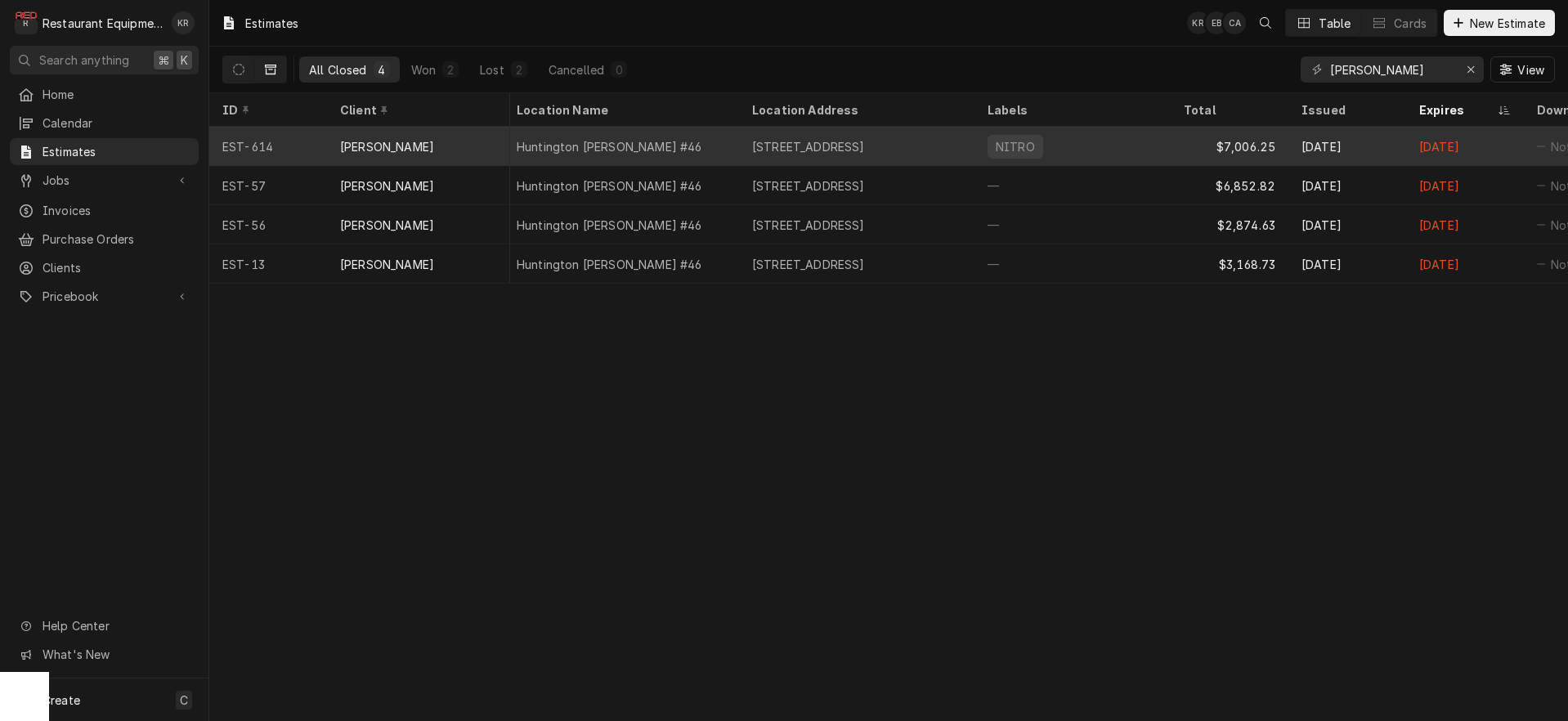
click at [1158, 148] on div "NITRO" at bounding box center [1072, 146] width 196 height 39
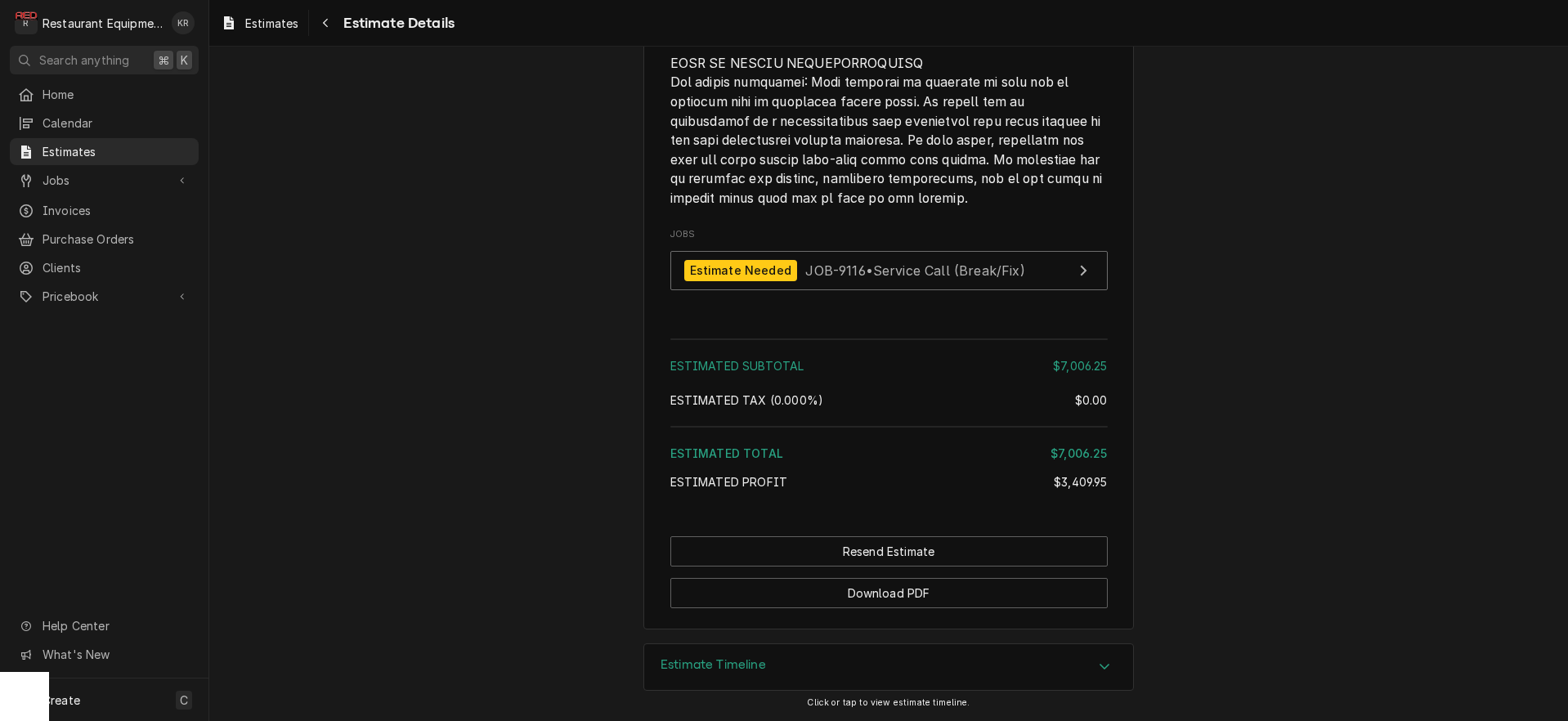
scroll to position [3974, 0]
click at [882, 279] on div "Estimate Needed JOB-9116 • Service Call (Break/Fix)" at bounding box center [855, 271] width 341 height 22
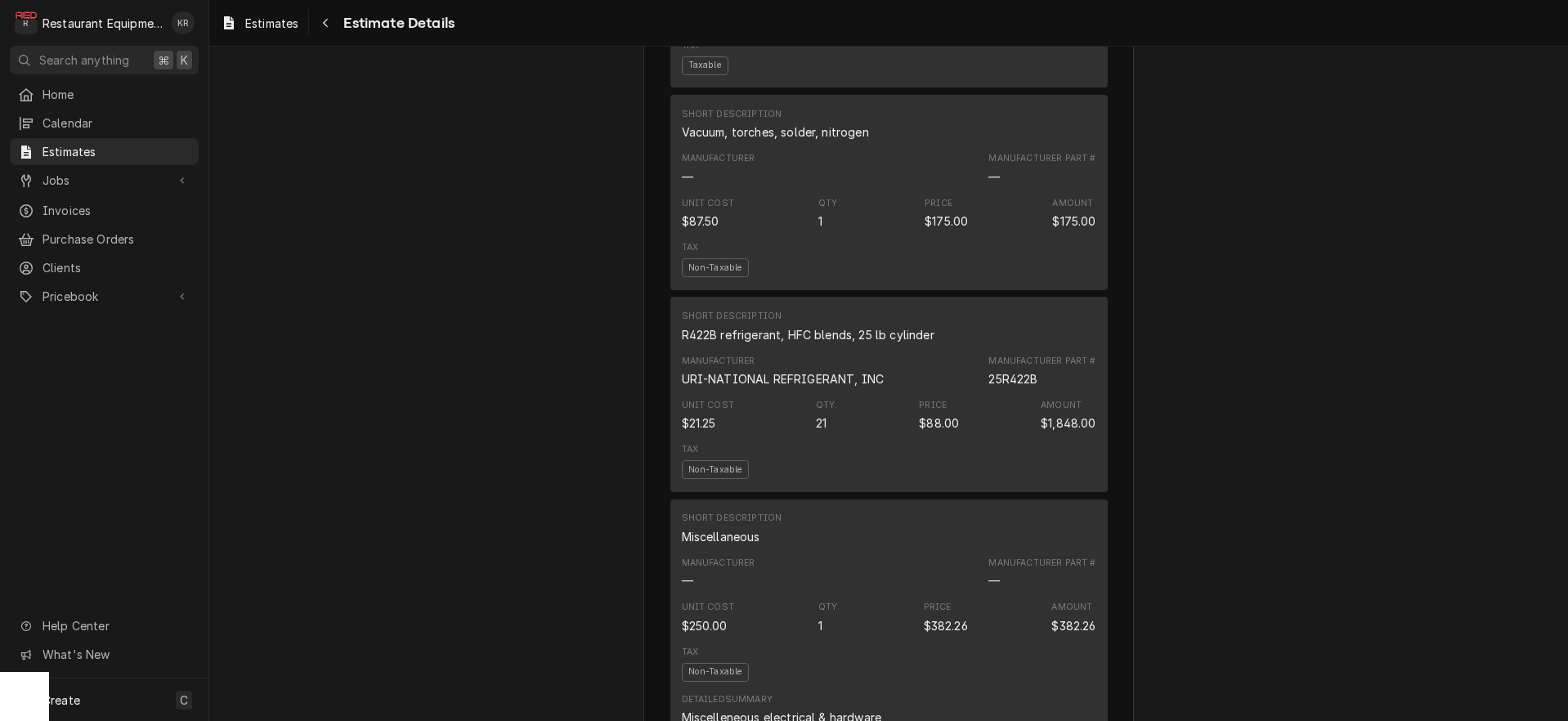
scroll to position [1730, 0]
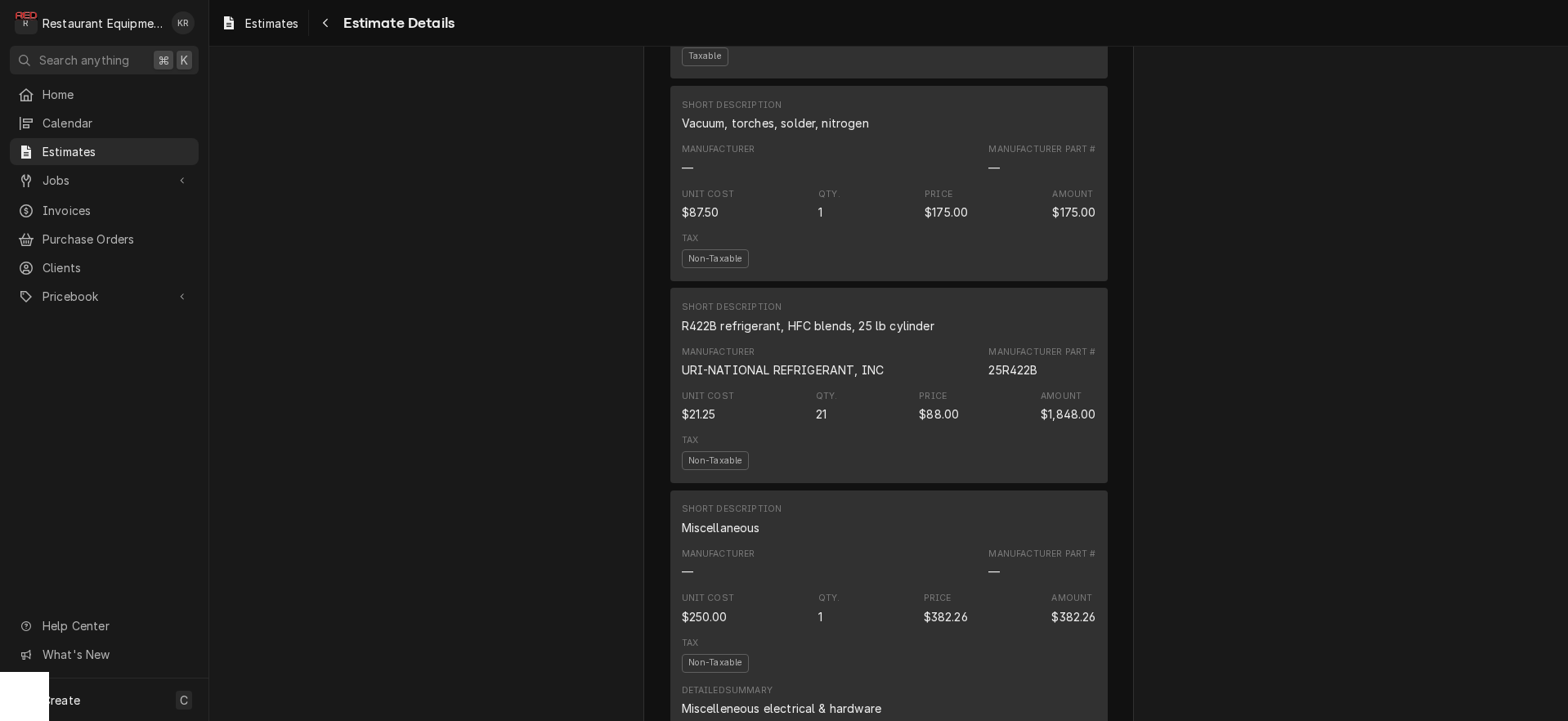
click at [833, 422] on div "Qty. 21" at bounding box center [827, 406] width 22 height 33
click at [833, 422] on div "Qty. 21" at bounding box center [827, 406] width 22 height 33
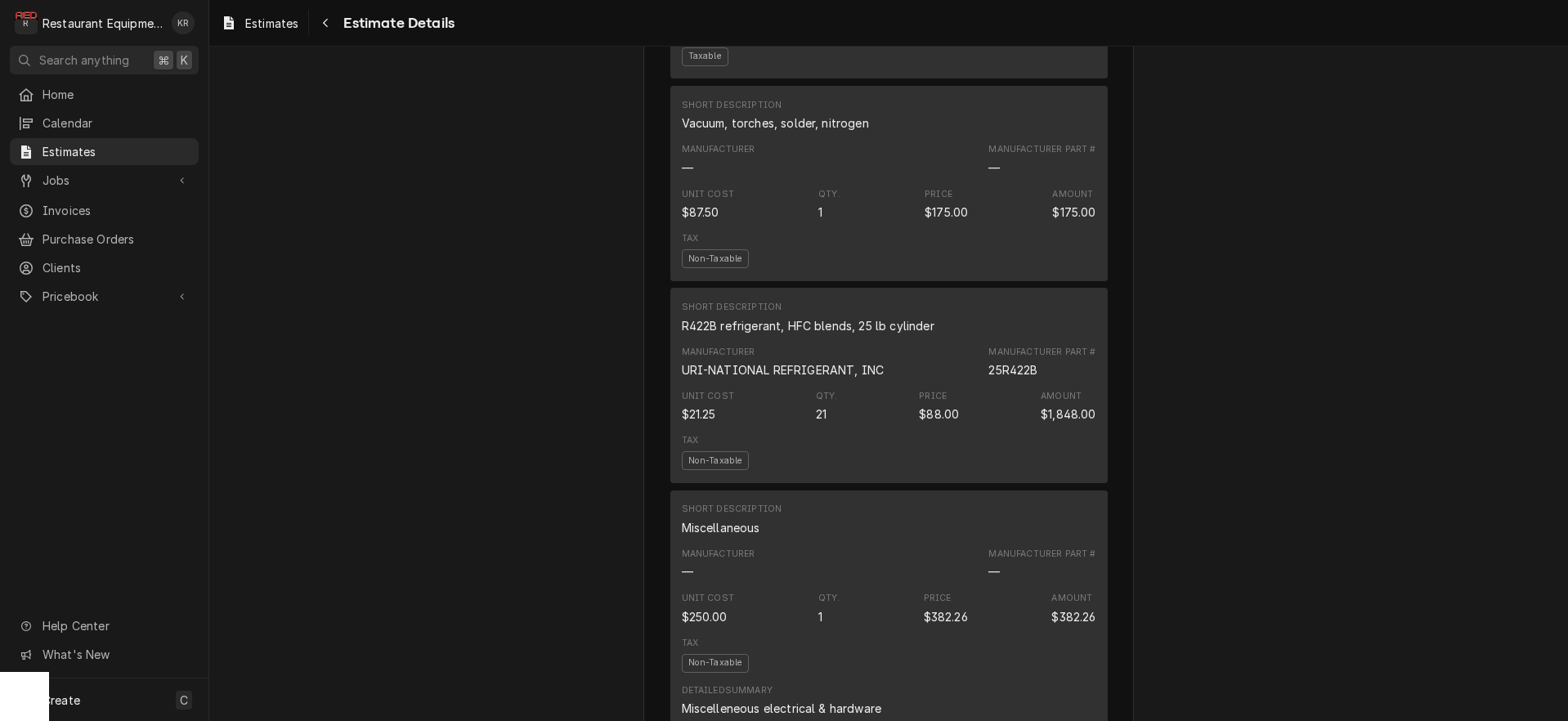
click at [833, 422] on div "Qty. 21" at bounding box center [827, 406] width 22 height 33
click at [826, 422] on div "Qty. 21" at bounding box center [827, 406] width 22 height 33
click at [825, 422] on div "21" at bounding box center [821, 414] width 11 height 17
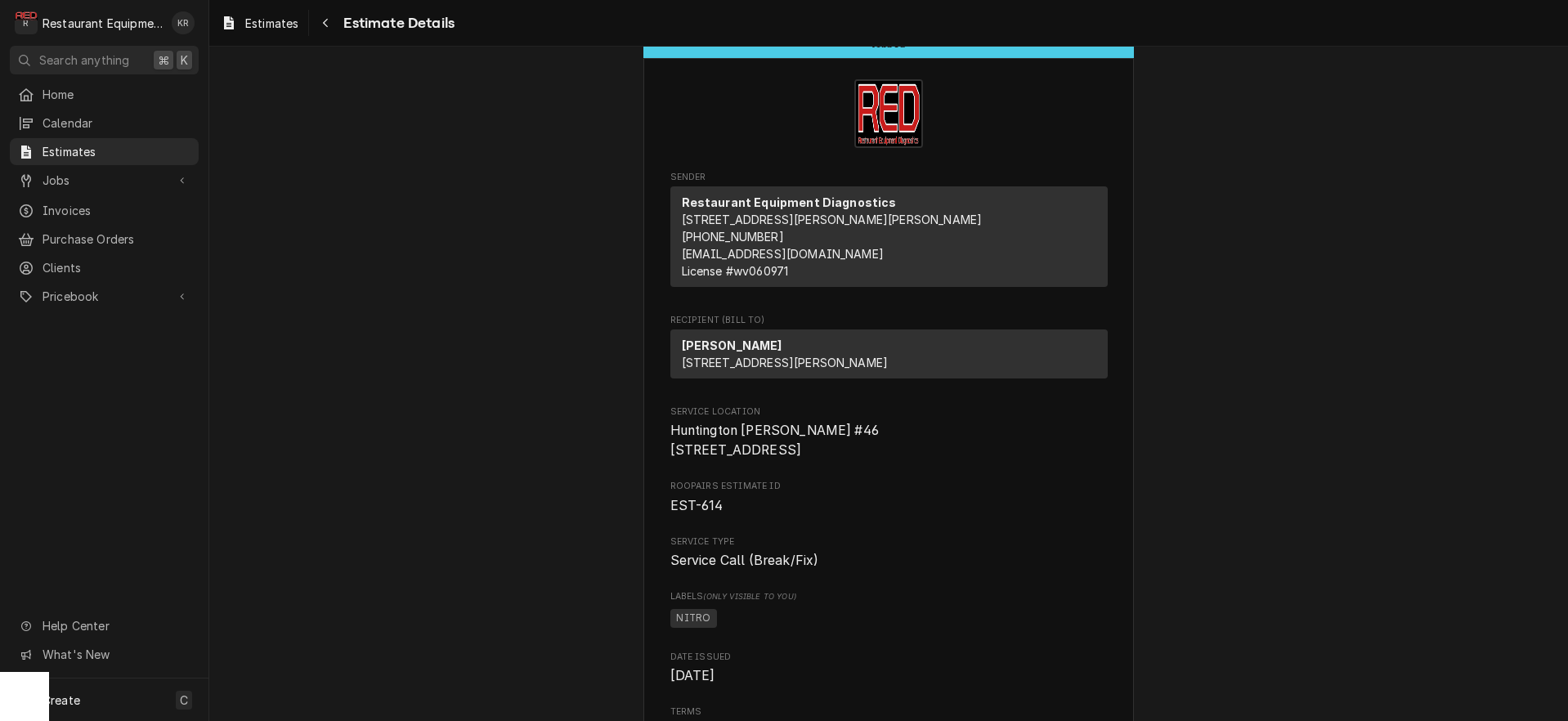
scroll to position [36, 0]
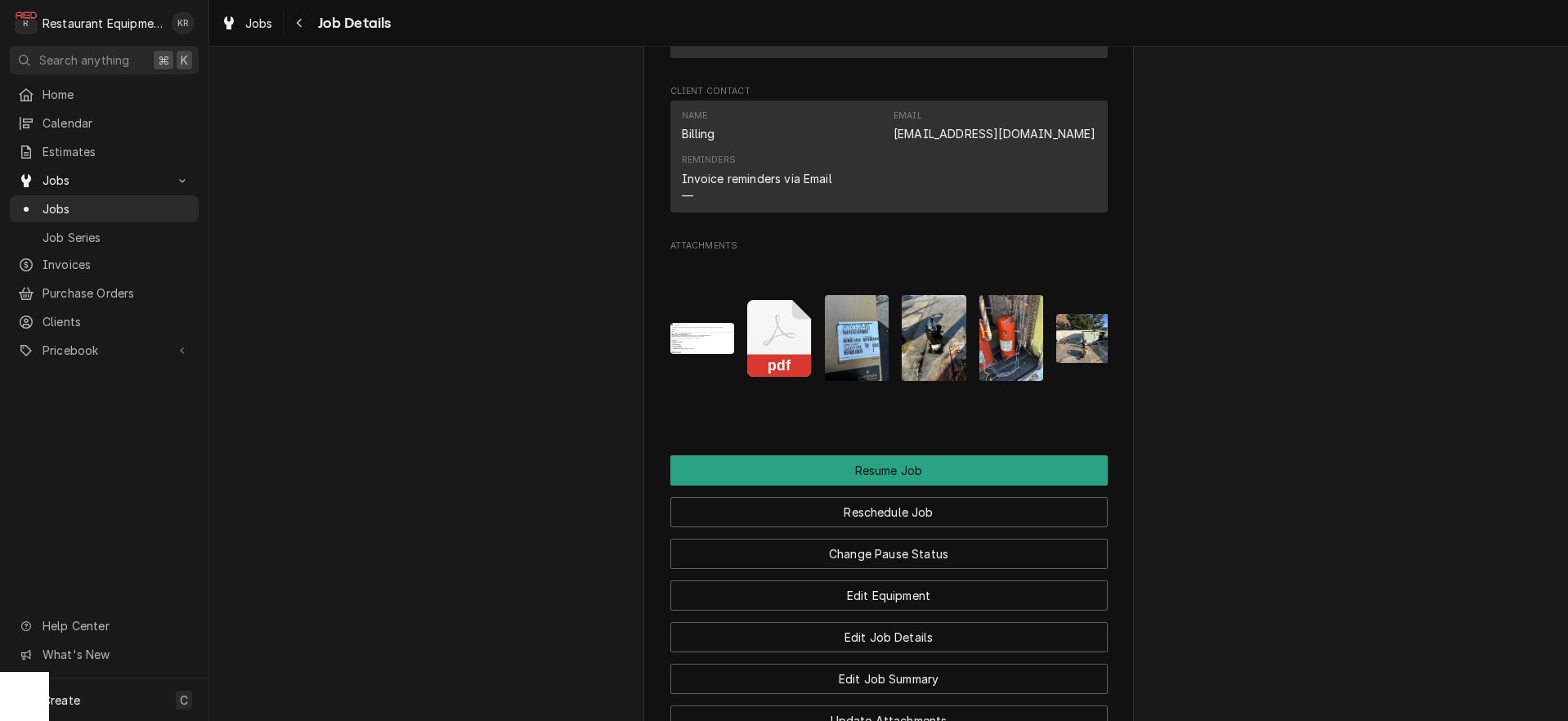
scroll to position [2671, 0]
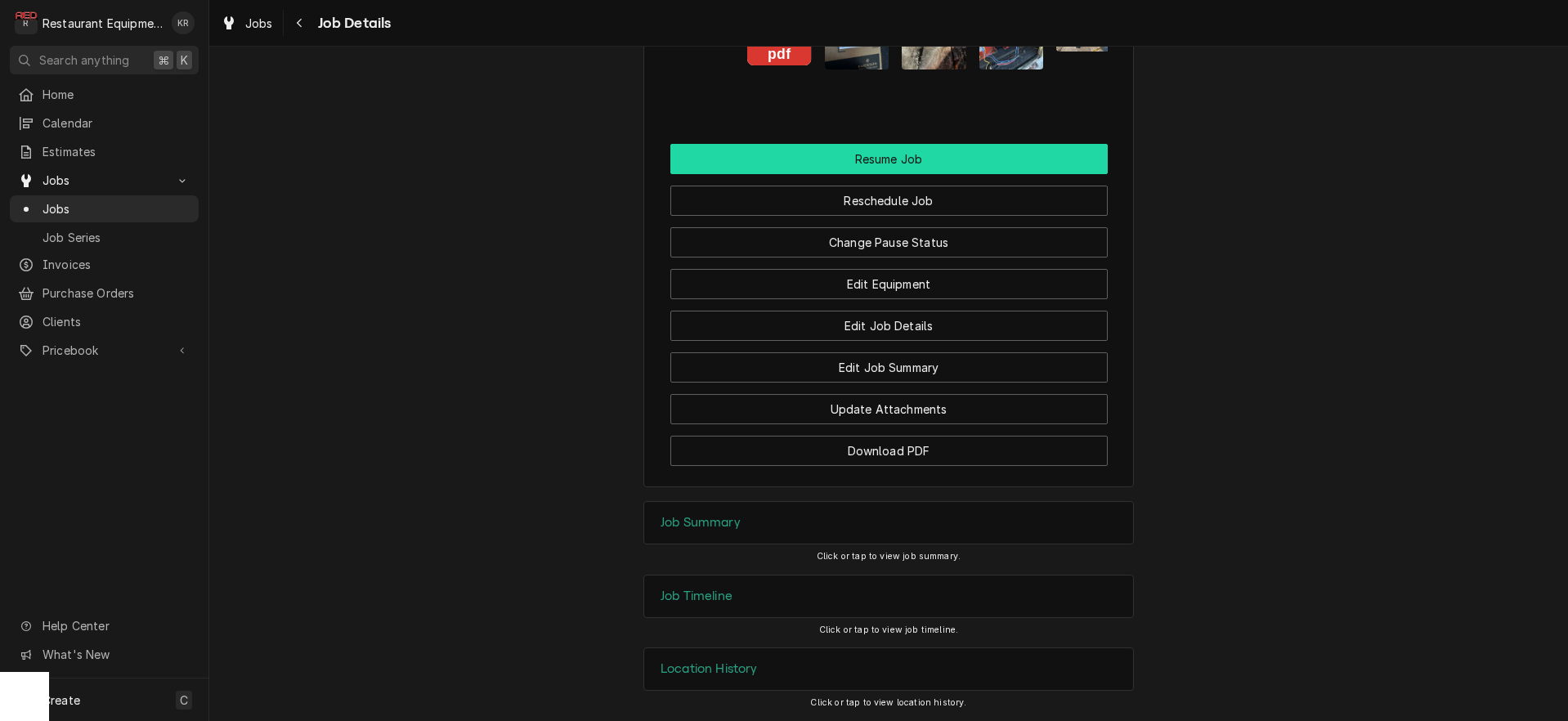
click at [870, 163] on button "Resume Job" at bounding box center [889, 159] width 437 height 30
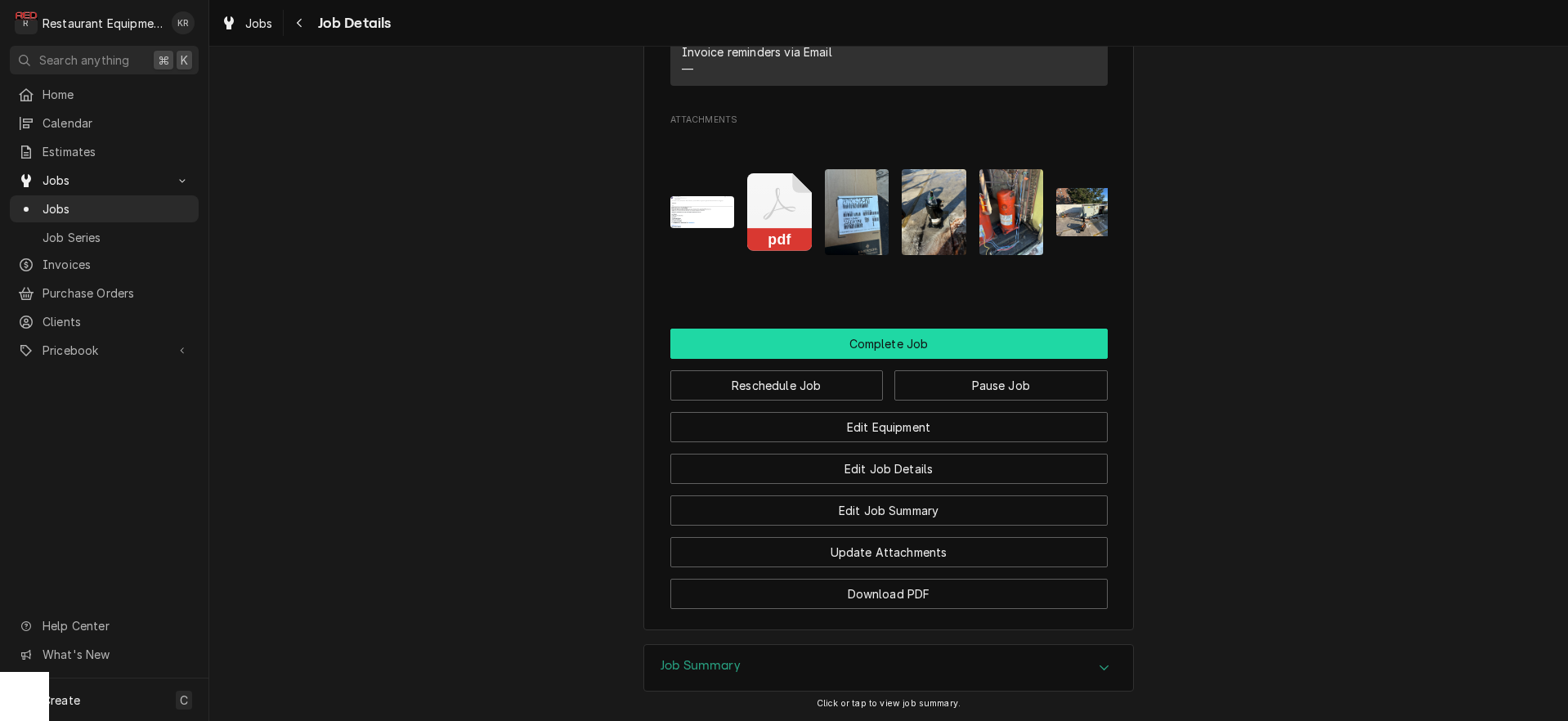
scroll to position [2301, 0]
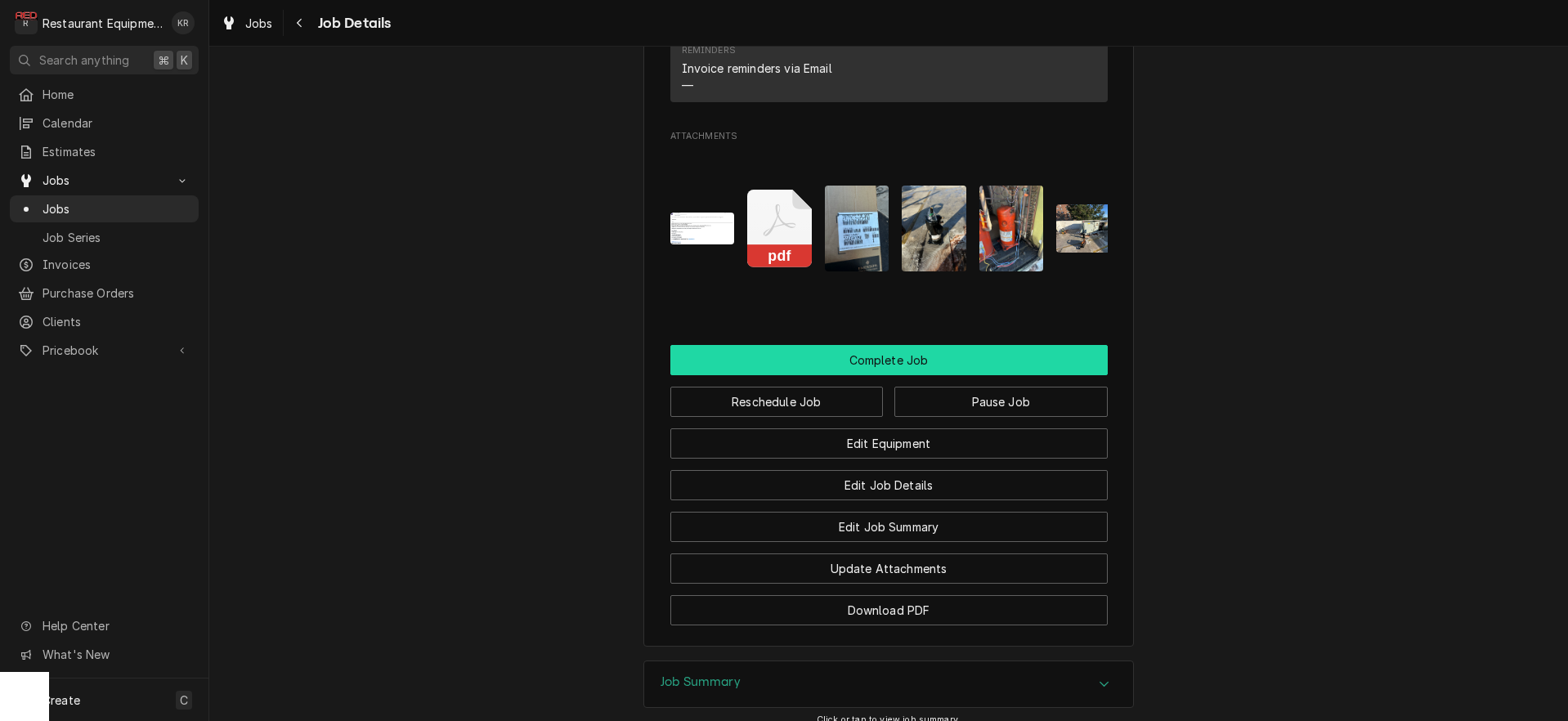
click at [910, 375] on button "Complete Job" at bounding box center [889, 360] width 437 height 30
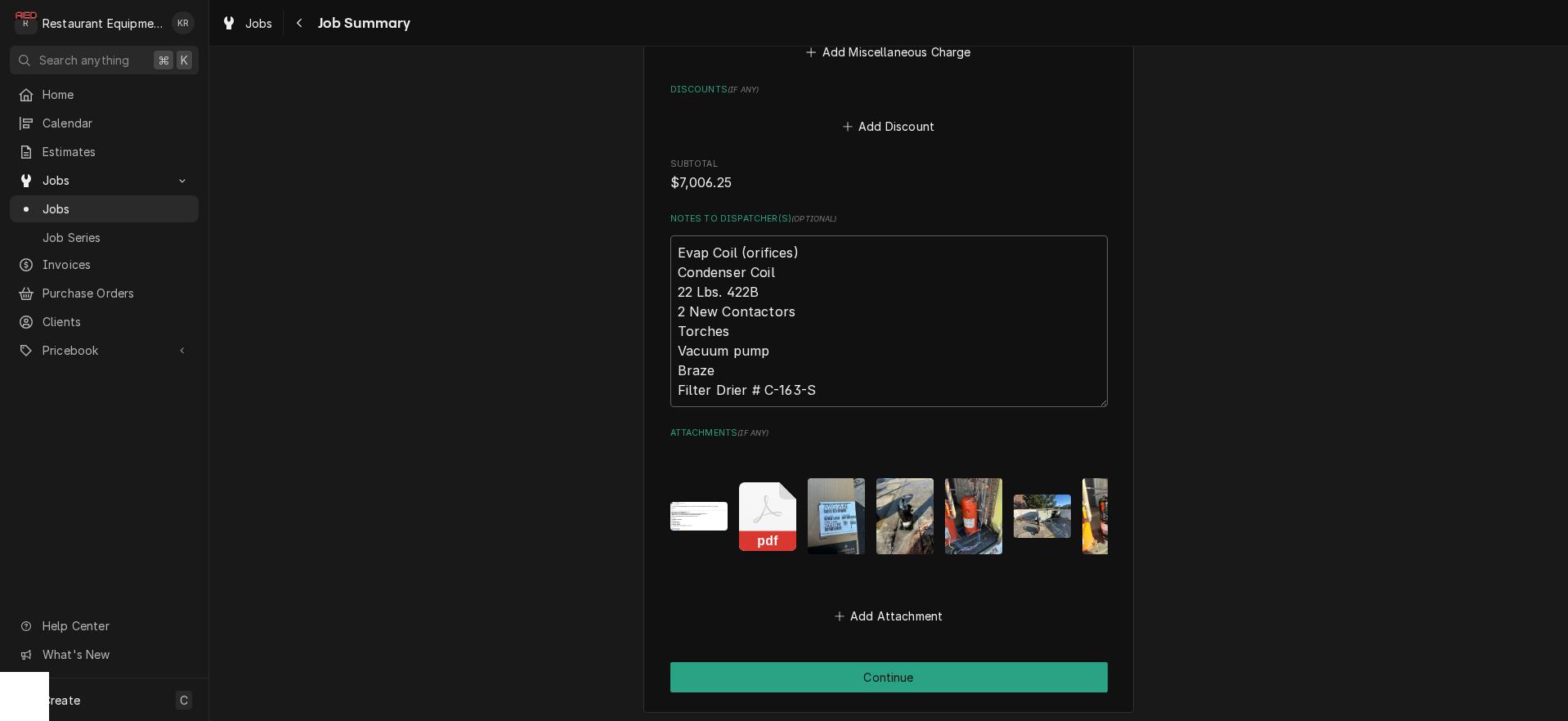
scroll to position [3349, 0]
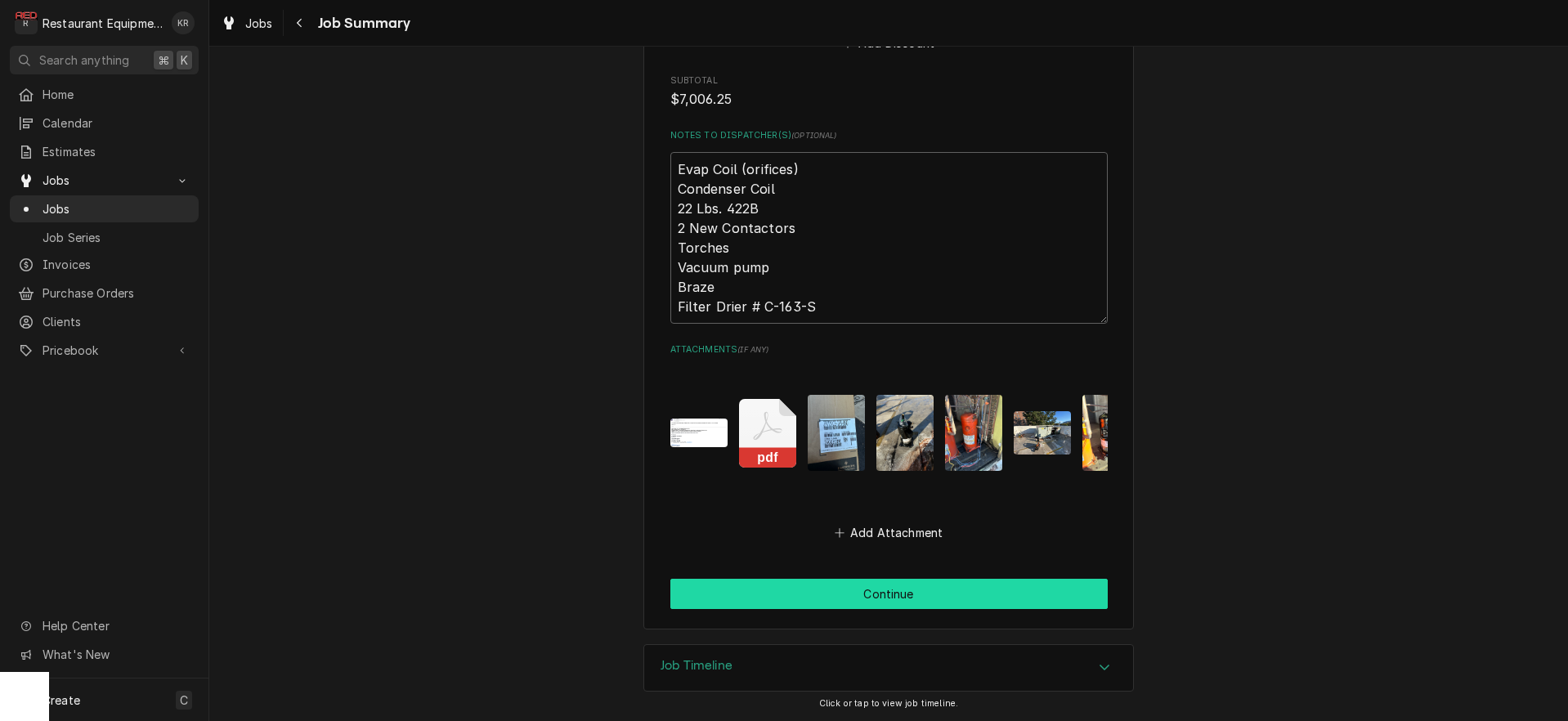
click at [894, 596] on button "Continue" at bounding box center [889, 594] width 437 height 30
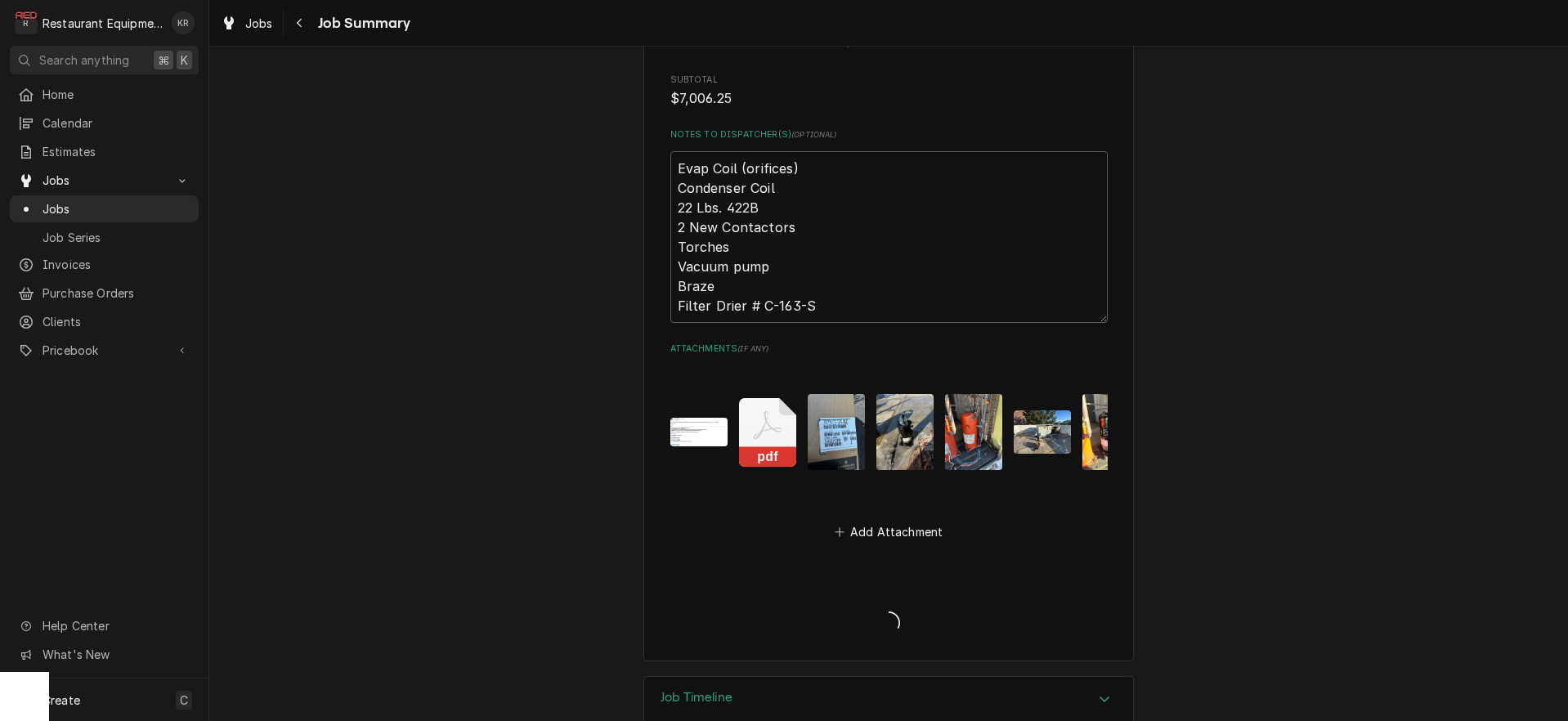
type textarea "x"
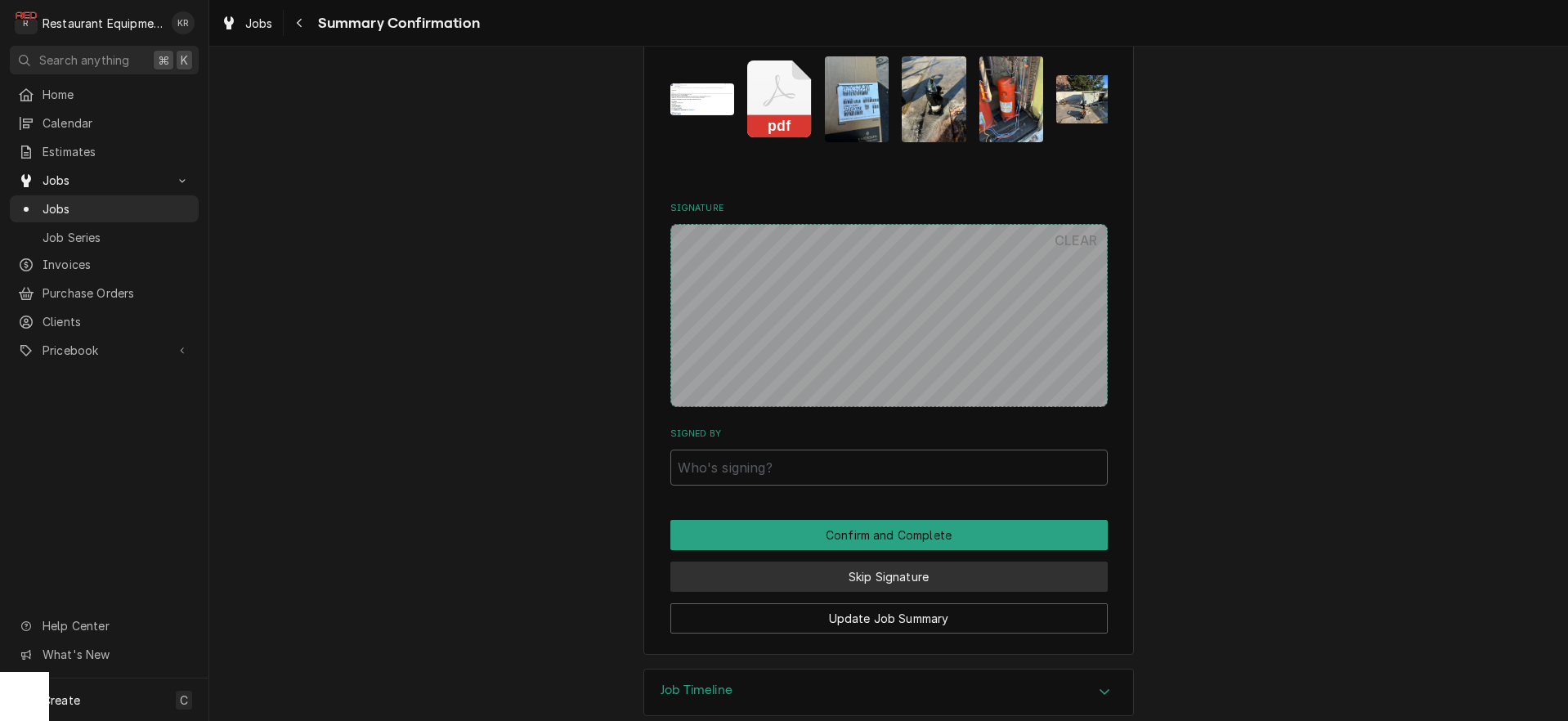
scroll to position [2849, 0]
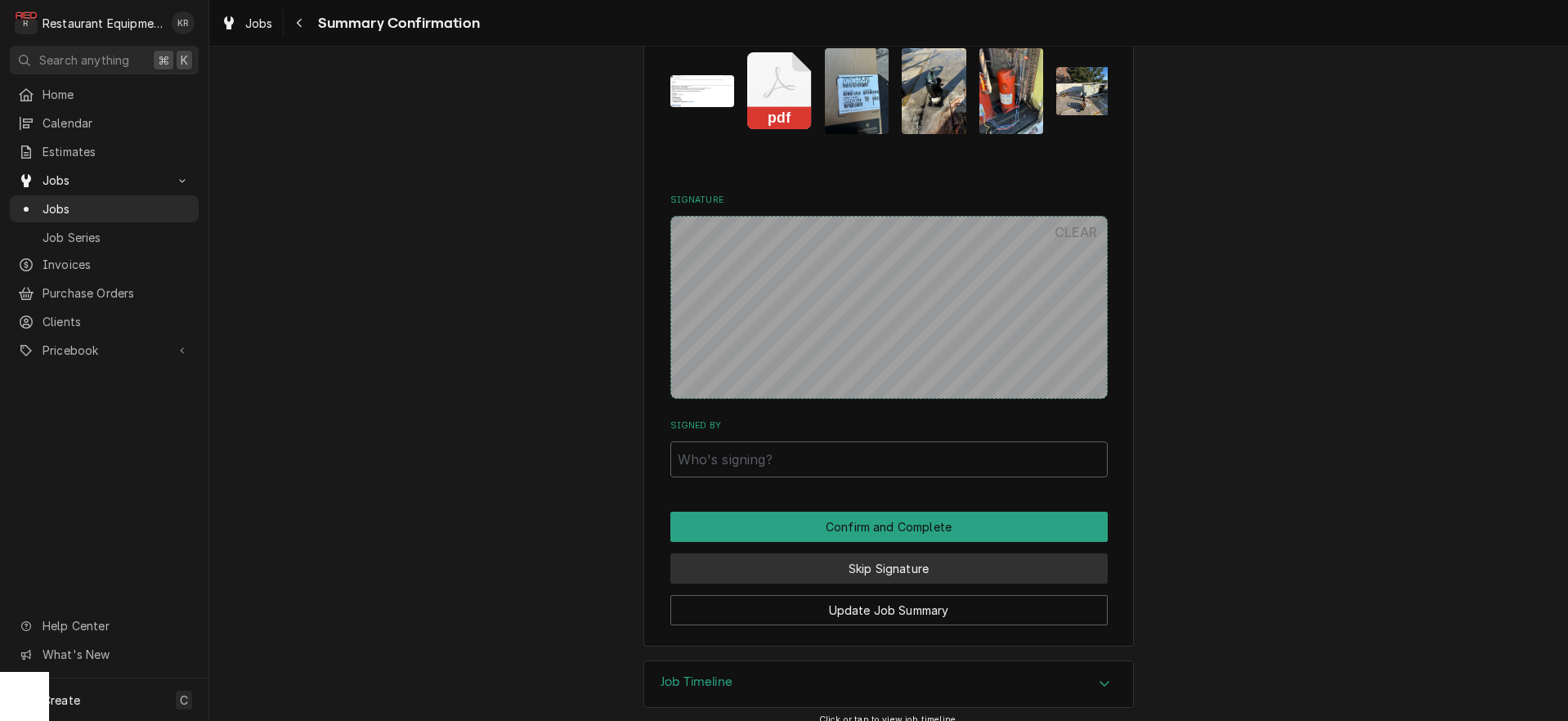
click at [882, 556] on button "Skip Signature" at bounding box center [889, 568] width 437 height 30
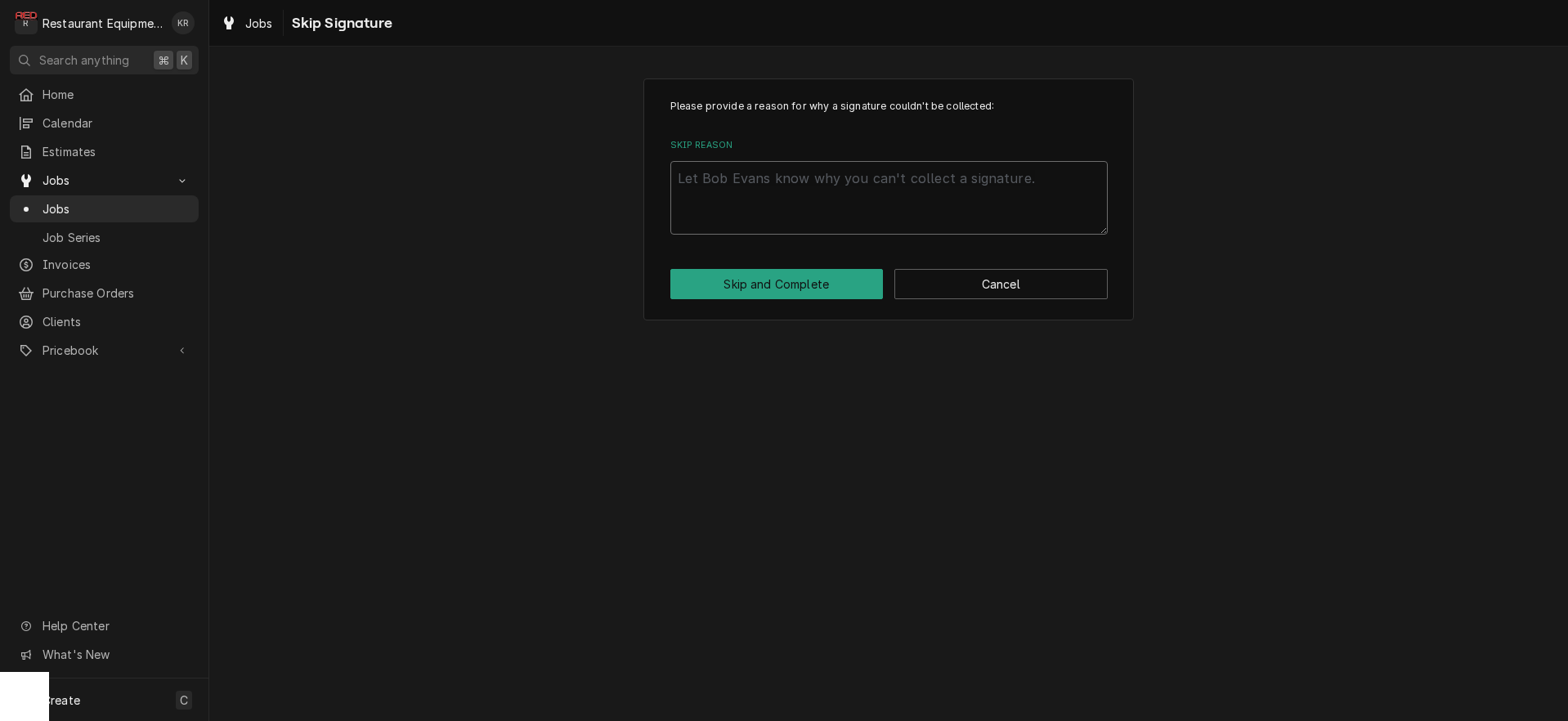
click at [833, 223] on textarea "Skip Reason" at bounding box center [889, 198] width 437 height 73
type textarea "x"
type textarea "e"
type textarea "x"
type textarea "es"
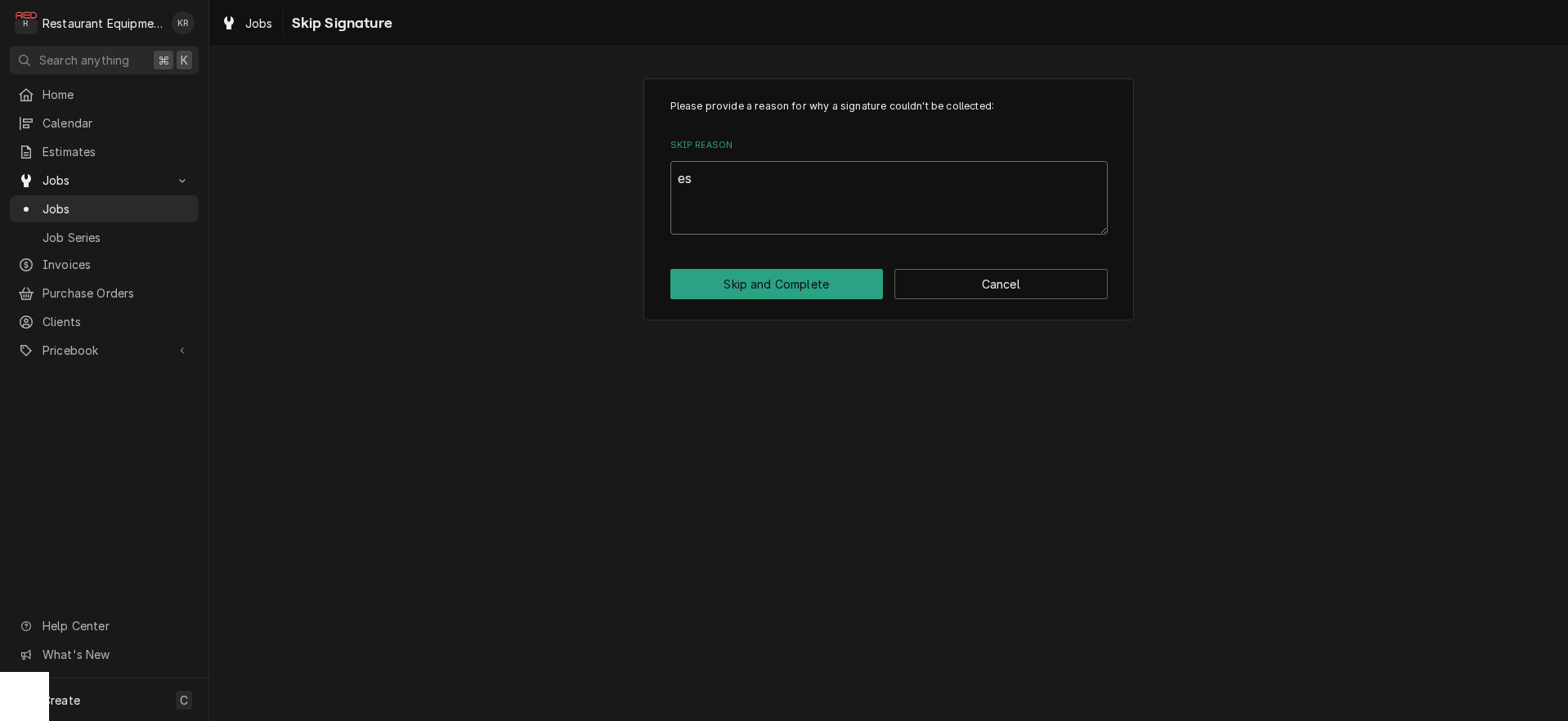
type textarea "x"
type textarea "est"
type textarea "x"
type textarea "est"
type textarea "x"
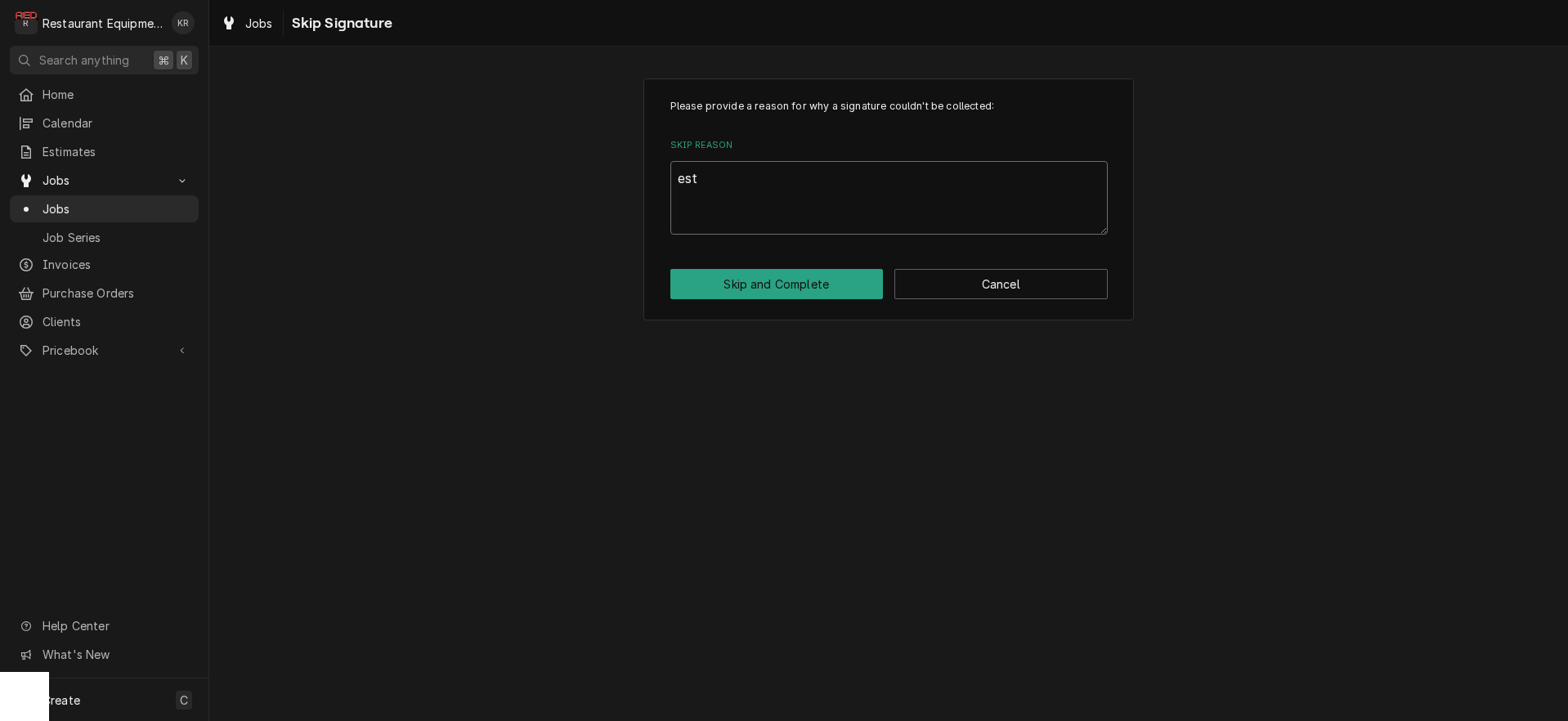
type textarea "est e"
type textarea "x"
type textarea "est s"
type textarea "x"
type textarea "est se"
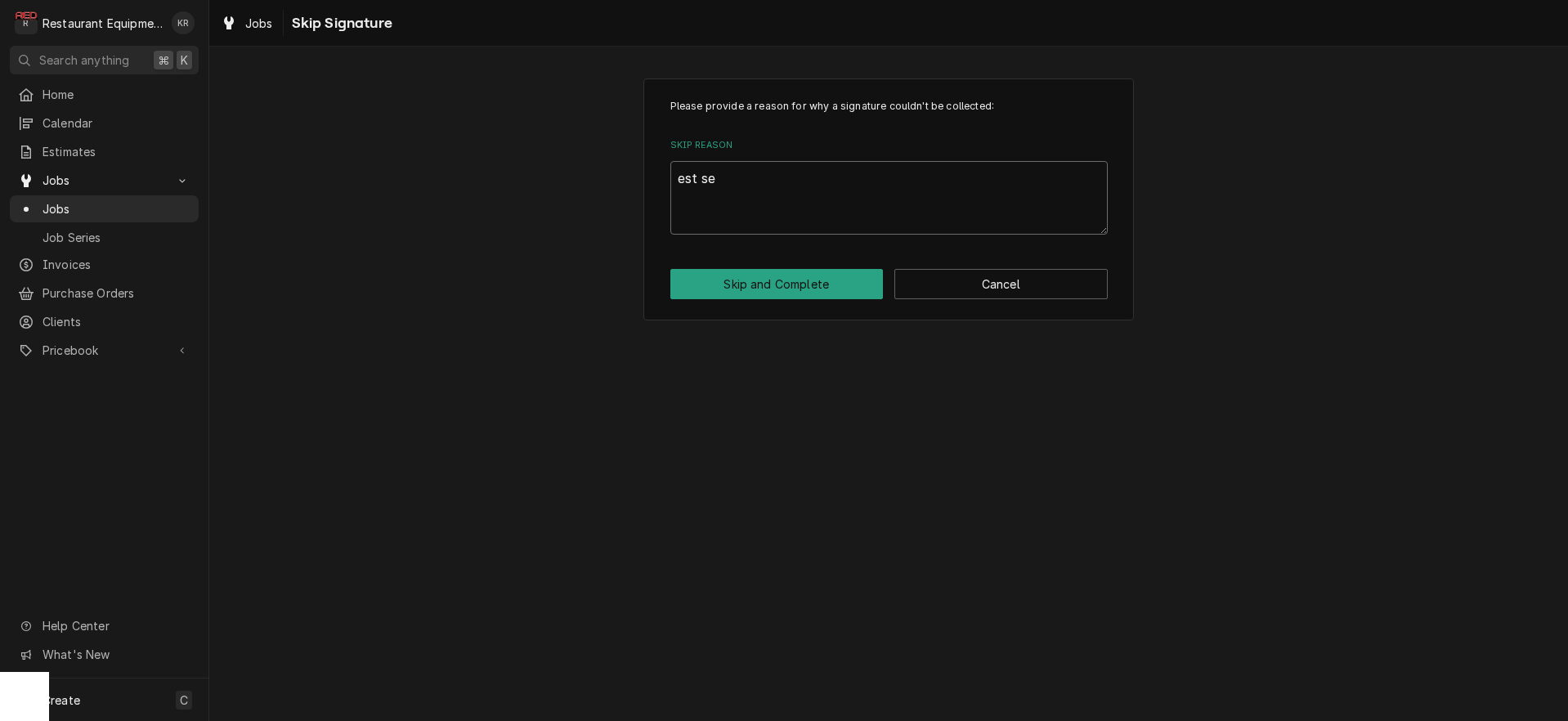
type textarea "x"
type textarea "est sen"
type textarea "x"
type textarea "est sent"
type textarea "x"
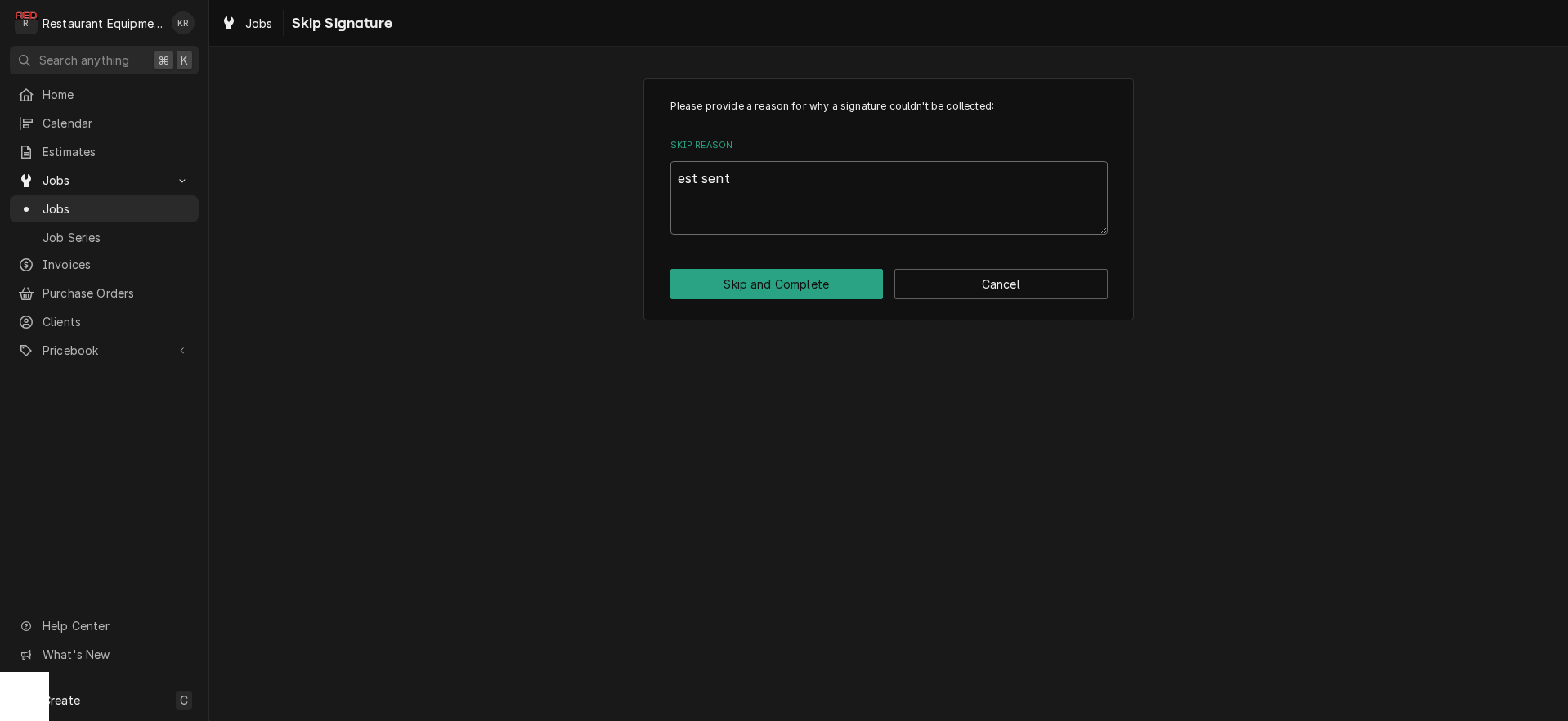
type textarea "est sent"
type textarea "x"
type textarea "est sent 1"
type textarea "x"
type textarea "est sent 10"
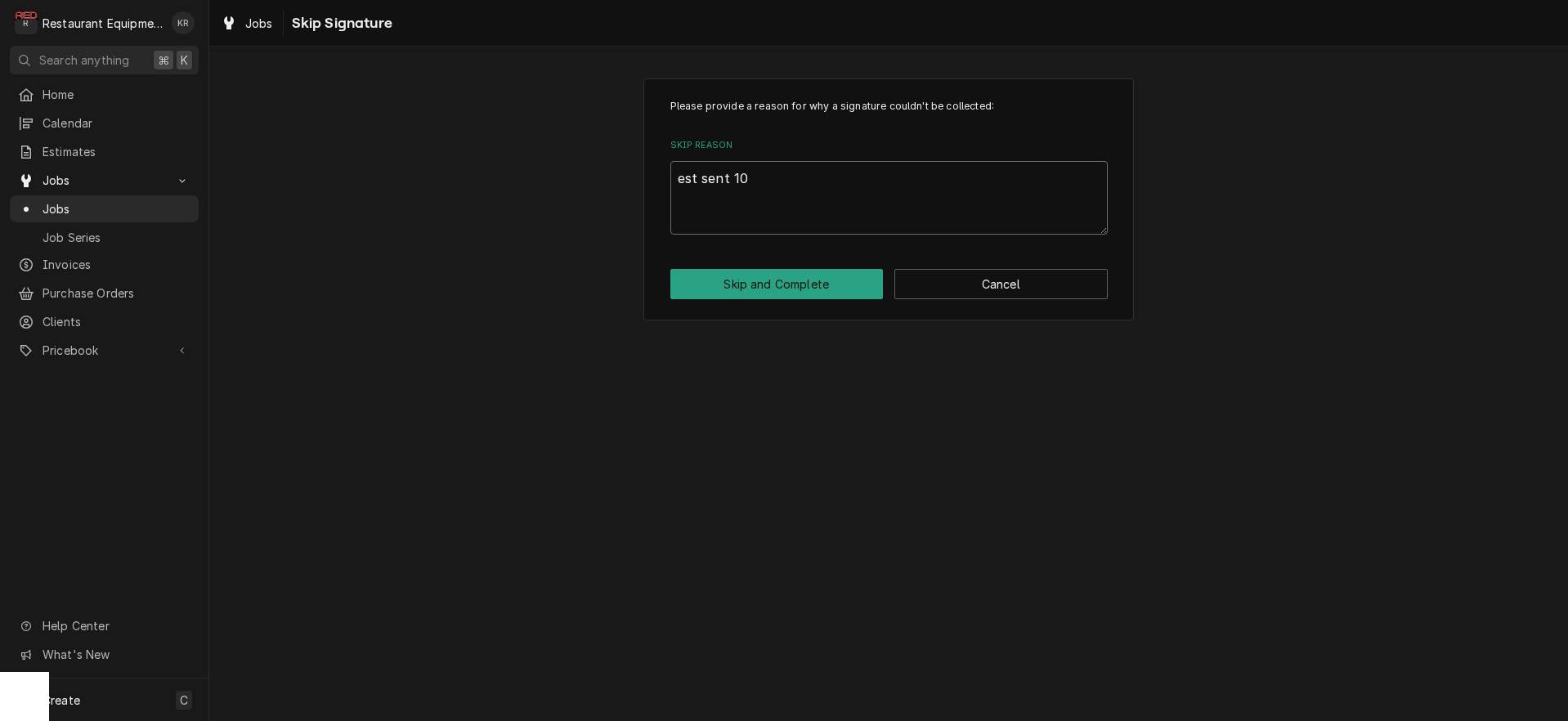
type textarea "x"
type textarea "est sent 10/"
type textarea "x"
type textarea "est sent 10/1"
type textarea "x"
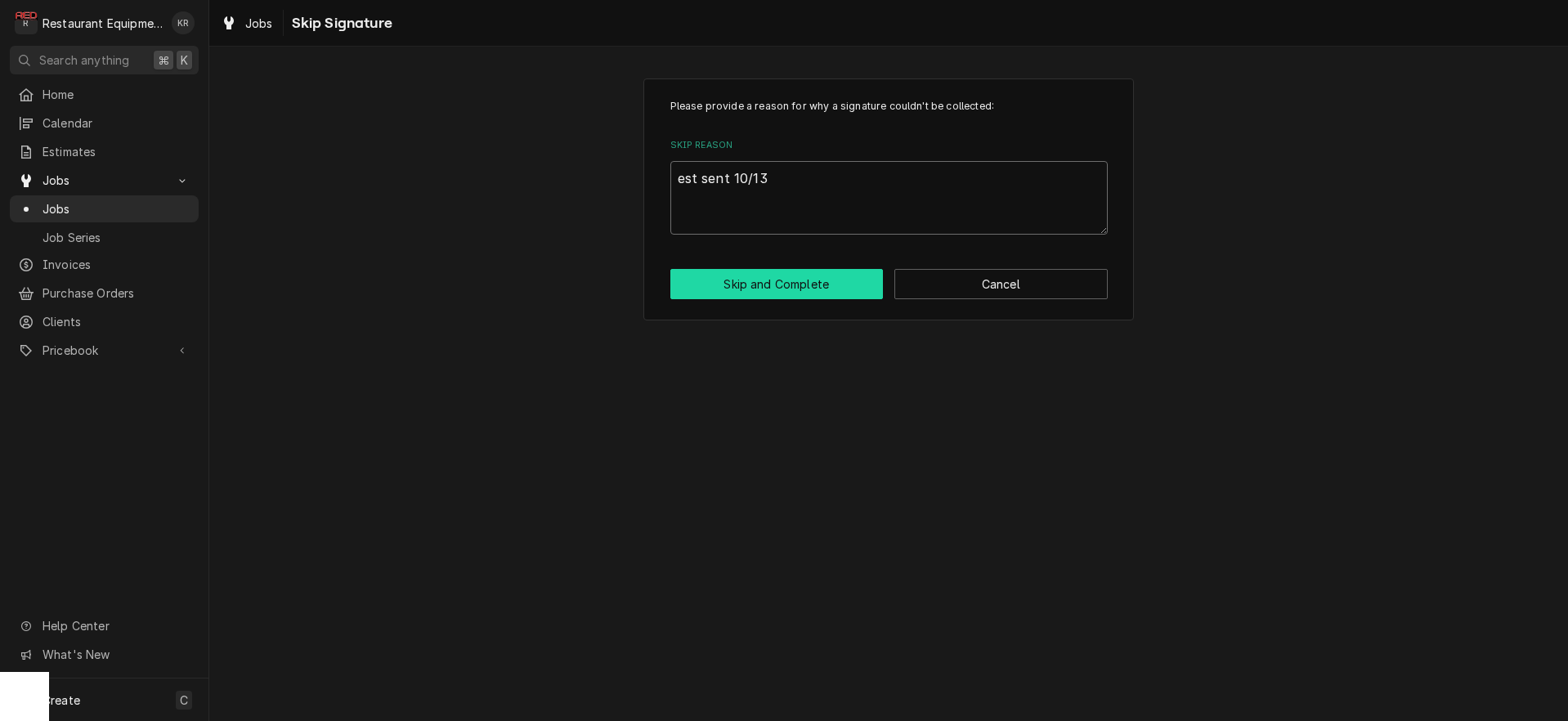
type textarea "est sent 10/13"
click at [805, 286] on button "Skip and Complete" at bounding box center [777, 284] width 214 height 30
type textarea "x"
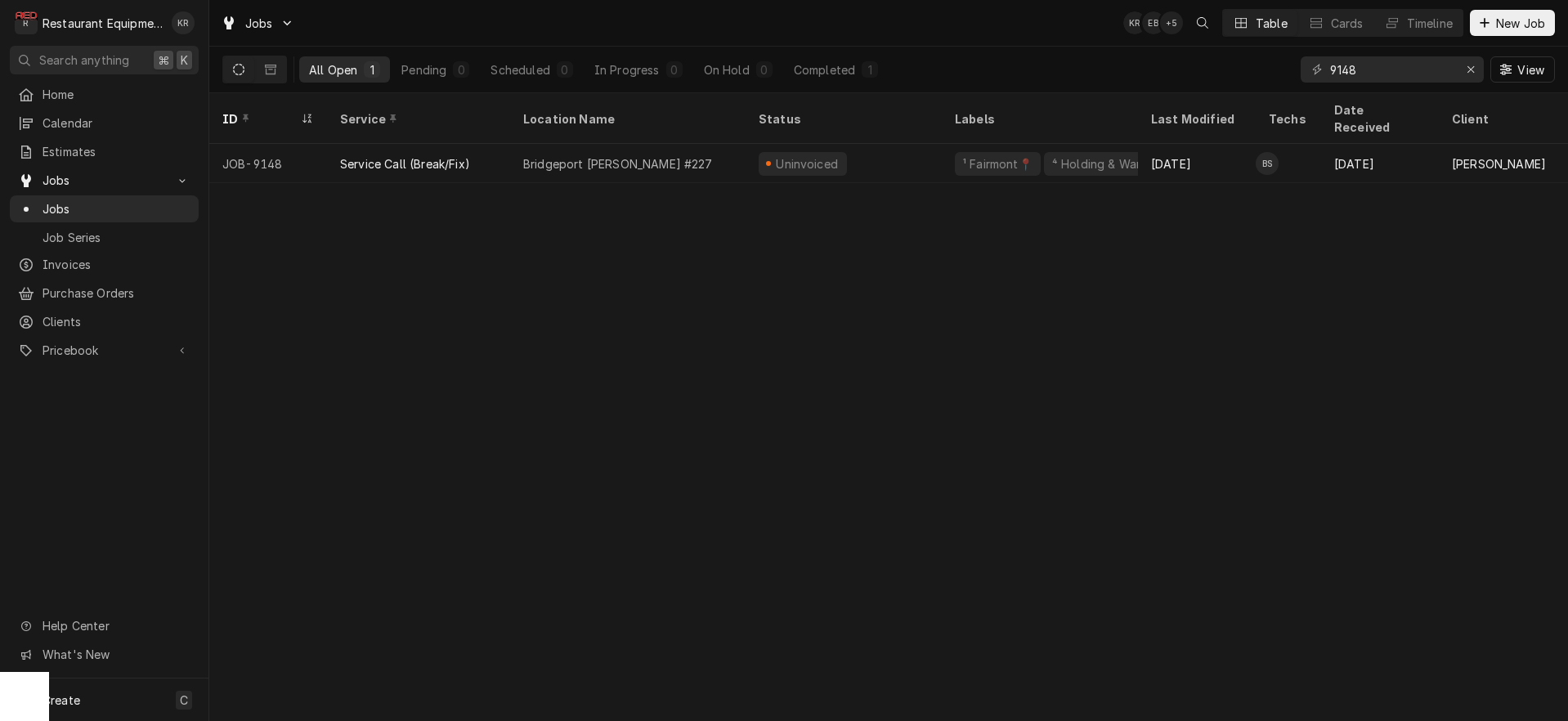
click at [833, 54] on div "All Open 1 Pending 0 Scheduled 0 In Progress 0 On Hold 0 Completed 1" at bounding box center [593, 69] width 589 height 46
click at [835, 64] on div "Completed" at bounding box center [824, 70] width 62 height 17
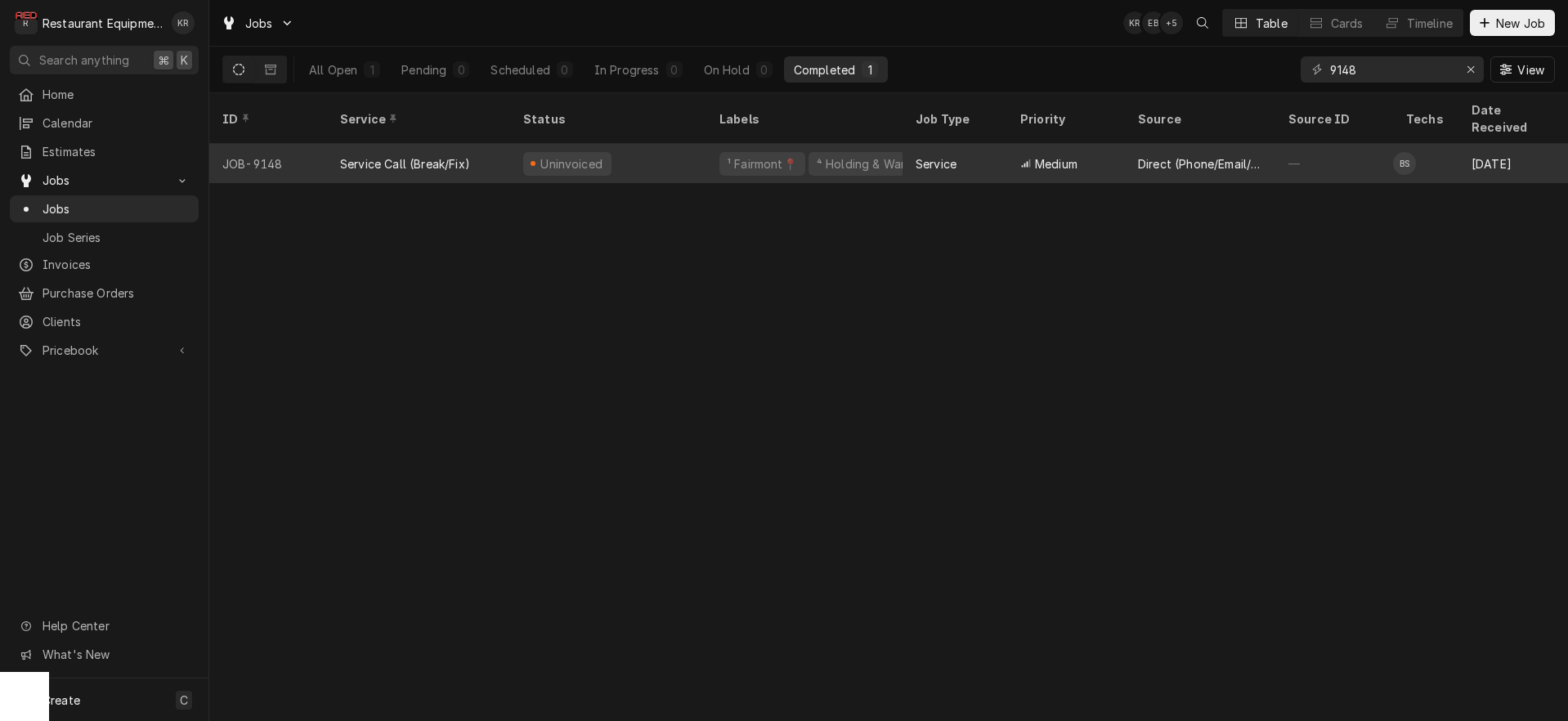
click at [695, 144] on div "Uninvoiced" at bounding box center [608, 163] width 196 height 39
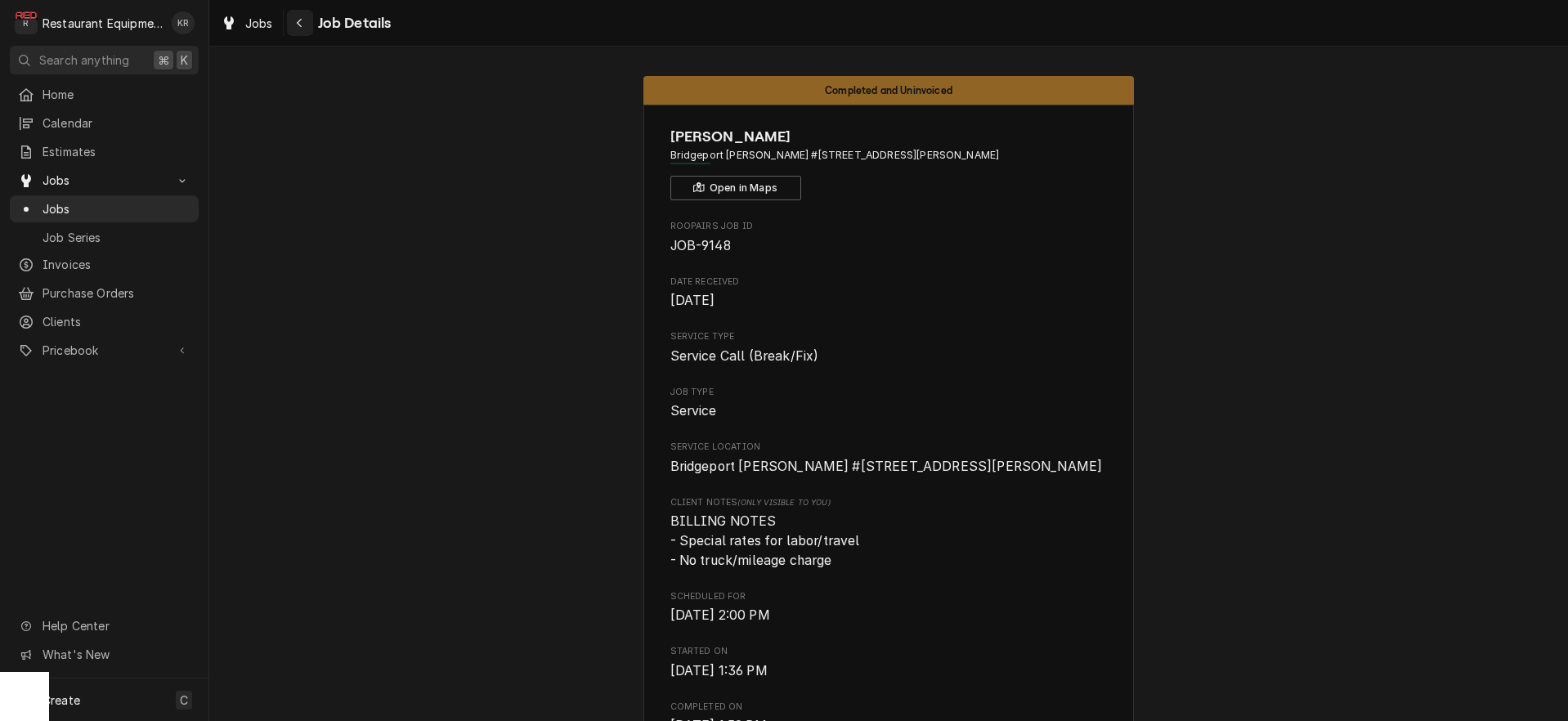
click at [301, 17] on icon "Navigate back" at bounding box center [299, 23] width 8 height 12
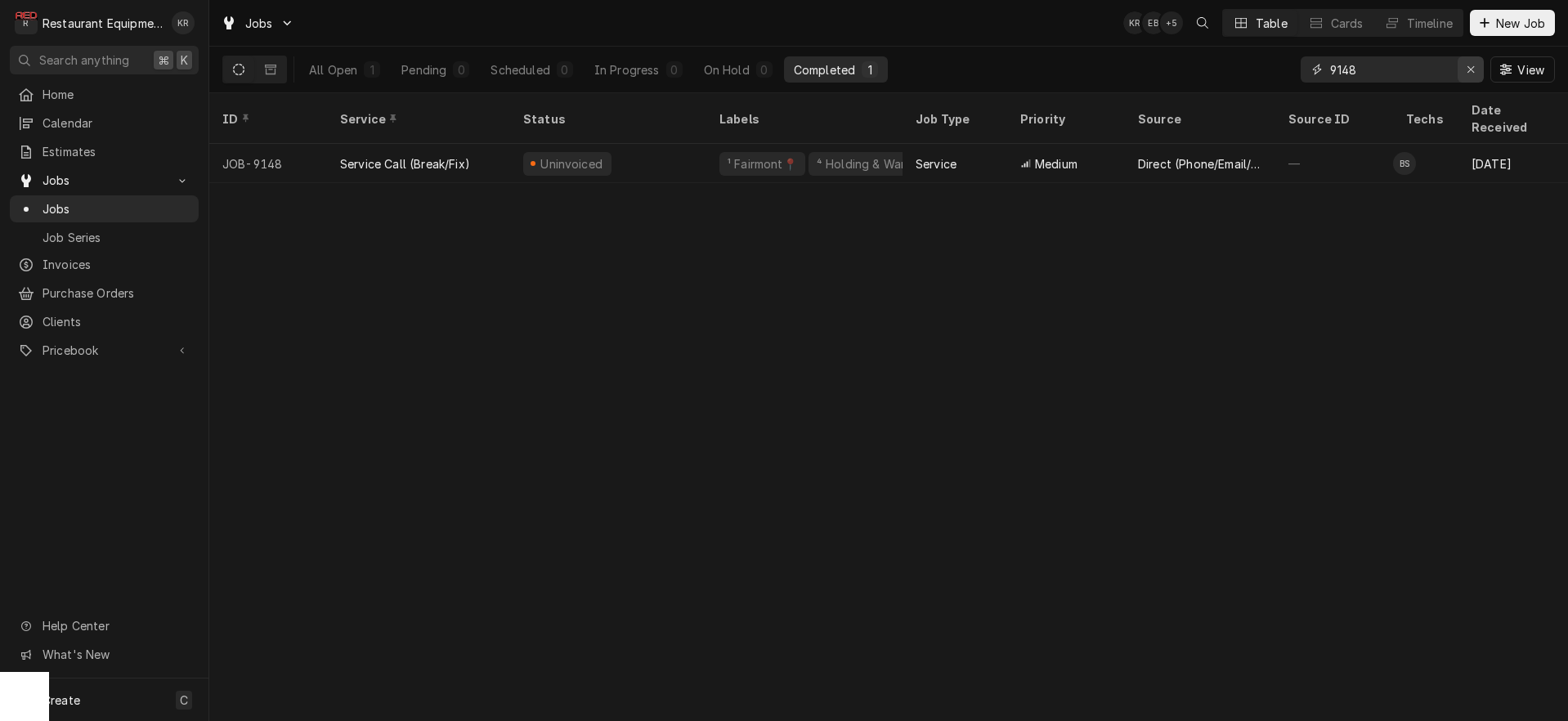
click at [1478, 68] on div "Erase input" at bounding box center [1470, 69] width 16 height 16
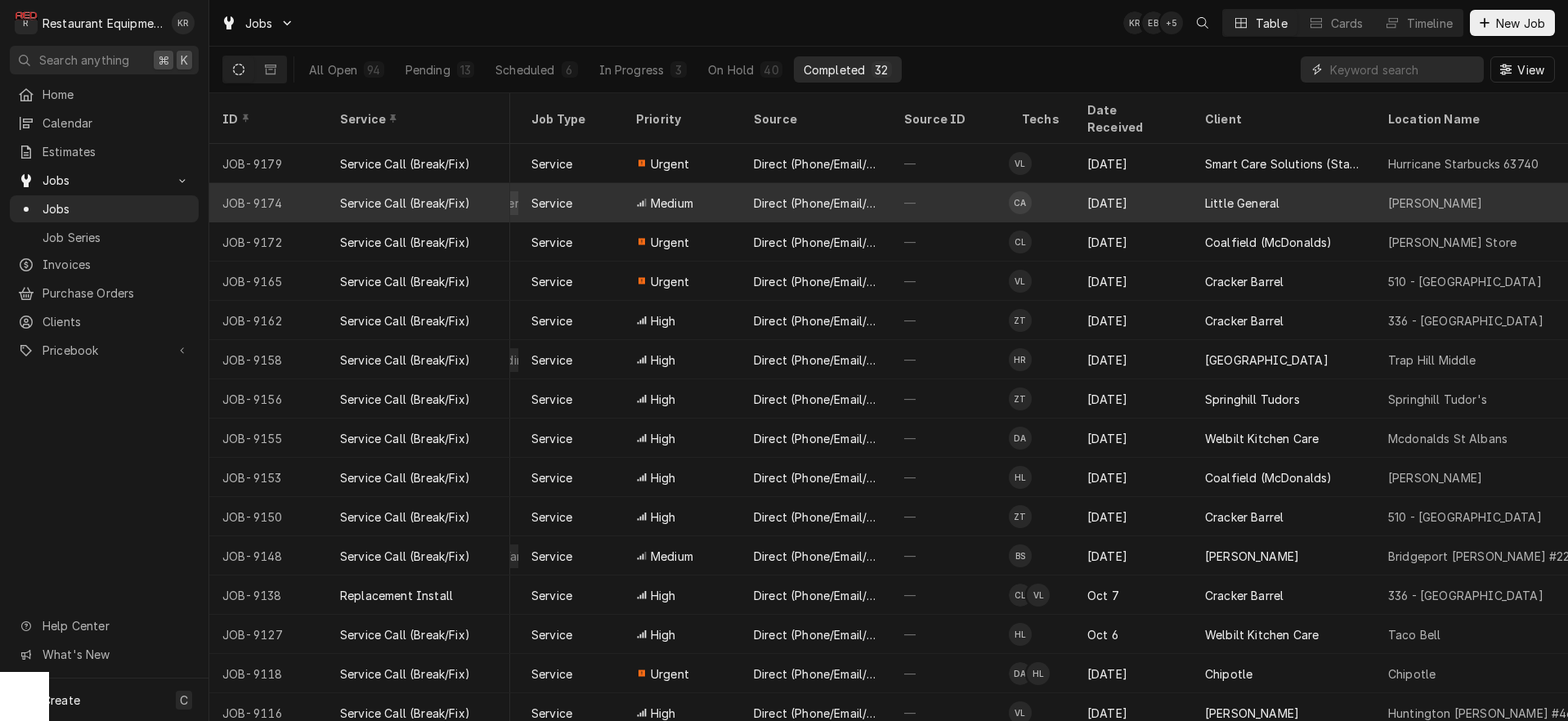
scroll to position [0, 387]
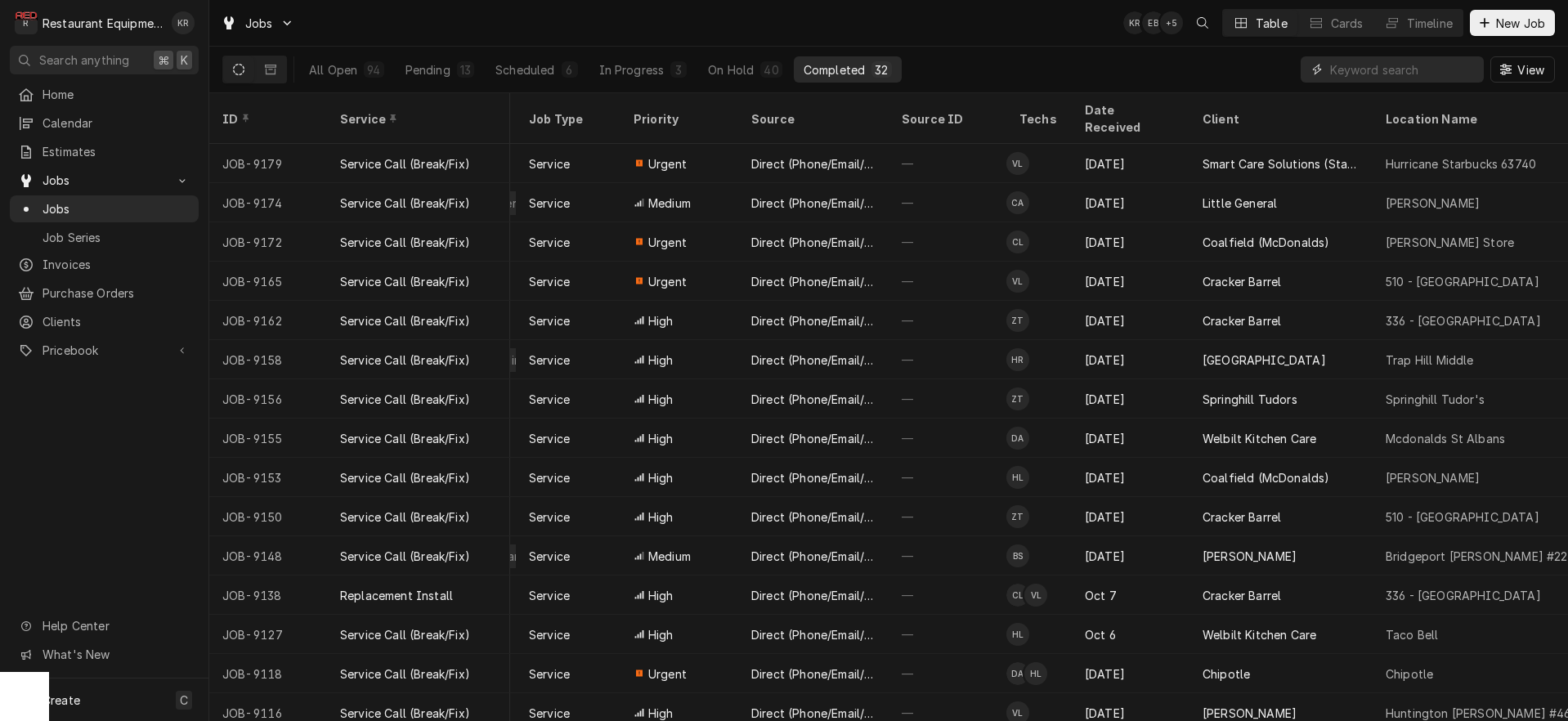
click at [1368, 75] on input "Dynamic Content Wrapper" at bounding box center [1403, 69] width 145 height 26
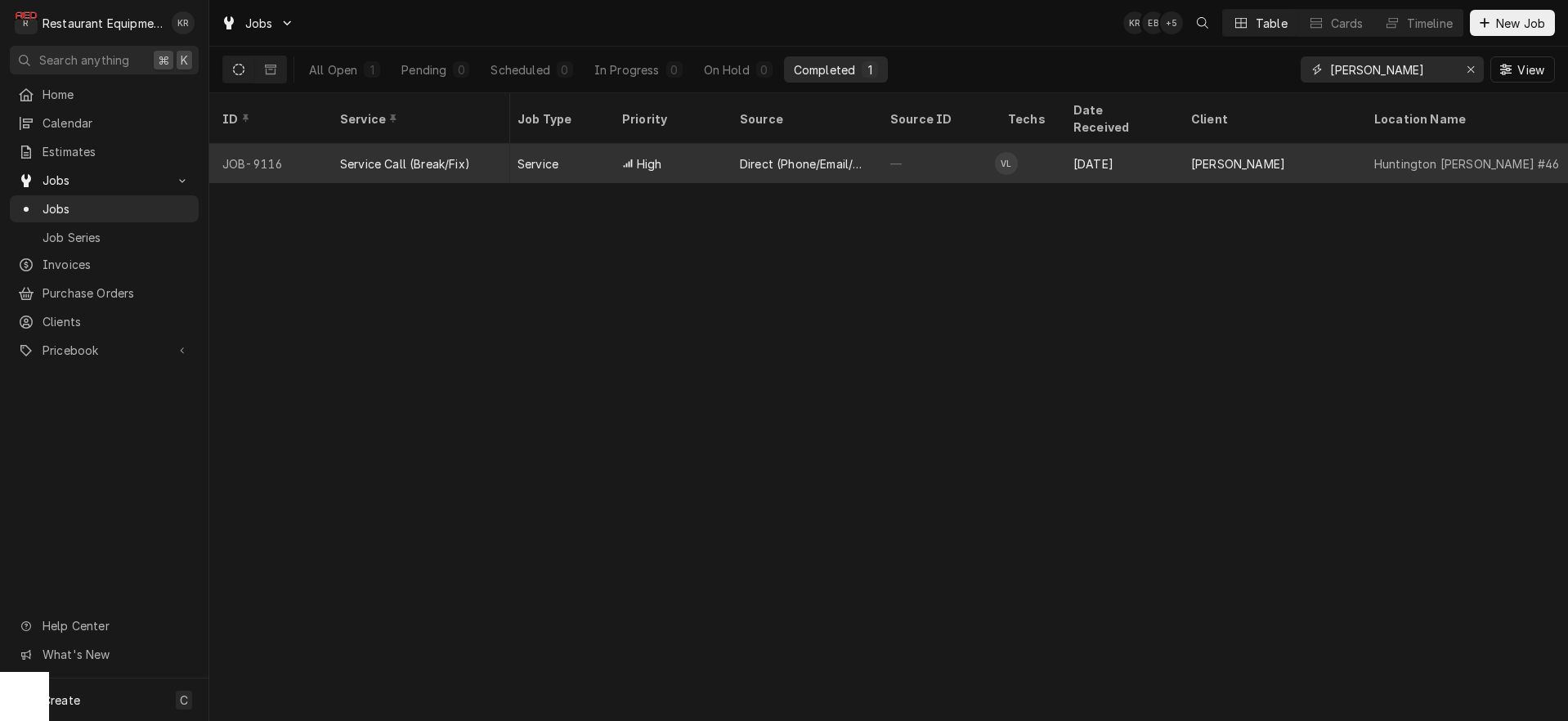
scroll to position [0, 420]
type input "bob huntin"
click at [1225, 155] on div "[PERSON_NAME]" at bounding box center [1215, 164] width 94 height 17
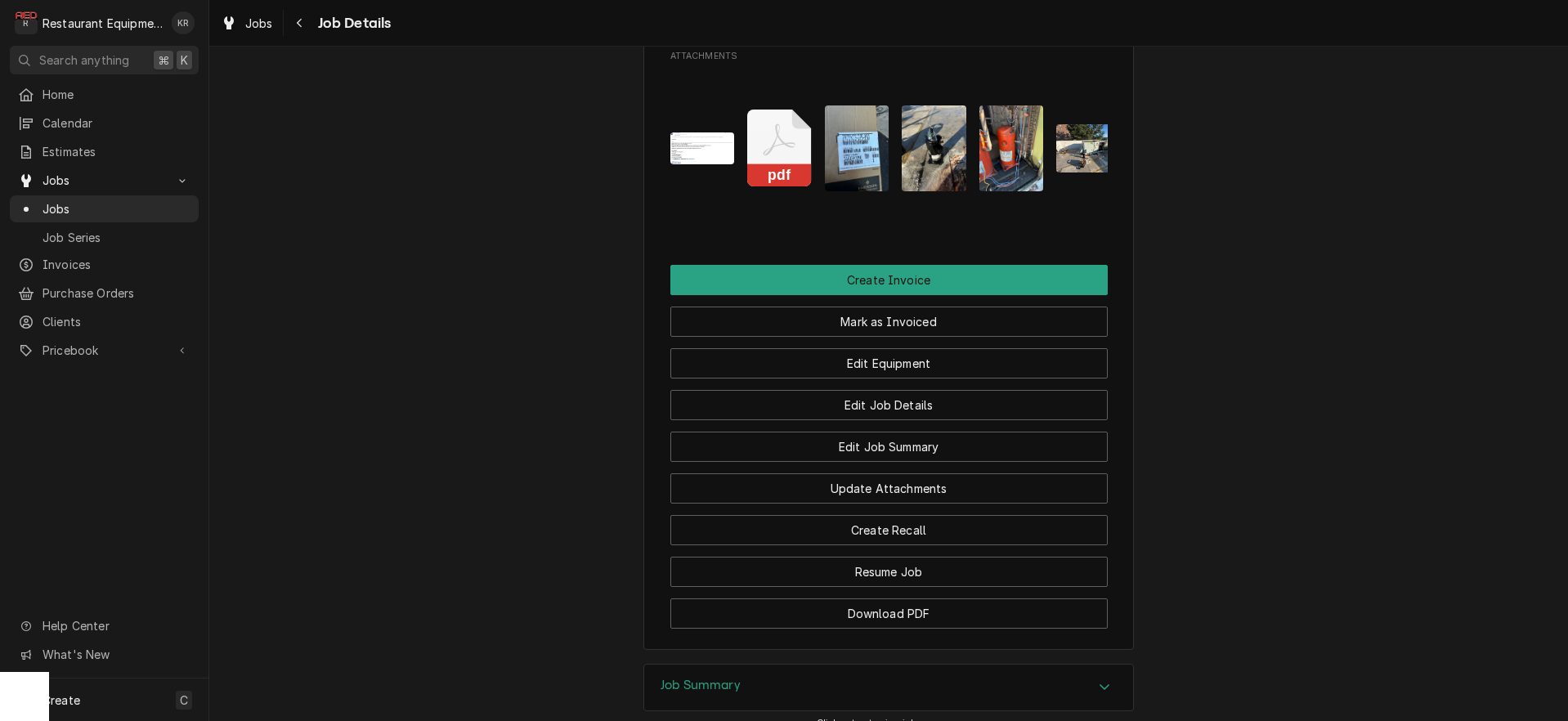
scroll to position [2286, 0]
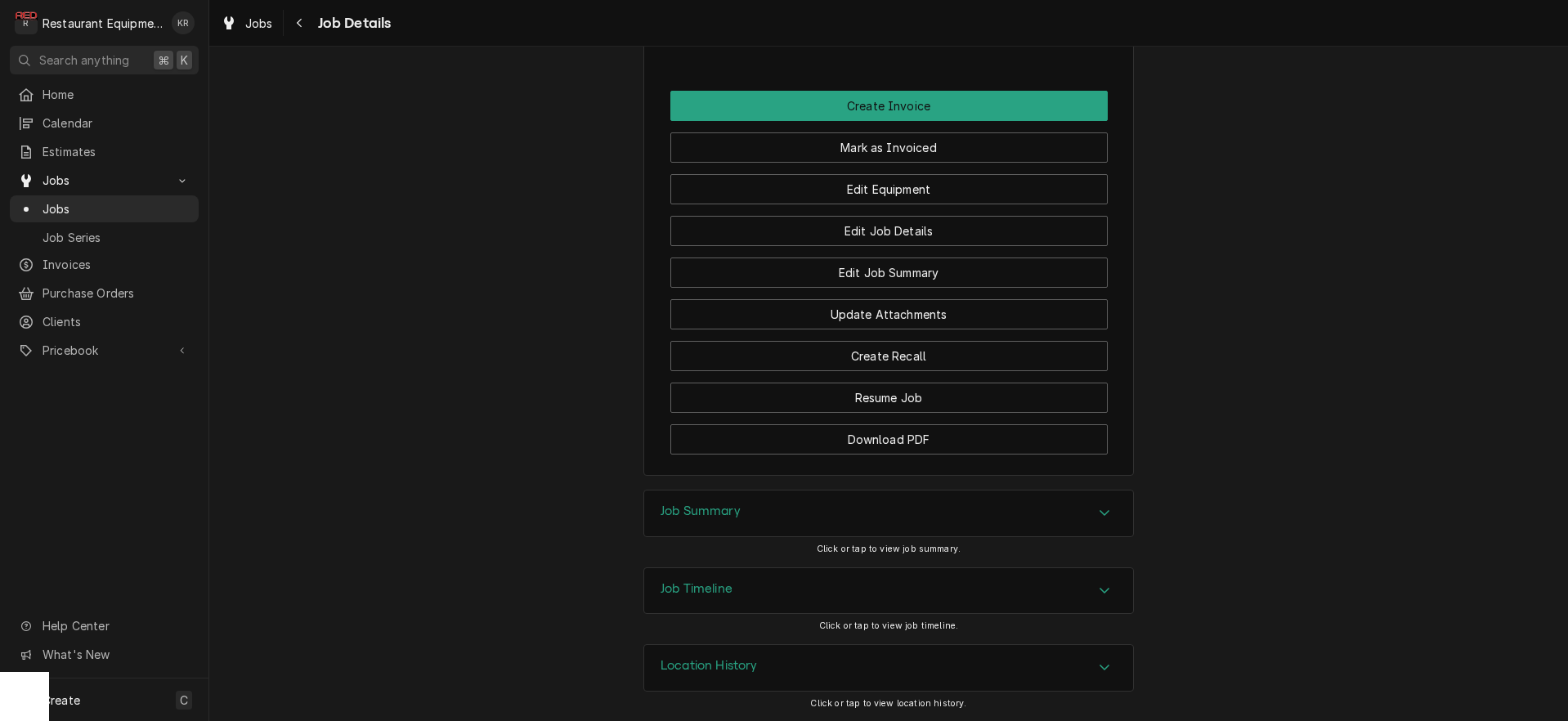
click at [840, 529] on div "Job Summary" at bounding box center [888, 513] width 489 height 46
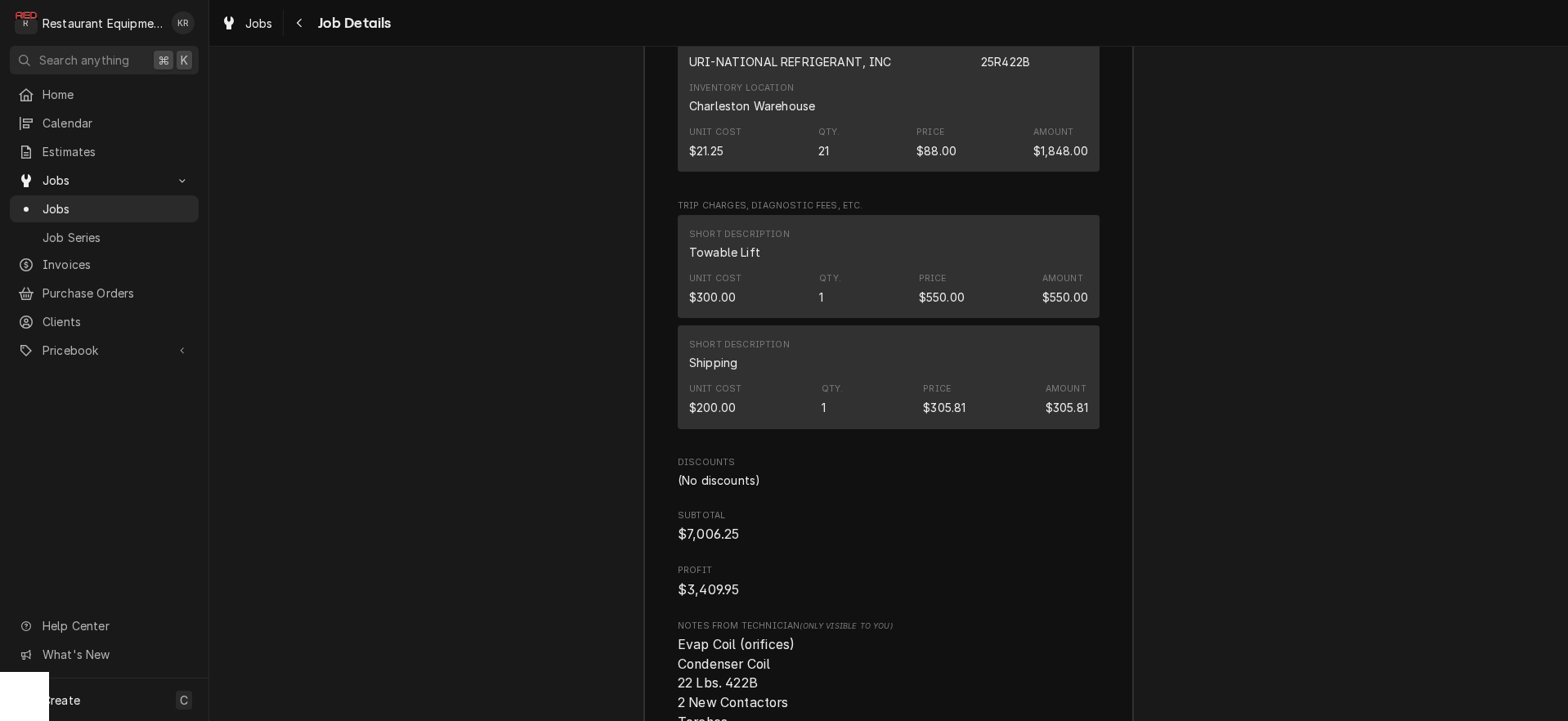
scroll to position [5241, 0]
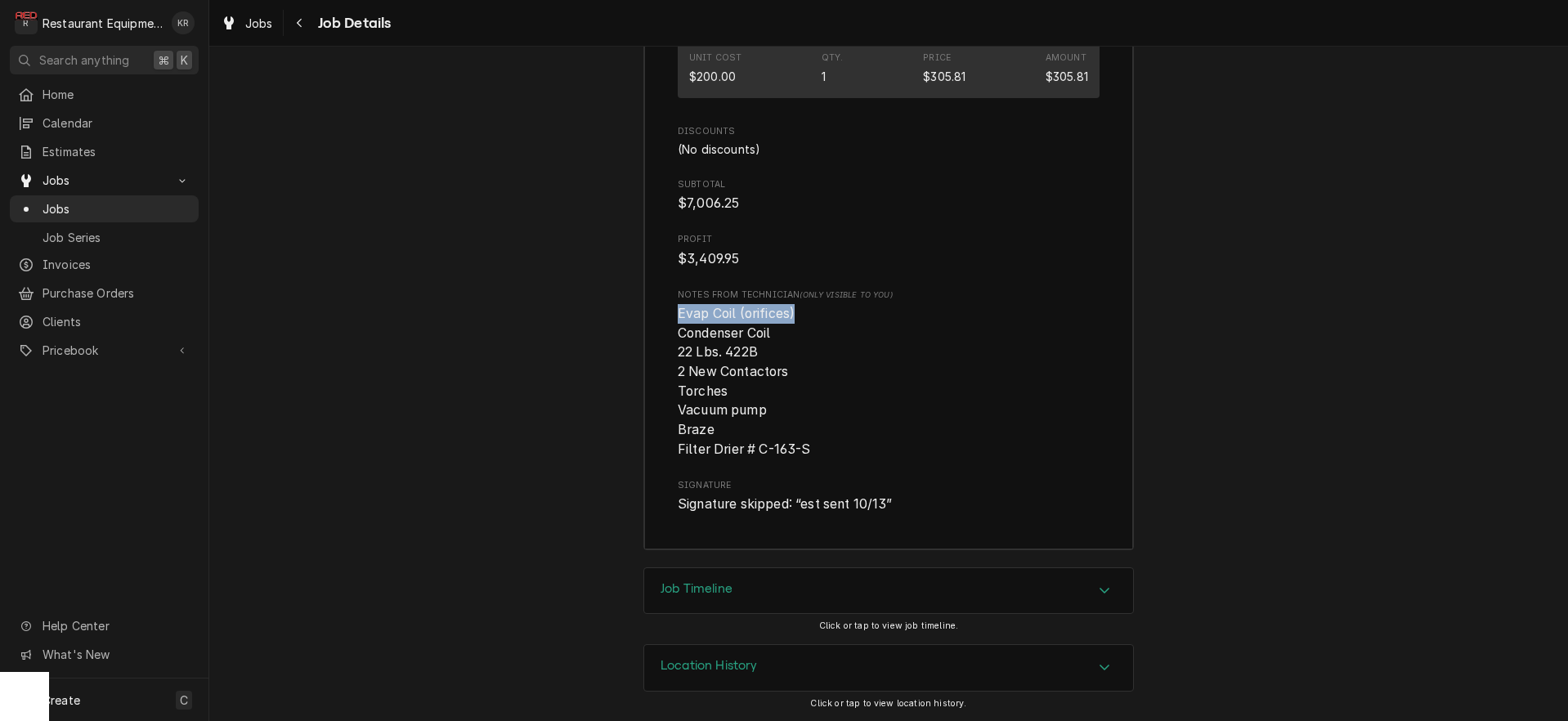
drag, startPoint x: 676, startPoint y: 309, endPoint x: 822, endPoint y: 318, distance: 146.3
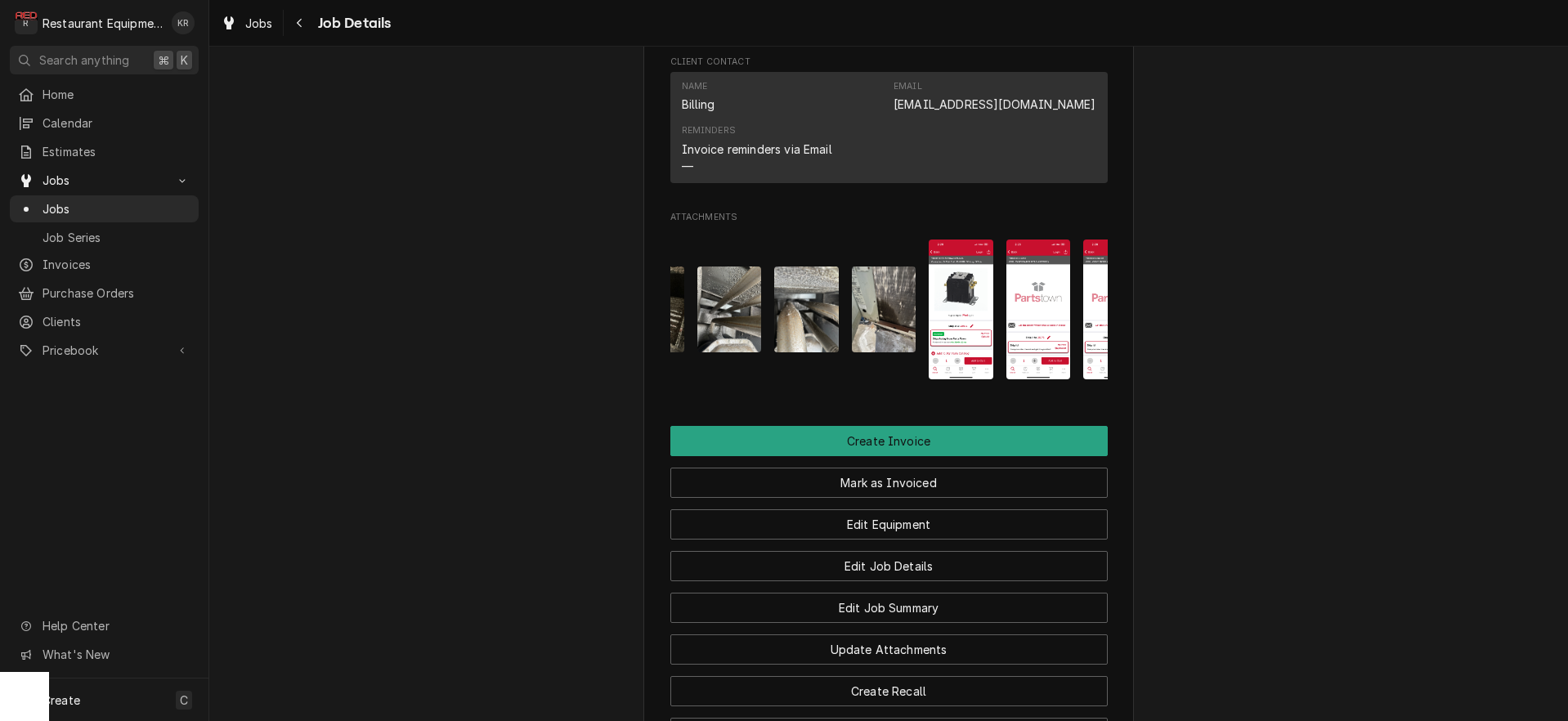
scroll to position [0, 1079]
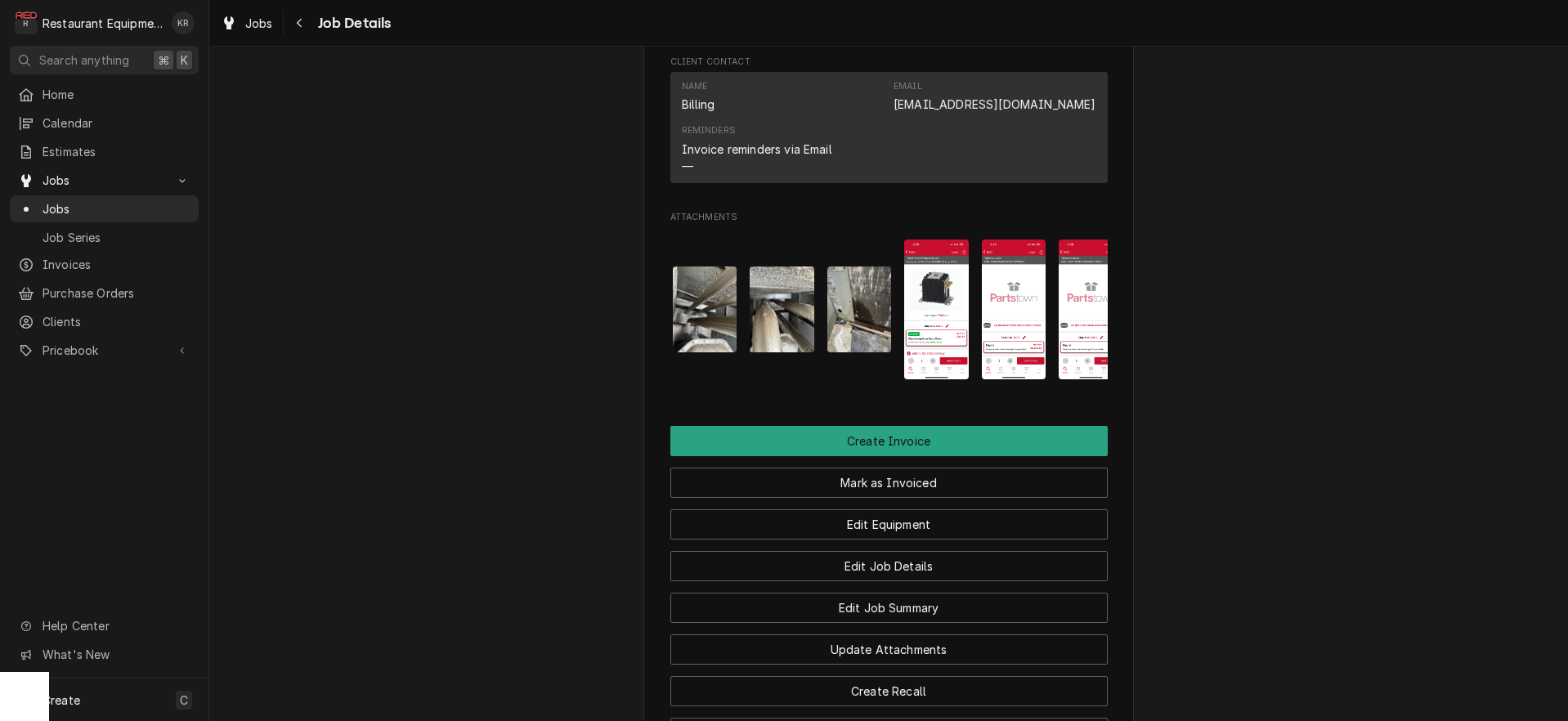
click at [864, 340] on img "Attachments" at bounding box center [860, 310] width 64 height 86
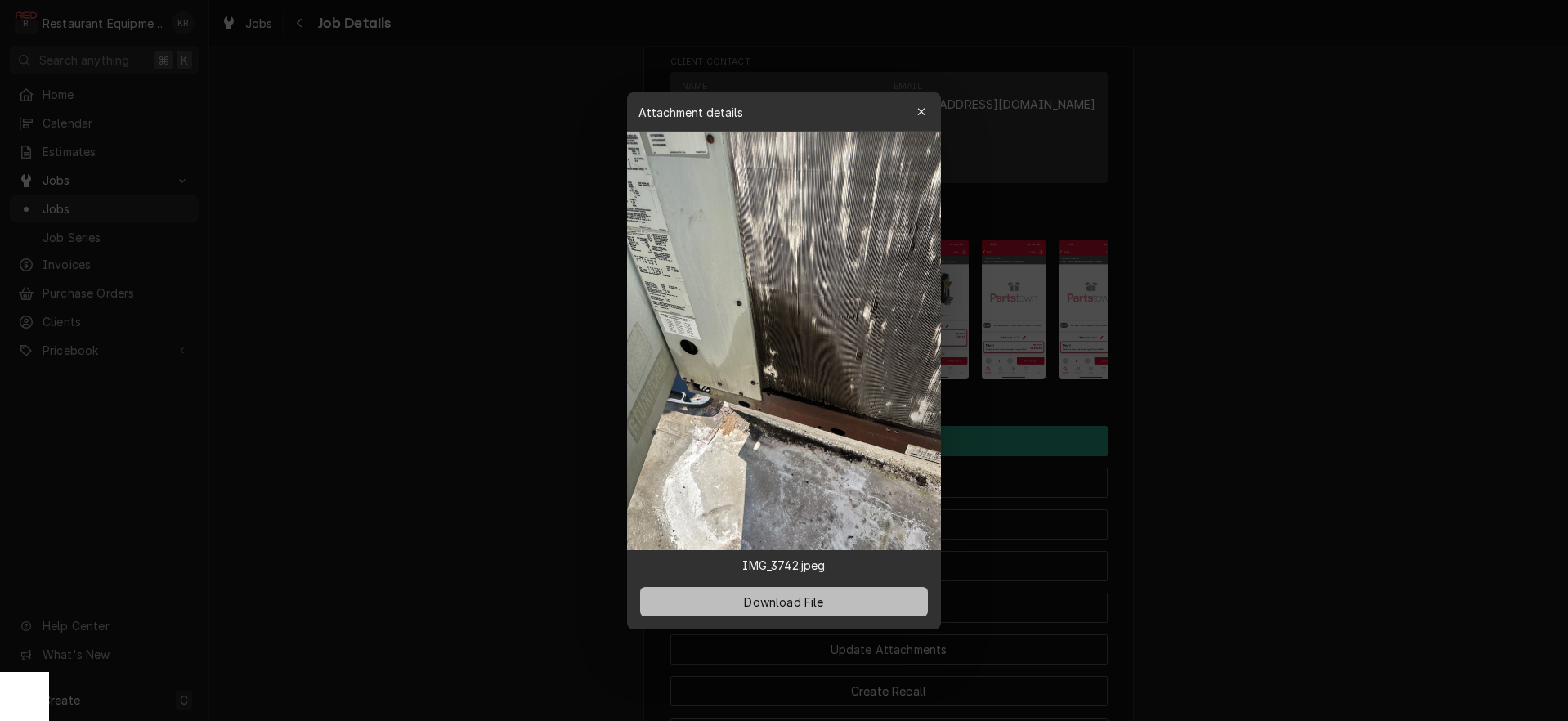
click at [756, 599] on span "Download File" at bounding box center [784, 601] width 86 height 17
click at [917, 115] on icon "button" at bounding box center [921, 112] width 9 height 12
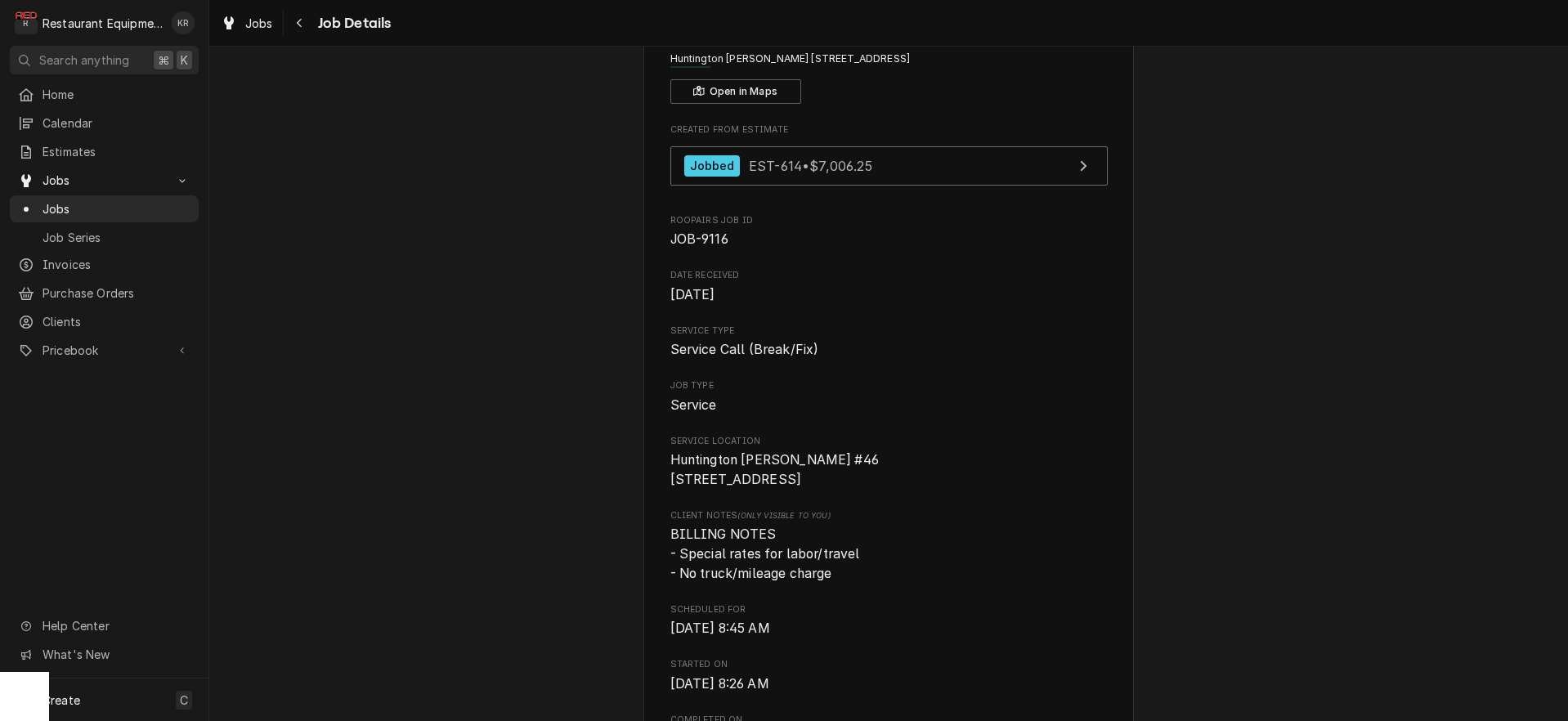
scroll to position [92, 0]
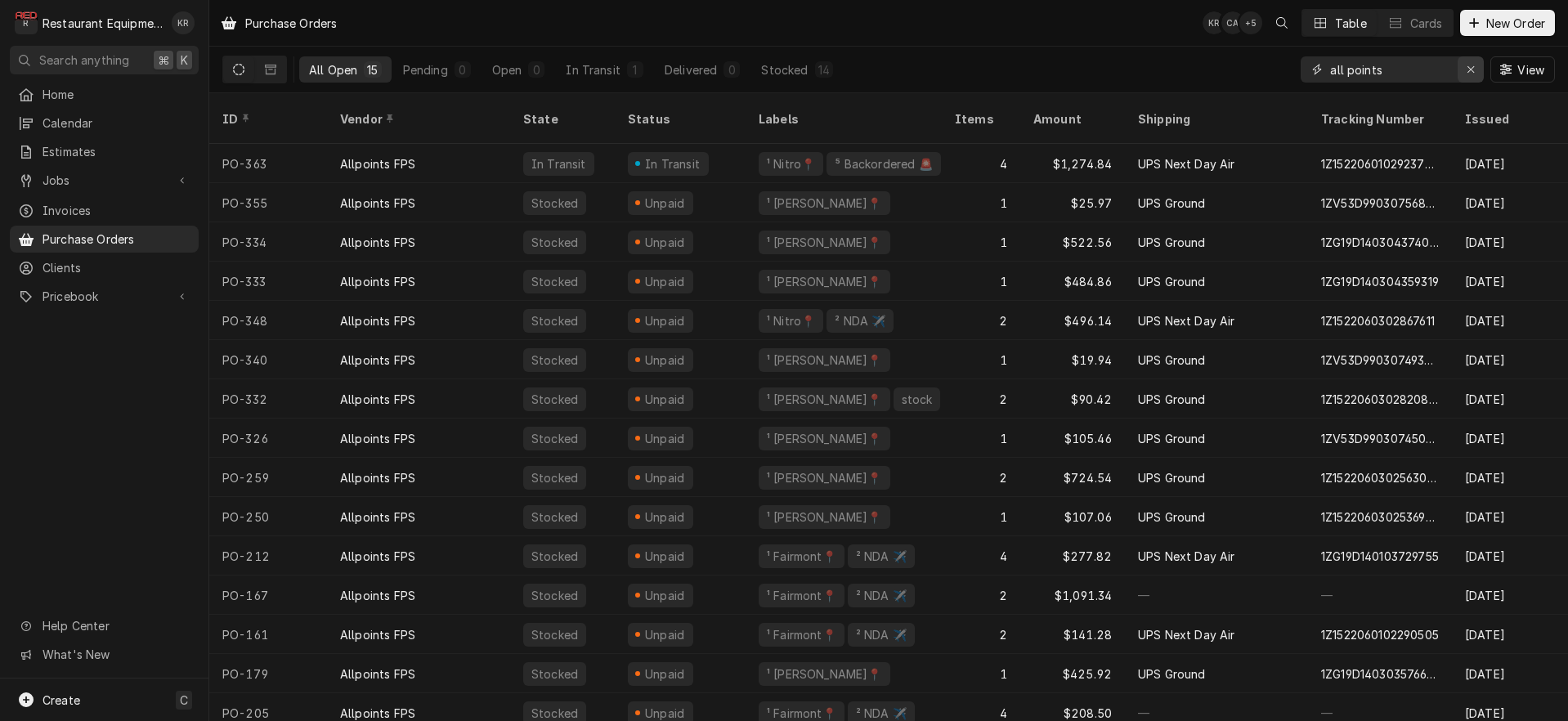
click at [1468, 71] on icon "Erase input" at bounding box center [1471, 69] width 7 height 7
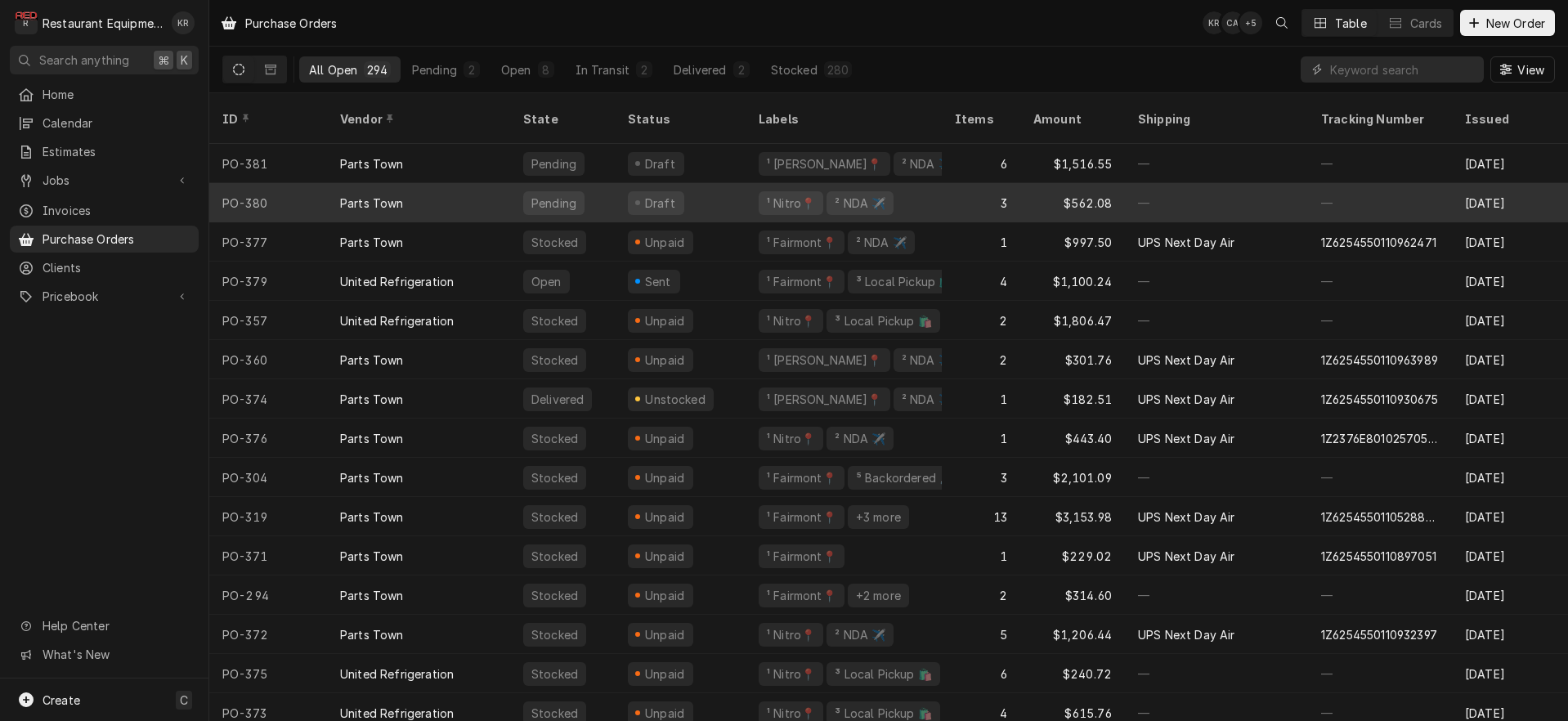
click at [624, 183] on div "Draft" at bounding box center [680, 203] width 131 height 39
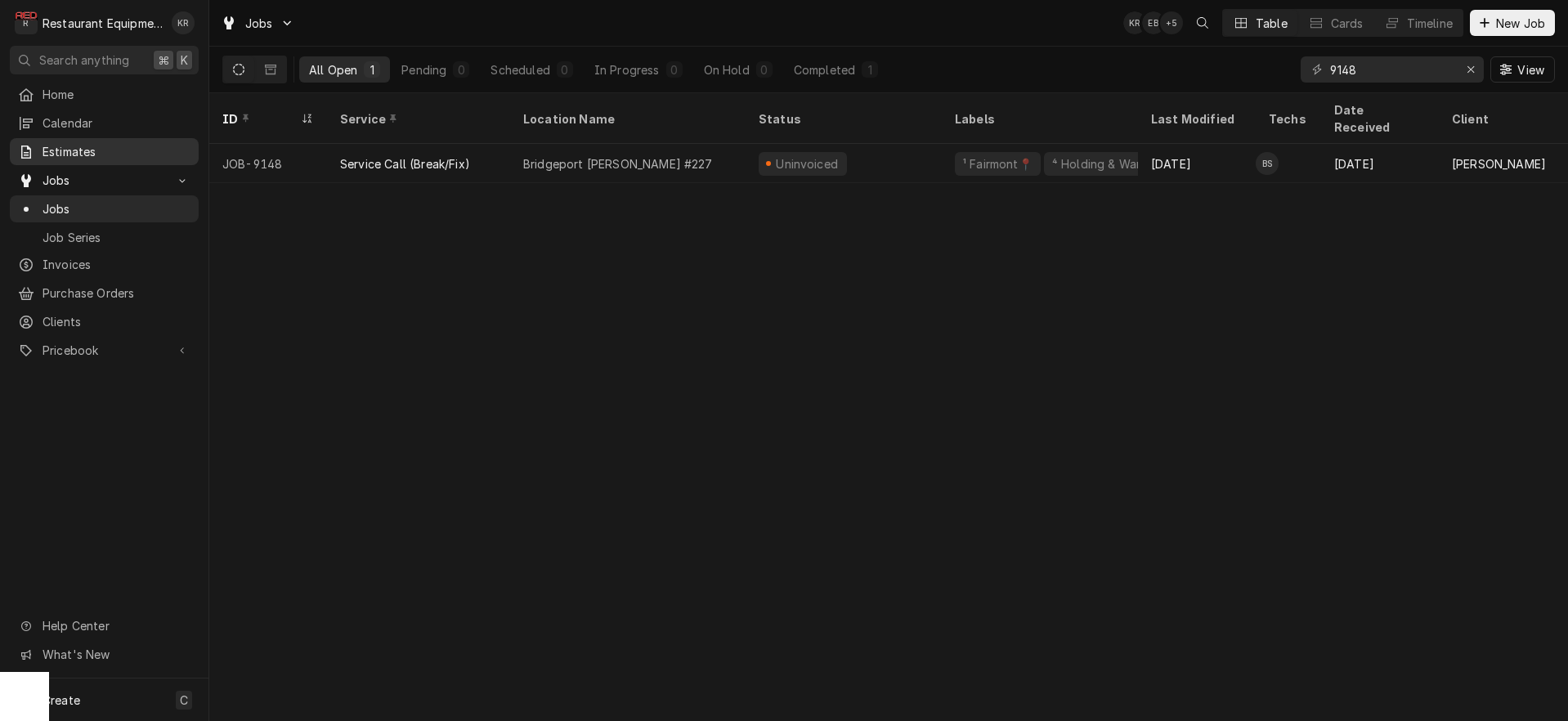
click at [57, 143] on span "Estimates" at bounding box center [116, 151] width 148 height 17
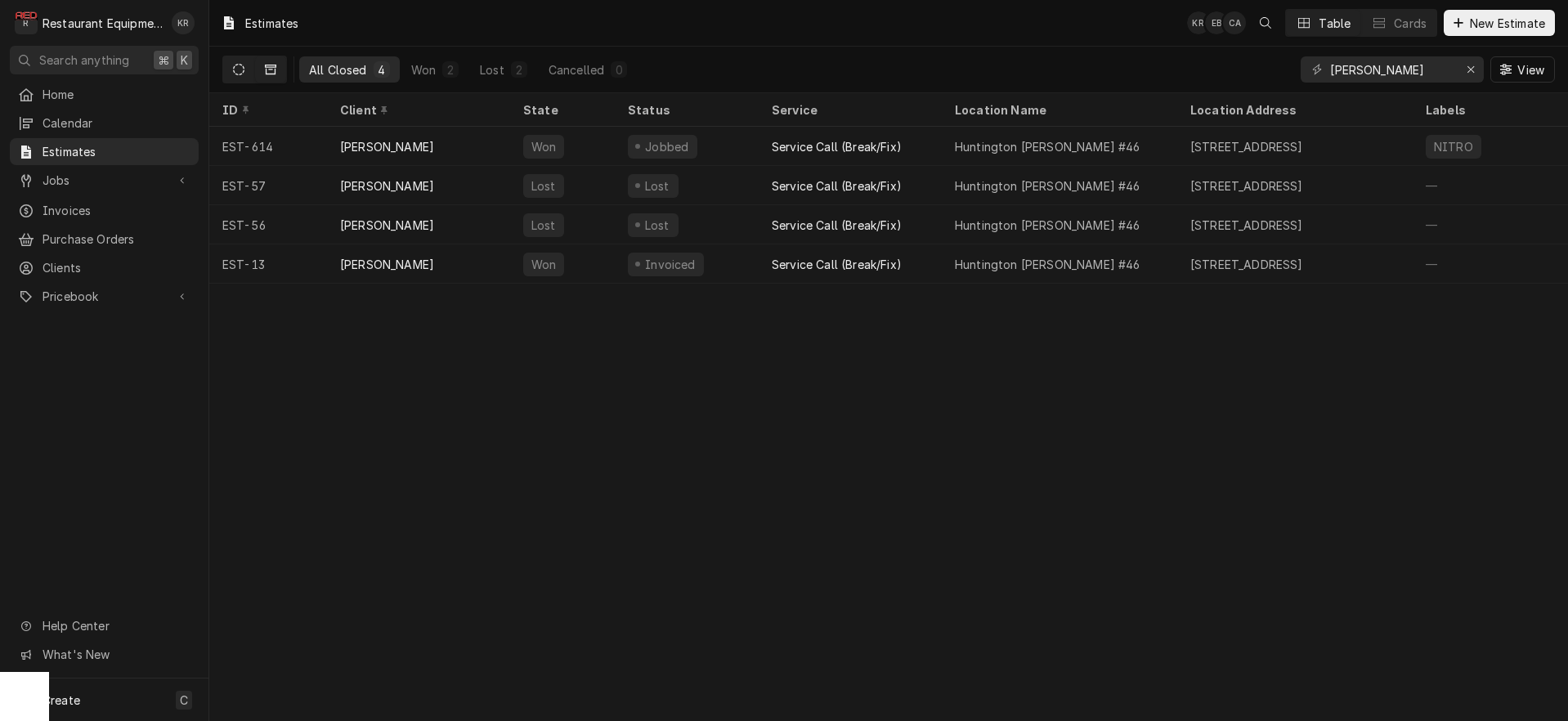
click at [236, 67] on icon "Dynamic Content Wrapper" at bounding box center [239, 70] width 12 height 12
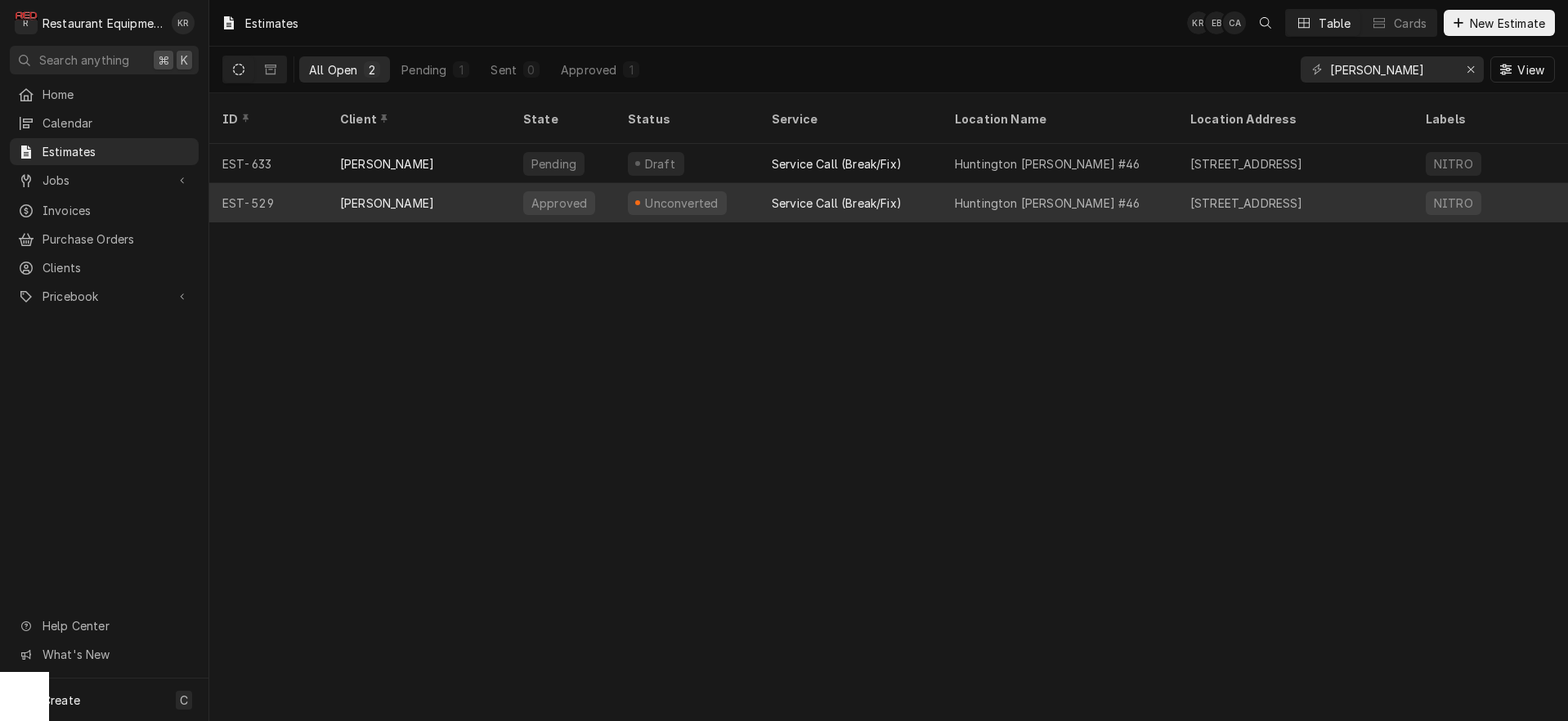
click at [773, 194] on div "Service Call (Break/Fix)" at bounding box center [837, 203] width 130 height 17
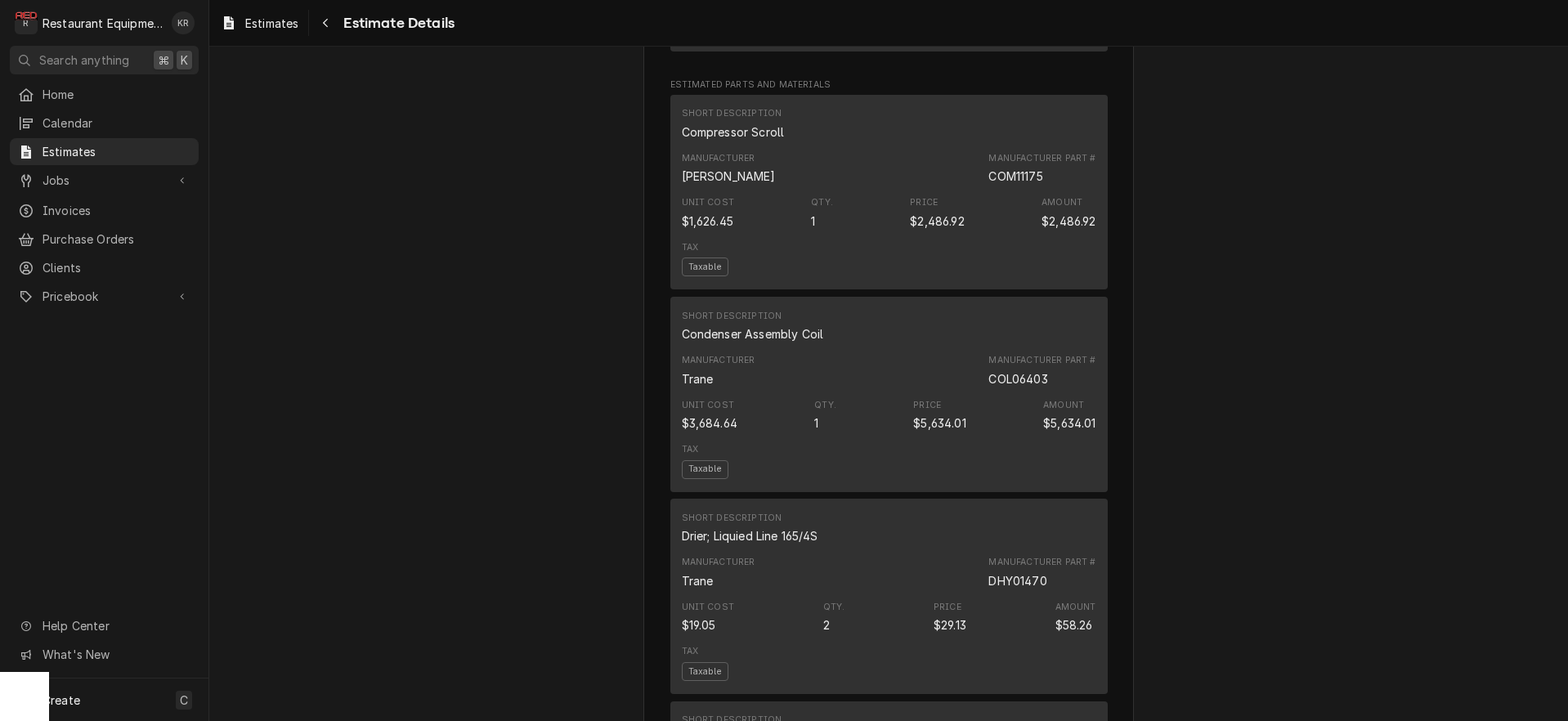
scroll to position [1921, 0]
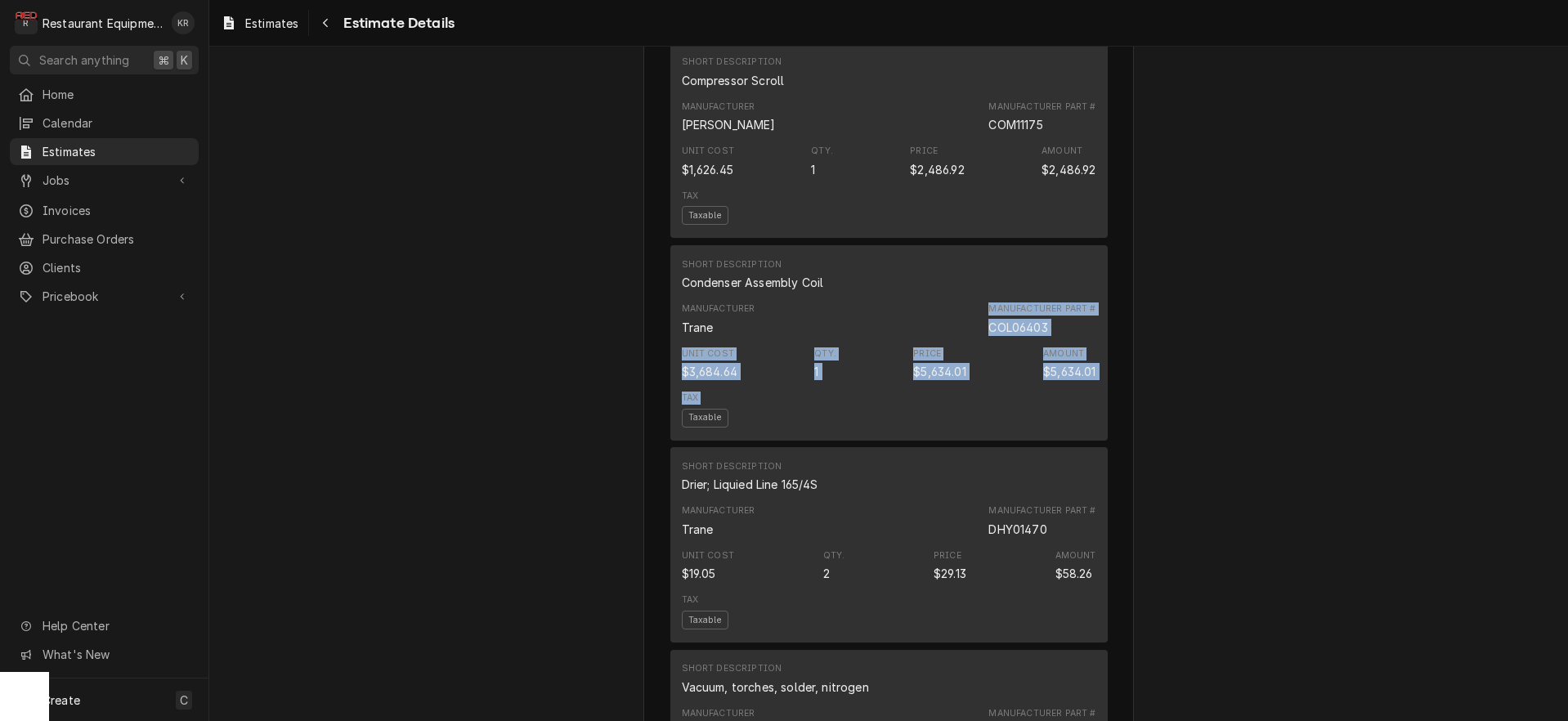
drag, startPoint x: 711, startPoint y: 402, endPoint x: 1212, endPoint y: 479, distance: 506.9
click at [1108, 441] on div "Short Description Condenser Assembly Coil Manufacturer Trane Manufacturer Part …" at bounding box center [889, 342] width 437 height 195
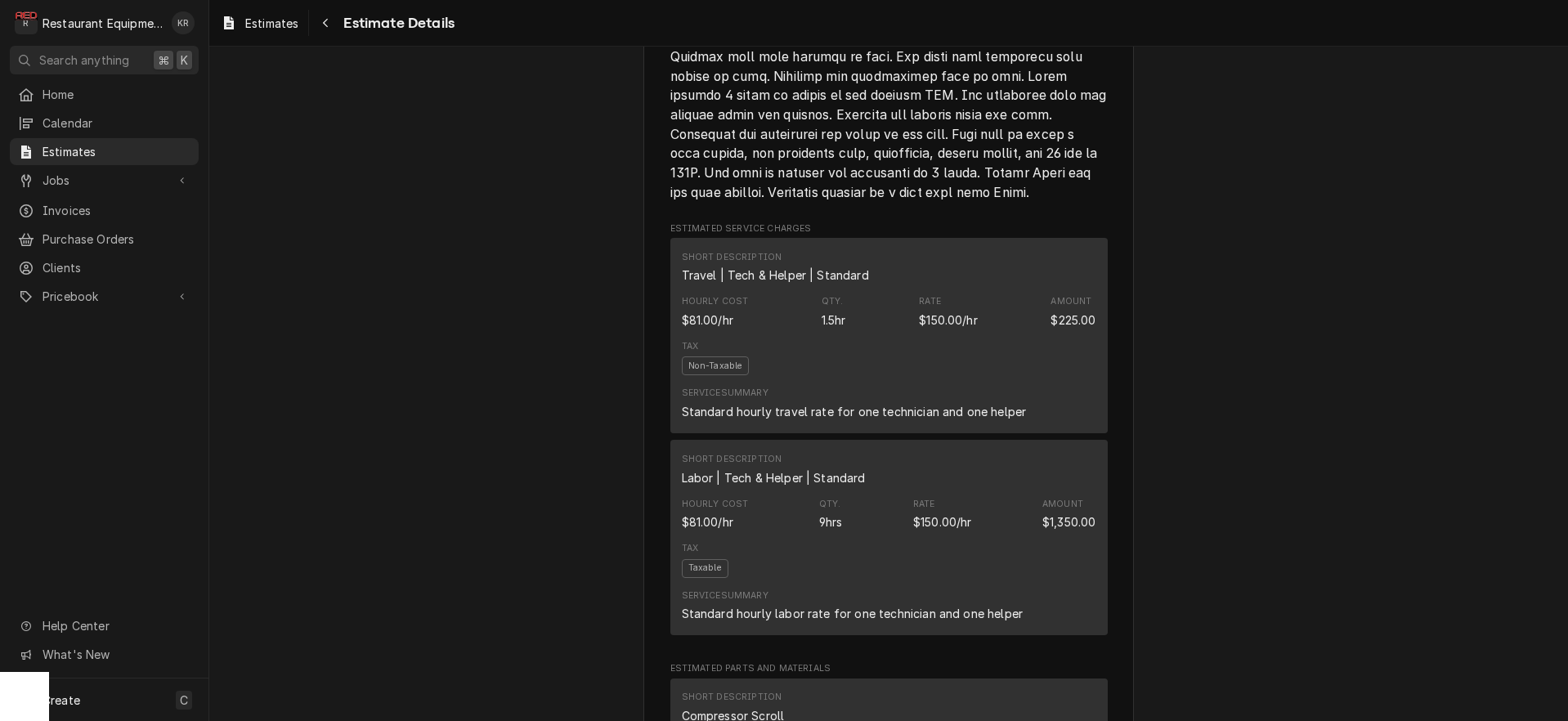
scroll to position [1279, 0]
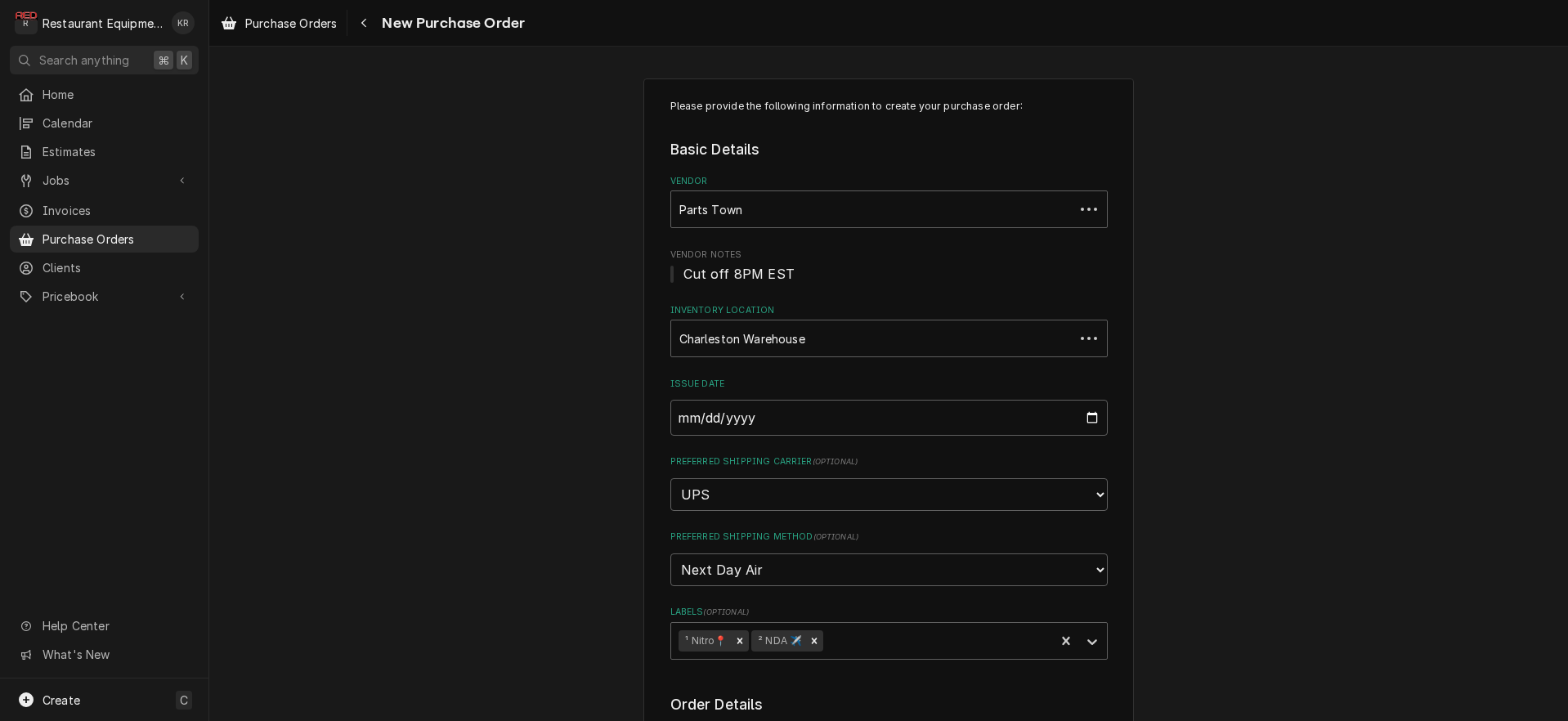
type textarea "x"
click at [366, 24] on icon "Navigate back" at bounding box center [364, 23] width 8 height 12
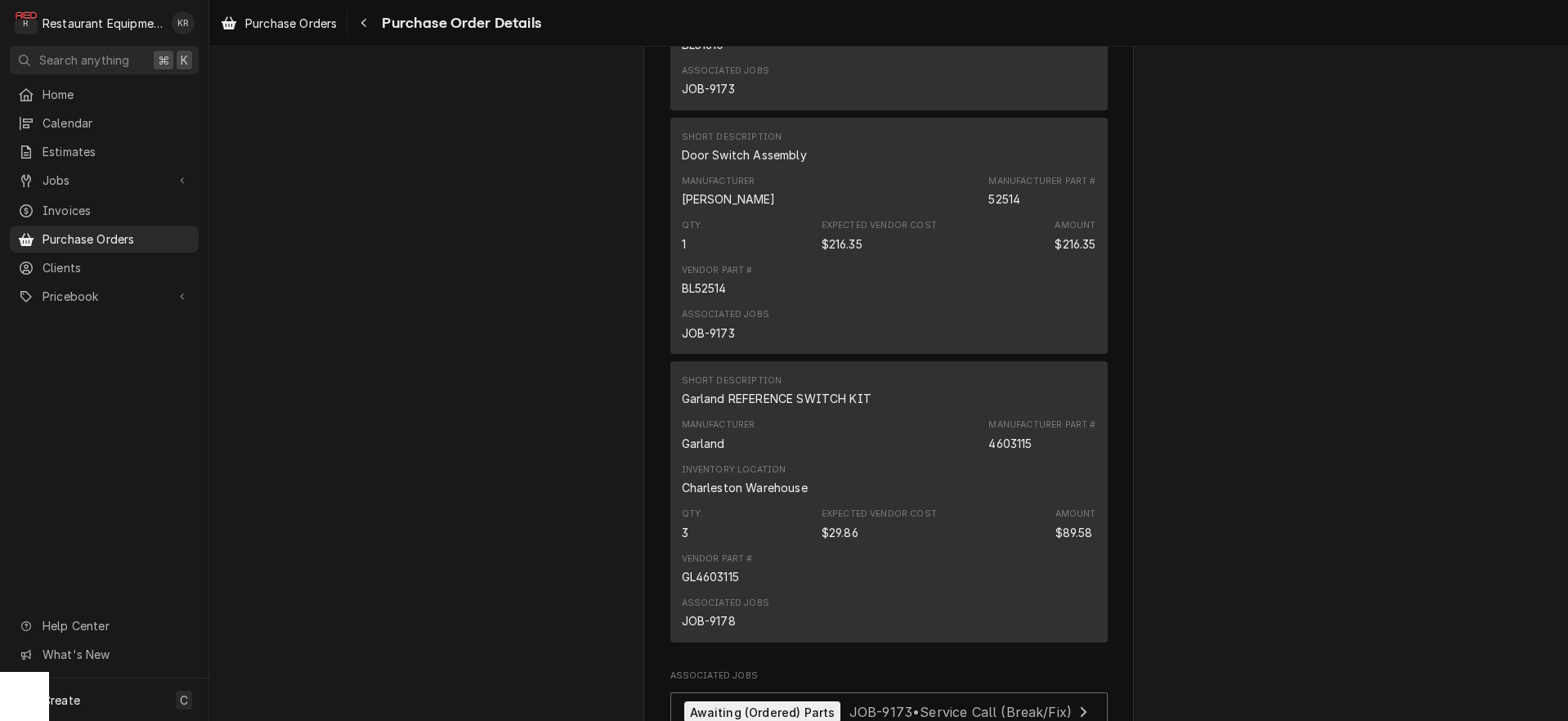
scroll to position [1104, 0]
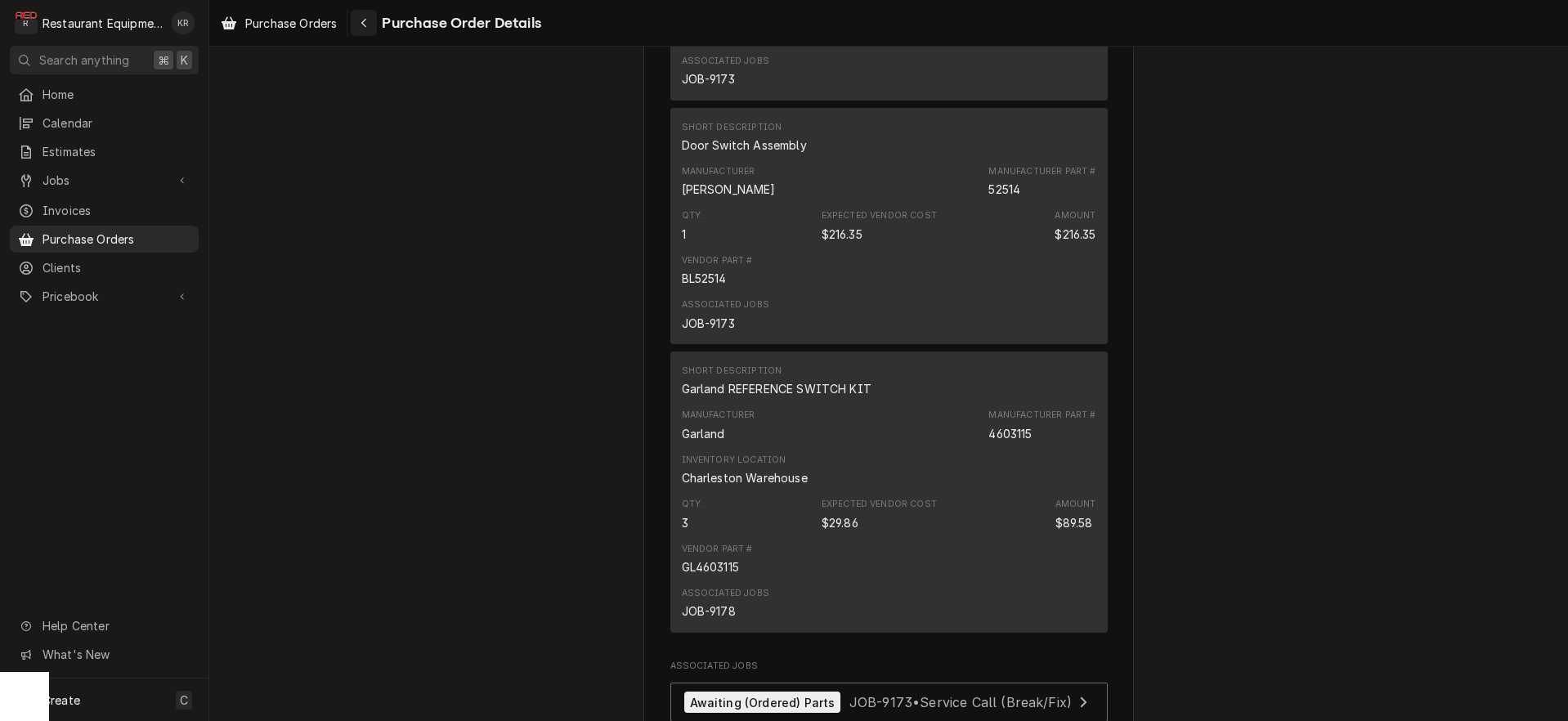
click at [366, 16] on div "Navigate back" at bounding box center [363, 22] width 16 height 16
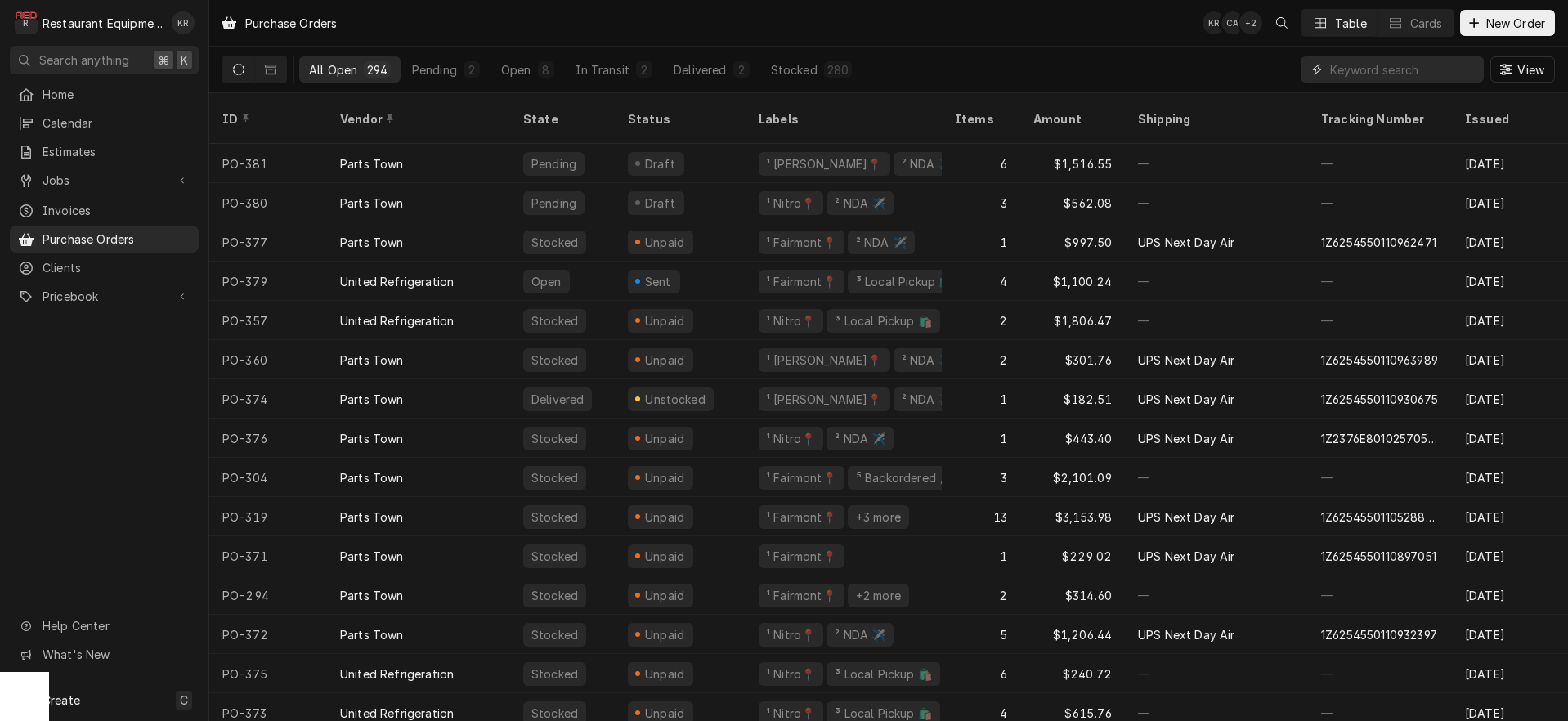
click at [1398, 70] on input "Dynamic Content Wrapper" at bounding box center [1403, 69] width 145 height 26
type input "united"
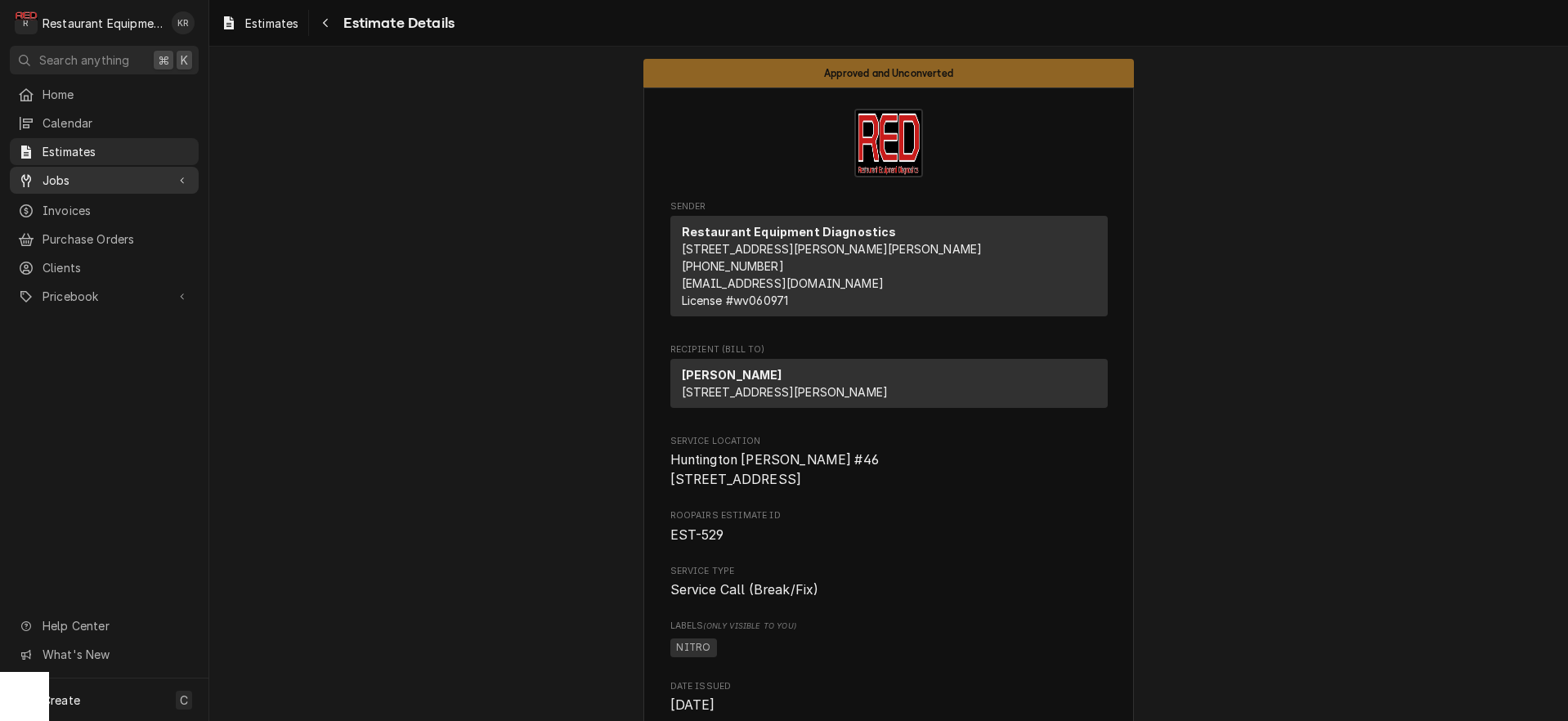
scroll to position [1279, 0]
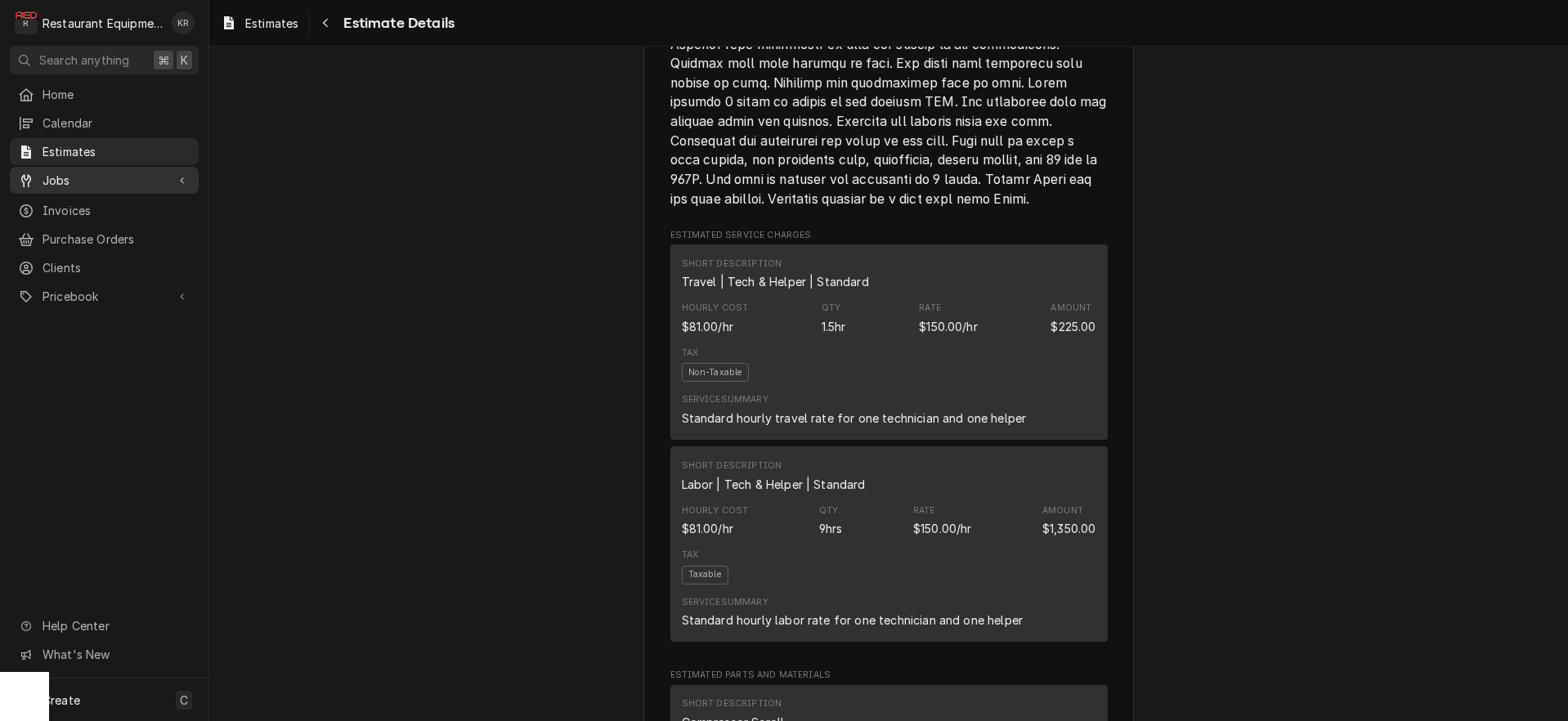
click at [63, 181] on span "Jobs" at bounding box center [104, 180] width 123 height 17
click at [60, 200] on span "Jobs" at bounding box center [116, 209] width 148 height 17
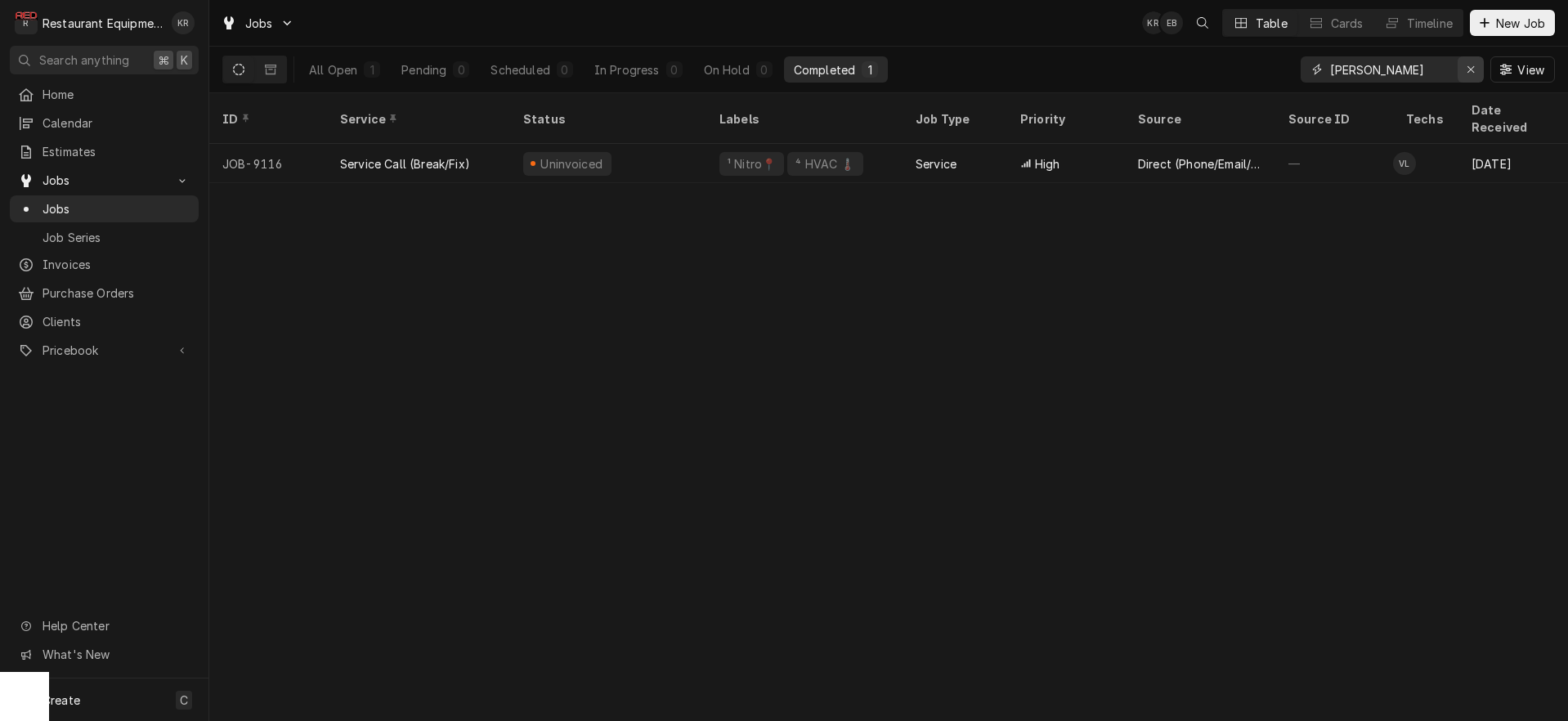
click at [1470, 68] on icon "Erase input" at bounding box center [1471, 69] width 7 height 7
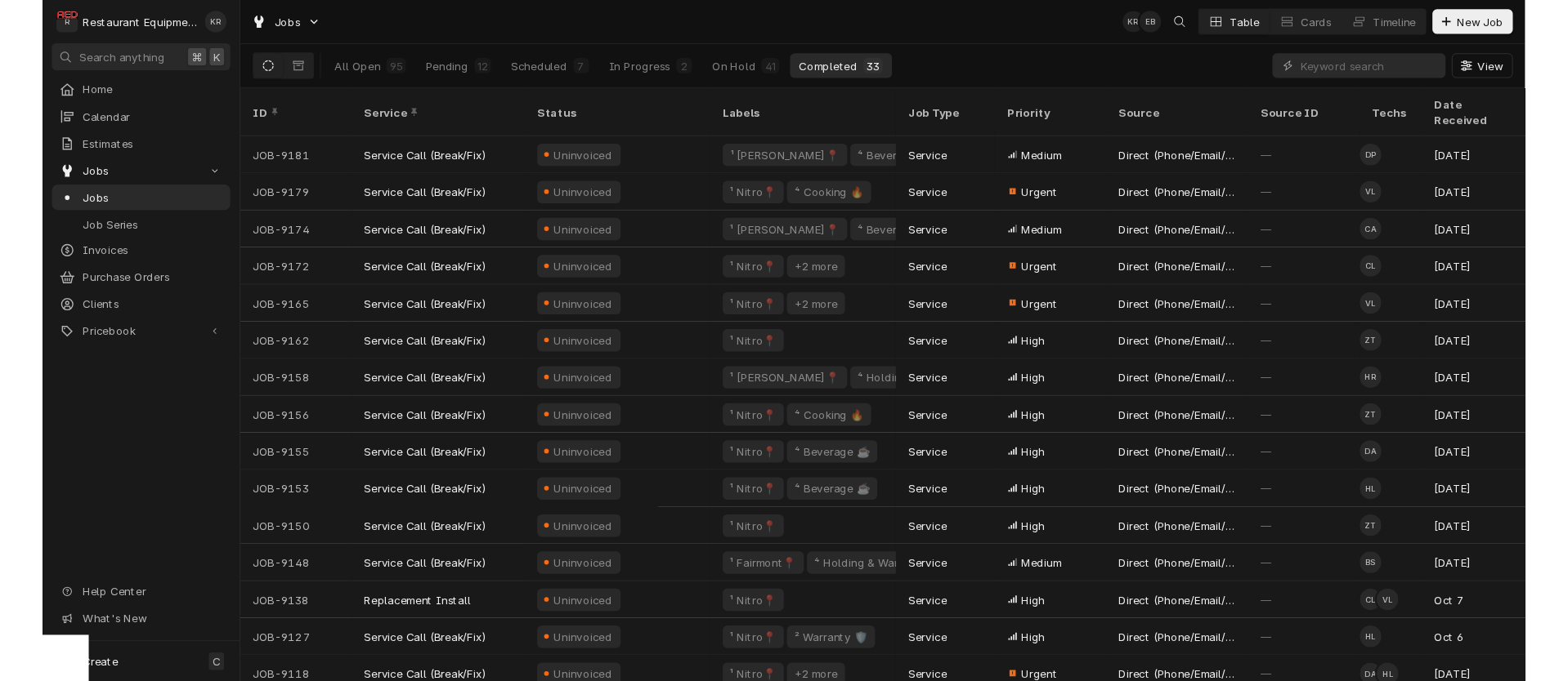
scroll to position [0, 7]
